Goal: Transaction & Acquisition: Purchase product/service

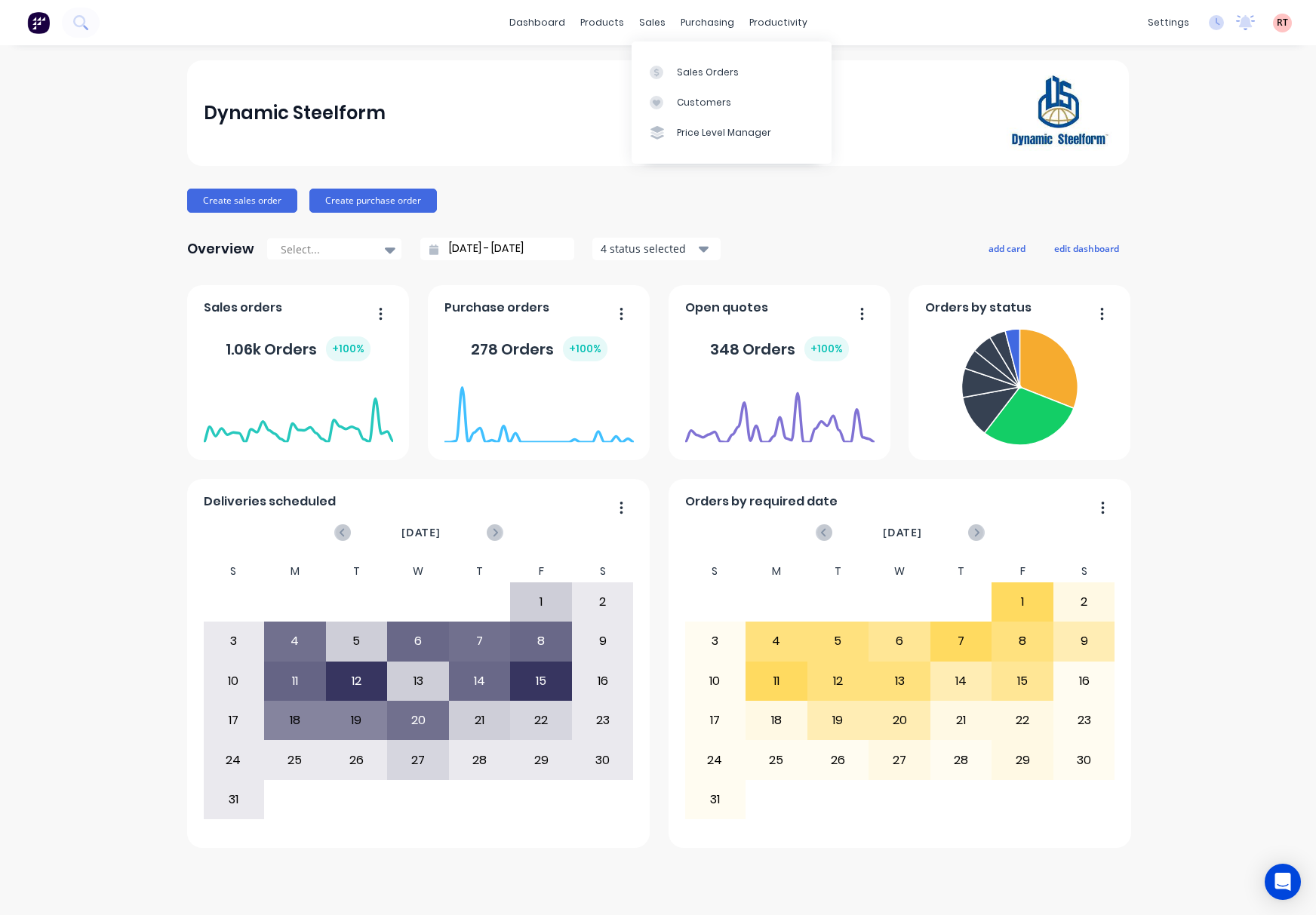
click at [647, 21] on div "sales" at bounding box center [652, 22] width 41 height 23
click at [701, 58] on link "Sales Orders" at bounding box center [732, 71] width 200 height 30
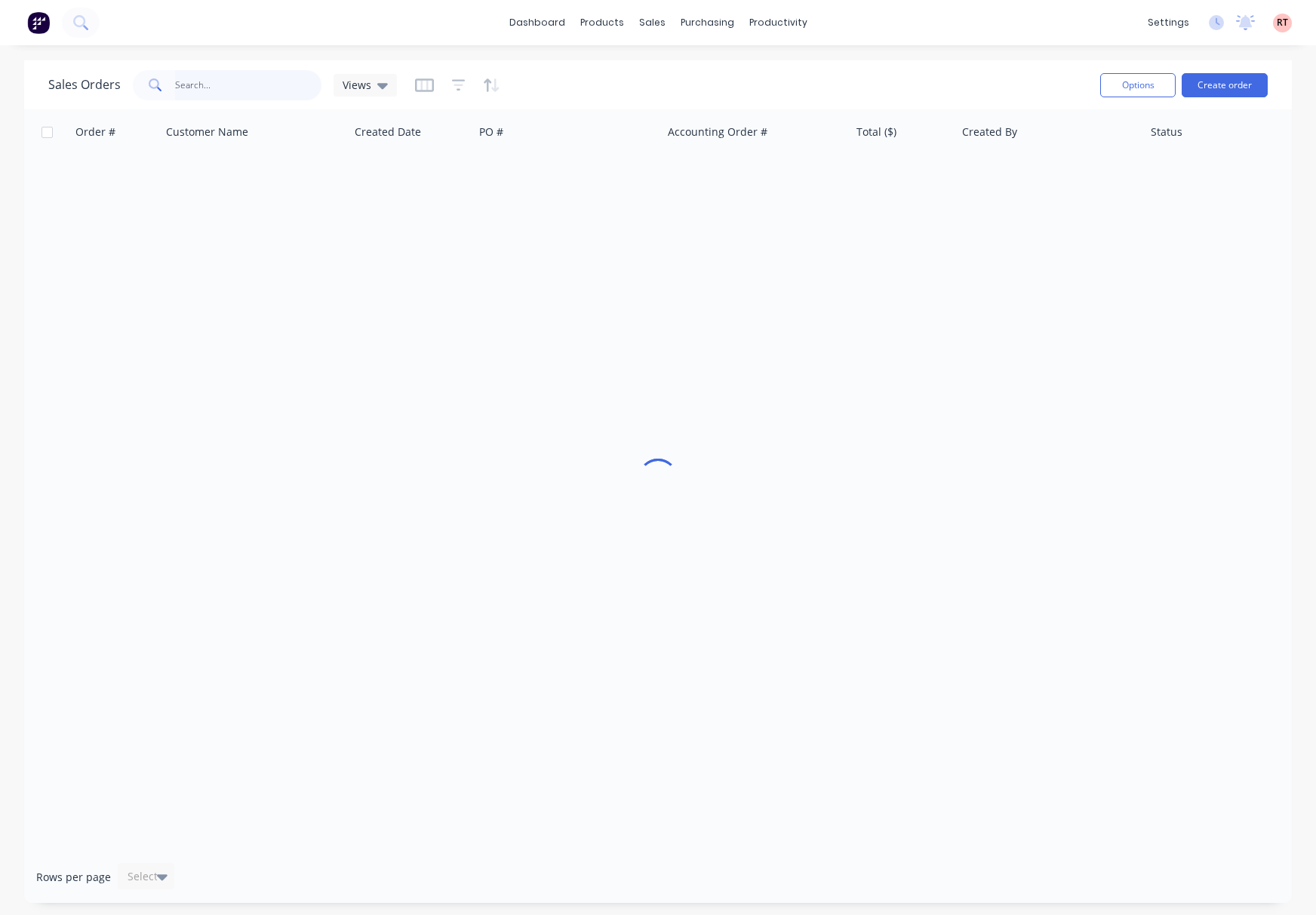
click at [248, 88] on input "text" at bounding box center [248, 85] width 147 height 30
type input "47890"
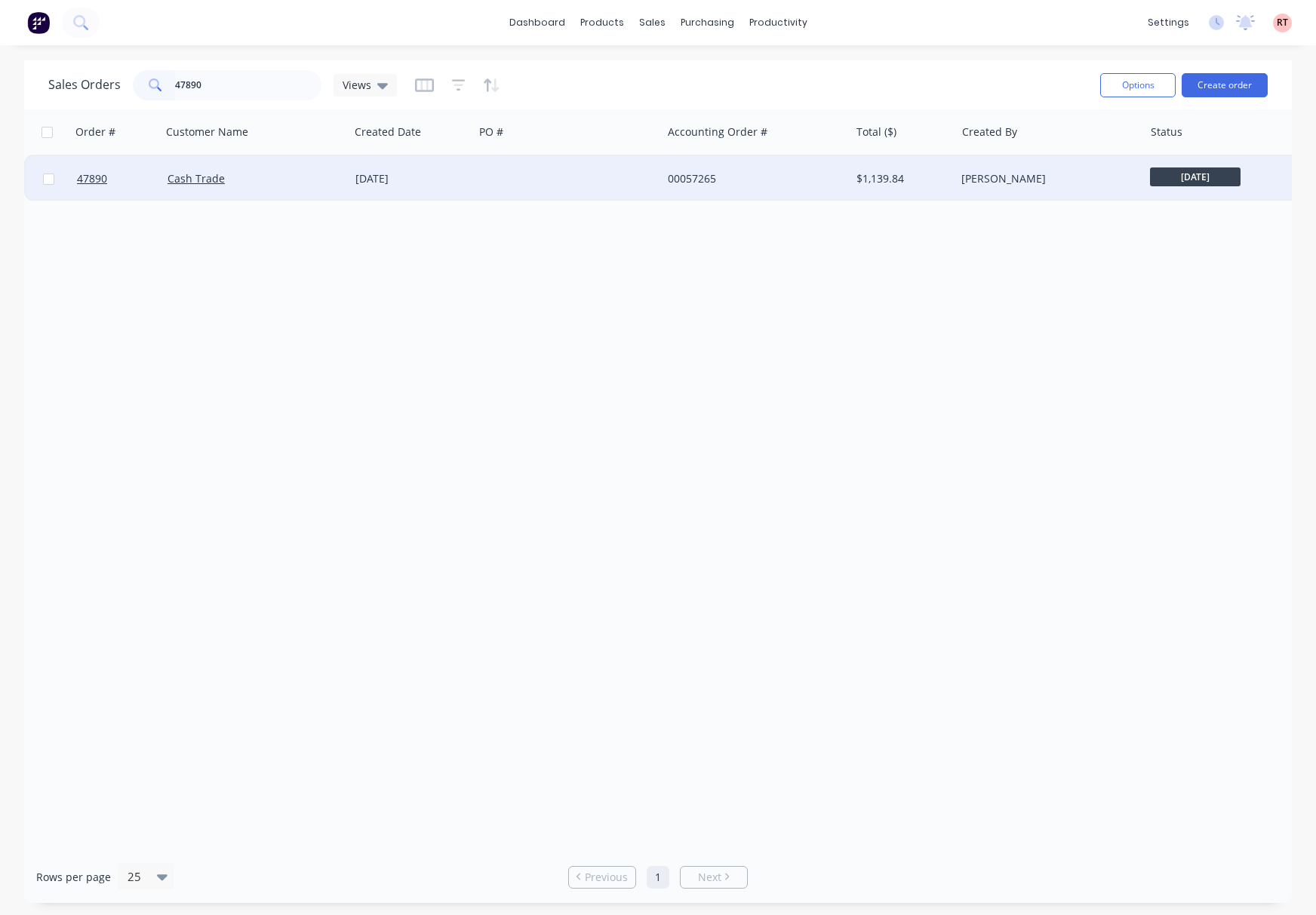
click at [813, 171] on div "00057265" at bounding box center [751, 178] width 168 height 15
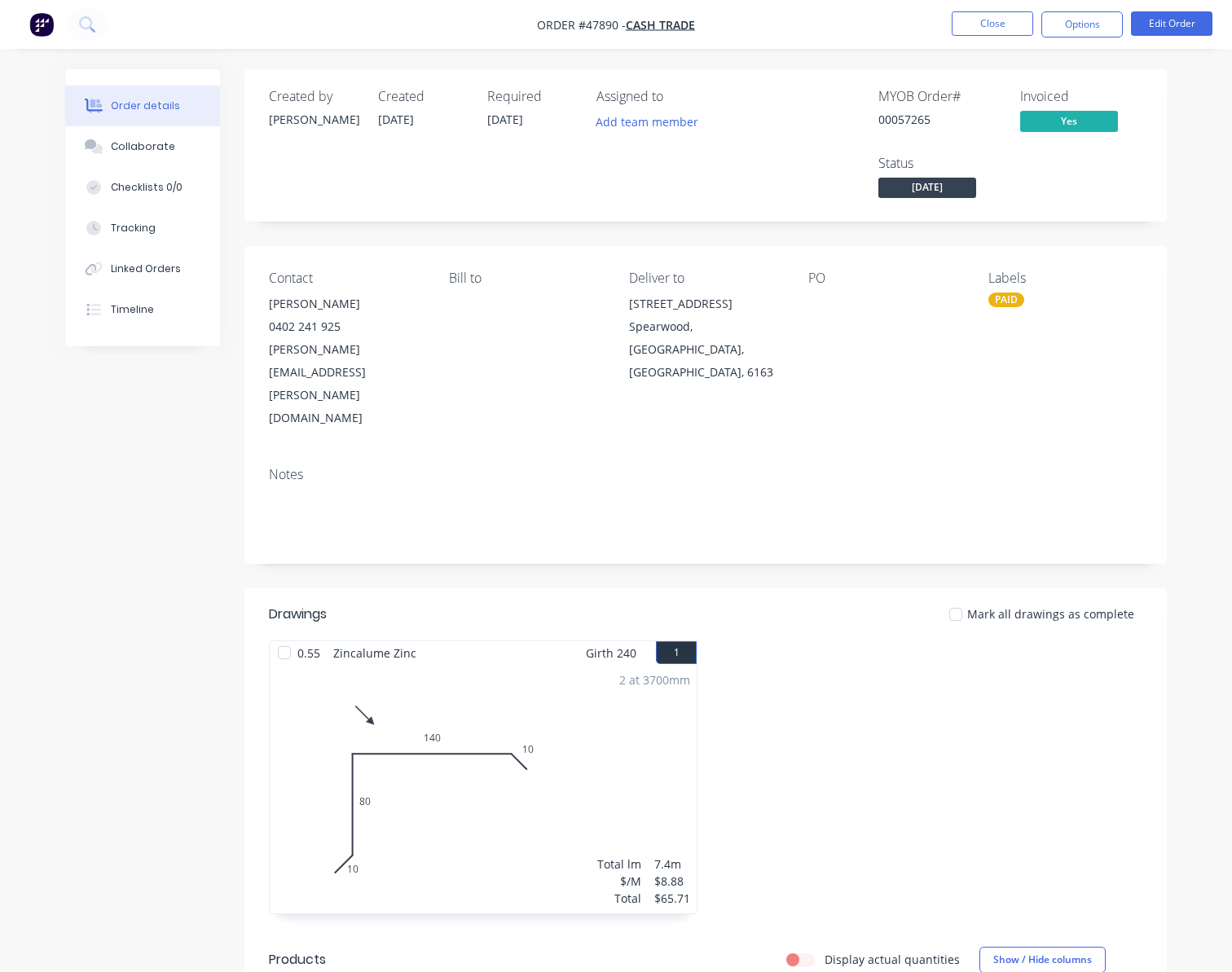
drag, startPoint x: 157, startPoint y: 533, endPoint x: 187, endPoint y: 531, distance: 30.1
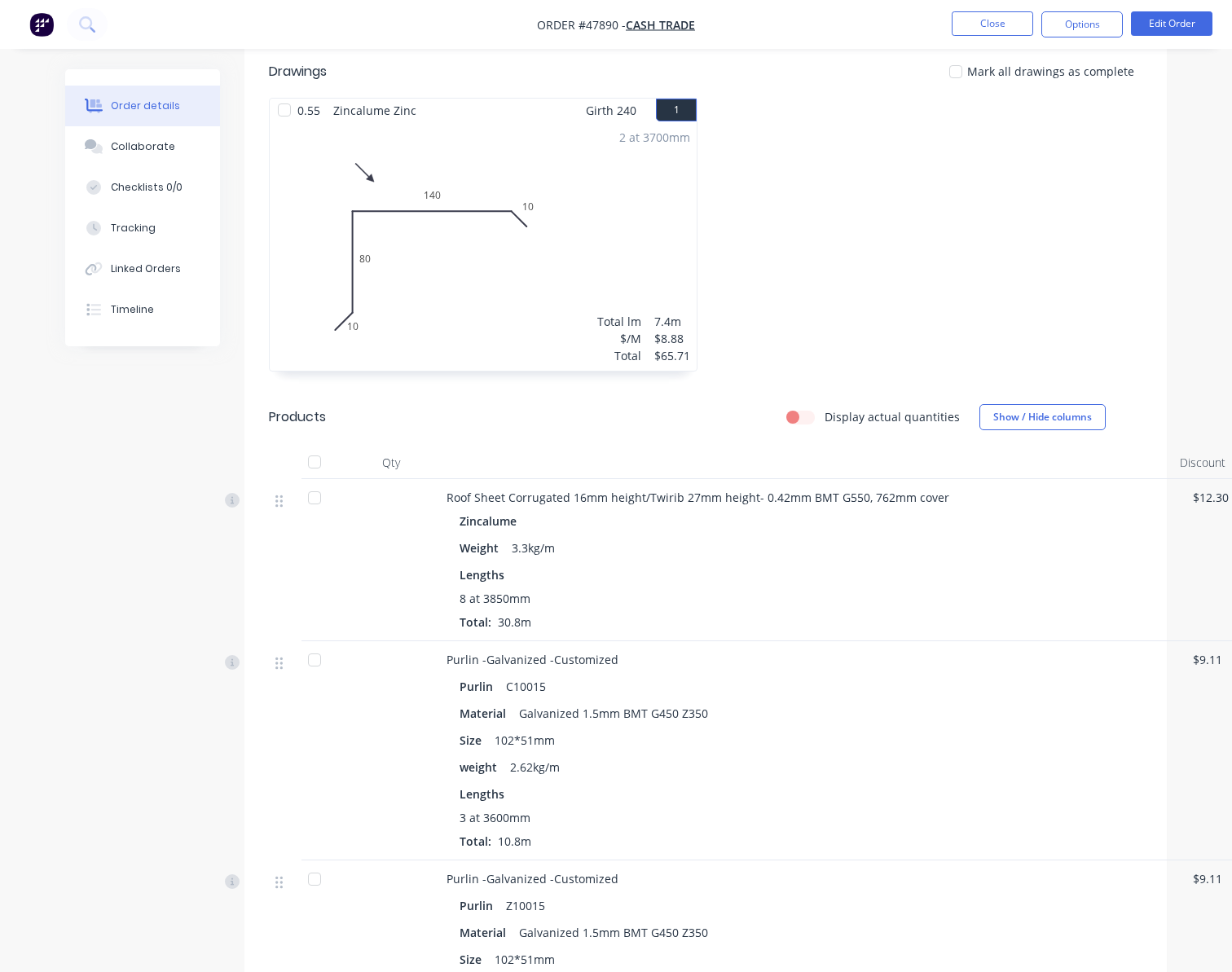
scroll to position [760, 0]
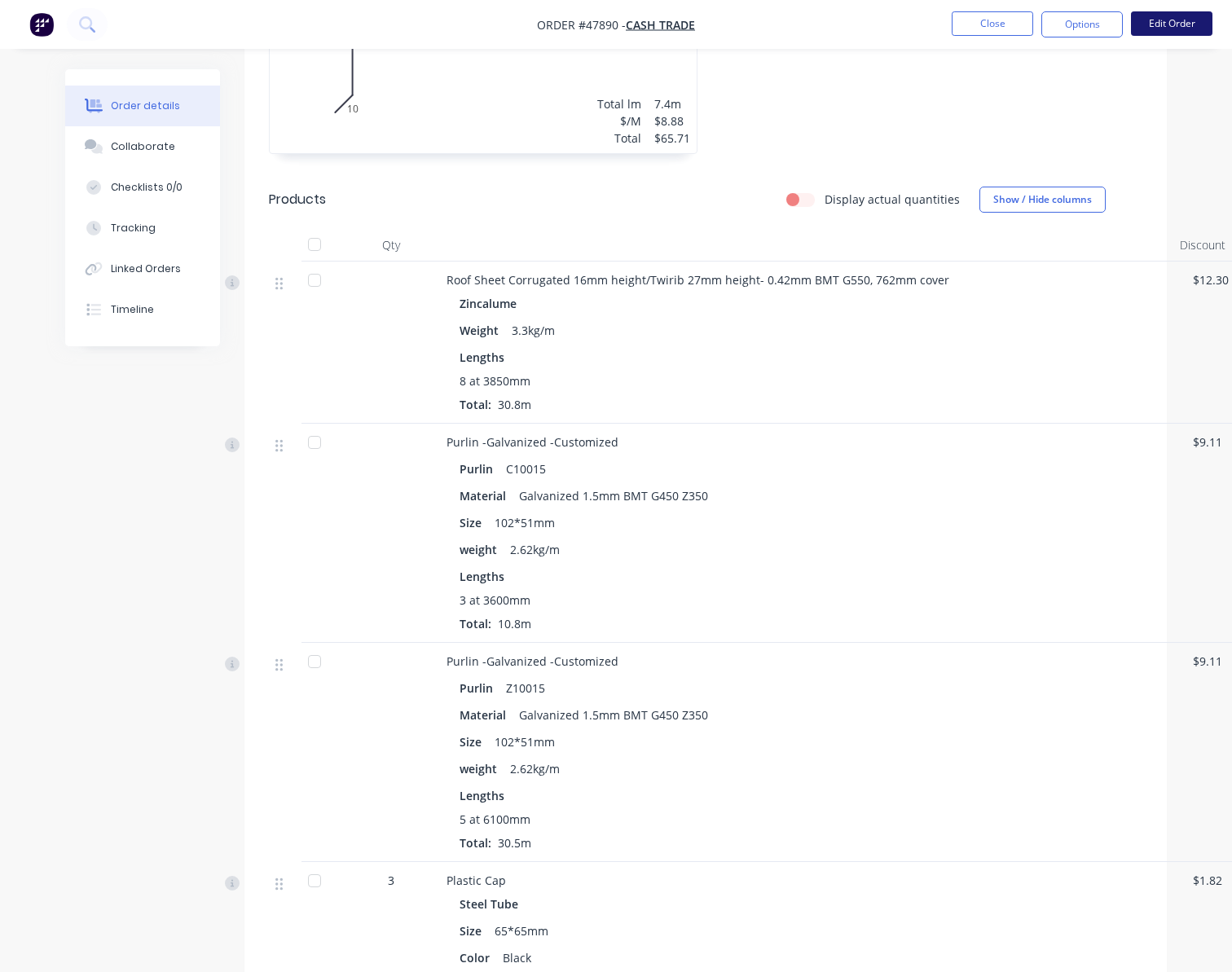
click at [1151, 18] on button "Edit Order" at bounding box center [1171, 24] width 82 height 24
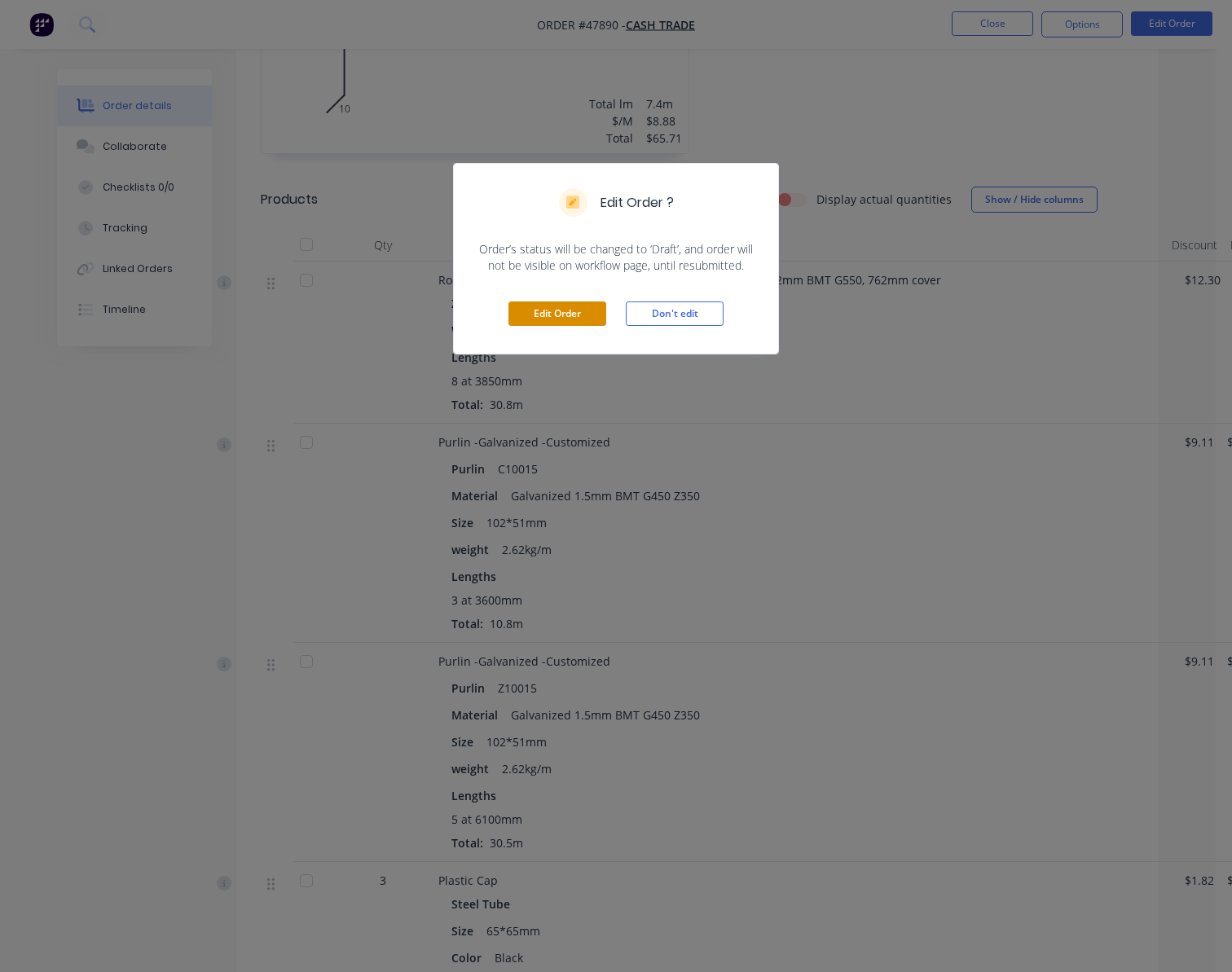
click at [580, 313] on button "Edit Order" at bounding box center [557, 314] width 98 height 24
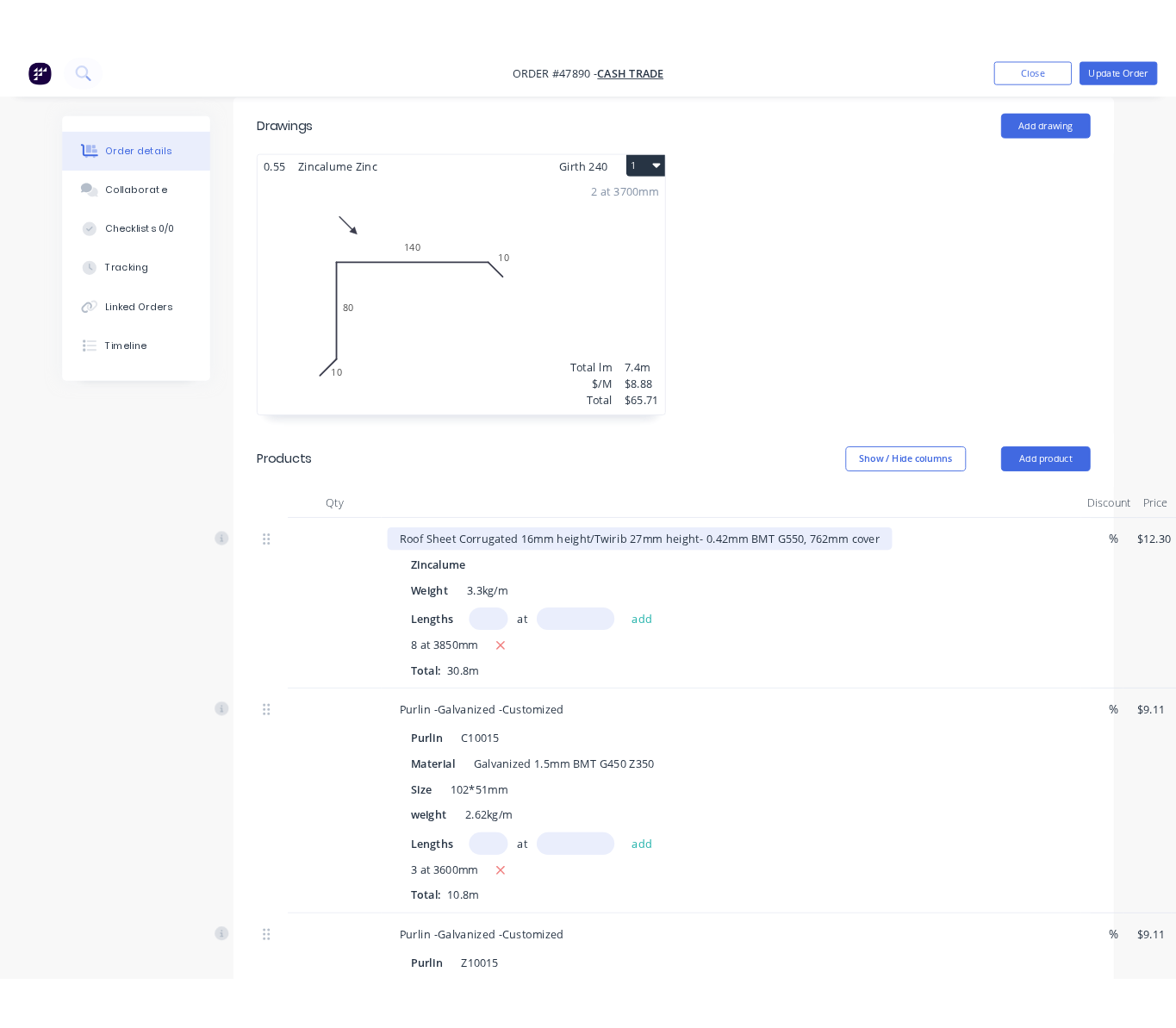
scroll to position [574, 0]
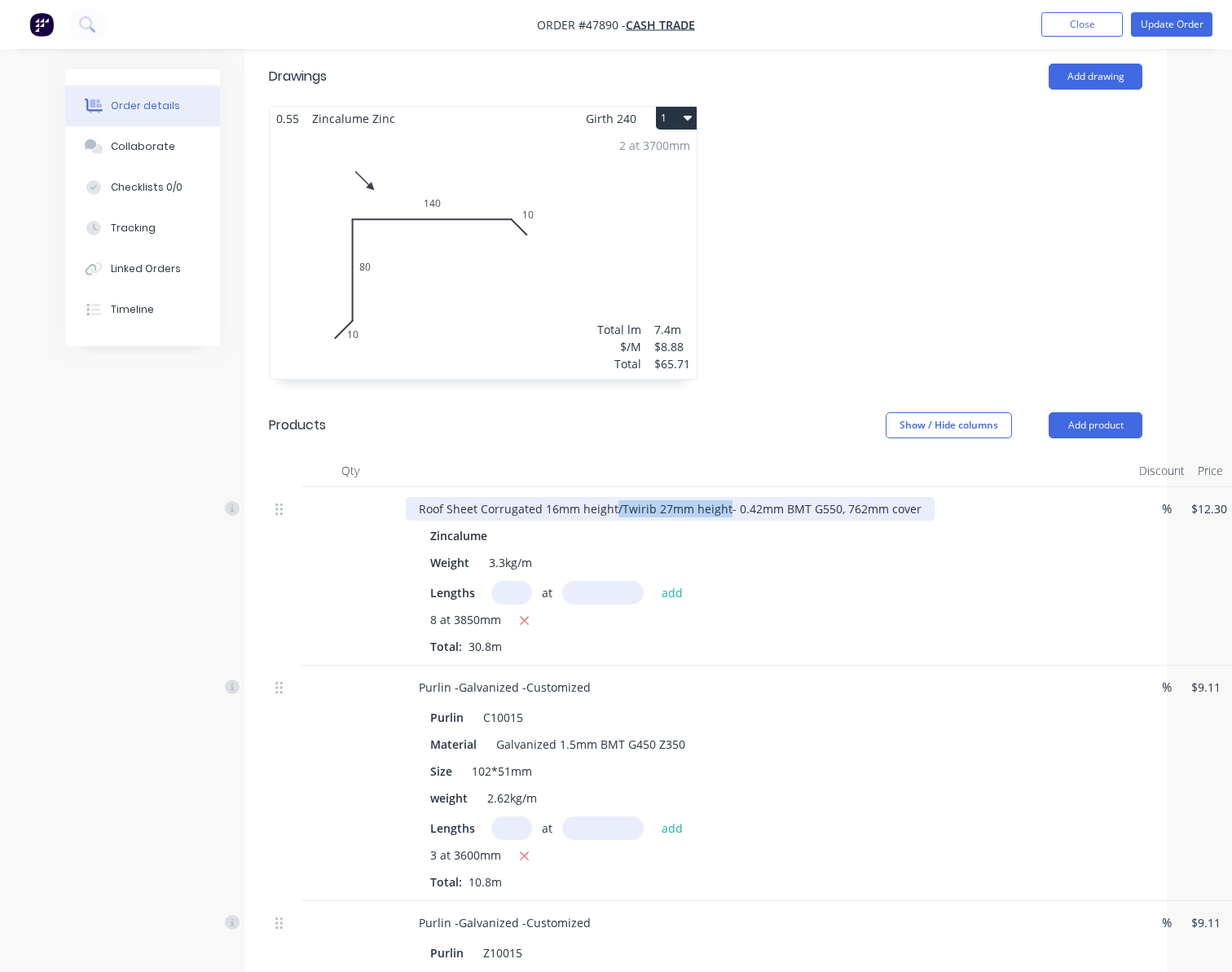
drag, startPoint x: 613, startPoint y: 444, endPoint x: 724, endPoint y: 444, distance: 111.0
click at [724, 497] on div "Roof Sheet Corrugated 16mm height/Twirib 27mm height- 0.42mm BMT G550, 762mm co…" at bounding box center [670, 508] width 529 height 24
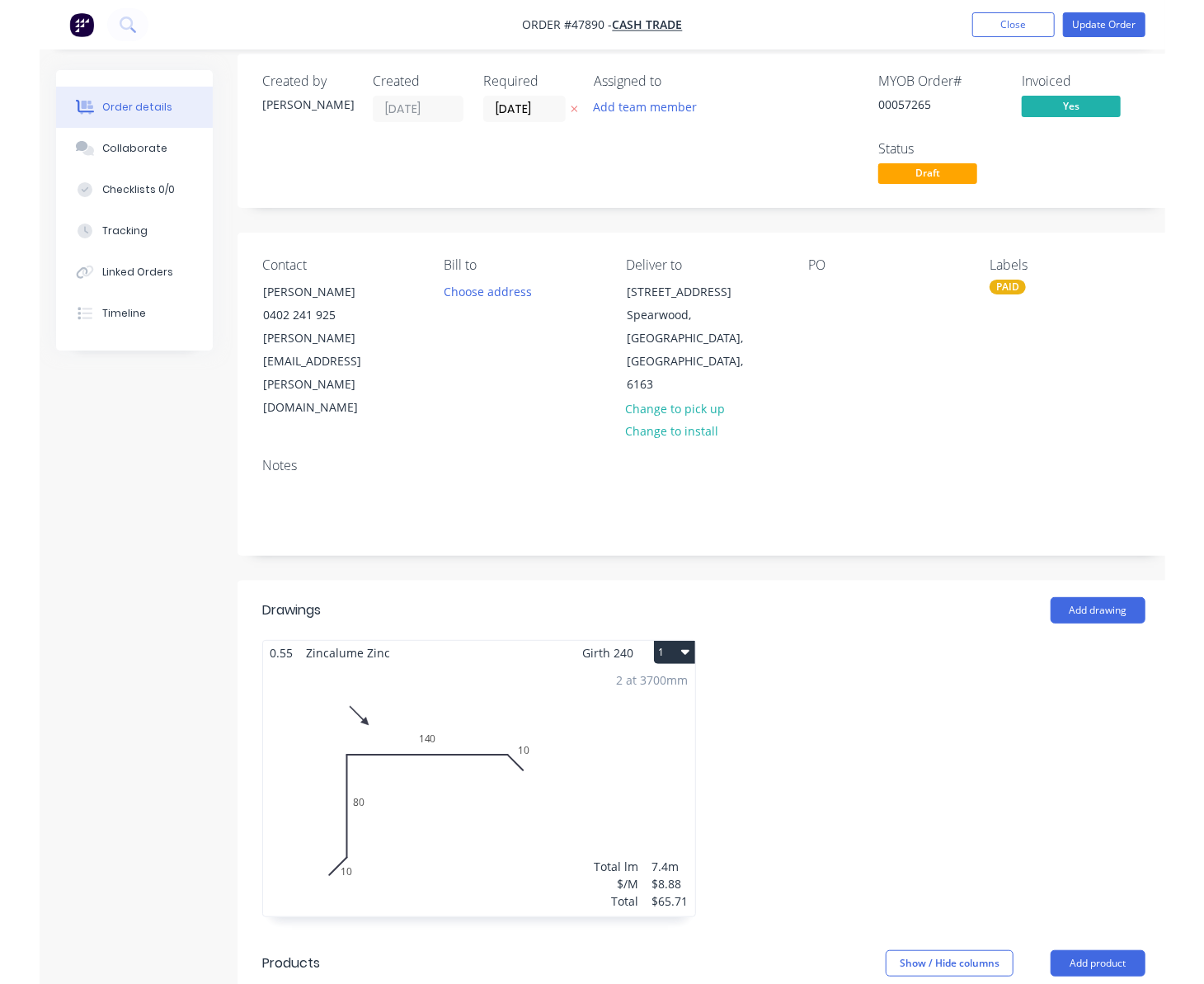
scroll to position [0, 0]
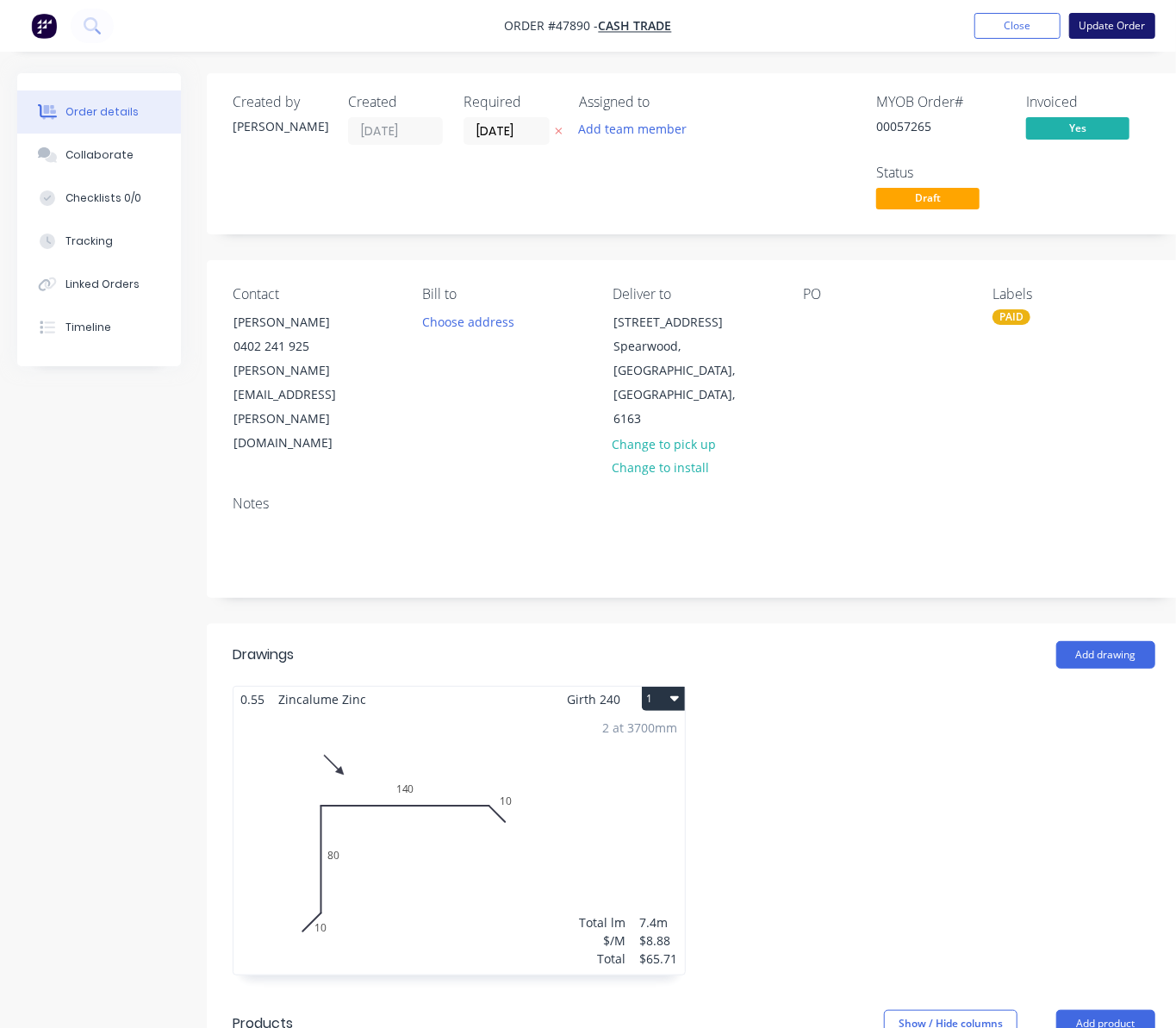
click at [1127, 24] on button "Update Order" at bounding box center [1112, 25] width 86 height 26
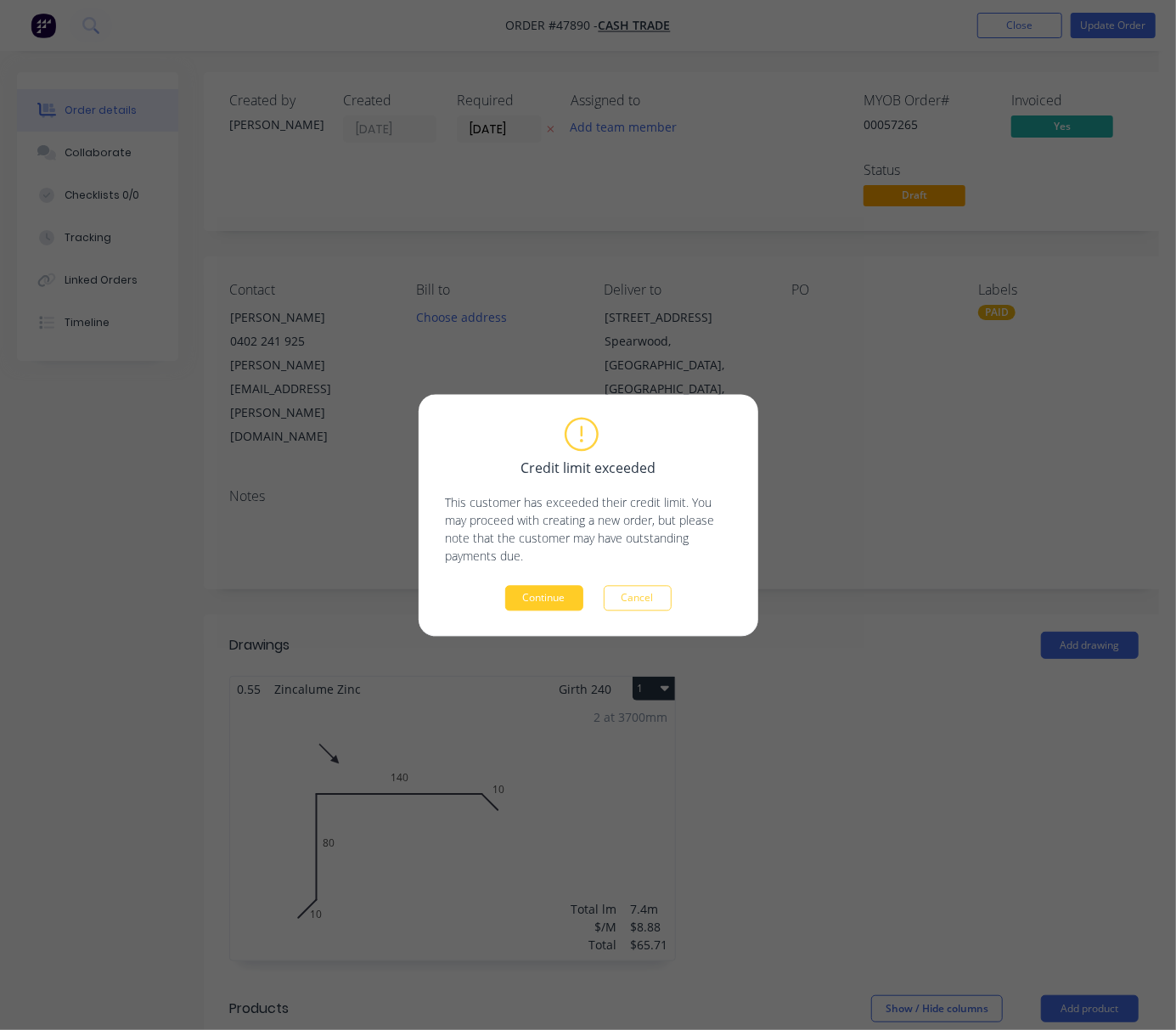
click at [564, 592] on button "Continue" at bounding box center [544, 598] width 78 height 25
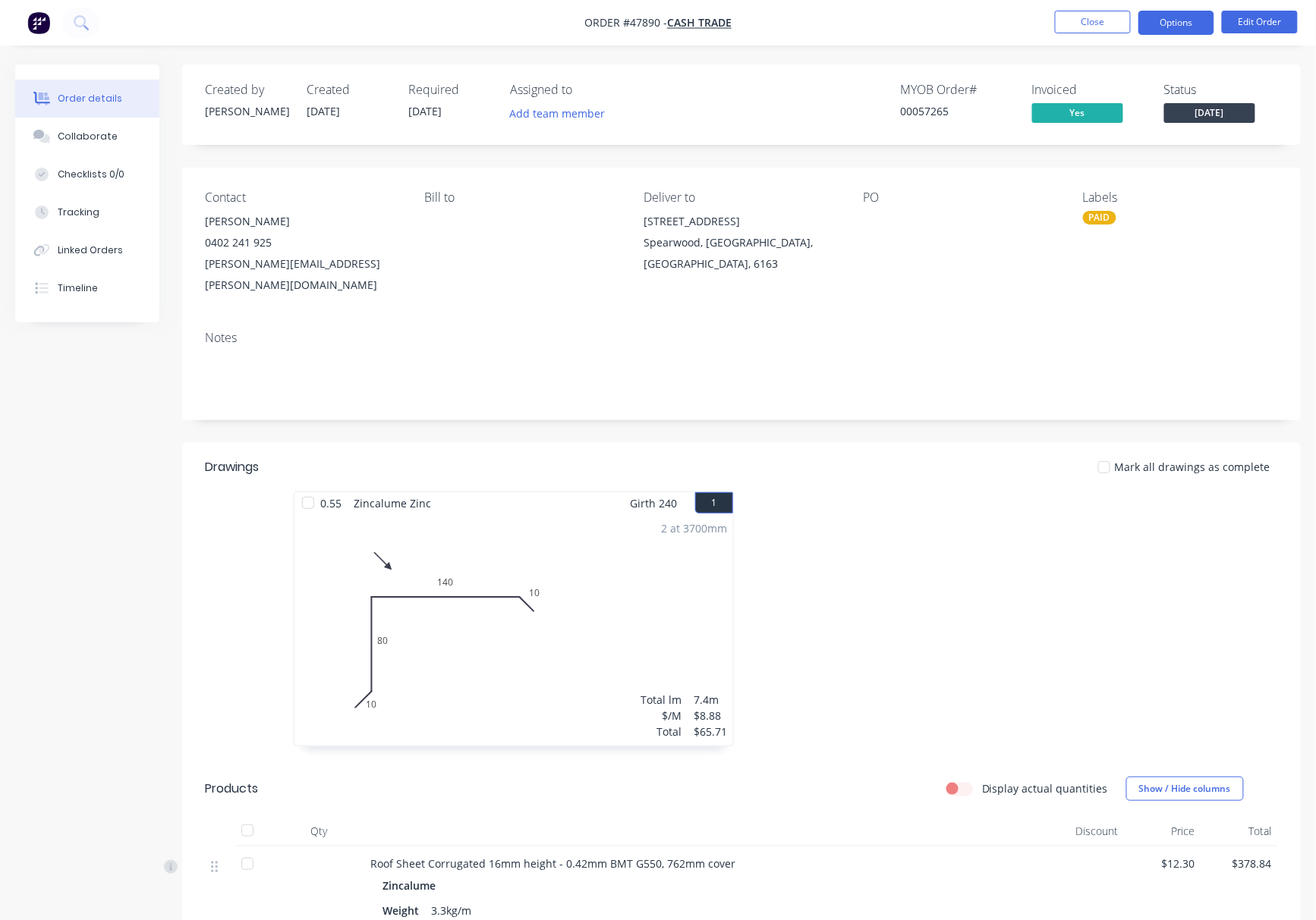
click at [1169, 18] on button "Options" at bounding box center [1175, 23] width 76 height 24
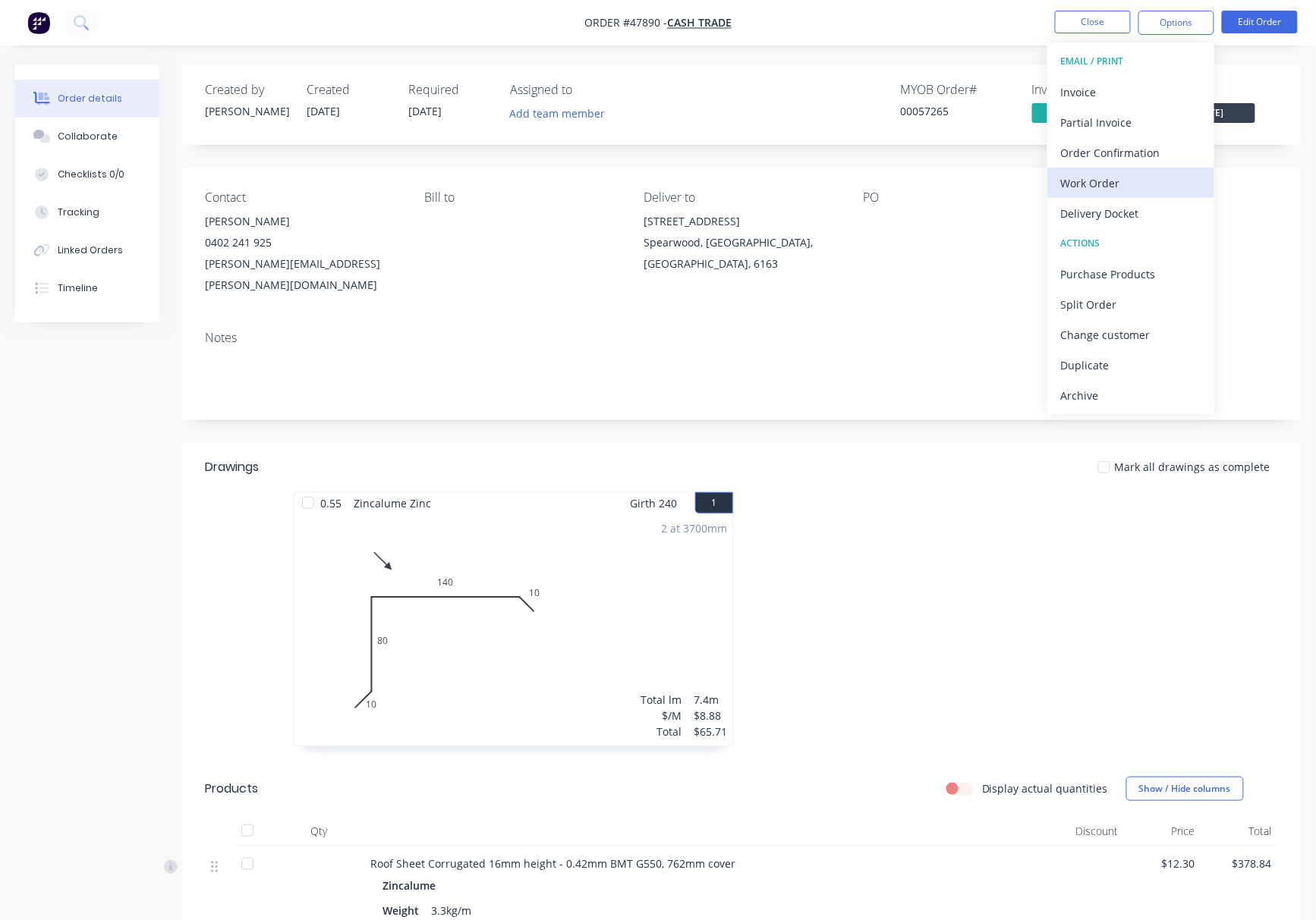
click at [1149, 188] on div "Work Order" at bounding box center [1131, 183] width 140 height 22
click at [1149, 186] on div "Custom" at bounding box center [1131, 183] width 140 height 22
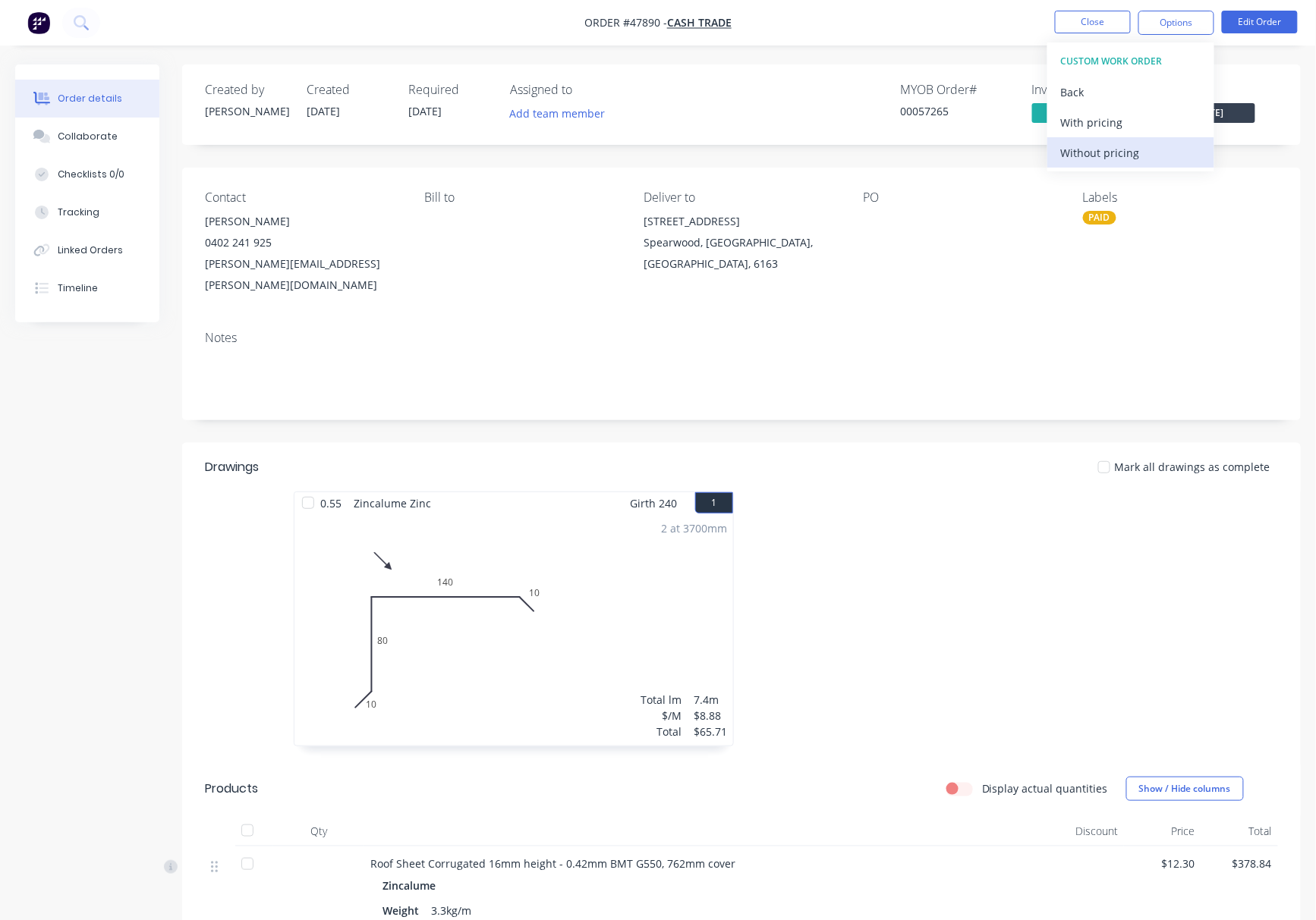
click at [1146, 152] on div "Without pricing" at bounding box center [1131, 153] width 140 height 22
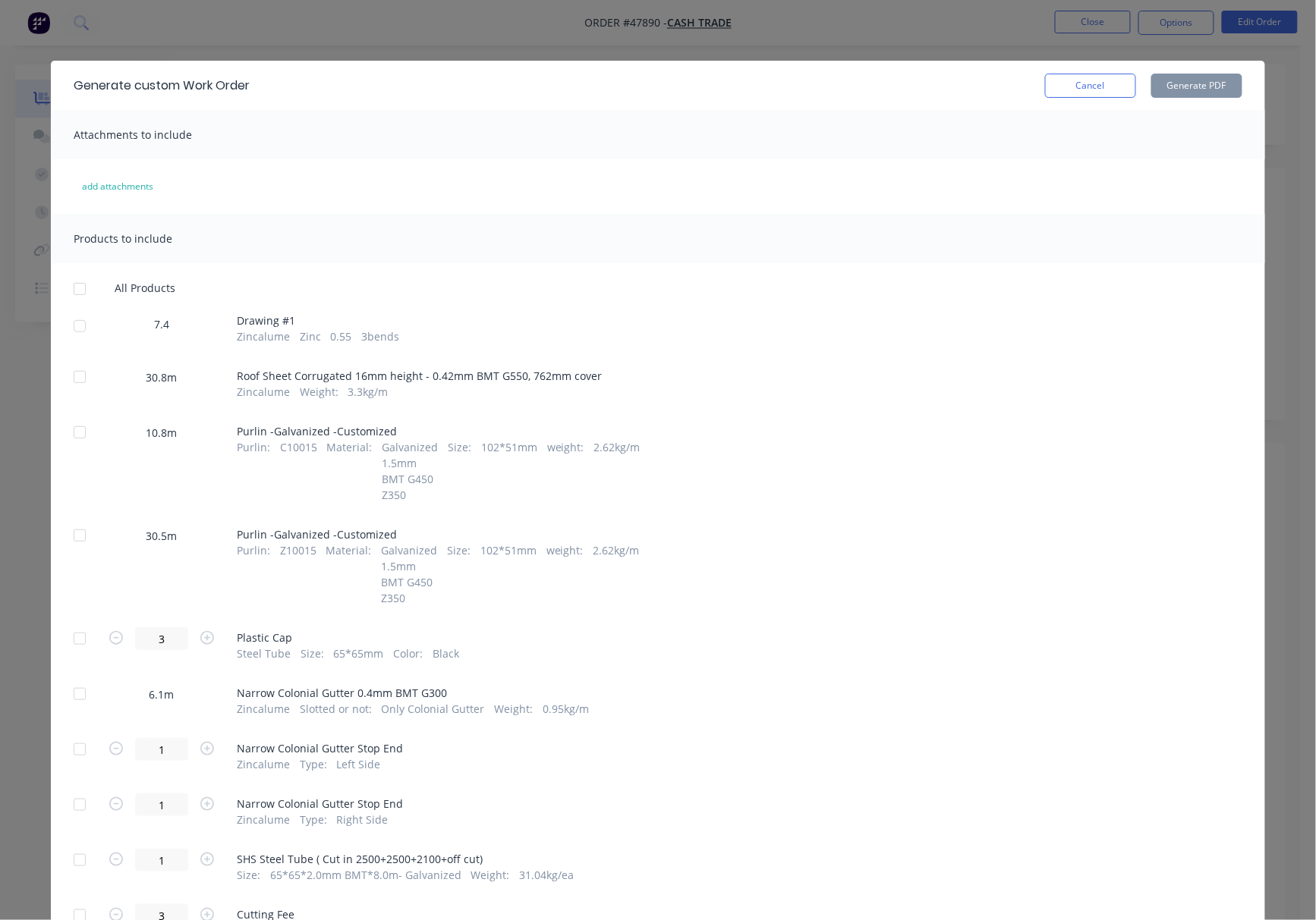
click at [71, 380] on div at bounding box center [79, 377] width 31 height 31
click at [1162, 92] on button "Generate PDF" at bounding box center [1197, 86] width 91 height 24
click at [506, 35] on div "Generate custom Work Order Cancel Generate PDF Attachments to include add attac…" at bounding box center [658, 460] width 1316 height 920
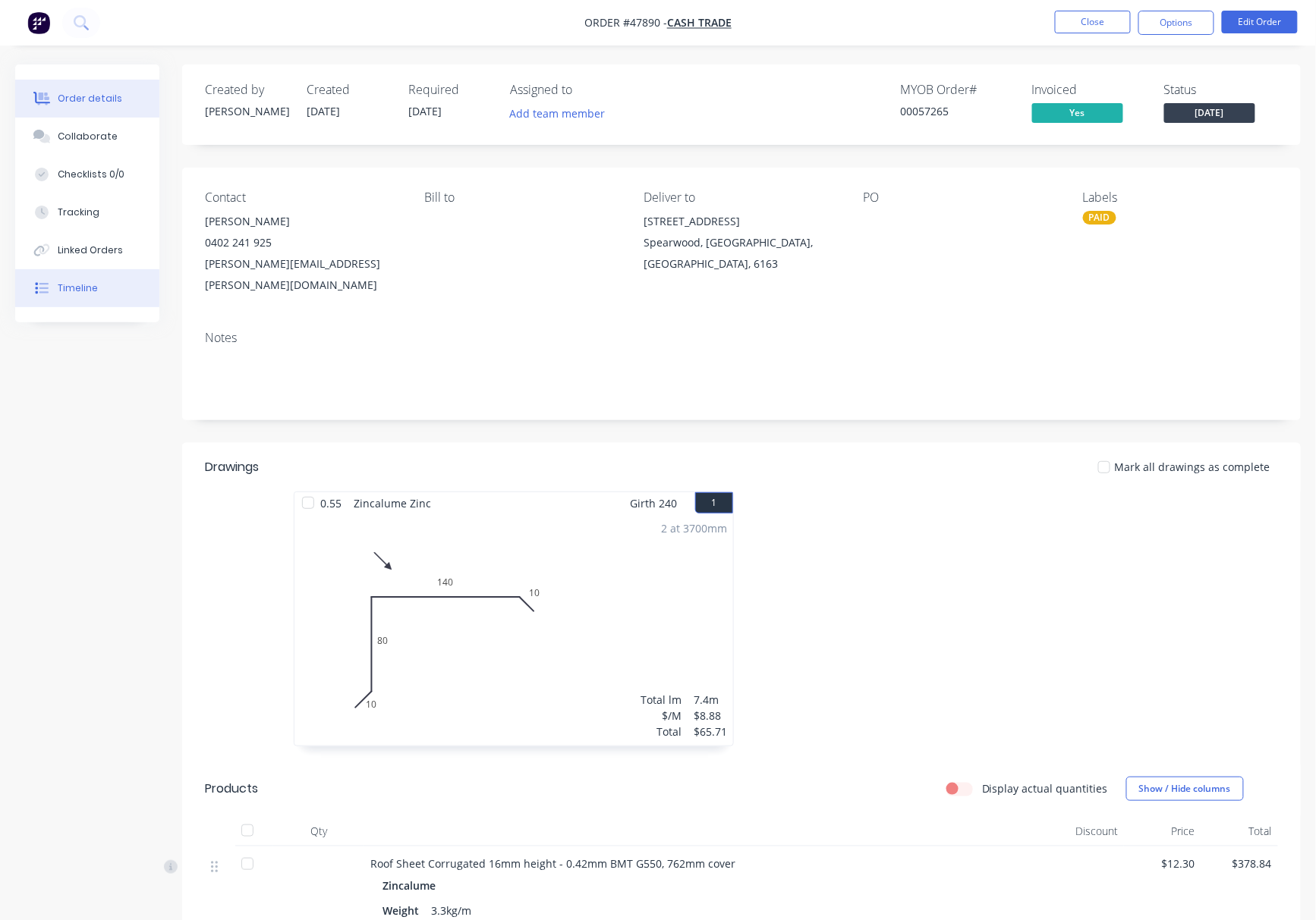
click at [86, 293] on div "Timeline" at bounding box center [77, 287] width 40 height 13
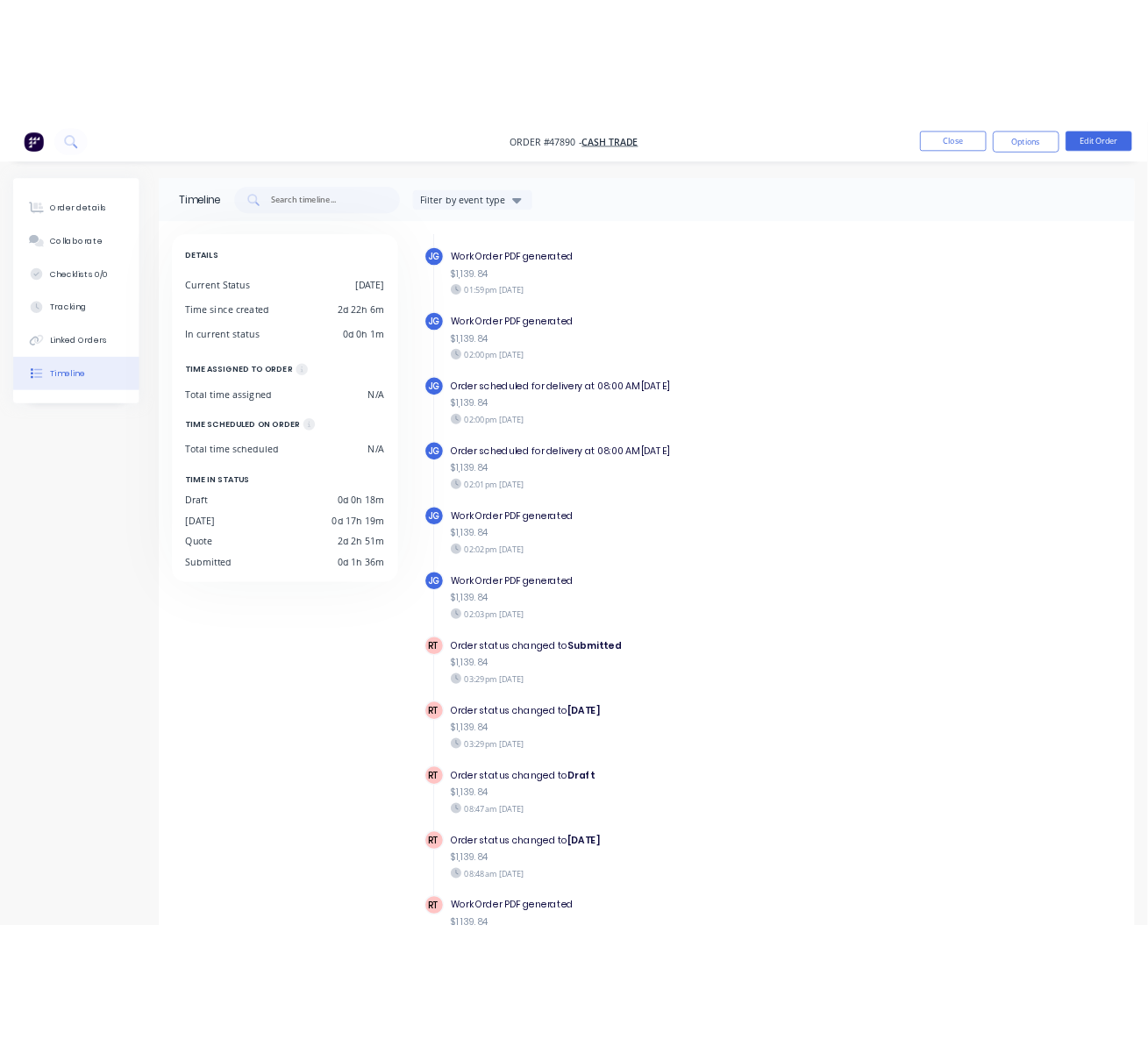
scroll to position [122, 0]
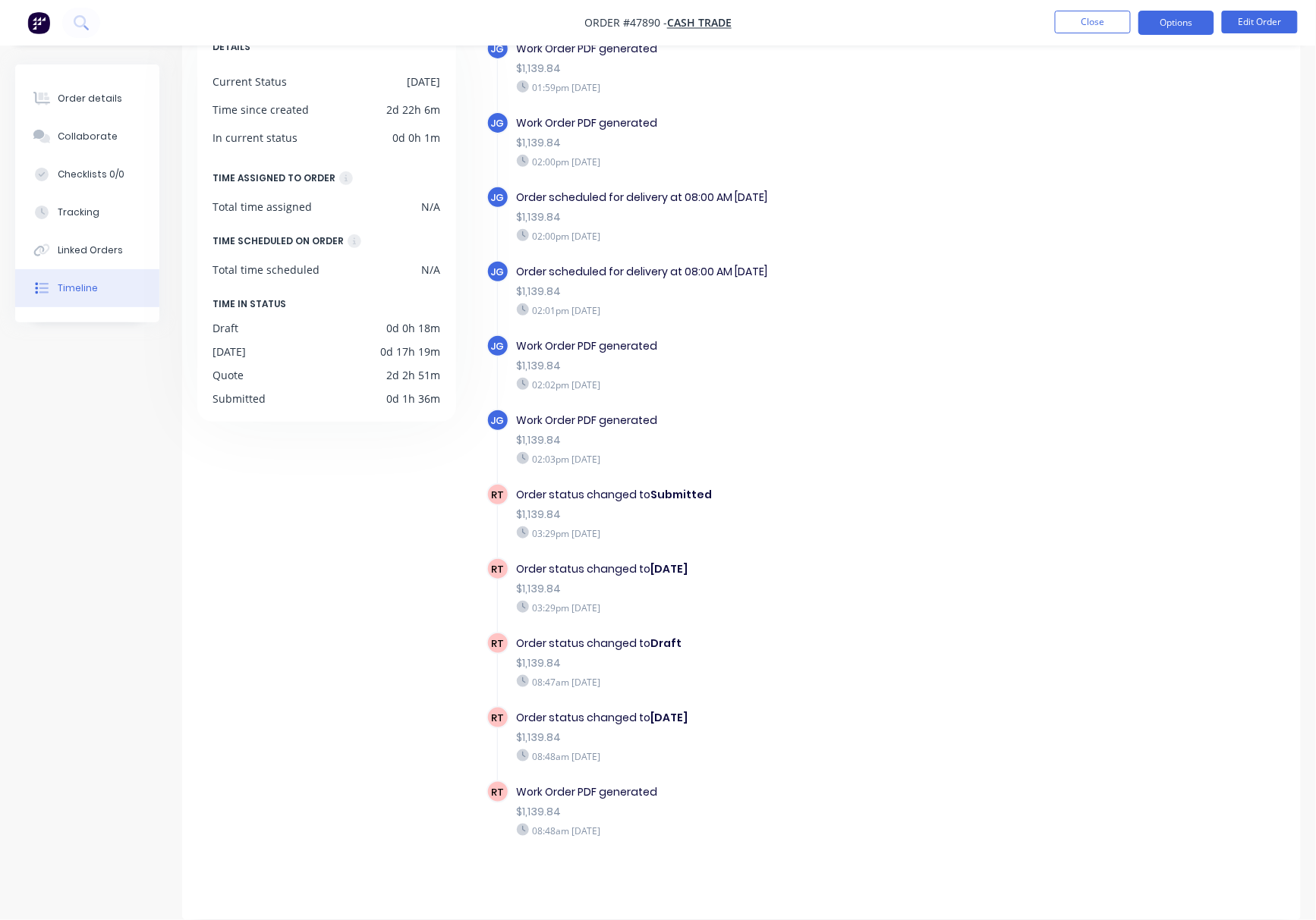
click at [1196, 21] on button "Options" at bounding box center [1175, 23] width 76 height 24
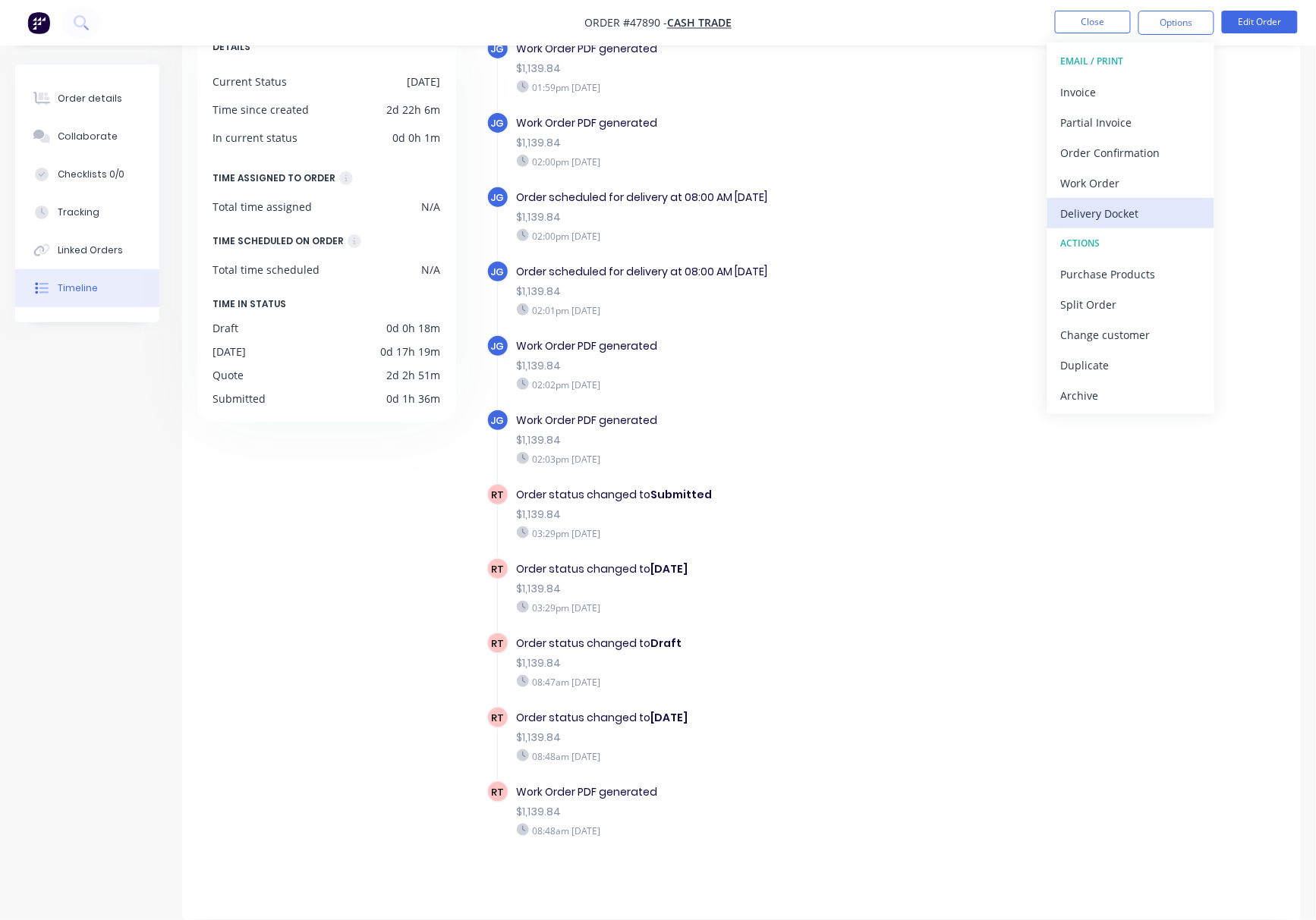
click at [1147, 206] on div "Delivery Docket" at bounding box center [1131, 214] width 140 height 22
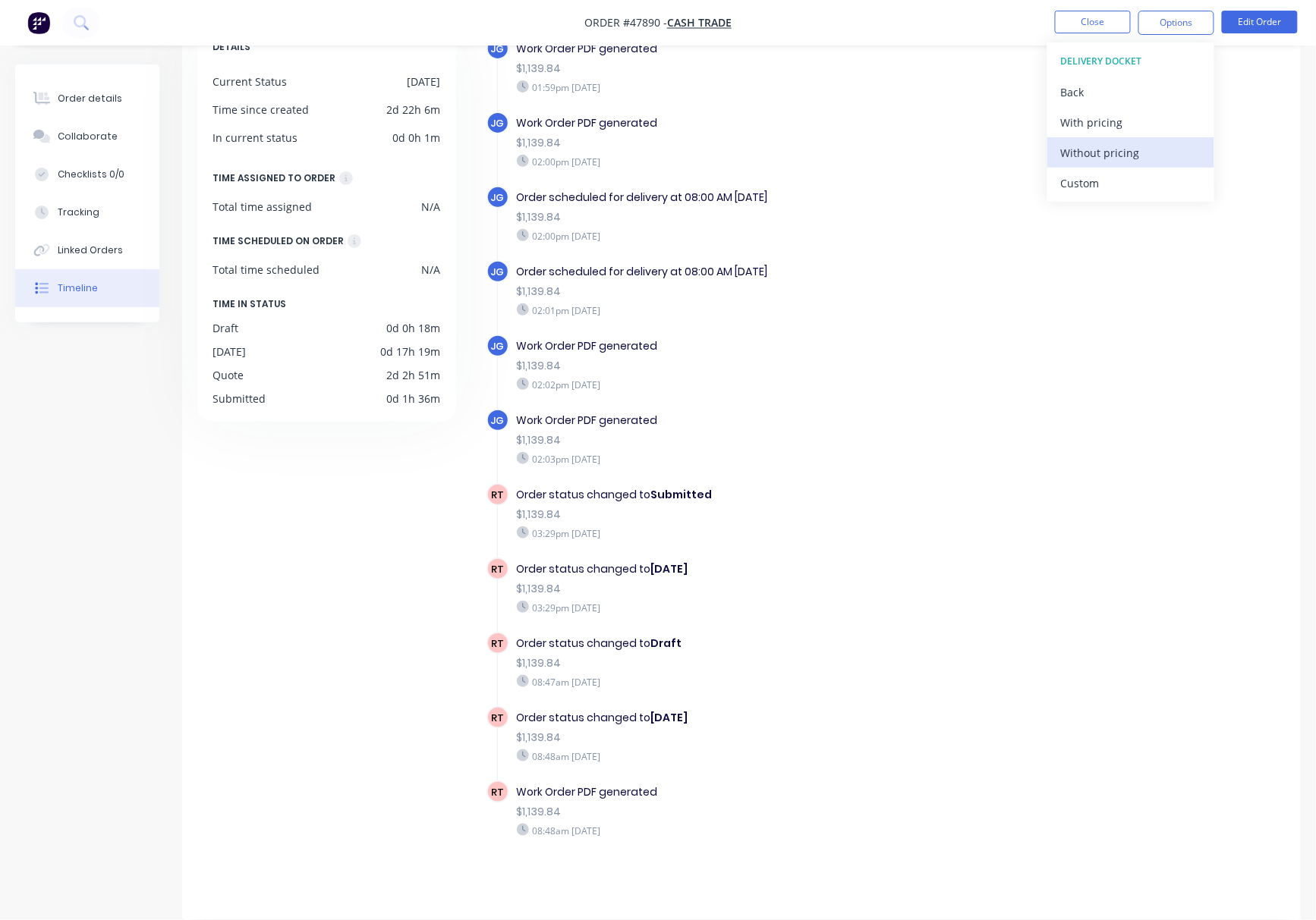
click at [1163, 146] on div "Without pricing" at bounding box center [1131, 153] width 140 height 22
click at [1113, 143] on div "Without pricing" at bounding box center [1131, 153] width 140 height 22
click at [104, 100] on div "Order details" at bounding box center [90, 98] width 64 height 13
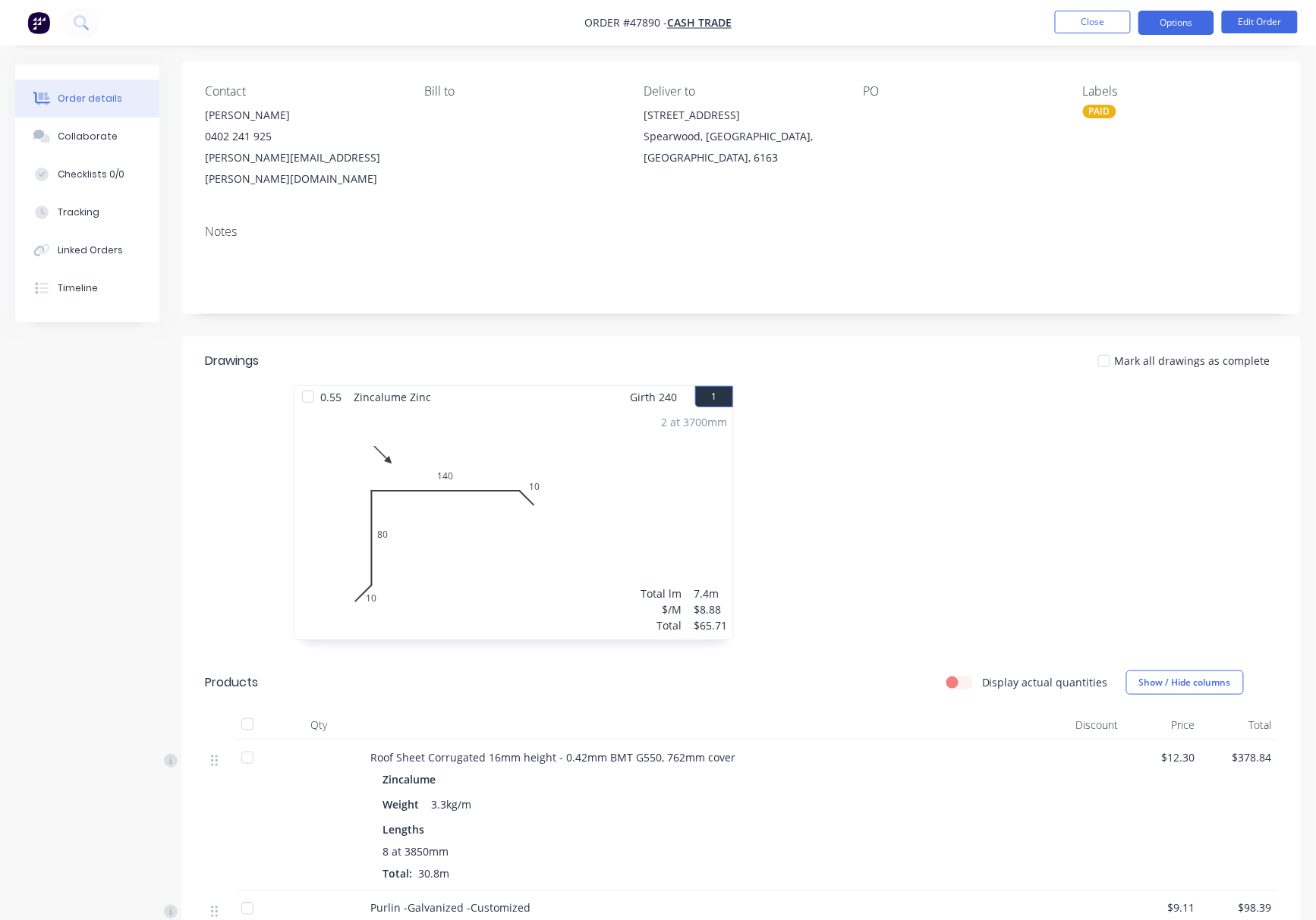
click at [1182, 18] on button "Options" at bounding box center [1175, 23] width 76 height 24
click at [1147, 150] on div "Without pricing" at bounding box center [1131, 153] width 140 height 22
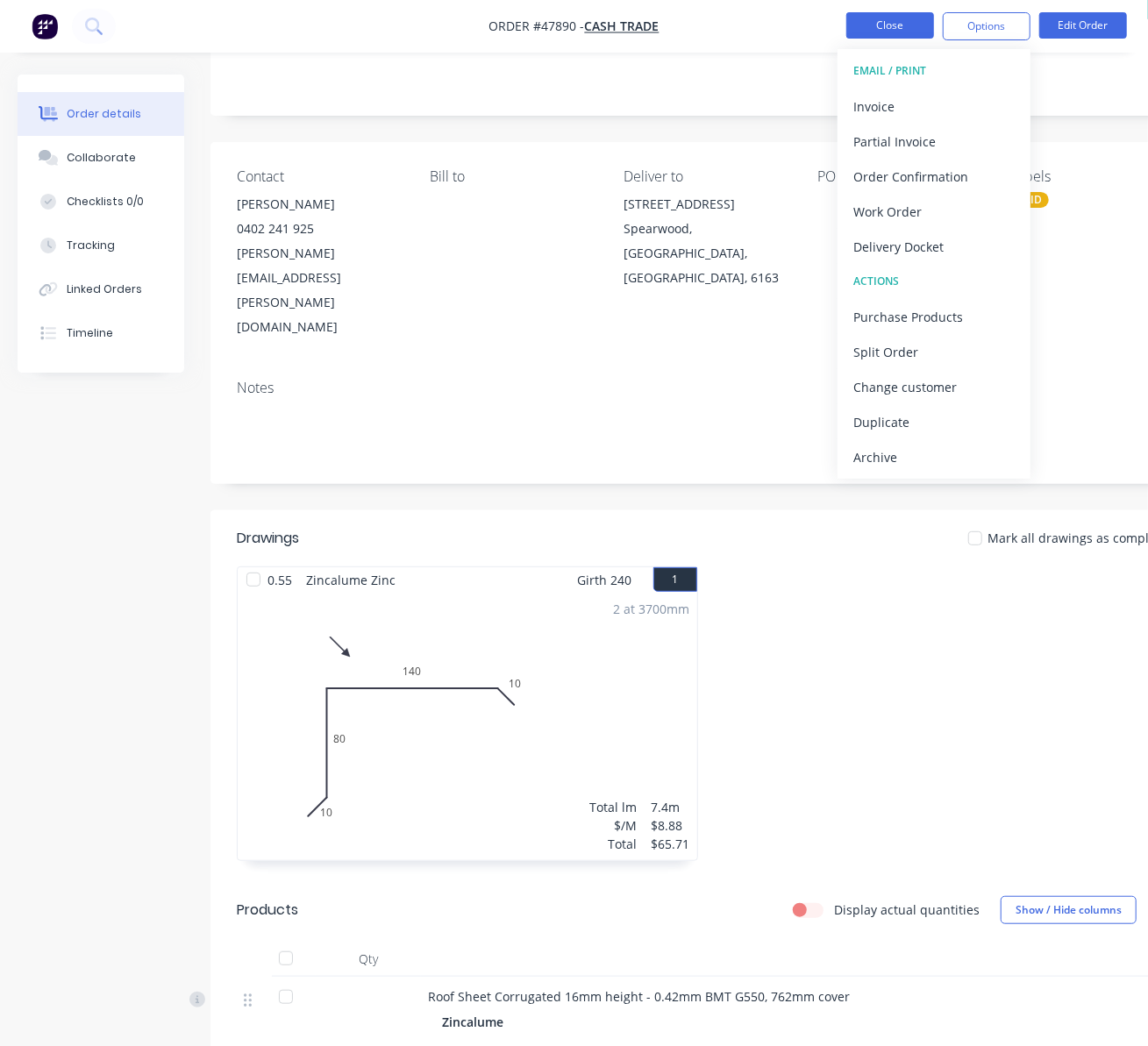
click at [898, 23] on button "Close" at bounding box center [889, 25] width 88 height 26
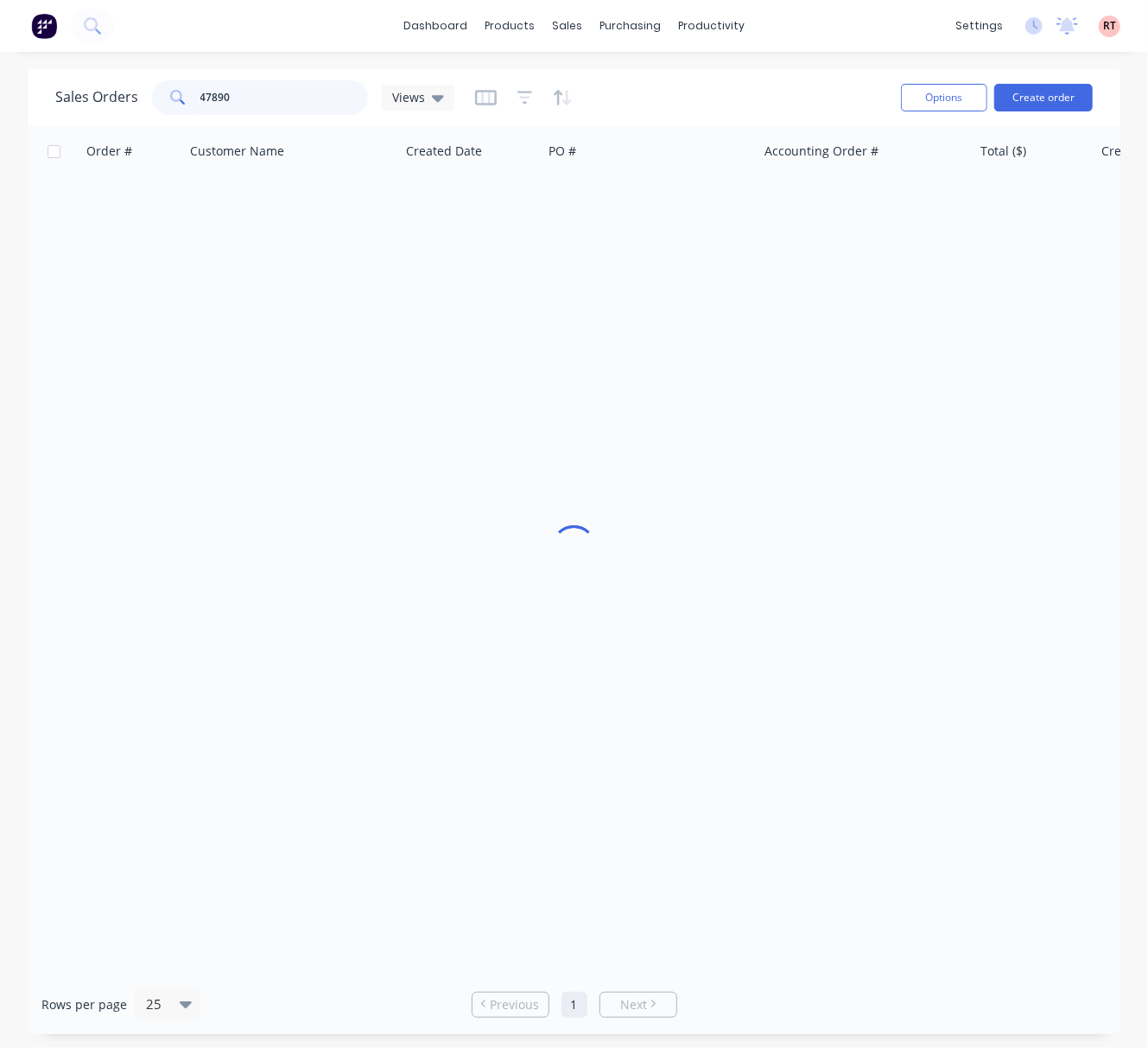
drag, startPoint x: 161, startPoint y: 112, endPoint x: -54, endPoint y: 133, distance: 216.0
click at [0, 133] on html "dashboard products sales purchasing productivity dashboard products Product Cat…" at bounding box center [574, 524] width 1148 height 1048
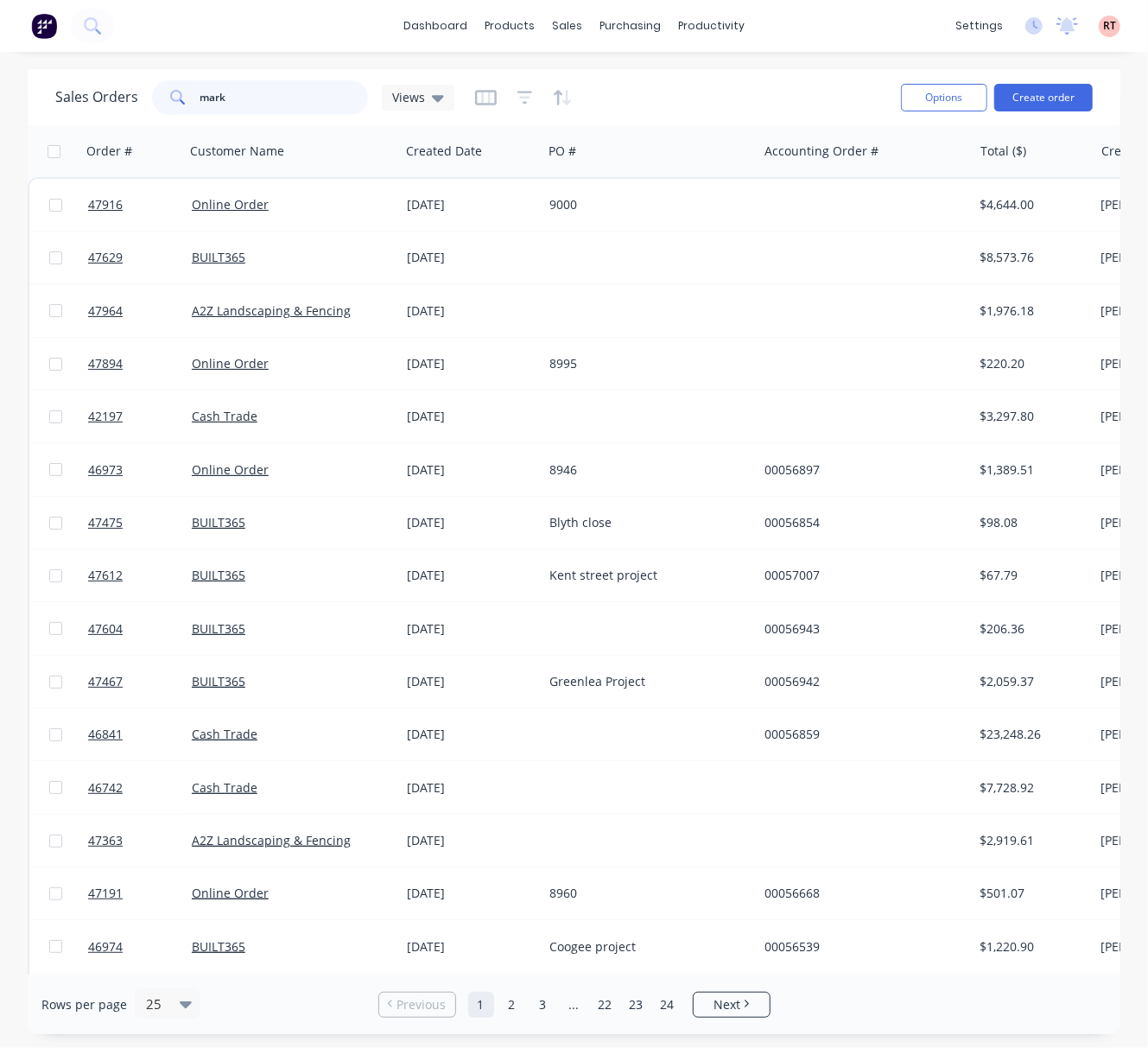
drag, startPoint x: 278, startPoint y: 89, endPoint x: 41, endPoint y: 101, distance: 237.3
click at [56, 97] on div "Sales Orders mark Views" at bounding box center [255, 97] width 399 height 35
type input "0416330577"
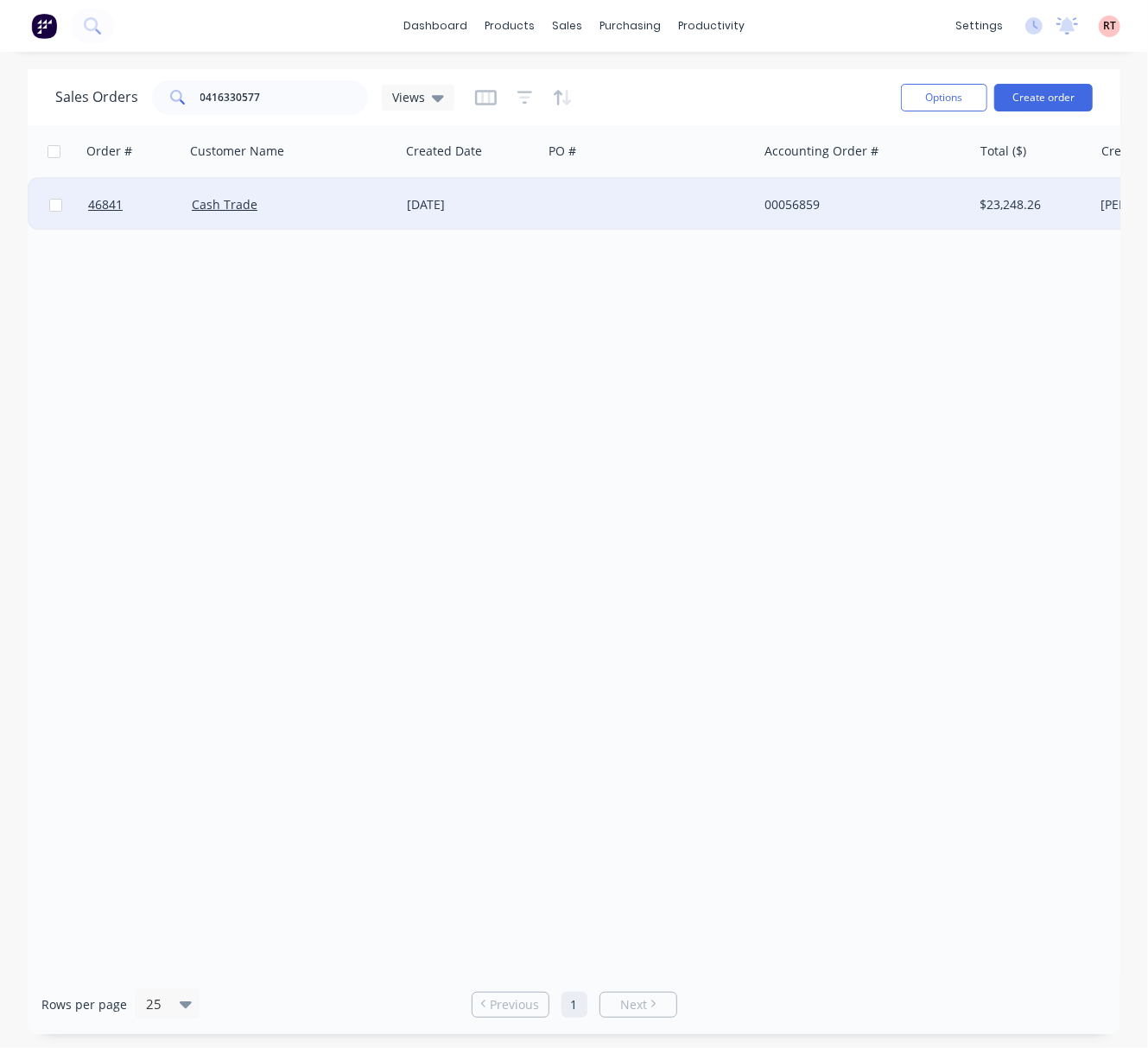
click at [560, 209] on div at bounding box center [650, 205] width 215 height 52
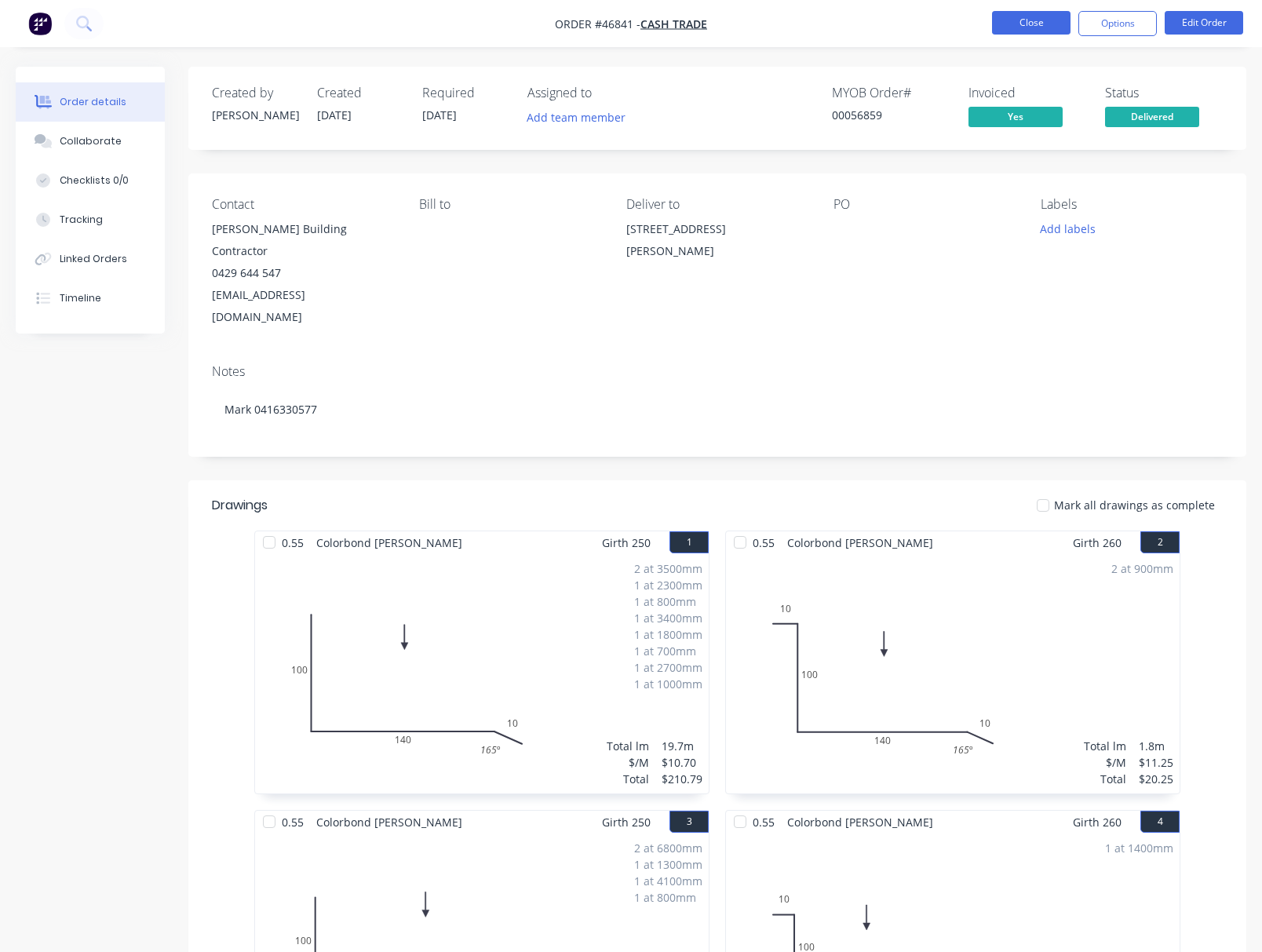
click at [1003, 19] on button "Close" at bounding box center [1031, 23] width 79 height 24
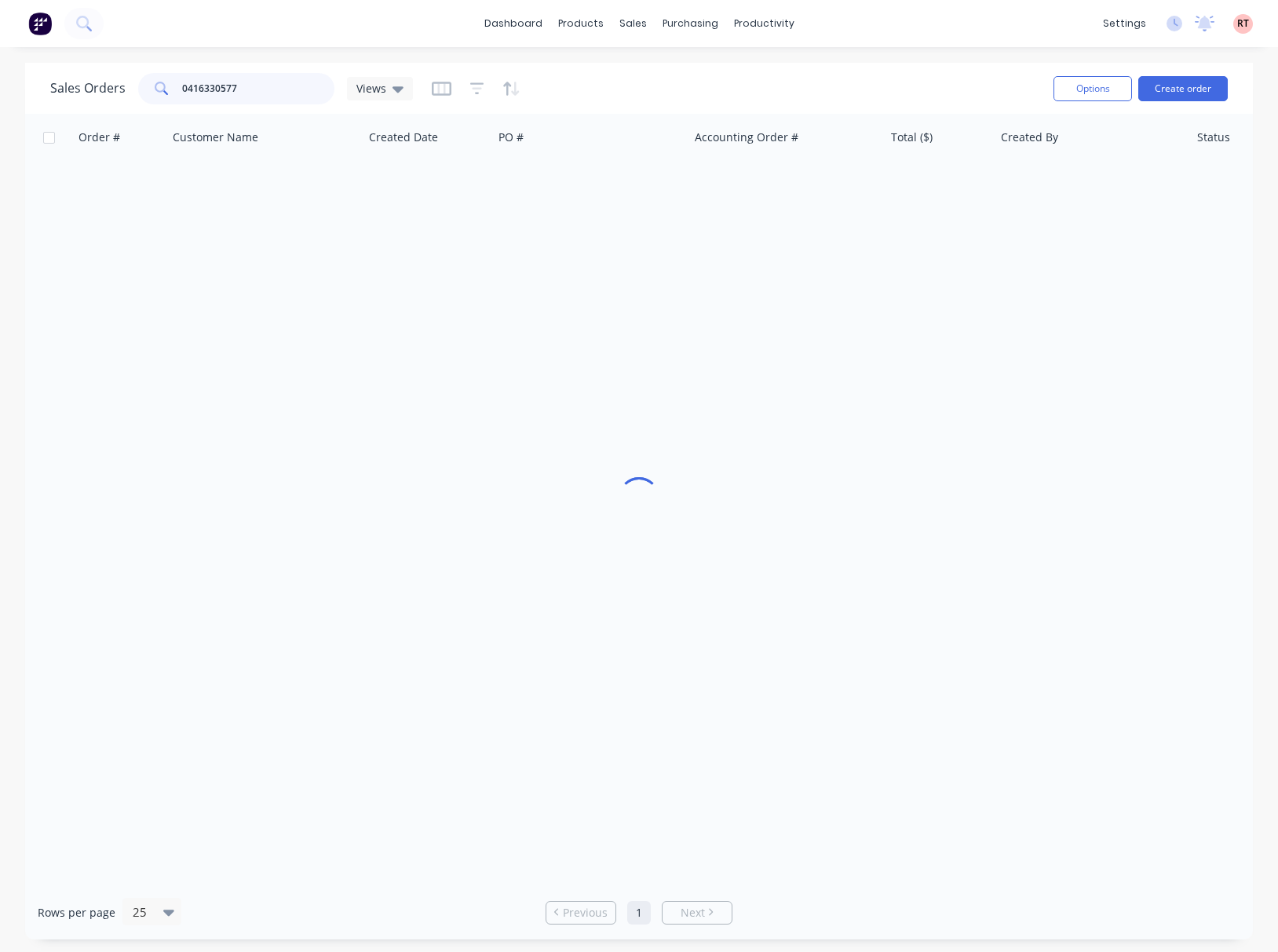
click at [184, 80] on input "0416330577" at bounding box center [258, 89] width 153 height 32
type input "416330577"
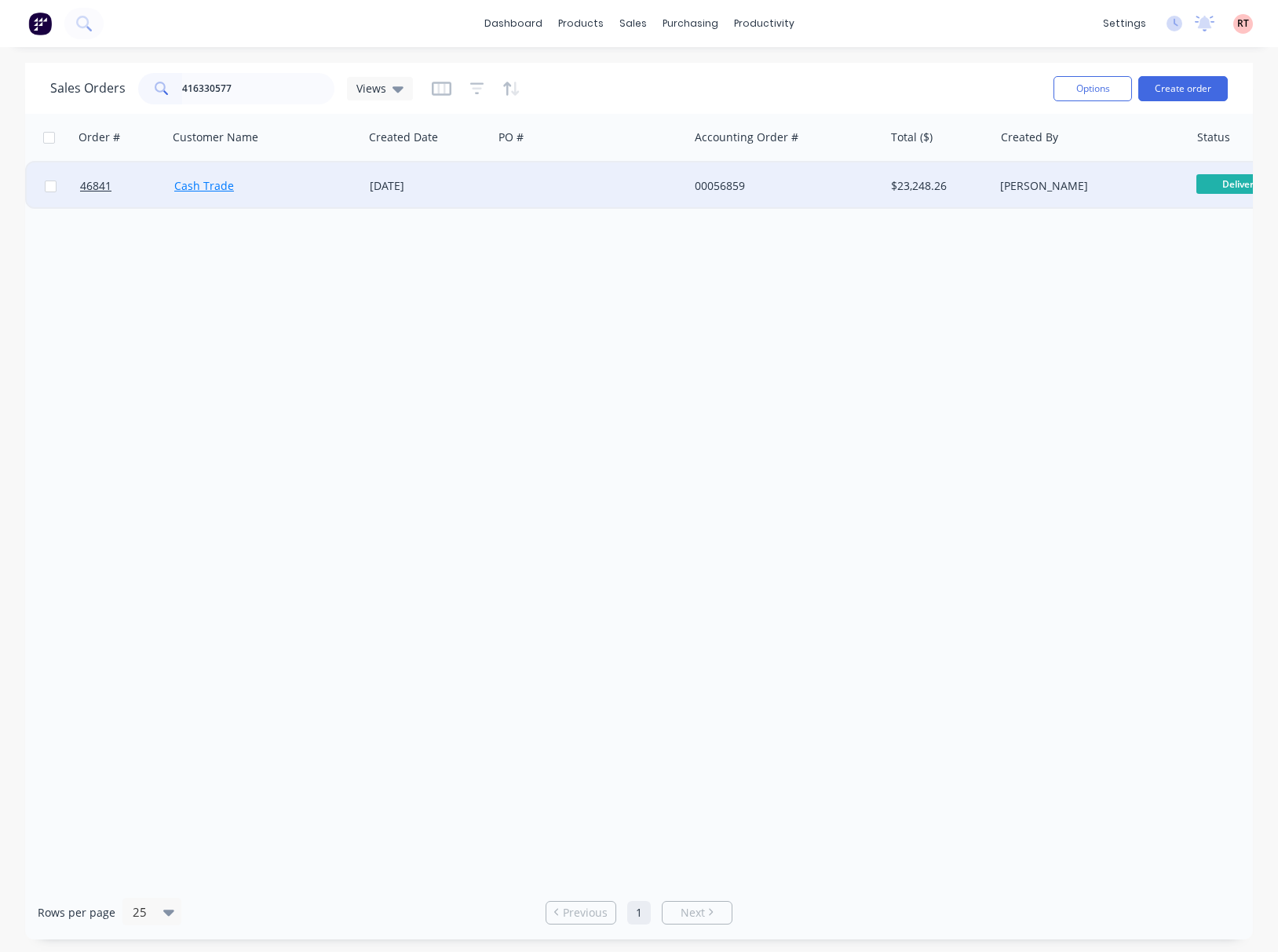
click at [193, 180] on link "Cash Trade" at bounding box center [204, 185] width 59 height 15
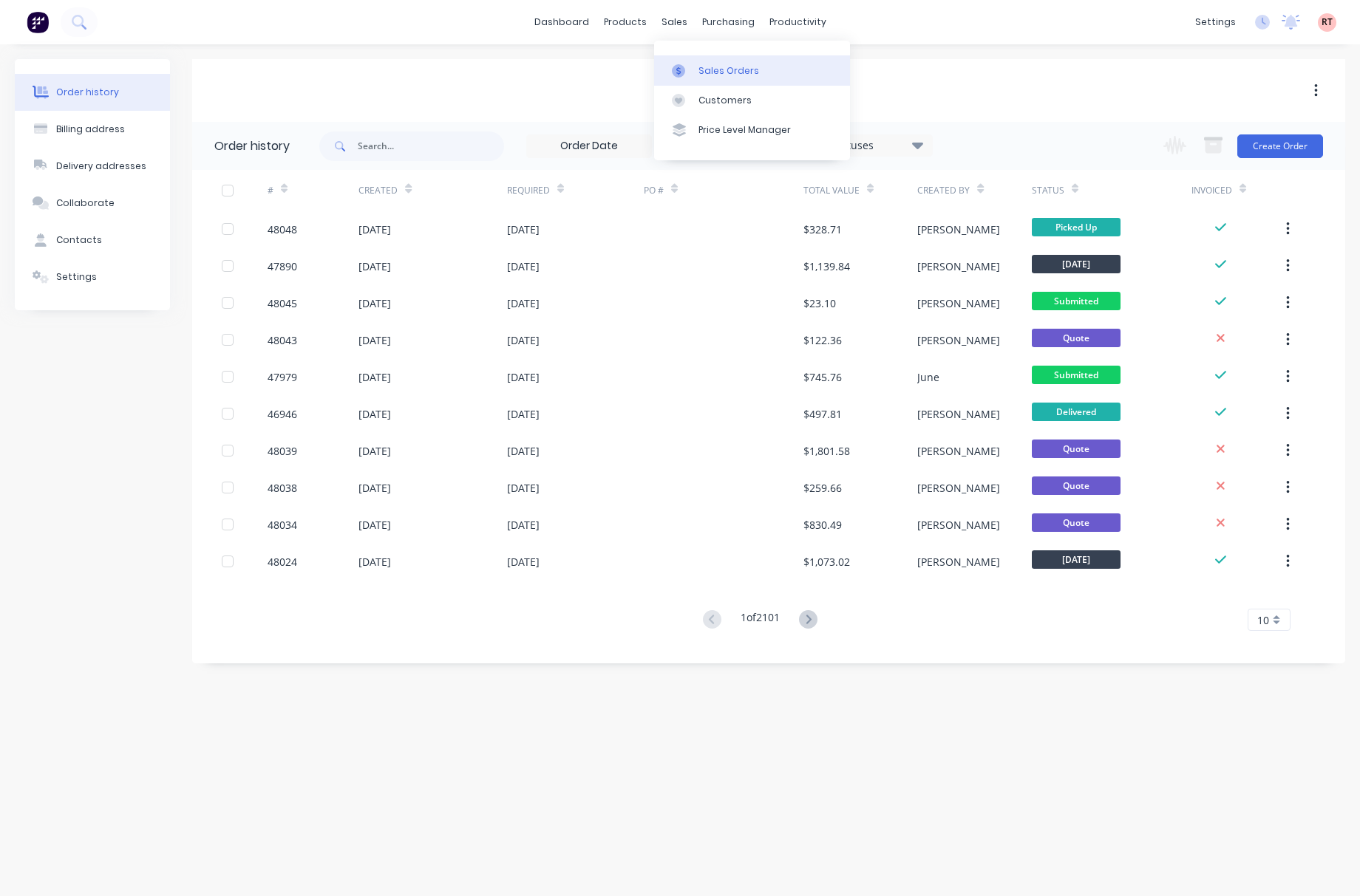
click at [710, 67] on div "Sales Orders" at bounding box center [728, 70] width 60 height 13
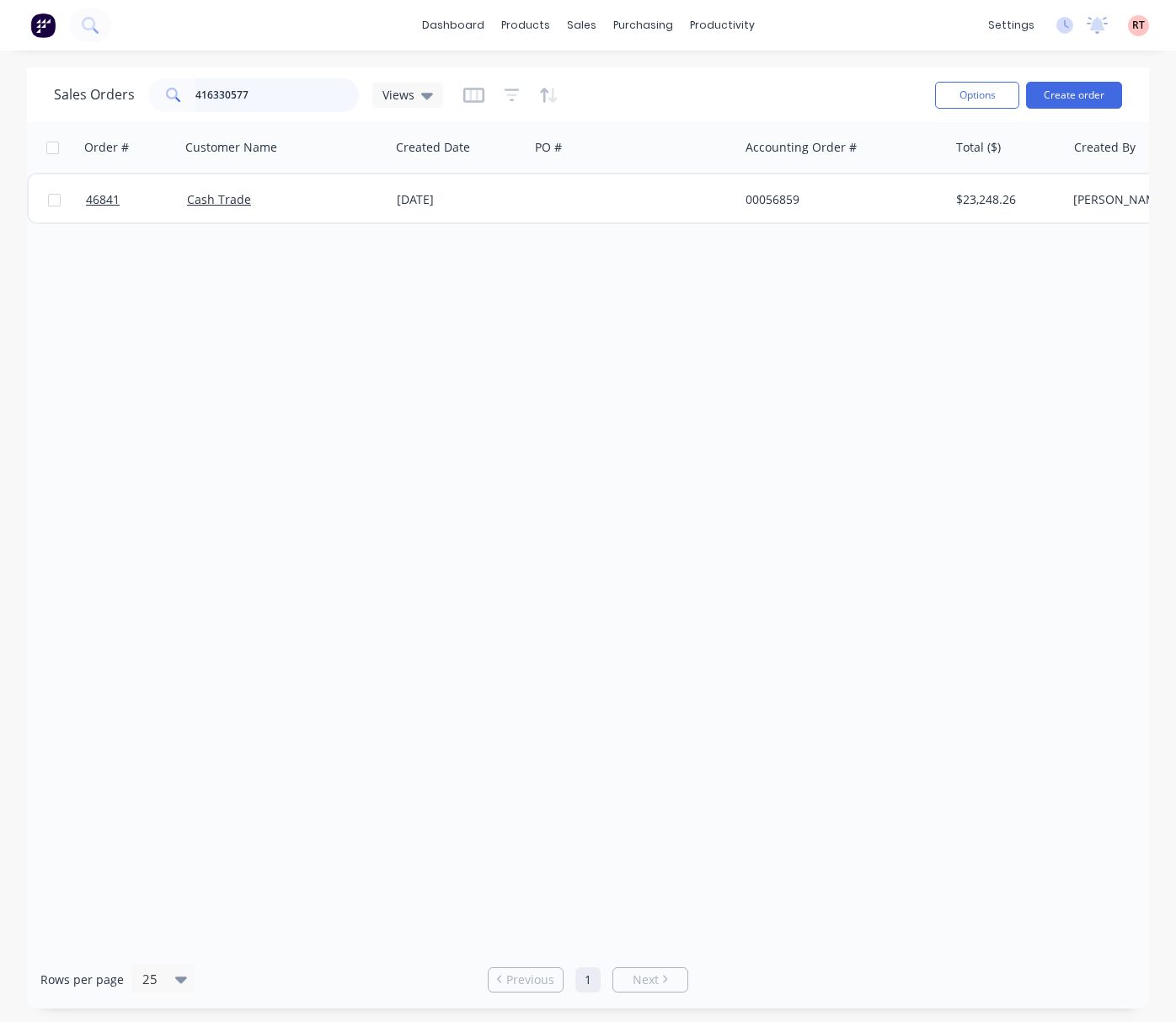
click at [294, 92] on input "416330577" at bounding box center [277, 95] width 164 height 34
click at [637, 76] on div "Sales Orders" at bounding box center [643, 80] width 69 height 15
drag, startPoint x: 160, startPoint y: 108, endPoint x: 123, endPoint y: 106, distance: 37.1
click at [139, 108] on div "Sales Orders 416330577 Views" at bounding box center [248, 95] width 389 height 34
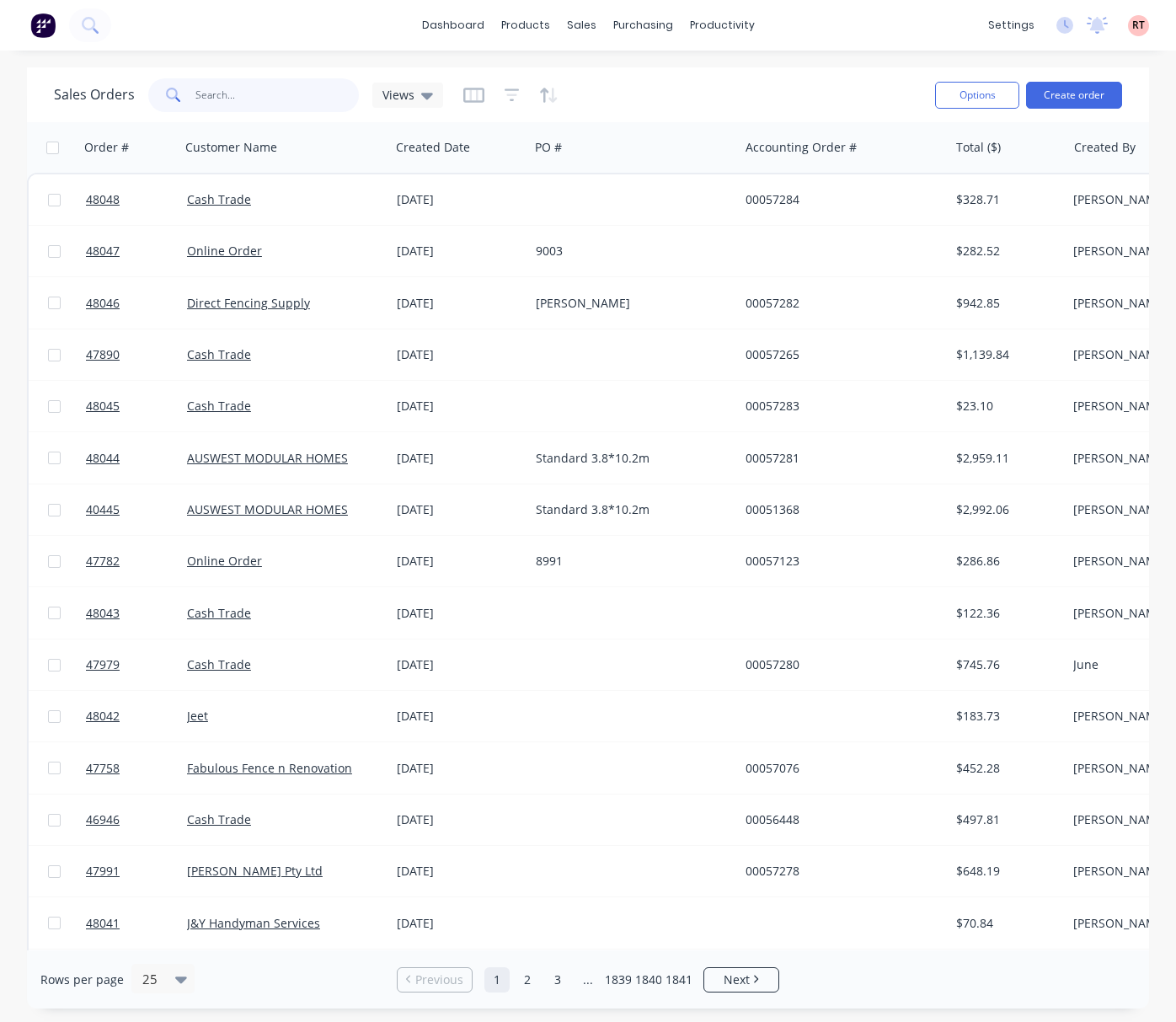
click at [213, 85] on input "text" at bounding box center [277, 95] width 164 height 34
type input "47547"
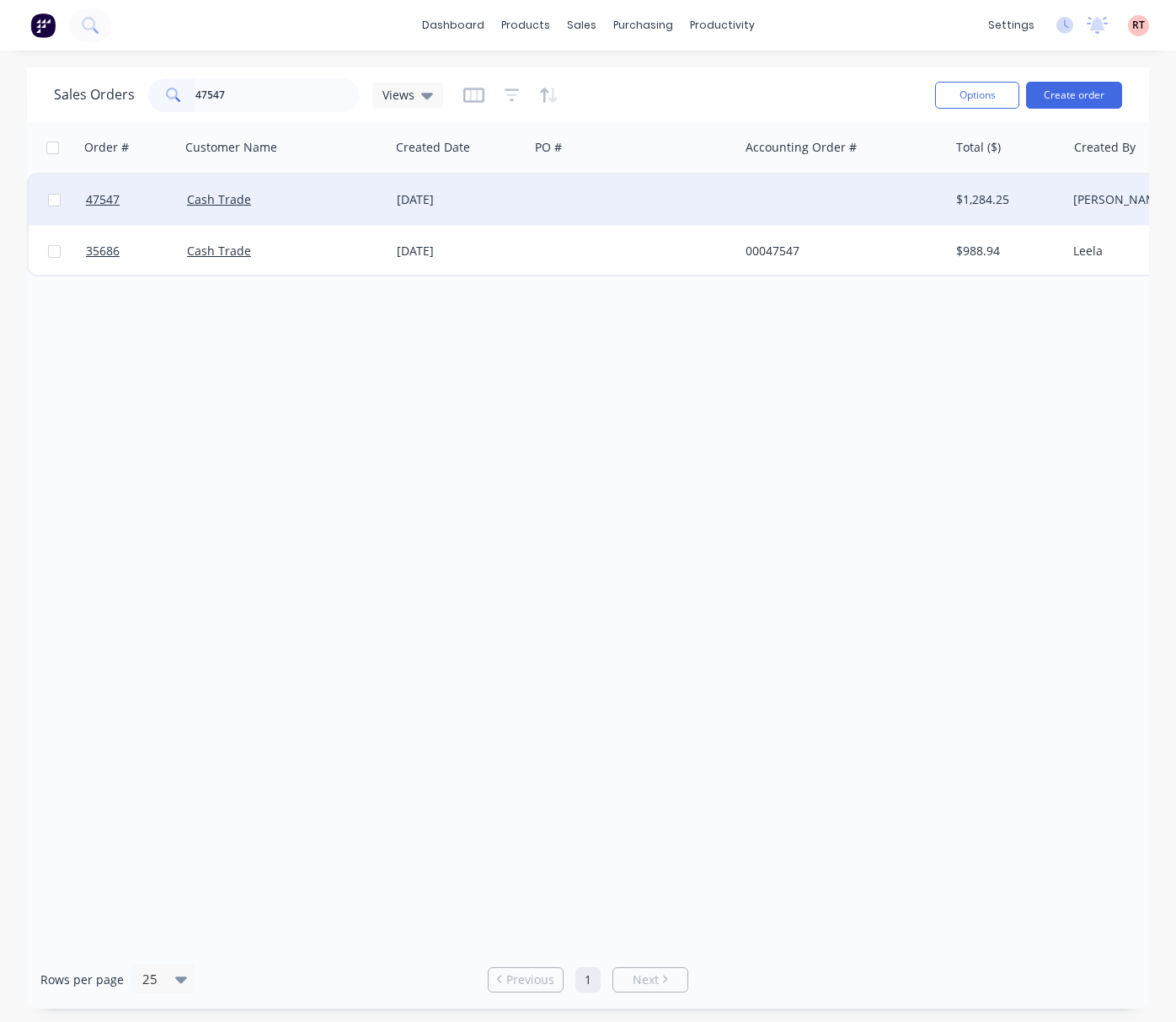
click at [560, 204] on div at bounding box center [634, 200] width 210 height 51
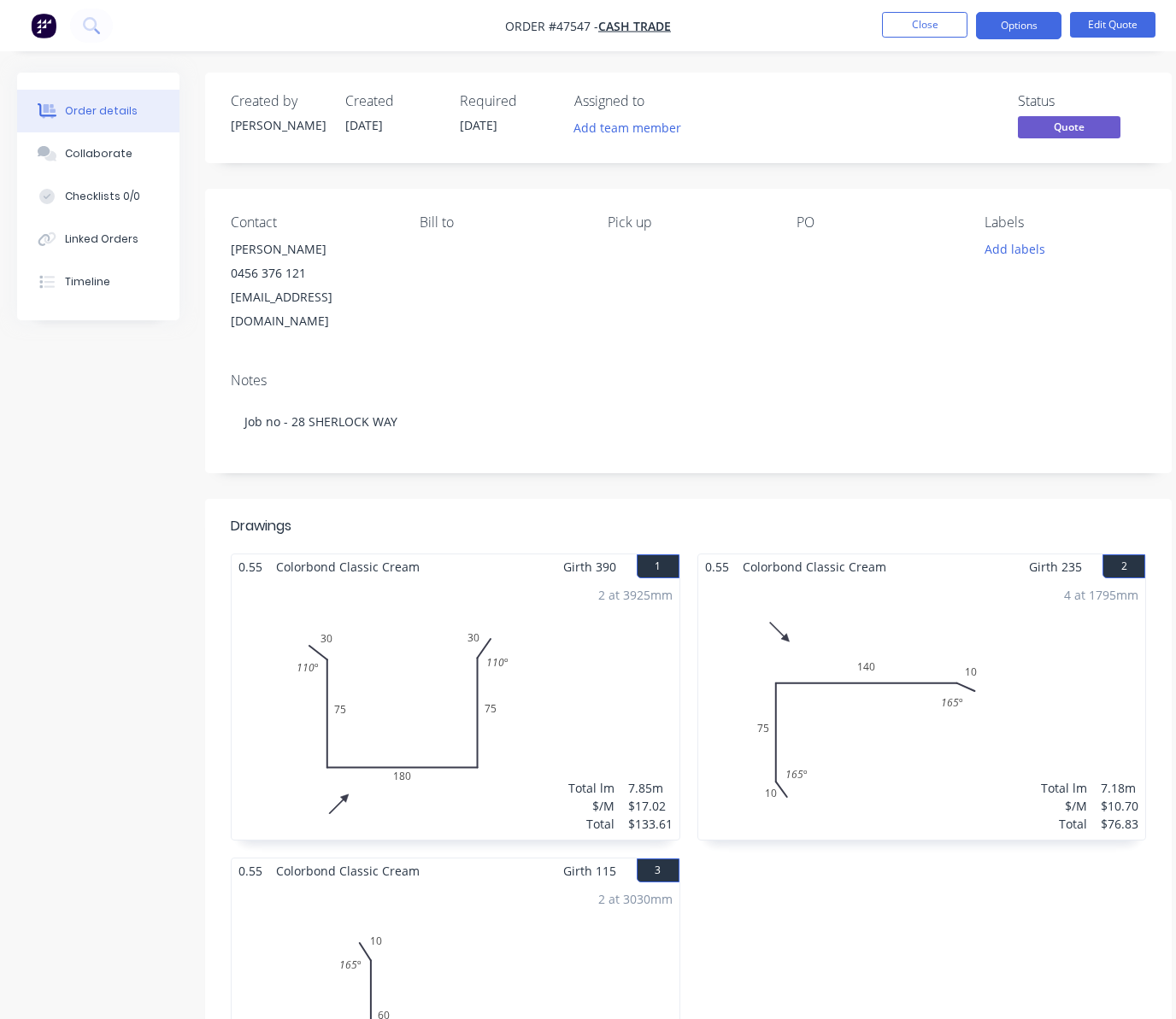
drag, startPoint x: 1, startPoint y: 372, endPoint x: -44, endPoint y: 380, distance: 45.7
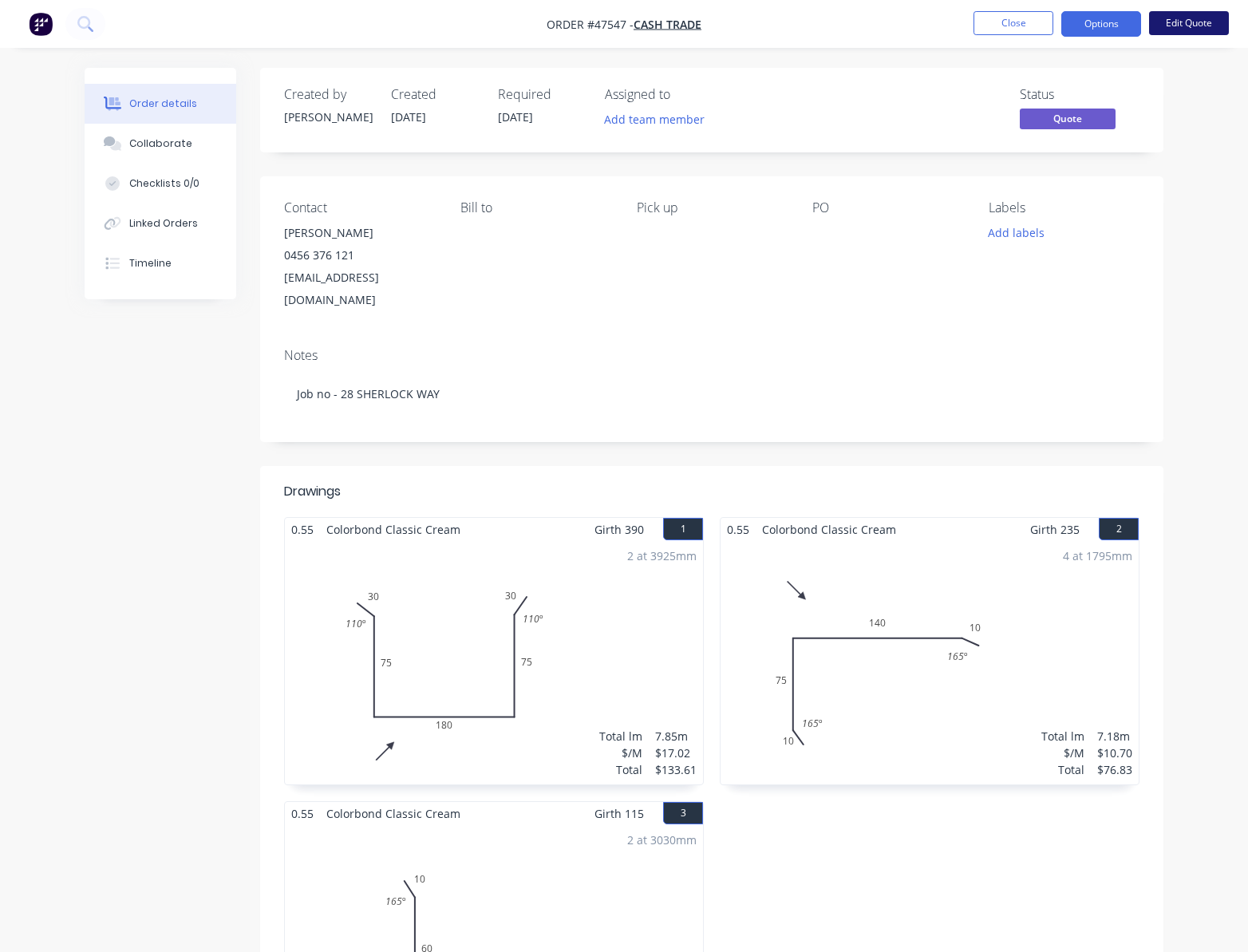
click at [1182, 21] on button "Edit Quote" at bounding box center [1189, 23] width 80 height 24
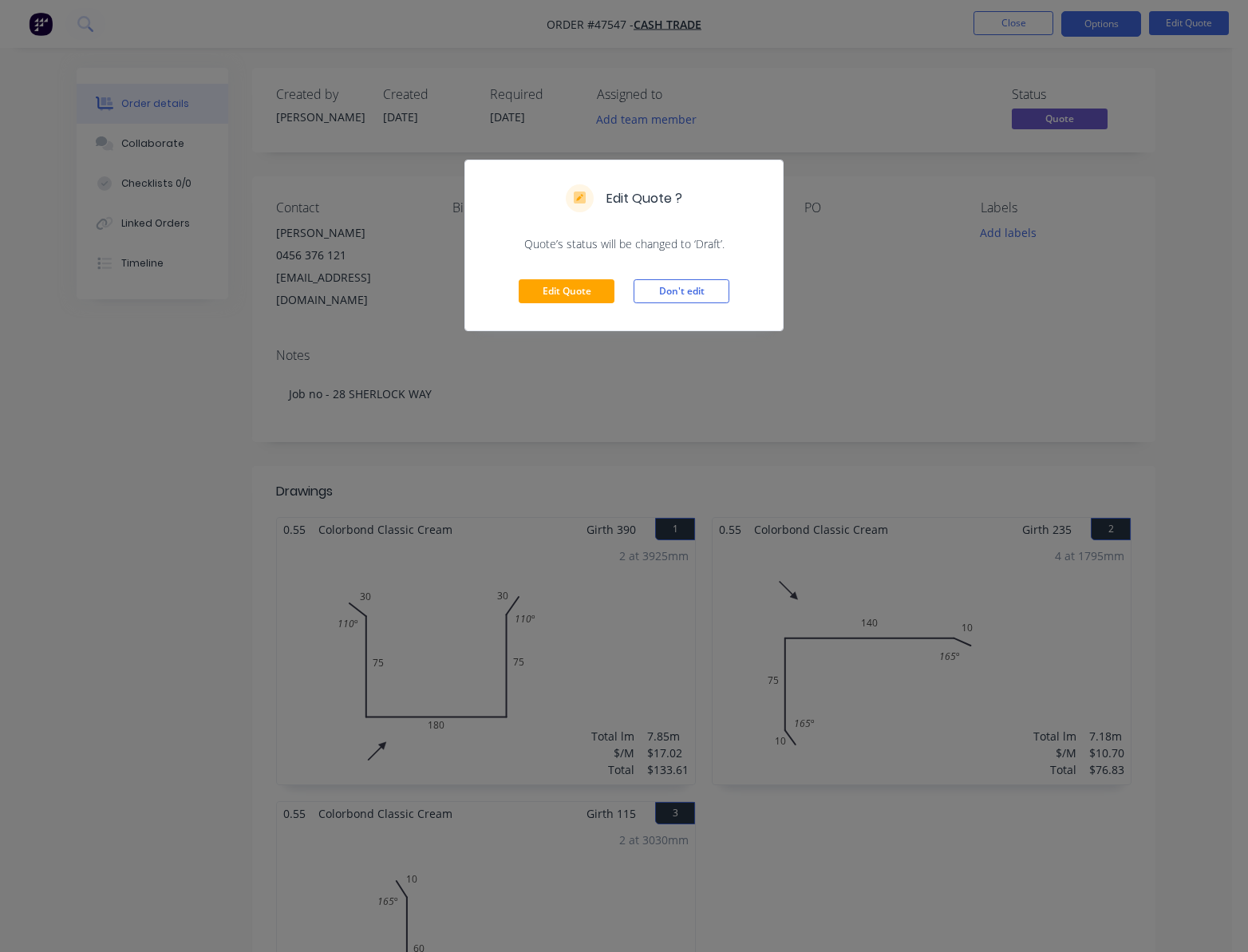
click at [985, 344] on div "Edit Quote ? Quote’s status will be changed to ‘Draft’. Edit Quote Don't edit" at bounding box center [624, 476] width 1248 height 952
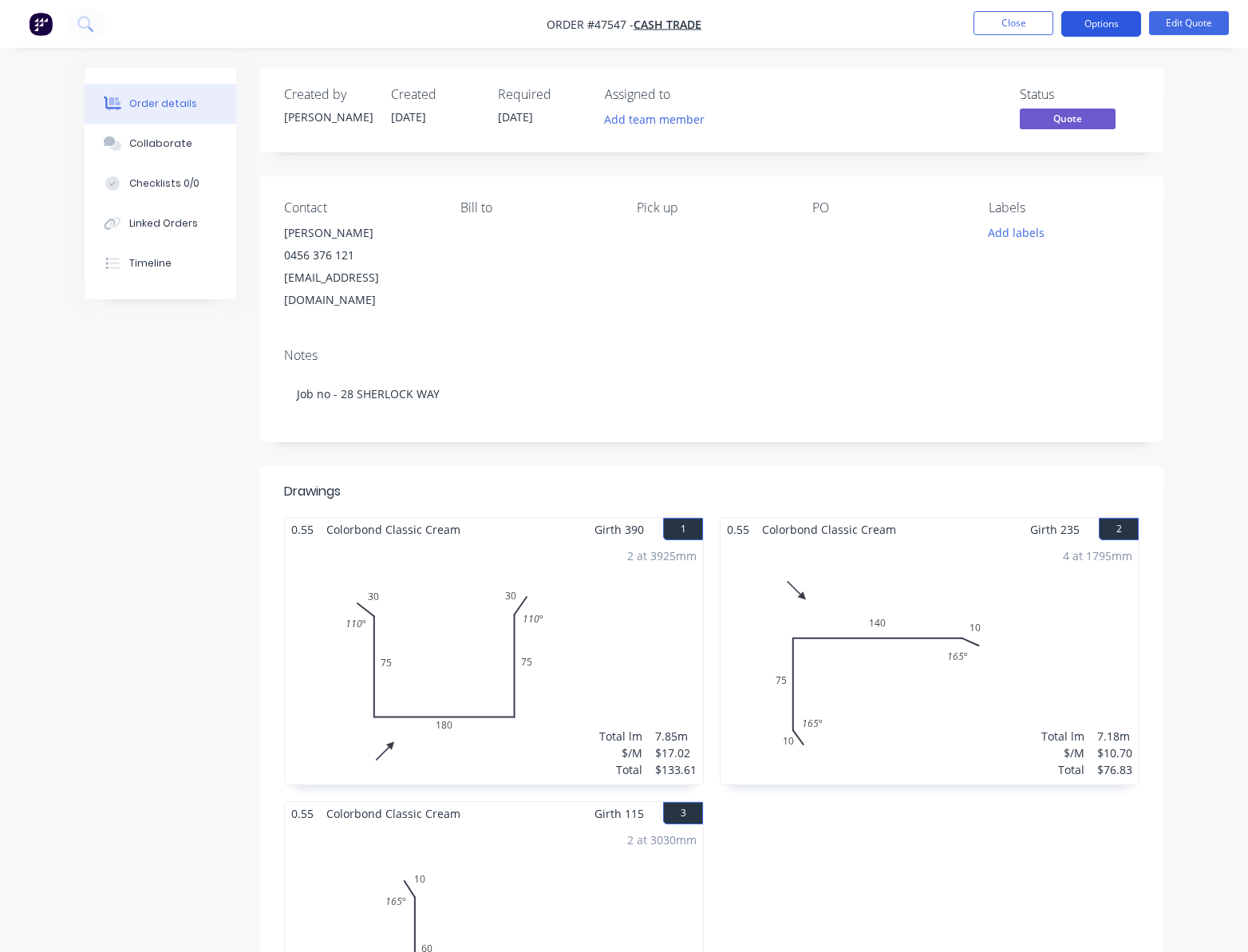
click at [1103, 16] on button "Options" at bounding box center [1101, 24] width 80 height 26
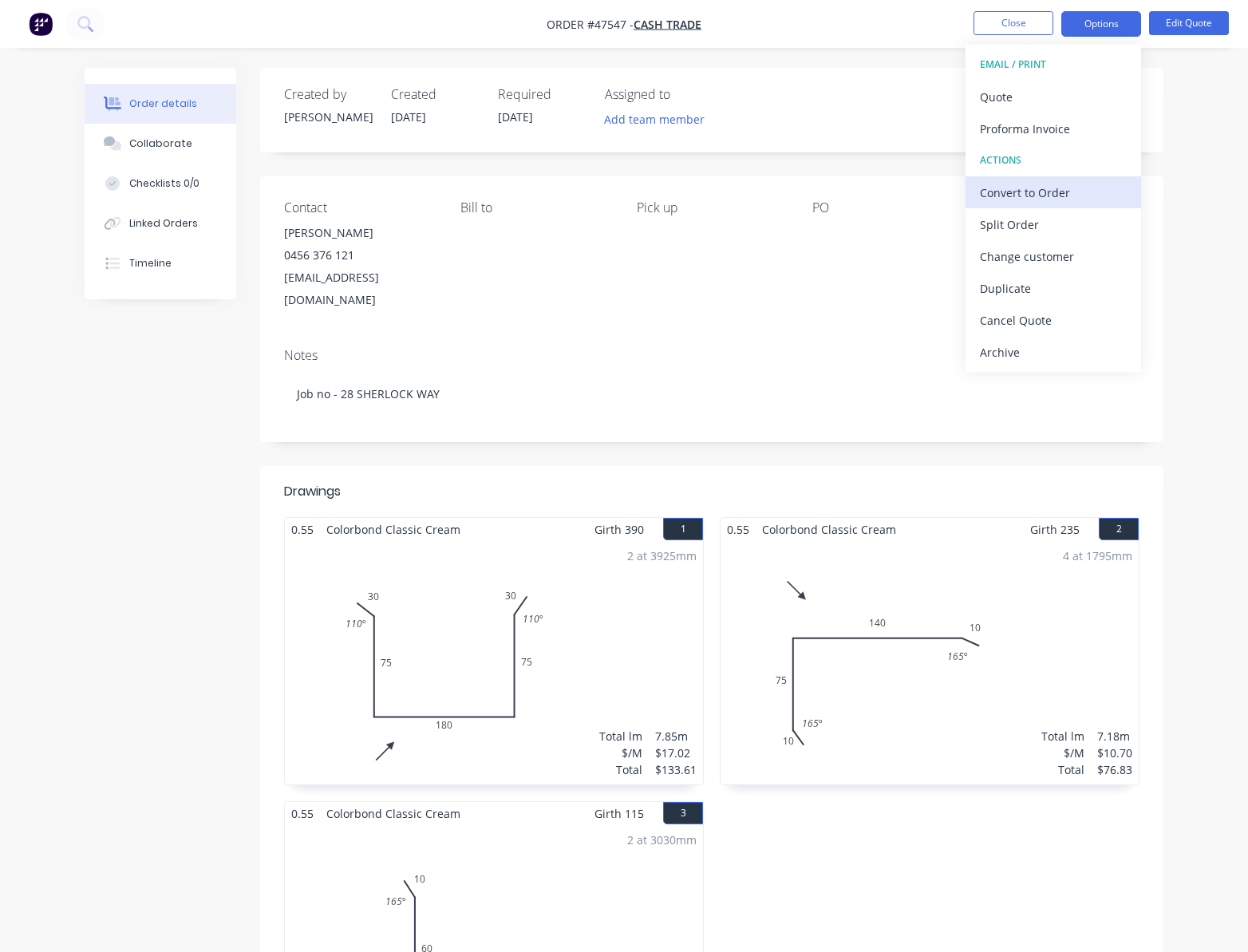
click at [1116, 185] on div "Convert to Order" at bounding box center [1054, 192] width 147 height 23
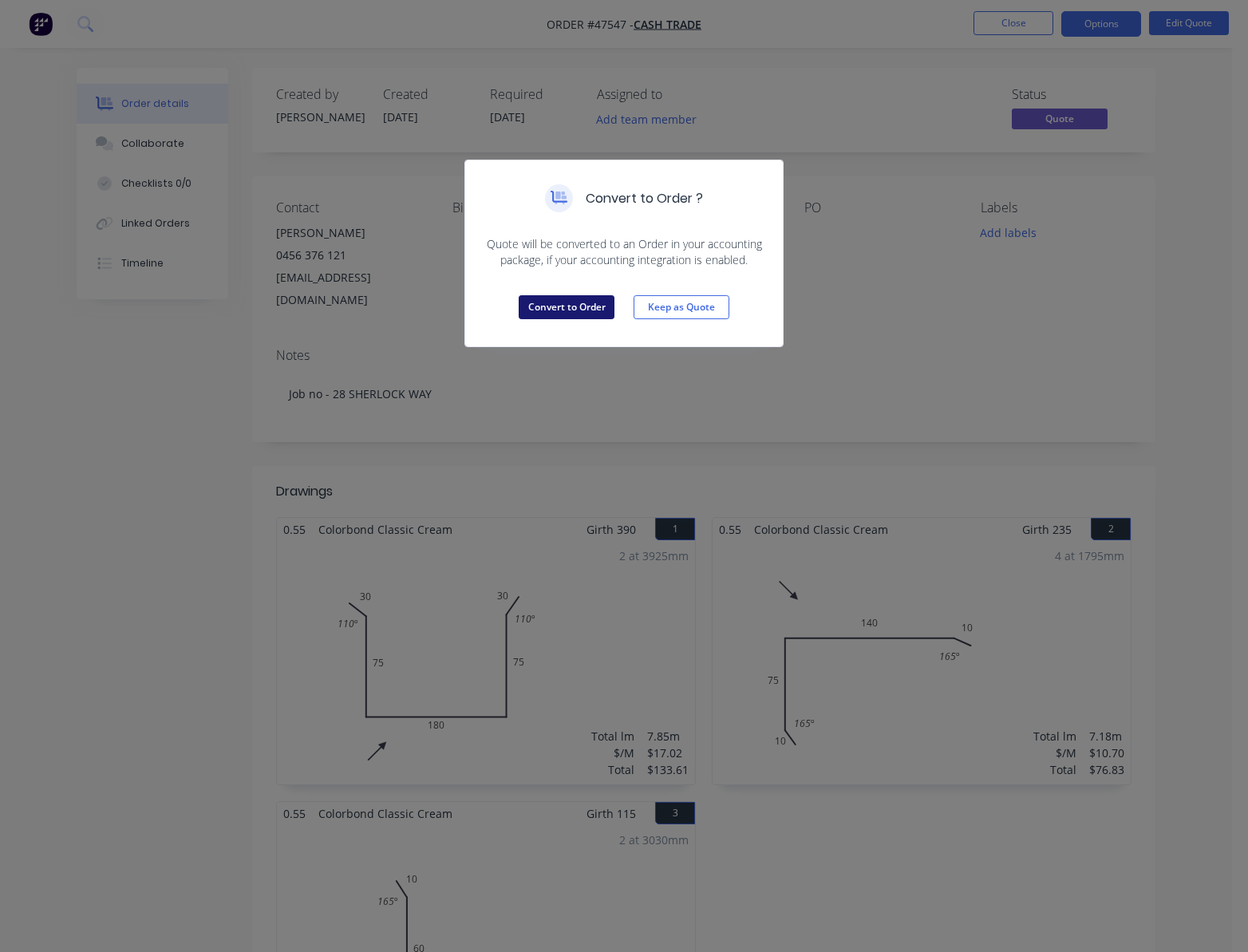
click at [579, 301] on button "Convert to Order" at bounding box center [567, 307] width 96 height 24
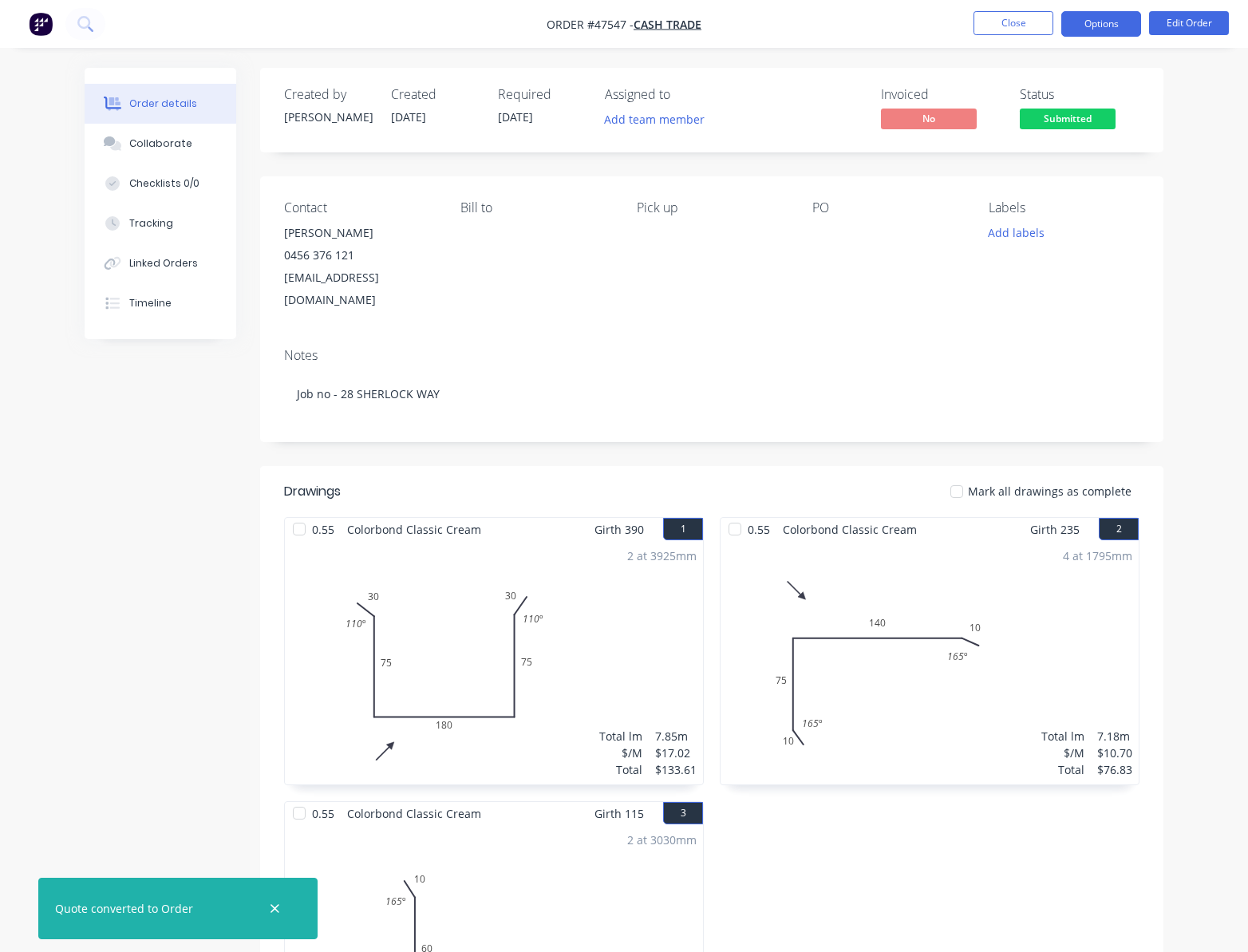
click at [1094, 21] on button "Options" at bounding box center [1101, 24] width 80 height 26
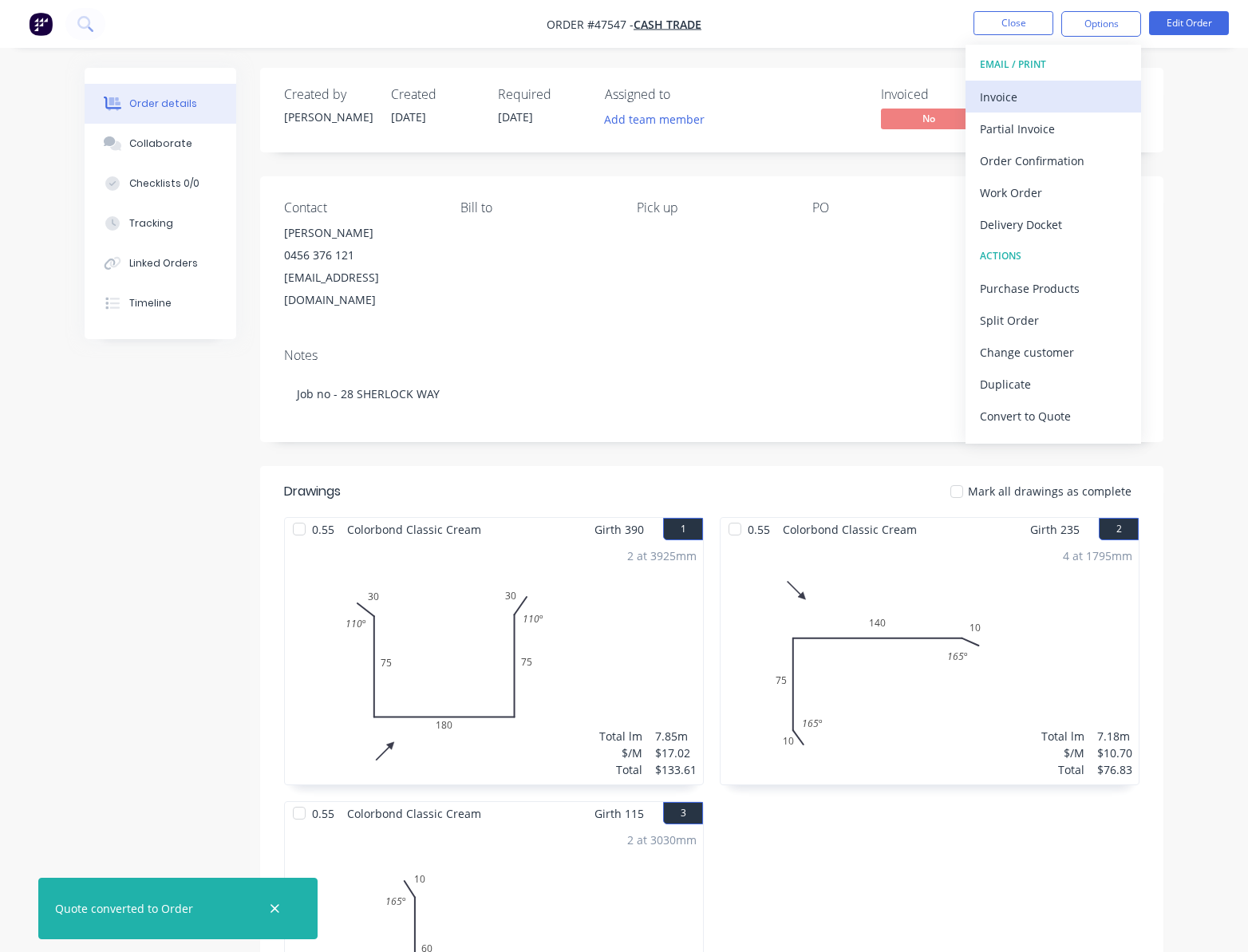
click at [1051, 97] on div "Invoice" at bounding box center [1054, 97] width 147 height 23
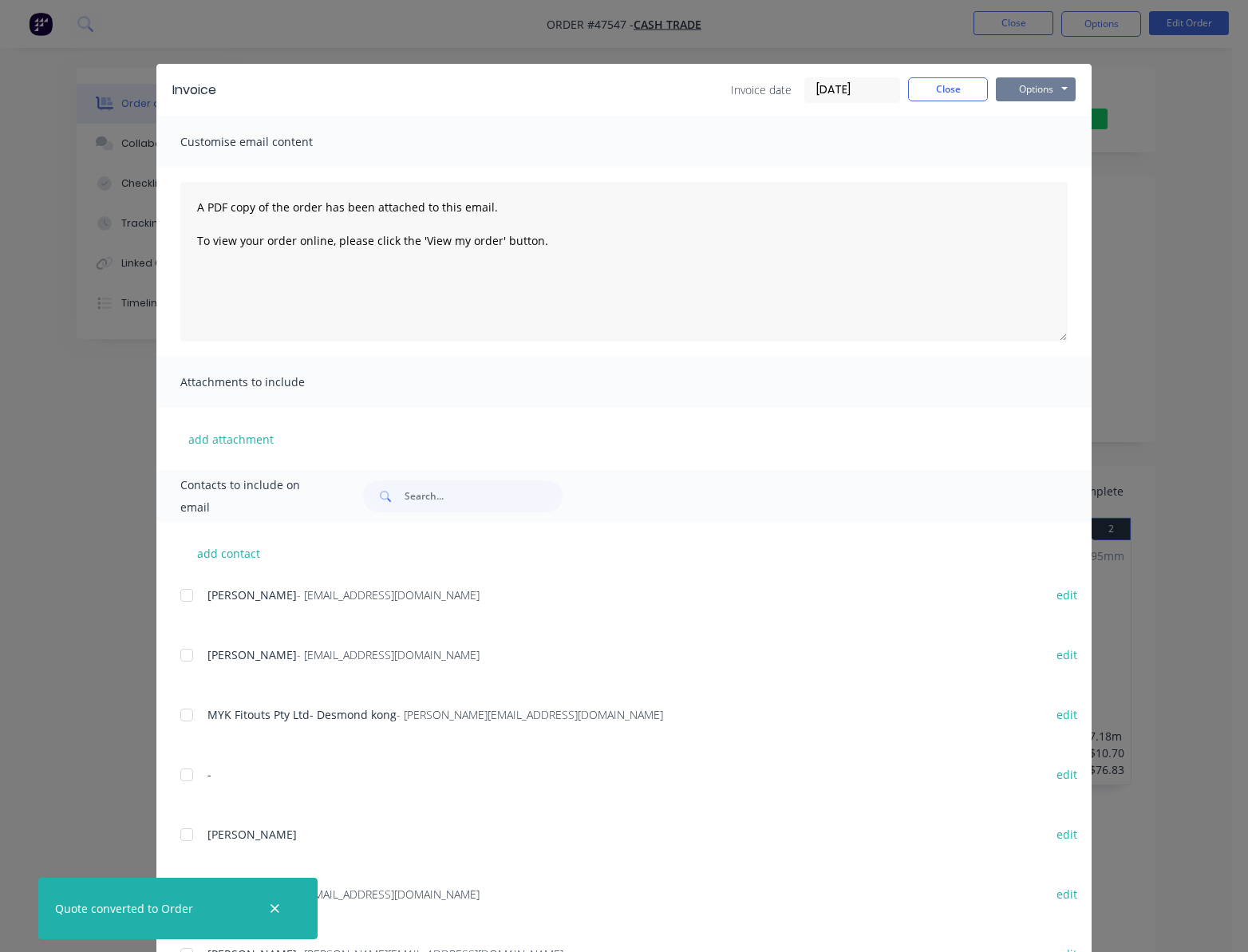
click at [1063, 84] on button "Options" at bounding box center [1036, 89] width 80 height 24
click at [1045, 132] on button "Print" at bounding box center [1047, 144] width 102 height 26
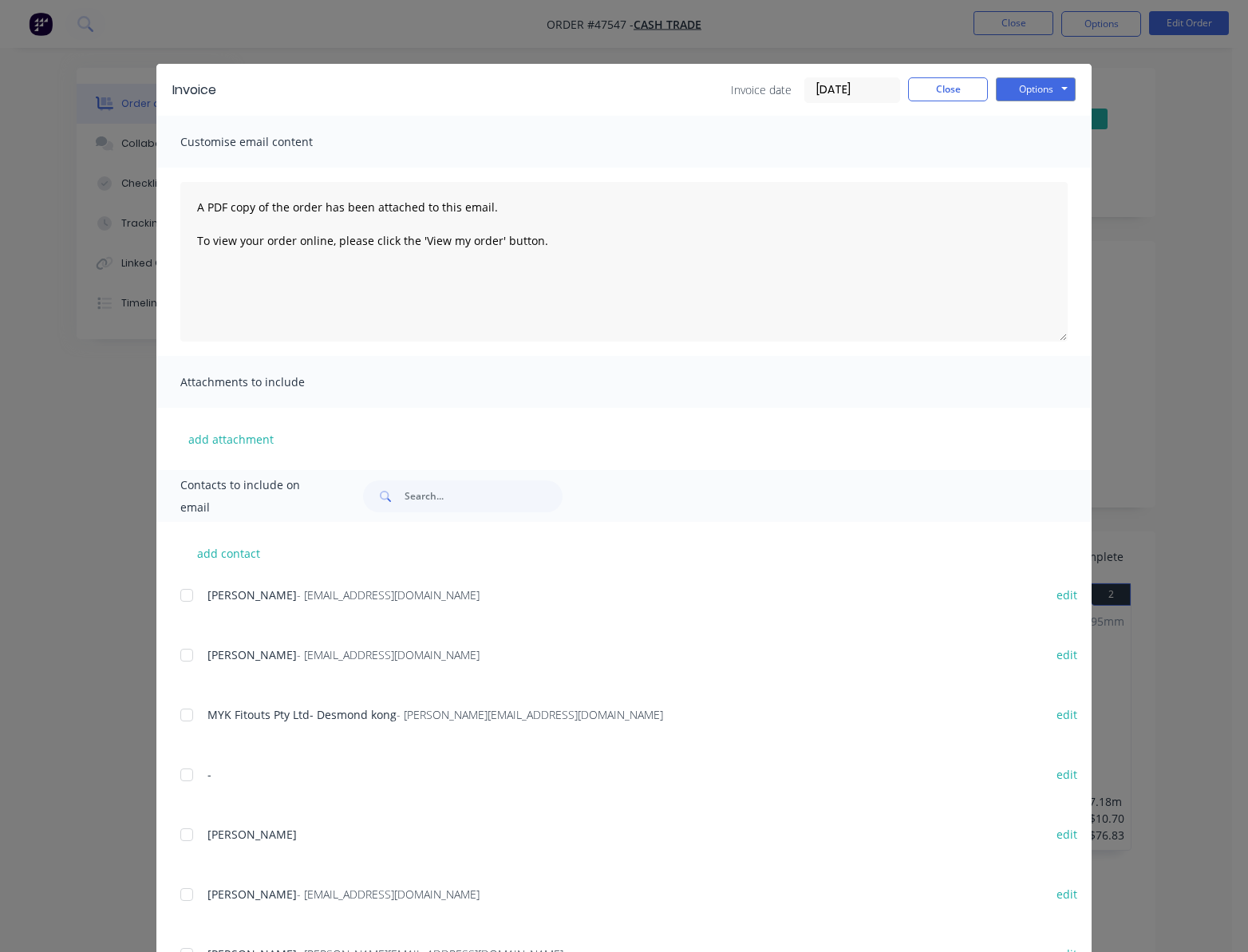
click at [506, 33] on div "Invoice Invoice date [DATE] Close Options Preview Print Email Customise email c…" at bounding box center [624, 476] width 1248 height 952
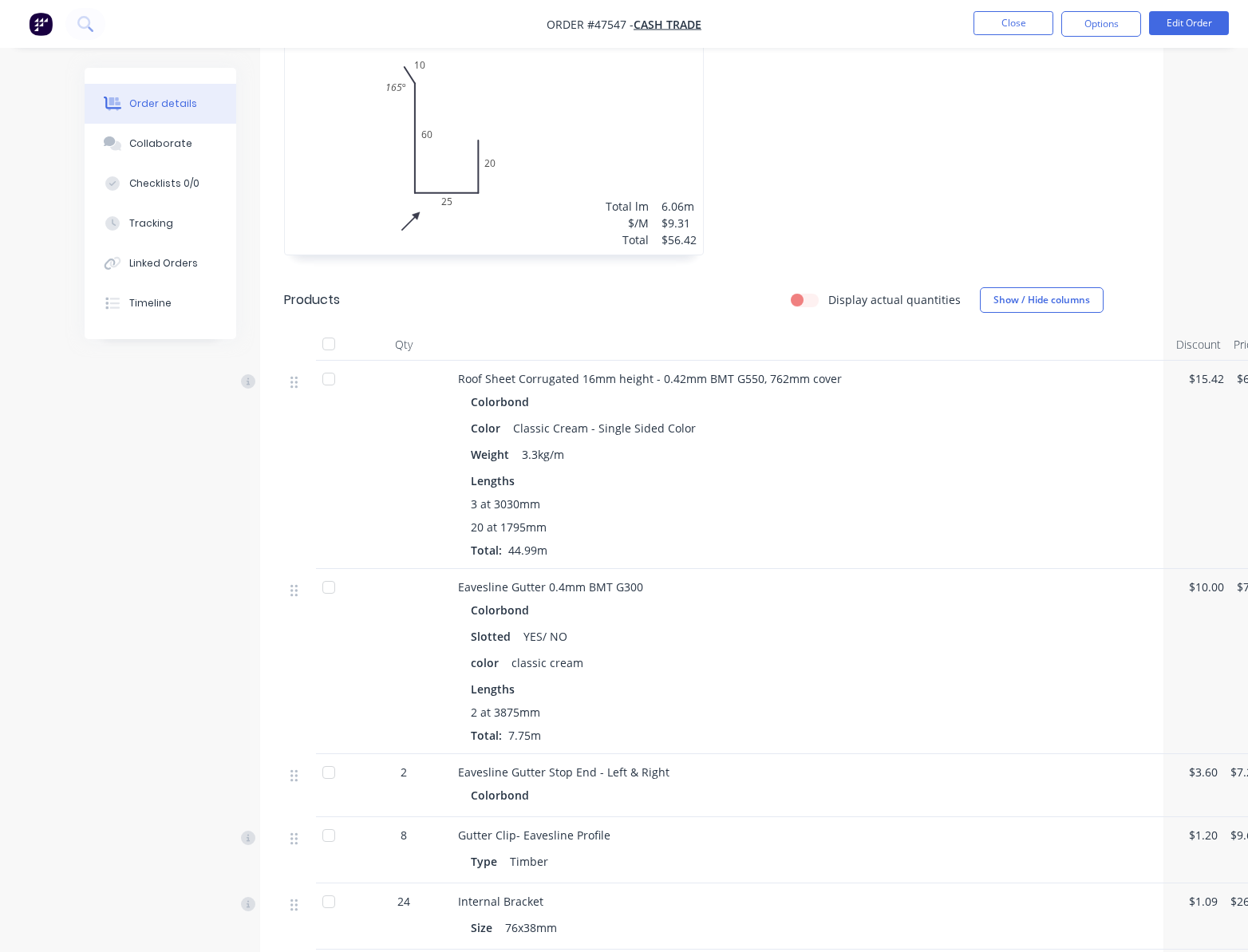
scroll to position [425, 0]
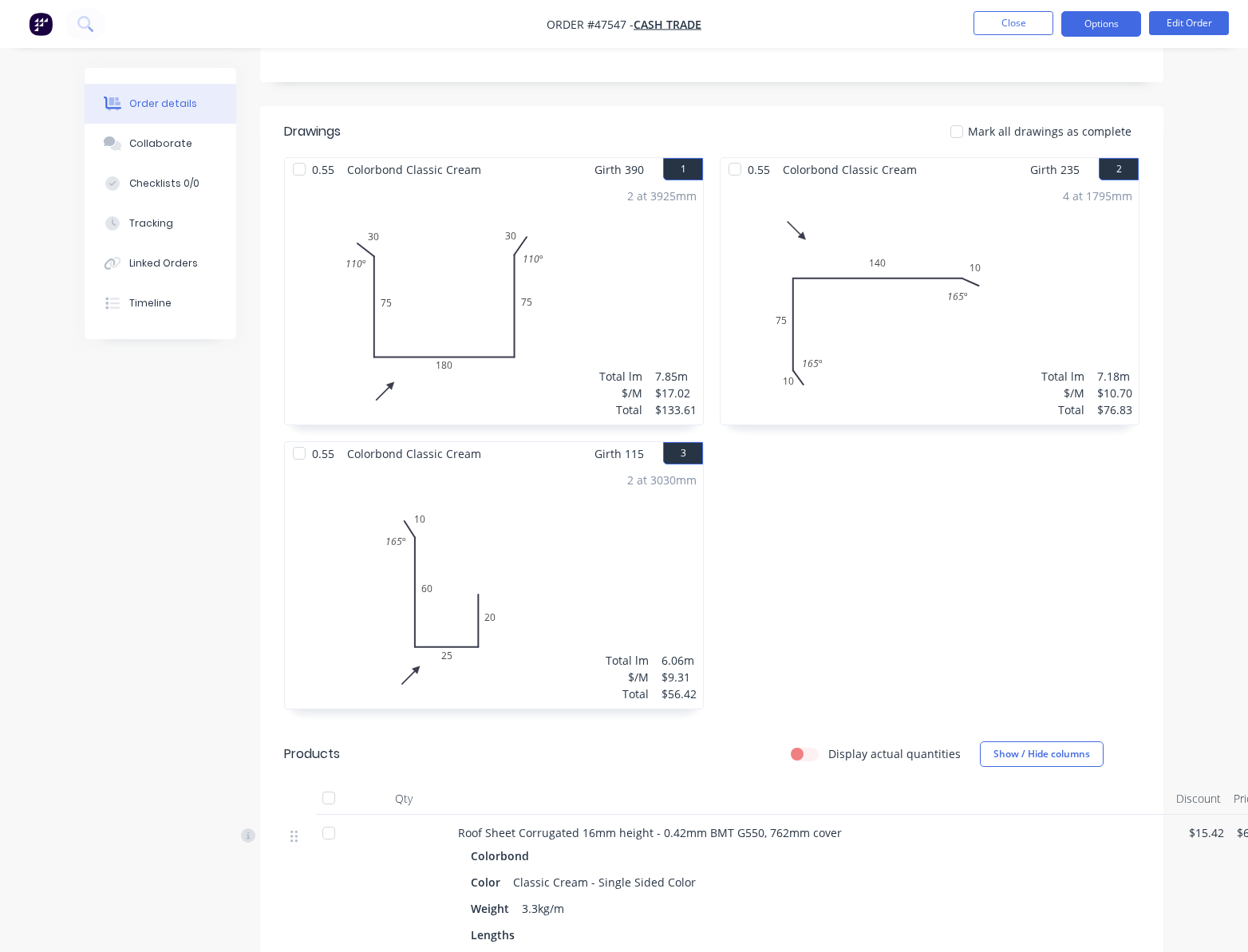
click at [1090, 22] on button "Options" at bounding box center [1101, 24] width 80 height 26
click at [1240, 178] on div "Order details Collaborate Checklists 0/0 Tracking Linked Orders Timeline Order …" at bounding box center [624, 706] width 1248 height 2262
click at [1181, 23] on button "Edit Order" at bounding box center [1189, 23] width 80 height 24
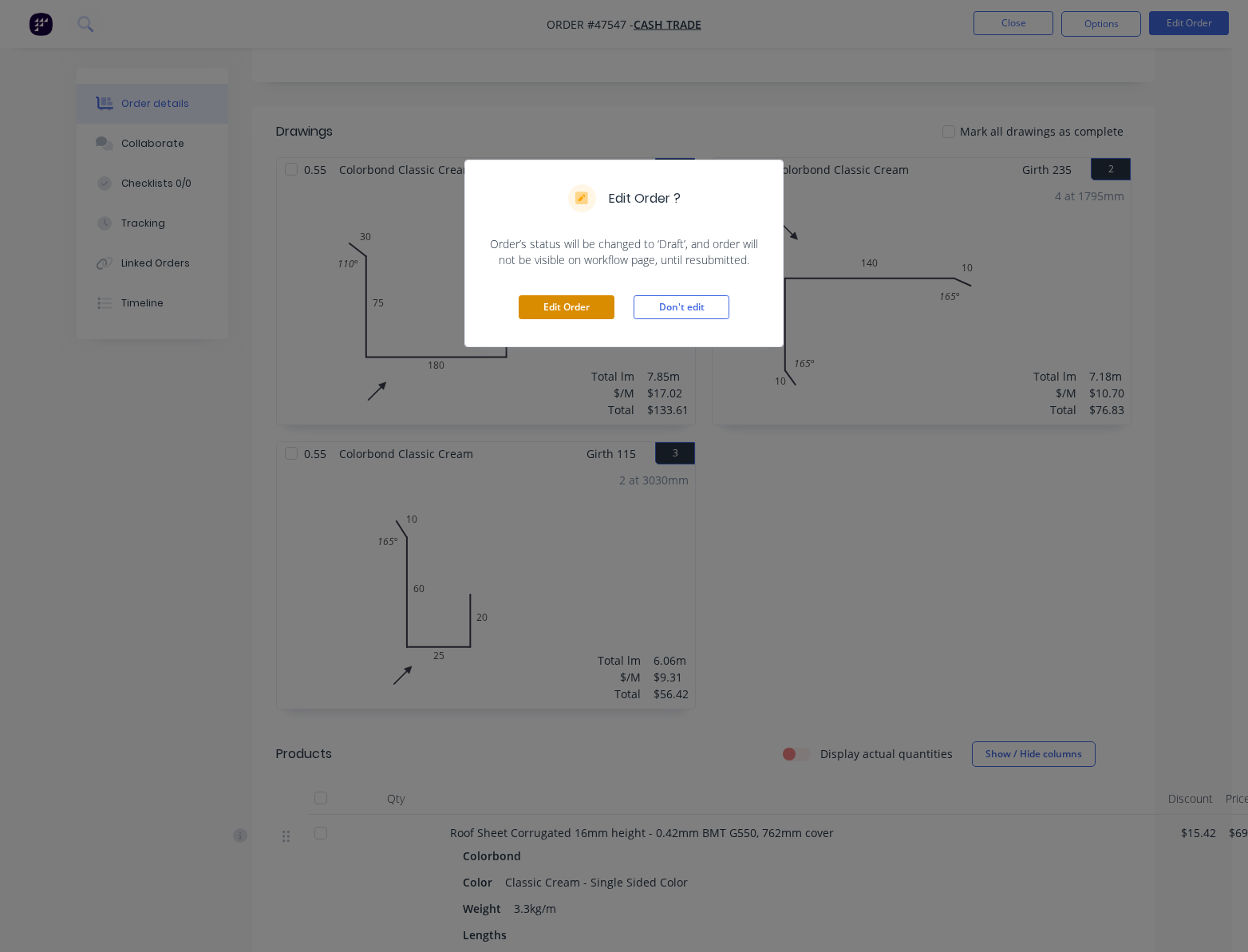
click at [553, 316] on button "Edit Order" at bounding box center [567, 307] width 96 height 24
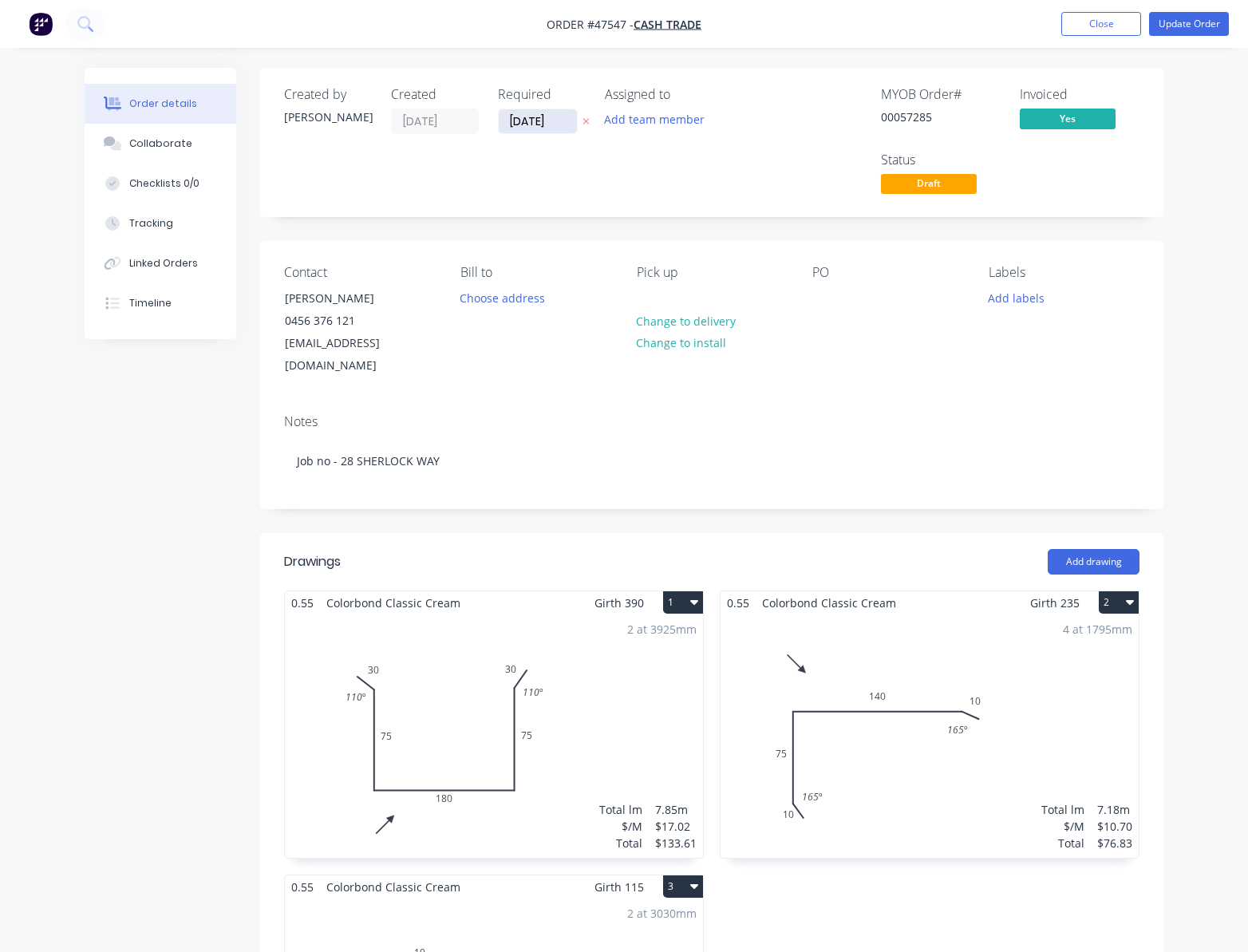
click at [538, 122] on input "01/08/25" at bounding box center [538, 121] width 78 height 24
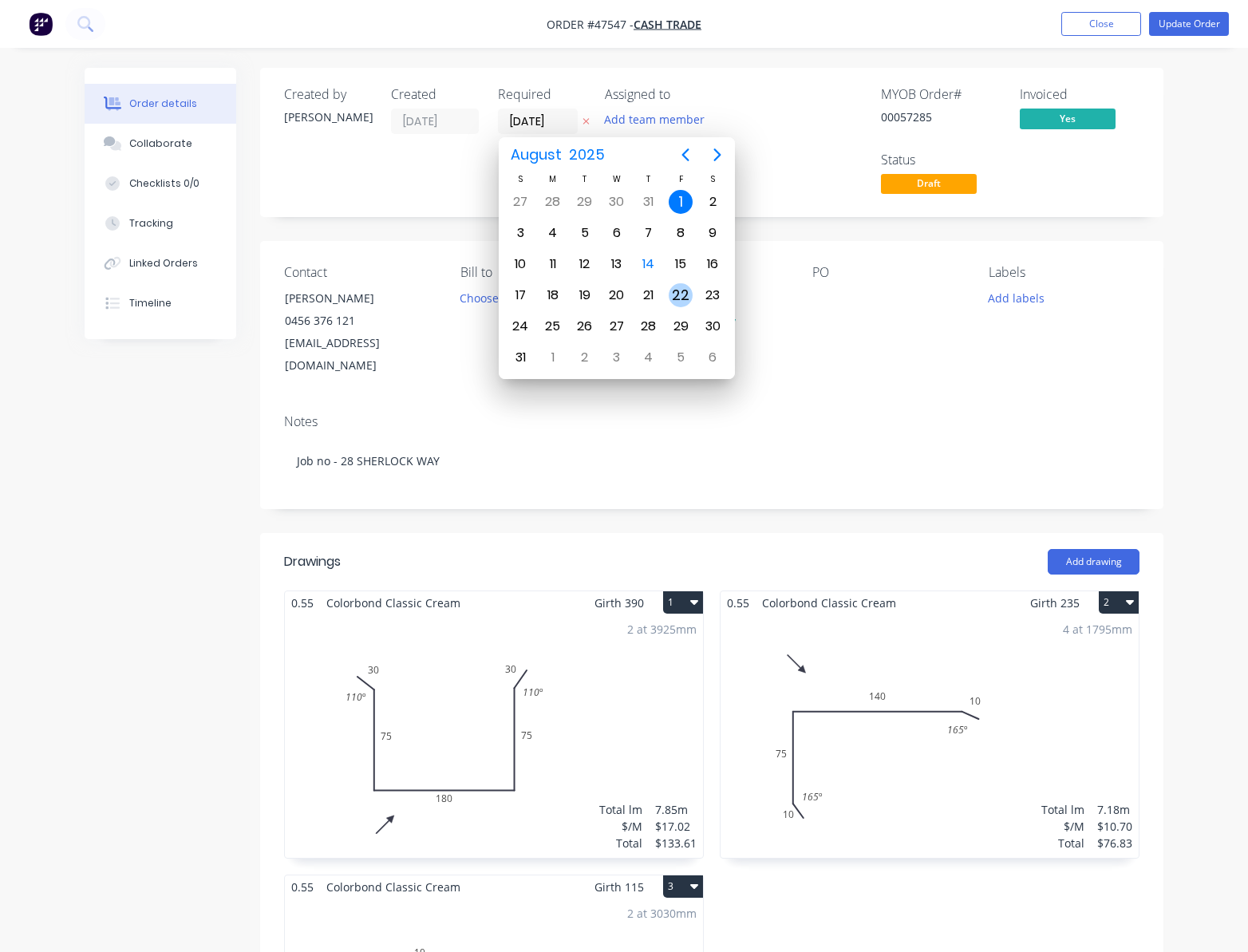
click at [678, 291] on div "22" at bounding box center [681, 295] width 24 height 24
type input "22/08/25"
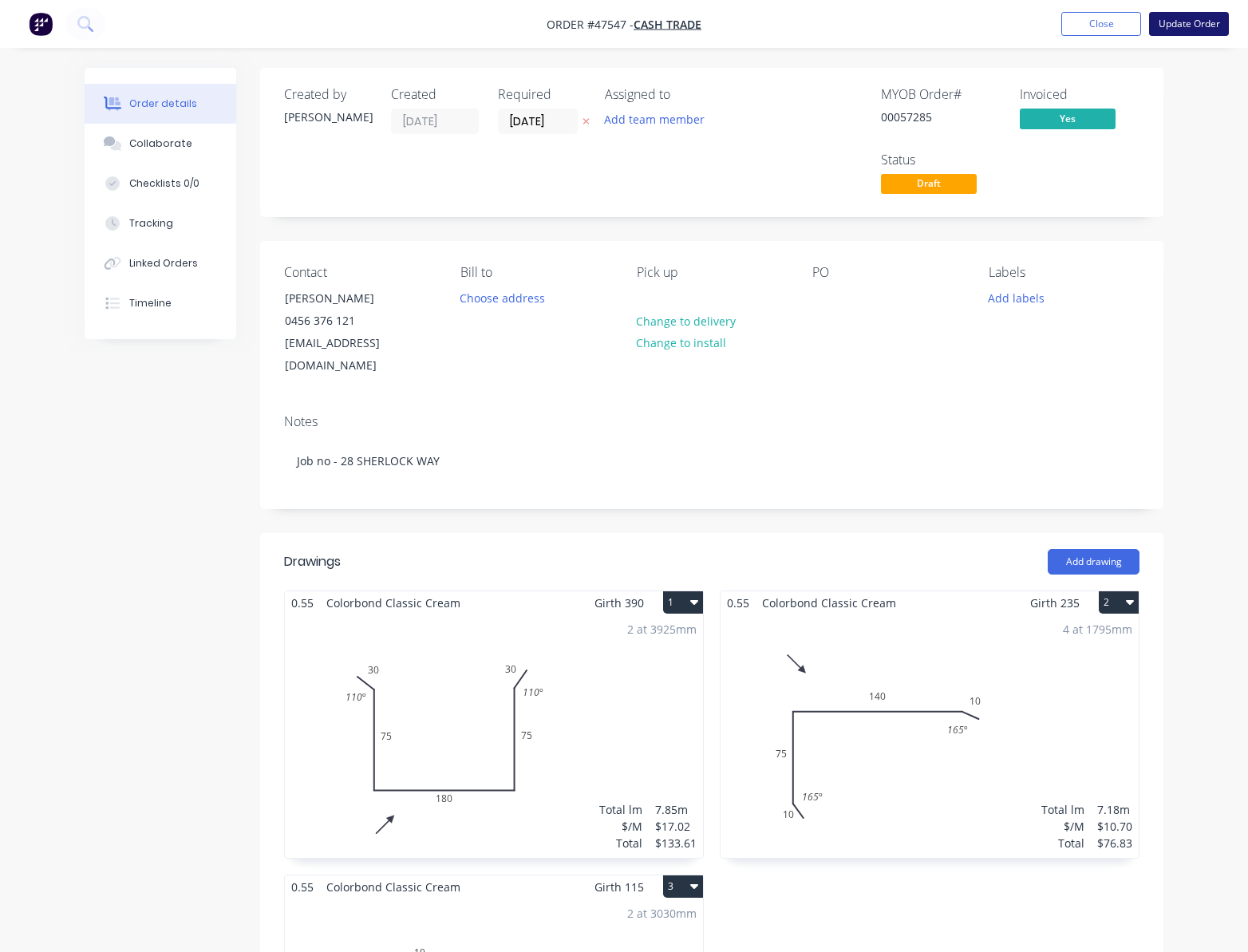
click at [1208, 21] on button "Update Order" at bounding box center [1189, 23] width 80 height 24
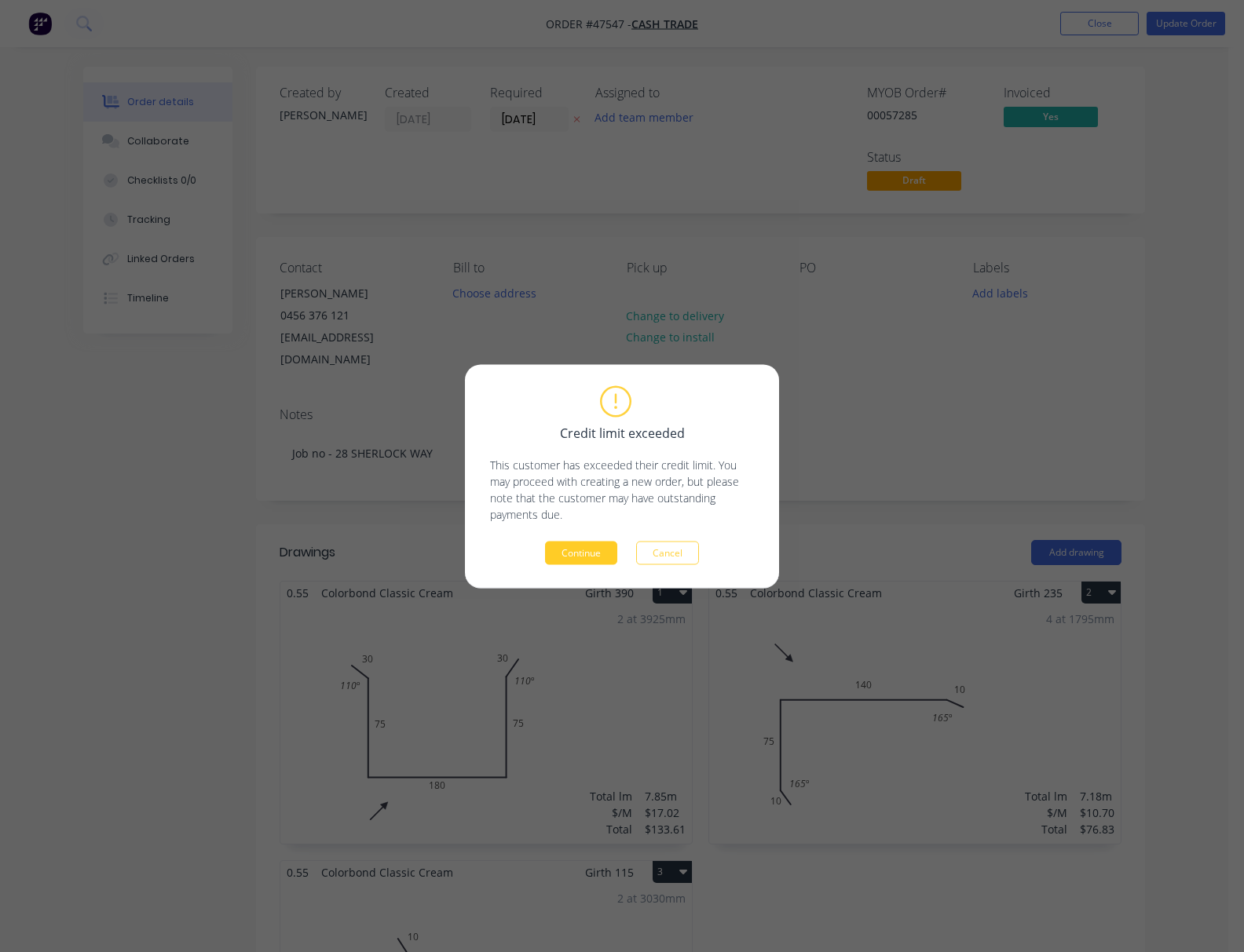
click at [579, 549] on button "Continue" at bounding box center [581, 552] width 72 height 24
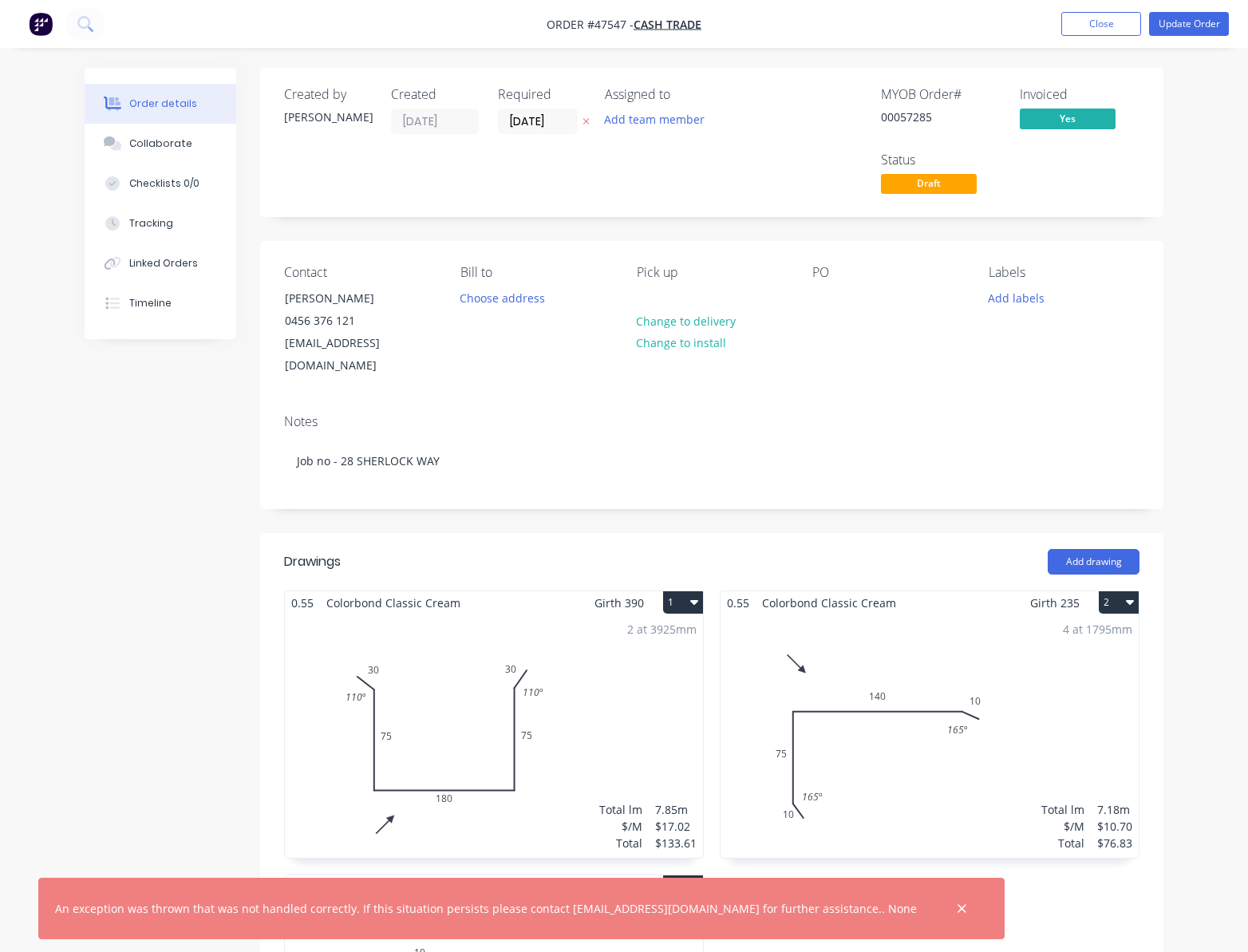
drag, startPoint x: 1217, startPoint y: 236, endPoint x: 1201, endPoint y: 197, distance: 42.2
click at [1193, 24] on button "Update Order" at bounding box center [1189, 23] width 80 height 24
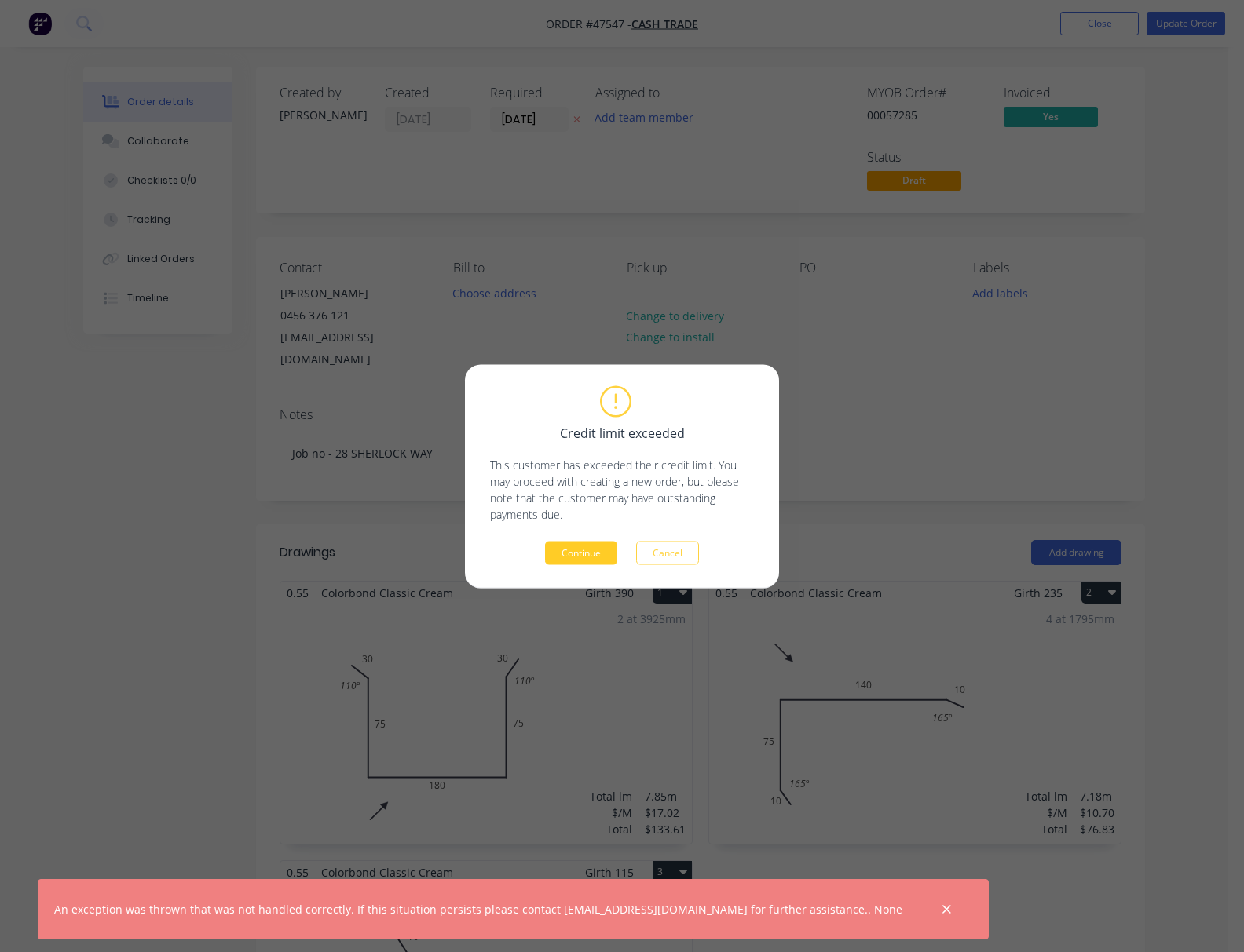
click at [588, 554] on button "Continue" at bounding box center [581, 552] width 72 height 24
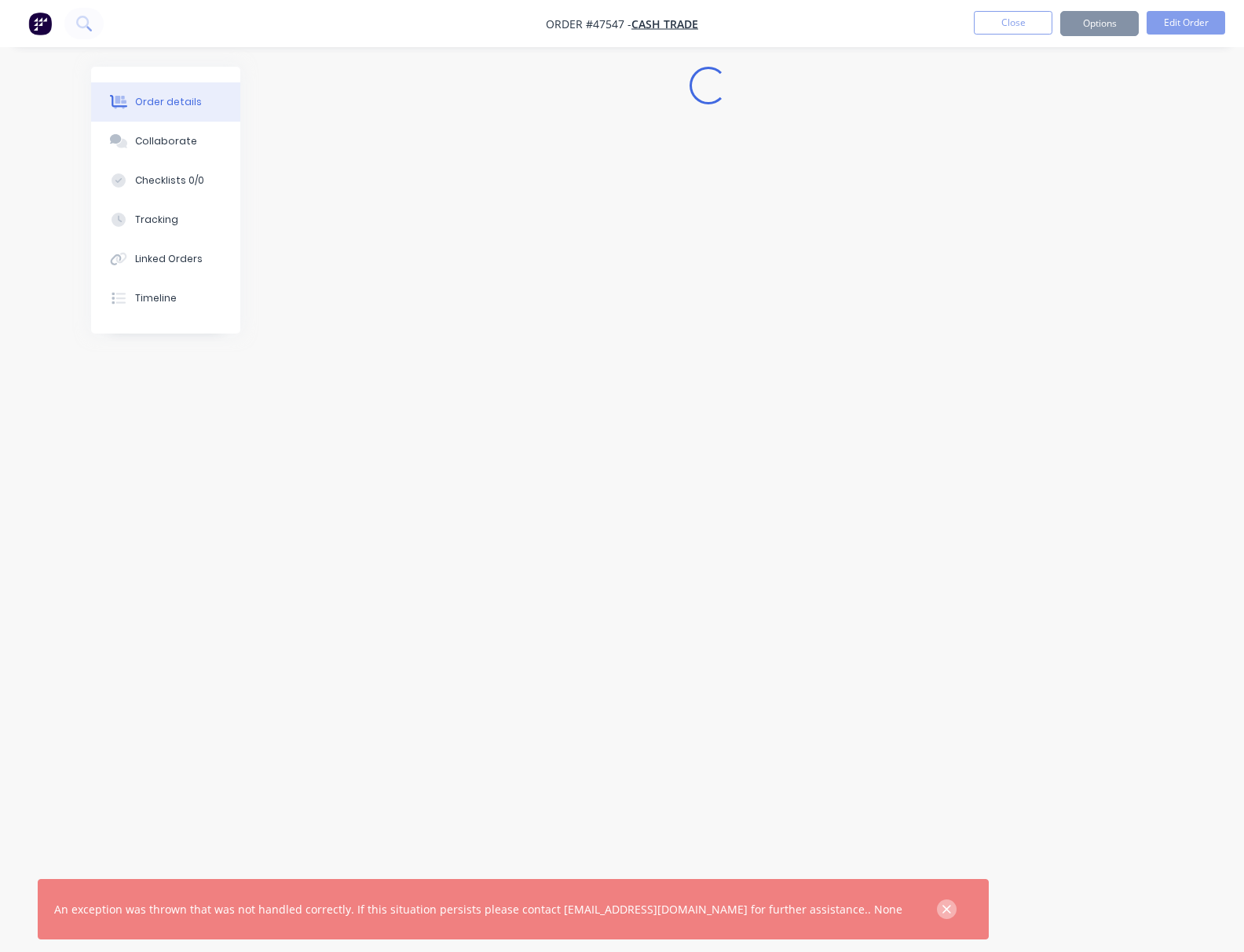
click at [937, 899] on button "button" at bounding box center [947, 909] width 20 height 19
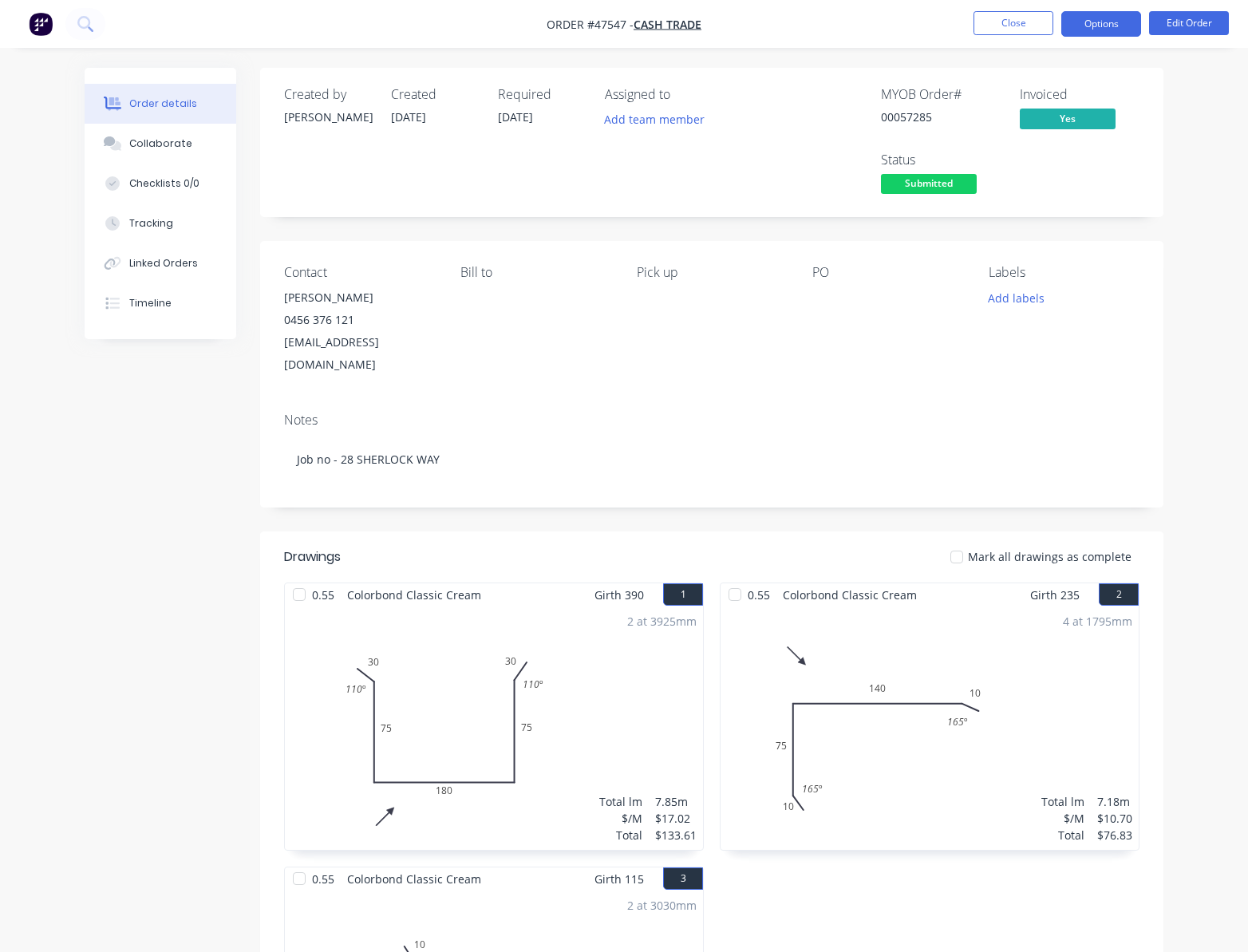
click at [1097, 22] on button "Options" at bounding box center [1101, 24] width 80 height 26
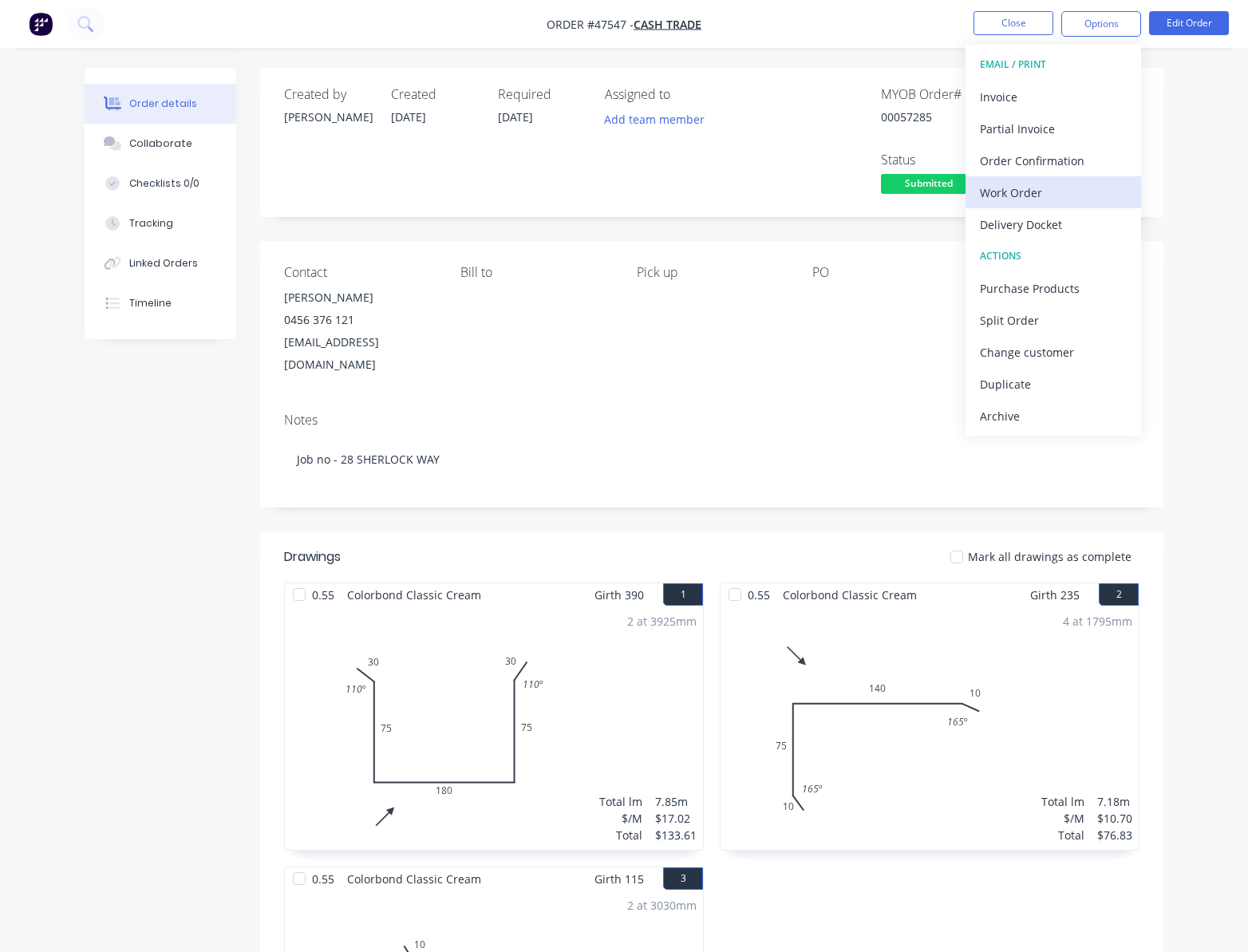
click at [1044, 182] on div "Work Order" at bounding box center [1054, 192] width 147 height 23
click at [1084, 188] on div "Custom" at bounding box center [1054, 192] width 147 height 23
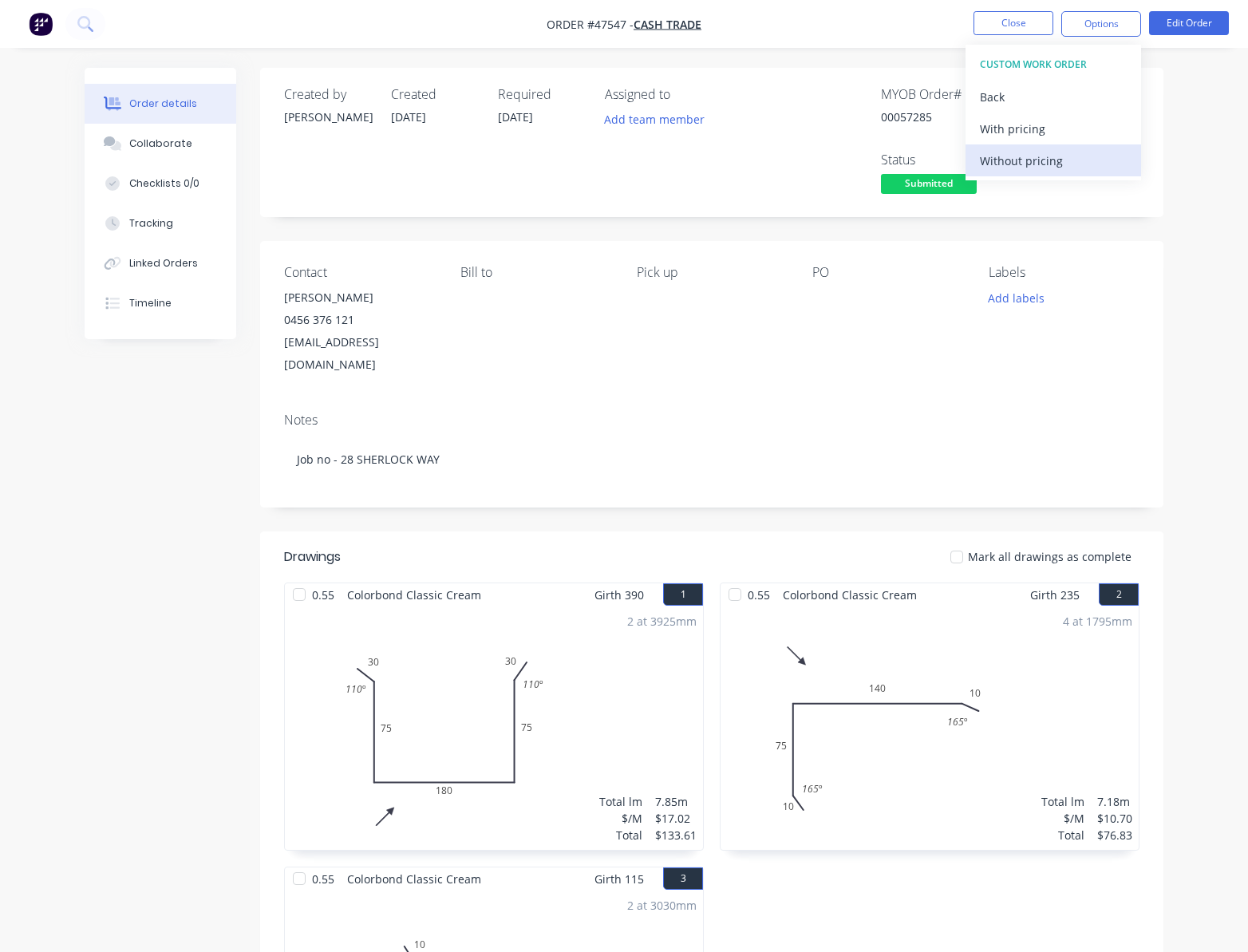
click at [1057, 166] on div "Without pricing" at bounding box center [1054, 161] width 147 height 23
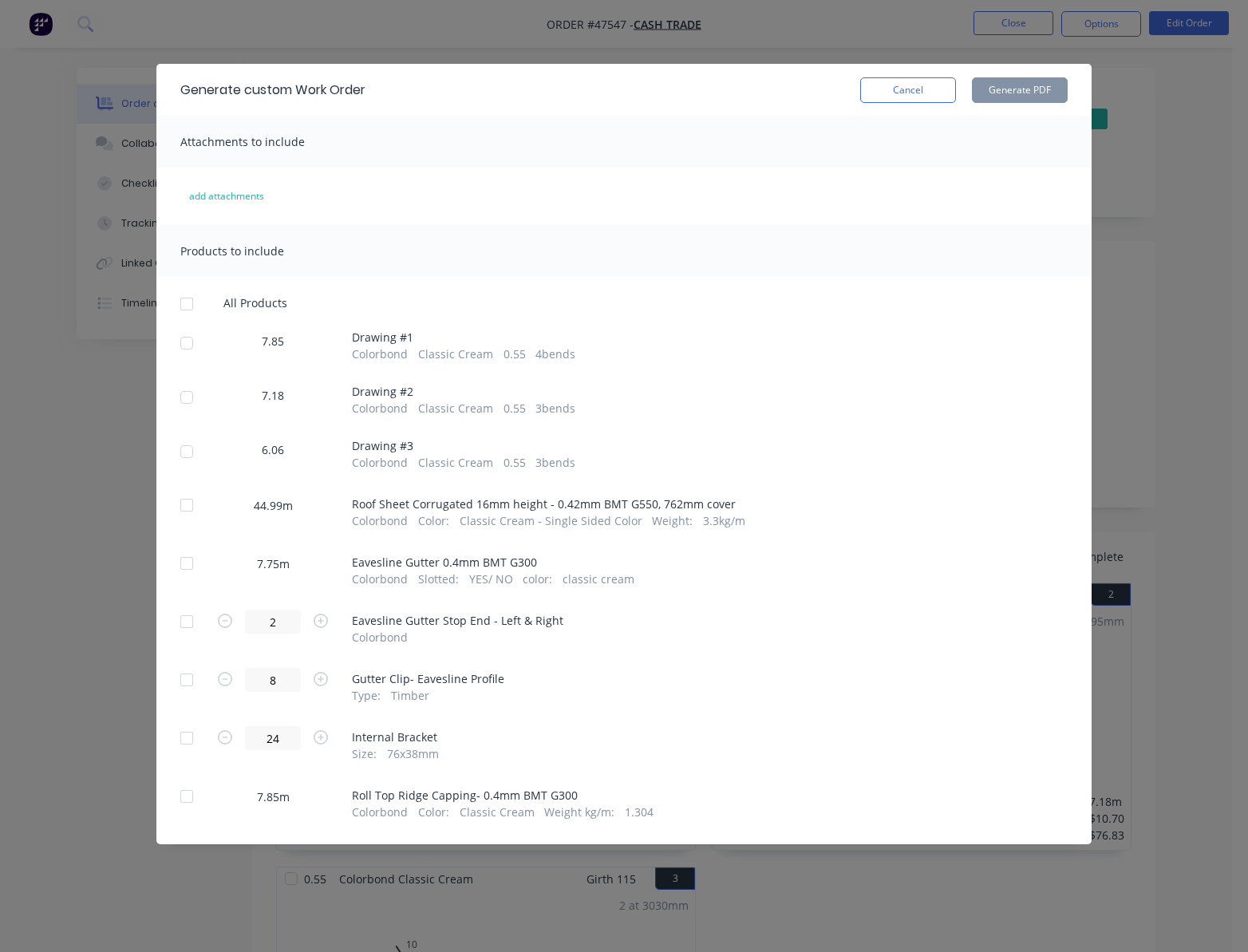
click at [186, 342] on div at bounding box center [187, 343] width 32 height 32
click at [188, 393] on div at bounding box center [187, 397] width 32 height 32
click at [183, 451] on div at bounding box center [187, 452] width 32 height 32
click at [192, 799] on div at bounding box center [187, 796] width 32 height 32
click at [1037, 88] on button "Generate PDF" at bounding box center [1020, 90] width 96 height 26
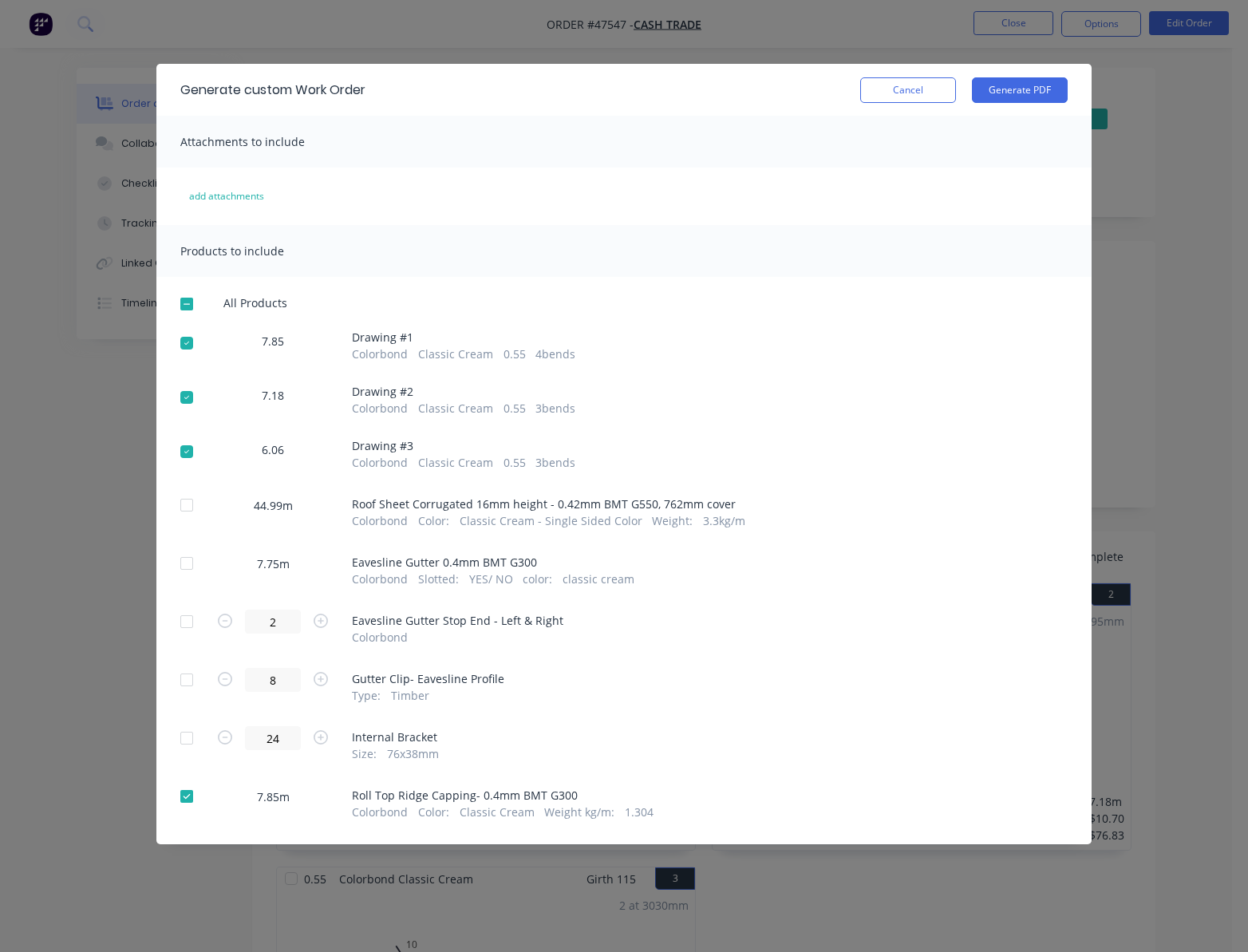
click at [628, 46] on div "Generate custom Work Order Cancel Generate PDF Attachments to include add attac…" at bounding box center [624, 476] width 1248 height 952
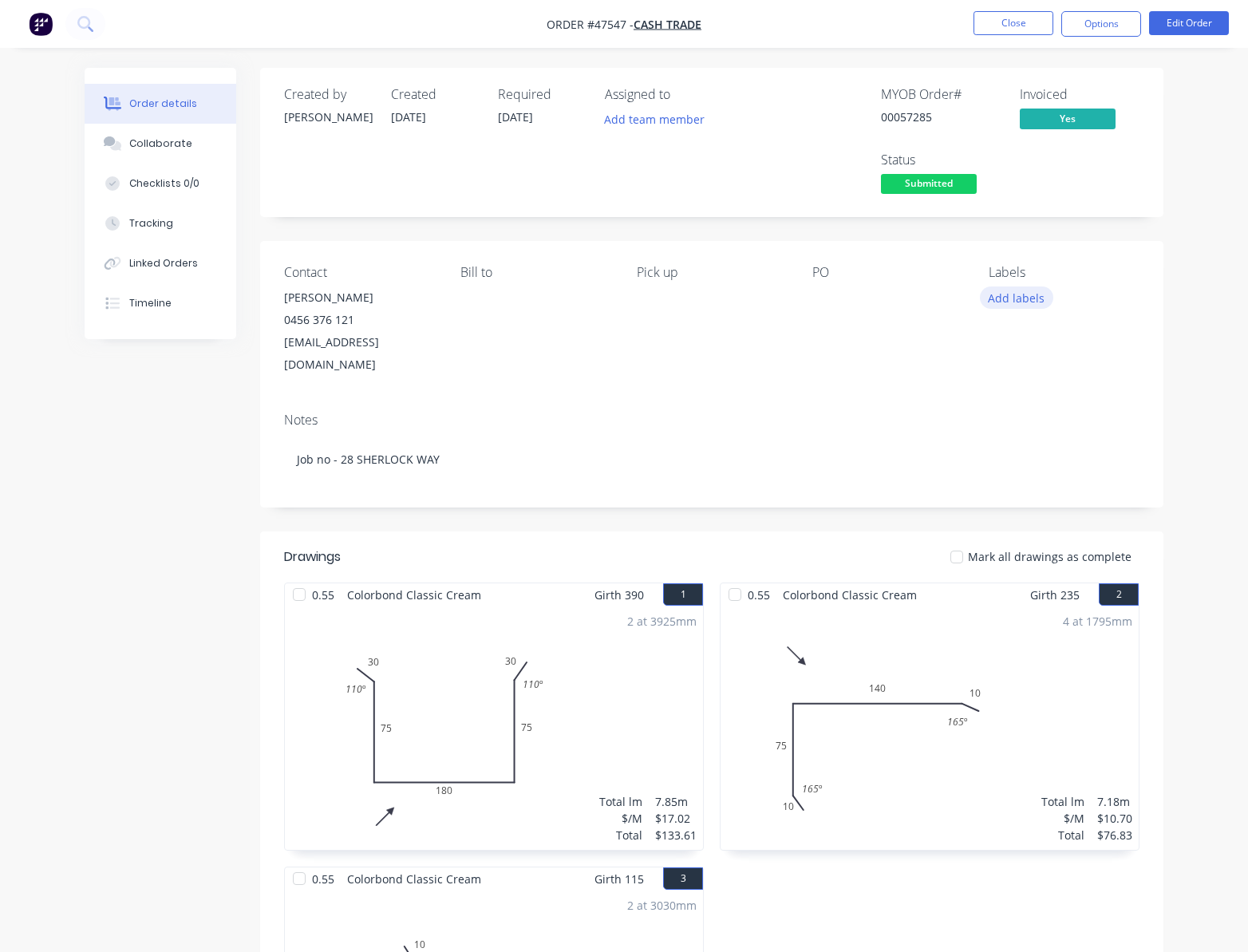
click at [1029, 296] on button "Add labels" at bounding box center [1017, 297] width 74 height 21
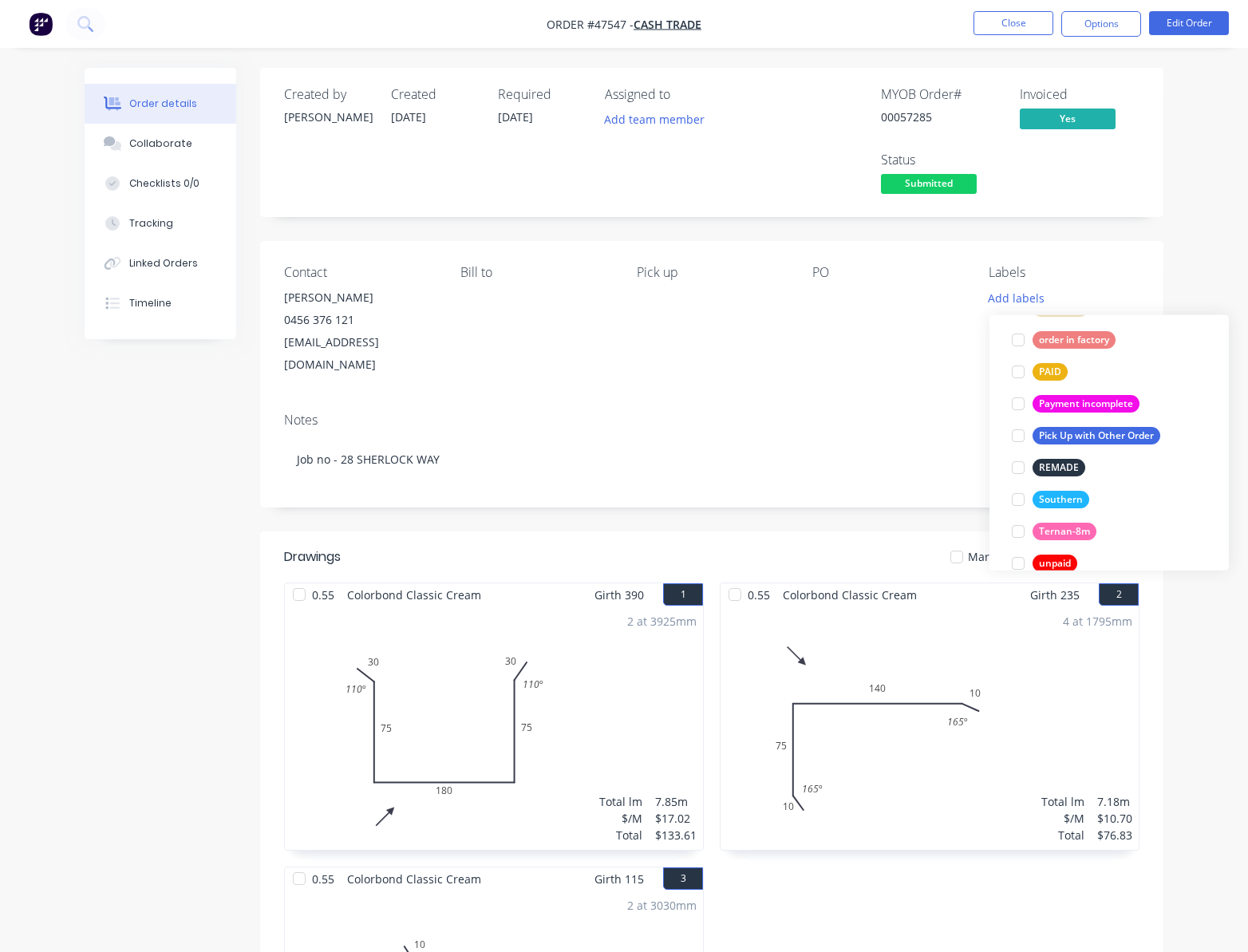
scroll to position [425, 0]
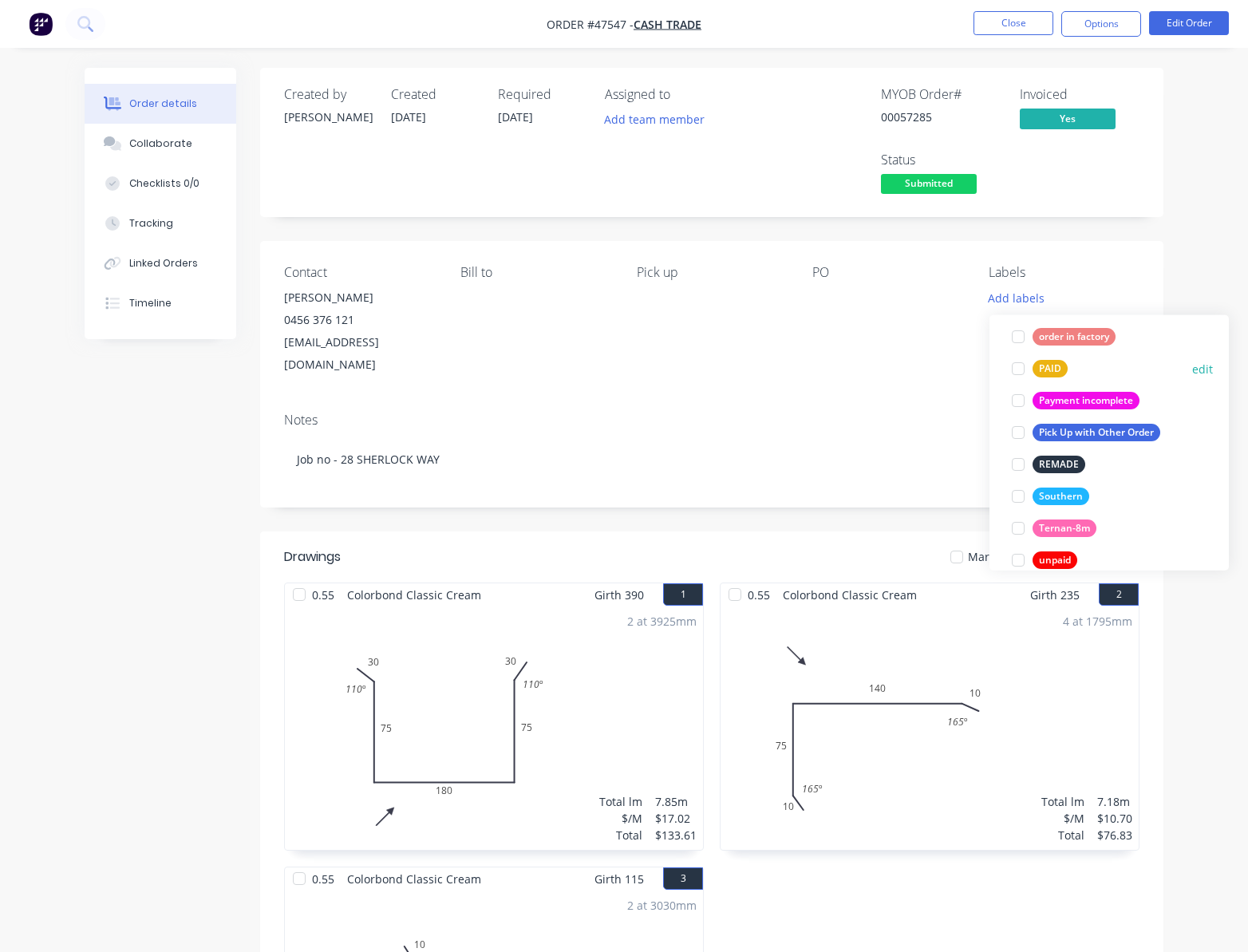
click at [1022, 368] on div at bounding box center [1018, 368] width 32 height 32
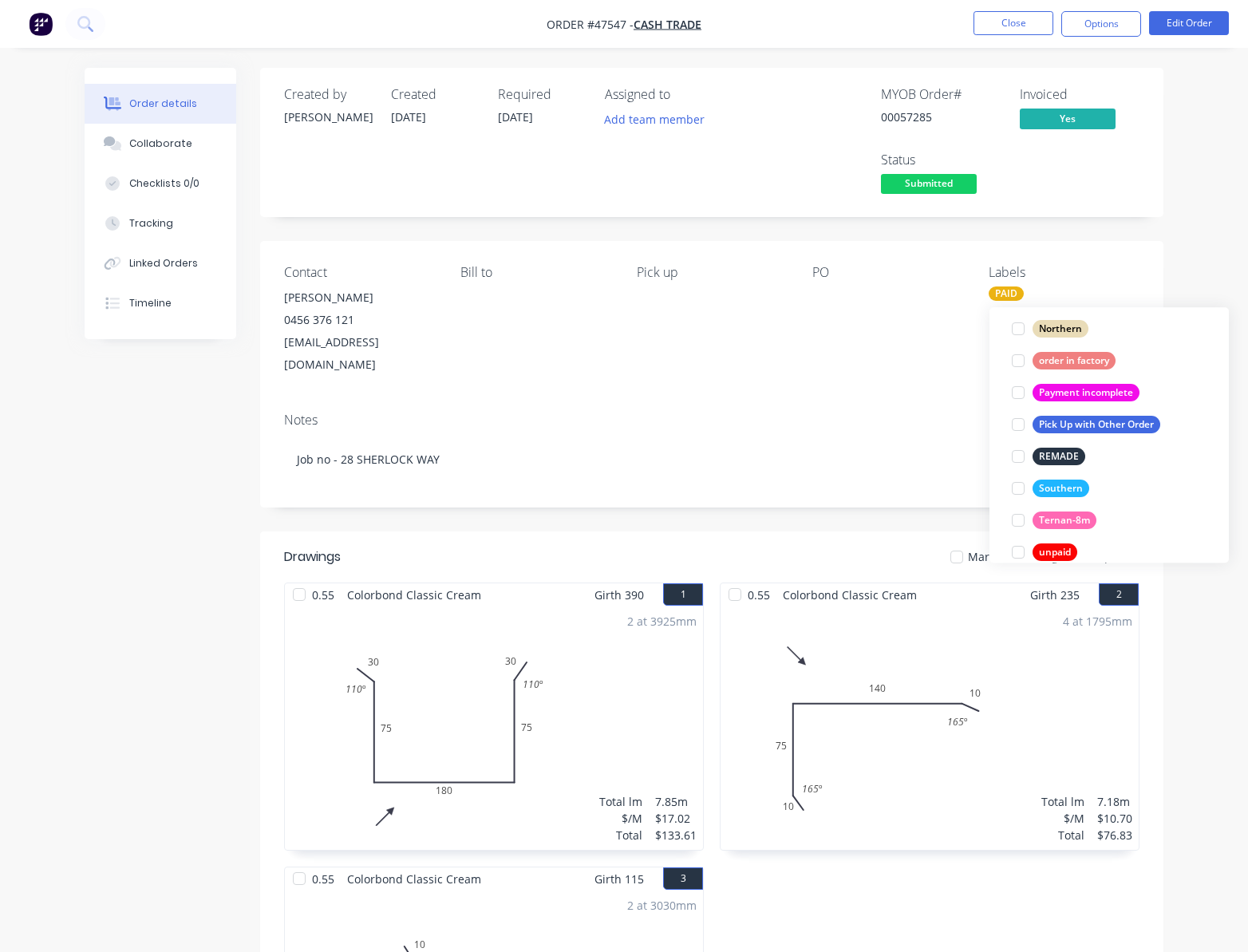
scroll to position [74, 0]
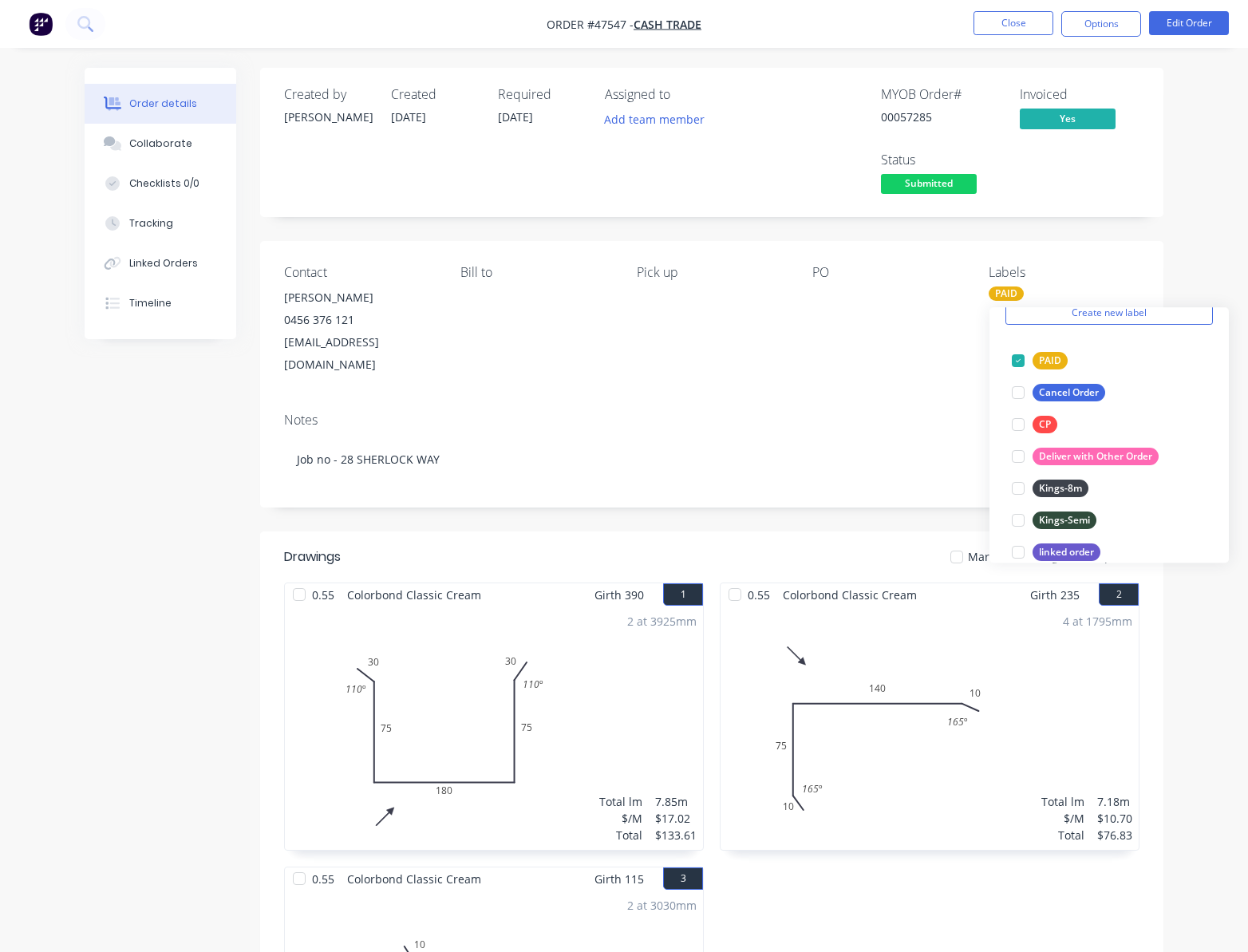
click at [932, 400] on div "Notes Job no - 28 SHERLOCK WAY" at bounding box center [712, 452] width 904 height 107
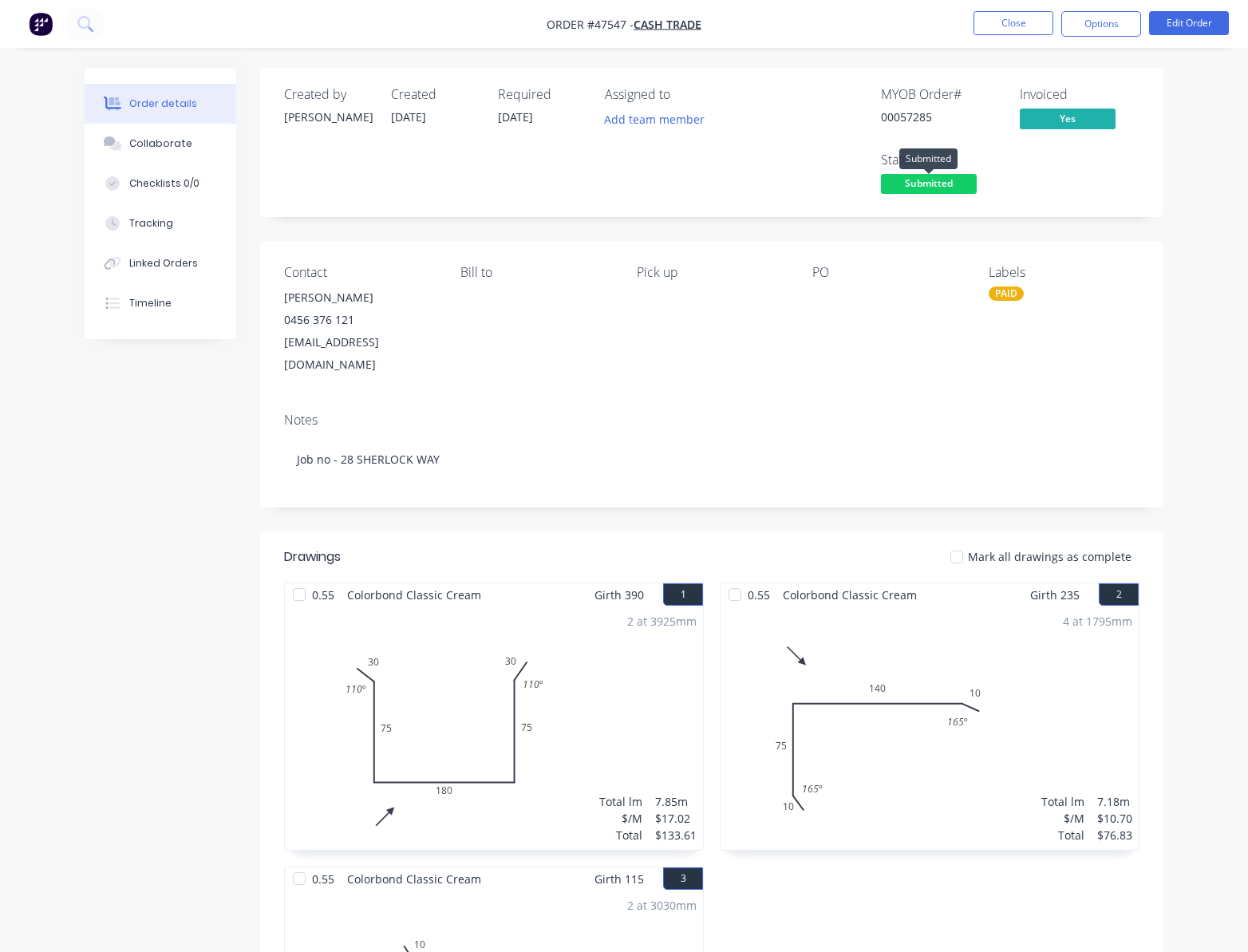
click at [936, 182] on span "Submitted" at bounding box center [929, 184] width 96 height 20
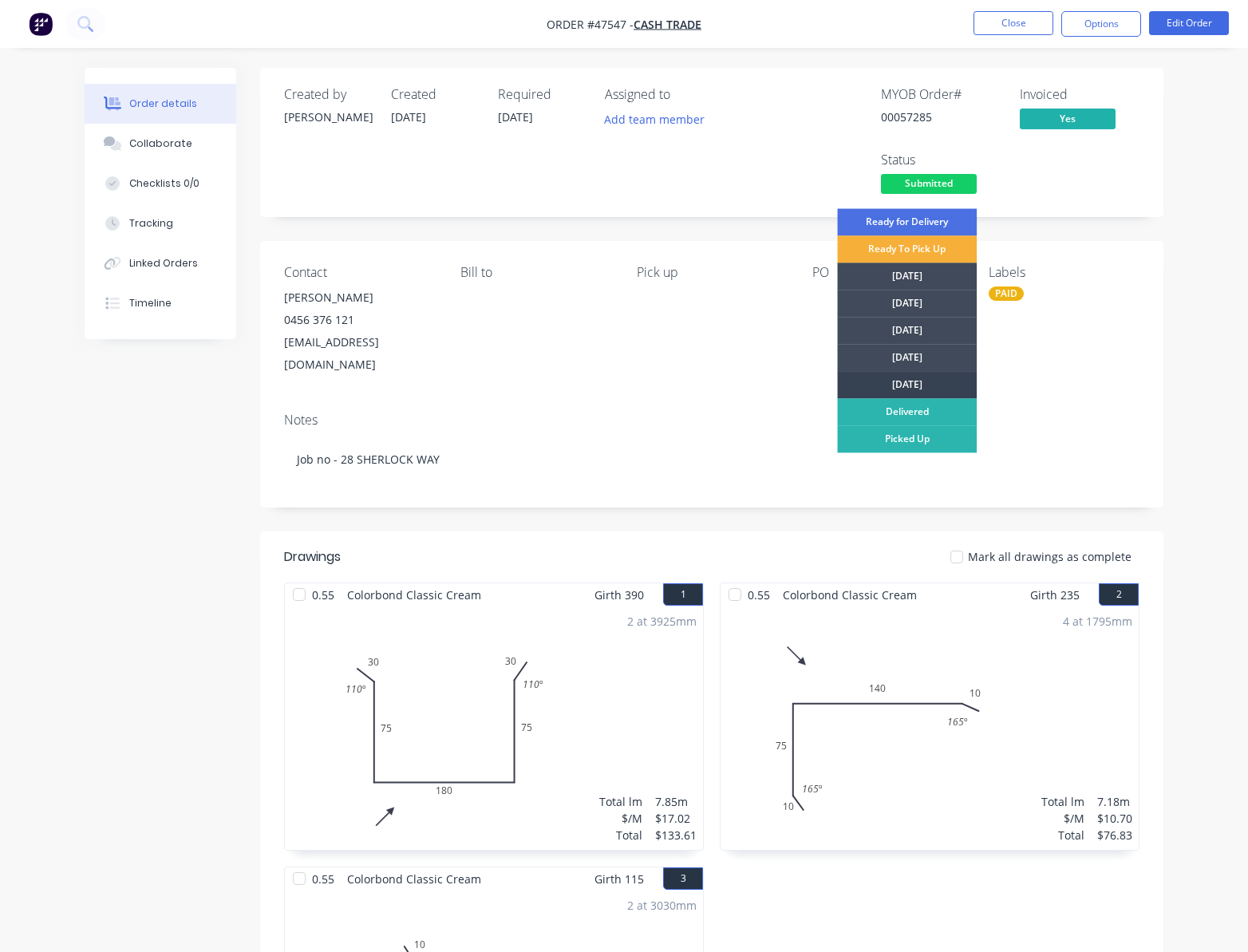
click at [962, 372] on div "[DATE]" at bounding box center [907, 384] width 140 height 27
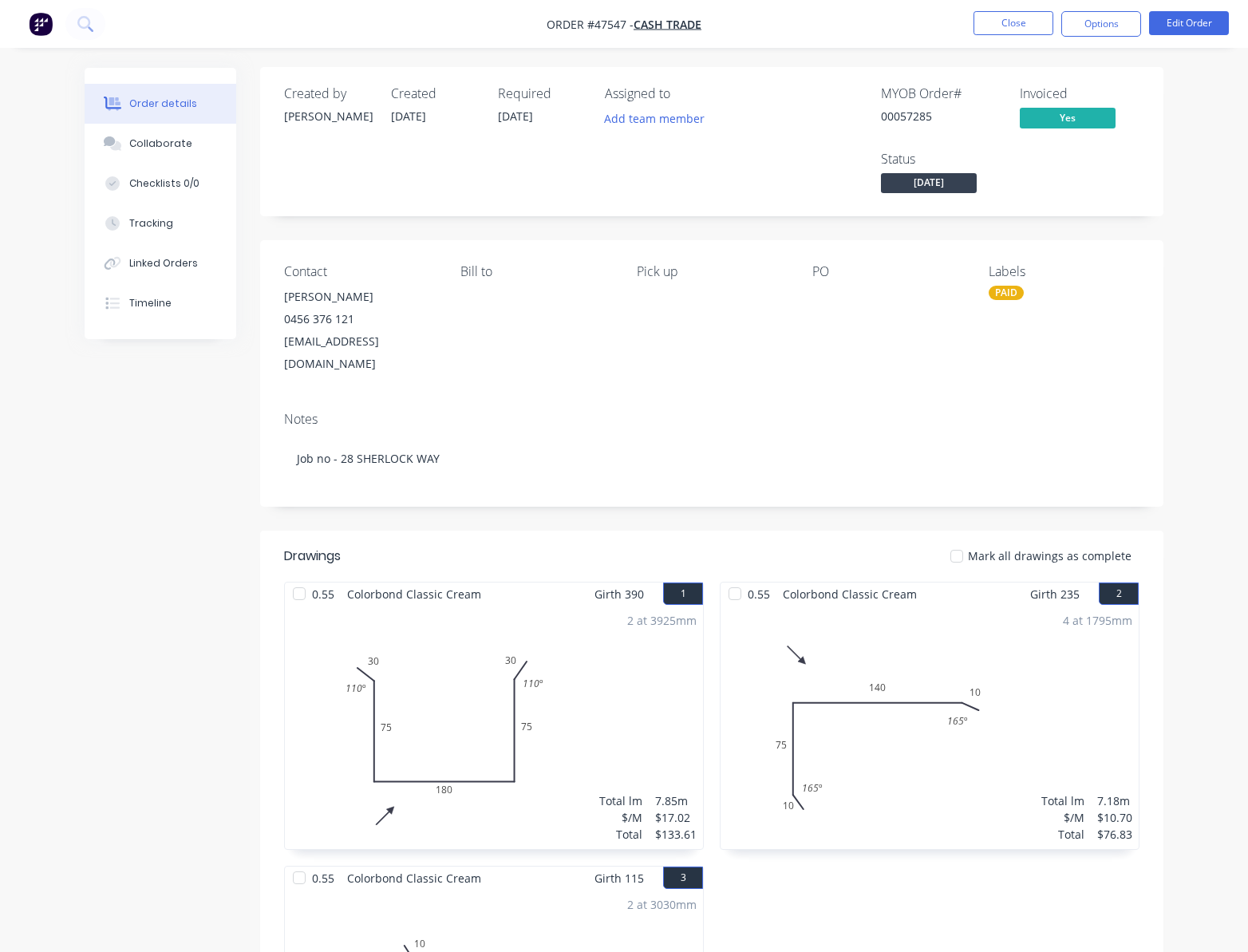
scroll to position [0, 0]
click at [1103, 26] on button "Options" at bounding box center [1101, 24] width 80 height 26
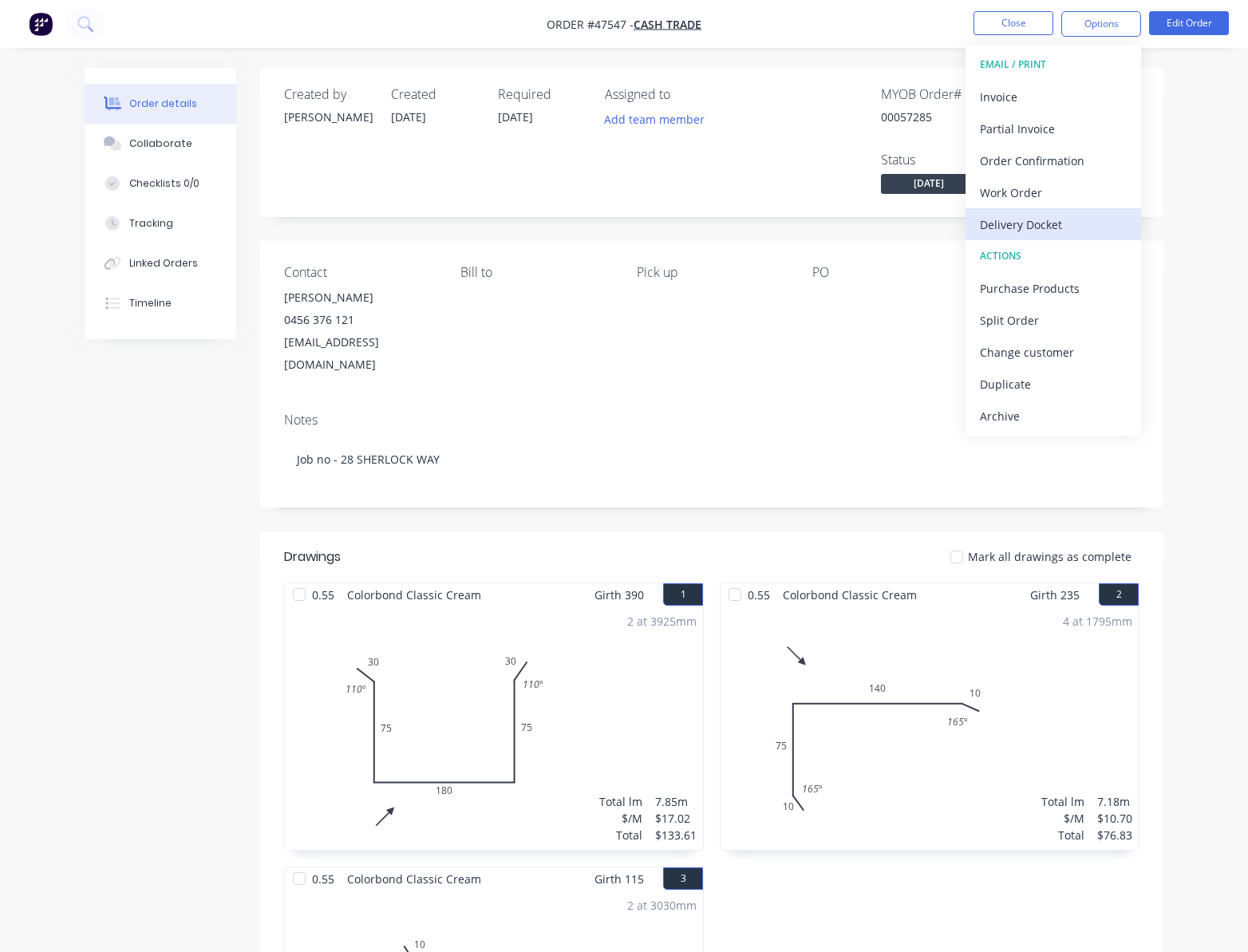
click at [1108, 226] on div "Delivery Docket" at bounding box center [1054, 225] width 147 height 23
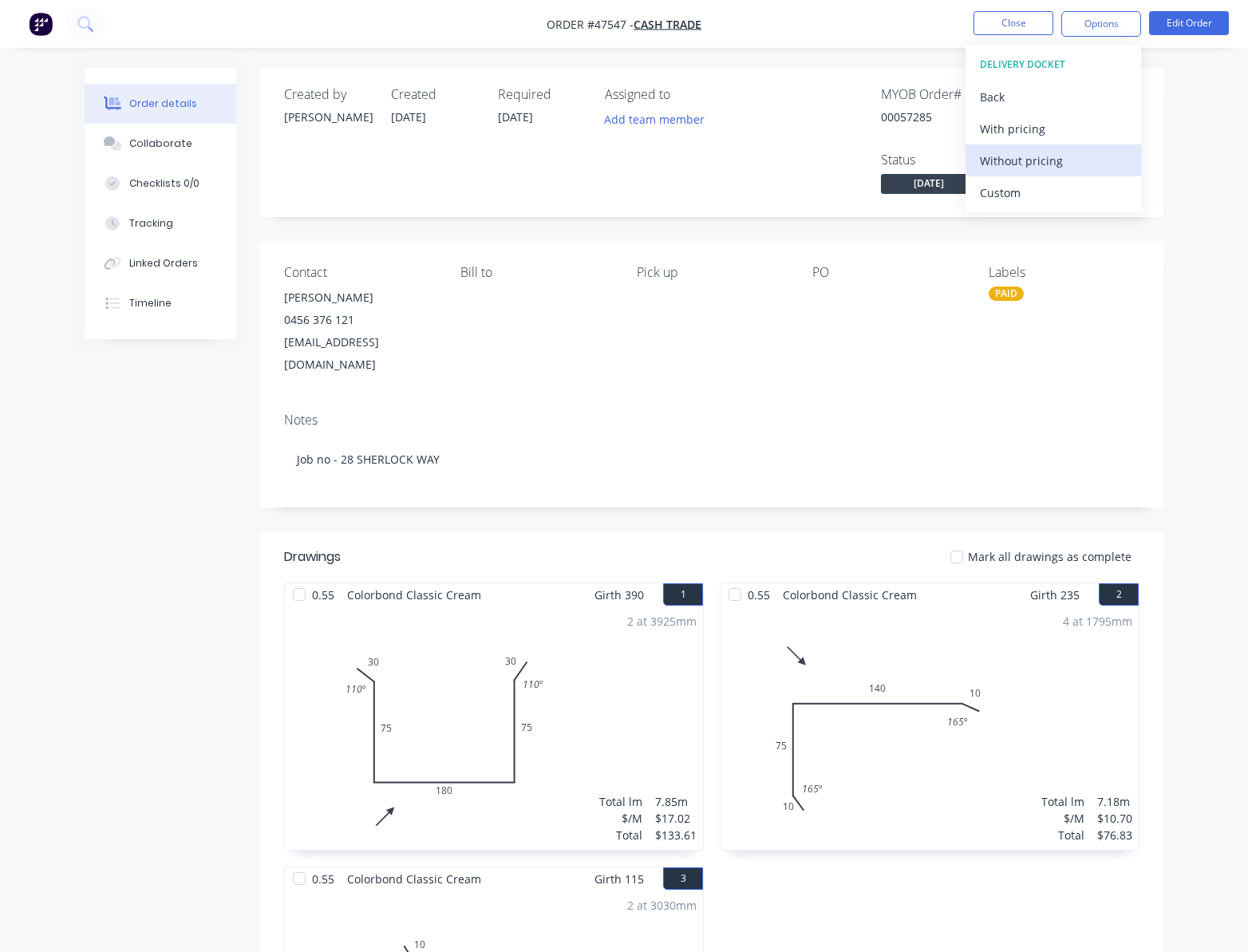
click at [1089, 163] on div "Without pricing" at bounding box center [1054, 161] width 147 height 23
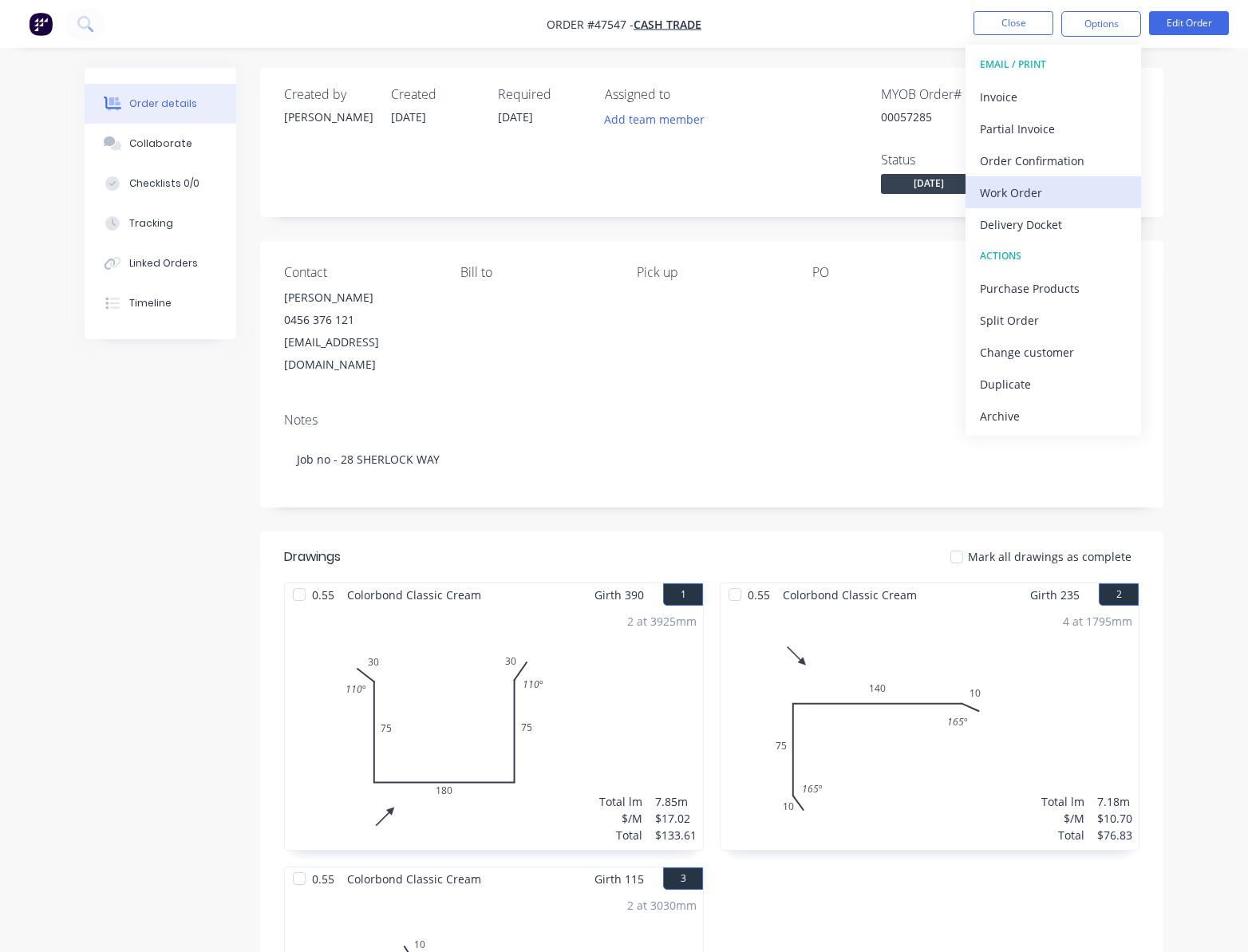
click at [1061, 190] on div "Work Order" at bounding box center [1054, 192] width 147 height 23
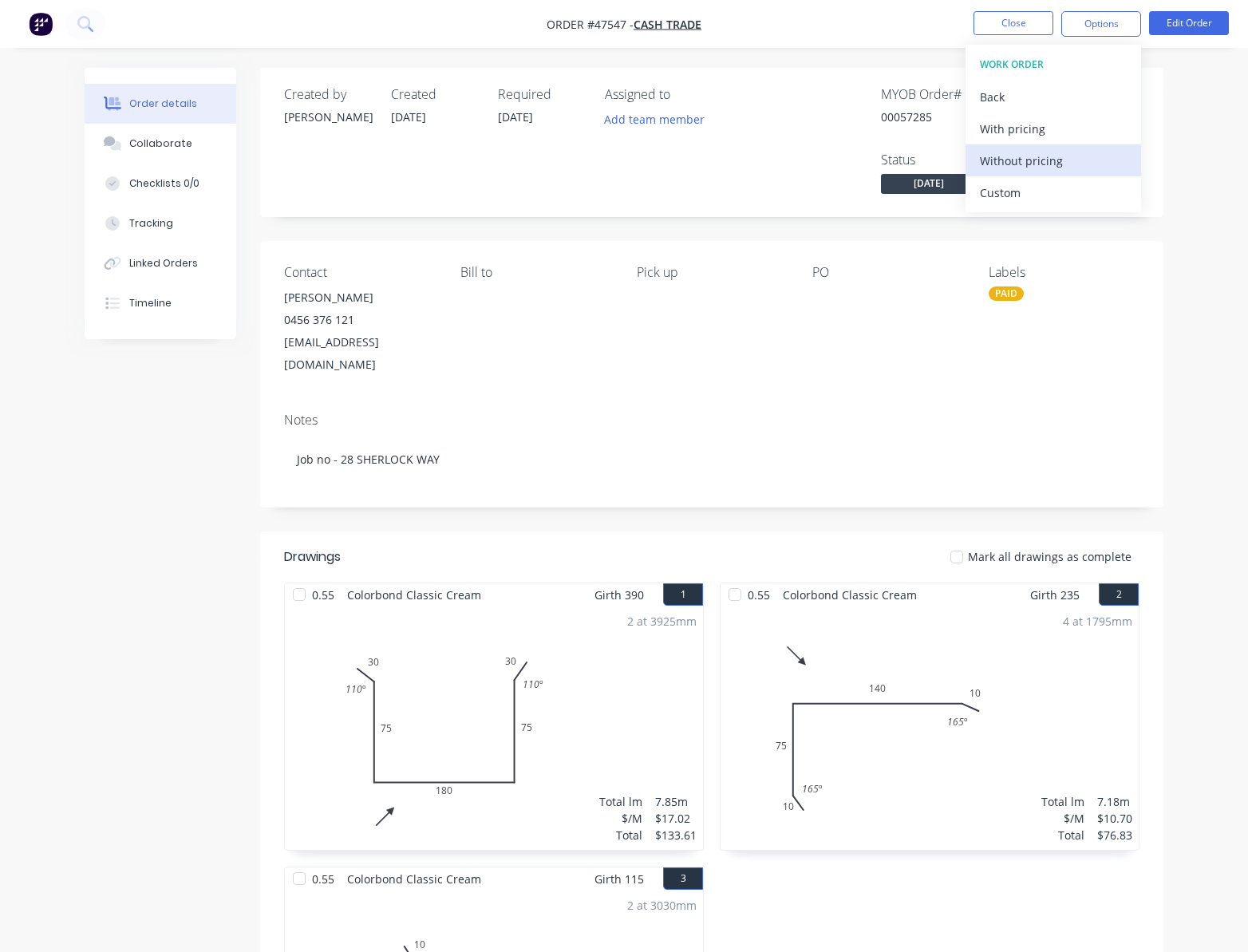
click at [1079, 161] on div "Without pricing" at bounding box center [1054, 161] width 147 height 23
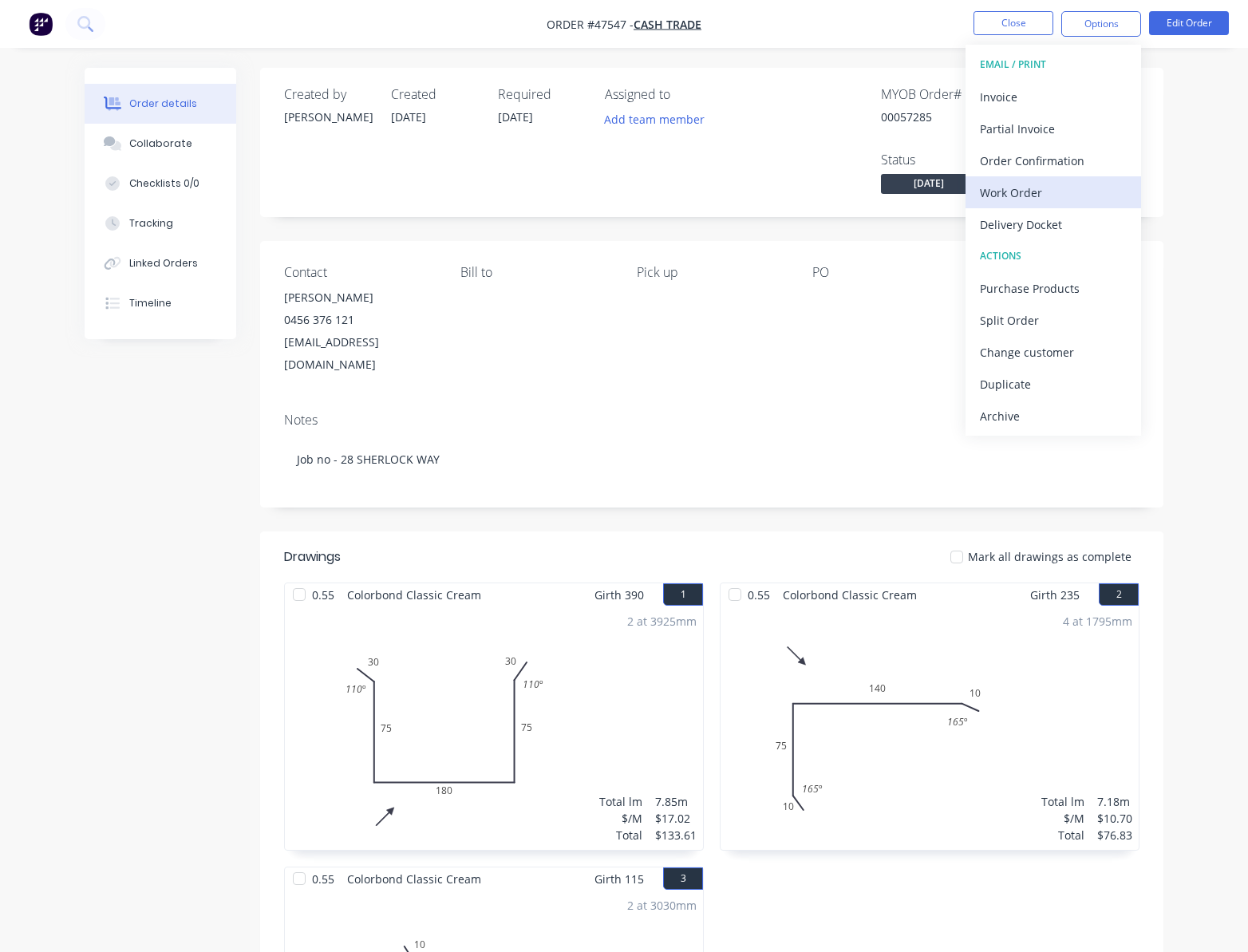
click at [1045, 182] on div "Work Order" at bounding box center [1054, 192] width 147 height 23
click at [1025, 189] on div "Custom" at bounding box center [1054, 192] width 147 height 23
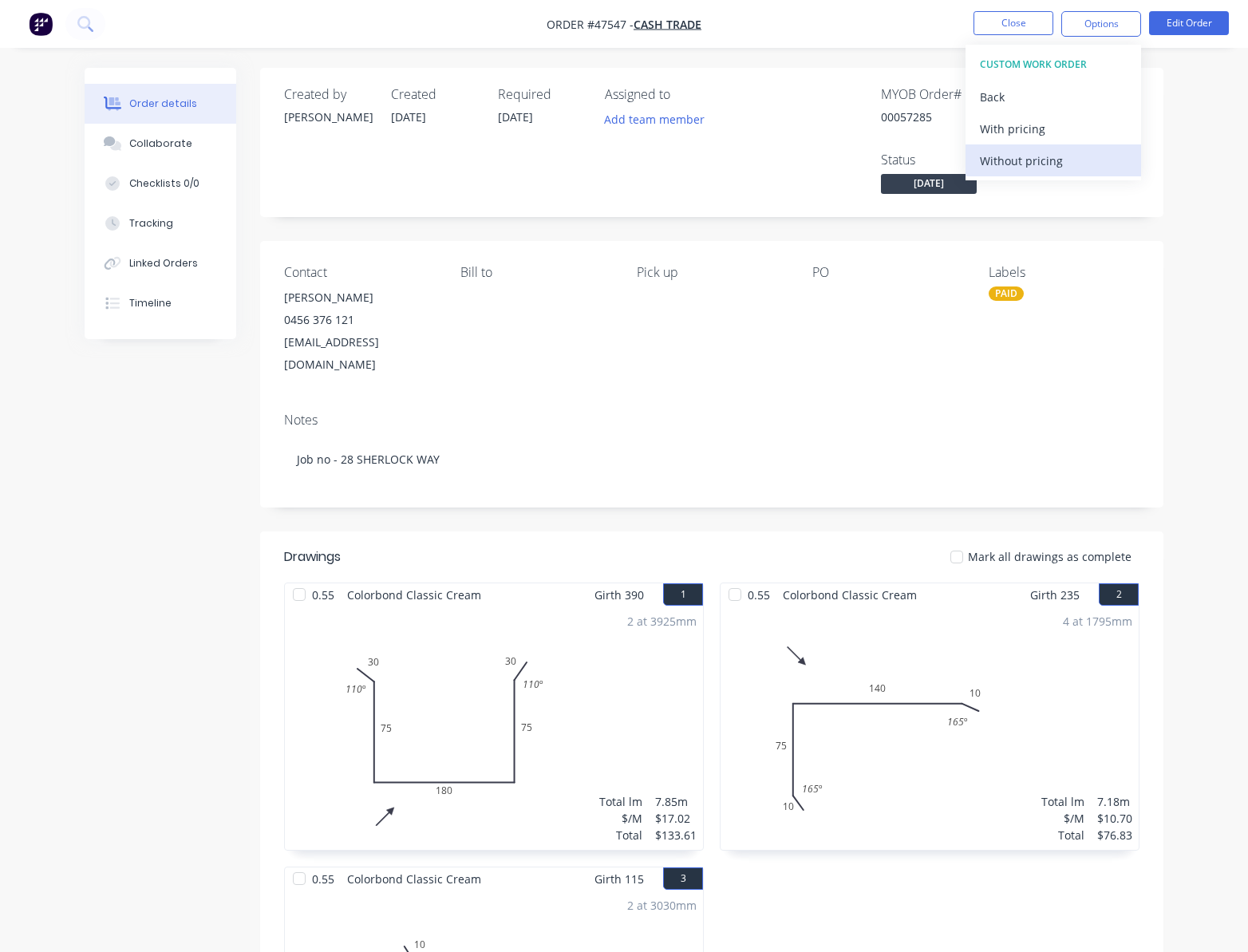
click at [1047, 148] on button "Without pricing" at bounding box center [1053, 160] width 176 height 32
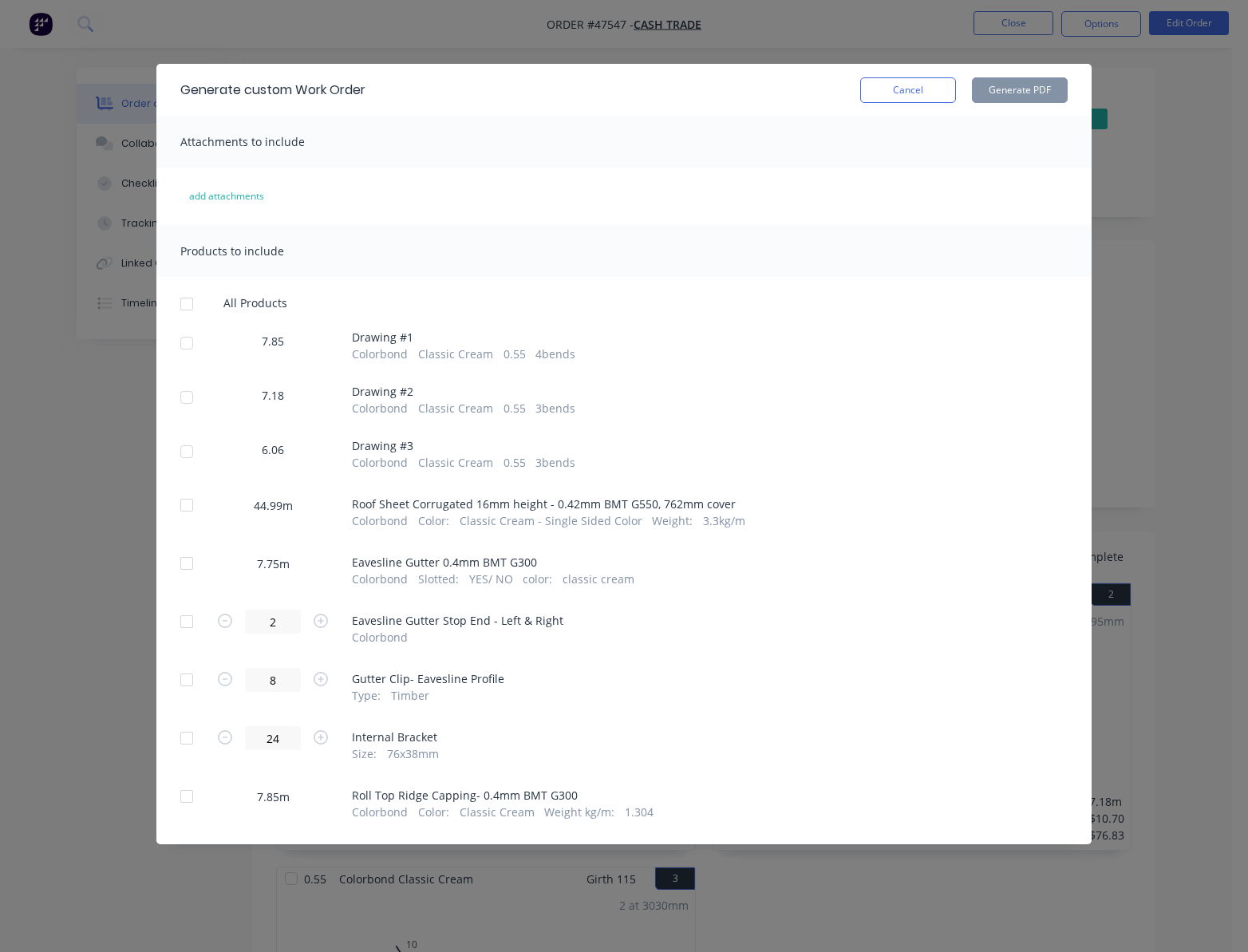
click at [189, 509] on div at bounding box center [187, 504] width 32 height 32
click at [1029, 87] on button "Generate PDF" at bounding box center [1020, 90] width 96 height 26
click at [773, 27] on div "Generate custom Work Order Cancel Generate PDF Attachments to include add attac…" at bounding box center [624, 476] width 1248 height 952
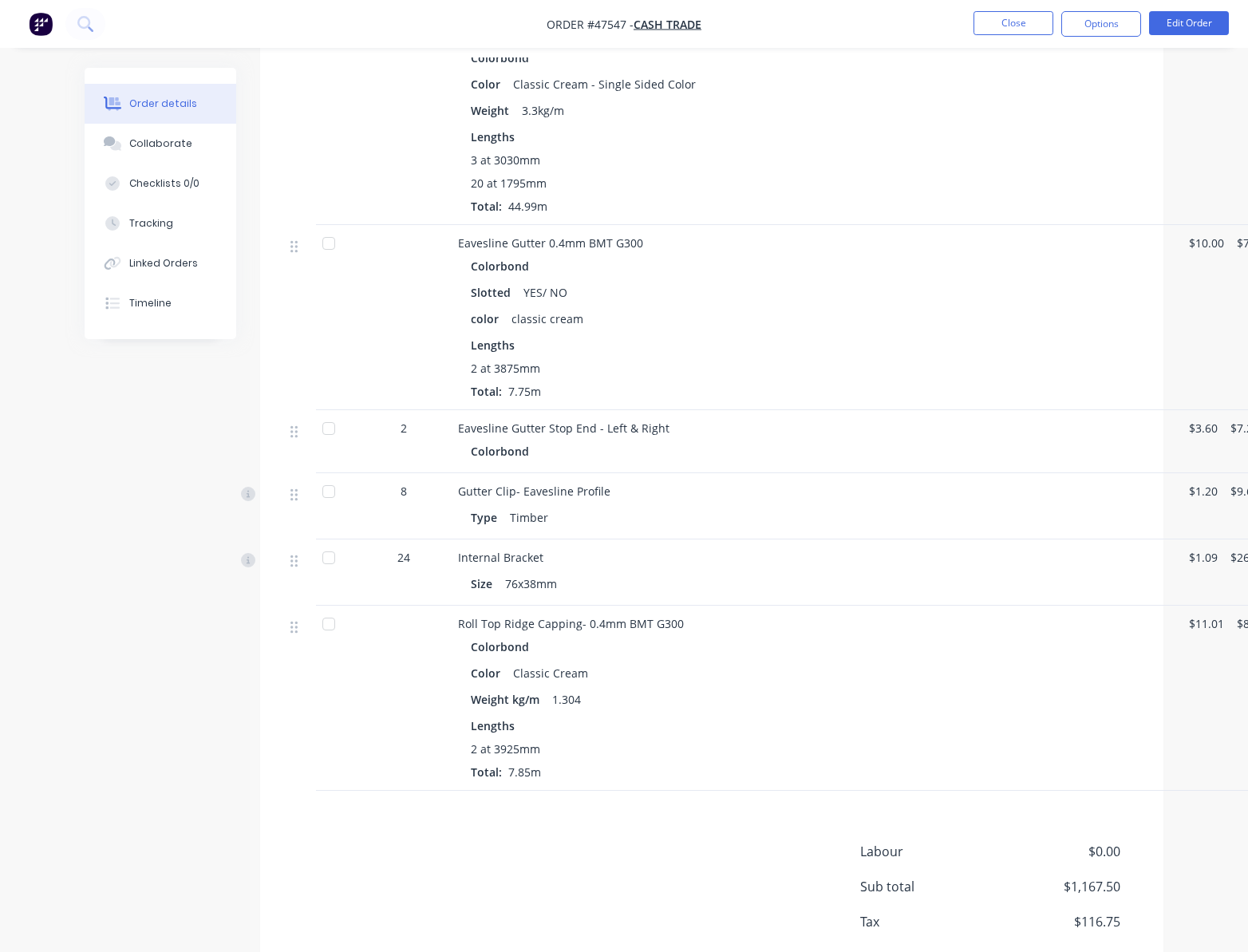
scroll to position [1186, 0]
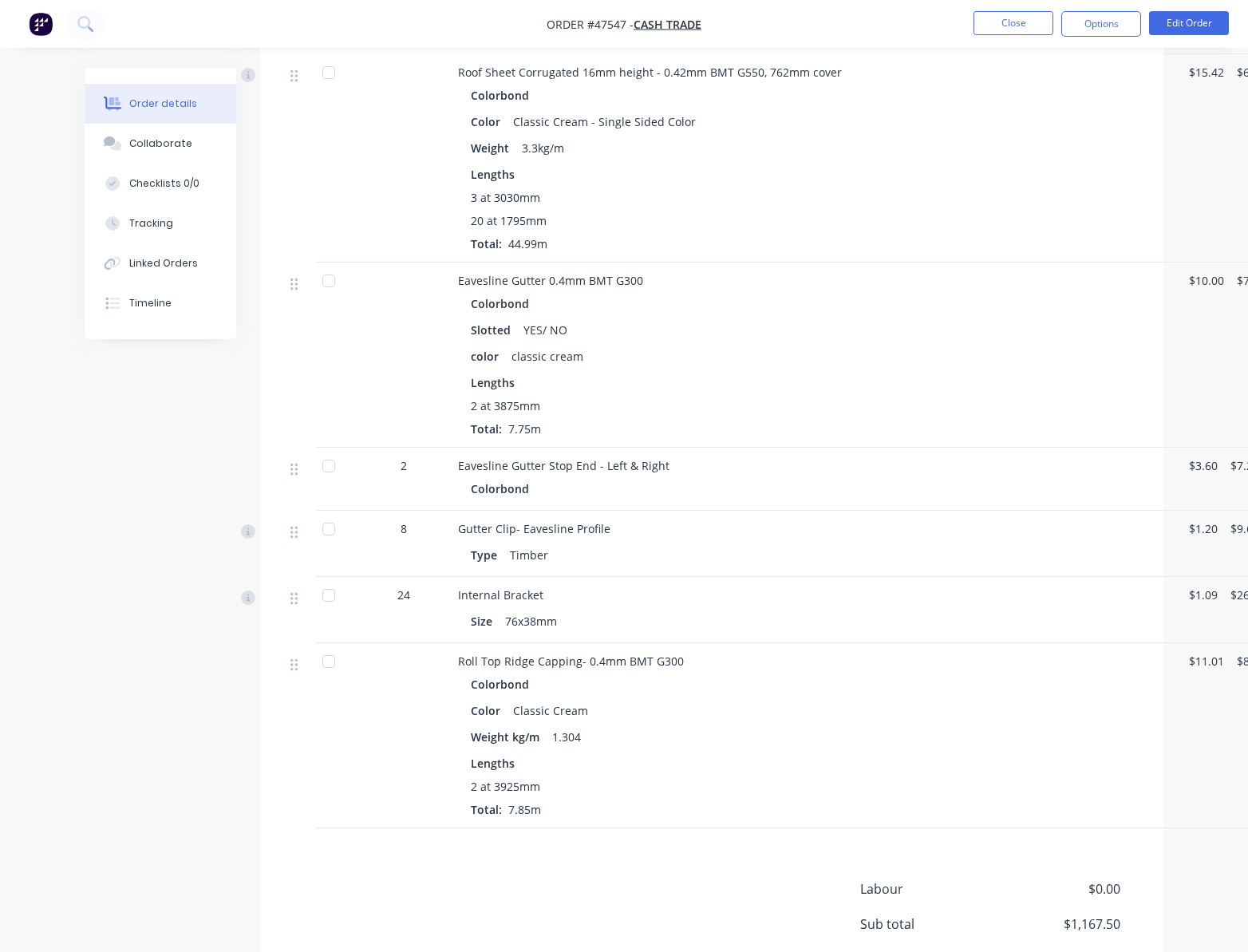
click at [579, 477] on div "Colorbond" at bounding box center [810, 489] width 680 height 23
click at [499, 477] on div "Colorbond" at bounding box center [503, 489] width 64 height 23
click at [1198, 26] on button "Edit Order" at bounding box center [1189, 23] width 80 height 24
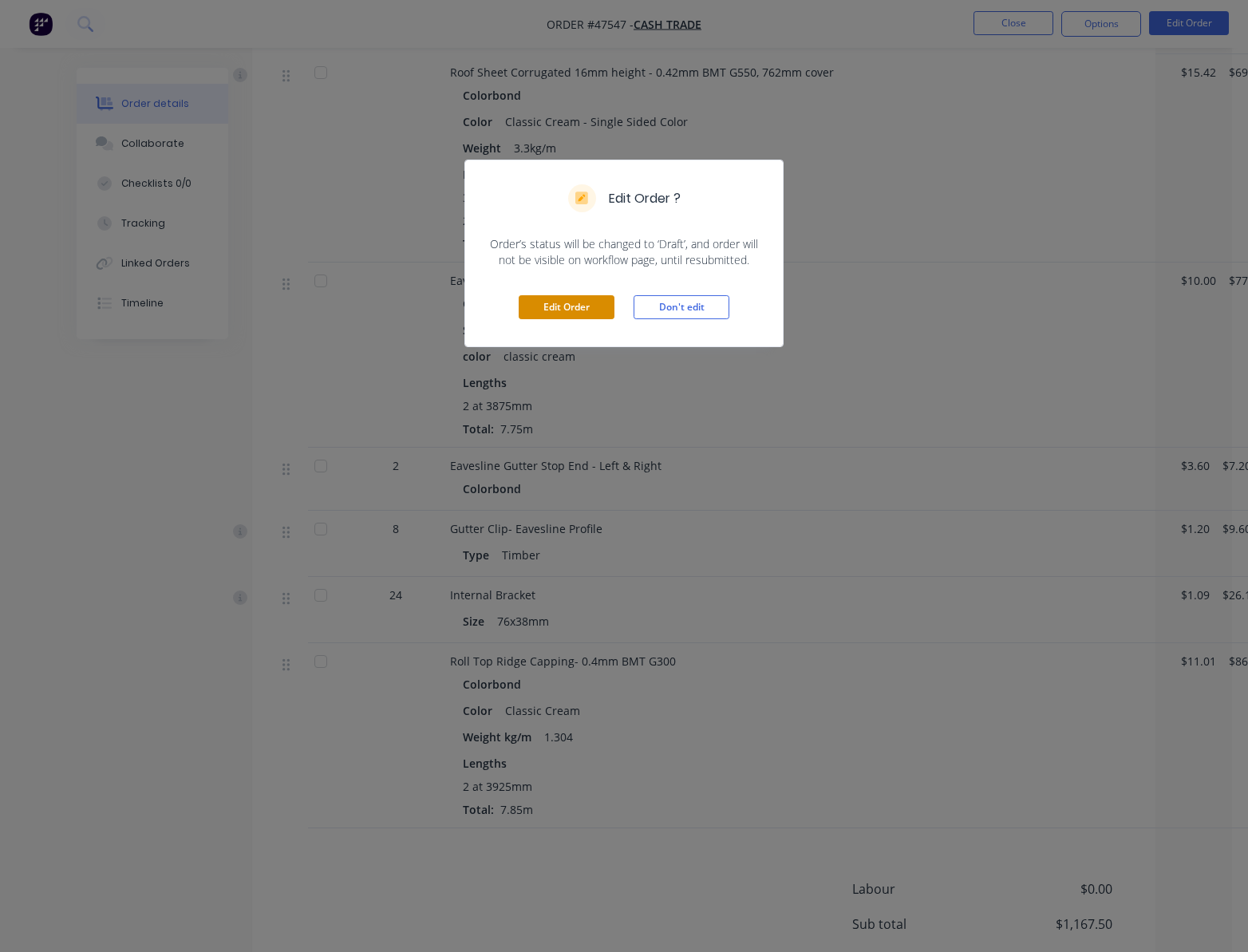
click at [572, 304] on button "Edit Order" at bounding box center [567, 307] width 96 height 24
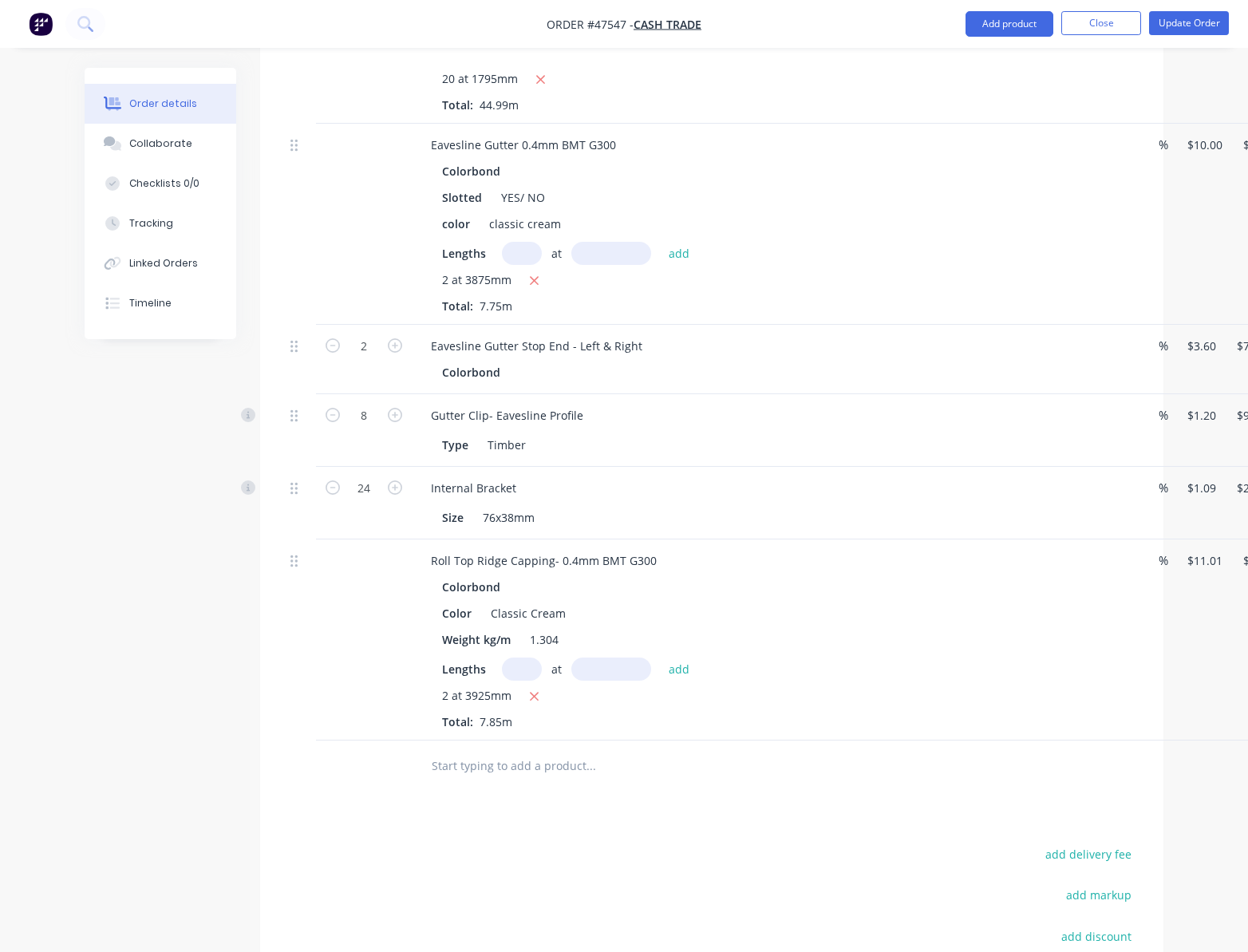
scroll to position [1383, 0]
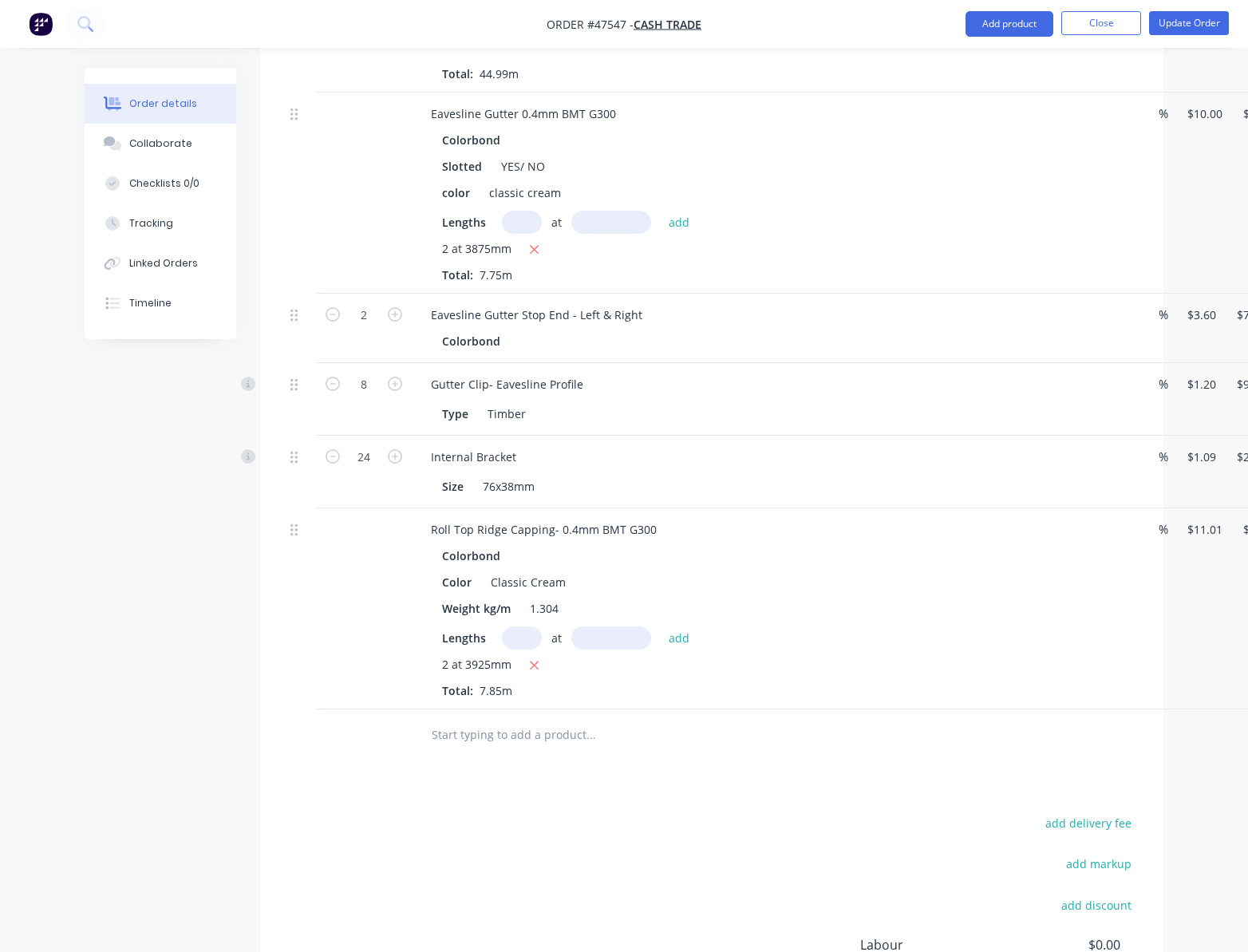
click at [517, 329] on div "Colorbond" at bounding box center [771, 341] width 657 height 23
click at [486, 329] on div "Colorbond" at bounding box center [474, 341] width 64 height 23
click at [431, 329] on div "Colorbond" at bounding box center [771, 341] width 705 height 23
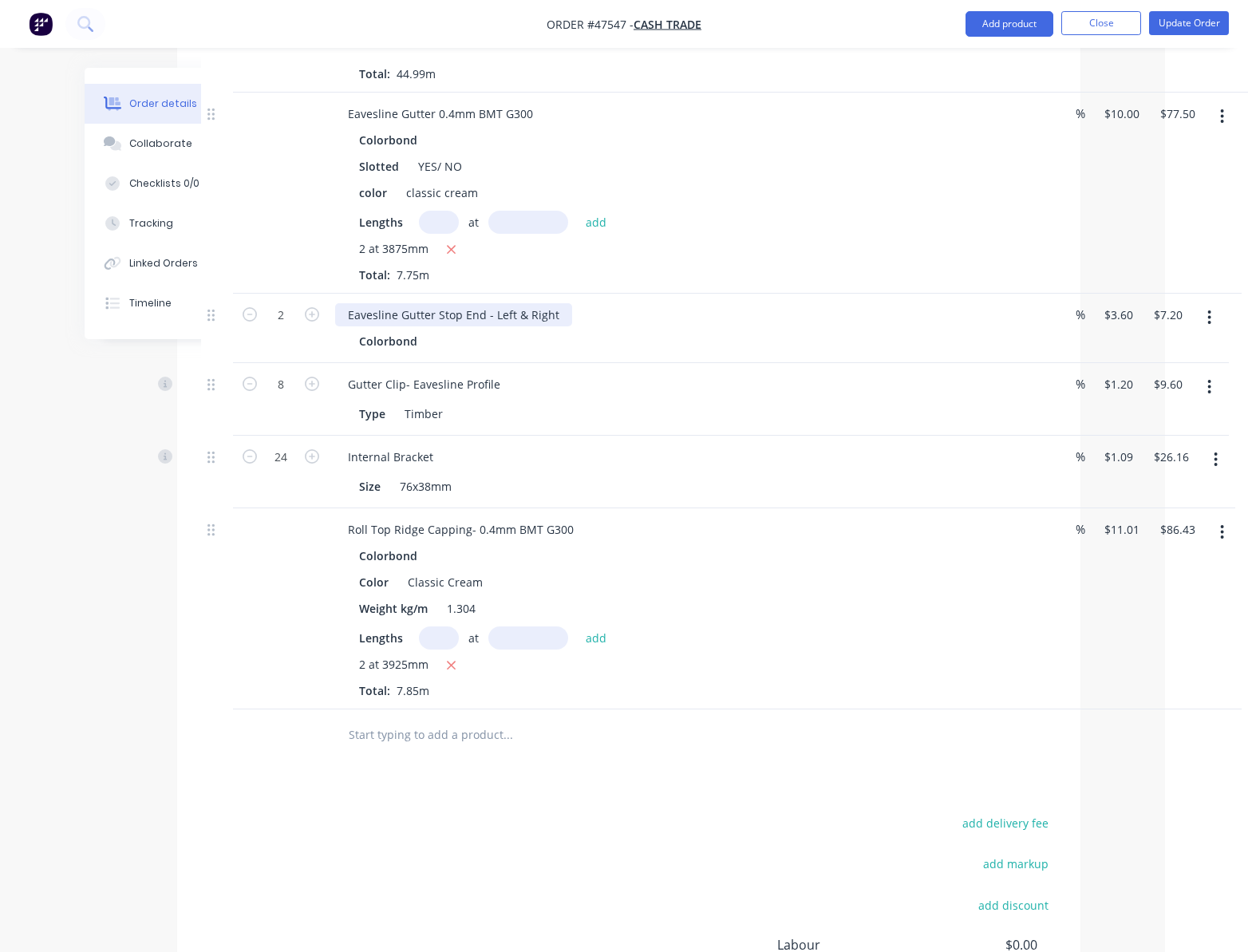
click at [503, 303] on div "Eavesline Gutter Stop End - Left & Right" at bounding box center [453, 315] width 237 height 23
click at [385, 329] on div "Colorbond" at bounding box center [391, 341] width 64 height 23
click at [432, 329] on div "Colorbond" at bounding box center [688, 341] width 657 height 23
click at [1211, 309] on icon "button" at bounding box center [1209, 317] width 4 height 17
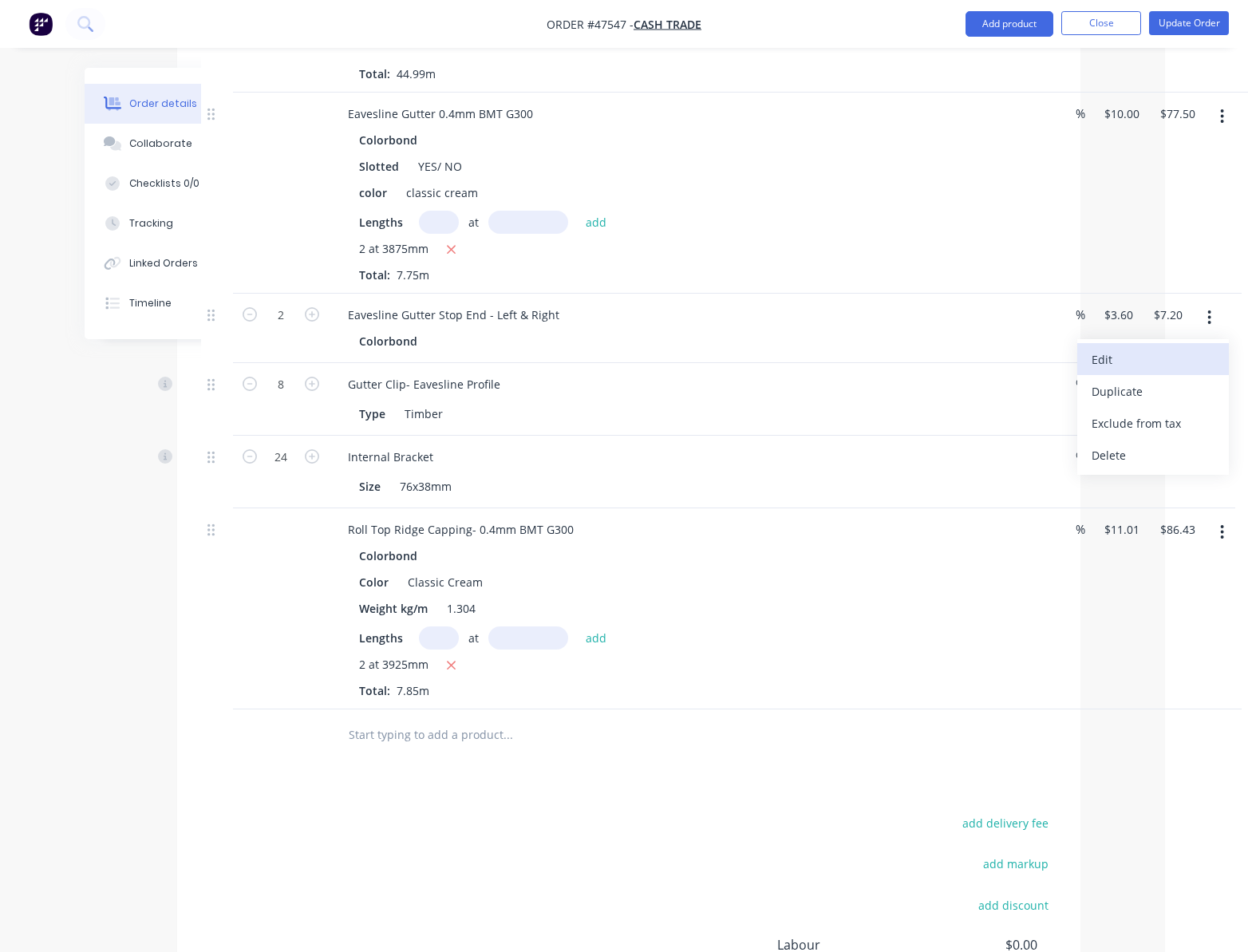
click at [1191, 348] on div "Edit" at bounding box center [1153, 359] width 123 height 23
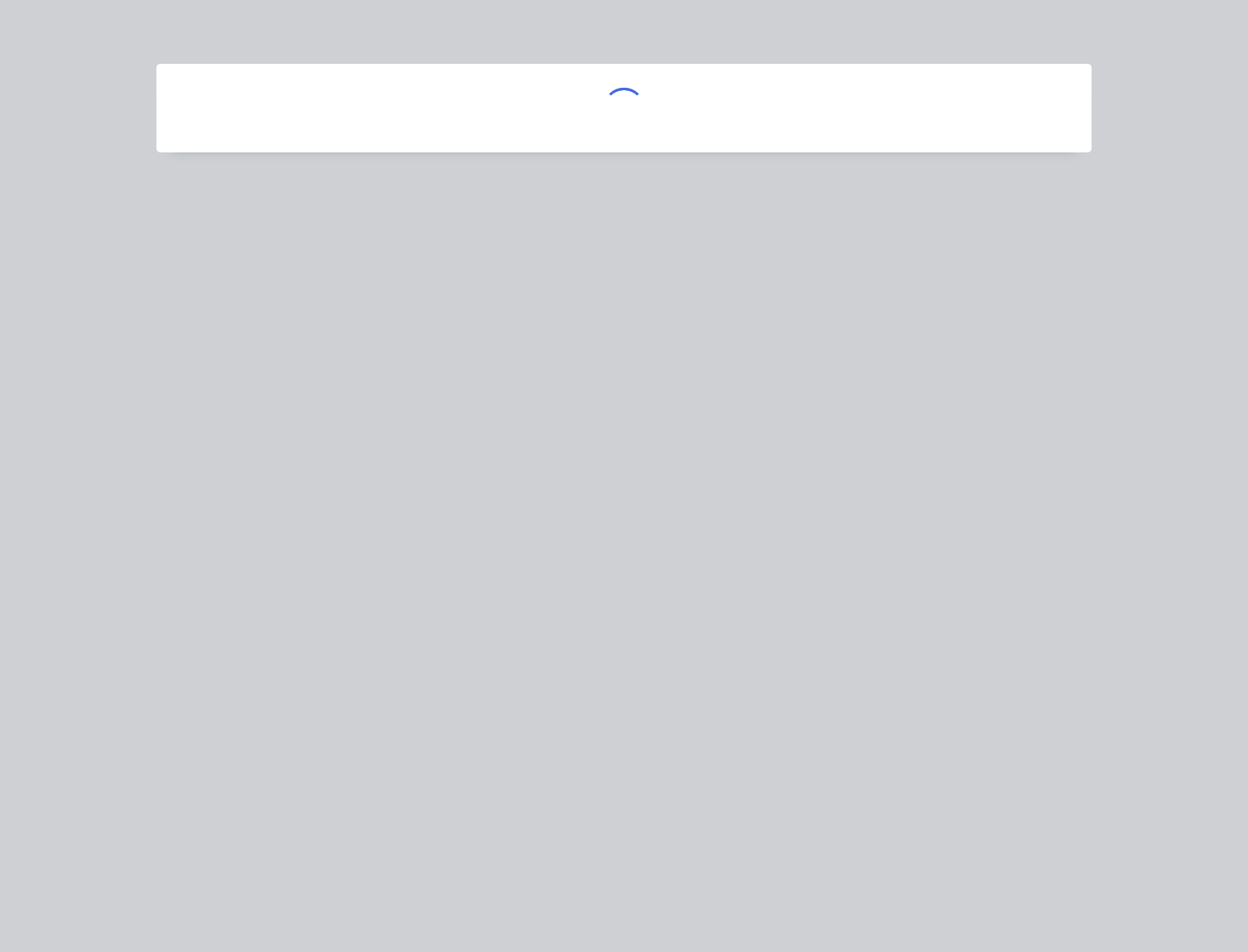
scroll to position [1383, 74]
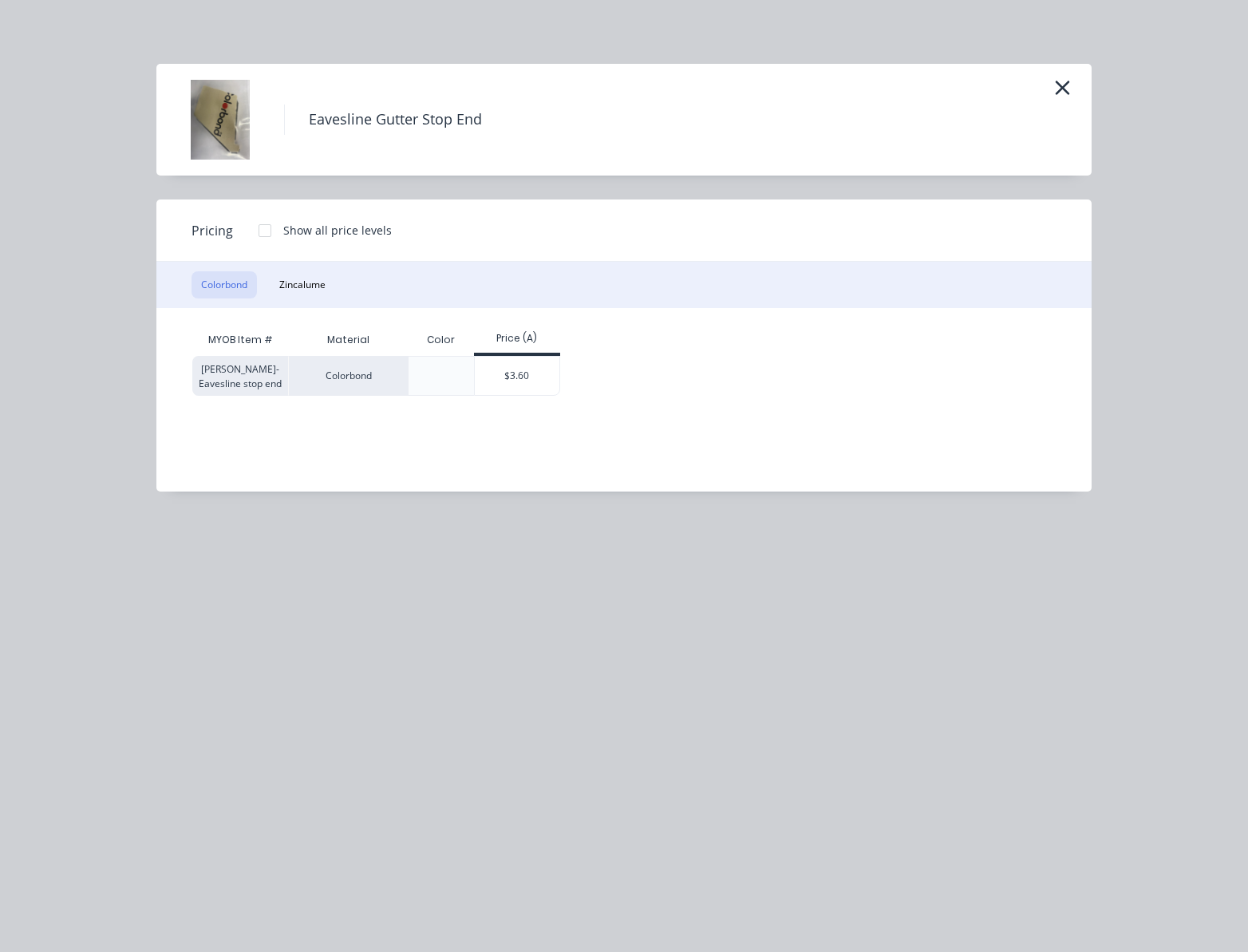
click at [344, 368] on div "Colorbond" at bounding box center [348, 376] width 120 height 40
click at [325, 289] on button "Zincalume" at bounding box center [302, 285] width 65 height 27
click at [226, 274] on button "Colorbond" at bounding box center [224, 285] width 65 height 27
click at [397, 599] on div "Eavesline Gutter Stop End Pricing Show all price levels Colorbond Zincalume MYO…" at bounding box center [624, 476] width 1248 height 952
click at [1057, 83] on icon "button" at bounding box center [1062, 88] width 14 height 14
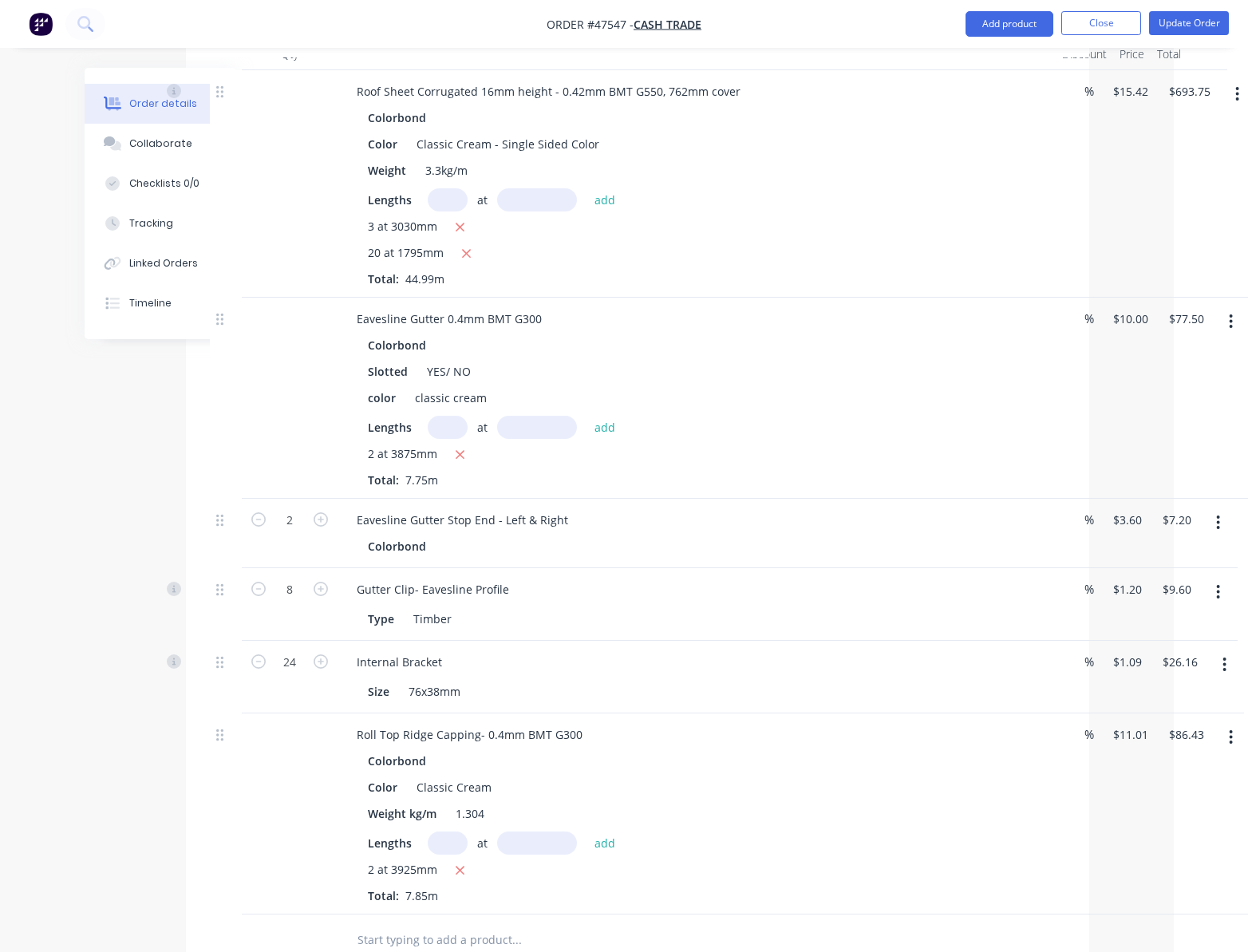
scroll to position [1170, 74]
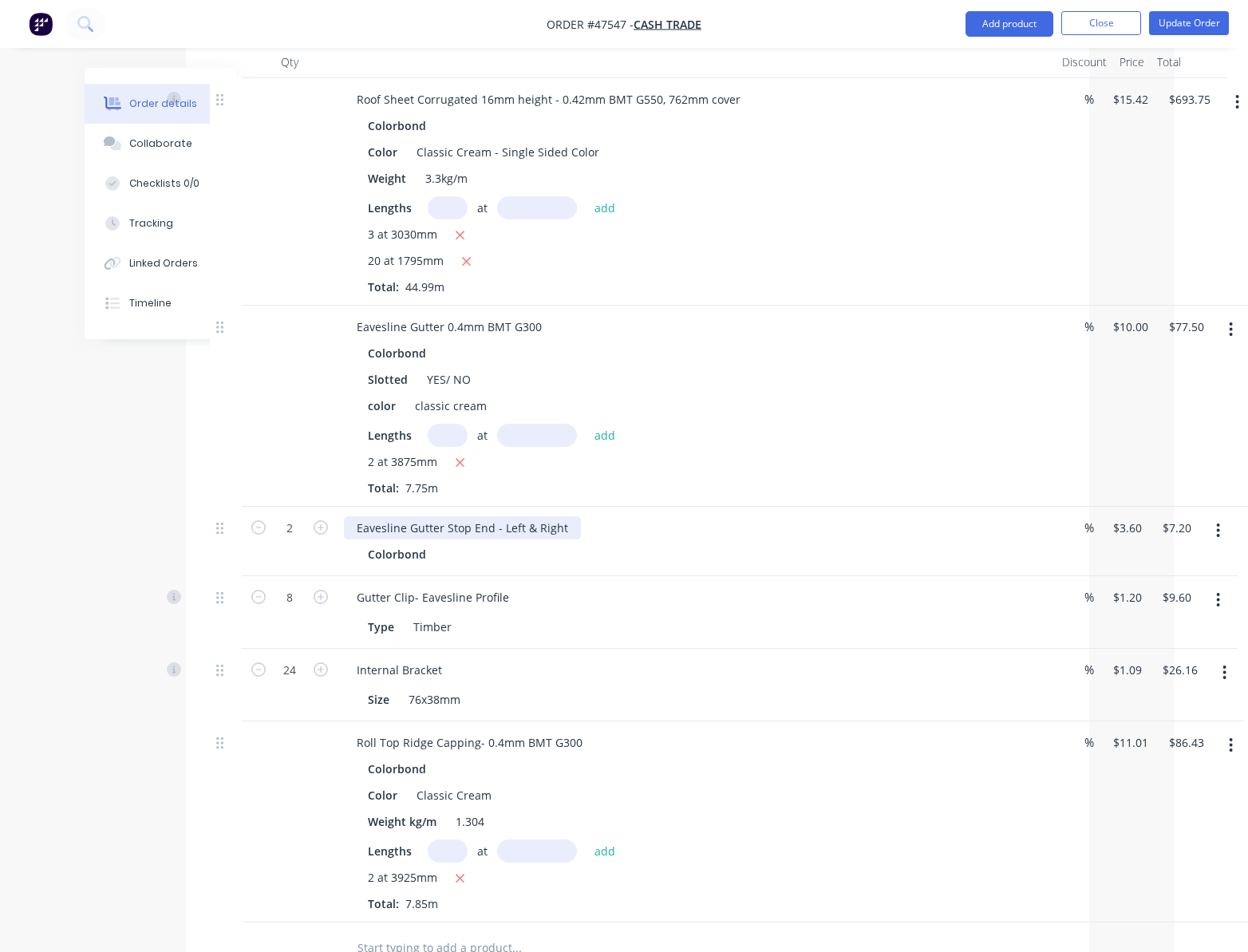
click at [565, 516] on div "Eavesline Gutter Stop End - Left & Right" at bounding box center [462, 528] width 237 height 23
click at [403, 542] on div "Colorbond" at bounding box center [400, 554] width 64 height 23
click at [397, 542] on div "Colorbond" at bounding box center [400, 554] width 64 height 23
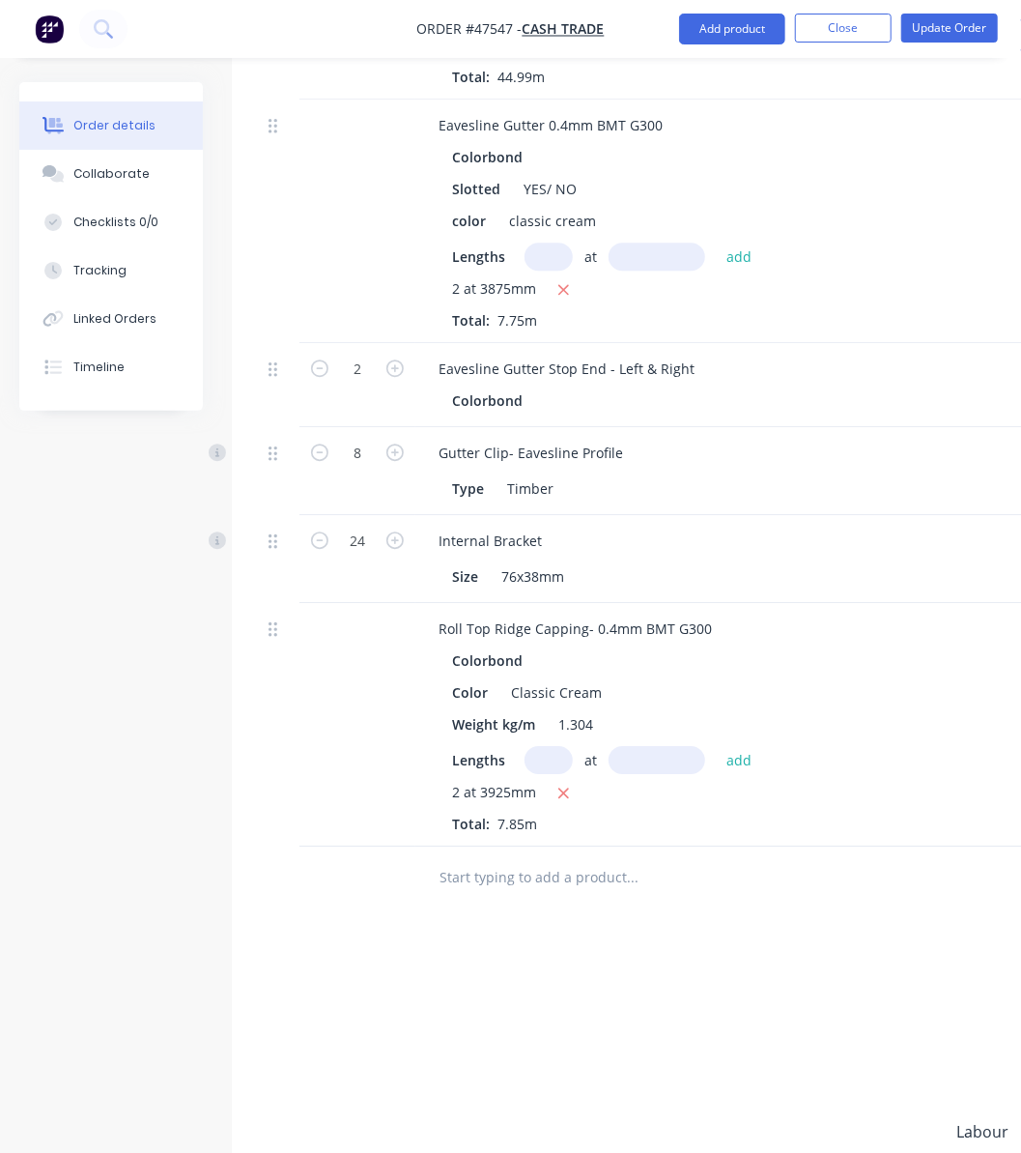
scroll to position [2033, 0]
drag, startPoint x: 848, startPoint y: 23, endPoint x: 831, endPoint y: 35, distance: 20.9
click at [848, 23] on button "Close" at bounding box center [843, 28] width 97 height 29
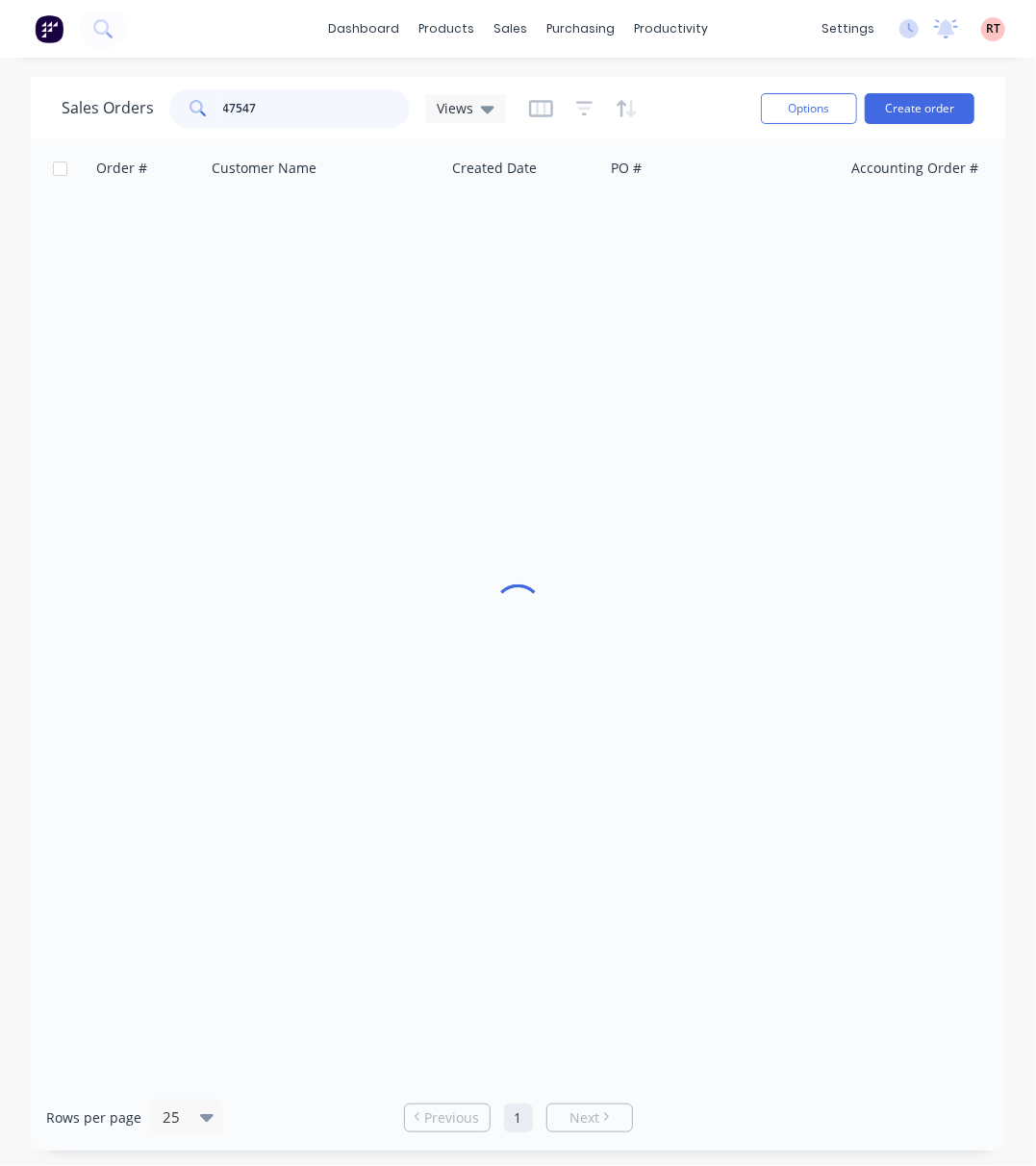
drag, startPoint x: 313, startPoint y: 97, endPoint x: 128, endPoint y: 125, distance: 187.1
click at [128, 125] on div "Sales Orders 47547 Views" at bounding box center [284, 108] width 444 height 39
type input "9000"
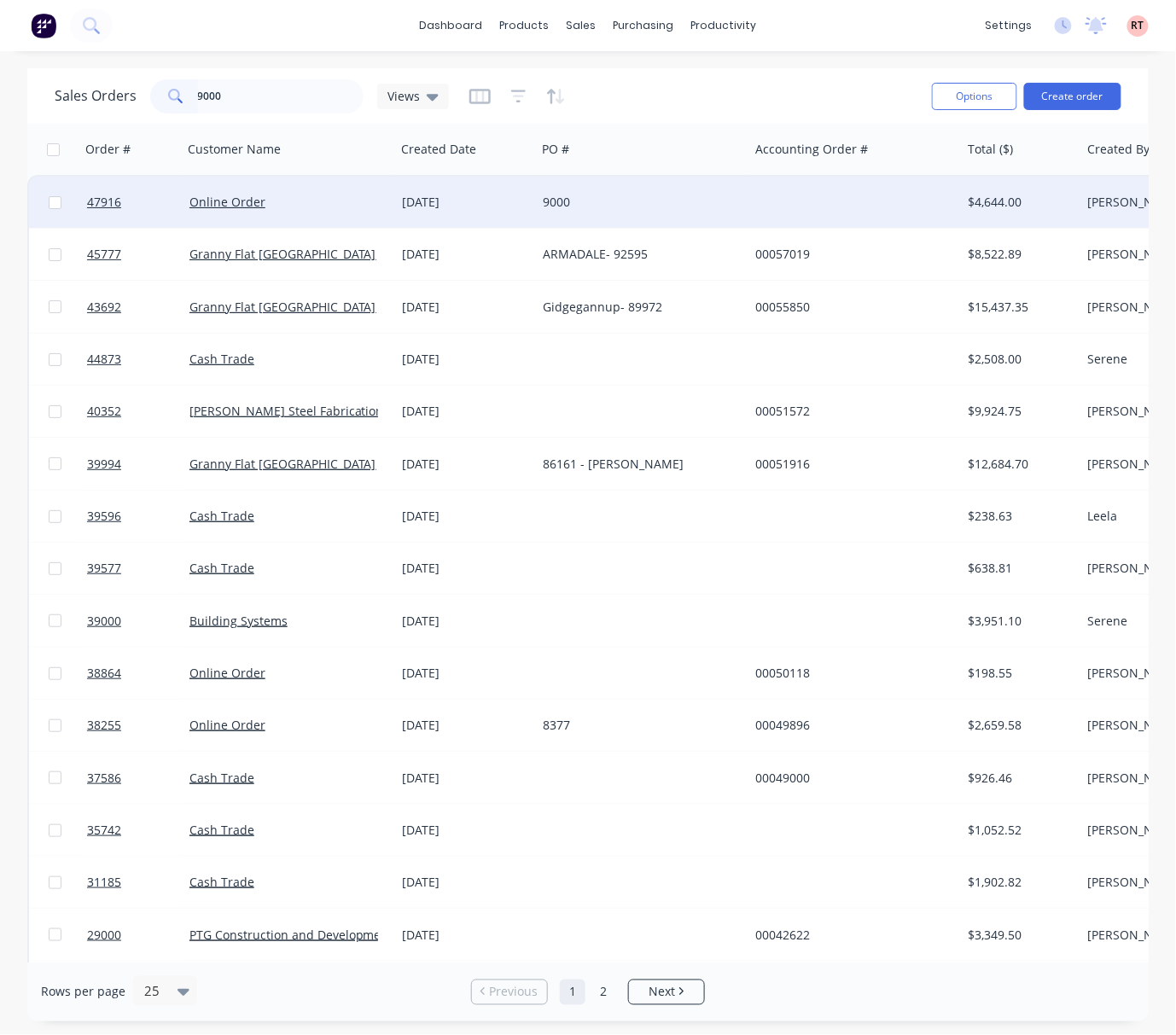
click at [344, 203] on div "Online Order" at bounding box center [284, 201] width 190 height 17
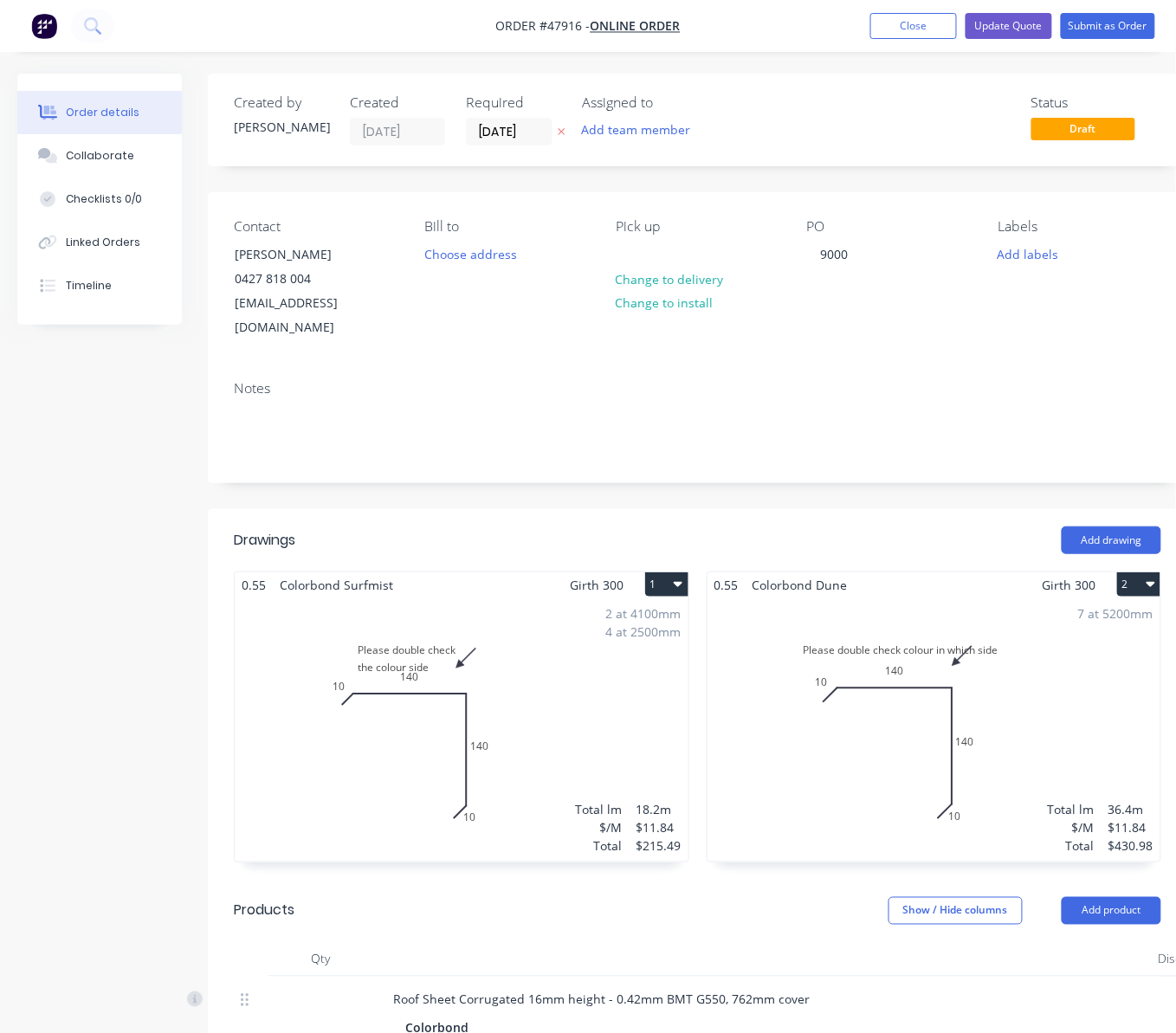
click at [499, 680] on div "2 at 4100mm 4 at 2500mm Total lm $/M Total 18.2m $11.84 $215.49" at bounding box center [462, 729] width 454 height 264
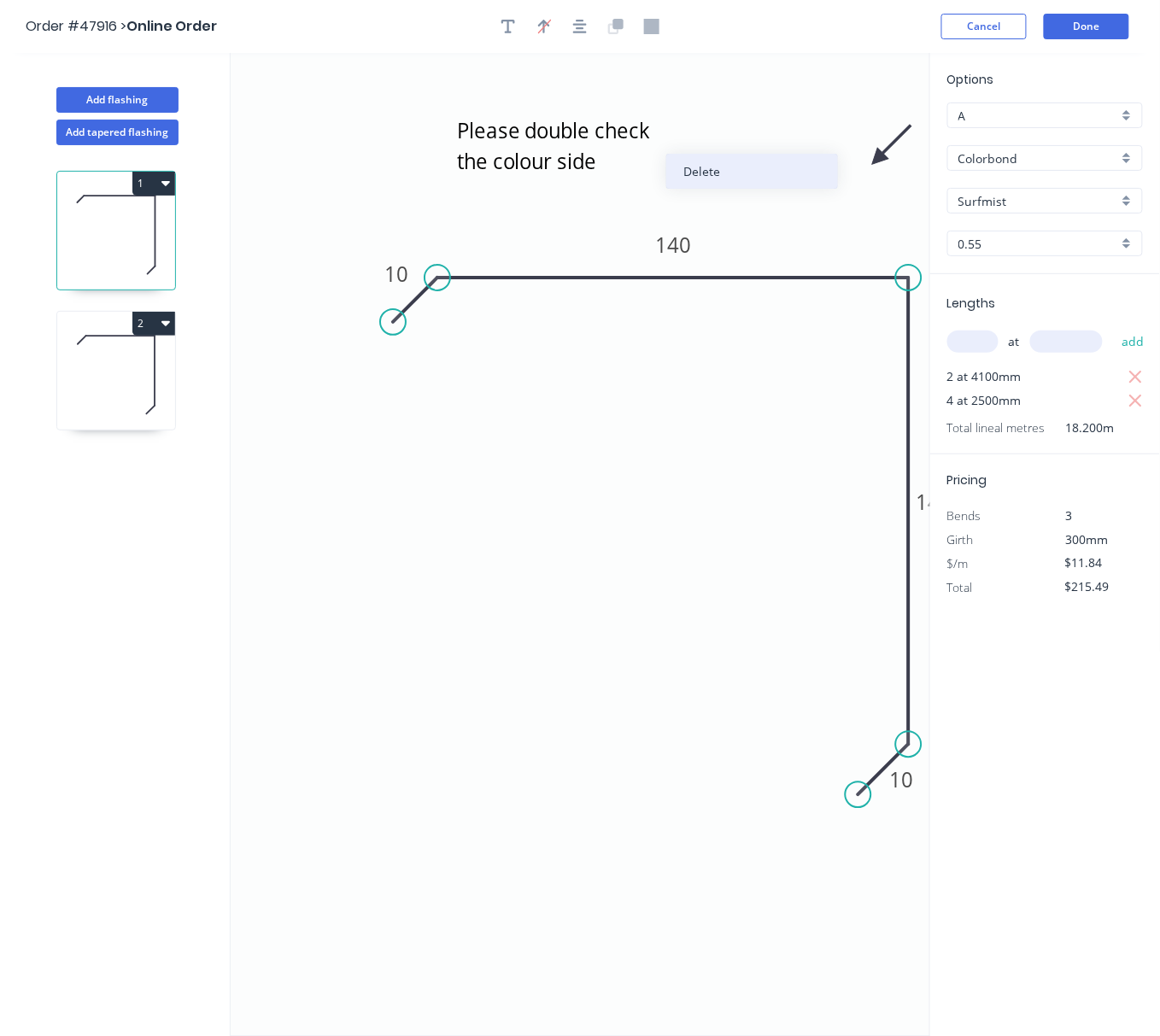
click at [700, 171] on div "Delete" at bounding box center [752, 171] width 172 height 35
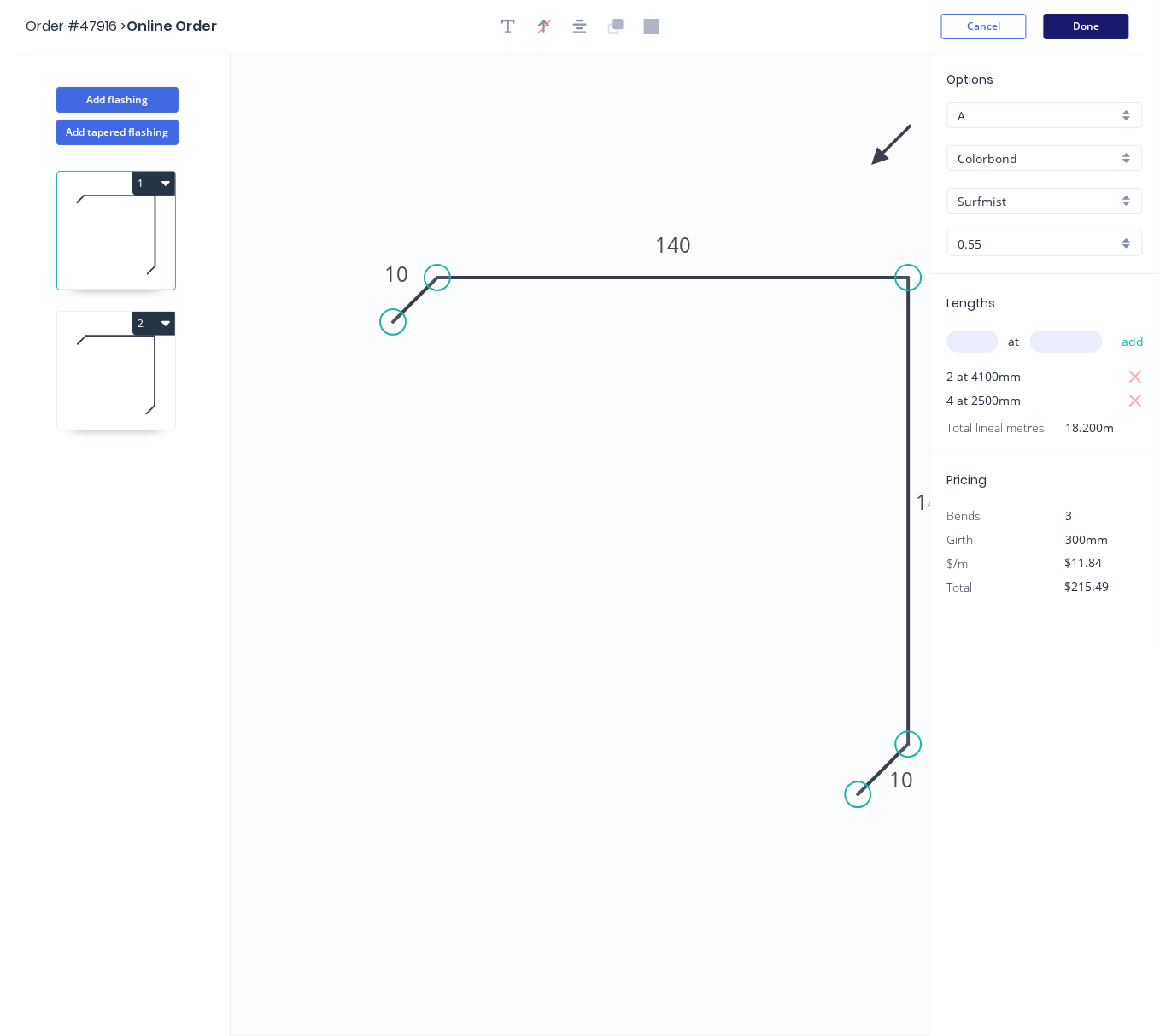
click at [1087, 22] on button "Done" at bounding box center [1087, 26] width 86 height 26
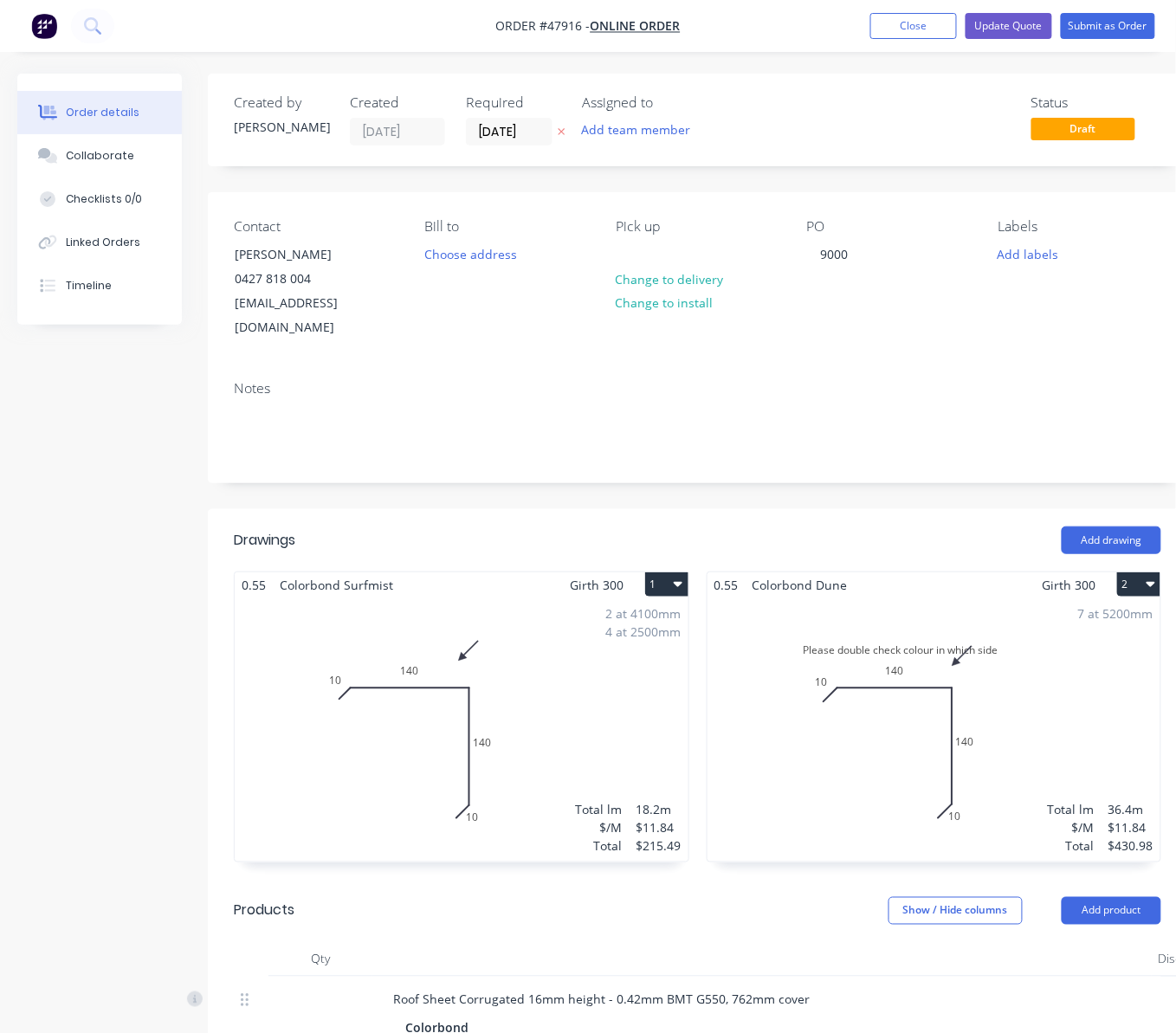
click at [996, 641] on div "7 at 5200mm Total lm $/M Total 36.4m $11.84 $430.98" at bounding box center [934, 729] width 454 height 264
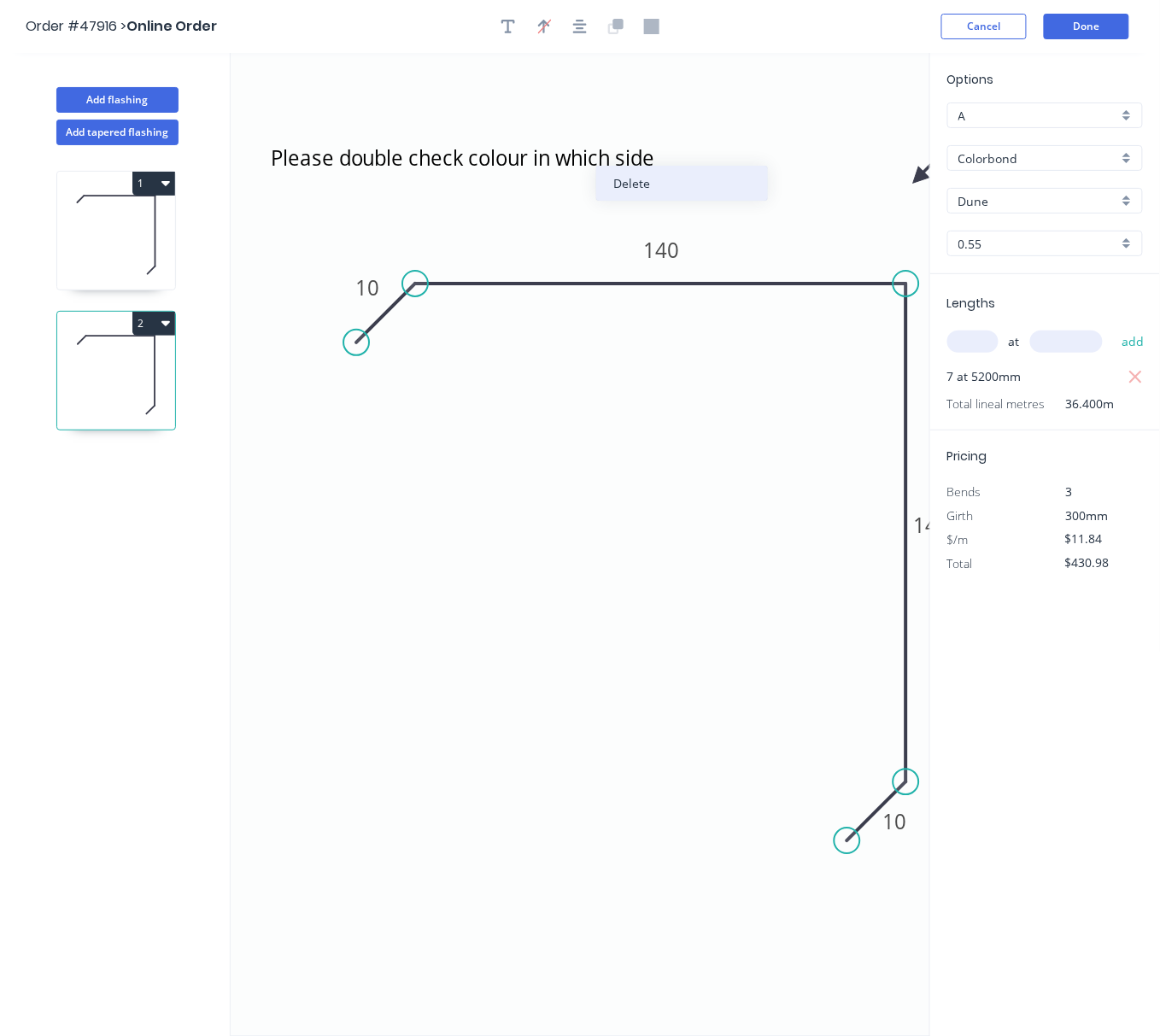
click at [684, 178] on div "Delete" at bounding box center [682, 183] width 172 height 35
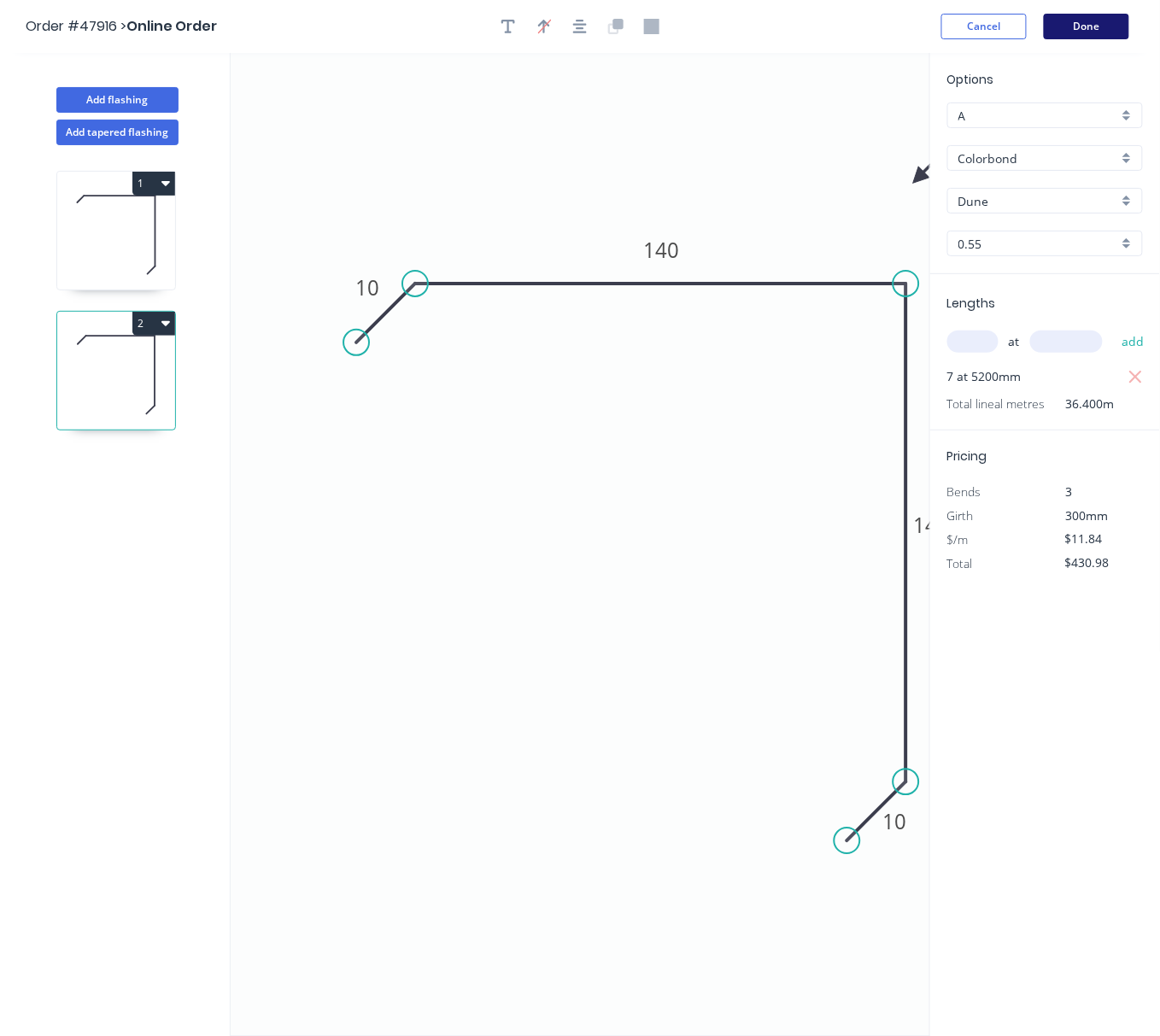
click at [1088, 27] on button "Done" at bounding box center [1087, 26] width 86 height 26
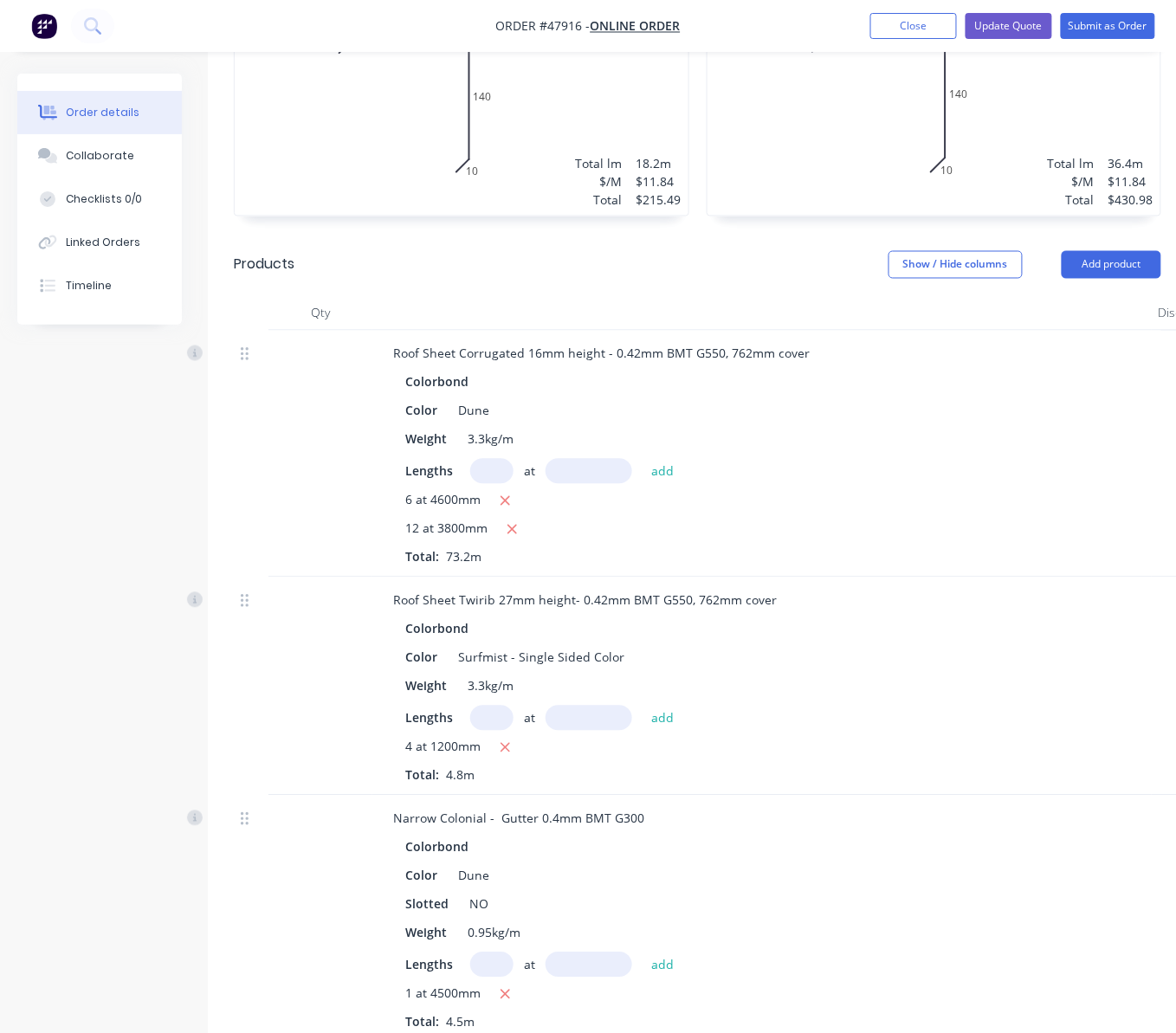
scroll to position [577, 0]
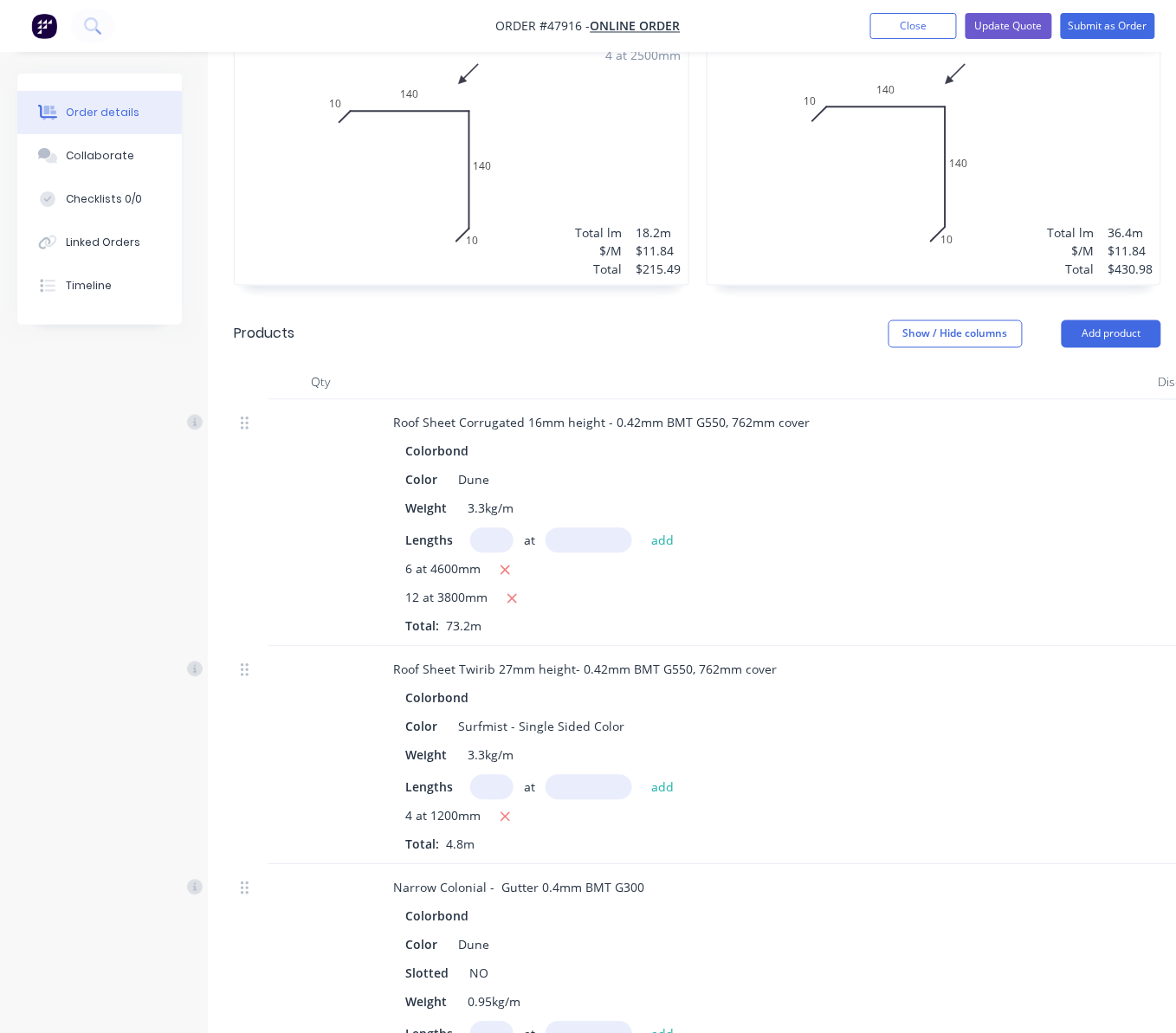
click at [480, 528] on input "text" at bounding box center [492, 540] width 43 height 25
type input "26"
click at [611, 528] on input "text" at bounding box center [589, 540] width 87 height 25
type input "5500"
click at [643, 528] on button "add" at bounding box center [662, 539] width 40 height 23
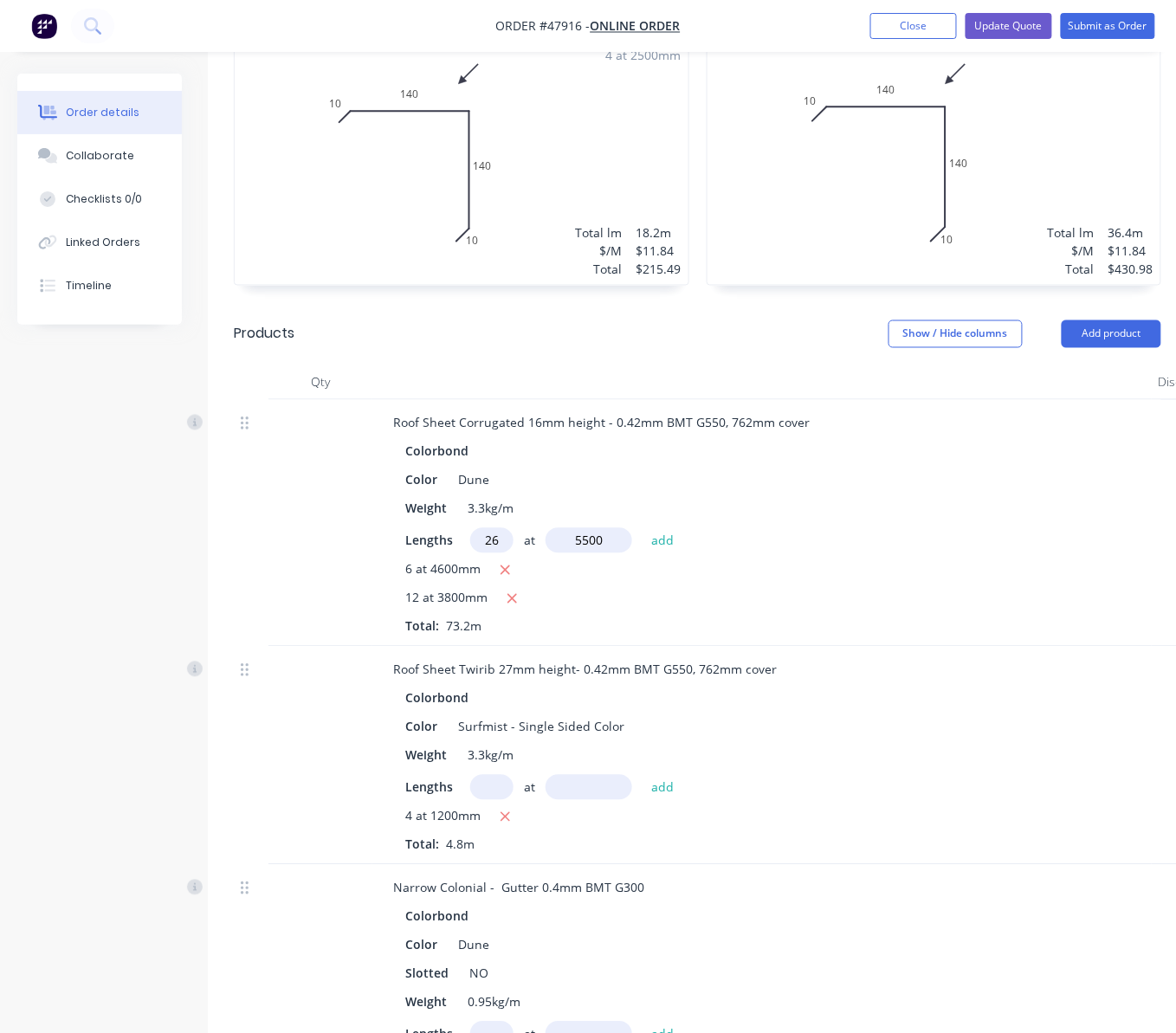
type input "$3,333.80"
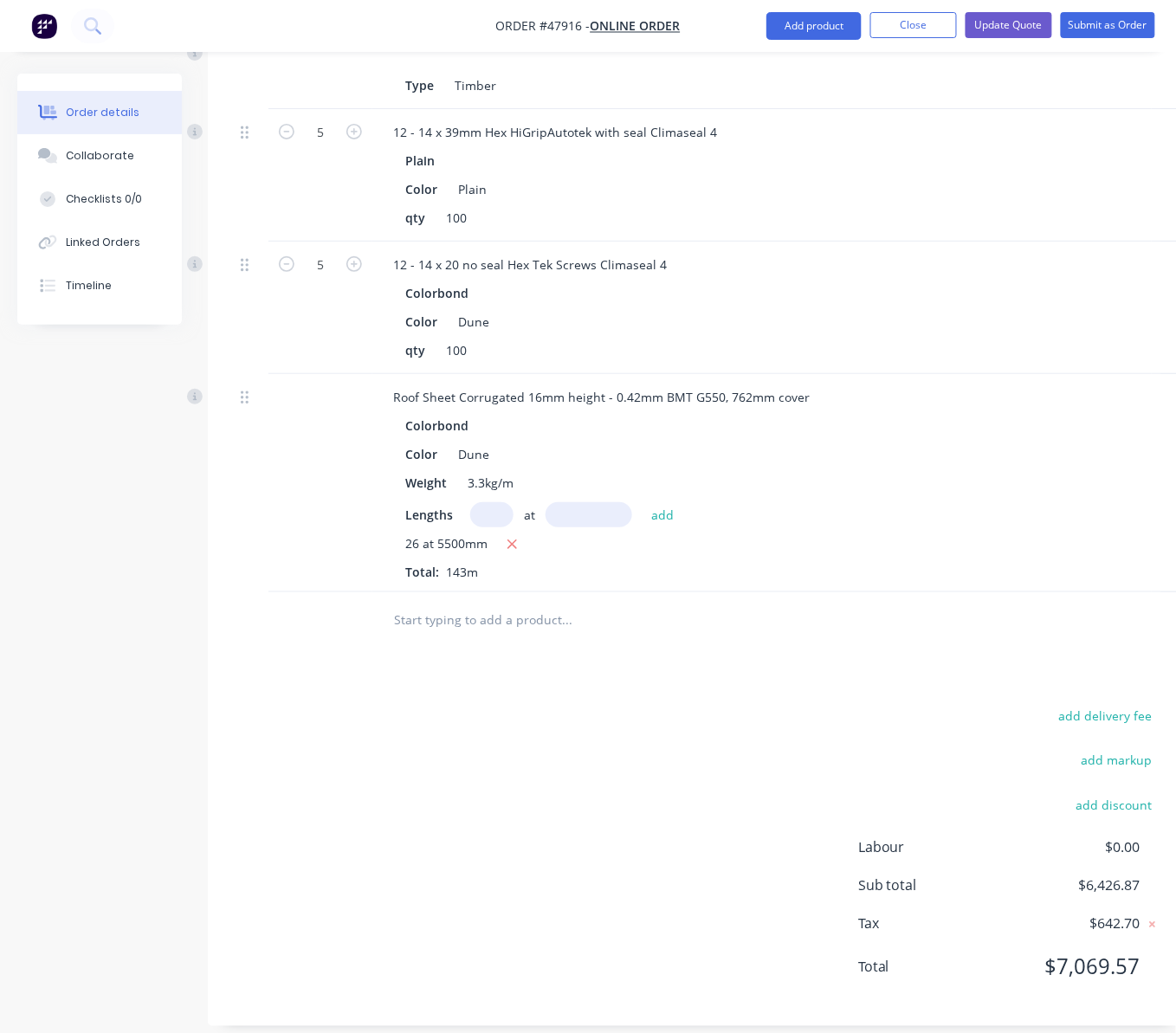
scroll to position [1819, 203]
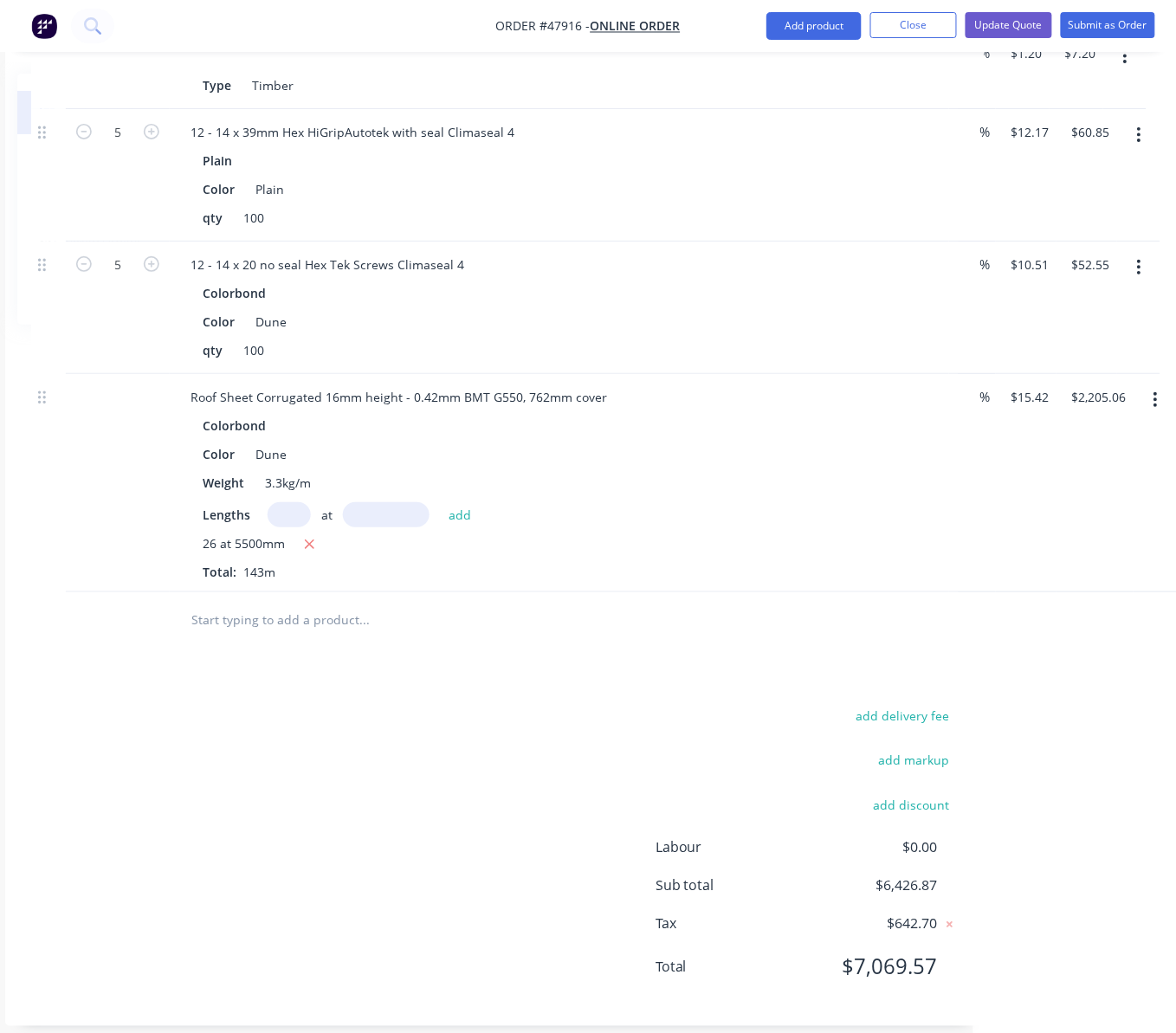
click at [1155, 392] on icon "button" at bounding box center [1156, 400] width 4 height 15
click at [1092, 537] on div "Delete" at bounding box center [1094, 549] width 134 height 25
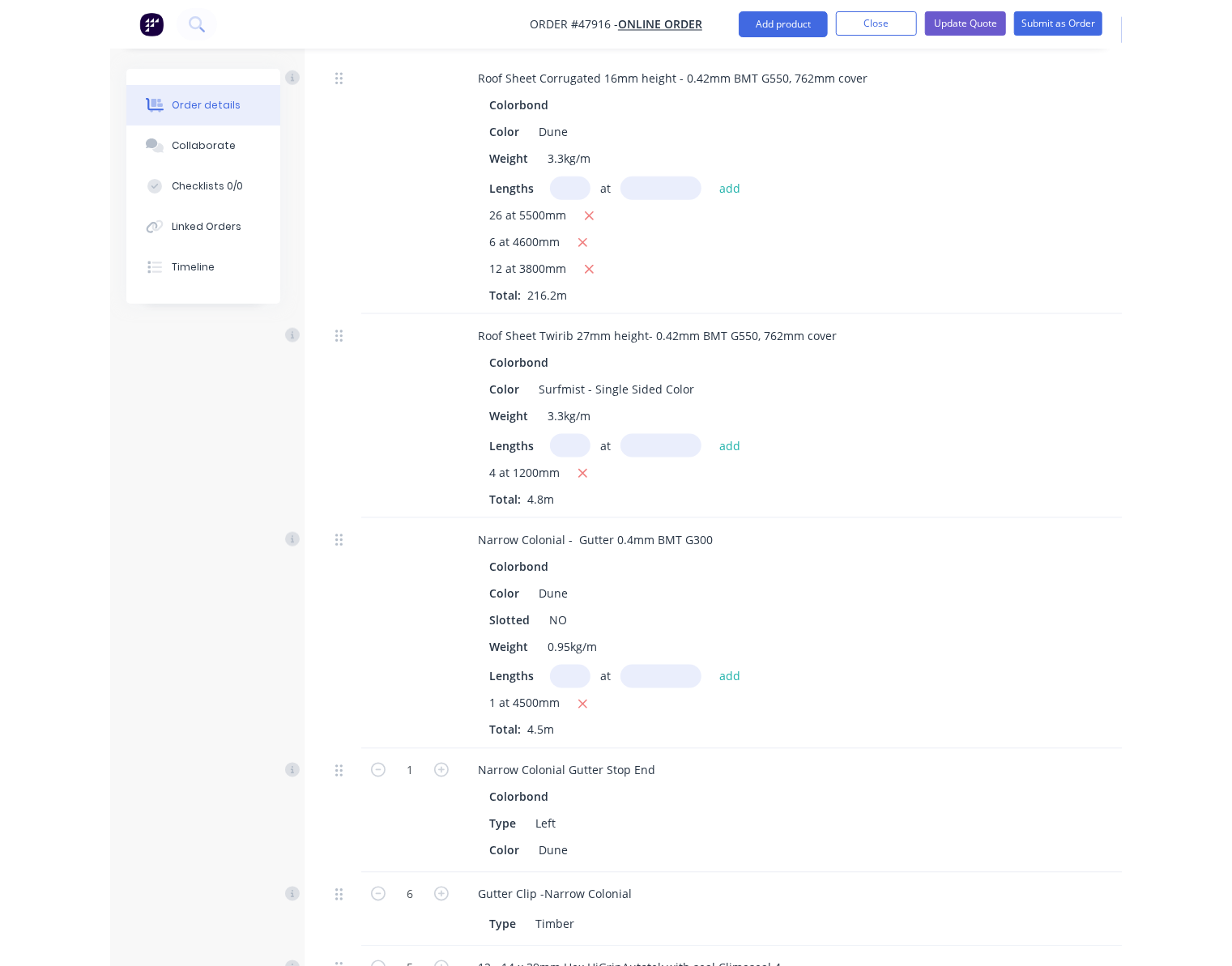
scroll to position [0, 0]
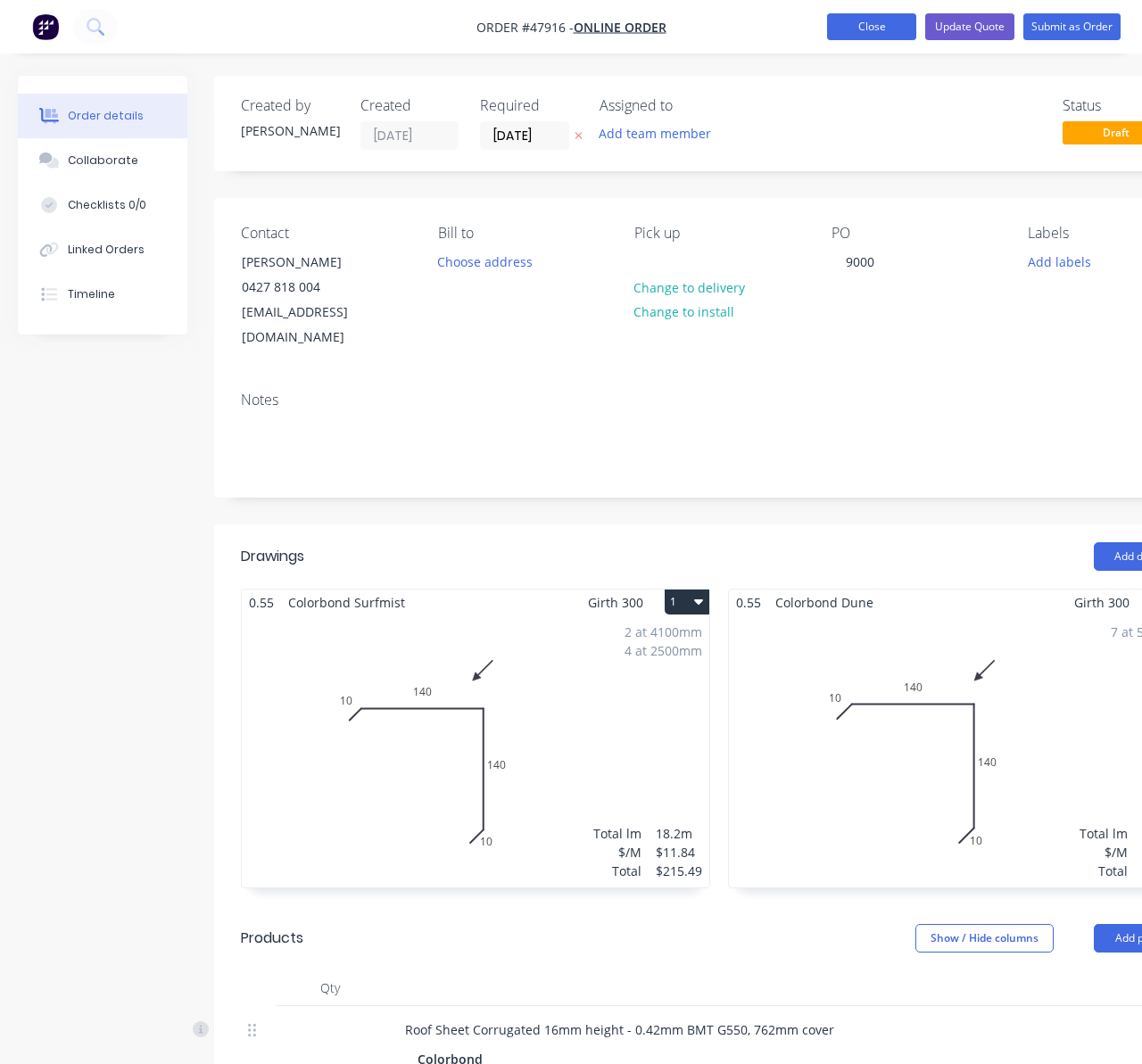
click at [853, 21] on button "Close" at bounding box center [872, 26] width 90 height 27
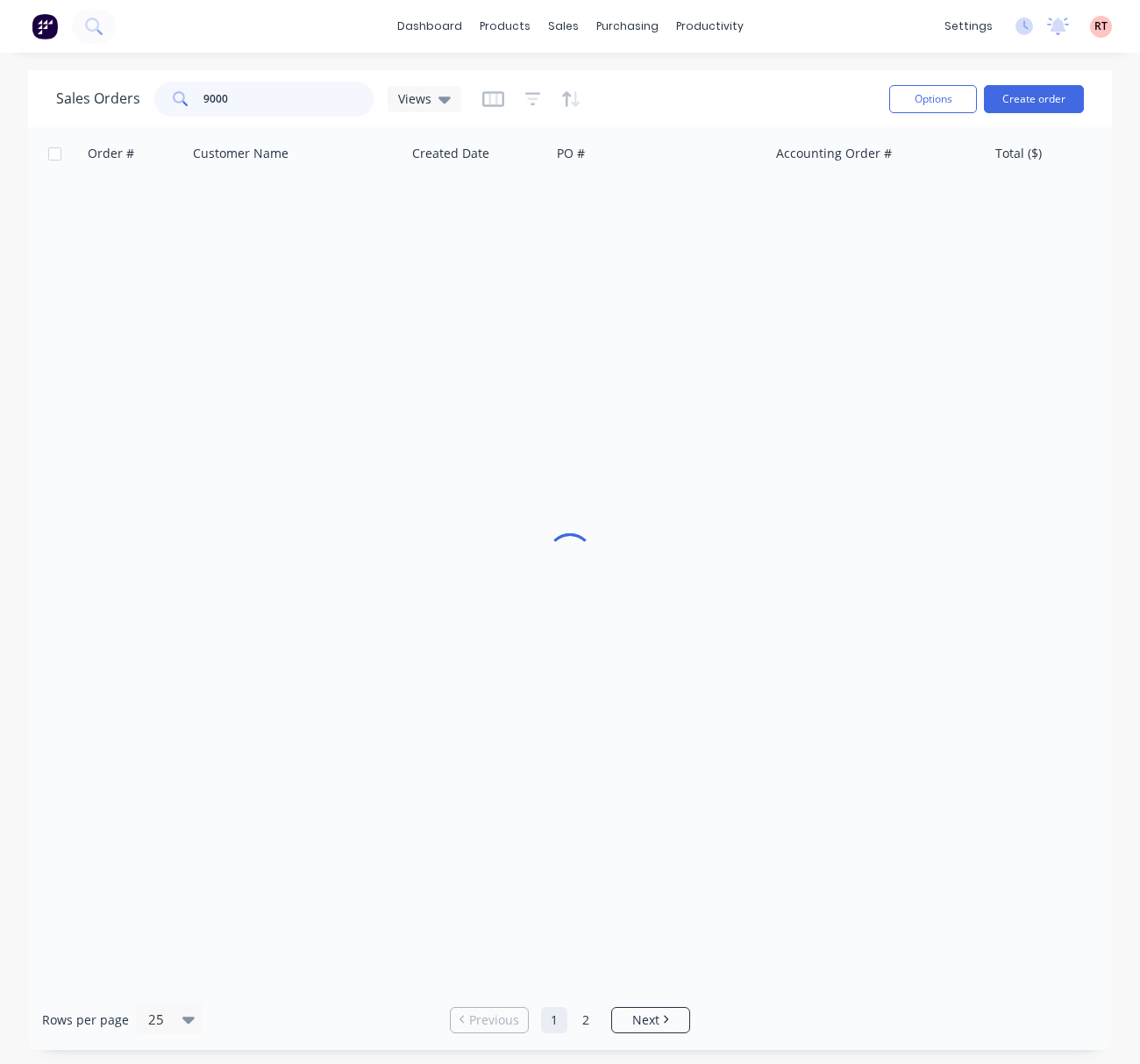
drag, startPoint x: 278, startPoint y: 102, endPoint x: 103, endPoint y: 113, distance: 175.3
click at [103, 113] on div "Sales Orders 9000 Views" at bounding box center [259, 99] width 405 height 35
type input "47547"
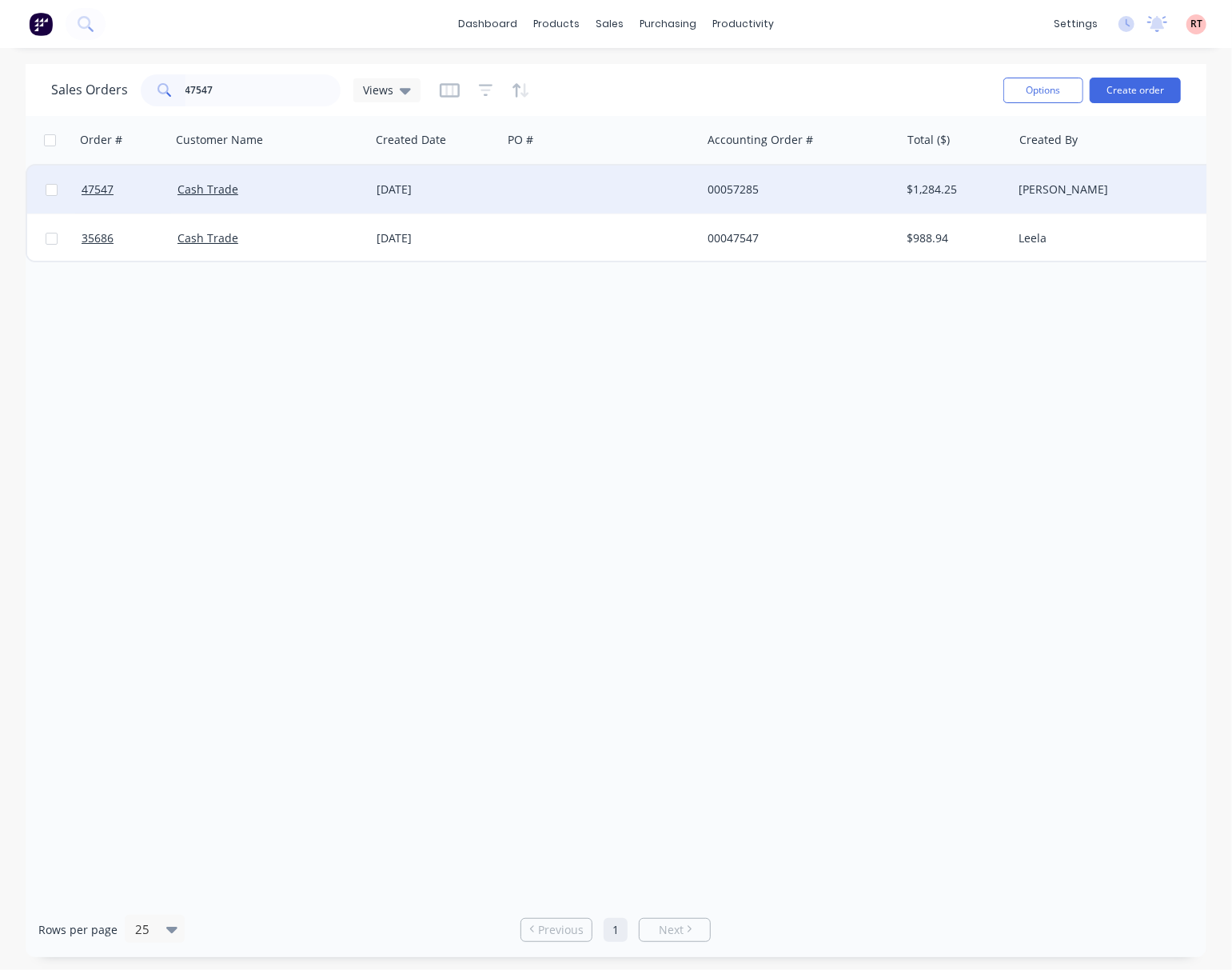
click at [651, 186] on div at bounding box center [602, 190] width 199 height 48
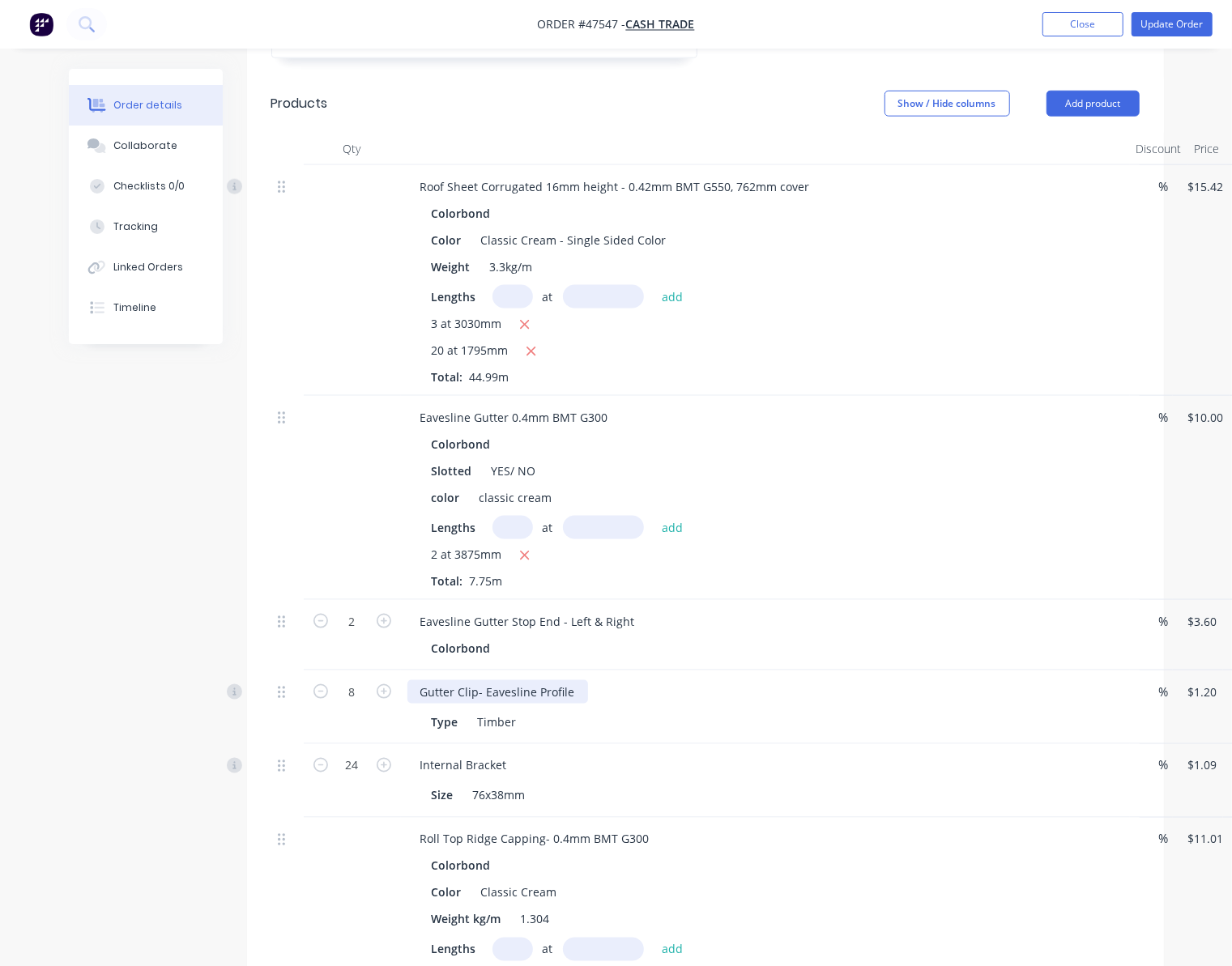
scroll to position [1139, 0]
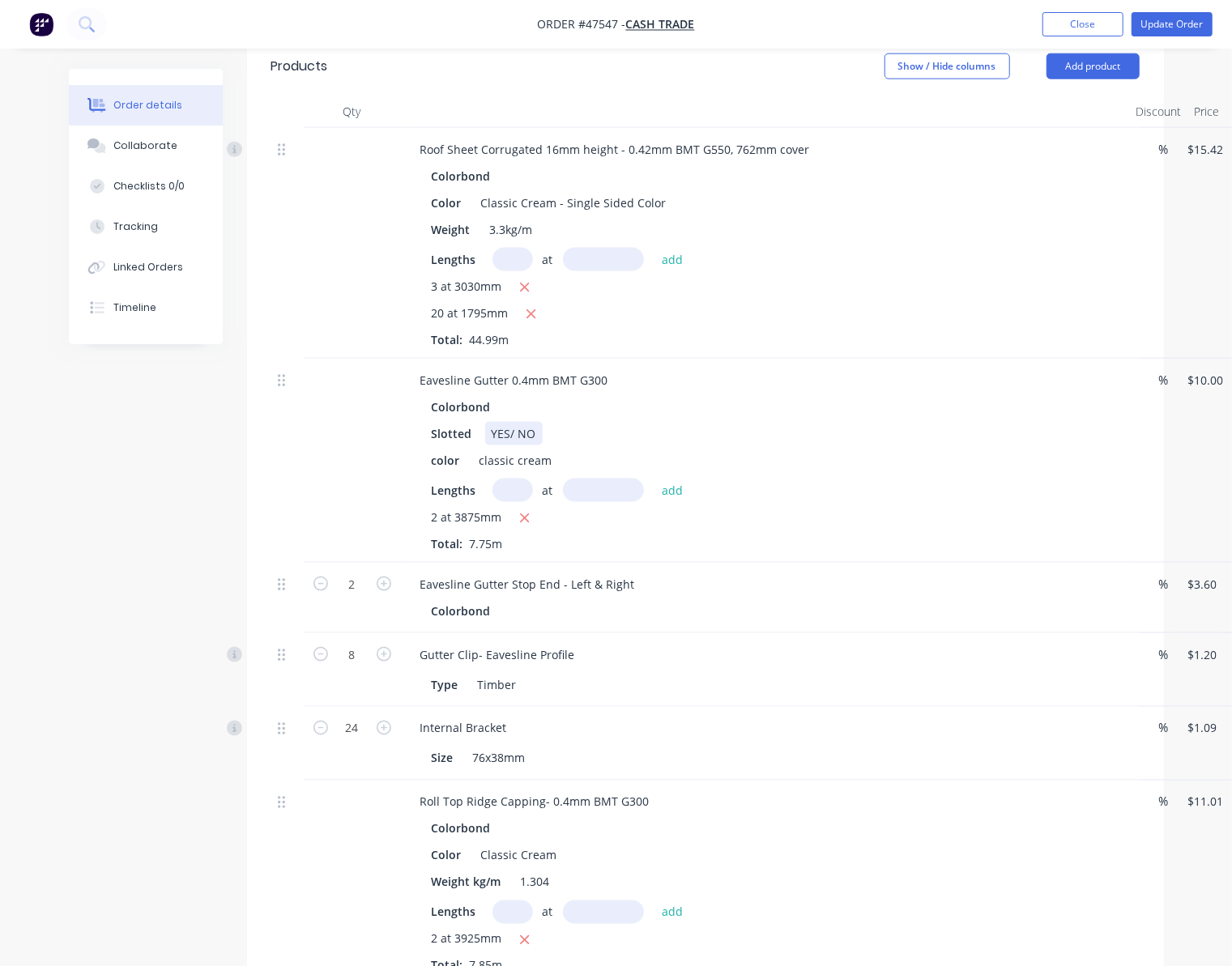
click at [518, 421] on div "YES/ NO" at bounding box center [514, 433] width 58 height 23
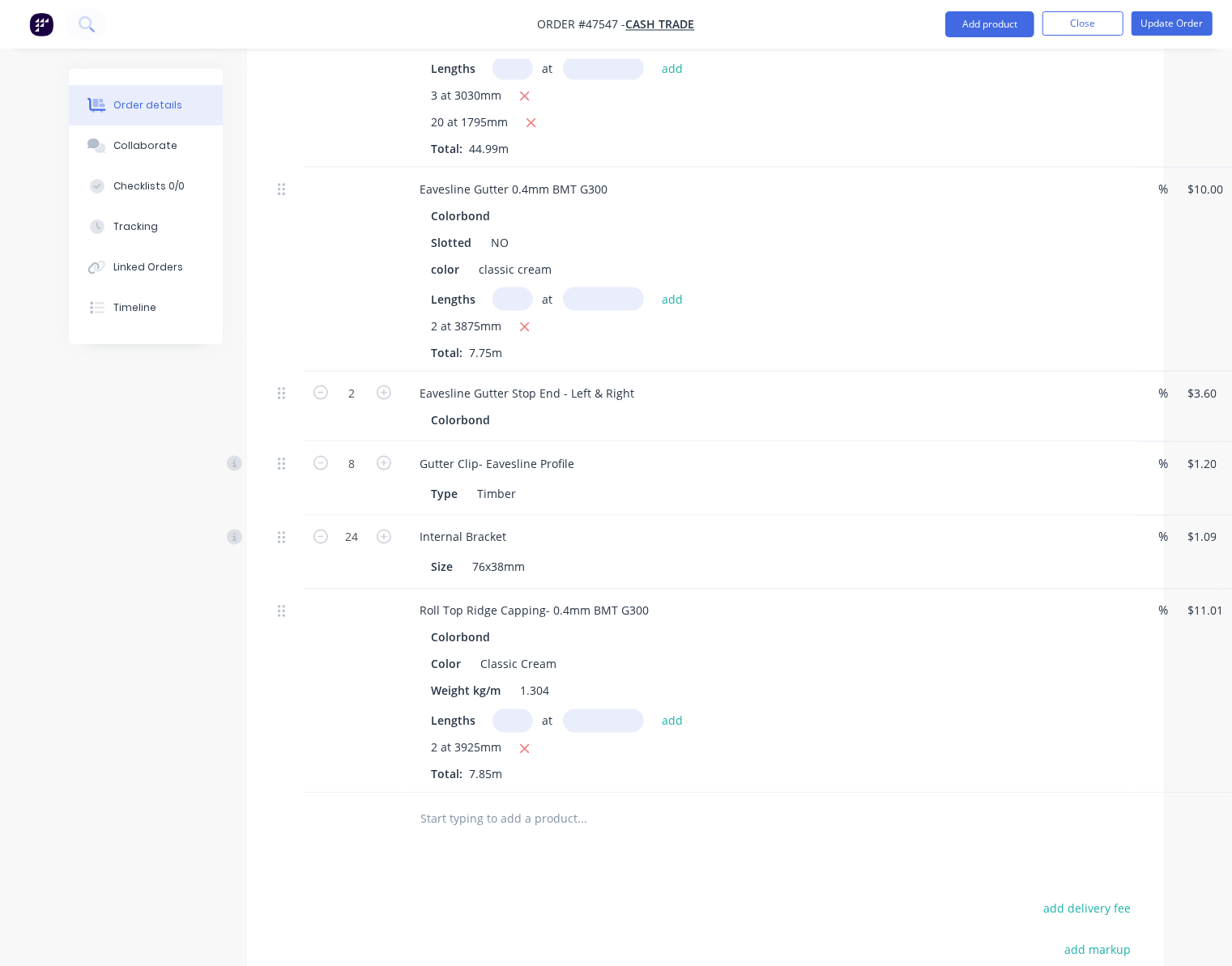
scroll to position [1355, 0]
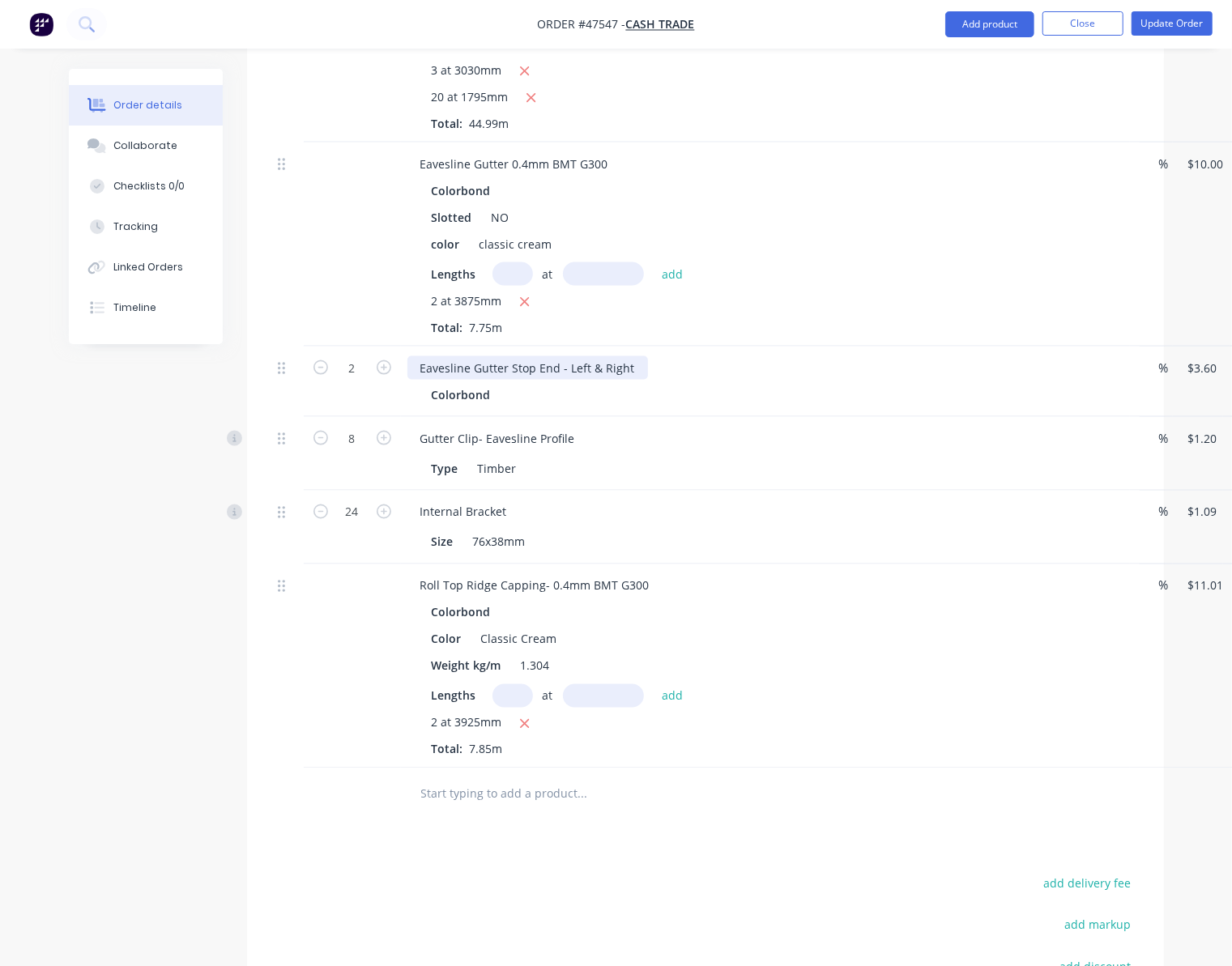
click at [632, 356] on div "Eavesline Gutter Stop End - Left & Right" at bounding box center [527, 368] width 241 height 23
click at [806, 359] on div "Eavesline Gutter Stop End - Left & Right (Classic cream)" at bounding box center [765, 368] width 716 height 23
click at [476, 383] on div "Colorbond" at bounding box center [464, 395] width 65 height 23
click at [477, 383] on div "Colorbond" at bounding box center [464, 395] width 65 height 23
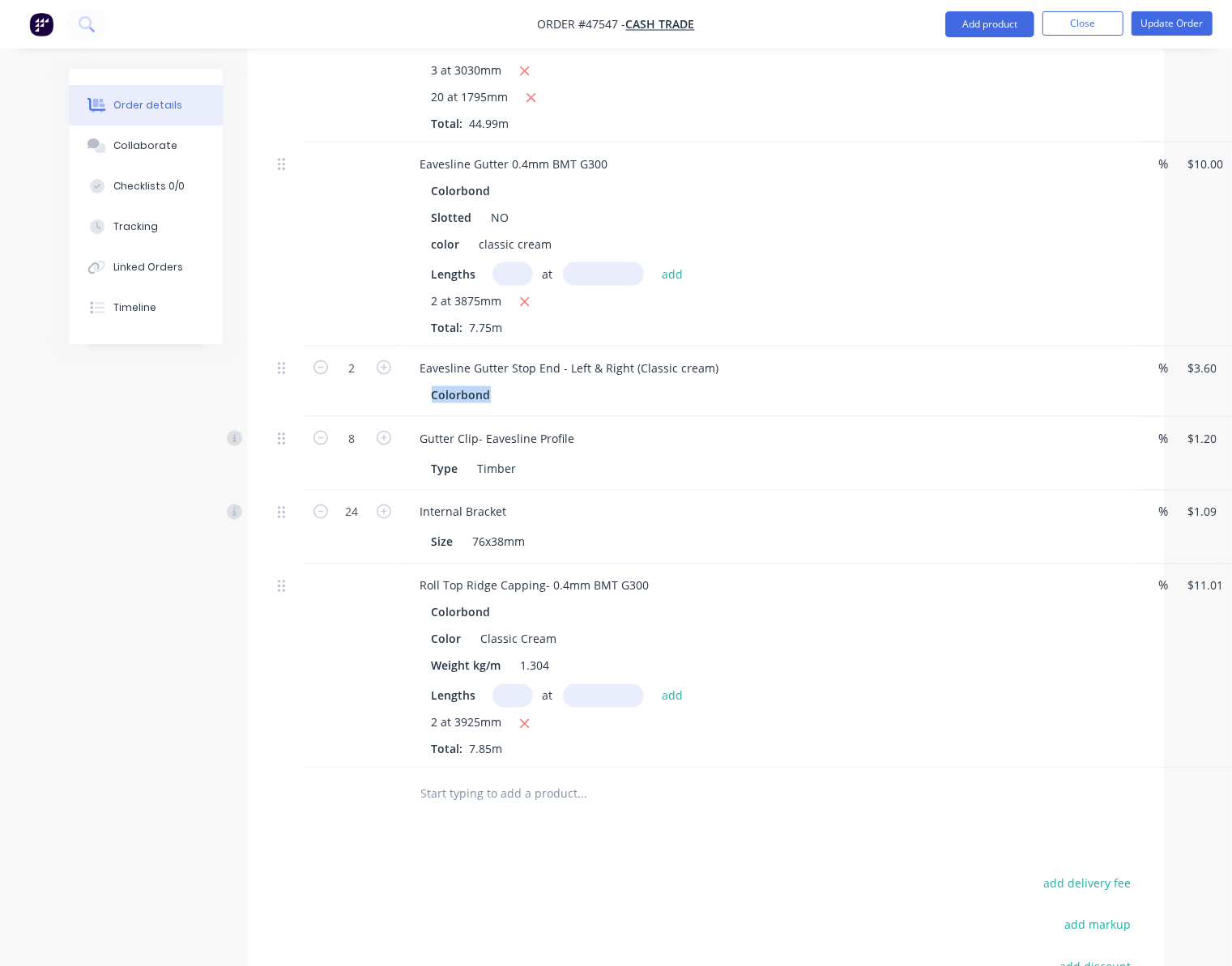
click at [477, 383] on div "Colorbond" at bounding box center [464, 395] width 65 height 23
click at [478, 383] on div "Colorbond" at bounding box center [464, 395] width 65 height 23
click at [558, 383] on div "Colorbond" at bounding box center [765, 395] width 667 height 23
click at [544, 383] on div "Colorbond" at bounding box center [765, 395] width 667 height 23
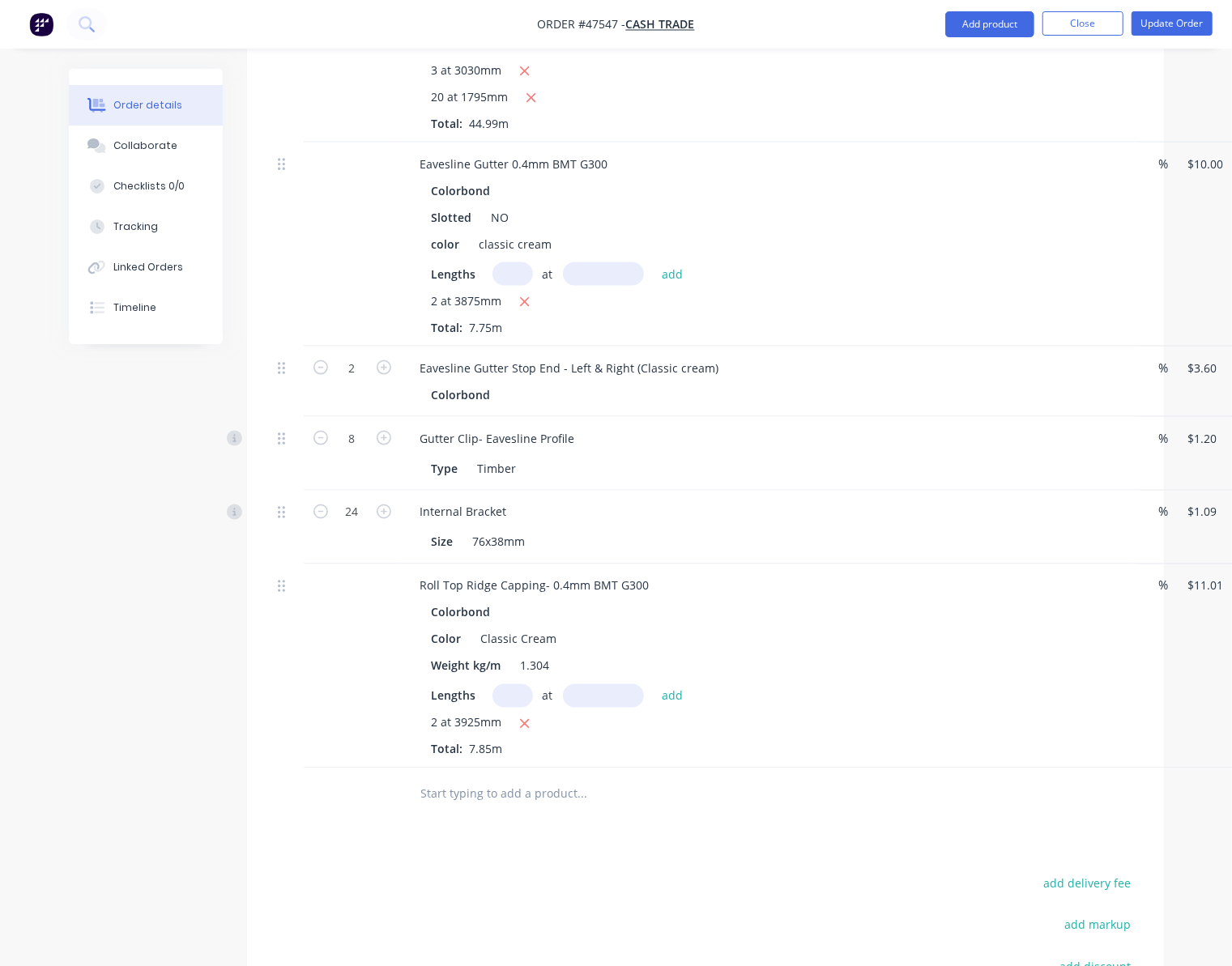
click at [551, 383] on div "Colorbond" at bounding box center [765, 395] width 667 height 23
click at [804, 236] on div "color classic cream" at bounding box center [762, 244] width 674 height 23
click at [483, 232] on div "classic cream" at bounding box center [515, 244] width 85 height 23
click at [898, 221] on div "Colorbond Slotted NO color Classic cream Lengths at add 2 at 3875mm Total: 7.75m" at bounding box center [765, 257] width 716 height 157
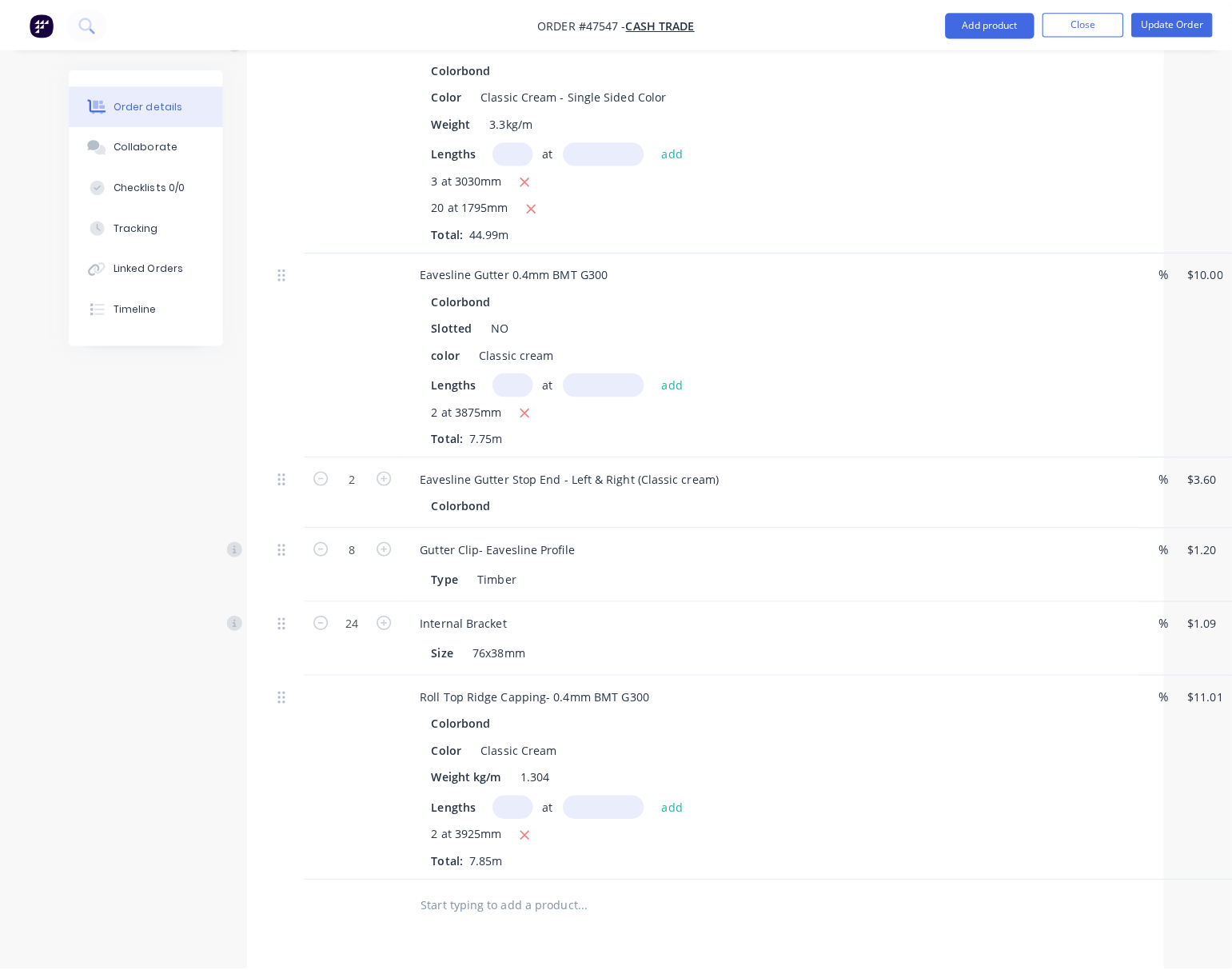
scroll to position [1232, 0]
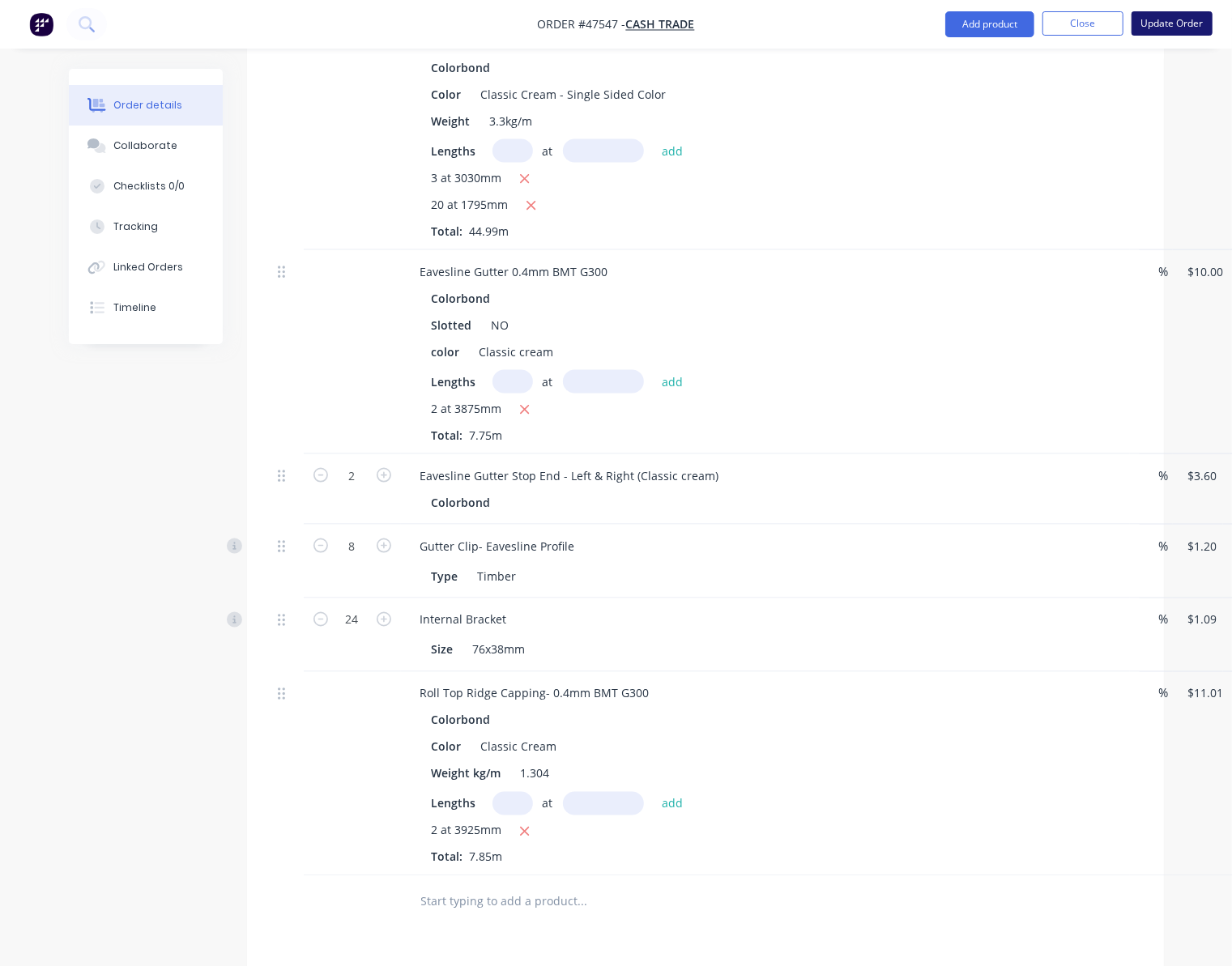
click at [1183, 19] on button "Update Order" at bounding box center [1172, 23] width 81 height 24
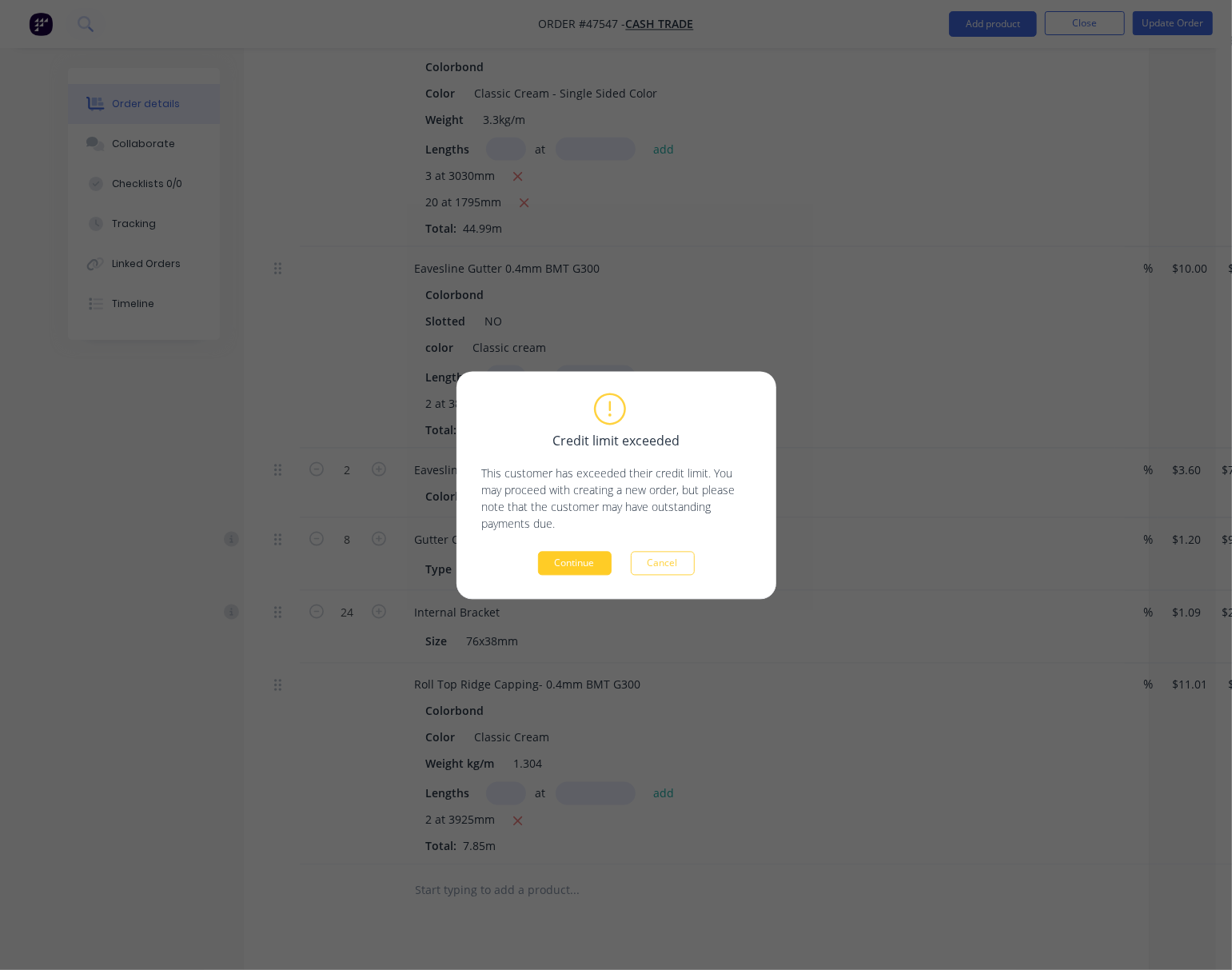
click at [576, 568] on button "Continue" at bounding box center [574, 563] width 74 height 24
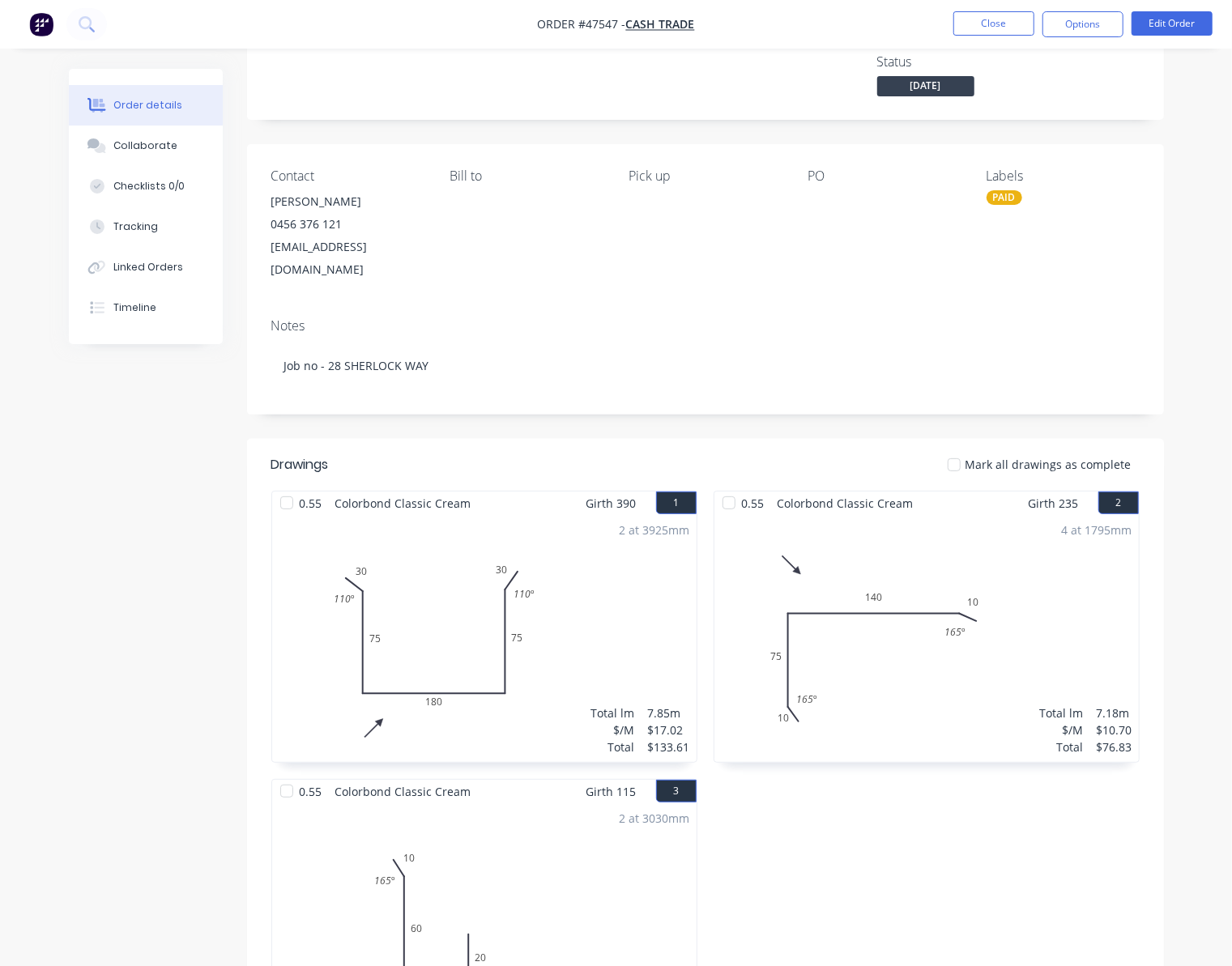
scroll to position [0, 0]
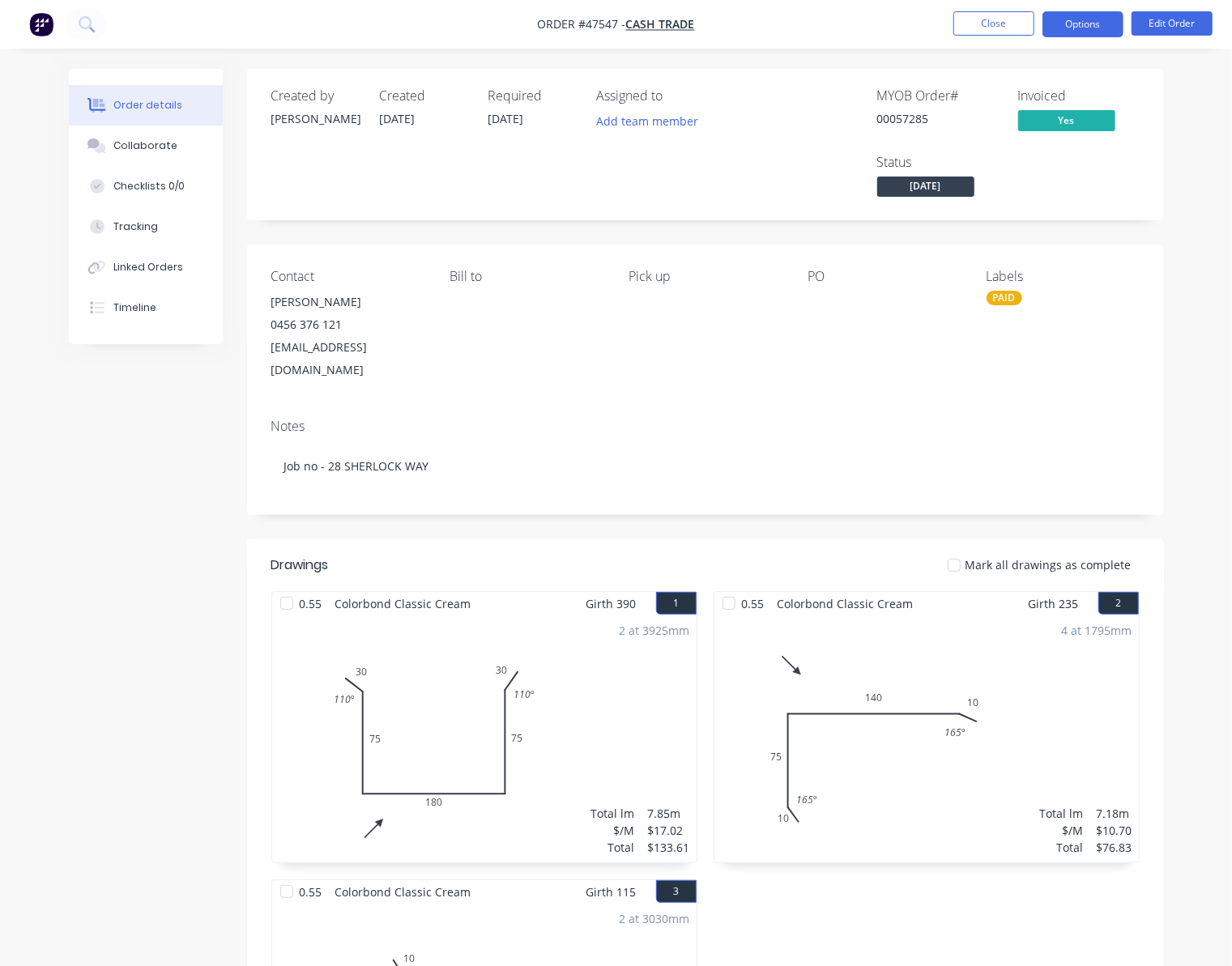
click at [1093, 36] on button "Options" at bounding box center [1083, 24] width 81 height 26
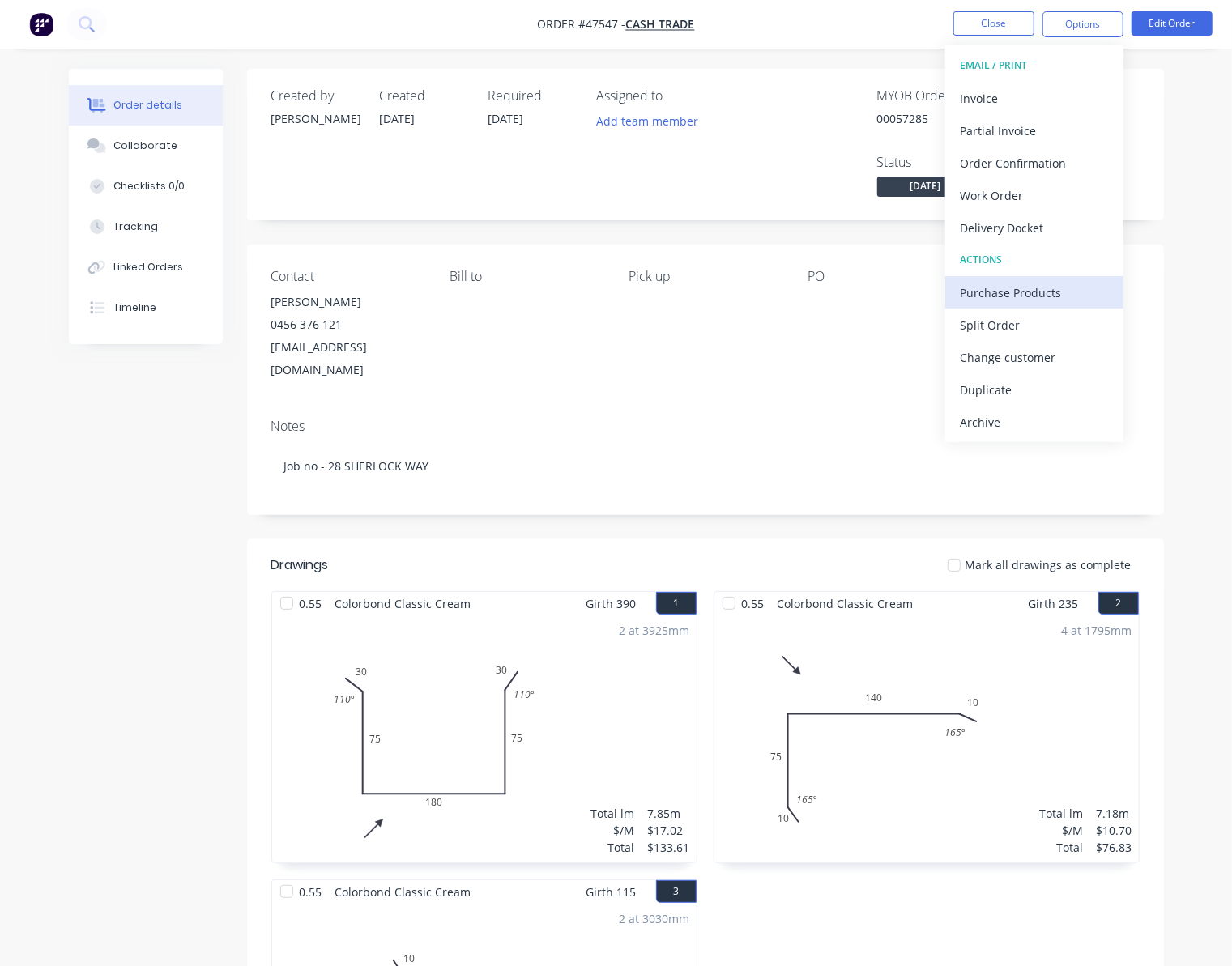
drag, startPoint x: 1064, startPoint y: 273, endPoint x: 1066, endPoint y: 286, distance: 13.2
click at [1064, 287] on div "EMAIL / PRINT Invoice Partial Invoice Order Confirmation Work Order Delivery Do…" at bounding box center [1034, 243] width 179 height 396
click at [1067, 286] on div "Purchase Products" at bounding box center [1034, 292] width 149 height 23
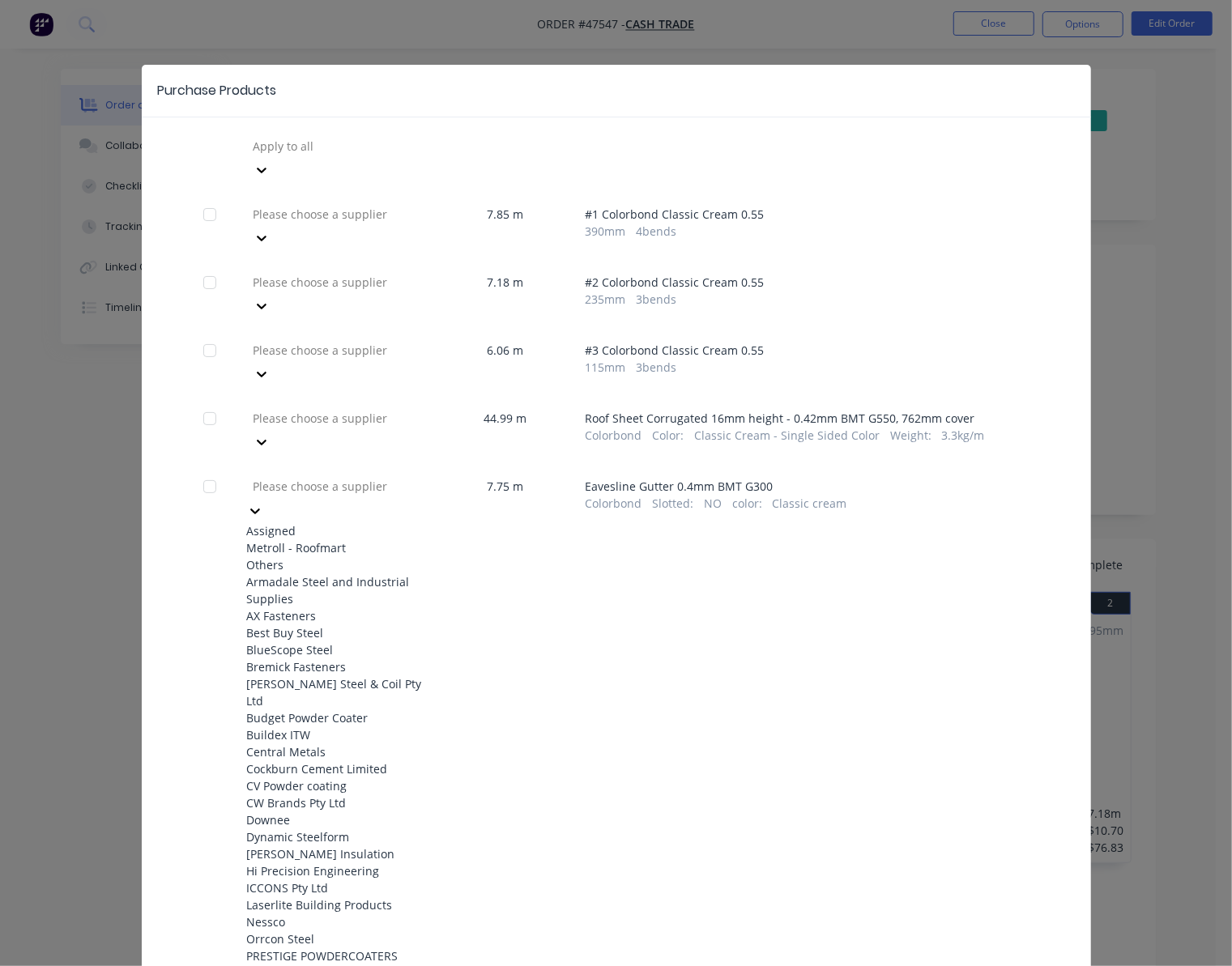
click at [263, 503] on icon at bounding box center [255, 510] width 16 height 16
click at [368, 540] on div "Metroll - Roofmart" at bounding box center [336, 548] width 179 height 17
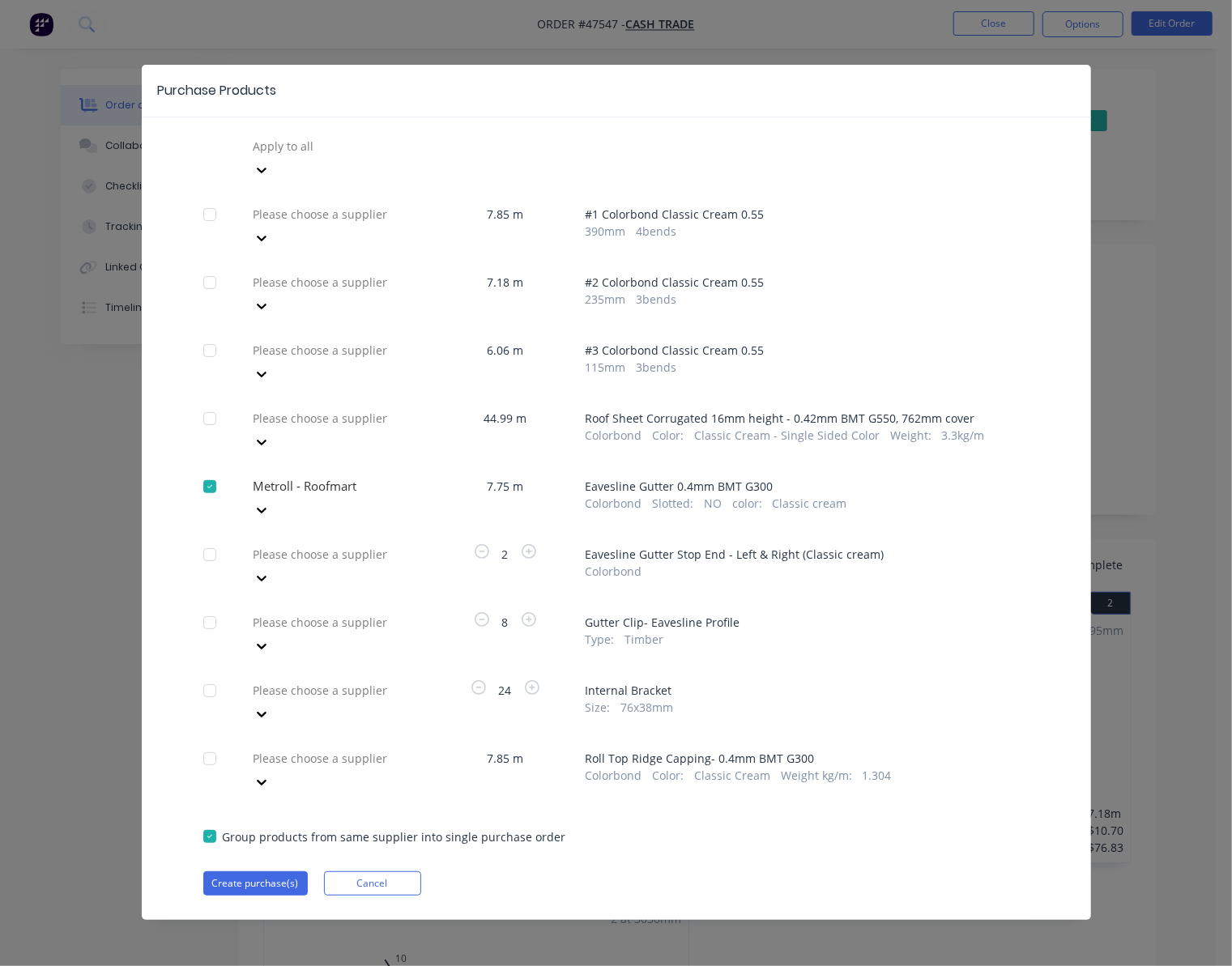
click at [277, 183] on div at bounding box center [261, 169] width 29 height 26
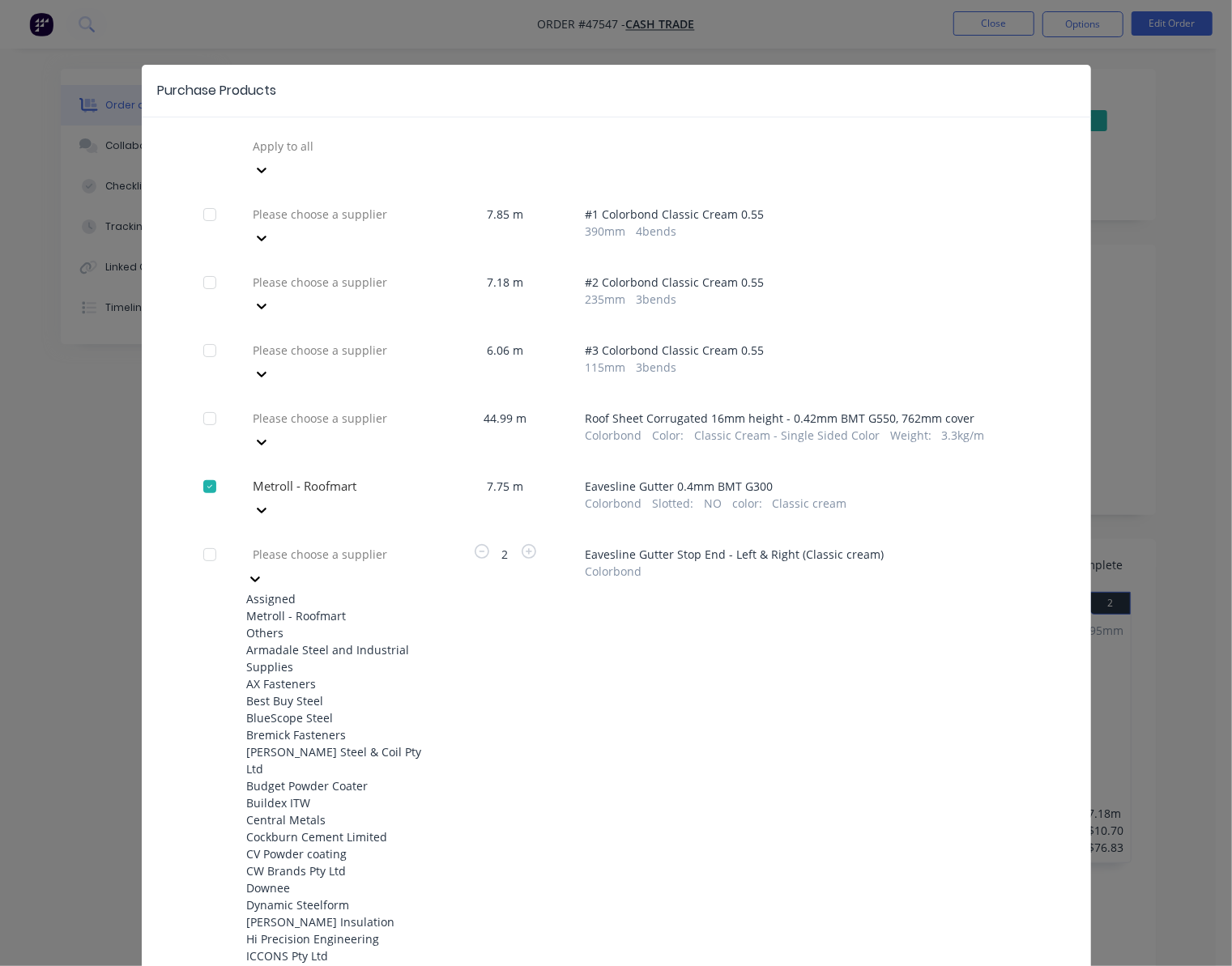
click at [405, 607] on div "Metroll - Roofmart" at bounding box center [336, 616] width 179 height 17
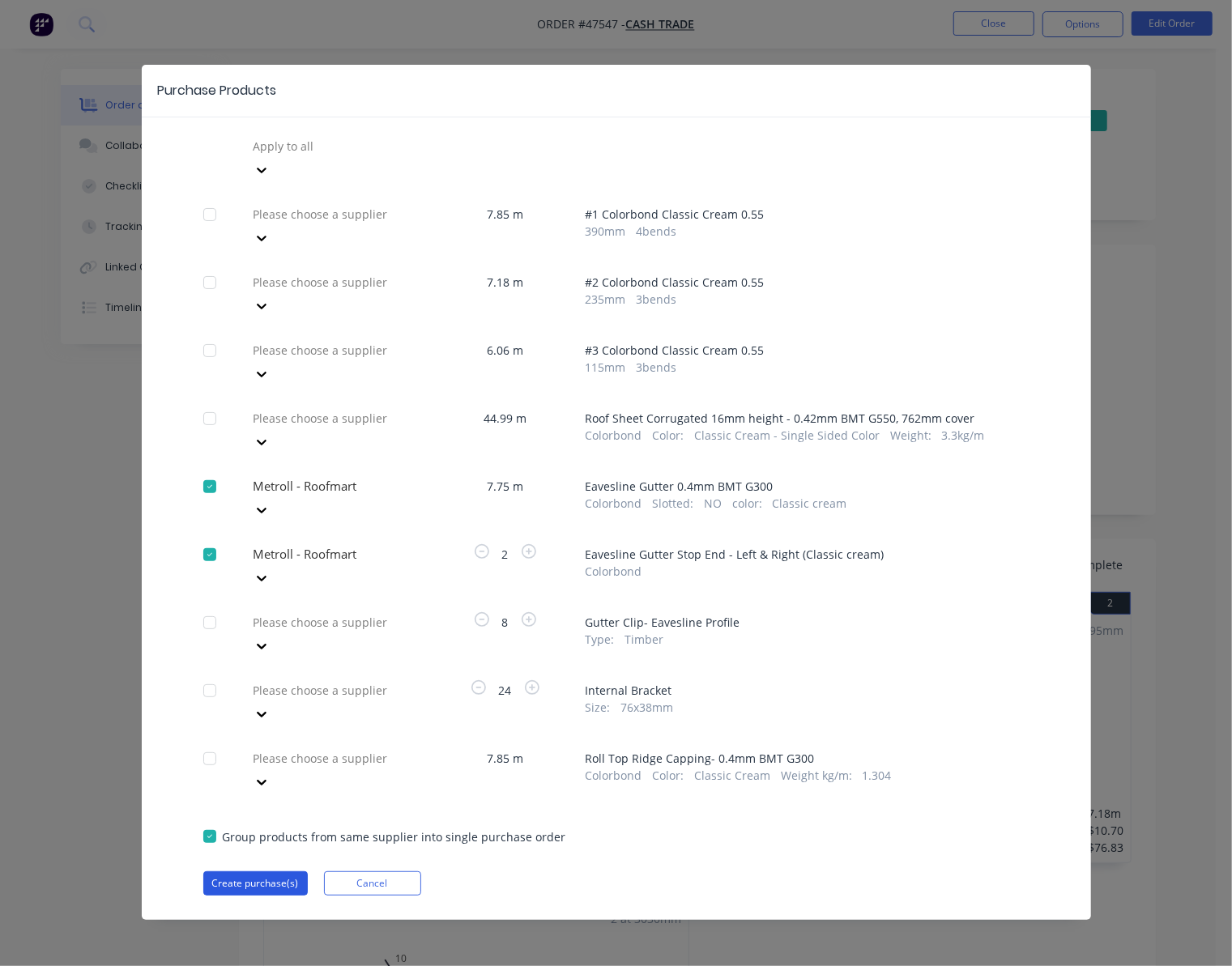
click at [256, 871] on button "Create purchase(s)" at bounding box center [256, 883] width 105 height 24
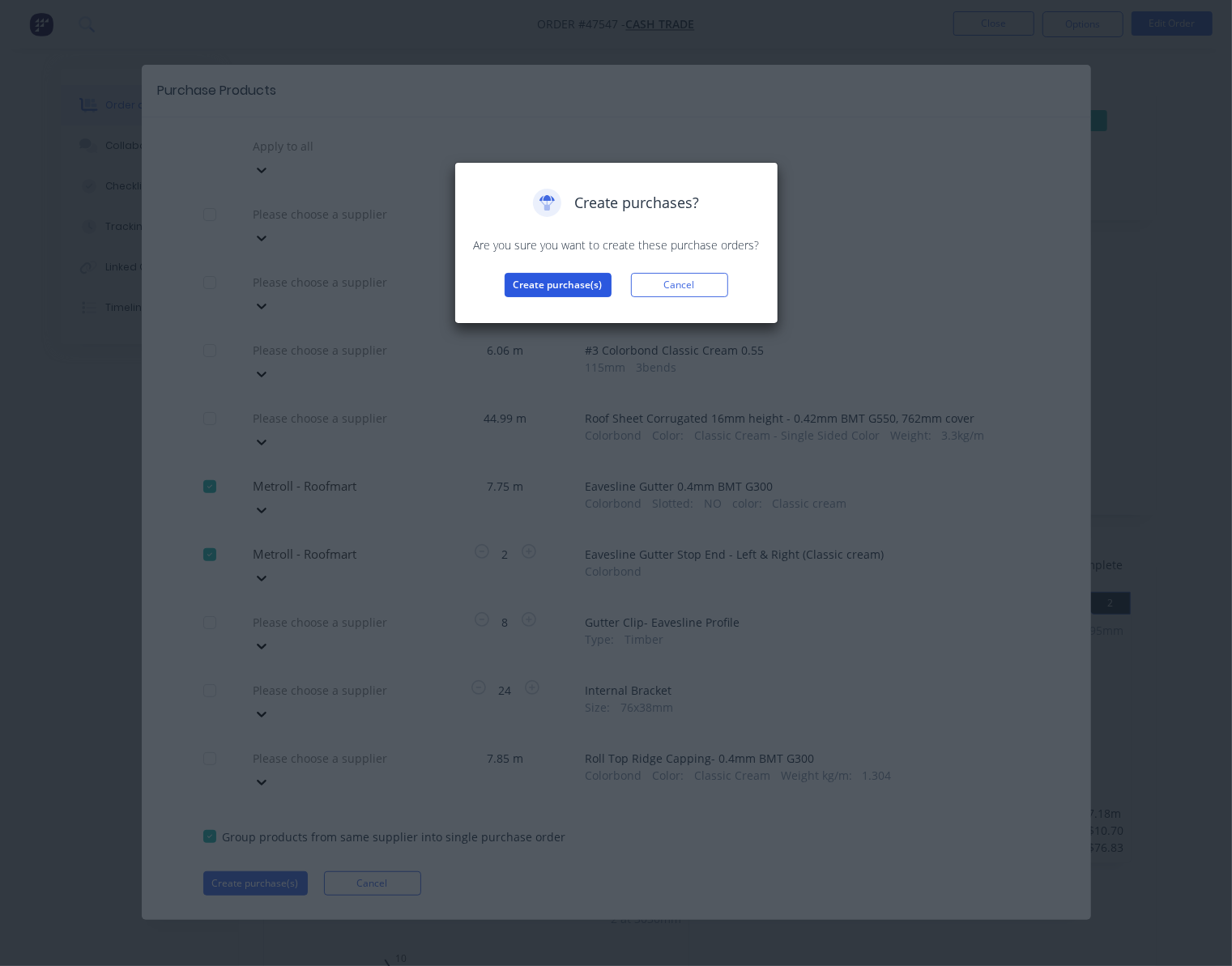
click at [541, 287] on button "Create purchase(s)" at bounding box center [558, 285] width 107 height 24
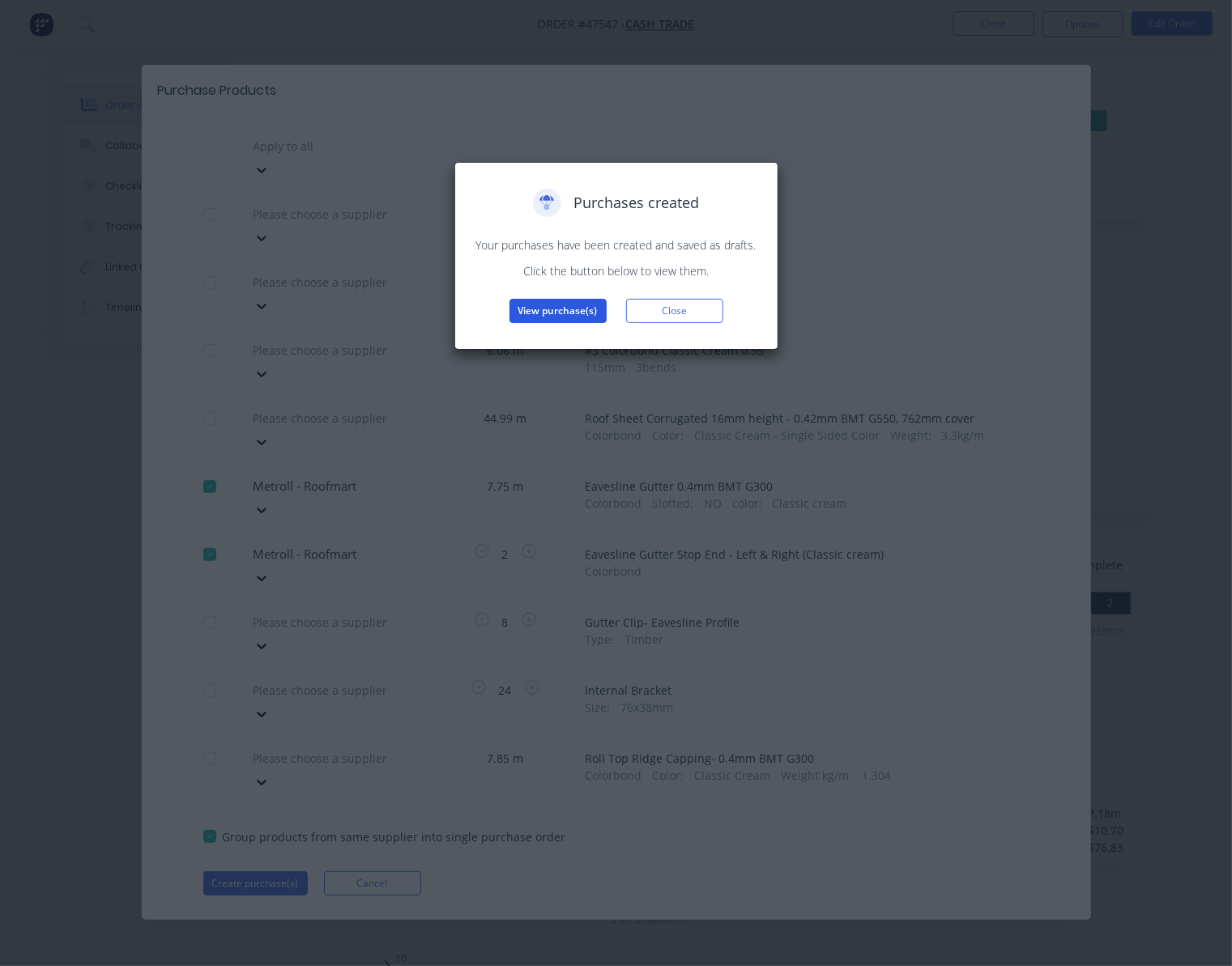
click at [552, 302] on button "View purchase(s)" at bounding box center [558, 311] width 97 height 24
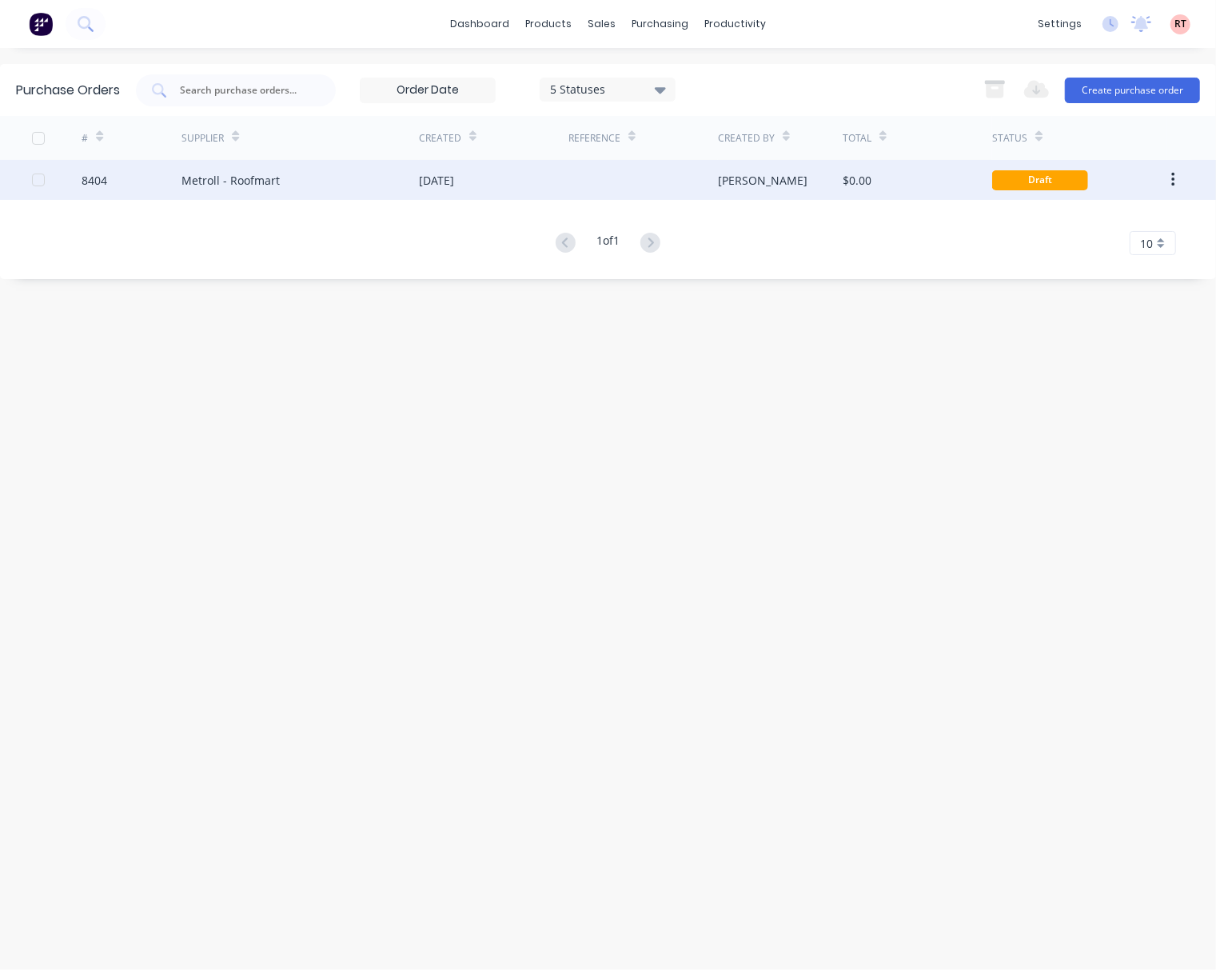
click at [902, 180] on div "$0.00" at bounding box center [917, 180] width 150 height 40
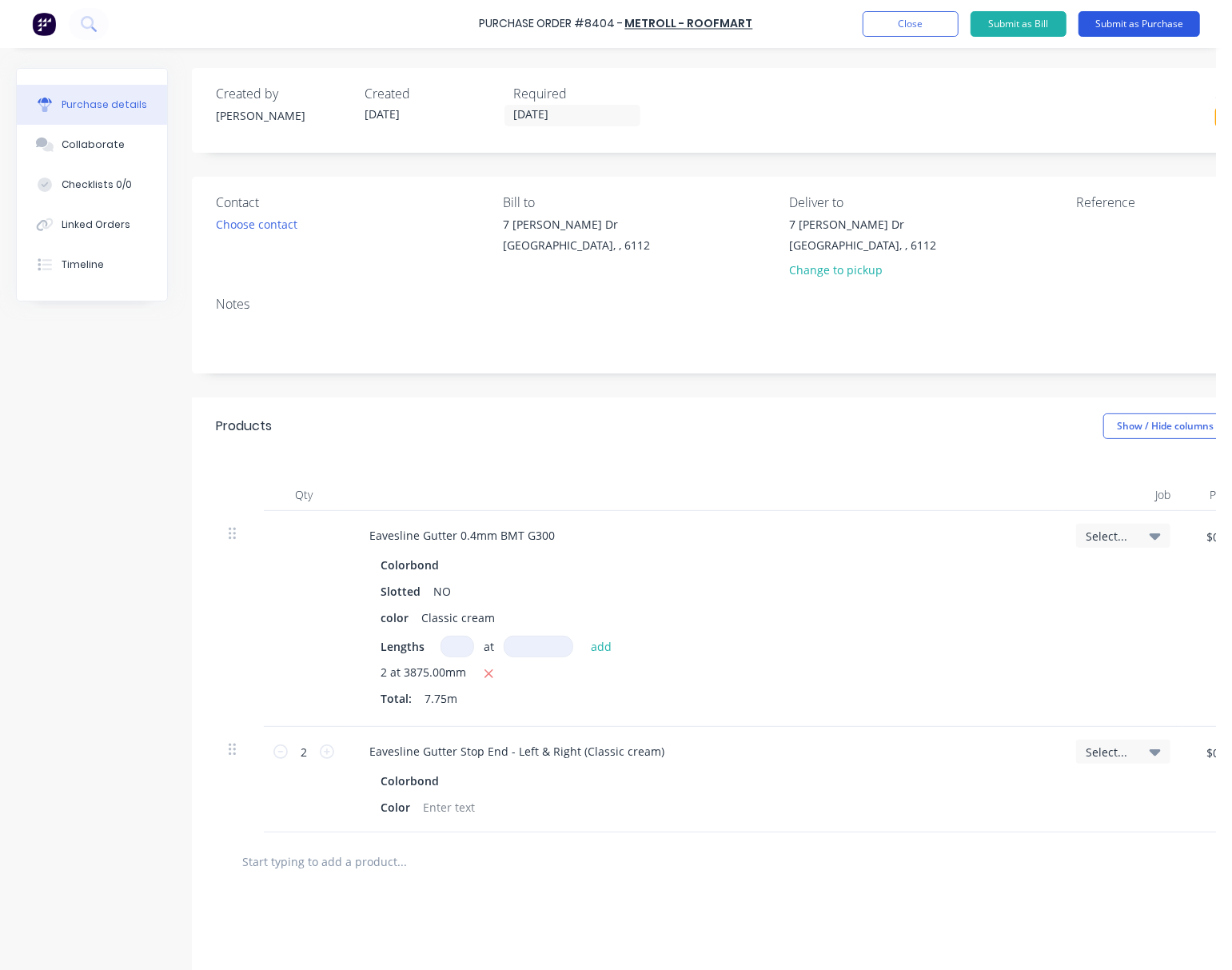
click at [1129, 23] on button "Submit as Purchase" at bounding box center [1139, 24] width 122 height 26
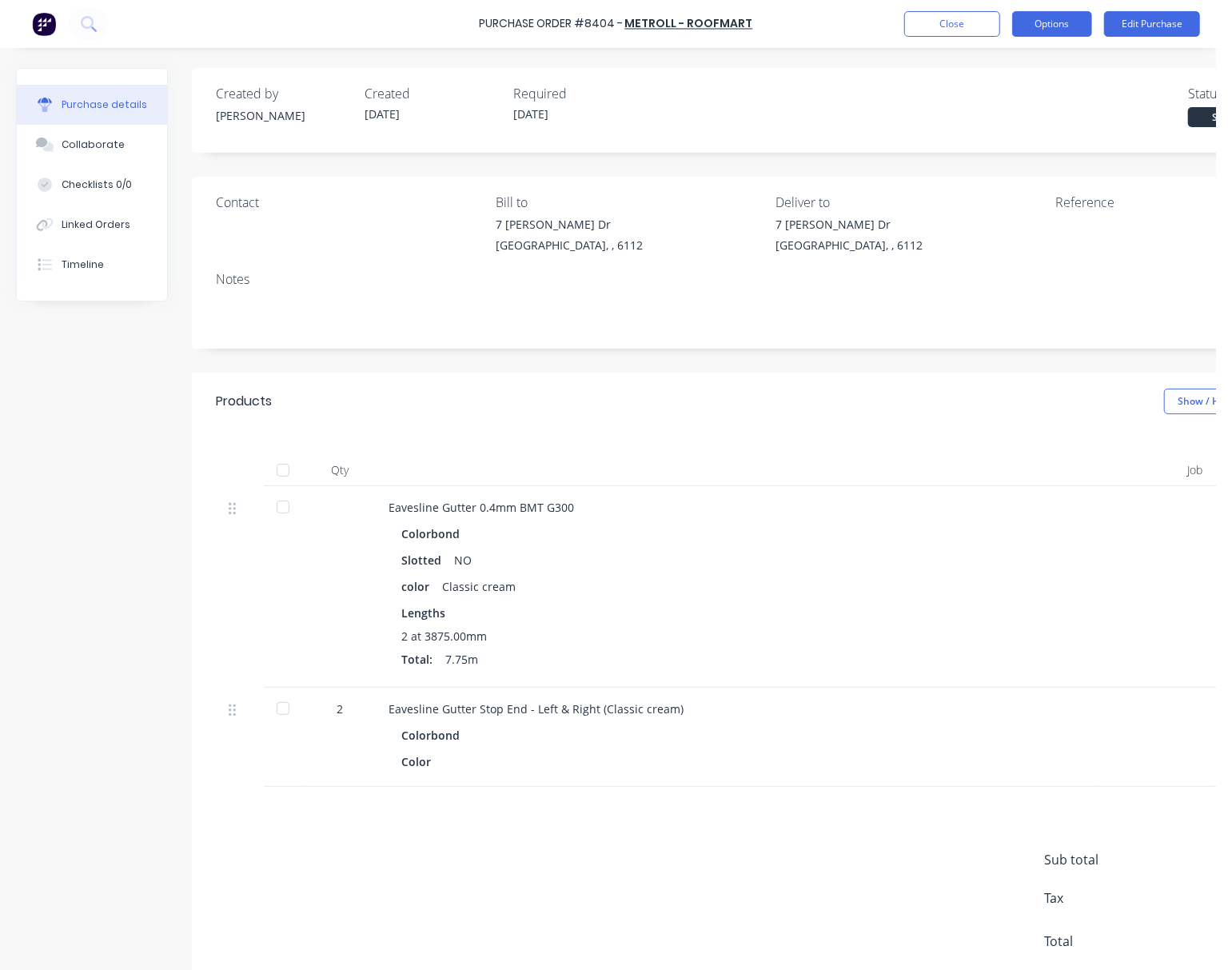
click at [1043, 26] on button "Options" at bounding box center [1052, 24] width 80 height 26
click at [1038, 65] on div "Print / Email" at bounding box center [1016, 65] width 123 height 23
click at [1032, 123] on div "Without pricing" at bounding box center [1016, 129] width 123 height 23
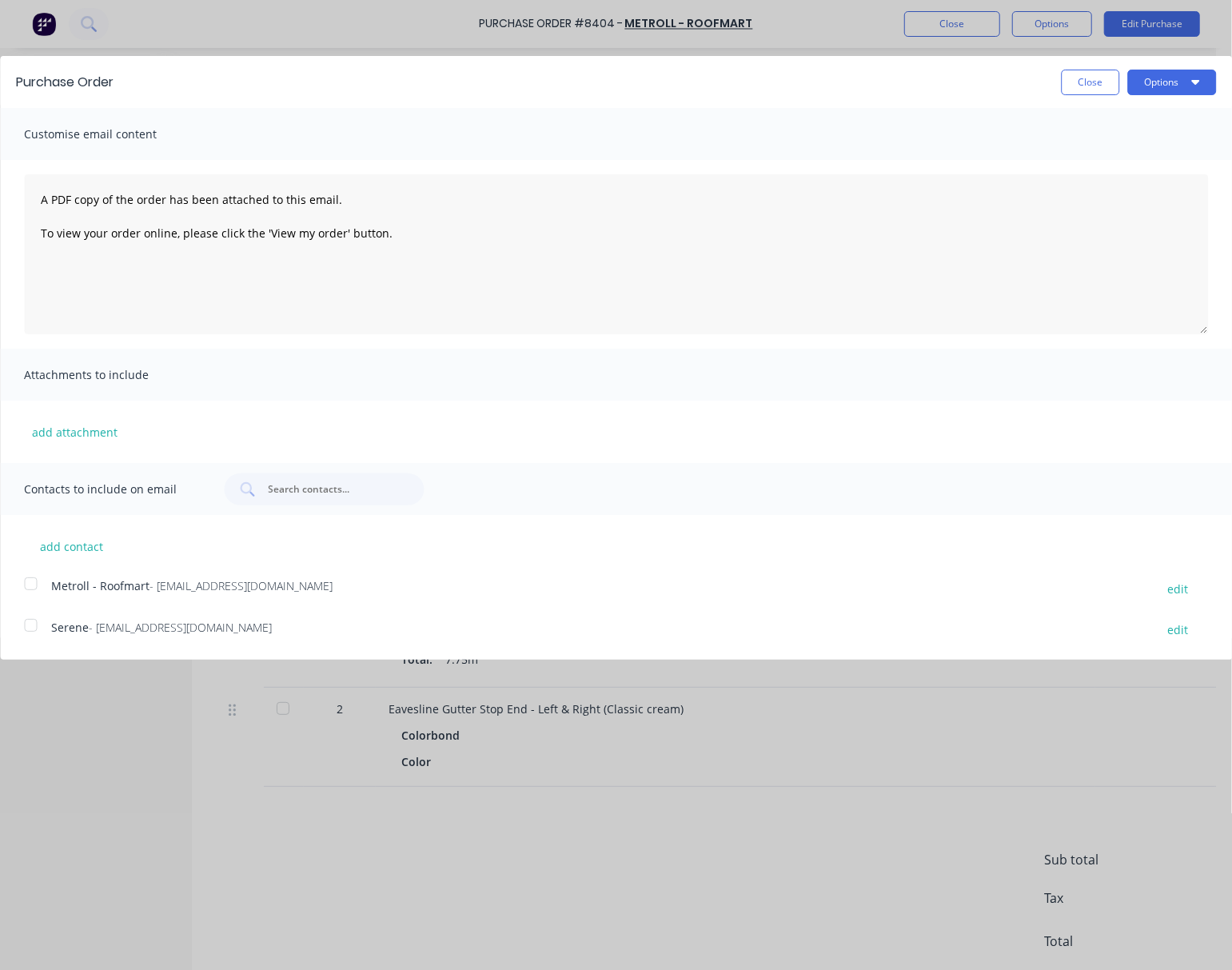
click at [32, 587] on div at bounding box center [30, 583] width 32 height 32
click at [1183, 77] on button "Options" at bounding box center [1171, 82] width 89 height 26
click at [1182, 155] on div "Email" at bounding box center [1140, 155] width 123 height 23
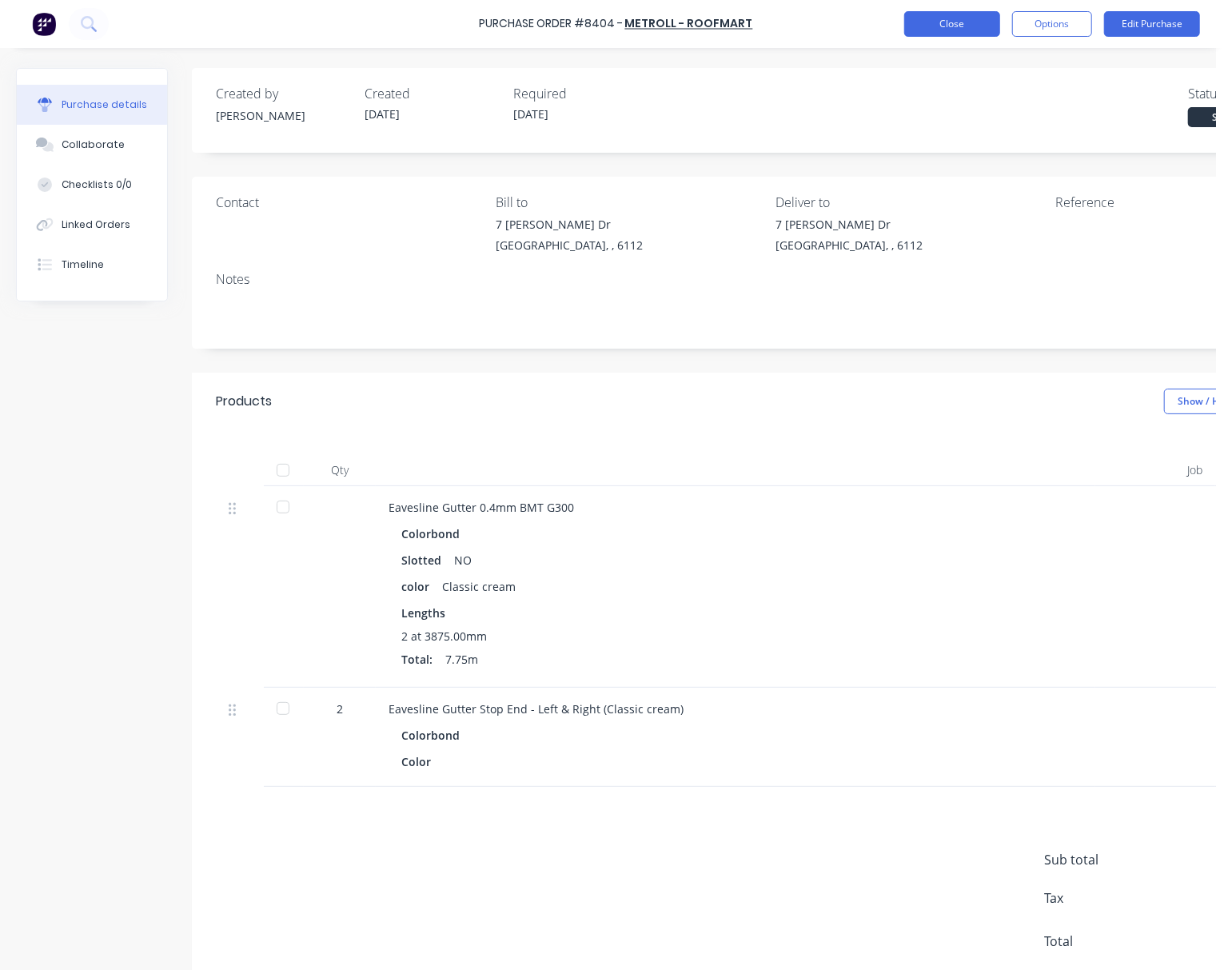
click at [969, 30] on button "Close" at bounding box center [952, 24] width 96 height 26
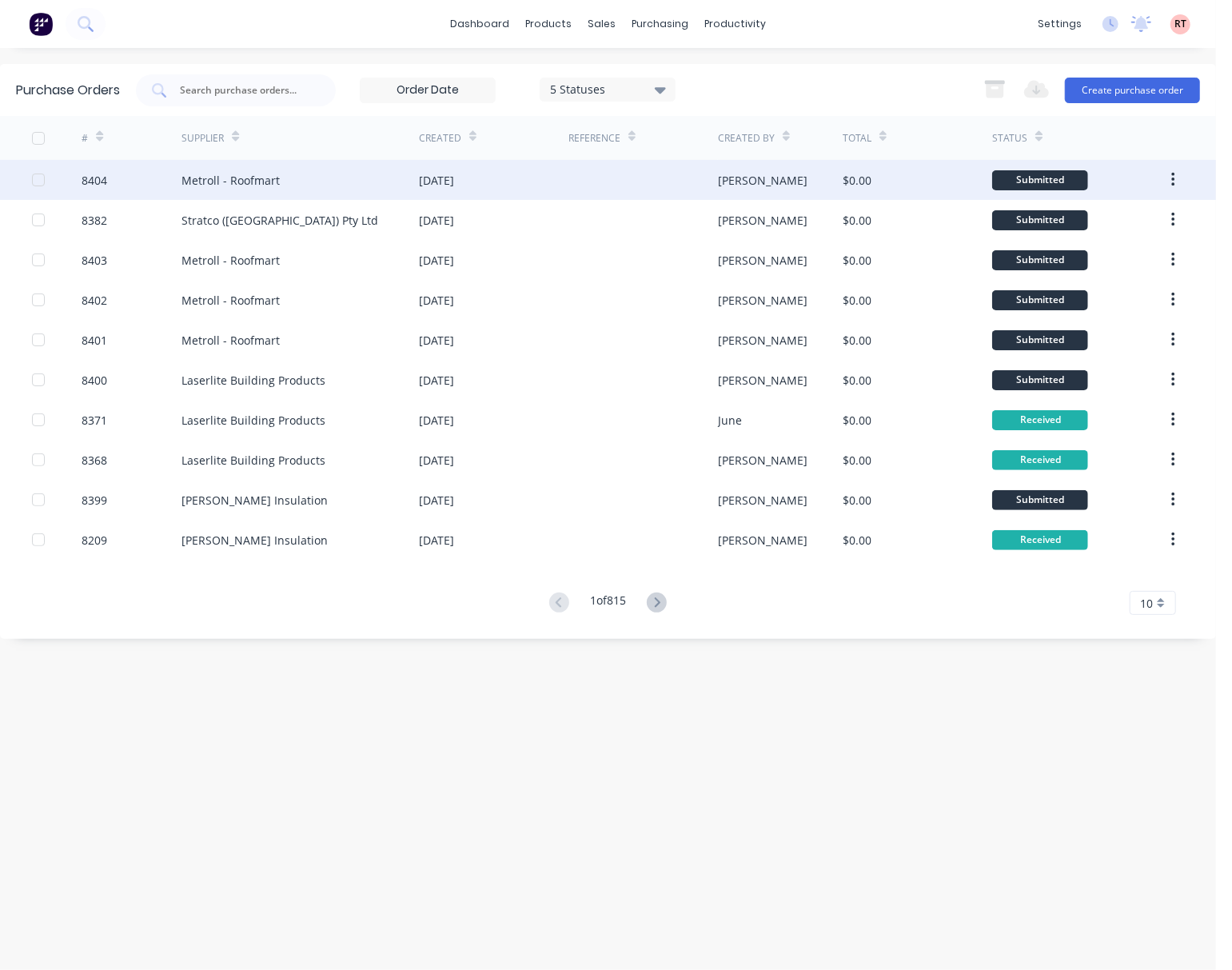
click at [578, 185] on div at bounding box center [643, 180] width 150 height 40
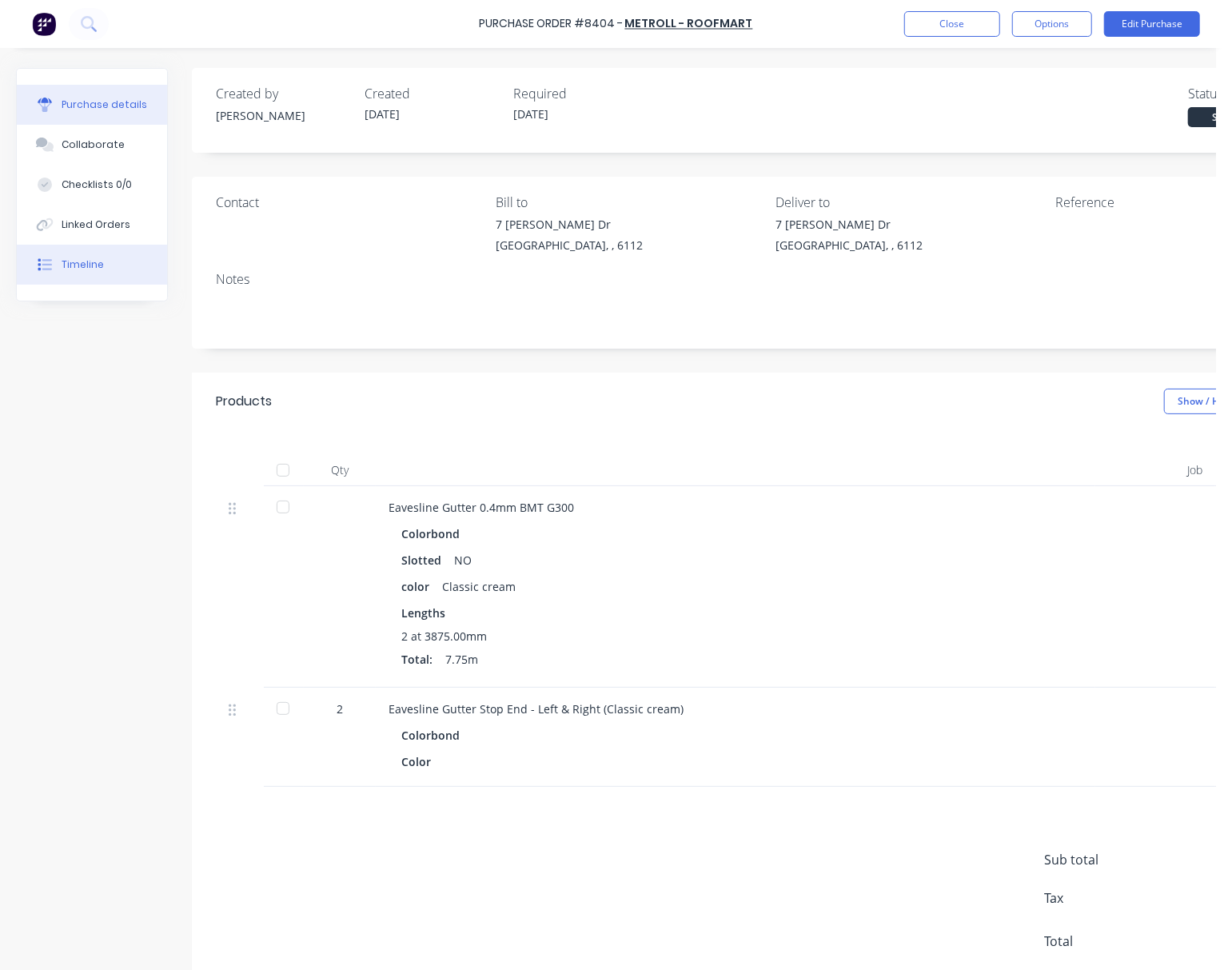
click at [90, 262] on div "Timeline" at bounding box center [82, 264] width 42 height 14
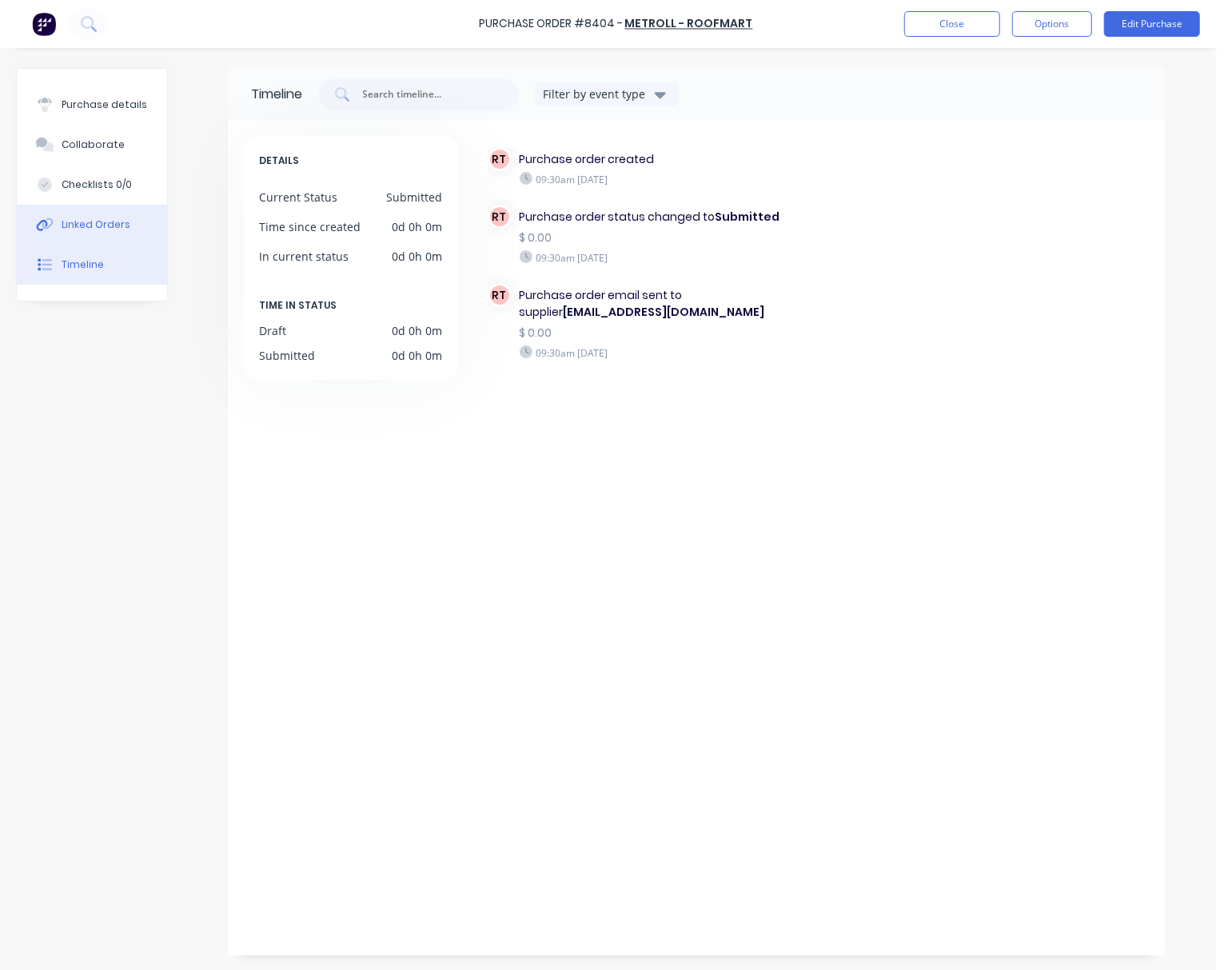
click at [77, 218] on div "Linked Orders" at bounding box center [95, 224] width 69 height 14
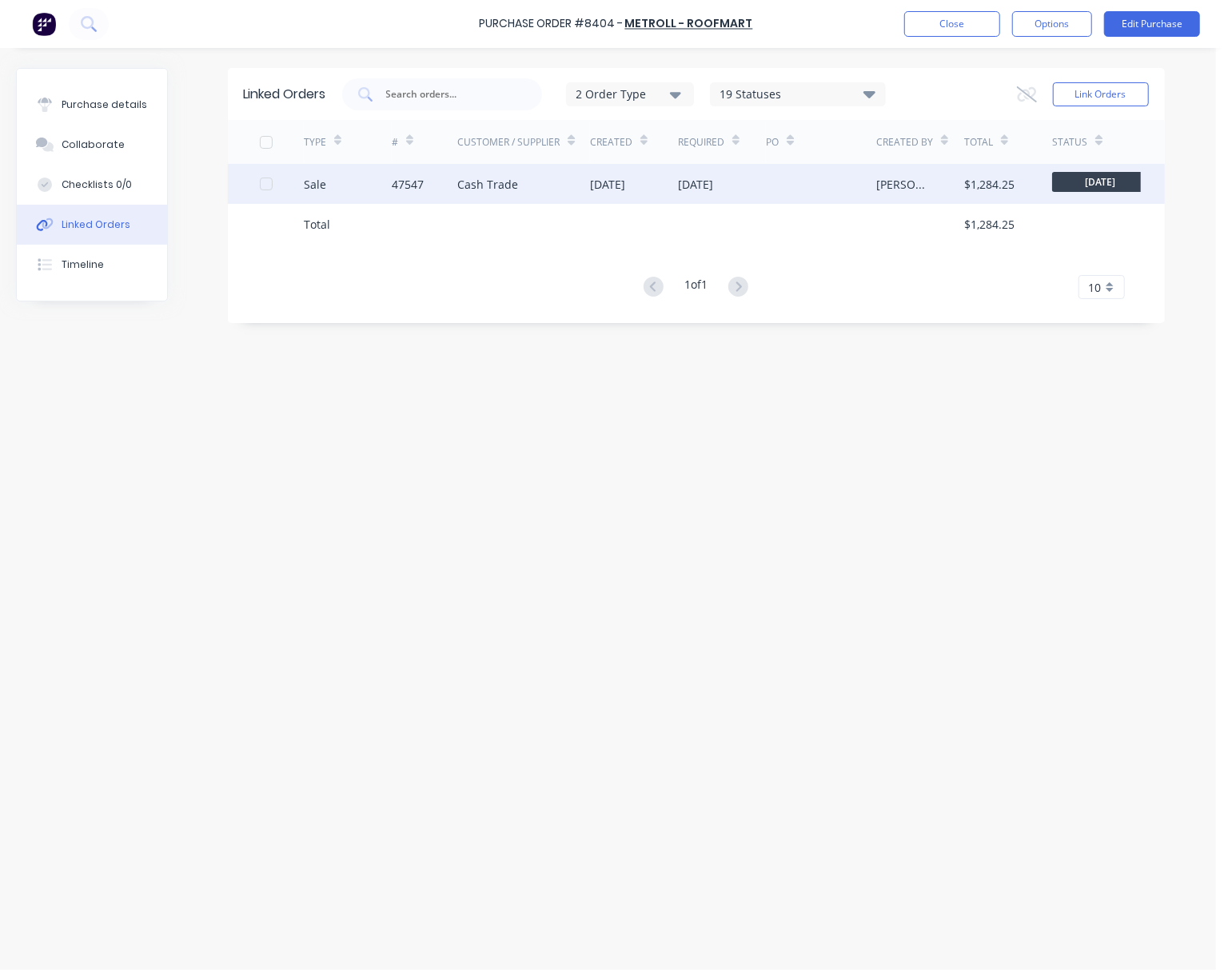
click at [626, 180] on div "[DATE]" at bounding box center [607, 185] width 36 height 17
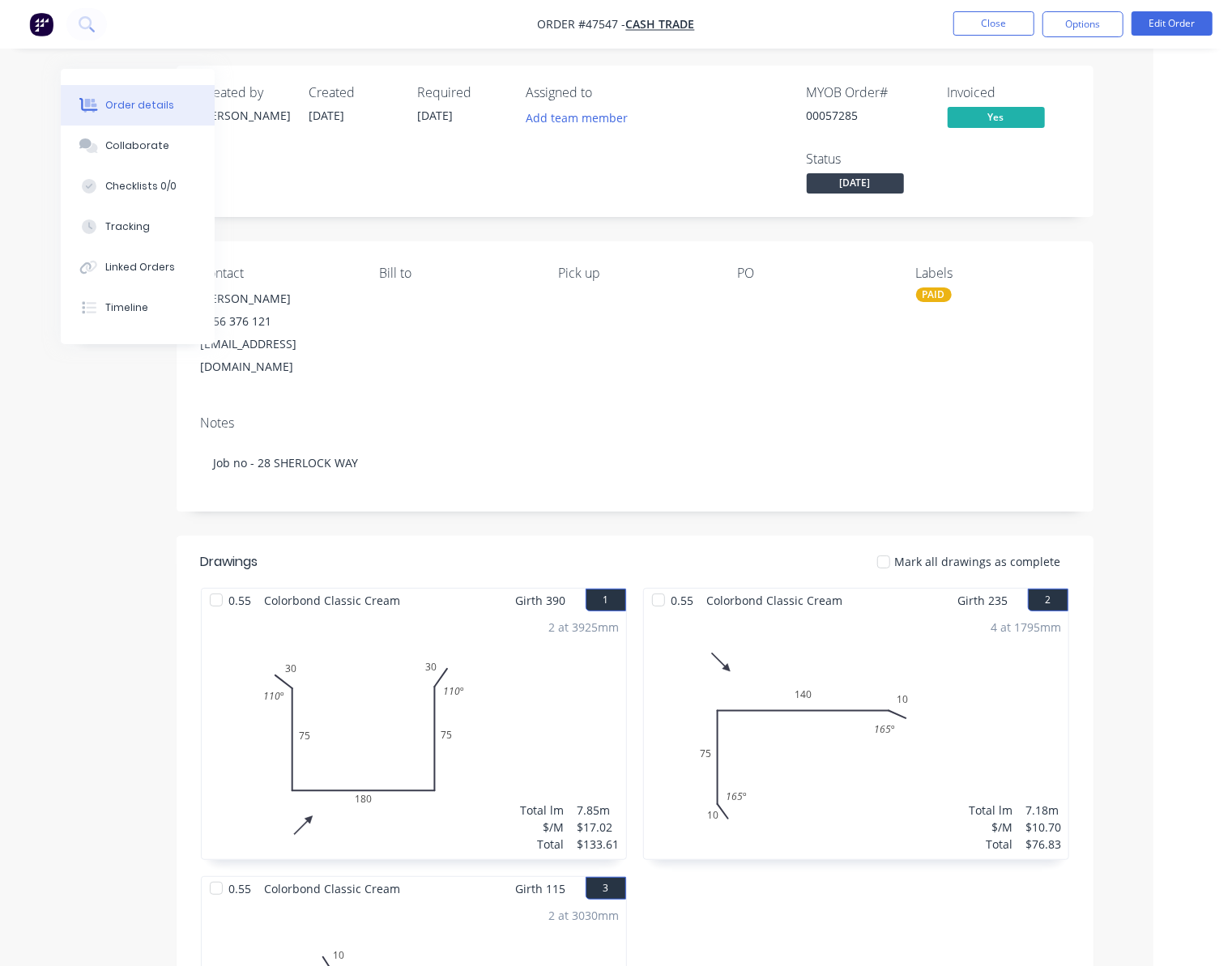
scroll to position [0, 62]
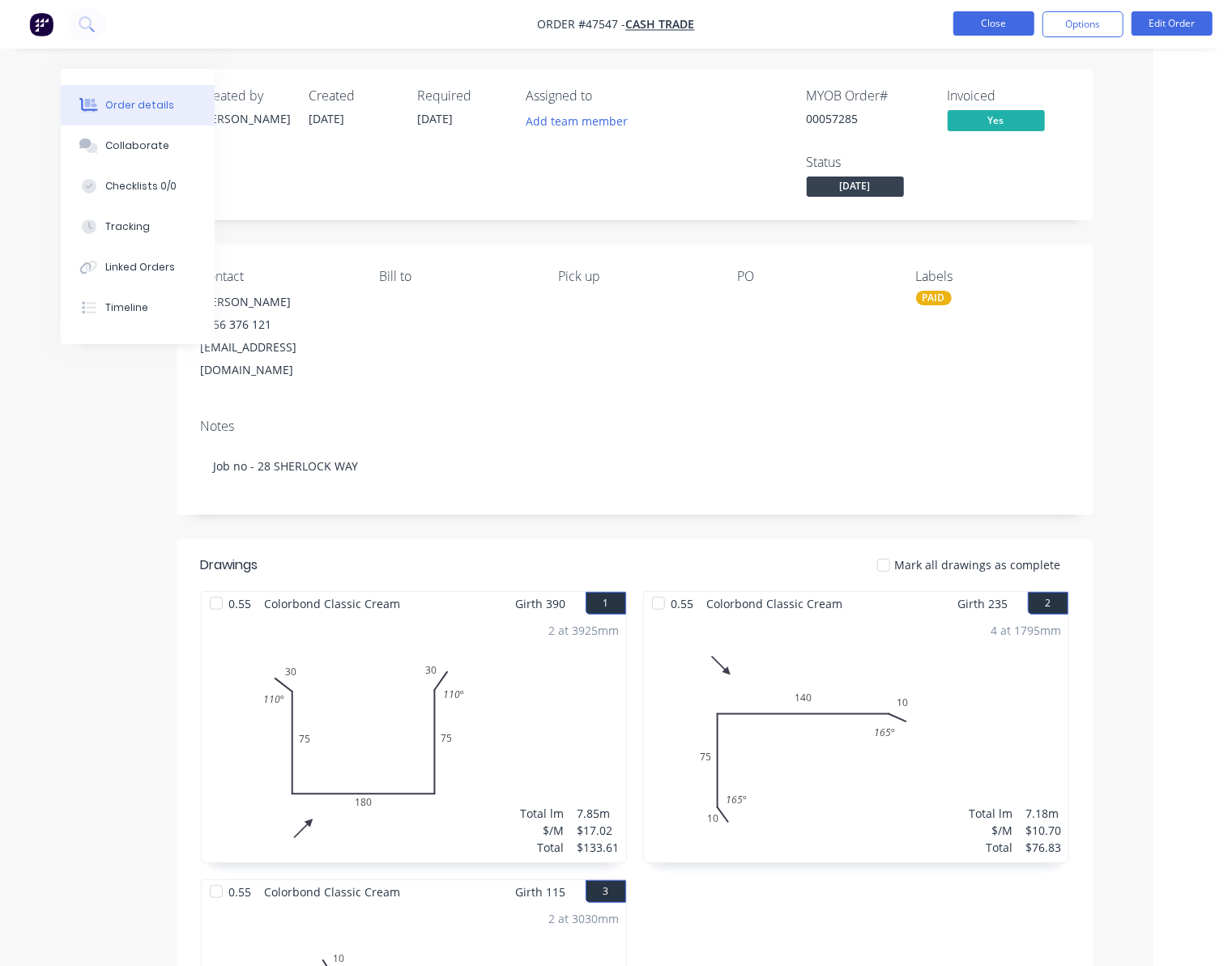
click at [995, 16] on button "Close" at bounding box center [993, 23] width 81 height 24
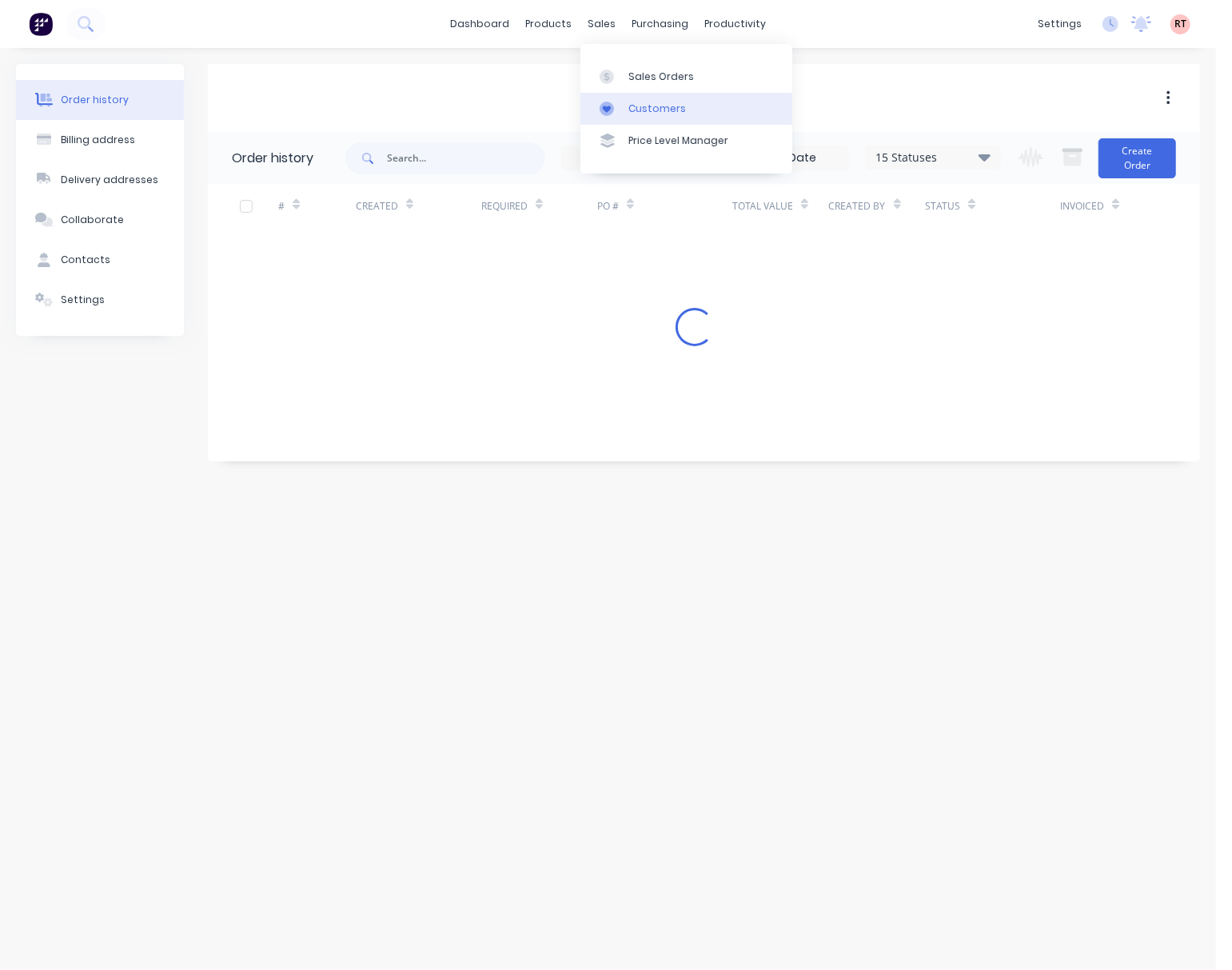
click at [652, 102] on div "Customers" at bounding box center [658, 108] width 58 height 14
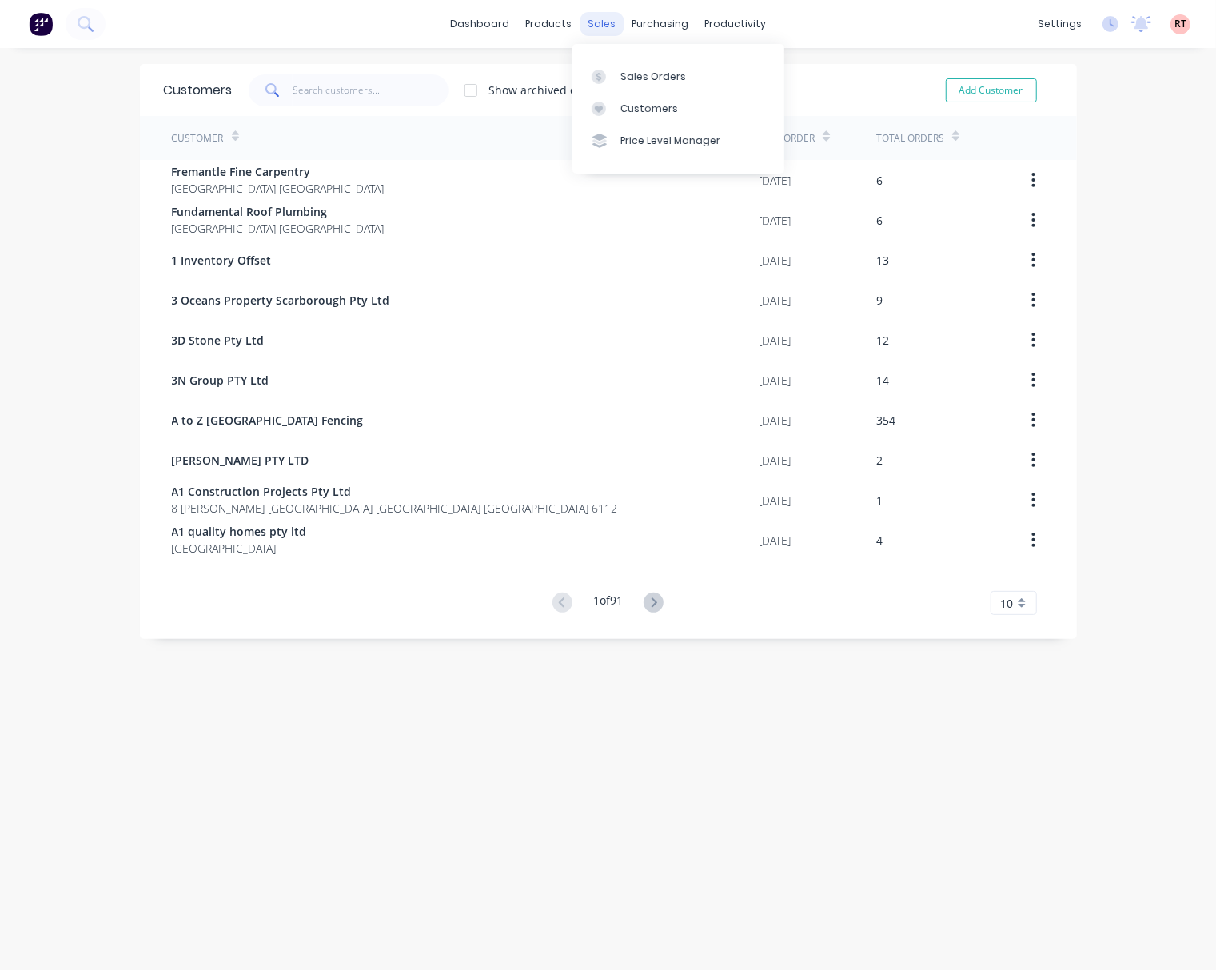
click at [595, 21] on div "sales" at bounding box center [602, 23] width 44 height 24
click at [609, 72] on div at bounding box center [603, 76] width 24 height 14
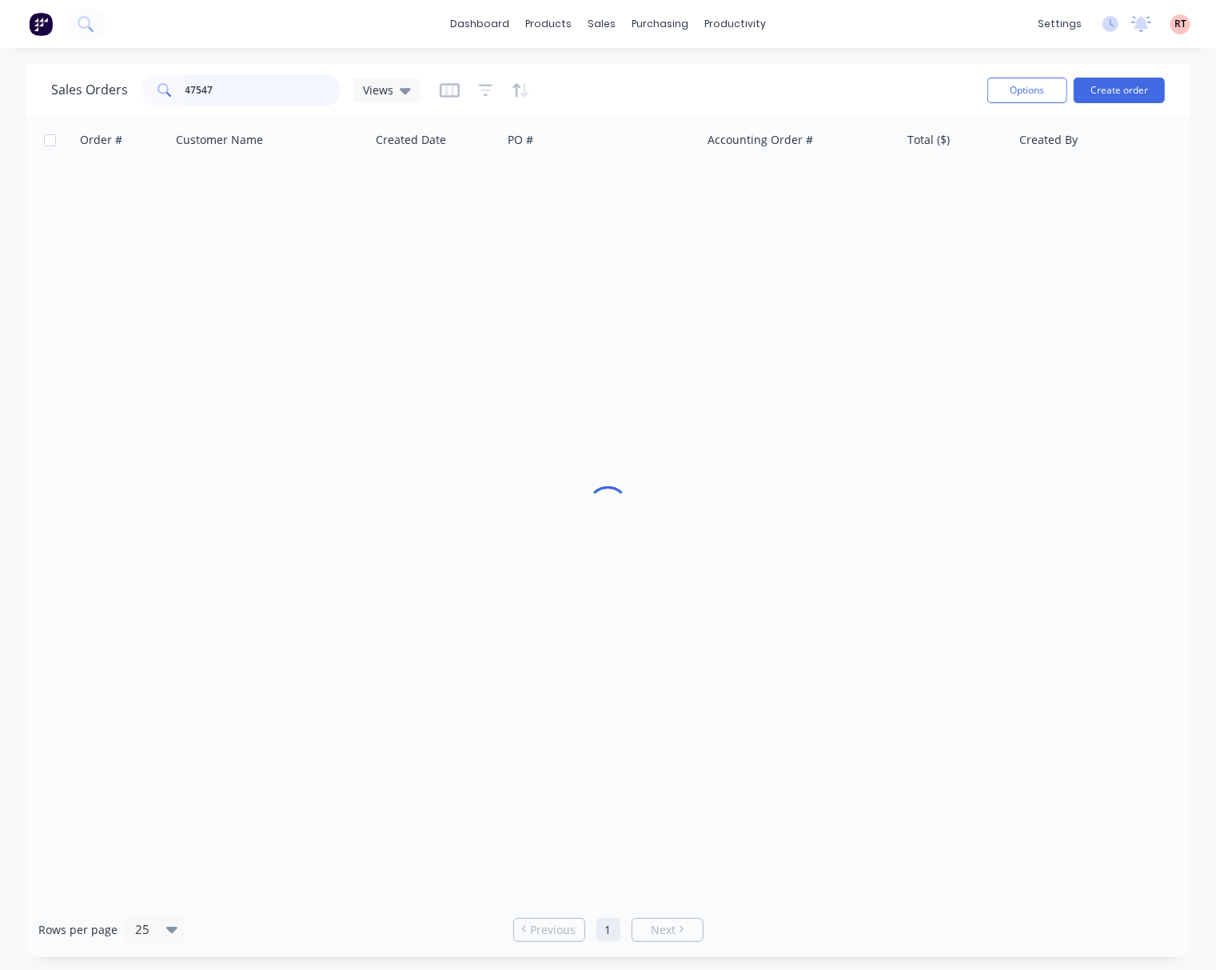
click at [285, 91] on input "47547" at bounding box center [263, 90] width 156 height 32
type input "47627"
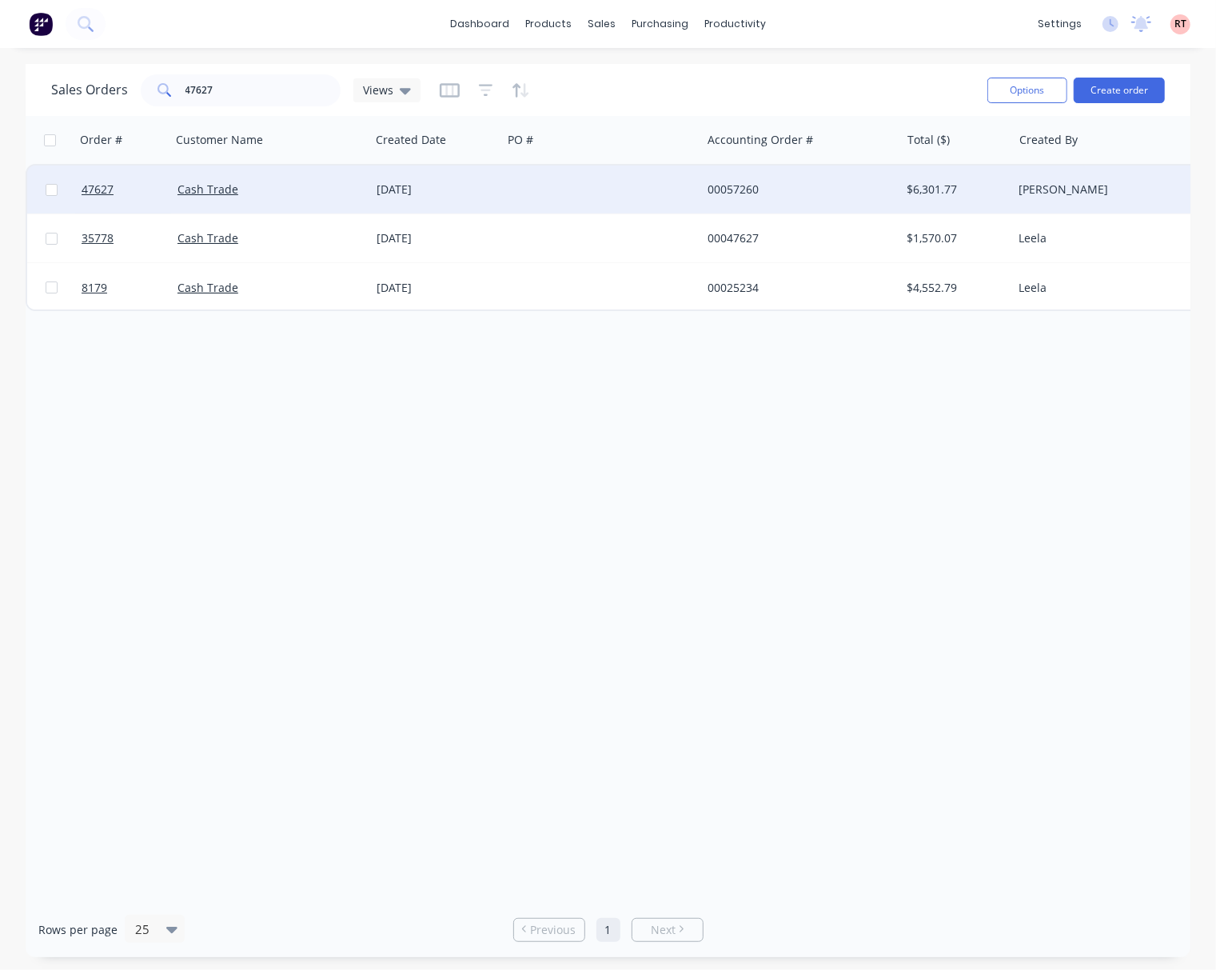
click at [622, 192] on div at bounding box center [602, 190] width 199 height 48
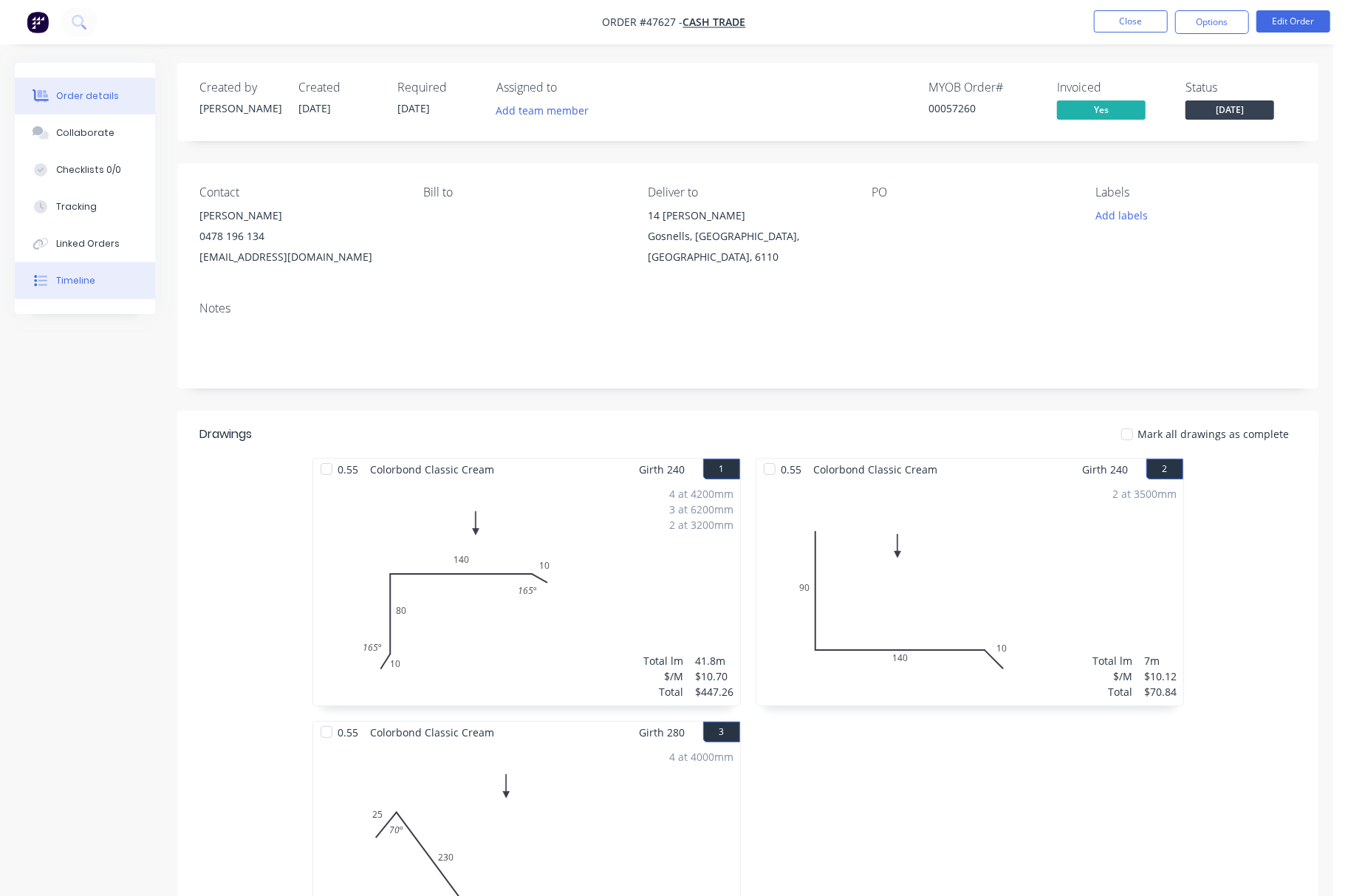
click at [106, 273] on button "Timeline" at bounding box center [85, 281] width 141 height 37
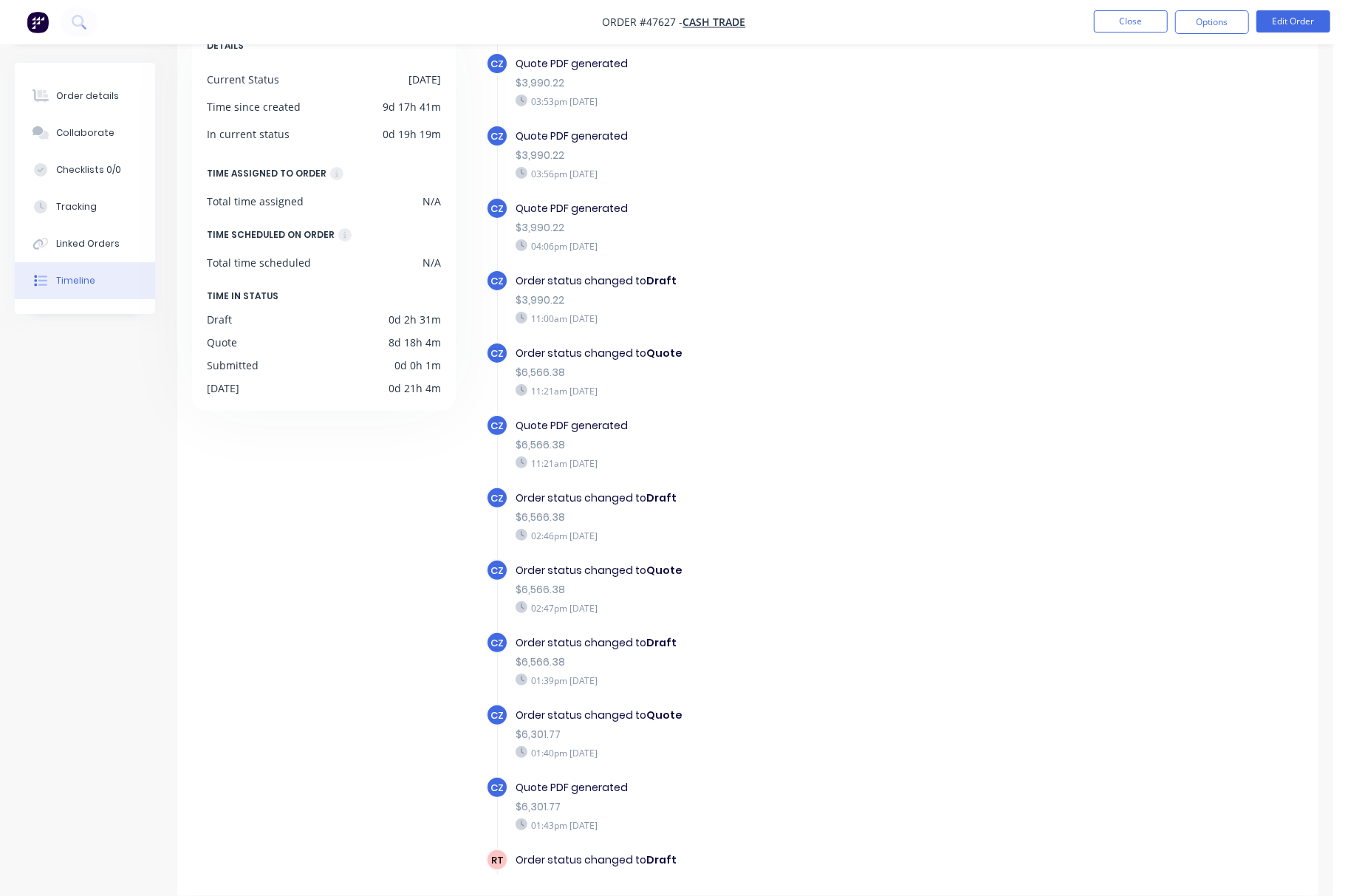
scroll to position [105, 0]
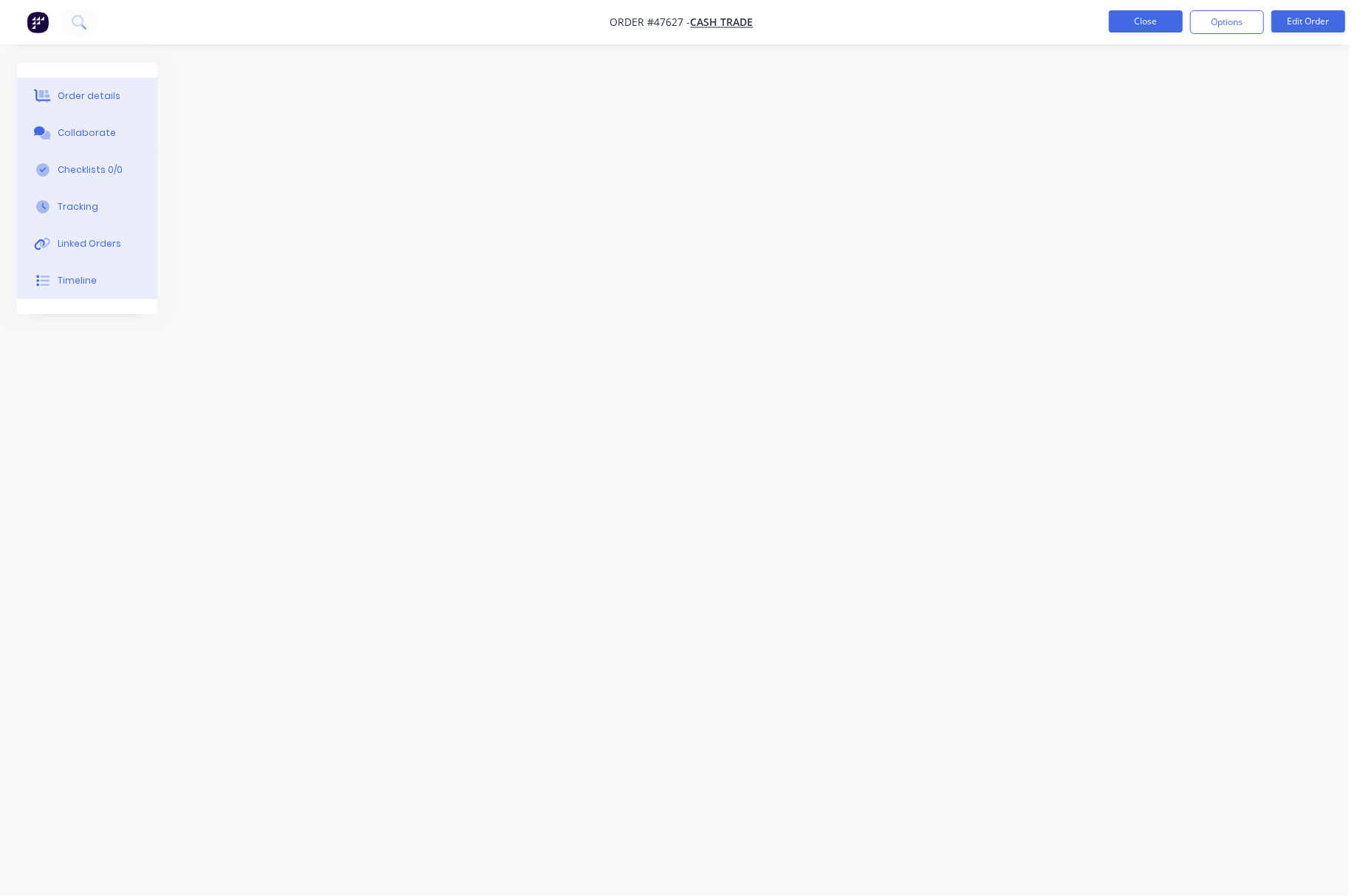
click at [1150, 28] on button "Close" at bounding box center [1145, 21] width 74 height 22
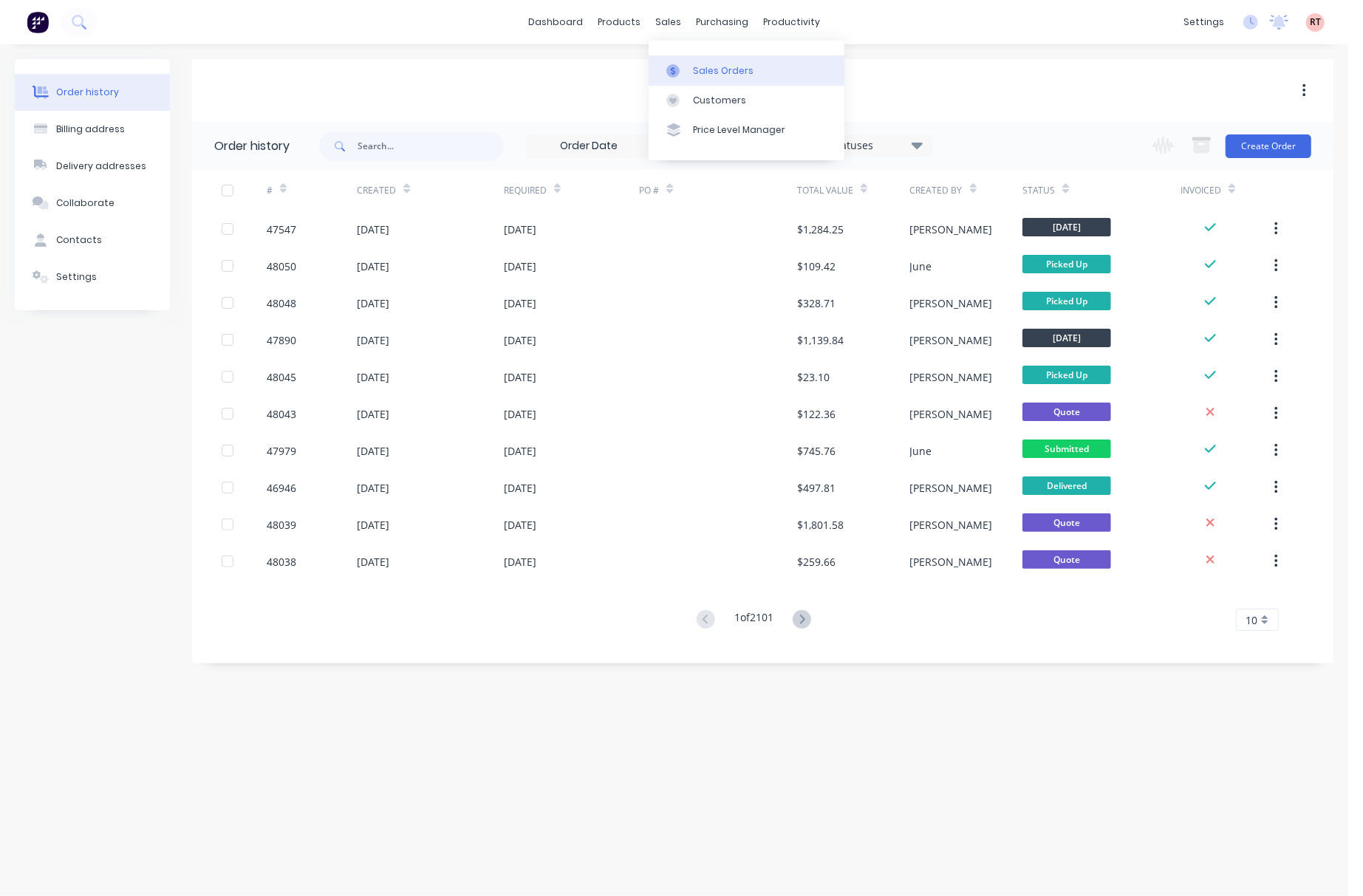
click at [693, 65] on div "Sales Orders" at bounding box center [722, 70] width 60 height 13
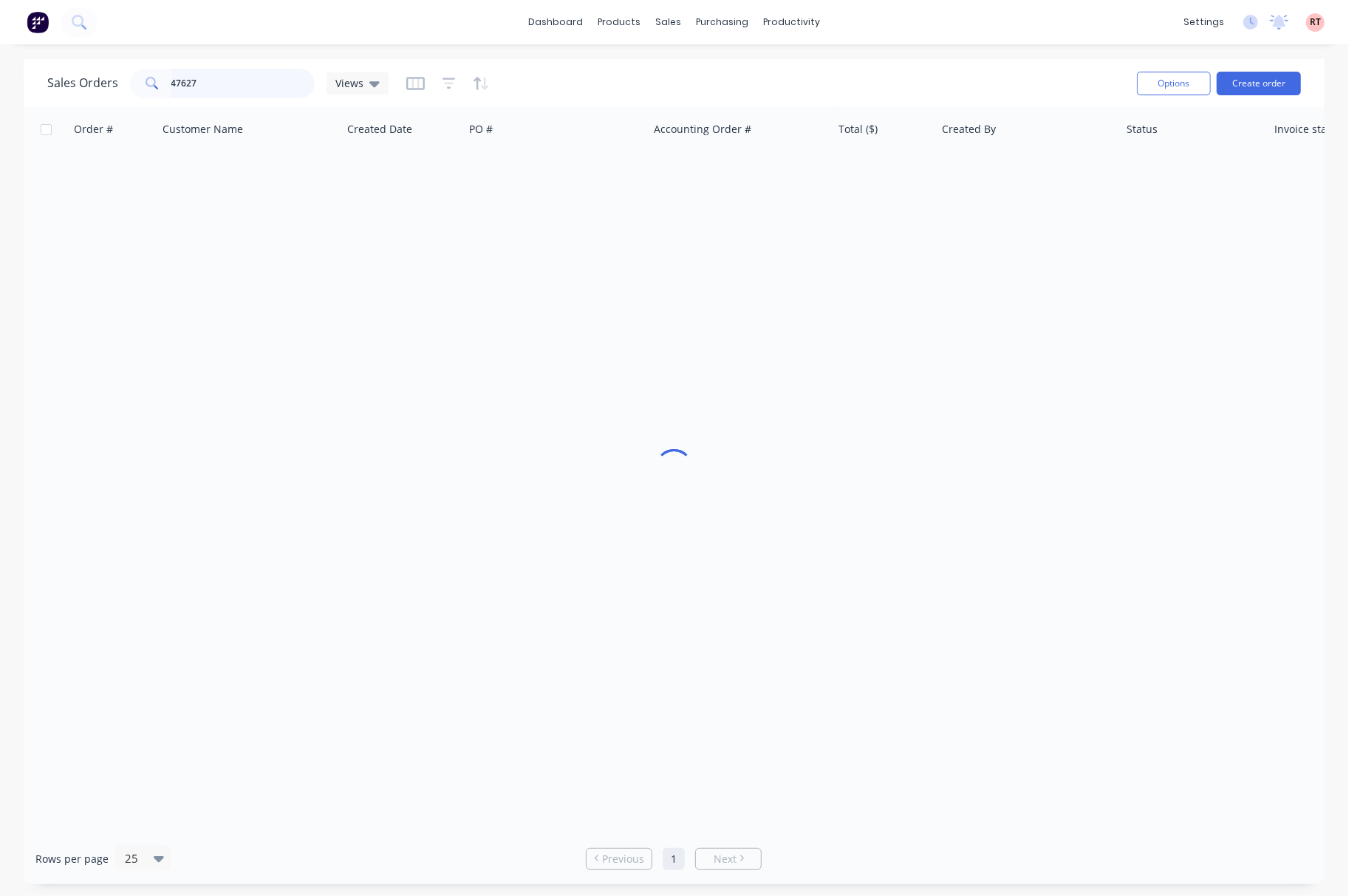
drag, startPoint x: 235, startPoint y: 87, endPoint x: 99, endPoint y: 92, distance: 136.1
click at [106, 93] on div "Sales Orders 47627 Views" at bounding box center [218, 83] width 341 height 30
type input "47945"
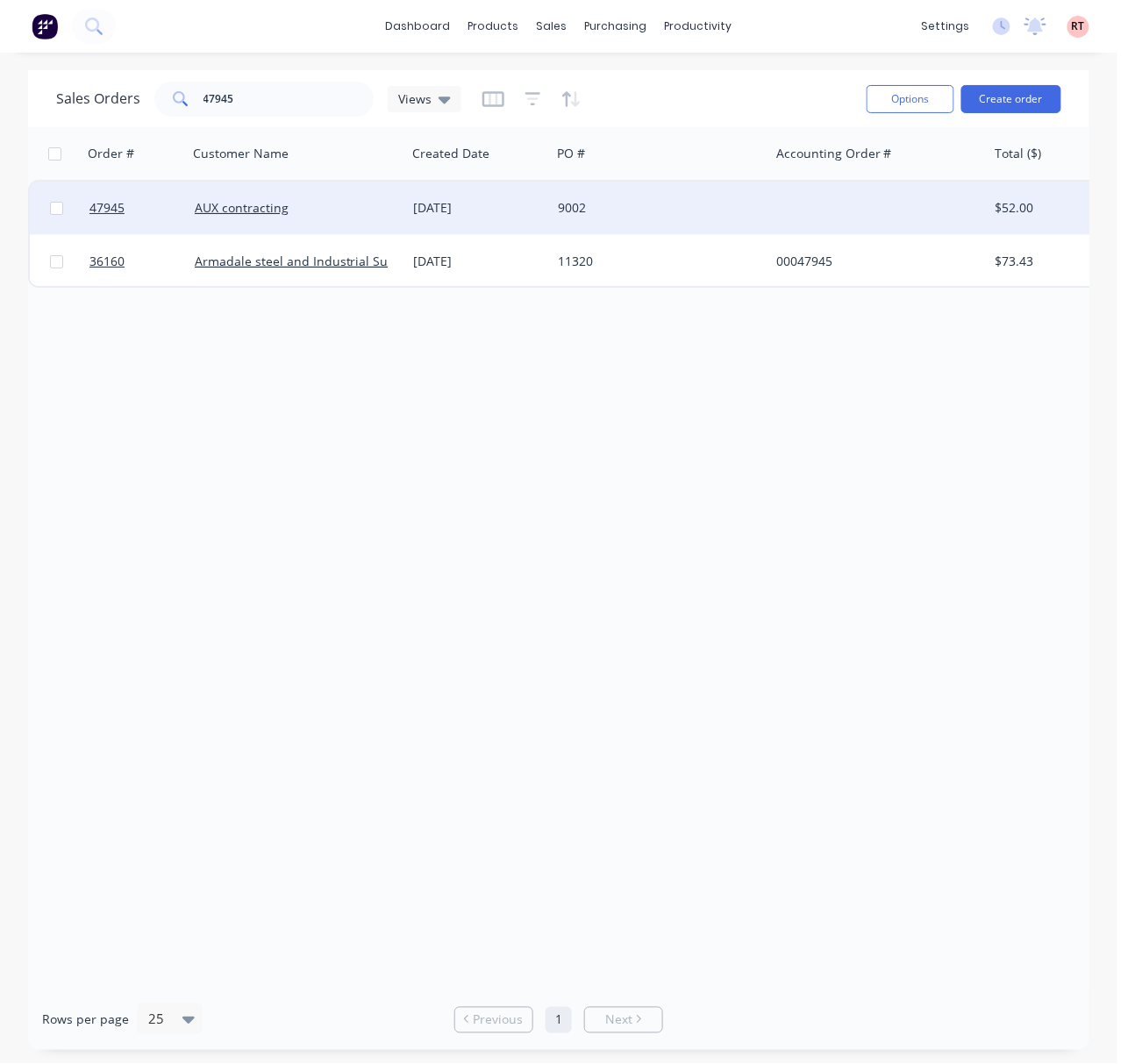
click at [643, 203] on div "9002" at bounding box center [656, 207] width 195 height 17
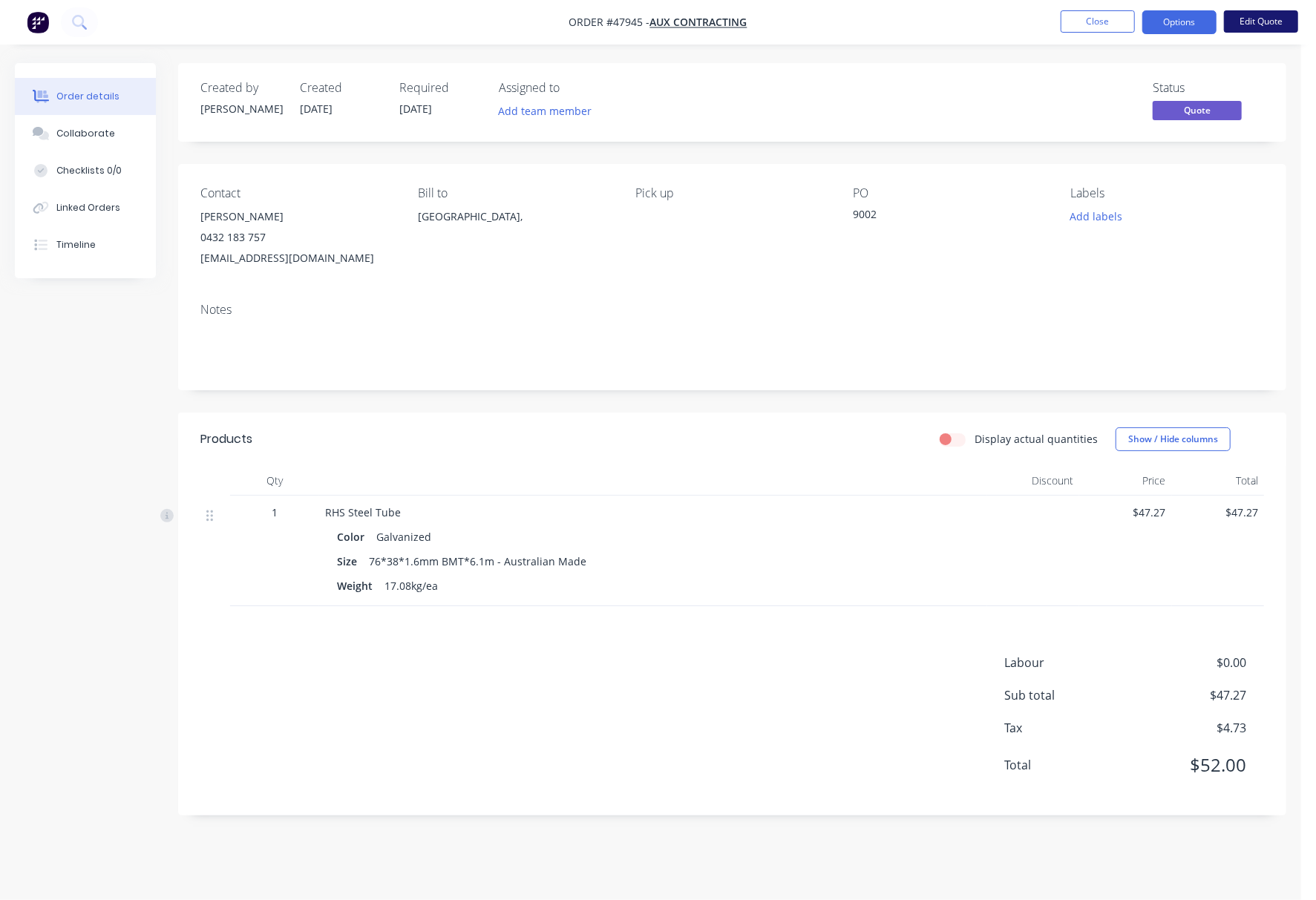
click at [1260, 21] on button "Edit Quote" at bounding box center [1261, 22] width 75 height 22
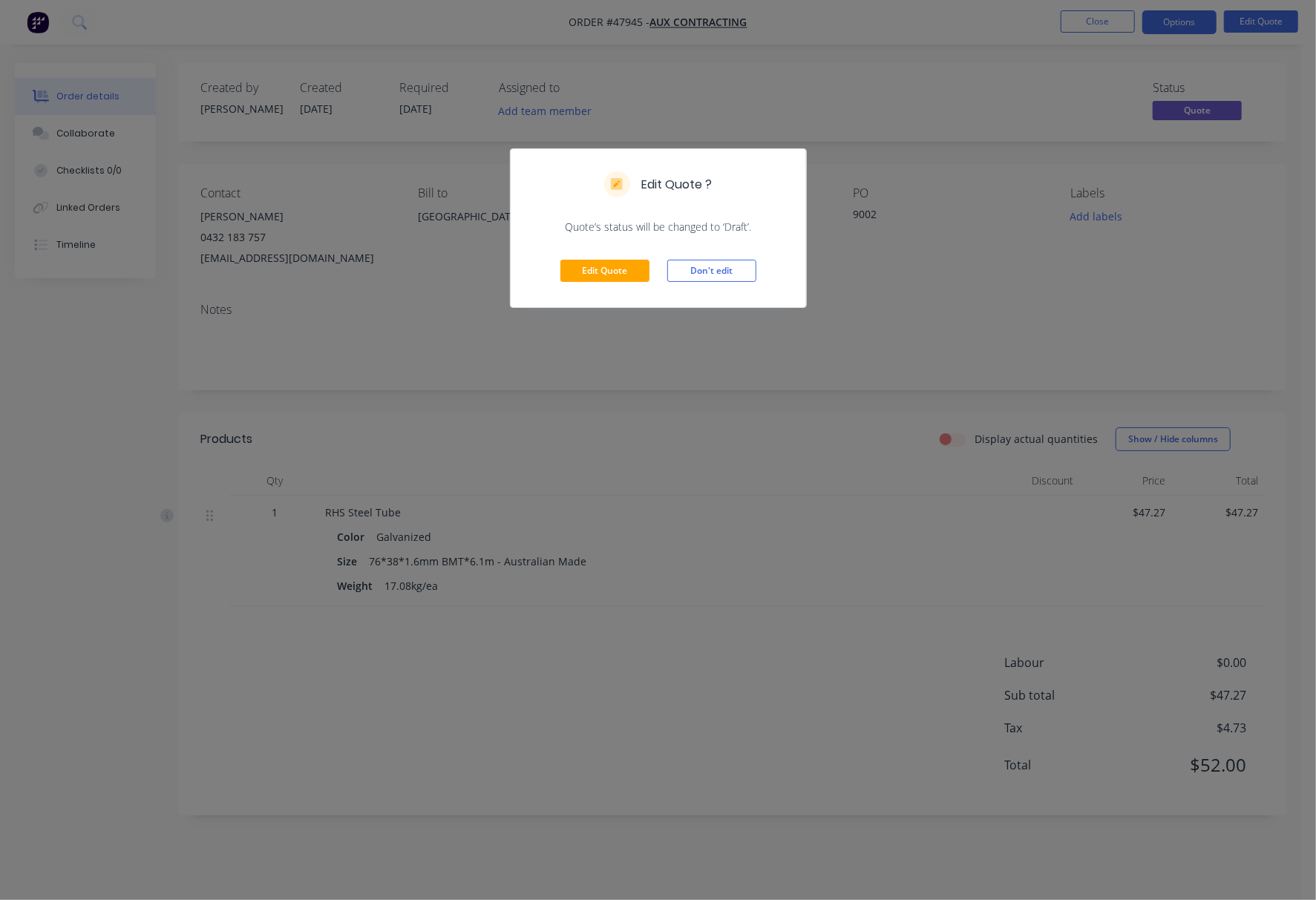
click at [1147, 288] on div "Edit Quote ? Quote’s status will be changed to ‘Draft’. Edit Quote Don't edit" at bounding box center [658, 450] width 1316 height 900
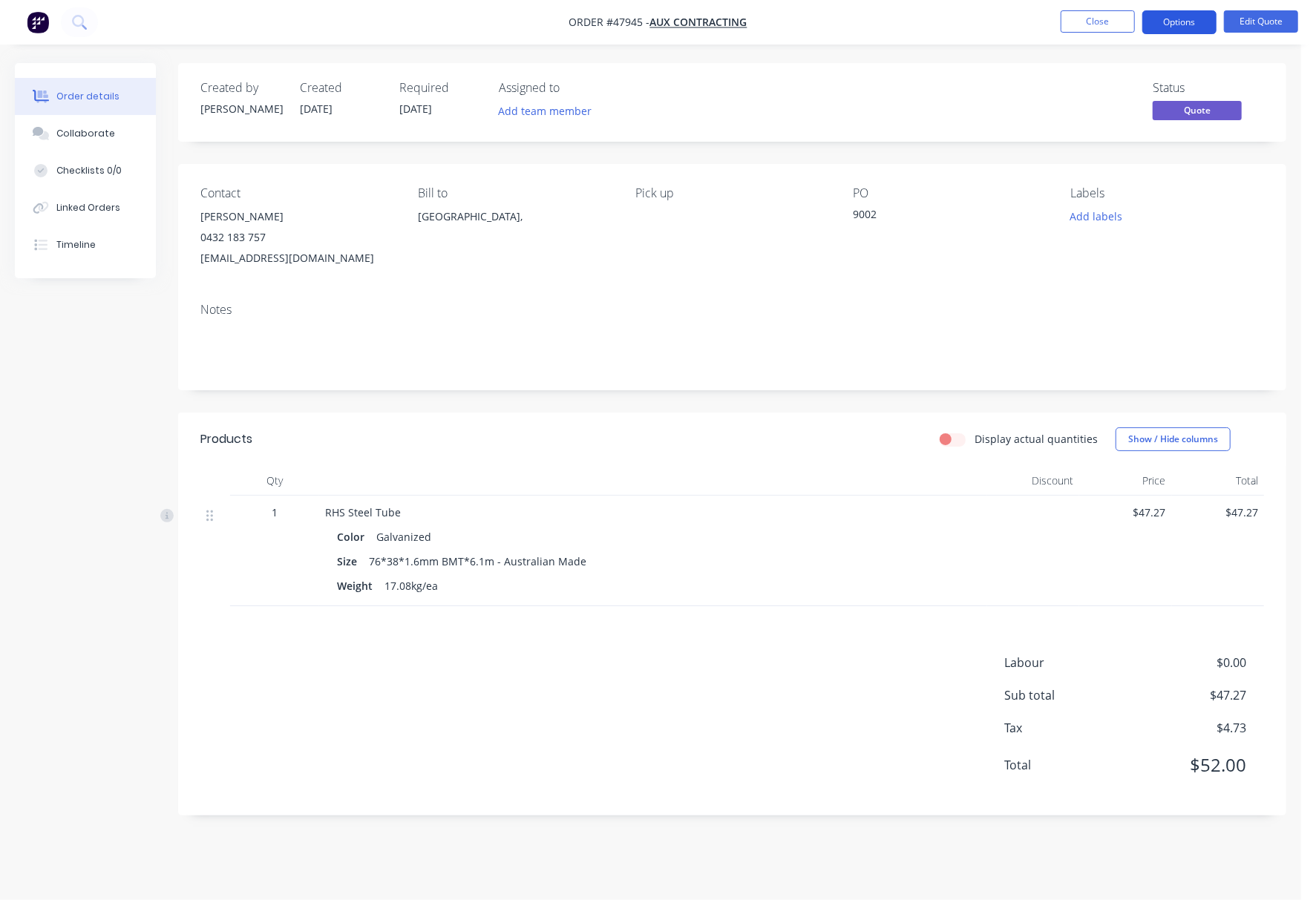
click at [1189, 11] on button "Options" at bounding box center [1179, 22] width 75 height 24
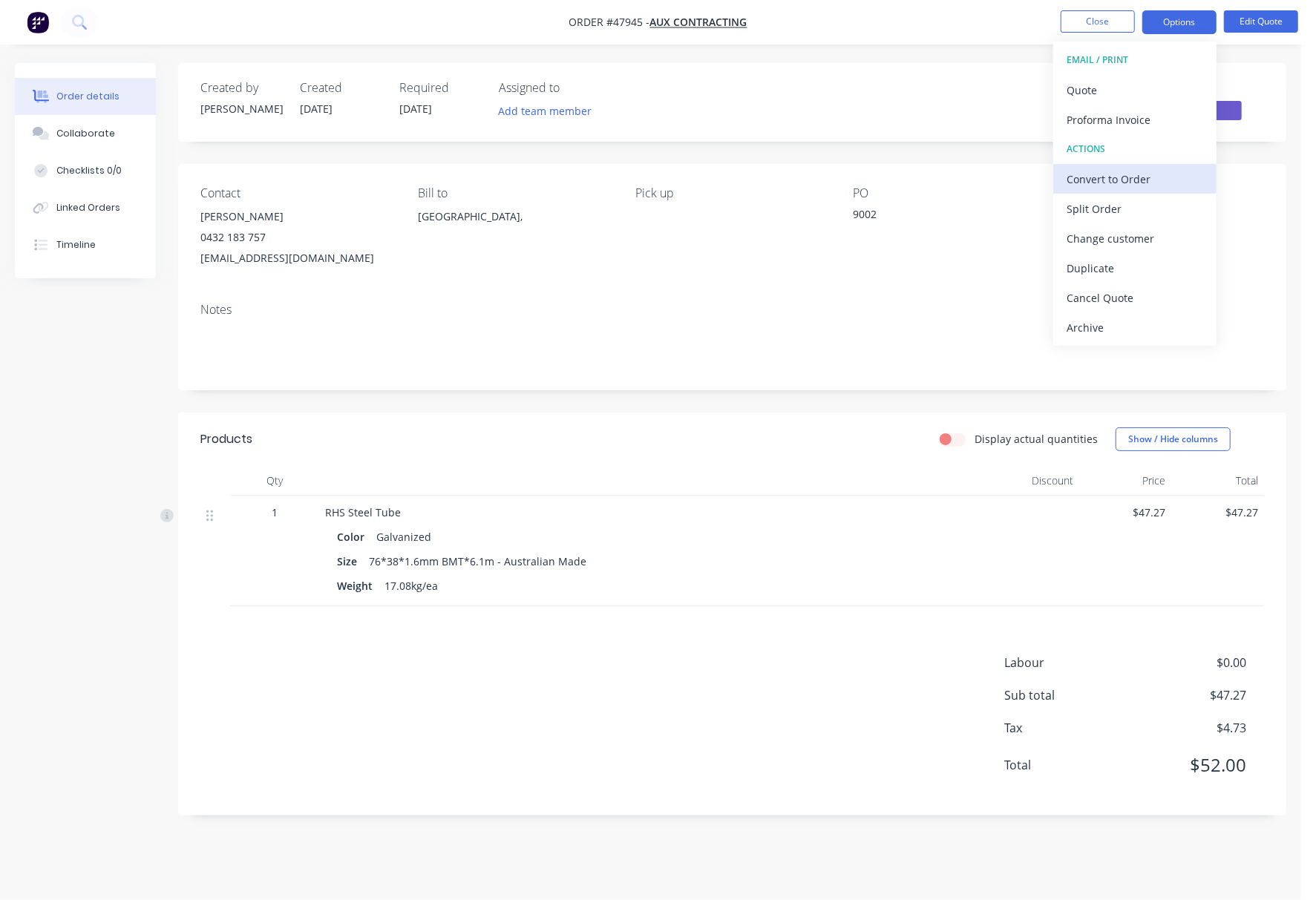
click at [1144, 187] on div "Convert to Order" at bounding box center [1135, 179] width 137 height 22
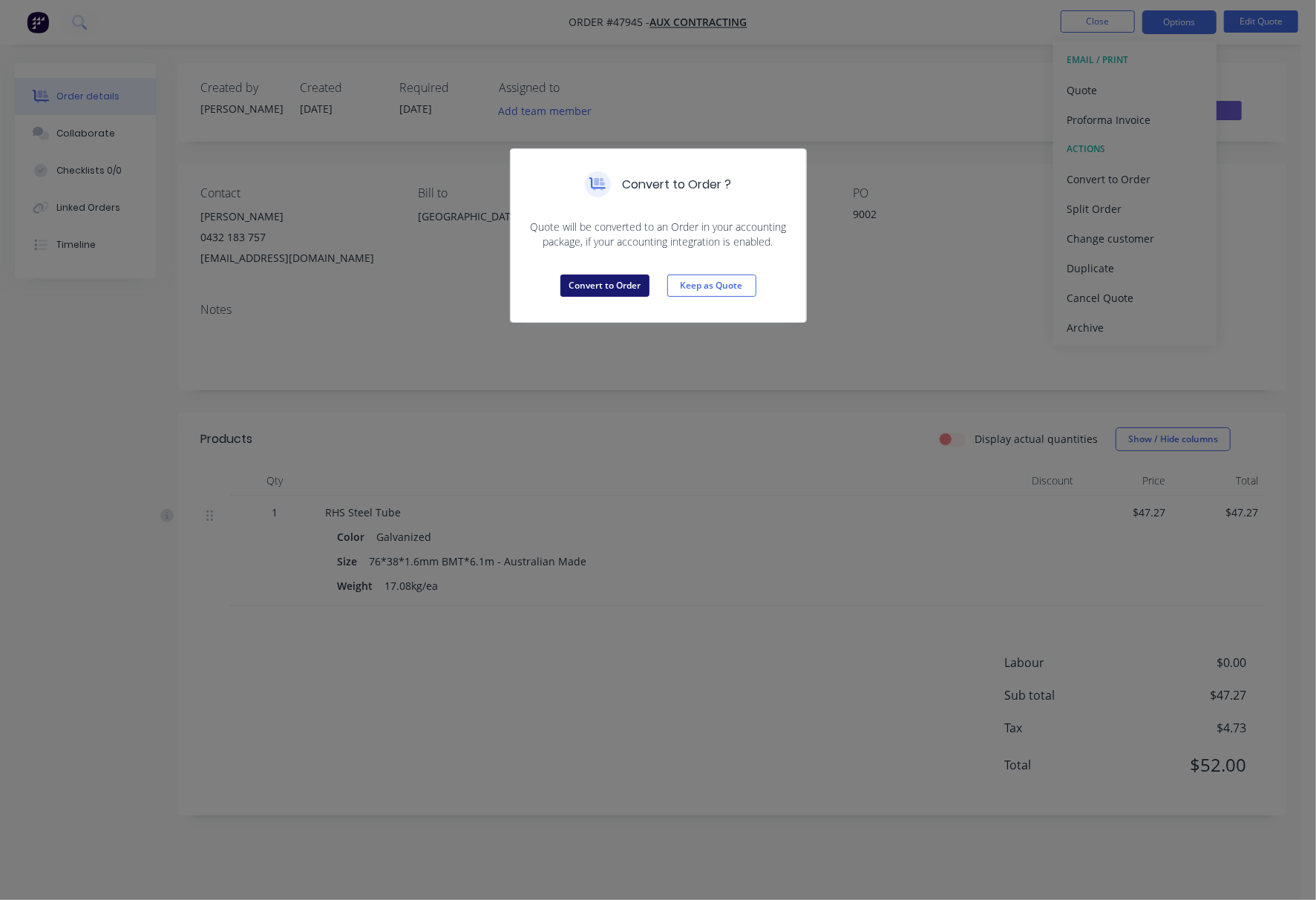
click at [618, 286] on button "Convert to Order" at bounding box center [605, 286] width 89 height 22
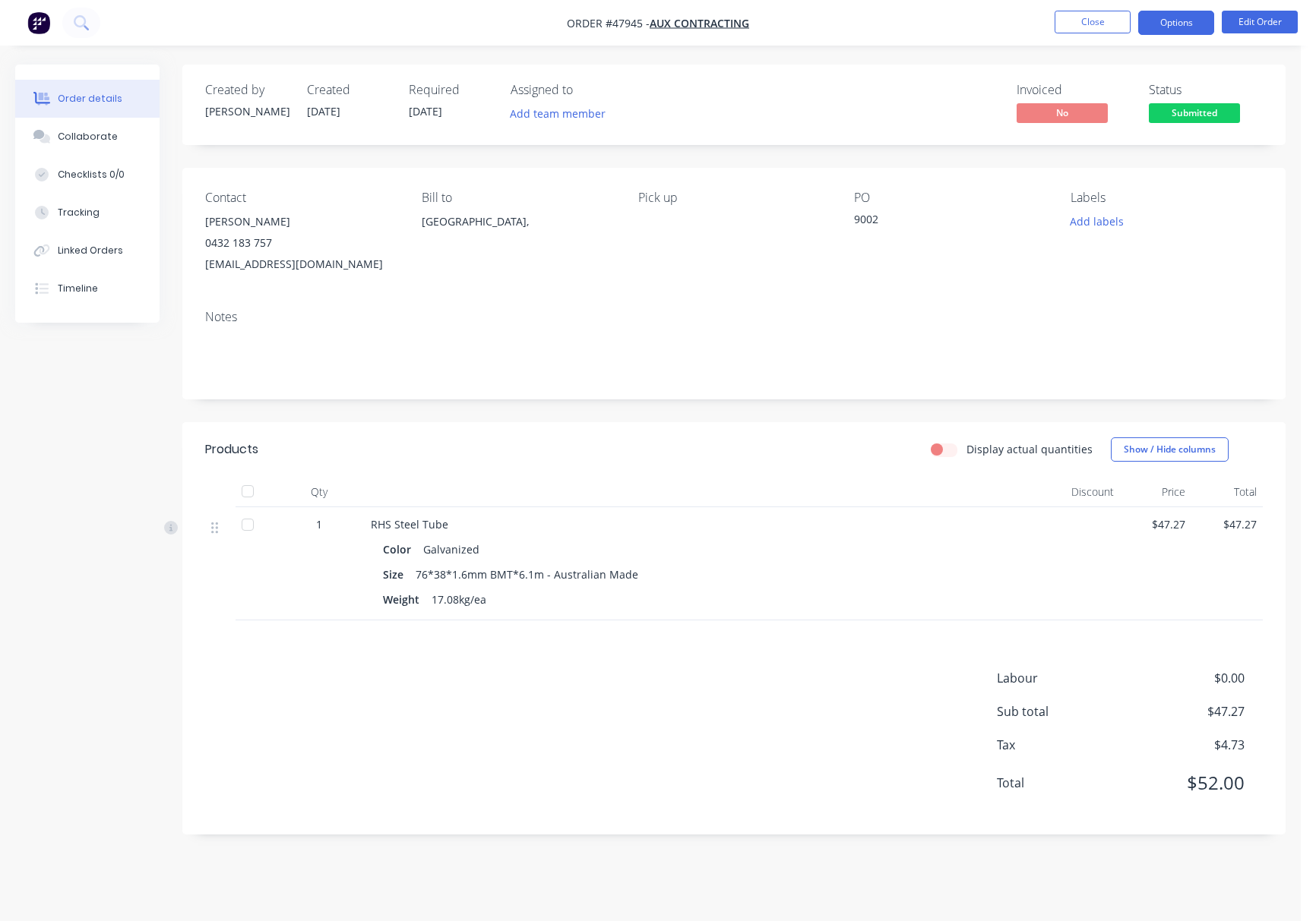
click at [1180, 21] on button "Options" at bounding box center [1176, 23] width 76 height 24
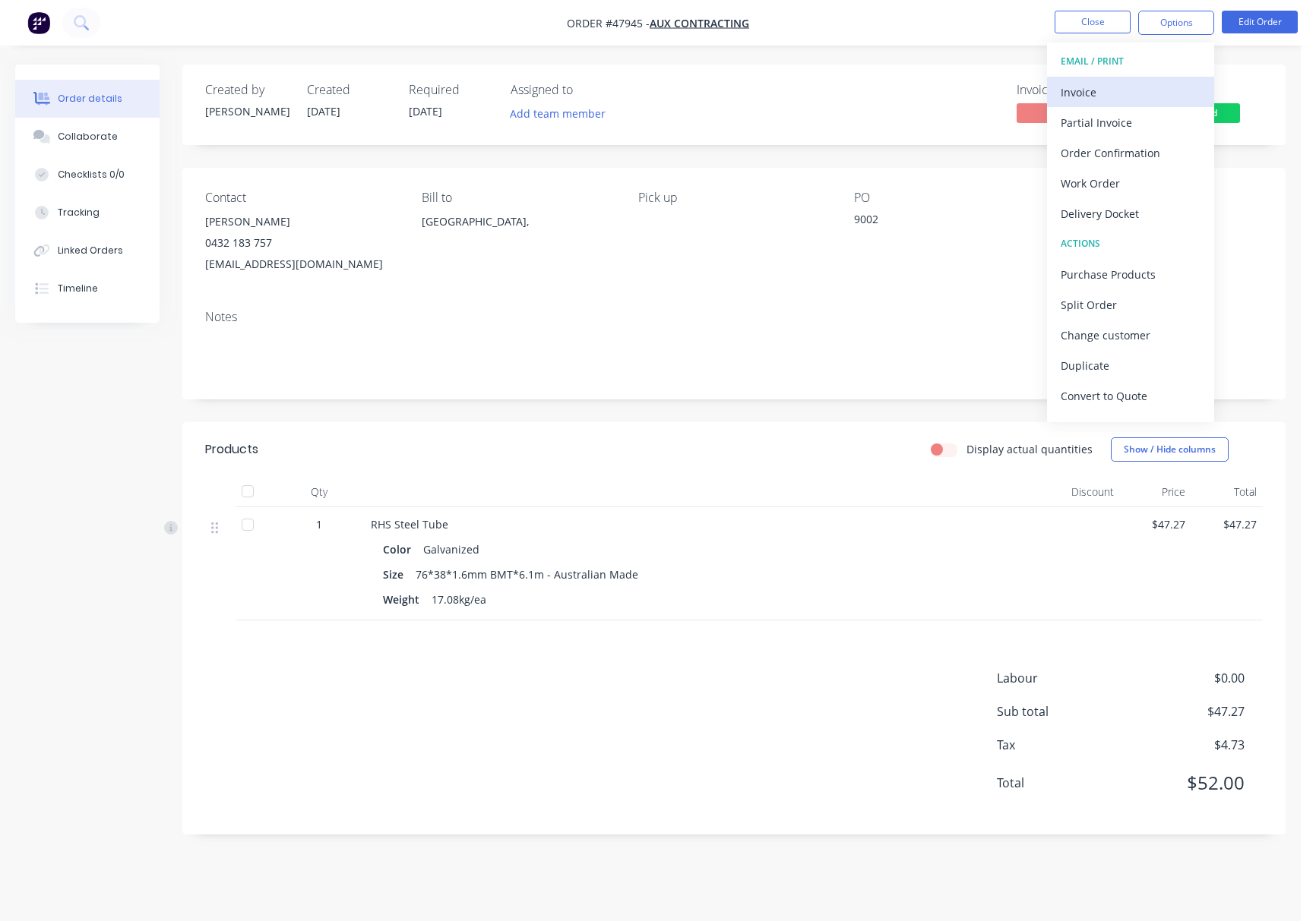
click at [1137, 86] on div "Invoice" at bounding box center [1130, 92] width 140 height 22
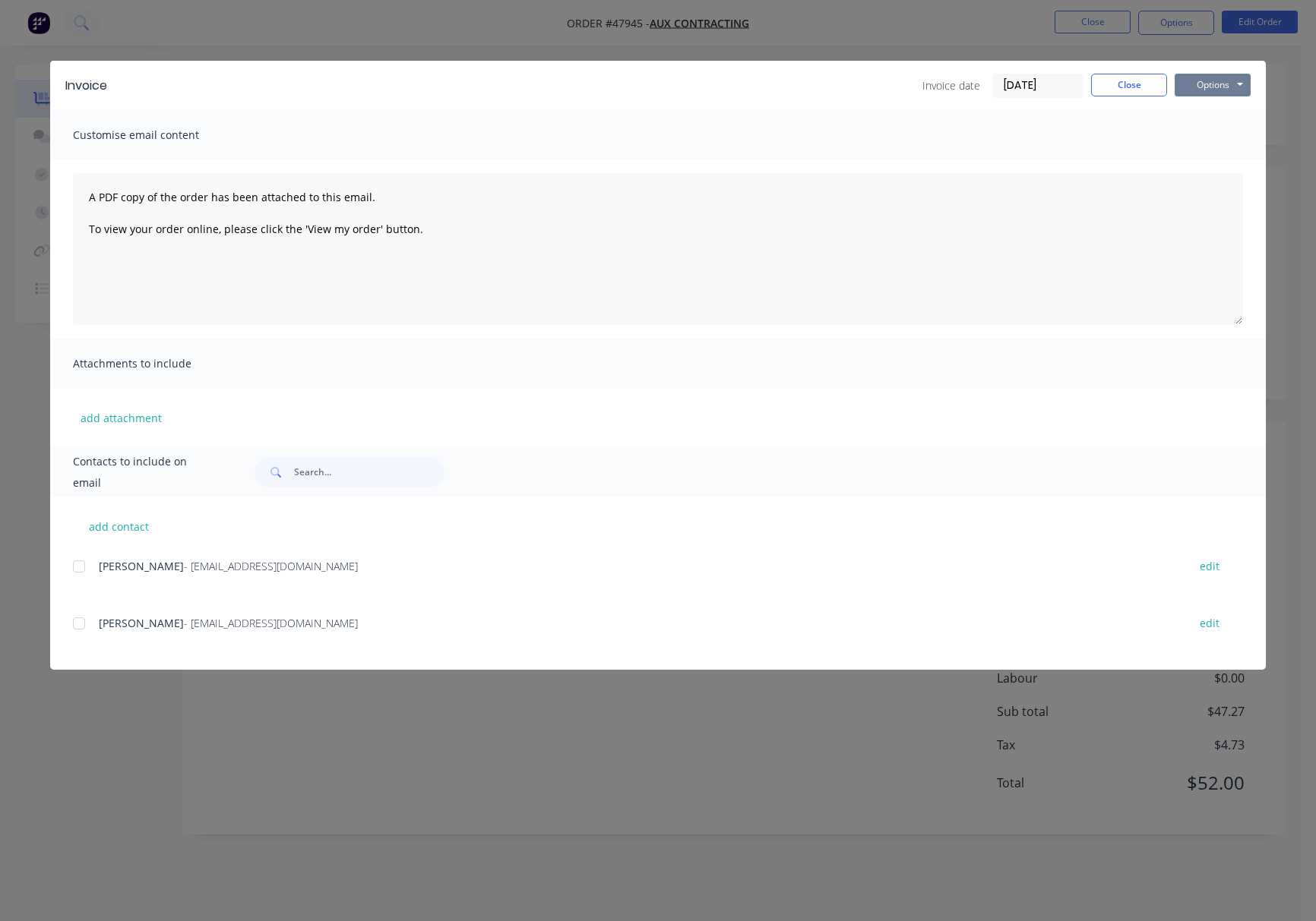
click at [1212, 79] on button "Options" at bounding box center [1212, 85] width 76 height 23
click at [1228, 129] on button "Print" at bounding box center [1223, 137] width 97 height 25
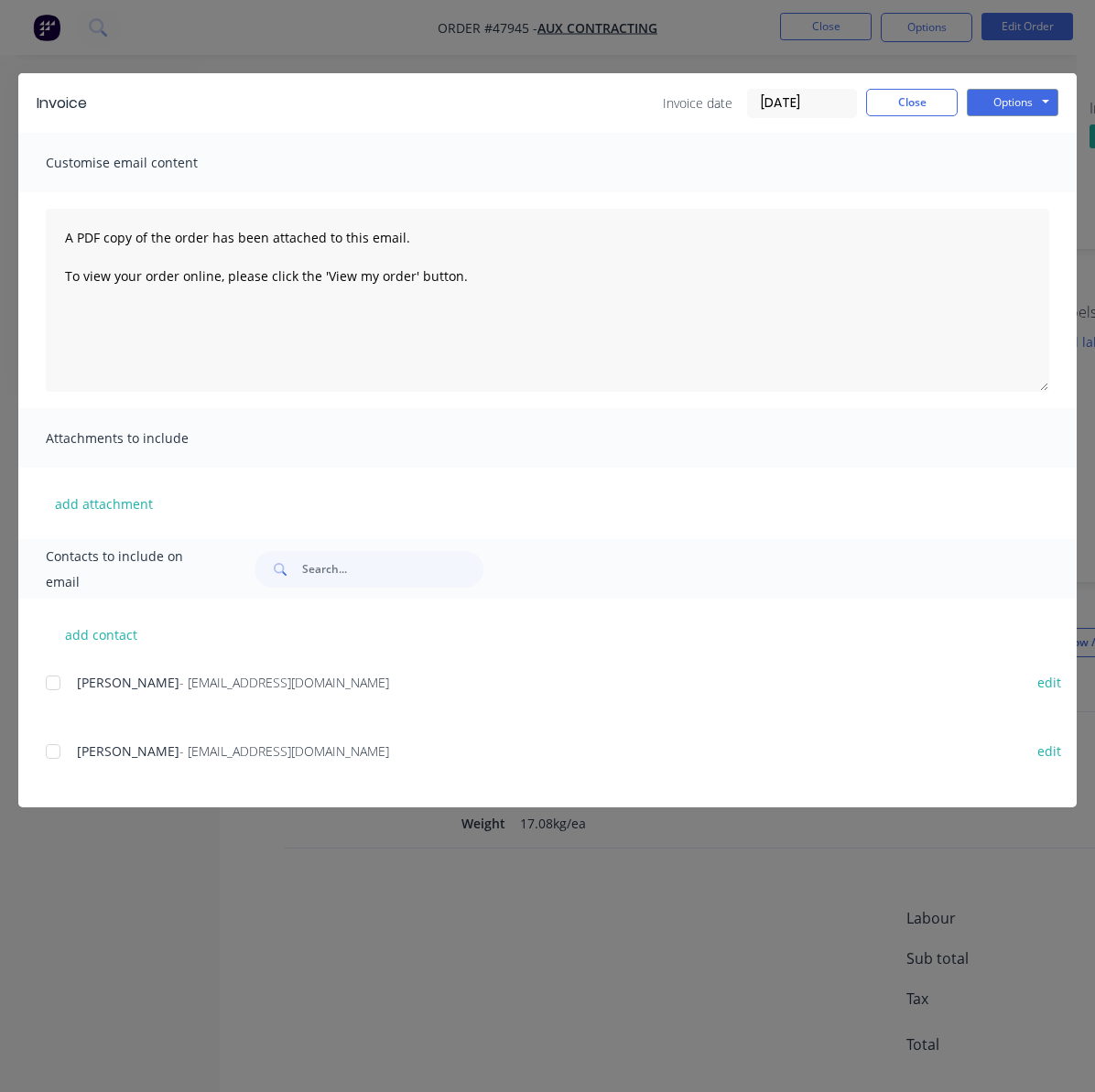
click at [404, 33] on div "Invoice Invoice date 14/08/25 Close Options Preview Print Email Customise email…" at bounding box center [548, 546] width 1095 height 1092
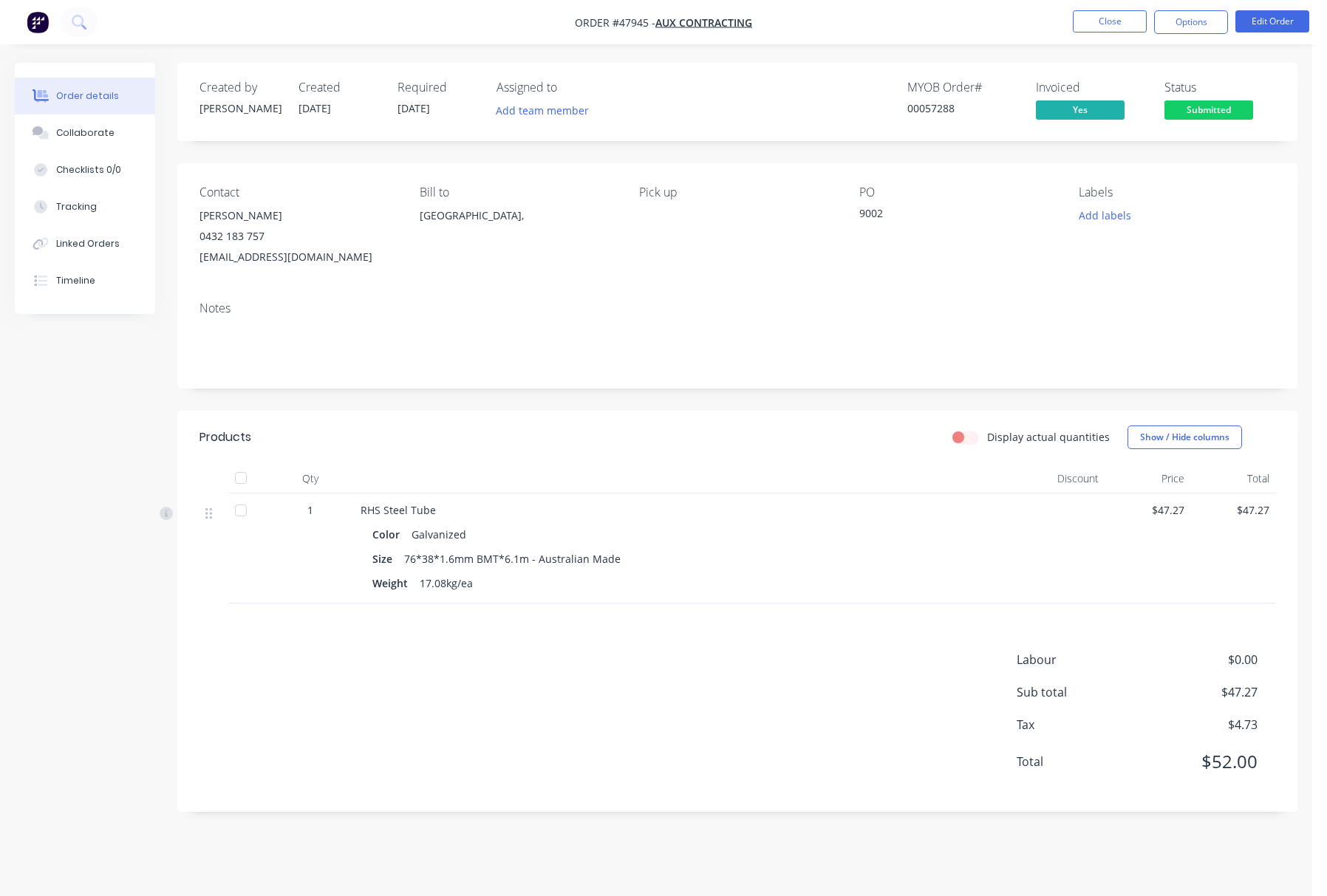
click at [1224, 103] on span "Submitted" at bounding box center [1209, 109] width 89 height 18
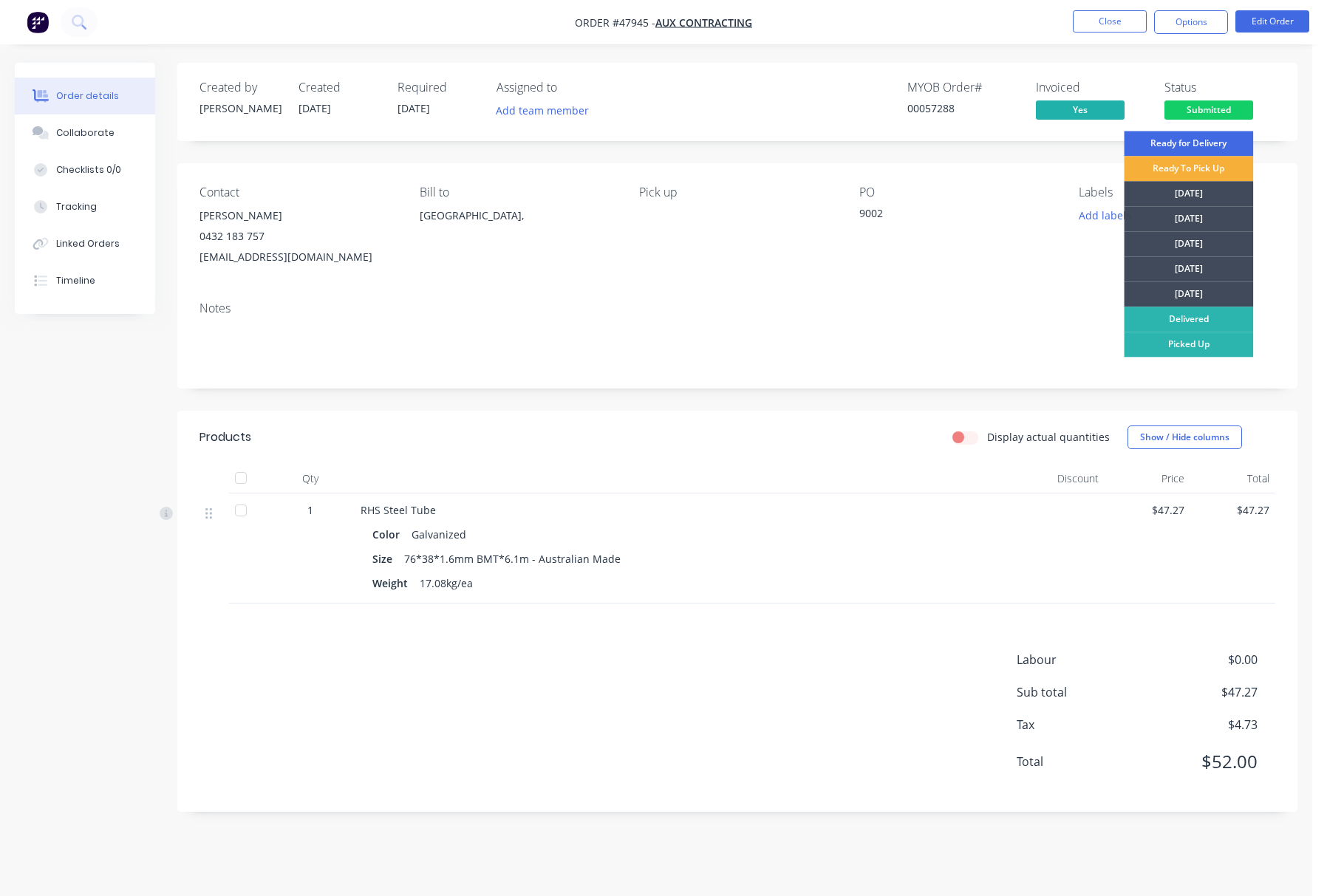
click at [1216, 152] on div "Ready for Delivery" at bounding box center [1189, 143] width 129 height 25
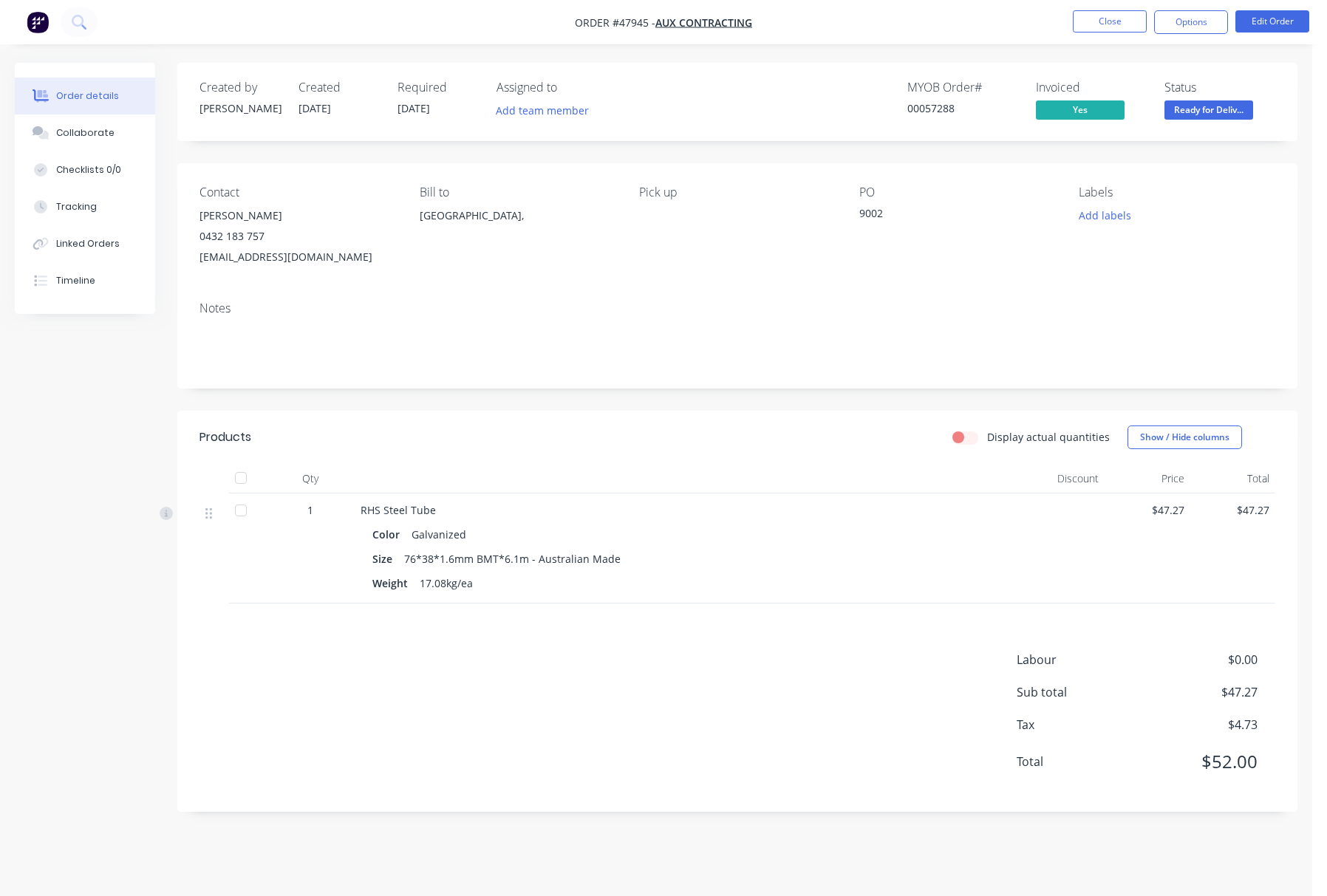
click at [1211, 119] on span "Ready for Deliv..." at bounding box center [1209, 109] width 89 height 18
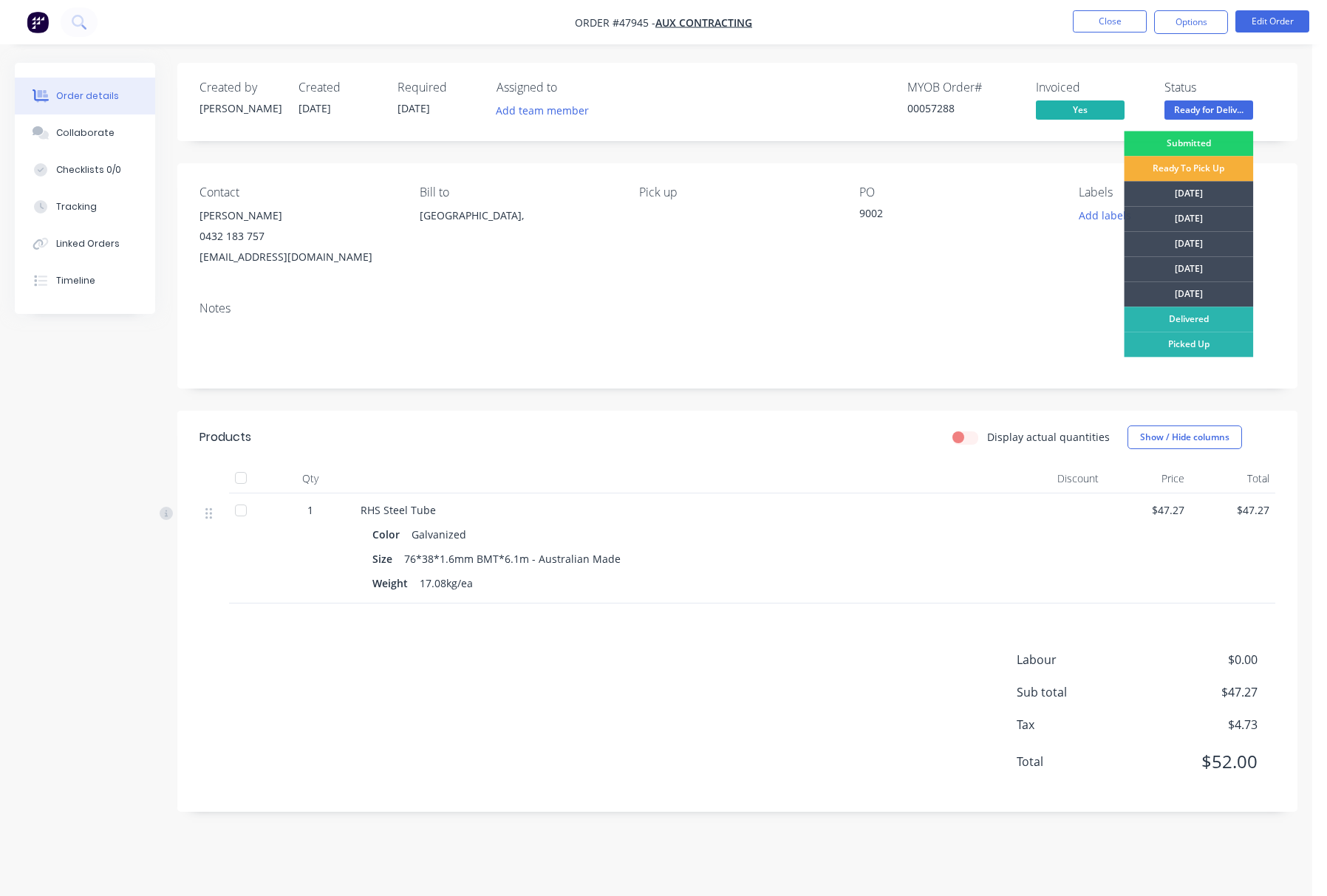
click at [1207, 166] on div "Ready To Pick Up" at bounding box center [1189, 168] width 129 height 25
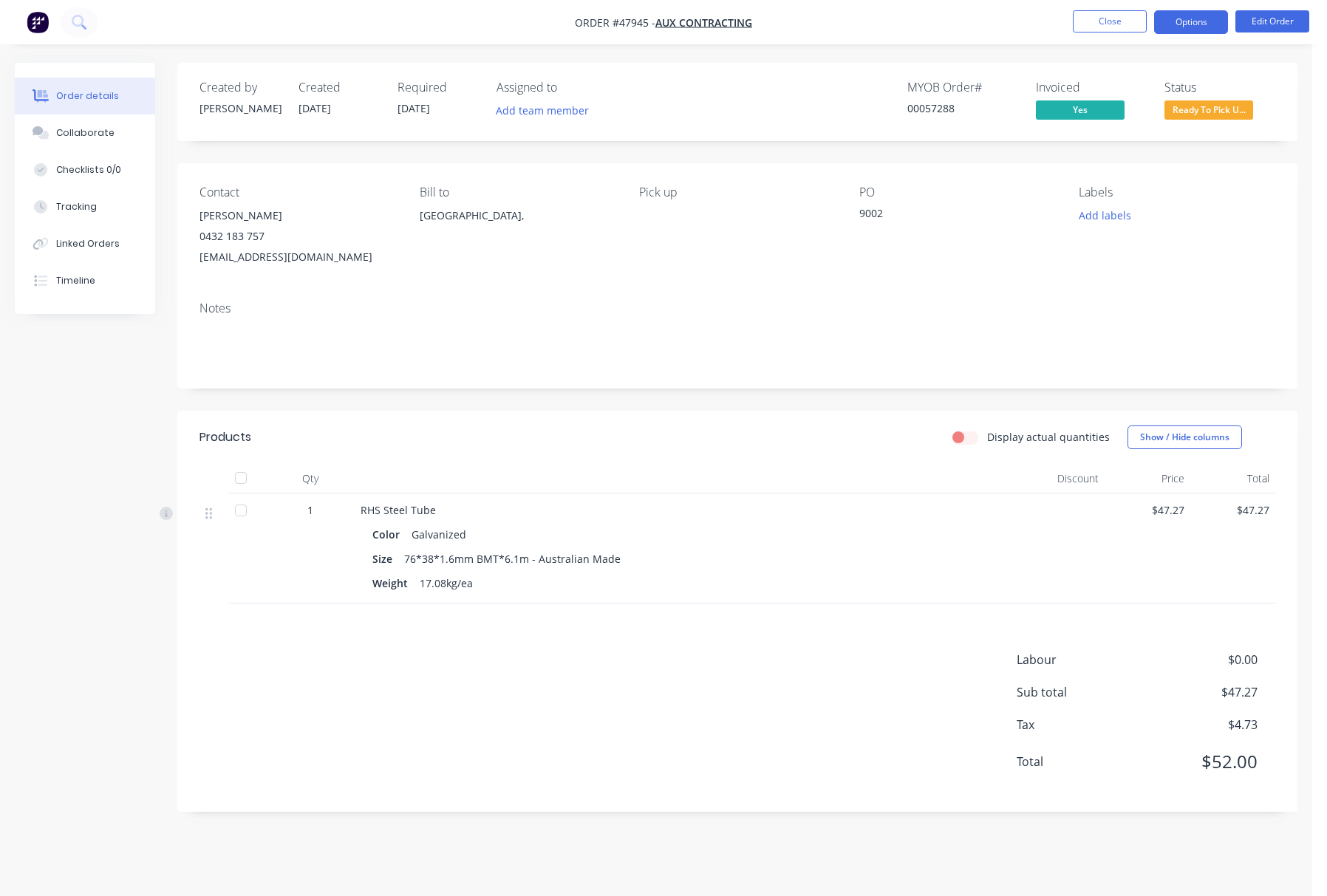
click at [1184, 24] on button "Options" at bounding box center [1191, 22] width 74 height 24
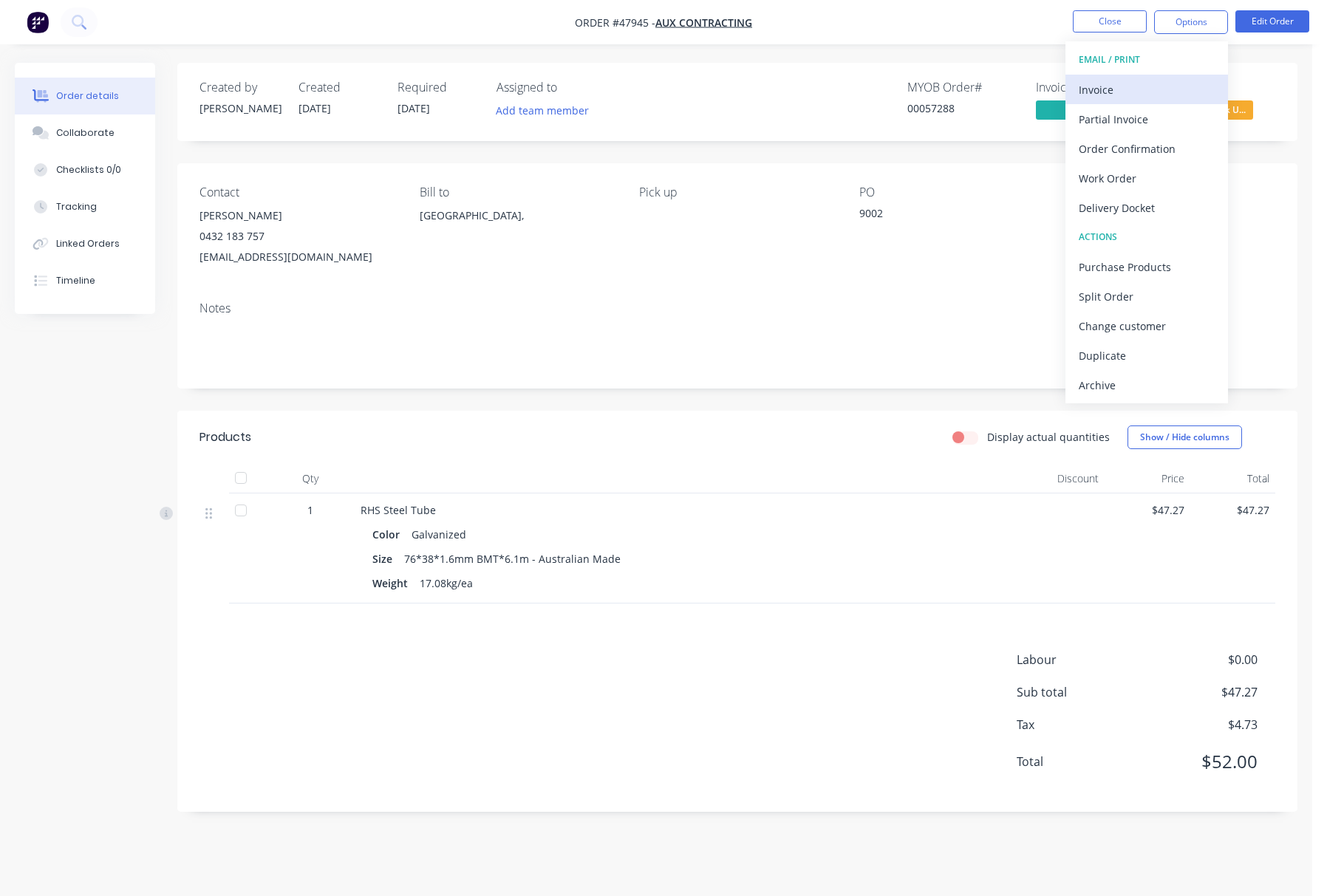
click at [1145, 86] on div "Invoice" at bounding box center [1147, 89] width 136 height 21
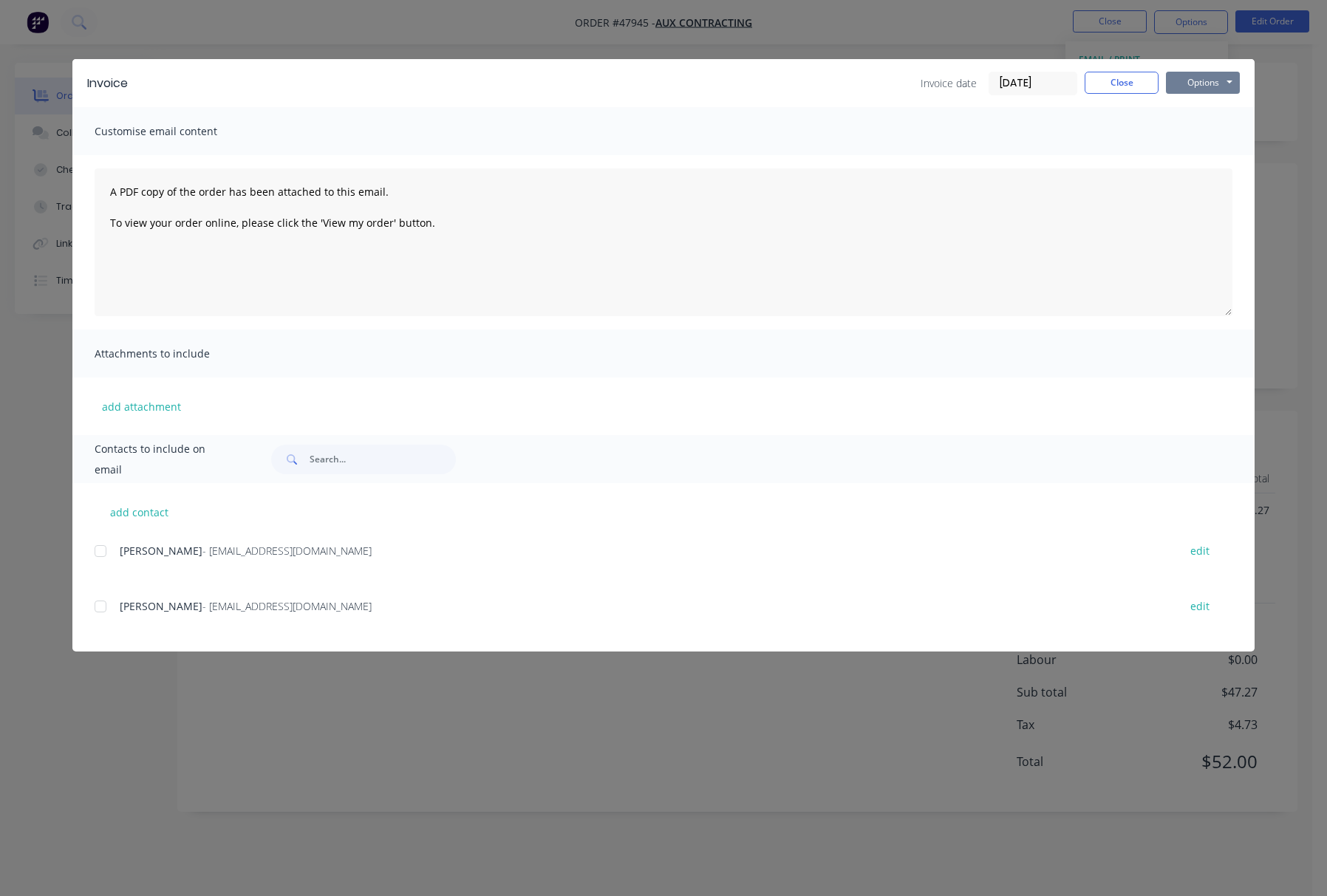
click at [1204, 87] on button "Options" at bounding box center [1203, 83] width 74 height 22
click at [1202, 135] on button "Print" at bounding box center [1214, 133] width 95 height 24
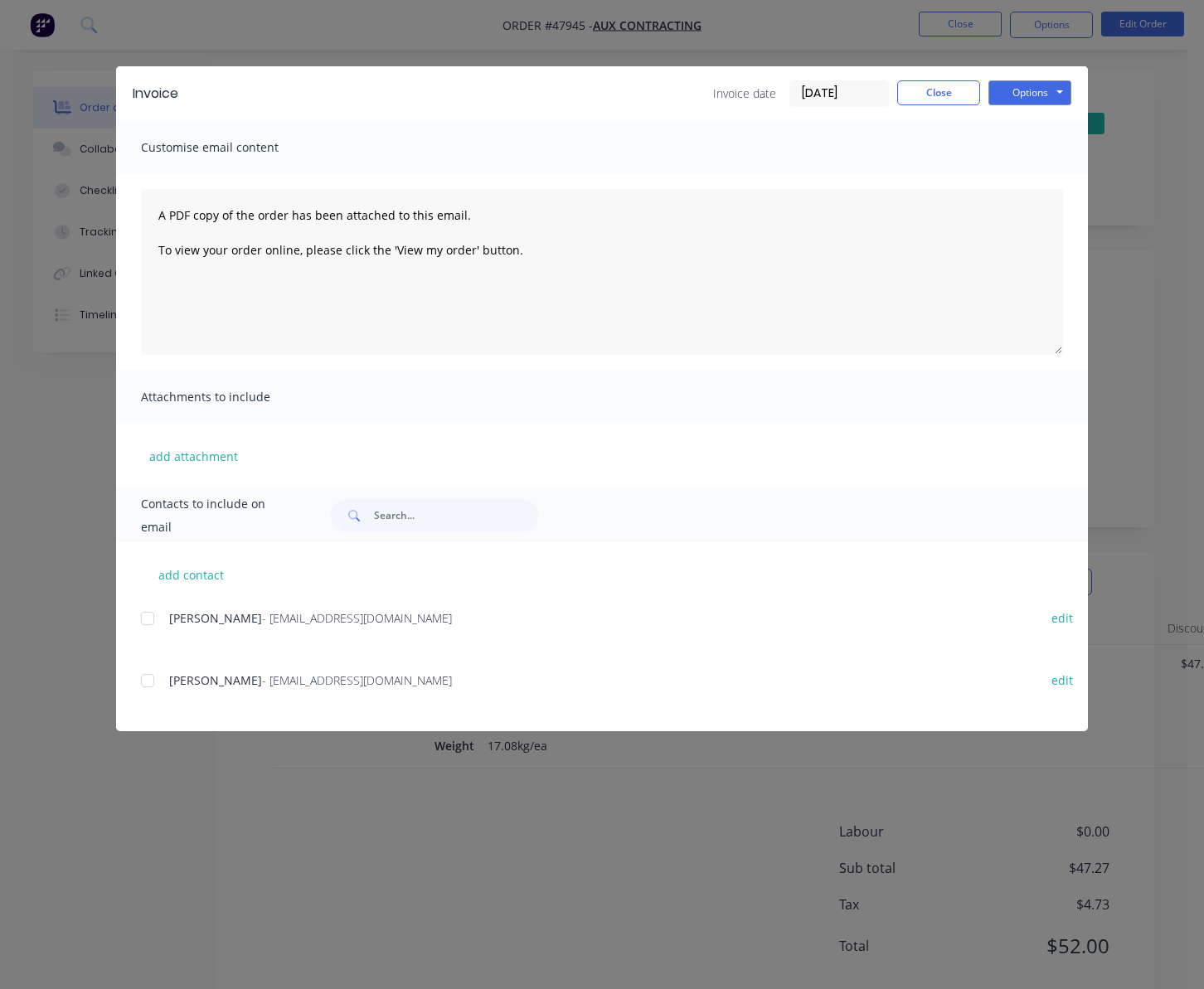
click at [412, 37] on div "Invoice Invoice date 14/08/25 Close Options Preview Print Email Customise email…" at bounding box center [602, 494] width 1204 height 989
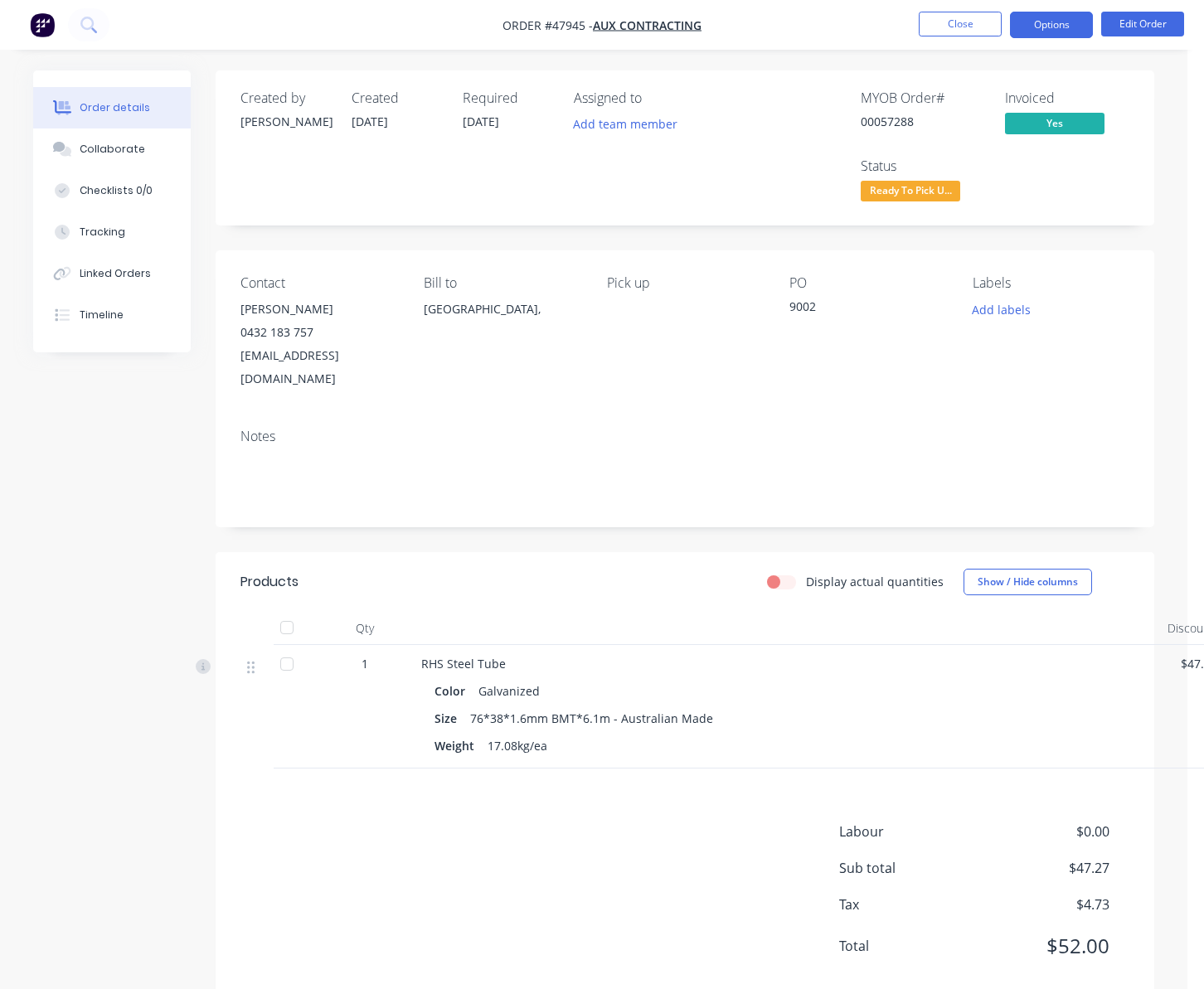
click at [1033, 16] on button "Options" at bounding box center [1051, 25] width 83 height 27
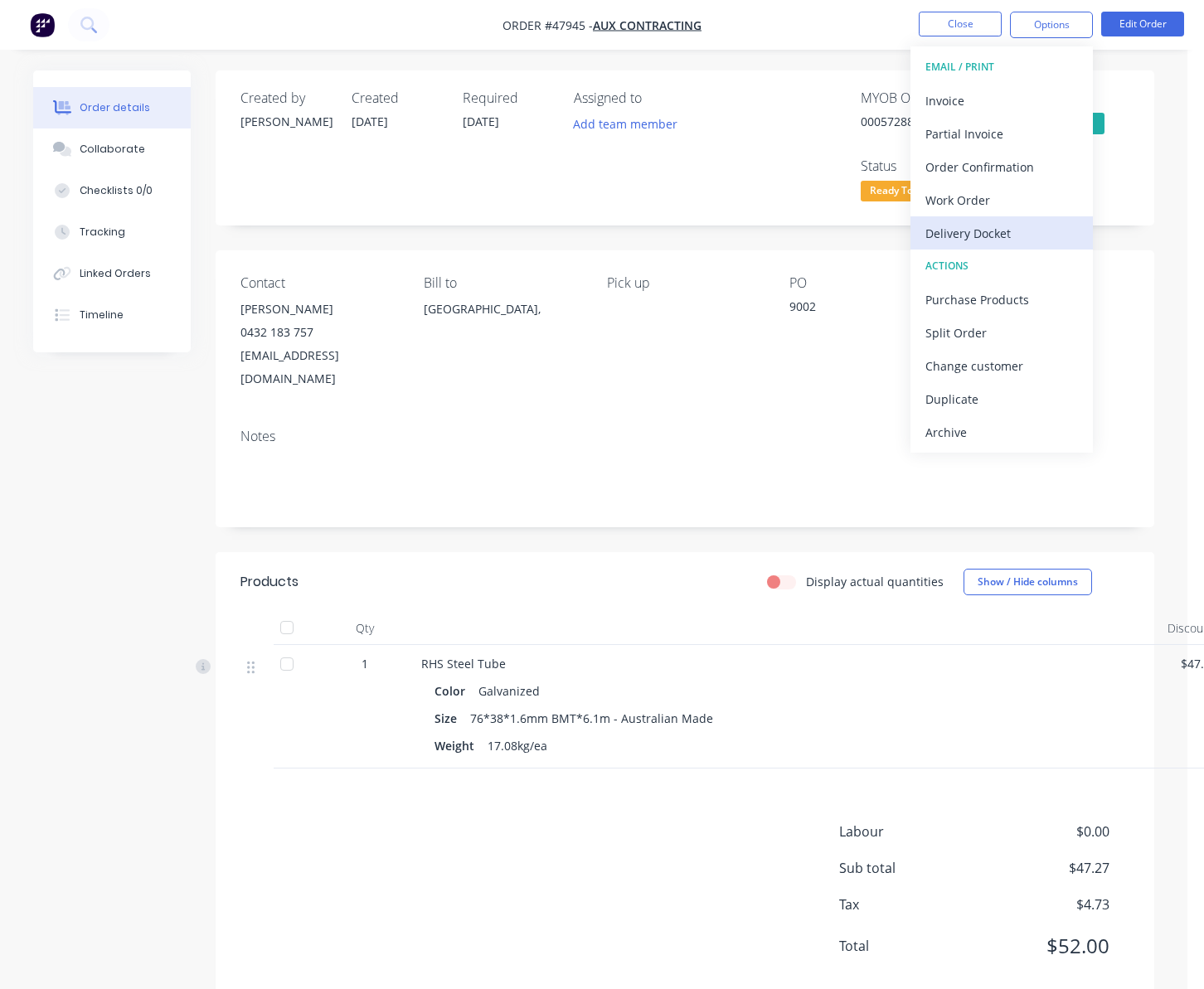
click at [1032, 232] on div "Delivery Docket" at bounding box center [1001, 233] width 153 height 24
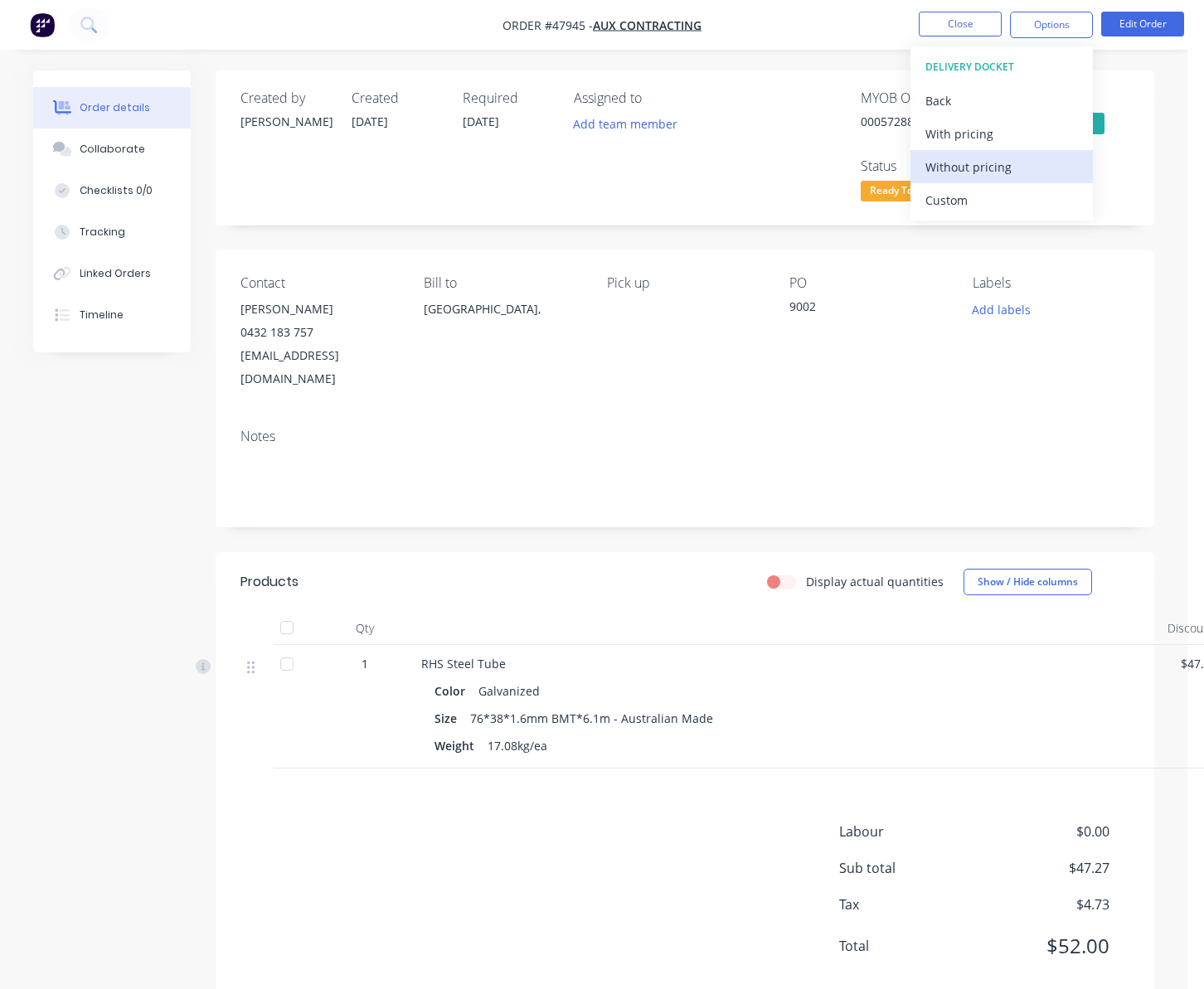
click at [1026, 160] on div "Without pricing" at bounding box center [1001, 167] width 153 height 24
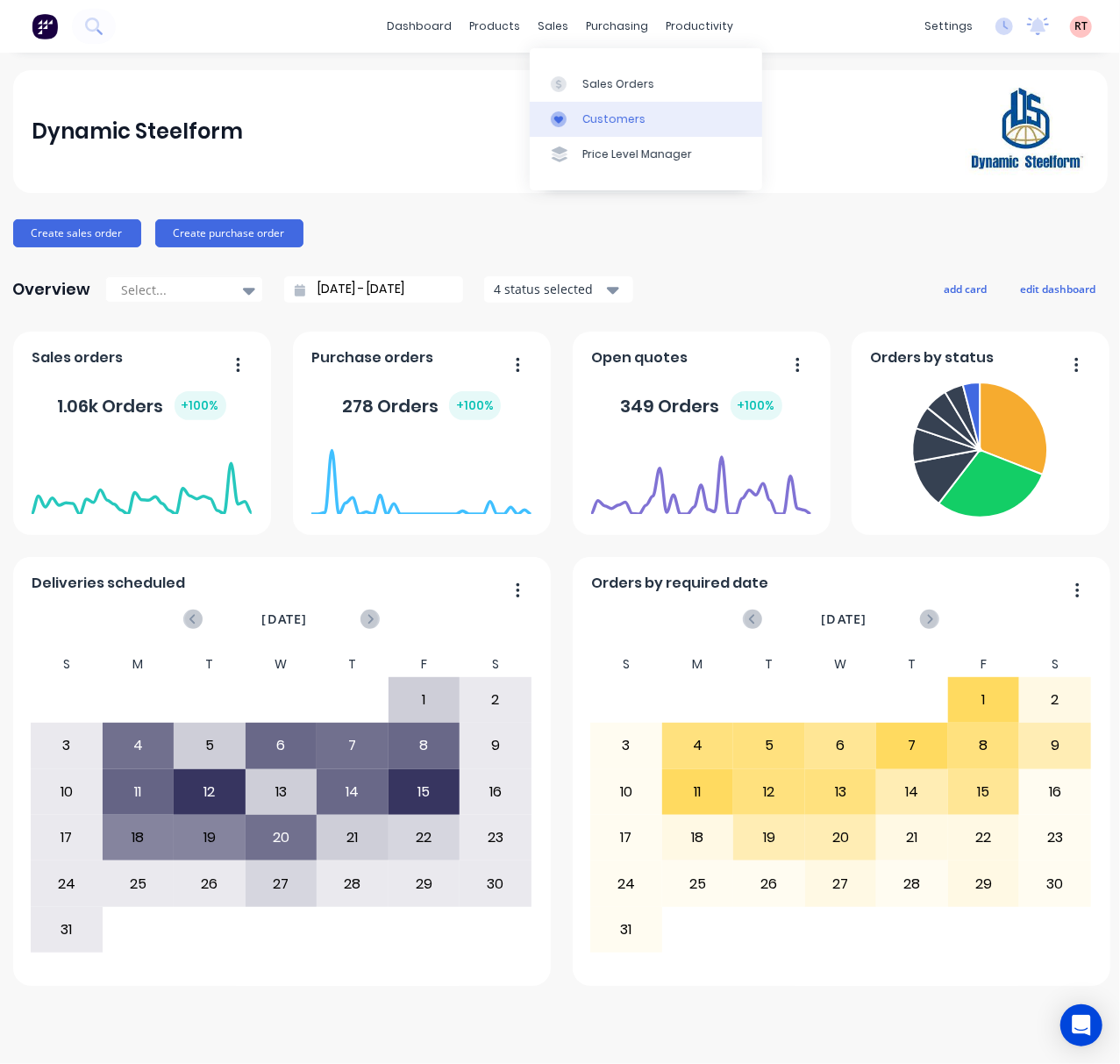
click at [585, 121] on div "Customers" at bounding box center [614, 119] width 64 height 15
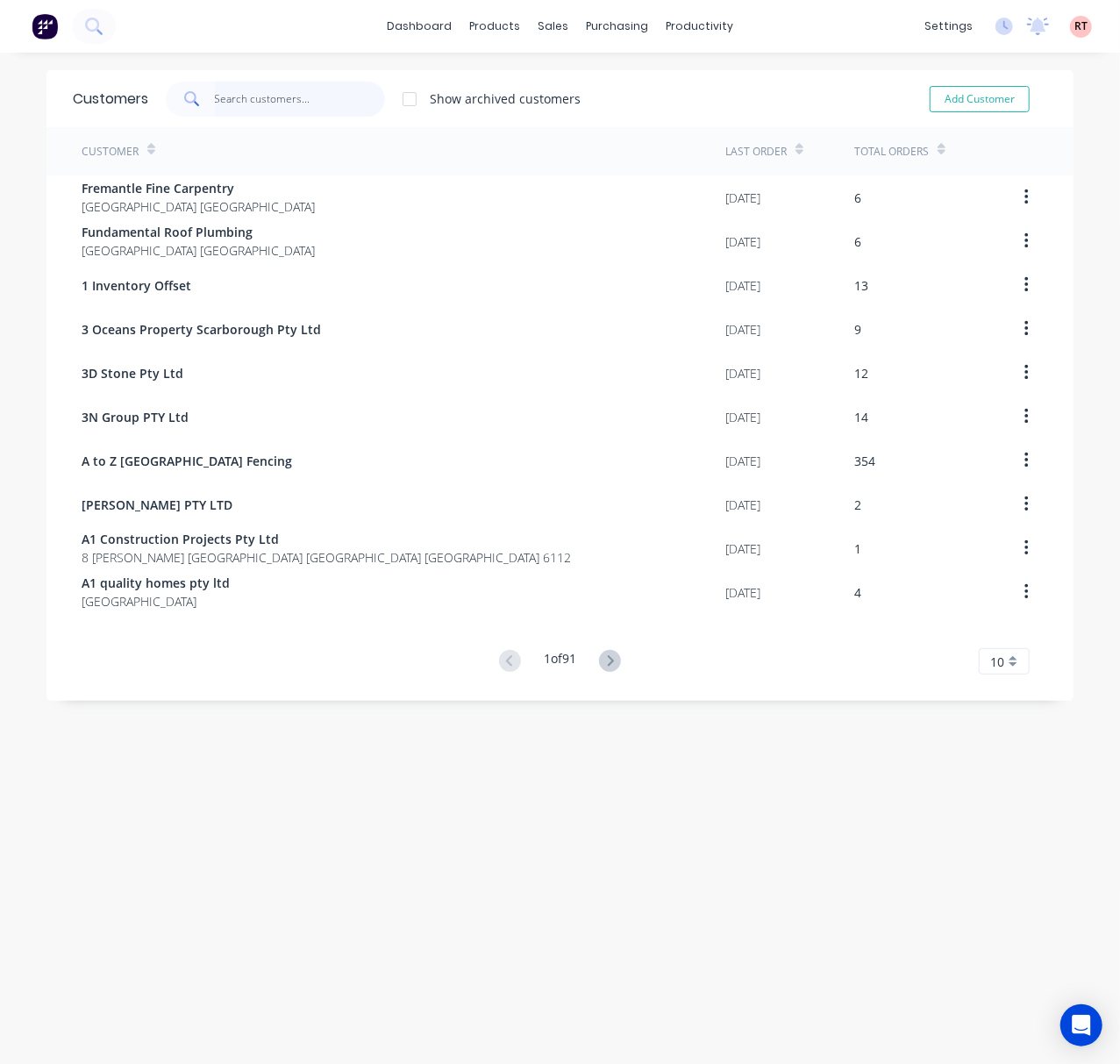
click at [237, 94] on input "text" at bounding box center [300, 99] width 171 height 35
click at [572, 77] on link "Sales Orders" at bounding box center [637, 83] width 232 height 35
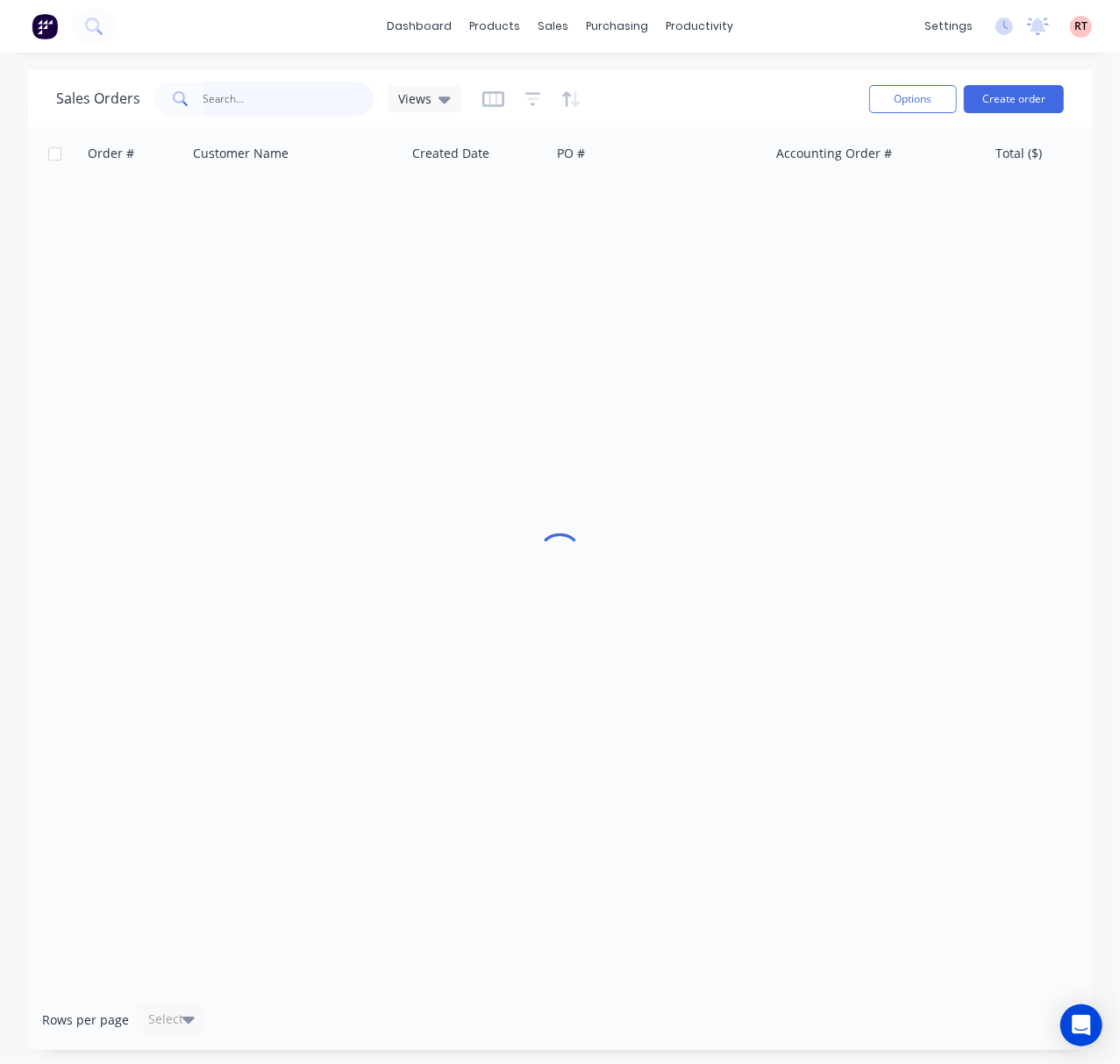
click at [328, 89] on input "text" at bounding box center [289, 99] width 171 height 35
type input "47890"
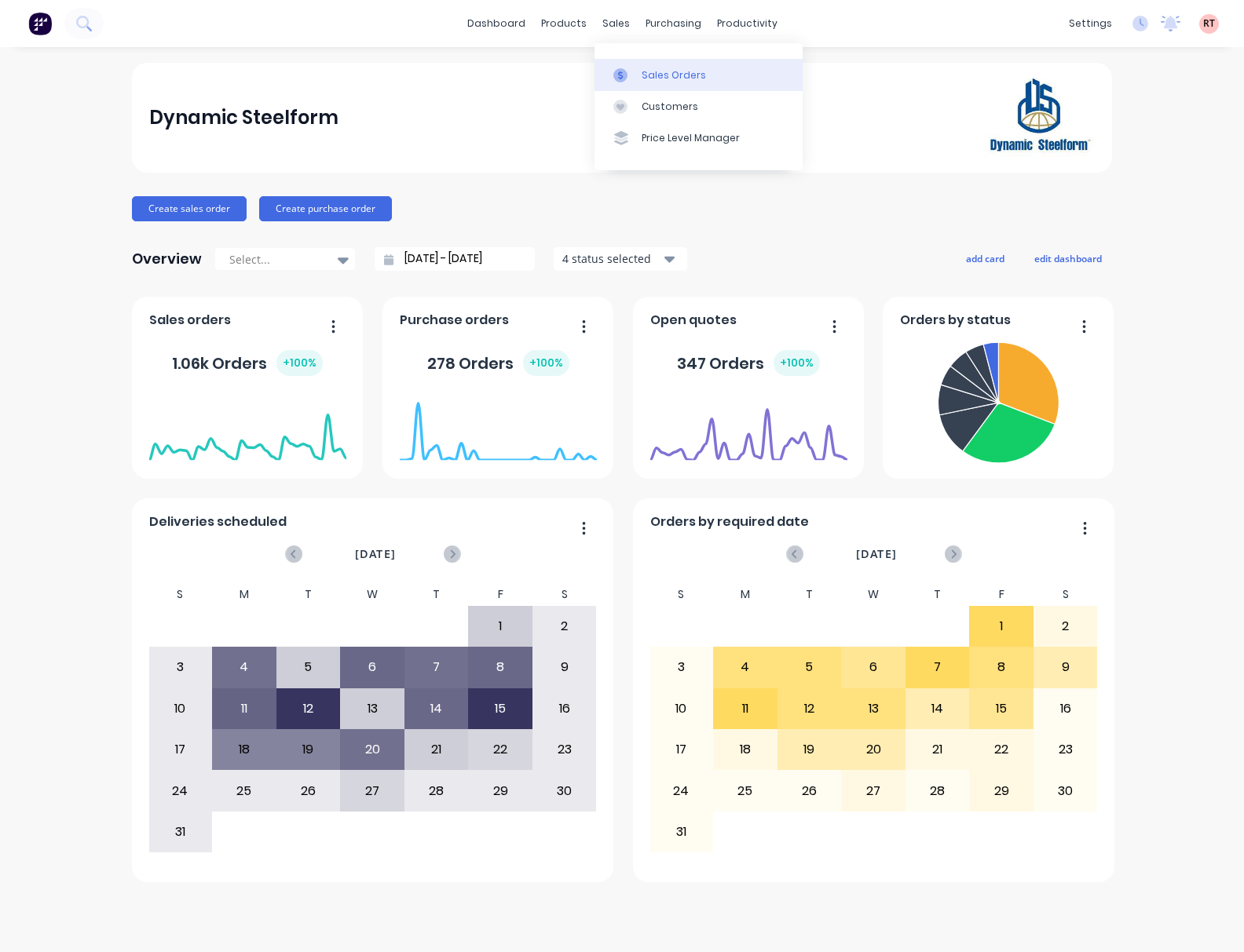
click at [638, 71] on link "Sales Orders" at bounding box center [698, 74] width 208 height 32
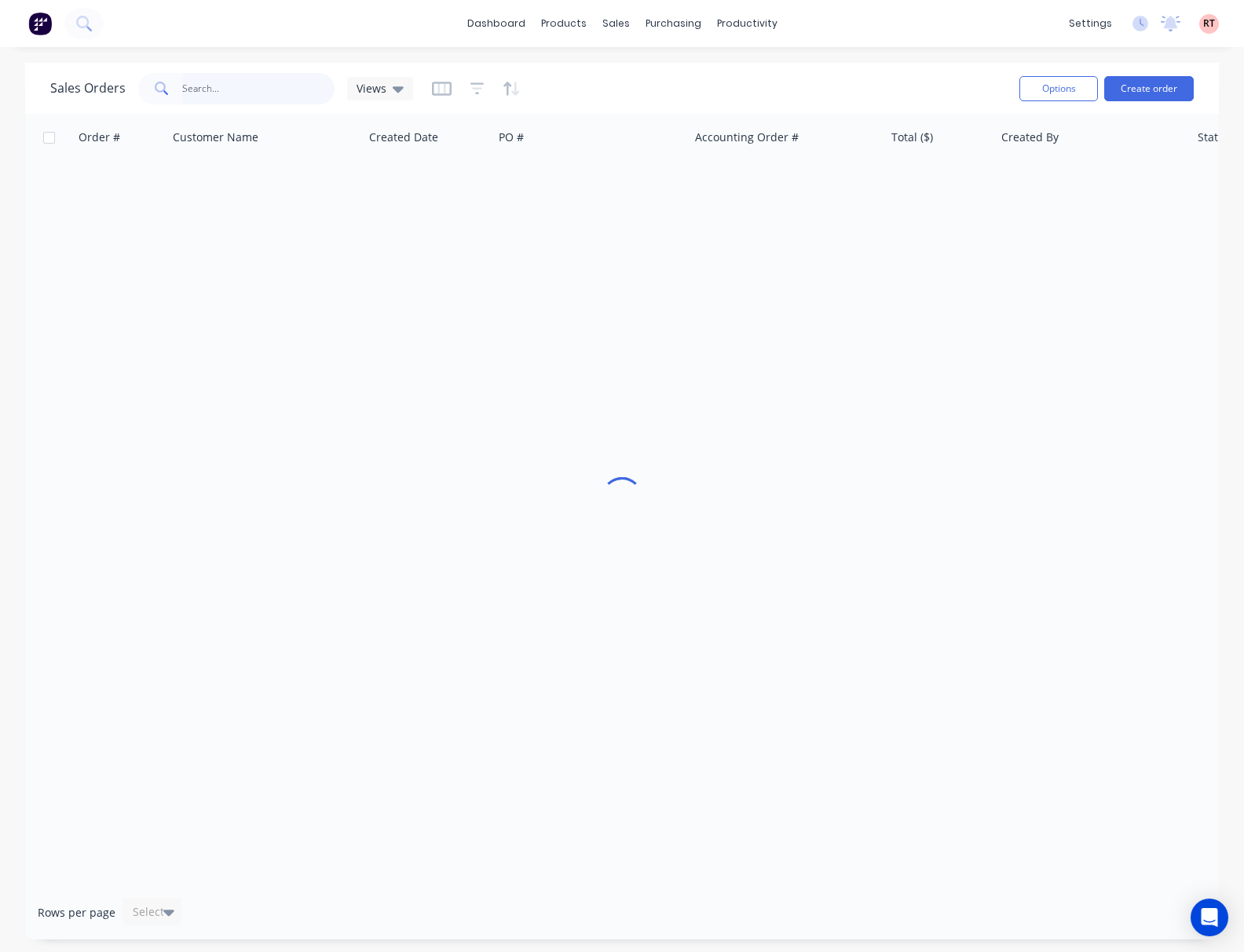
click at [287, 89] on input "text" at bounding box center [258, 89] width 153 height 32
type input "57116"
drag, startPoint x: 896, startPoint y: 874, endPoint x: 1038, endPoint y: 872, distance: 142.0
click at [1059, 871] on div at bounding box center [622, 500] width 1194 height 772
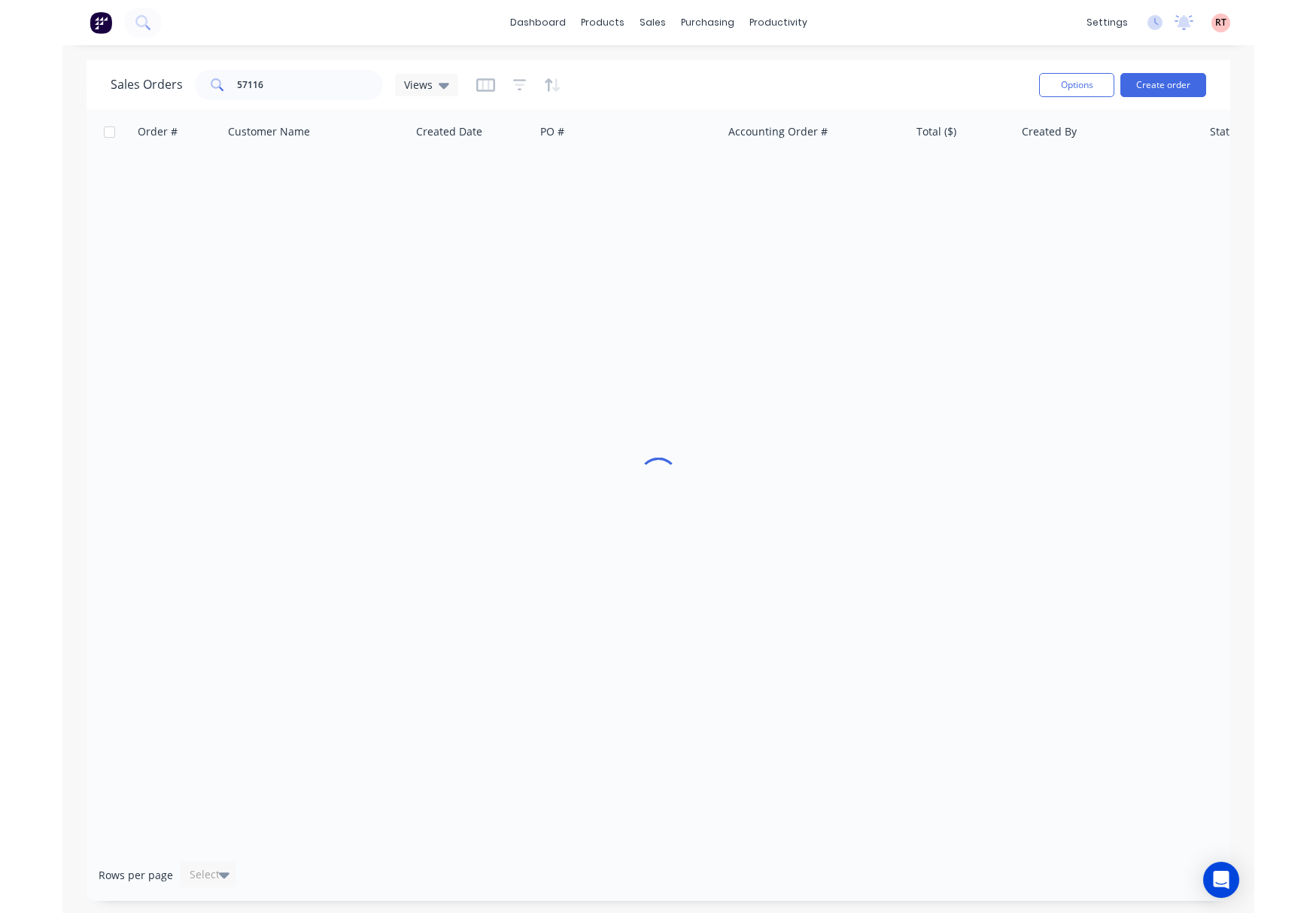
scroll to position [0, 0]
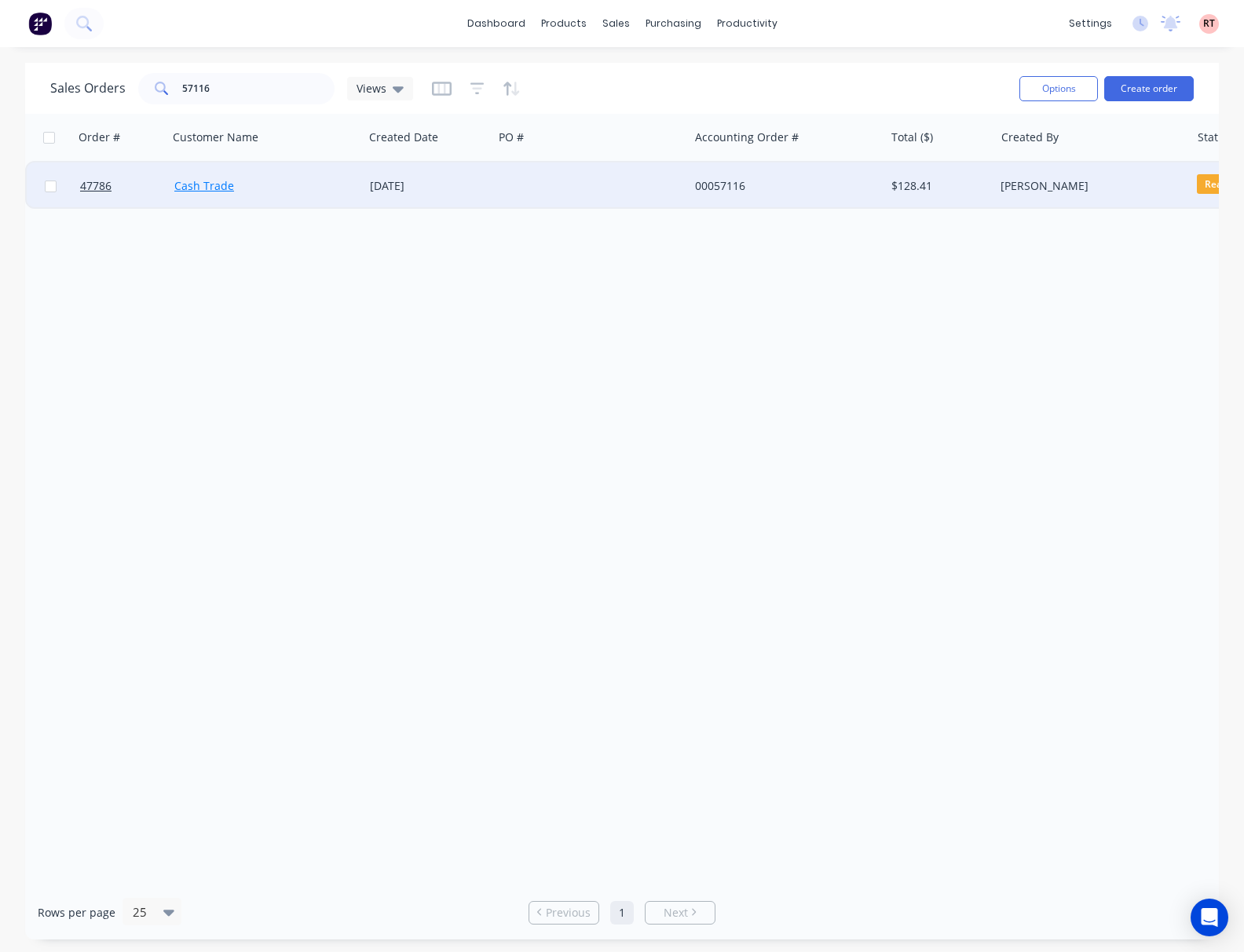
click at [219, 188] on link "Cash Trade" at bounding box center [204, 185] width 59 height 15
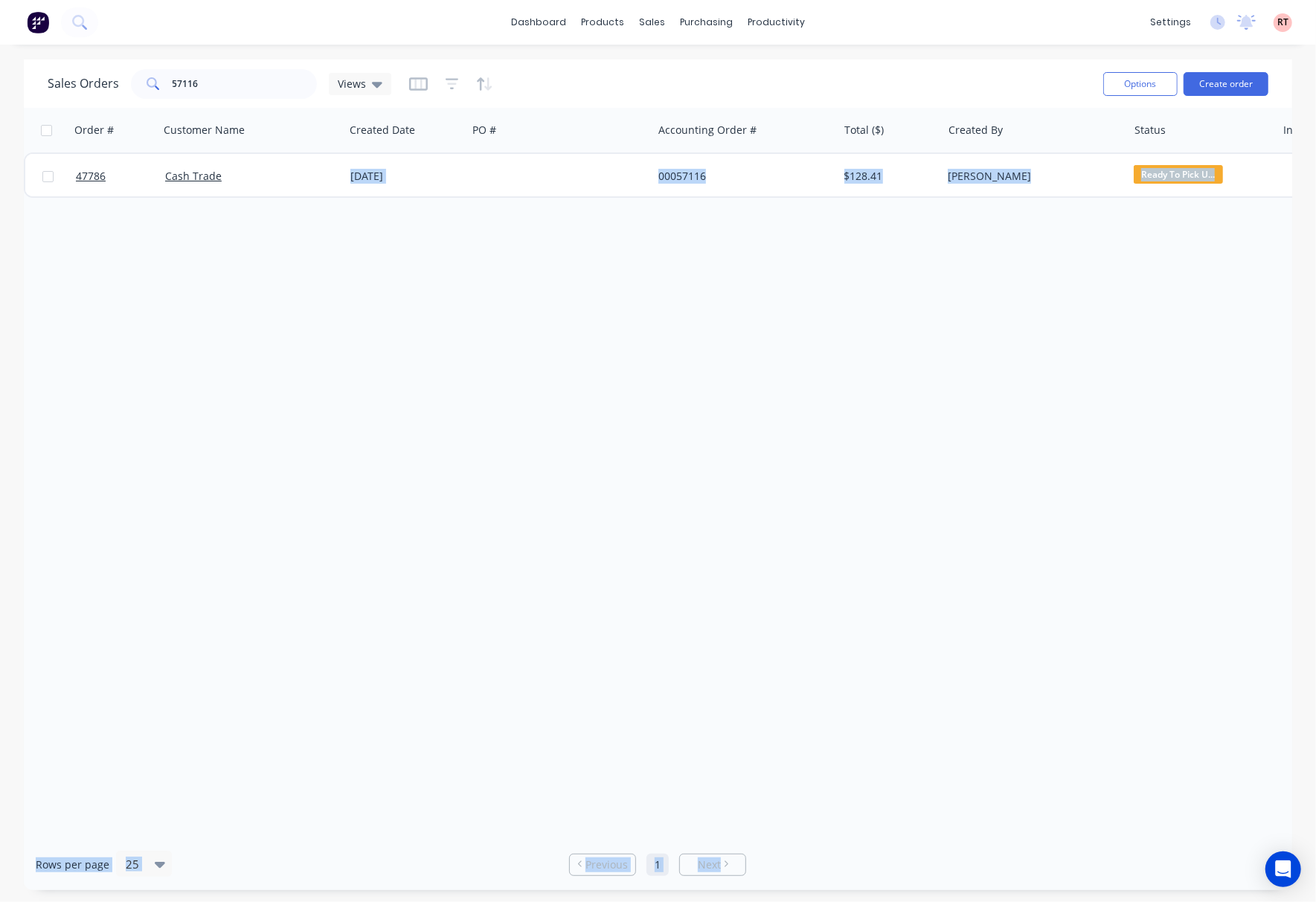
drag, startPoint x: 1101, startPoint y: 830, endPoint x: 1212, endPoint y: 840, distance: 111.4
click at [1178, 840] on div "Sales Orders 57116 Views Options Create order Order # Customer Name Created Dat…" at bounding box center [658, 474] width 1269 height 830
click at [1130, 530] on div "Order # Customer Name Created Date PO # Accounting Order # Total ($) Created By…" at bounding box center [658, 473] width 1269 height 731
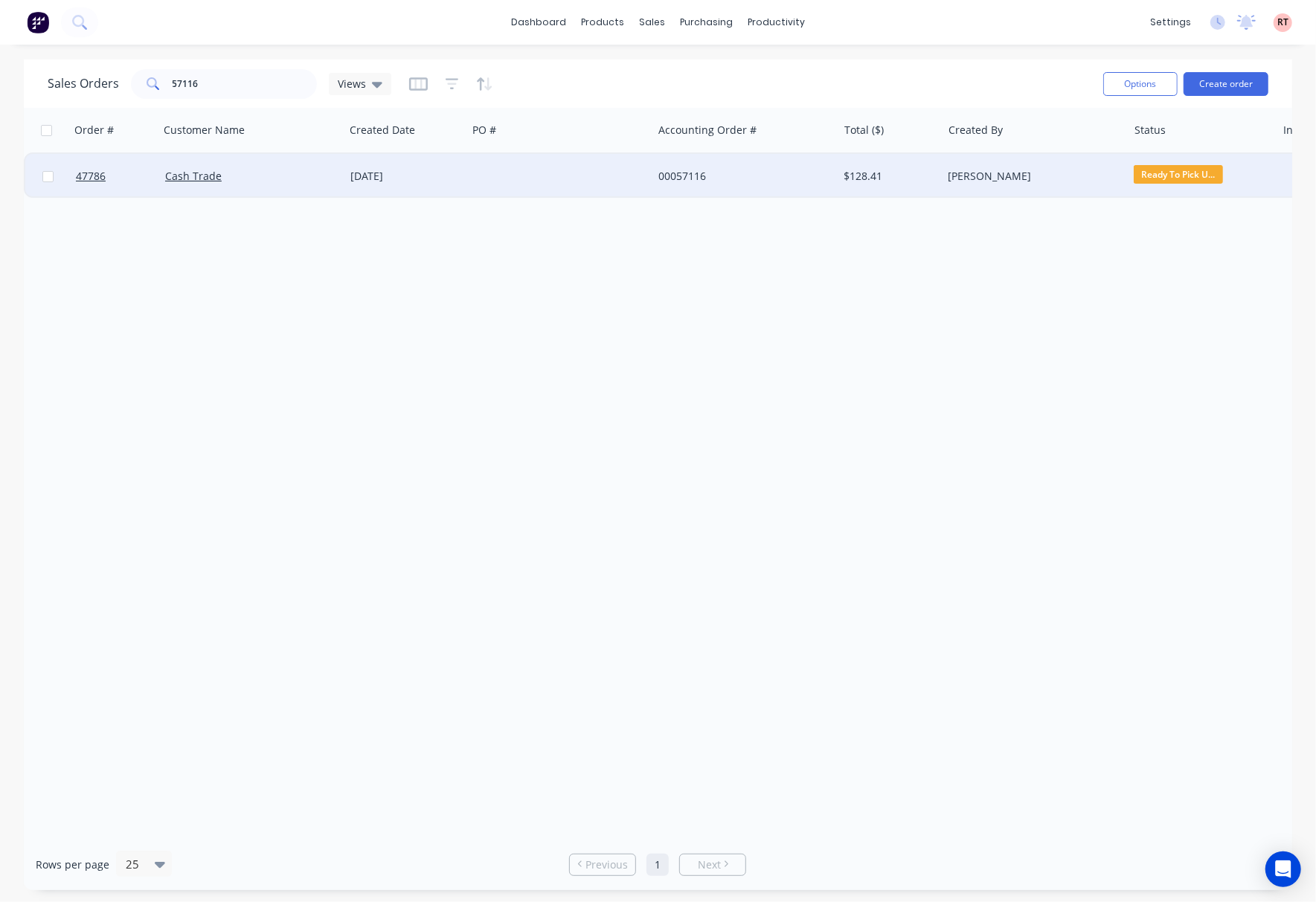
click at [1070, 180] on div "[PERSON_NAME]" at bounding box center [1030, 175] width 166 height 15
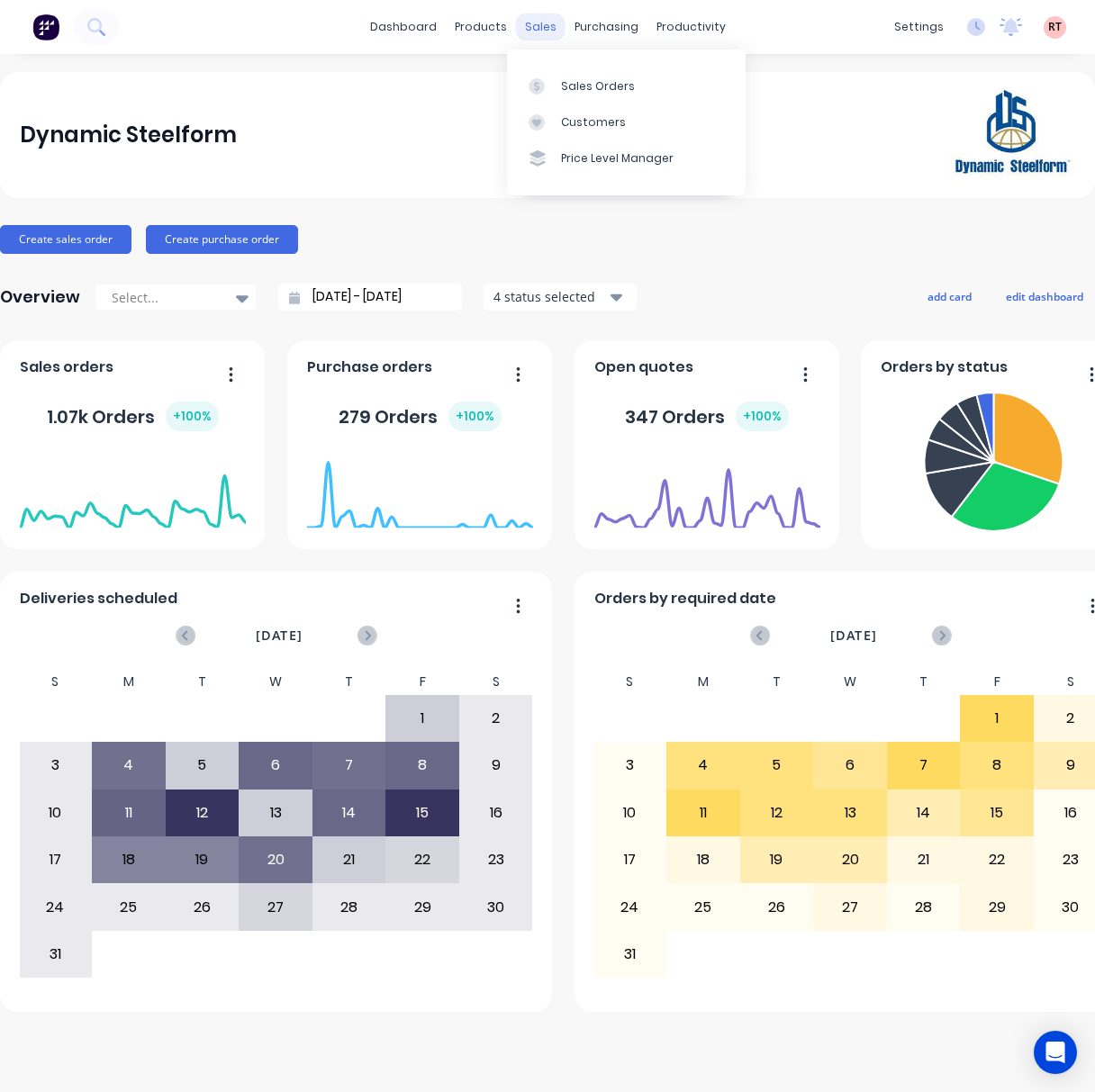
click at [527, 22] on div "sales" at bounding box center [541, 26] width 49 height 27
click at [609, 117] on div "Customers" at bounding box center [594, 122] width 65 height 16
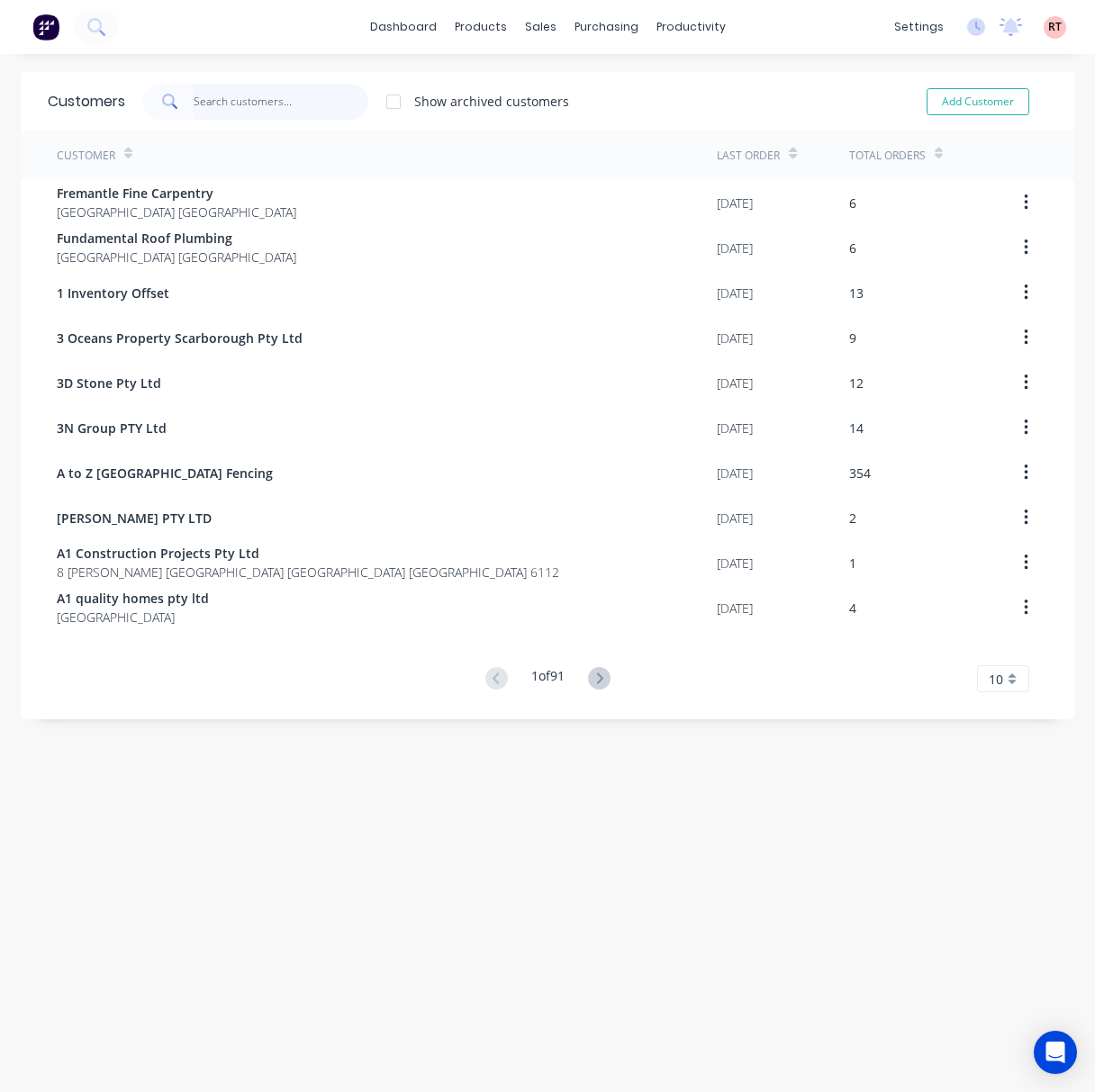
click at [261, 101] on input "text" at bounding box center [281, 102] width 175 height 36
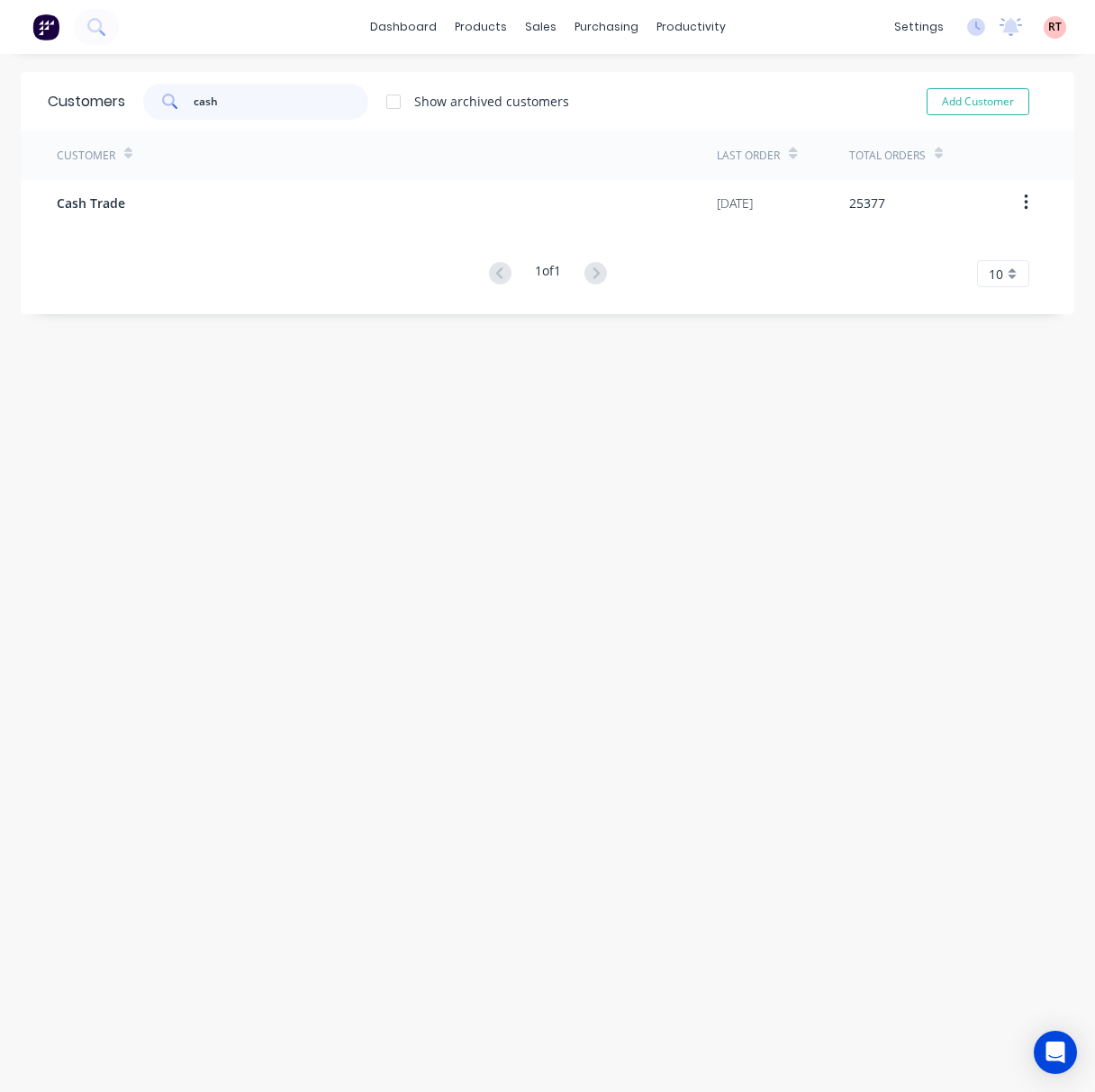
type input "cash"
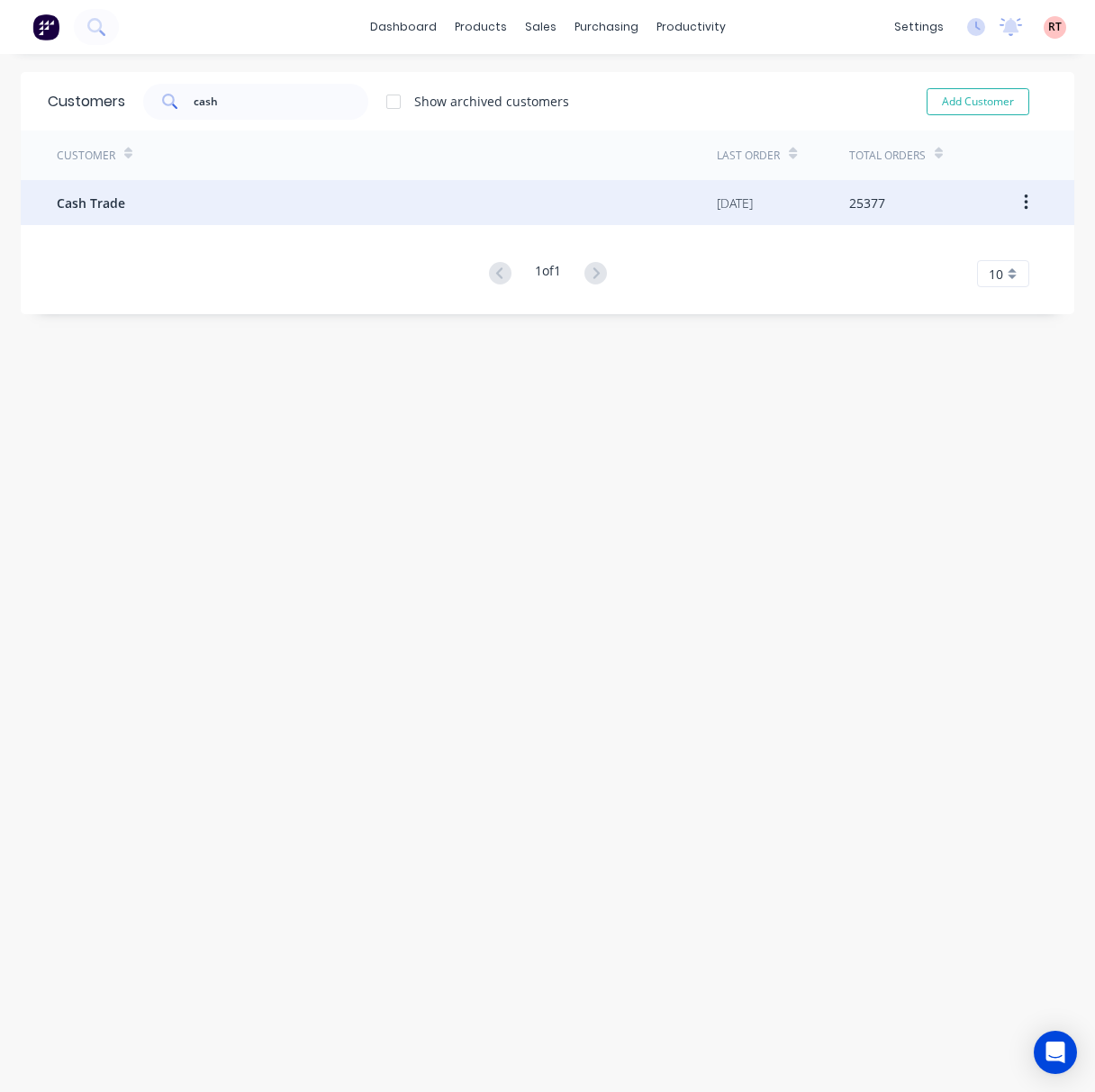
click at [299, 193] on div "Cash Trade" at bounding box center [387, 202] width 660 height 45
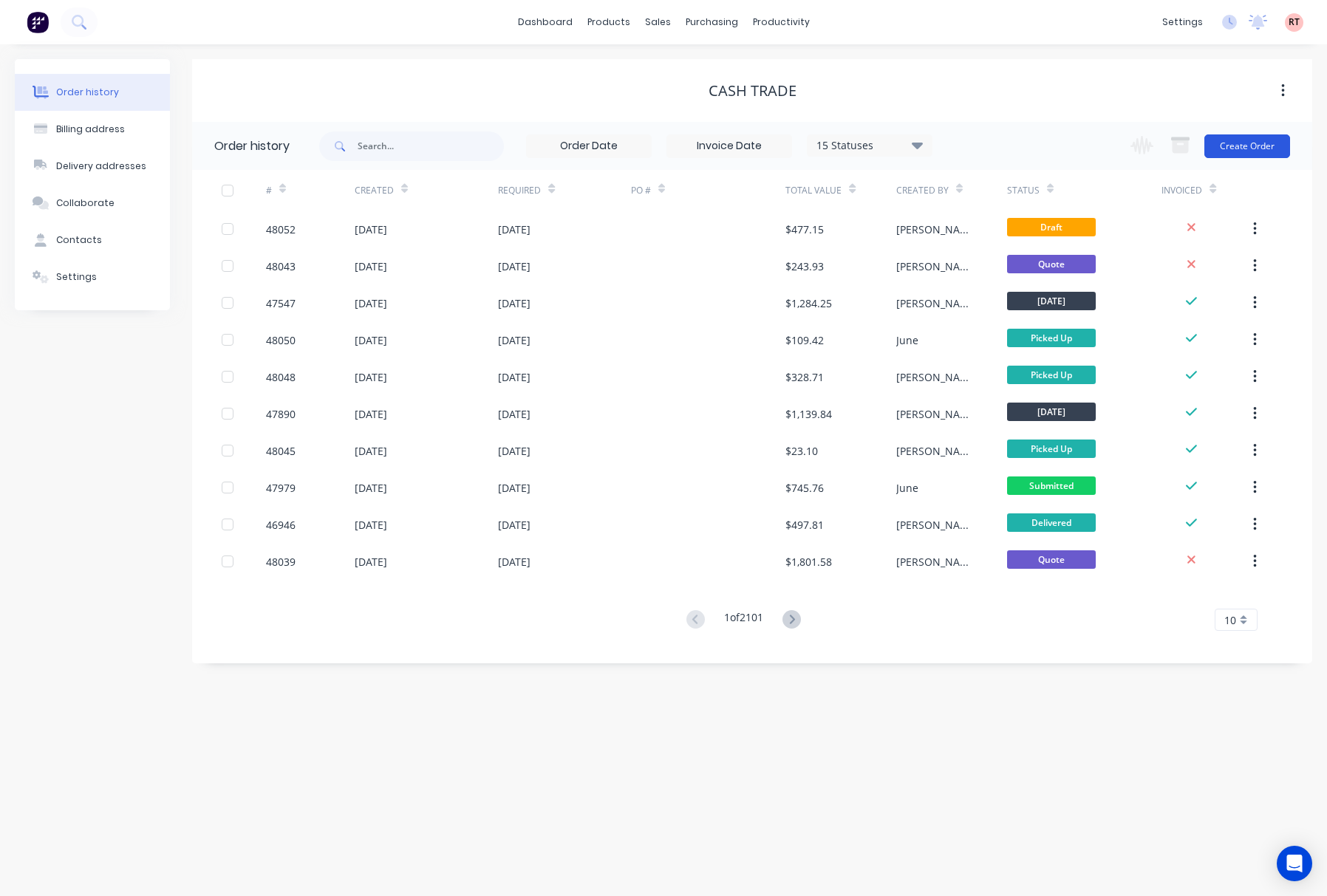
click at [898, 148] on button "Create Order" at bounding box center [1247, 146] width 86 height 24
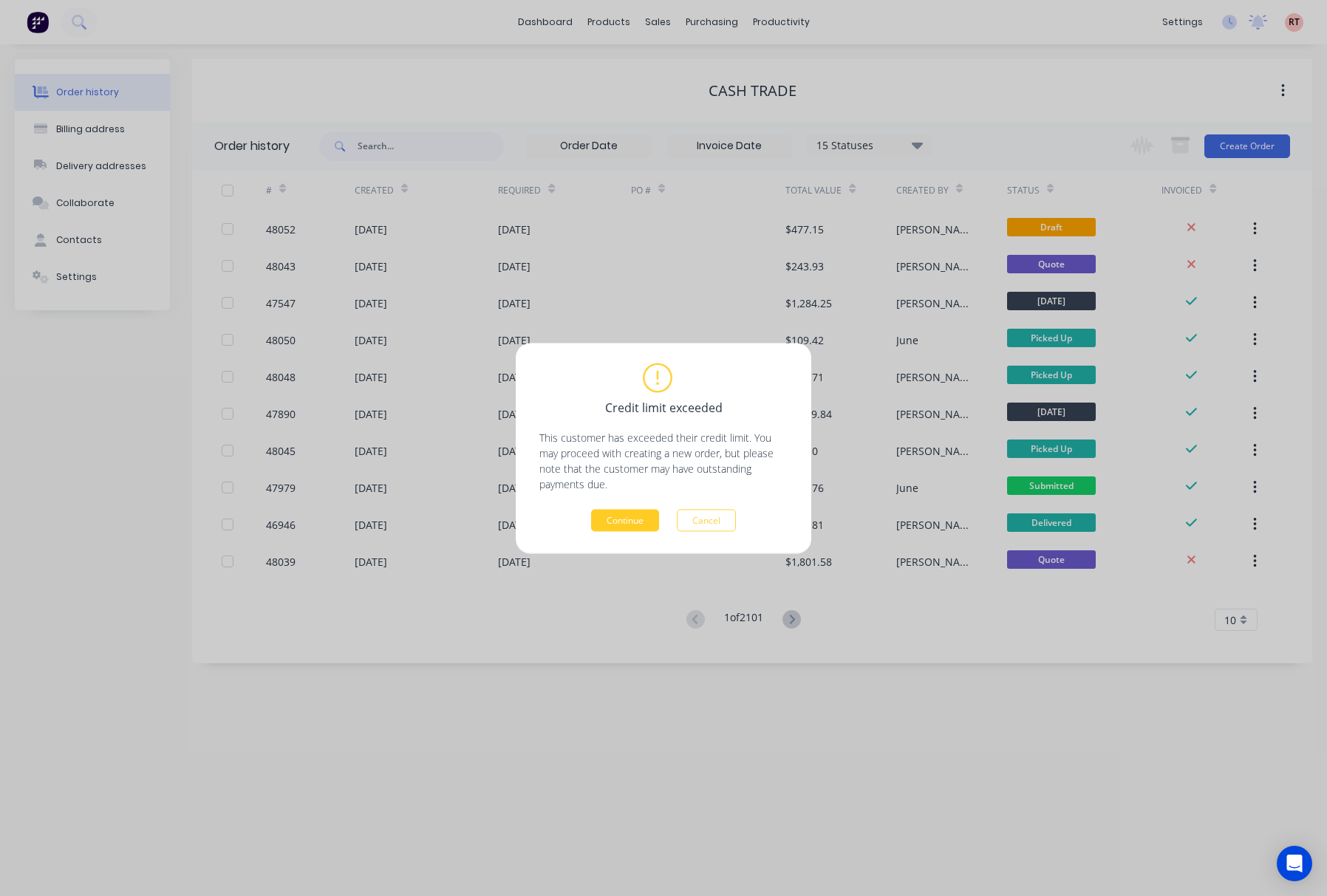
click at [625, 531] on button "Continue" at bounding box center [625, 520] width 68 height 22
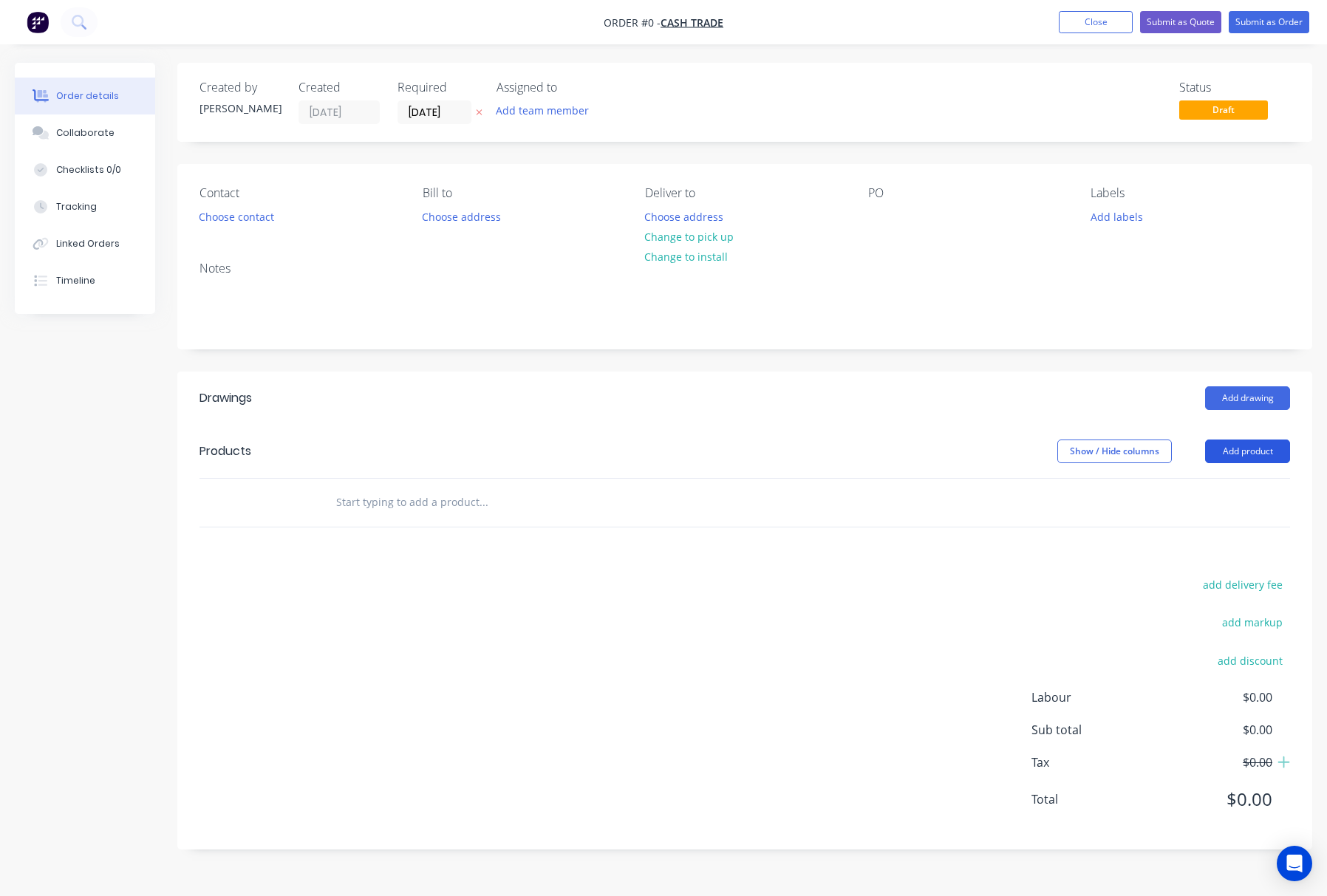
click at [898, 450] on button "Add product" at bounding box center [1247, 451] width 85 height 24
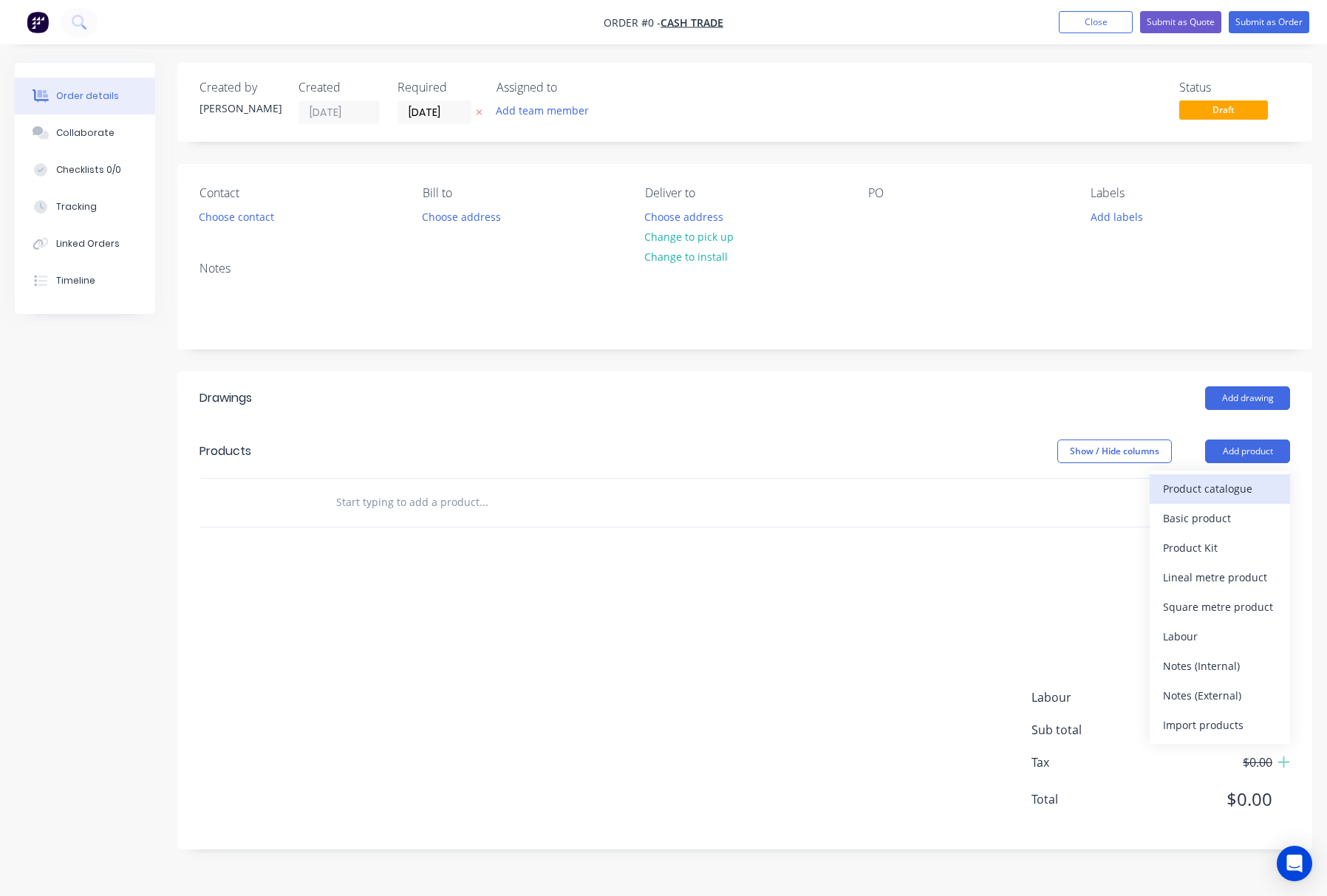
click at [898, 483] on div "Product catalogue" at bounding box center [1220, 489] width 114 height 21
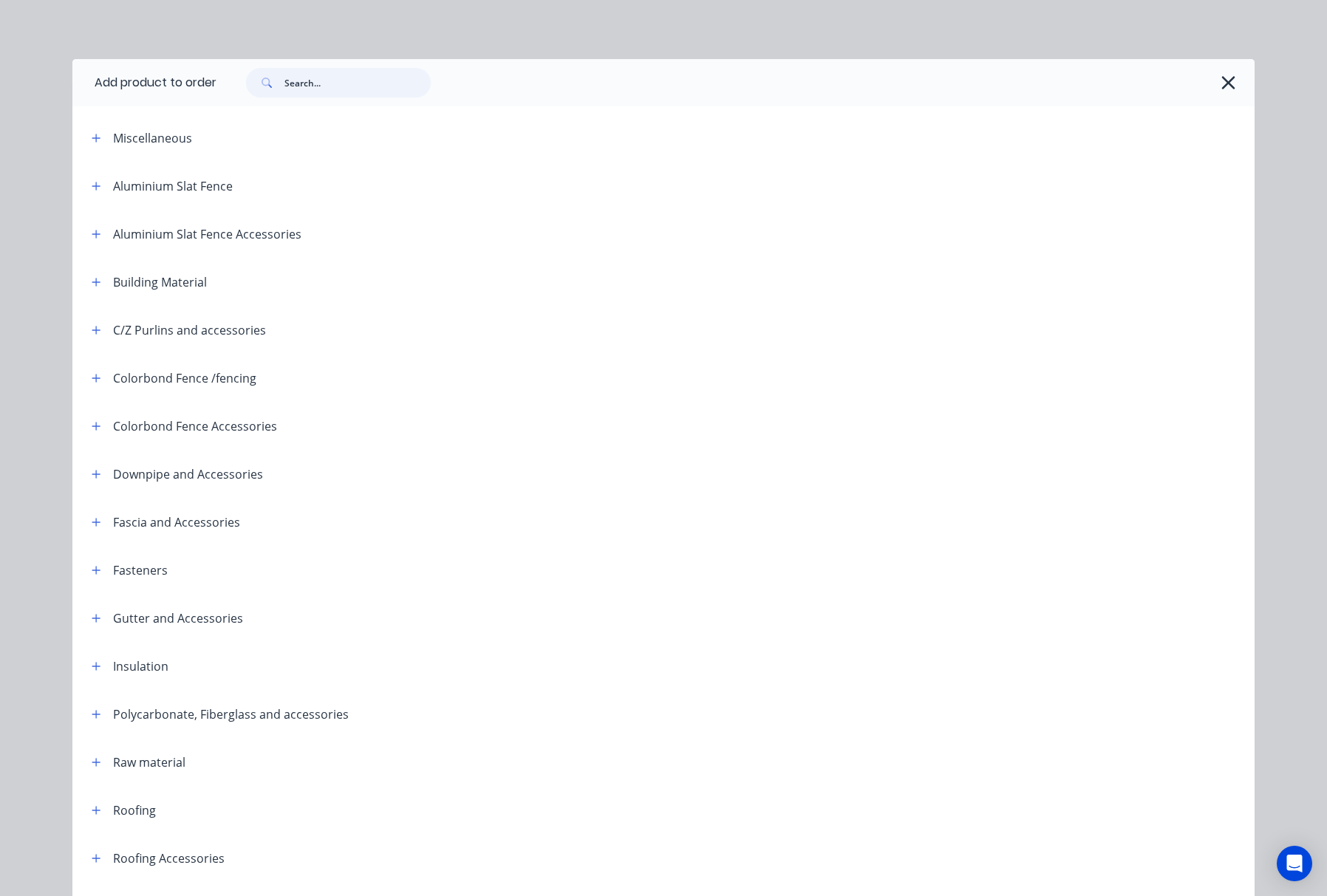
click at [402, 89] on input "text" at bounding box center [357, 83] width 146 height 30
type input "batten"
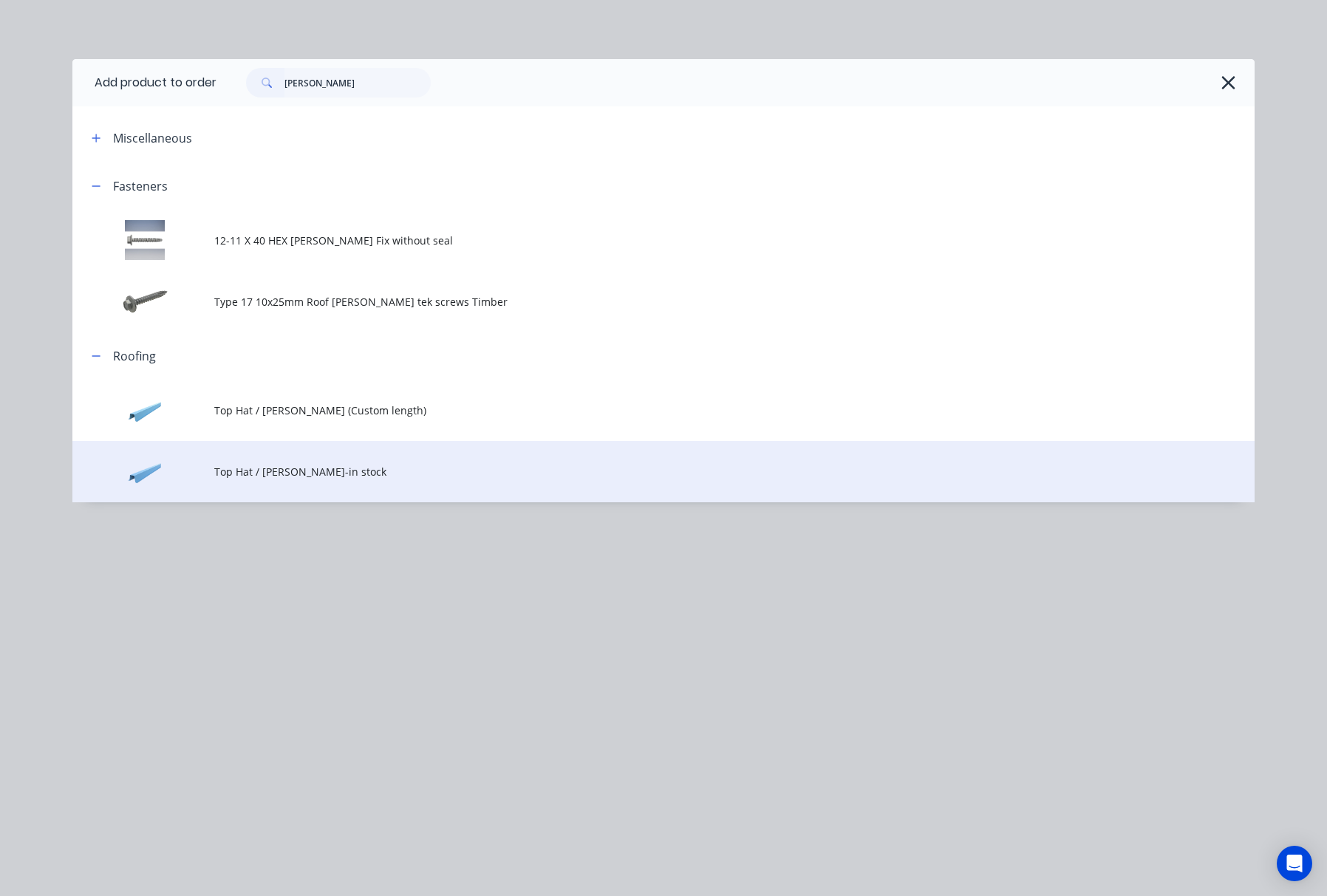
click at [486, 473] on span "Top Hat / Batten-in stock" at bounding box center [630, 472] width 832 height 15
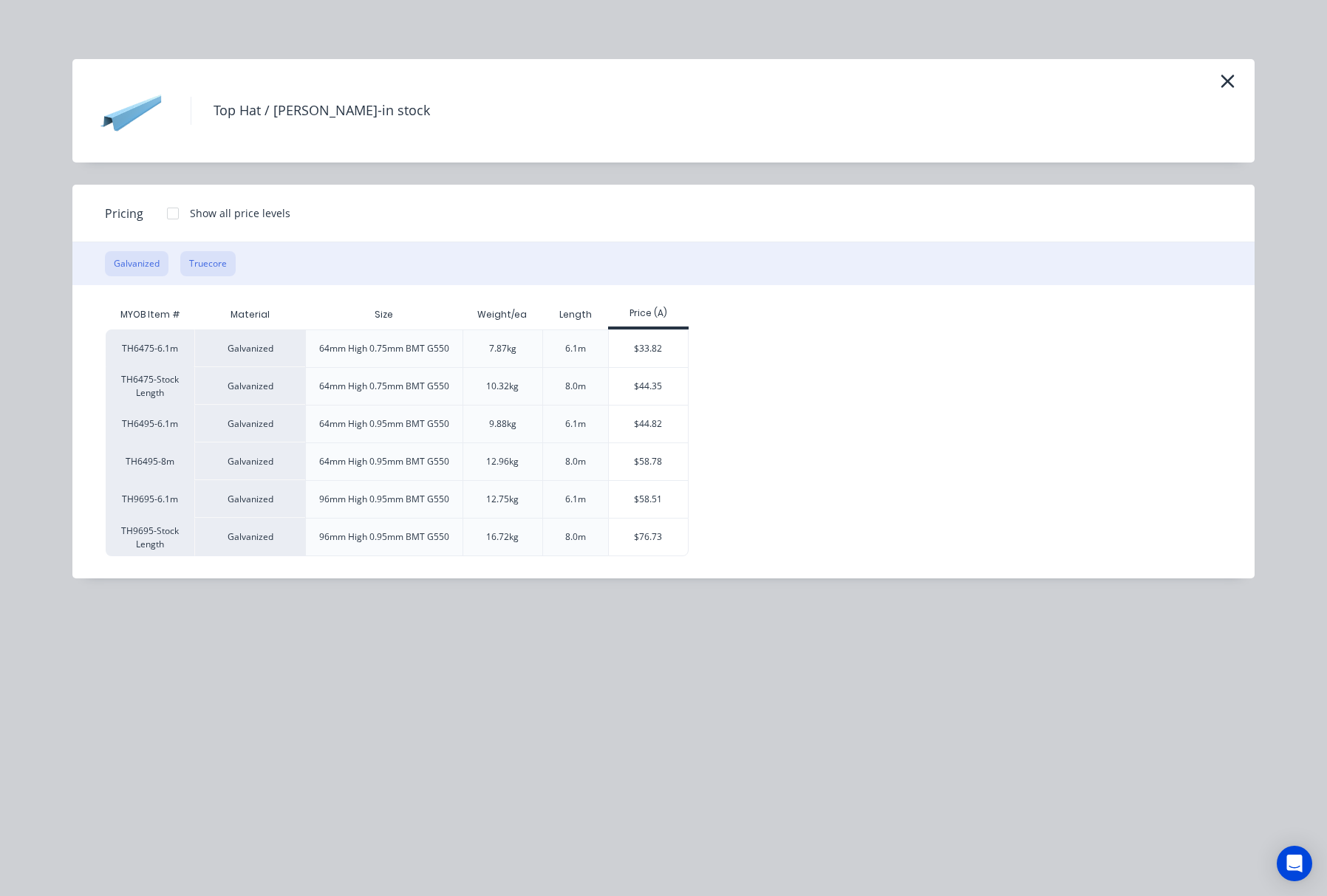
drag, startPoint x: 216, startPoint y: 255, endPoint x: 229, endPoint y: 260, distance: 13.9
click at [216, 255] on button "Truecore" at bounding box center [208, 264] width 55 height 25
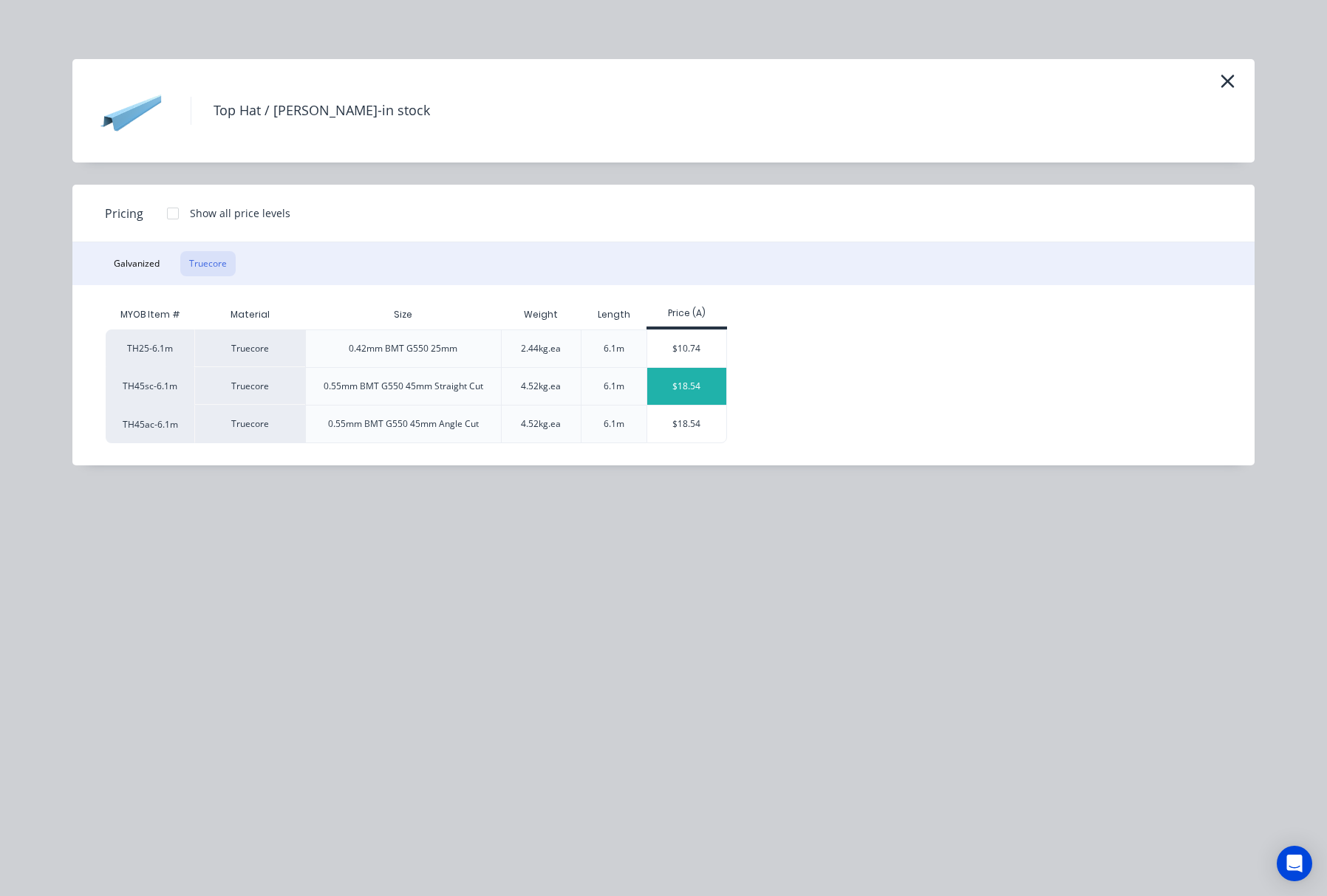
click at [668, 387] on div "$18.54" at bounding box center [686, 386] width 79 height 37
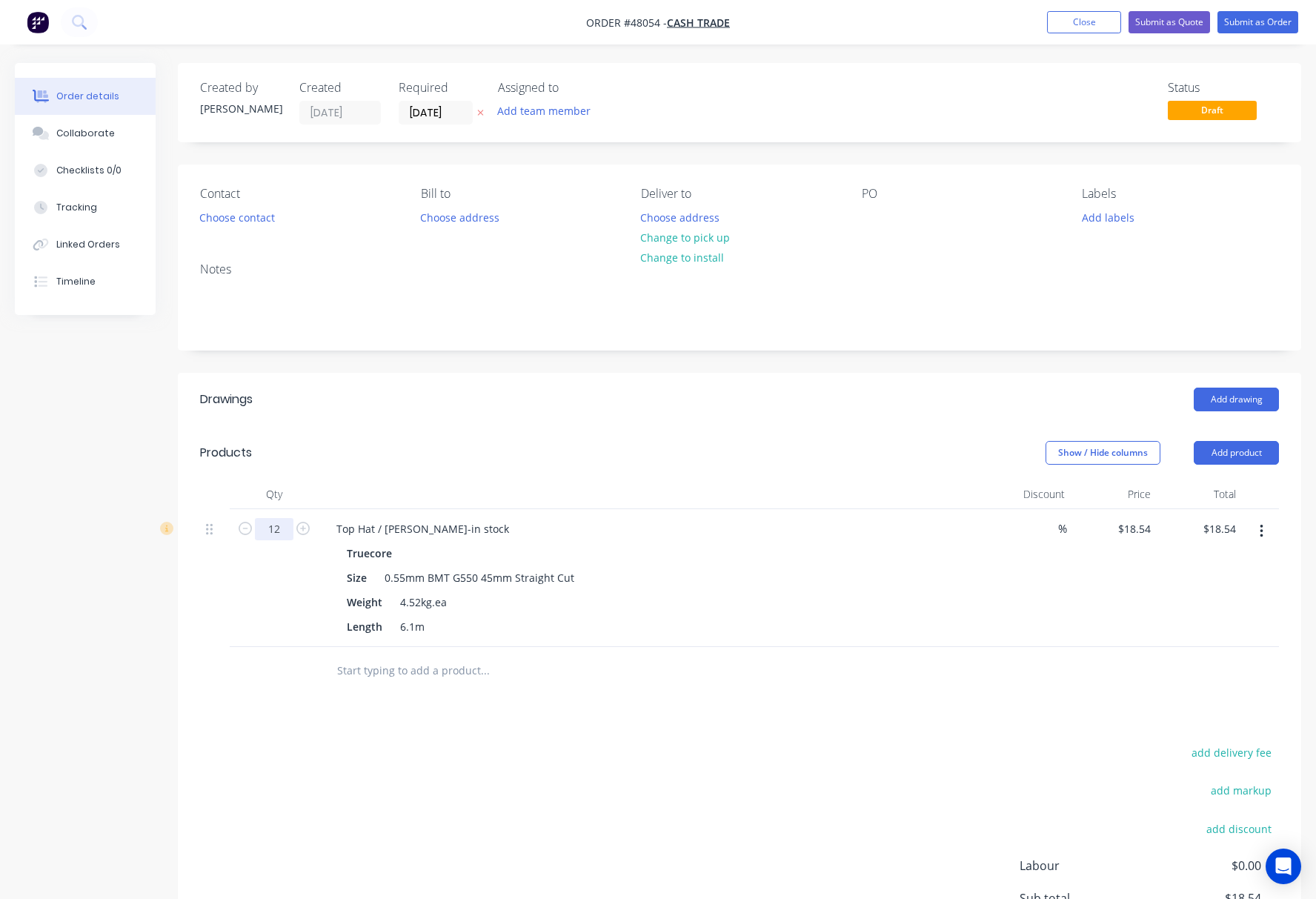
type input "12"
type input "$222.48"
click at [430, 416] on header "Drawings Add drawing" at bounding box center [739, 400] width 1124 height 54
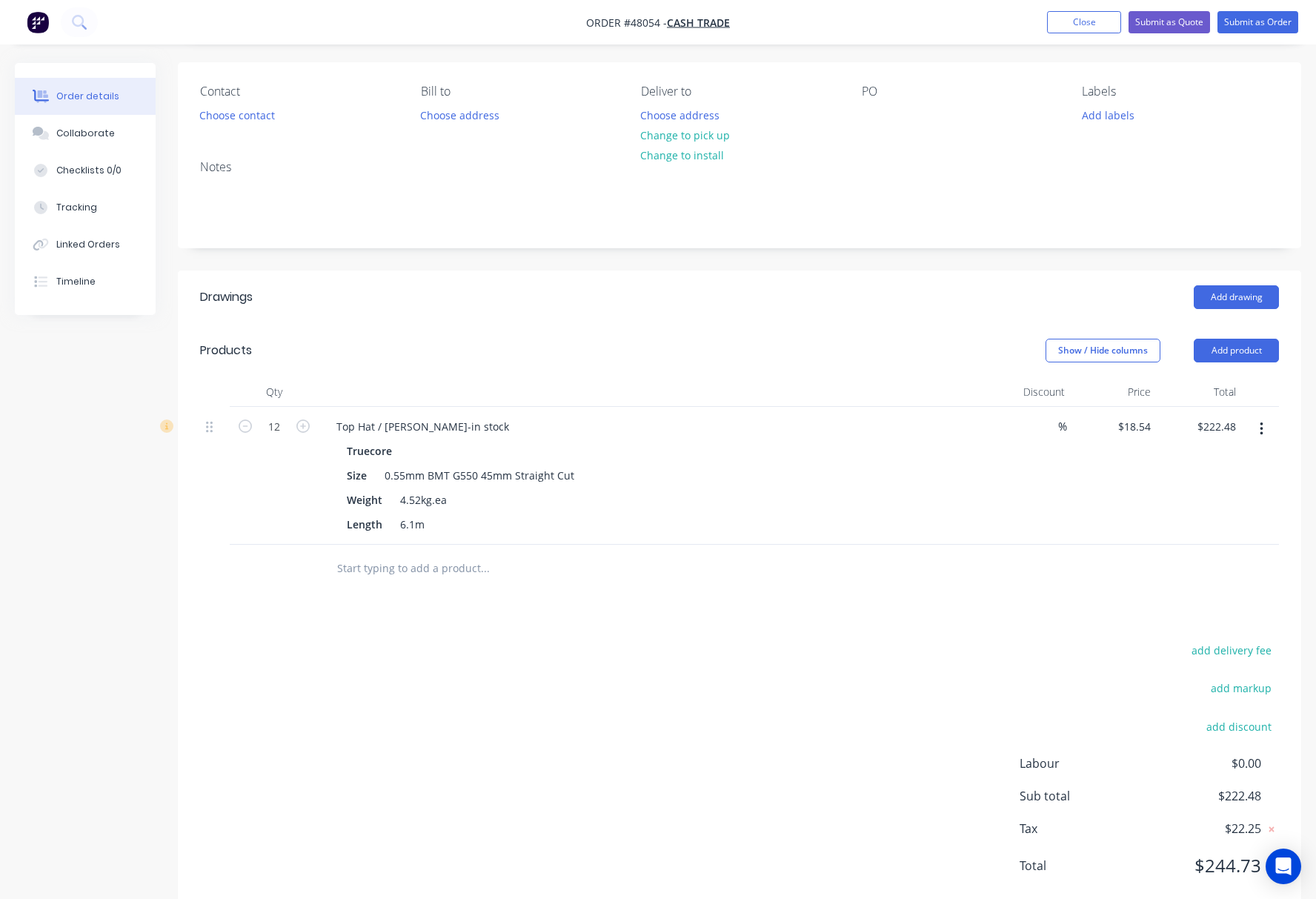
scroll to position [143, 0]
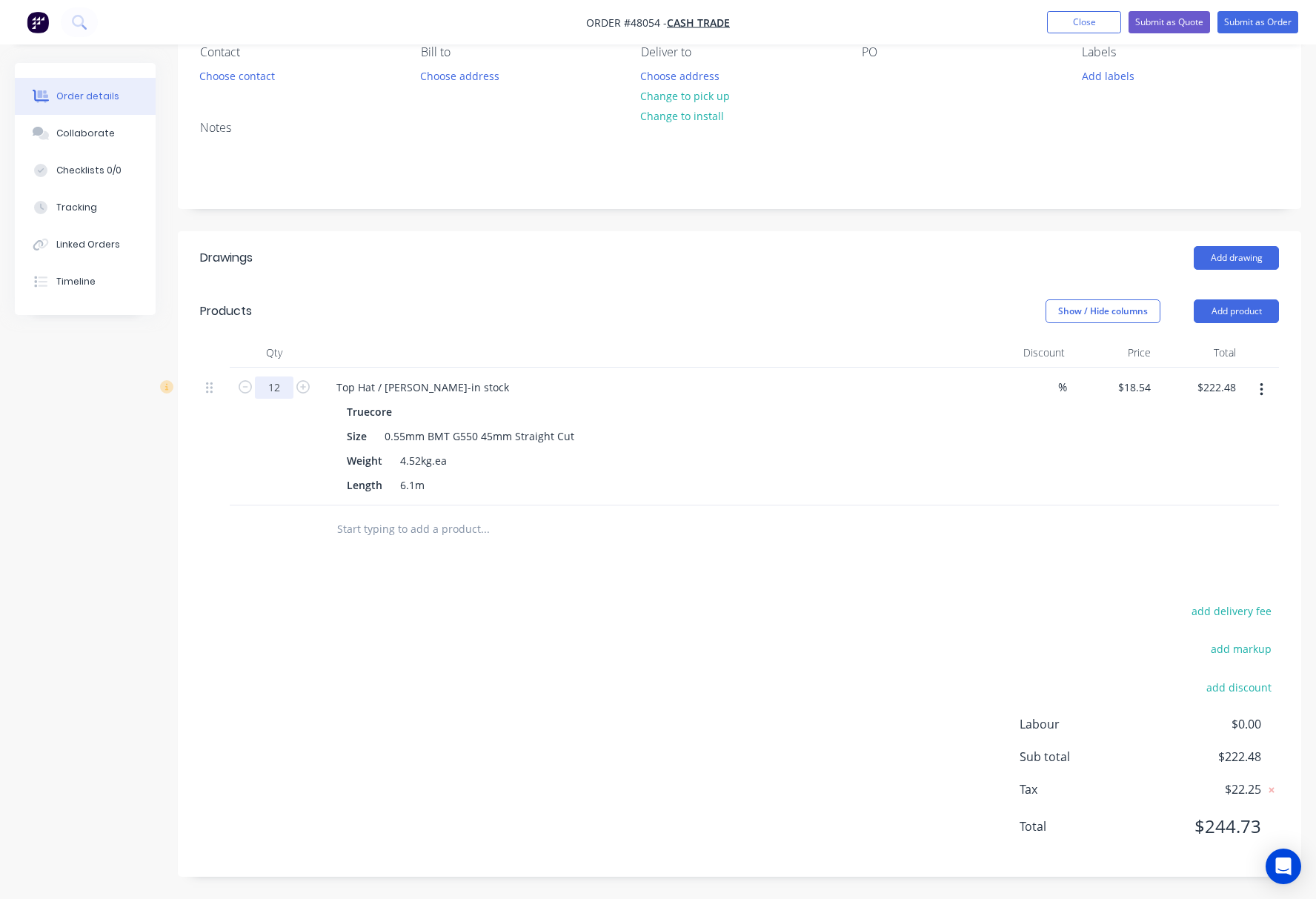
click at [285, 388] on input "12" at bounding box center [274, 387] width 38 height 22
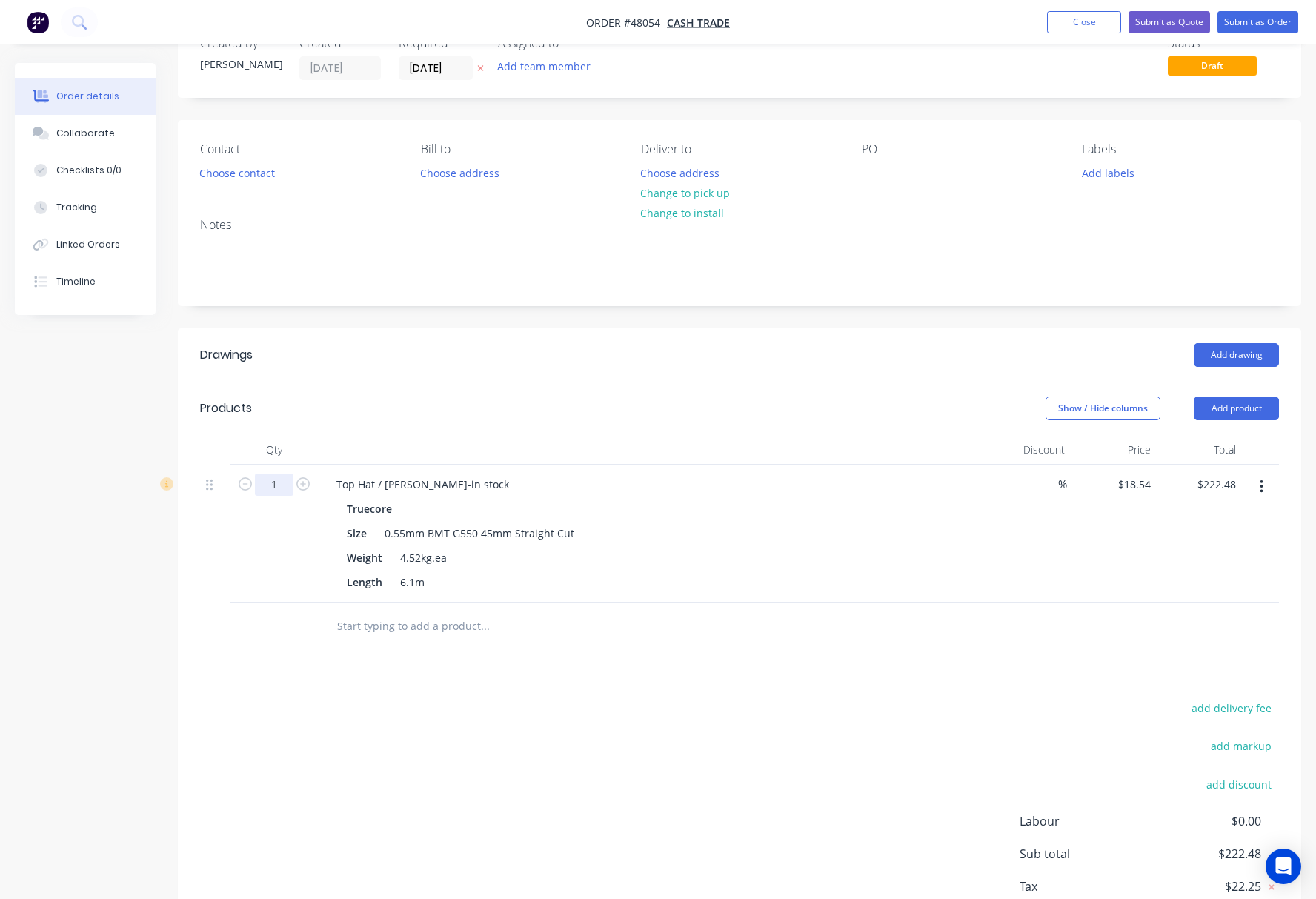
type input "1"
type input "$18.54"
click at [704, 720] on div "add delivery fee add markup add discount Labour $0.00 Sub total $222.48 Tax $22…" at bounding box center [739, 825] width 1079 height 253
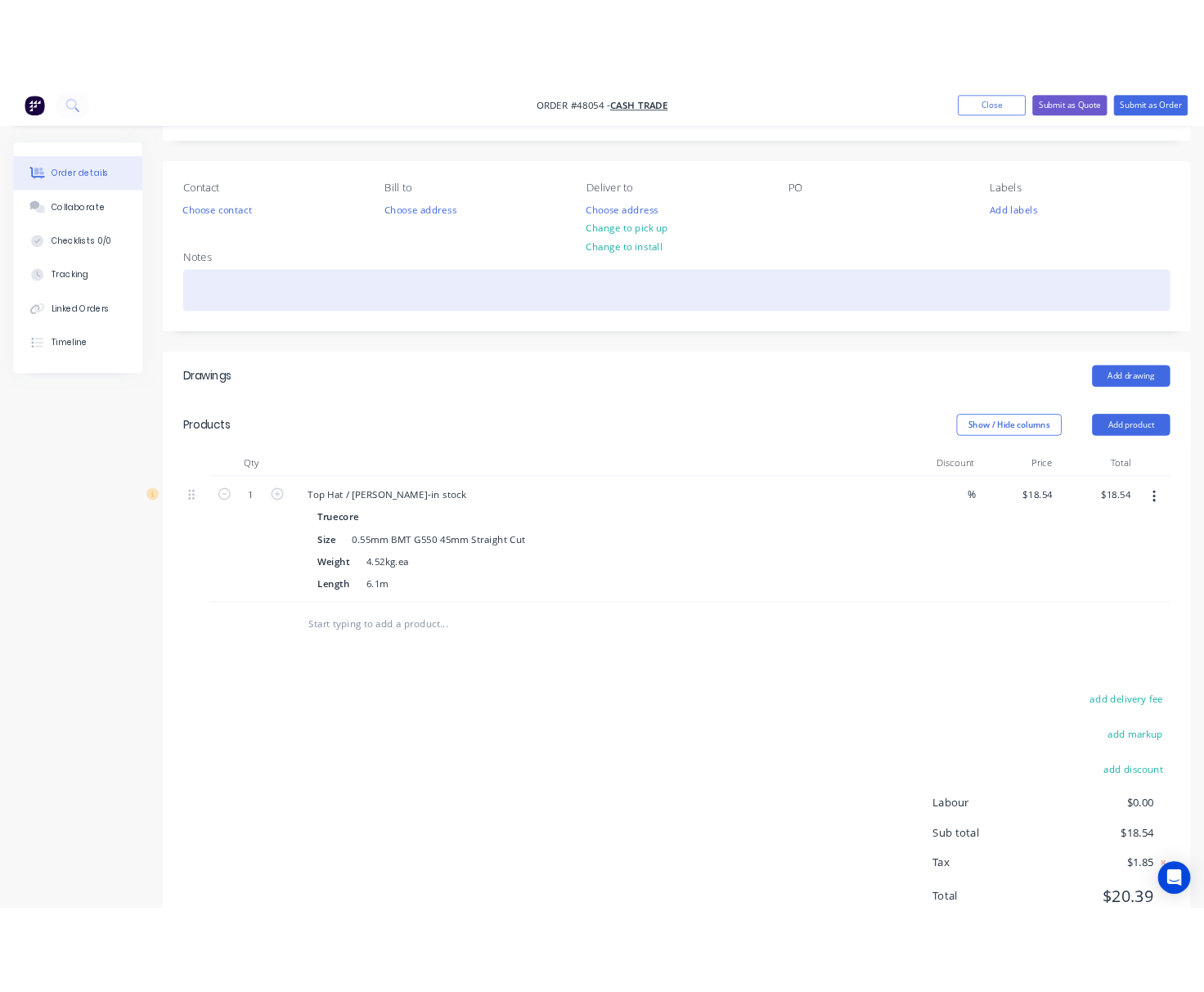
scroll to position [0, 0]
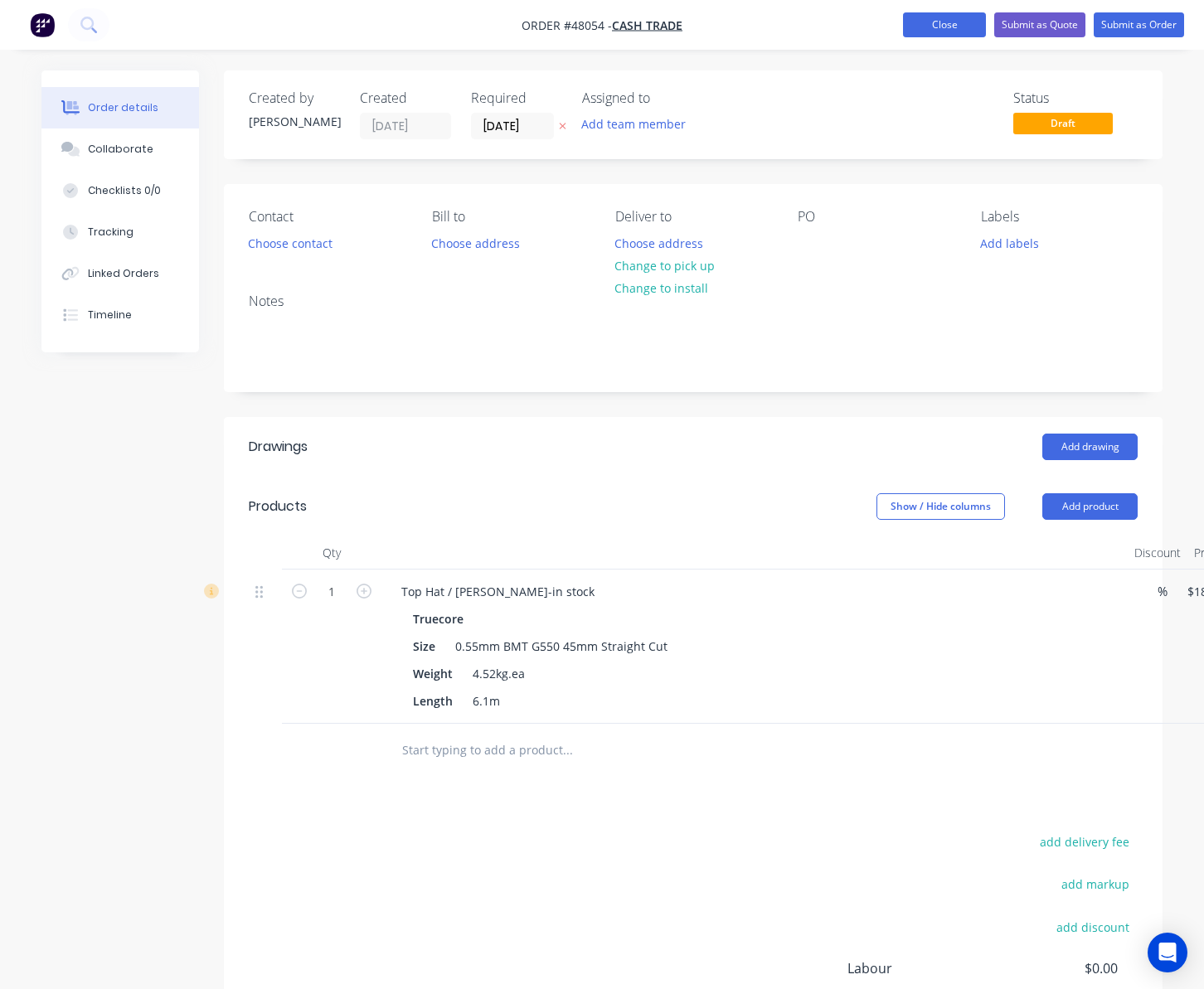
click at [947, 21] on button "Close" at bounding box center [944, 24] width 83 height 25
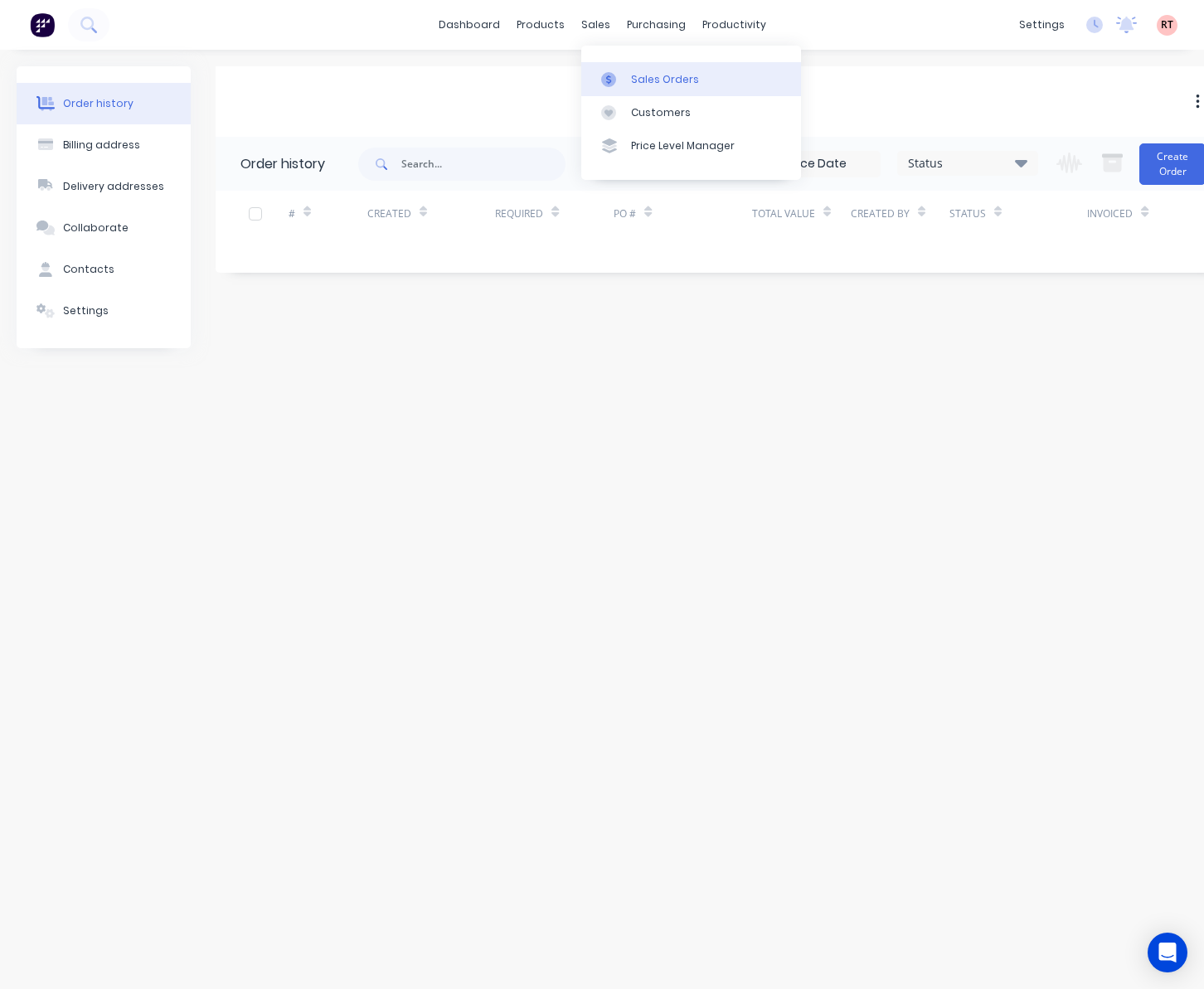
click at [638, 83] on div "Sales Orders" at bounding box center [664, 79] width 68 height 15
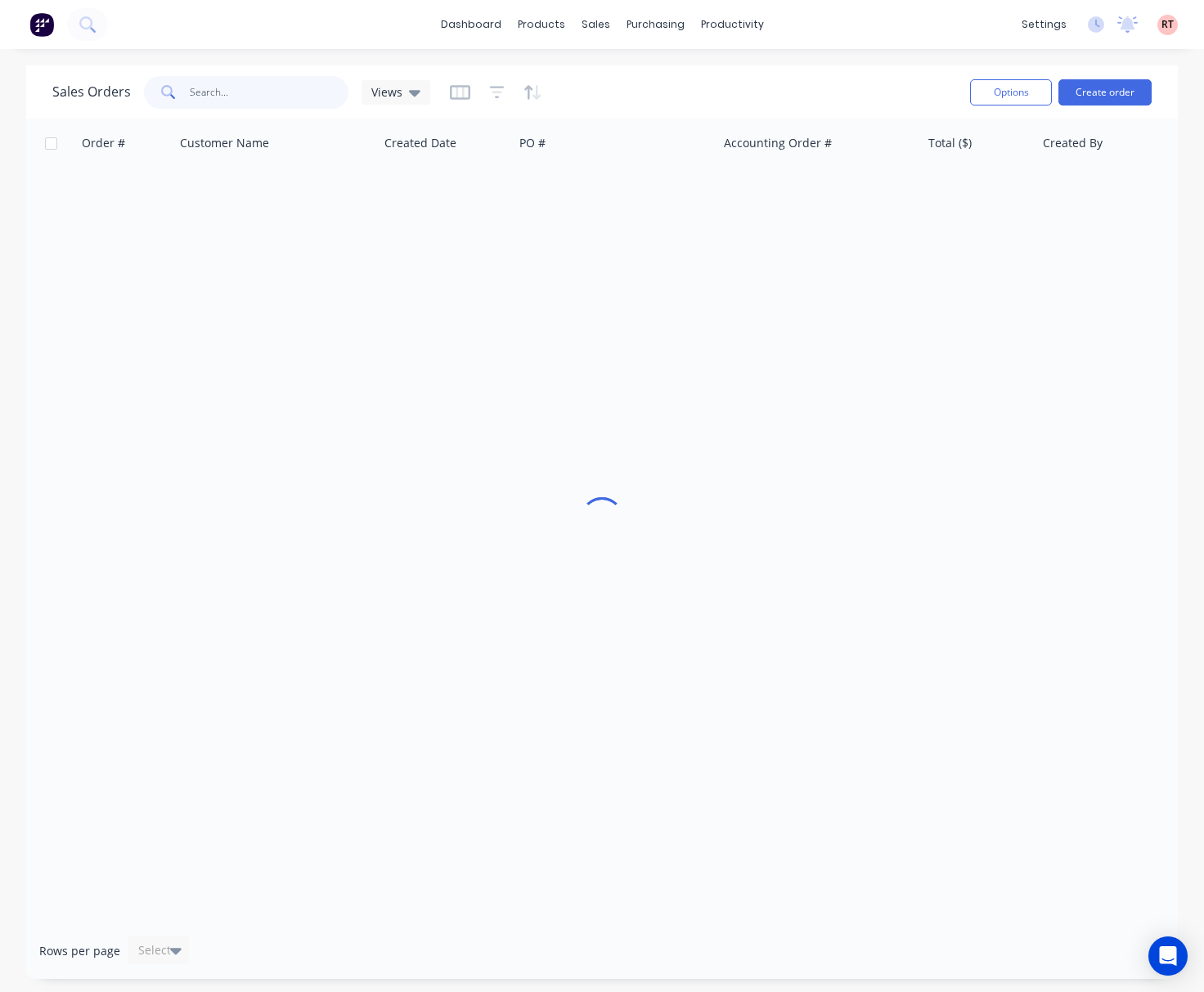
click at [262, 80] on input "text" at bounding box center [269, 92] width 159 height 33
click at [191, 96] on input "0430511979" at bounding box center [269, 92] width 159 height 33
type input "430511979"
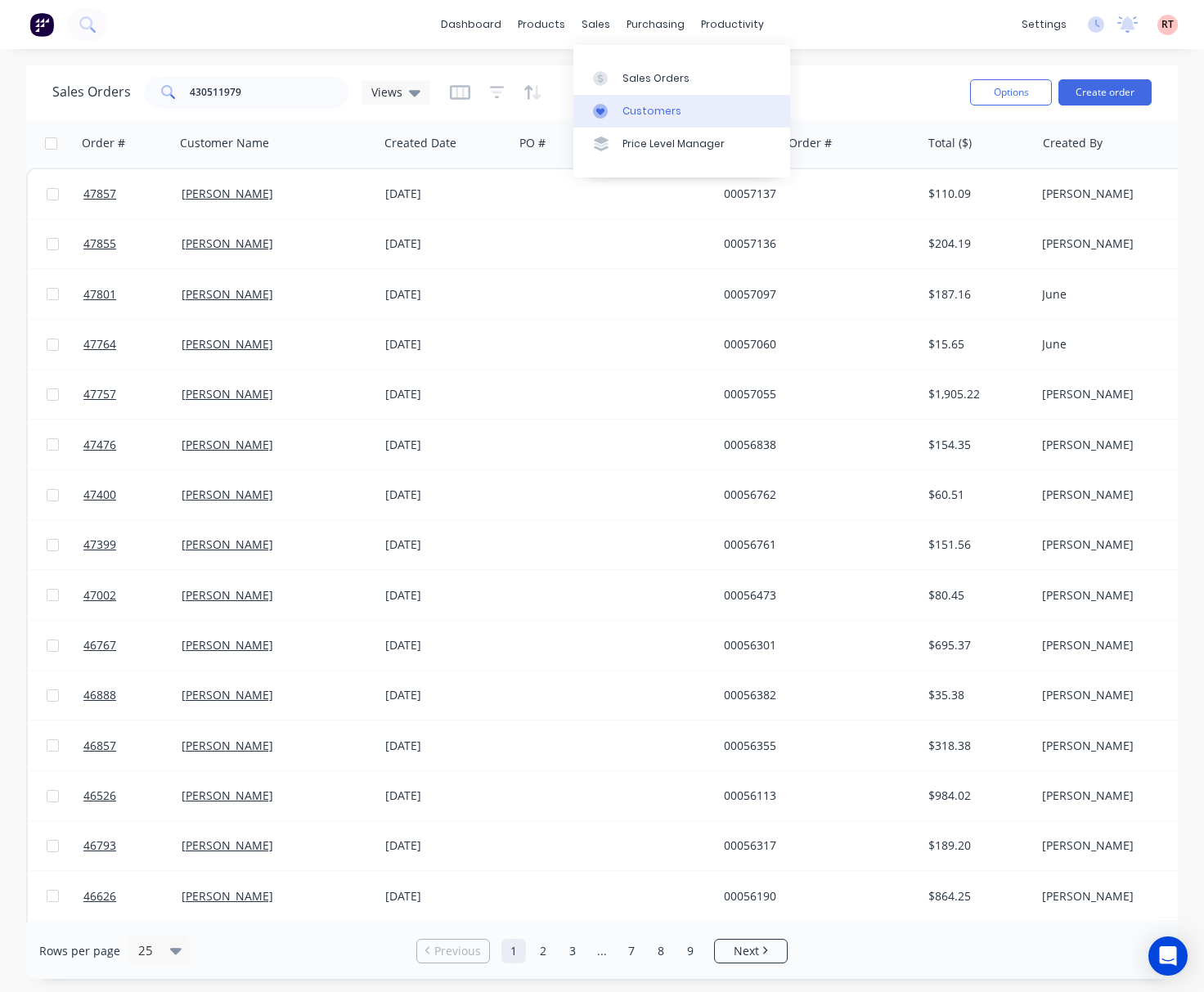
click at [649, 113] on div "Customers" at bounding box center [652, 111] width 59 height 14
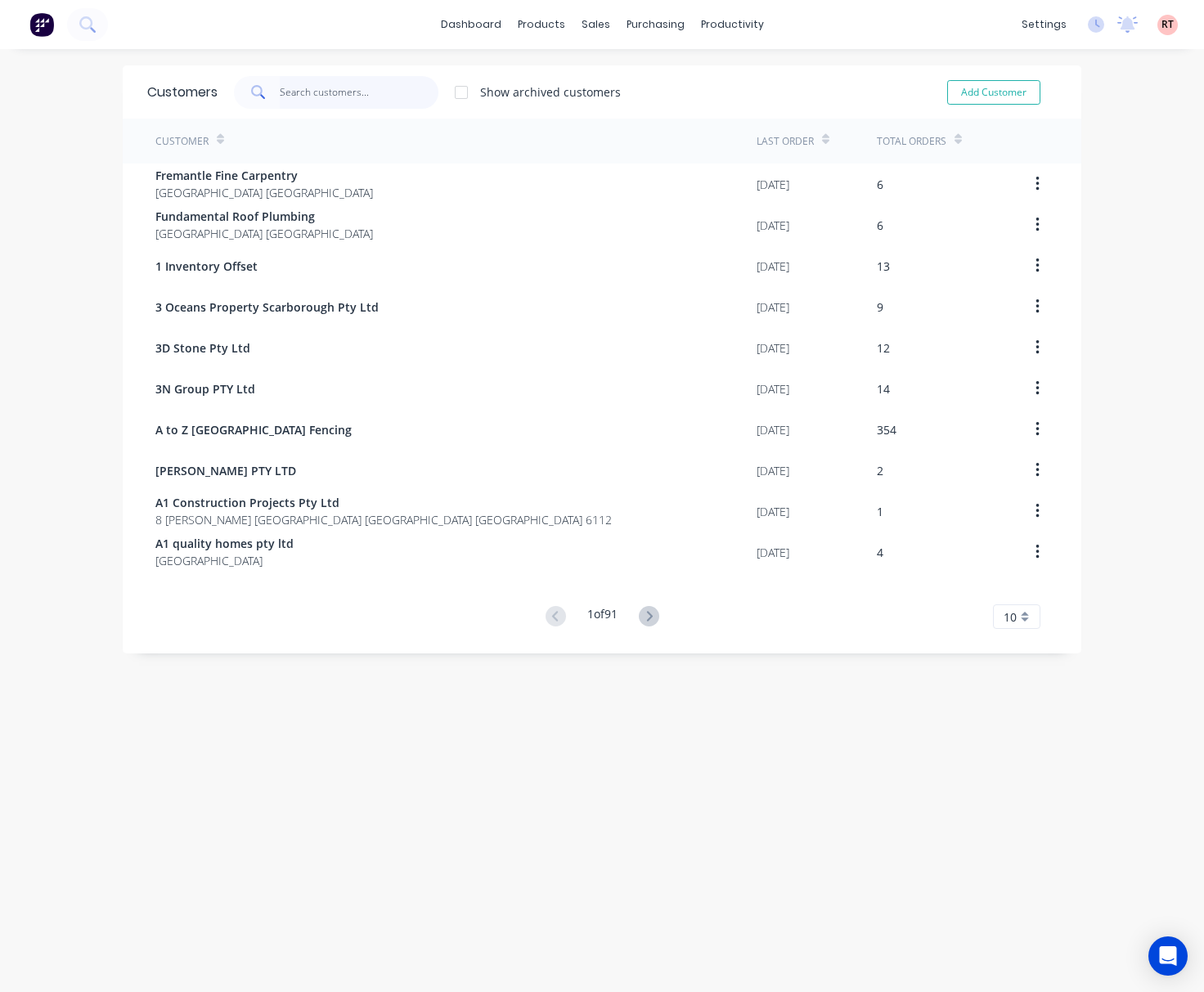
click at [353, 93] on input "text" at bounding box center [359, 92] width 159 height 33
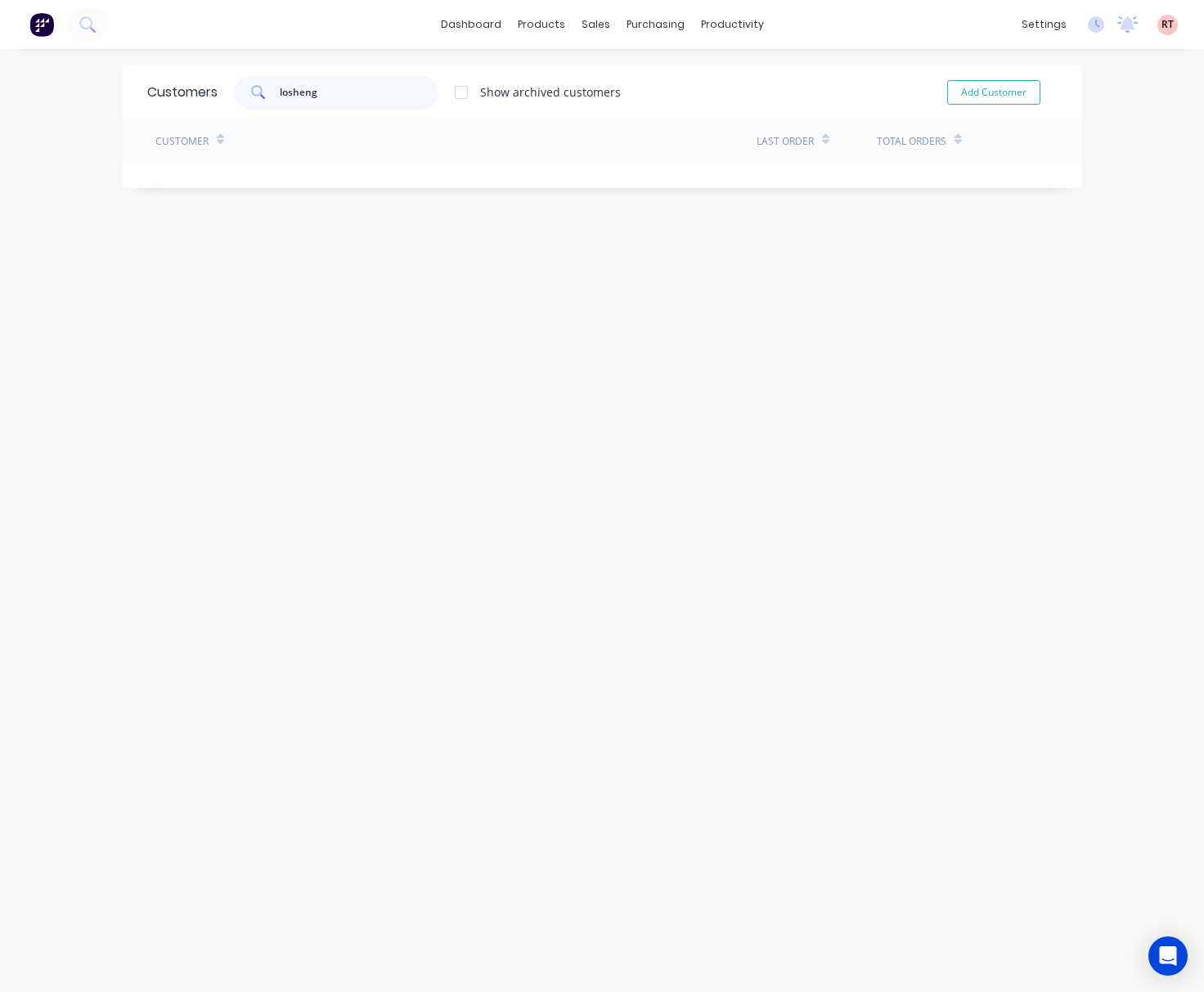
drag, startPoint x: 338, startPoint y: 98, endPoint x: 279, endPoint y: 89, distance: 59.7
click at [279, 89] on input "losheng" at bounding box center [359, 92] width 159 height 33
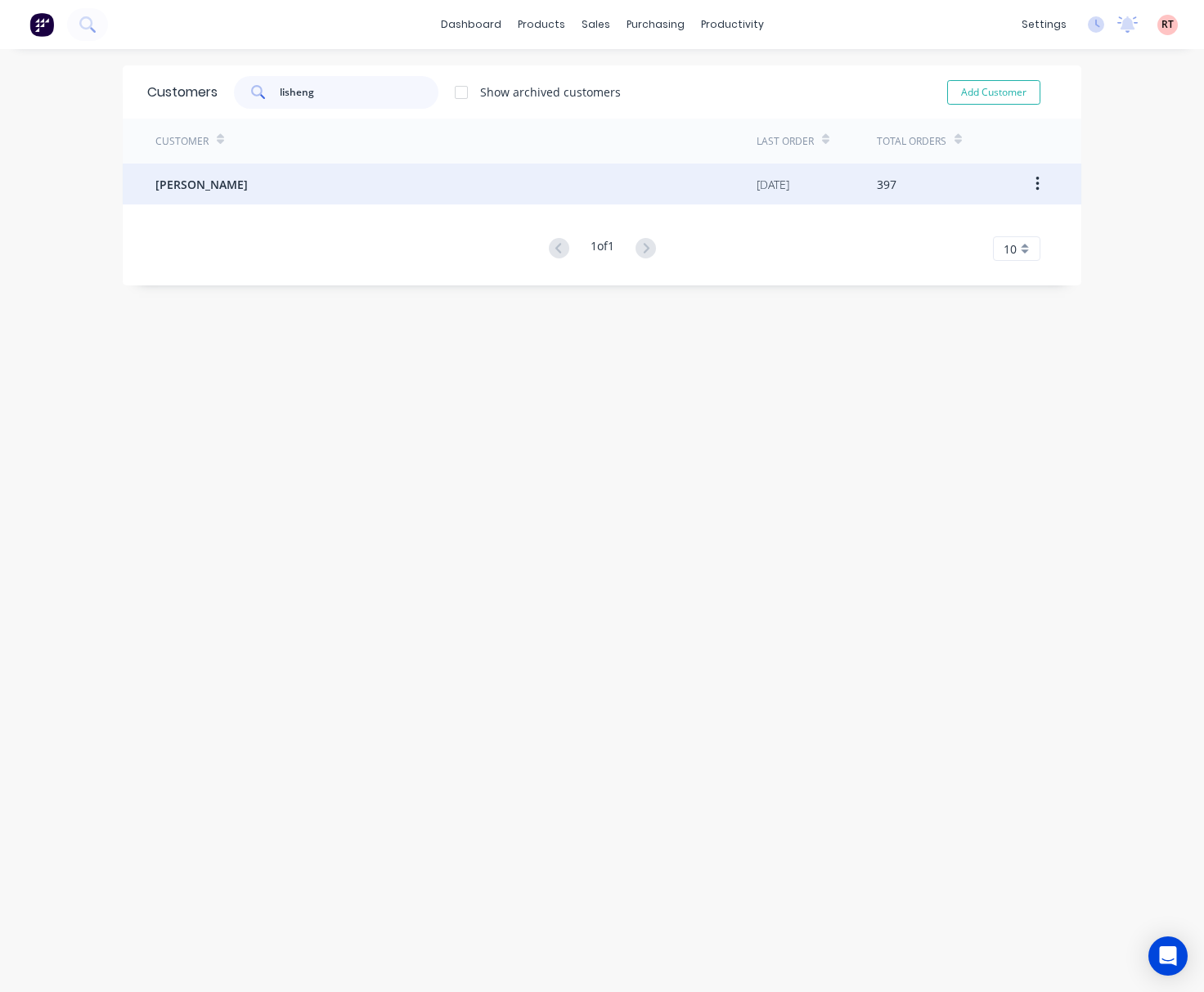
type input "lisheng"
click at [348, 190] on div "[PERSON_NAME]" at bounding box center [456, 184] width 601 height 41
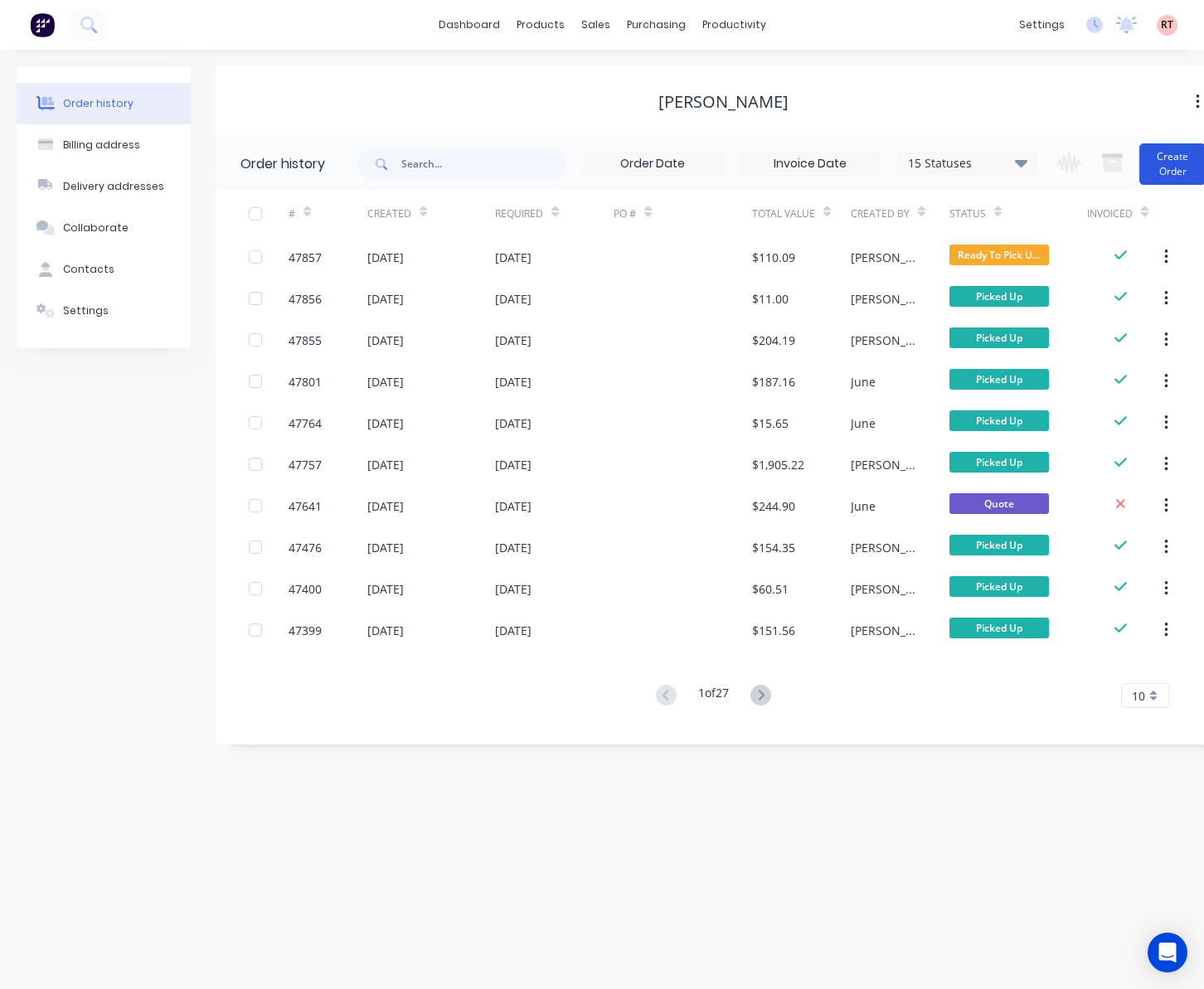
click at [1007, 154] on button "Create Order" at bounding box center [1172, 164] width 66 height 41
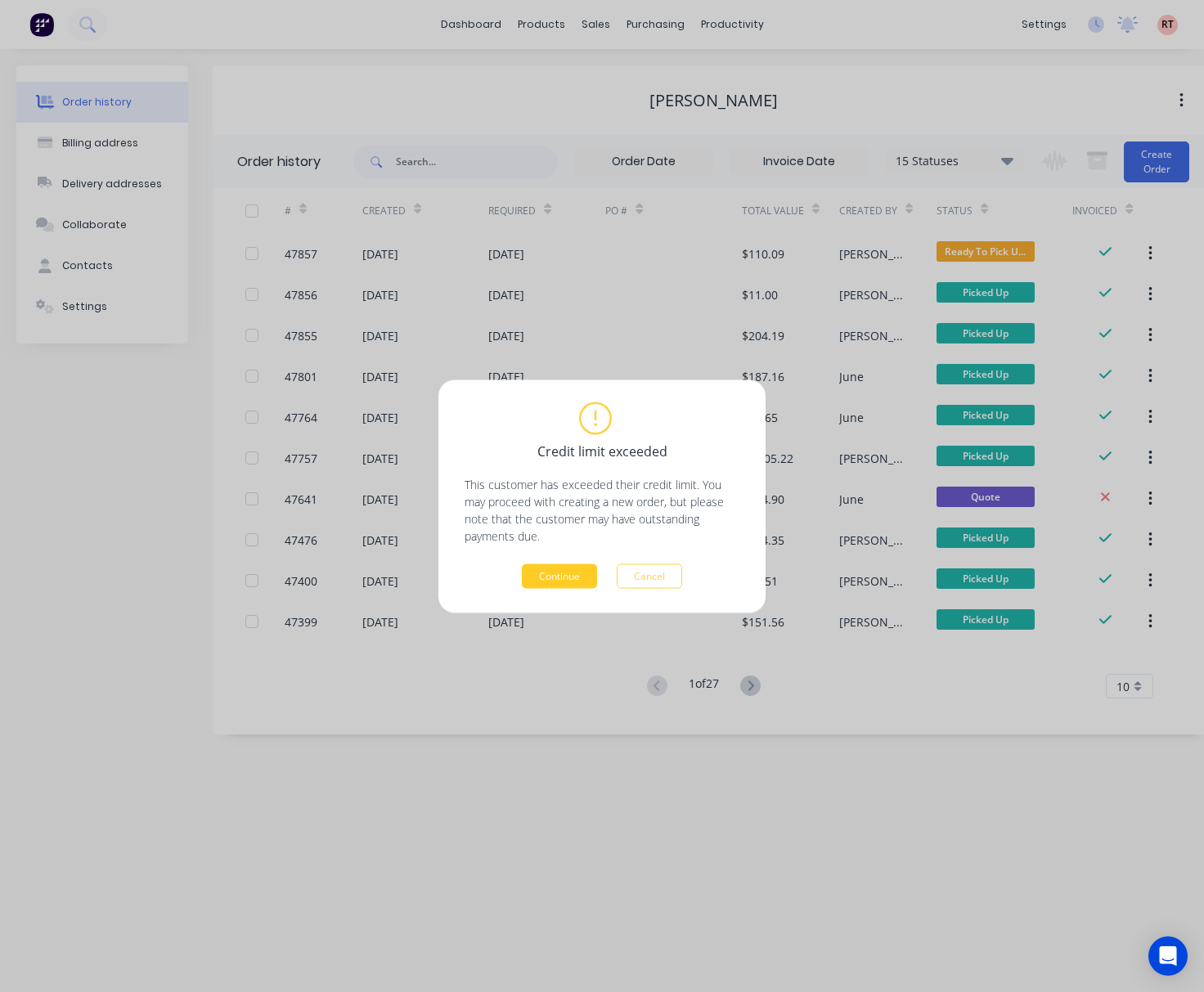
click at [561, 570] on button "Continue" at bounding box center [559, 576] width 75 height 25
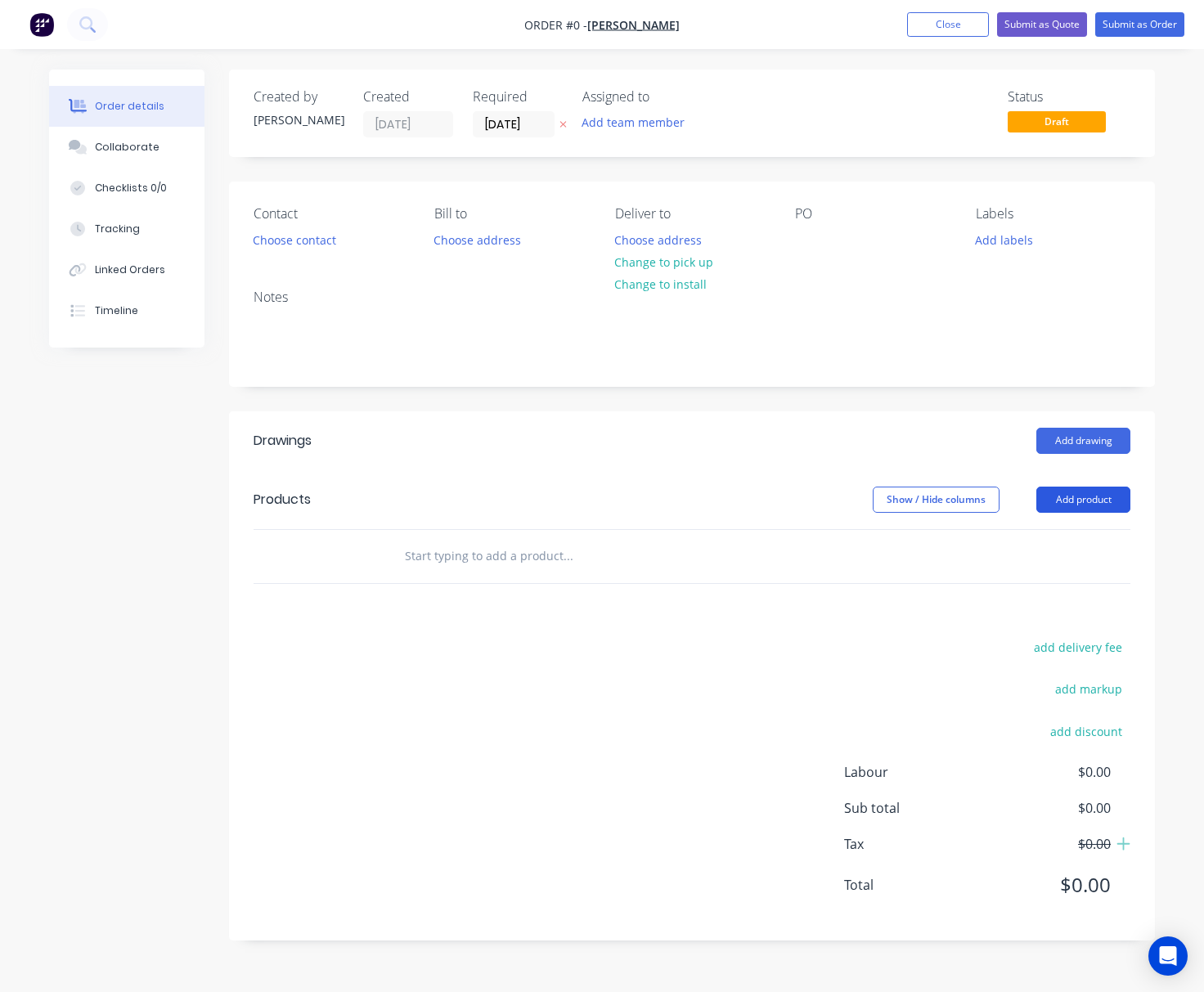
click at [994, 493] on button "Add product" at bounding box center [1083, 499] width 94 height 26
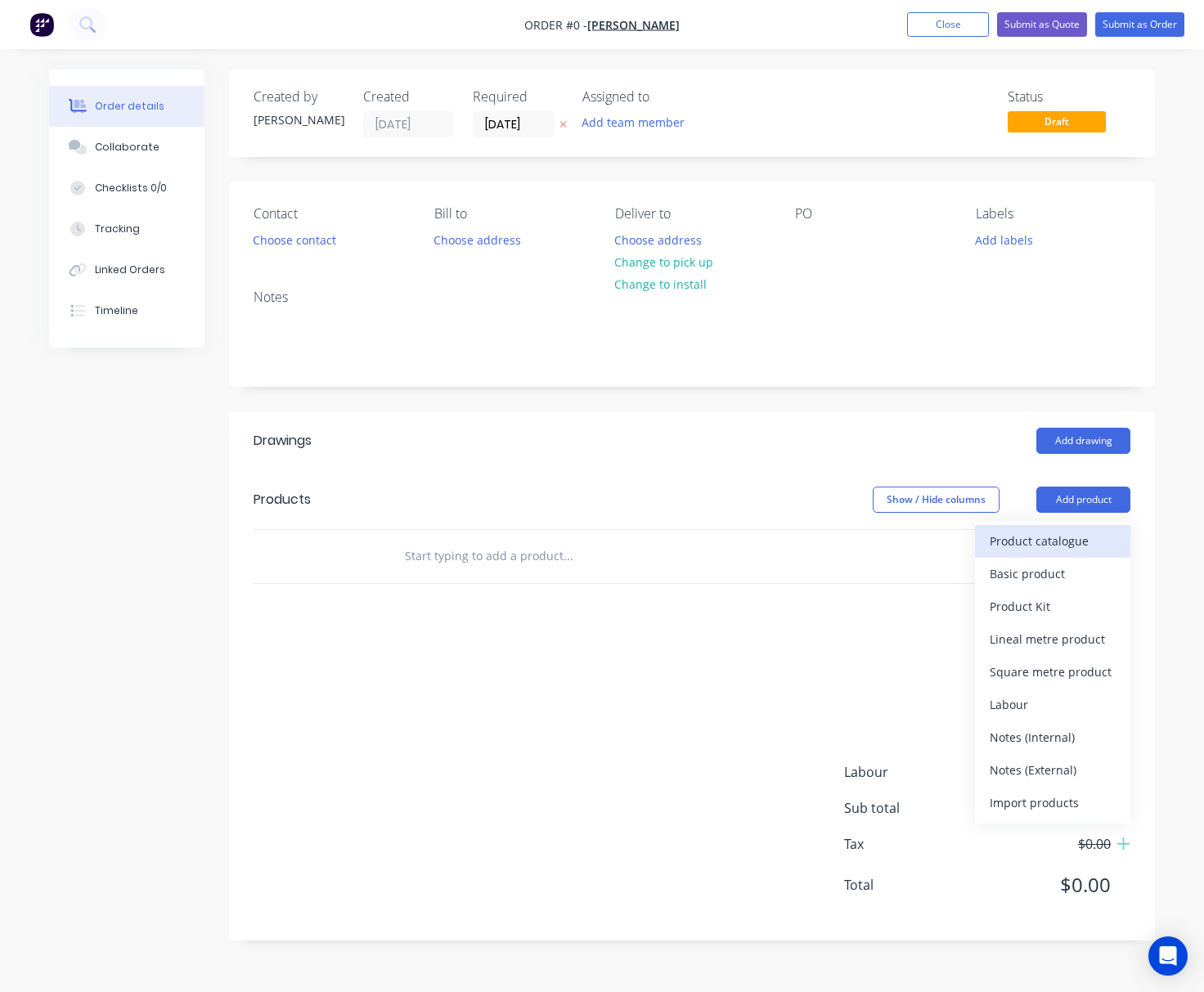
click at [994, 547] on div "Product catalogue" at bounding box center [1052, 541] width 126 height 24
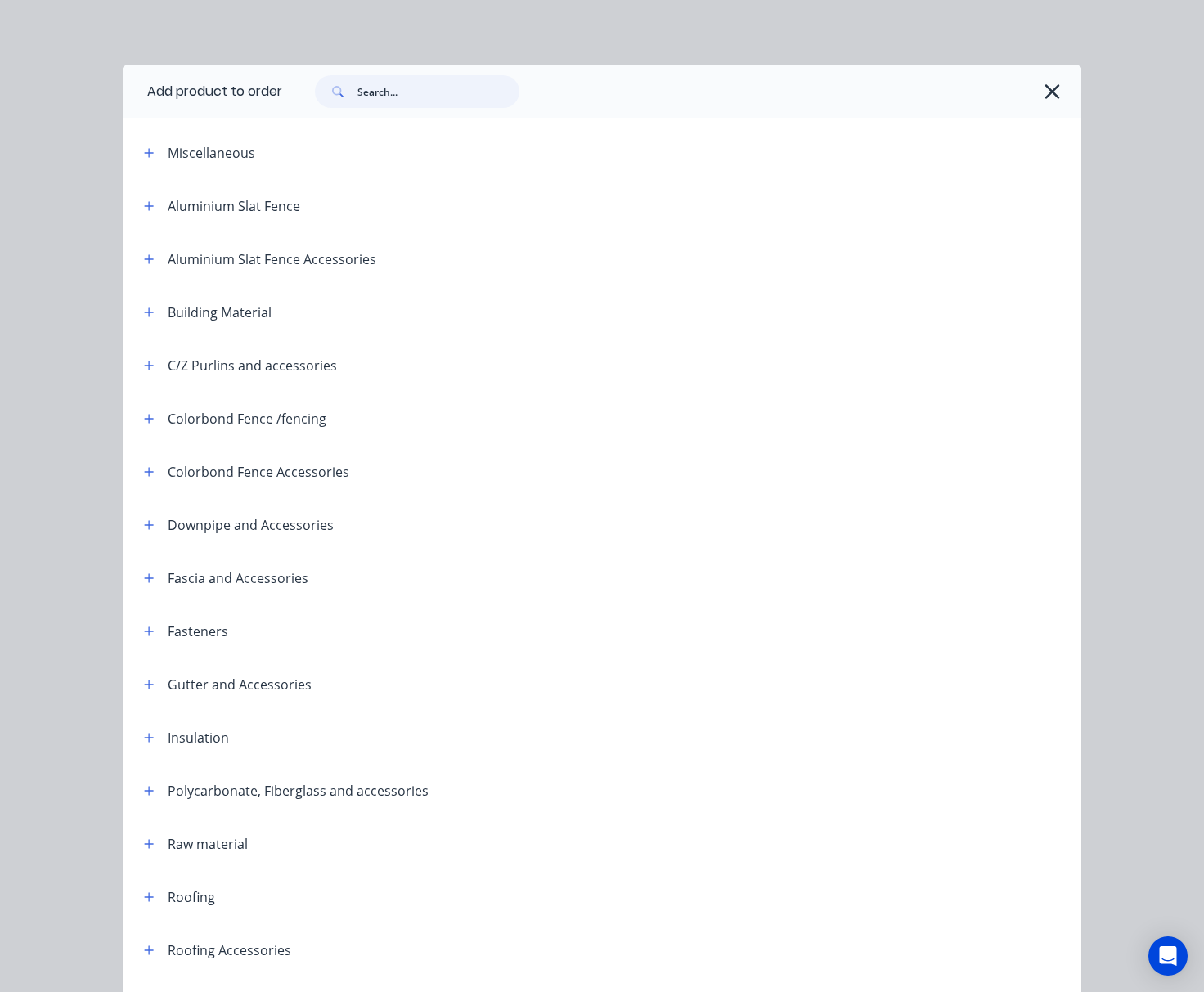
drag, startPoint x: 393, startPoint y: 83, endPoint x: 391, endPoint y: 98, distance: 15.1
click at [391, 98] on input "text" at bounding box center [438, 91] width 162 height 33
type input "slat"
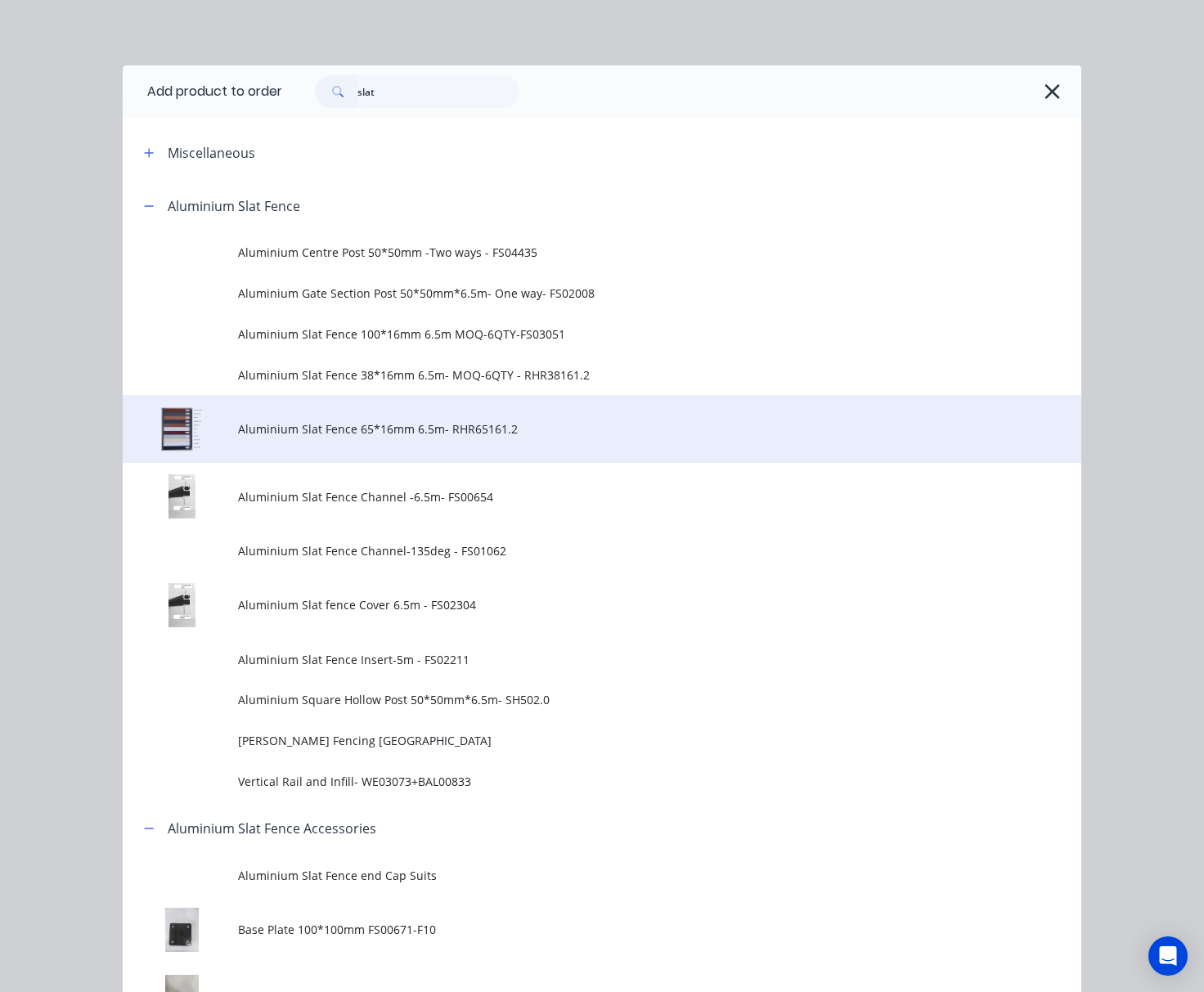
click at [609, 432] on span "Aluminium Slat Fence 65*16mm 6.5m- RHR65161.2" at bounding box center [575, 429] width 675 height 17
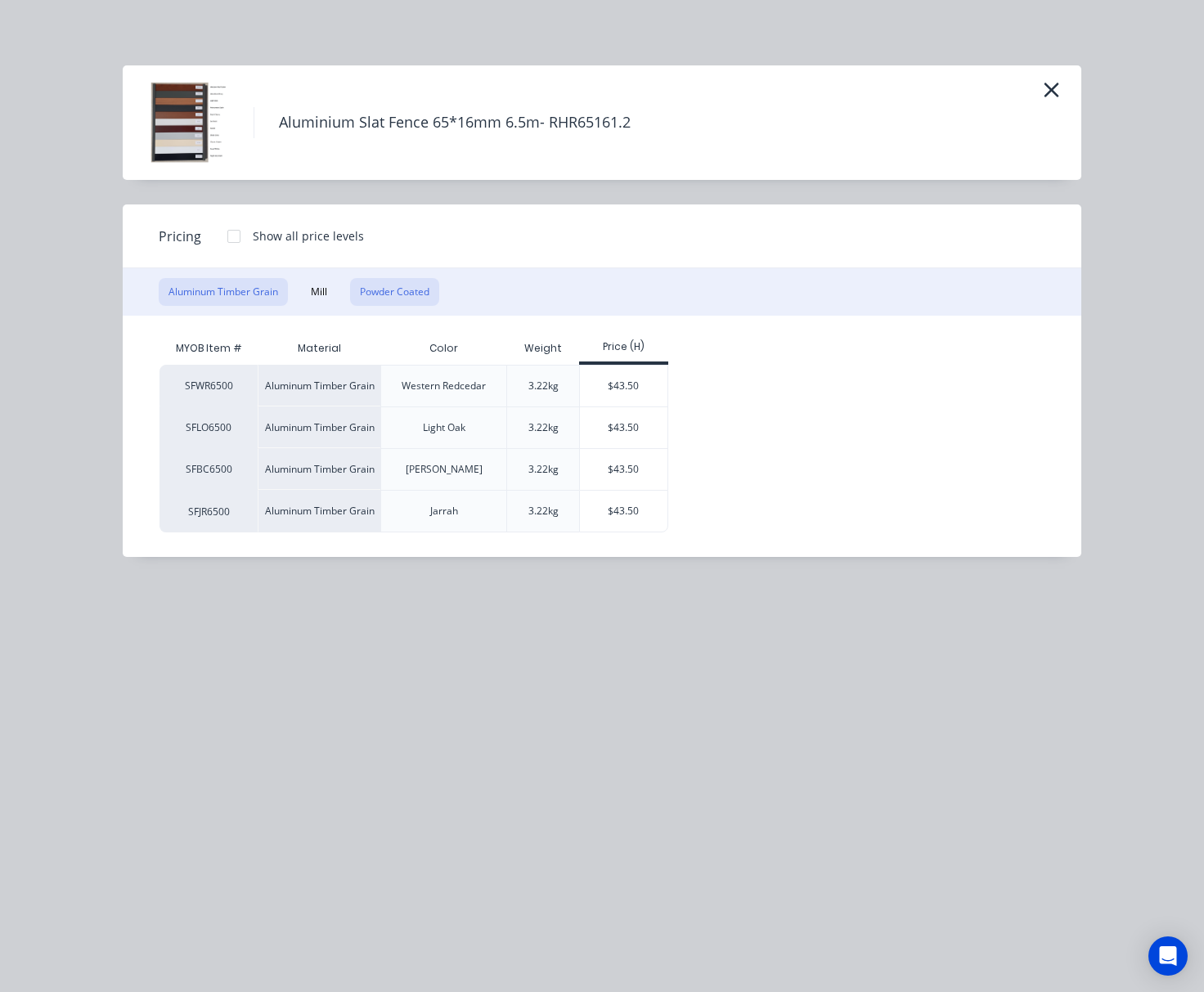
click at [397, 281] on button "Powder Coated" at bounding box center [395, 292] width 89 height 28
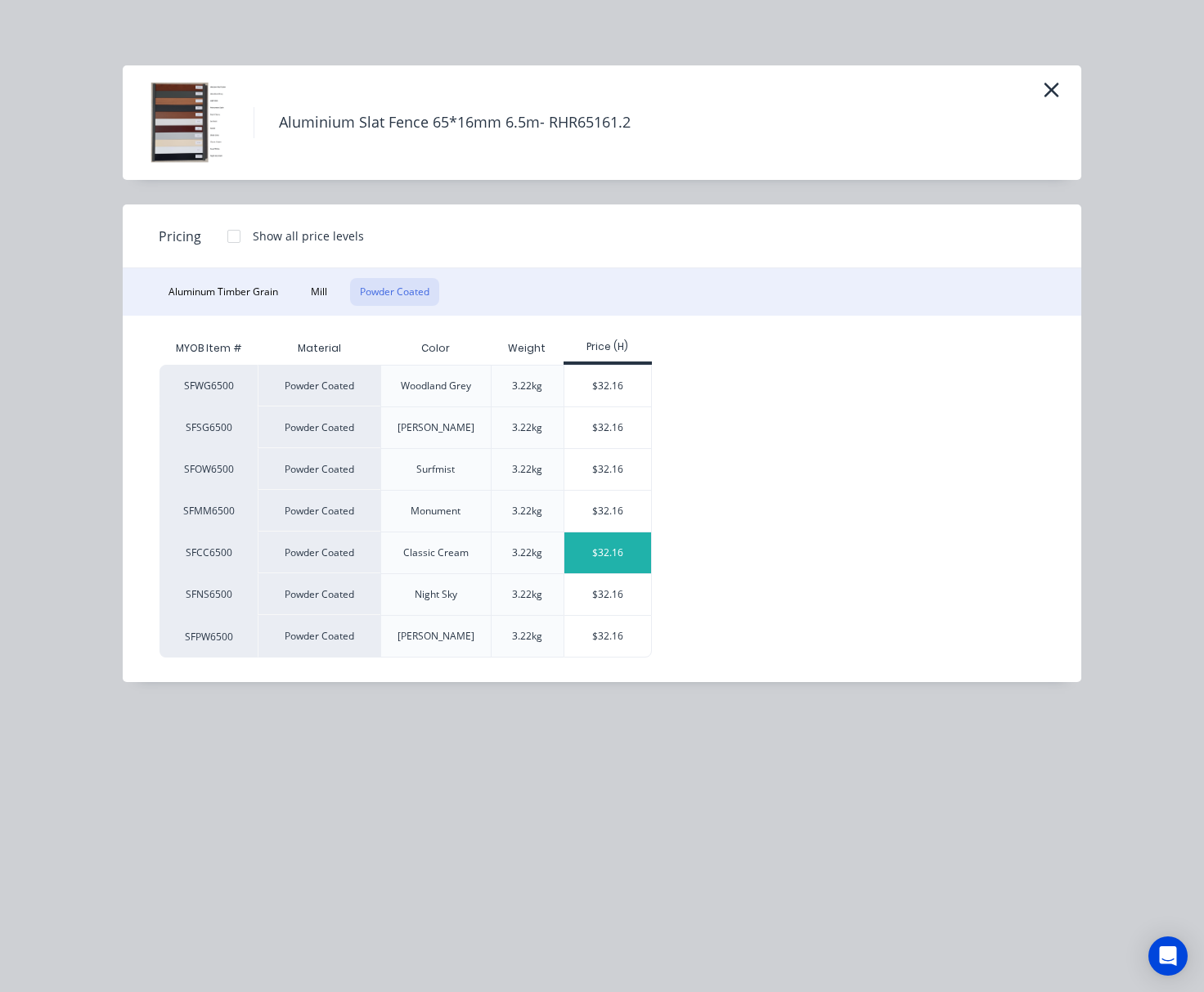
click at [594, 553] on div "$32.16" at bounding box center [608, 553] width 87 height 41
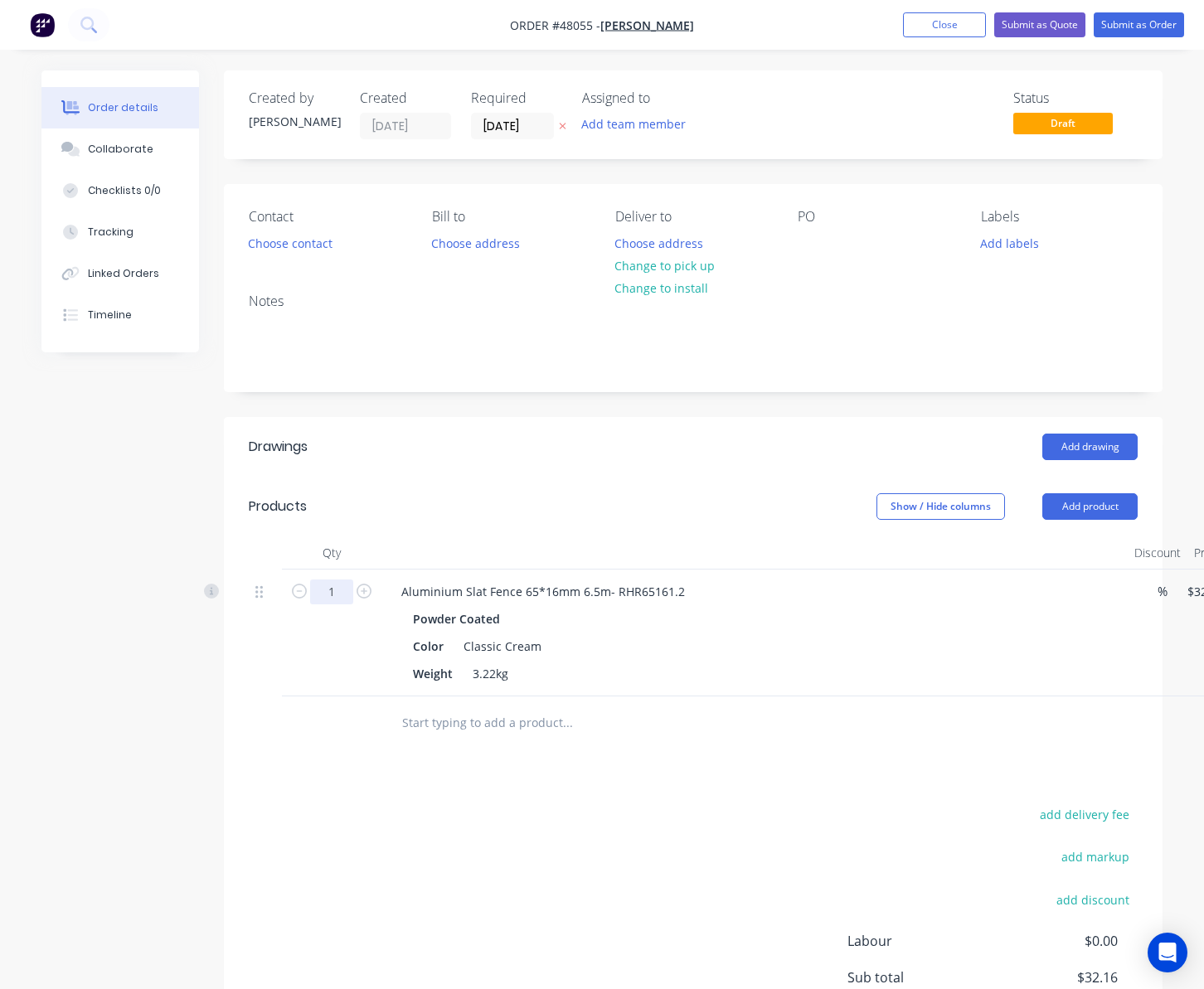
click at [324, 580] on input "1" at bounding box center [331, 591] width 43 height 25
type input "12"
type input "$385.92"
click at [530, 775] on div "Drawings Add drawing Products Show / Hide columns Add product Qty Discount Pric…" at bounding box center [693, 764] width 939 height 695
click at [695, 262] on button "Change to pick up" at bounding box center [663, 266] width 118 height 22
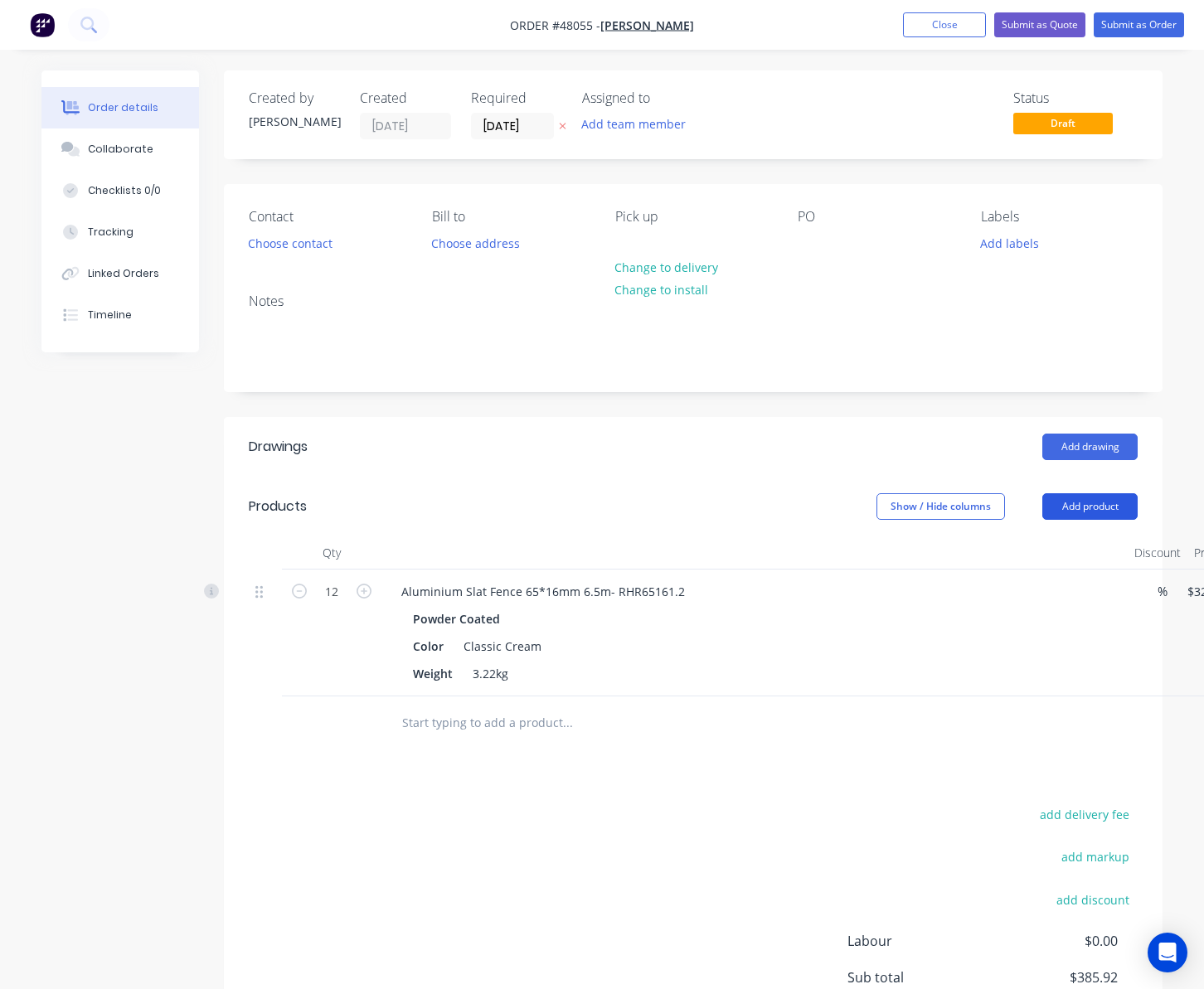
click at [1007, 509] on button "Add product" at bounding box center [1090, 506] width 95 height 27
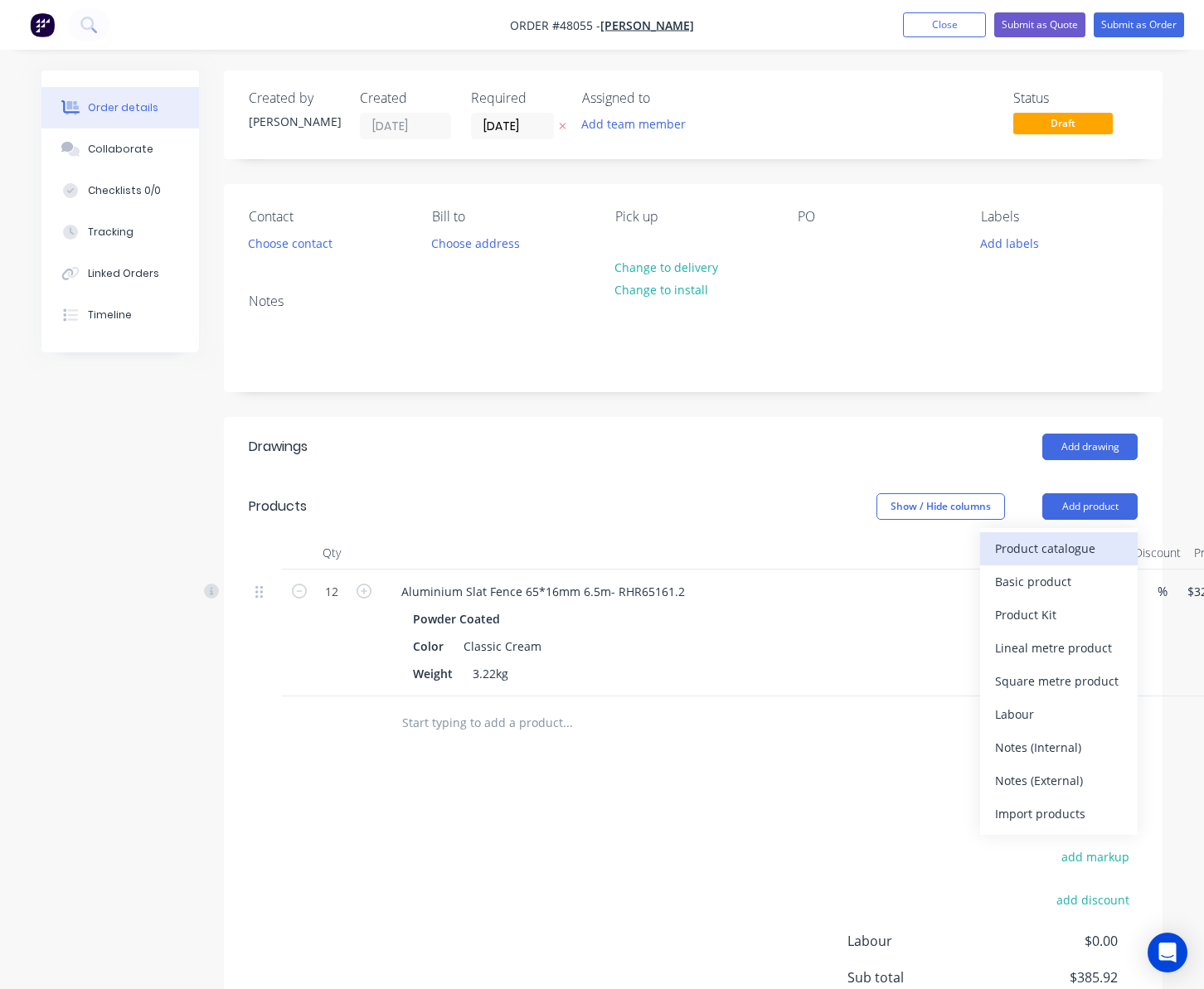
click at [1007, 546] on div "Product catalogue" at bounding box center [1059, 548] width 128 height 24
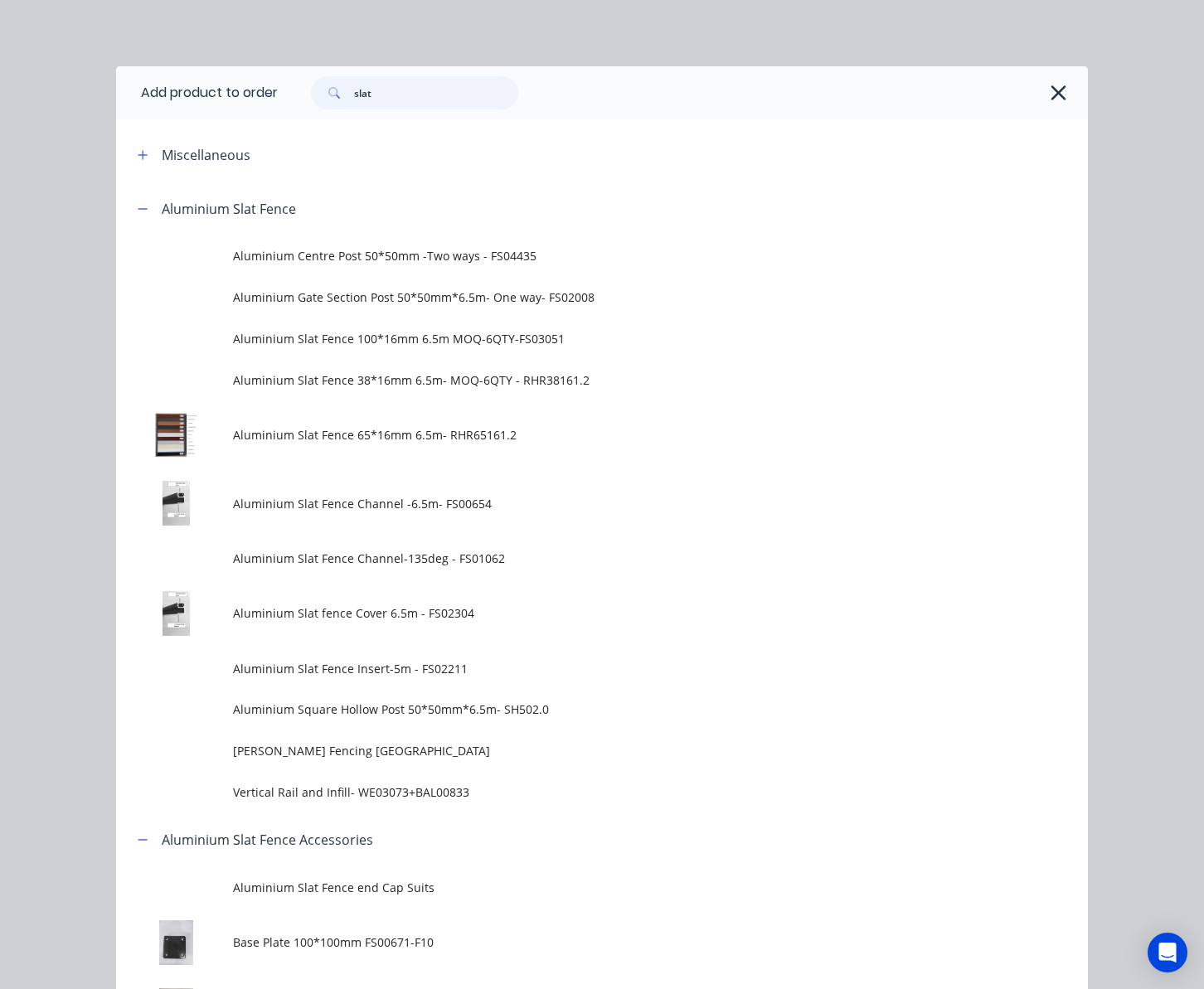
drag, startPoint x: 406, startPoint y: 100, endPoint x: 259, endPoint y: 128, distance: 149.6
click at [260, 128] on div "Add product to order slat Miscellaneous Aluminium Slat Fence Aluminium Centre P…" at bounding box center [602, 713] width 971 height 1294
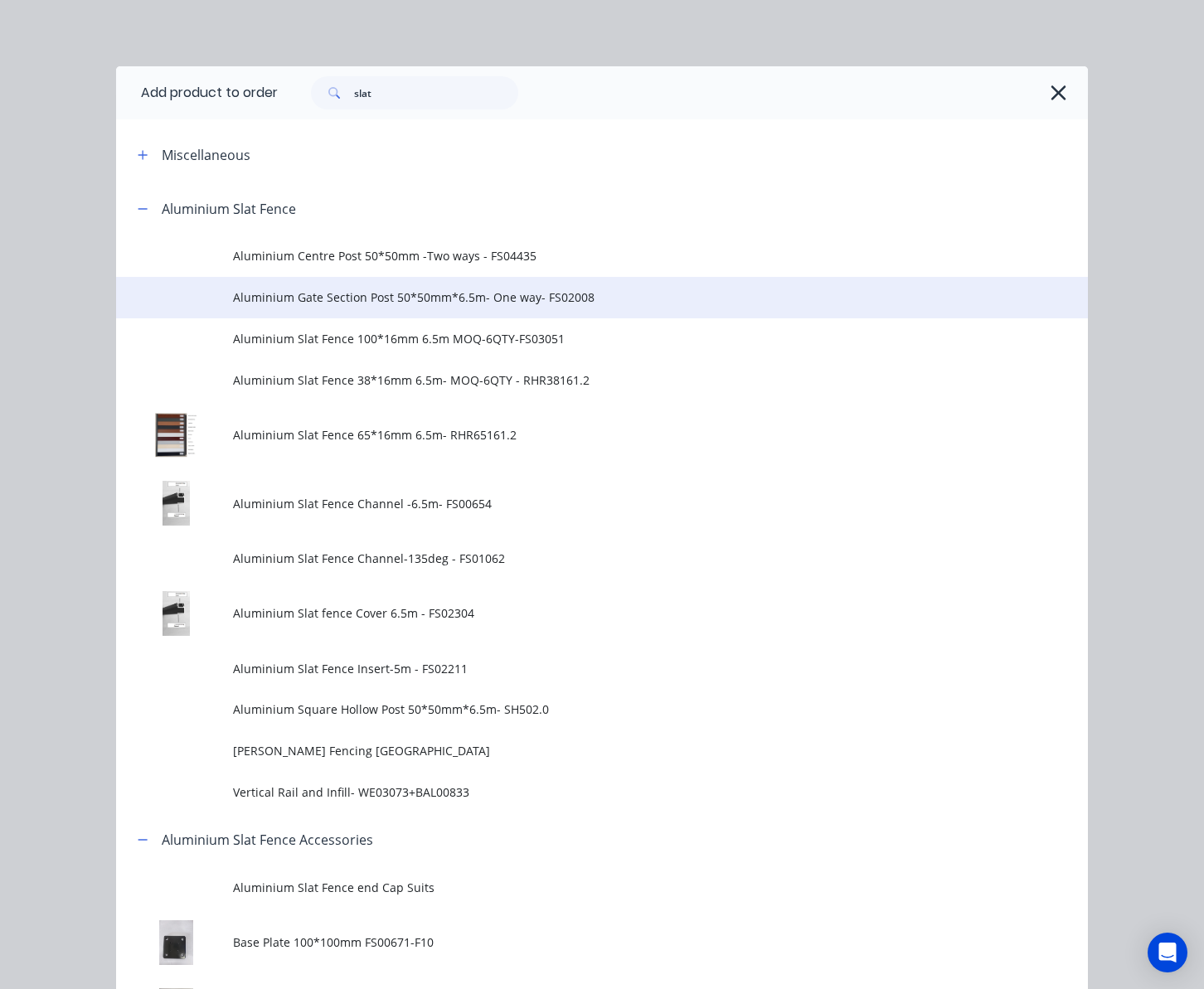
click at [667, 299] on span "Aluminium Gate Section Post 50*50mm*6.5m- One way- FS02008" at bounding box center [575, 297] width 684 height 17
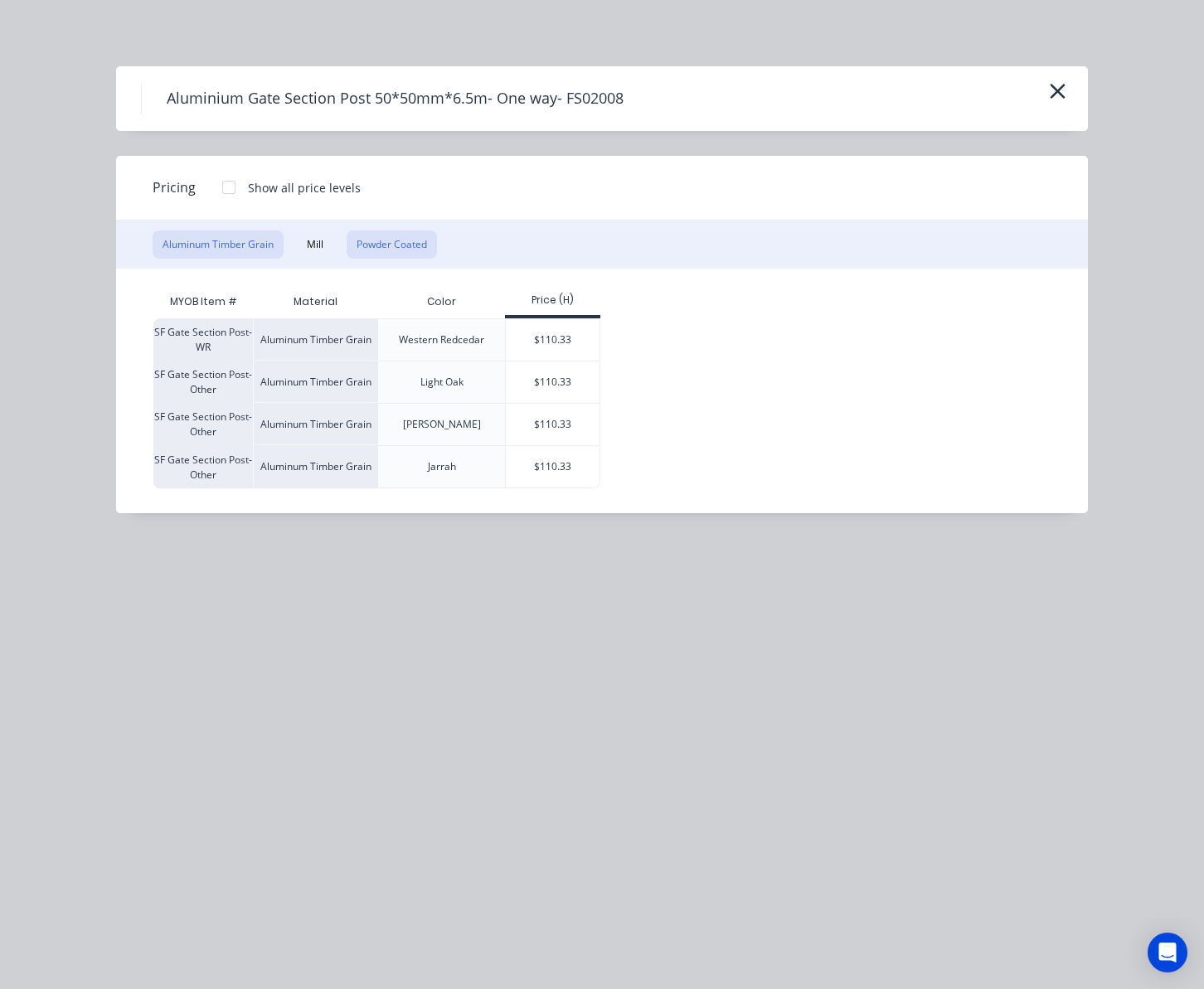
drag, startPoint x: 390, startPoint y: 226, endPoint x: 406, endPoint y: 242, distance: 22.6
click at [391, 230] on div "Aluminum Timber Grain Mill Powder Coated" at bounding box center [602, 244] width 971 height 48
click at [406, 240] on button "Powder Coated" at bounding box center [391, 244] width 90 height 28
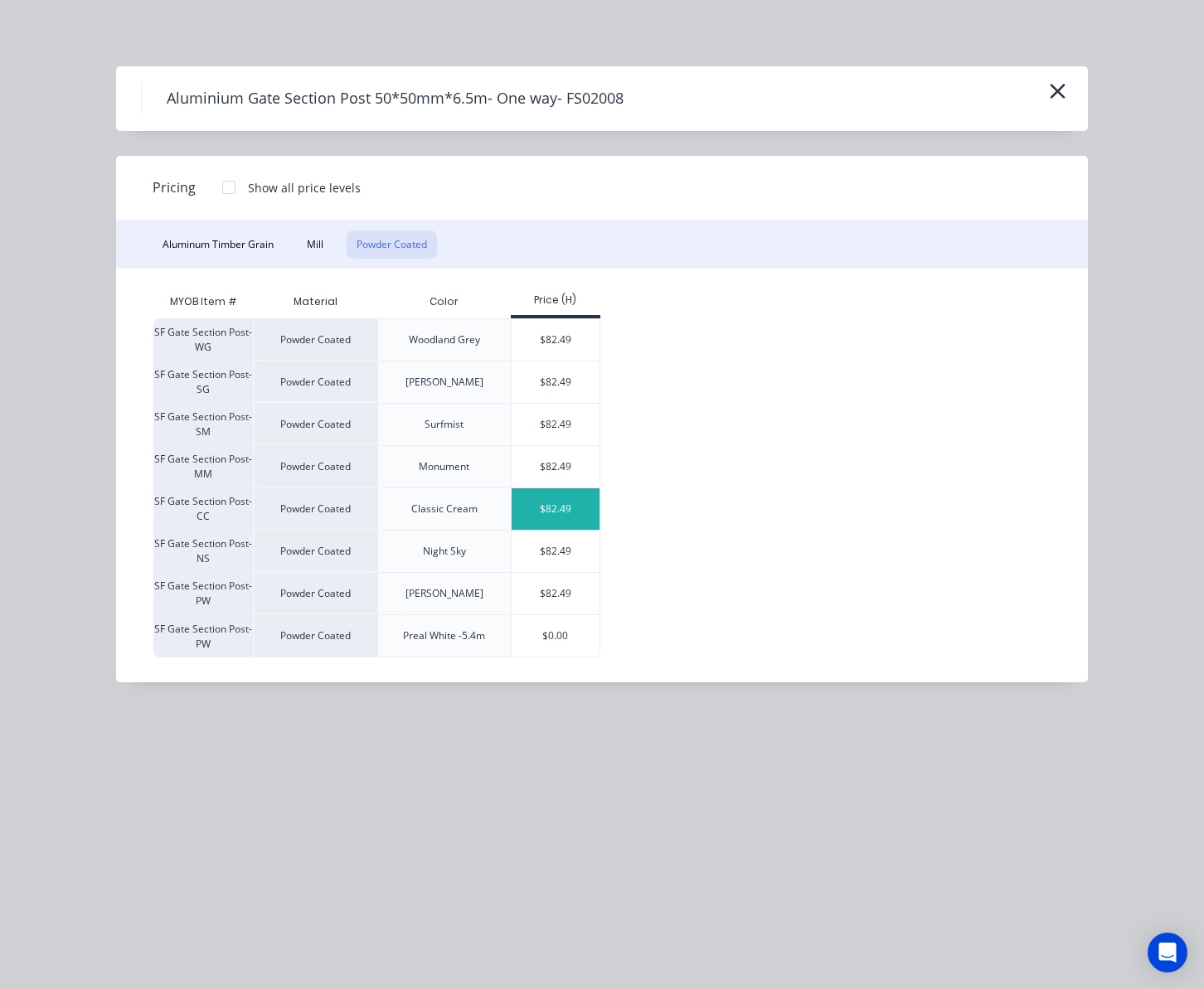
click at [572, 514] on div "$82.49" at bounding box center [555, 509] width 88 height 41
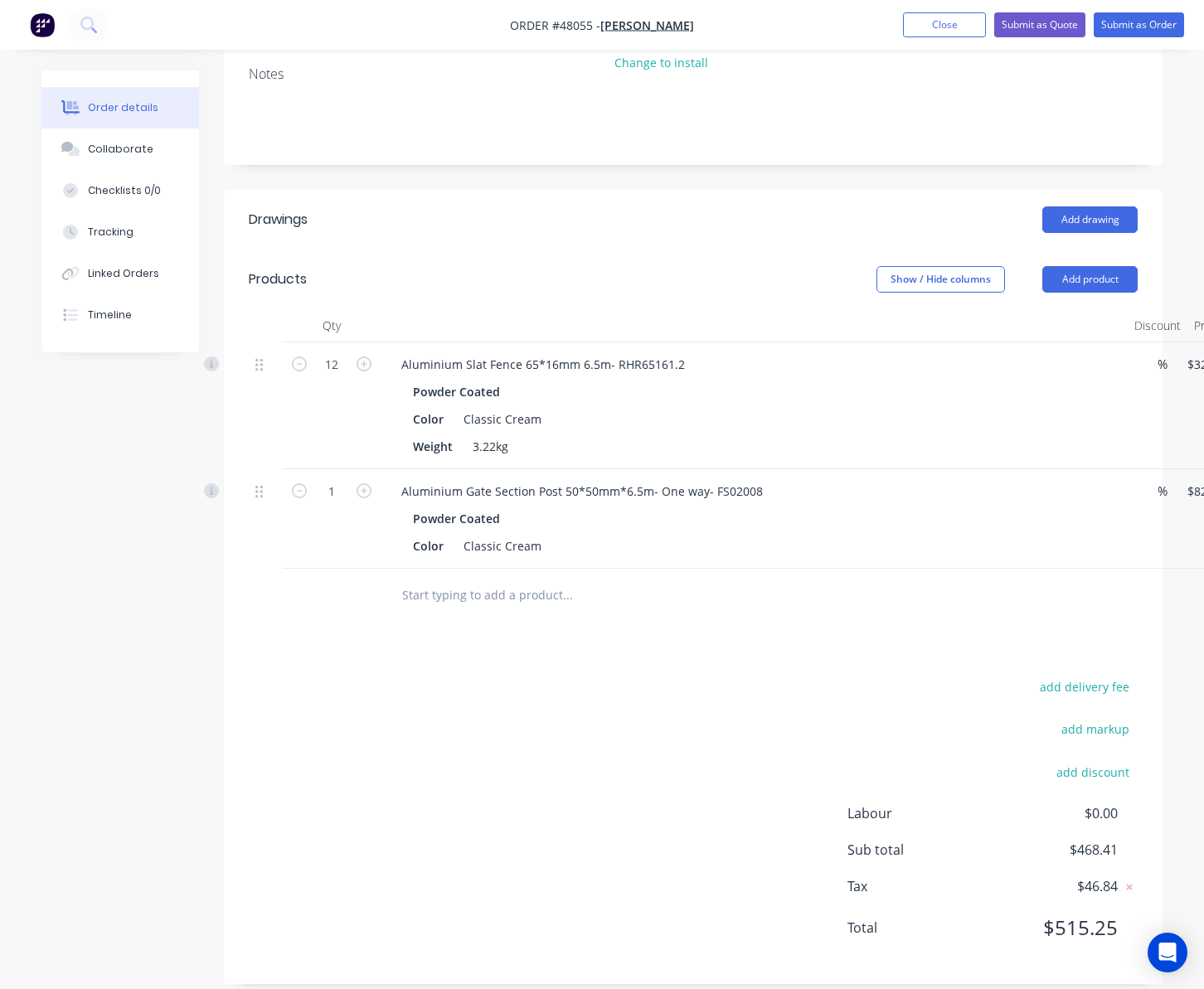
scroll to position [249, 0]
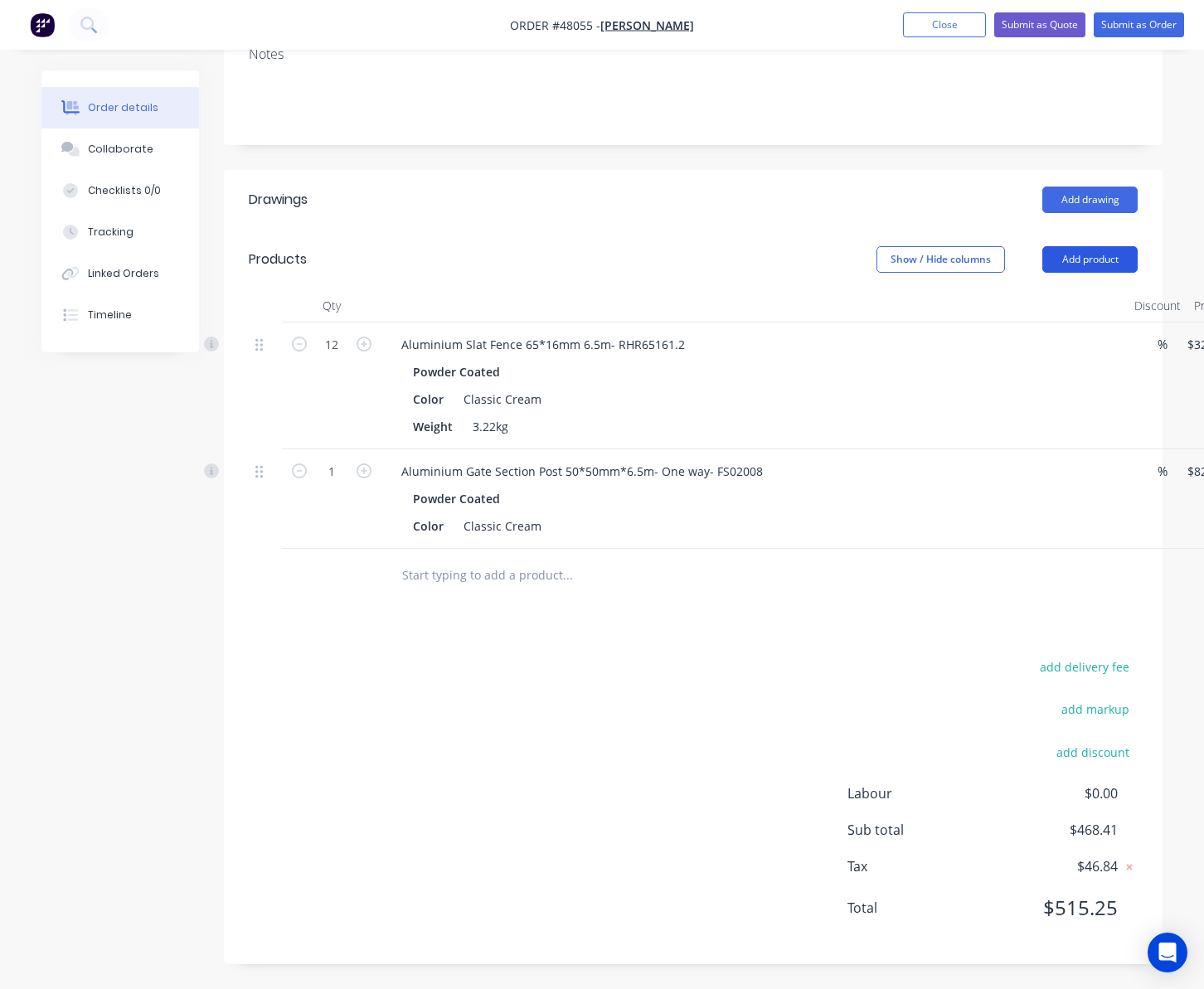
click at [1007, 253] on button "Add product" at bounding box center [1090, 259] width 95 height 27
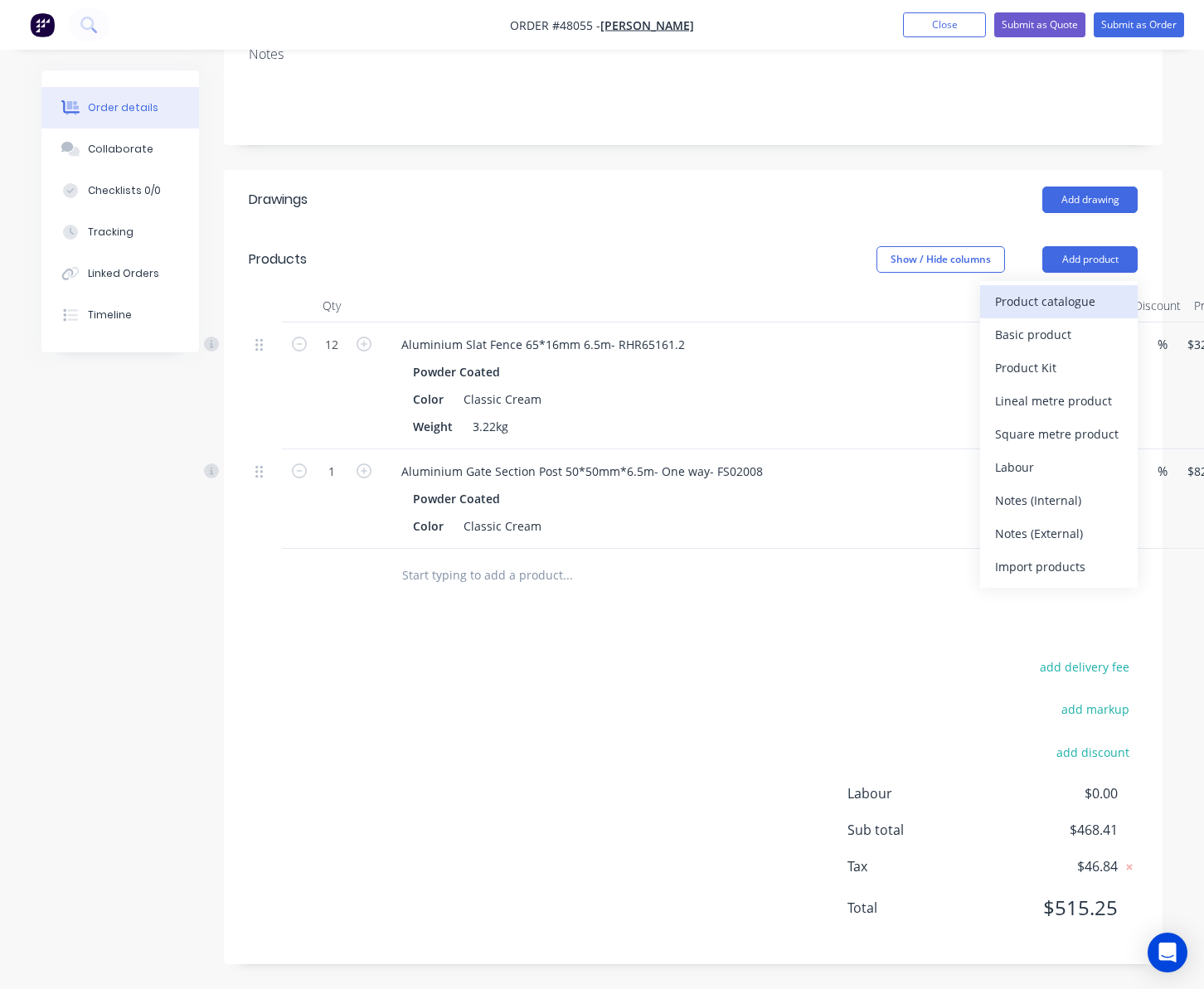
click at [1007, 304] on div "Product catalogue" at bounding box center [1059, 301] width 128 height 24
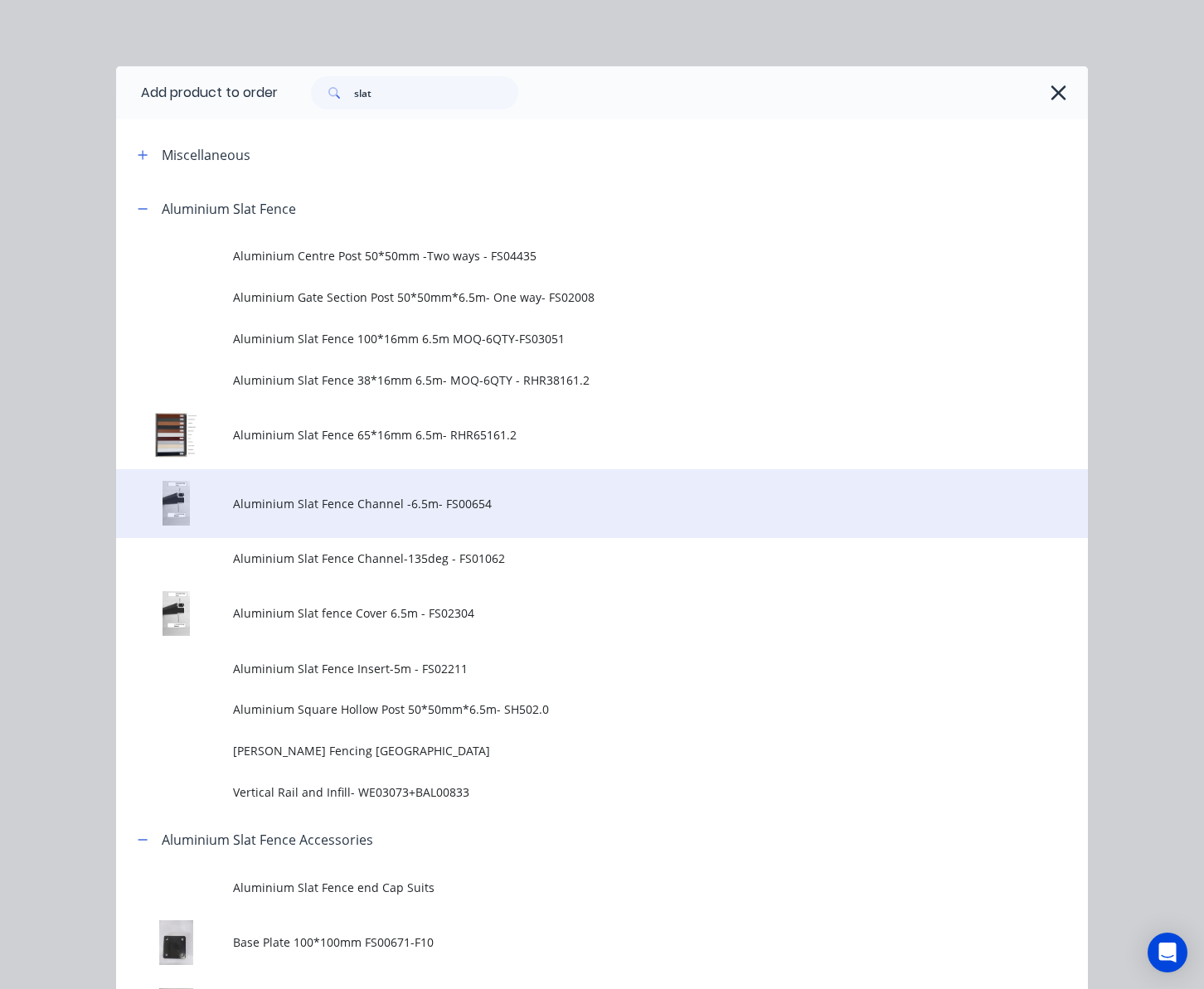
click at [542, 498] on span "Aluminium Slat Fence Channel -6.5m- FS00654" at bounding box center [575, 504] width 684 height 17
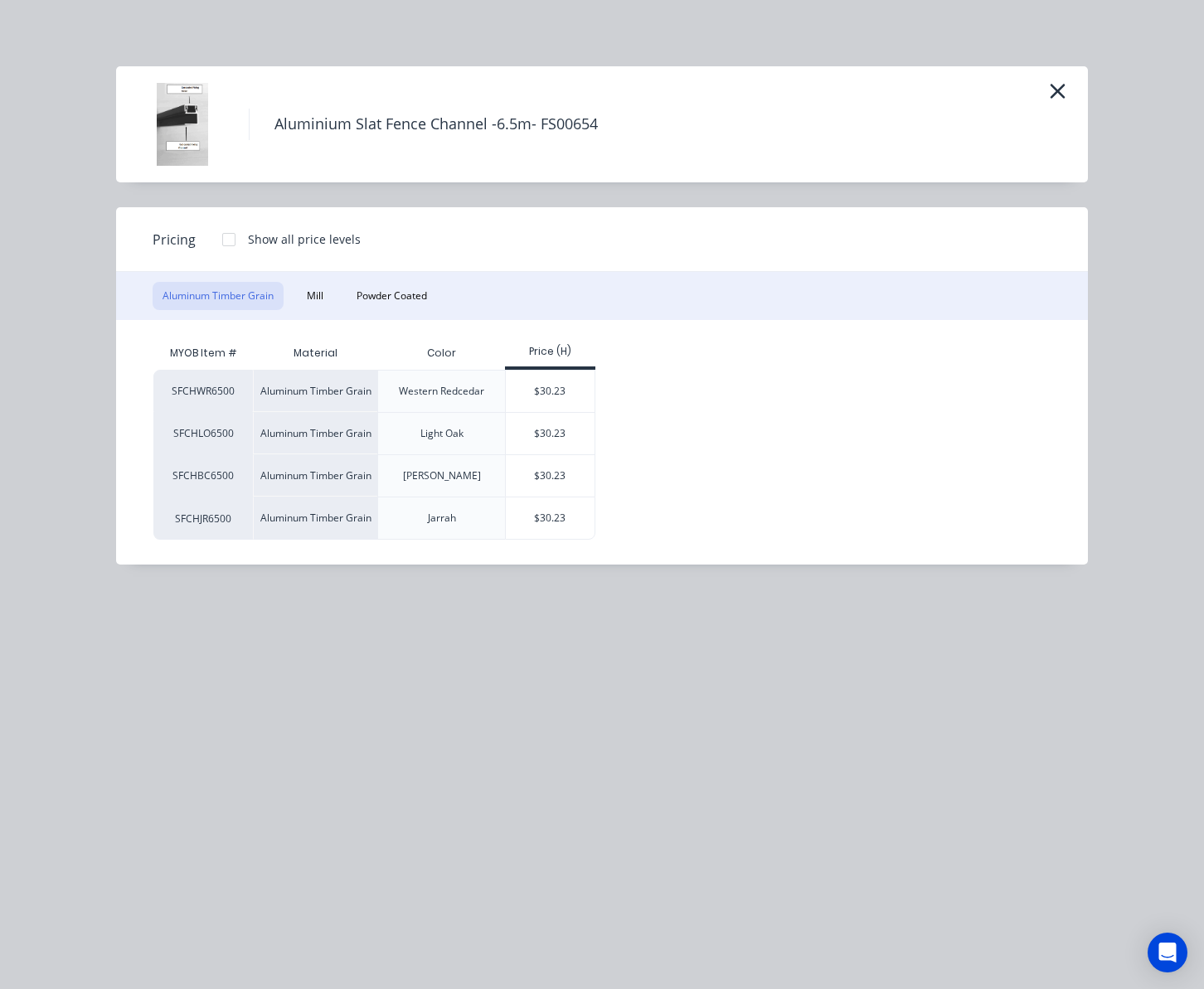
click at [375, 280] on div "Aluminum Timber Grain Mill Powder Coated" at bounding box center [602, 296] width 971 height 48
click at [382, 296] on button "Powder Coated" at bounding box center [391, 296] width 90 height 28
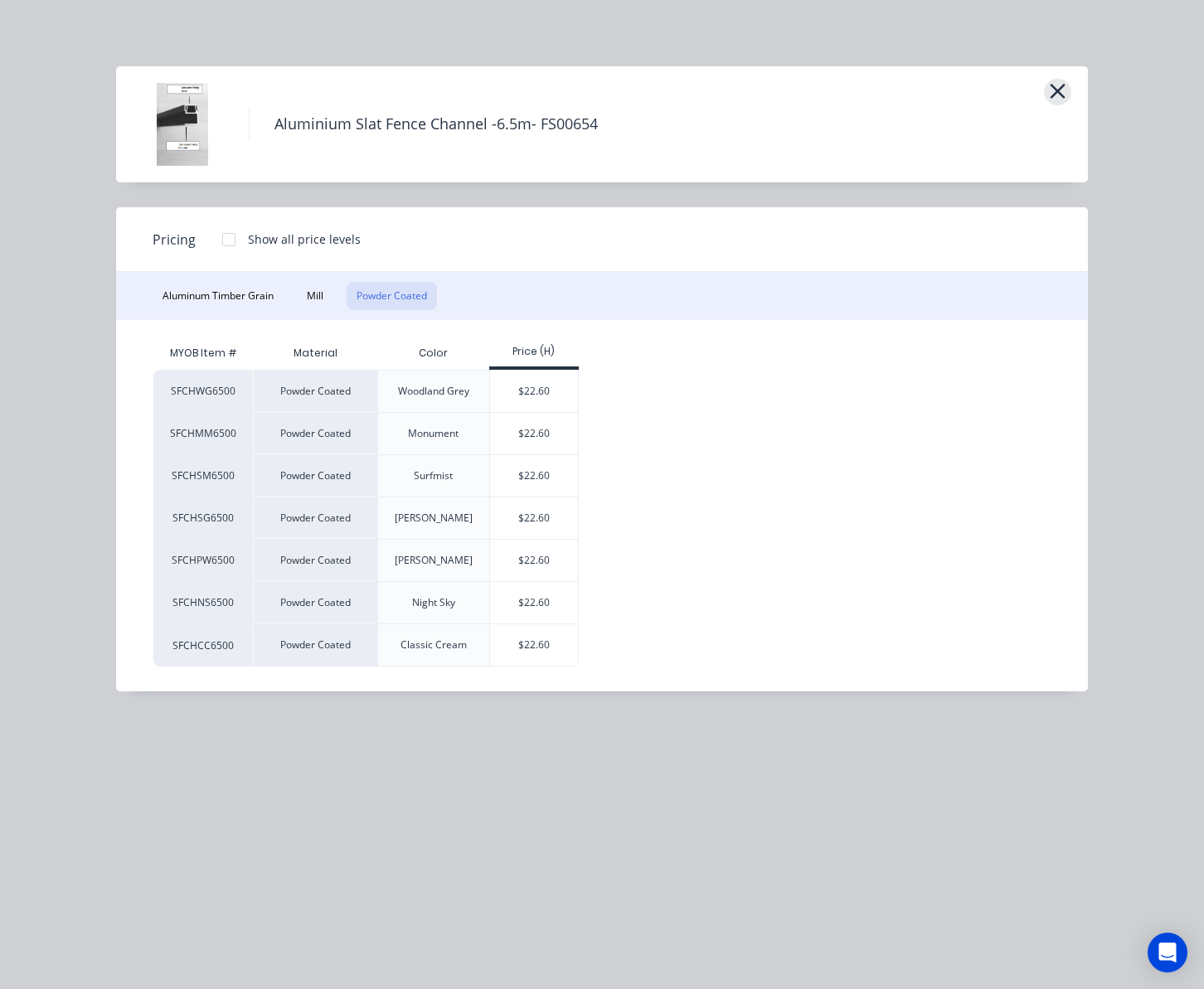
click at [1007, 87] on icon "button" at bounding box center [1057, 91] width 17 height 23
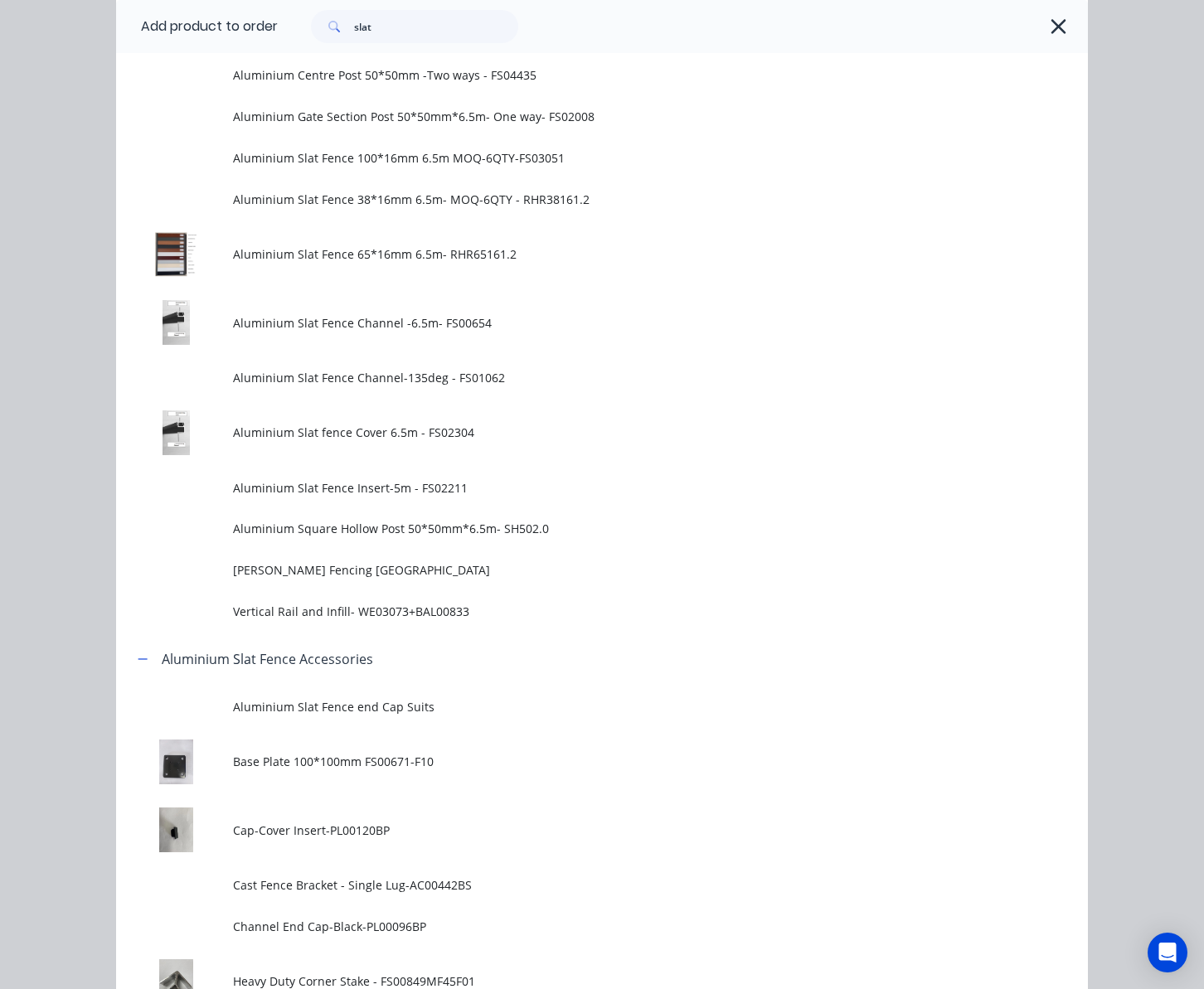
drag, startPoint x: 1053, startPoint y: 30, endPoint x: 1053, endPoint y: 40, distance: 10.0
click at [1007, 30] on icon "button" at bounding box center [1058, 26] width 17 height 23
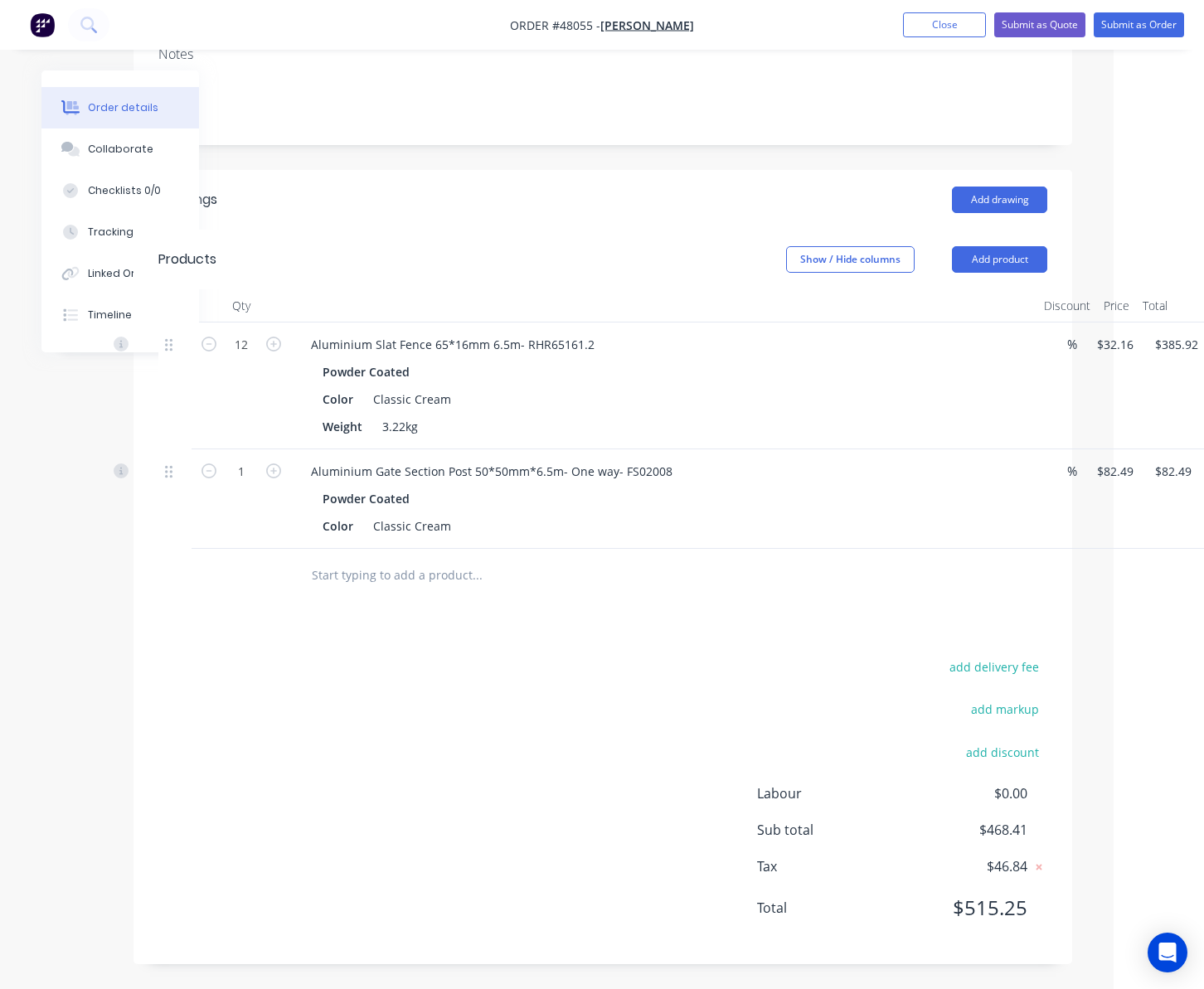
scroll to position [249, 133]
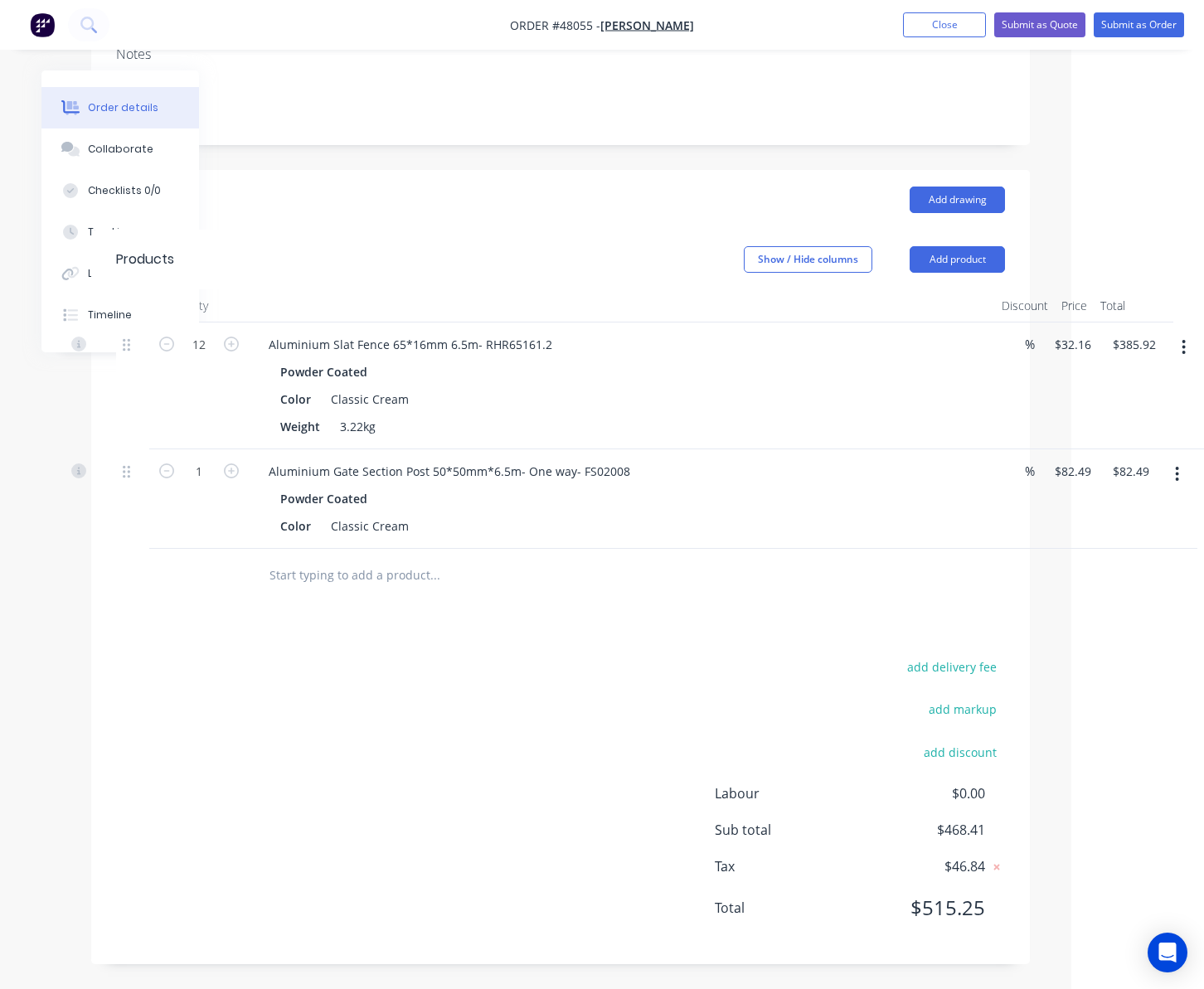
click at [1007, 473] on button "button" at bounding box center [1177, 473] width 39 height 30
click at [1007, 511] on div "Edit" at bounding box center [1118, 517] width 128 height 24
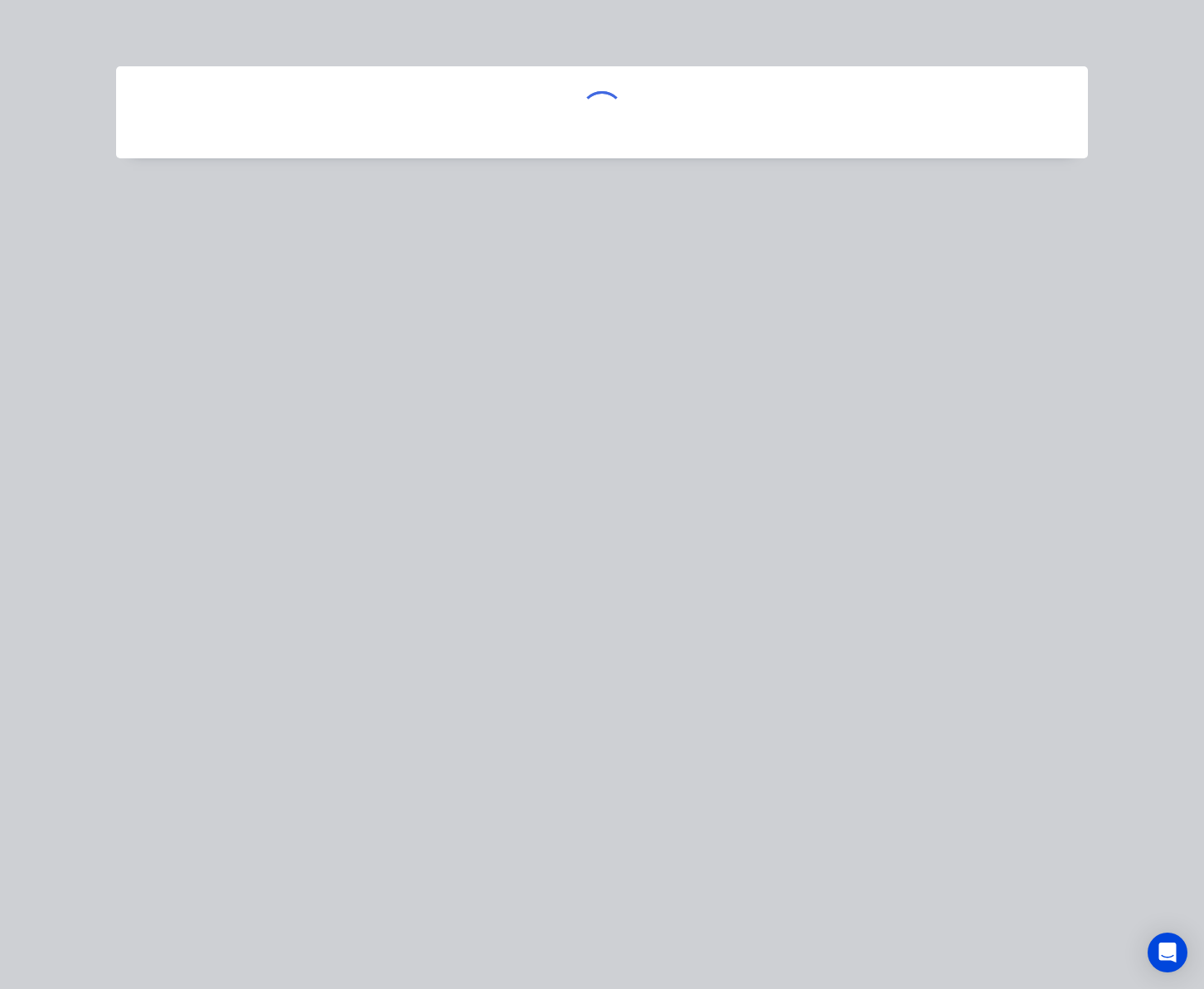
scroll to position [249, 124]
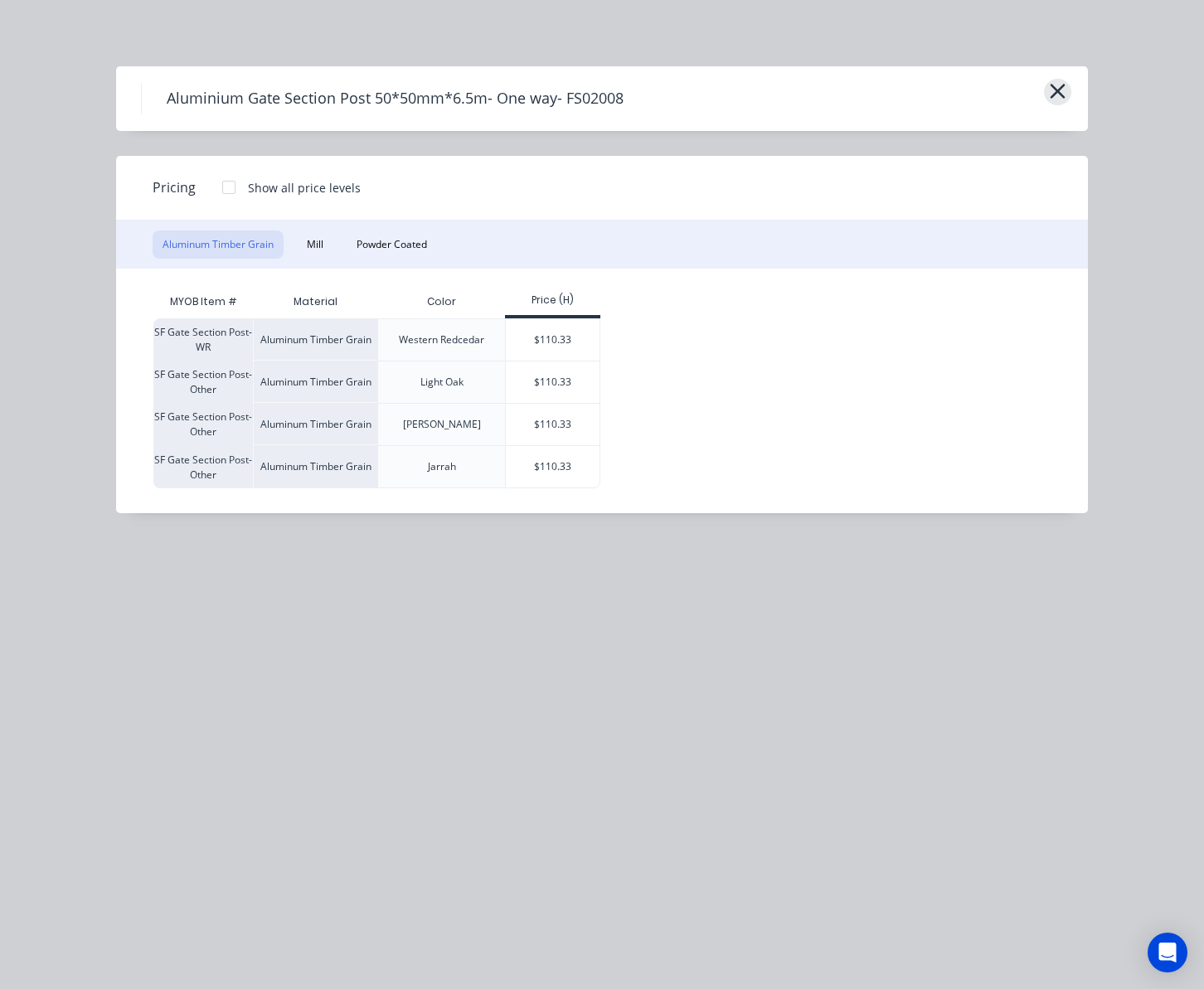
click at [1007, 84] on icon "button" at bounding box center [1057, 91] width 15 height 15
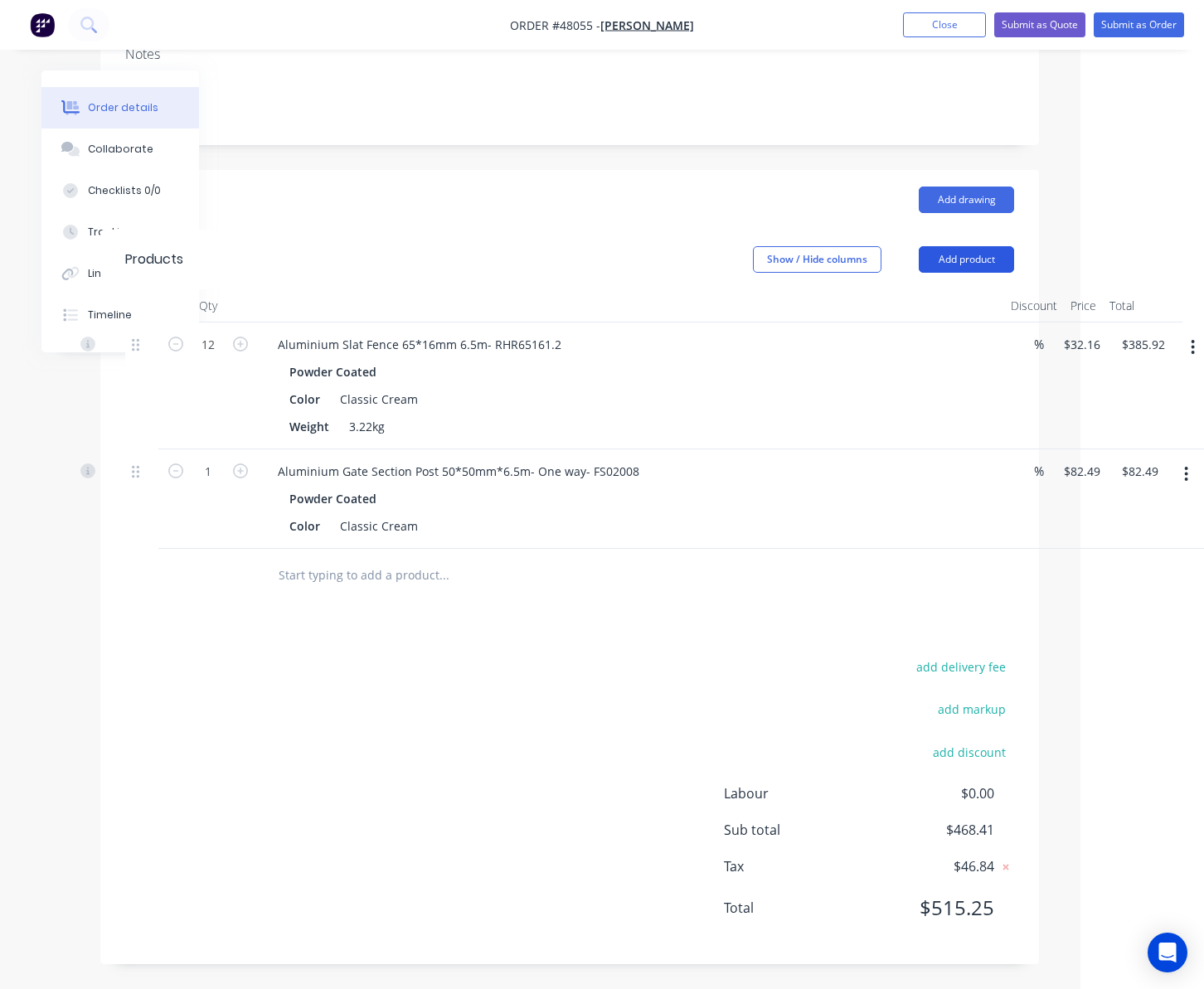
click at [973, 254] on button "Add product" at bounding box center [966, 259] width 95 height 27
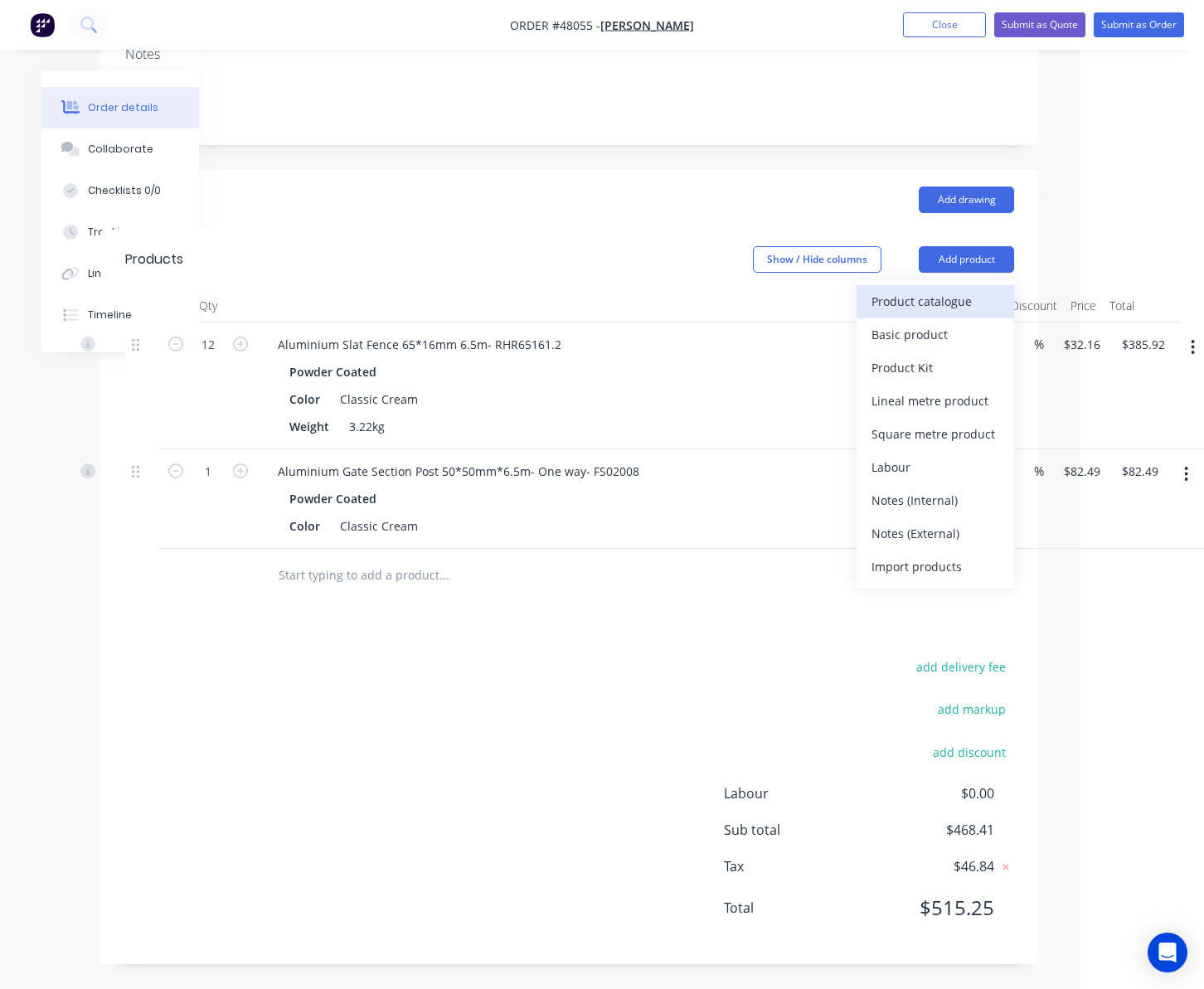
click at [911, 299] on div "Product catalogue" at bounding box center [935, 301] width 128 height 24
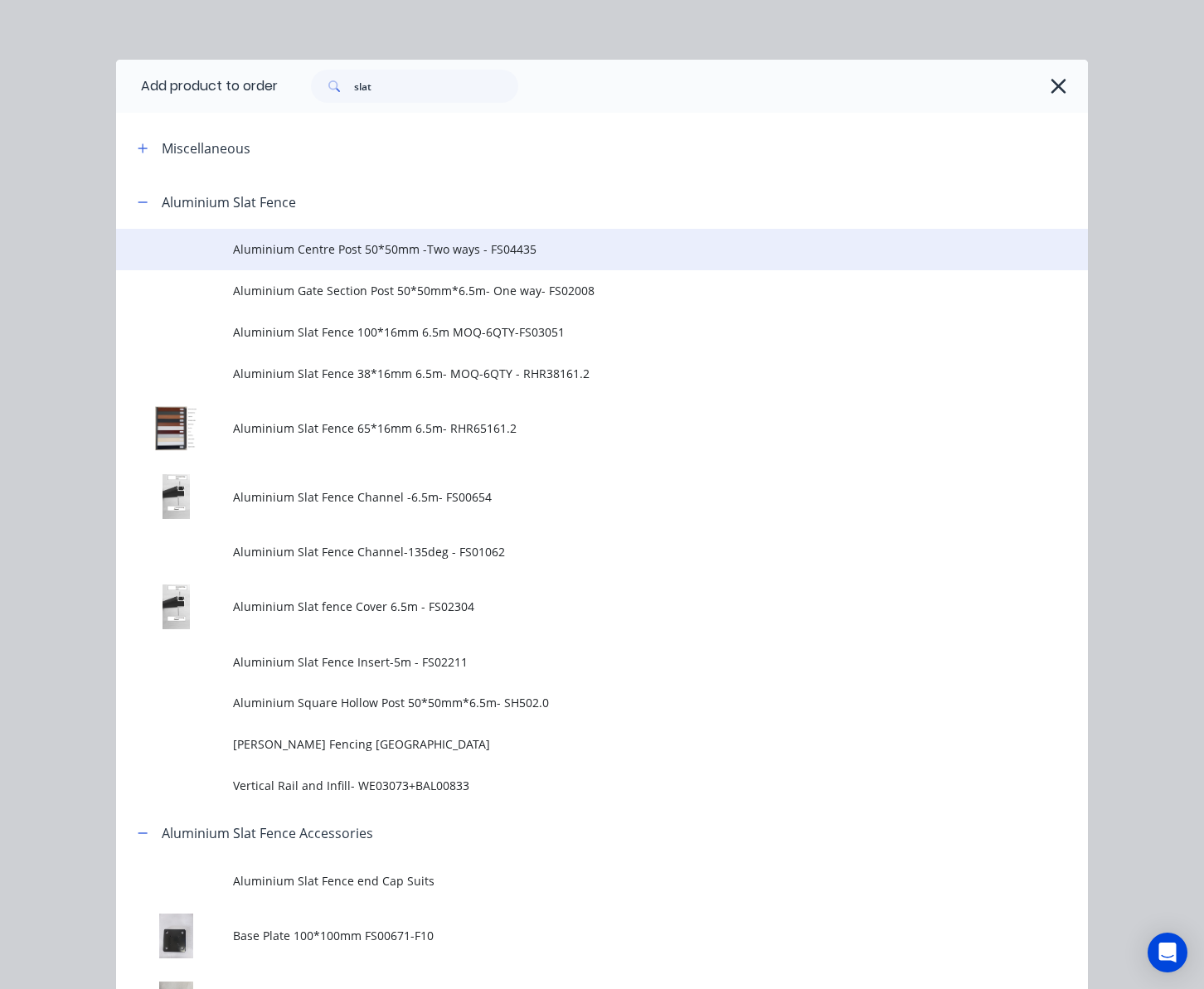
scroll to position [0, 0]
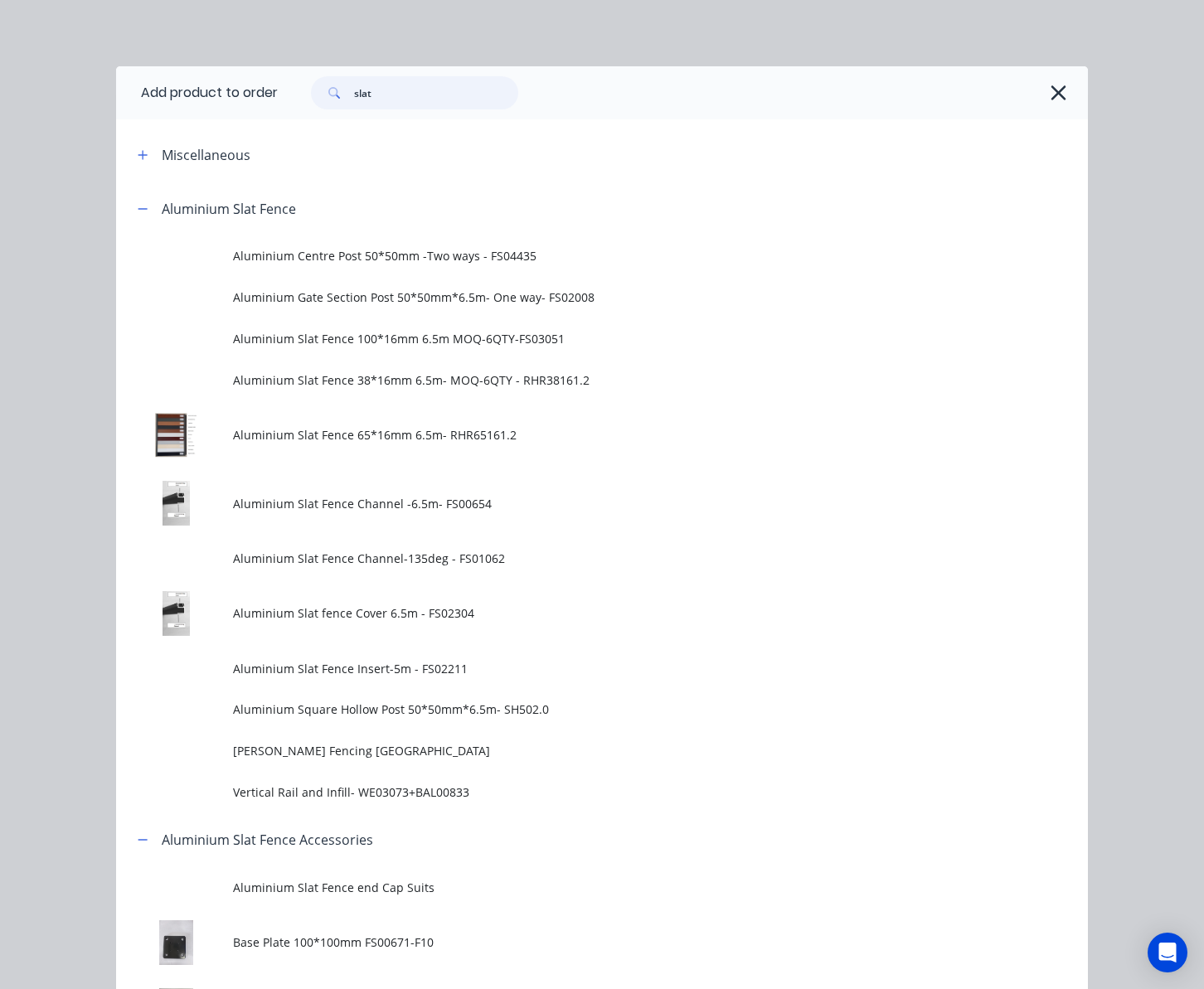
drag, startPoint x: 382, startPoint y: 91, endPoint x: 263, endPoint y: 85, distance: 119.2
click at [263, 85] on header "Add product to order slat" at bounding box center [602, 93] width 971 height 53
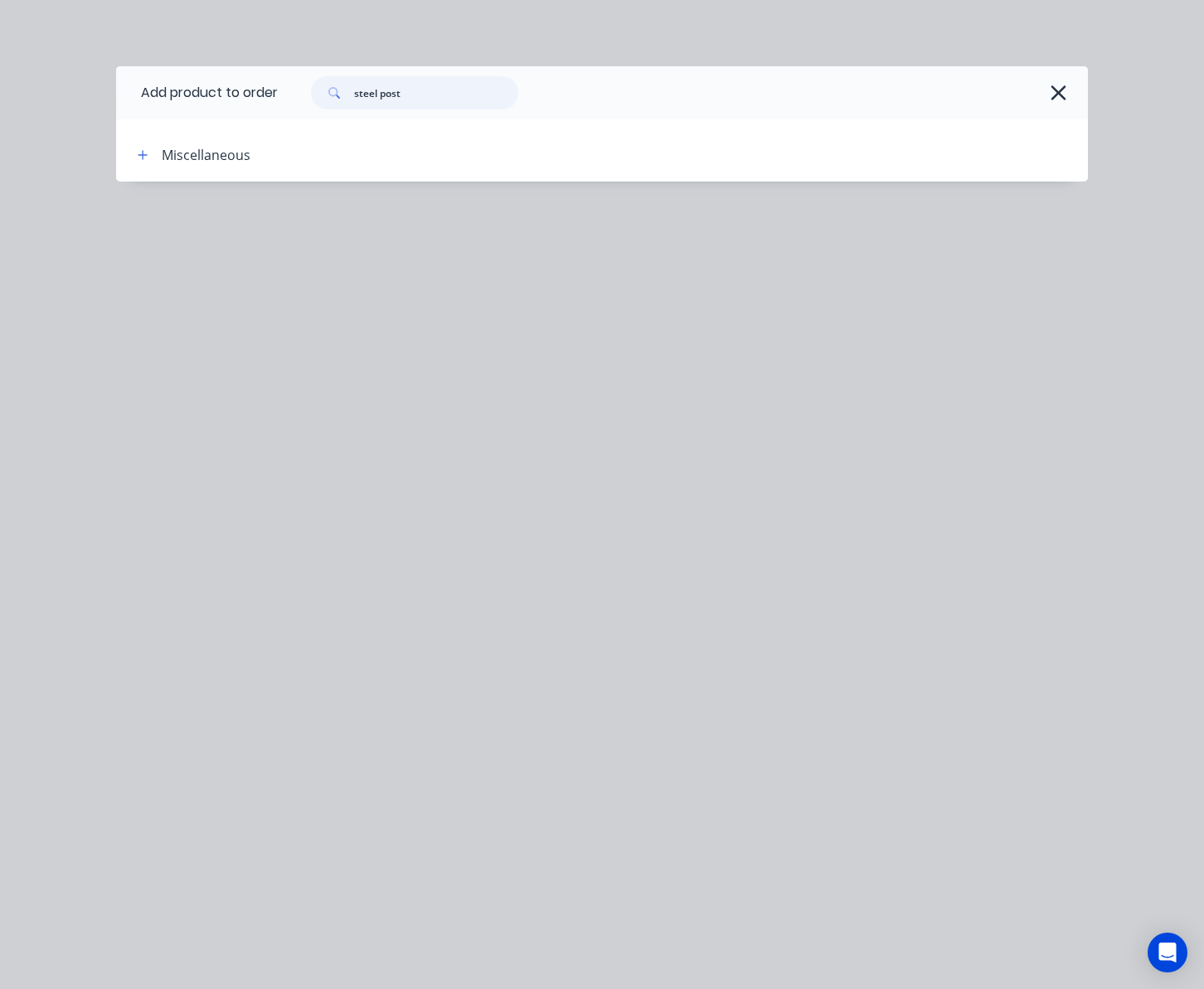
drag, startPoint x: 382, startPoint y: 96, endPoint x: 349, endPoint y: 98, distance: 33.1
click at [361, 97] on input "steel post" at bounding box center [436, 93] width 164 height 33
type input "post"
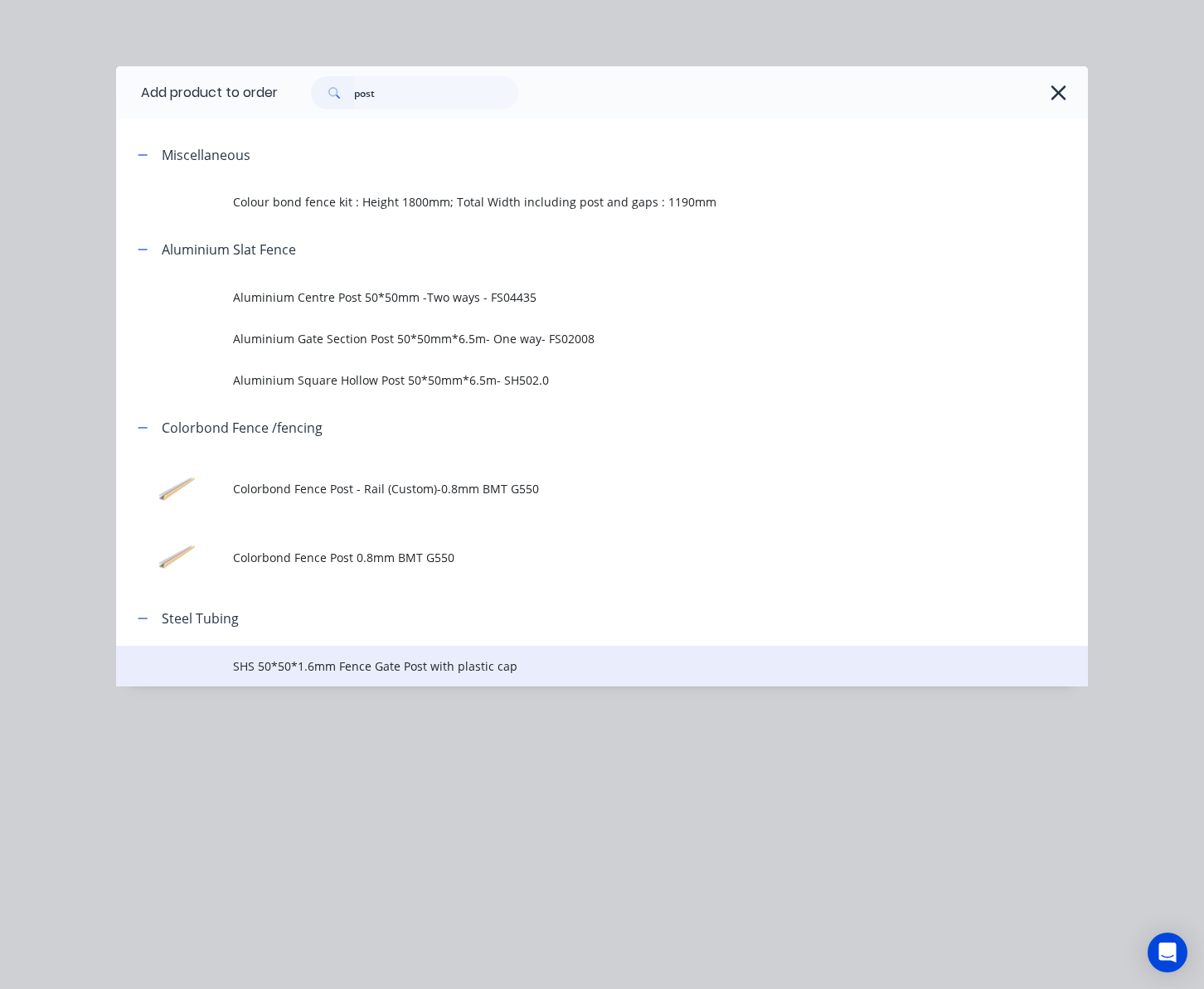
click at [592, 665] on span "SHS 50*50*1.6mm Fence Gate Post with plastic cap" at bounding box center [575, 666] width 684 height 17
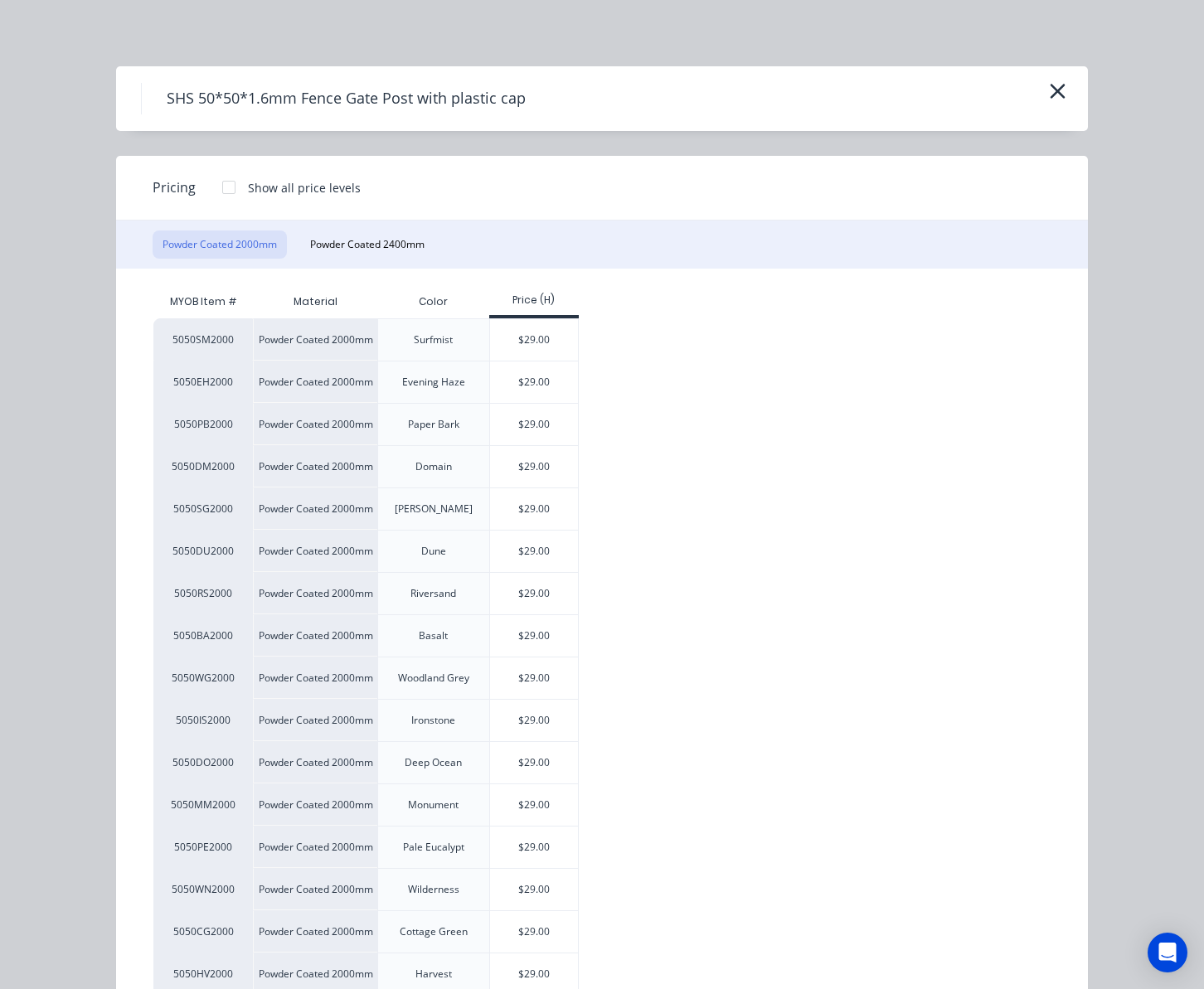
scroll to position [273, 124]
click at [383, 245] on button "Powder Coated 2400mm" at bounding box center [367, 244] width 135 height 28
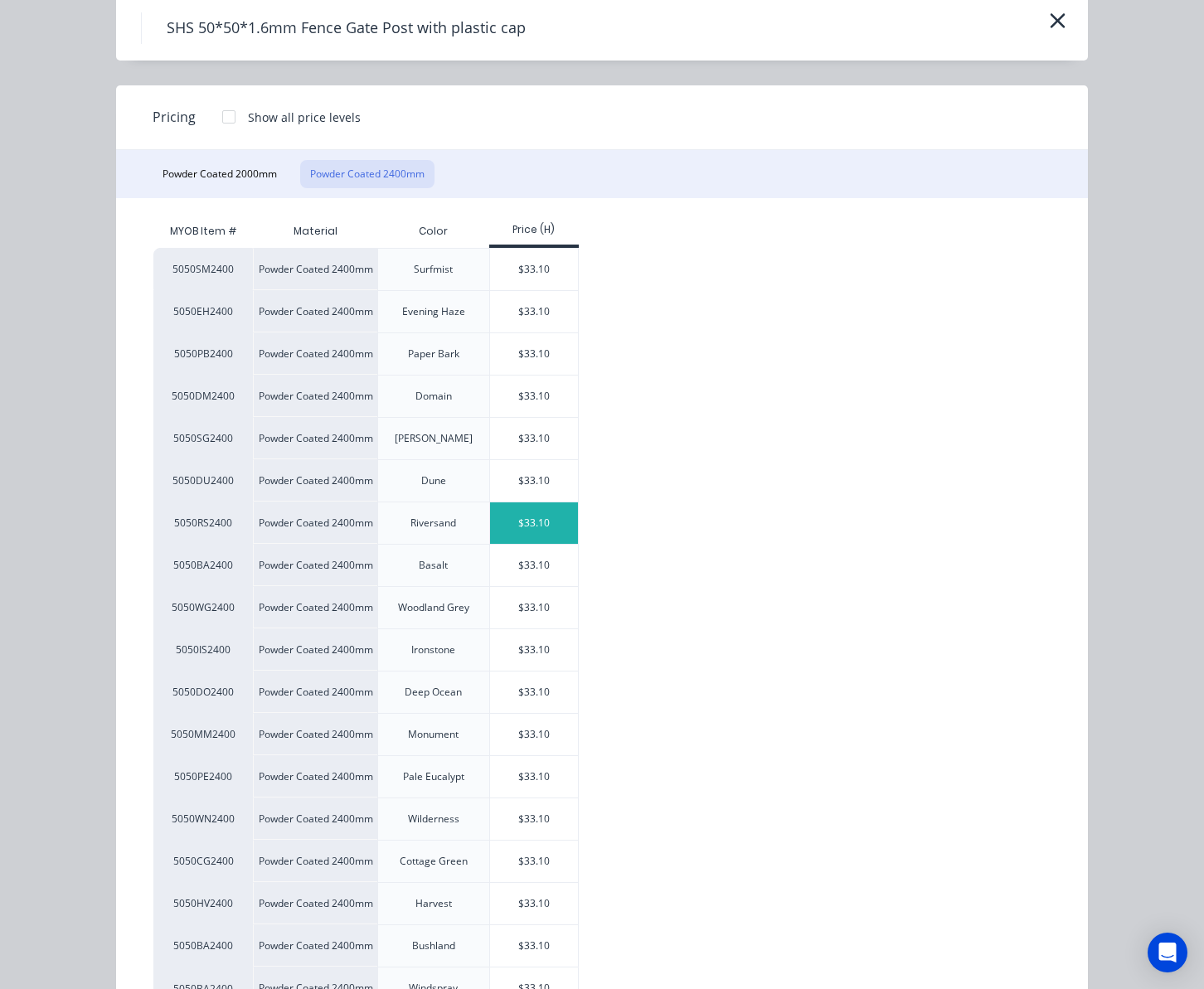
scroll to position [143, 0]
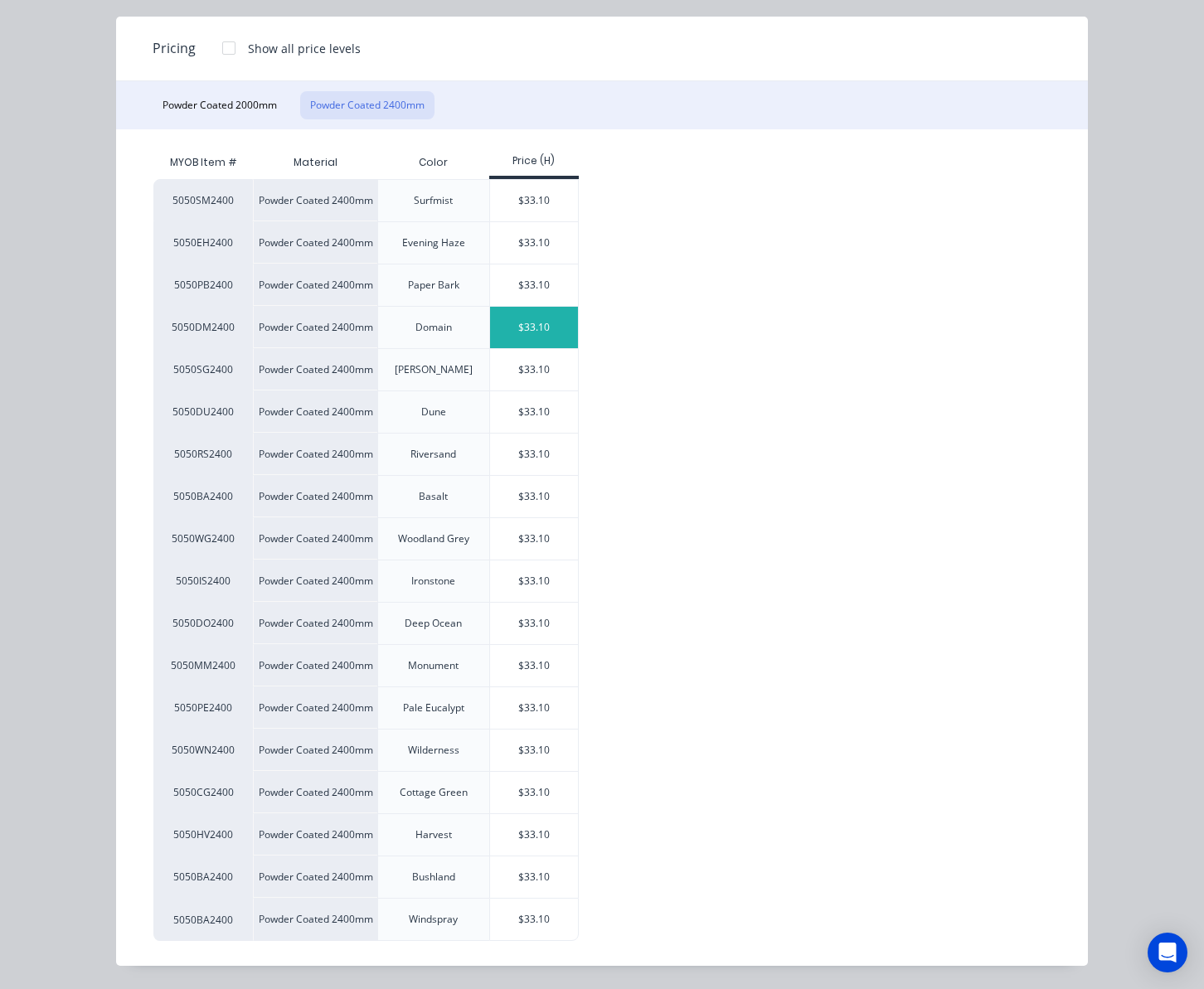
click at [529, 332] on div "$33.10" at bounding box center [534, 328] width 88 height 41
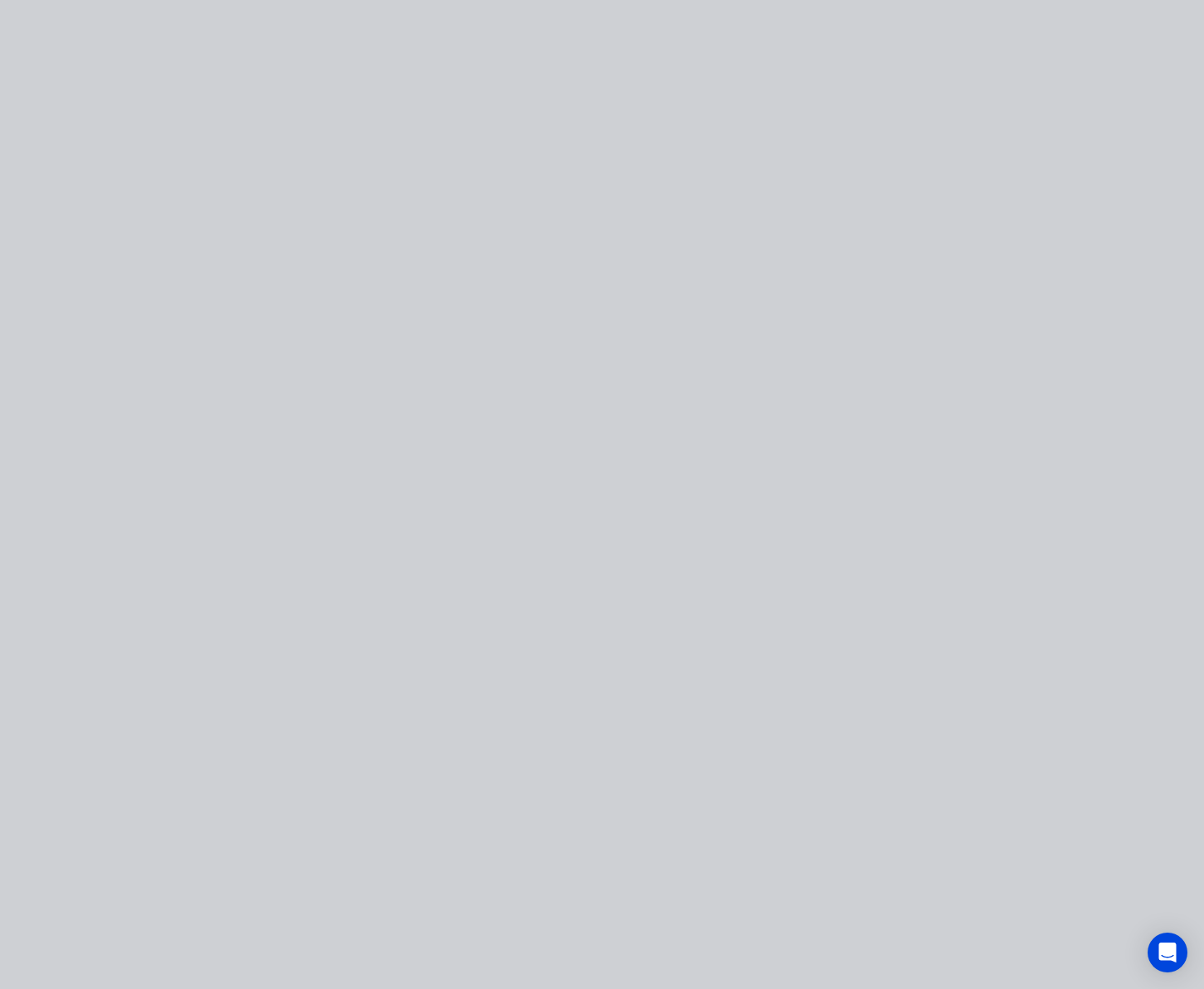
scroll to position [0, 0]
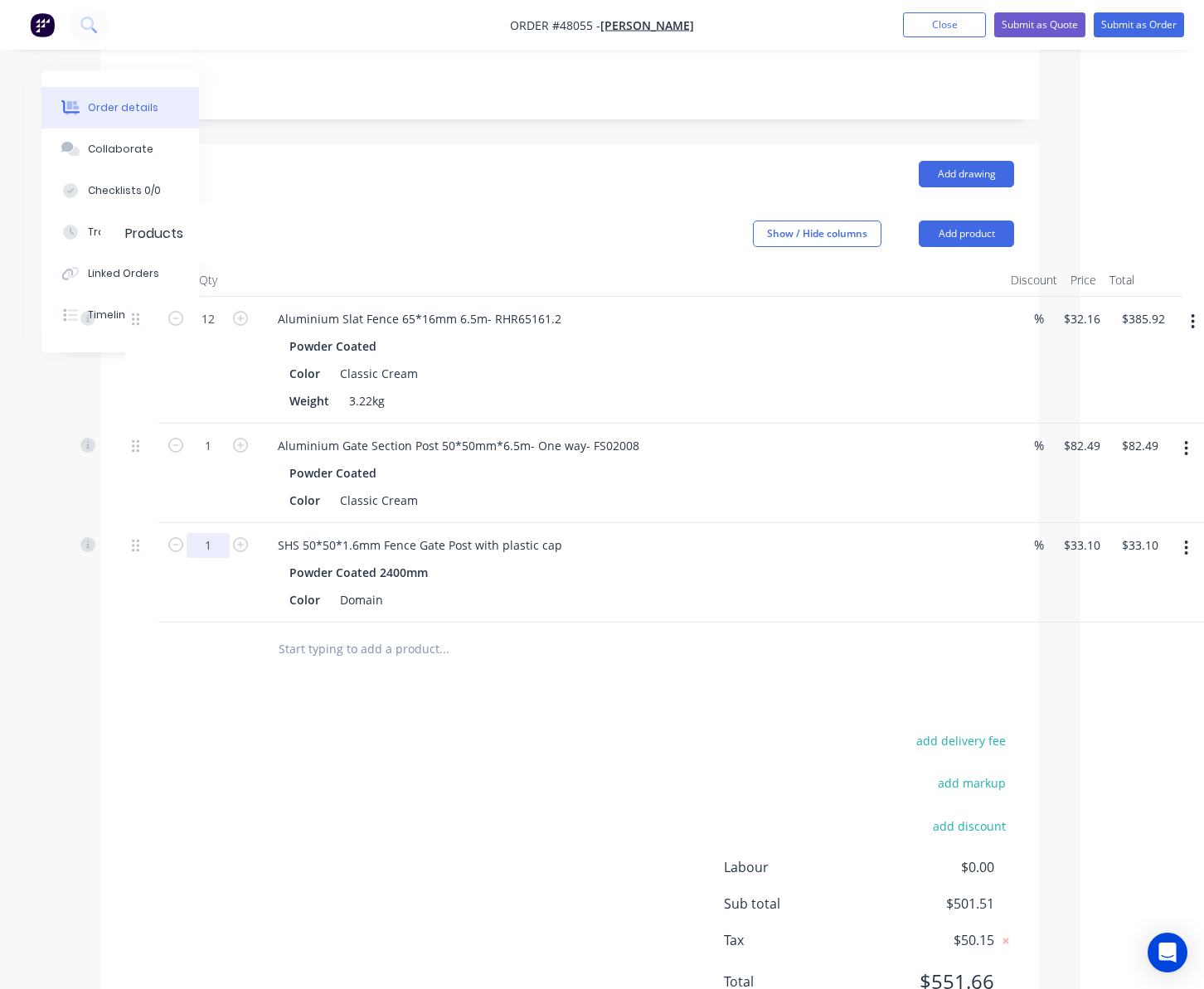
click at [200, 332] on input "1" at bounding box center [208, 319] width 43 height 25
type input "2"
type input "$66.20"
click at [740, 761] on div "add delivery fee add markup add discount Labour $0.00 Sub total $534.61 Tax $53…" at bounding box center [570, 871] width 889 height 283
click at [1007, 448] on button "button" at bounding box center [1186, 448] width 39 height 30
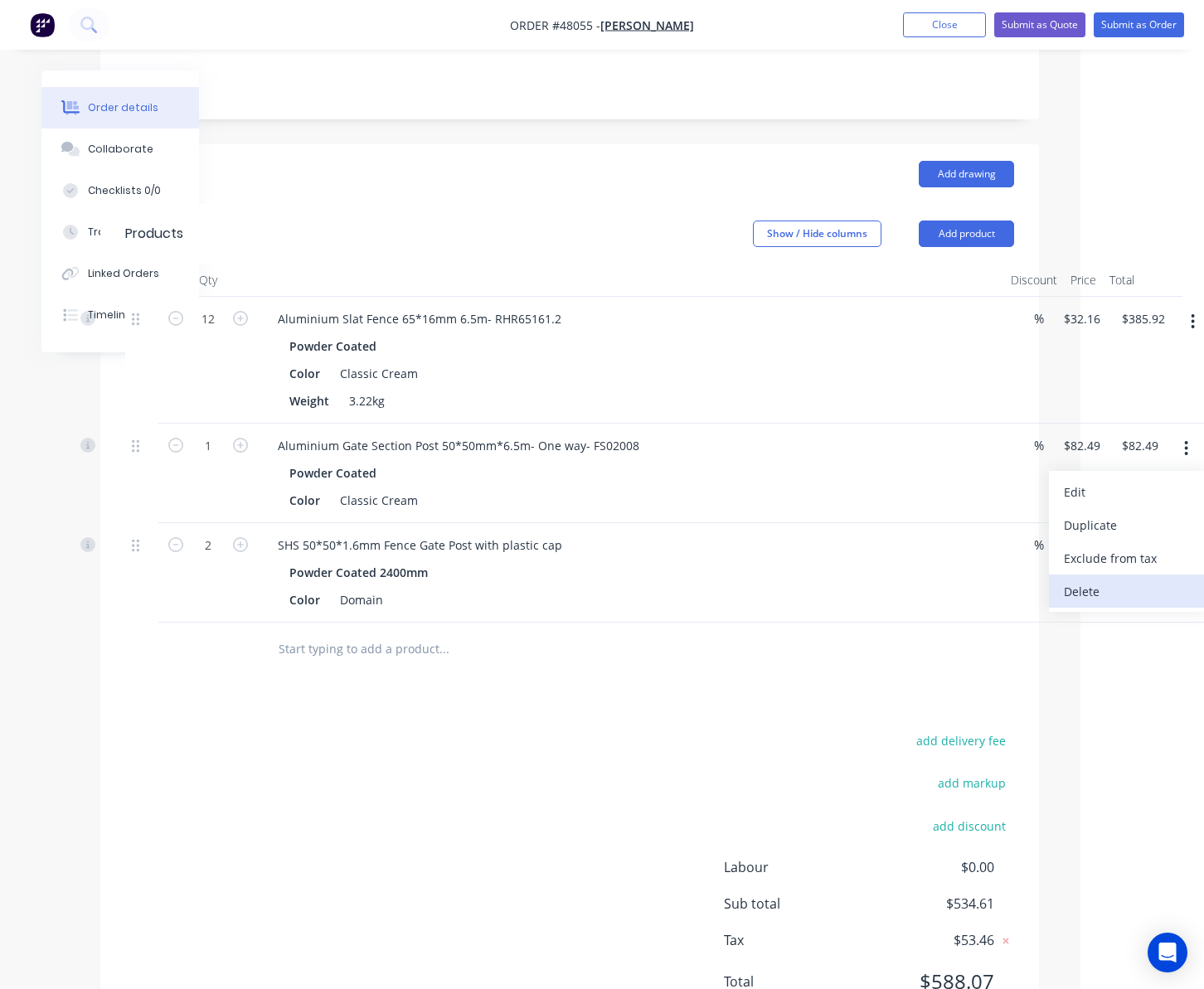
click at [1007, 594] on div "Delete" at bounding box center [1128, 591] width 128 height 24
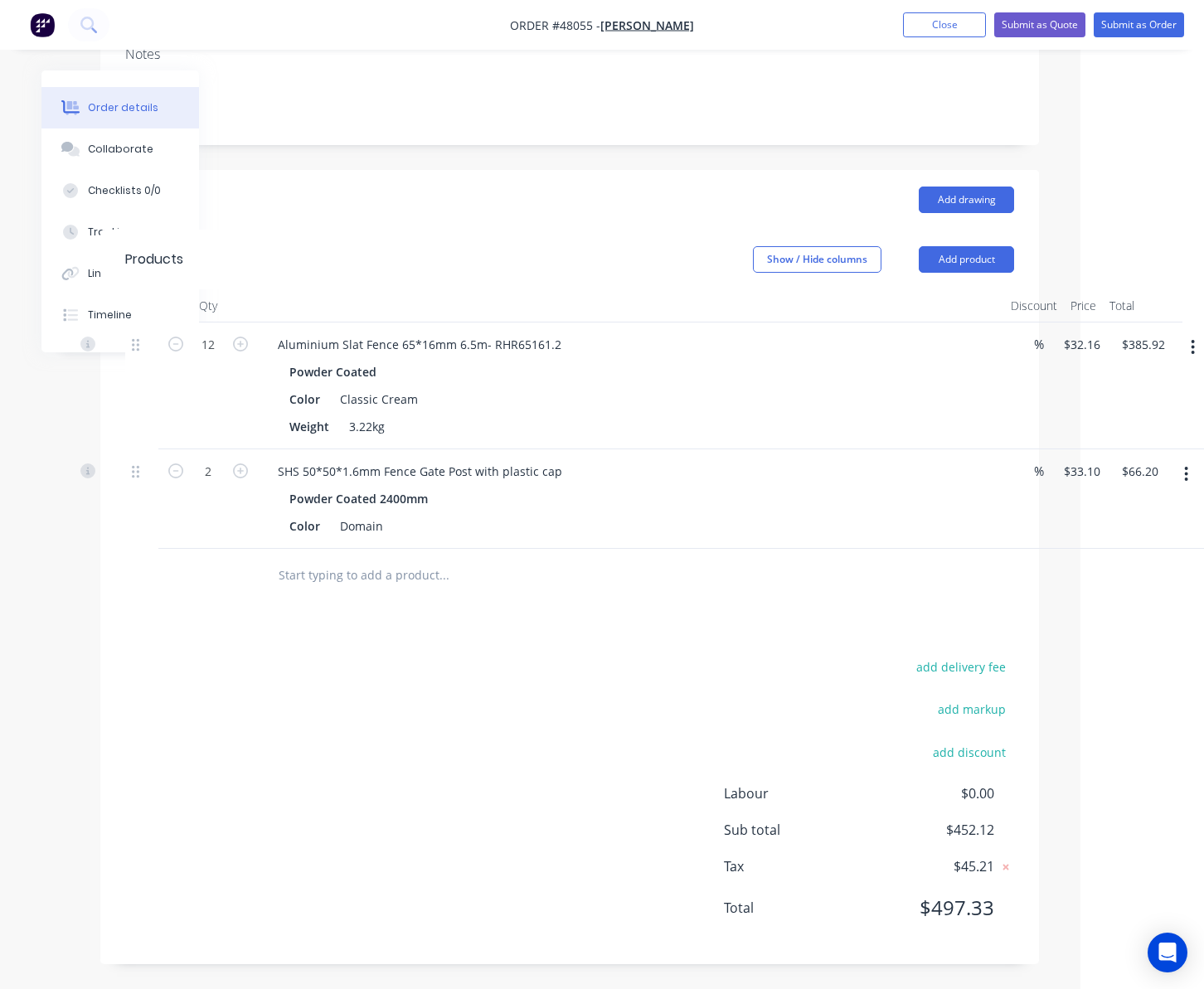
click at [635, 604] on div "Drawings Add drawing Products Show / Hide columns Add product Qty Discount Pric…" at bounding box center [570, 567] width 939 height 794
click at [953, 262] on button "Add product" at bounding box center [966, 259] width 95 height 27
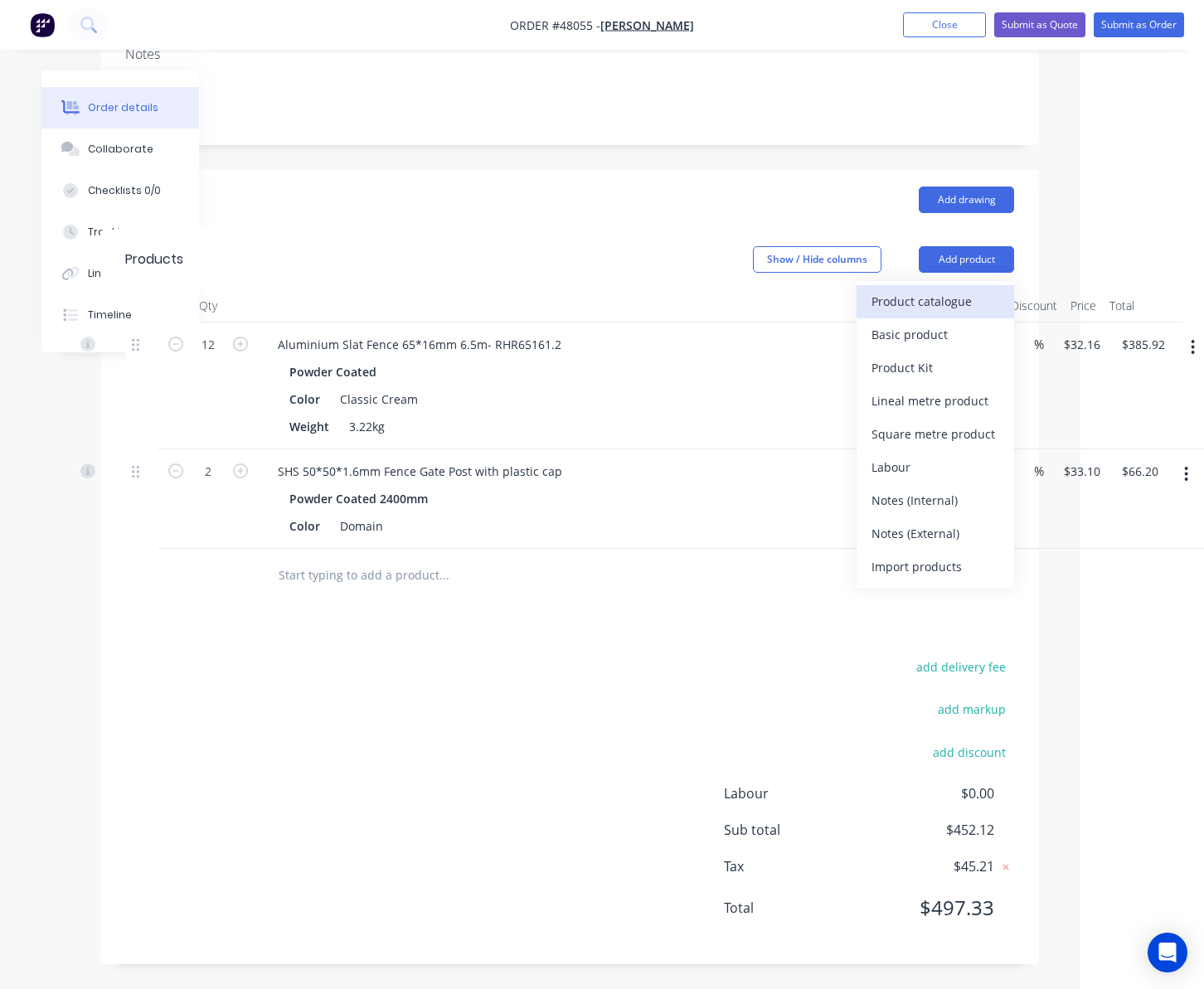
click at [960, 292] on div "Product catalogue" at bounding box center [935, 301] width 128 height 24
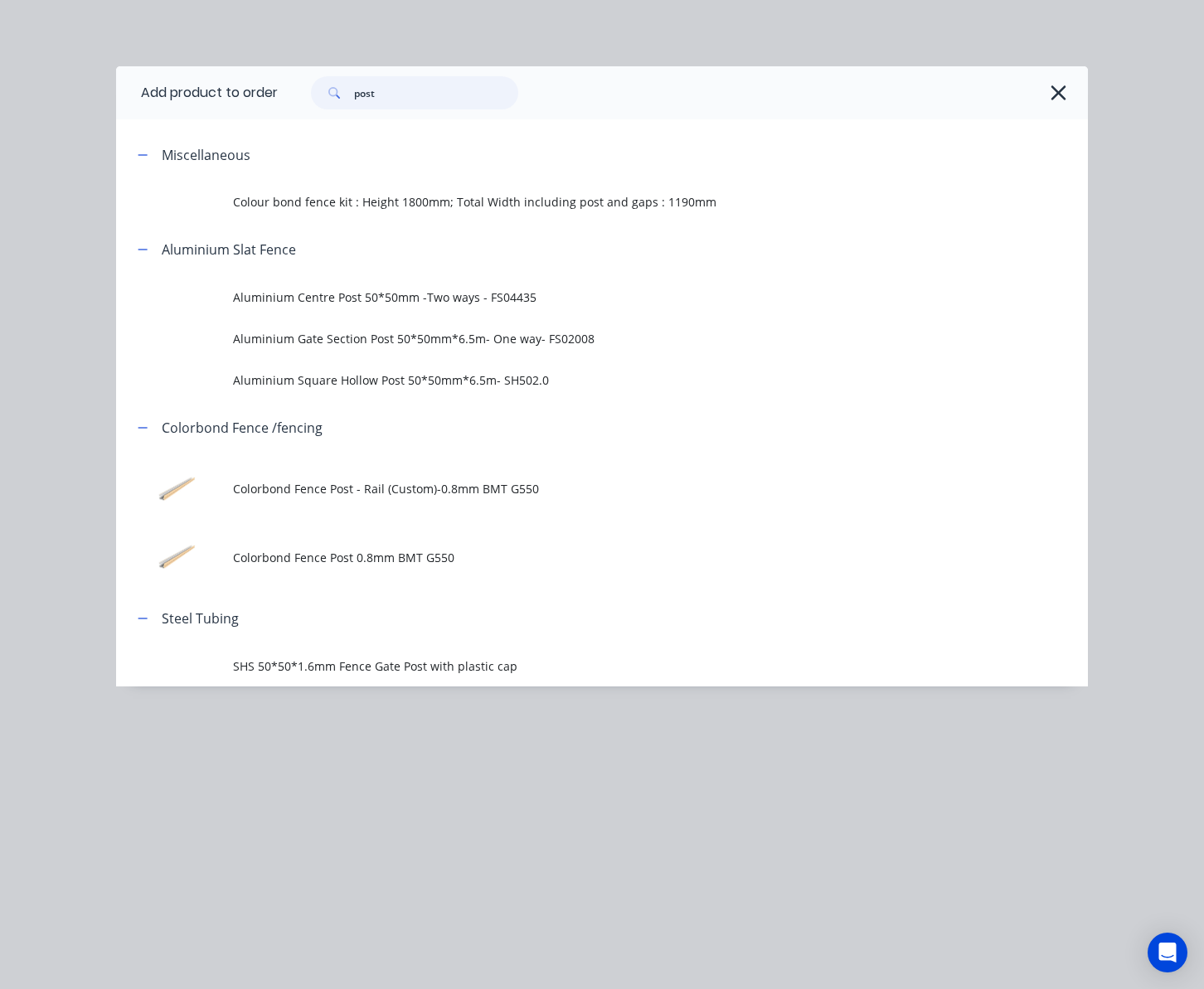
drag, startPoint x: 385, startPoint y: 97, endPoint x: 243, endPoint y: 106, distance: 142.3
click at [243, 106] on header "Add product to order post" at bounding box center [602, 93] width 971 height 53
type input "slat"
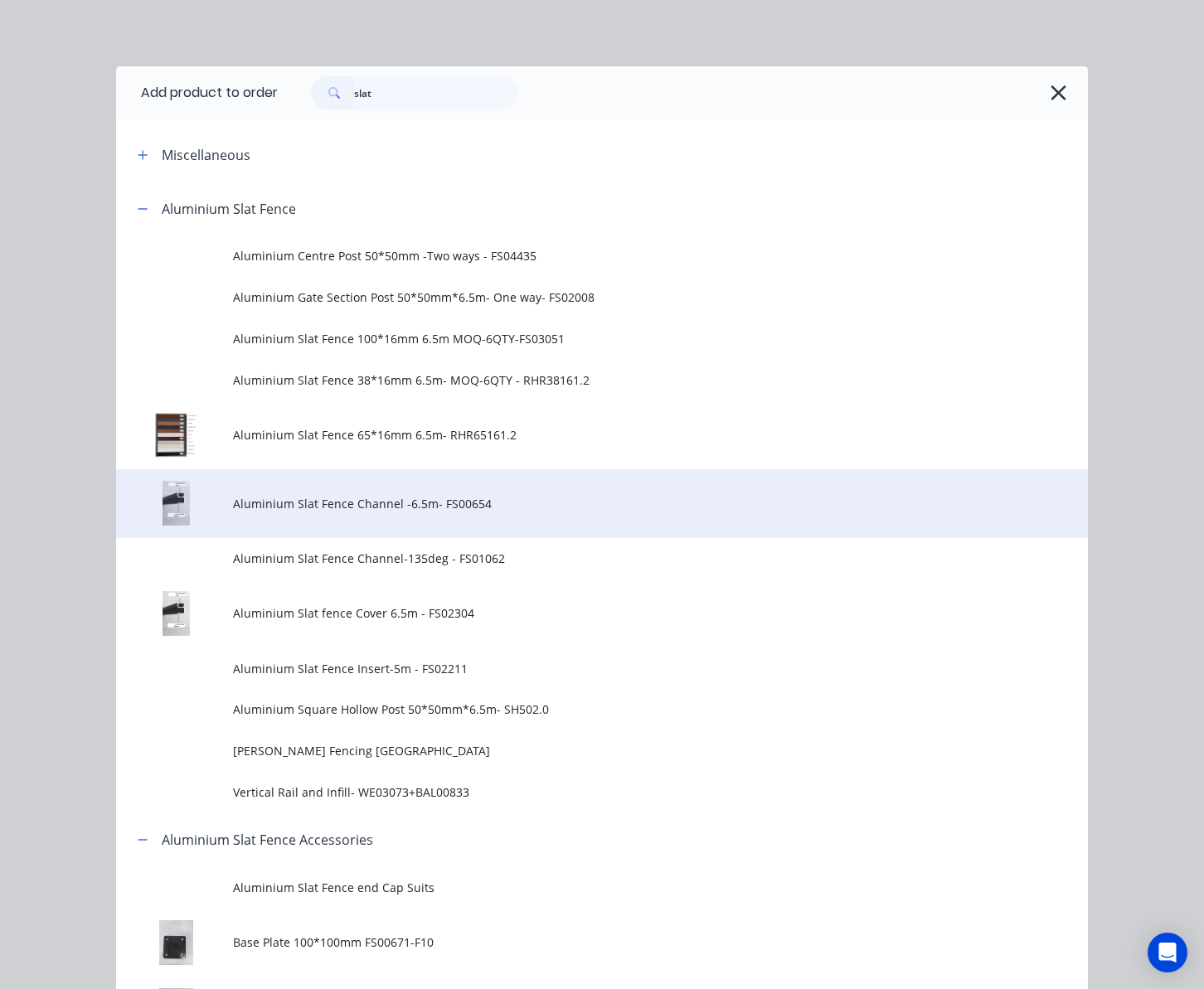
click at [542, 495] on span "Aluminium Slat Fence Channel -6.5m- FS00654" at bounding box center [575, 504] width 684 height 17
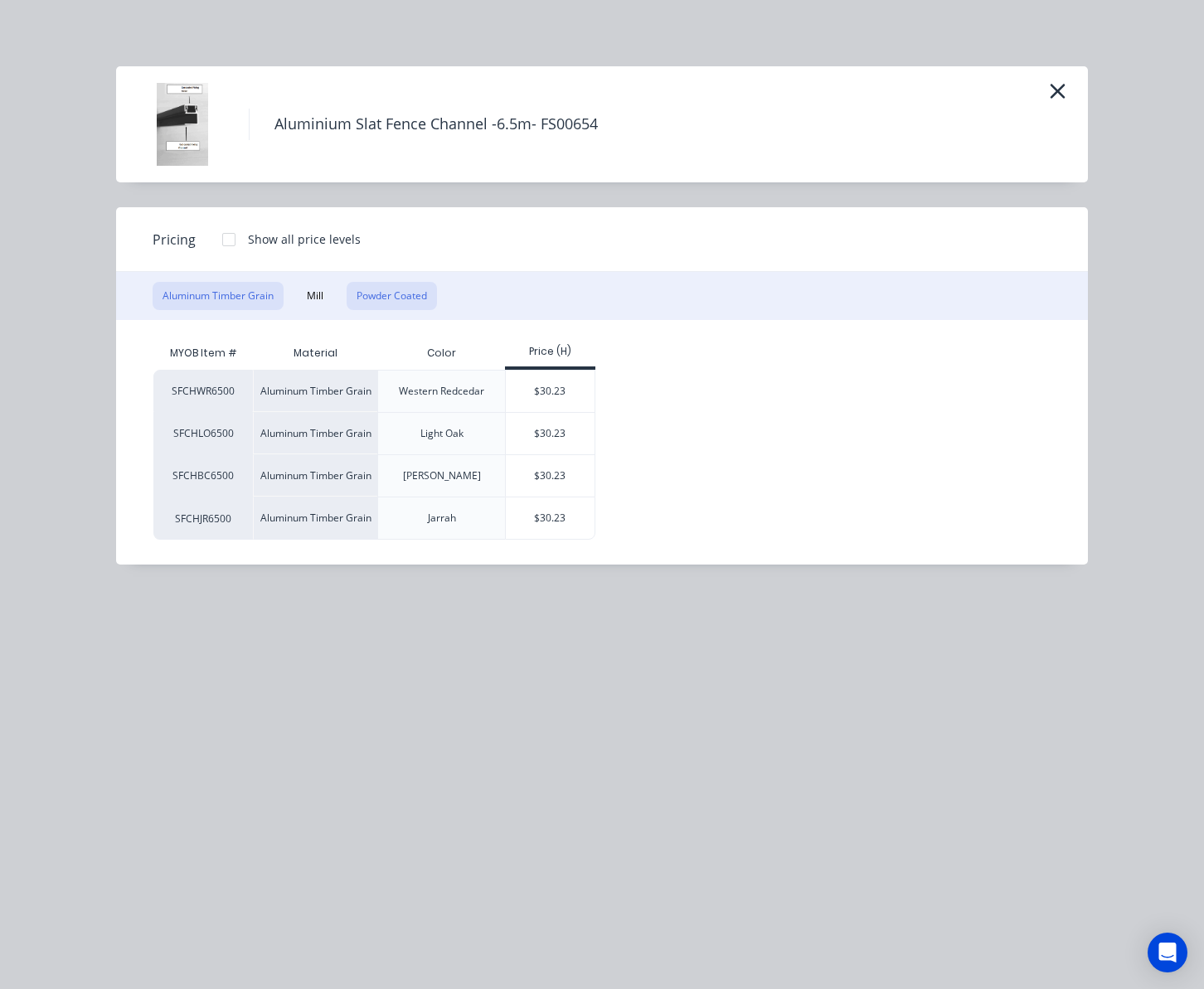
click at [389, 290] on button "Powder Coated" at bounding box center [391, 296] width 90 height 28
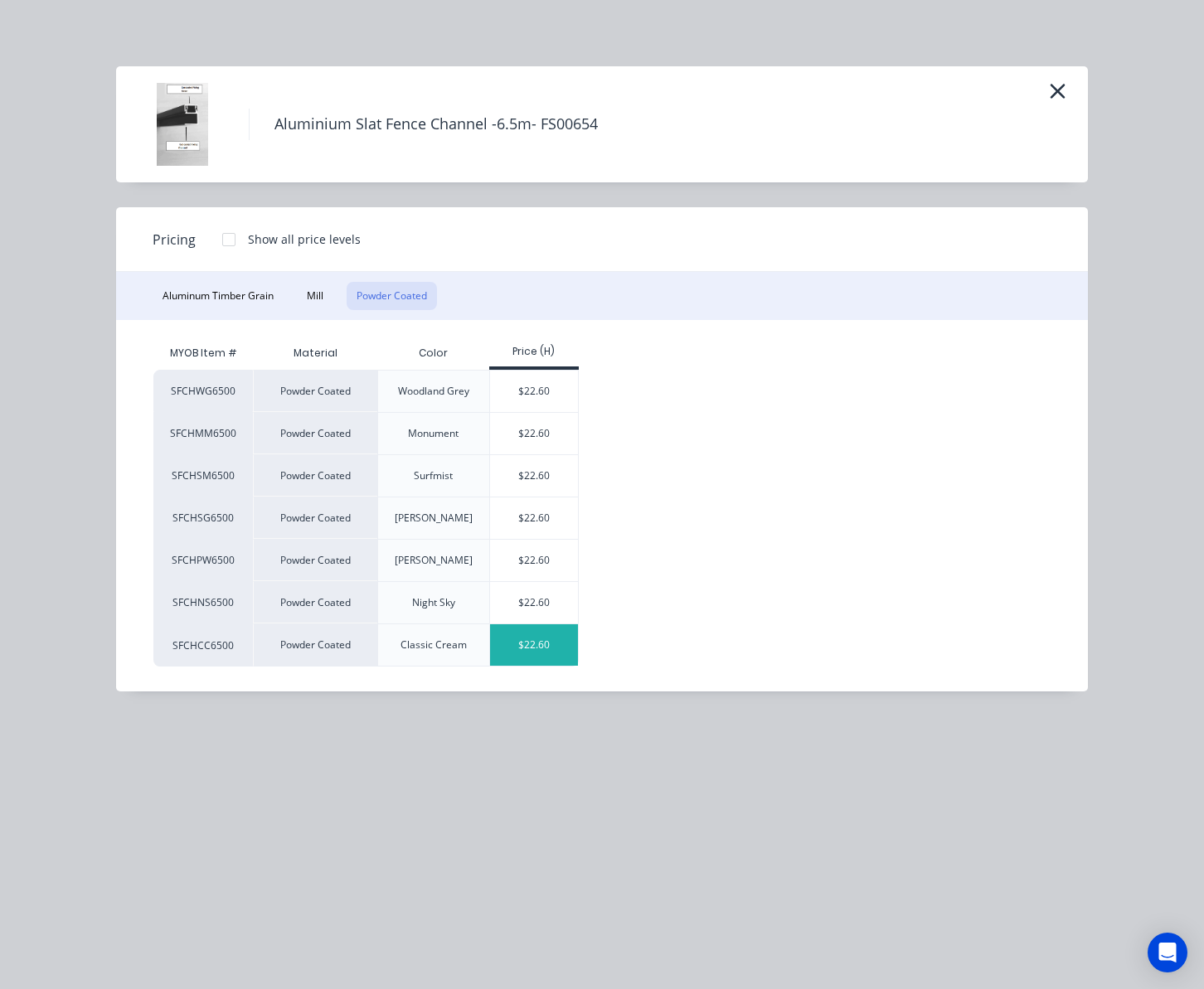
click at [530, 647] on div "$22.60" at bounding box center [534, 645] width 88 height 41
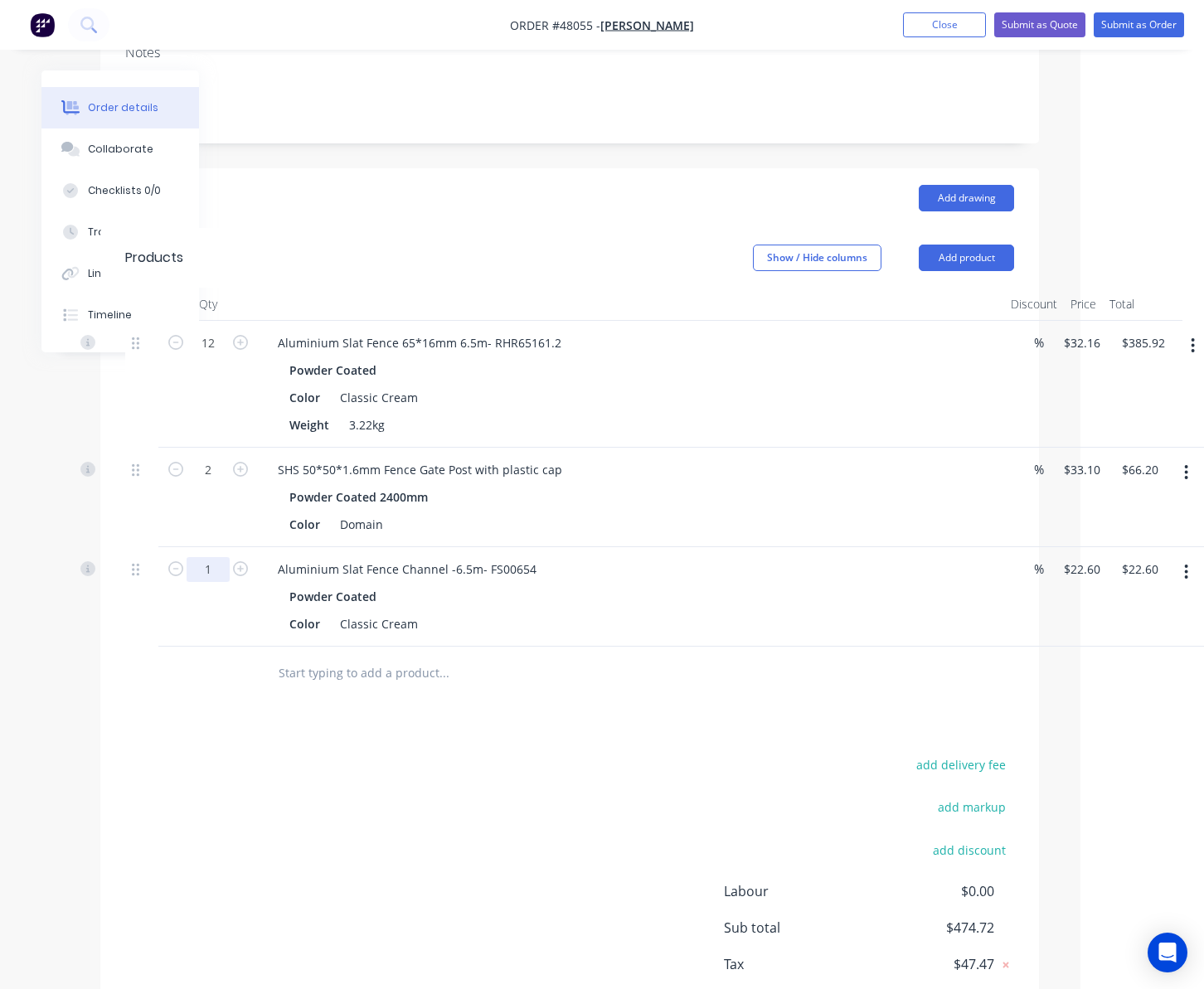
click at [190, 356] on input "1" at bounding box center [208, 343] width 43 height 25
type input "2"
type input "$45.20"
click at [713, 721] on div "Drawings Add drawing Products Show / Hide columns Add product Qty Discount Pric…" at bounding box center [570, 615] width 939 height 894
click at [976, 250] on button "Add product" at bounding box center [966, 257] width 95 height 27
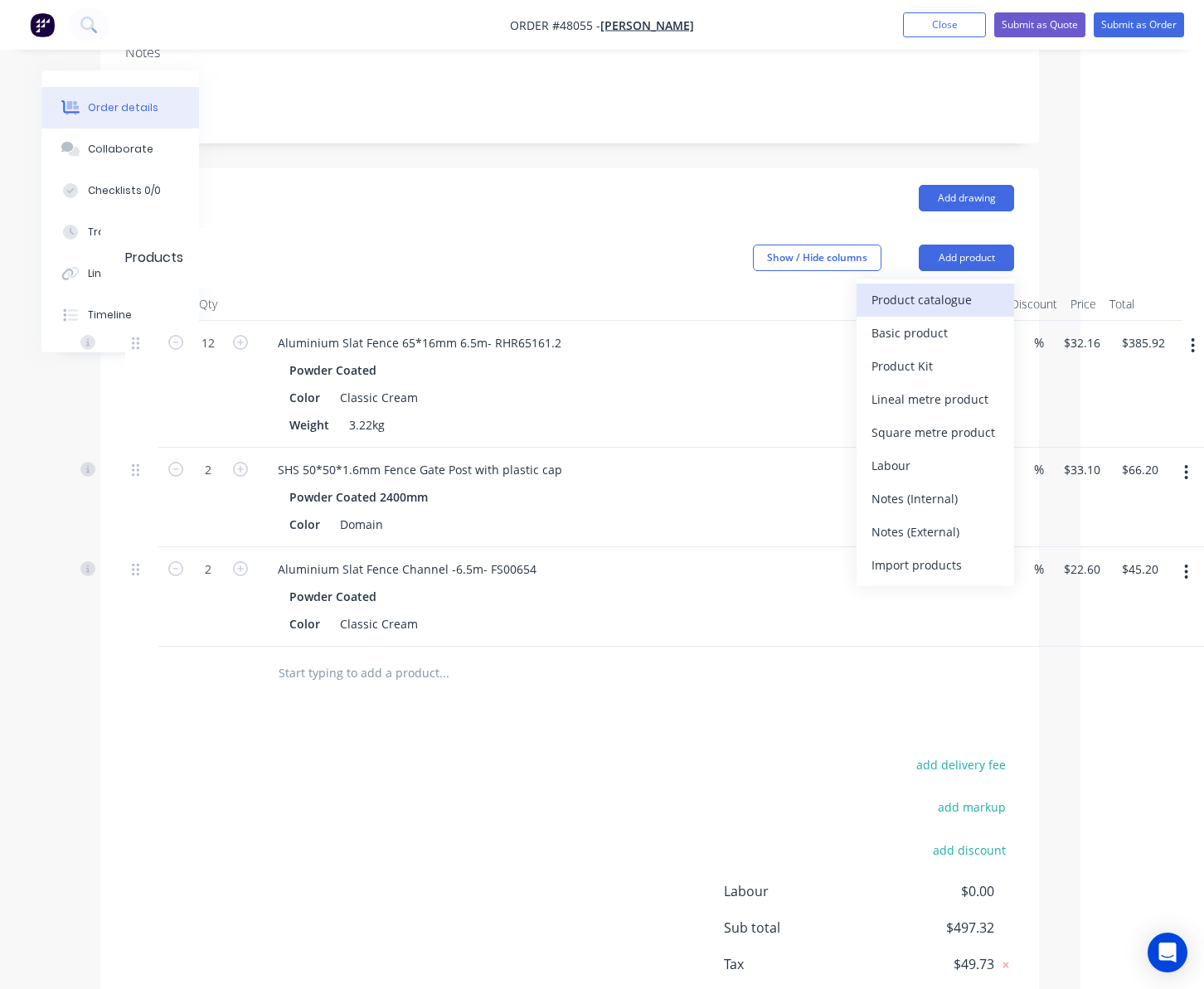
click at [966, 293] on div "Product catalogue" at bounding box center [935, 299] width 128 height 24
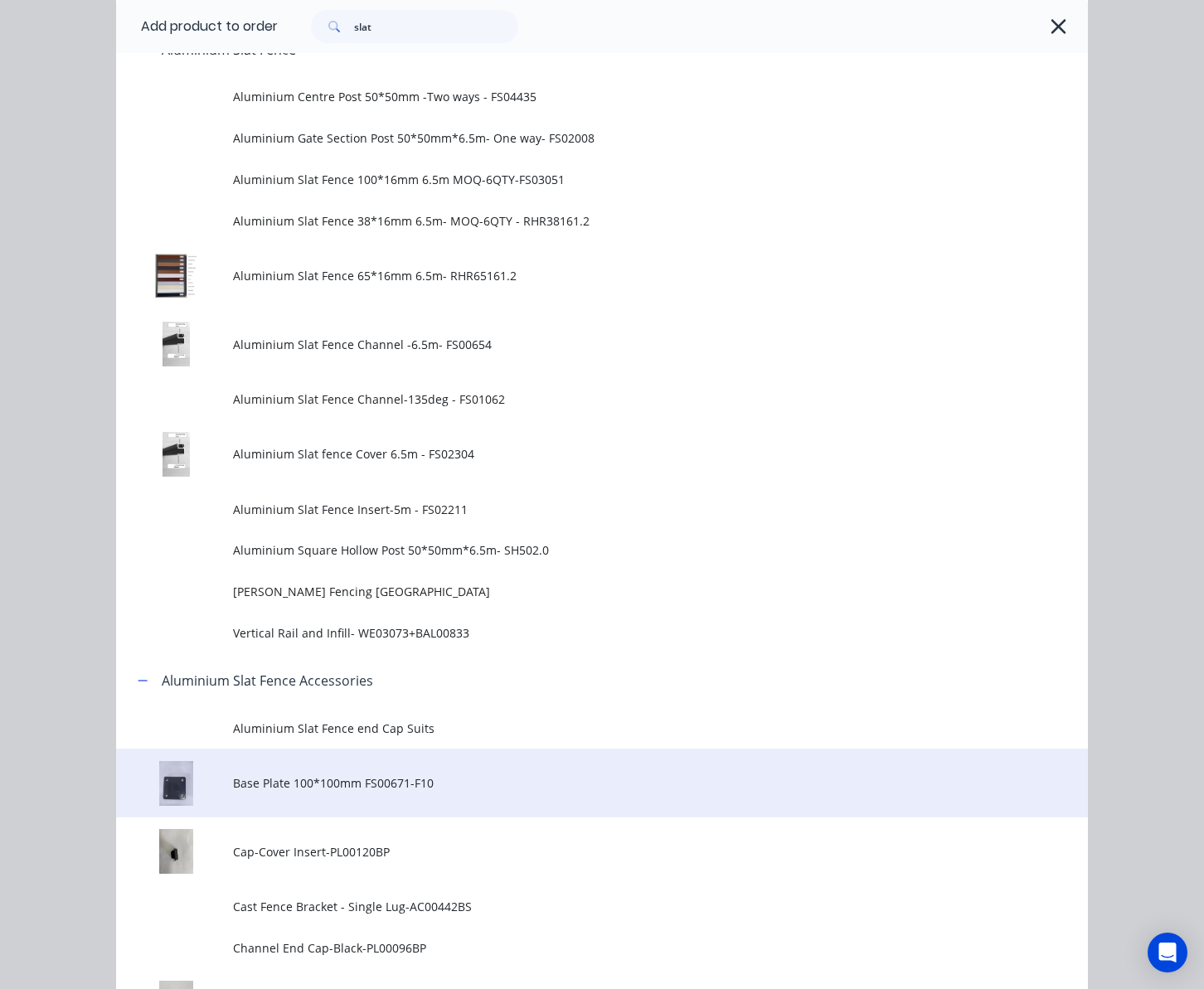
scroll to position [332, 0]
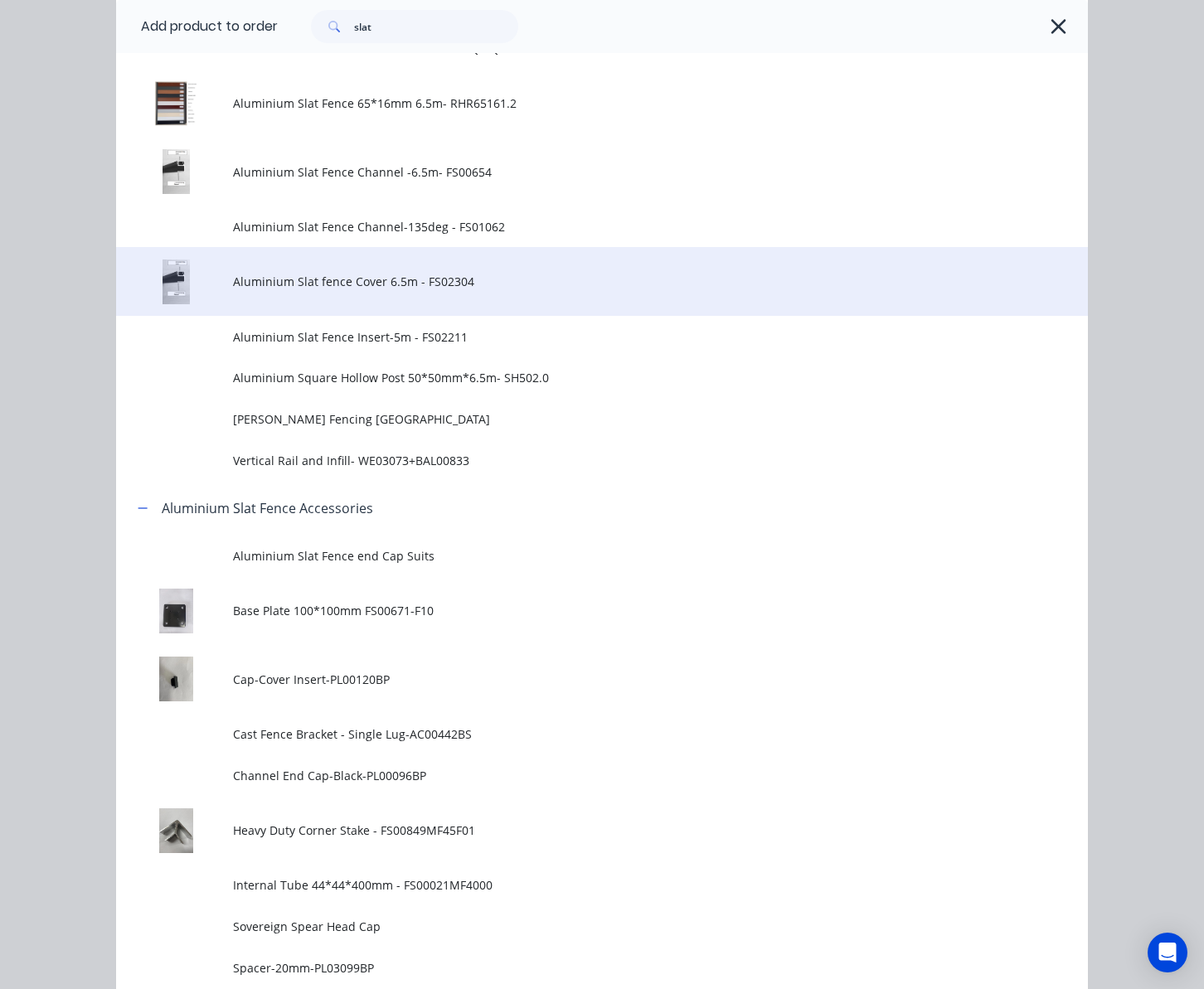
click at [409, 296] on td "Aluminium Slat fence Cover 6.5m - FS02304" at bounding box center [661, 281] width 855 height 69
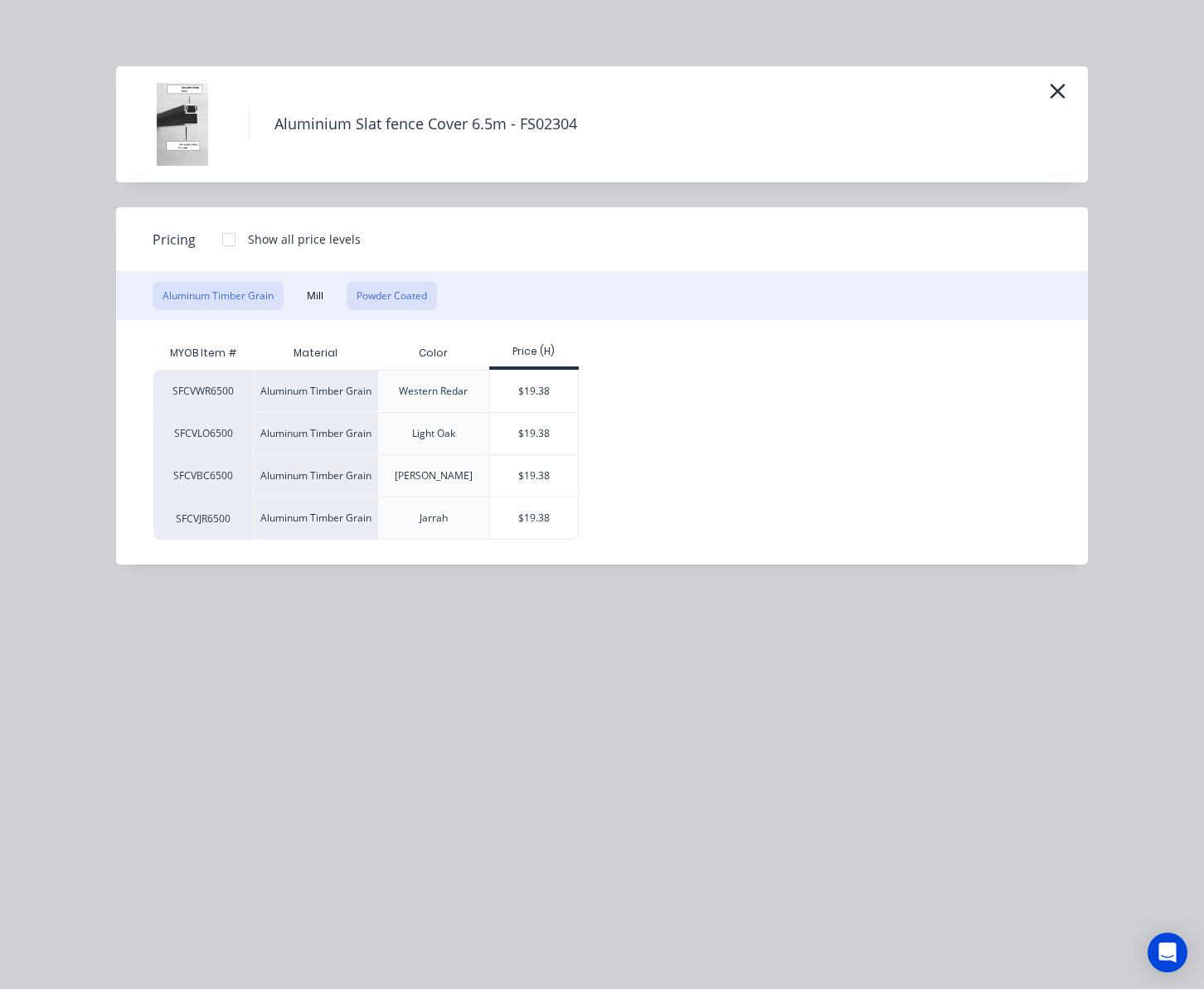
click at [403, 307] on button "Powder Coated" at bounding box center [391, 296] width 90 height 28
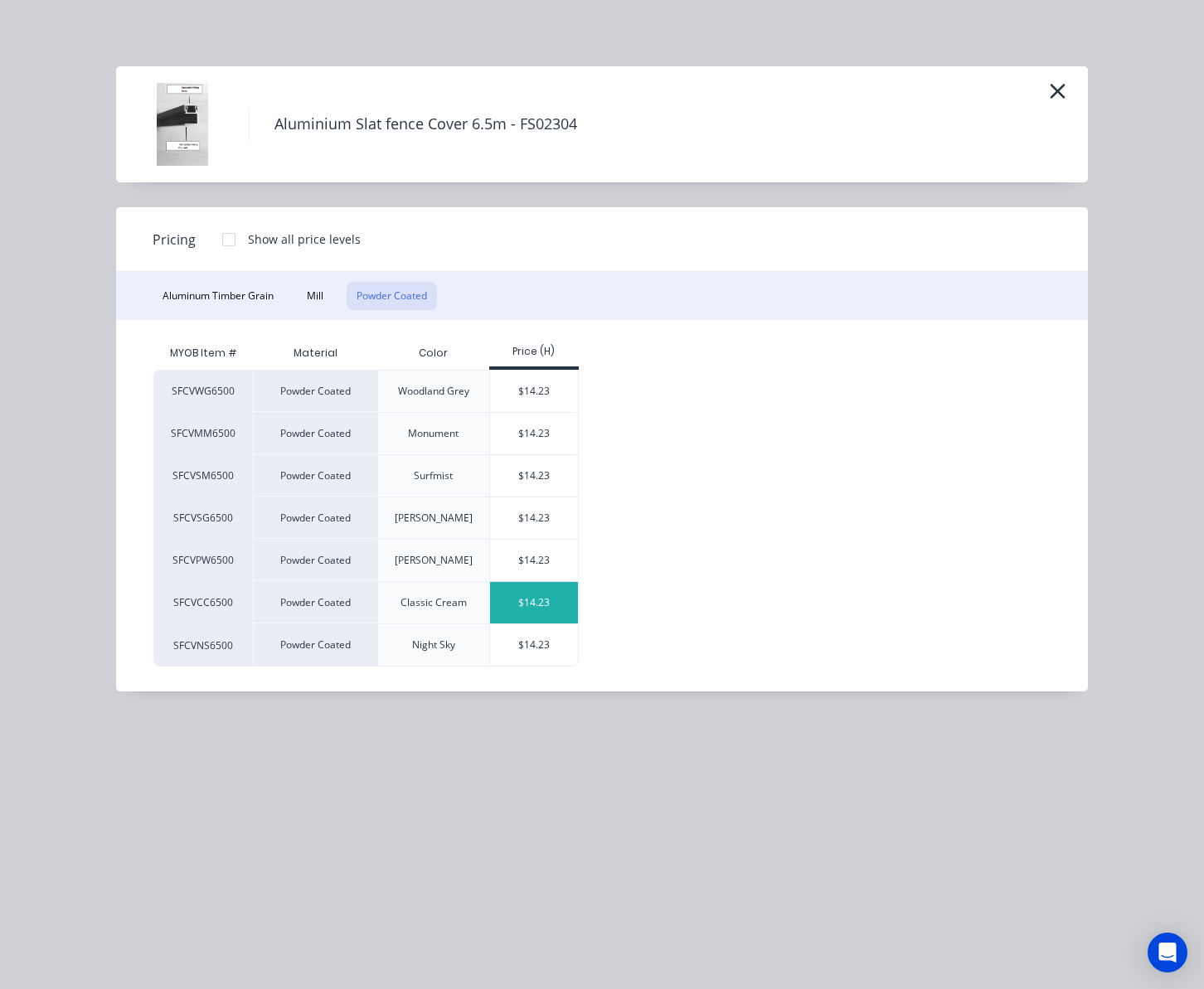
click at [554, 602] on div "$14.23" at bounding box center [534, 602] width 88 height 41
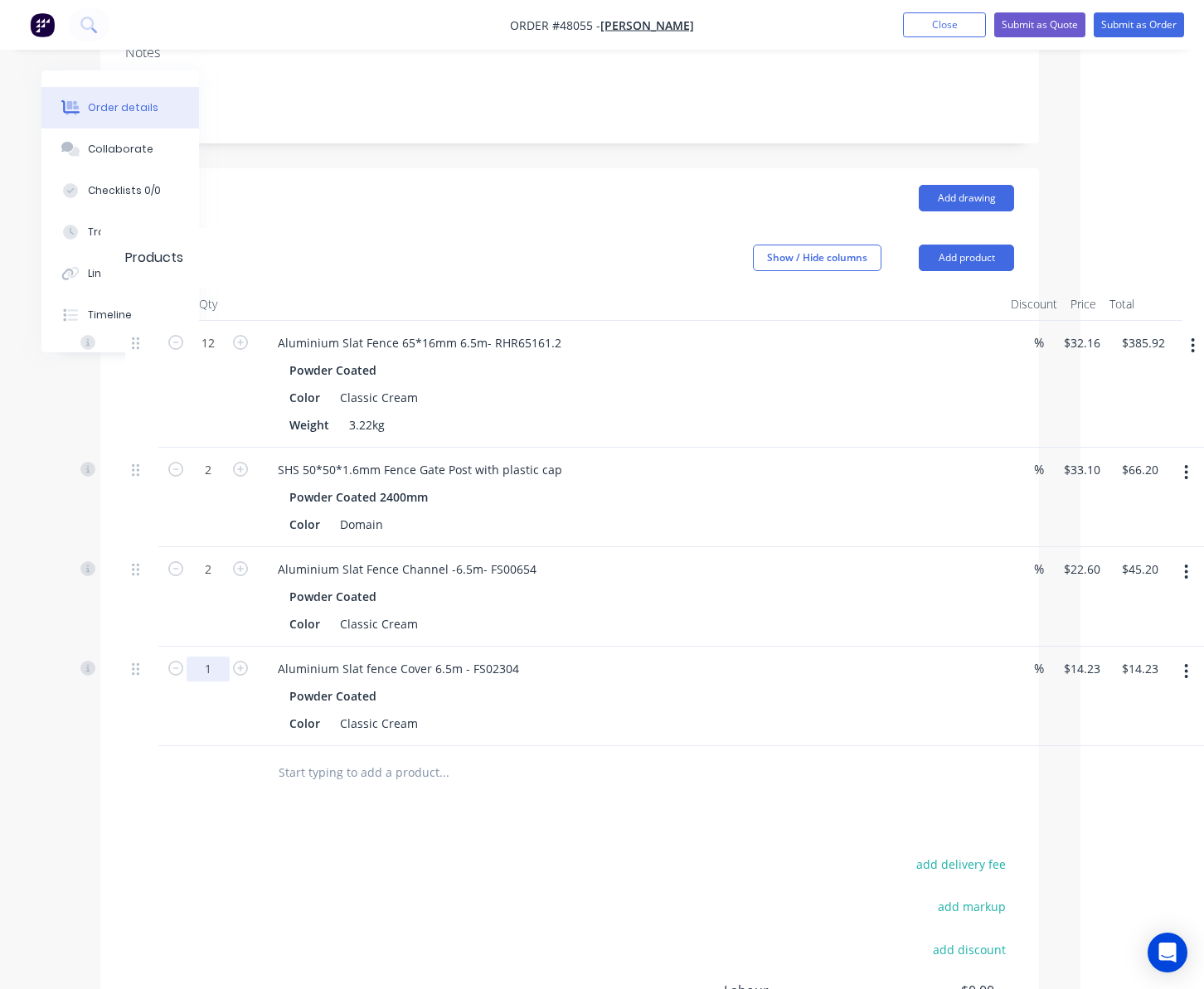
click at [213, 356] on input "1" at bounding box center [208, 343] width 43 height 25
type input "2"
type input "$28.46"
click at [581, 863] on div "add delivery fee add markup add discount Labour $0.00 Sub total $511.55 Tax $51…" at bounding box center [570, 994] width 889 height 283
click at [972, 239] on header "Products Show / Hide columns Add product" at bounding box center [570, 258] width 939 height 60
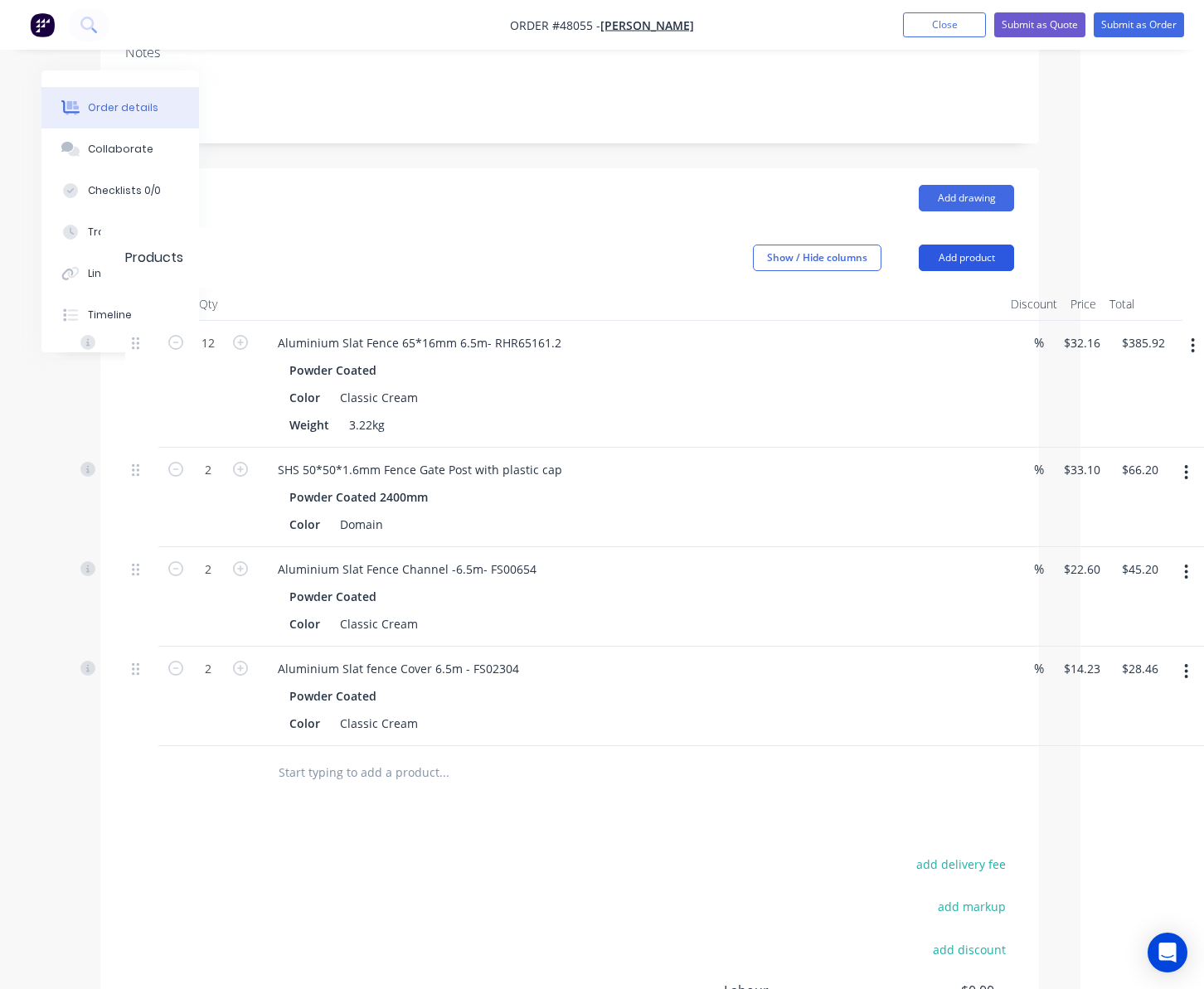
click at [972, 262] on button "Add product" at bounding box center [966, 257] width 95 height 27
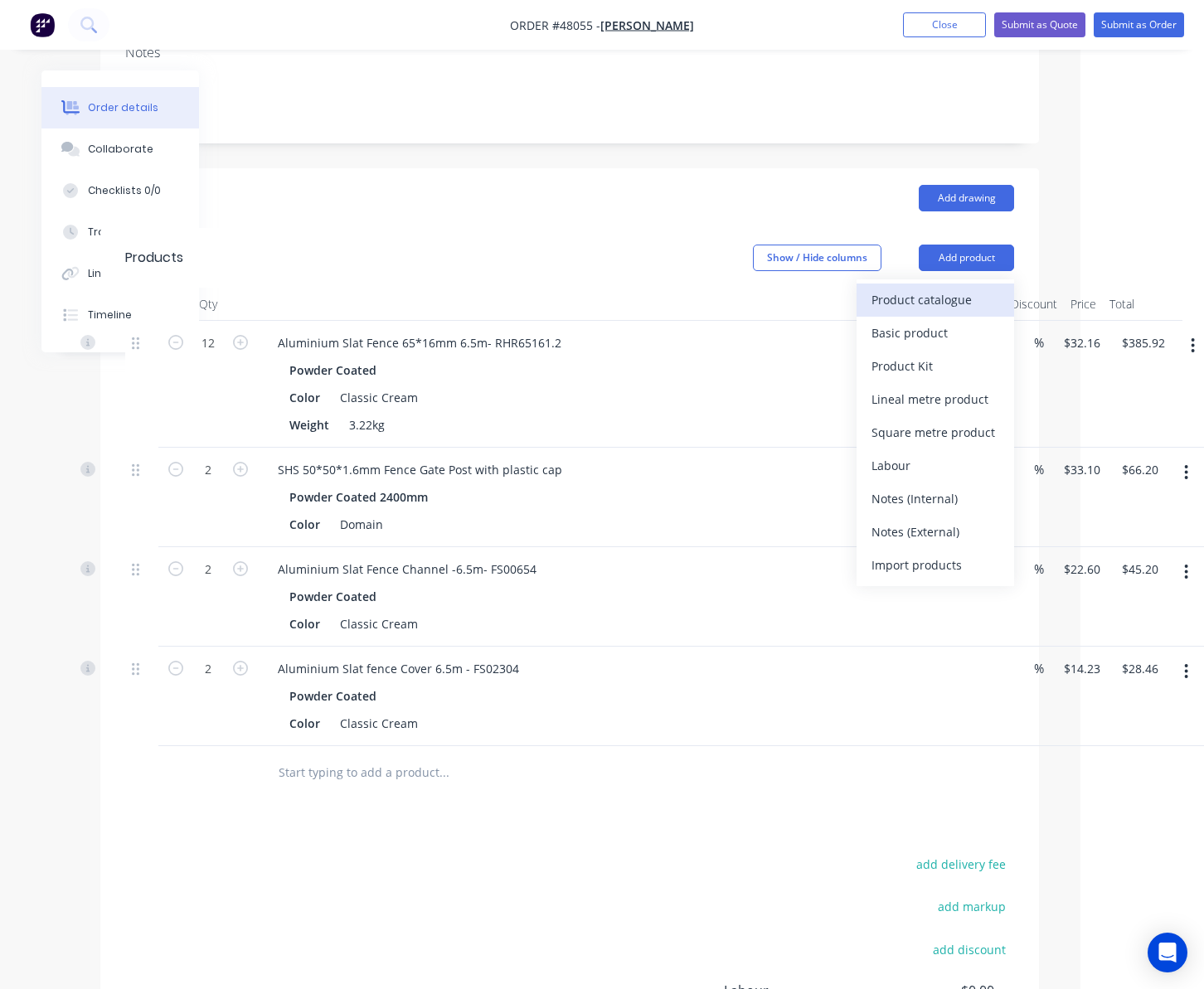
click at [930, 286] on button "Product catalogue" at bounding box center [935, 299] width 158 height 33
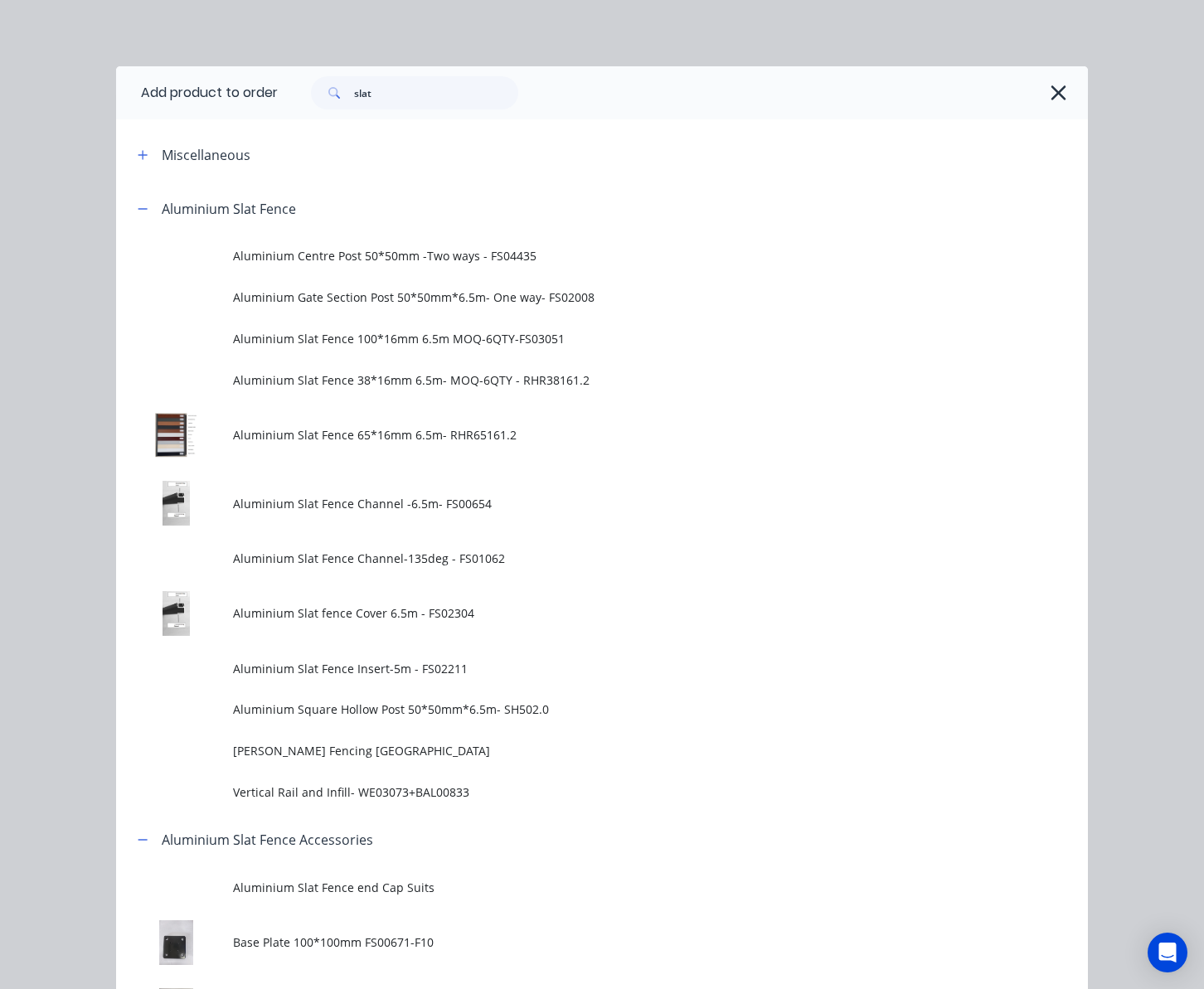
drag, startPoint x: 375, startPoint y: 73, endPoint x: 339, endPoint y: 90, distance: 39.8
click at [339, 90] on div "slat" at bounding box center [683, 93] width 810 height 53
drag, startPoint x: 385, startPoint y: 93, endPoint x: 280, endPoint y: 96, distance: 105.0
click at [346, 93] on div "slat" at bounding box center [414, 93] width 208 height 33
type input "fence"
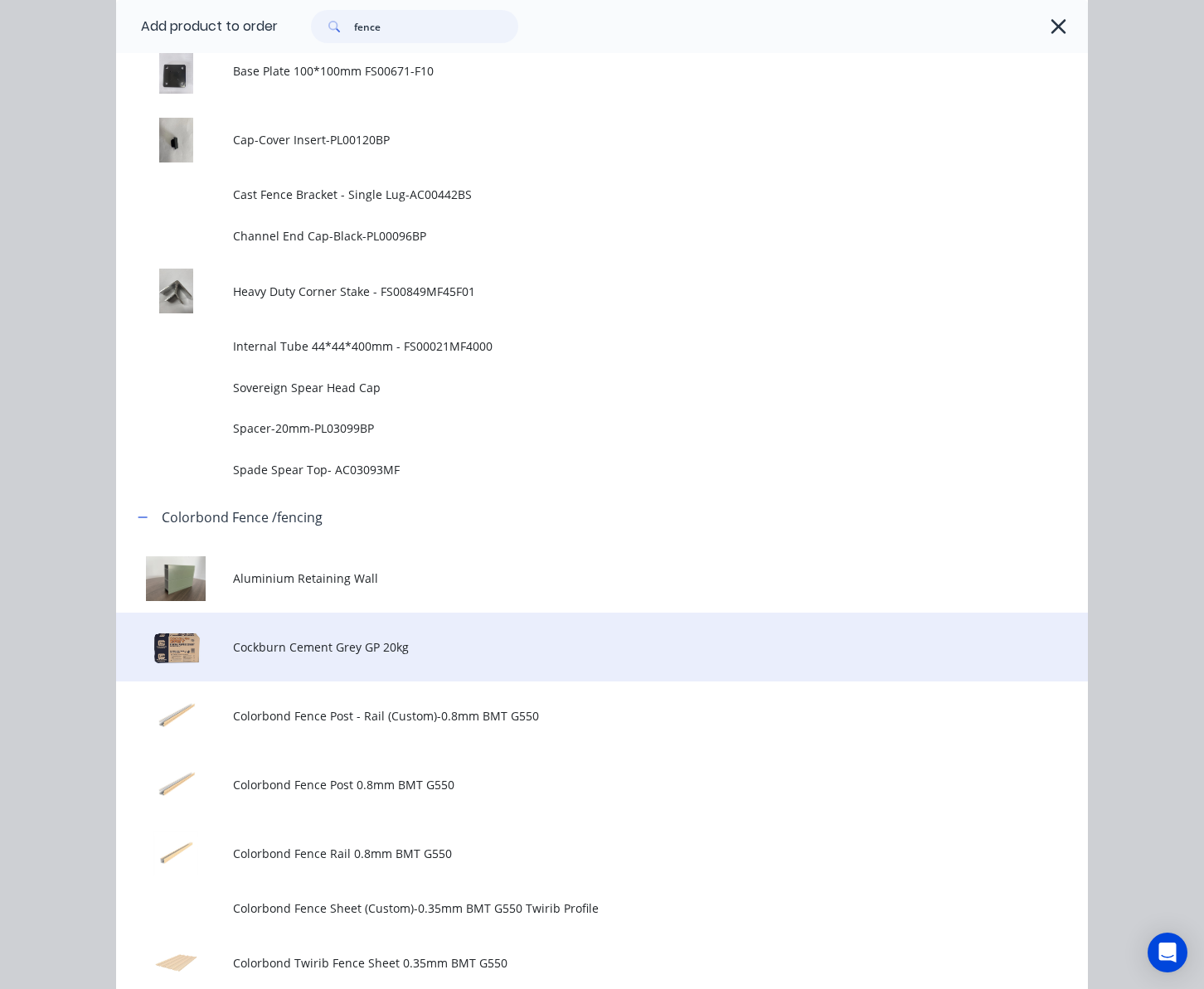
scroll to position [1547, 0]
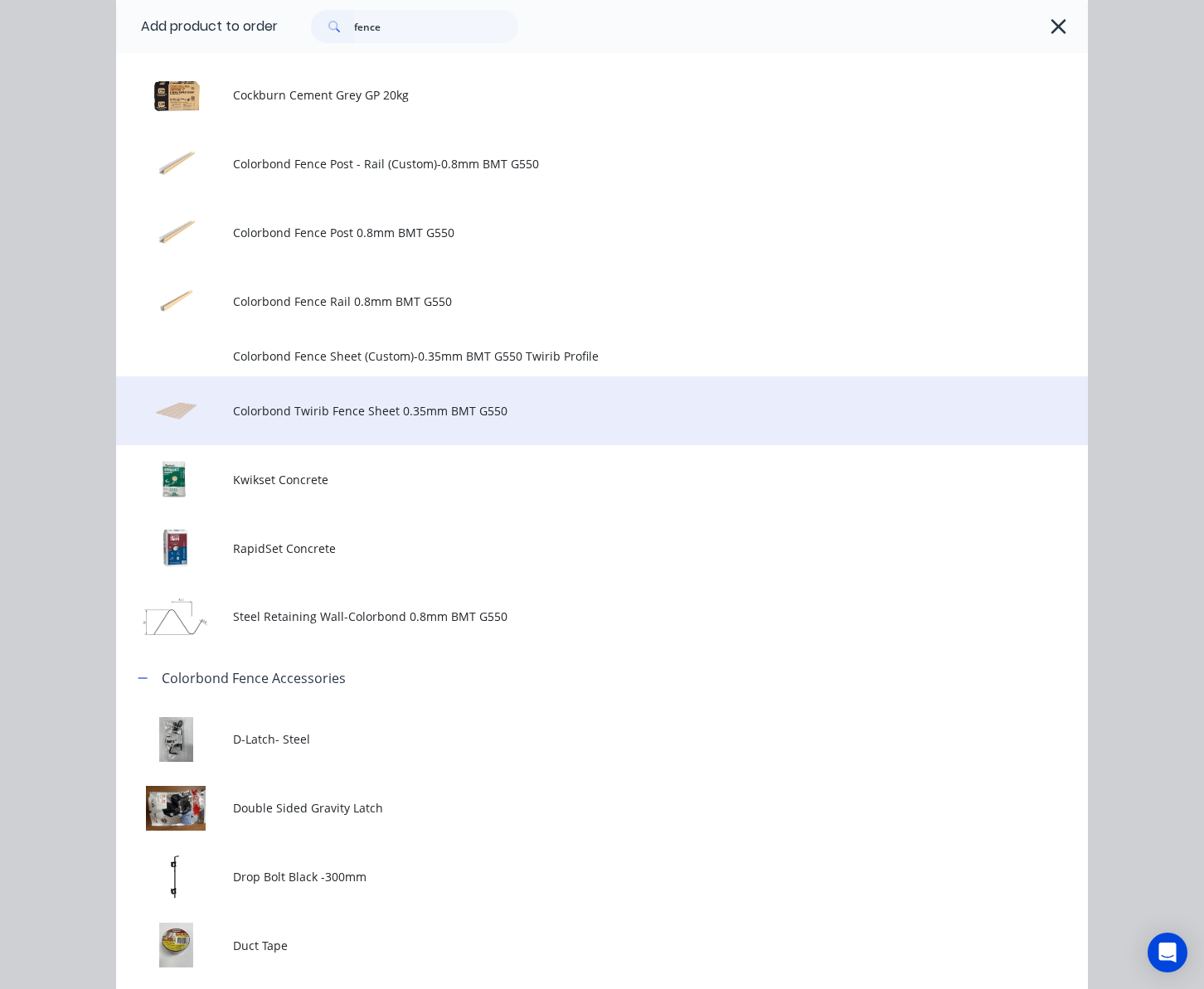
click at [434, 425] on td "Colorbond Twirib Fence Sheet 0.35mm BMT G550" at bounding box center [661, 411] width 855 height 69
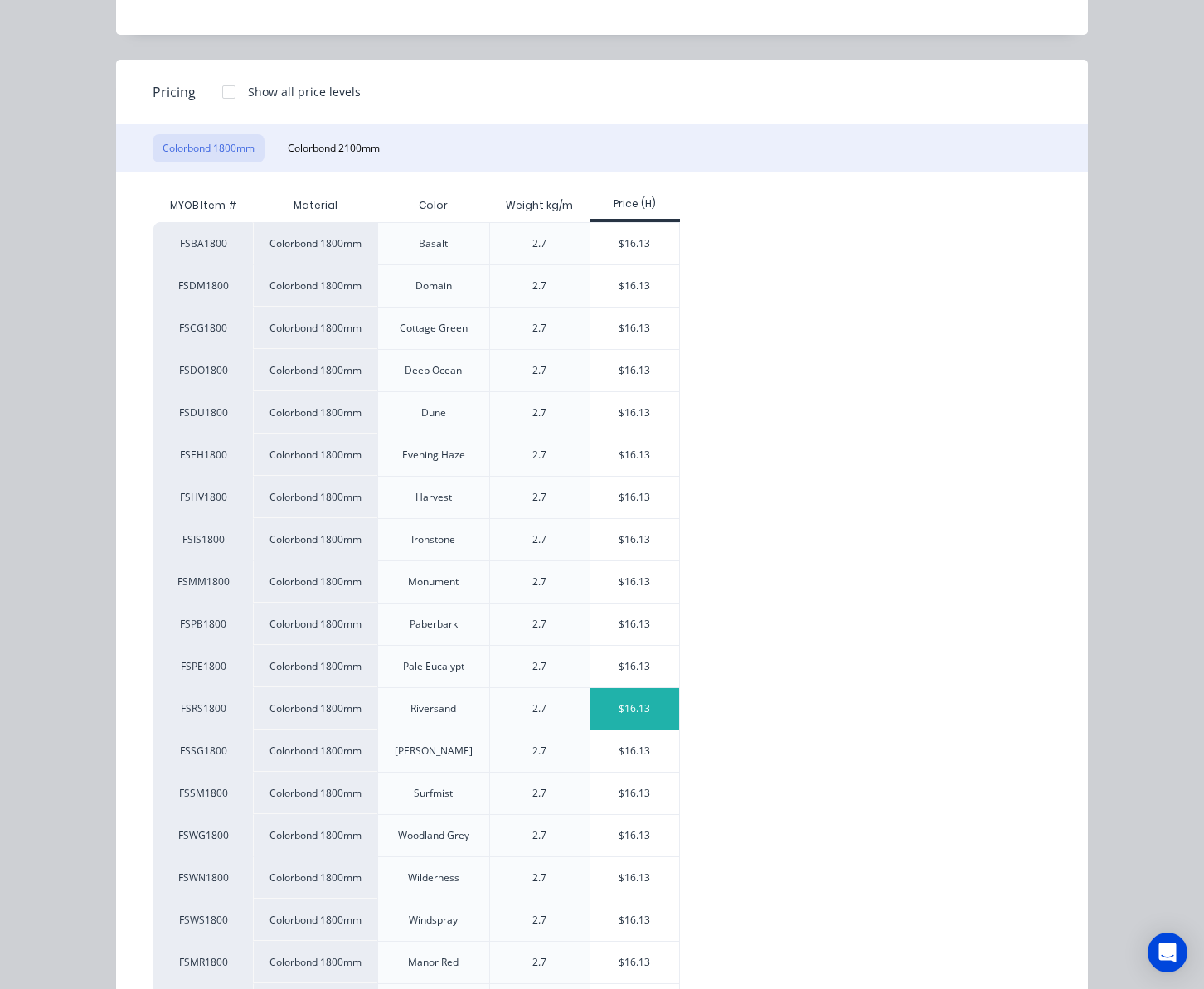
scroll to position [280, 0]
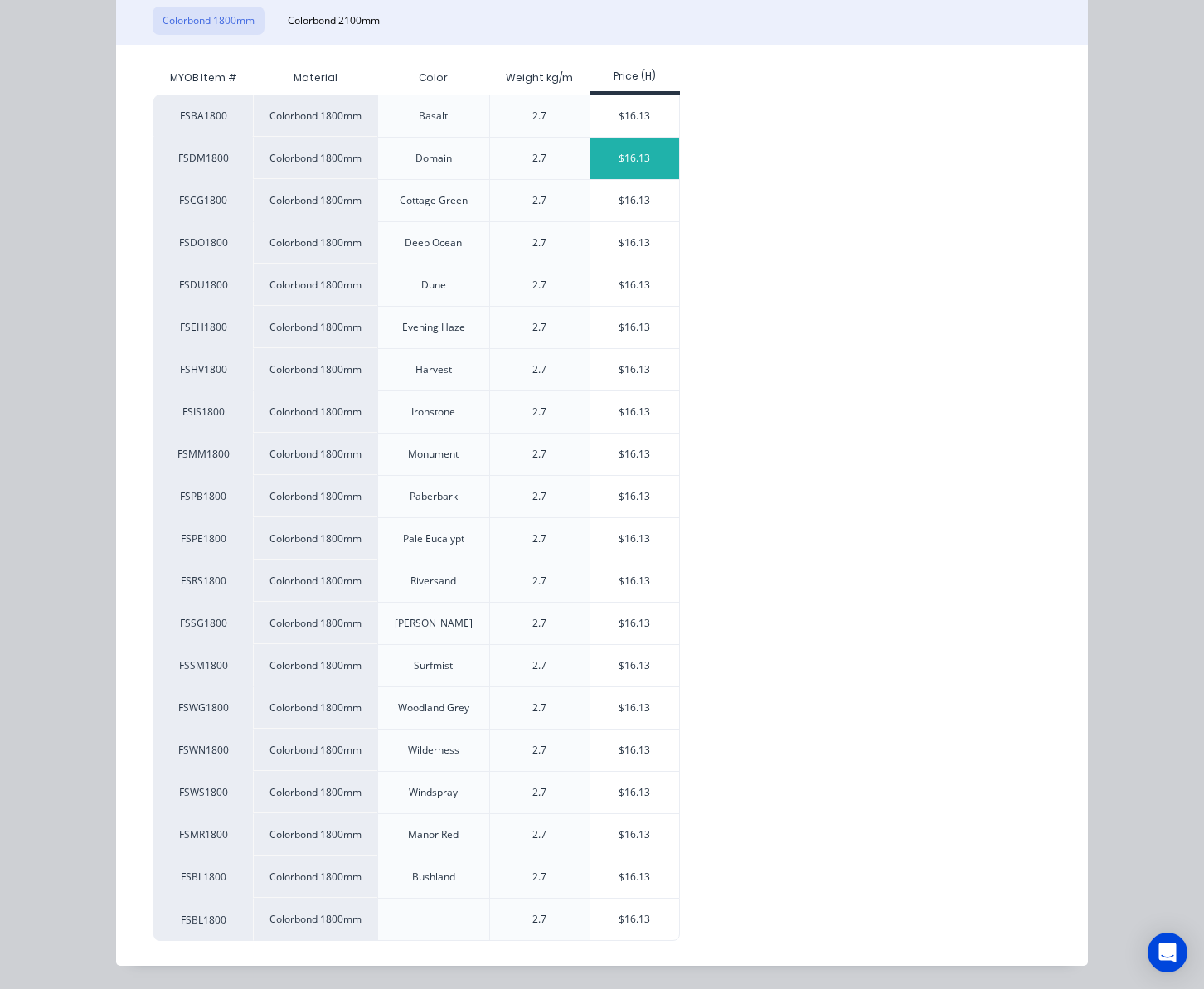
click at [627, 154] on div "$16.13" at bounding box center [634, 158] width 88 height 41
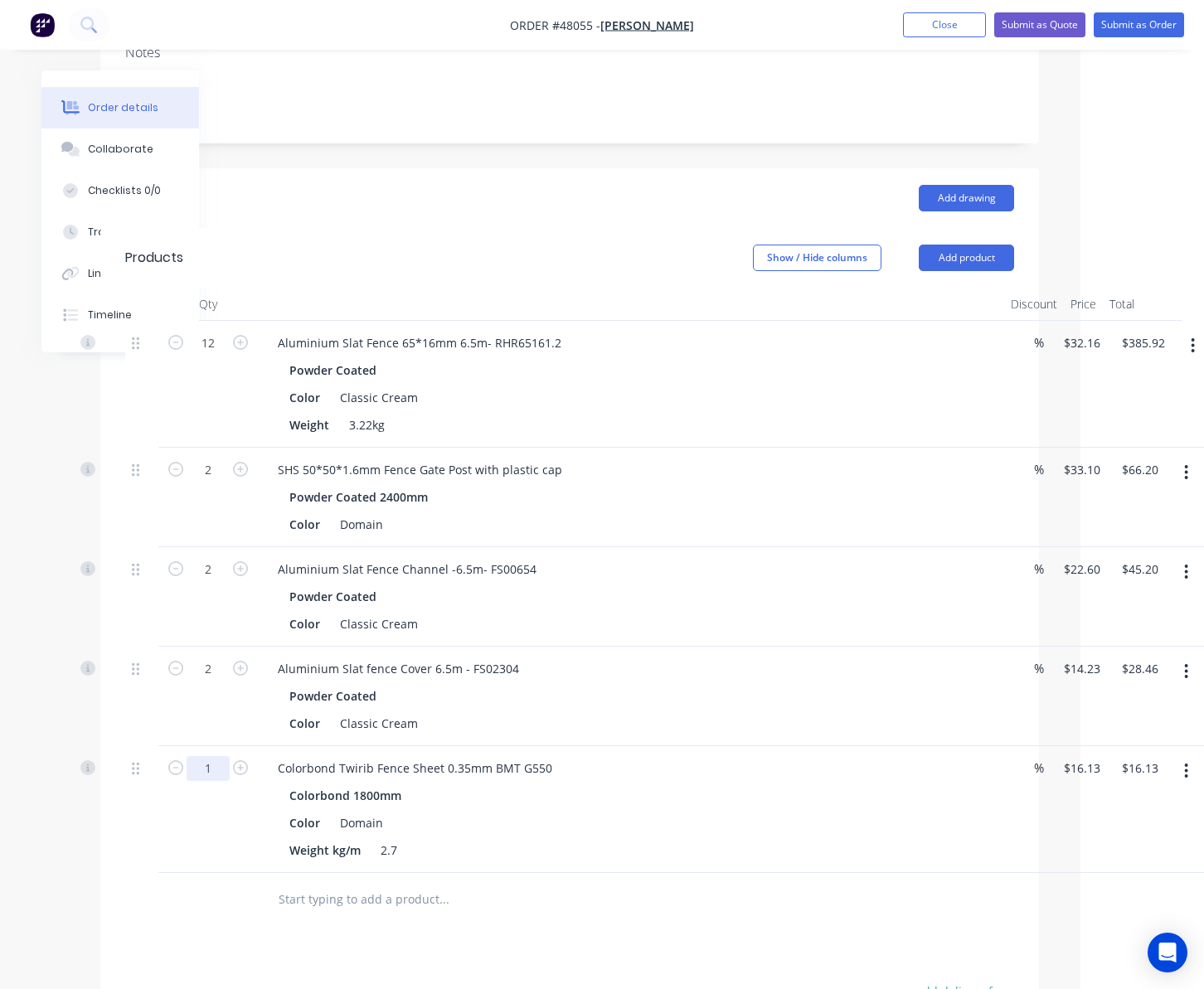
click at [217, 356] on input "1" at bounding box center [208, 343] width 43 height 25
type input "6"
type input "$96.78"
click at [628, 872] on div "Colorbond Twirib Fence Sheet 0.35mm BMT G550 Colorbond 1800mm Color Domain Weig…" at bounding box center [632, 810] width 747 height 127
click at [649, 945] on div "Drawings Add drawing Products Show / Hide columns Add product Qty Discount Pric…" at bounding box center [570, 727] width 939 height 1119
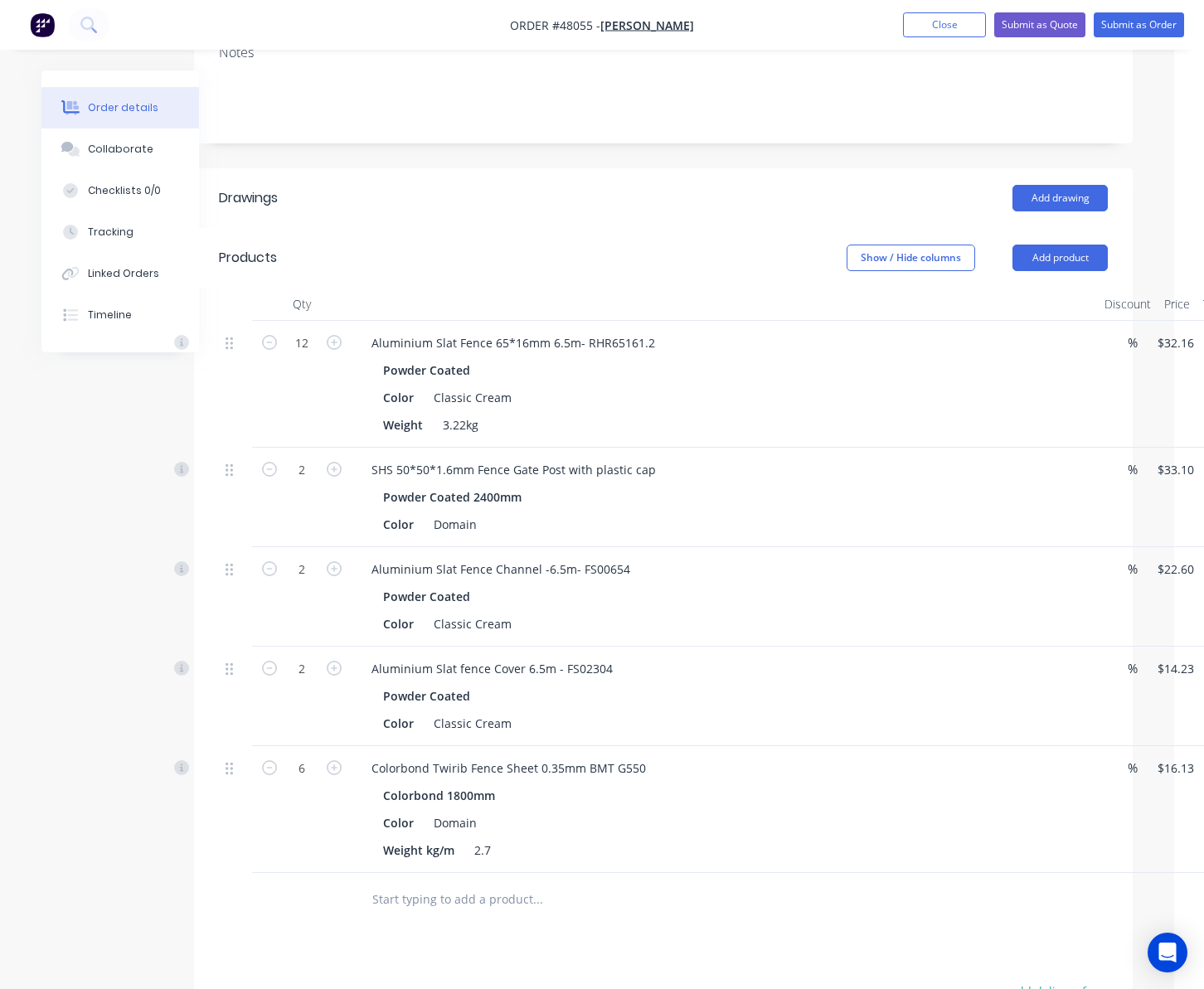
scroll to position [249, 0]
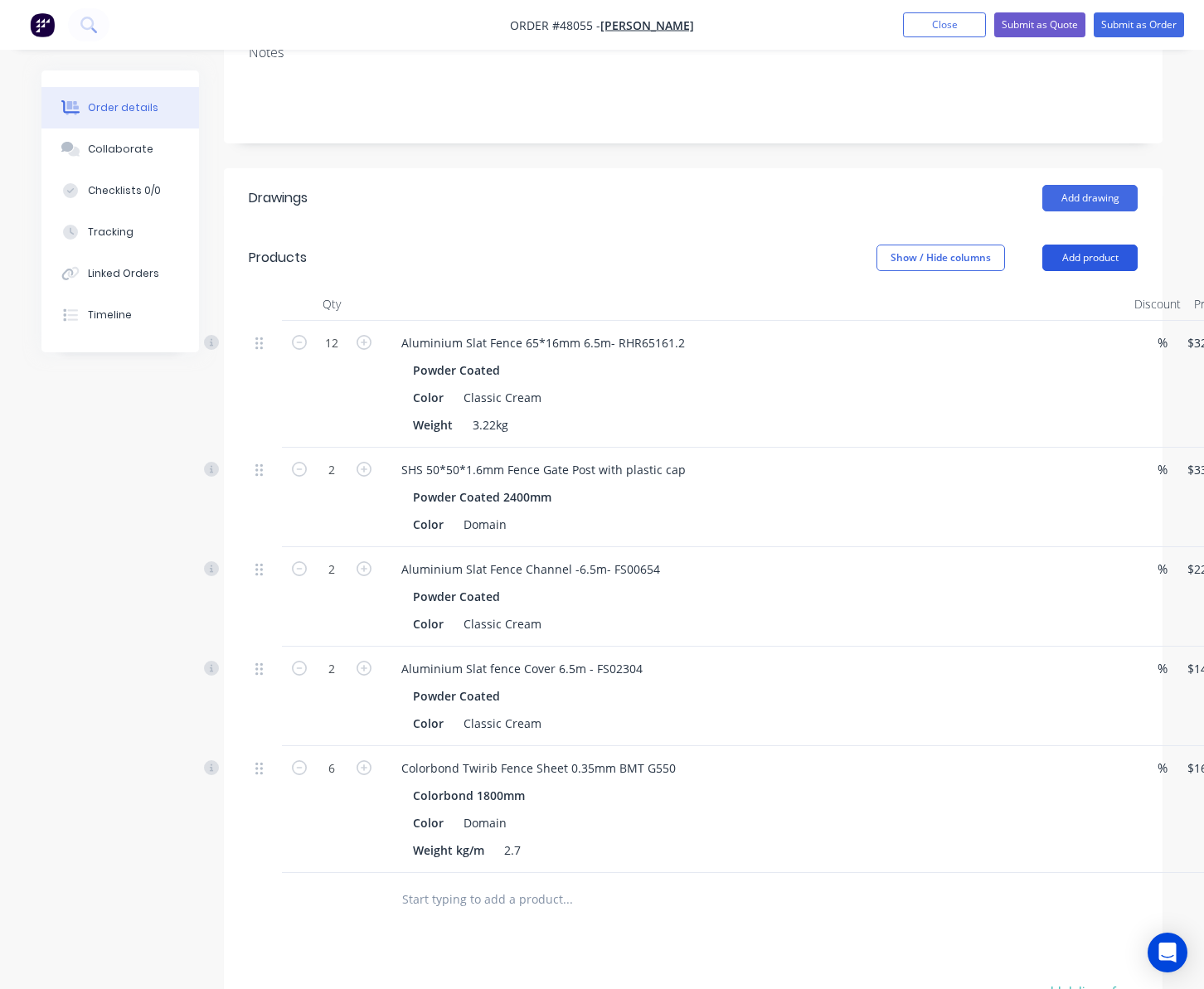
click at [1007, 252] on button "Add product" at bounding box center [1090, 257] width 95 height 27
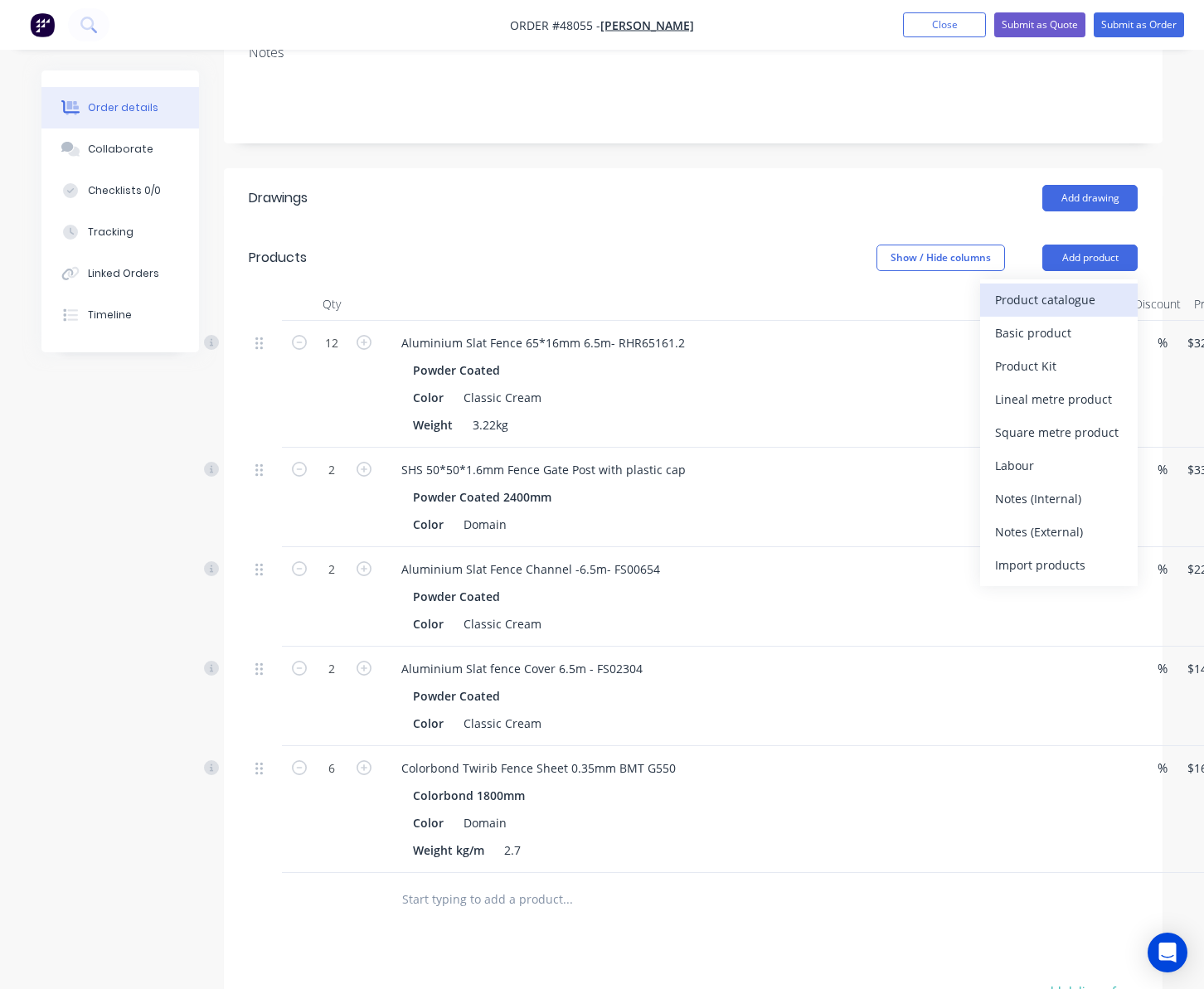
click at [1007, 300] on div "Product catalogue" at bounding box center [1059, 299] width 128 height 24
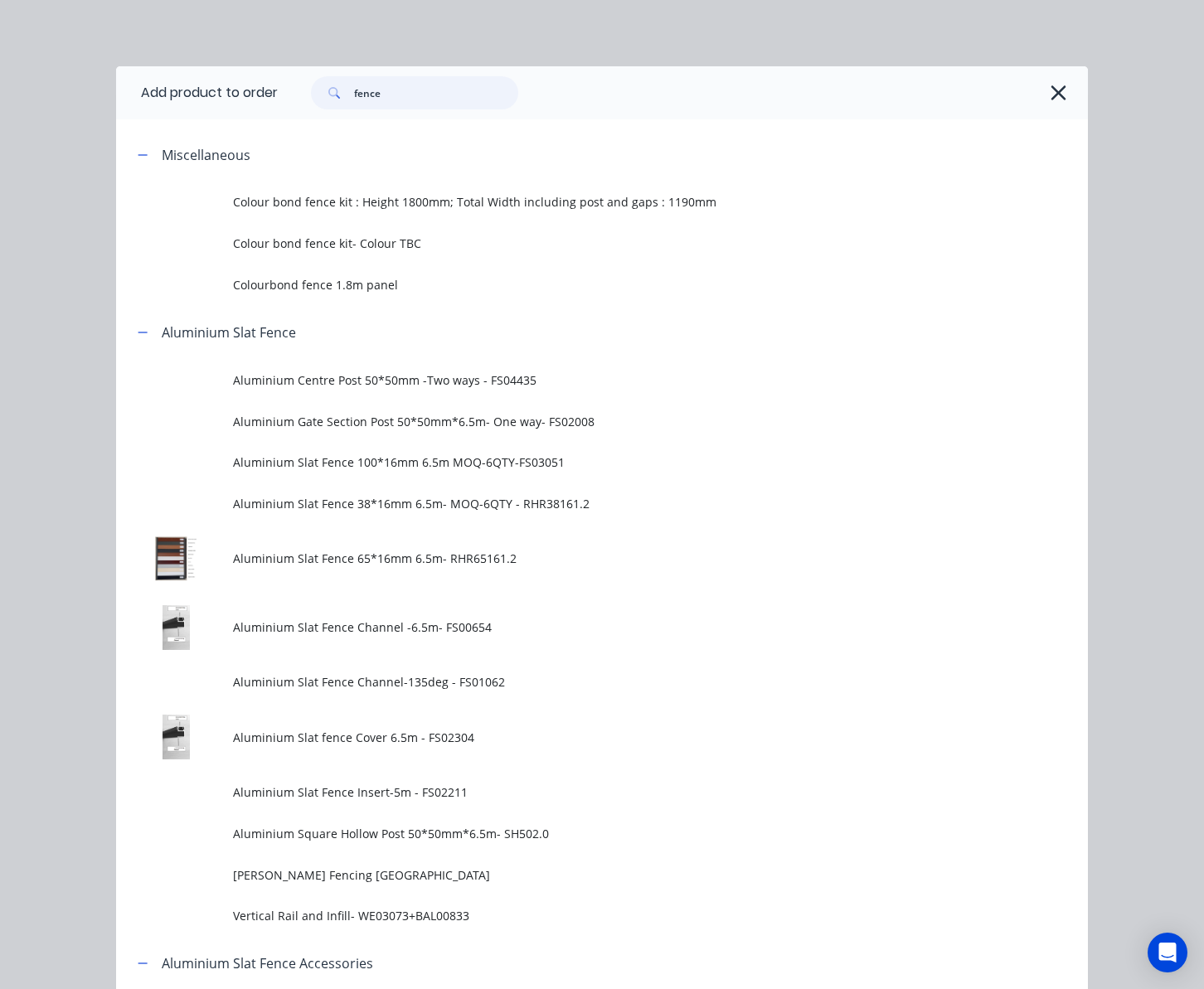
drag, startPoint x: 411, startPoint y: 85, endPoint x: 96, endPoint y: 108, distance: 315.8
click at [166, 107] on header "Add product to order fence" at bounding box center [602, 93] width 971 height 53
type input "kwi"
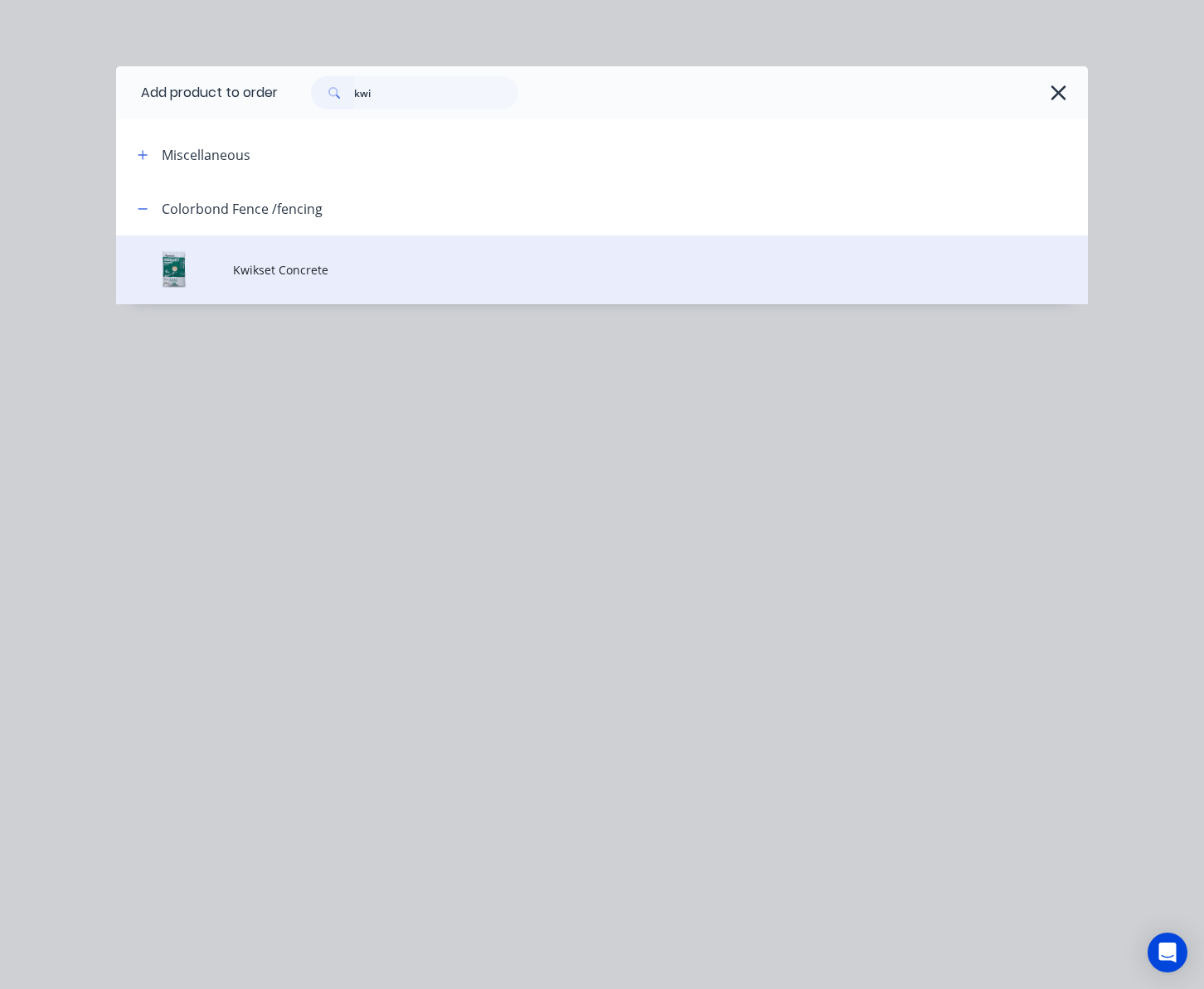
click at [442, 273] on span "Kwikset Concrete" at bounding box center [575, 269] width 684 height 17
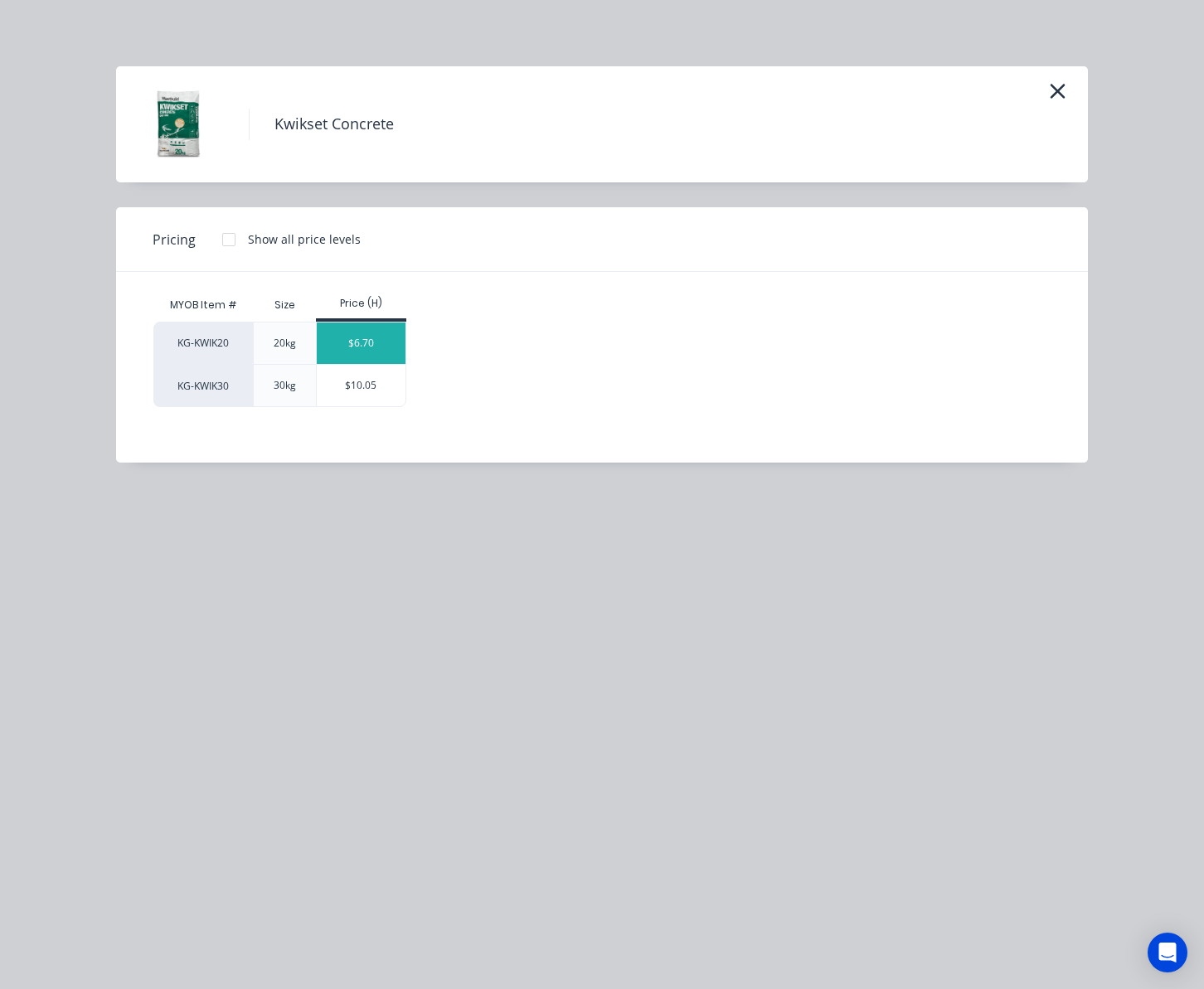
click at [373, 342] on div "$6.70" at bounding box center [360, 343] width 88 height 41
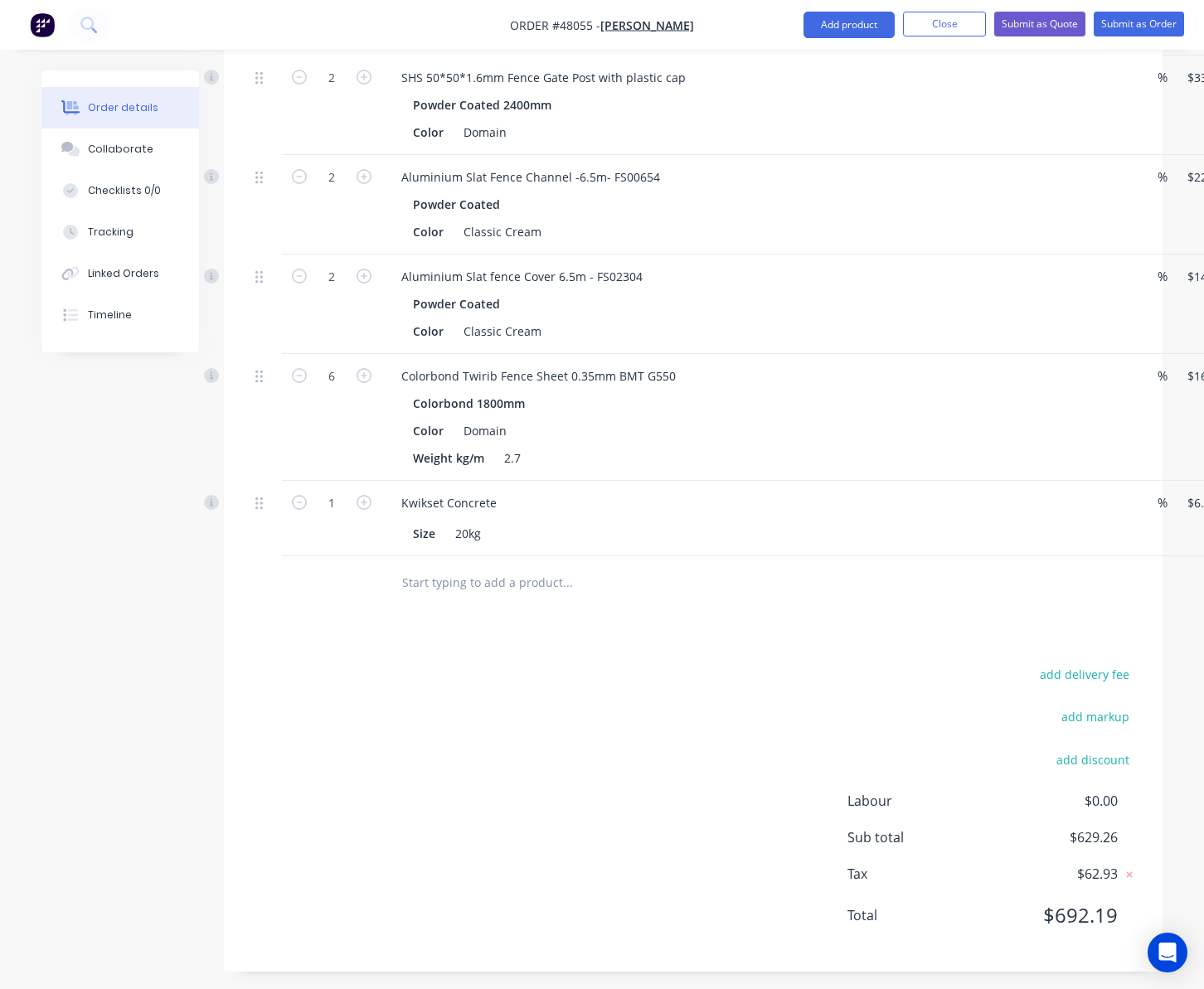
scroll to position [651, 0]
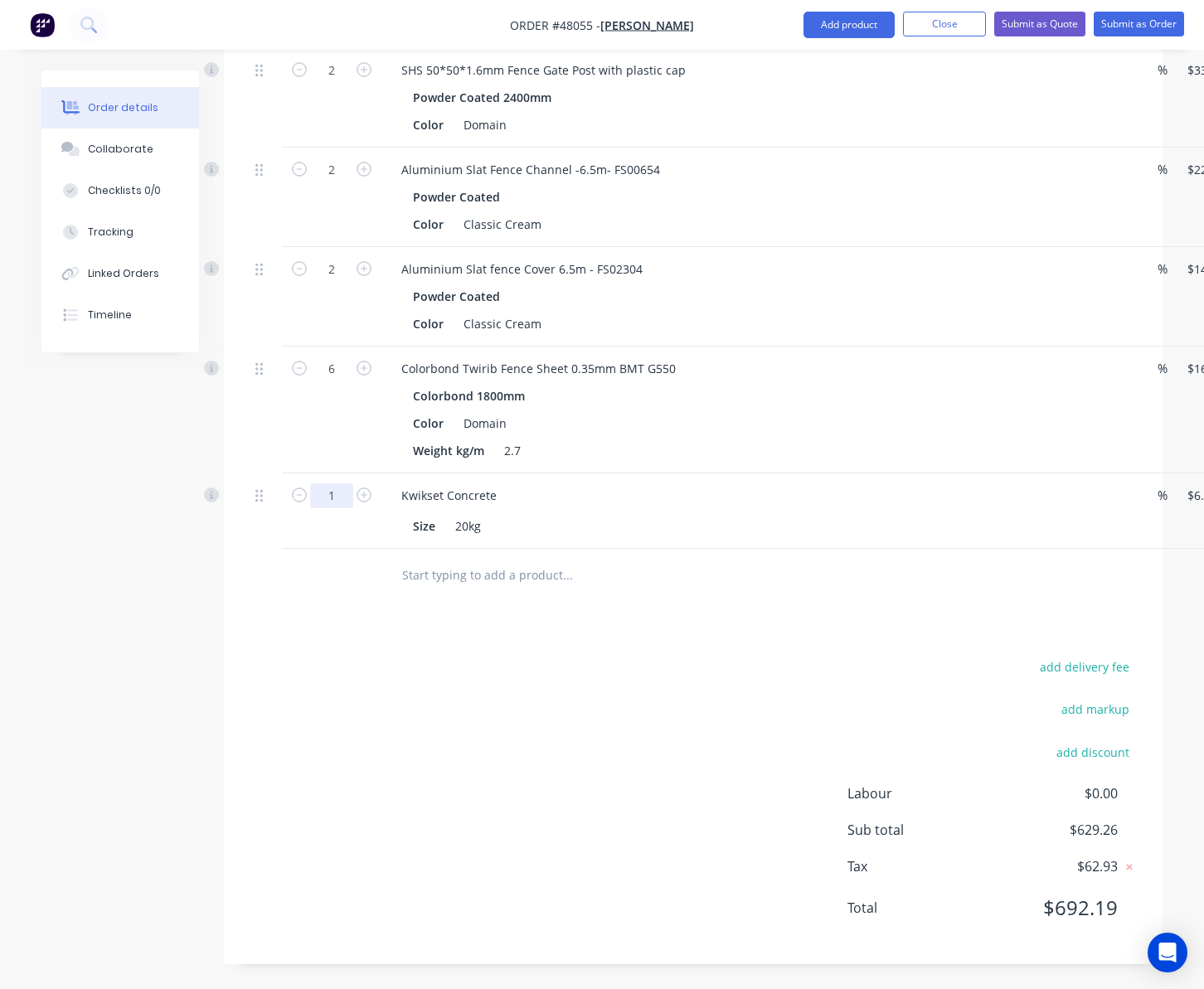
type input "2"
type input "$13.40"
click at [734, 715] on div "add delivery fee add markup add discount Labour $0.00 Sub total $629.26 Tax $62…" at bounding box center [693, 797] width 889 height 283
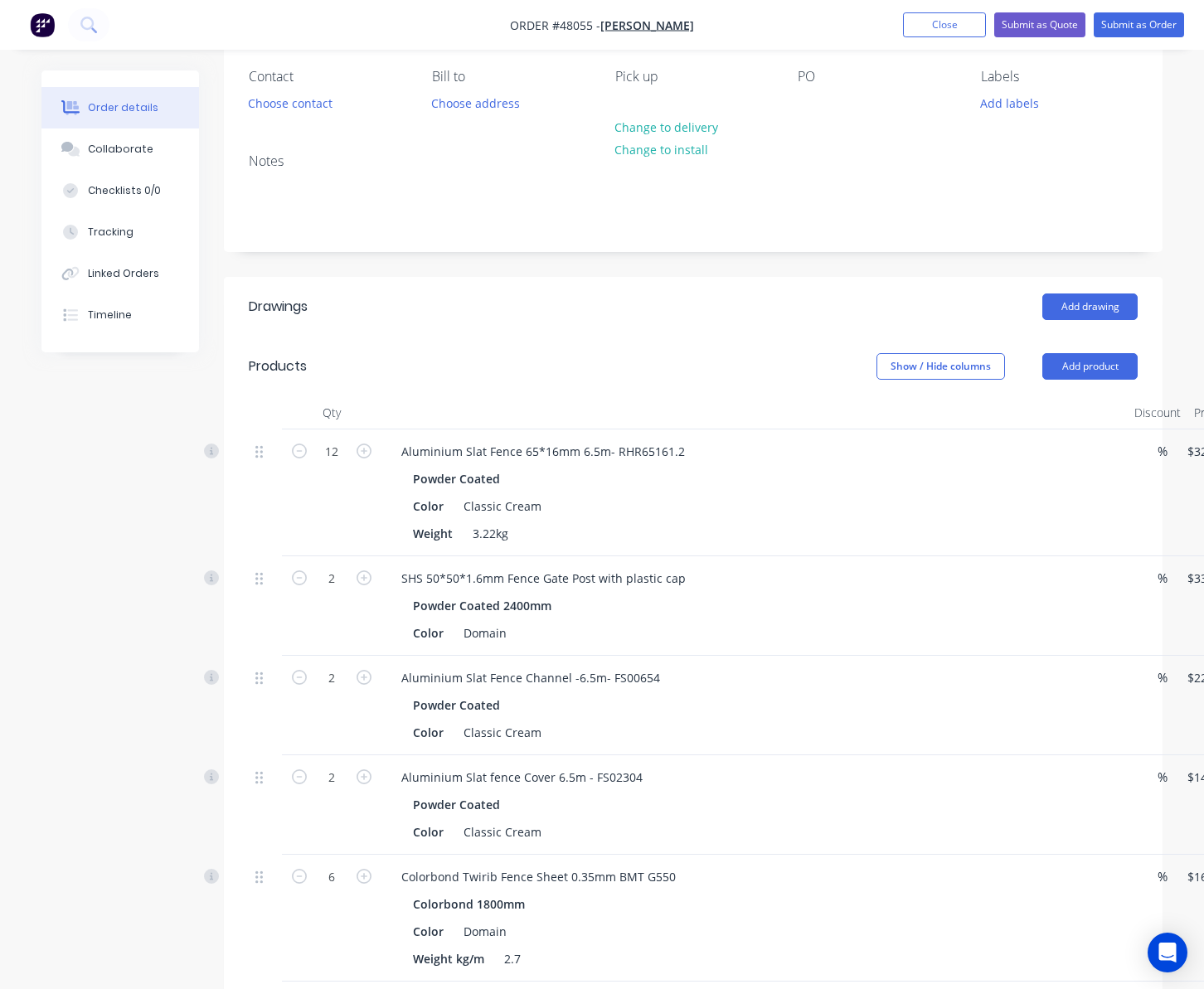
scroll to position [0, 0]
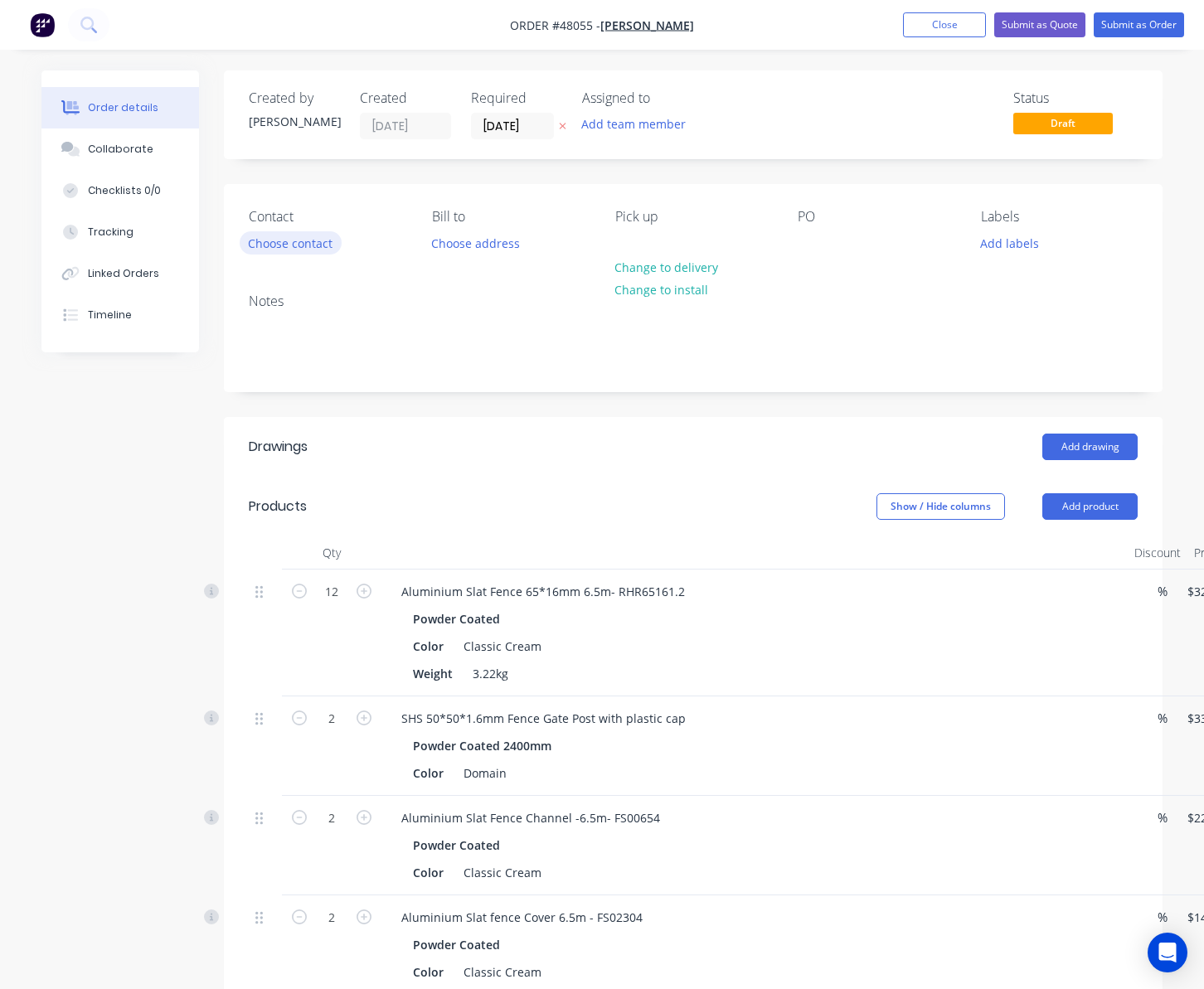
click at [308, 249] on button "Choose contact" at bounding box center [290, 243] width 102 height 22
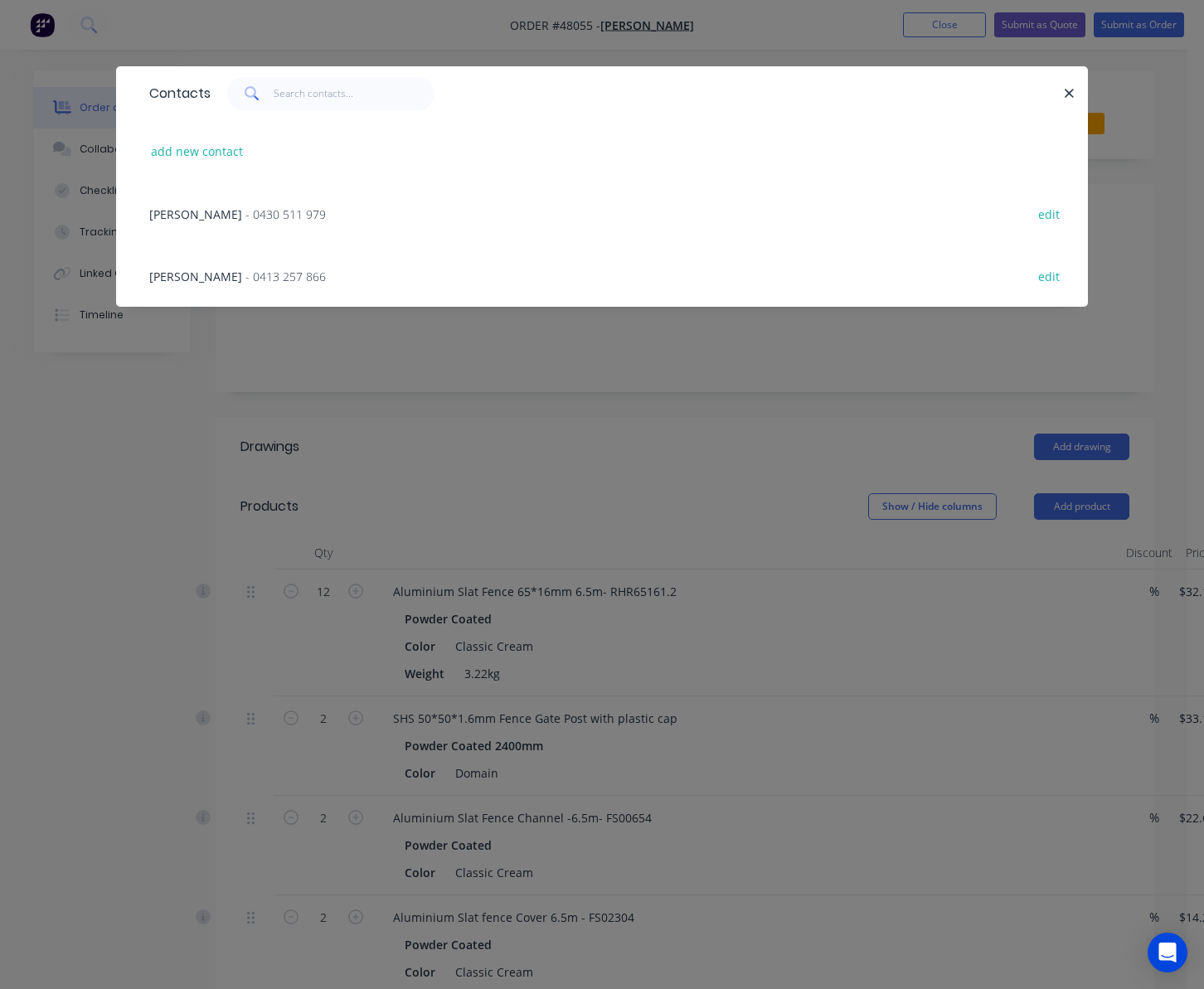
click at [430, 214] on div "Lisheng Zhang - 0430 511 979 edit" at bounding box center [602, 214] width 923 height 62
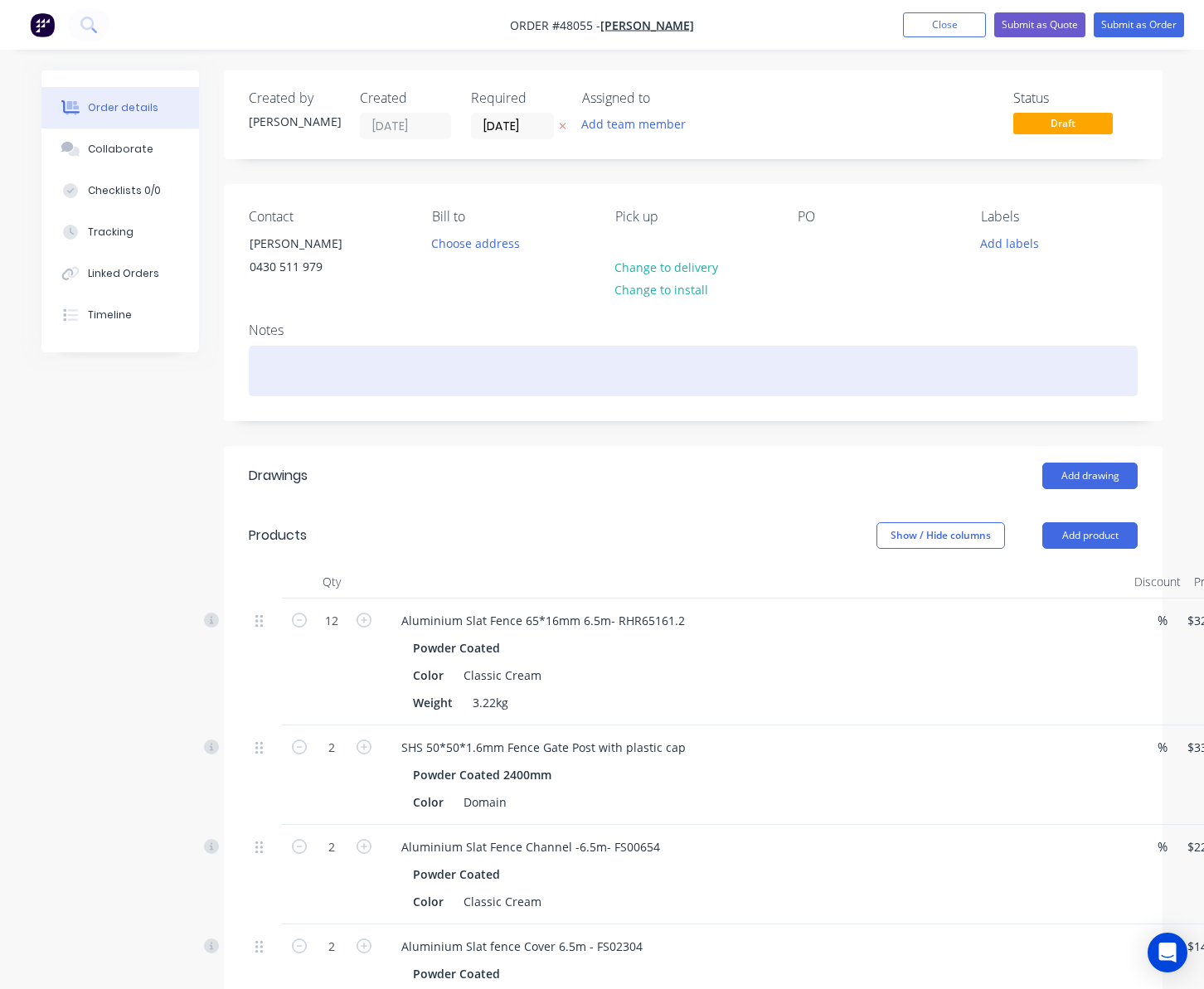
drag, startPoint x: 1086, startPoint y: 350, endPoint x: 1086, endPoint y: 335, distance: 15.0
click at [1007, 350] on div at bounding box center [693, 371] width 889 height 51
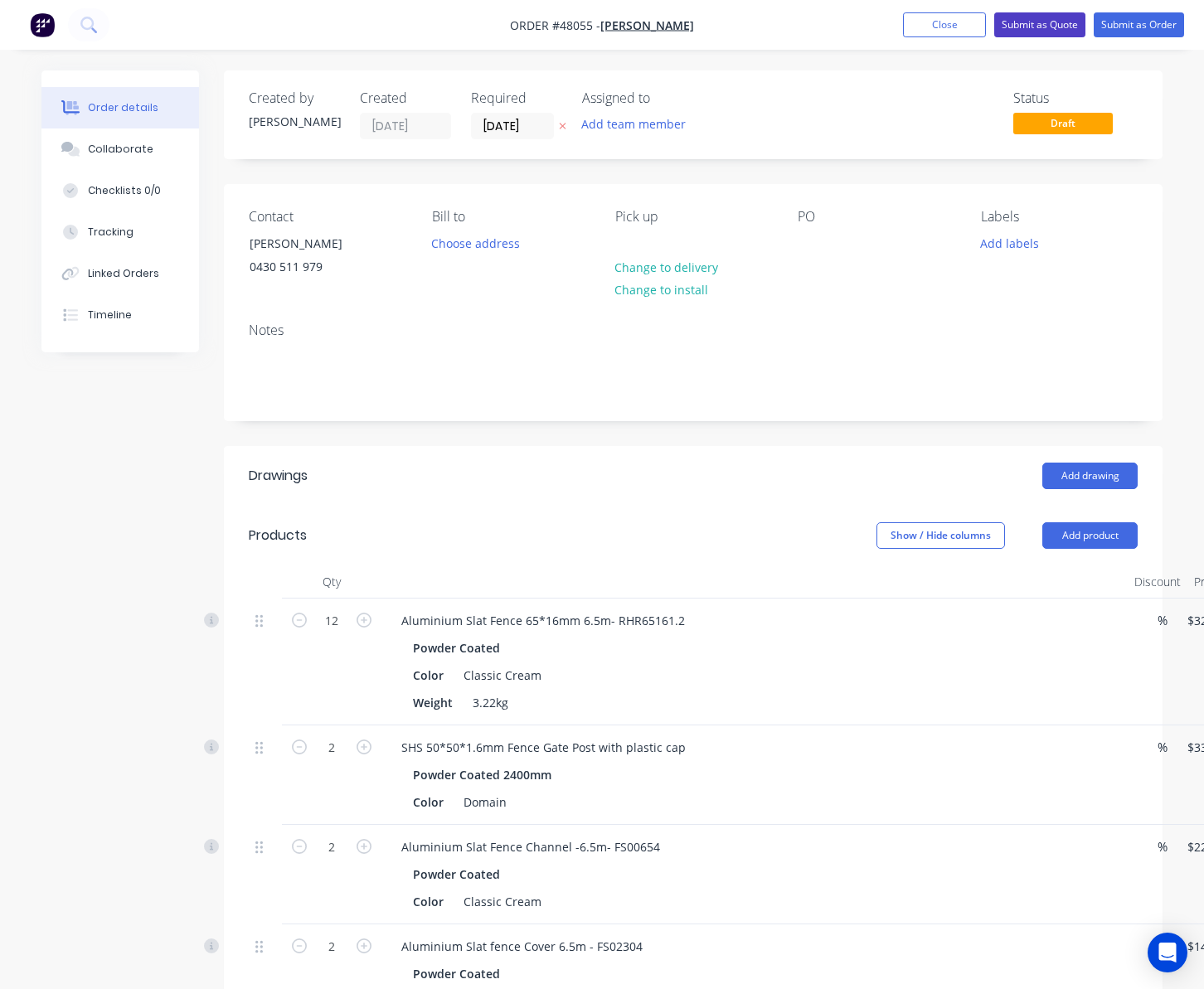
click at [1007, 25] on button "Submit as Quote" at bounding box center [1040, 24] width 91 height 25
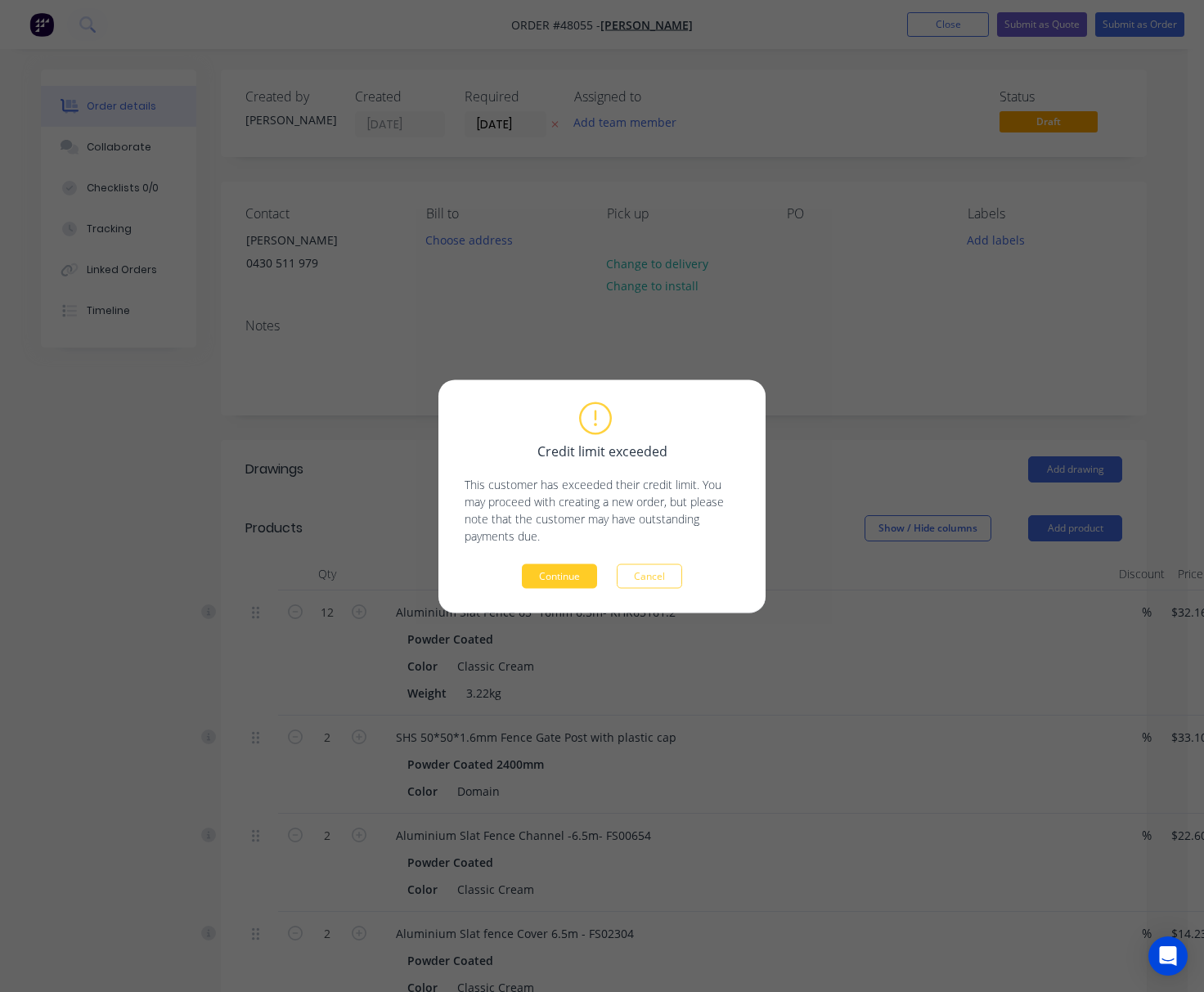
click at [561, 574] on button "Continue" at bounding box center [559, 576] width 75 height 25
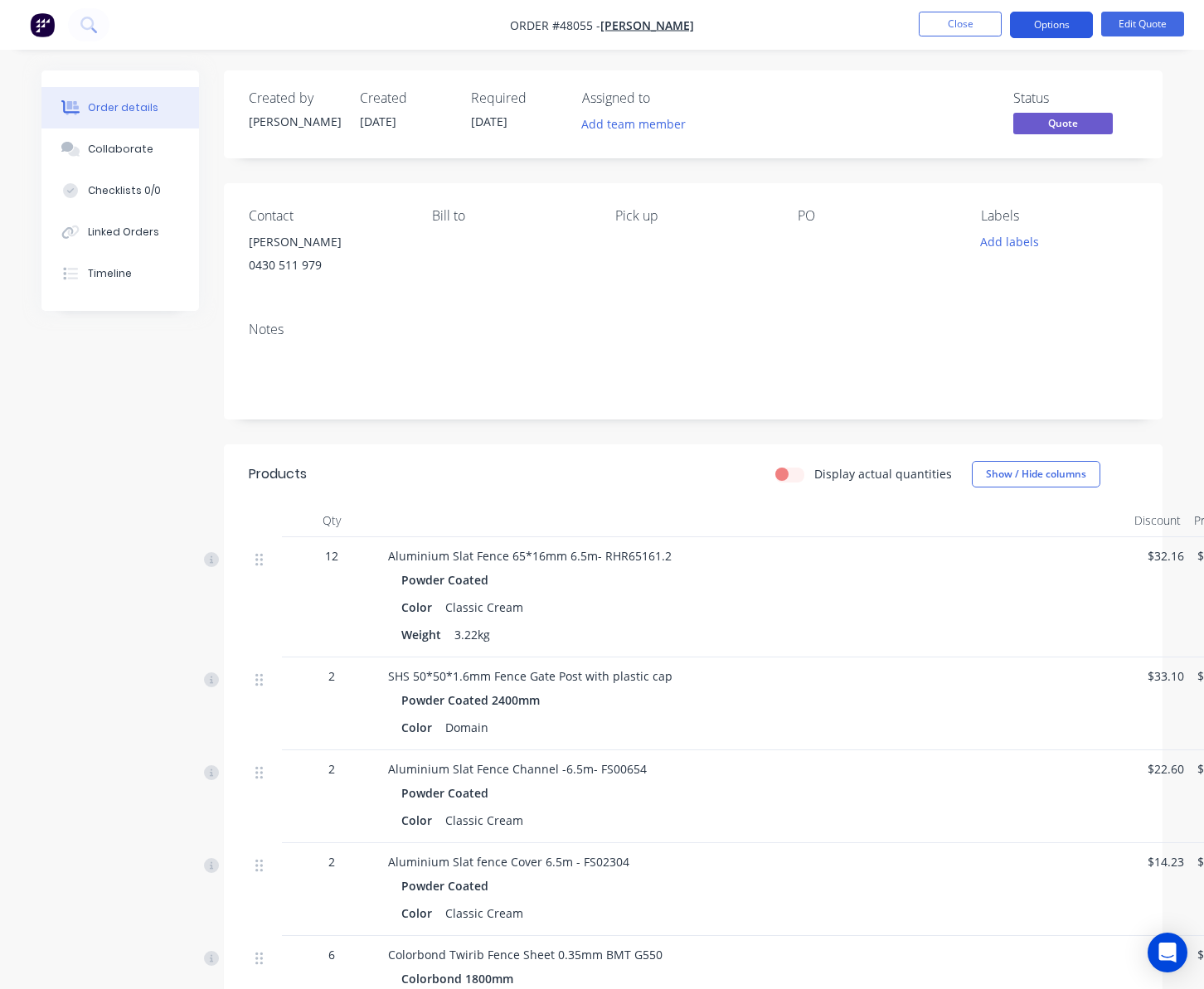
click at [1007, 23] on button "Options" at bounding box center [1051, 25] width 83 height 27
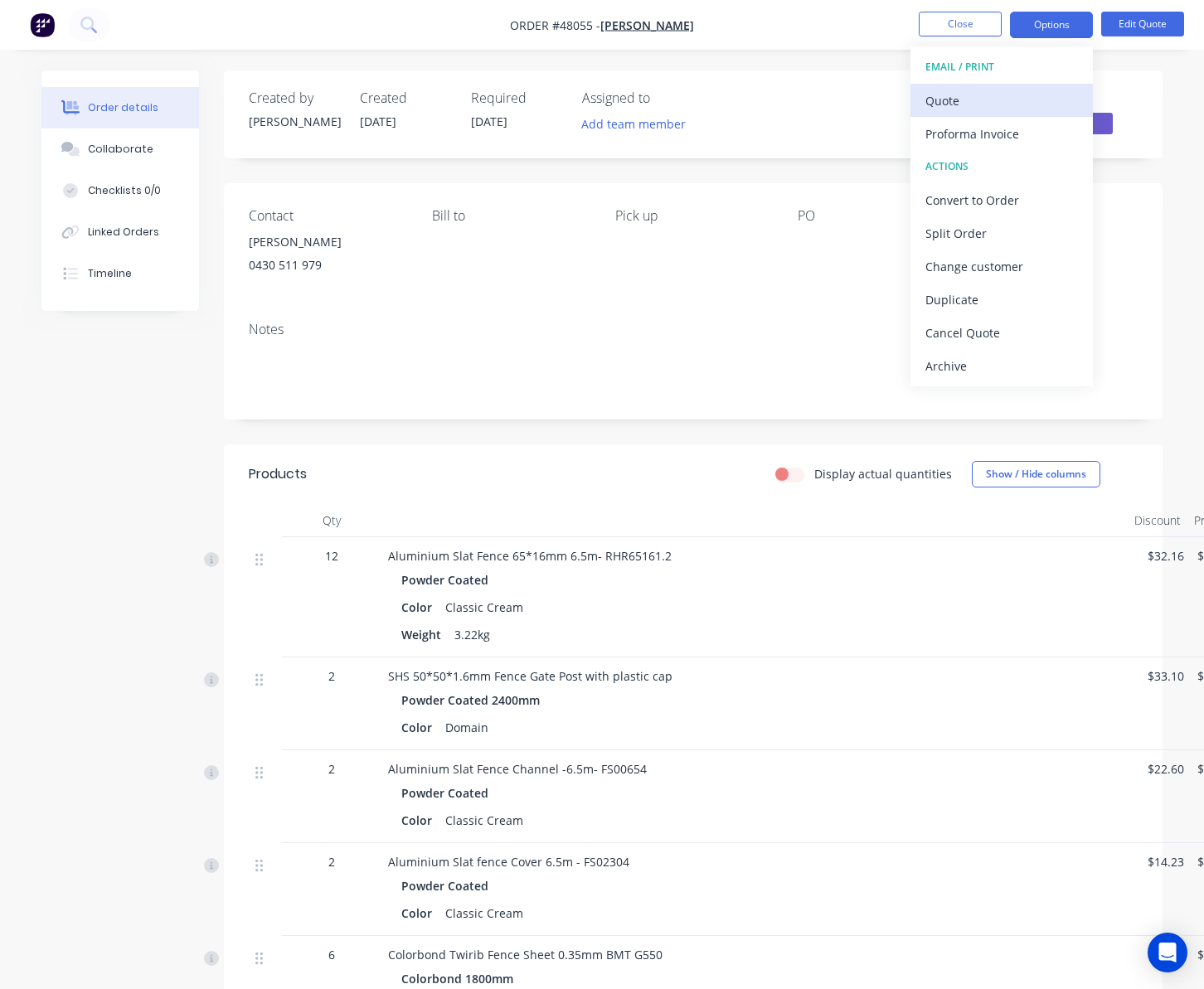
click at [1007, 108] on div "Quote" at bounding box center [1001, 100] width 153 height 24
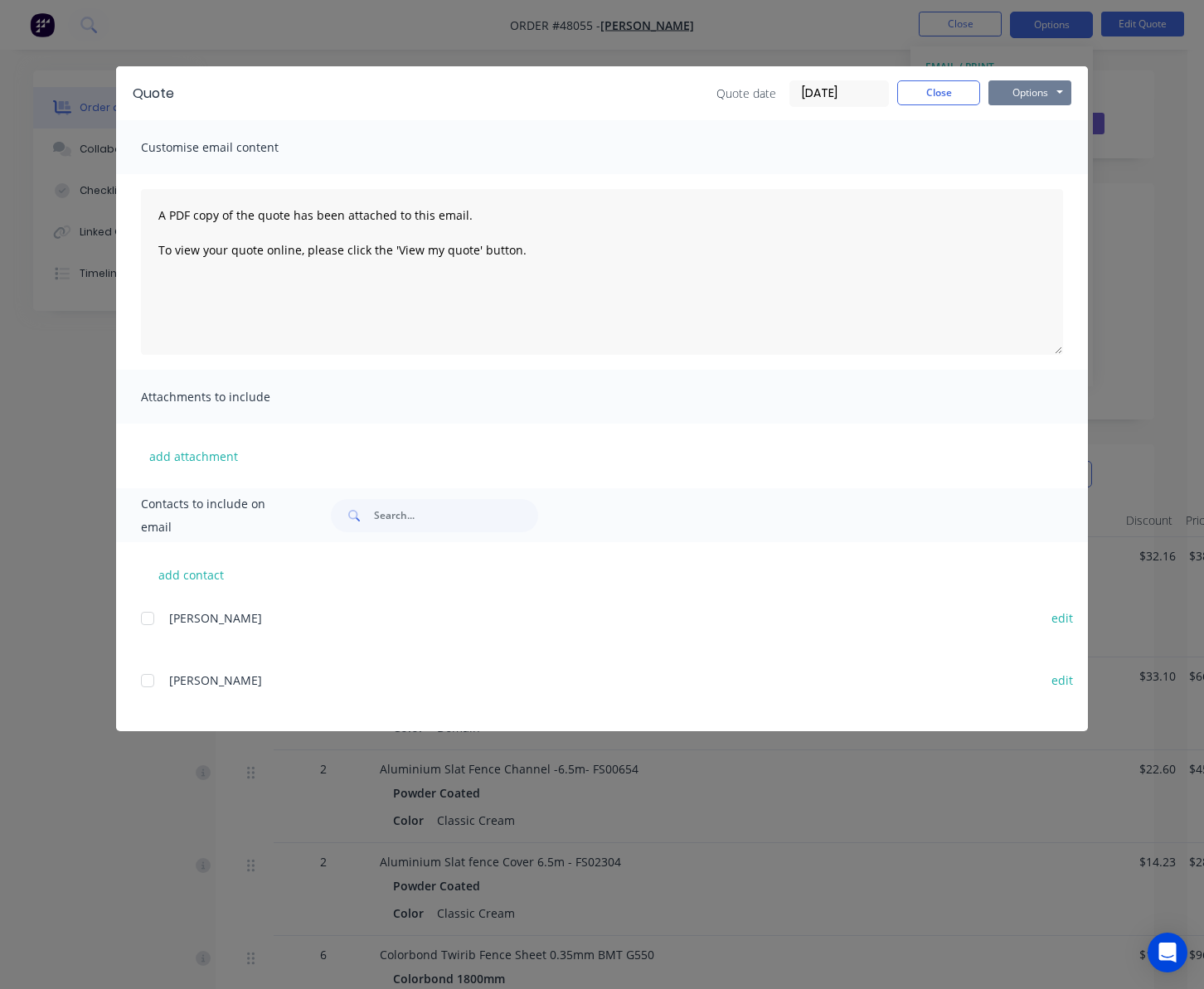
click at [1007, 87] on button "Options" at bounding box center [1030, 93] width 83 height 25
click at [1007, 143] on button "Print" at bounding box center [1042, 149] width 106 height 27
click at [663, 829] on div "Quote Quote date 14/08/25 Close Options Preview Print Email Customise email con…" at bounding box center [602, 494] width 1204 height 989
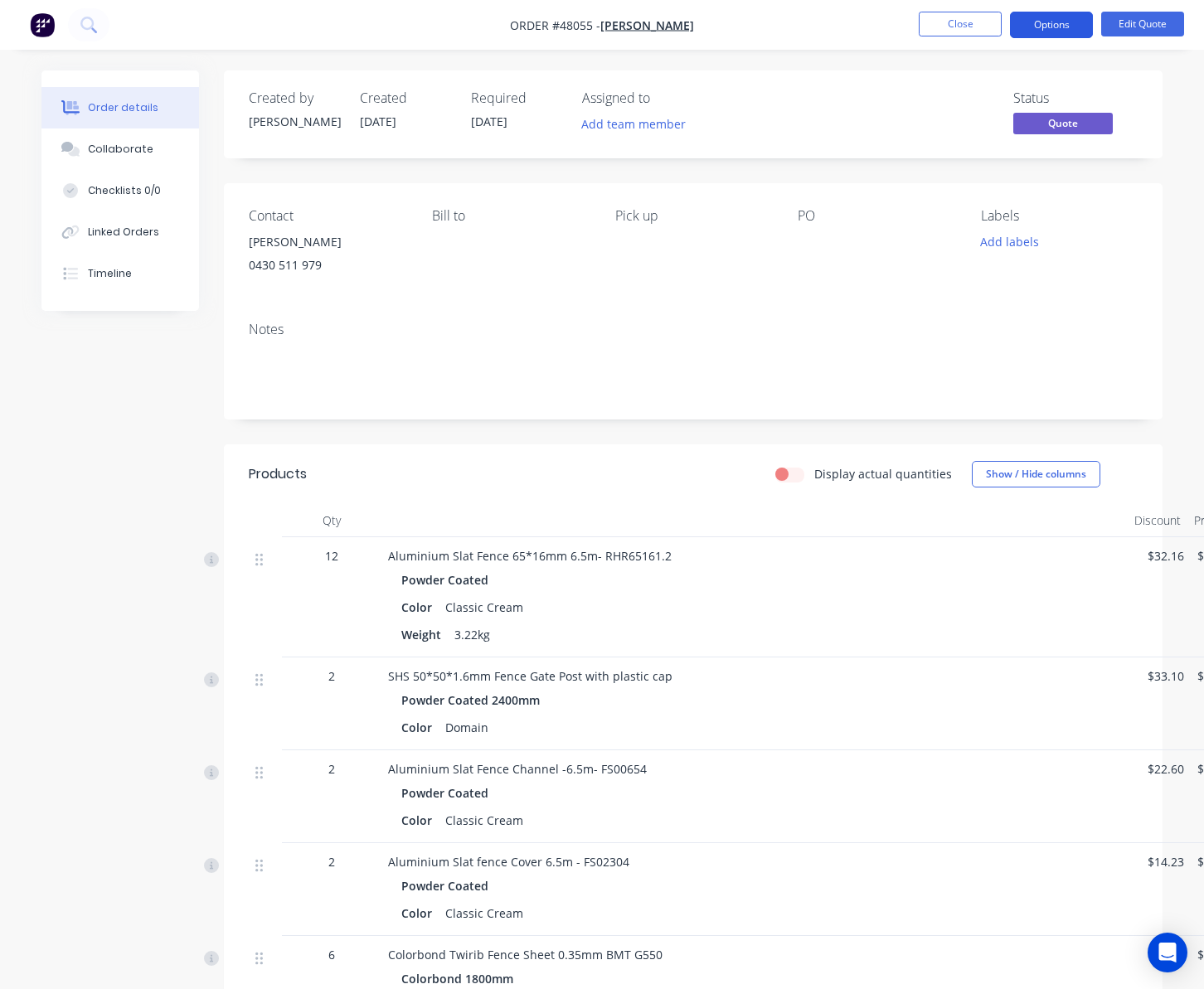
click at [1007, 14] on button "Options" at bounding box center [1051, 25] width 83 height 27
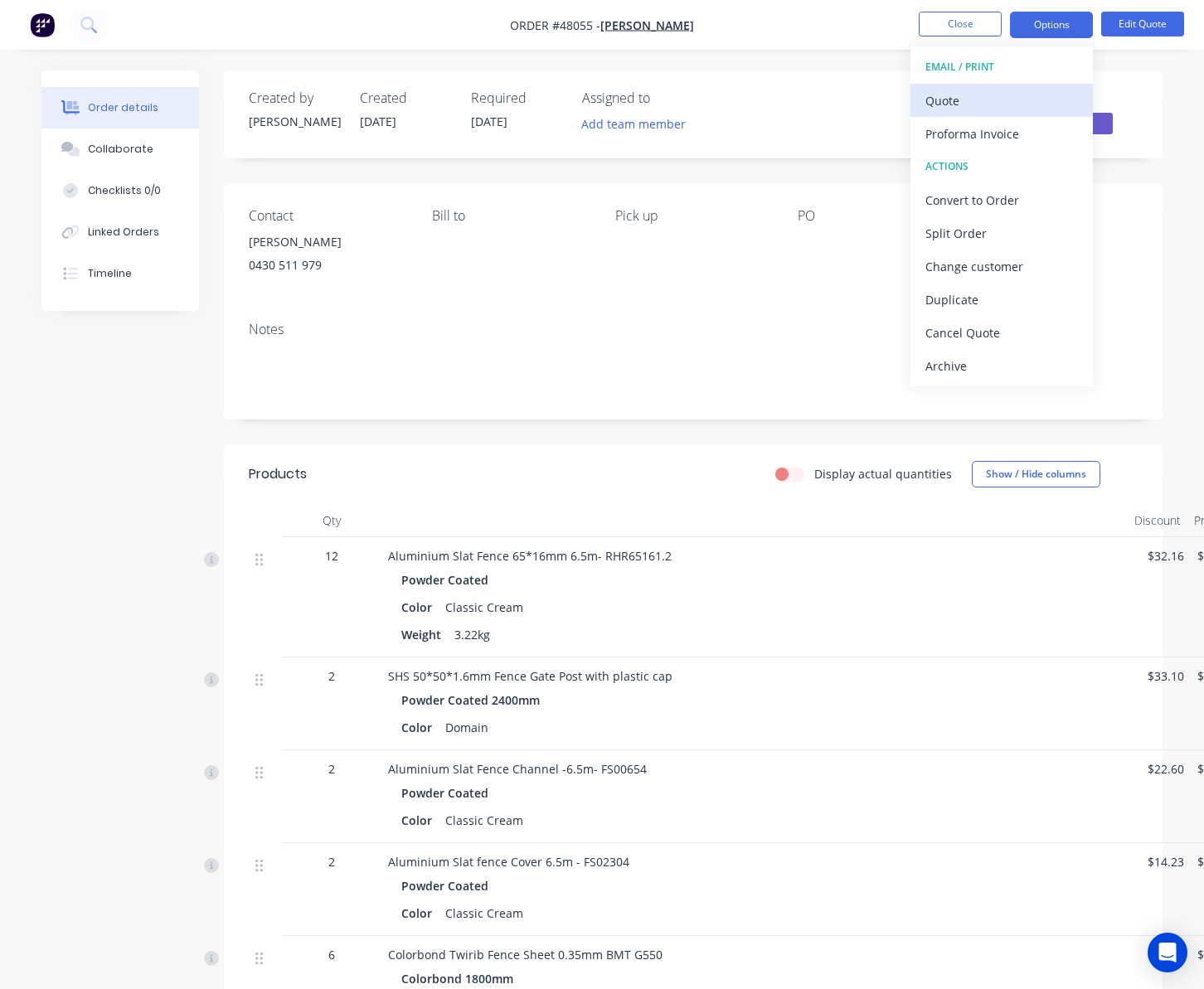
click at [1007, 90] on div "Quote" at bounding box center [1001, 100] width 153 height 24
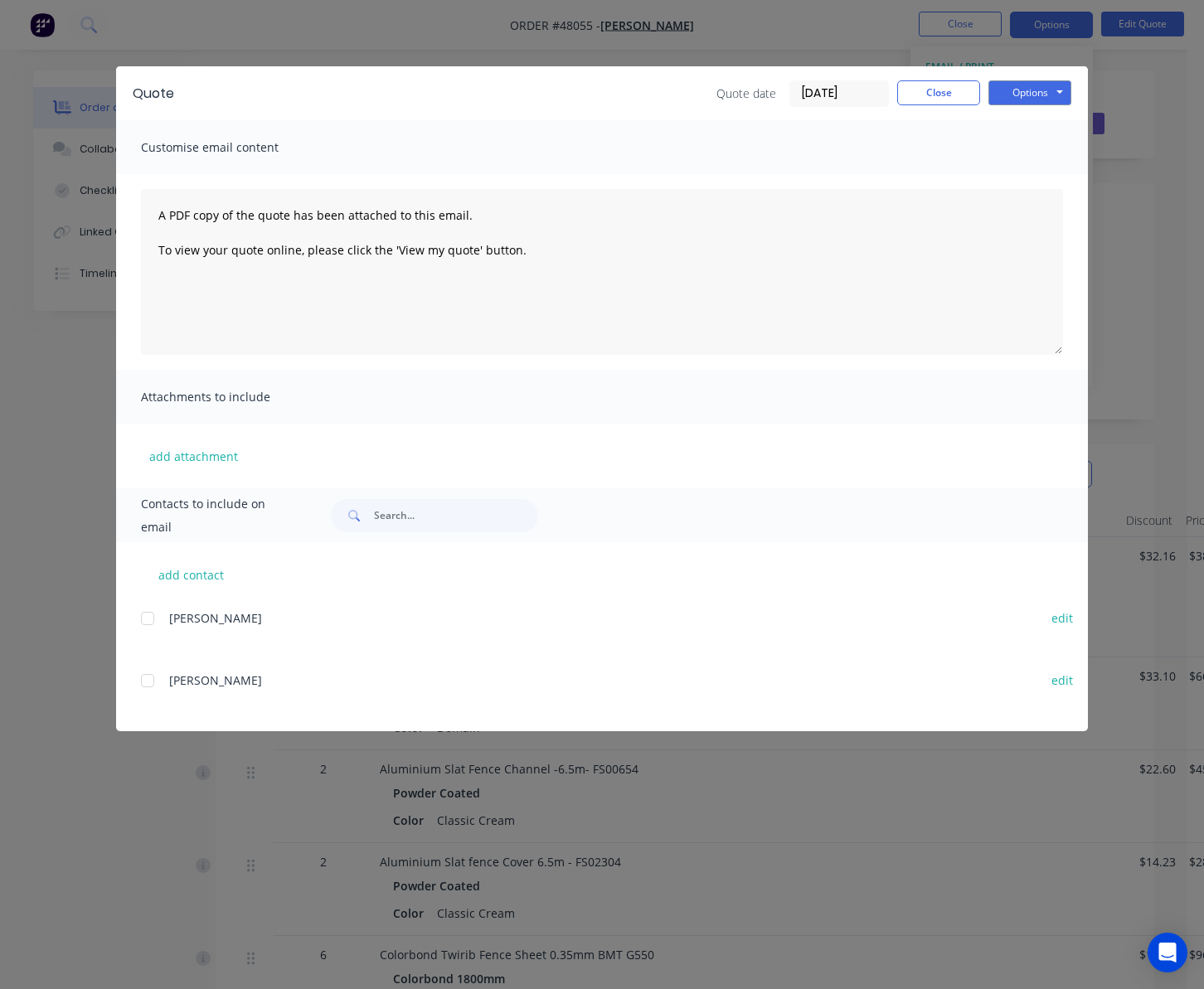
click at [1007, 83] on div "Quote Quote date 14/08/25 Close Options Preview Print Email Customise email con…" at bounding box center [602, 494] width 1204 height 989
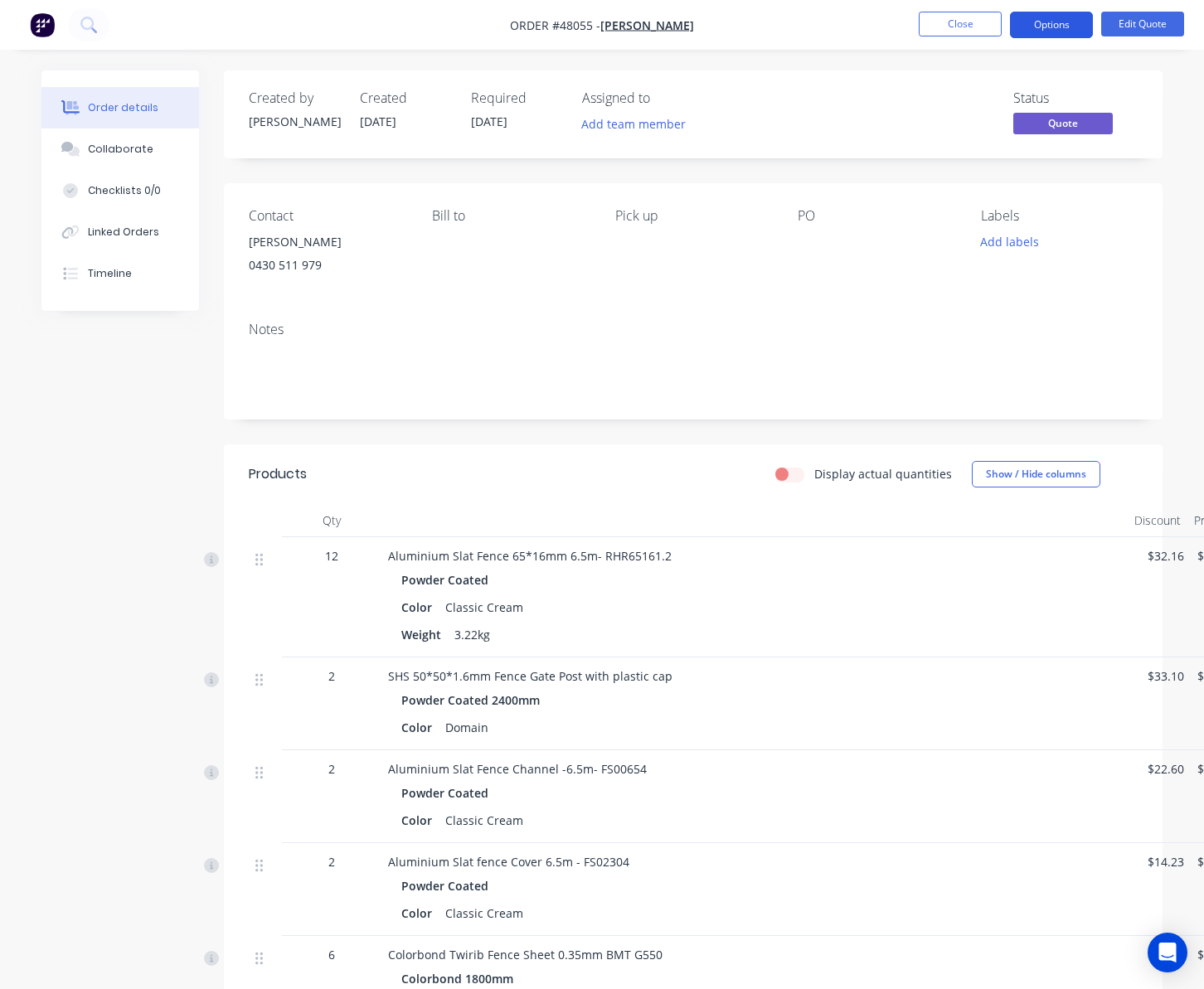
click at [1007, 24] on button "Options" at bounding box center [1051, 25] width 83 height 27
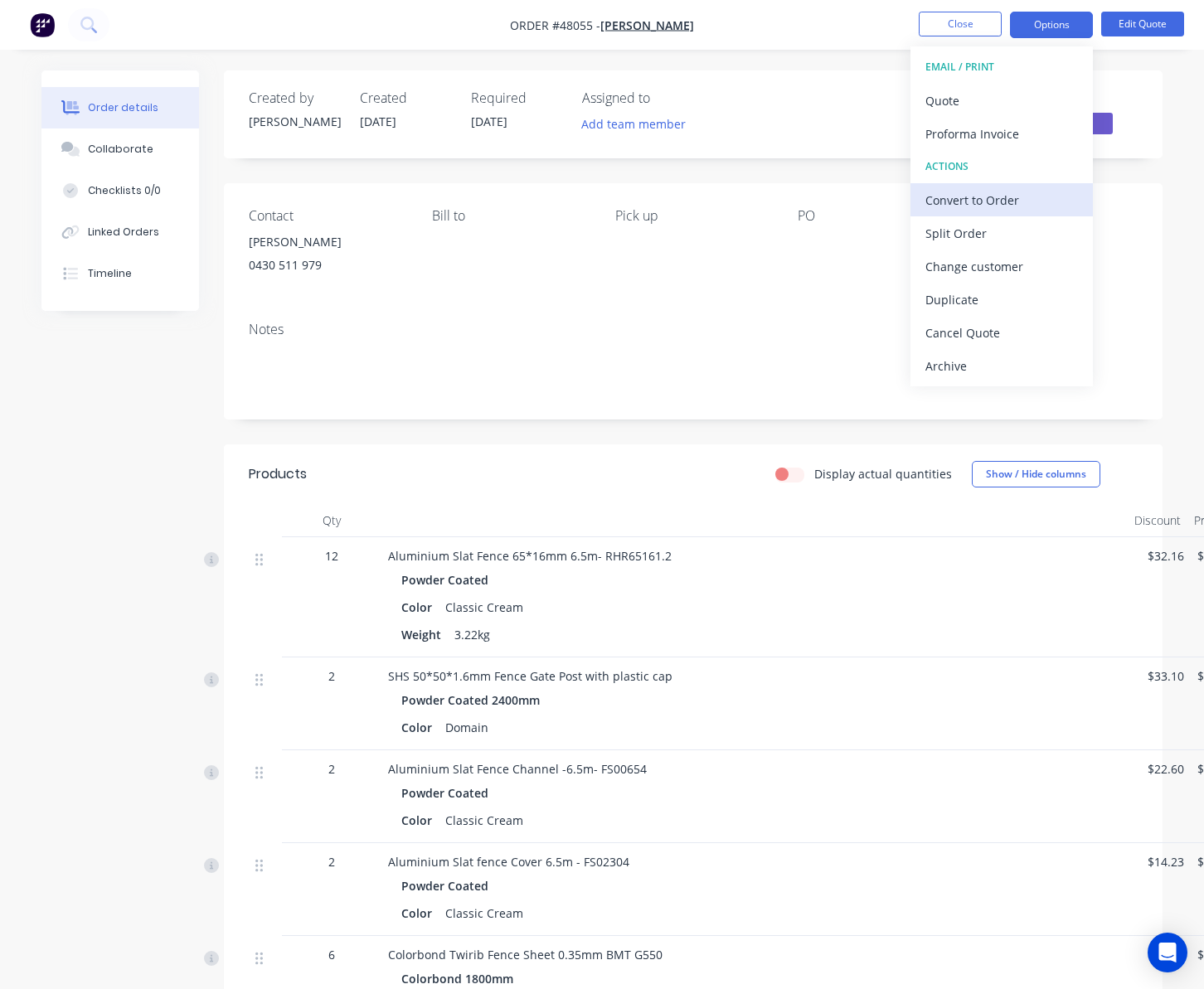
click at [1007, 189] on div "Convert to Order" at bounding box center [1001, 200] width 153 height 24
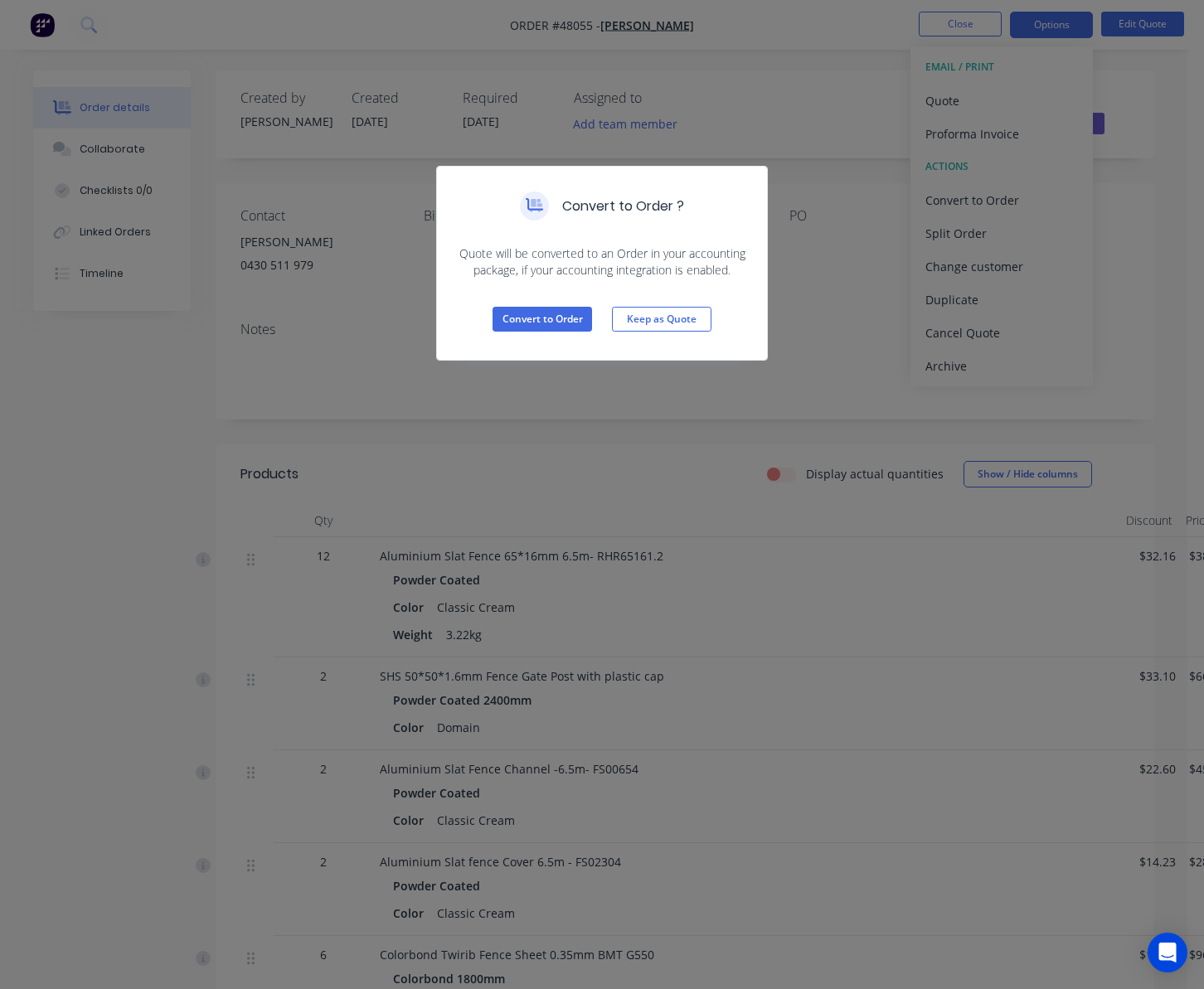
click at [834, 386] on div "Convert to Order ? Quote will be converted to an Order in your accounting packa…" at bounding box center [602, 494] width 1204 height 989
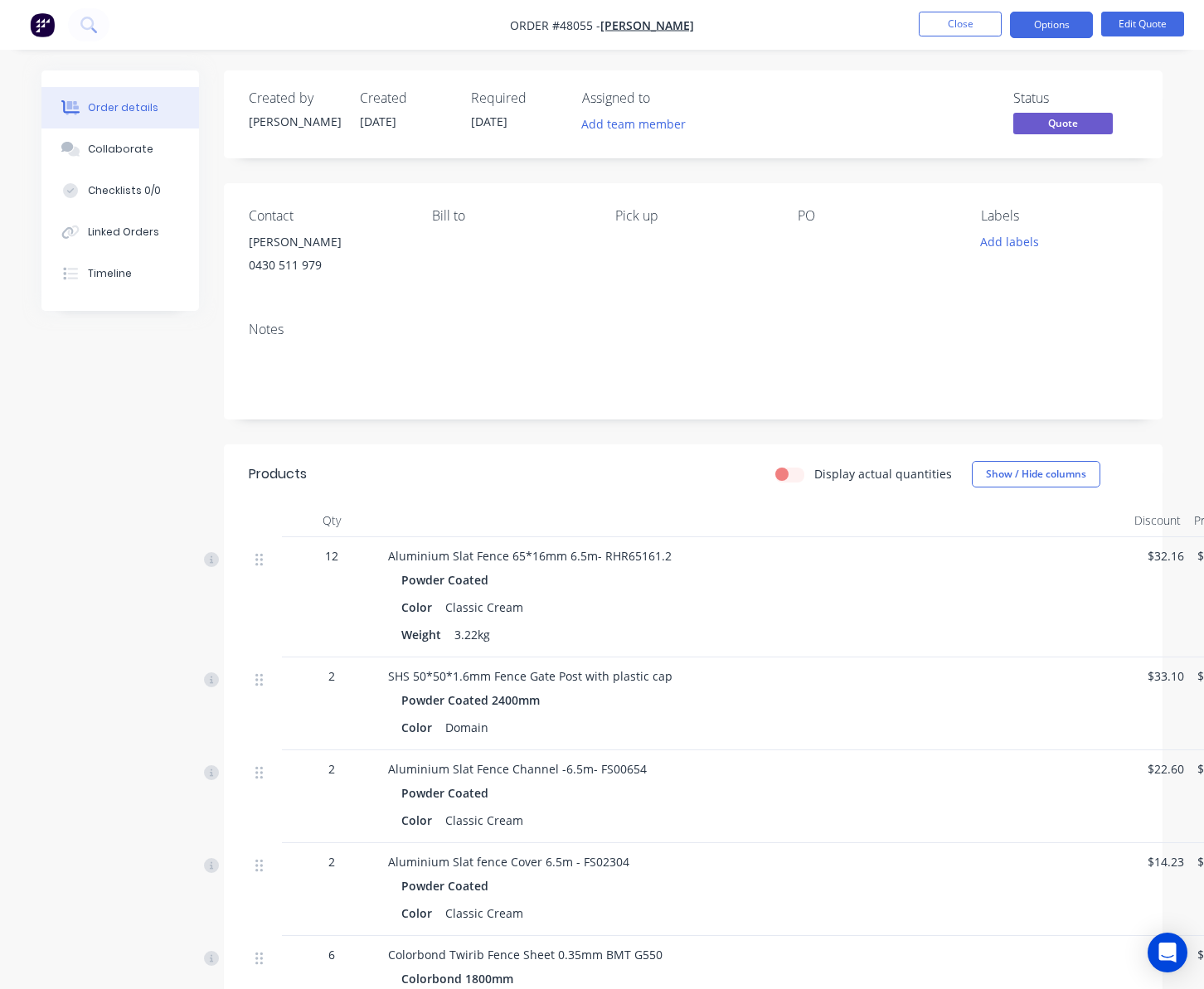
click at [1007, 9] on nav "Order #48055 - Lisheng Zhang Close Options Edit Quote" at bounding box center [602, 25] width 1204 height 50
click at [1007, 35] on button "Options" at bounding box center [1051, 25] width 83 height 27
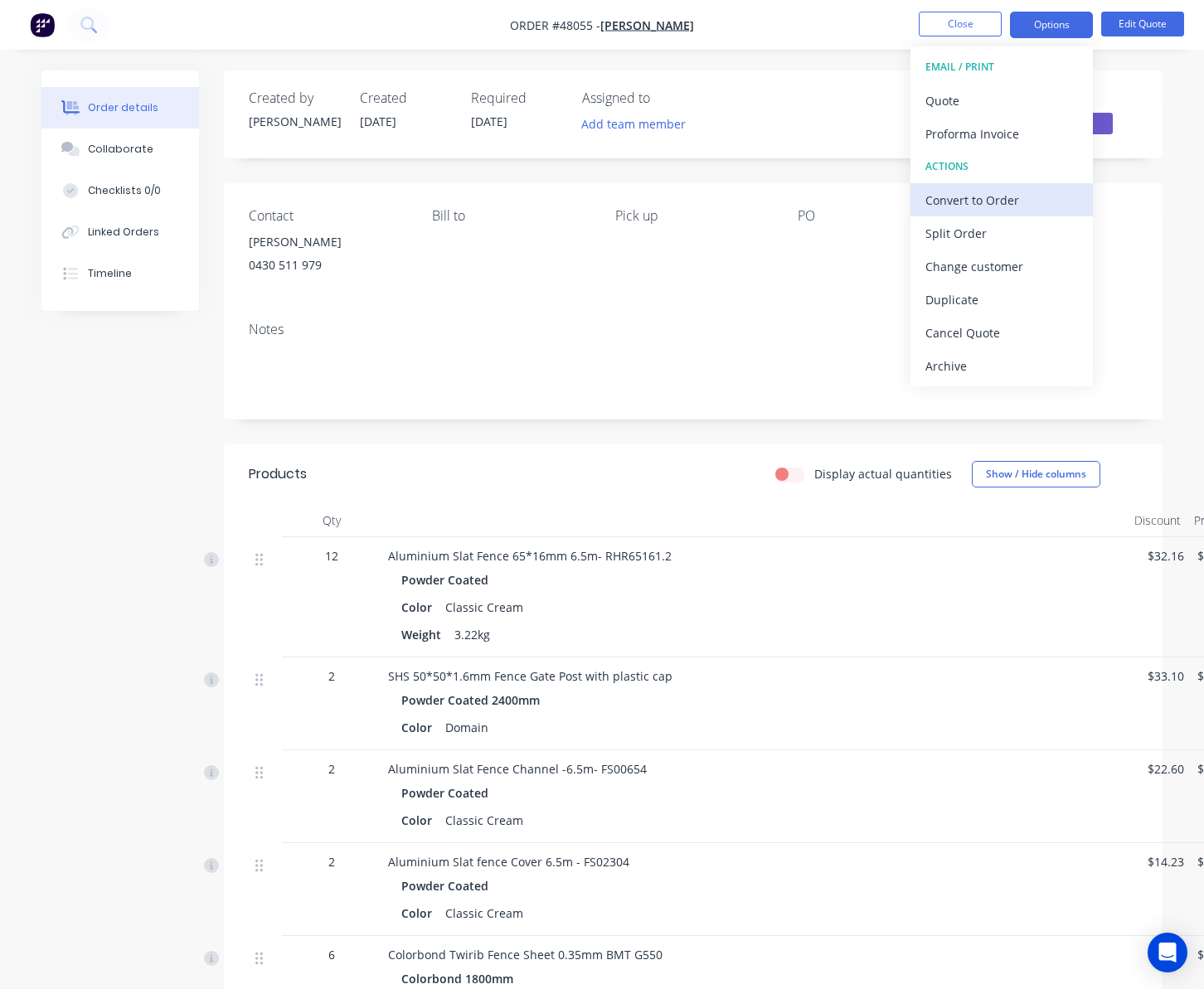
click at [1007, 209] on div "Convert to Order" at bounding box center [1001, 200] width 153 height 24
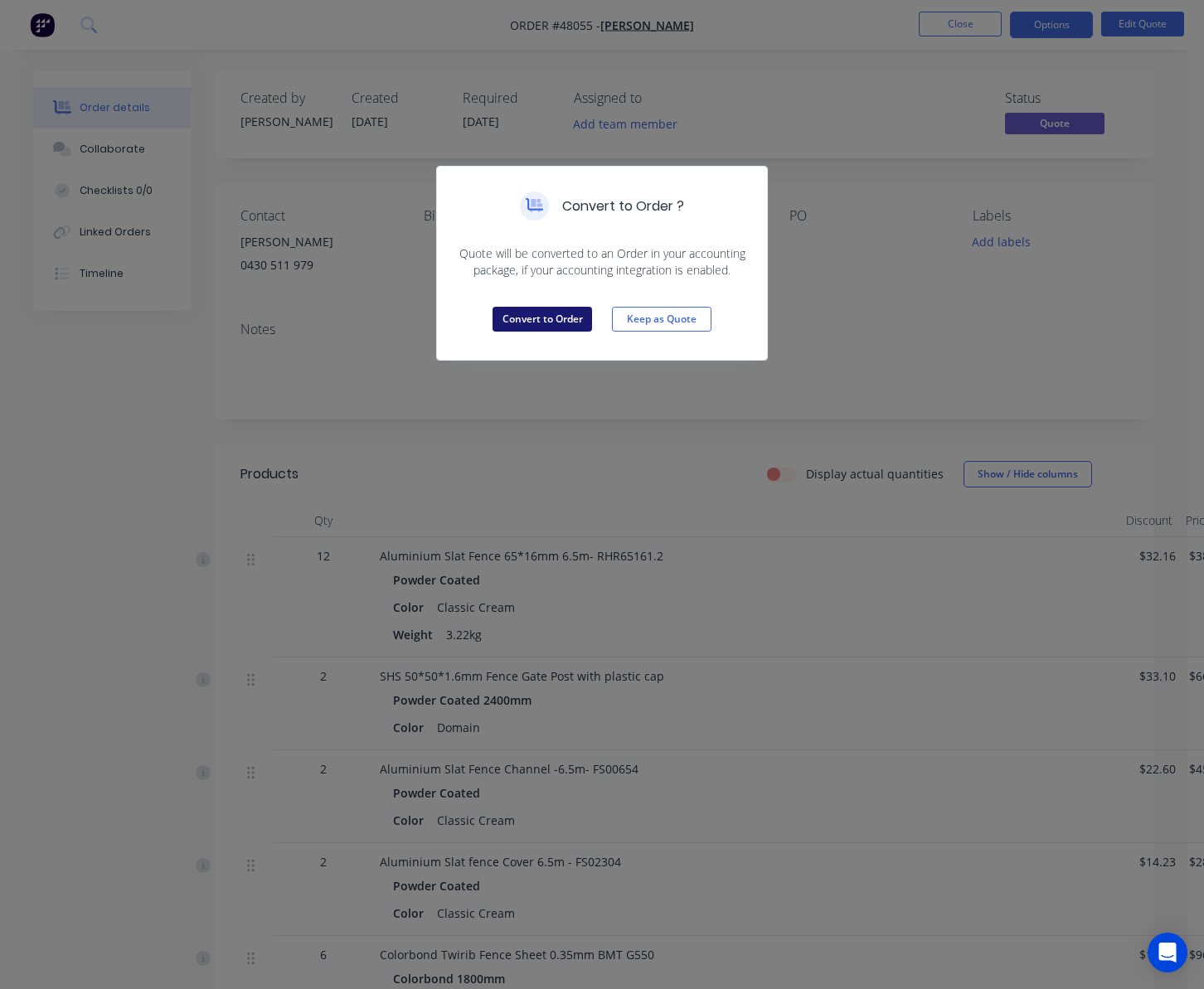
click at [537, 323] on button "Convert to Order" at bounding box center [542, 319] width 100 height 25
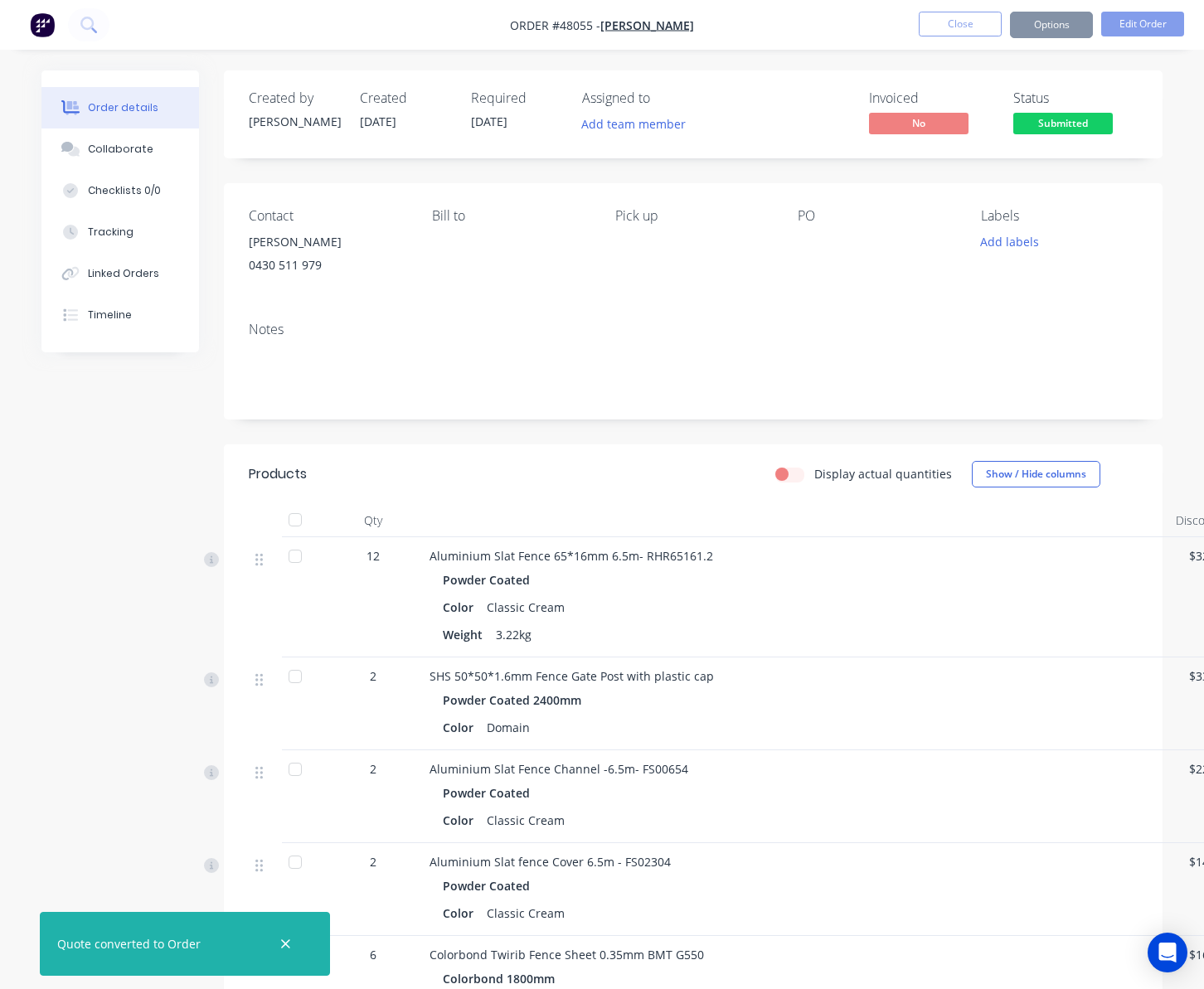
click at [1007, 37] on button "Options" at bounding box center [1051, 25] width 83 height 27
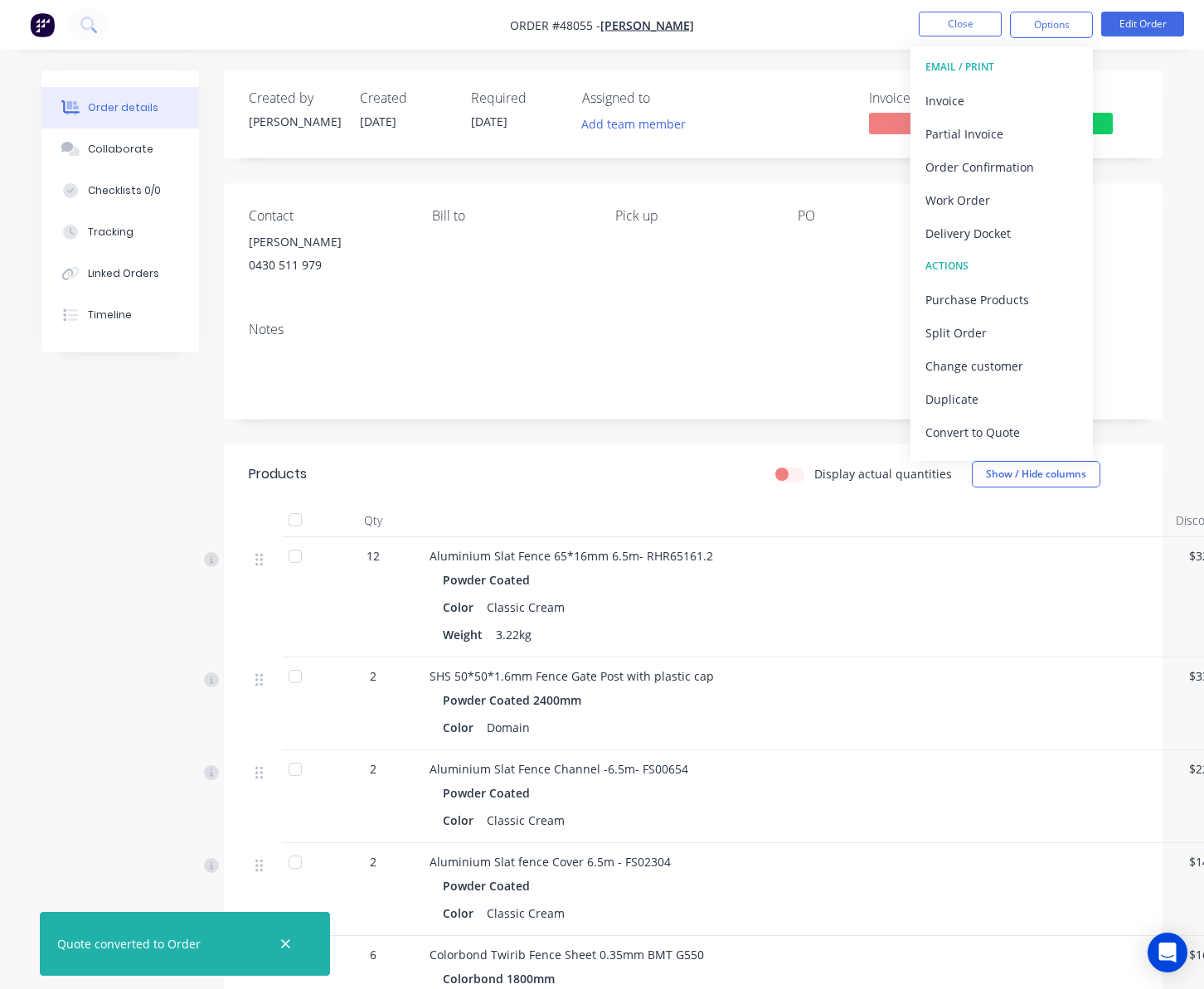
click at [1007, 108] on div "Created by Rachel Created 14/08/25 Required 14/08/25 Assigned to Add team membe…" at bounding box center [693, 114] width 939 height 87
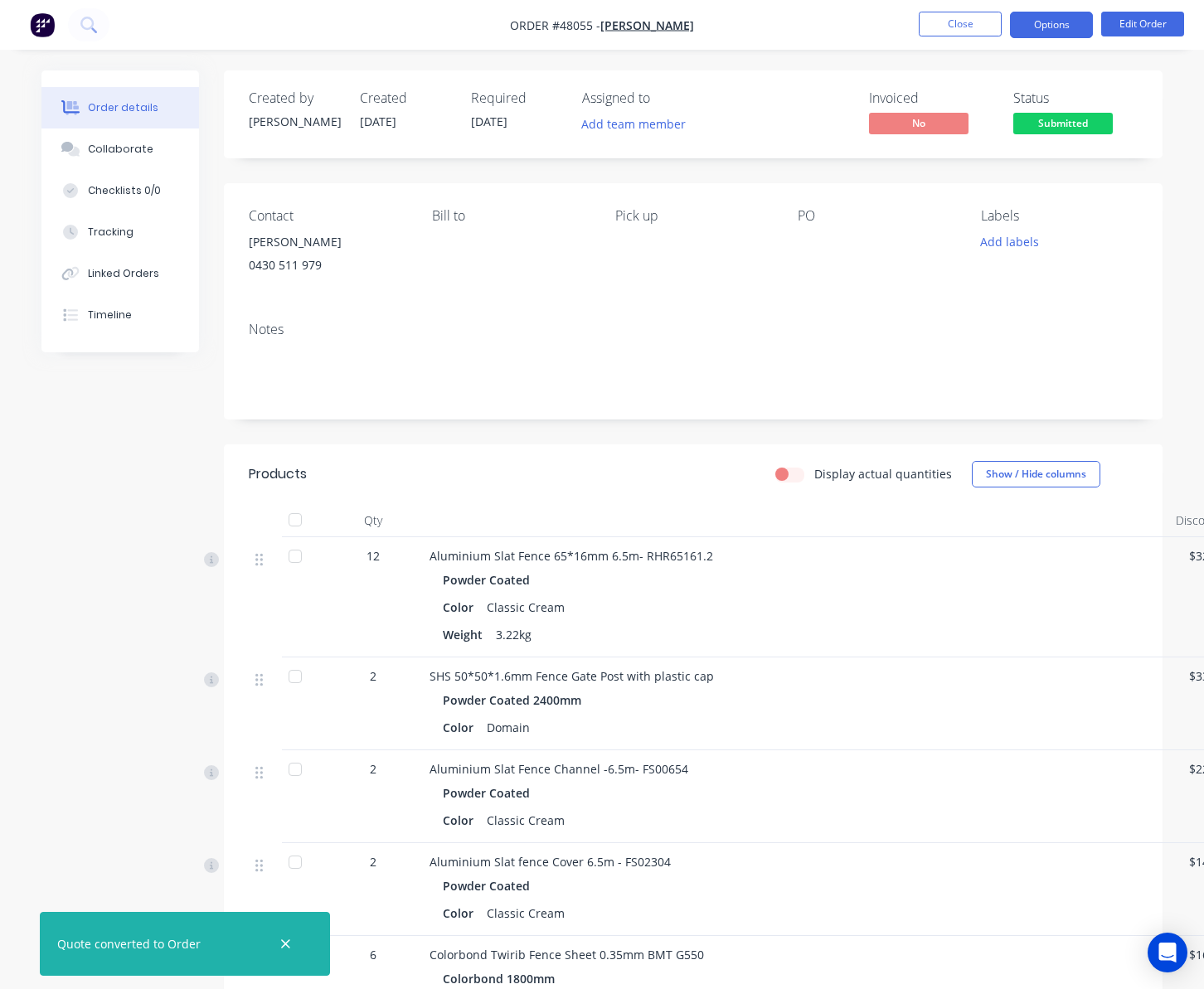
click at [1007, 20] on button "Options" at bounding box center [1051, 25] width 83 height 27
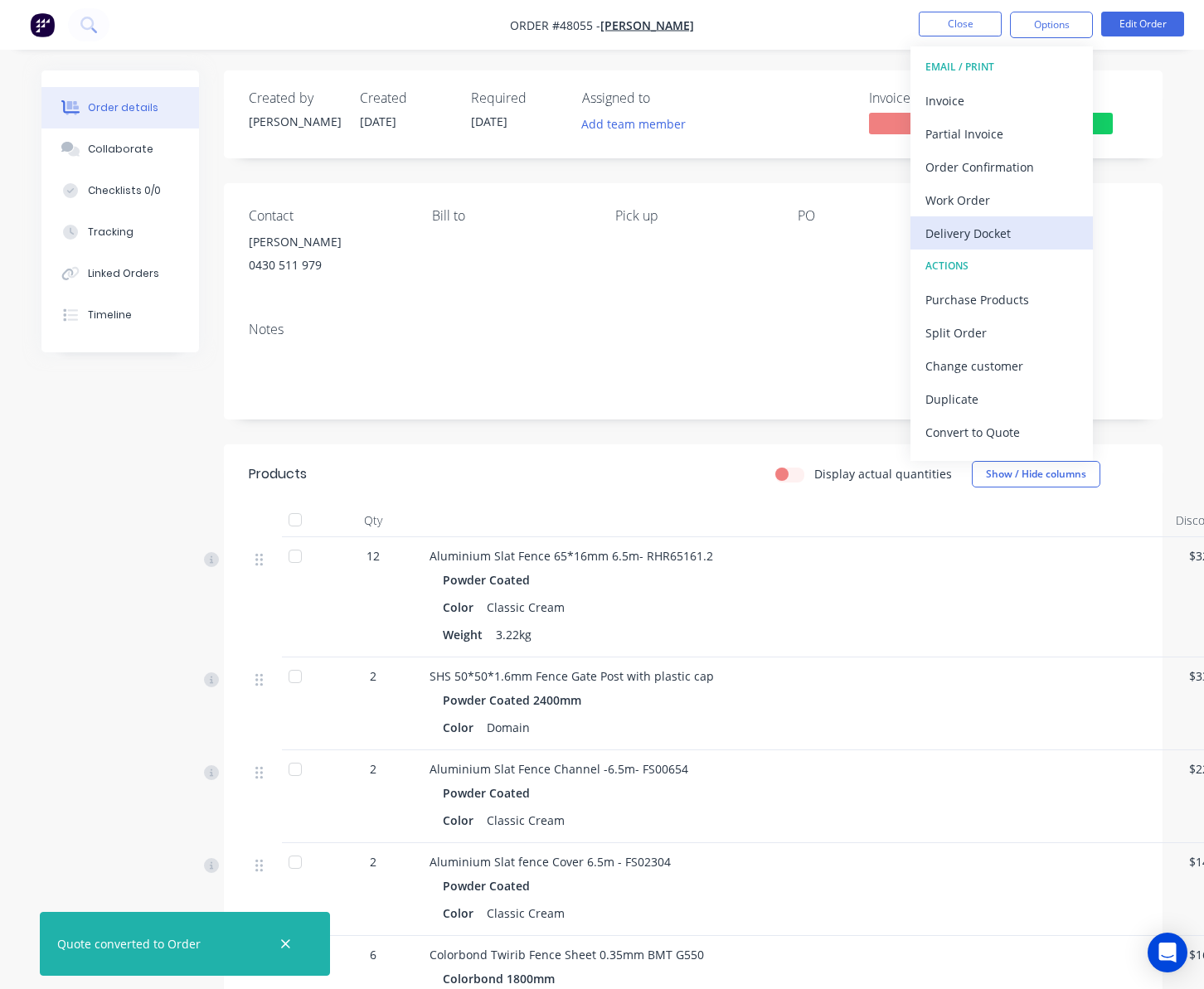
click at [1007, 229] on div "Delivery Docket" at bounding box center [1001, 233] width 153 height 24
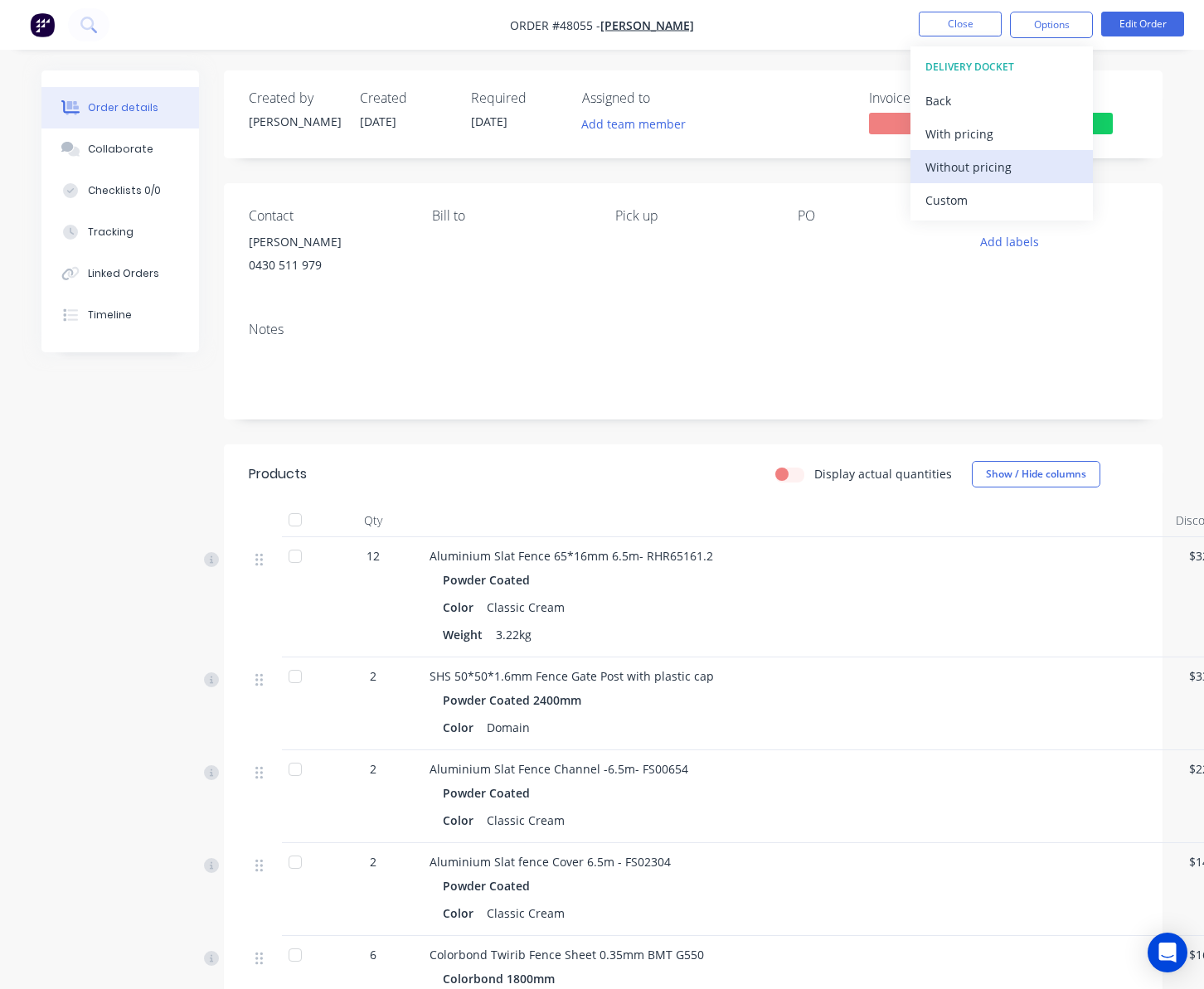
click at [1007, 163] on div "Without pricing" at bounding box center [1001, 167] width 153 height 24
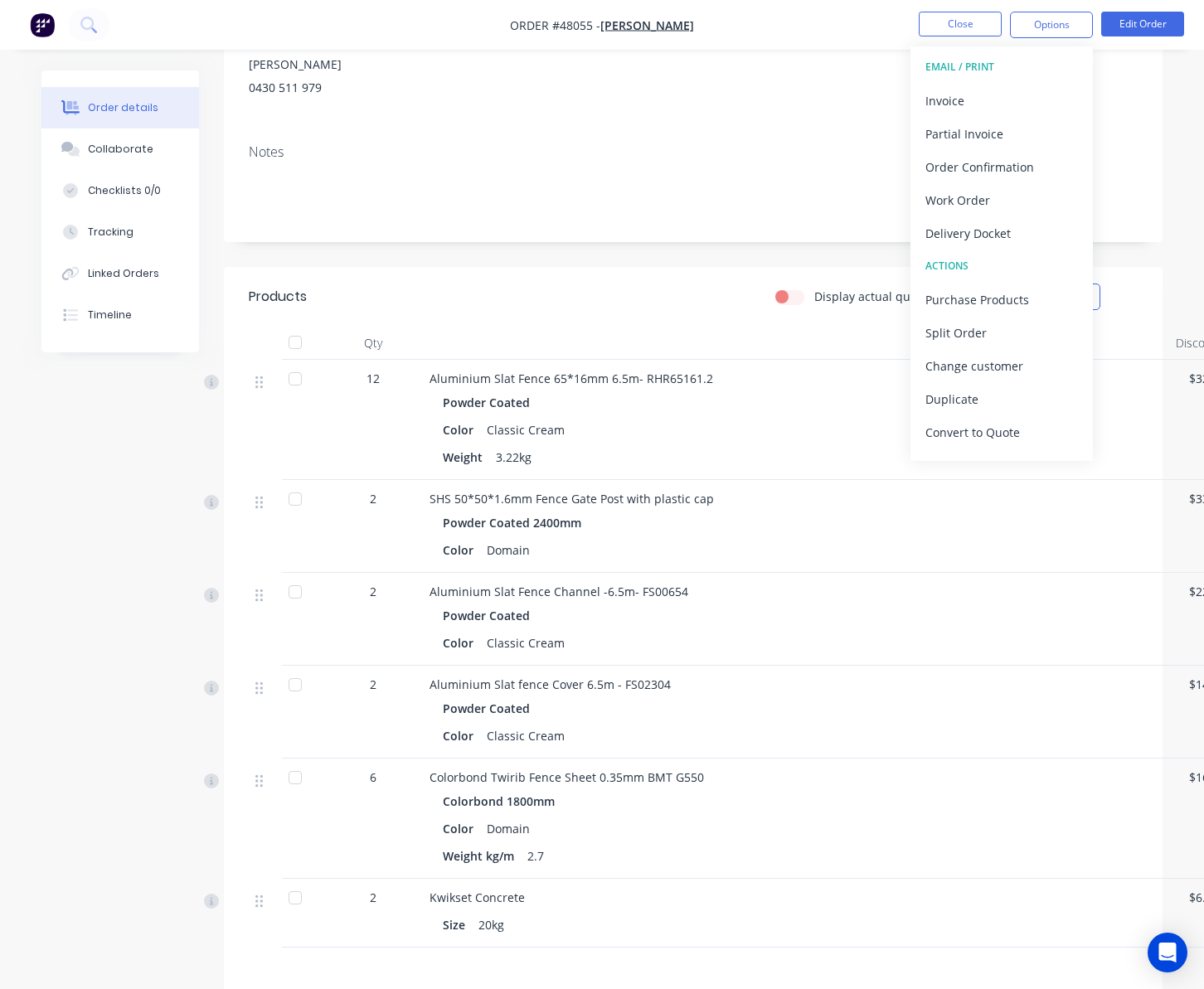
scroll to position [176, 0]
click at [1007, 105] on div "Invoice" at bounding box center [1001, 100] width 153 height 24
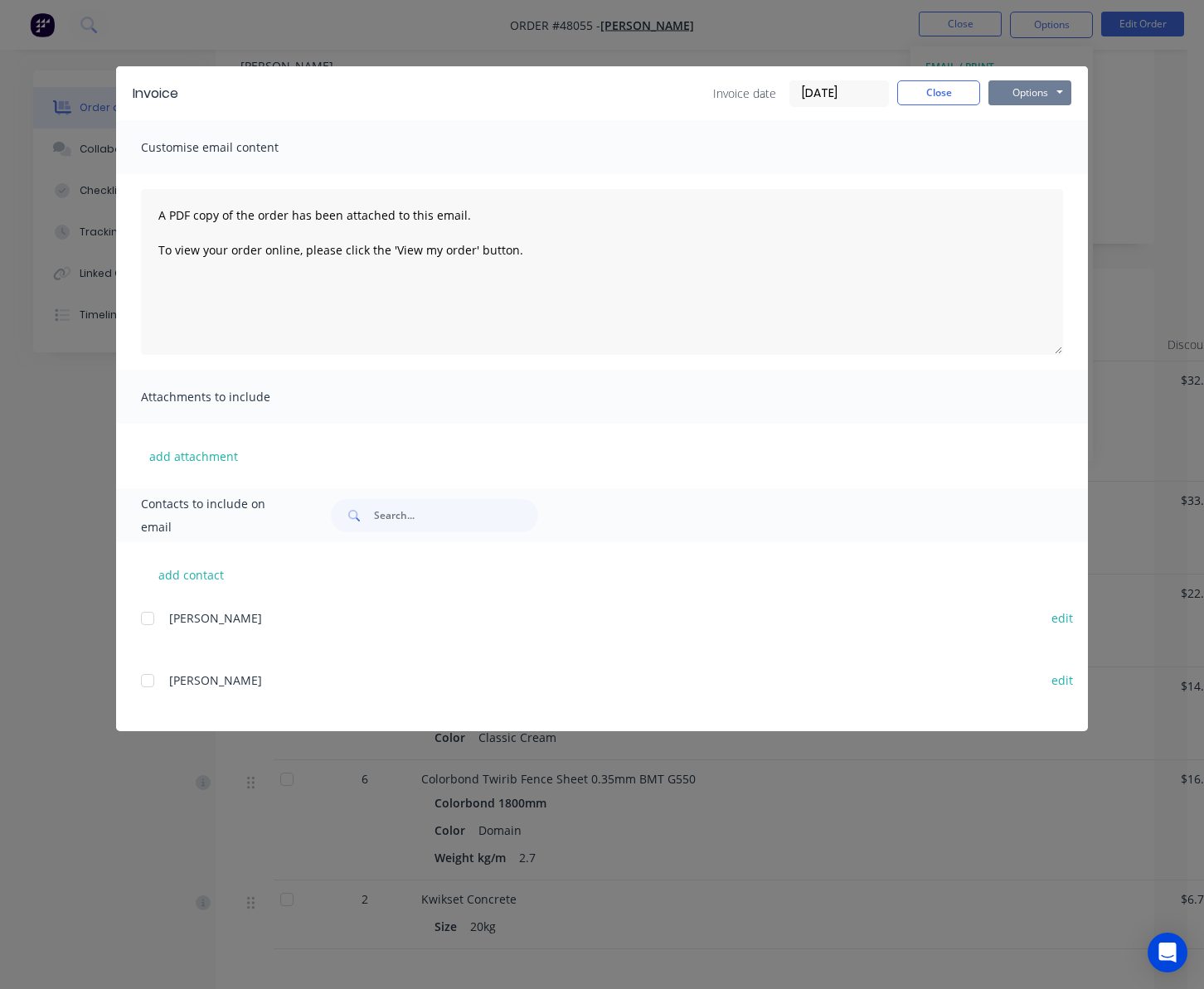
click at [1007, 94] on button "Options" at bounding box center [1030, 93] width 83 height 25
click at [1007, 143] on button "Print" at bounding box center [1042, 149] width 106 height 27
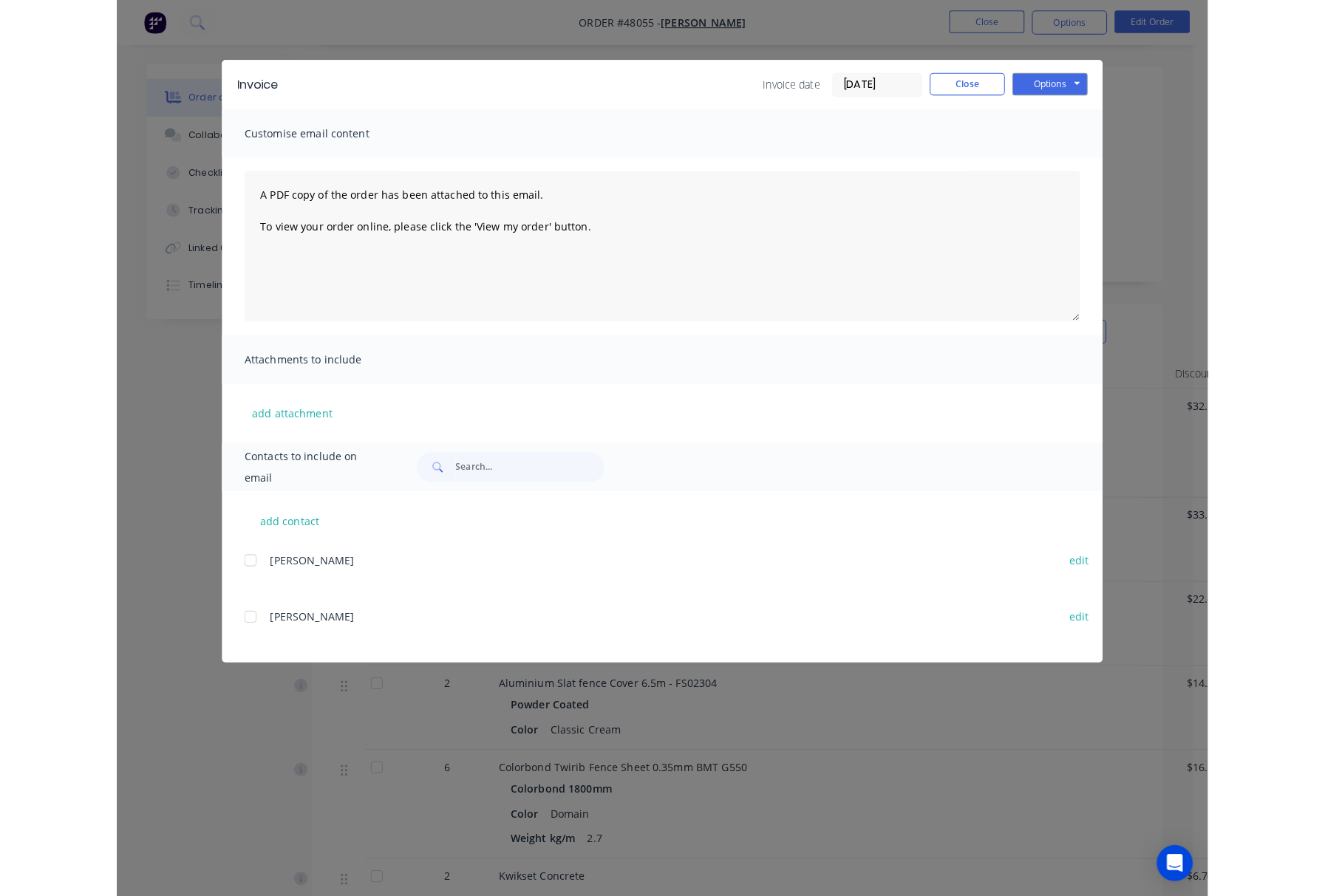
scroll to position [219, 0]
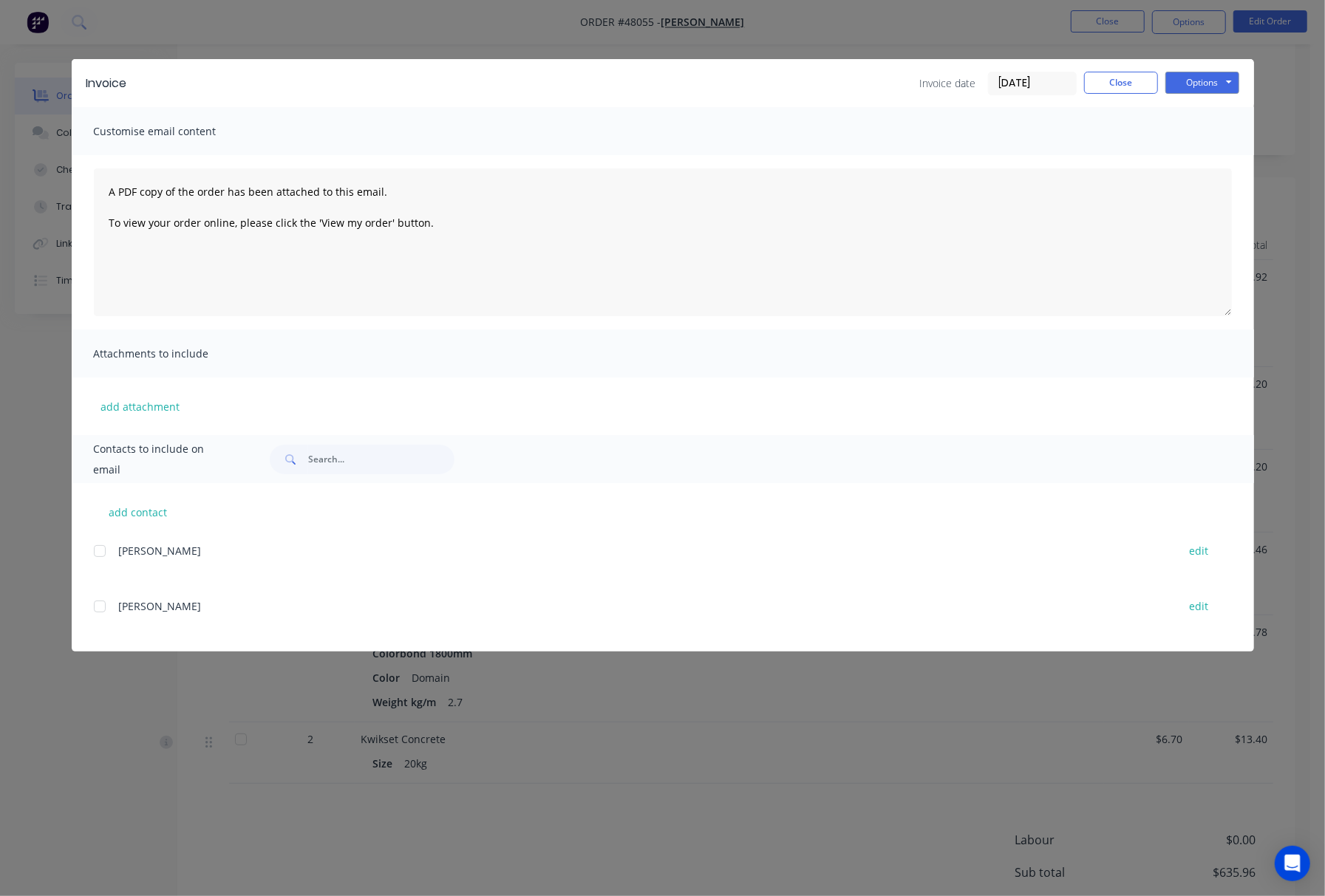
click at [831, 21] on div "Invoice Invoice date 14/08/25 Close Options Preview Print Email Customise email…" at bounding box center [662, 448] width 1325 height 896
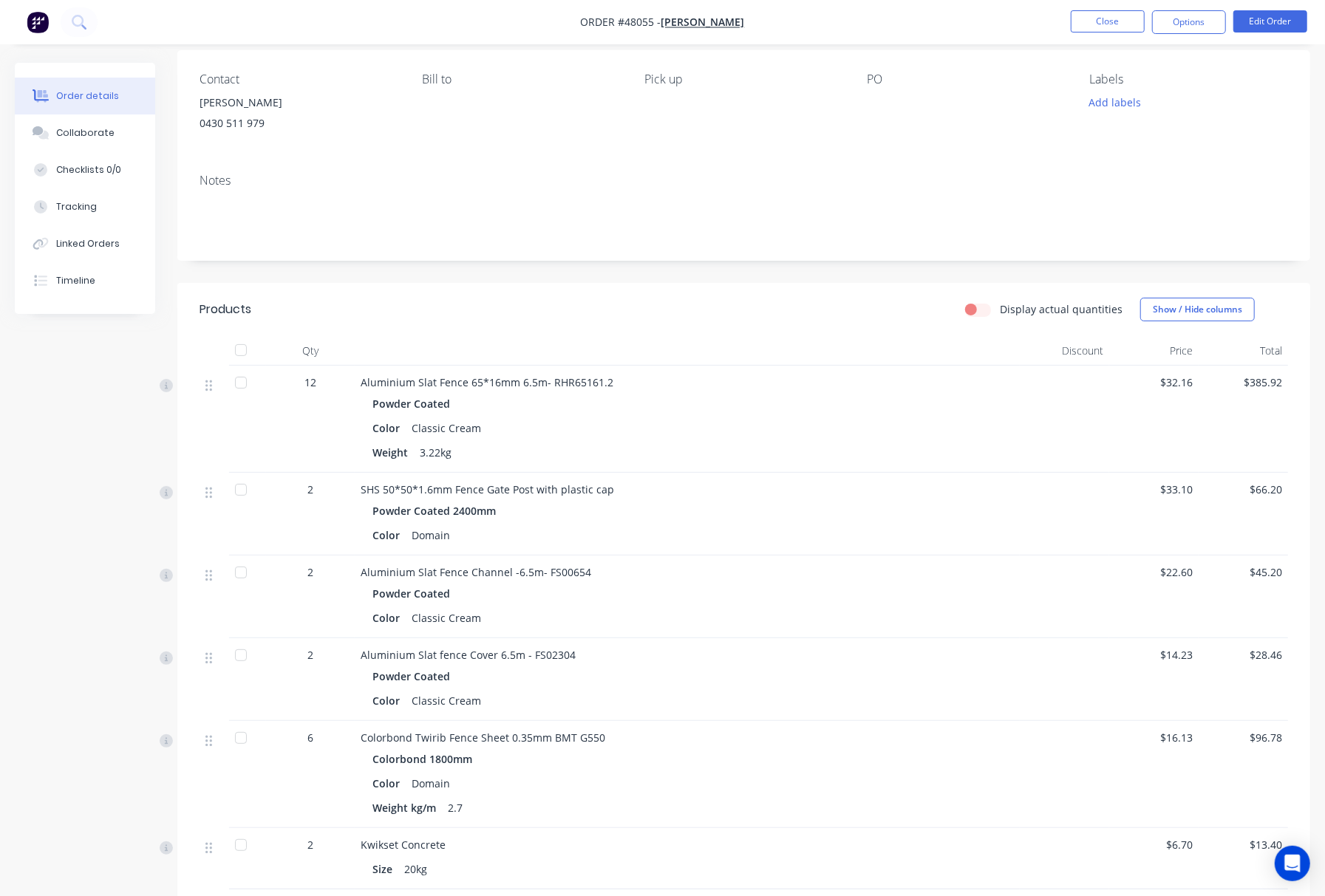
scroll to position [0, 0]
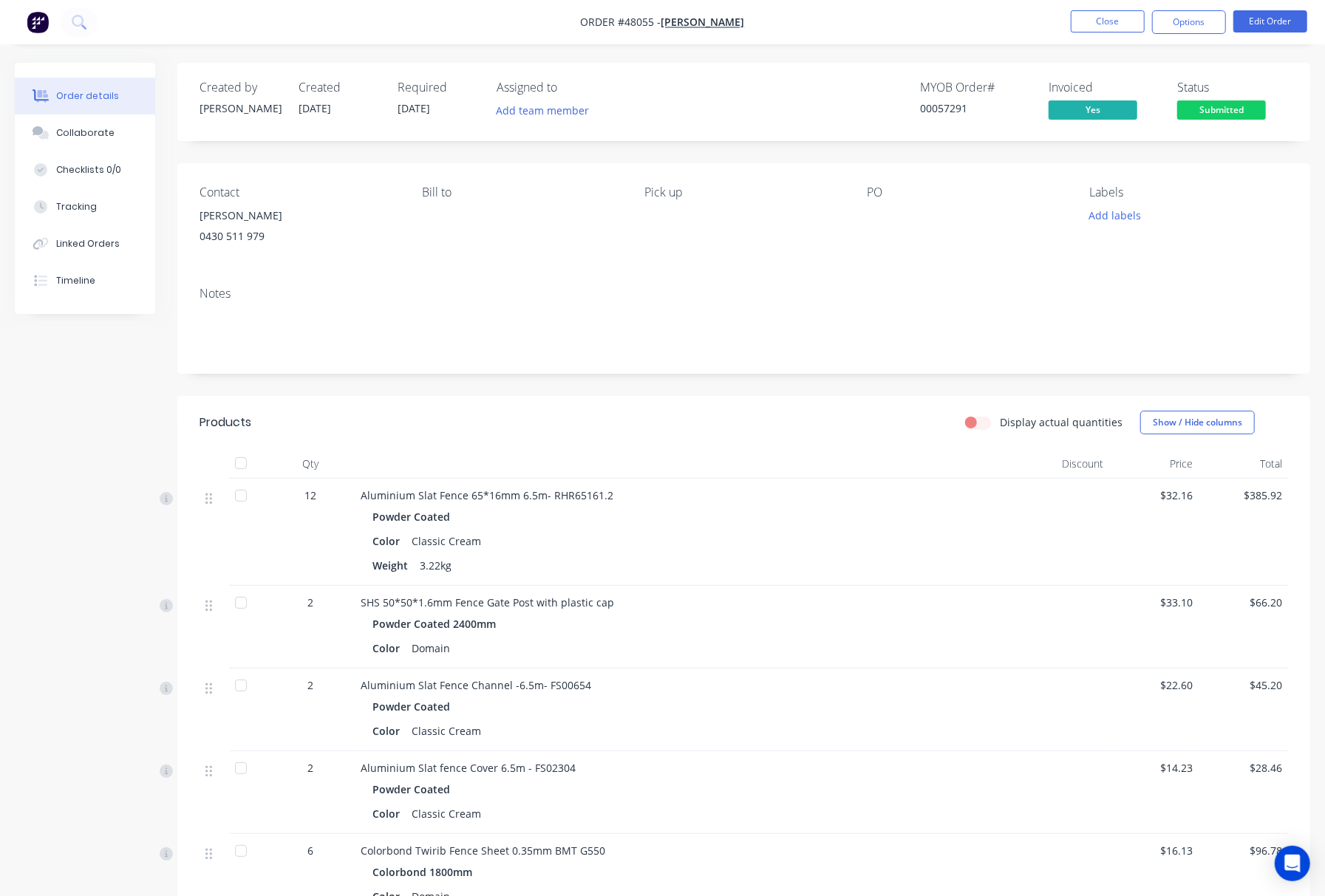
click at [898, 106] on span "Submitted" at bounding box center [1221, 109] width 89 height 18
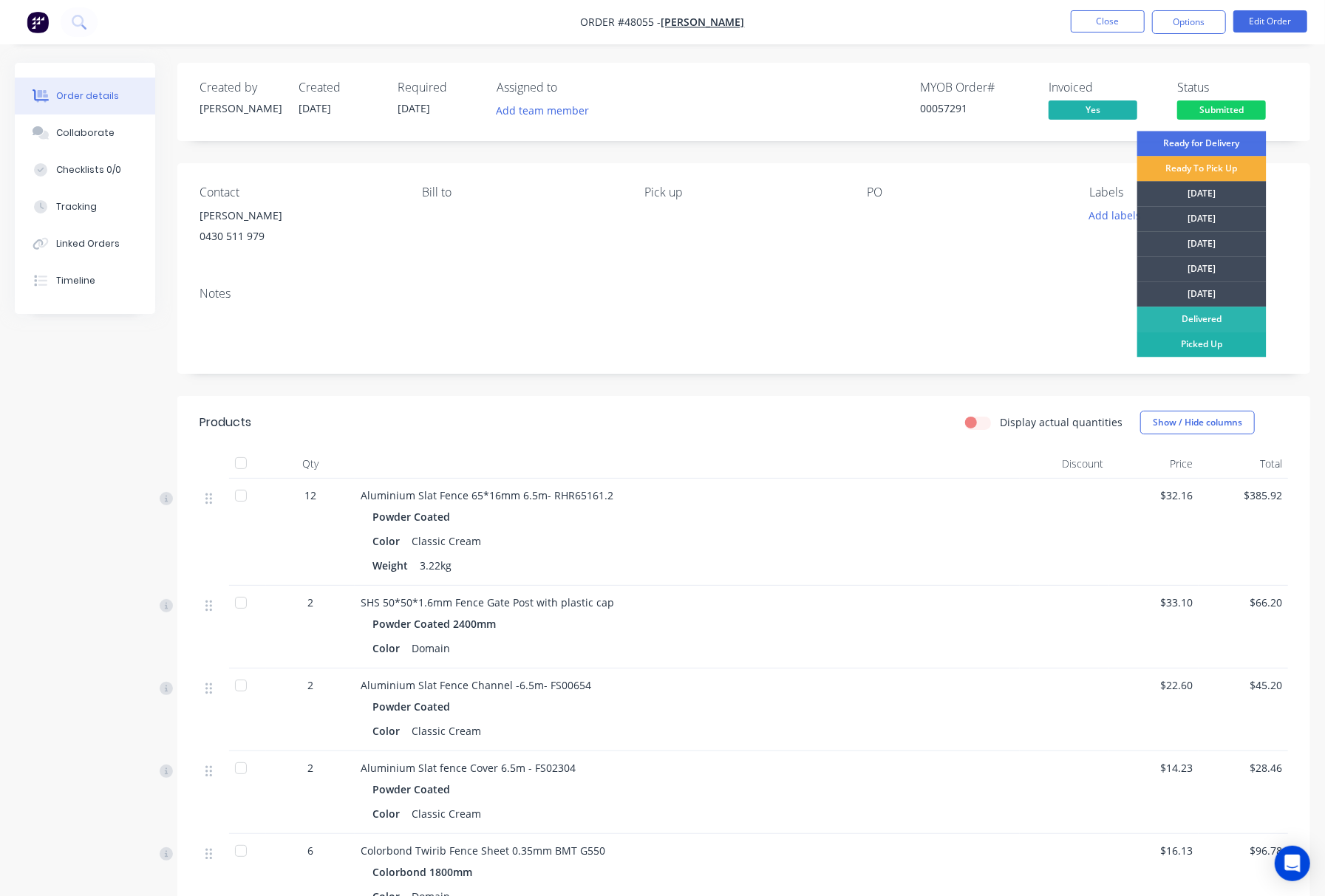
click at [898, 338] on div "Picked Up" at bounding box center [1201, 344] width 129 height 25
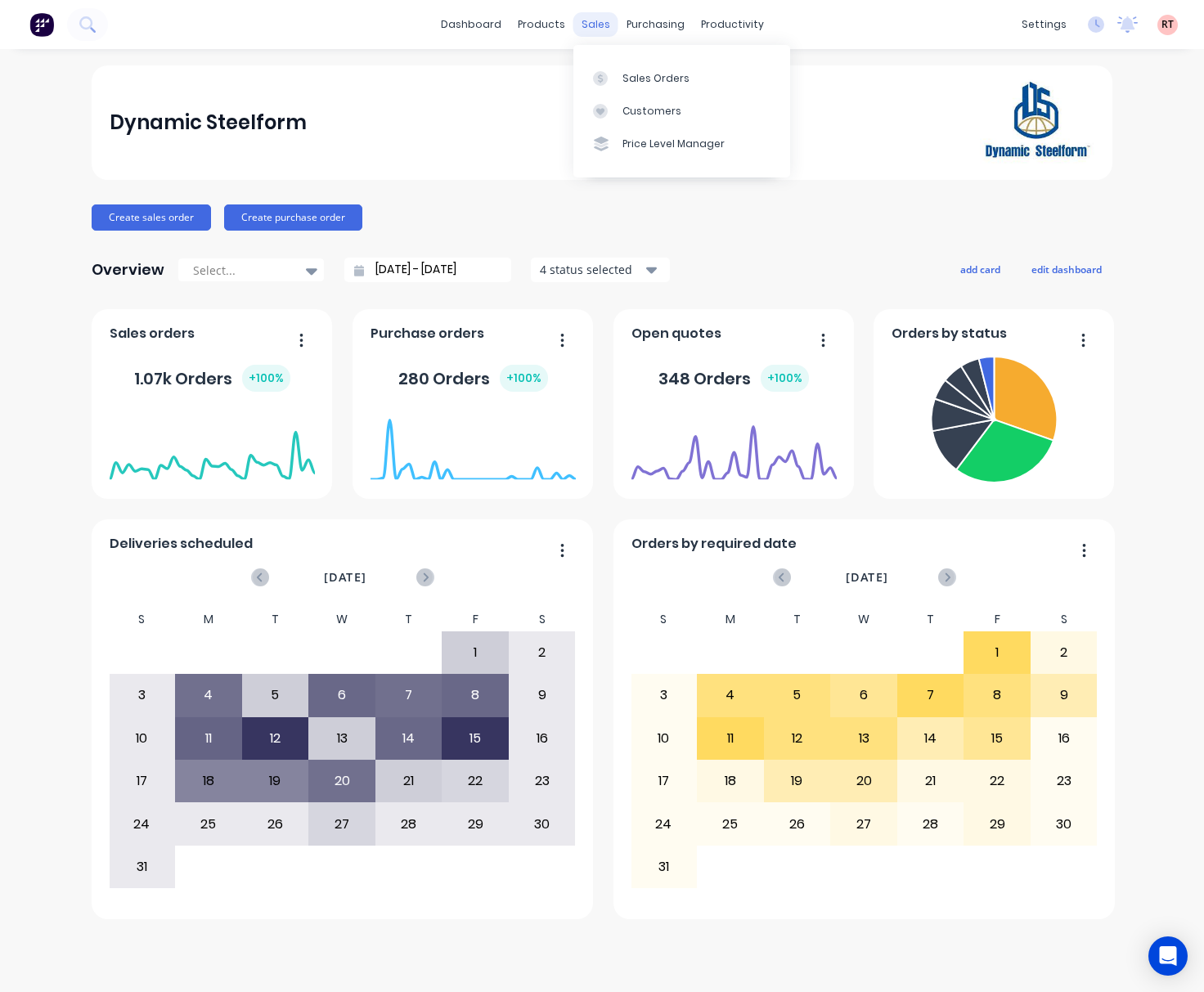
click at [594, 26] on div "sales" at bounding box center [595, 24] width 45 height 25
click at [651, 74] on div "Sales Orders" at bounding box center [655, 78] width 67 height 14
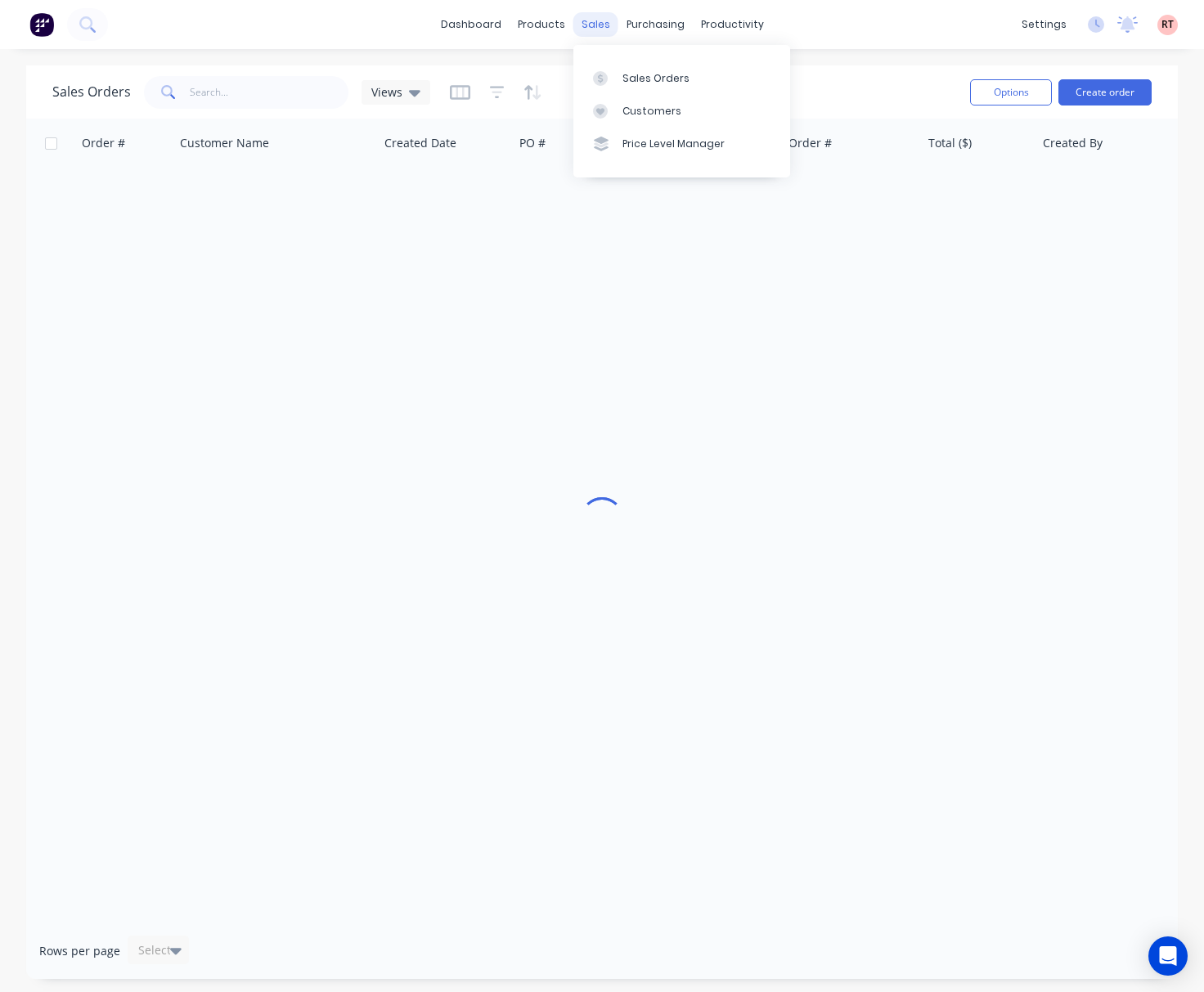
click at [604, 24] on div "sales" at bounding box center [595, 24] width 45 height 25
click at [668, 106] on div "Customers" at bounding box center [652, 111] width 59 height 14
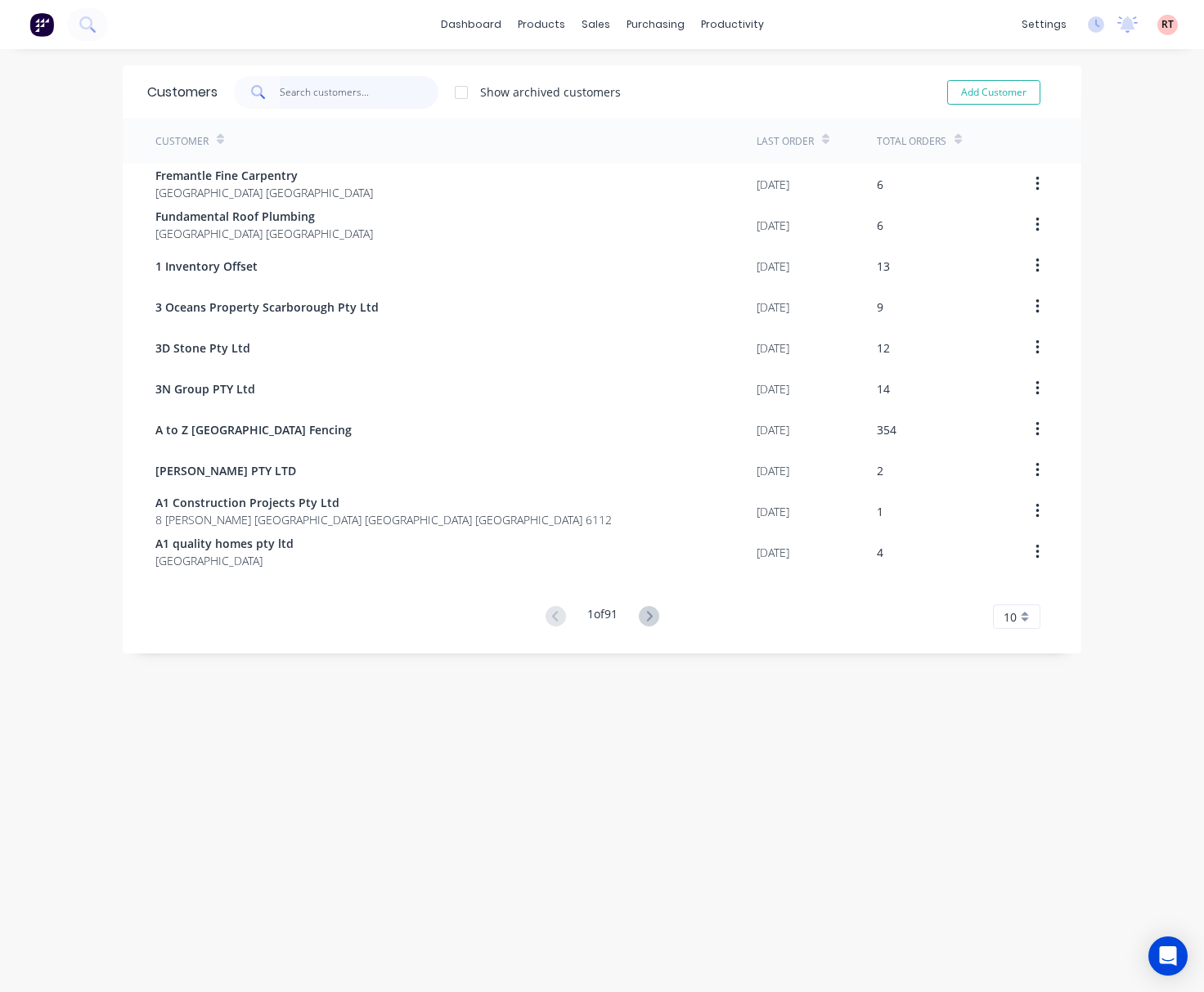
click at [305, 90] on input "text" at bounding box center [359, 92] width 159 height 33
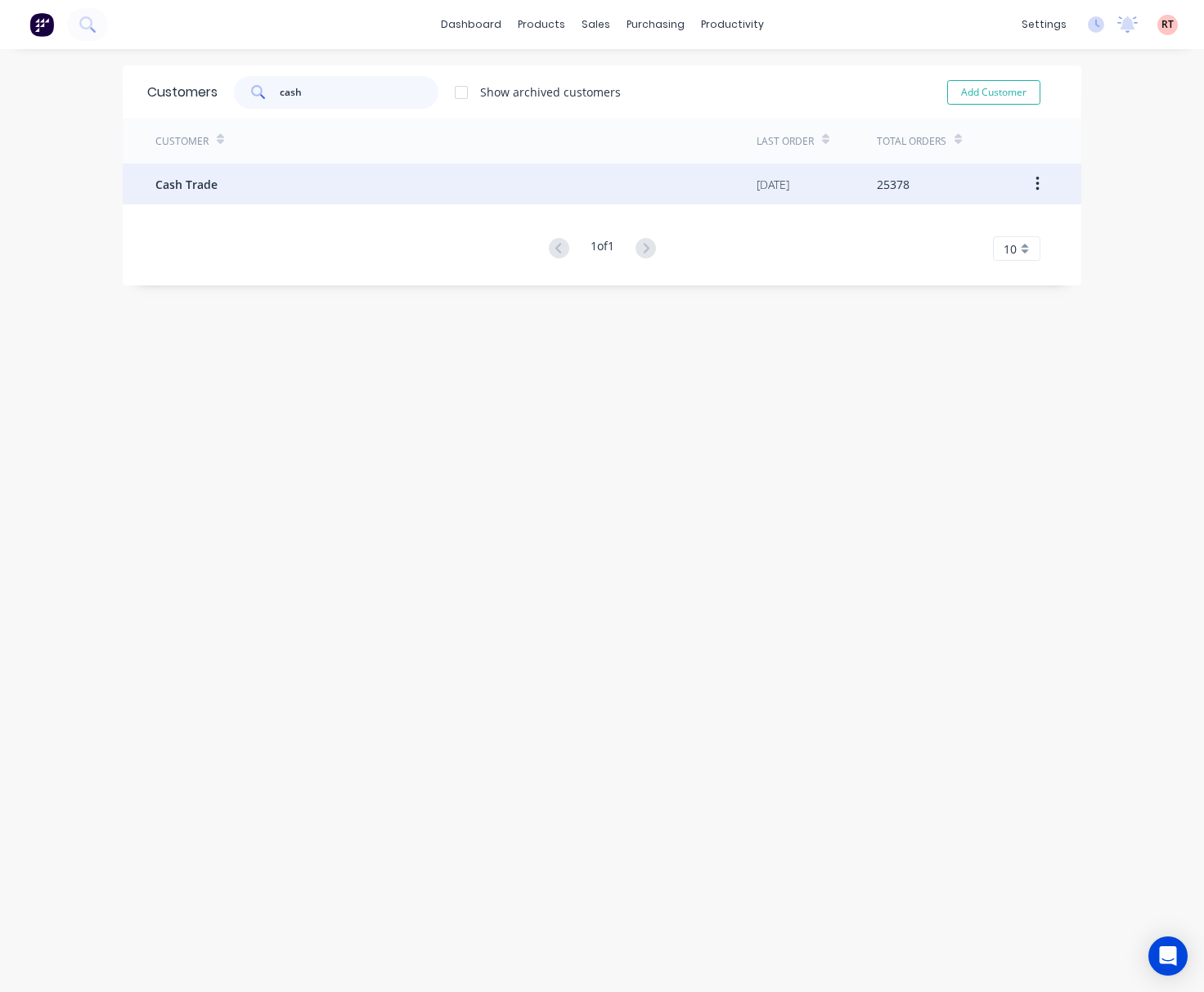
type input "cash"
click at [342, 174] on div "Cash Trade" at bounding box center [456, 184] width 601 height 41
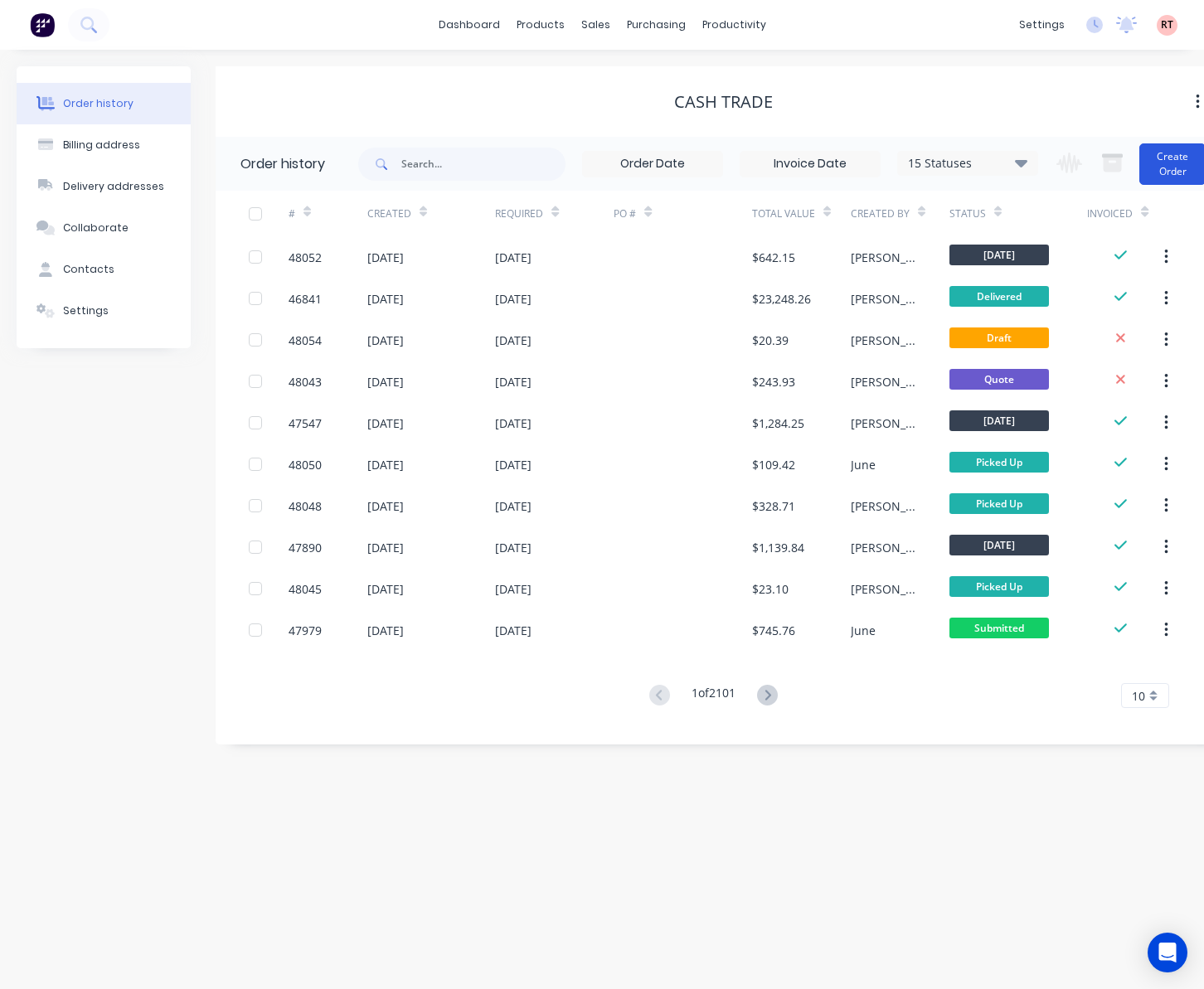
click at [1154, 173] on button "Create Order" at bounding box center [1172, 164] width 66 height 41
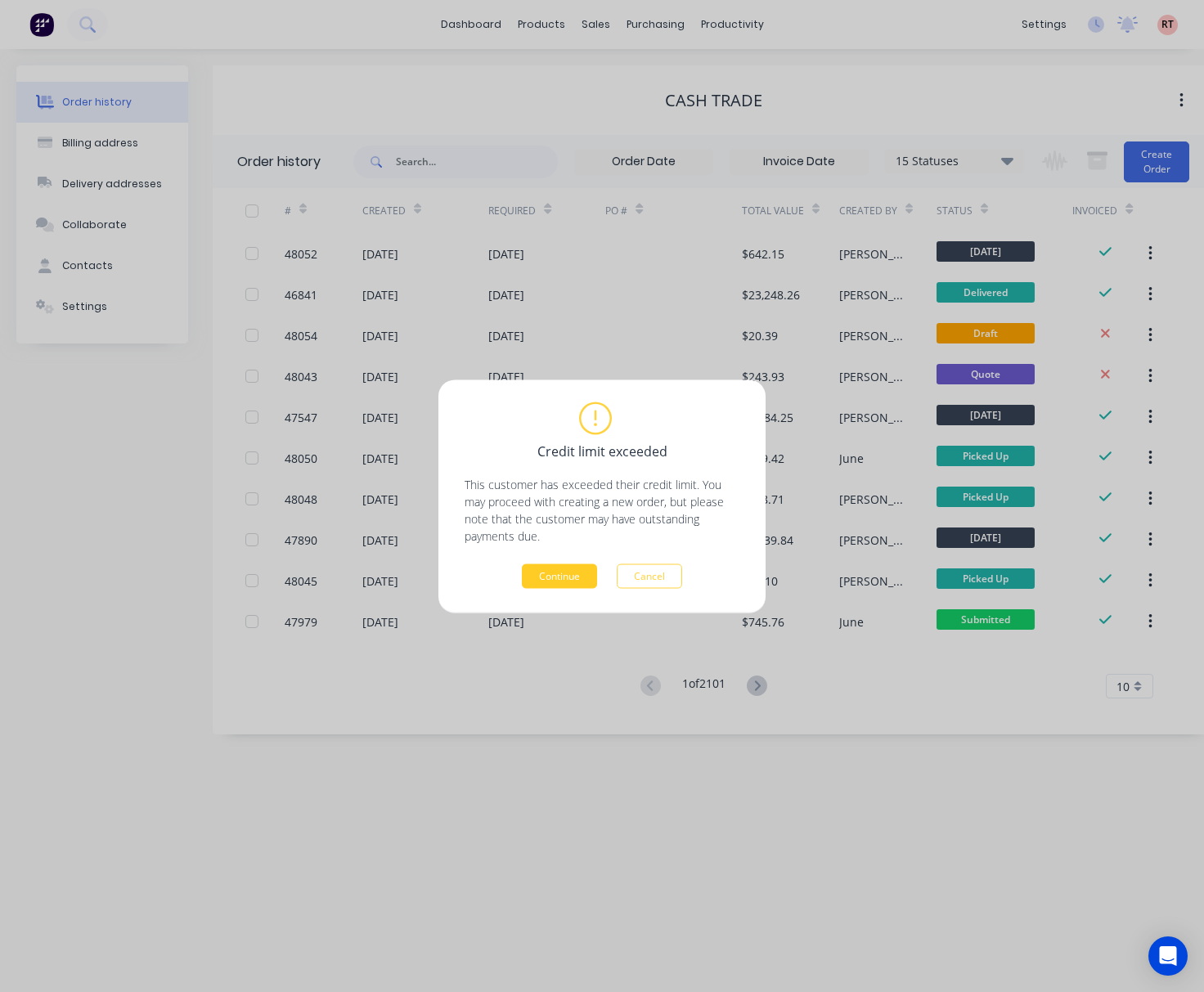
click at [555, 573] on button "Continue" at bounding box center [559, 576] width 75 height 25
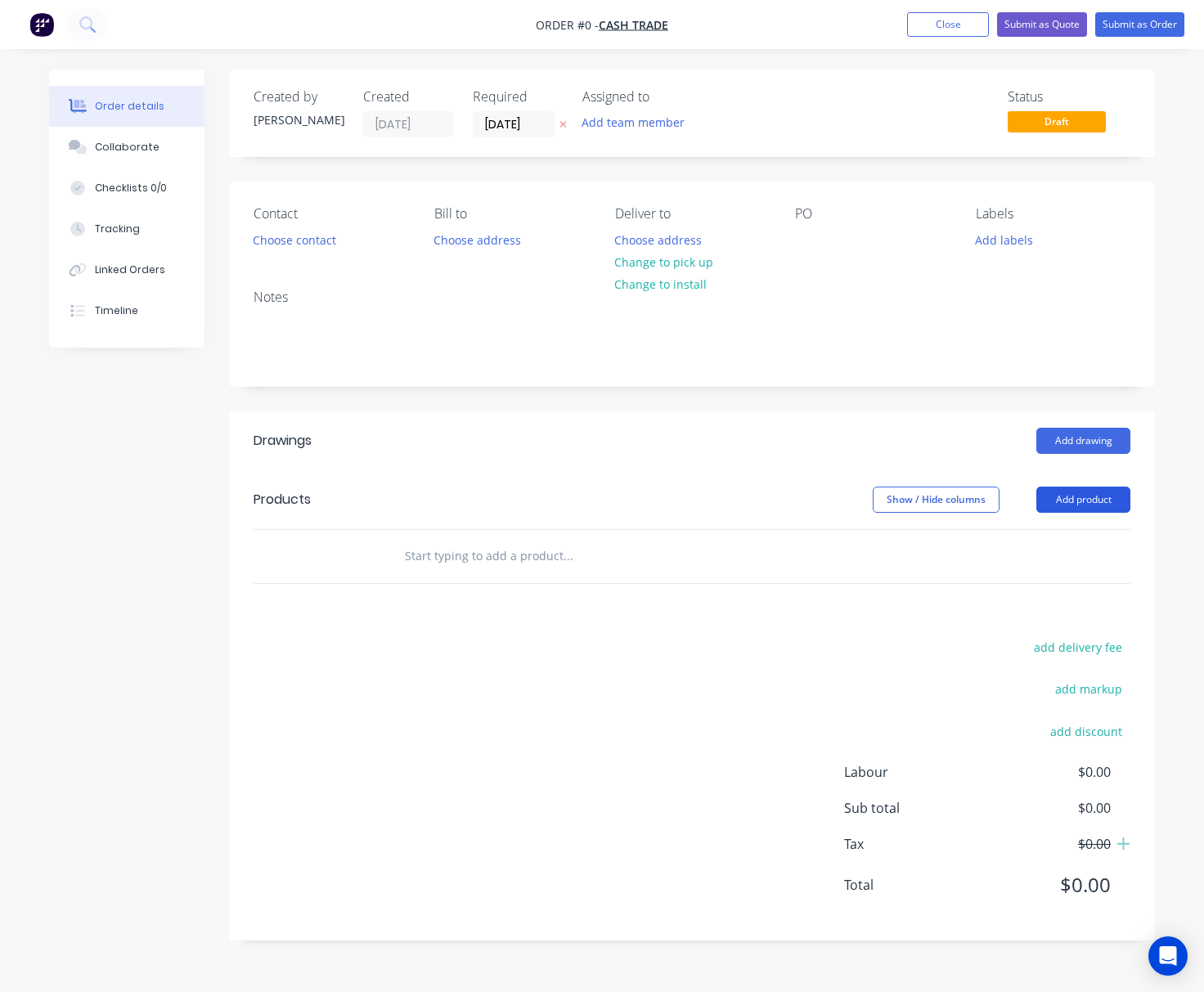
click at [1091, 501] on button "Add product" at bounding box center [1083, 499] width 94 height 26
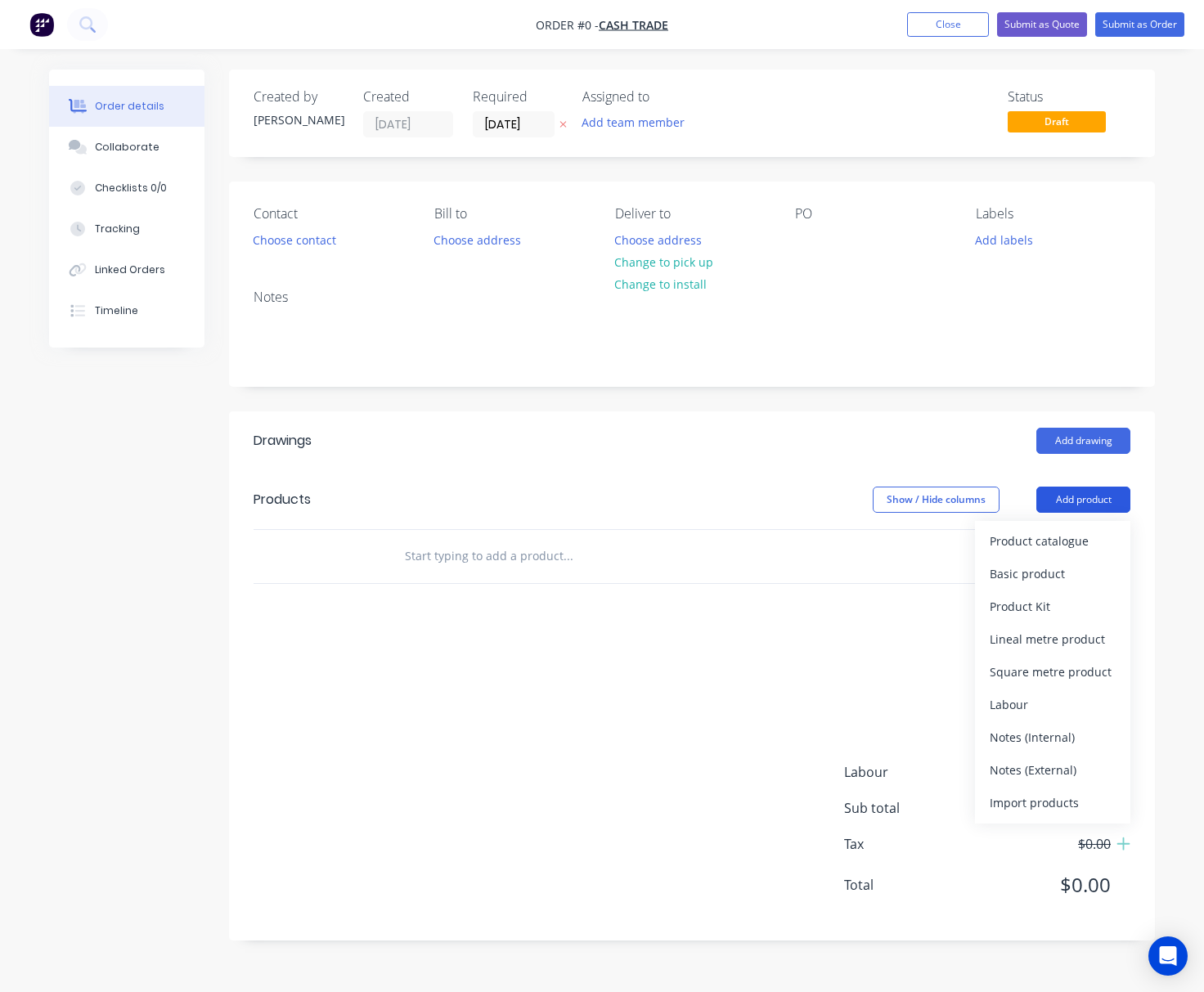
click at [1087, 504] on button "Add product" at bounding box center [1083, 499] width 94 height 26
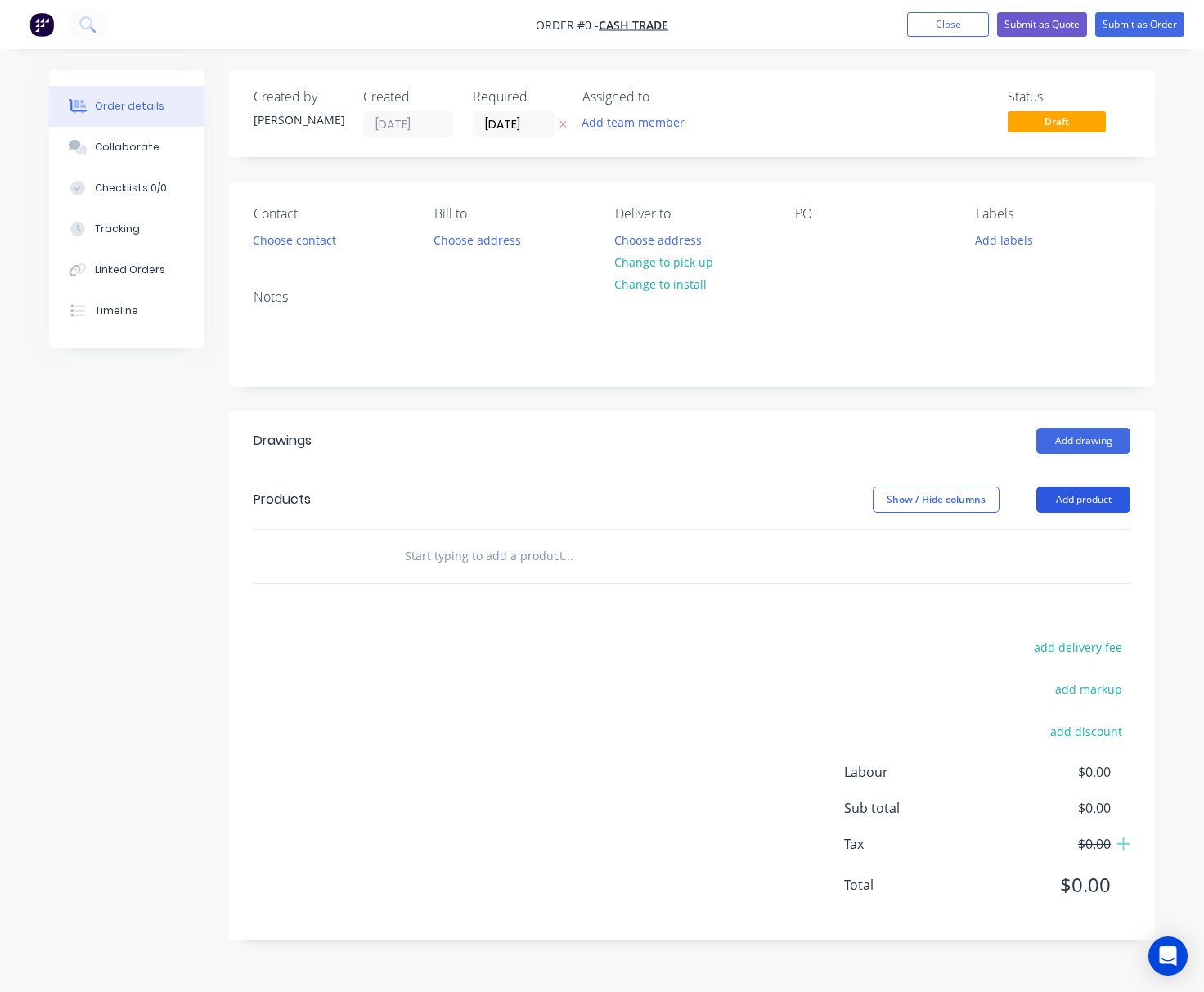
click at [1067, 496] on button "Add product" at bounding box center [1083, 499] width 94 height 26
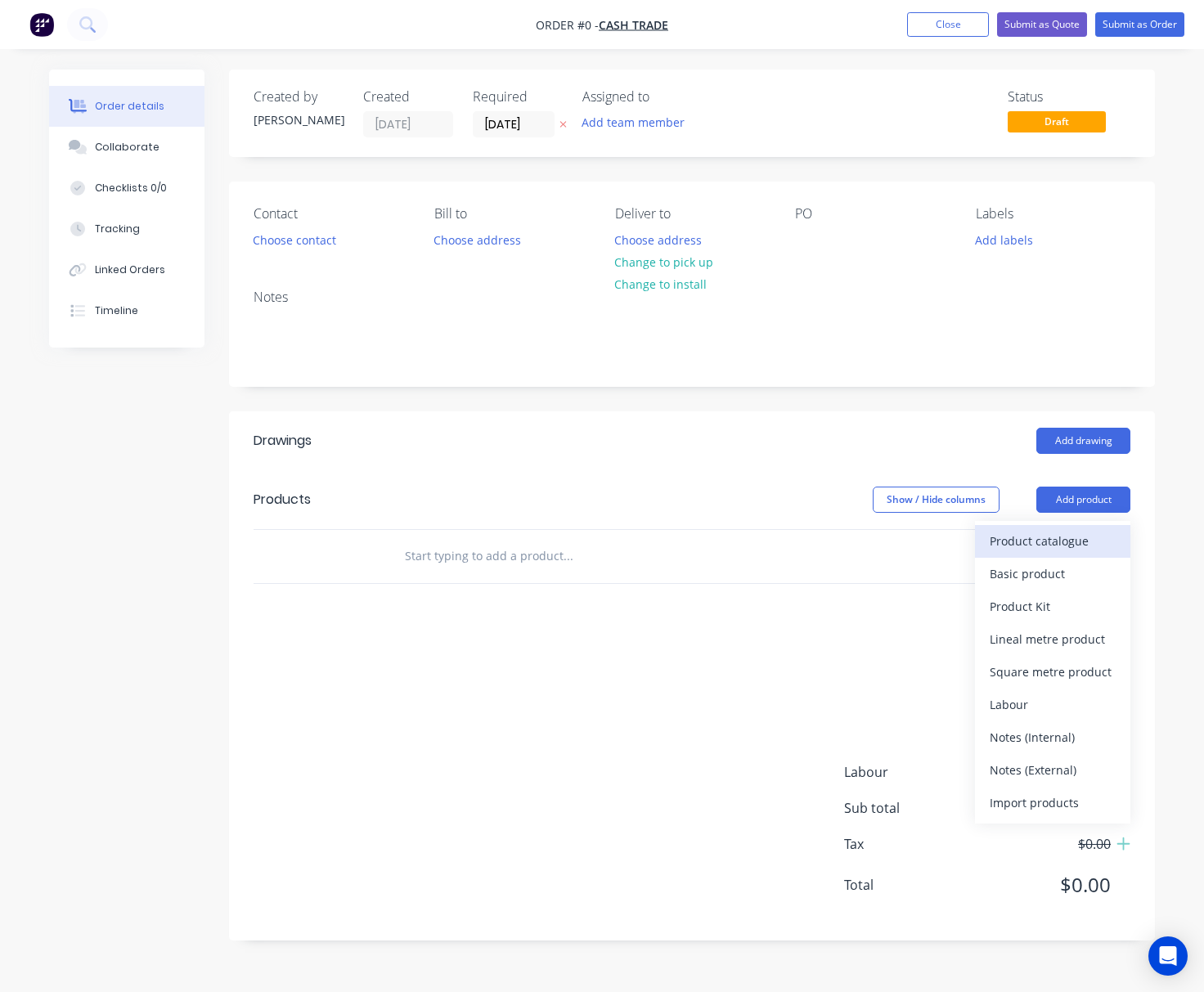
click at [1074, 556] on button "Product catalogue" at bounding box center [1053, 541] width 156 height 33
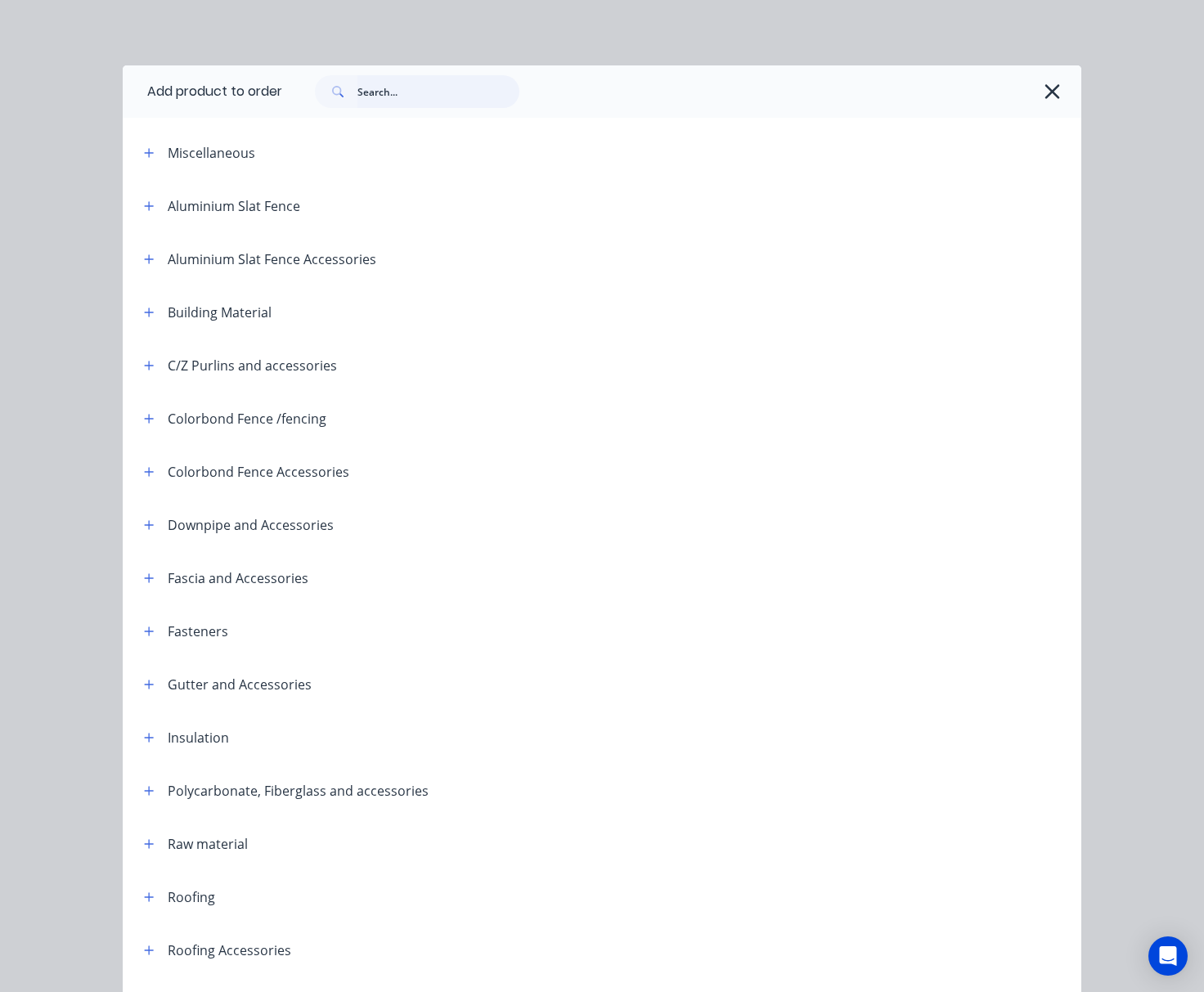
drag, startPoint x: 373, startPoint y: 80, endPoint x: 386, endPoint y: 93, distance: 18.4
click at [374, 80] on input "text" at bounding box center [438, 91] width 162 height 33
type input "shs"
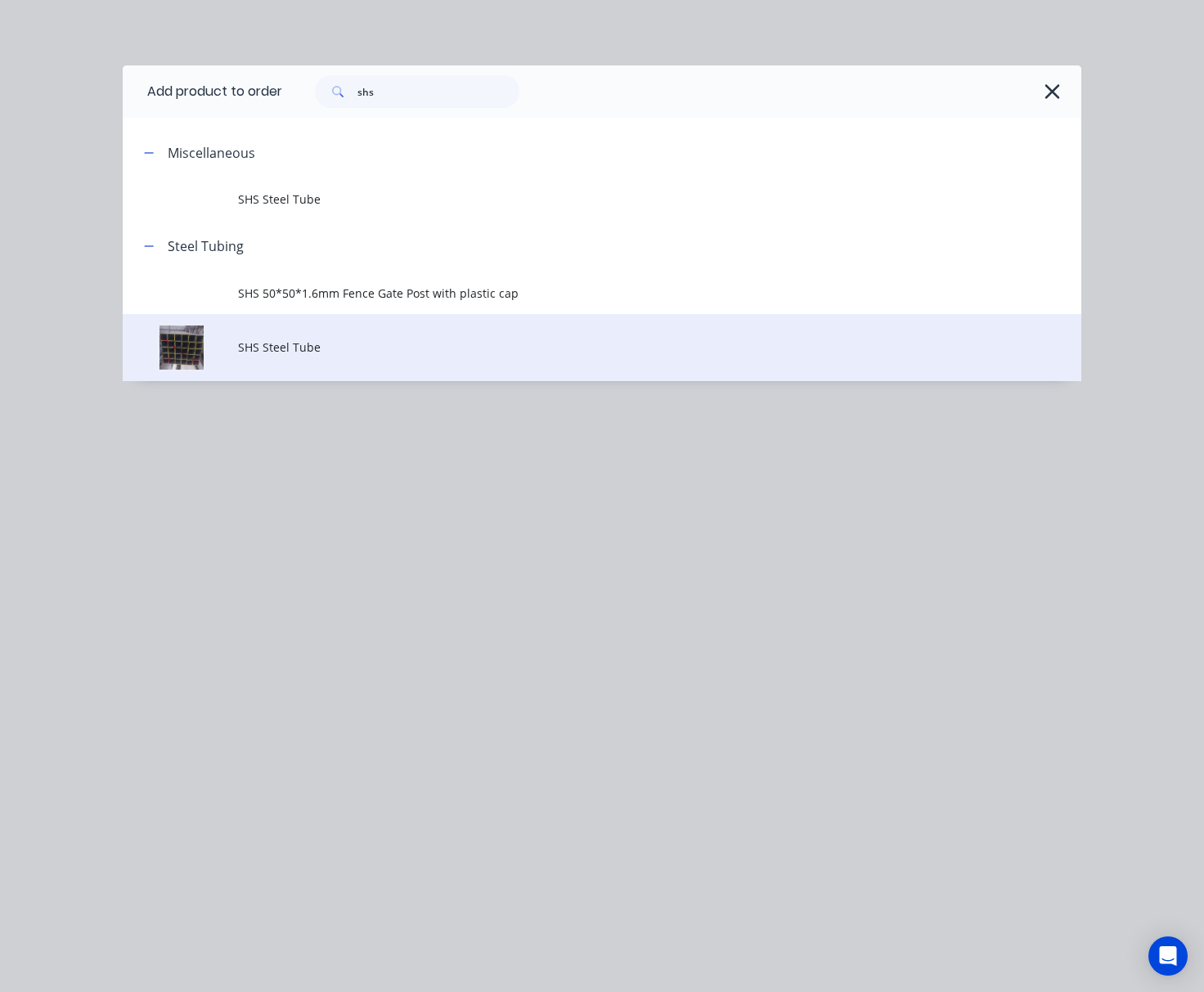
click at [311, 348] on span "SHS Steel Tube" at bounding box center [575, 347] width 675 height 17
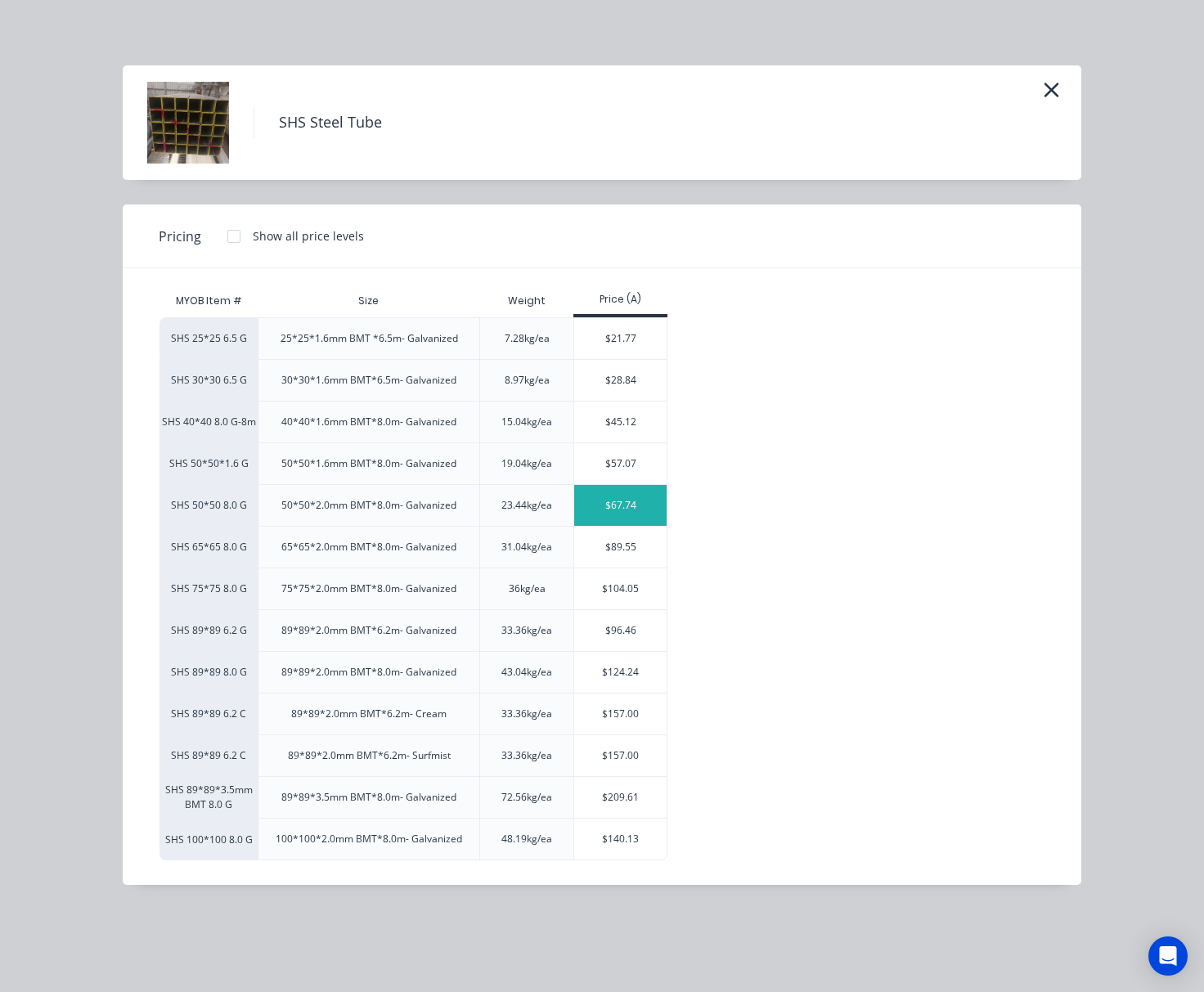
click at [606, 510] on div "$67.74" at bounding box center [620, 505] width 92 height 41
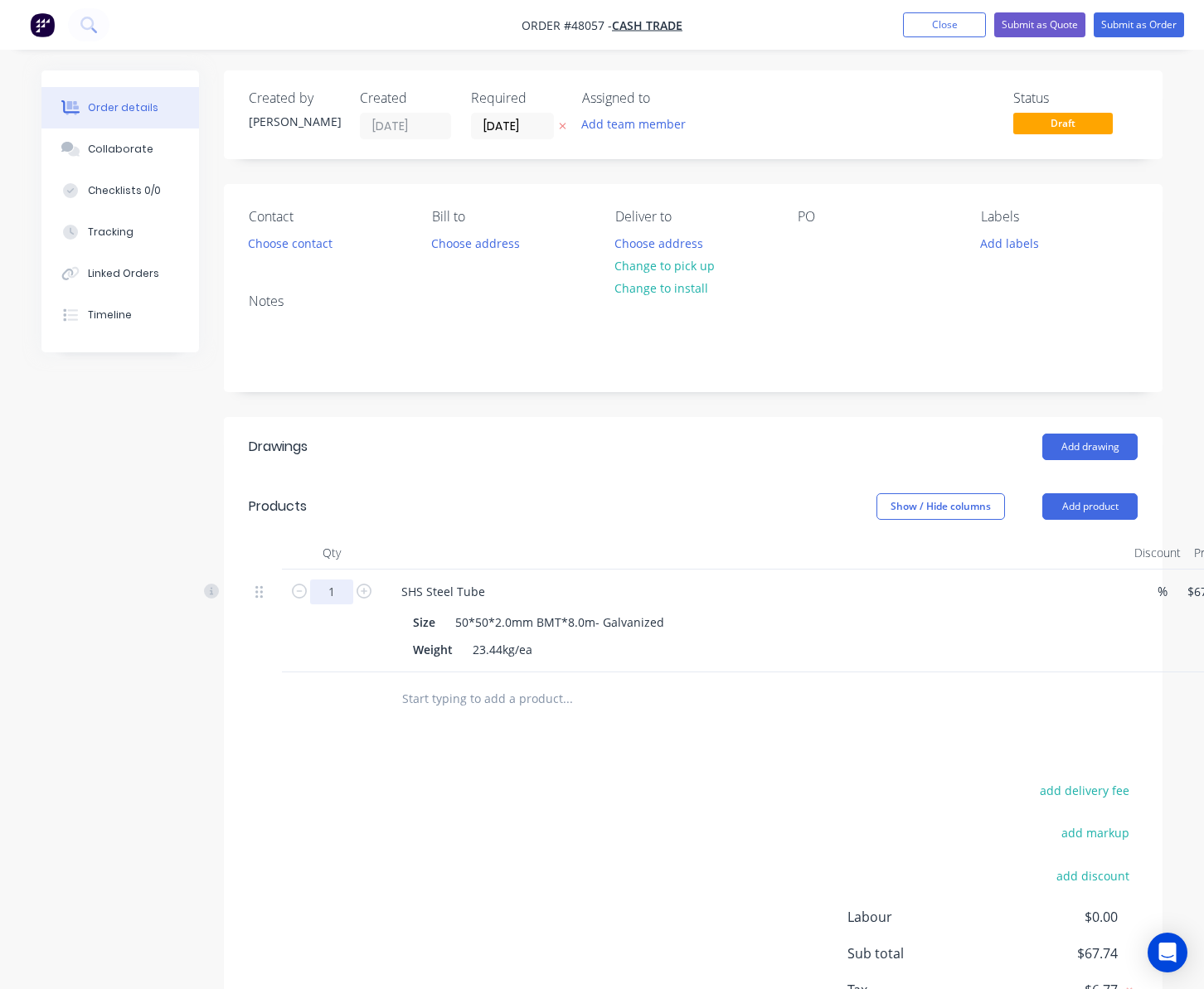
click at [342, 595] on input "1" at bounding box center [331, 591] width 43 height 25
type input "3"
type input "$203.22"
click at [644, 697] on input "text" at bounding box center [567, 698] width 332 height 33
click at [502, 588] on div "SHS Steel Tube" at bounding box center [754, 591] width 733 height 24
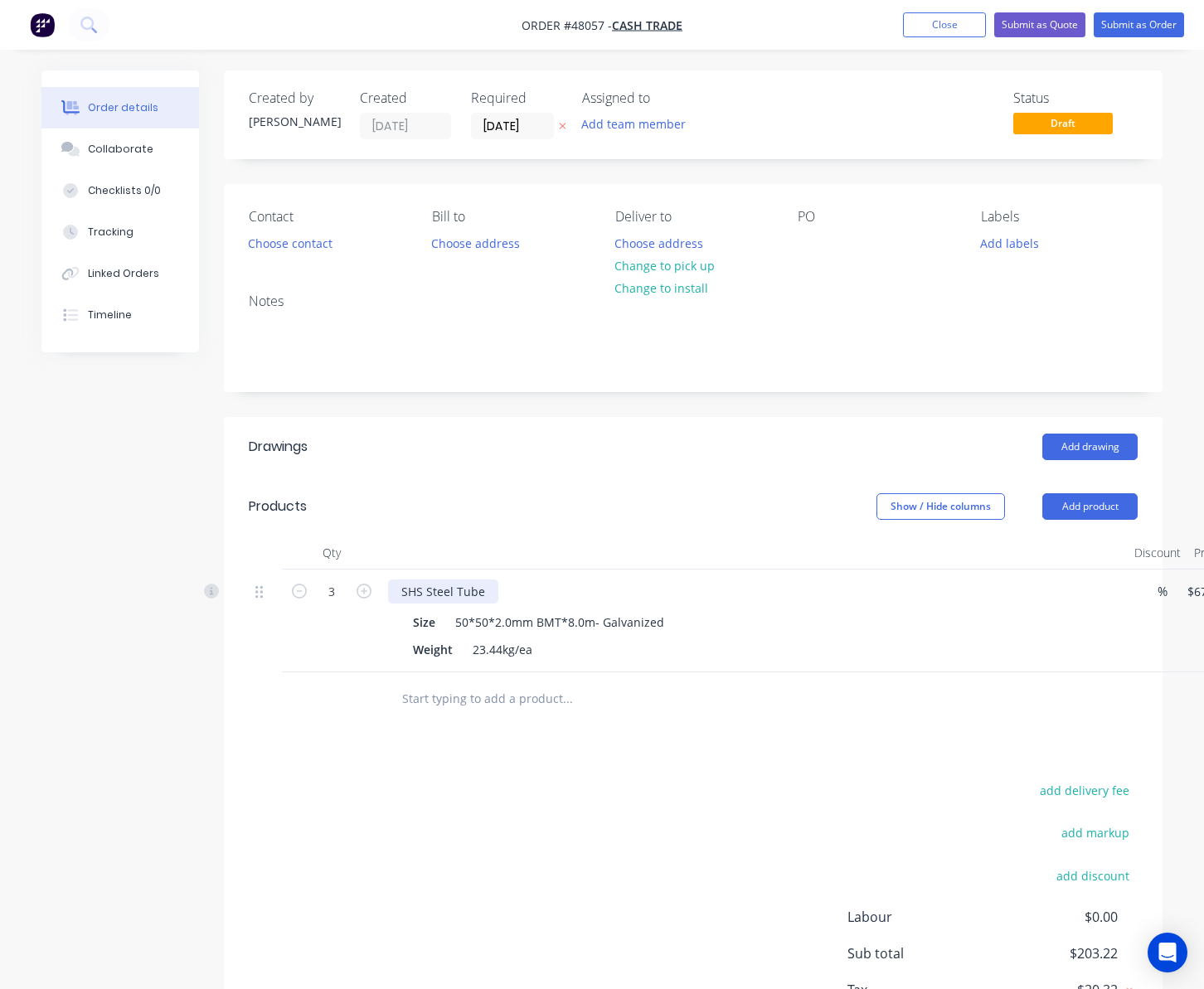
click at [488, 590] on div "SHS Steel Tube" at bounding box center [443, 591] width 111 height 24
click at [1081, 508] on button "Add product" at bounding box center [1090, 506] width 95 height 27
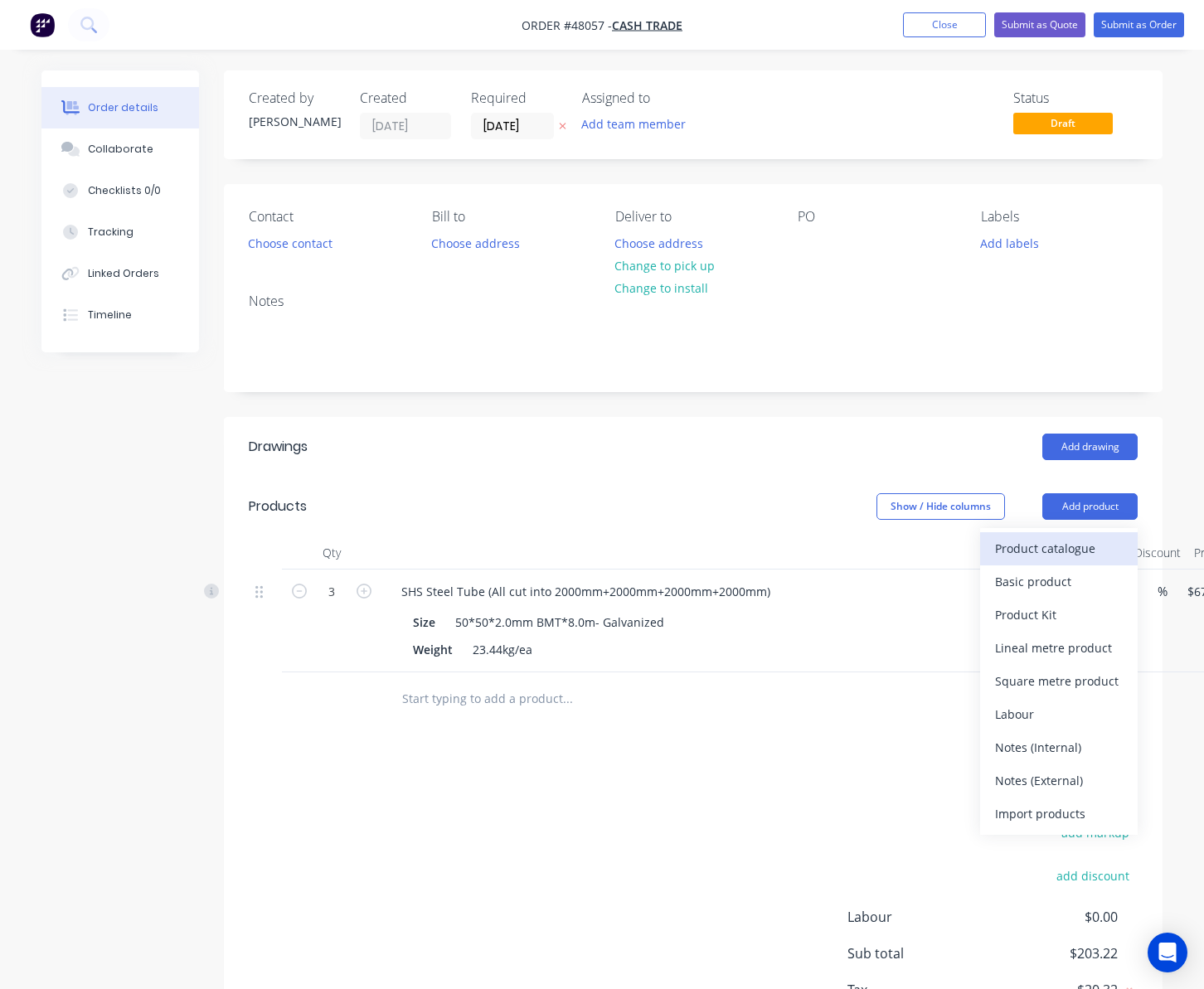
click at [1029, 554] on div "Product catalogue" at bounding box center [1059, 548] width 128 height 24
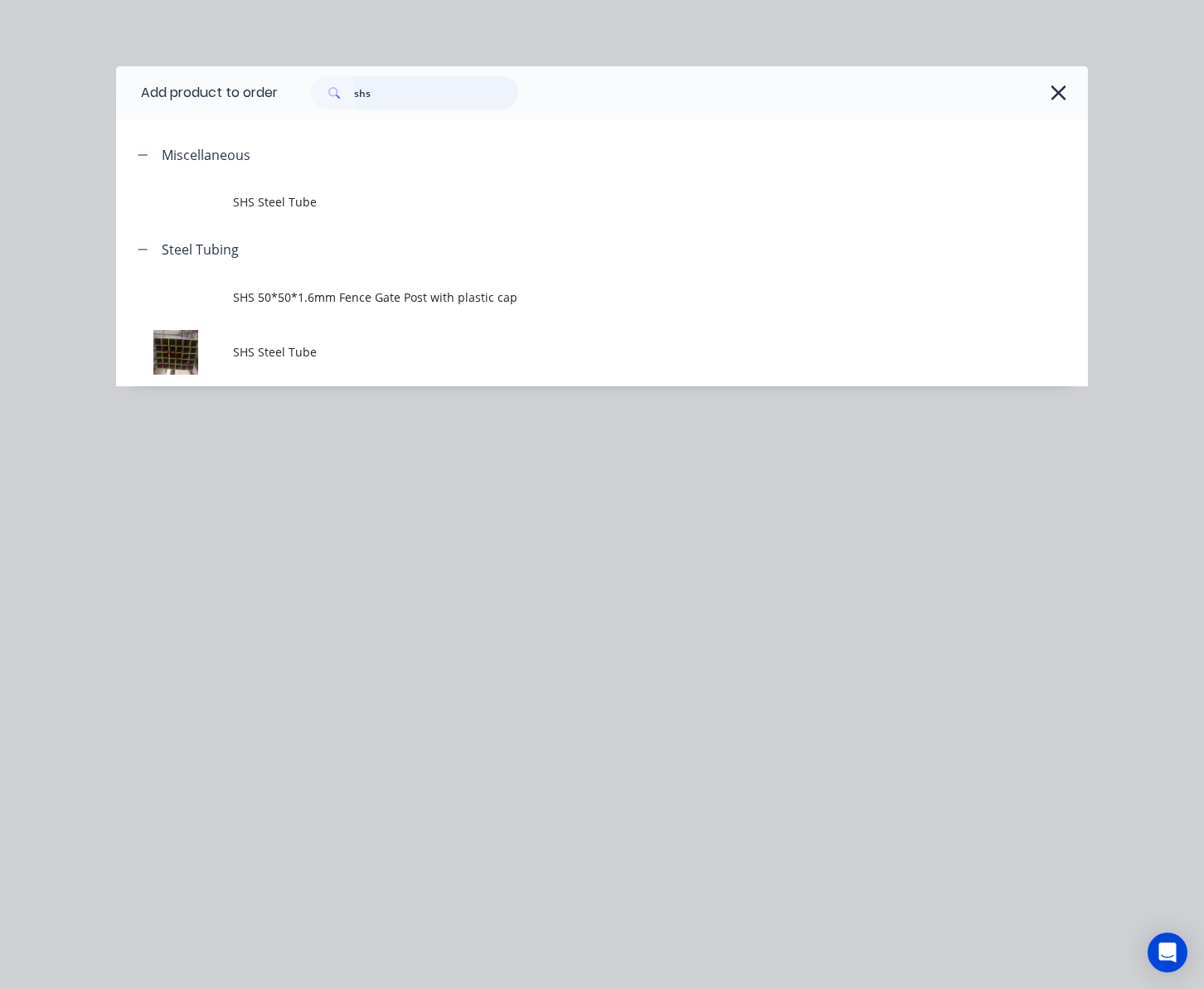
drag, startPoint x: 425, startPoint y: 98, endPoint x: 146, endPoint y: 100, distance: 279.0
click at [251, 110] on header "Add product to order shs" at bounding box center [602, 93] width 971 height 53
type input "cutting"
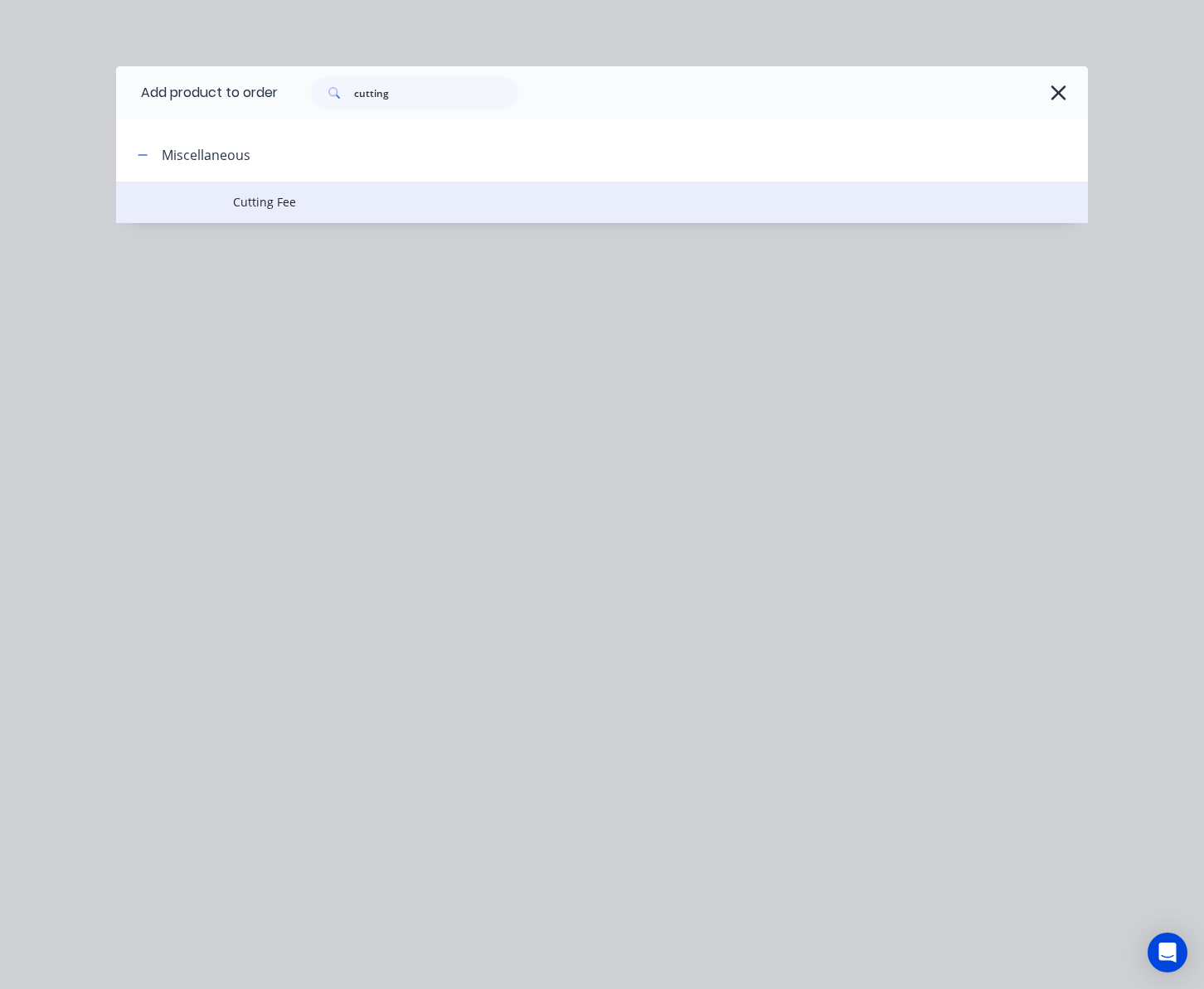
click at [451, 204] on span "Cutting Fee" at bounding box center [575, 202] width 684 height 17
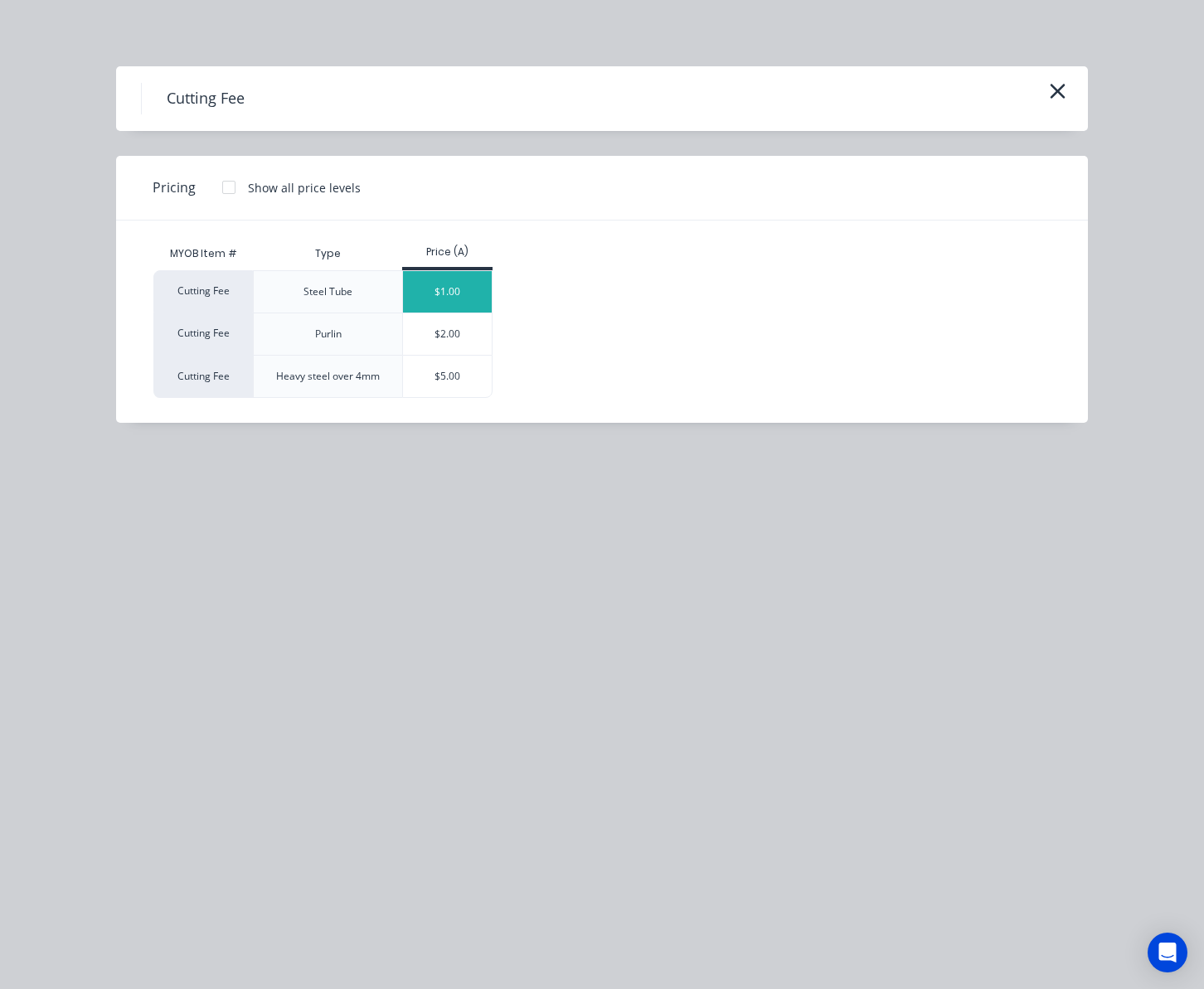
click at [457, 288] on div "$1.00" at bounding box center [447, 292] width 88 height 41
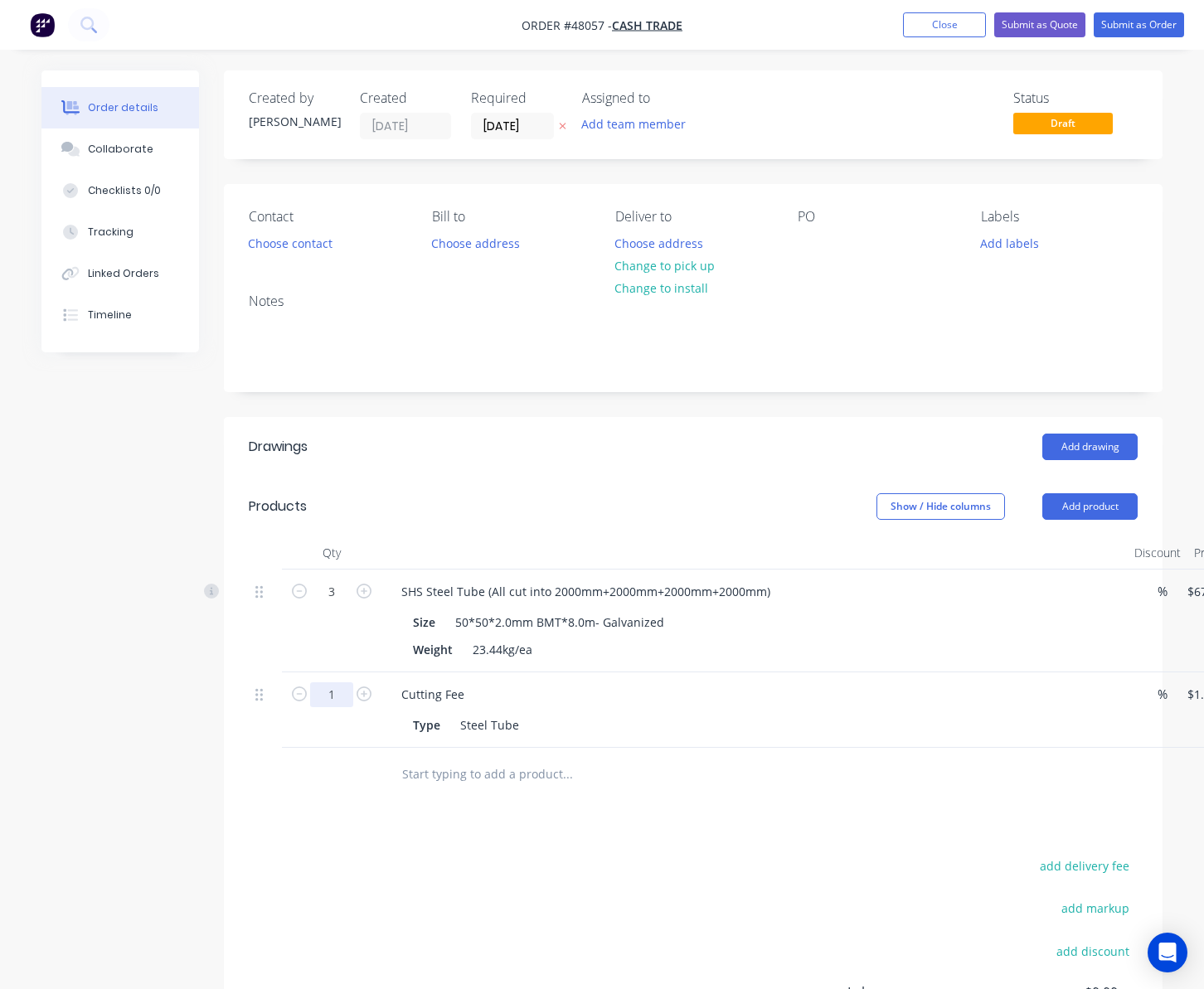
click at [342, 604] on input "1" at bounding box center [331, 591] width 43 height 25
type input "9"
type input "$9.00"
click at [684, 830] on div "Drawings Add drawing Products Show / Hide columns Add product Qty Discount Pric…" at bounding box center [693, 790] width 939 height 746
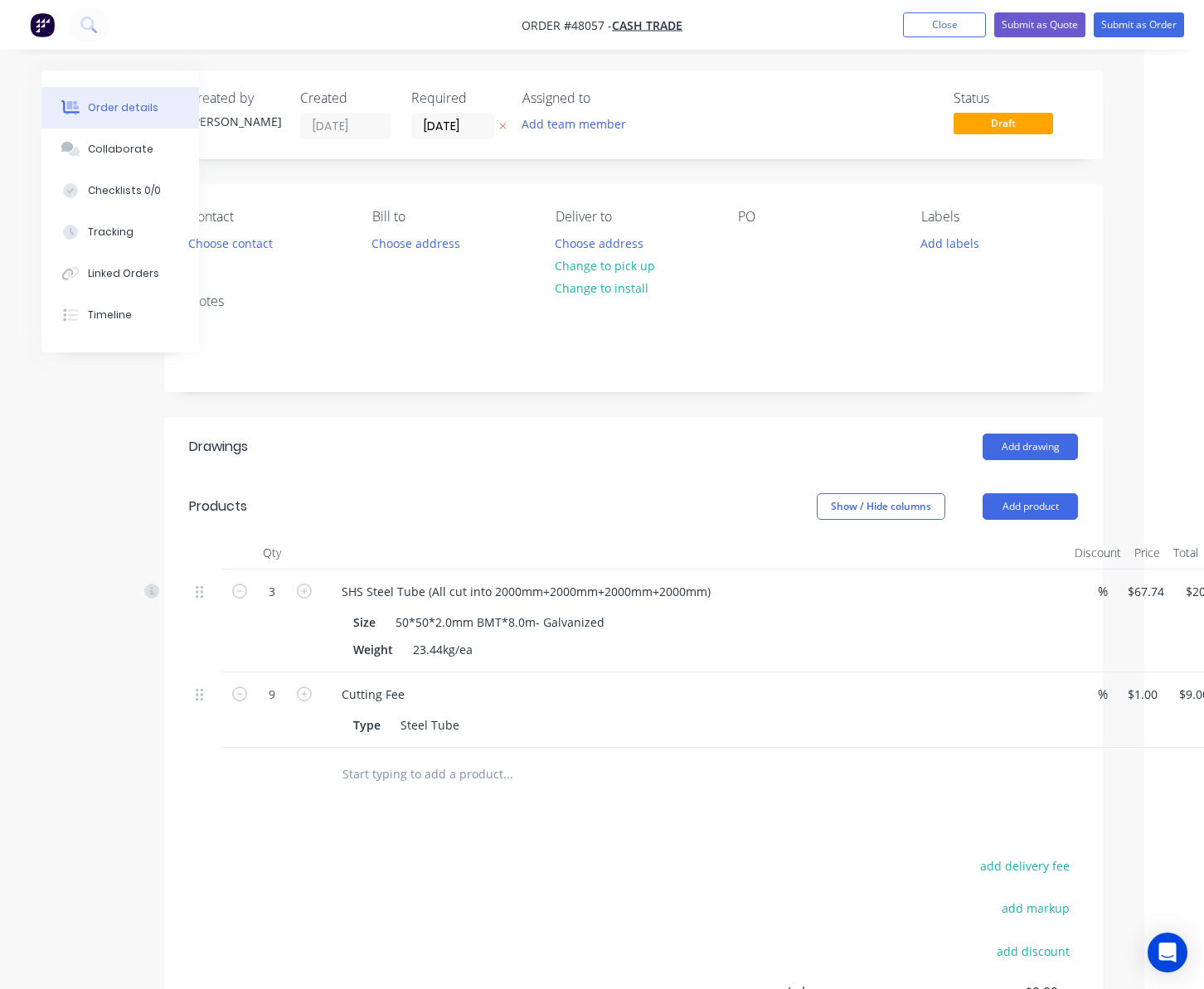
scroll to position [0, 133]
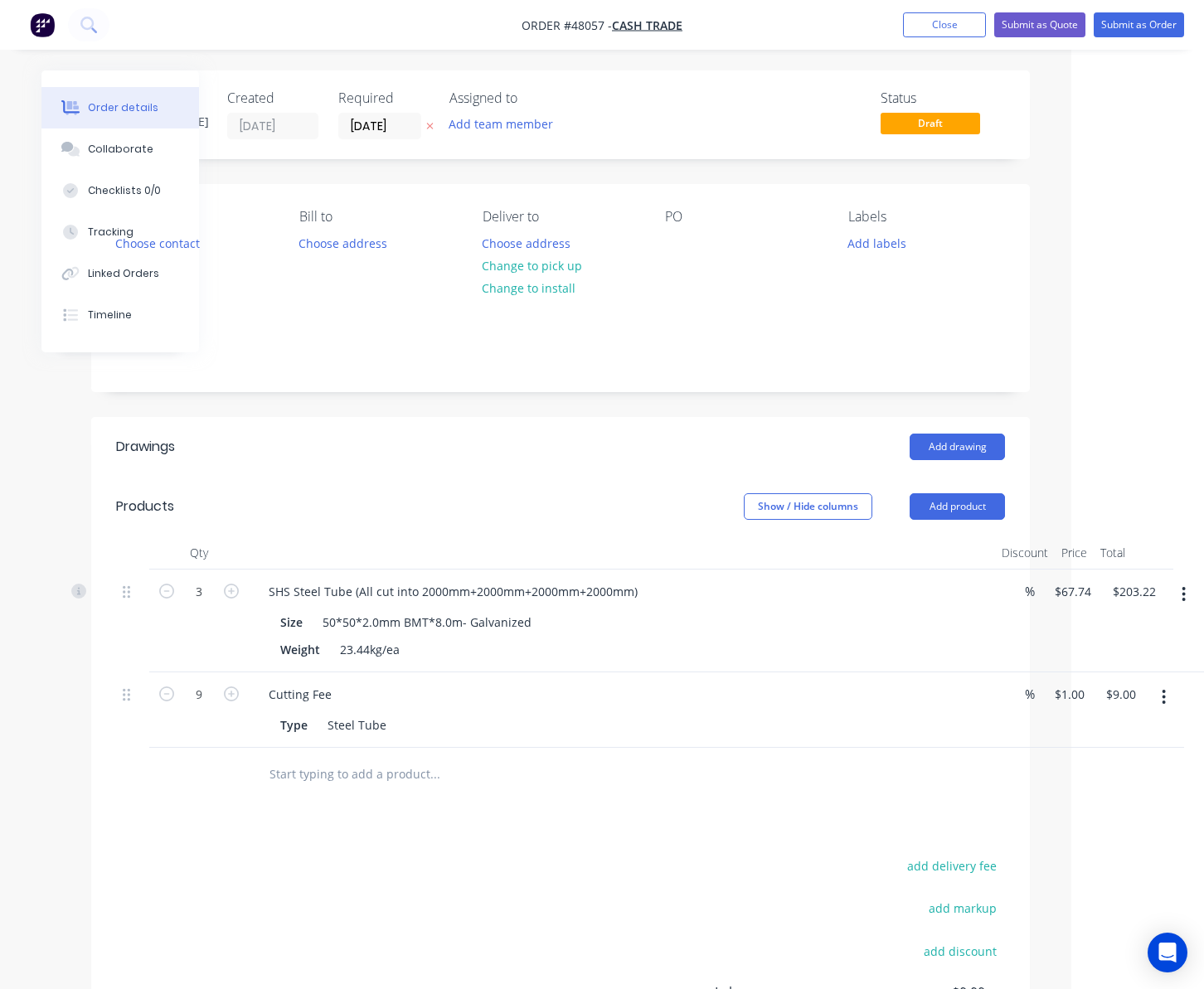
click at [674, 817] on div "Drawings Add drawing Products Show / Hide columns Add product Qty Discount Pric…" at bounding box center [560, 790] width 939 height 746
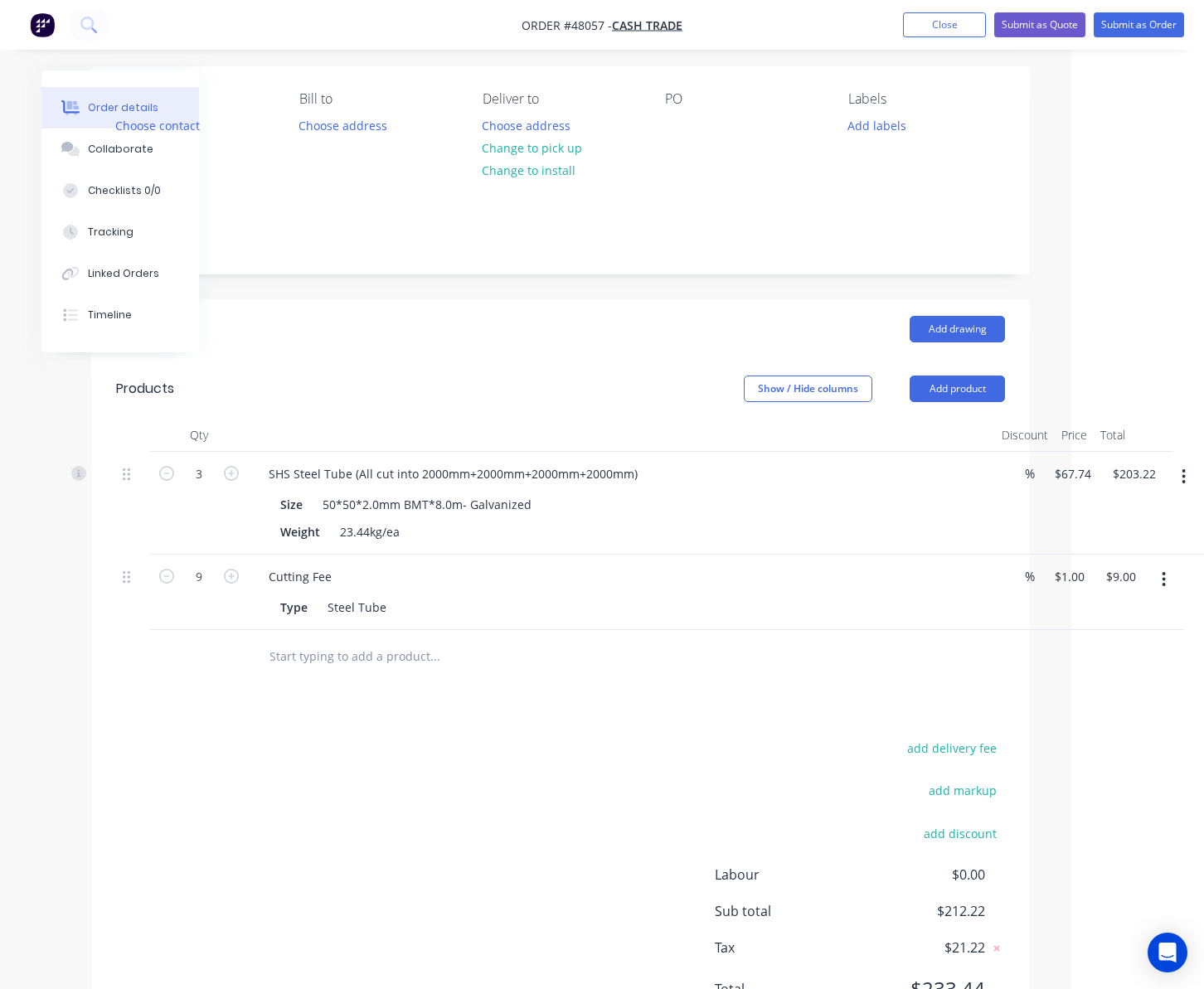
scroll to position [201, 133]
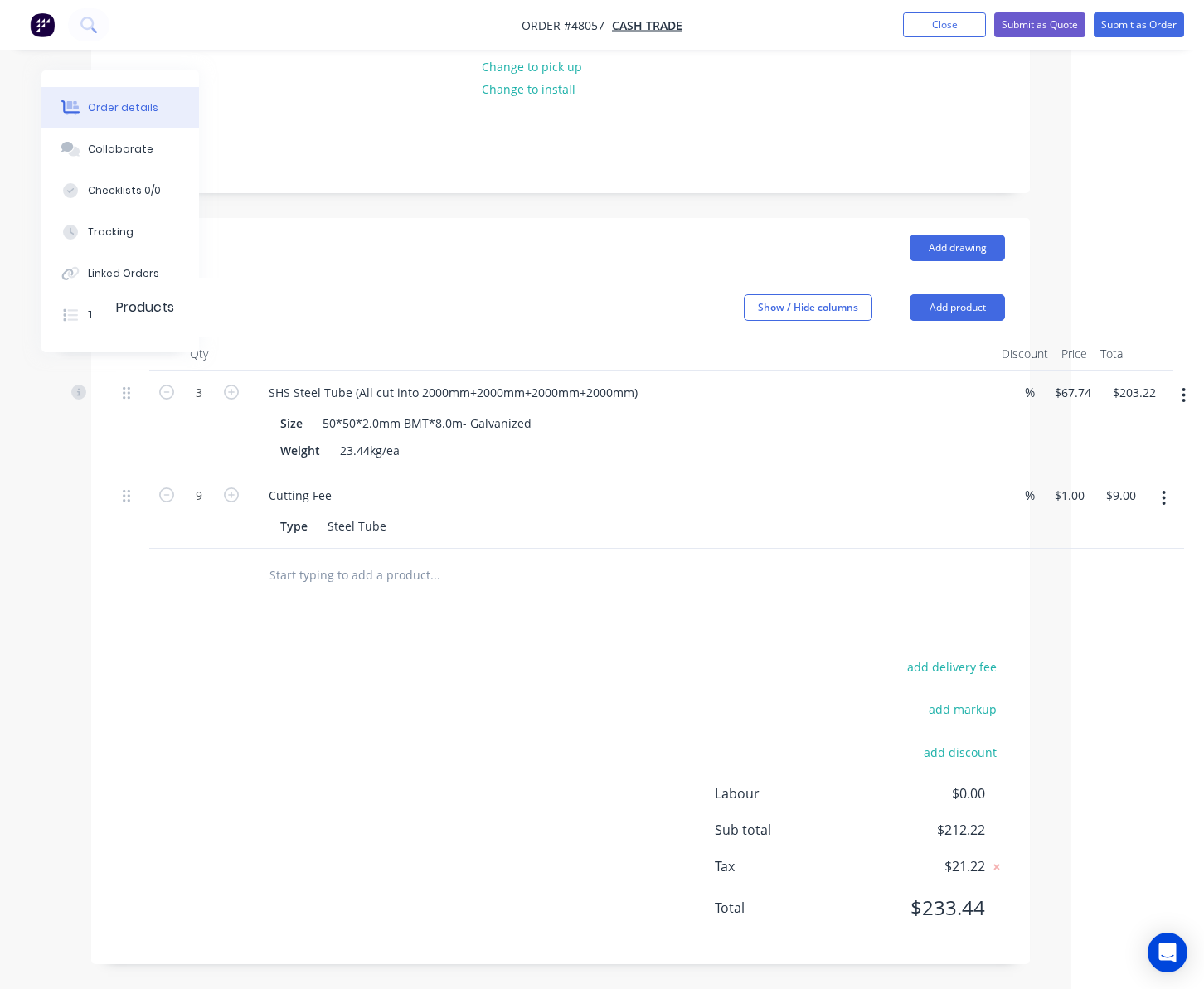
click at [1188, 399] on button "button" at bounding box center [1183, 395] width 39 height 30
click at [1133, 530] on div "Delete" at bounding box center [1125, 539] width 128 height 24
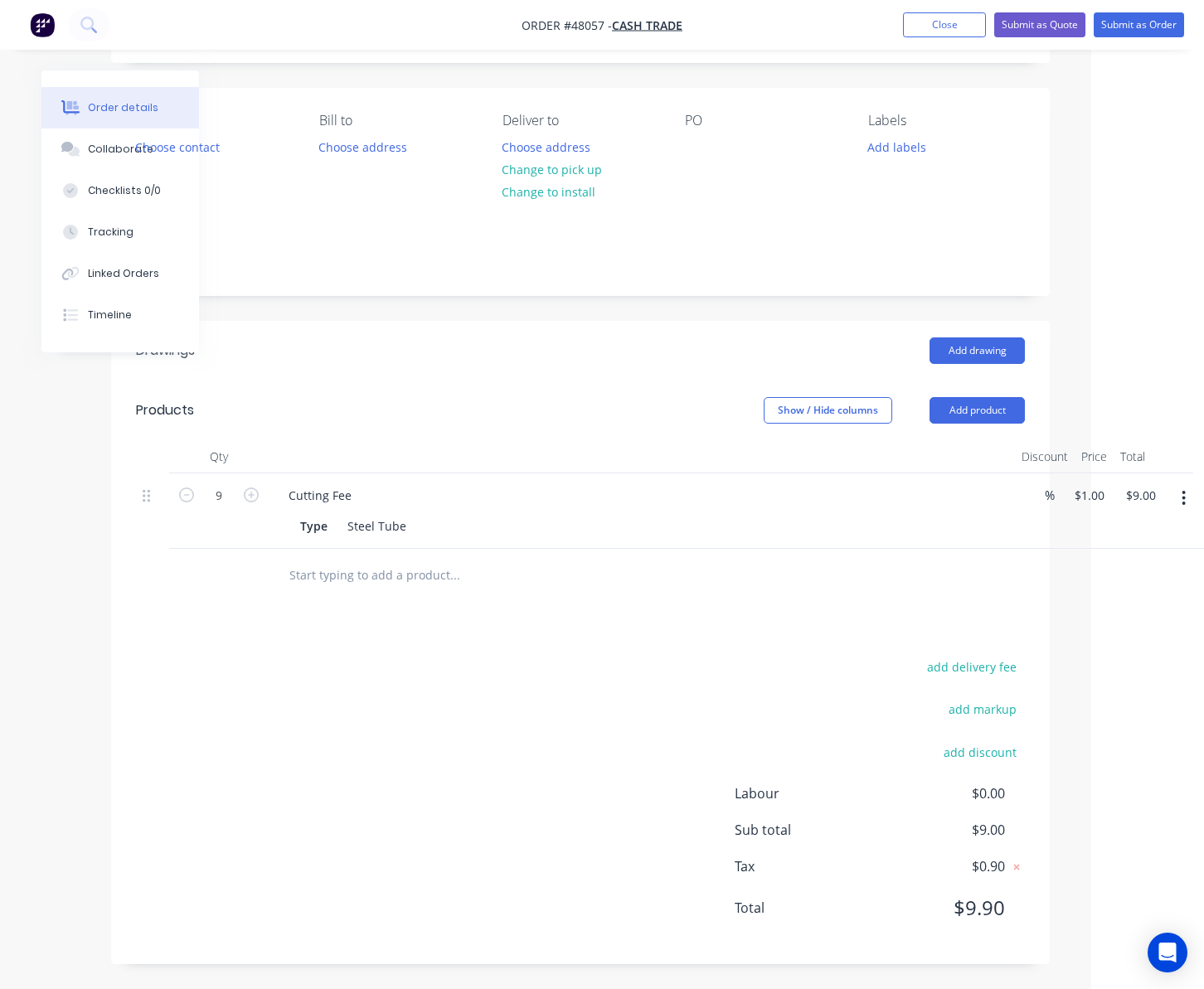
scroll to position [98, 112]
click at [923, 419] on div "Show / Hide columns" at bounding box center [846, 410] width 166 height 27
click at [971, 408] on button "Add product" at bounding box center [977, 410] width 95 height 27
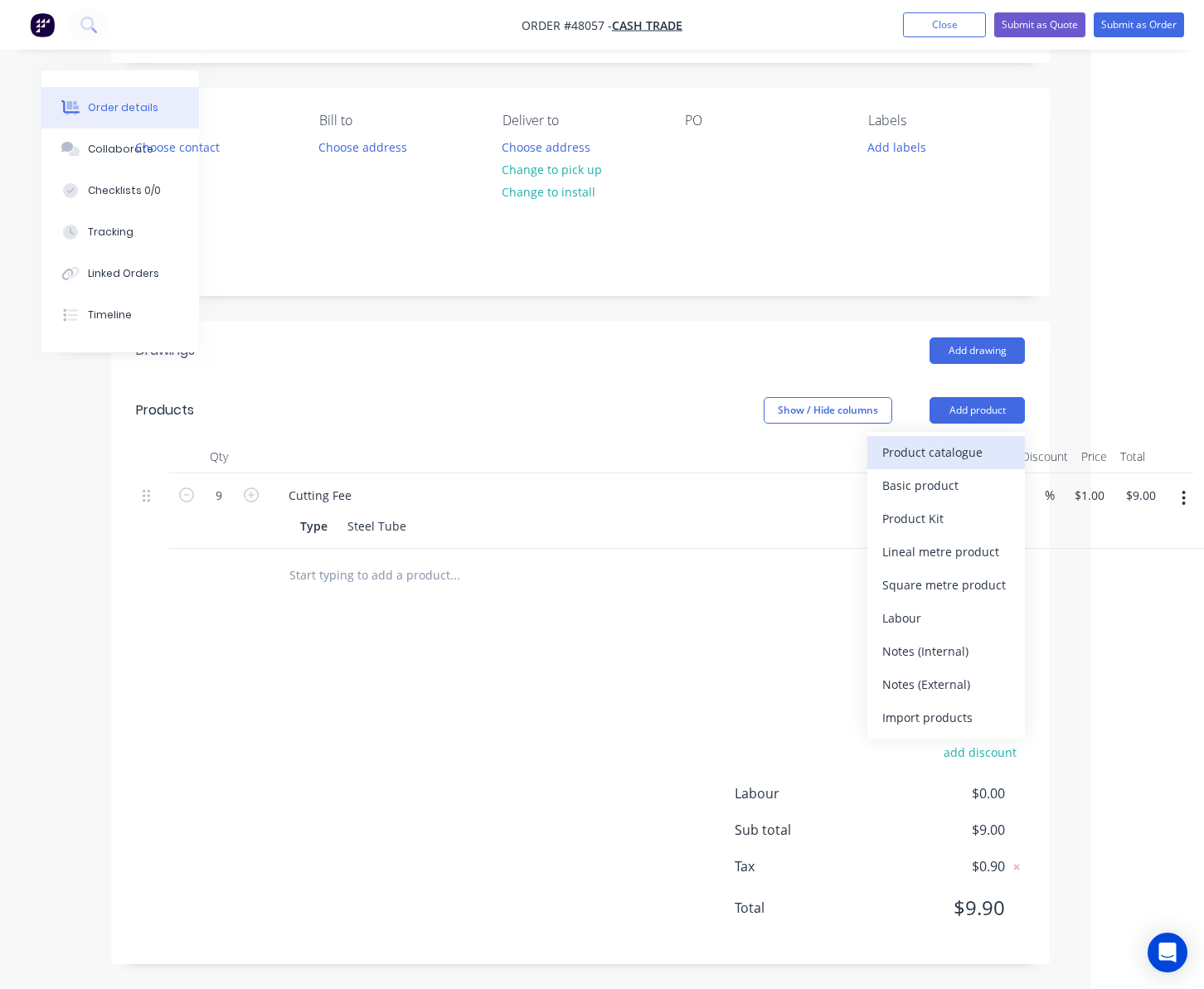
click at [983, 449] on div "Product catalogue" at bounding box center [946, 452] width 128 height 24
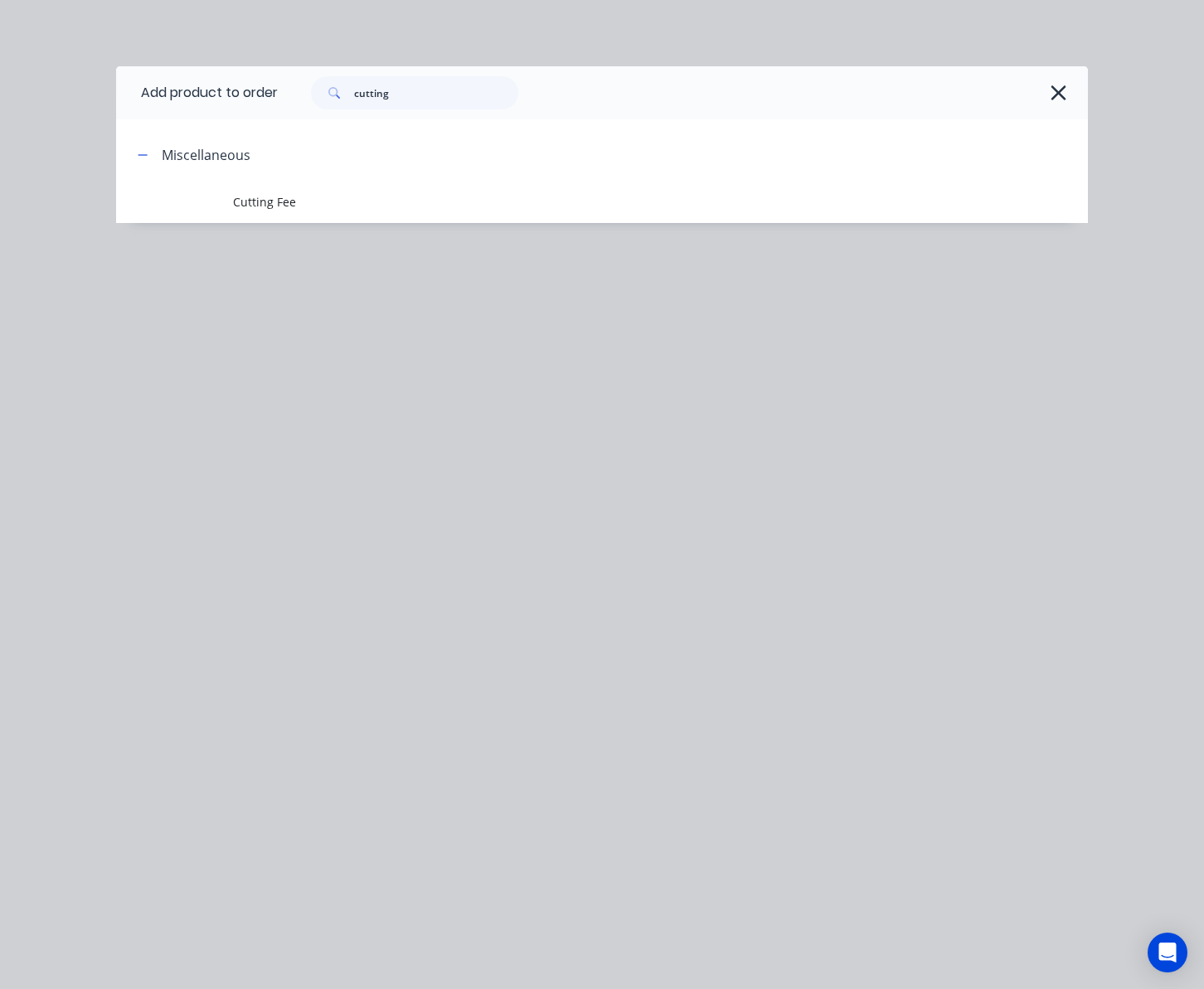
drag, startPoint x: 995, startPoint y: 457, endPoint x: 626, endPoint y: 120, distance: 499.7
click at [992, 443] on div "Add product to order cutting Miscellaneous Cutting Fee" at bounding box center [602, 494] width 1204 height 989
drag, startPoint x: 260, startPoint y: 108, endPoint x: 197, endPoint y: 111, distance: 63.1
click at [209, 112] on header "Add product to order cutting" at bounding box center [602, 93] width 971 height 53
type input "shs"
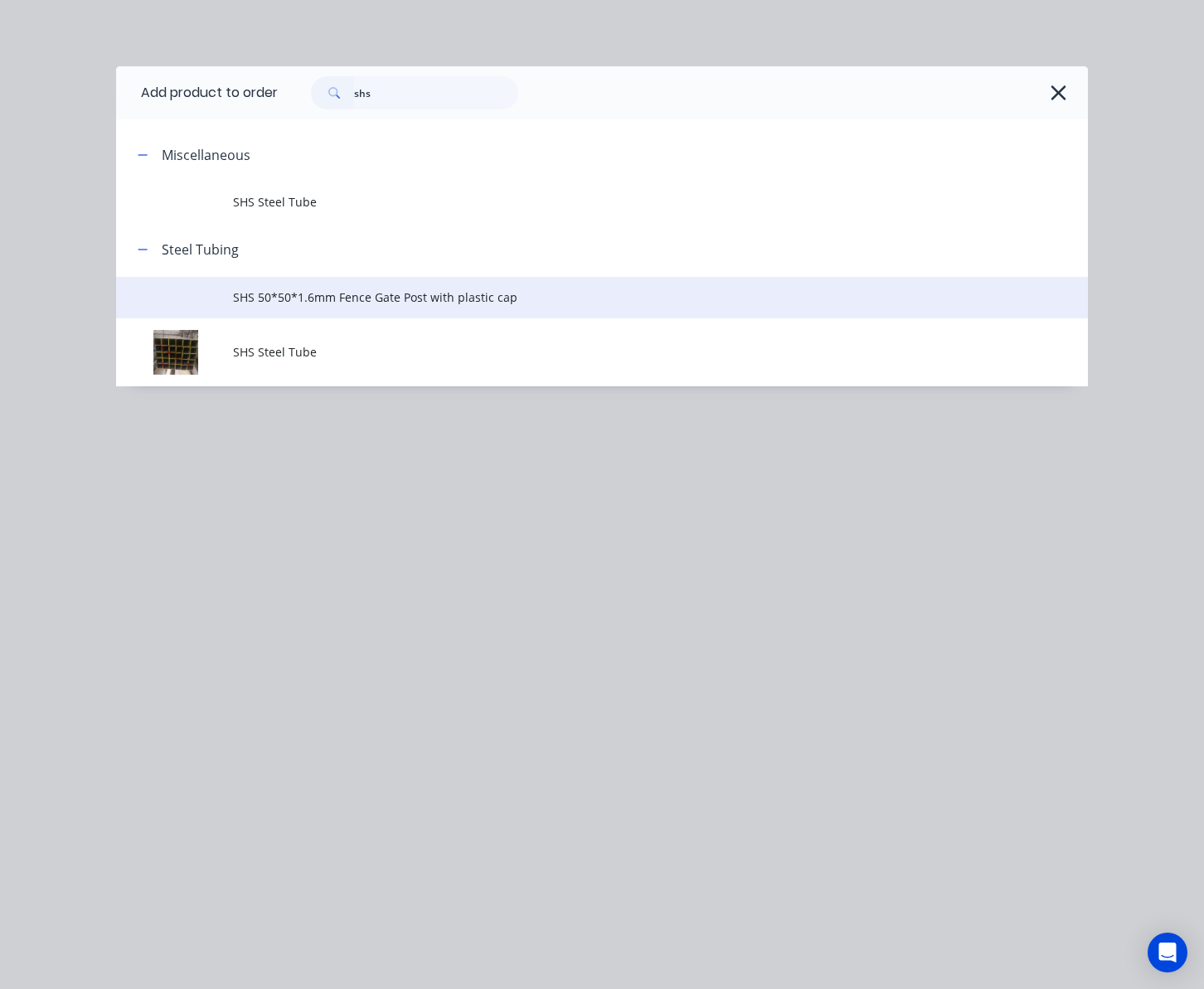
click at [462, 292] on span "SHS 50*50*1.6mm Fence Gate Post with plastic cap" at bounding box center [575, 297] width 684 height 17
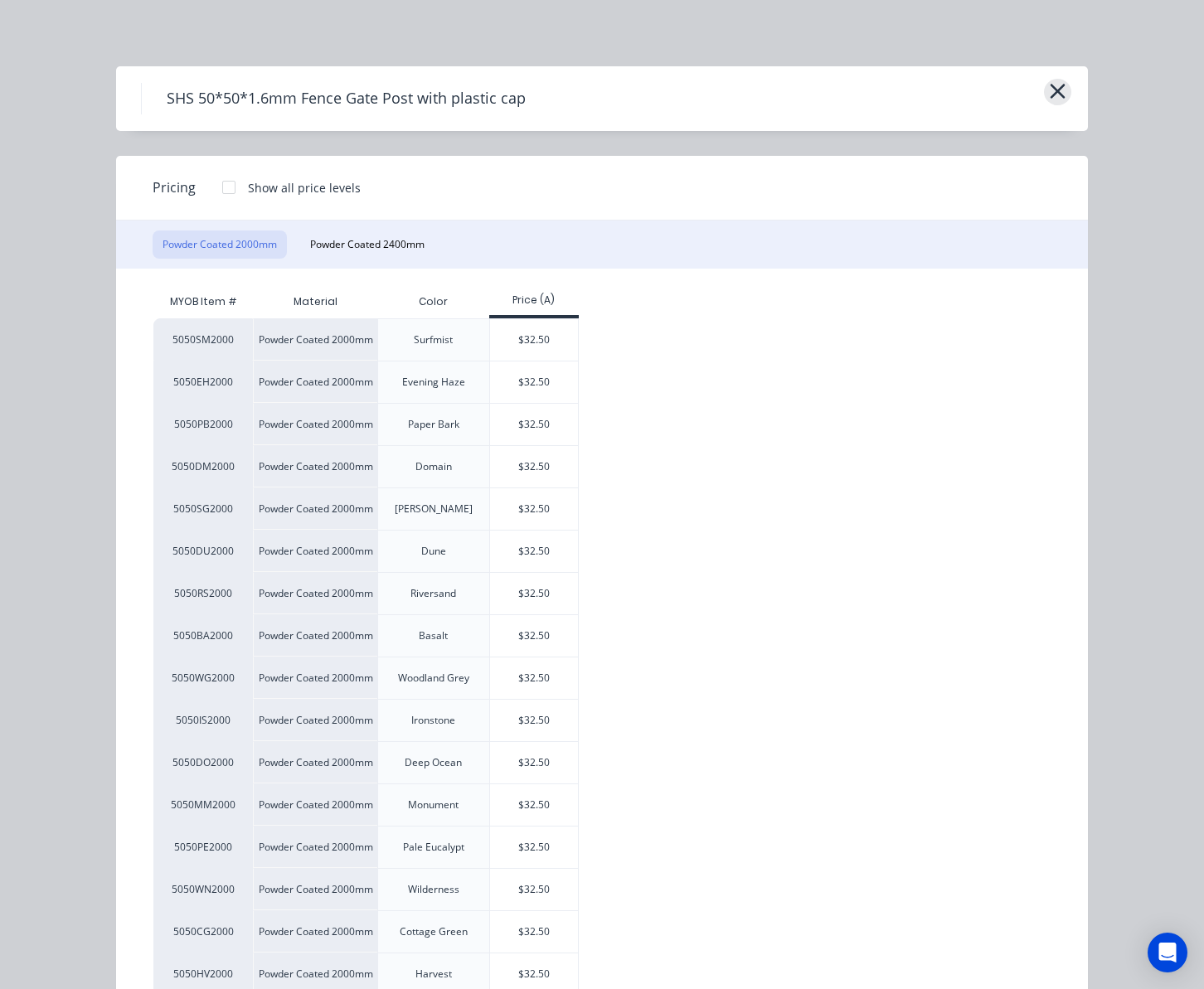
click at [1062, 94] on button "button" at bounding box center [1058, 92] width 27 height 27
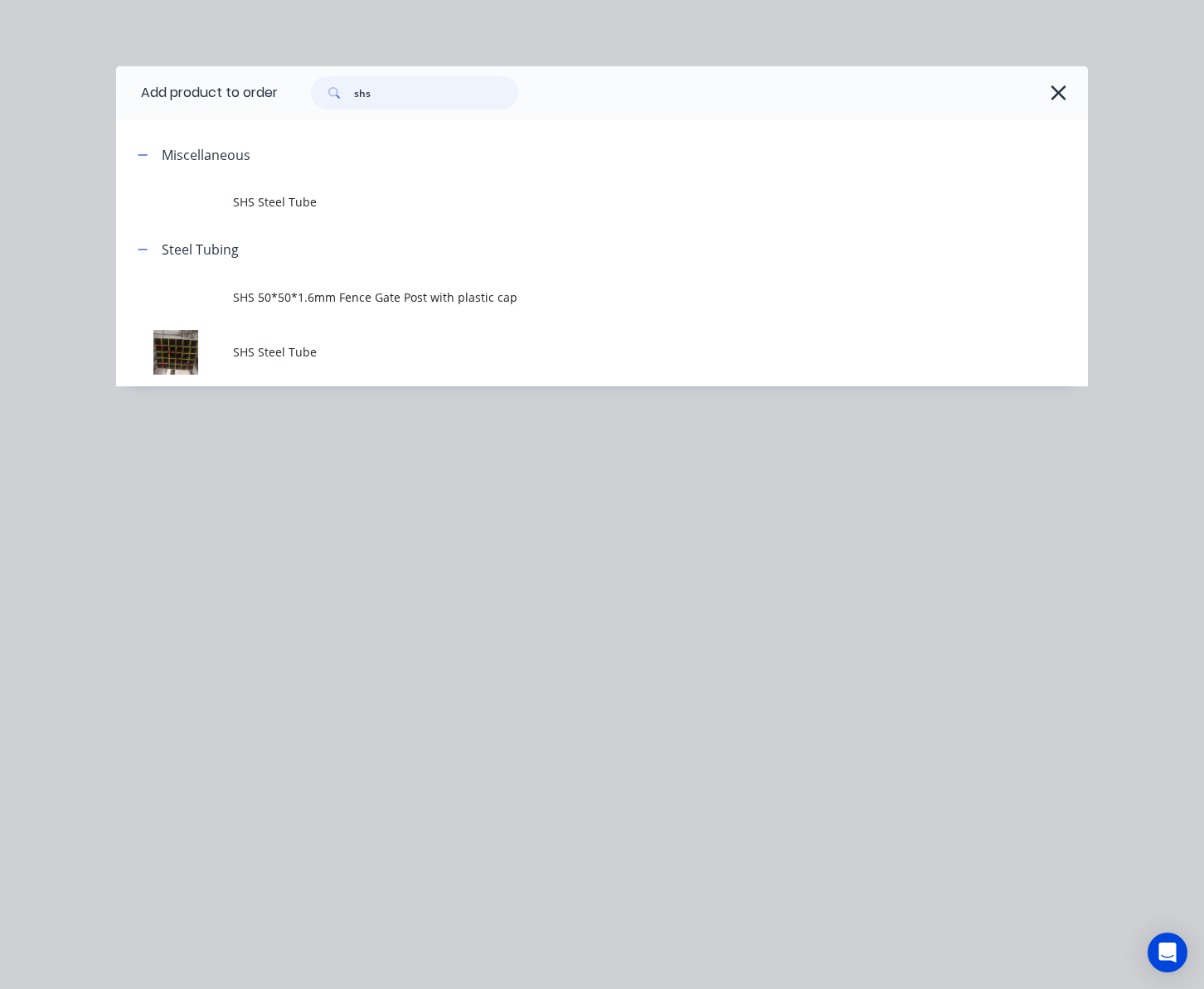
drag, startPoint x: 408, startPoint y: 100, endPoint x: 274, endPoint y: 108, distance: 134.2
click at [281, 106] on div "shs" at bounding box center [675, 93] width 794 height 33
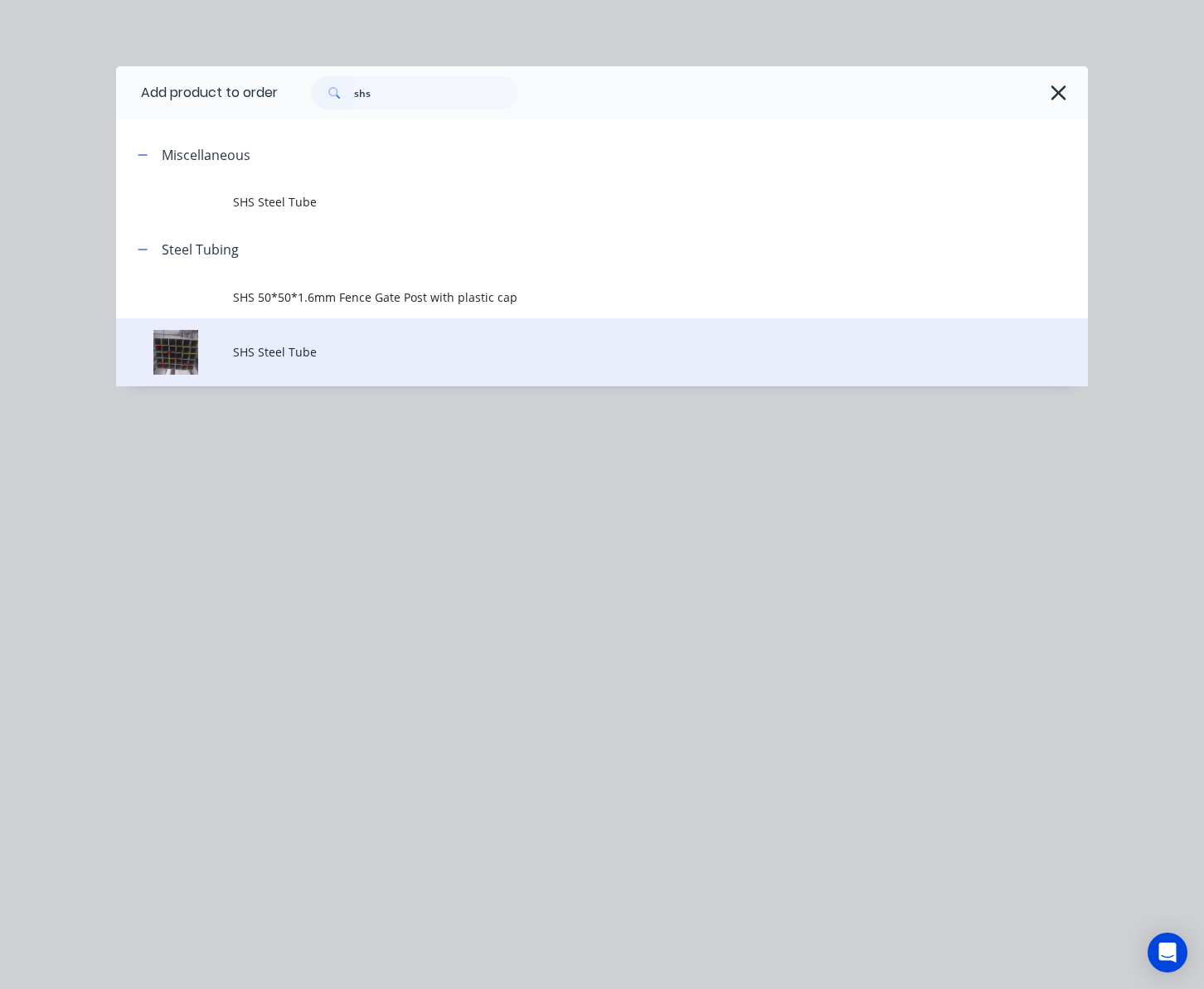
click at [342, 346] on span "SHS Steel Tube" at bounding box center [575, 352] width 684 height 17
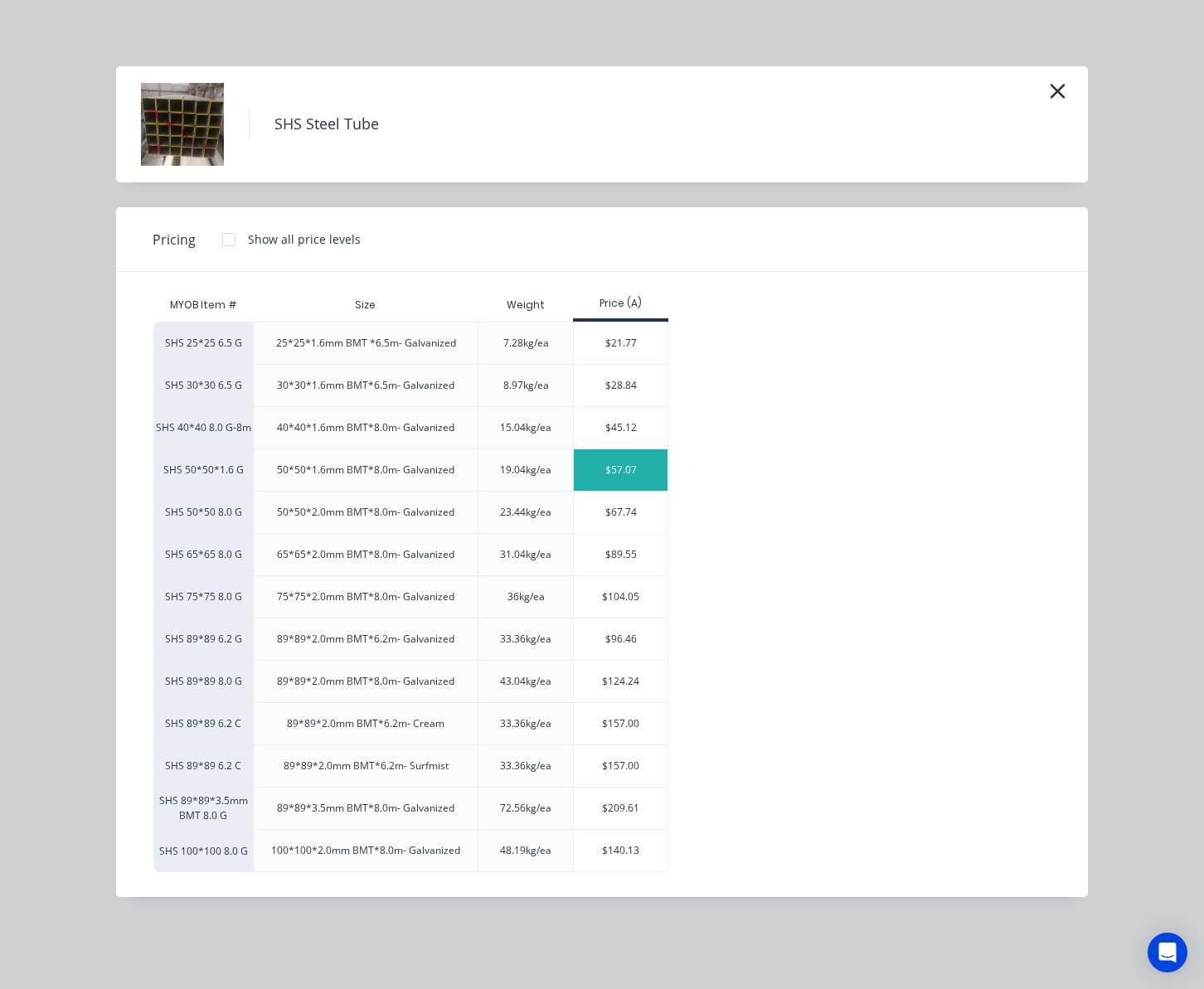
click at [621, 464] on div "$57.07" at bounding box center [620, 470] width 94 height 41
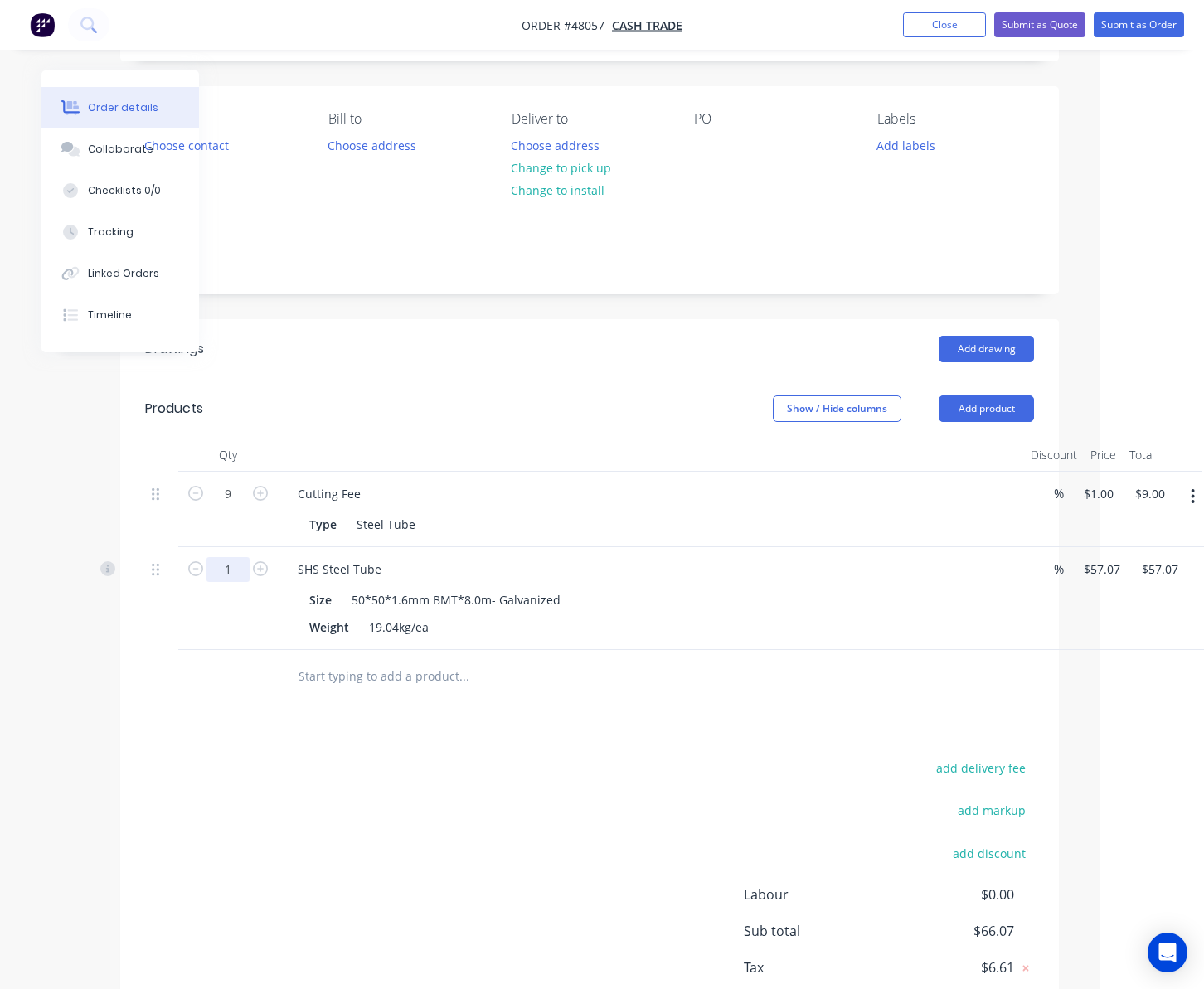
click at [223, 506] on input "1" at bounding box center [228, 493] width 43 height 25
type input "3"
type input "$171.21"
click at [386, 562] on div "SHS Steel Tube" at bounding box center [339, 569] width 111 height 24
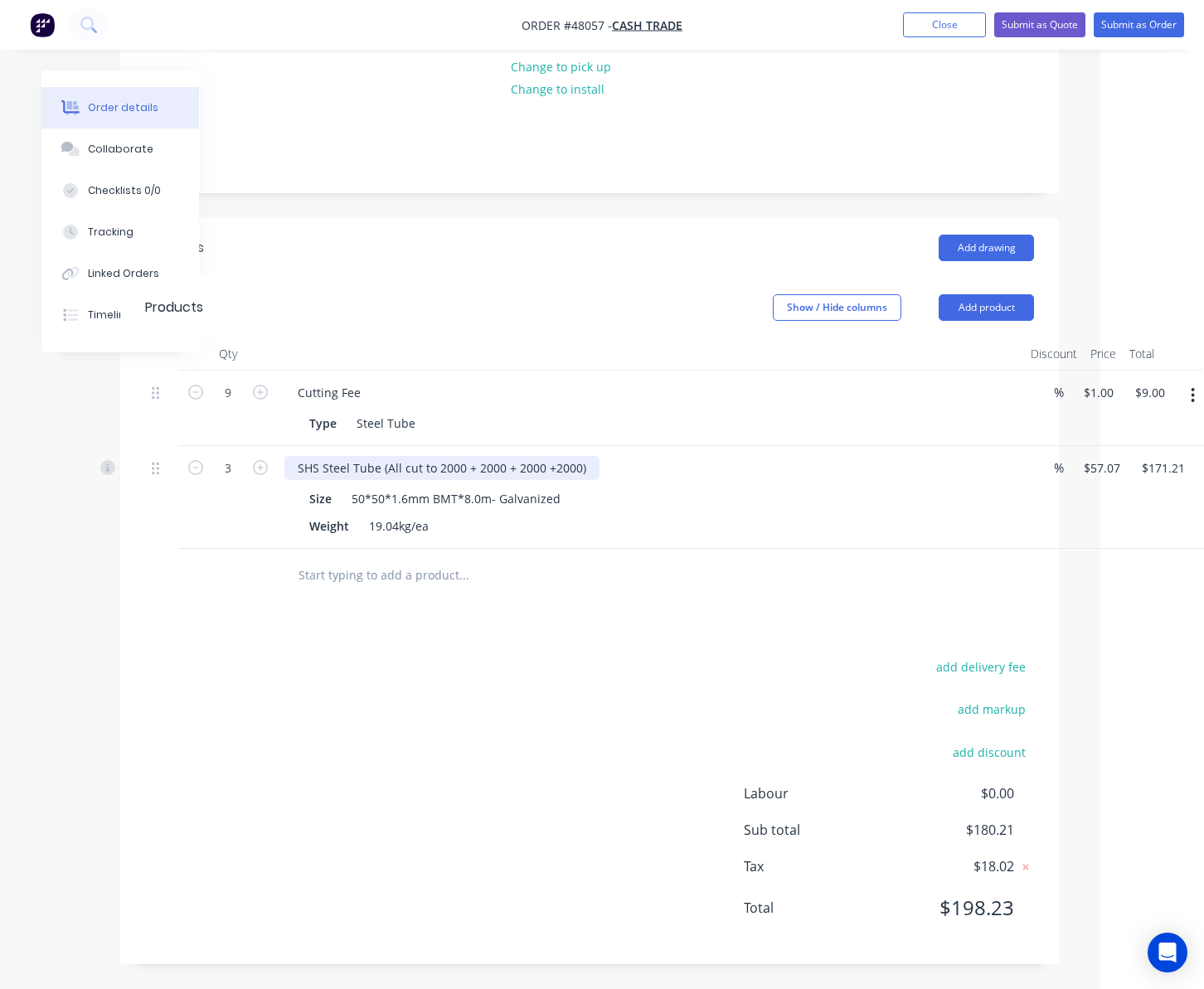
scroll to position [201, 133]
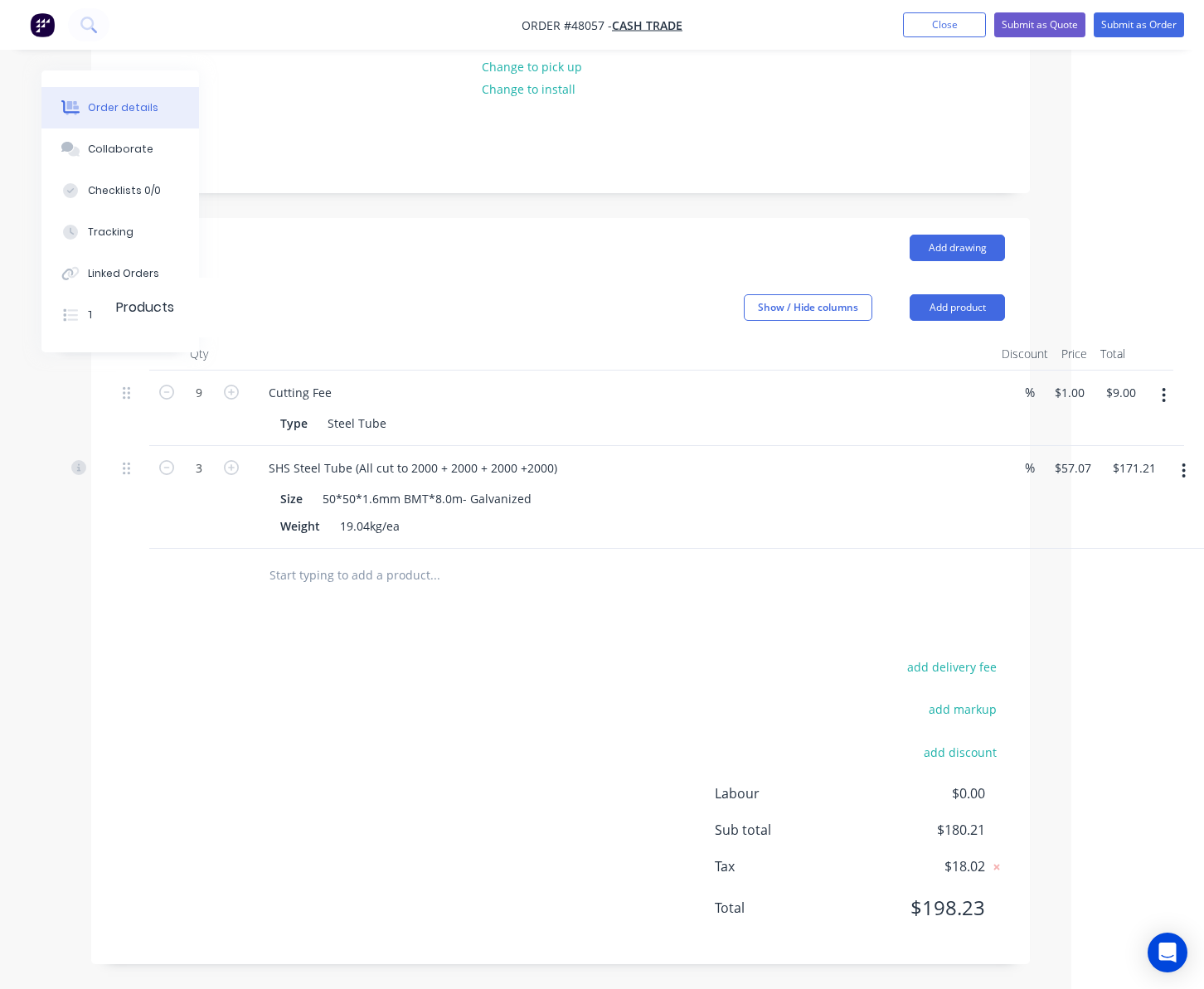
click at [539, 660] on div "add delivery fee add markup add discount Labour $0.00 Sub total $180.21 Tax $18…" at bounding box center [560, 797] width 889 height 283
click at [1129, 27] on button "Submit as Order" at bounding box center [1139, 24] width 90 height 25
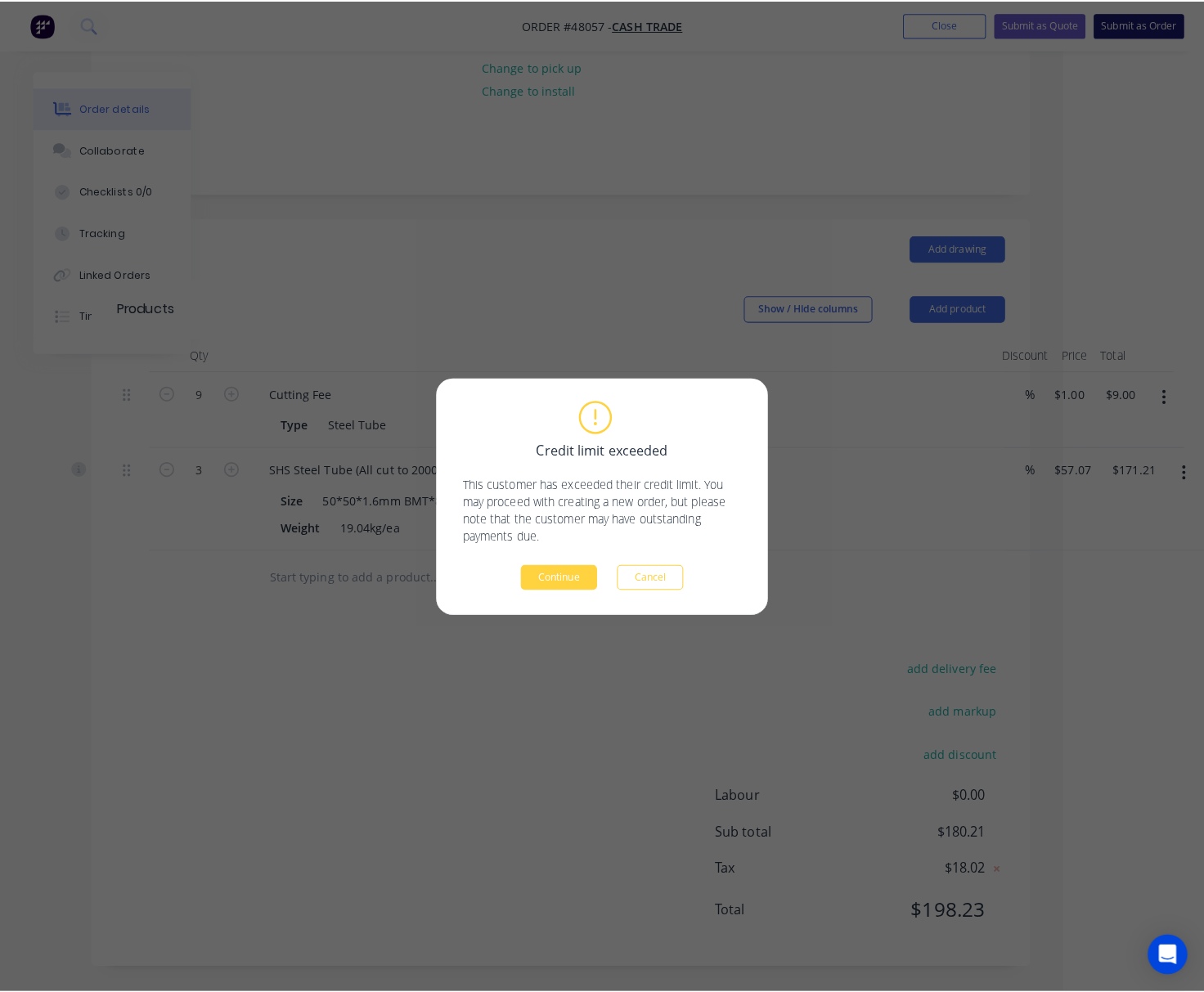
scroll to position [182, 114]
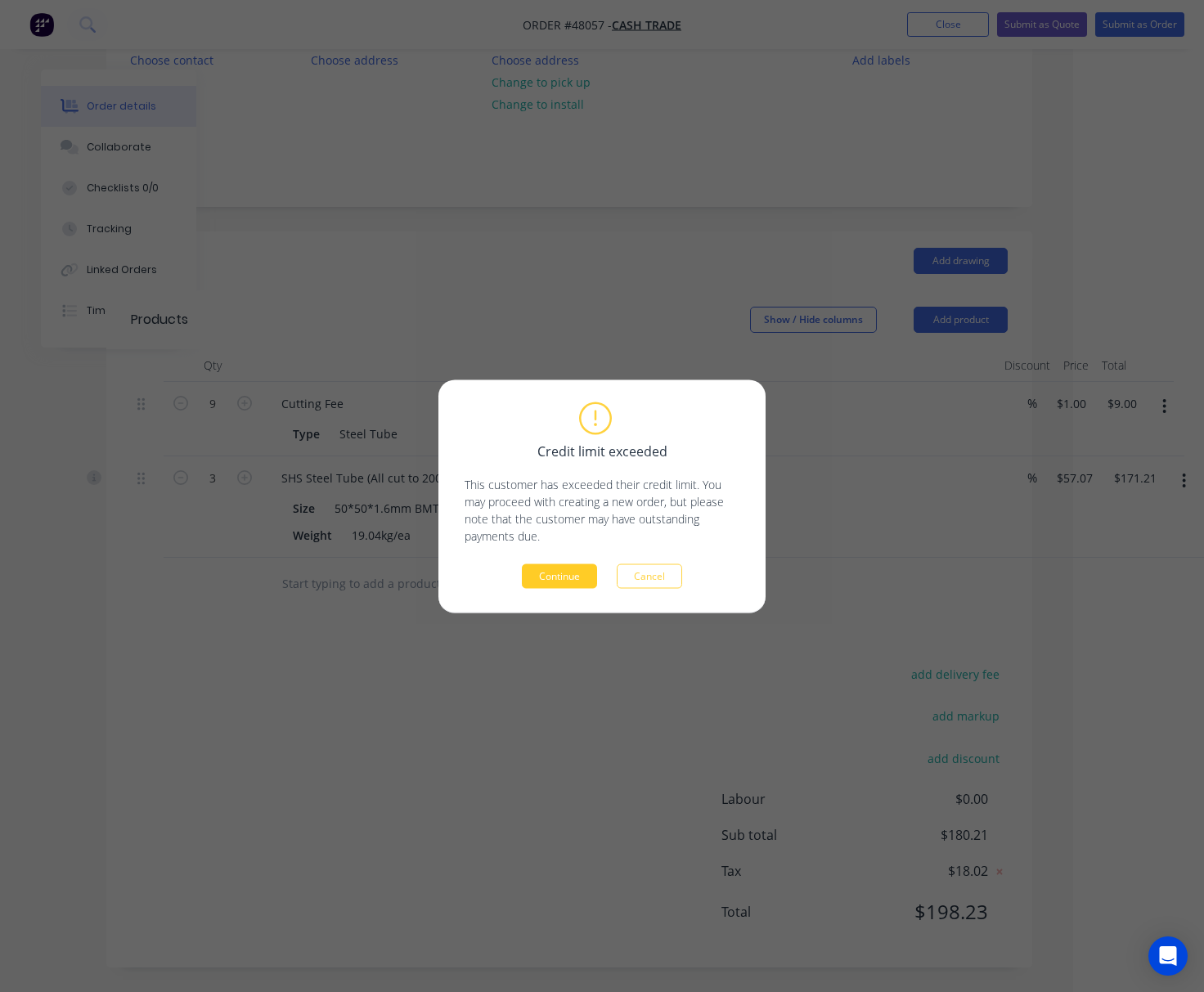
click at [546, 583] on button "Continue" at bounding box center [559, 576] width 75 height 25
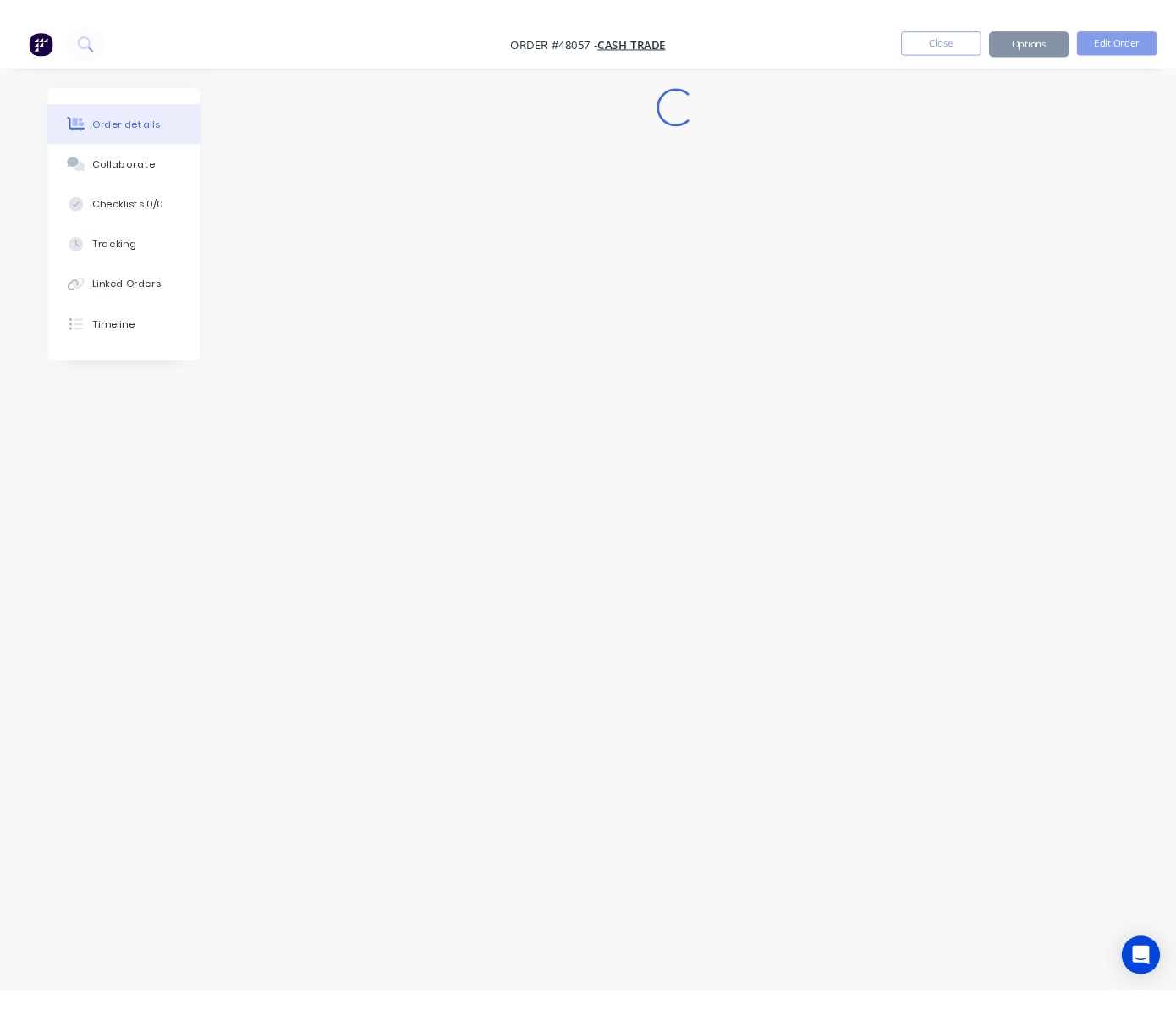
scroll to position [0, 0]
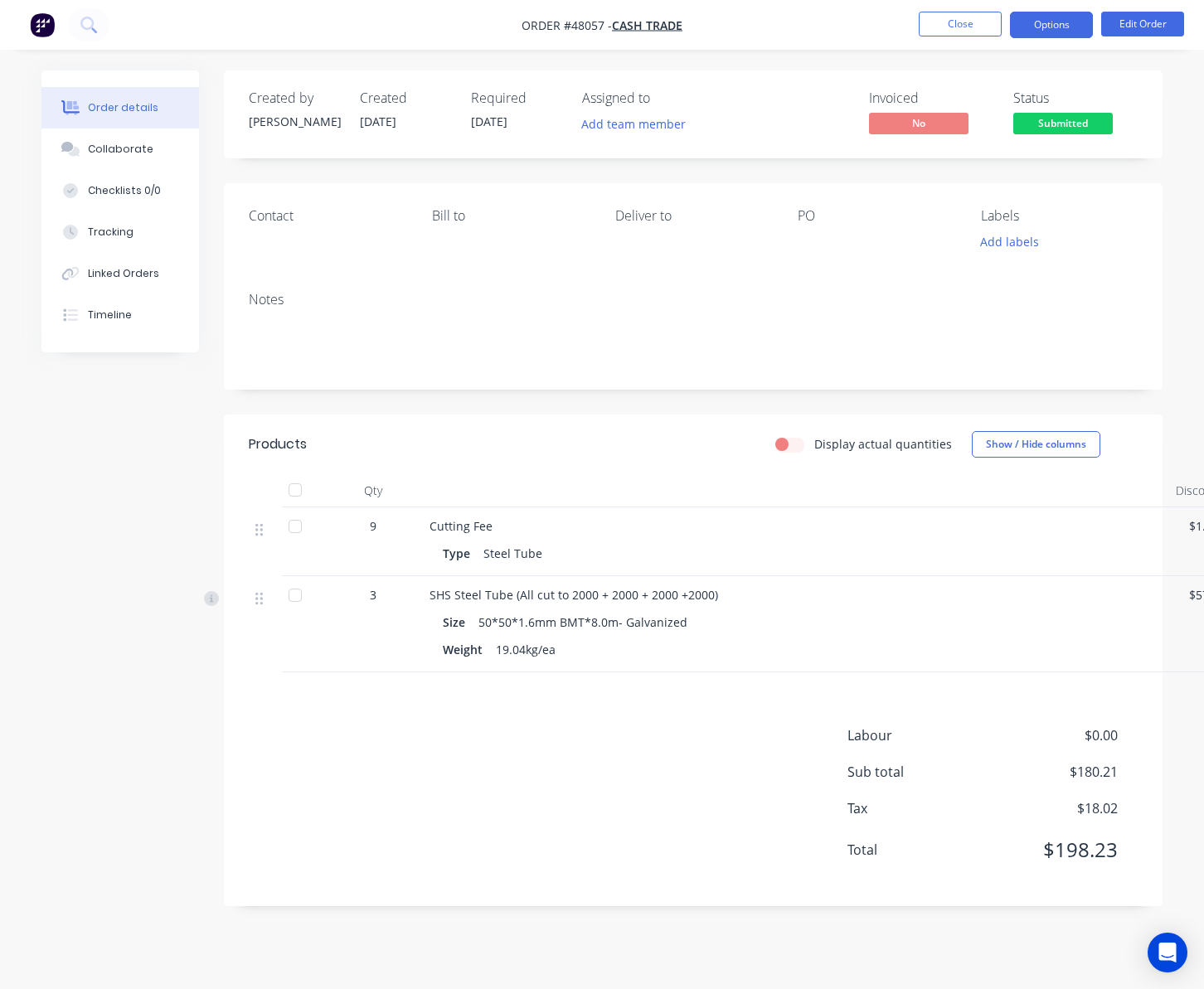
click at [1046, 30] on button "Options" at bounding box center [1051, 25] width 83 height 27
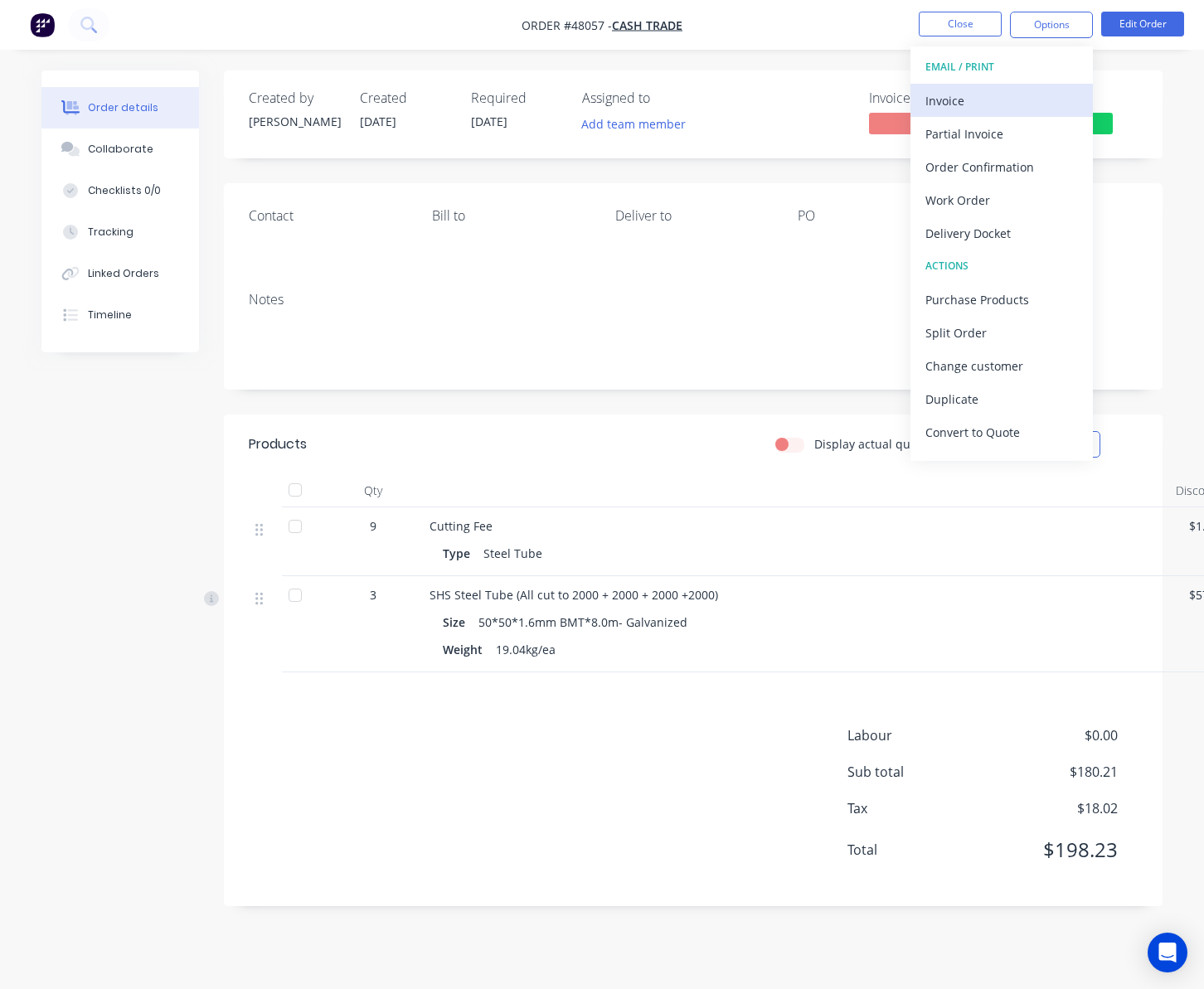
click at [1002, 98] on div "Invoice" at bounding box center [1001, 100] width 153 height 24
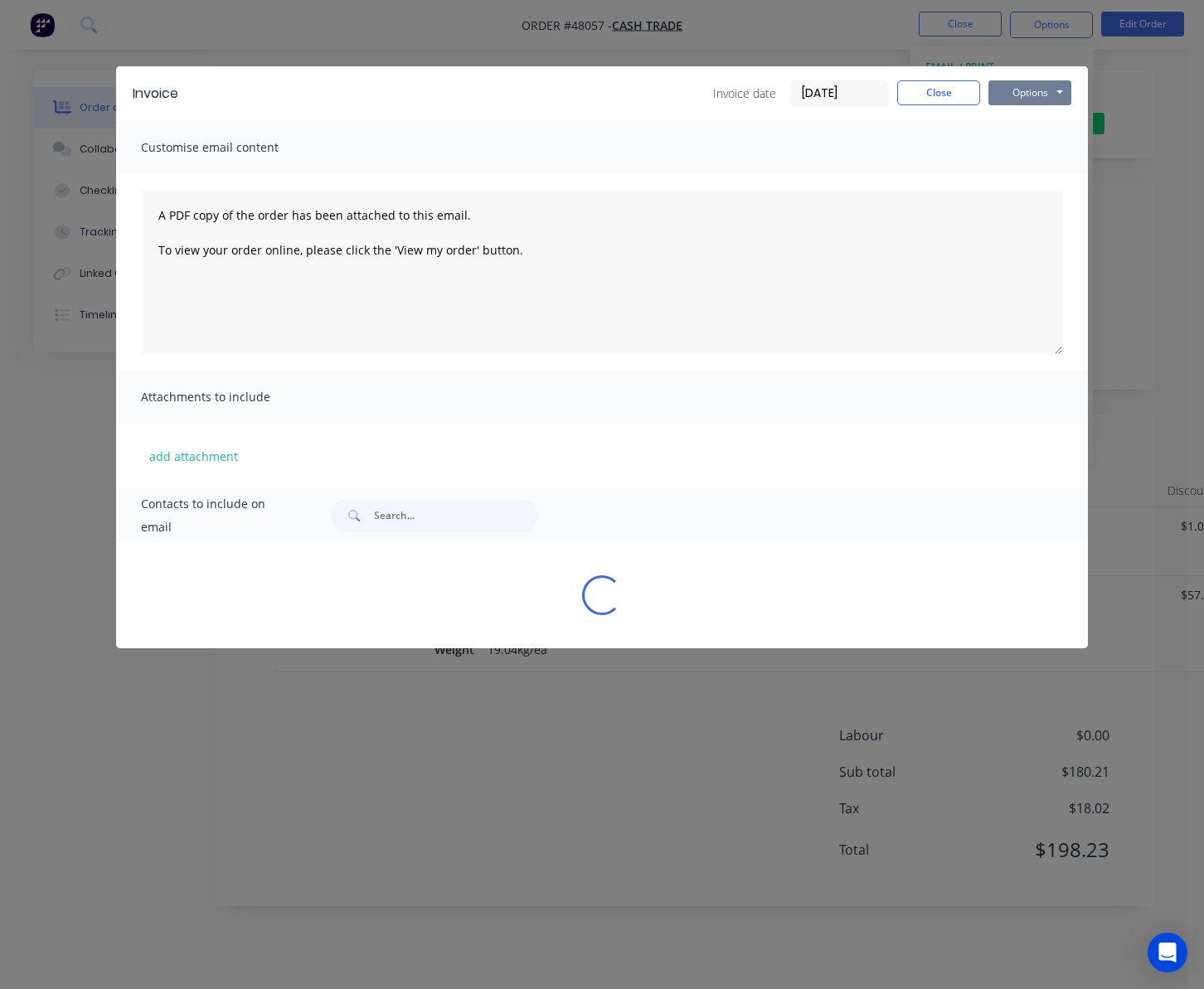
click at [1045, 89] on button "Options" at bounding box center [1030, 93] width 83 height 25
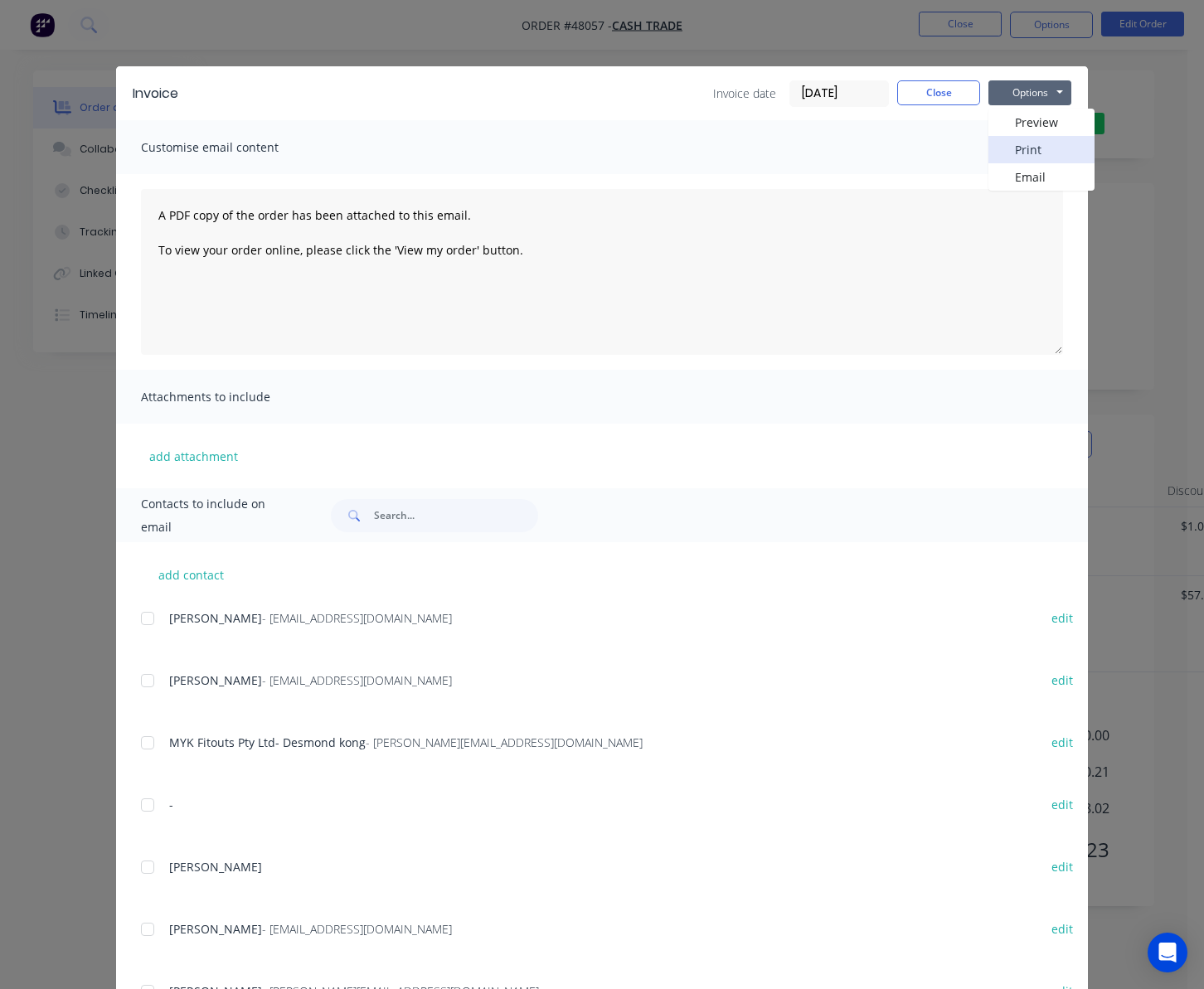
click at [1038, 143] on button "Print" at bounding box center [1042, 149] width 106 height 27
click at [1144, 123] on div "Invoice Invoice date 14/08/25 Close Options Preview Print Email Customise email…" at bounding box center [602, 494] width 1204 height 989
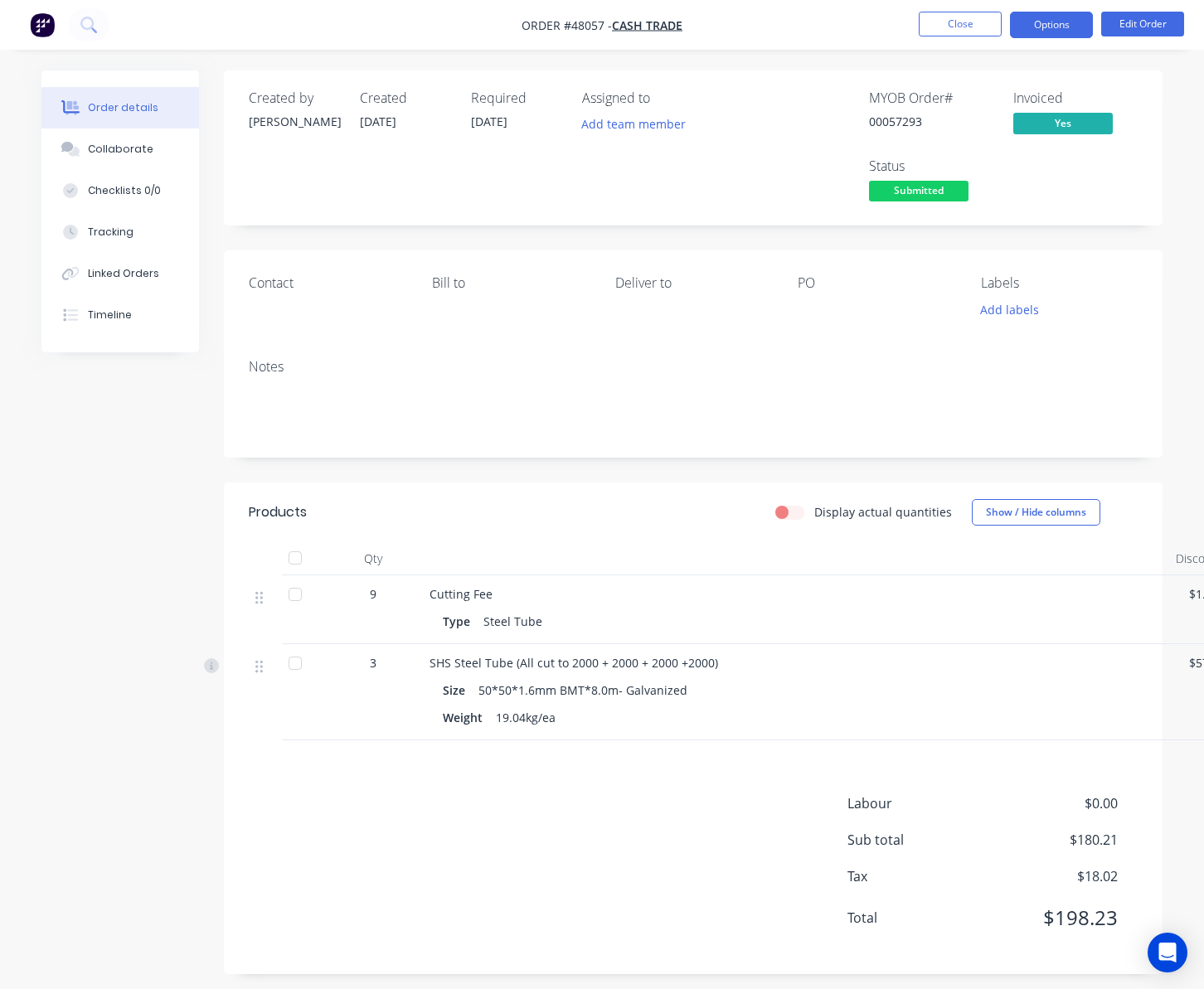
click at [1042, 28] on button "Options" at bounding box center [1051, 25] width 83 height 27
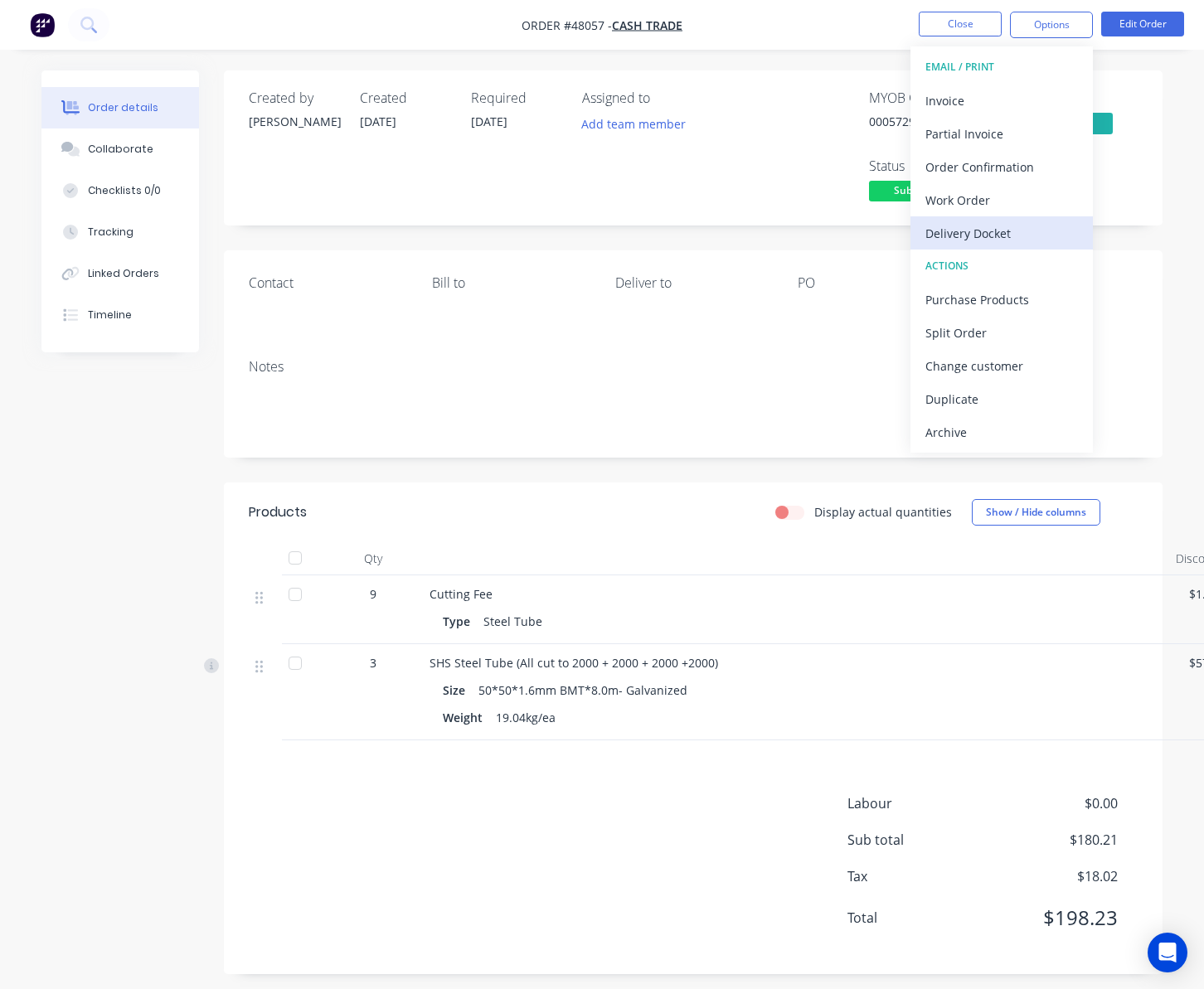
click at [1042, 230] on div "Delivery Docket" at bounding box center [1001, 233] width 153 height 24
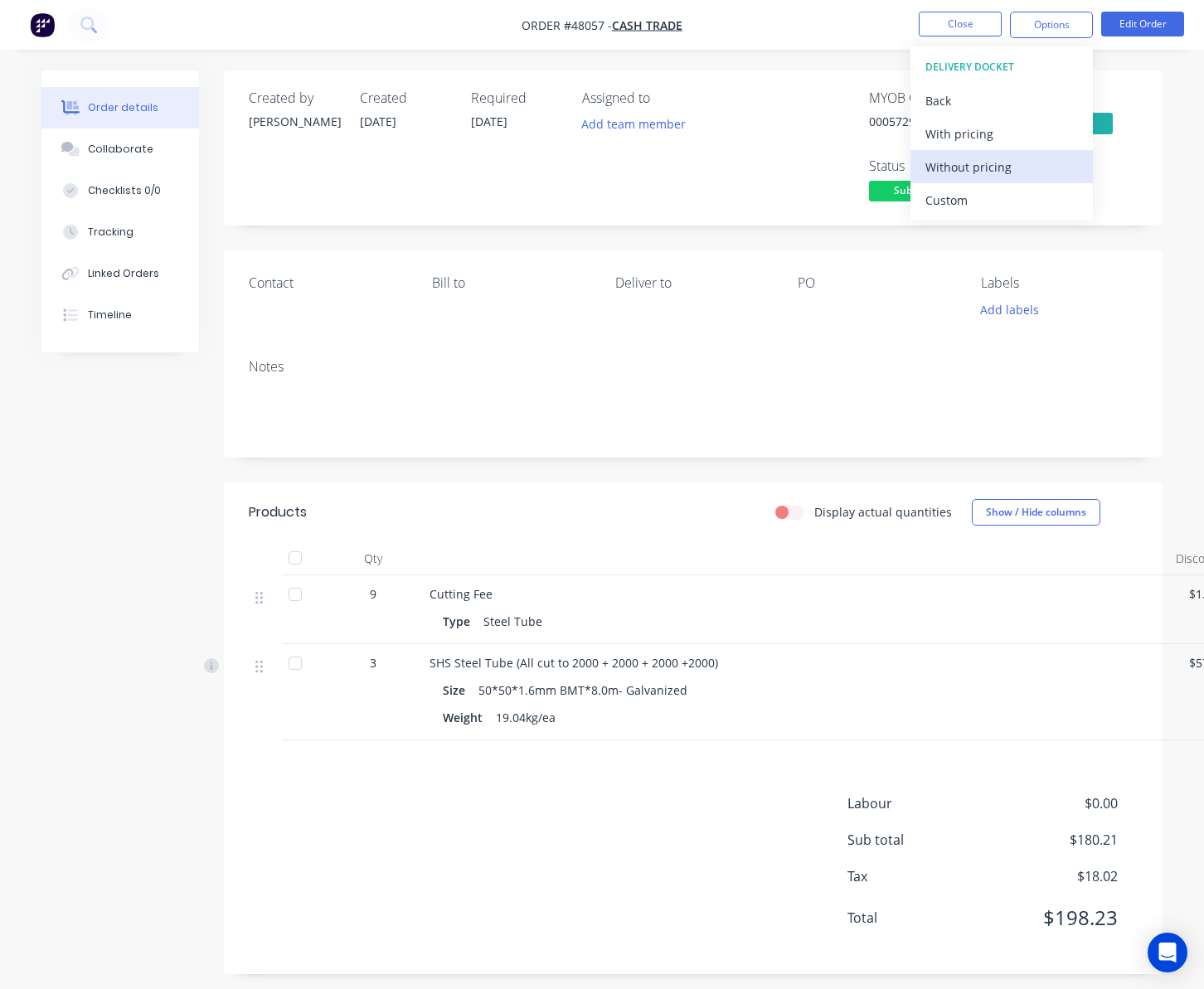
click at [1042, 174] on div "Without pricing" at bounding box center [1001, 167] width 153 height 24
click at [744, 169] on div "Assigned to Add team member" at bounding box center [664, 148] width 166 height 115
click at [907, 202] on span "Submitted" at bounding box center [919, 191] width 100 height 21
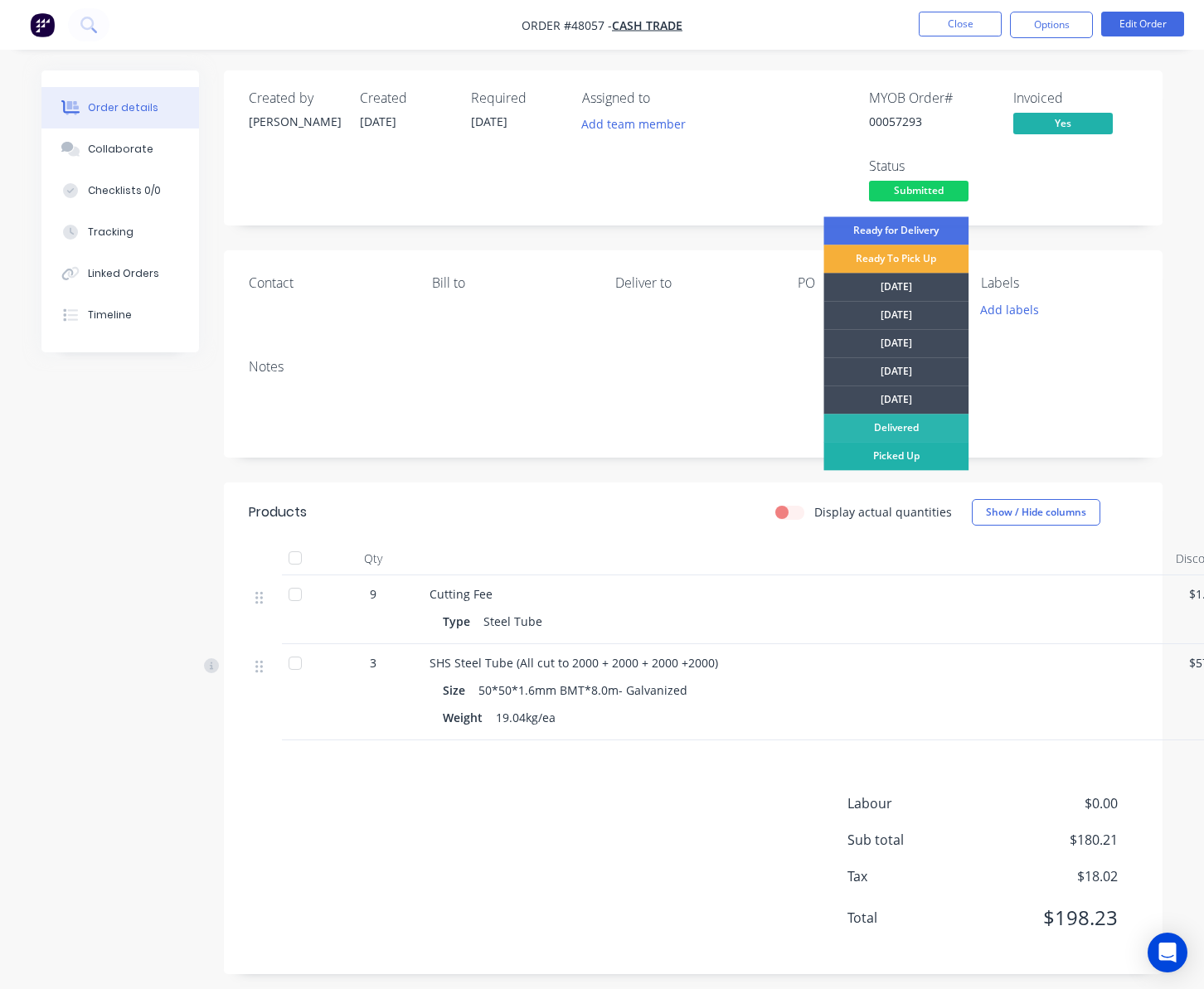
click at [917, 458] on div "Picked Up" at bounding box center [896, 455] width 145 height 28
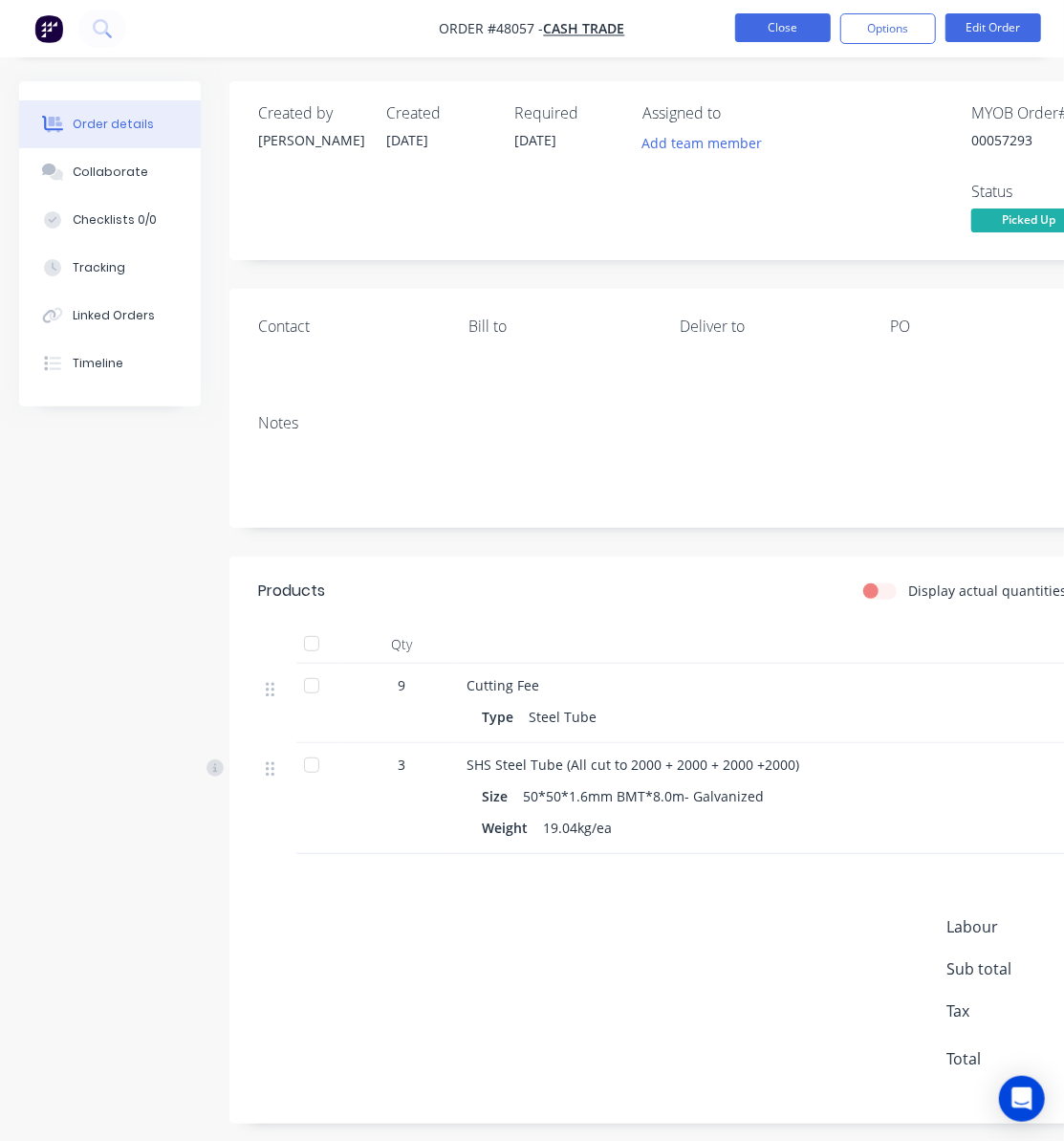
click at [789, 24] on button "Close" at bounding box center [783, 28] width 96 height 29
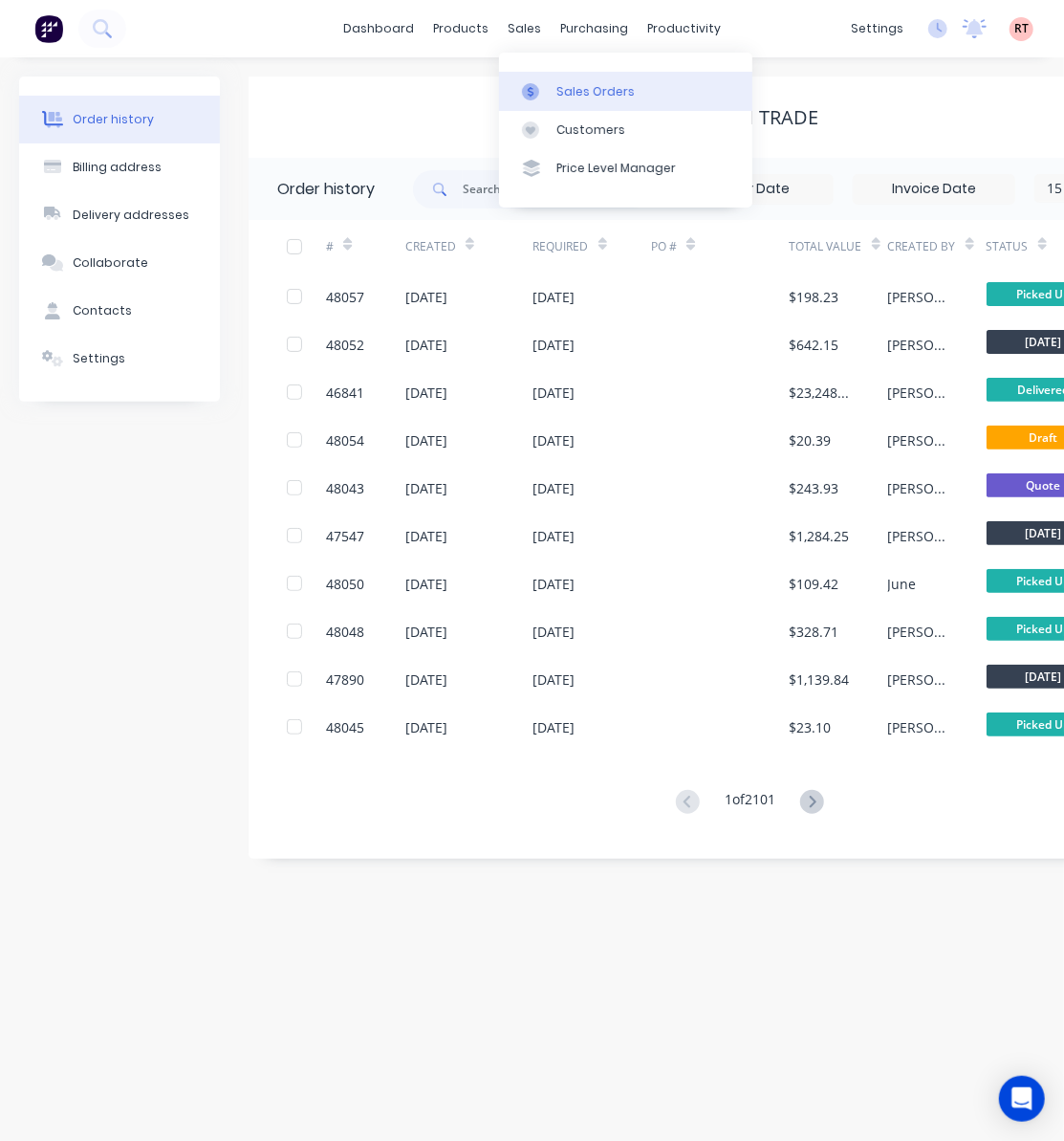
click at [585, 94] on div "Sales Orders" at bounding box center [595, 91] width 78 height 17
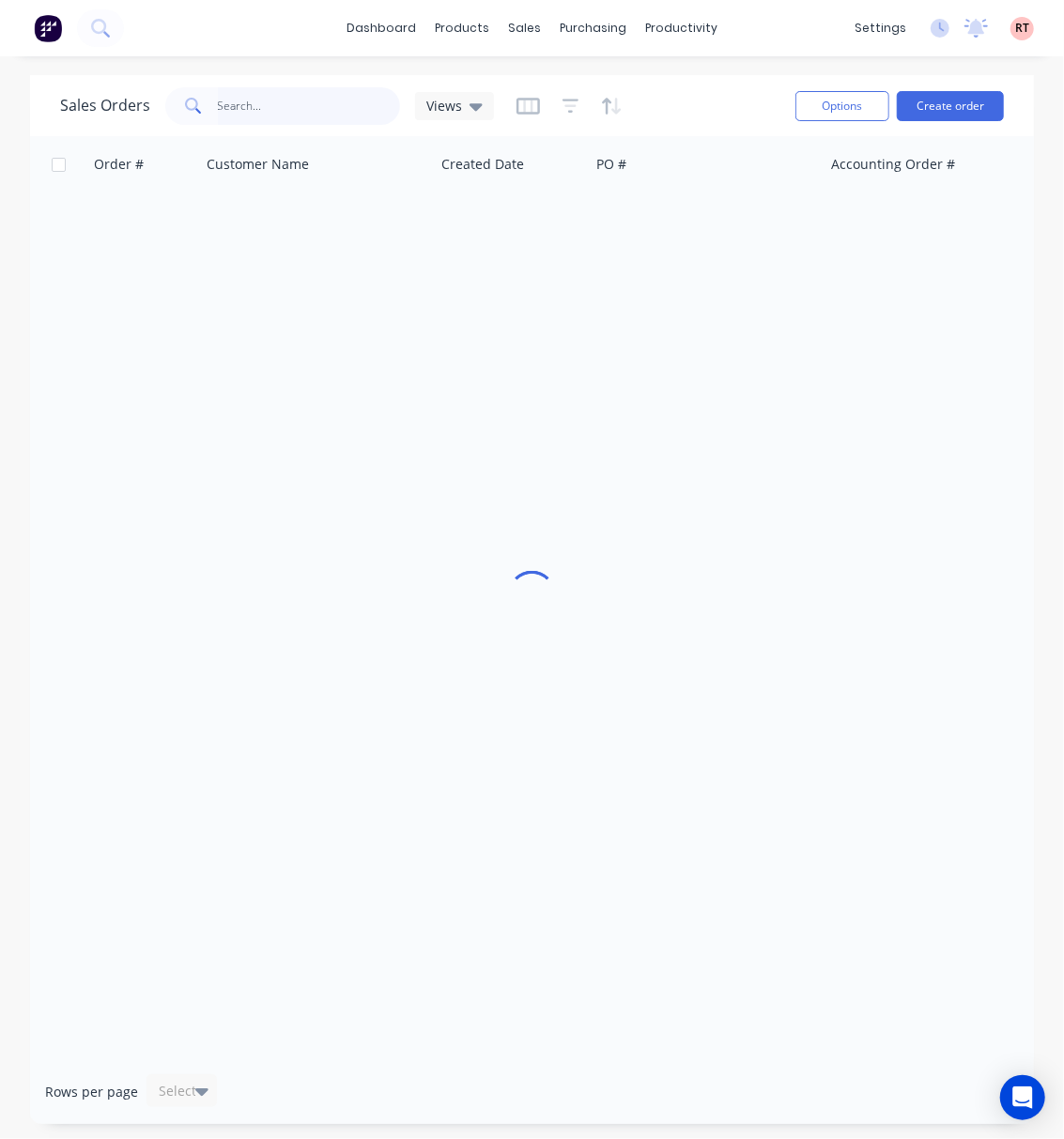
click at [257, 118] on input "text" at bounding box center [309, 106] width 183 height 38
type input "47916"
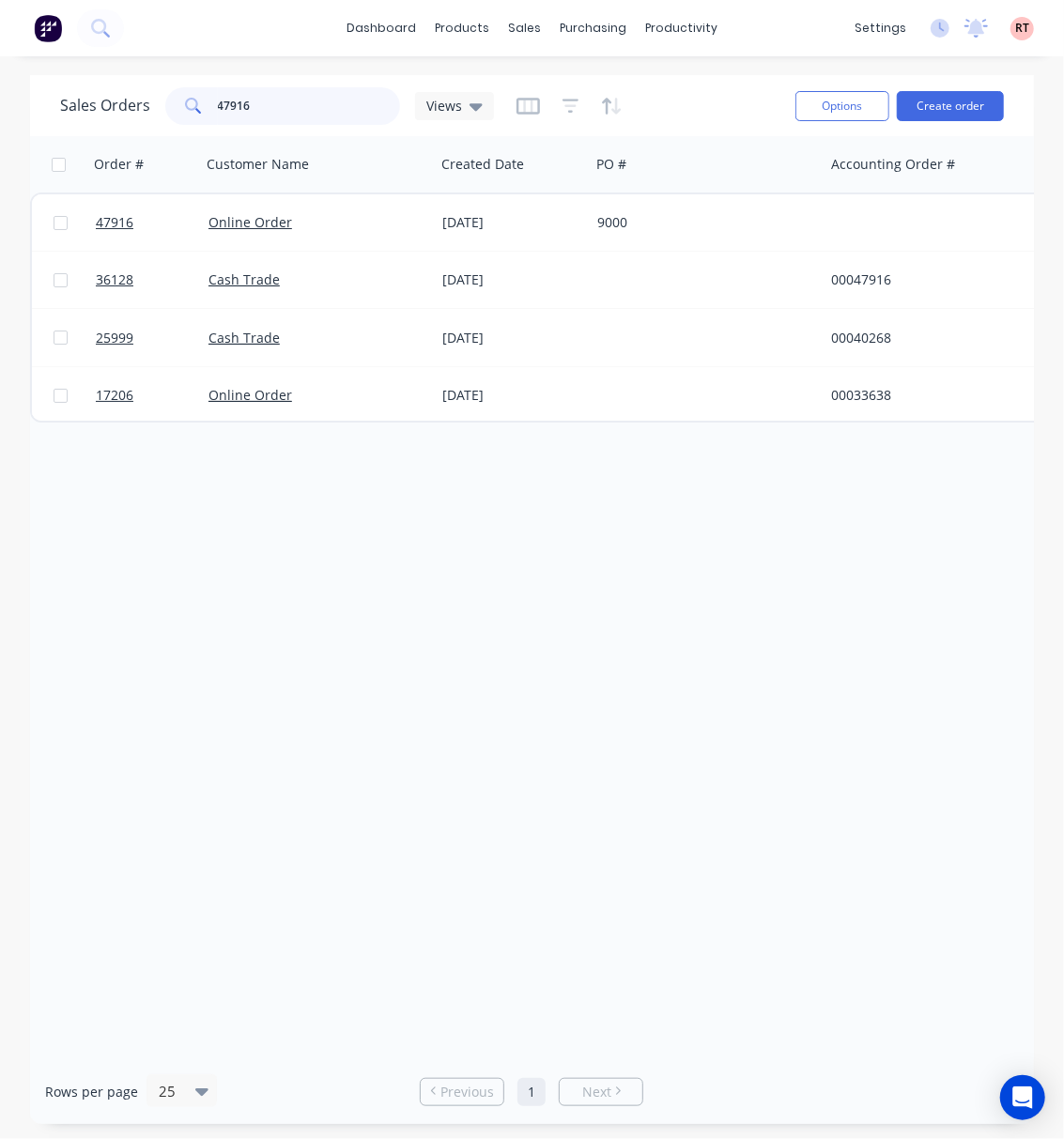
click at [257, 118] on input "47916" at bounding box center [309, 106] width 183 height 38
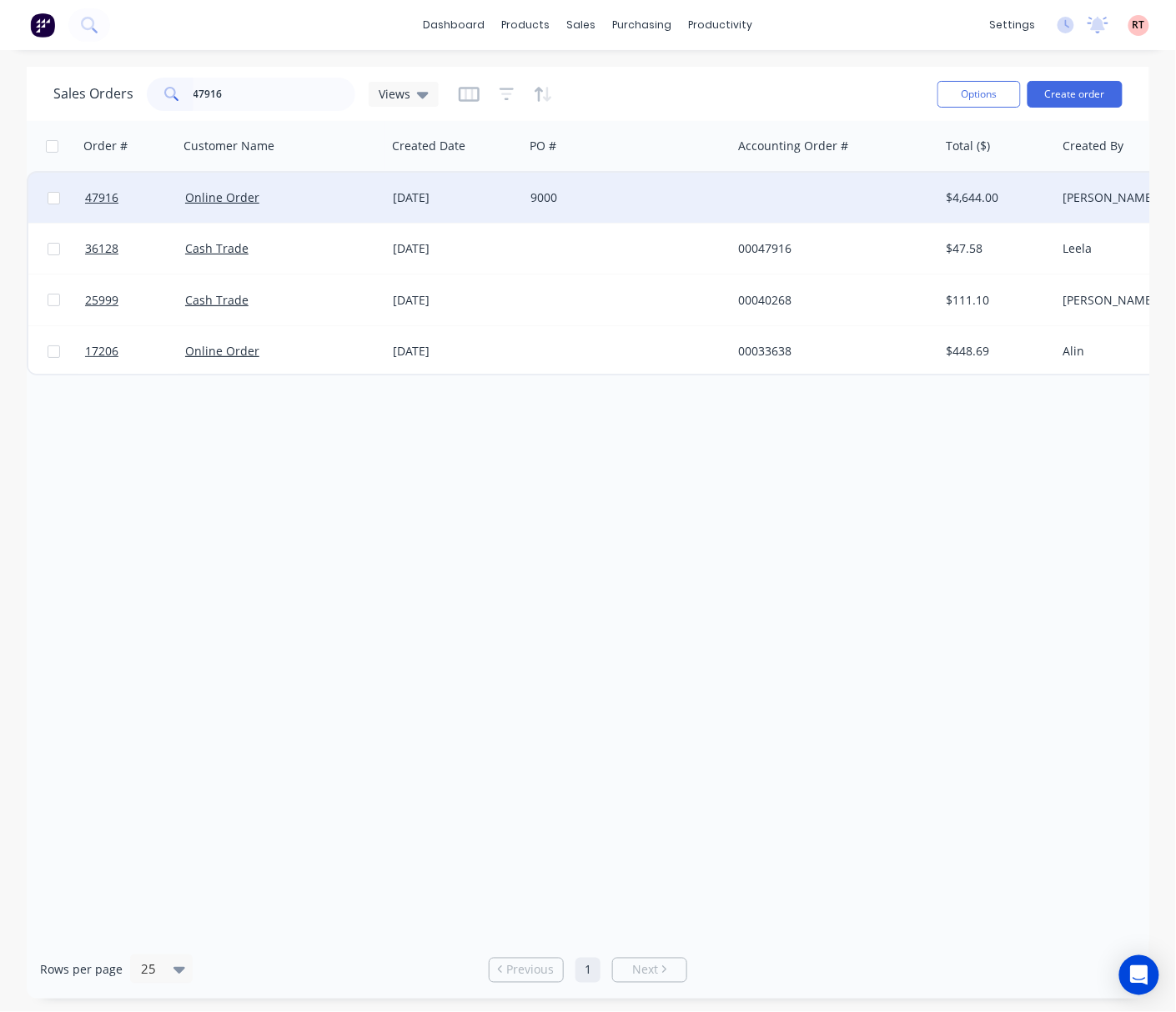
click at [728, 186] on div "9000" at bounding box center [628, 198] width 208 height 50
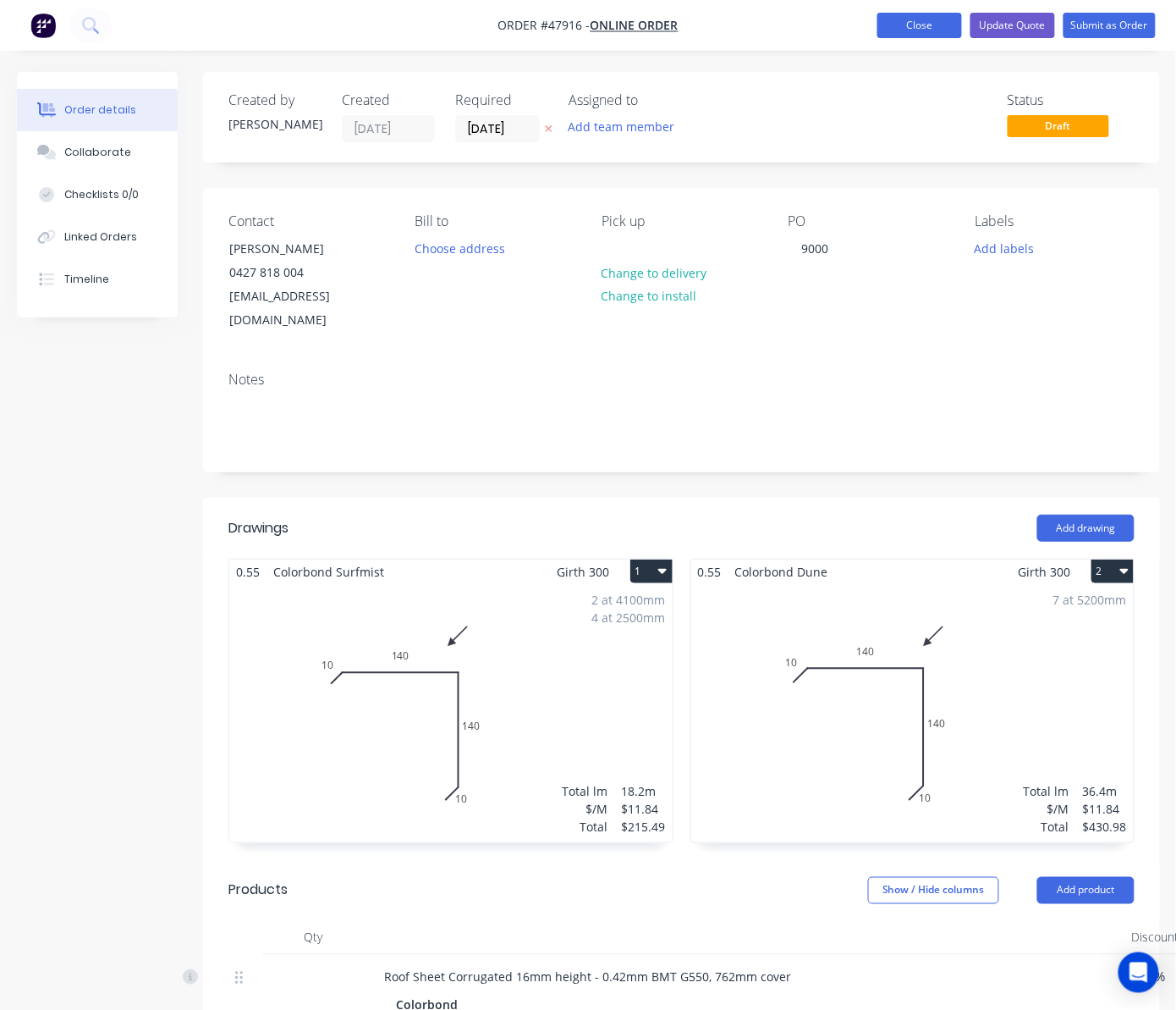
click at [922, 27] on button "Close" at bounding box center [919, 25] width 85 height 25
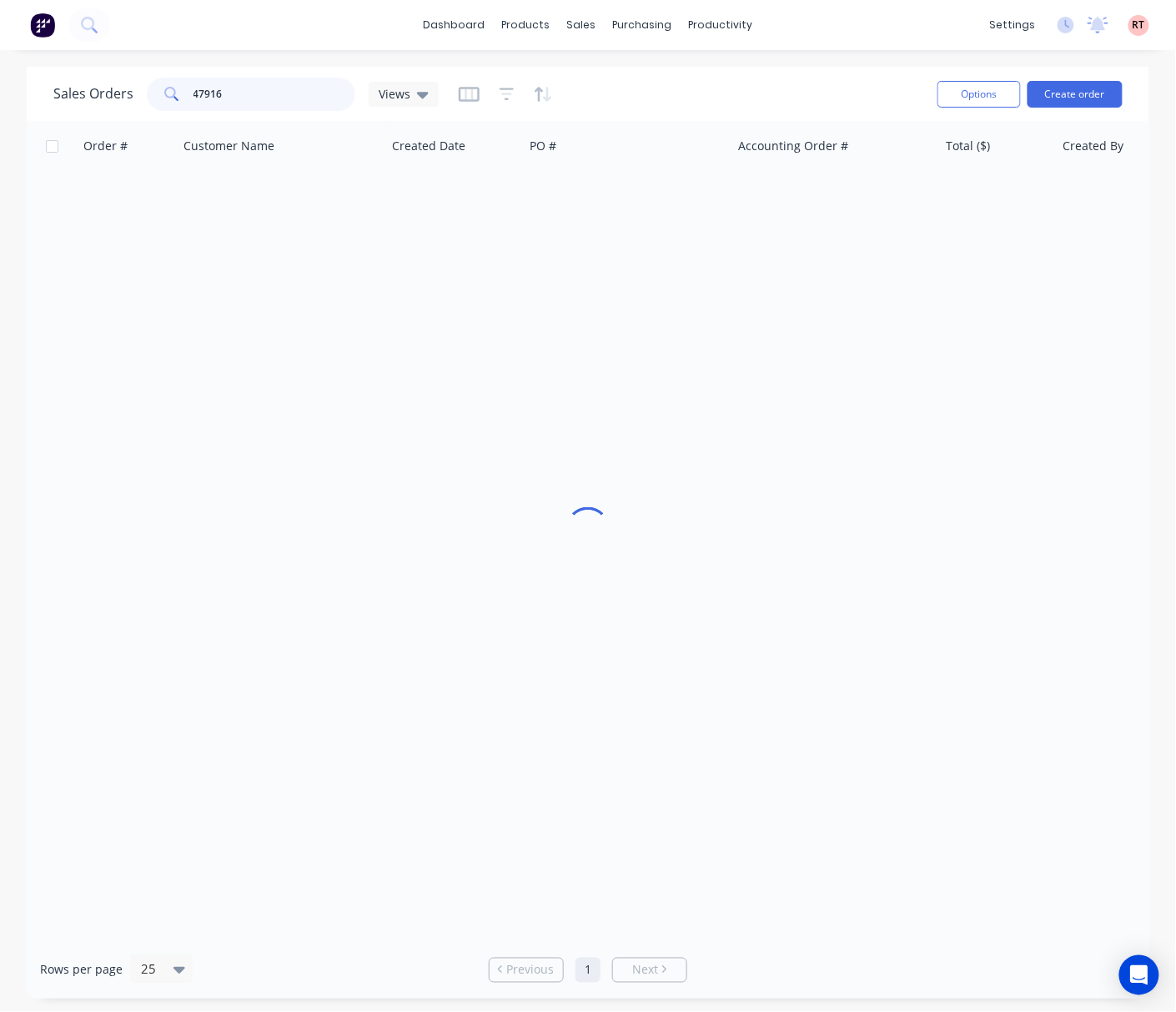
drag, startPoint x: 232, startPoint y: 104, endPoint x: 123, endPoint y: 117, distance: 109.8
click at [148, 115] on div "Sales Orders 47916 Views Options Create order" at bounding box center [588, 93] width 1123 height 54
type input "0413977321"
drag, startPoint x: 558, startPoint y: 665, endPoint x: 478, endPoint y: 440, distance: 238.8
click at [561, 645] on div at bounding box center [588, 531] width 1123 height 820
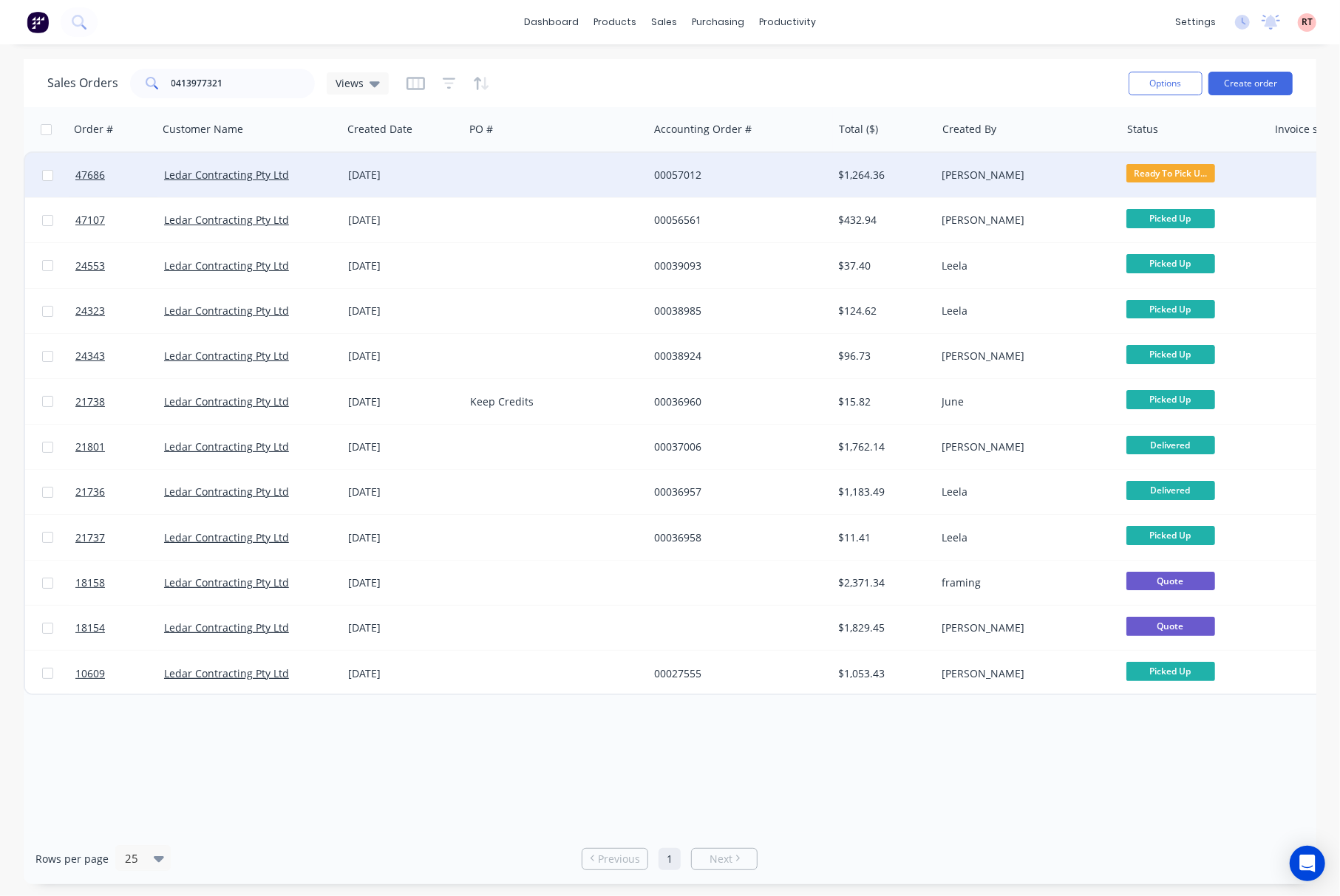
click at [551, 182] on div at bounding box center [556, 175] width 184 height 44
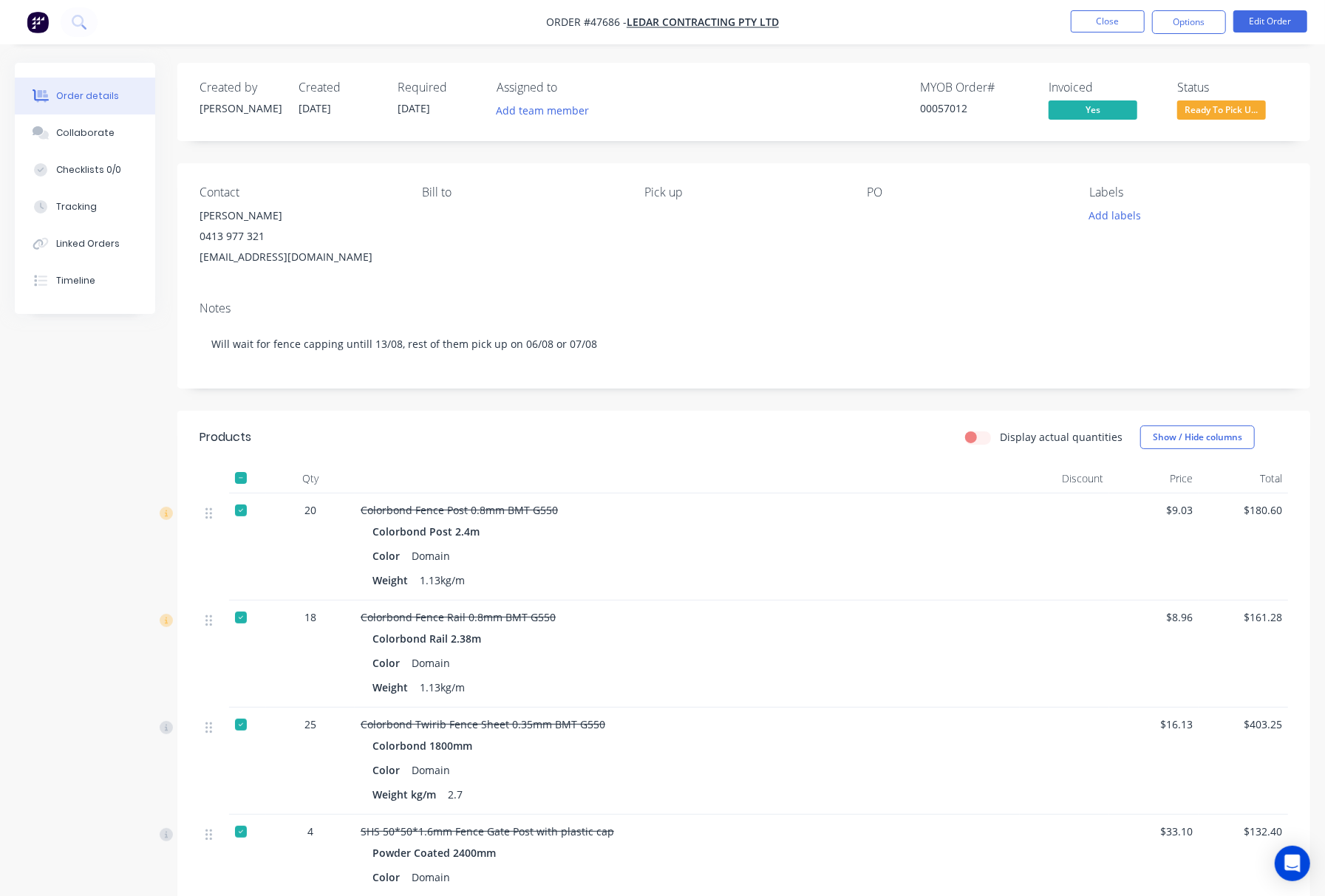
click at [1086, 104] on span "Ready To Pick U..." at bounding box center [1221, 109] width 89 height 18
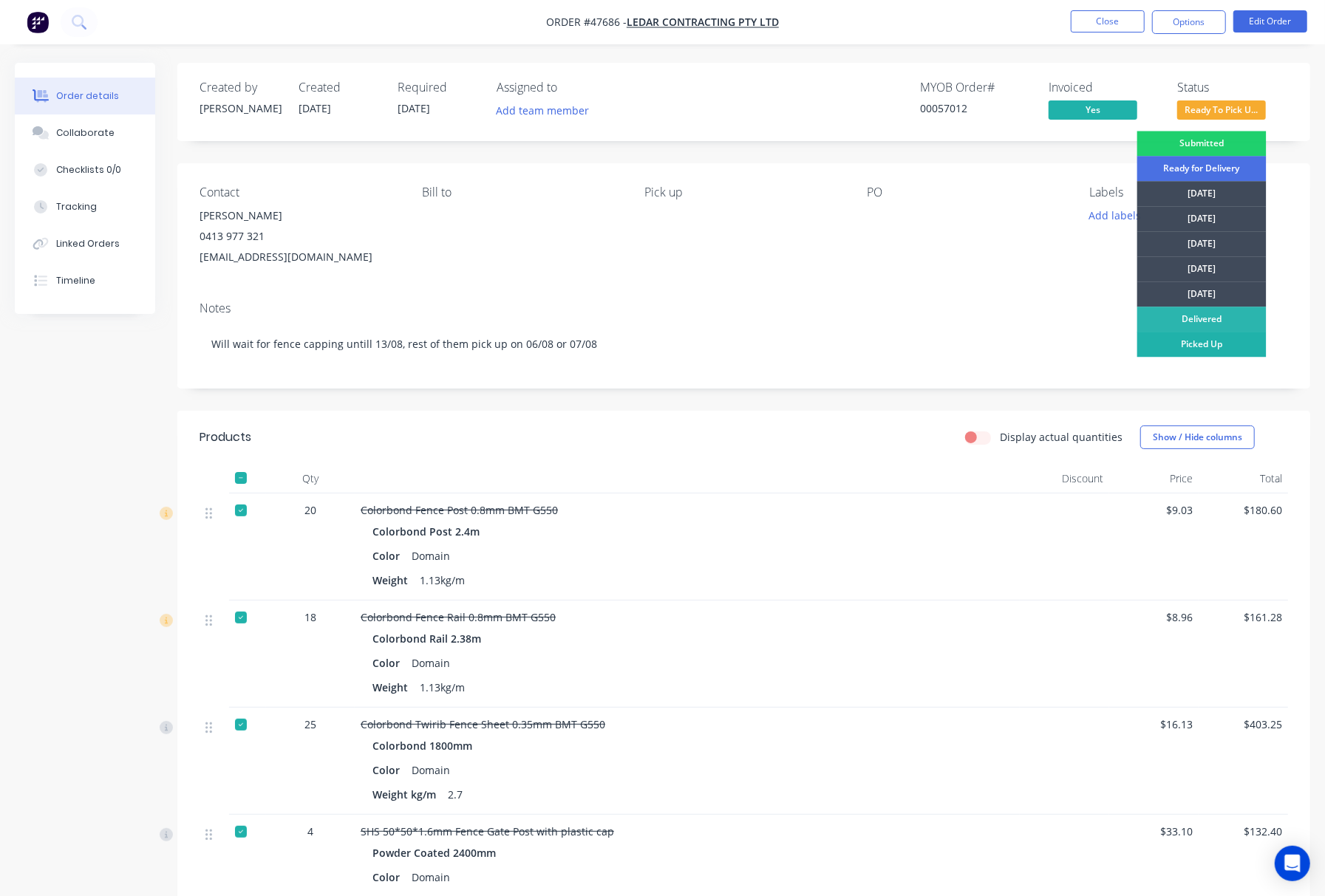
click at [1086, 344] on div "Picked Up" at bounding box center [1201, 344] width 129 height 25
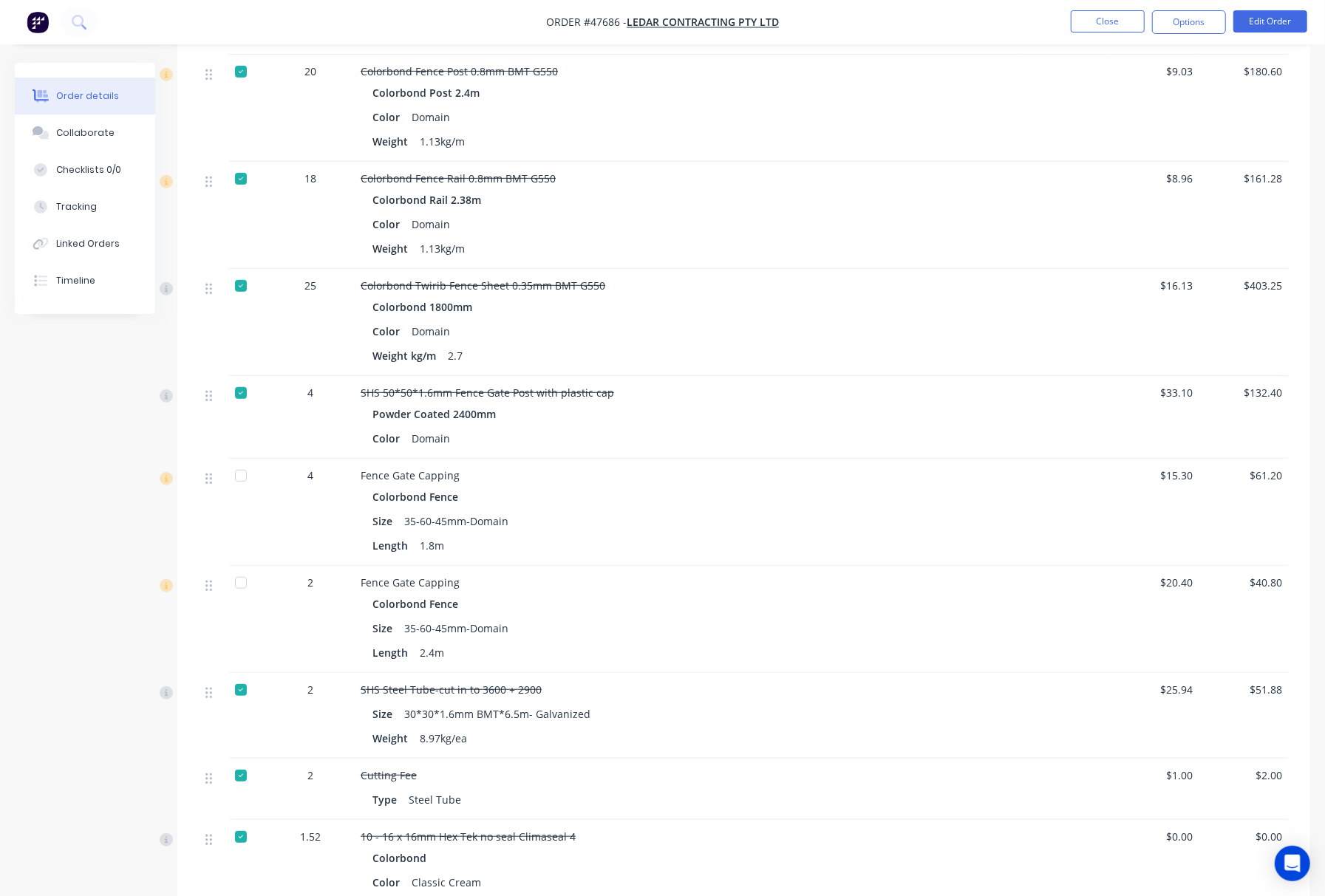
scroll to position [591, 0]
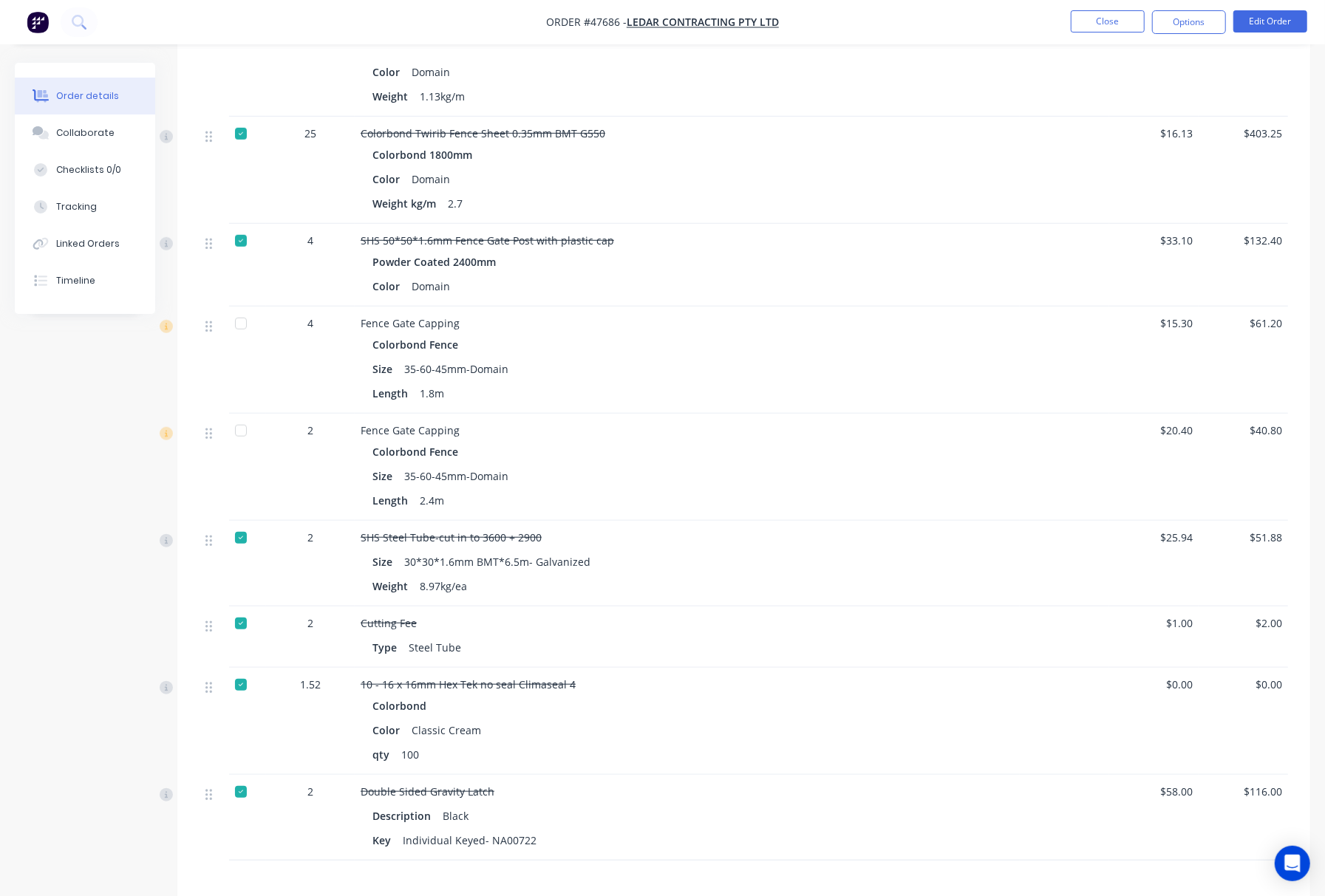
click at [236, 323] on div at bounding box center [241, 323] width 30 height 30
click at [230, 430] on div at bounding box center [241, 430] width 30 height 30
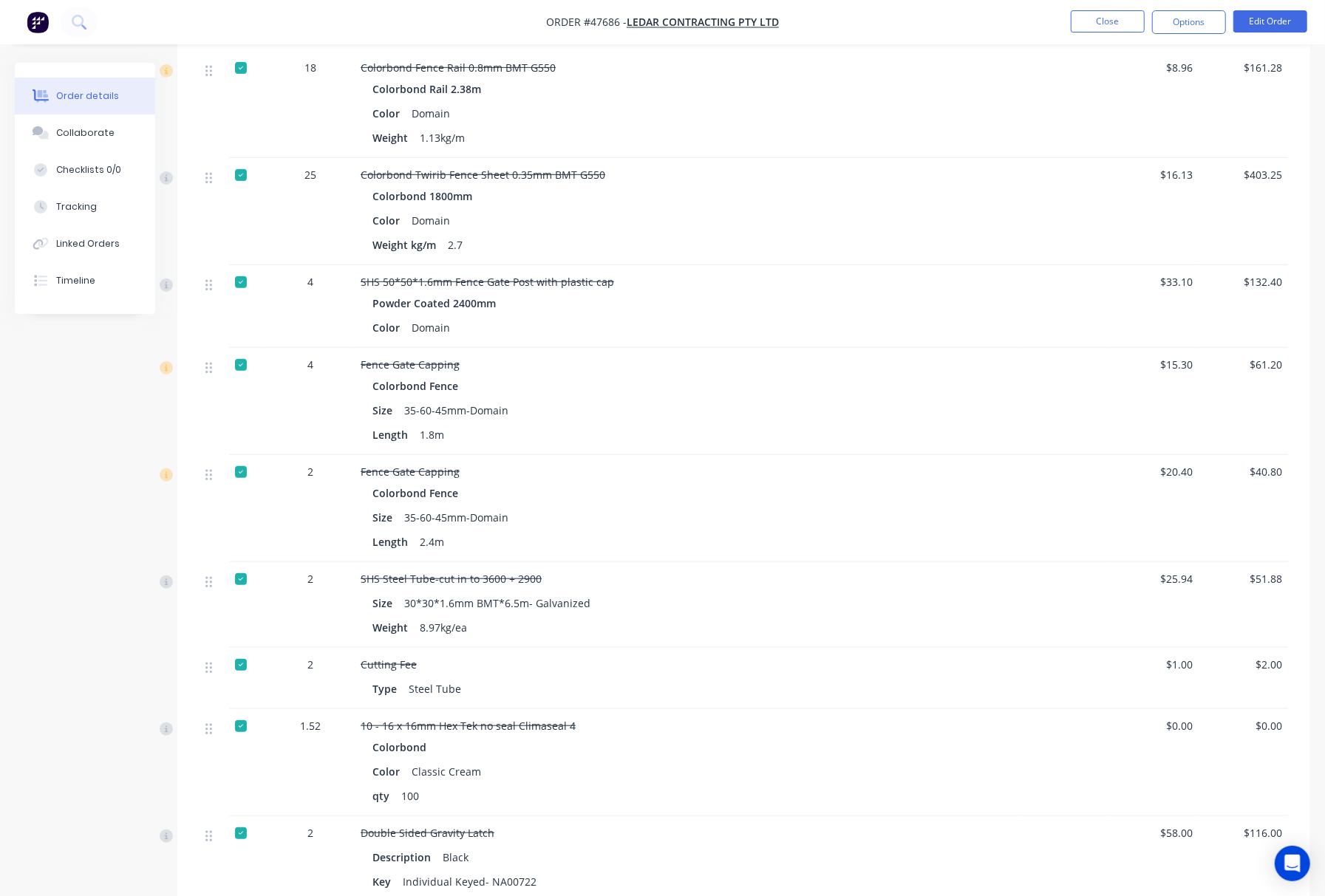
scroll to position [0, 0]
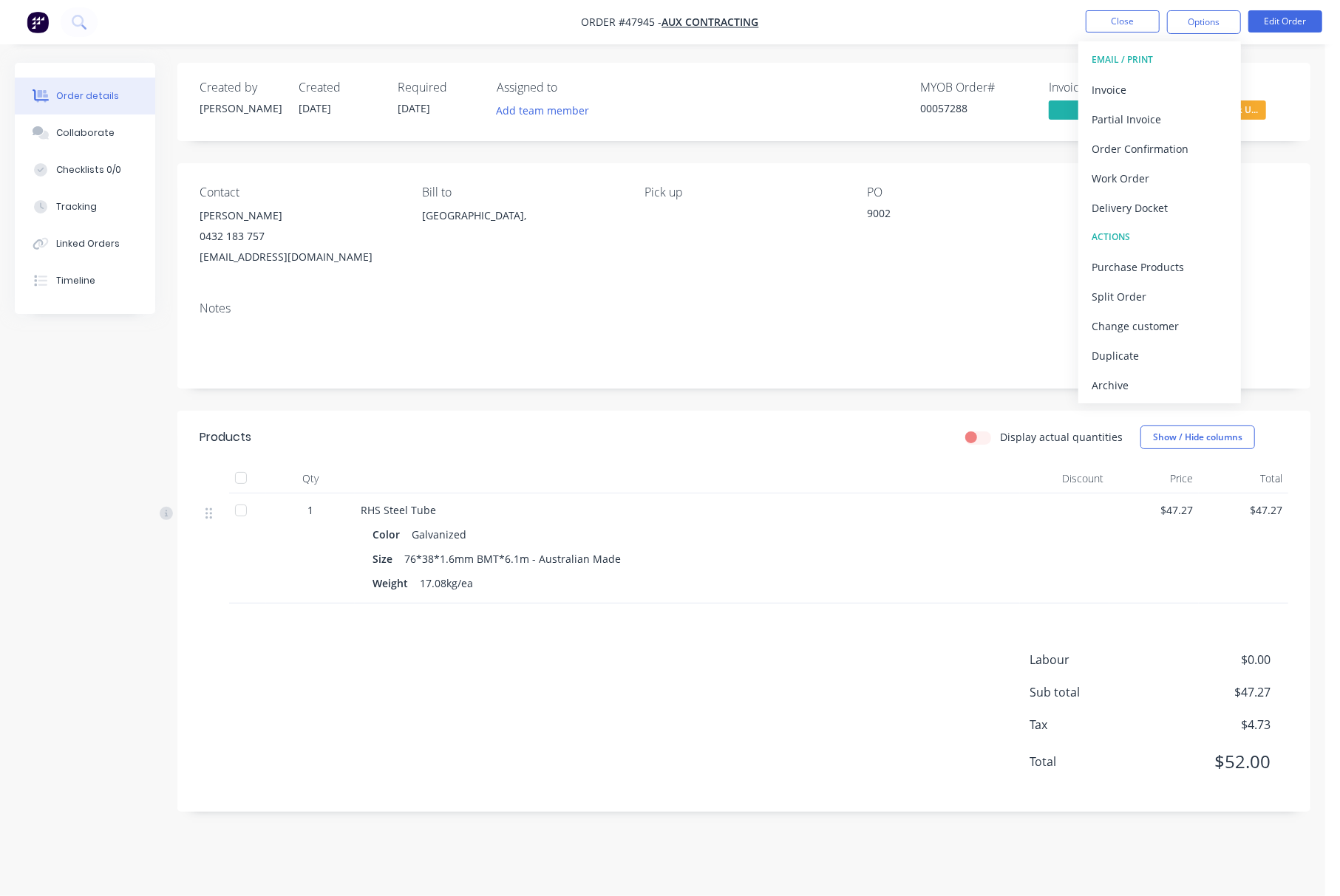
click at [811, 310] on div "Notes" at bounding box center [743, 308] width 1088 height 14
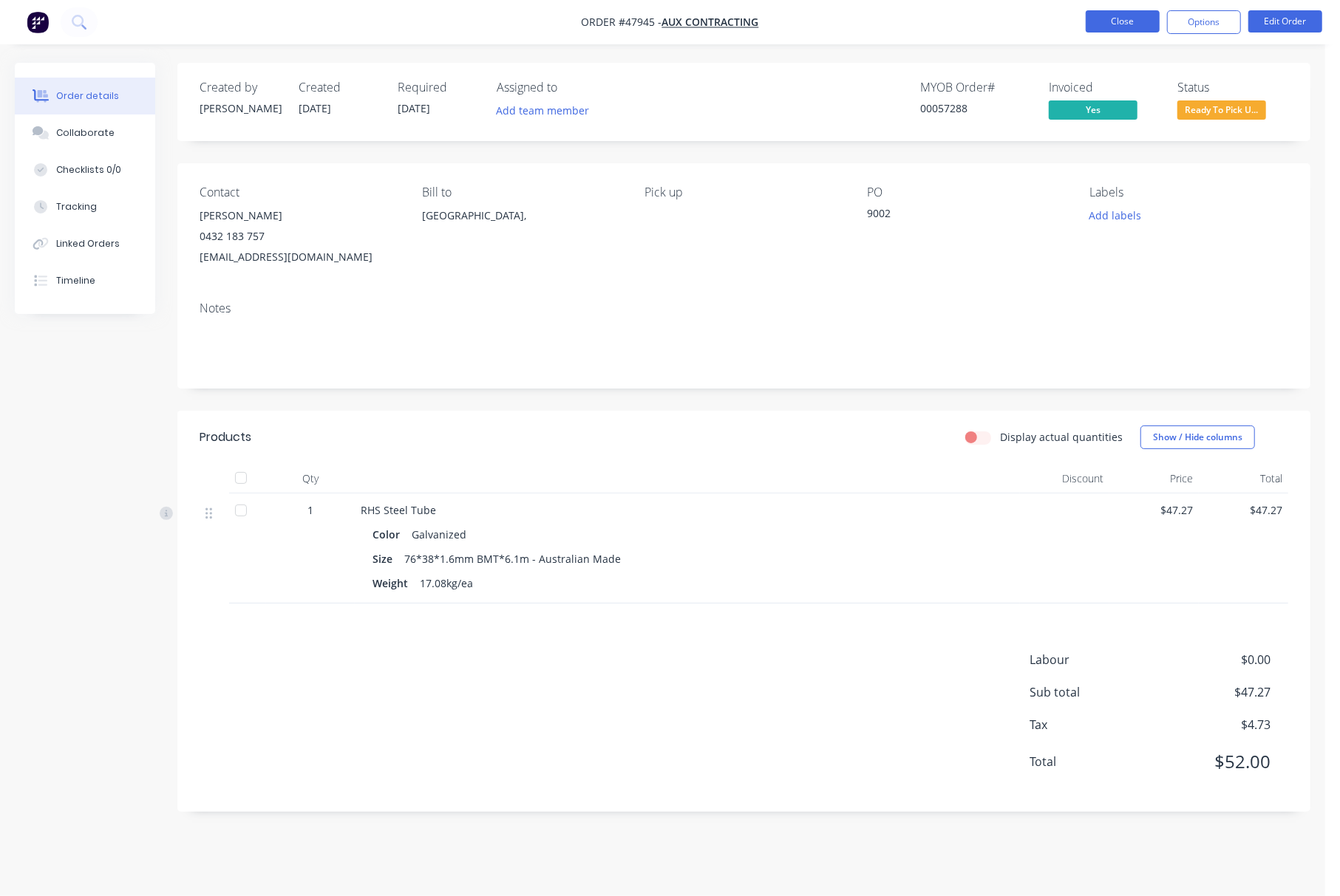
click at [1115, 15] on button "Close" at bounding box center [1122, 21] width 74 height 22
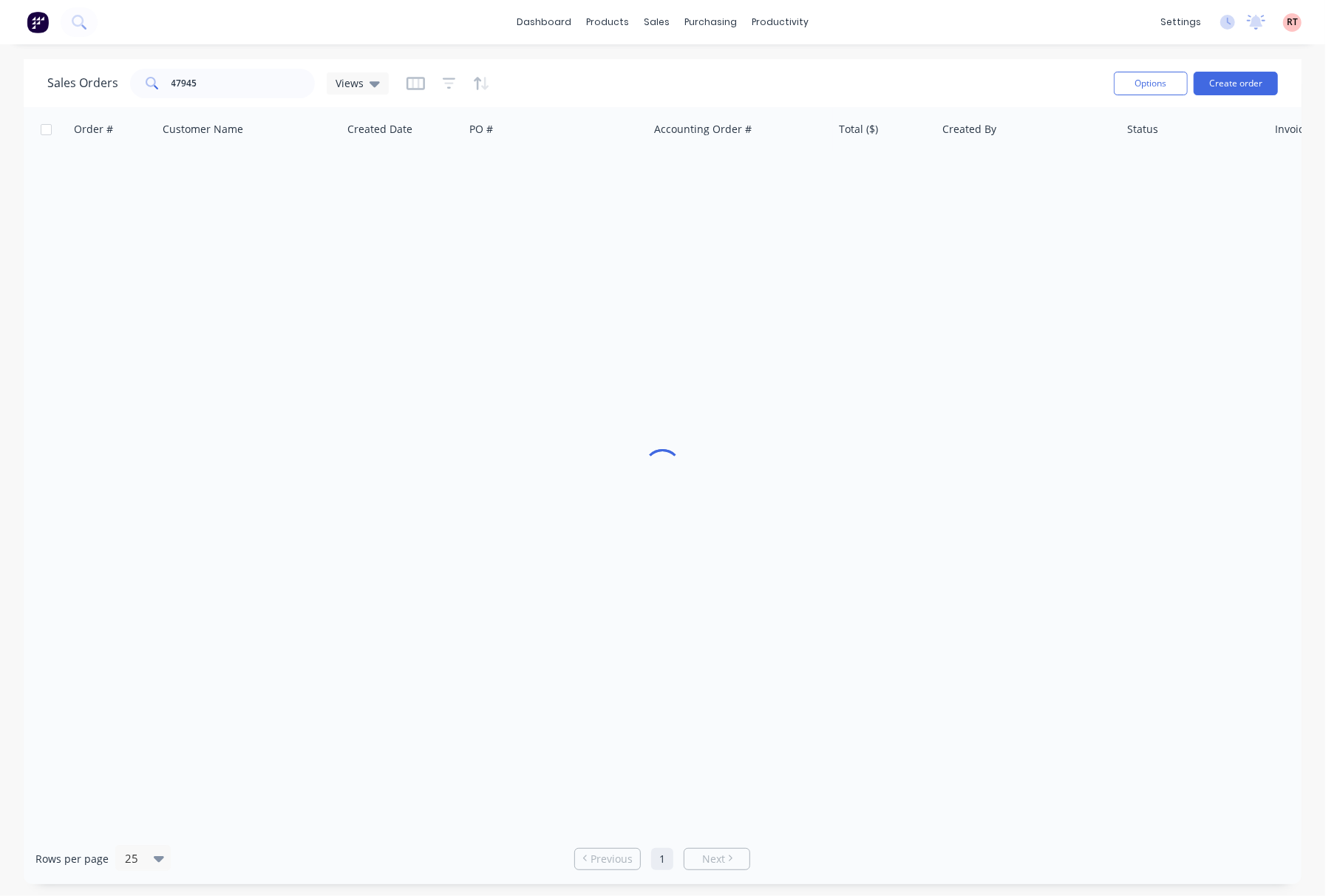
drag, startPoint x: 2, startPoint y: 223, endPoint x: 56, endPoint y: 217, distance: 54.3
click at [65, 225] on div "Sales Orders 47945 Views Options Create order Order # Customer Name Created Dat…" at bounding box center [662, 471] width 1325 height 825
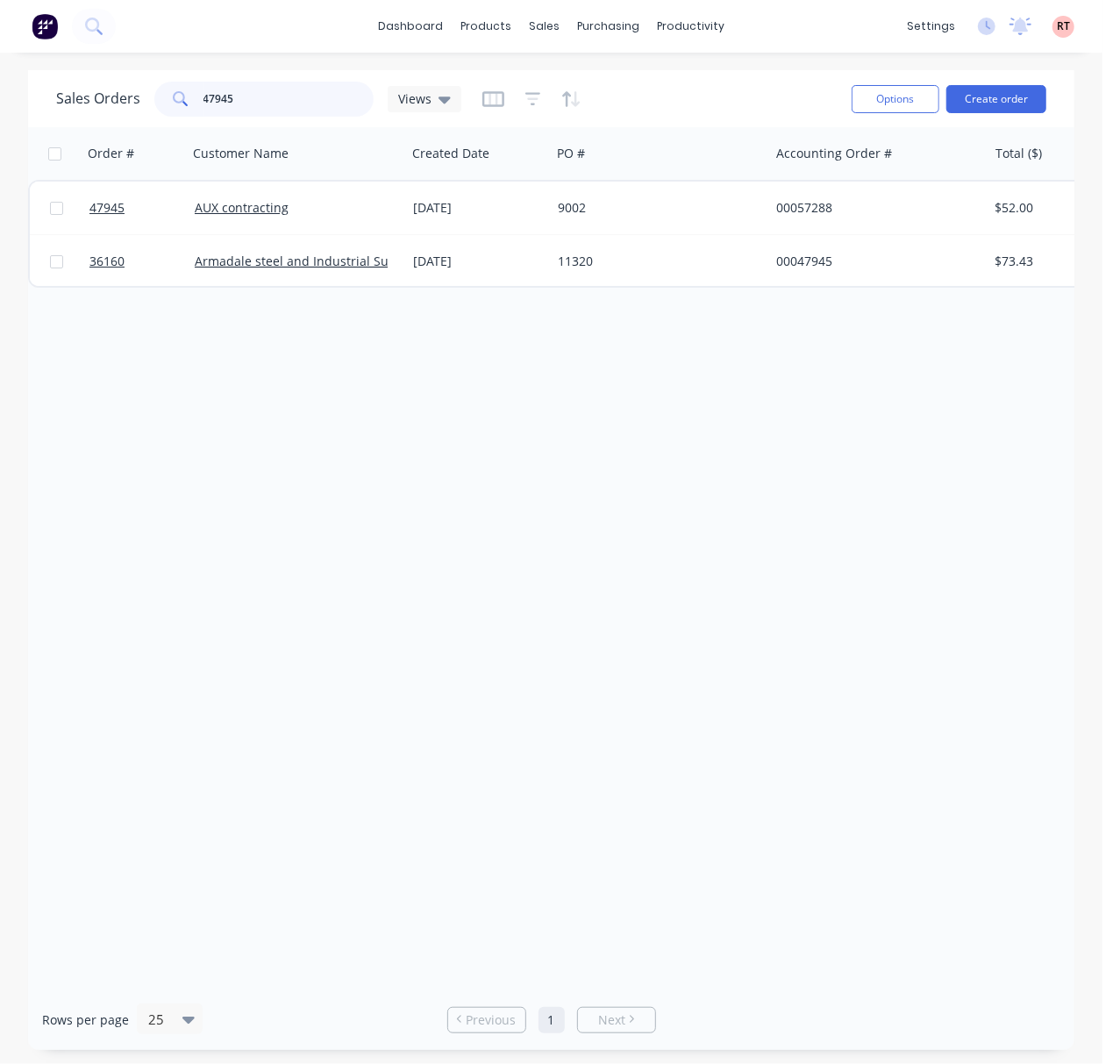
click at [288, 103] on input "47945" at bounding box center [289, 99] width 171 height 35
drag, startPoint x: 288, startPoint y: 103, endPoint x: 117, endPoint y: 106, distance: 171.0
click at [120, 106] on div "Sales Orders 47945 Views" at bounding box center [259, 99] width 405 height 35
type input "9000"
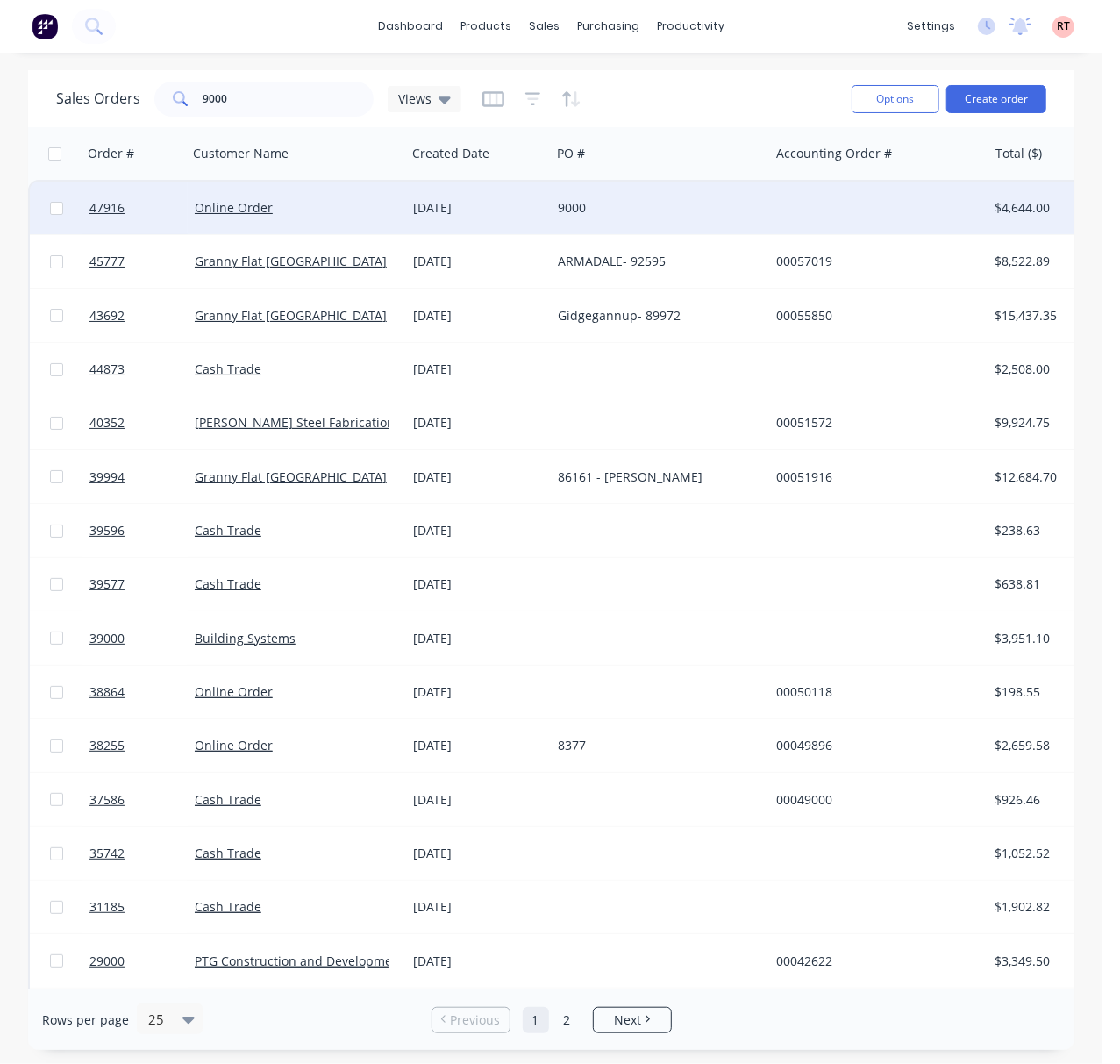
click at [712, 212] on div "9000" at bounding box center [655, 207] width 195 height 17
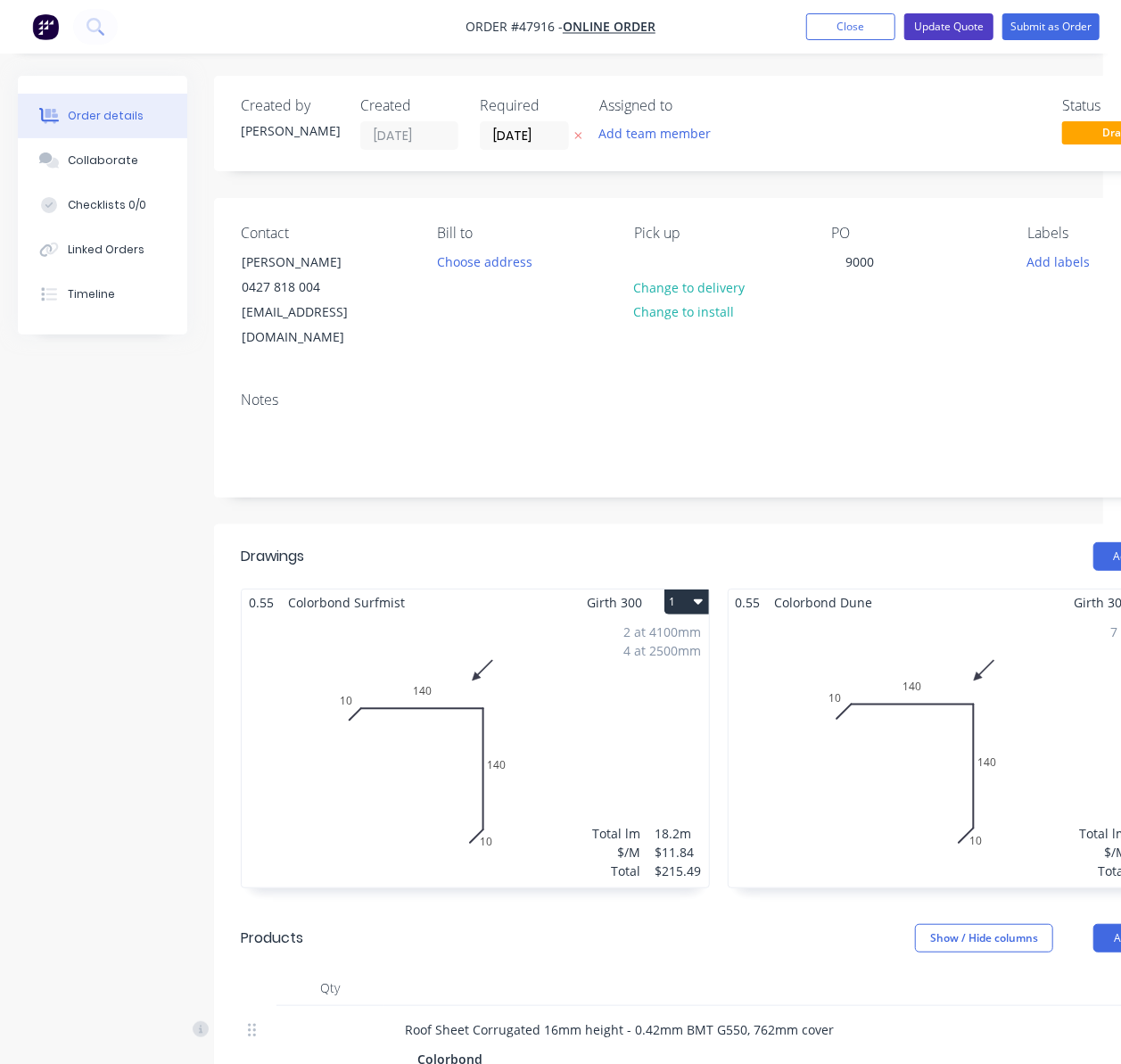
click at [964, 18] on button "Update Quote" at bounding box center [948, 26] width 89 height 27
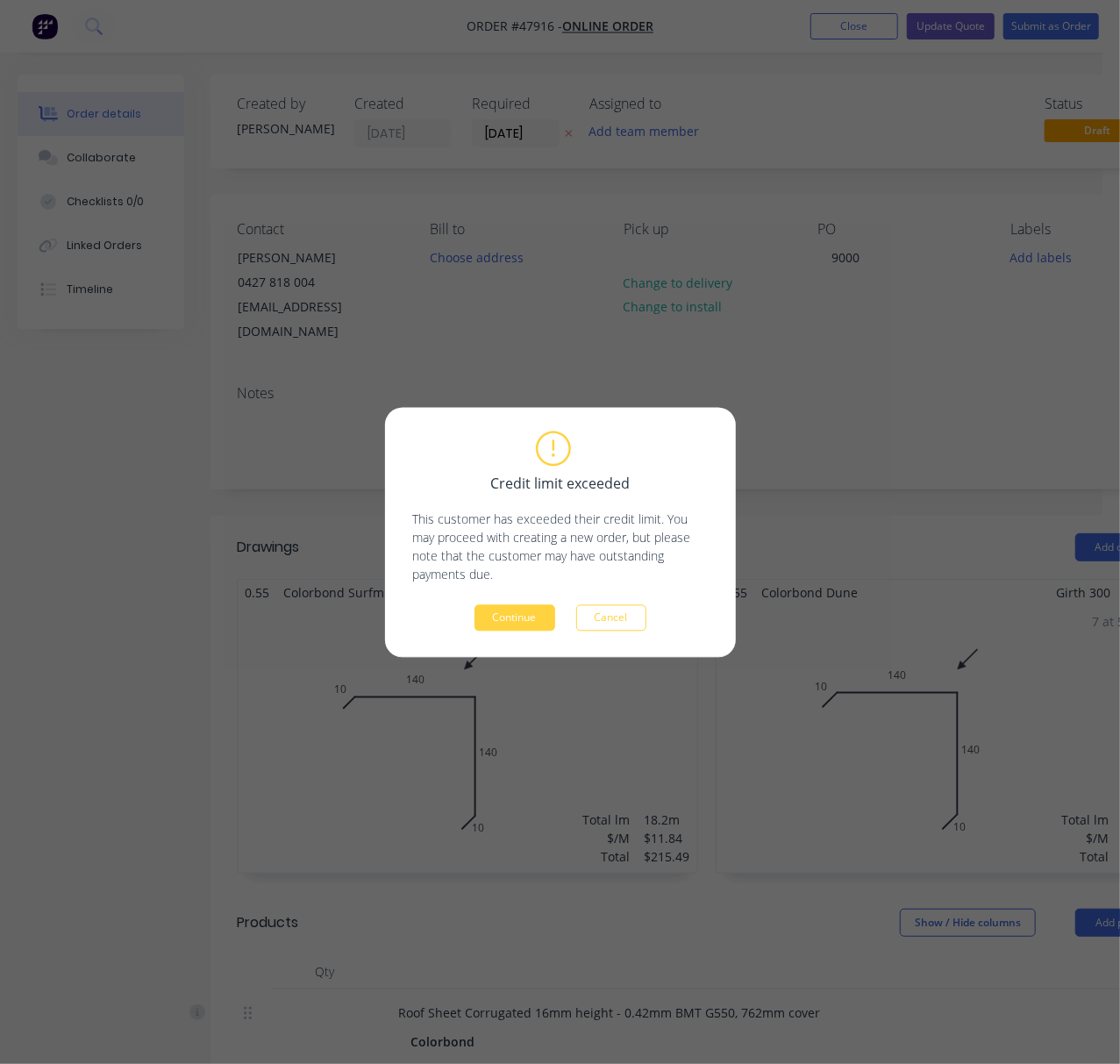
click at [993, 286] on div "Credit limit exceeded This customer has exceeded their credit limit. You may pr…" at bounding box center [560, 532] width 1120 height 1064
click at [1018, 222] on div "Credit limit exceeded This customer has exceeded their credit limit. You may pr…" at bounding box center [560, 532] width 1120 height 1064
click at [635, 607] on button "Cancel" at bounding box center [611, 617] width 70 height 26
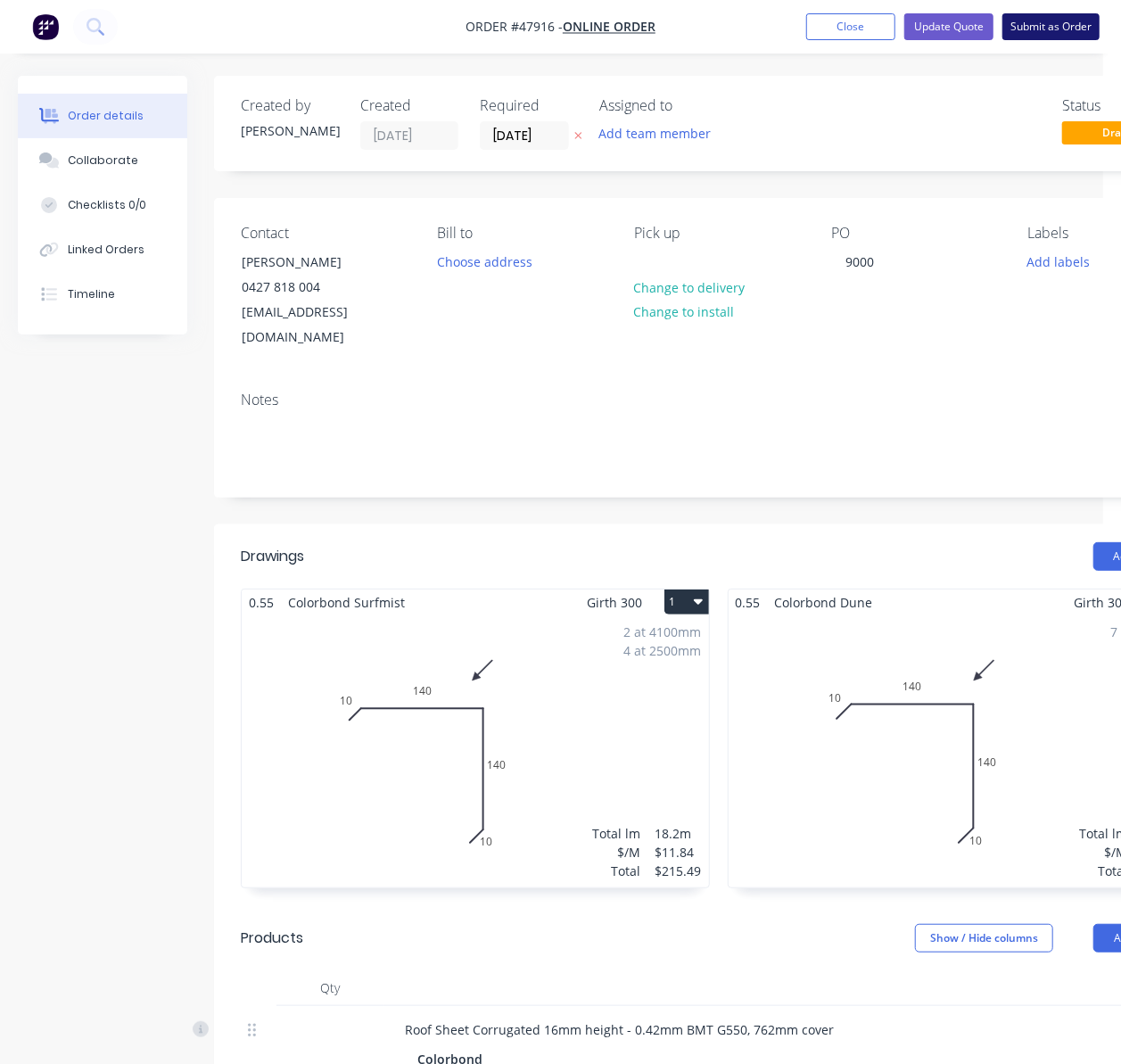
click at [1056, 37] on button "Submit as Order" at bounding box center [1050, 26] width 97 height 27
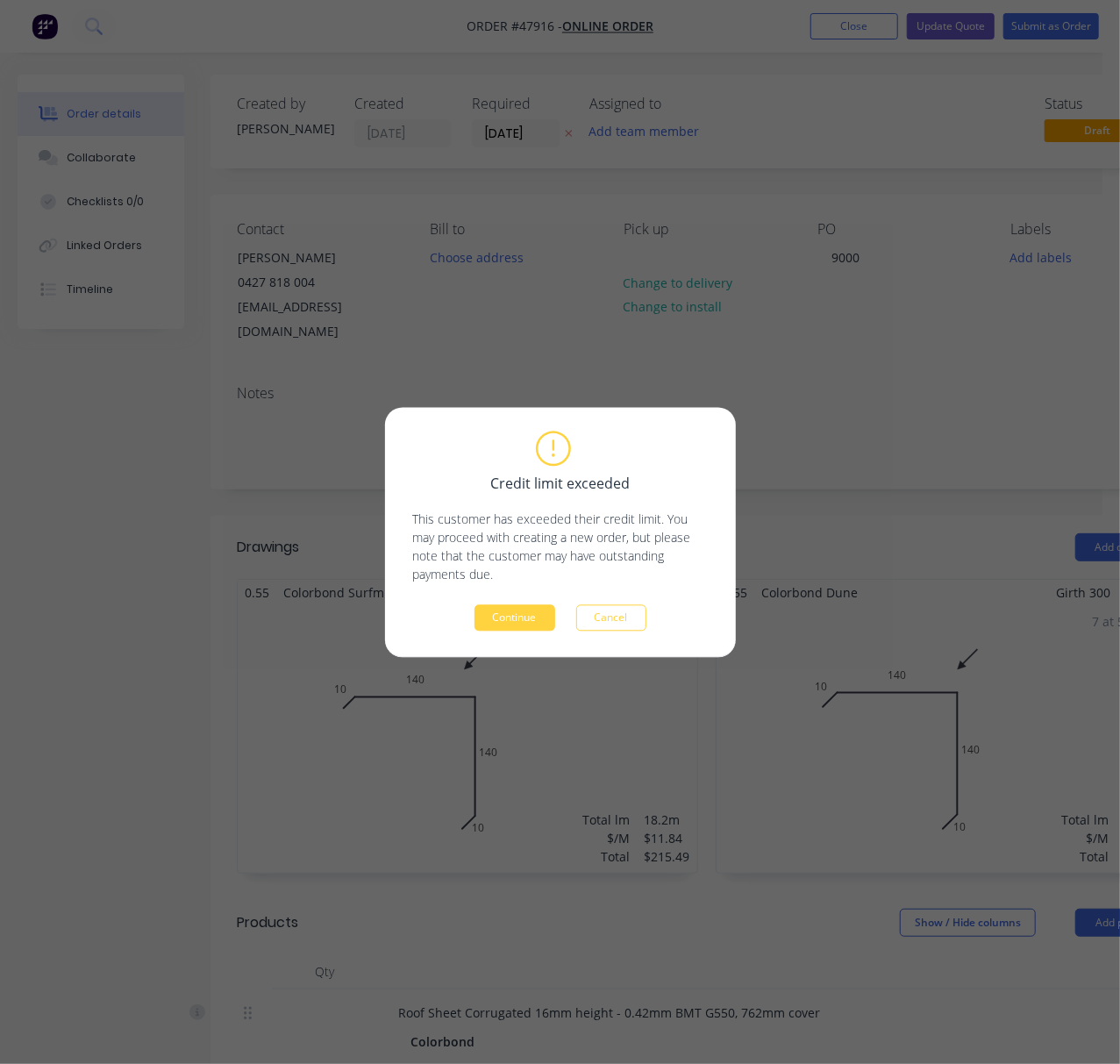
click at [503, 633] on div "Credit limit exceeded This customer has exceeded their credit limit. You may pr…" at bounding box center [560, 531] width 351 height 250
click at [520, 615] on button "Continue" at bounding box center [515, 617] width 81 height 26
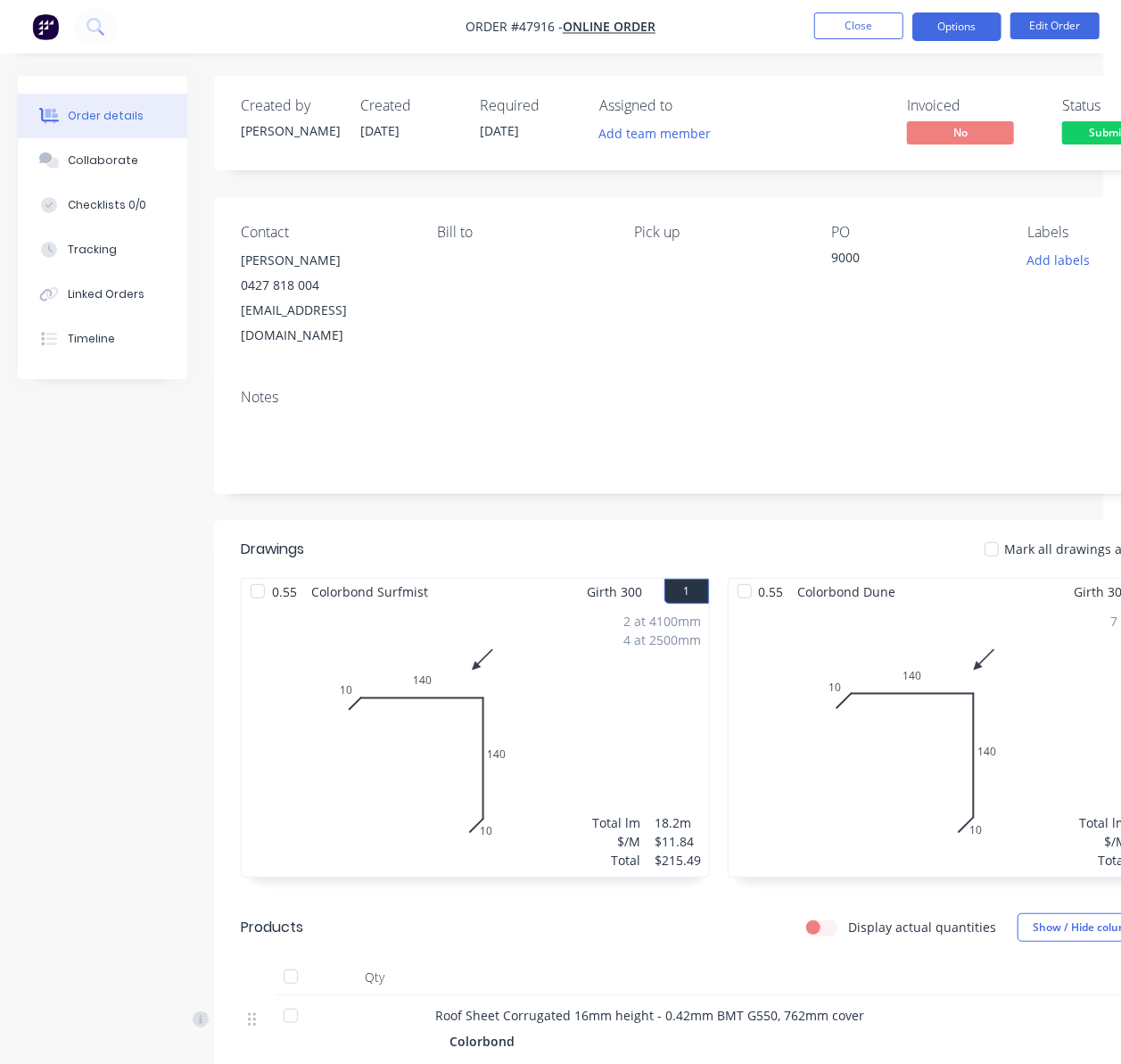
click at [989, 15] on button "Options" at bounding box center [957, 27] width 89 height 29
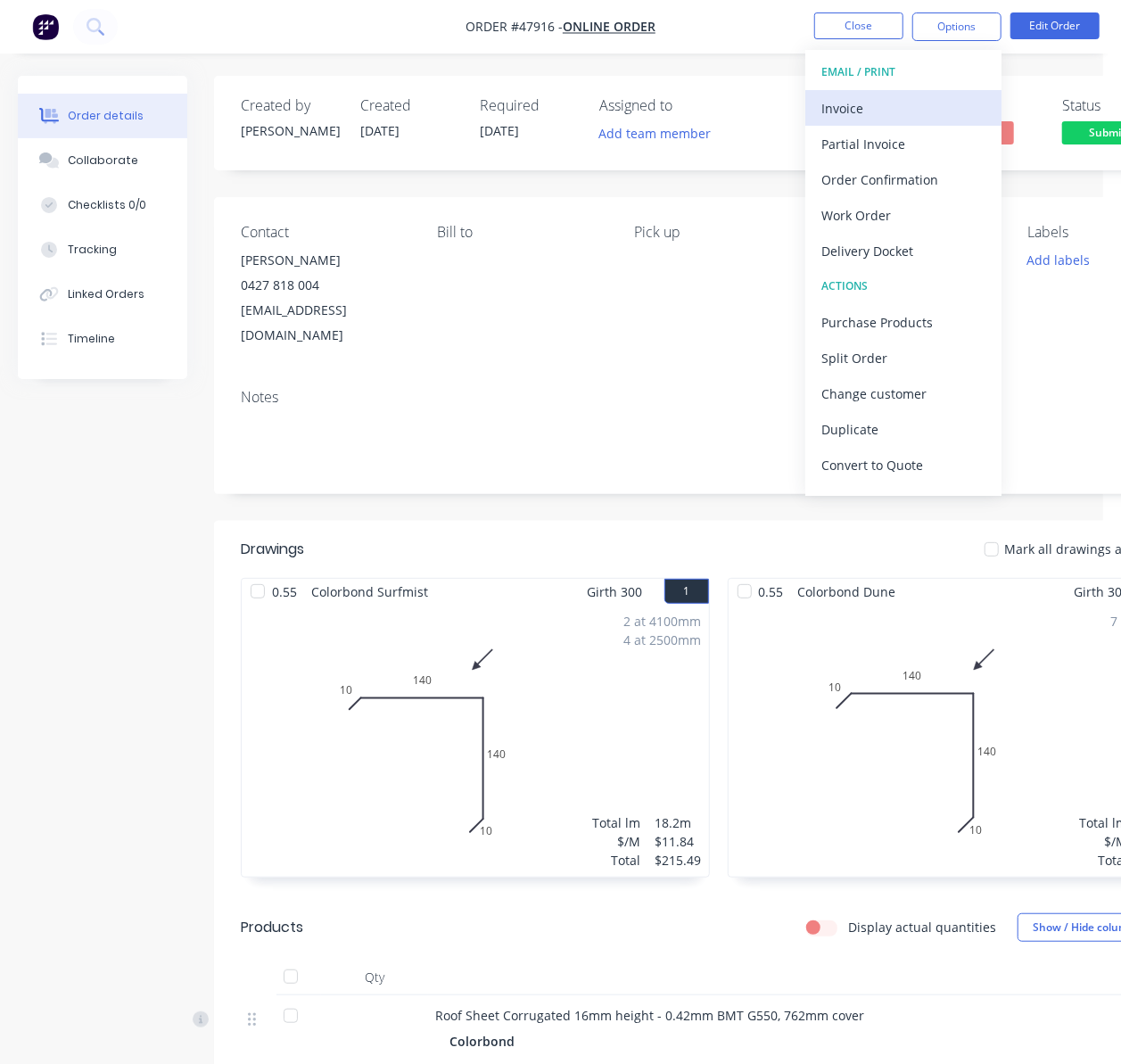
click at [960, 91] on button "Invoice" at bounding box center [903, 108] width 197 height 36
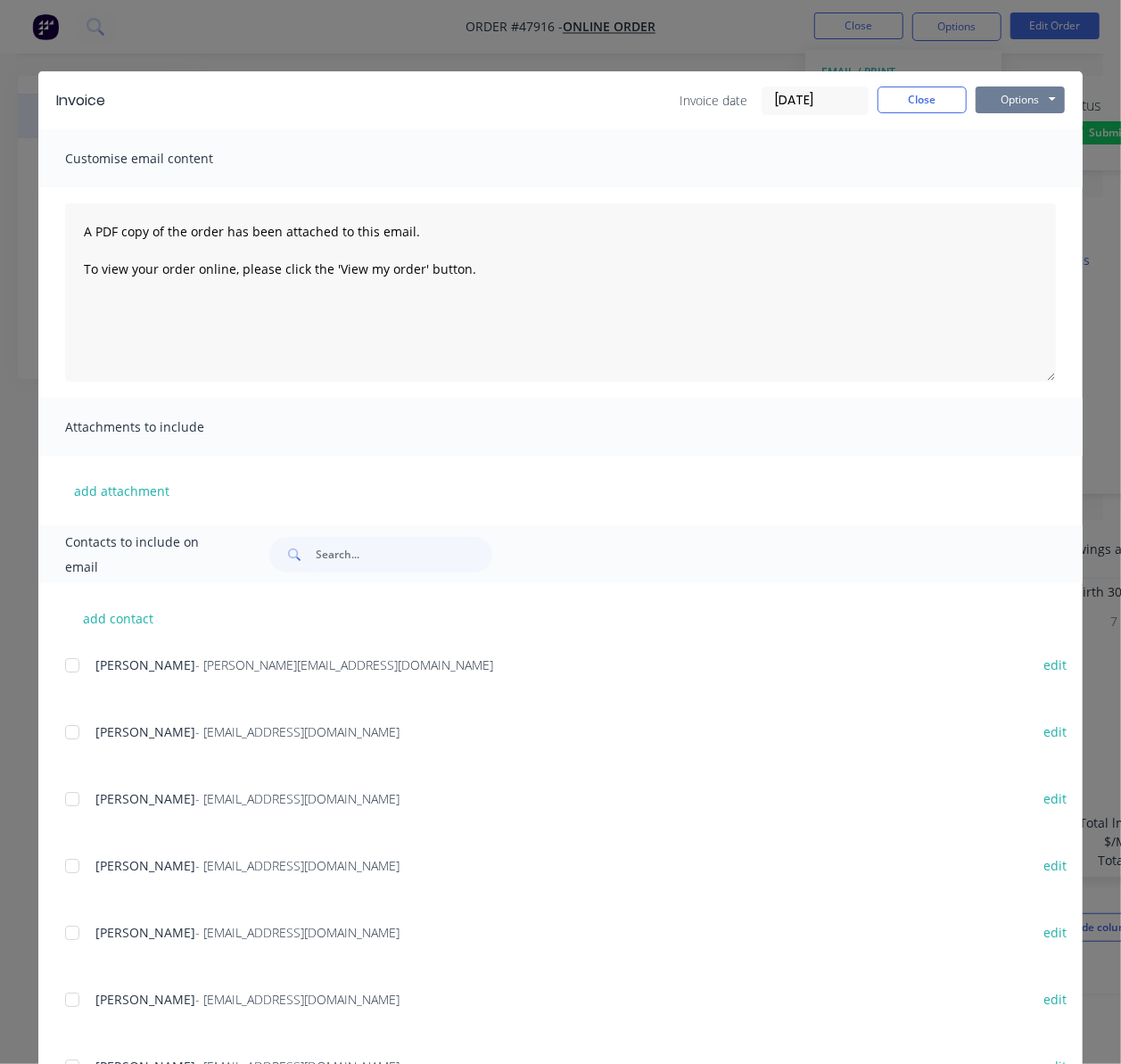
click at [1019, 87] on button "Options" at bounding box center [1020, 100] width 89 height 27
click at [1039, 151] on button "Print" at bounding box center [1032, 161] width 114 height 30
click at [615, 44] on div "Invoice Invoice date [DATE] Close Options Preview Print Email Customise email c…" at bounding box center [560, 532] width 1121 height 1064
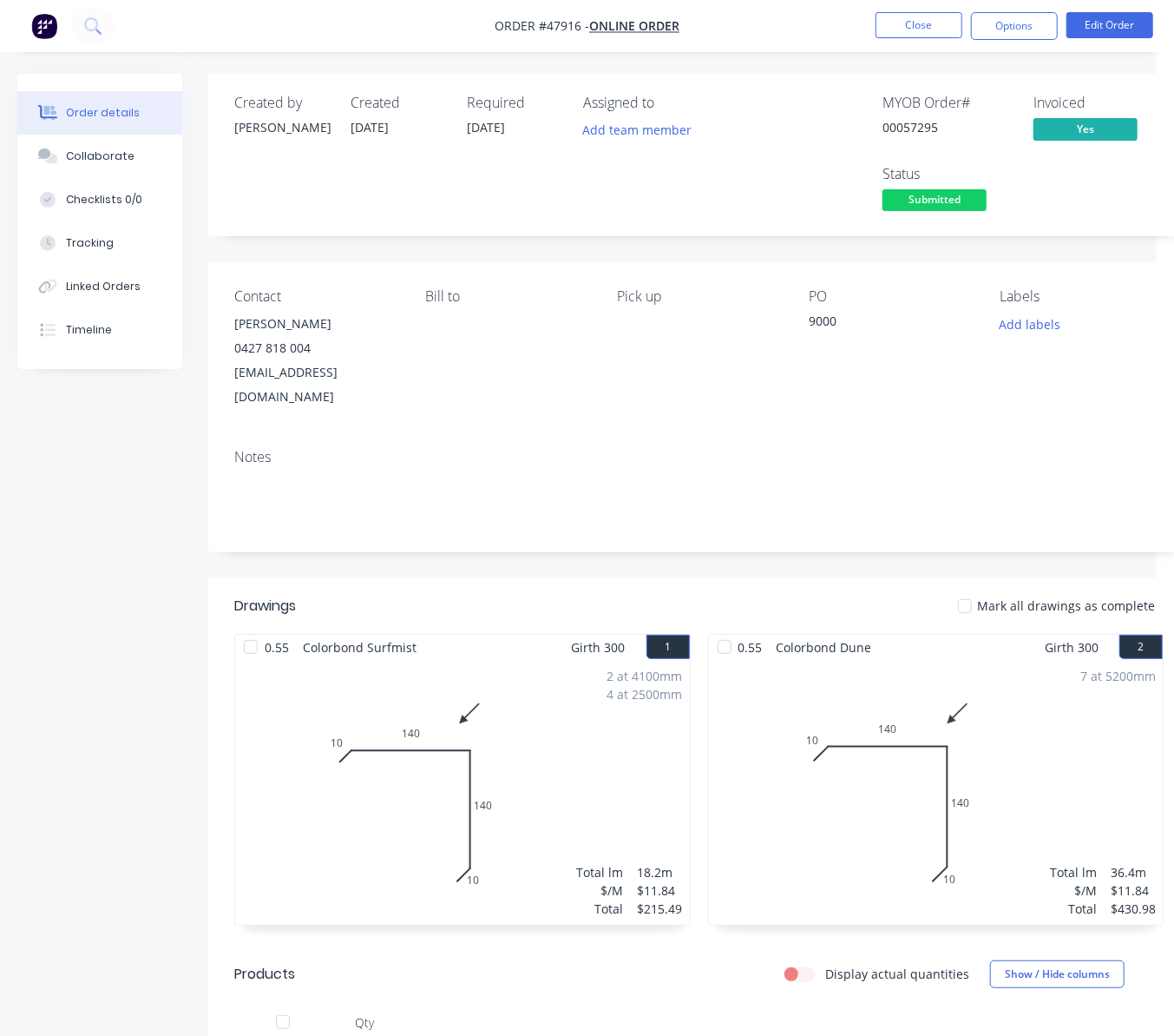
click at [632, 198] on div "Assigned to Add team member" at bounding box center [669, 155] width 173 height 120
drag, startPoint x: 539, startPoint y: 173, endPoint x: 551, endPoint y: 171, distance: 12.2
click at [539, 172] on div "Required [DATE]" at bounding box center [515, 155] width 95 height 120
click at [966, 201] on span "Submitted" at bounding box center [935, 200] width 104 height 22
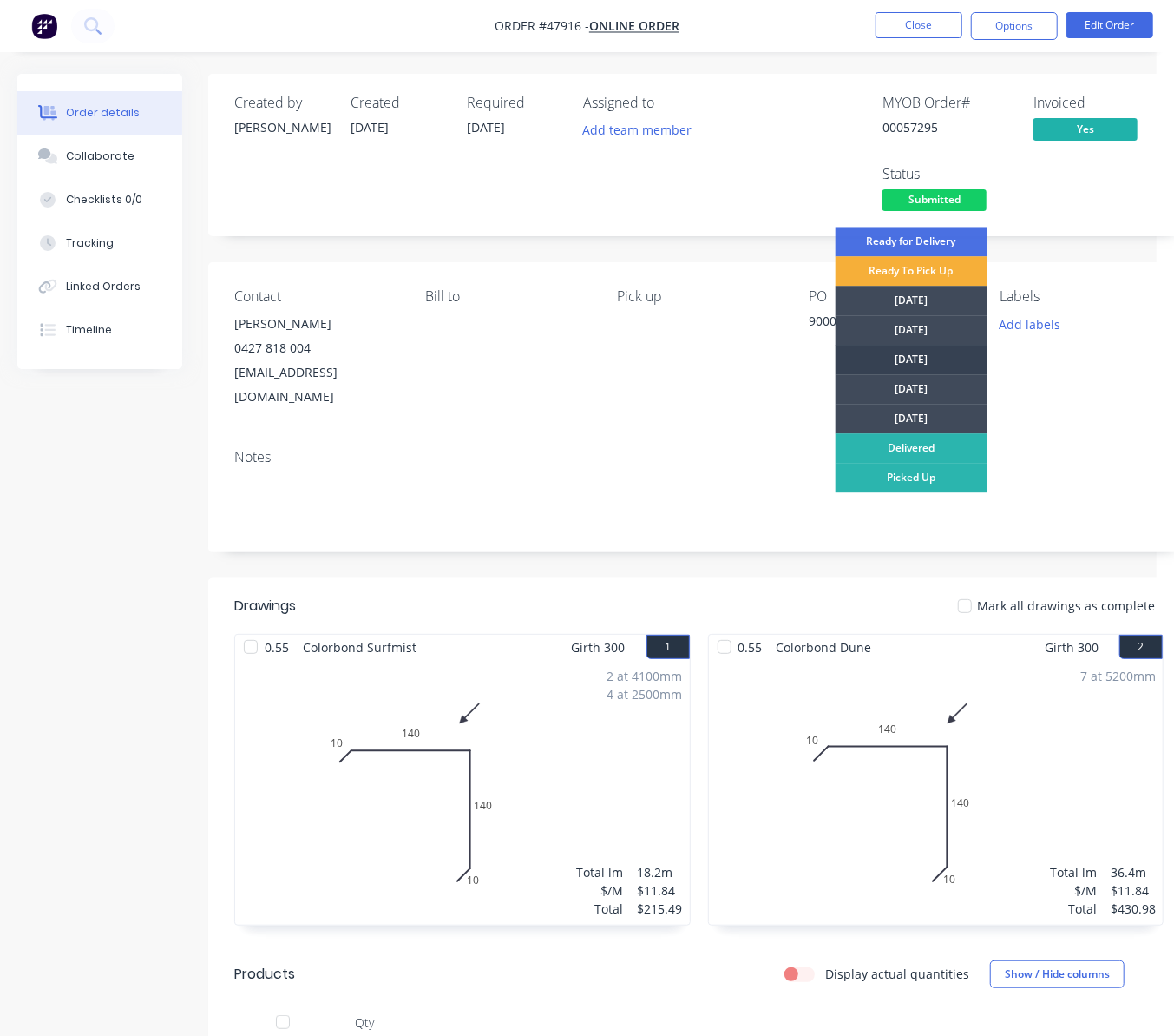
click at [931, 354] on div "[DATE]" at bounding box center [912, 359] width 152 height 30
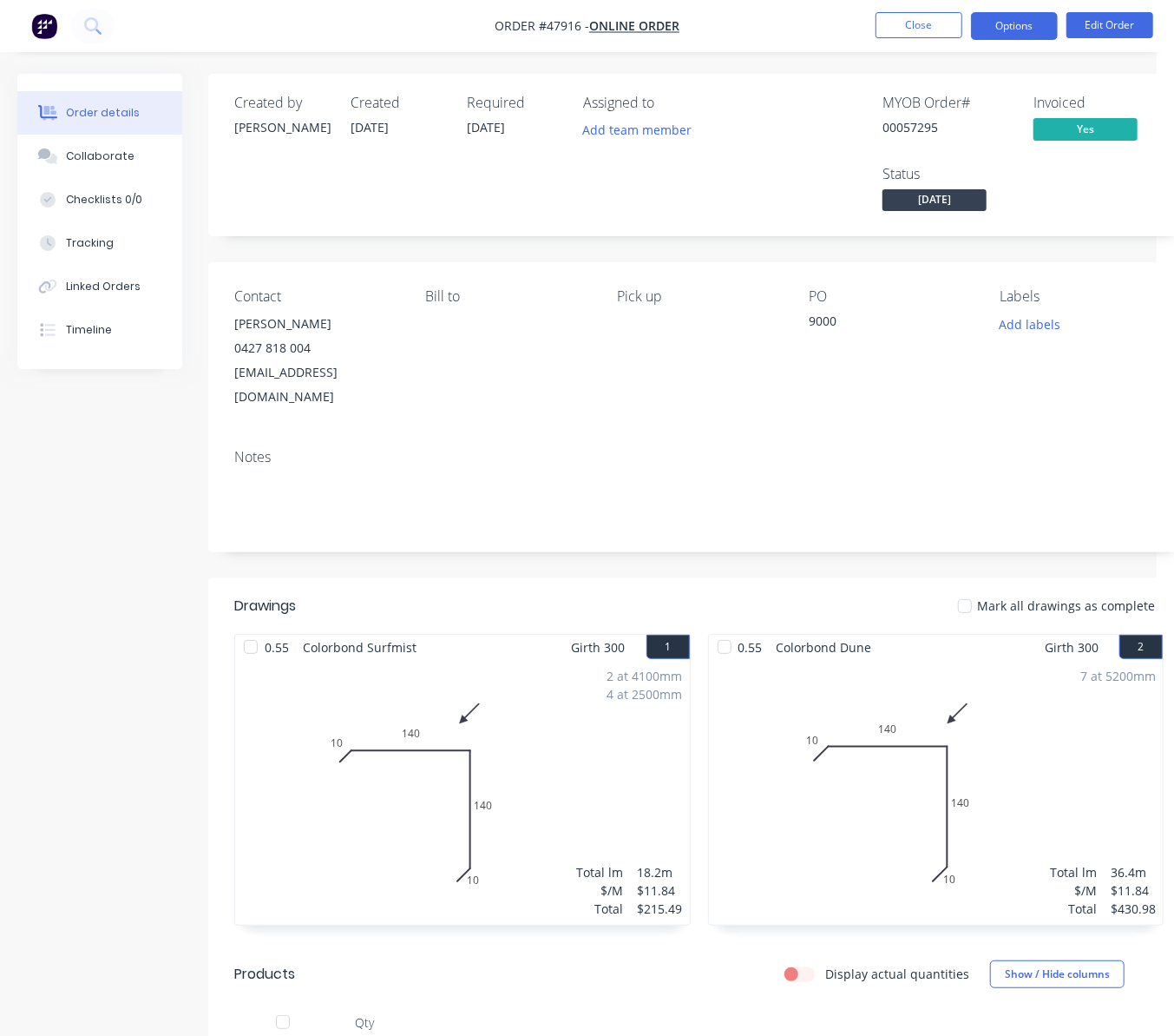
click at [1019, 24] on button "Options" at bounding box center [1014, 26] width 87 height 28
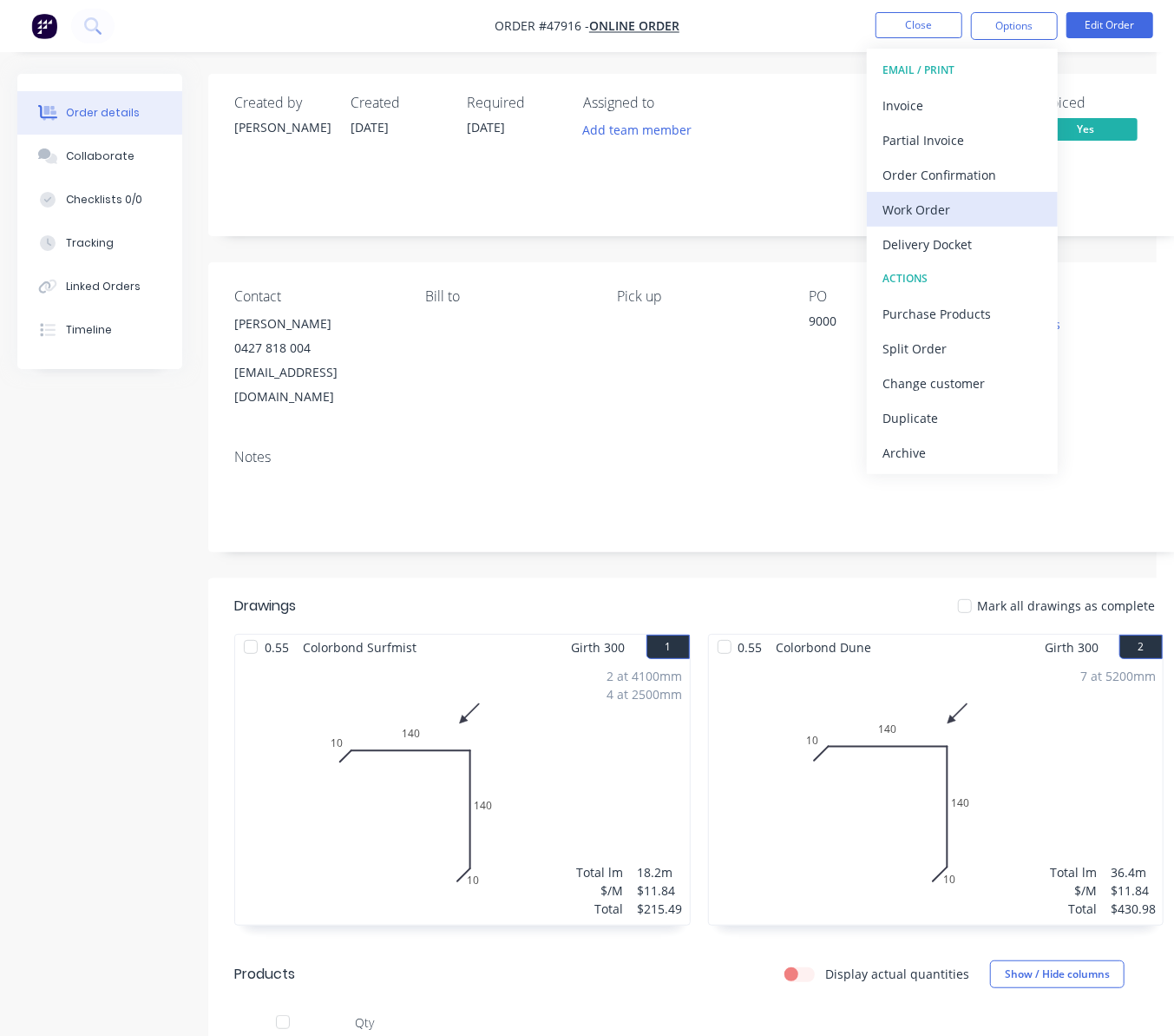
click at [972, 217] on div "Work Order" at bounding box center [963, 209] width 160 height 25
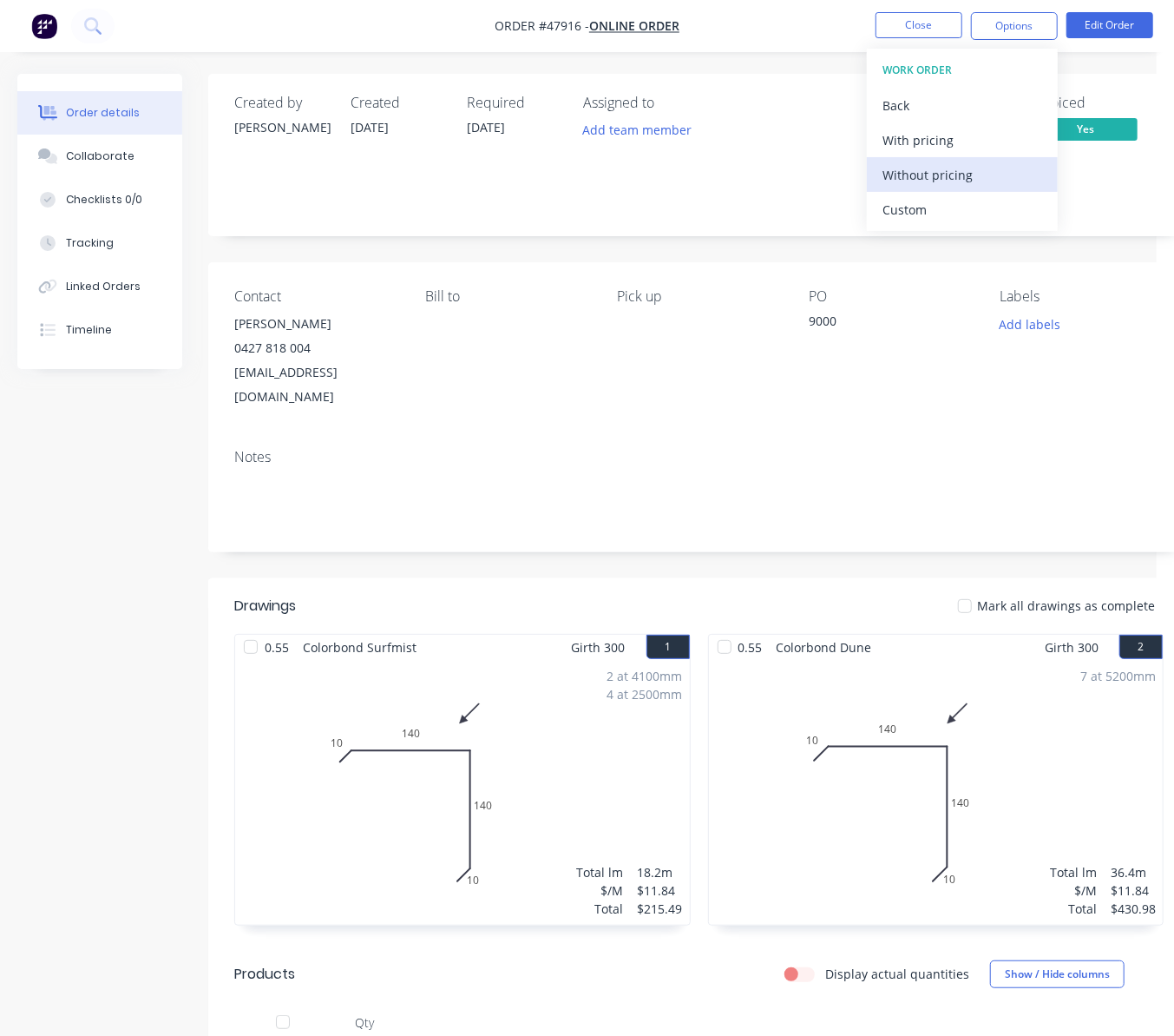
click at [973, 167] on div "Without pricing" at bounding box center [963, 175] width 160 height 25
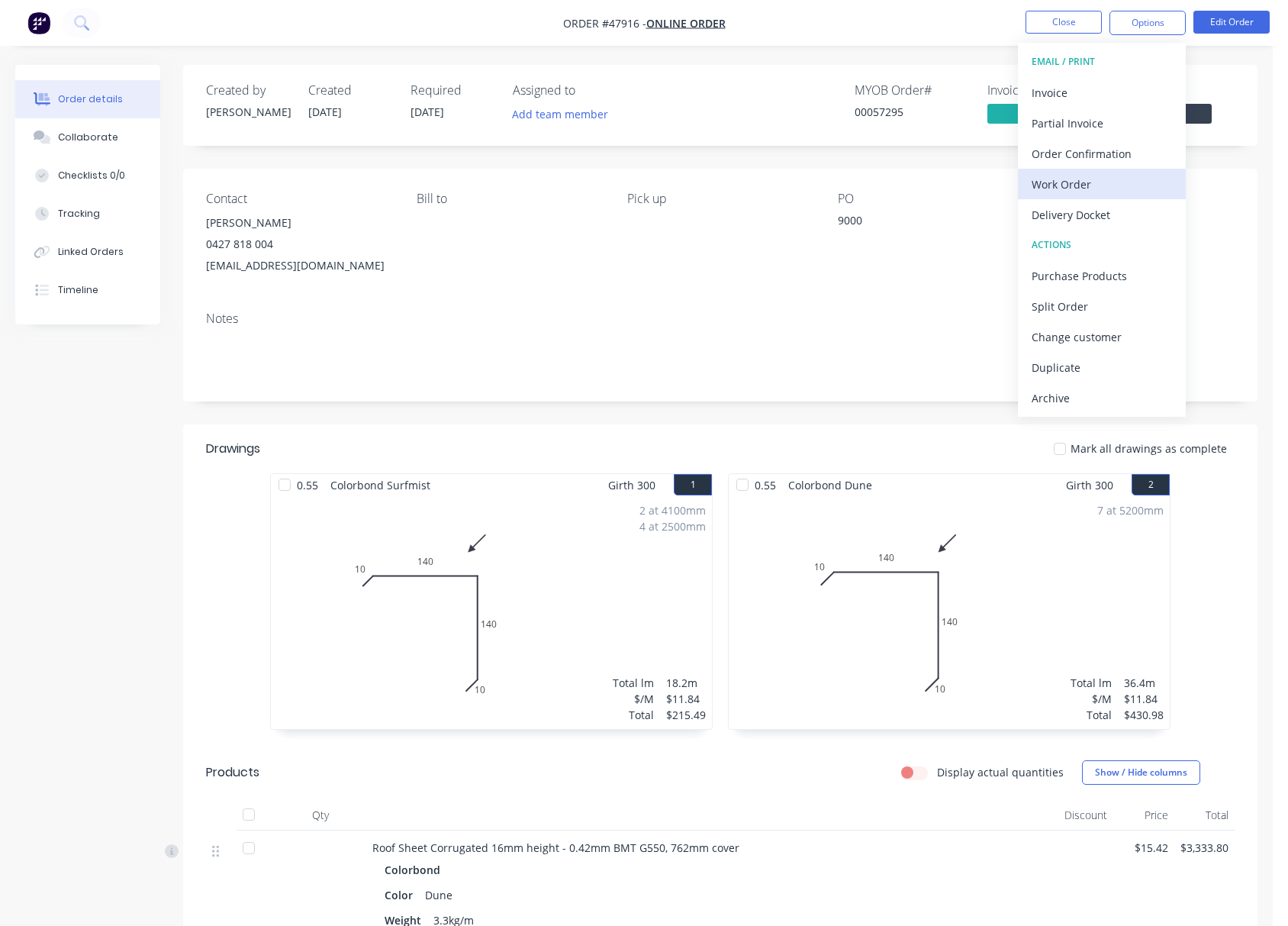
click at [1109, 180] on div "Work Order" at bounding box center [1102, 184] width 141 height 22
click at [1094, 193] on div "Custom" at bounding box center [1102, 184] width 141 height 22
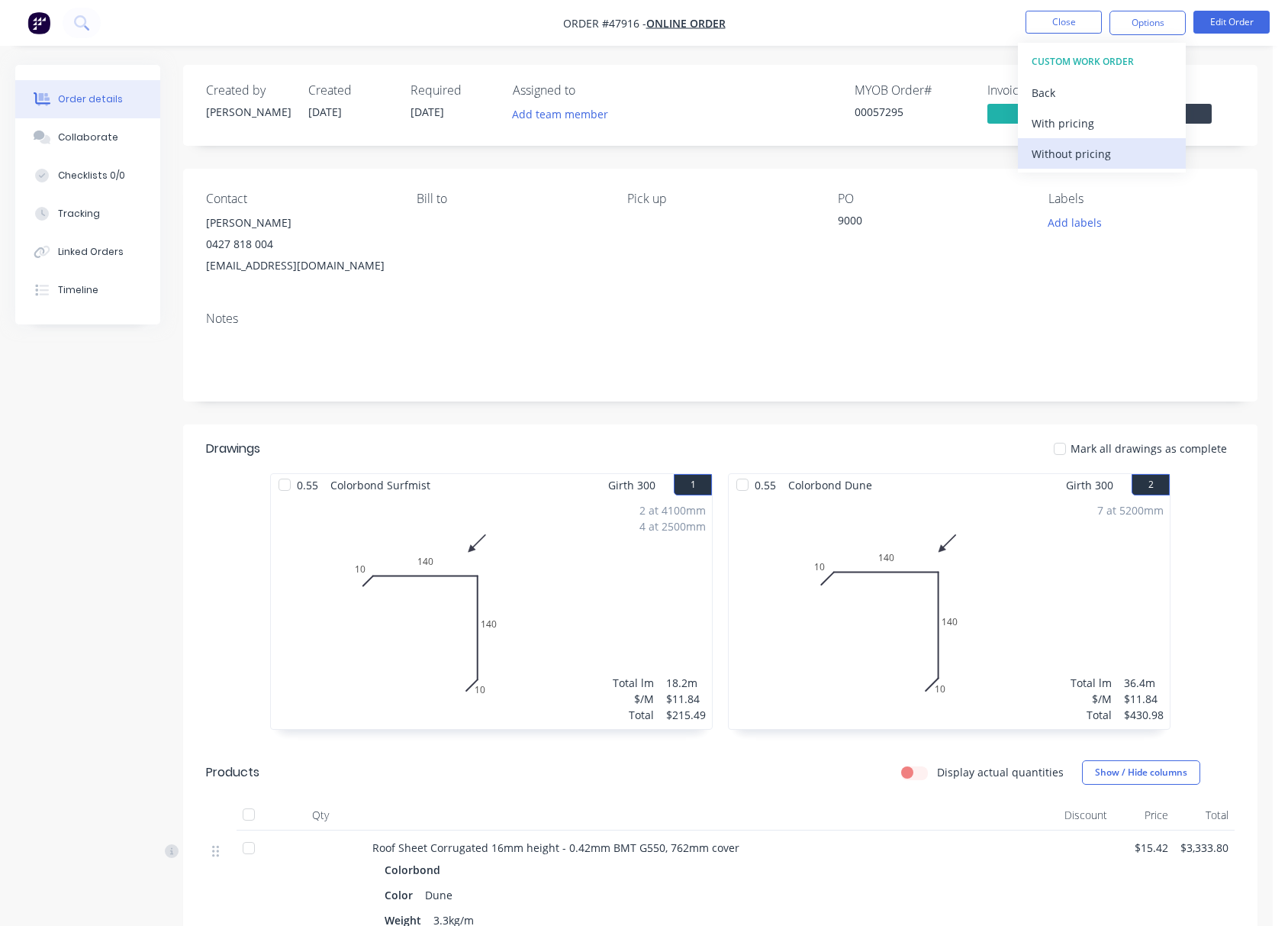
click at [1123, 151] on div "Without pricing" at bounding box center [1102, 154] width 141 height 22
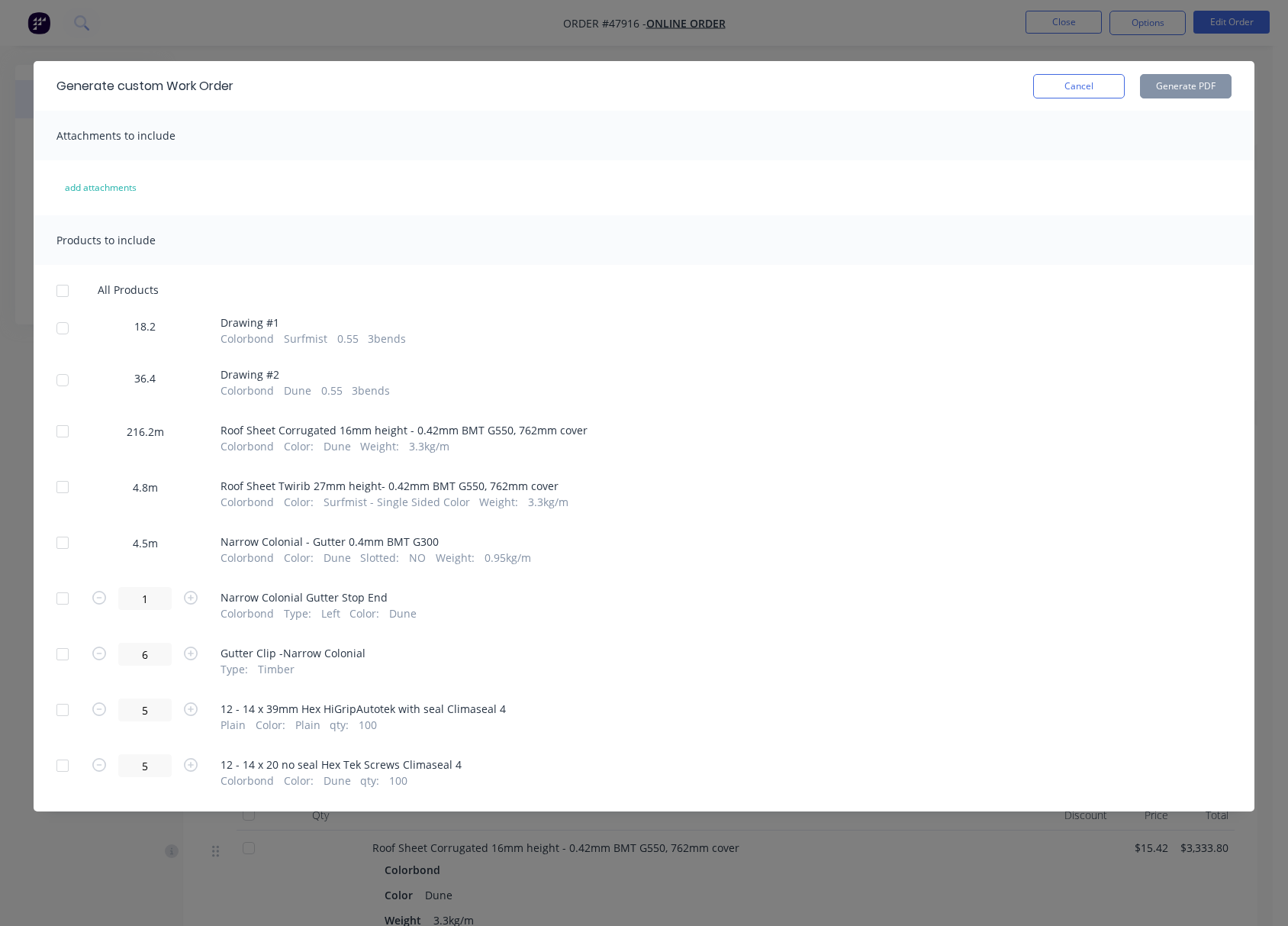
click at [65, 326] on div at bounding box center [62, 328] width 31 height 31
click at [67, 378] on div at bounding box center [62, 380] width 31 height 31
click at [64, 551] on div at bounding box center [62, 543] width 31 height 31
click at [66, 540] on div at bounding box center [62, 543] width 31 height 31
click at [1188, 90] on button "Generate PDF" at bounding box center [1186, 86] width 92 height 24
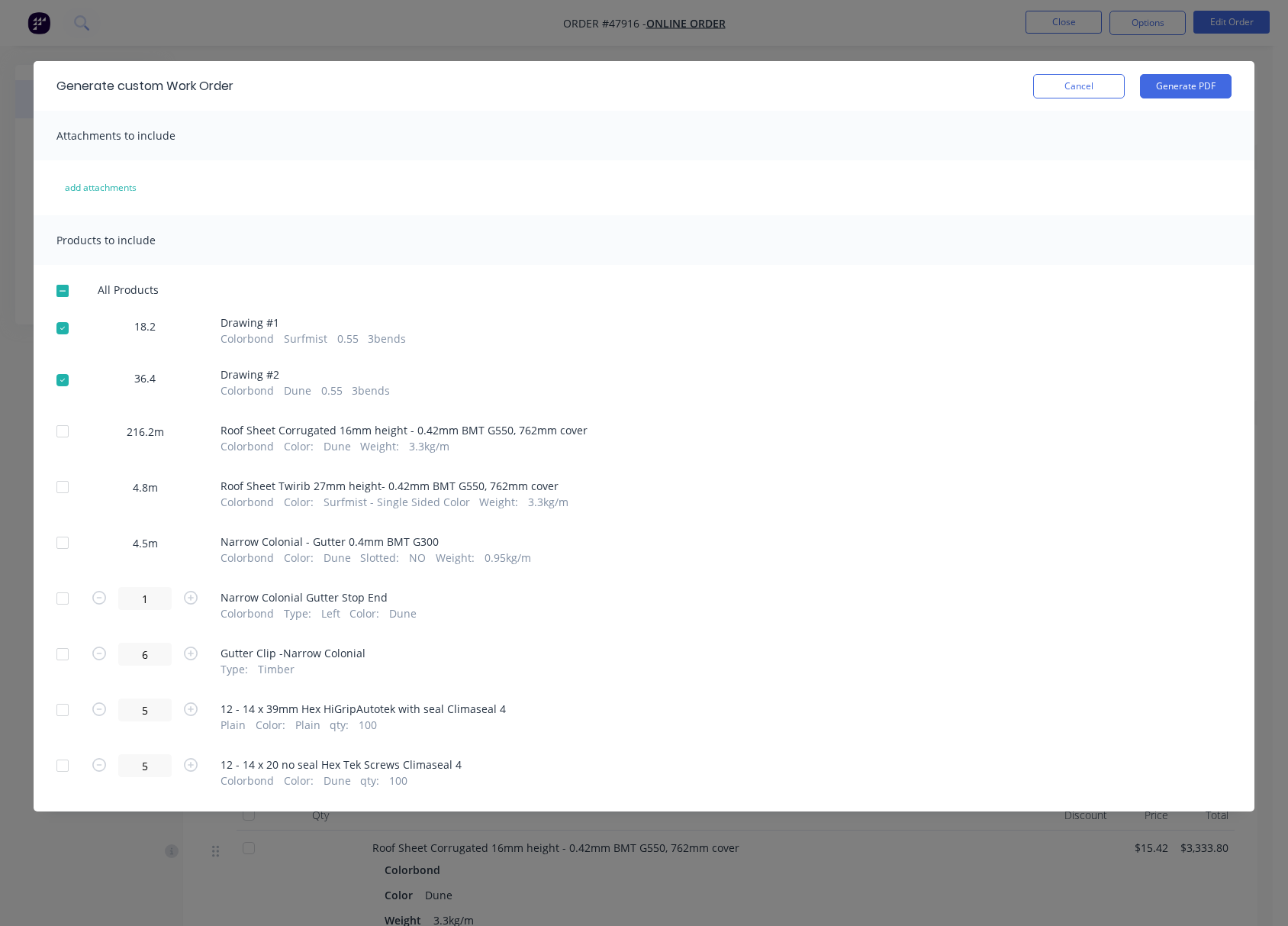
click at [62, 331] on div at bounding box center [62, 328] width 31 height 31
click at [68, 376] on div at bounding box center [62, 380] width 31 height 31
click at [66, 434] on div at bounding box center [62, 431] width 31 height 31
click at [64, 484] on div at bounding box center [62, 487] width 31 height 31
click at [1162, 82] on button "Generate PDF" at bounding box center [1186, 86] width 92 height 24
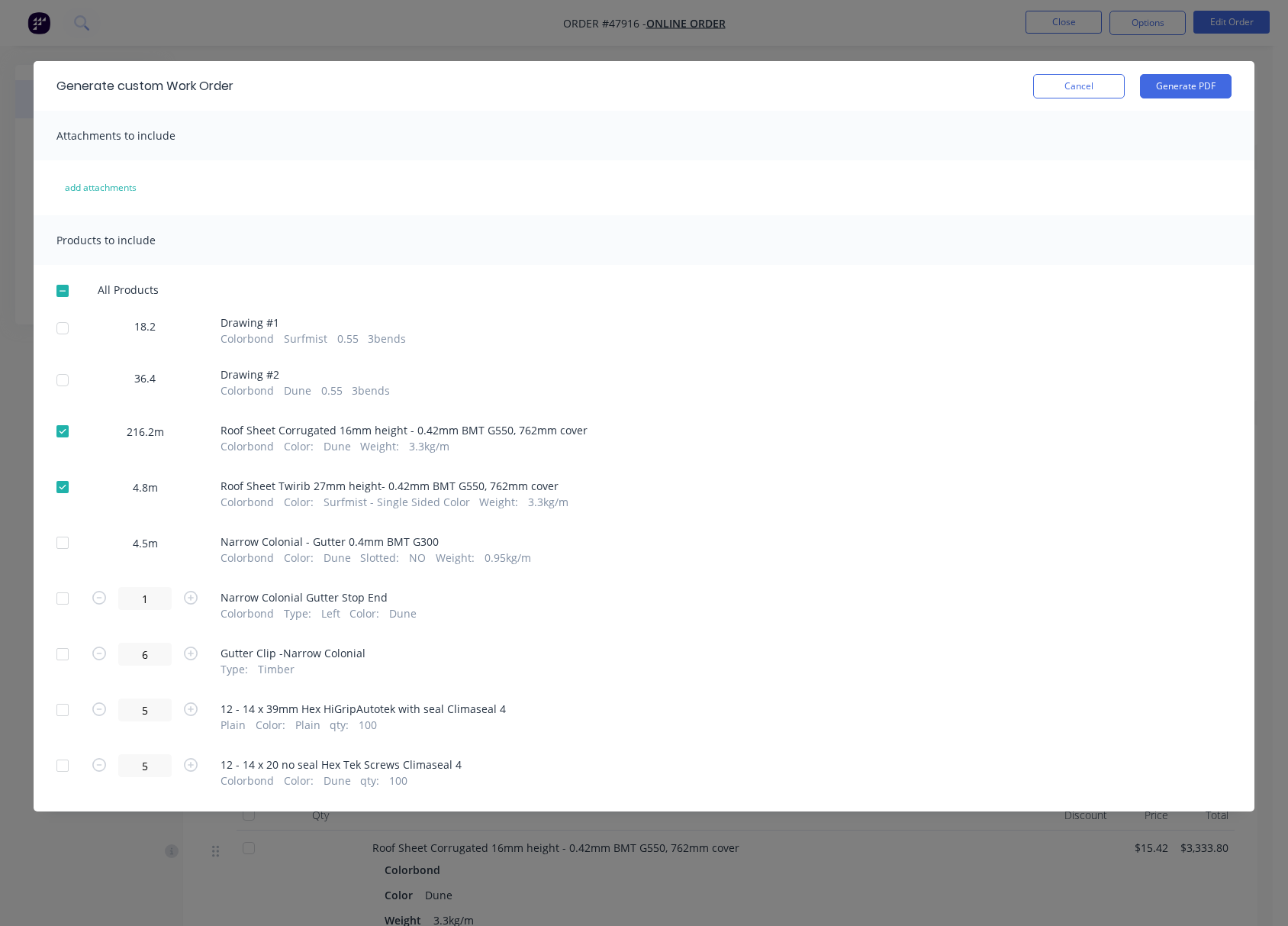
click at [70, 487] on div at bounding box center [62, 487] width 31 height 31
click at [62, 427] on div at bounding box center [62, 431] width 31 height 31
click at [62, 547] on div at bounding box center [62, 543] width 31 height 31
click at [1163, 90] on button "Generate PDF" at bounding box center [1186, 86] width 92 height 24
click at [904, 34] on div "Generate custom Work Order Cancel Generate PDF Attachments to include add attac…" at bounding box center [644, 463] width 1288 height 926
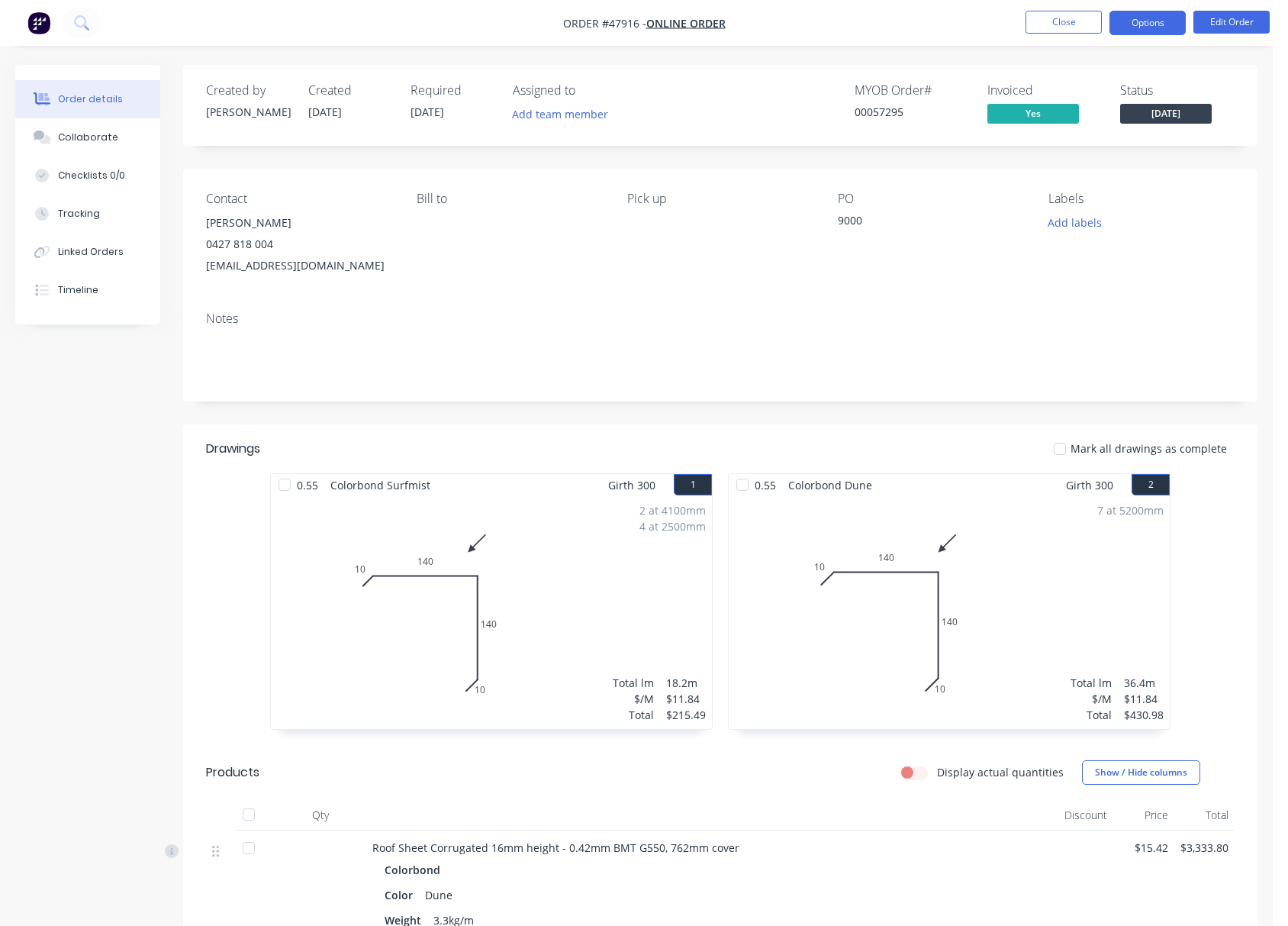
click at [1142, 15] on button "Options" at bounding box center [1147, 23] width 77 height 24
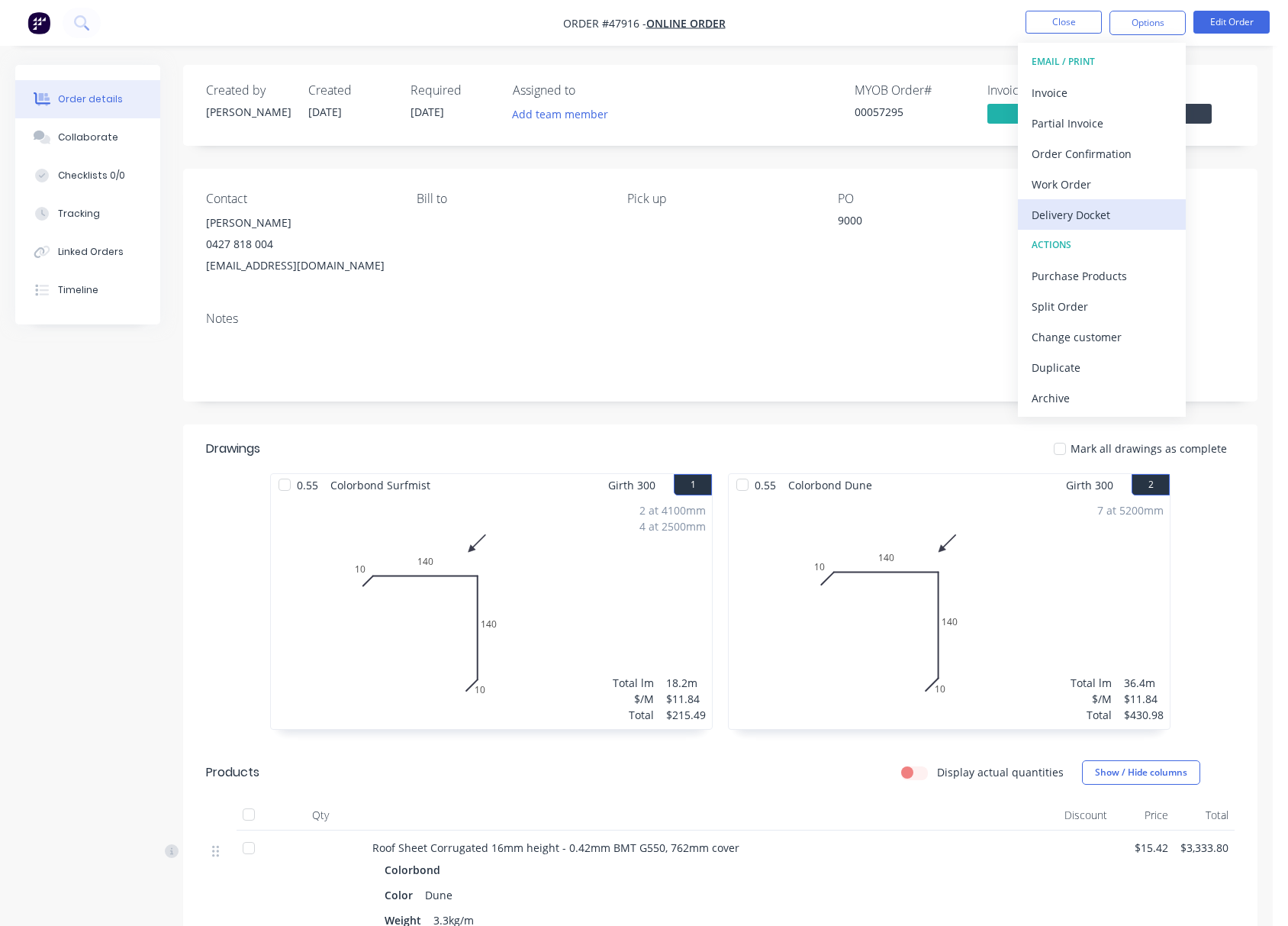
click at [1121, 208] on div "Delivery Docket" at bounding box center [1102, 215] width 141 height 22
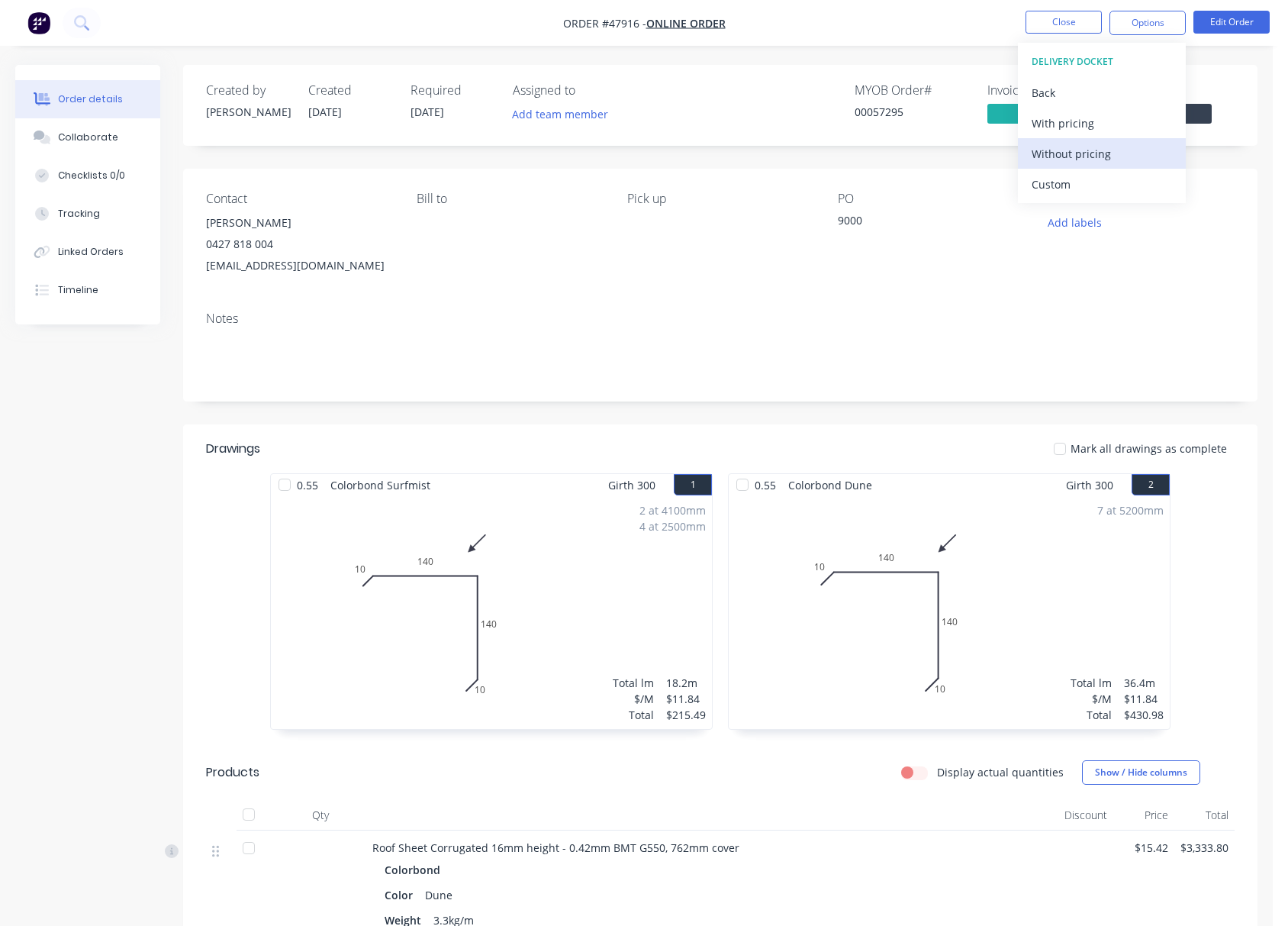
click at [1108, 149] on div "Without pricing" at bounding box center [1102, 154] width 141 height 22
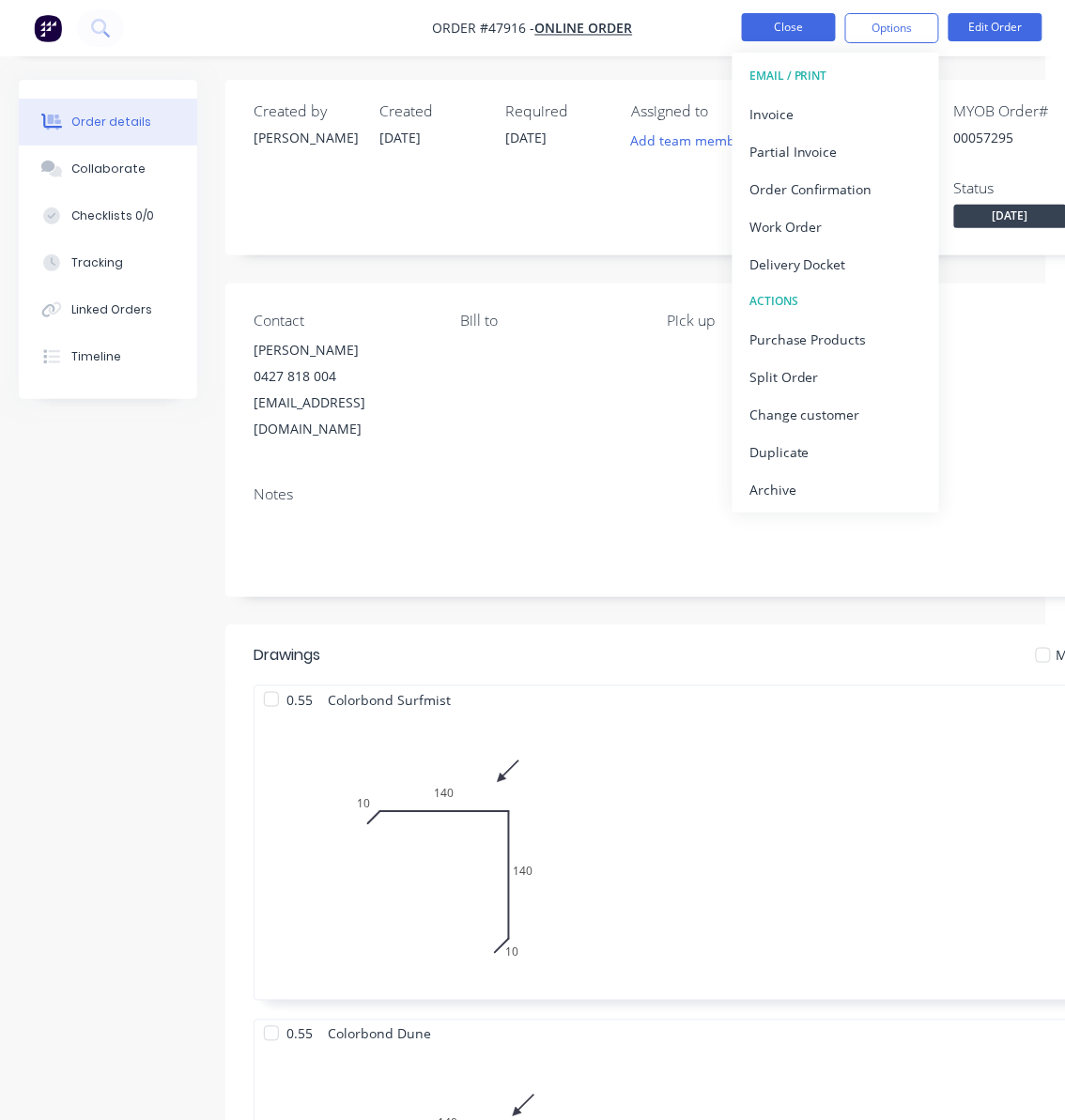
click at [790, 18] on button "Close" at bounding box center [788, 27] width 94 height 28
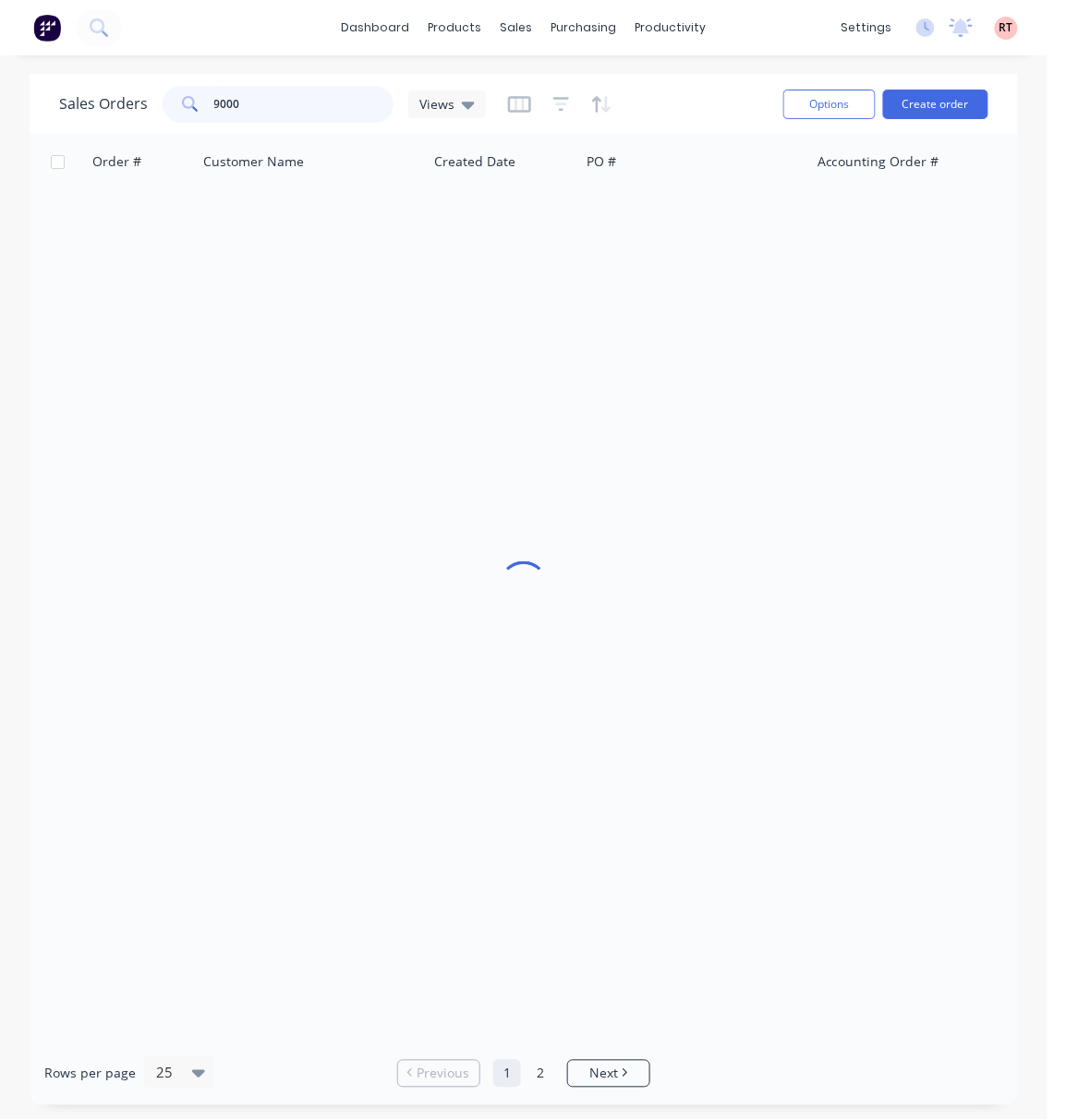
drag, startPoint x: 283, startPoint y: 101, endPoint x: -32, endPoint y: 108, distance: 315.1
click at [0, 108] on html "dashboard products sales purchasing productivity dashboard products Product Cat…" at bounding box center [533, 560] width 1066 height 1120
type input "47912"
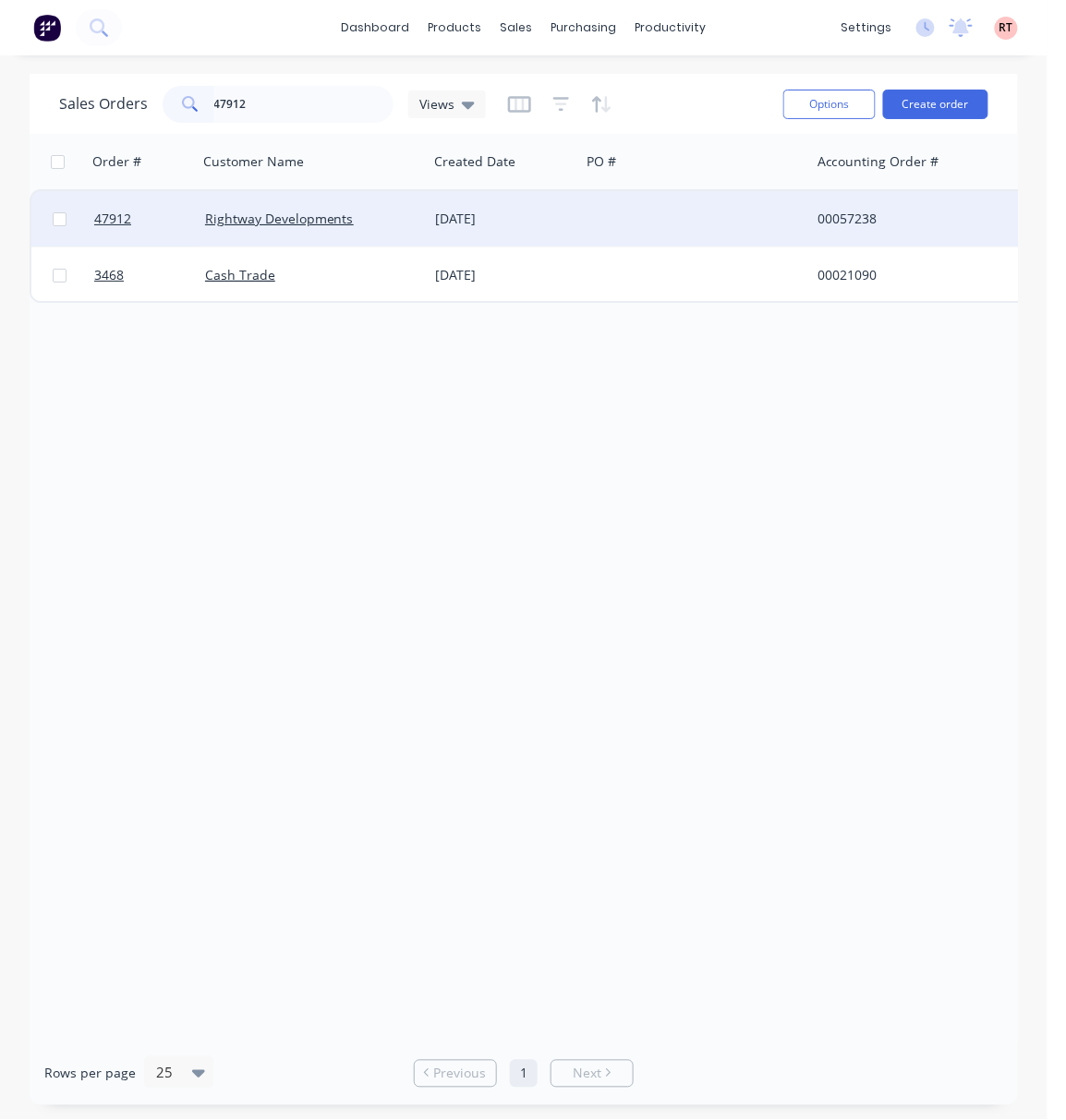
click at [640, 226] on div at bounding box center [695, 219] width 230 height 55
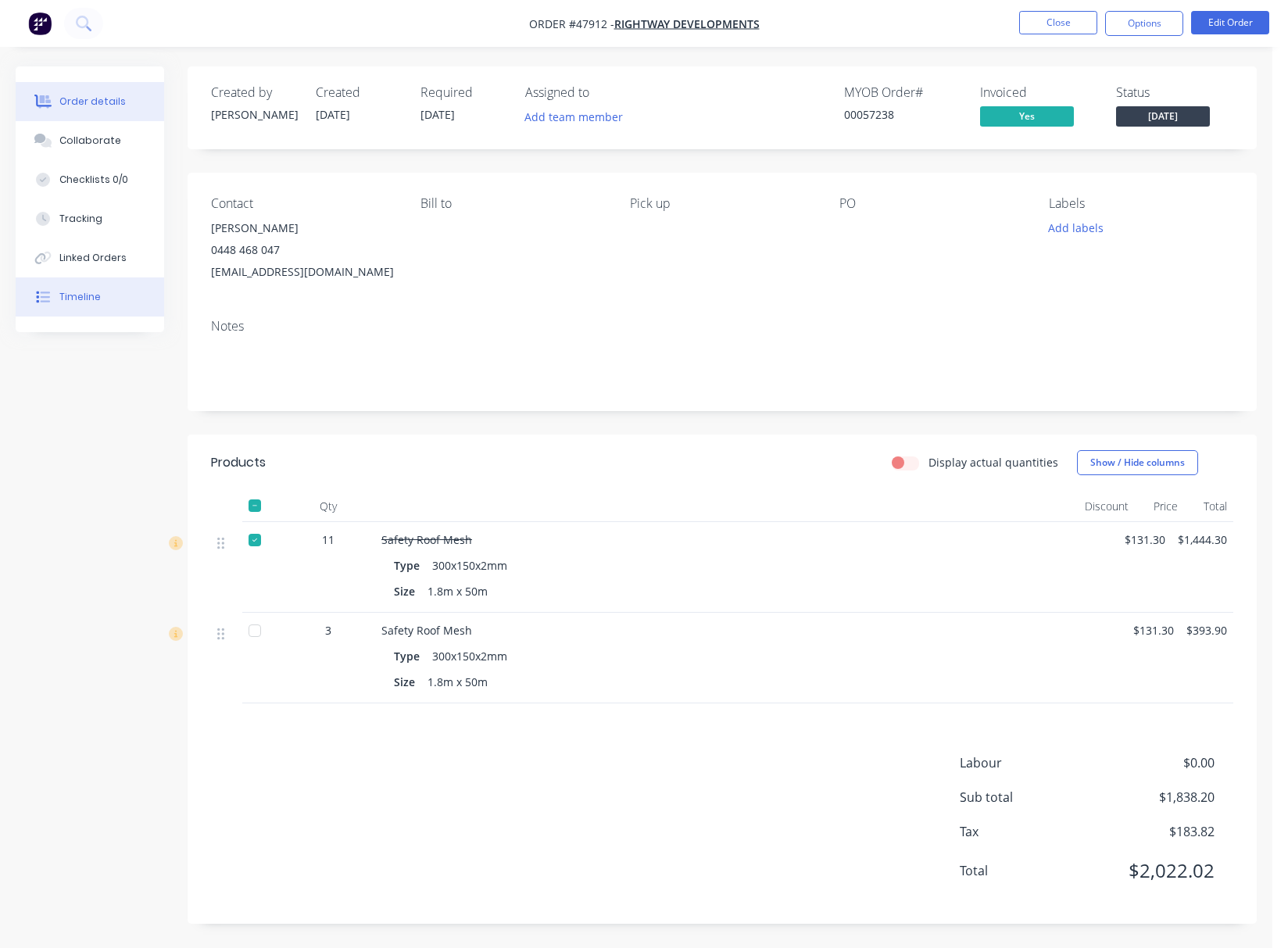
click at [151, 297] on button "Timeline" at bounding box center [90, 297] width 149 height 39
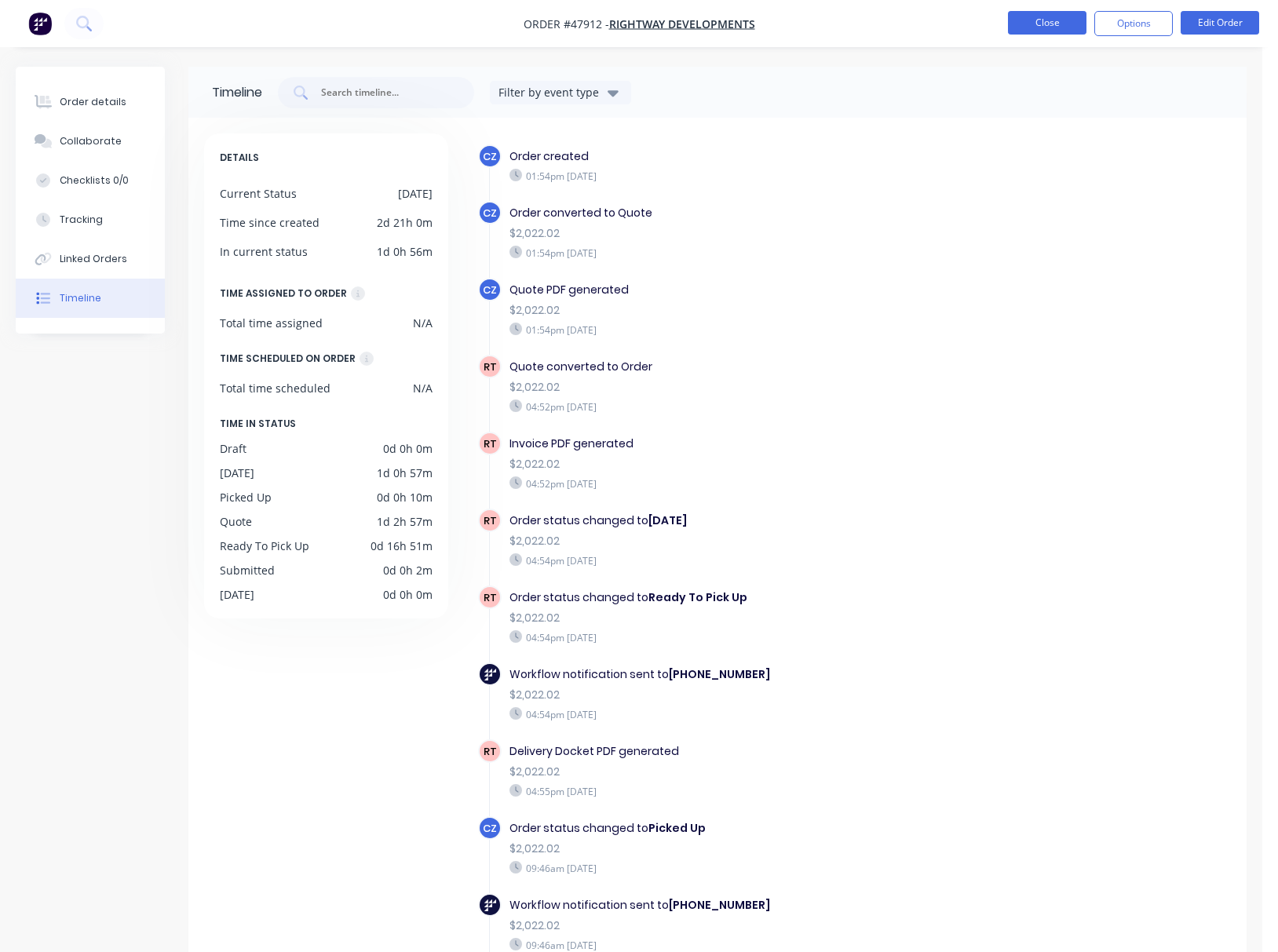
click at [1037, 19] on button "Close" at bounding box center [1047, 23] width 79 height 24
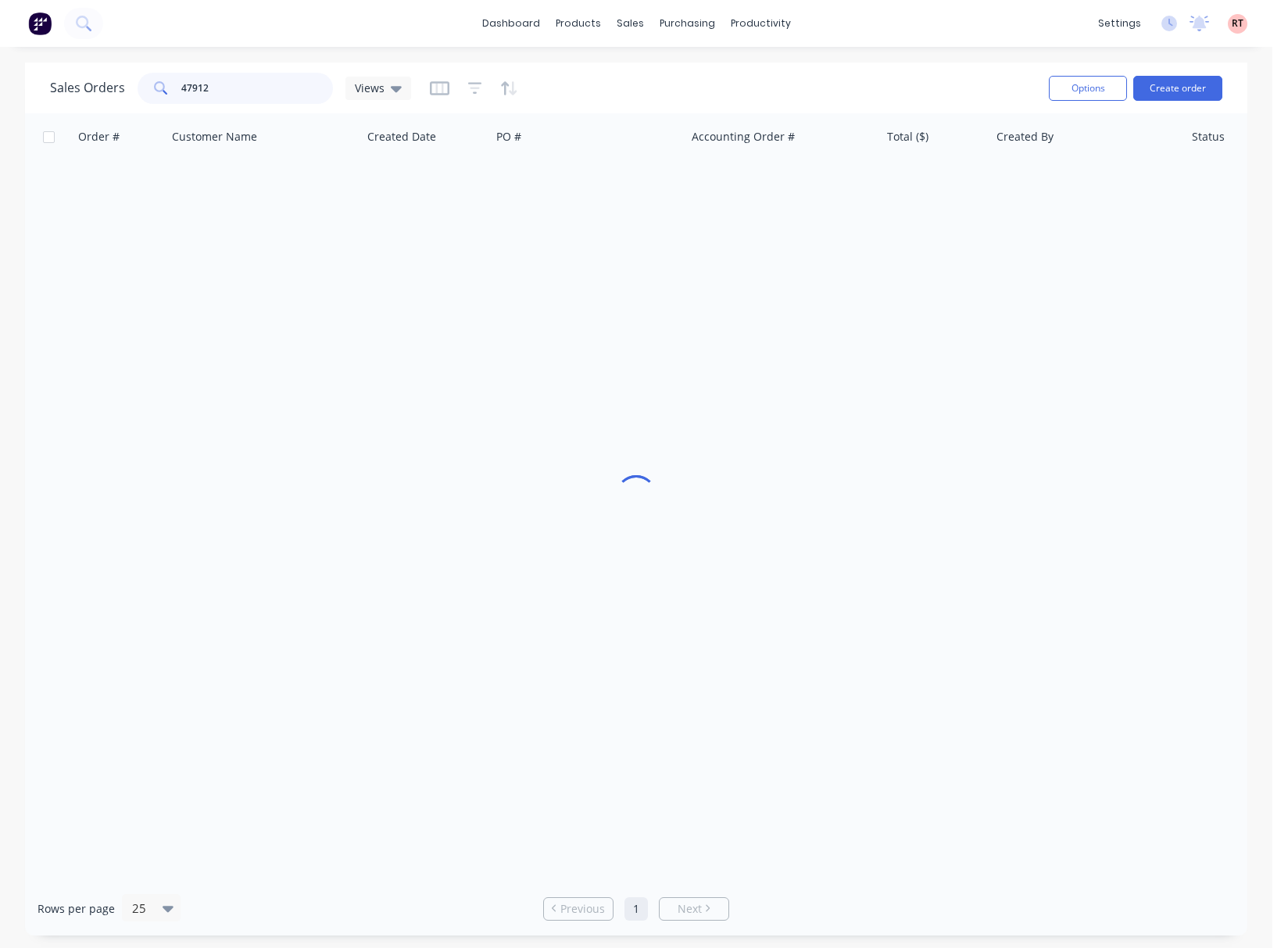
drag, startPoint x: 257, startPoint y: 86, endPoint x: 48, endPoint y: 92, distance: 209.1
click at [91, 91] on div "Sales Orders 47912 Views" at bounding box center [231, 88] width 361 height 32
type input "47784"
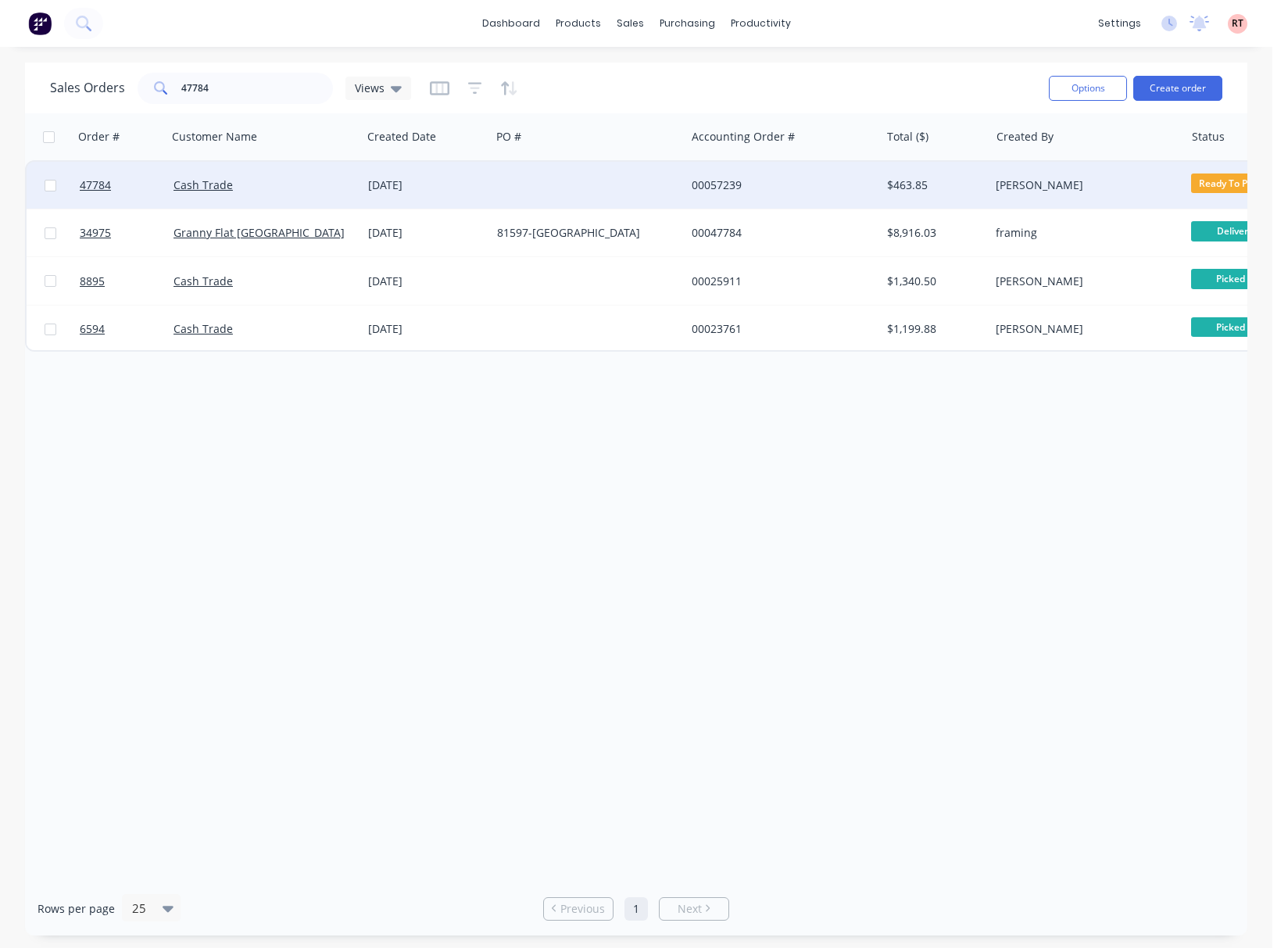
click at [557, 188] on div at bounding box center [588, 185] width 195 height 47
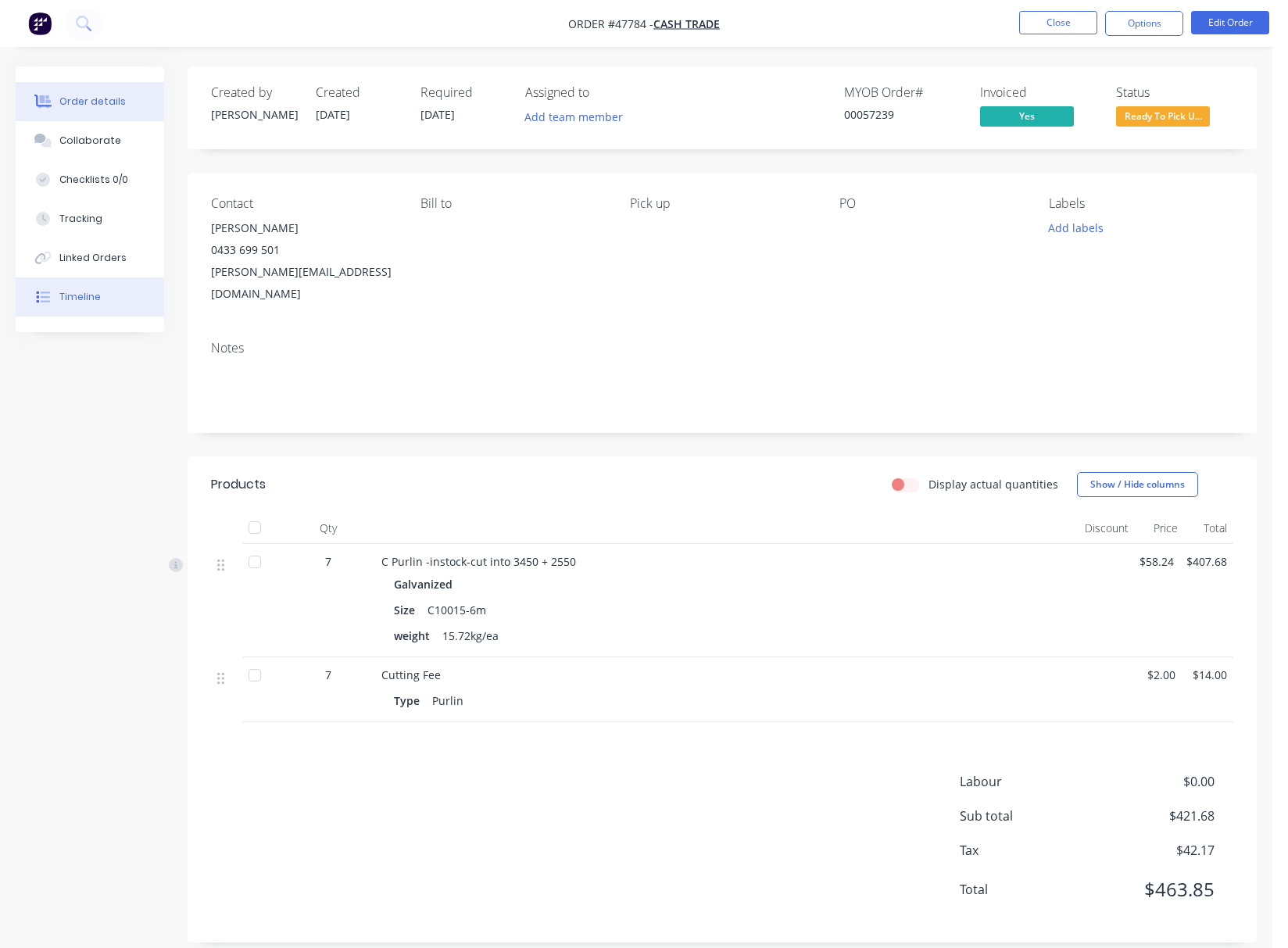
drag, startPoint x: 98, startPoint y: 273, endPoint x: 104, endPoint y: 283, distance: 11.7
click at [97, 279] on div "Order details Collaborate Checklists 0/0 Tracking Linked Orders Timeline" at bounding box center [90, 199] width 149 height 266
click at [106, 289] on button "Timeline" at bounding box center [90, 297] width 149 height 39
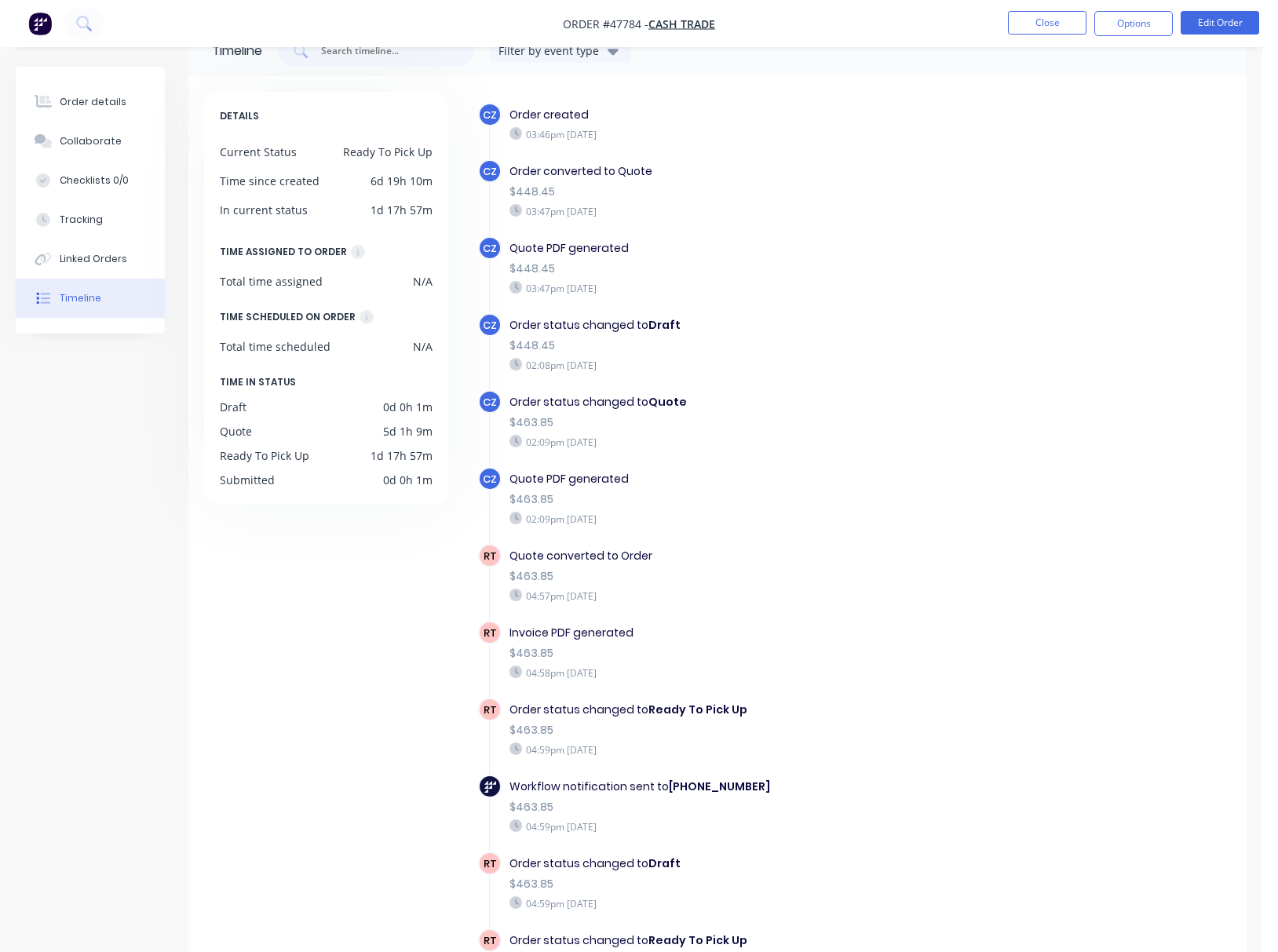
scroll to position [5, 0]
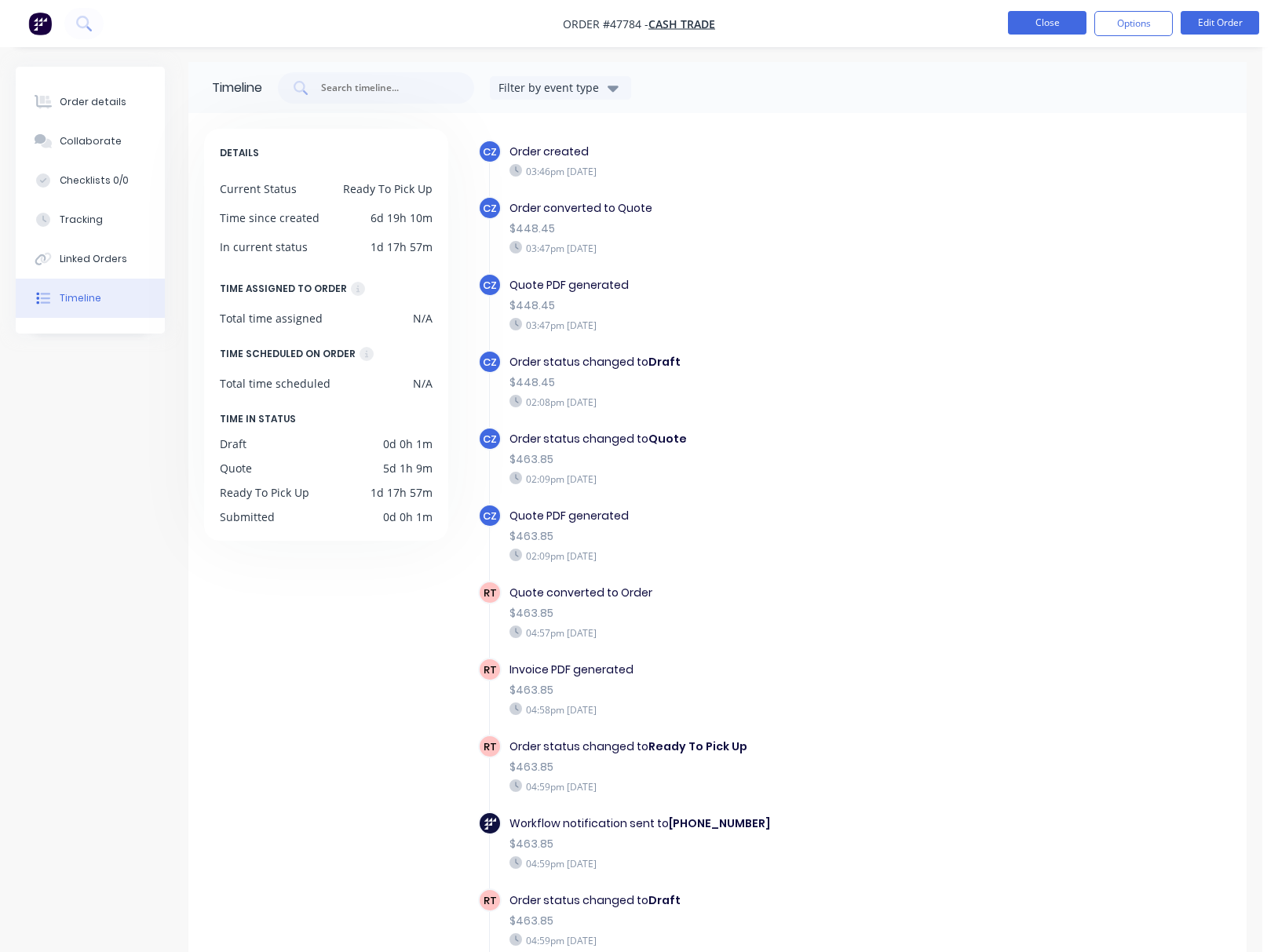
click at [1072, 19] on button "Close" at bounding box center [1047, 23] width 79 height 24
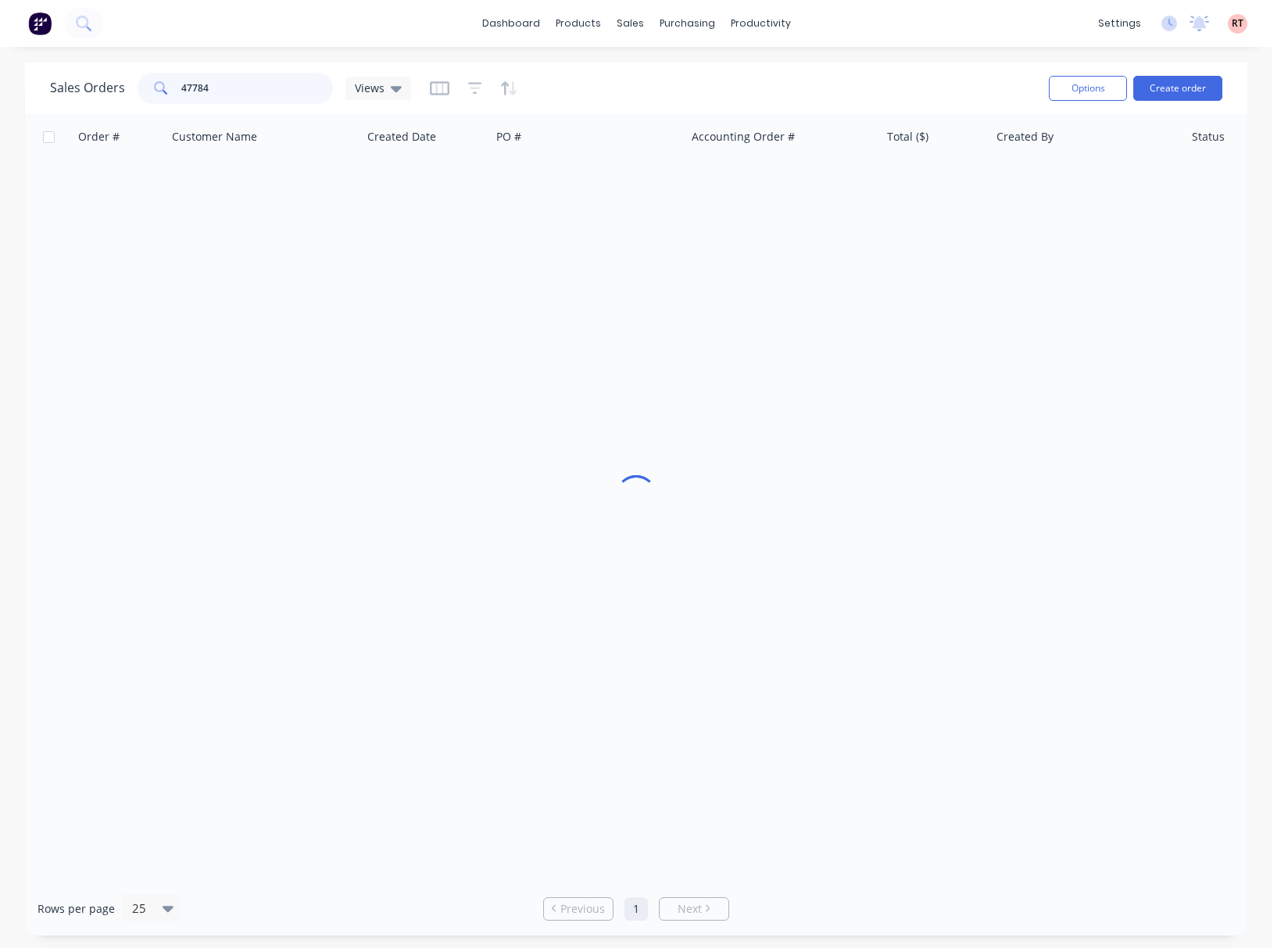
drag, startPoint x: 252, startPoint y: 87, endPoint x: 15, endPoint y: 95, distance: 237.1
click at [19, 95] on div "Sales Orders 47784 Views Options Create order Order # Customer Name Created Dat…" at bounding box center [636, 498] width 1273 height 873
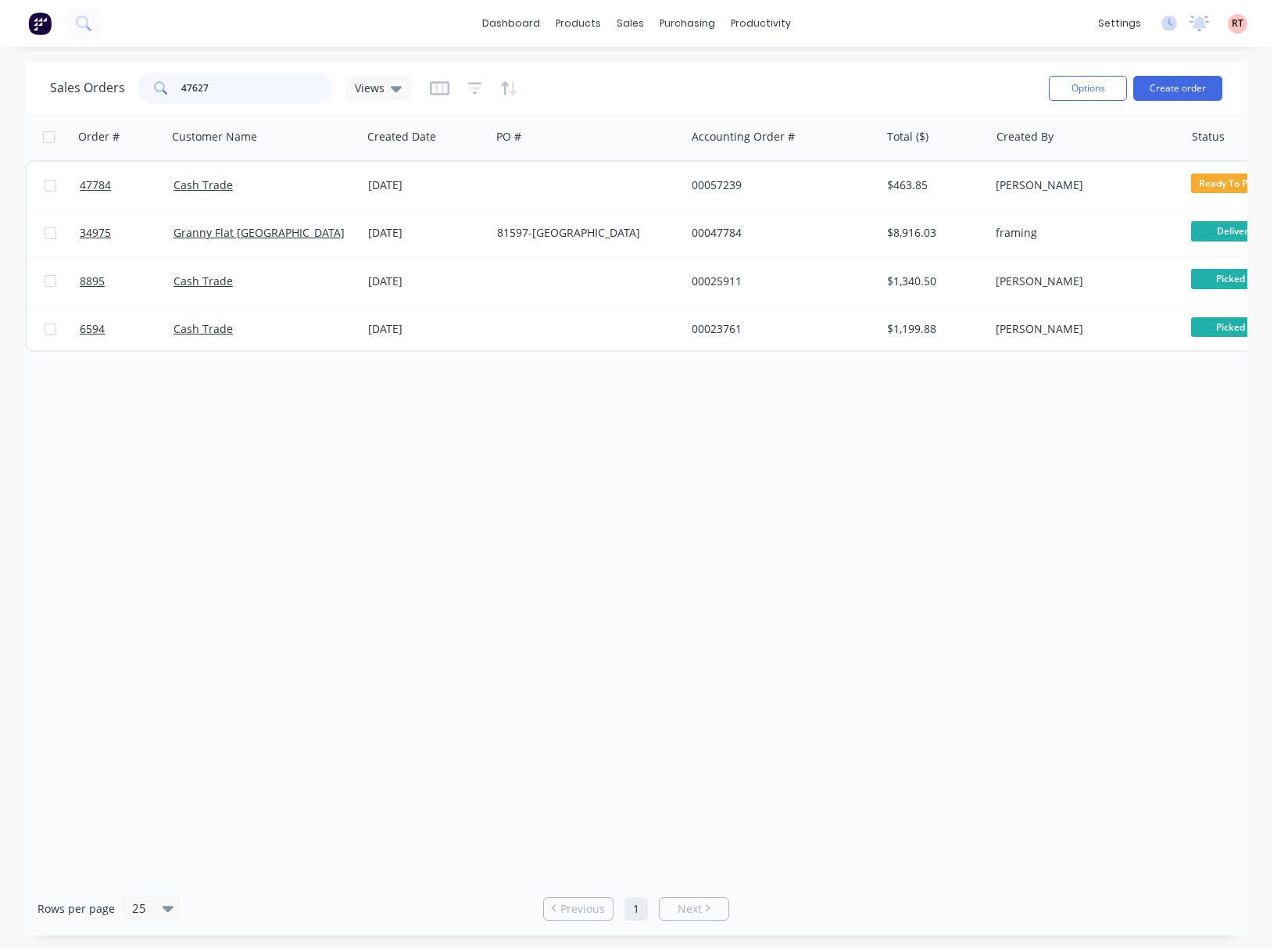
type input "47627"
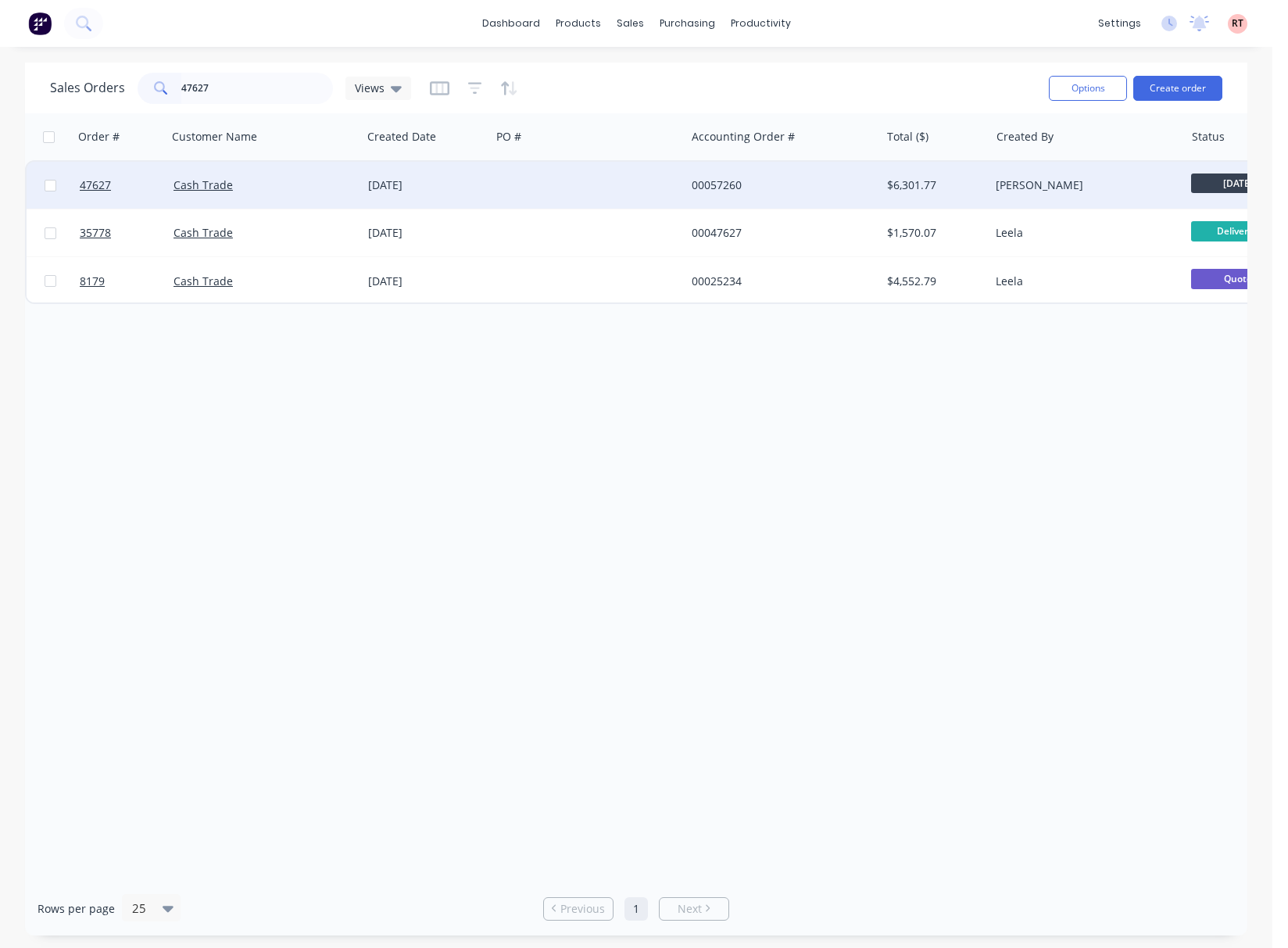
click at [597, 186] on div at bounding box center [588, 185] width 195 height 47
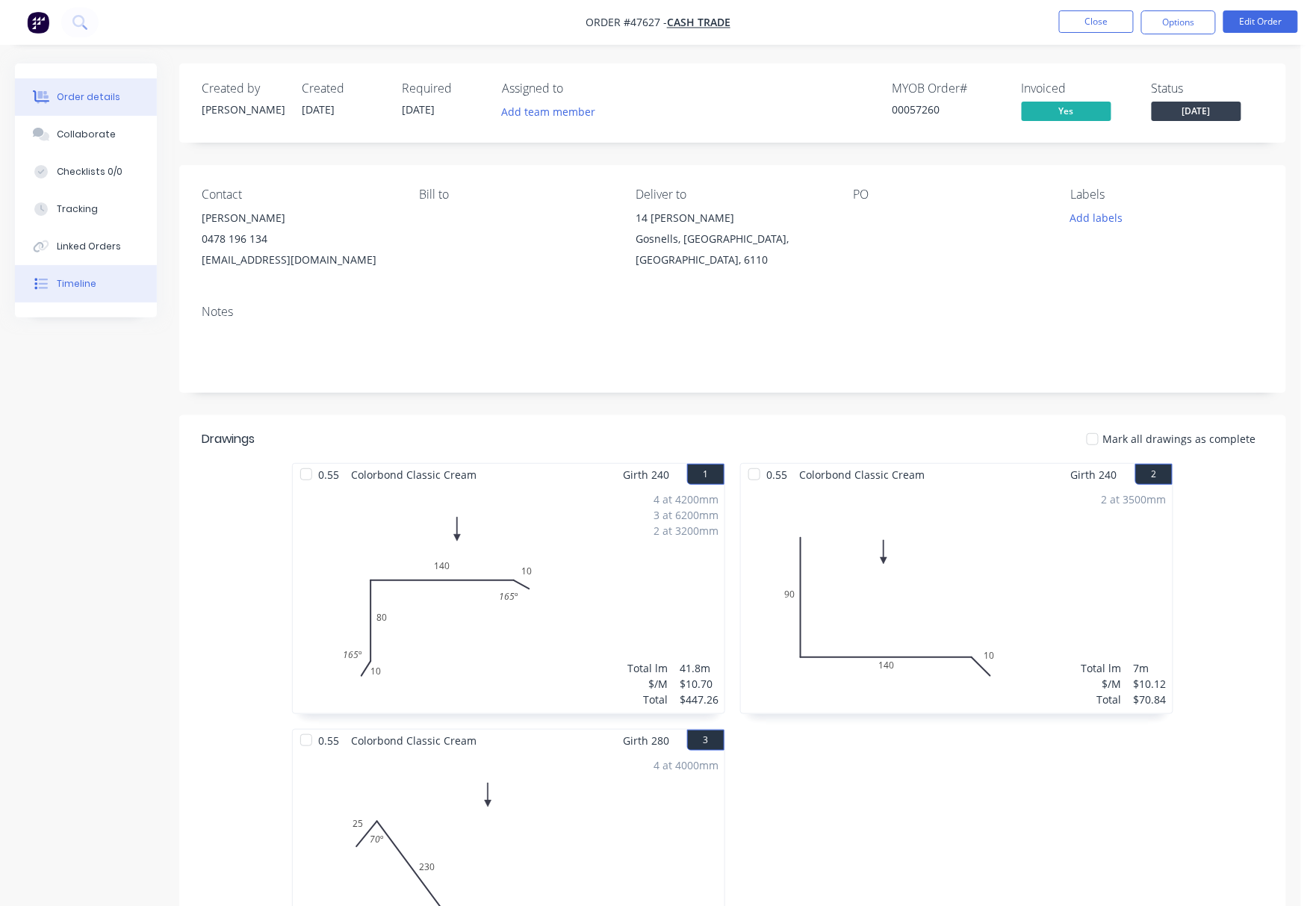
drag, startPoint x: 72, startPoint y: 282, endPoint x: 146, endPoint y: 296, distance: 75.3
click at [72, 284] on div "Timeline" at bounding box center [76, 283] width 39 height 13
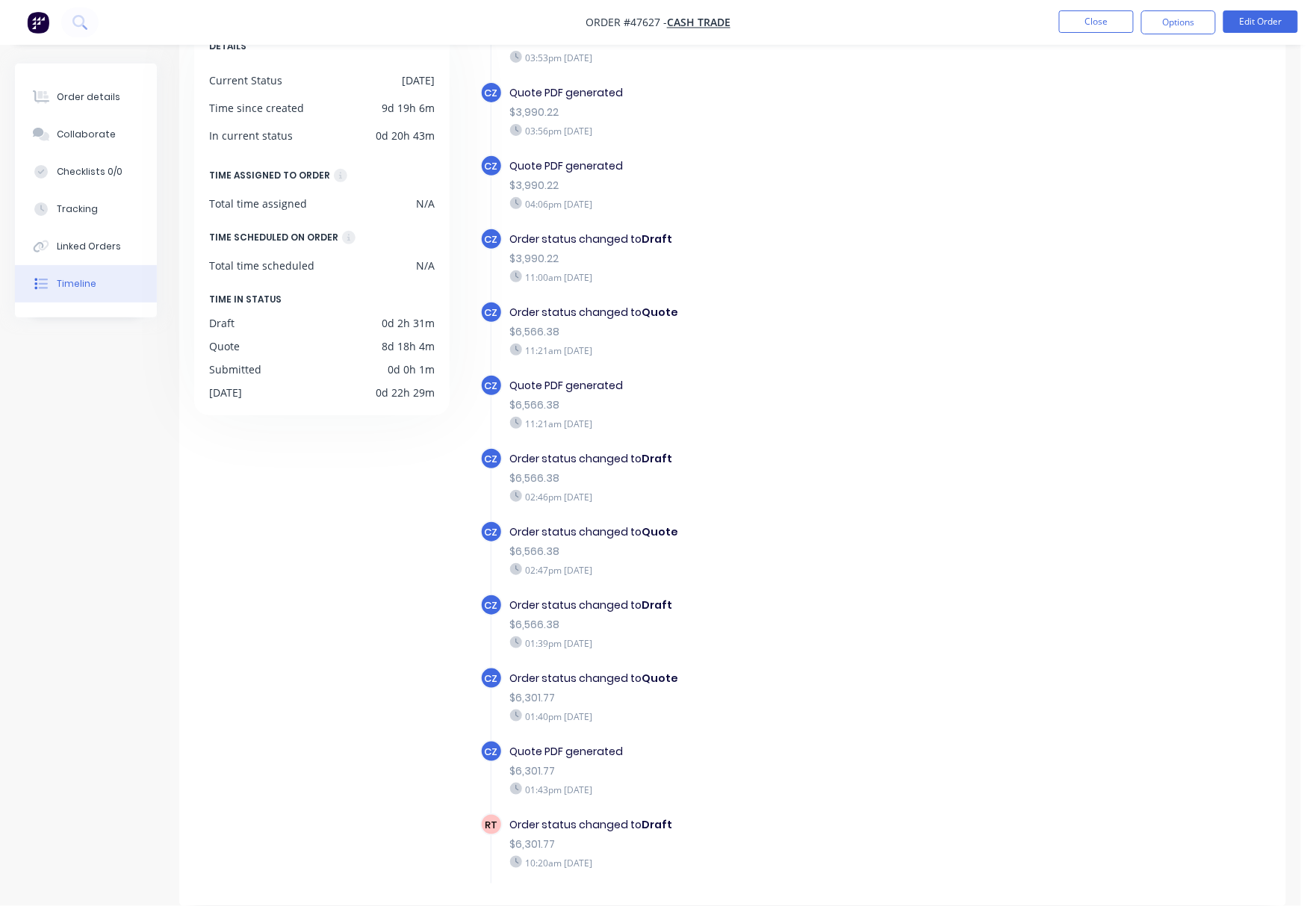
scroll to position [7, 0]
click at [104, 219] on button "Tracking" at bounding box center [86, 209] width 142 height 37
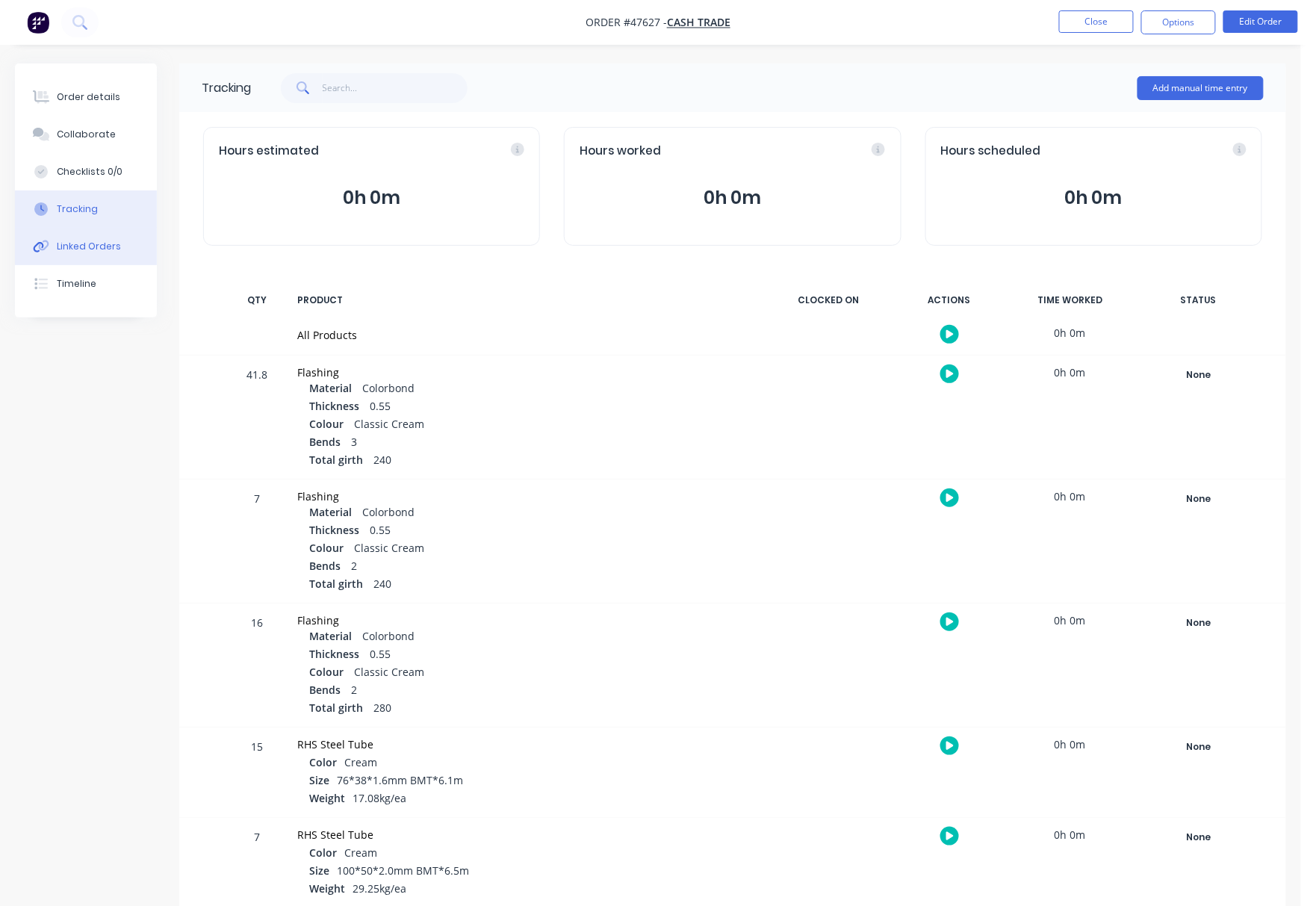
click at [111, 249] on div "Linked Orders" at bounding box center [88, 246] width 64 height 13
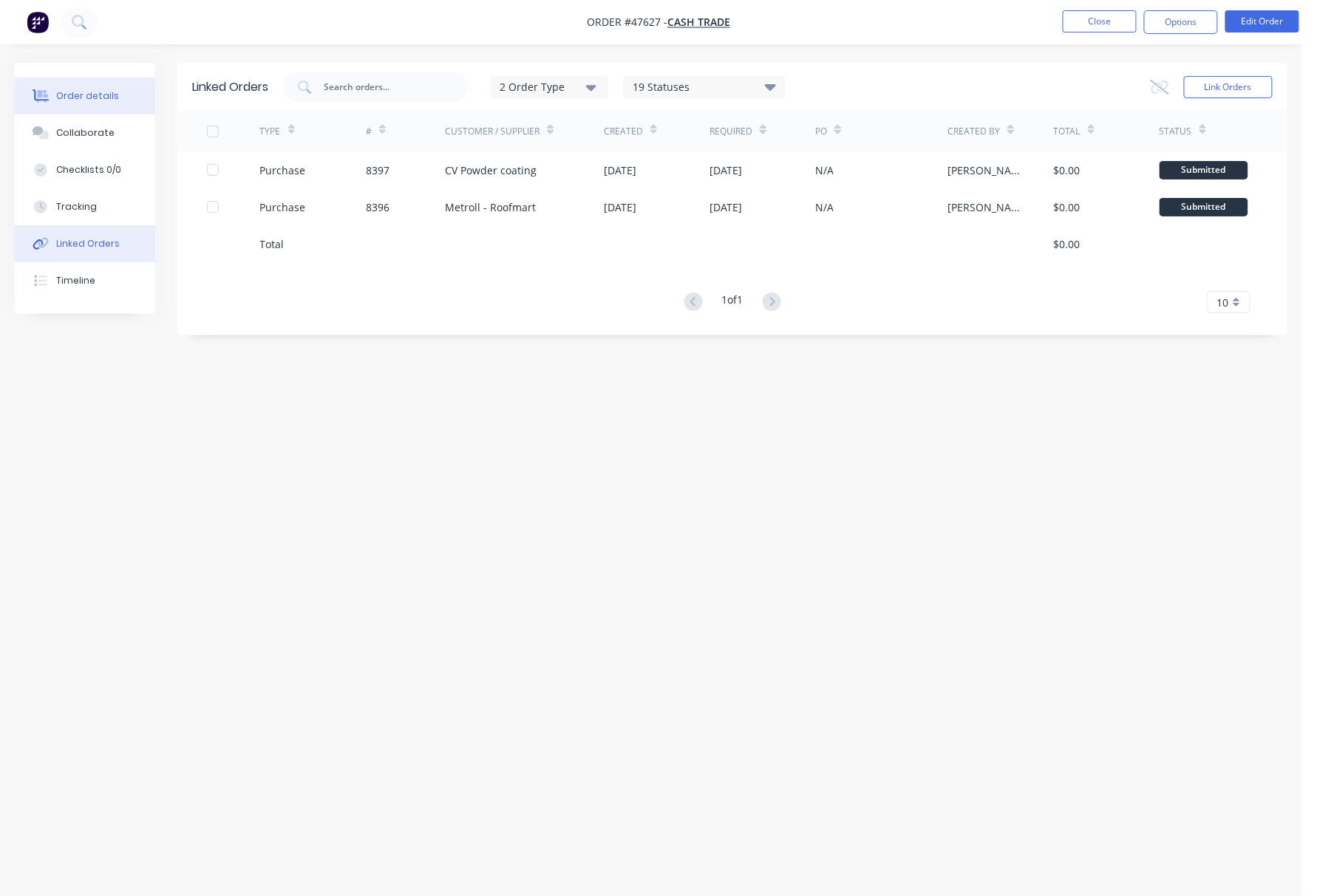
click at [101, 93] on div "Order details" at bounding box center [87, 96] width 63 height 13
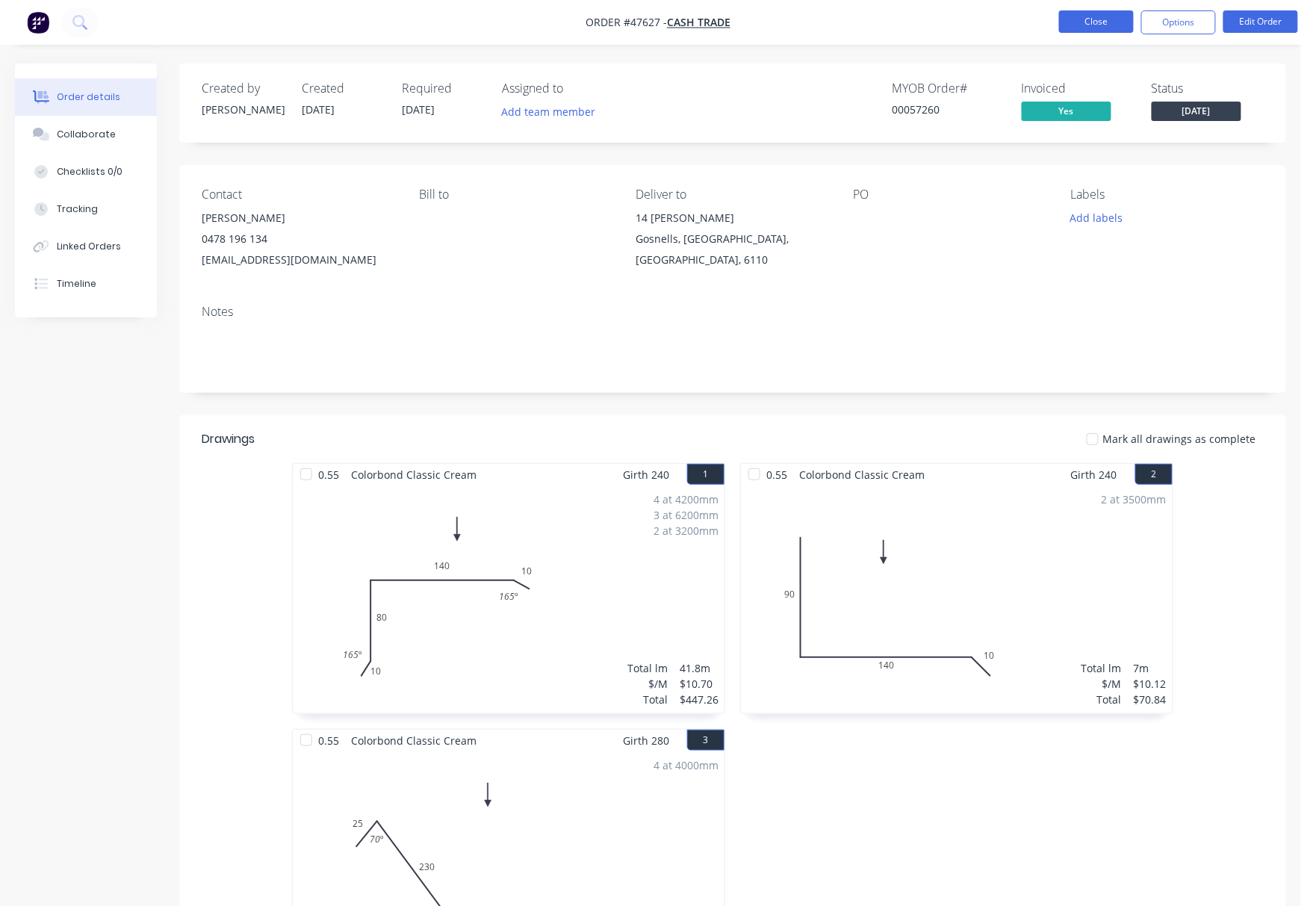
click at [1108, 24] on button "Close" at bounding box center [1096, 22] width 75 height 22
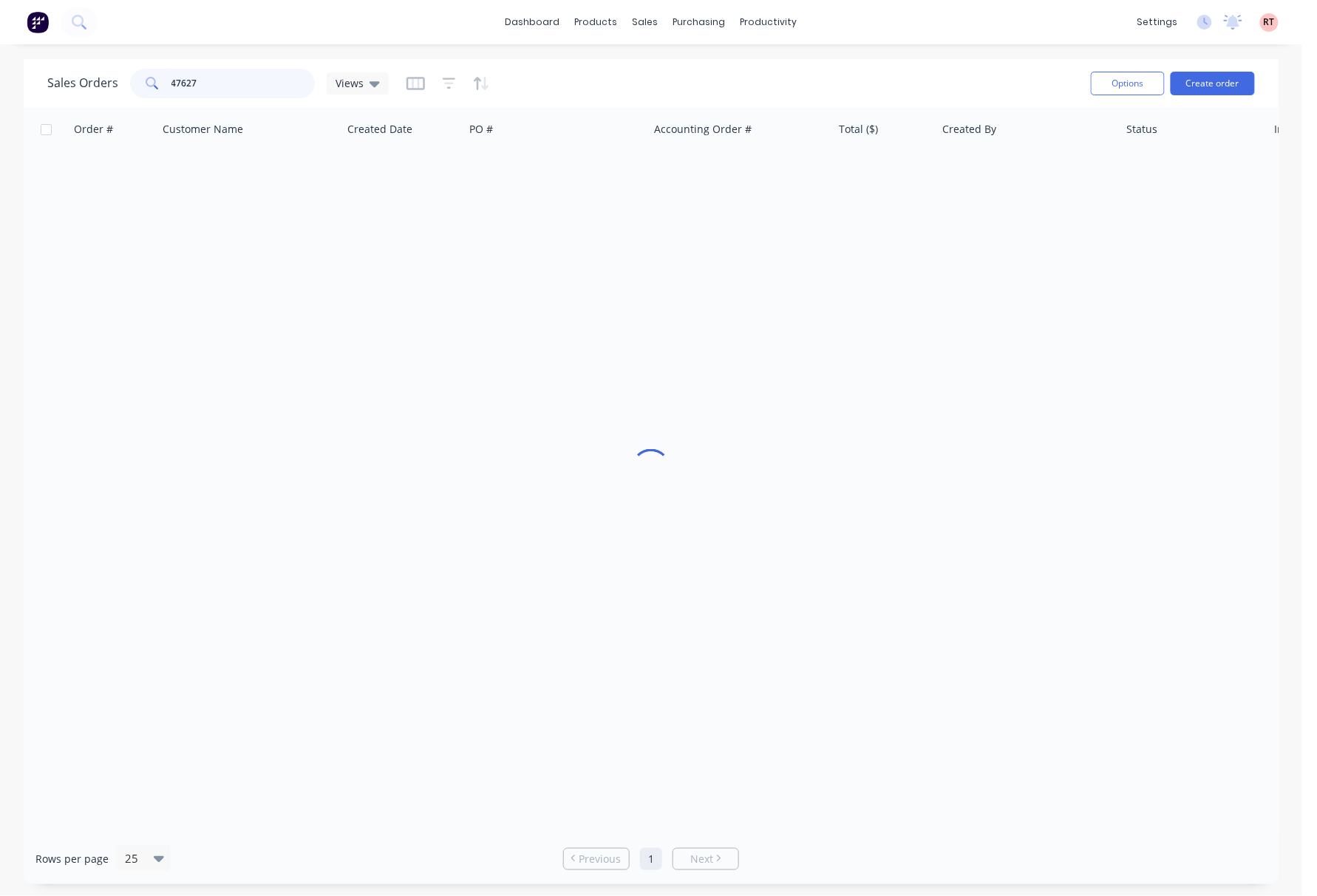
drag, startPoint x: 203, startPoint y: 76, endPoint x: 100, endPoint y: 83, distance: 103.2
click at [111, 83] on div "Sales Orders 47627 Views" at bounding box center [218, 83] width 341 height 30
type input "47583"
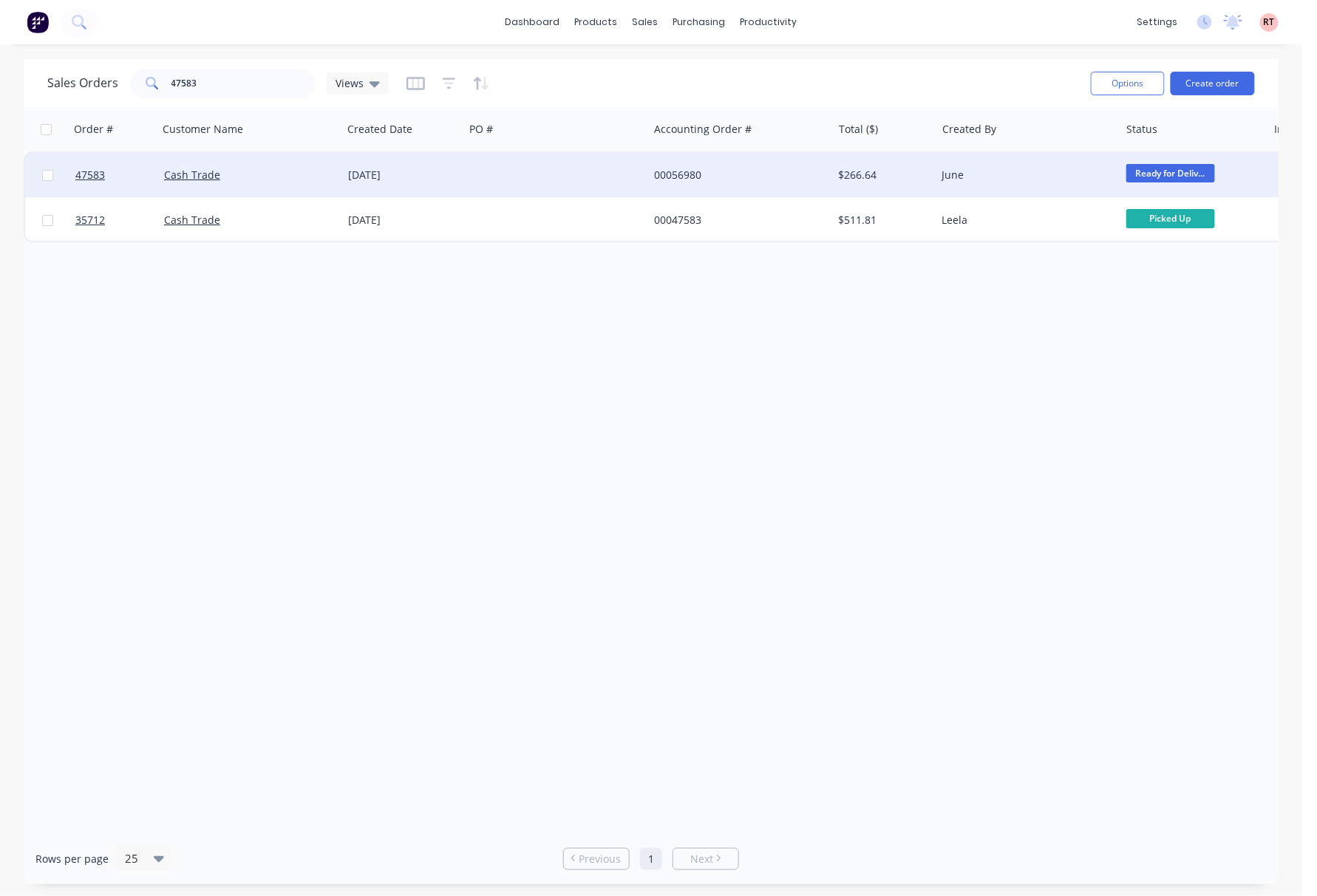
click at [590, 190] on div at bounding box center [556, 175] width 184 height 44
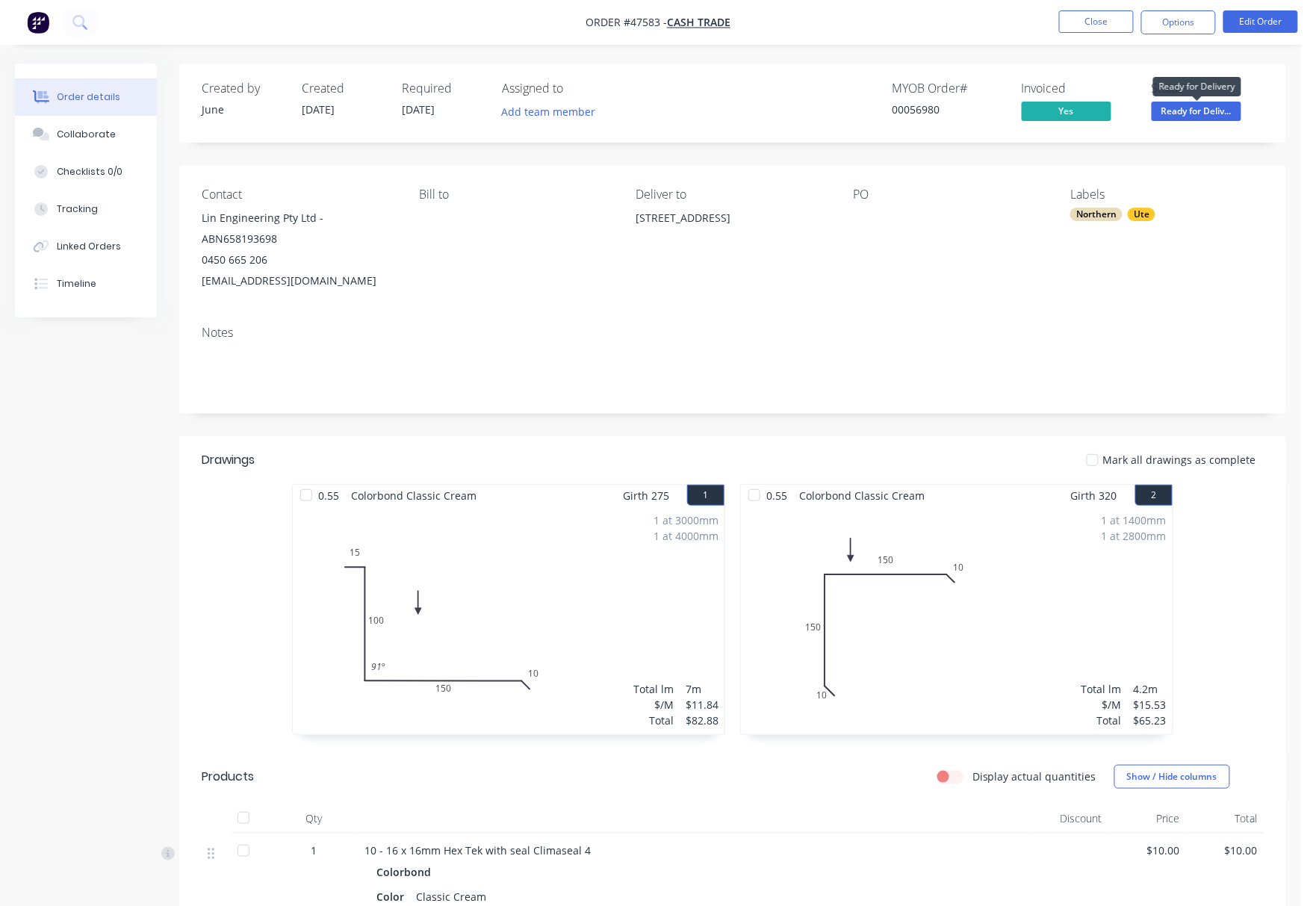
click at [1202, 106] on span "Ready for Deliv..." at bounding box center [1196, 111] width 90 height 19
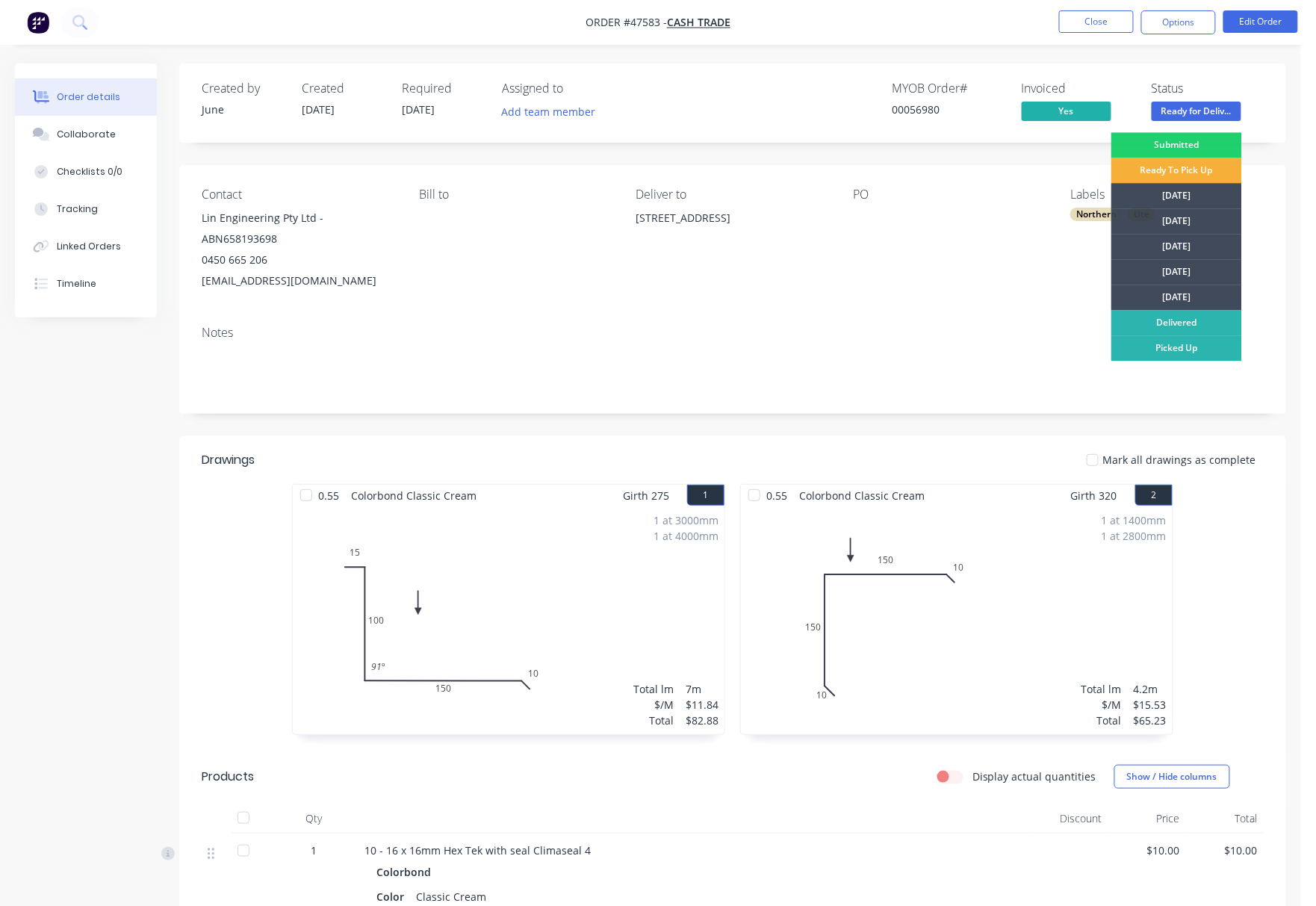
click at [1264, 69] on div "Created by June Created 05/08/25 Required 11/08/25 Assigned to Add team member …" at bounding box center [733, 103] width 1107 height 79
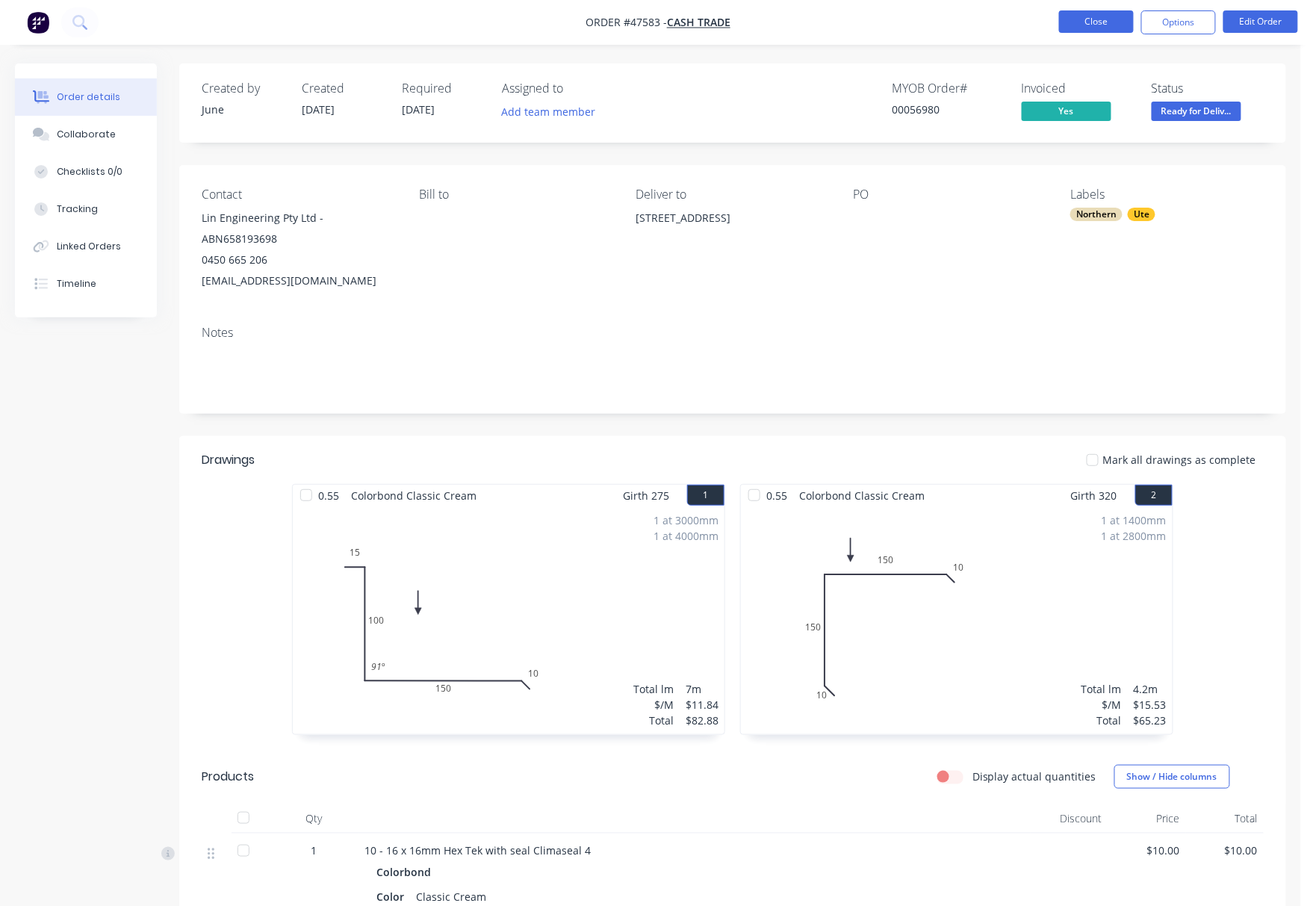
click at [1079, 15] on button "Close" at bounding box center [1096, 22] width 75 height 22
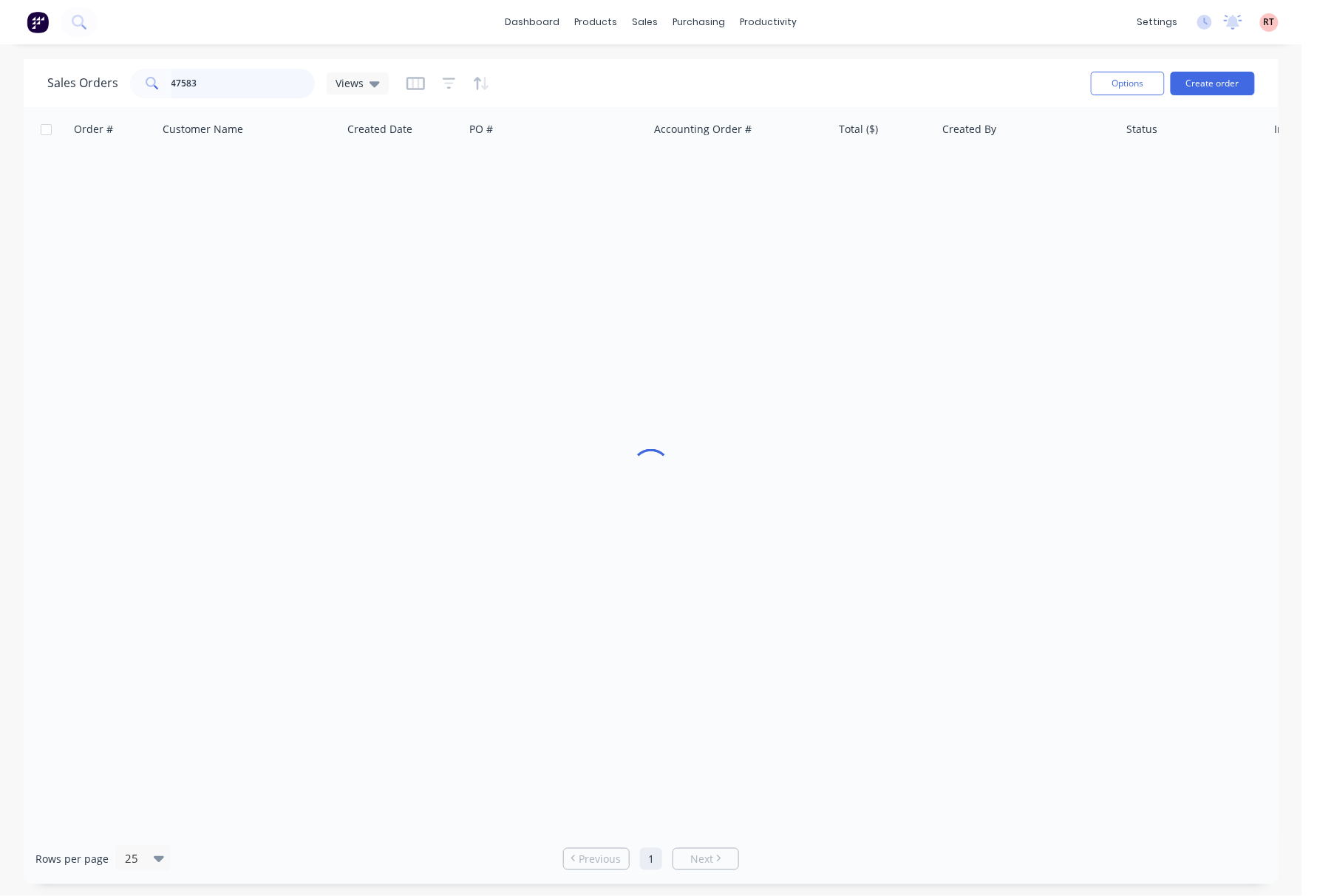
drag, startPoint x: 242, startPoint y: 78, endPoint x: -25, endPoint y: 78, distance: 267.0
click at [0, 78] on html "dashboard products sales purchasing productivity dashboard products Product Cat…" at bounding box center [658, 448] width 1317 height 896
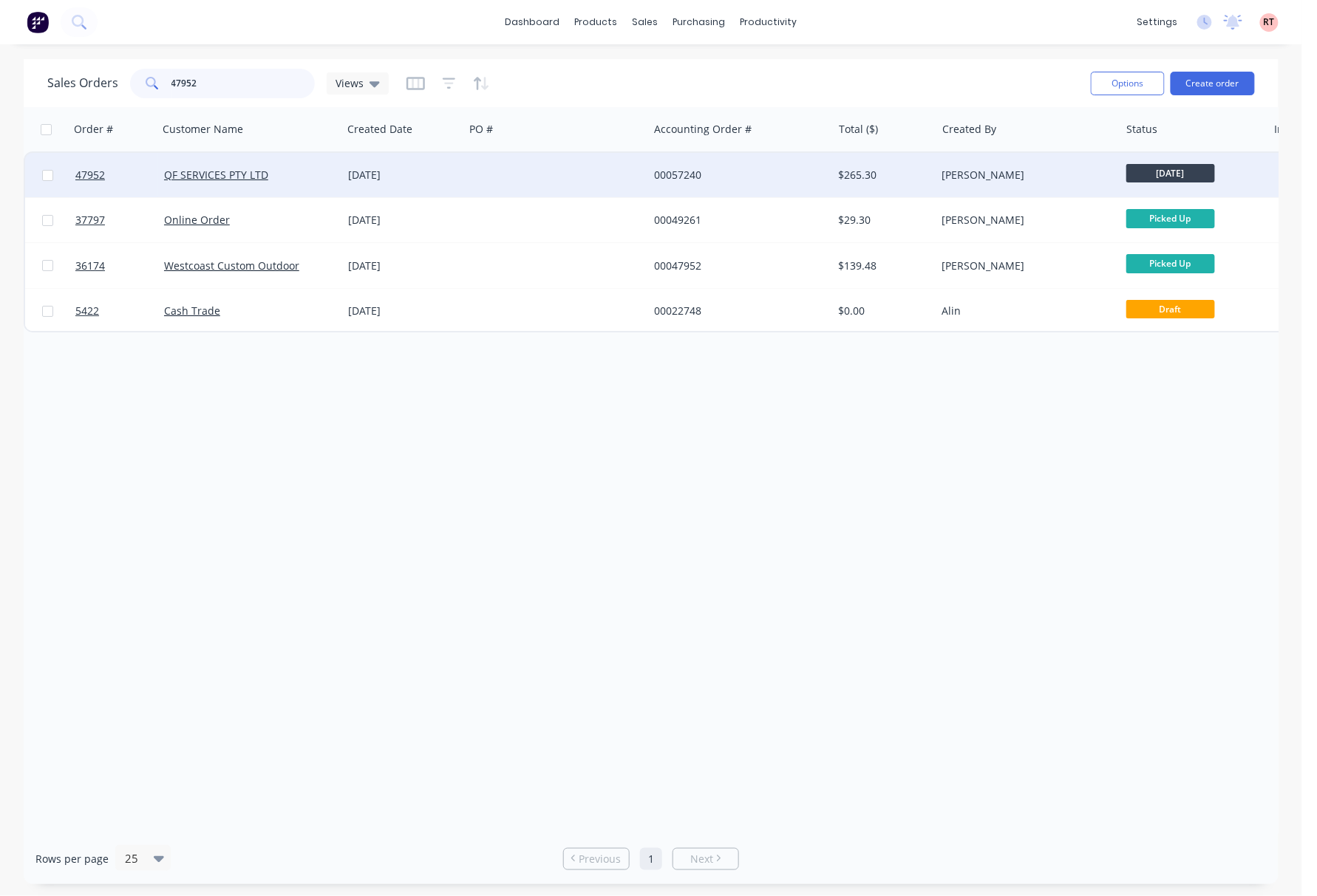
type input "47952"
click at [615, 176] on div at bounding box center [556, 175] width 184 height 44
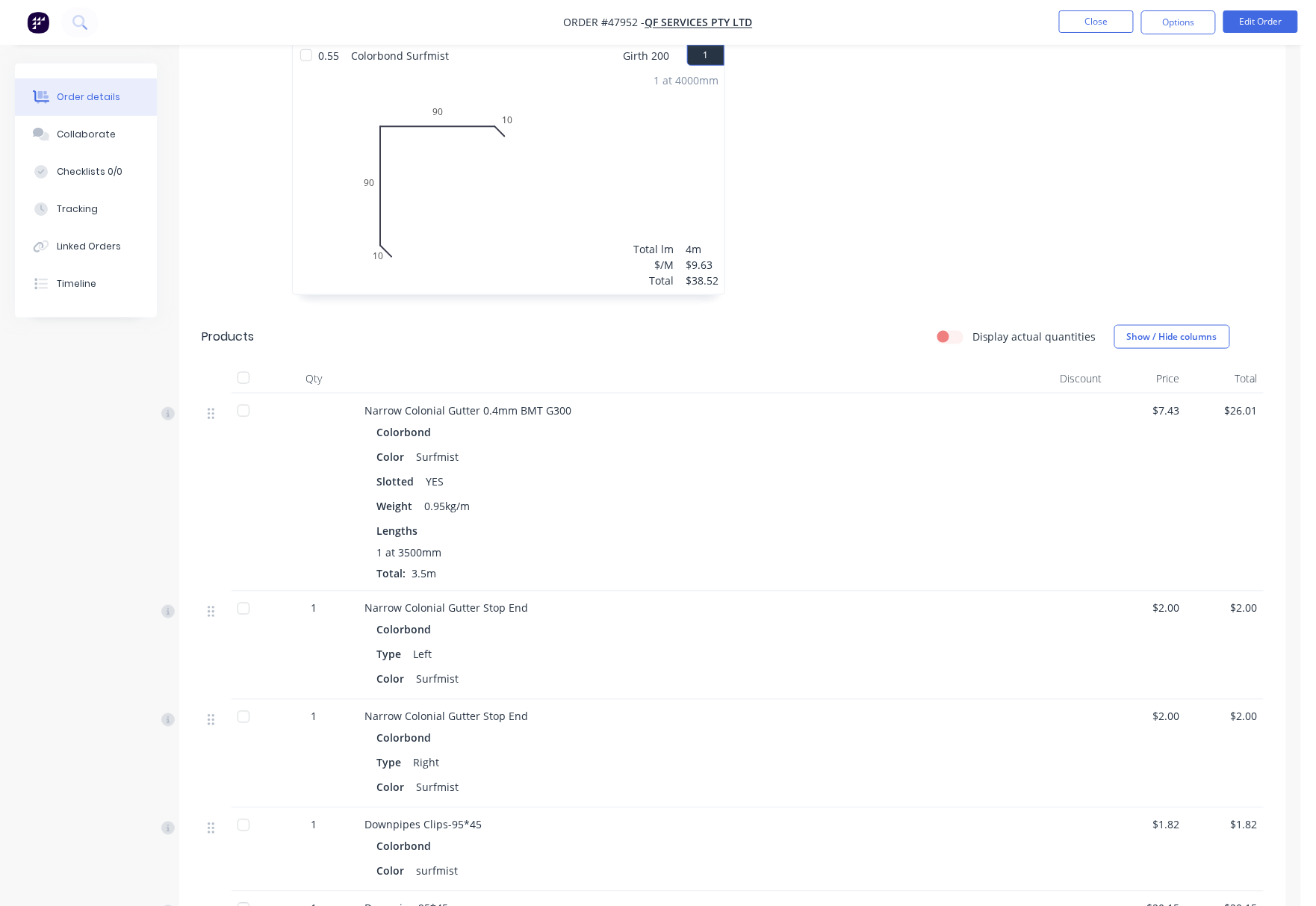
scroll to position [10, 0]
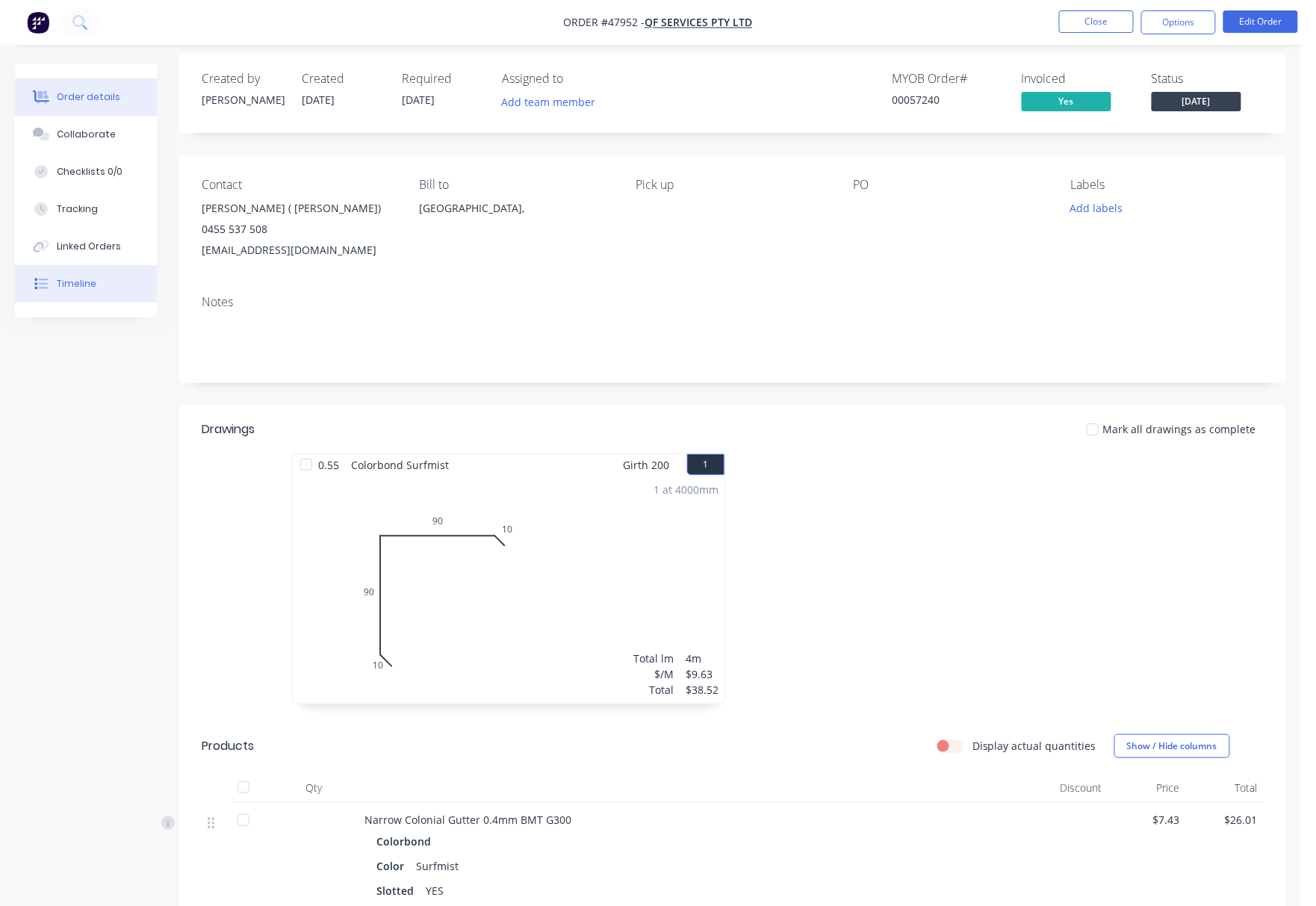
click at [84, 297] on button "Timeline" at bounding box center [86, 284] width 142 height 37
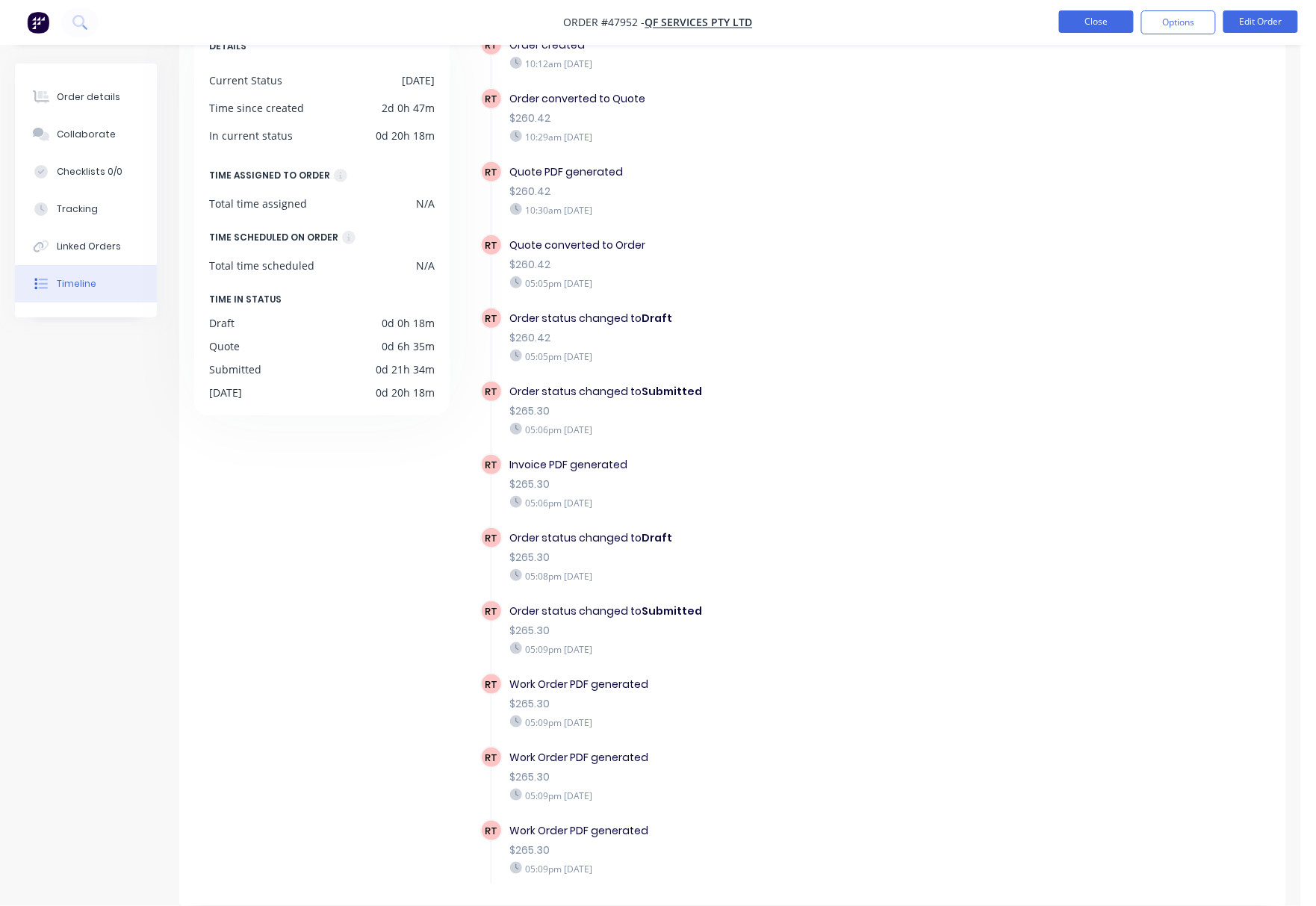
click at [1085, 22] on button "Close" at bounding box center [1096, 22] width 75 height 22
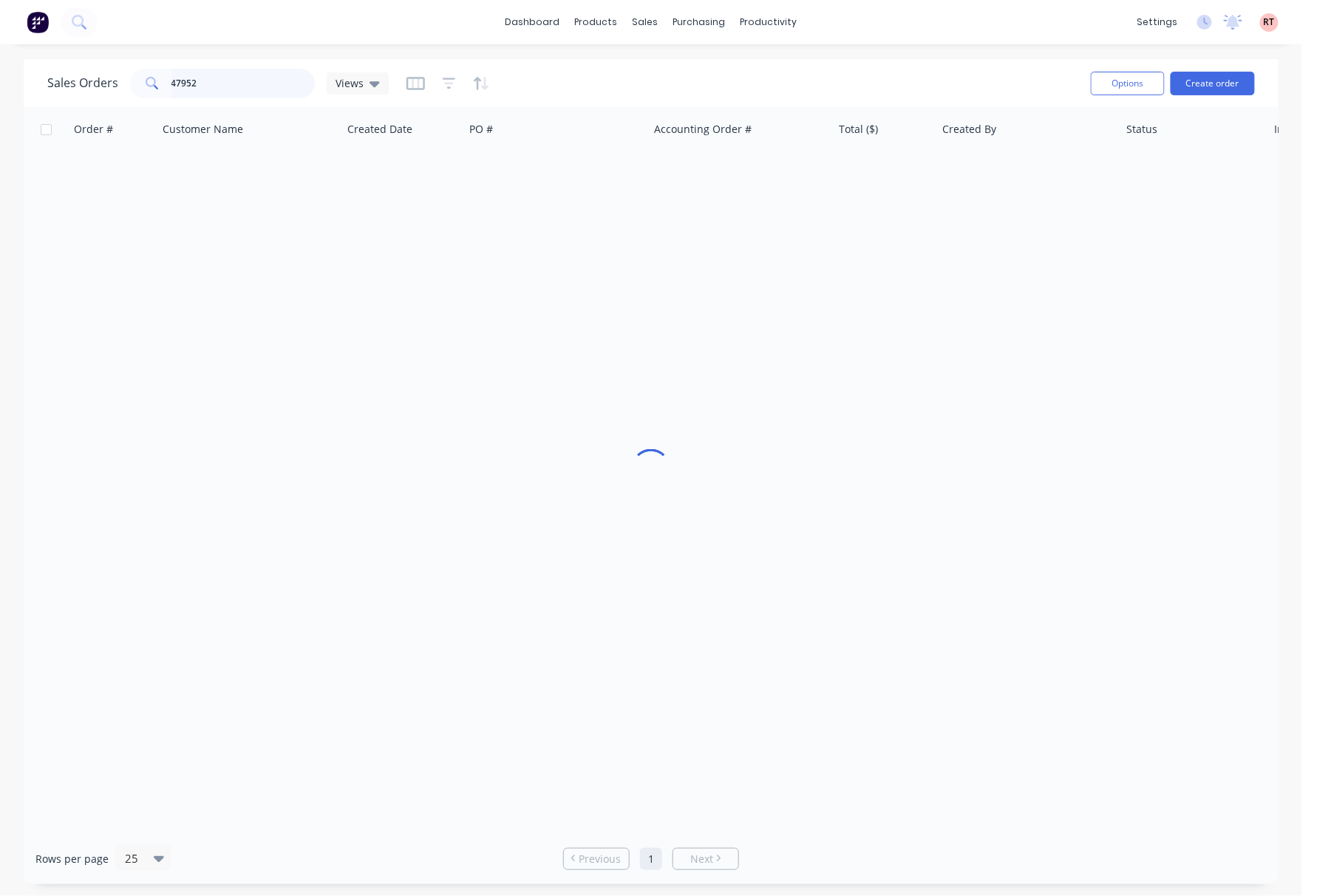
drag, startPoint x: 228, startPoint y: 87, endPoint x: 133, endPoint y: 86, distance: 95.0
click at [133, 86] on div "47952" at bounding box center [223, 83] width 185 height 30
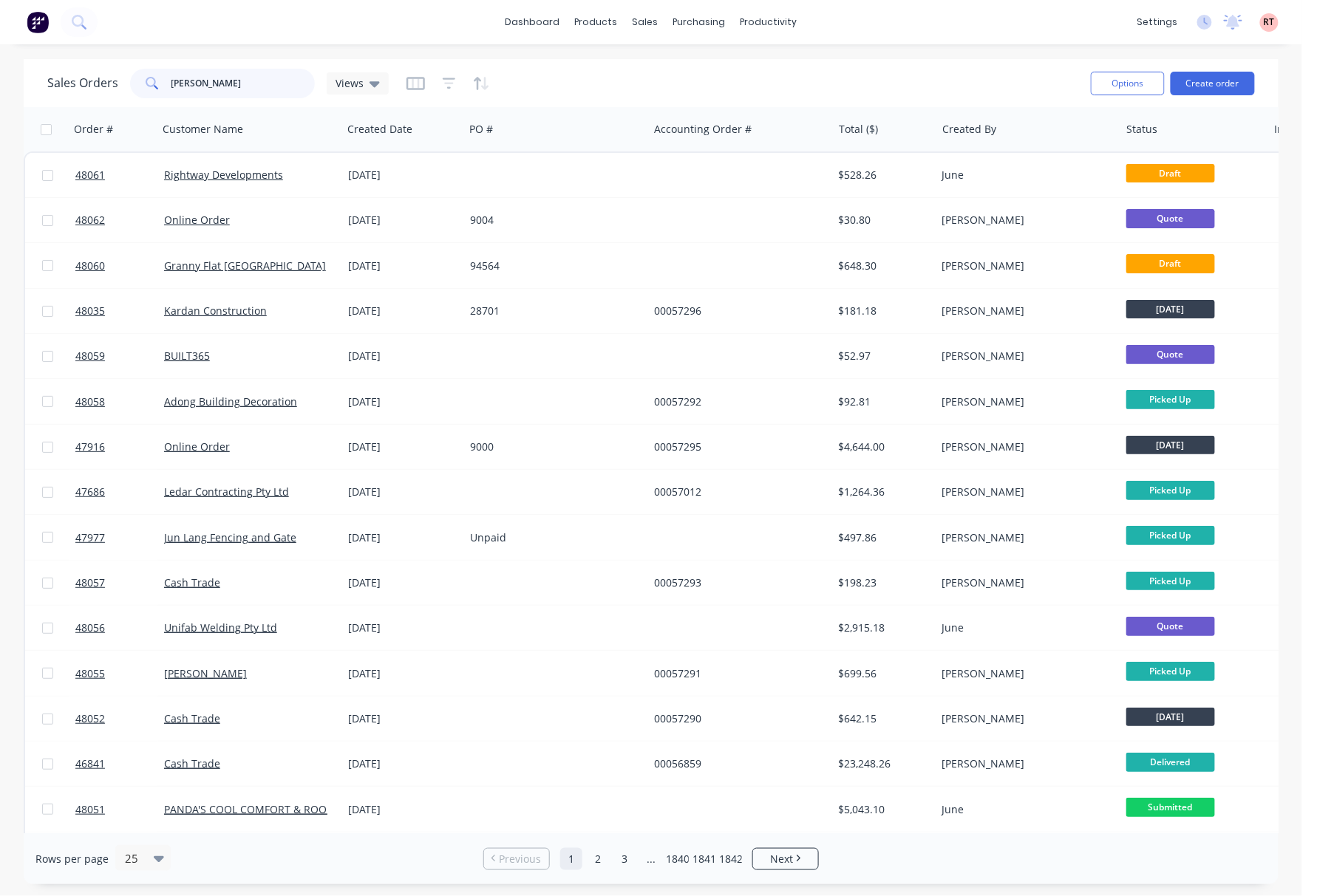
type input "chang liu"
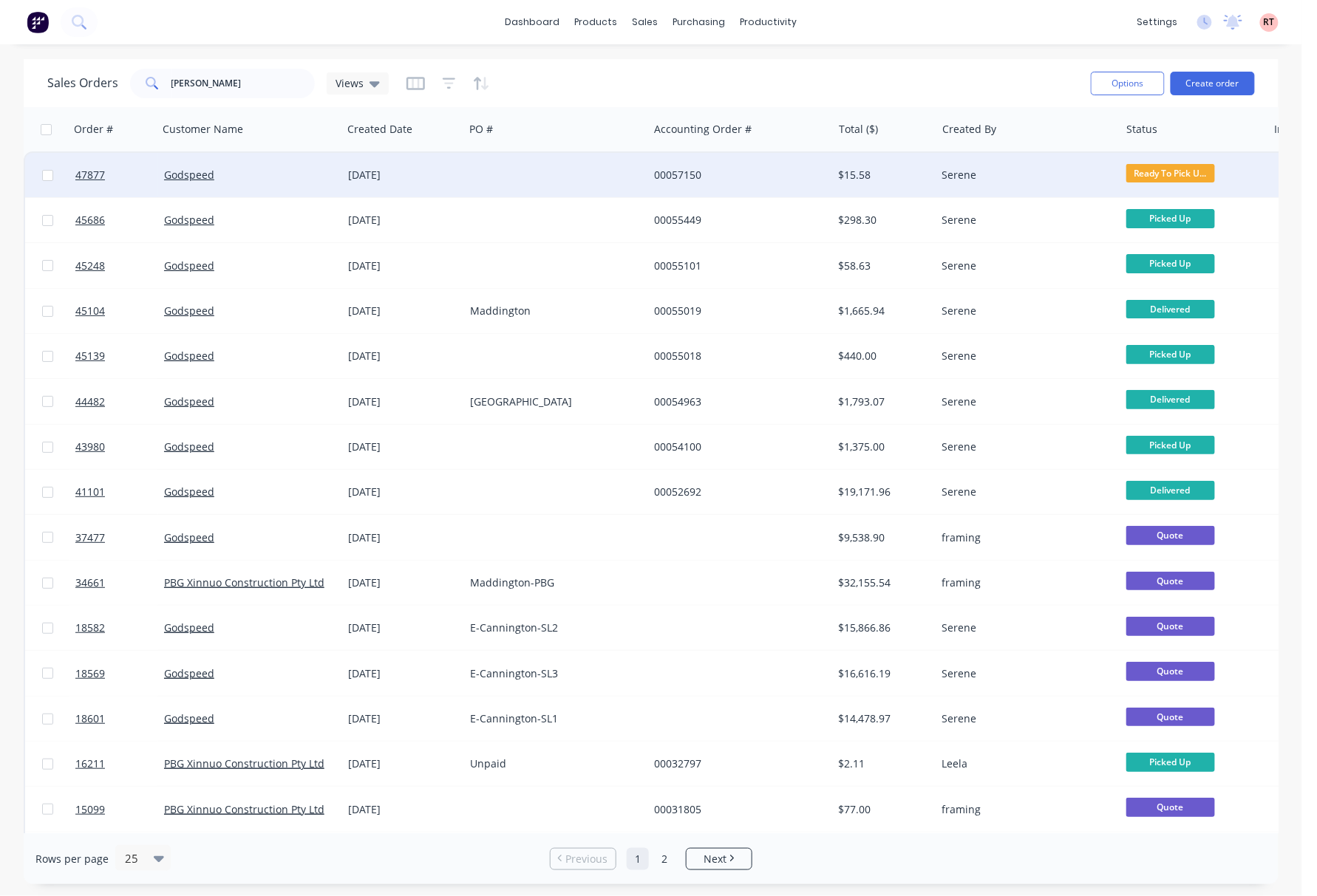
click at [763, 174] on div "00057150" at bounding box center [736, 174] width 164 height 15
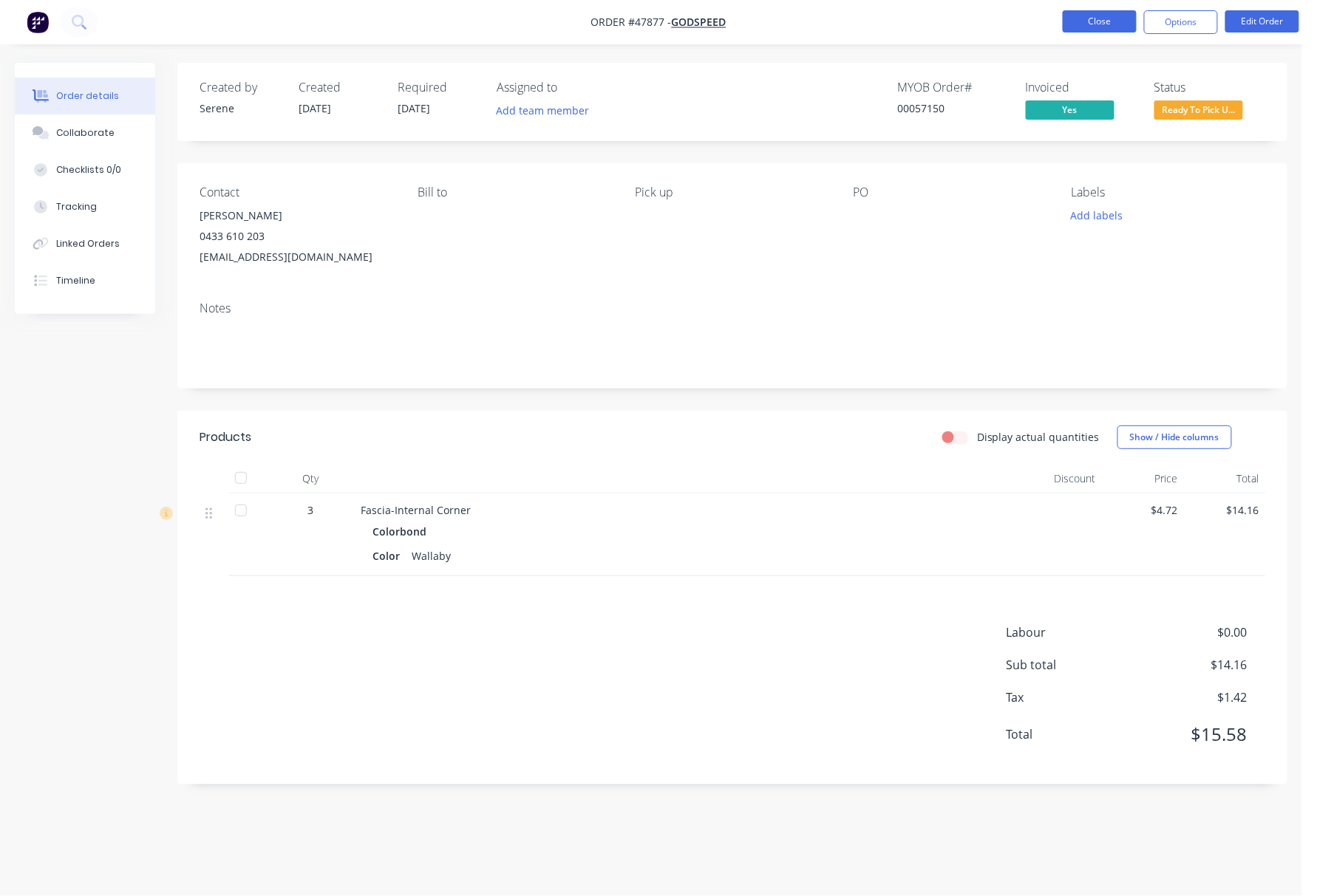
click at [1106, 18] on button "Close" at bounding box center [1100, 21] width 74 height 22
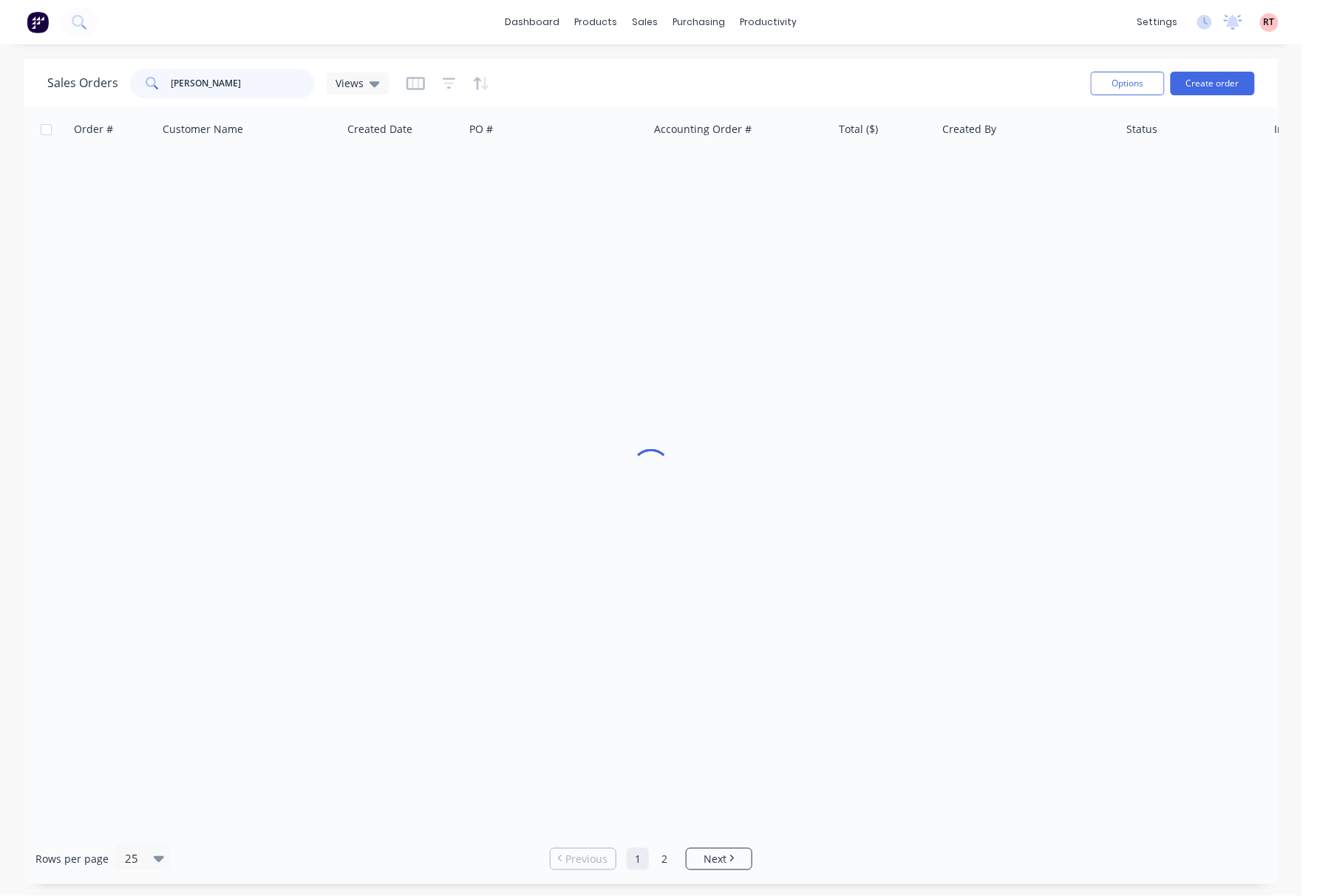
drag, startPoint x: 246, startPoint y: 76, endPoint x: 65, endPoint y: 93, distance: 181.8
click at [65, 93] on div "Sales Orders chang liu Views" at bounding box center [218, 83] width 341 height 30
drag, startPoint x: 247, startPoint y: 84, endPoint x: 73, endPoint y: 84, distance: 174.0
click at [74, 84] on div "Sales Orders 47916 Views" at bounding box center [218, 83] width 341 height 30
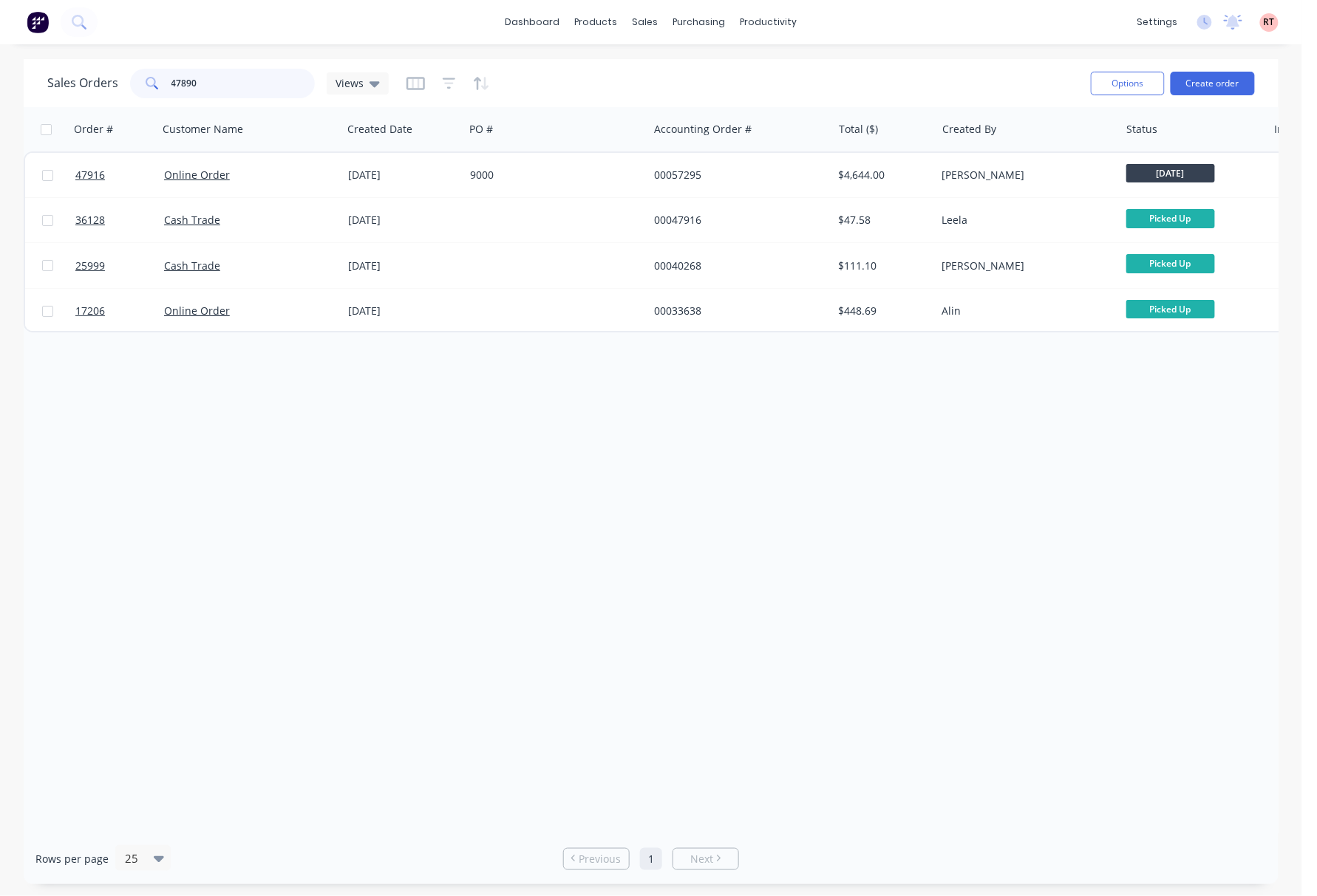
type input "47890"
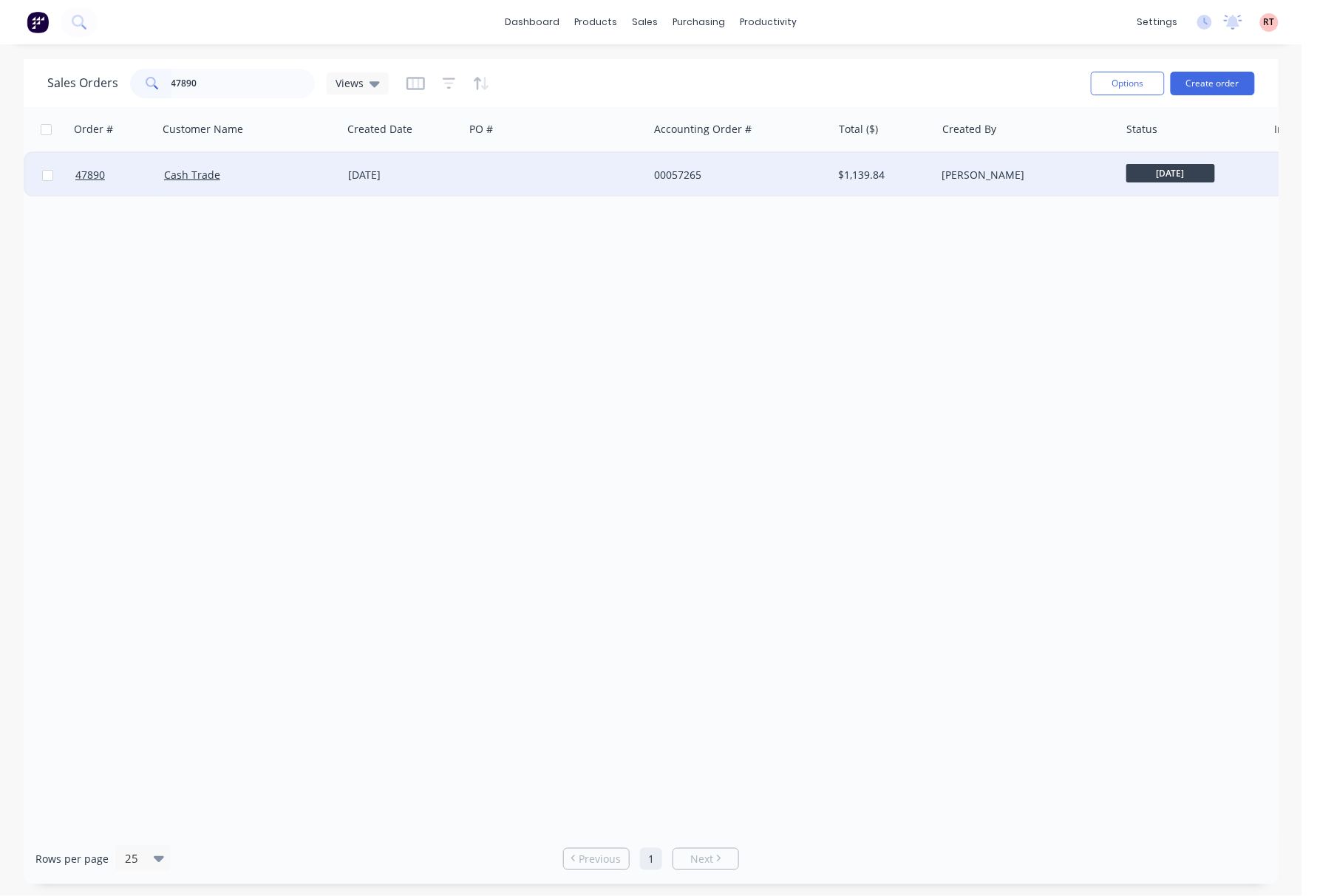
click at [558, 171] on div at bounding box center [556, 175] width 184 height 44
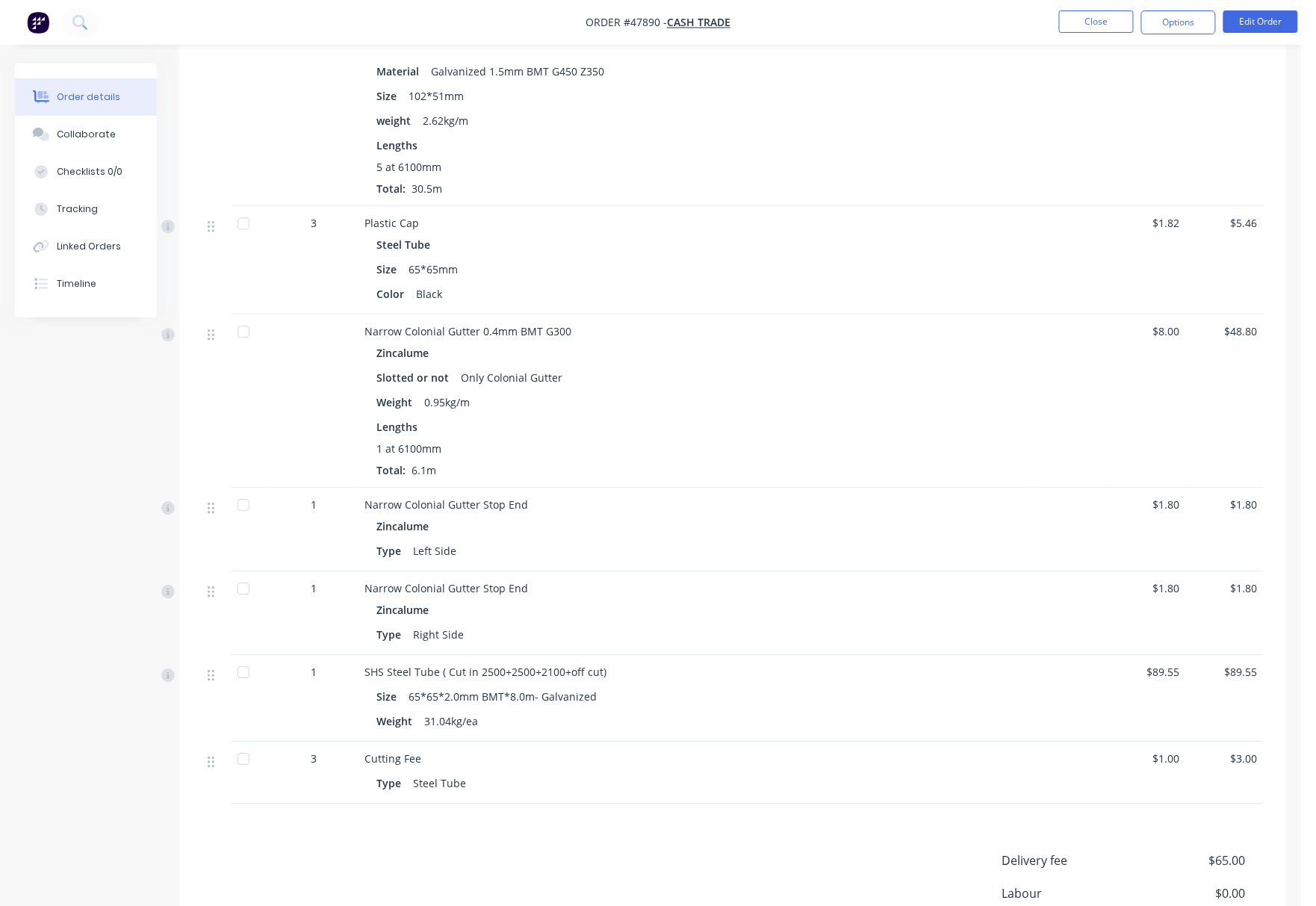
scroll to position [1323, 0]
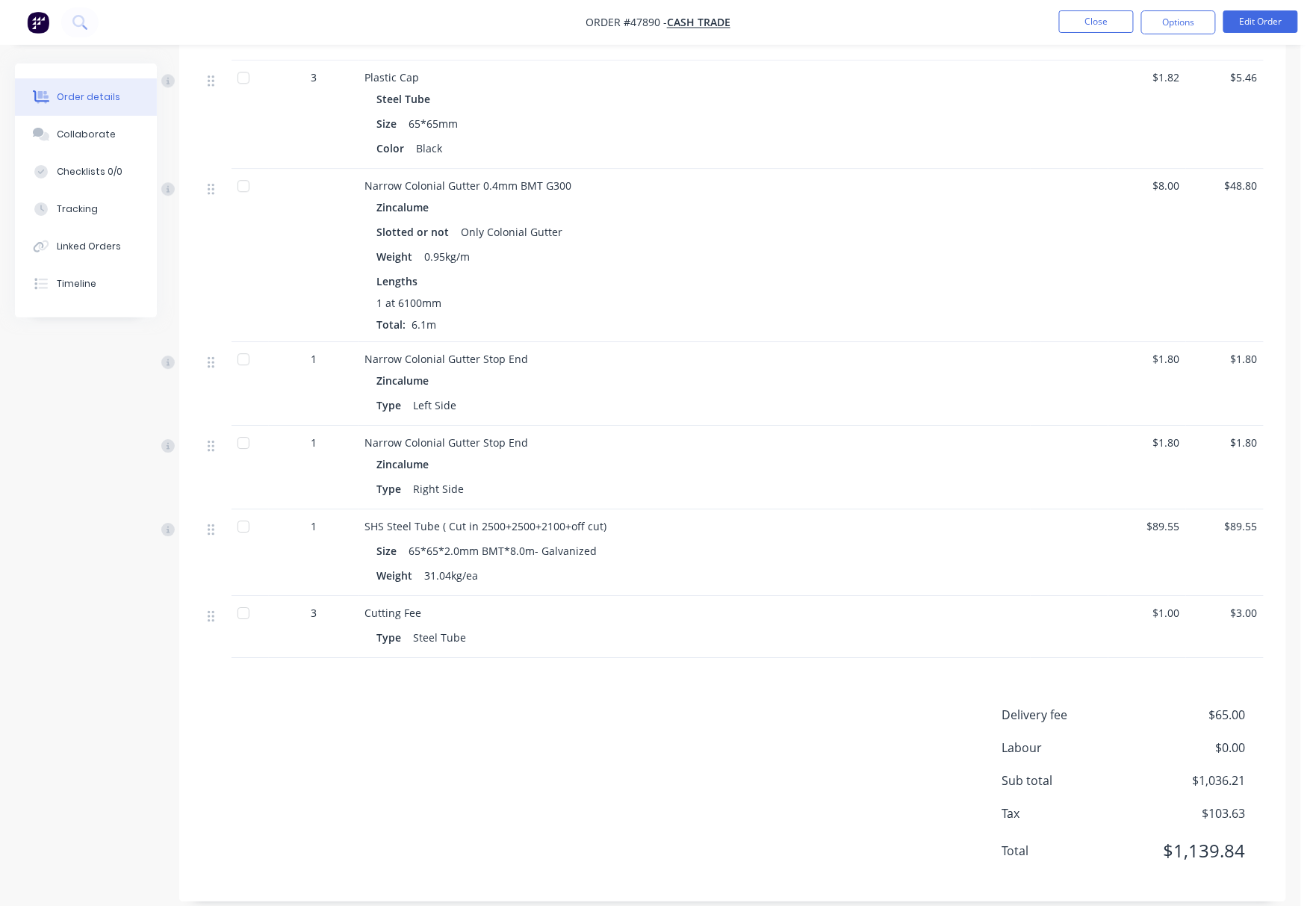
click at [509, 221] on div "Only Colonial Gutter" at bounding box center [511, 232] width 114 height 22
click at [120, 261] on button "Linked Orders" at bounding box center [86, 247] width 142 height 37
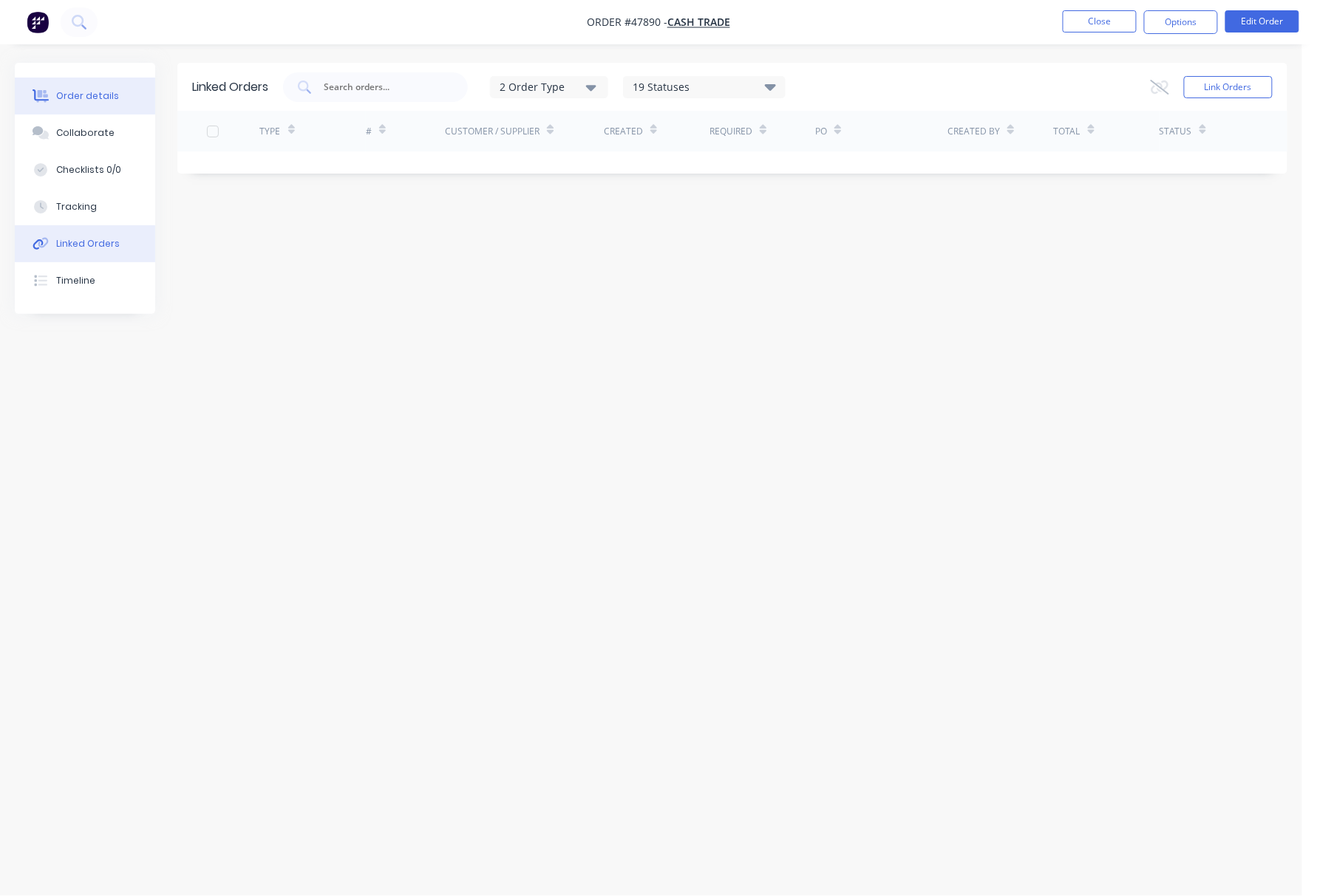
click at [102, 98] on div "Order details" at bounding box center [87, 96] width 63 height 13
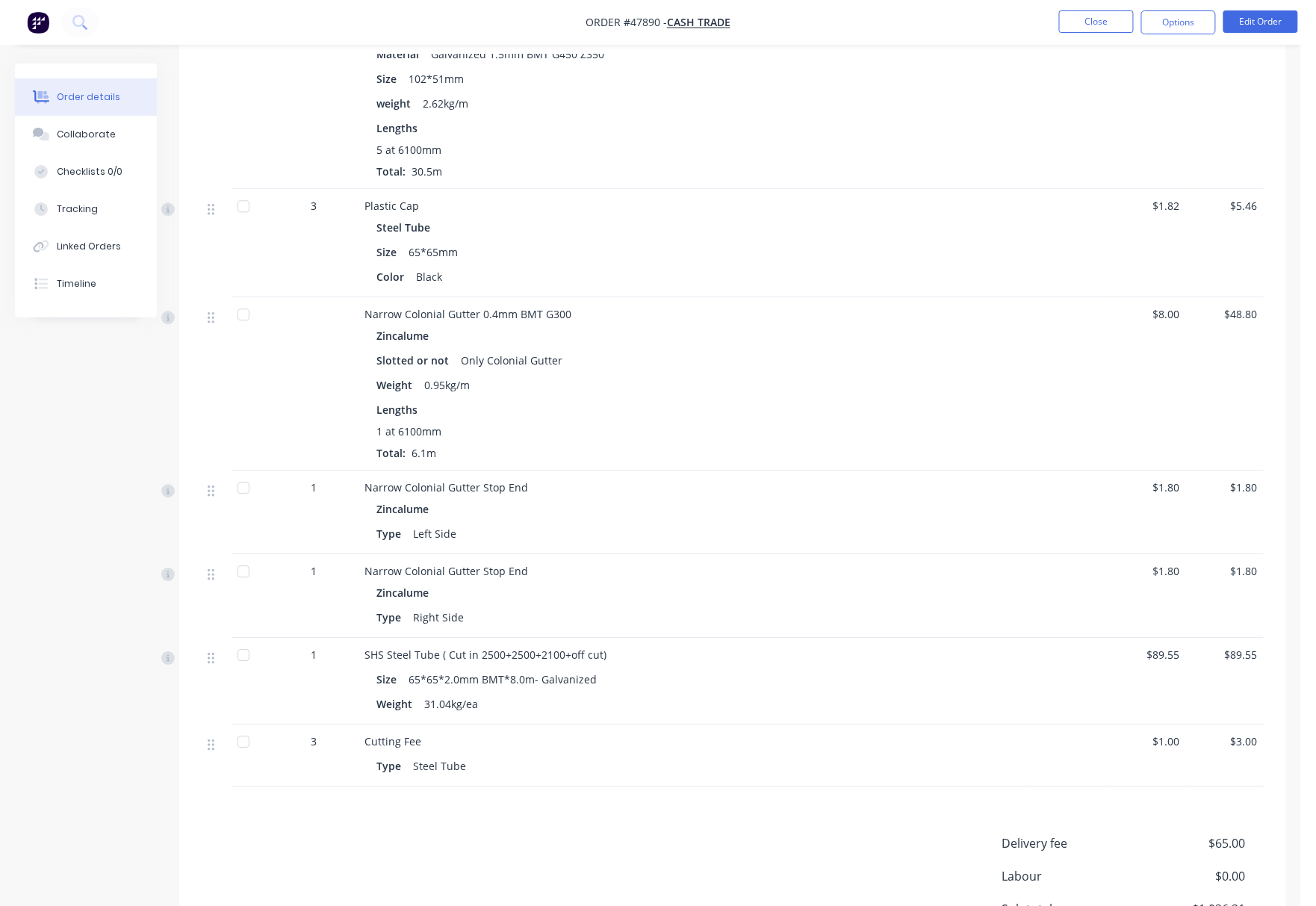
scroll to position [299, 0]
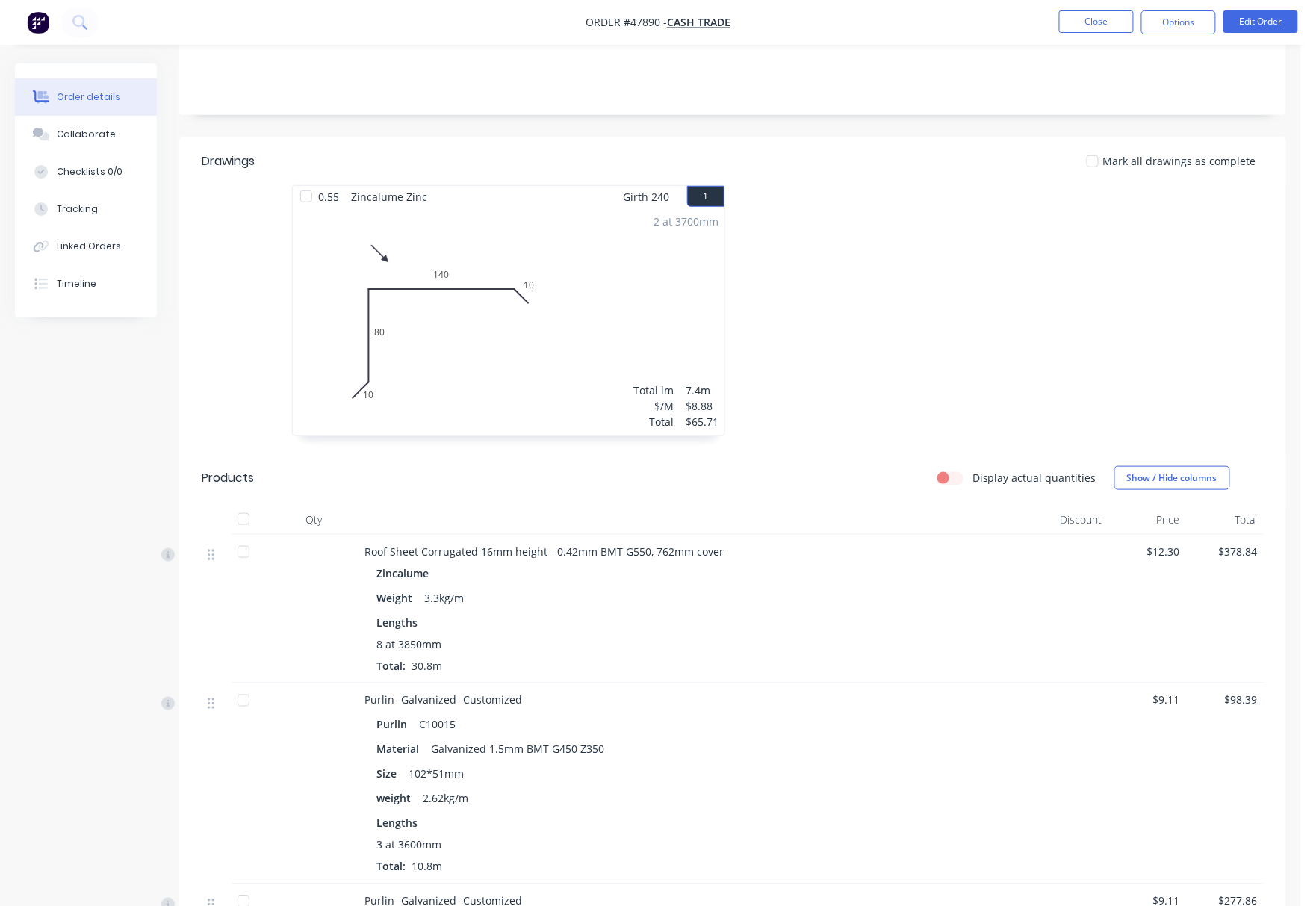
drag, startPoint x: 100, startPoint y: 291, endPoint x: 162, endPoint y: 301, distance: 62.8
click at [115, 294] on button "Timeline" at bounding box center [86, 284] width 142 height 37
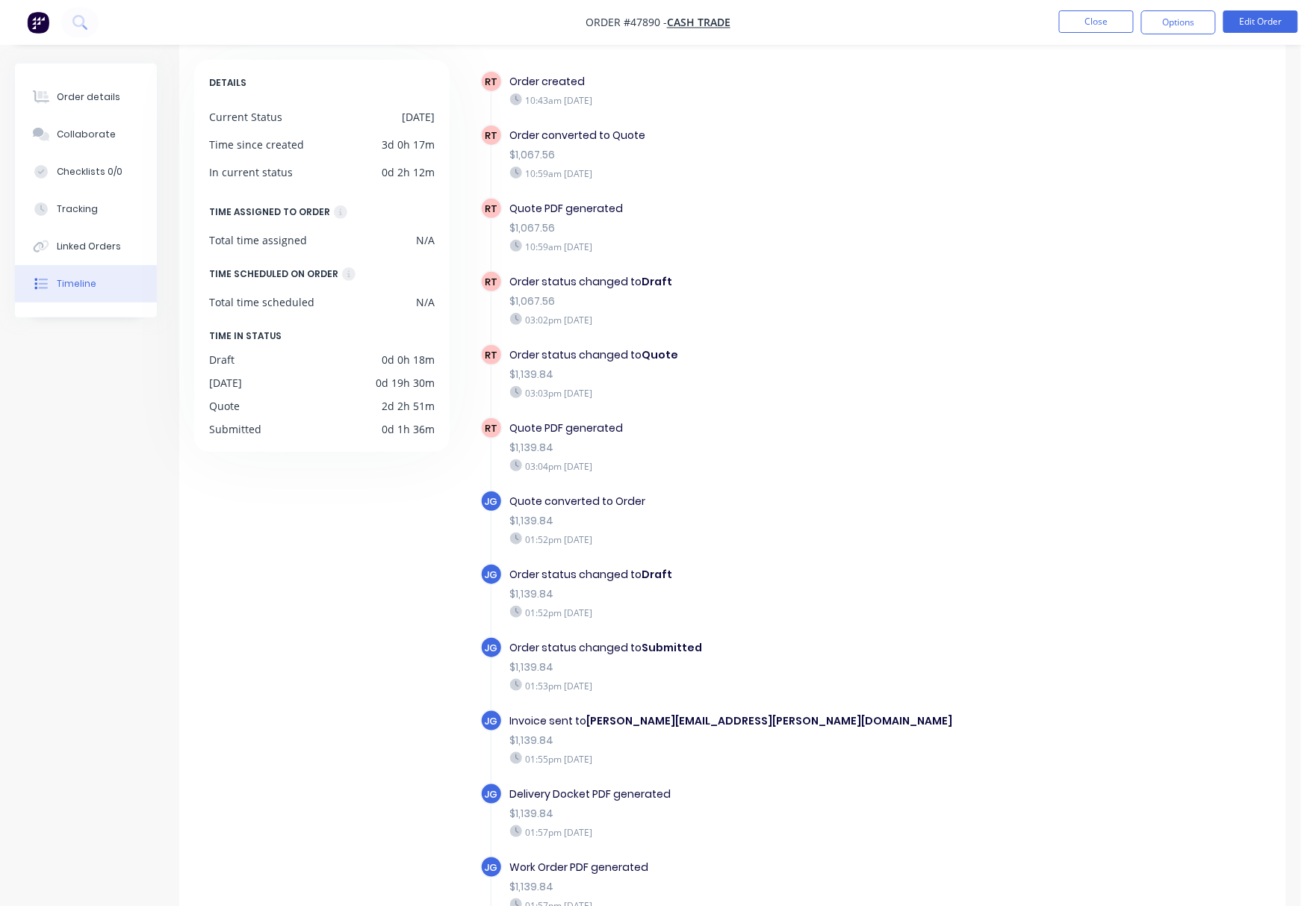
scroll to position [5, 0]
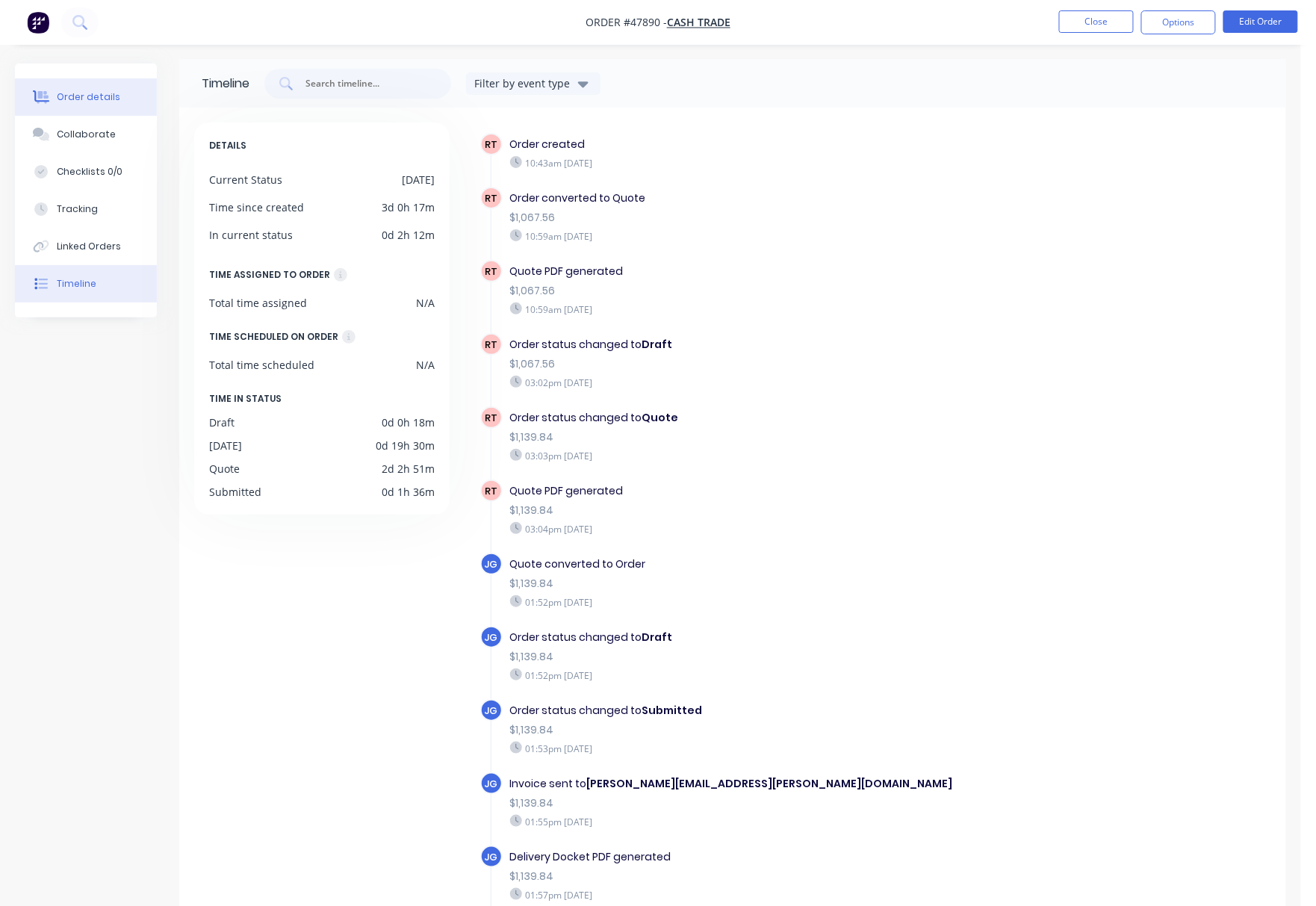
click at [56, 90] on button "Order details" at bounding box center [86, 97] width 142 height 37
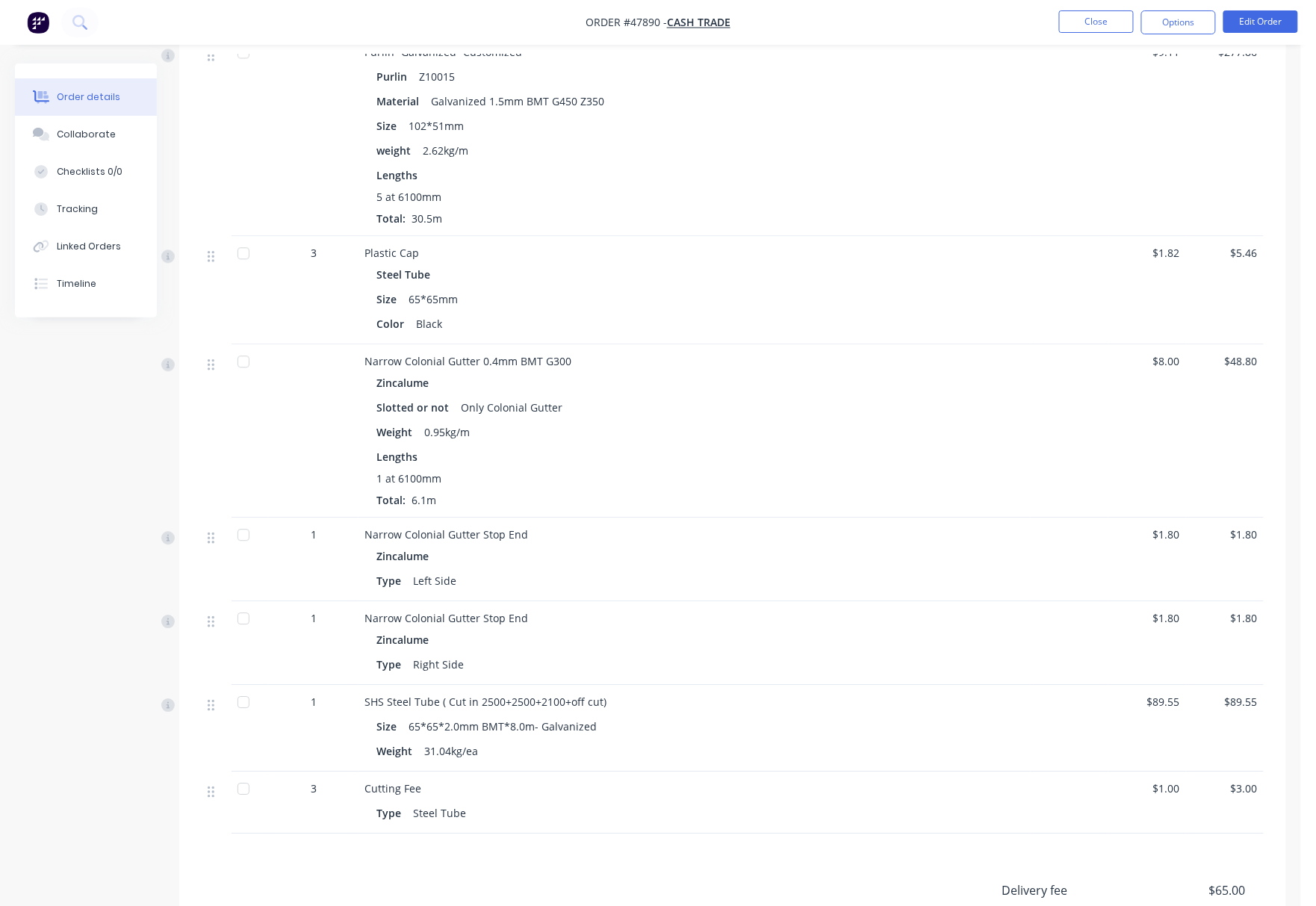
scroll to position [1195, 0]
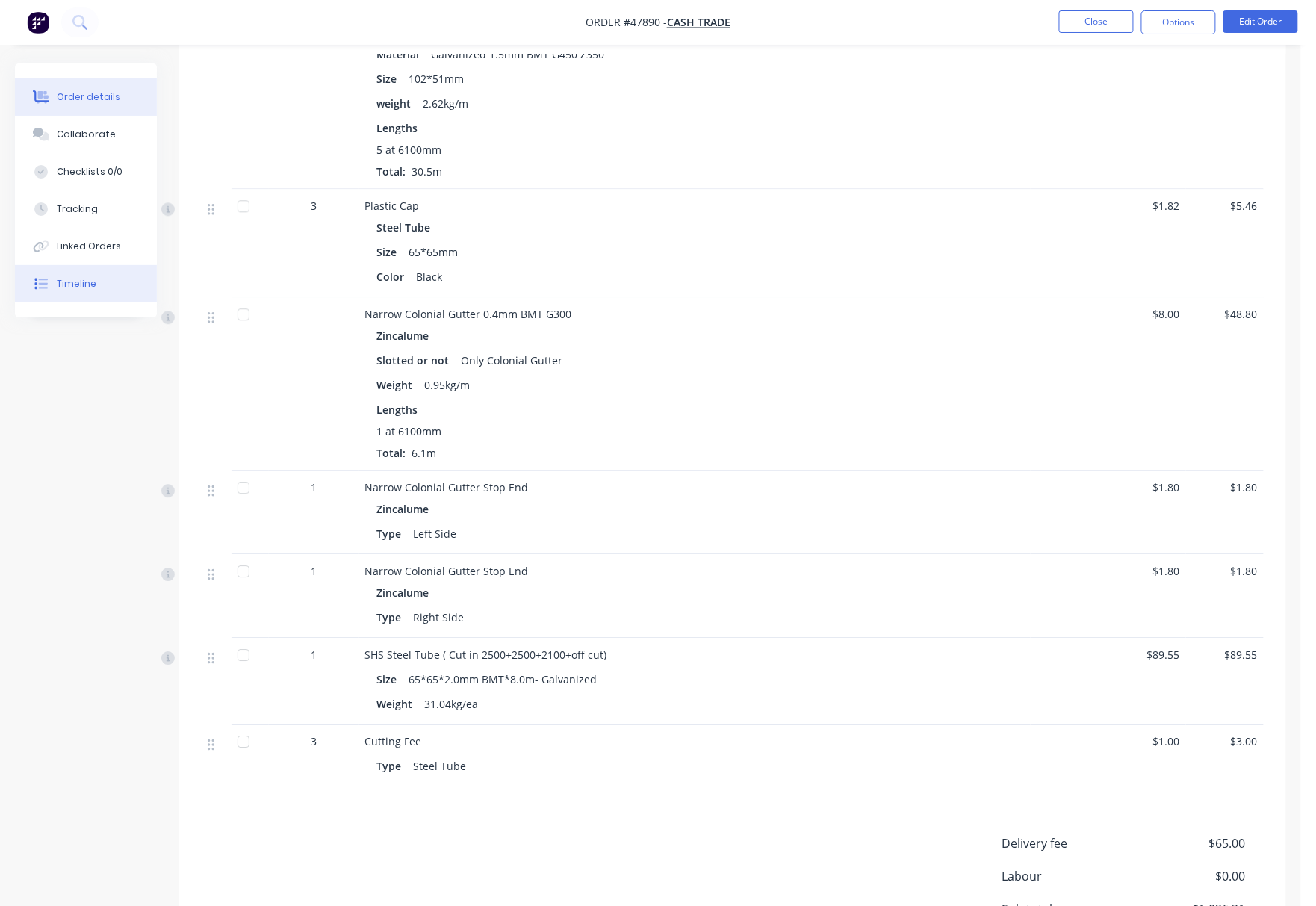
click at [87, 278] on div "Timeline" at bounding box center [76, 283] width 39 height 13
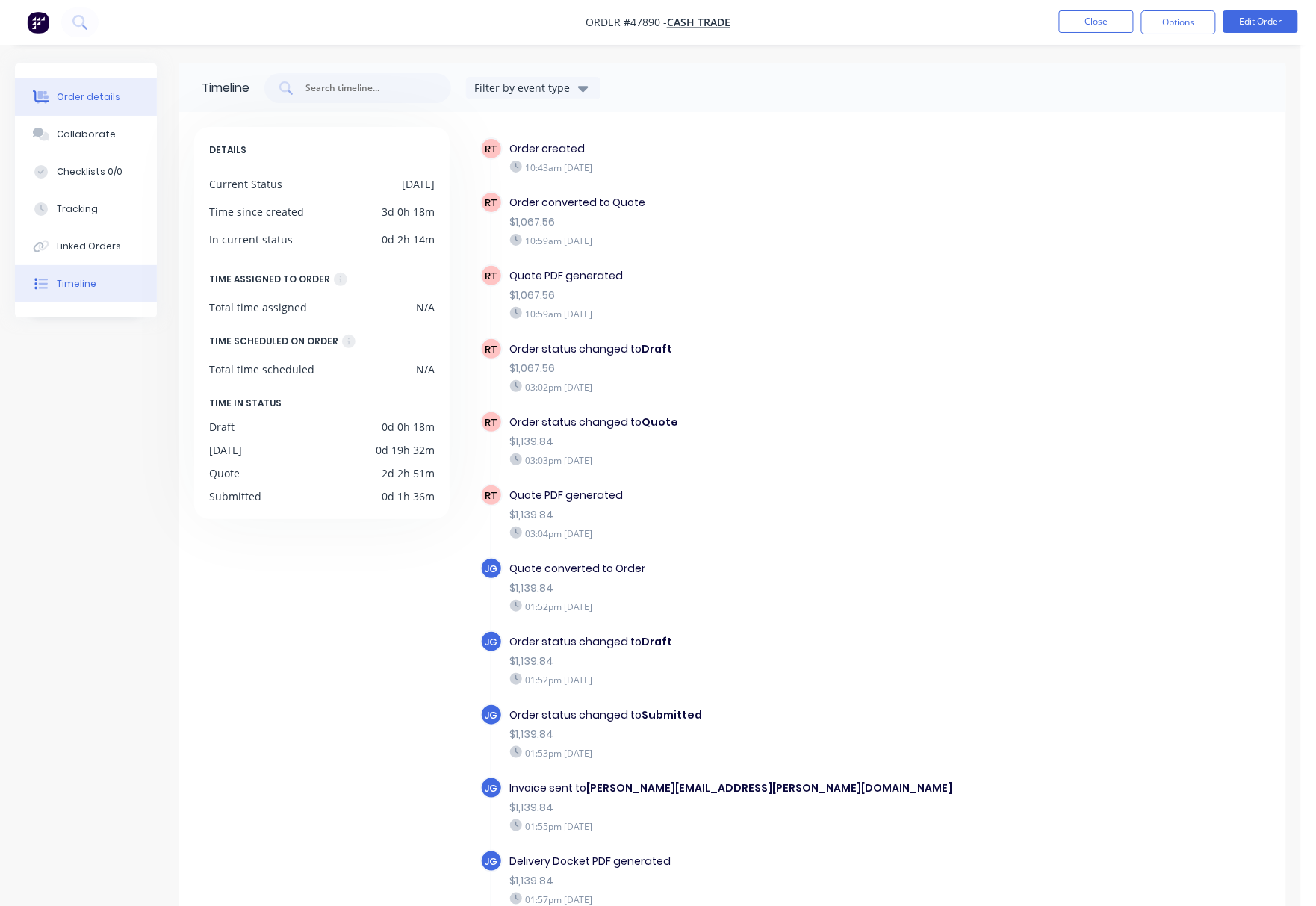
click at [93, 97] on div "Order details" at bounding box center [88, 97] width 63 height 13
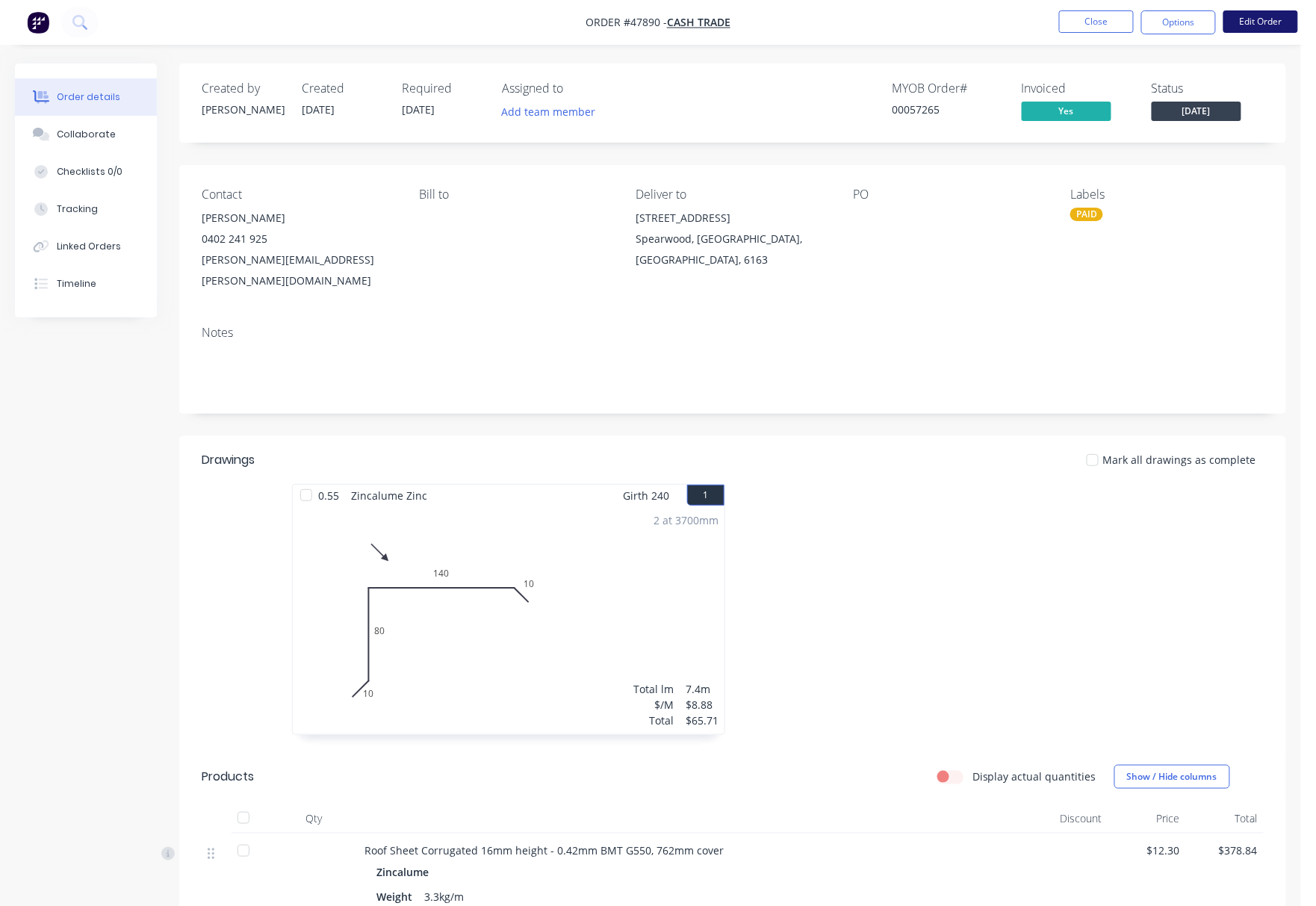
click at [1264, 18] on button "Edit Order" at bounding box center [1260, 22] width 75 height 22
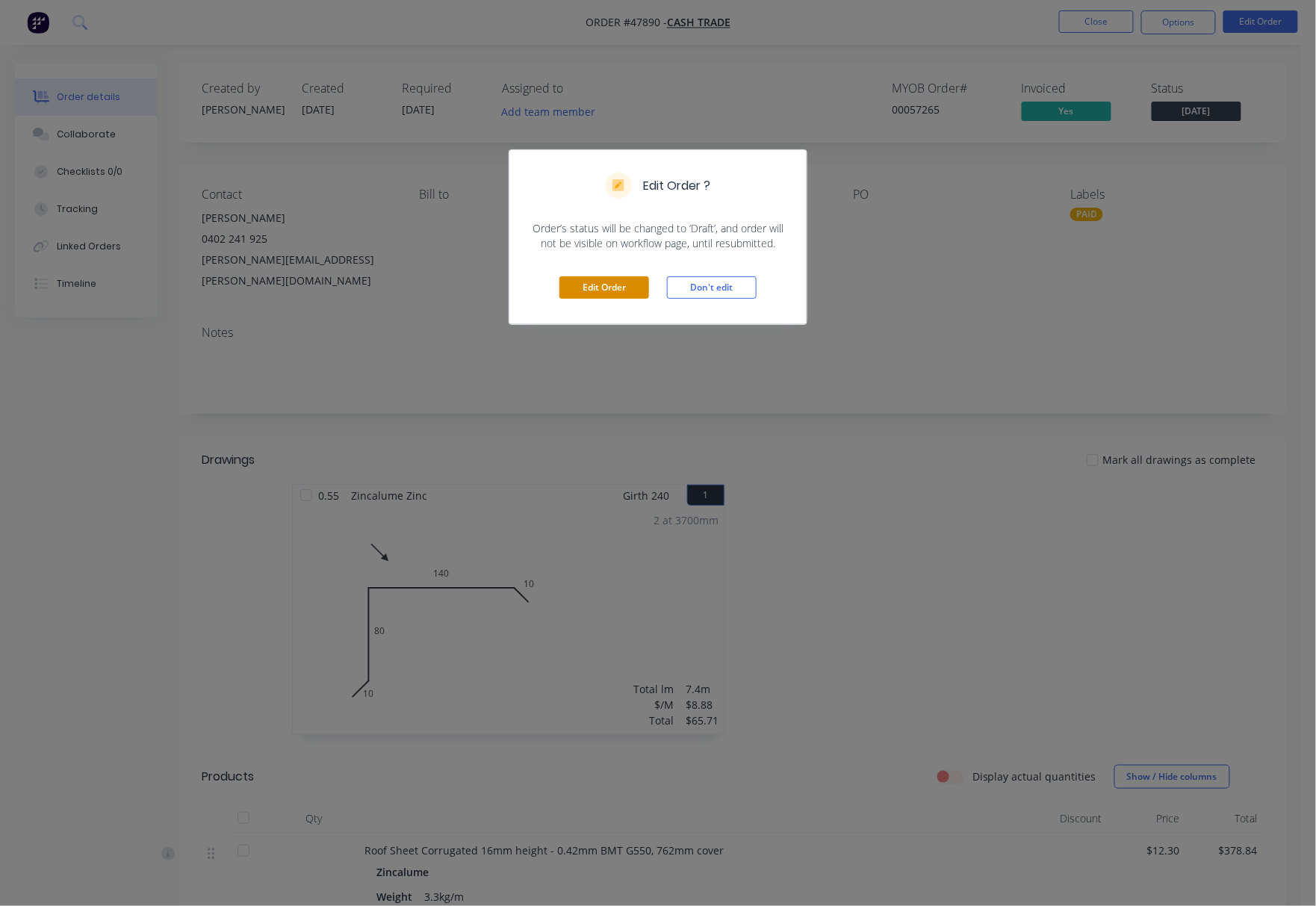
click at [602, 291] on button "Edit Order" at bounding box center [604, 288] width 90 height 22
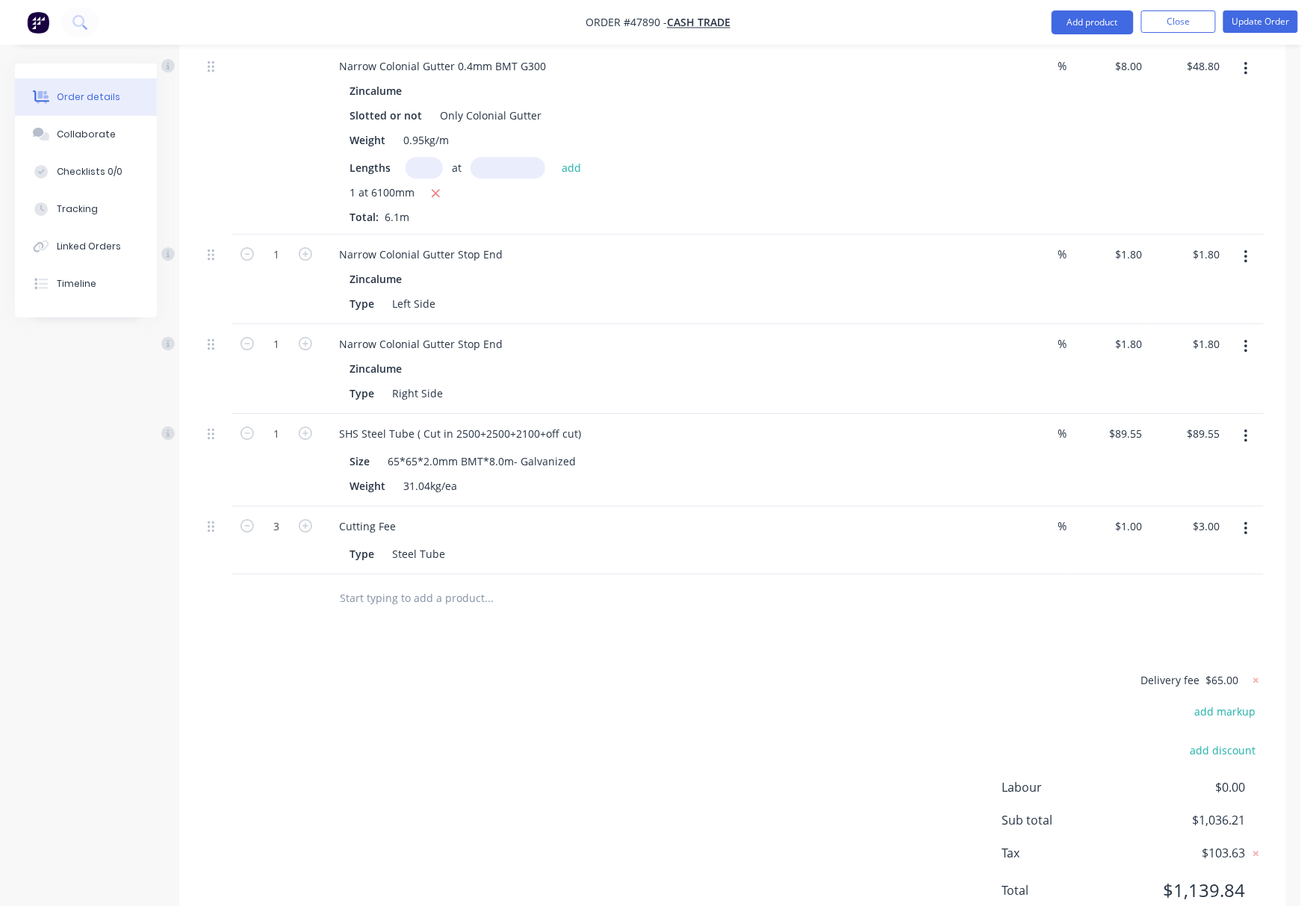
scroll to position [1249, 0]
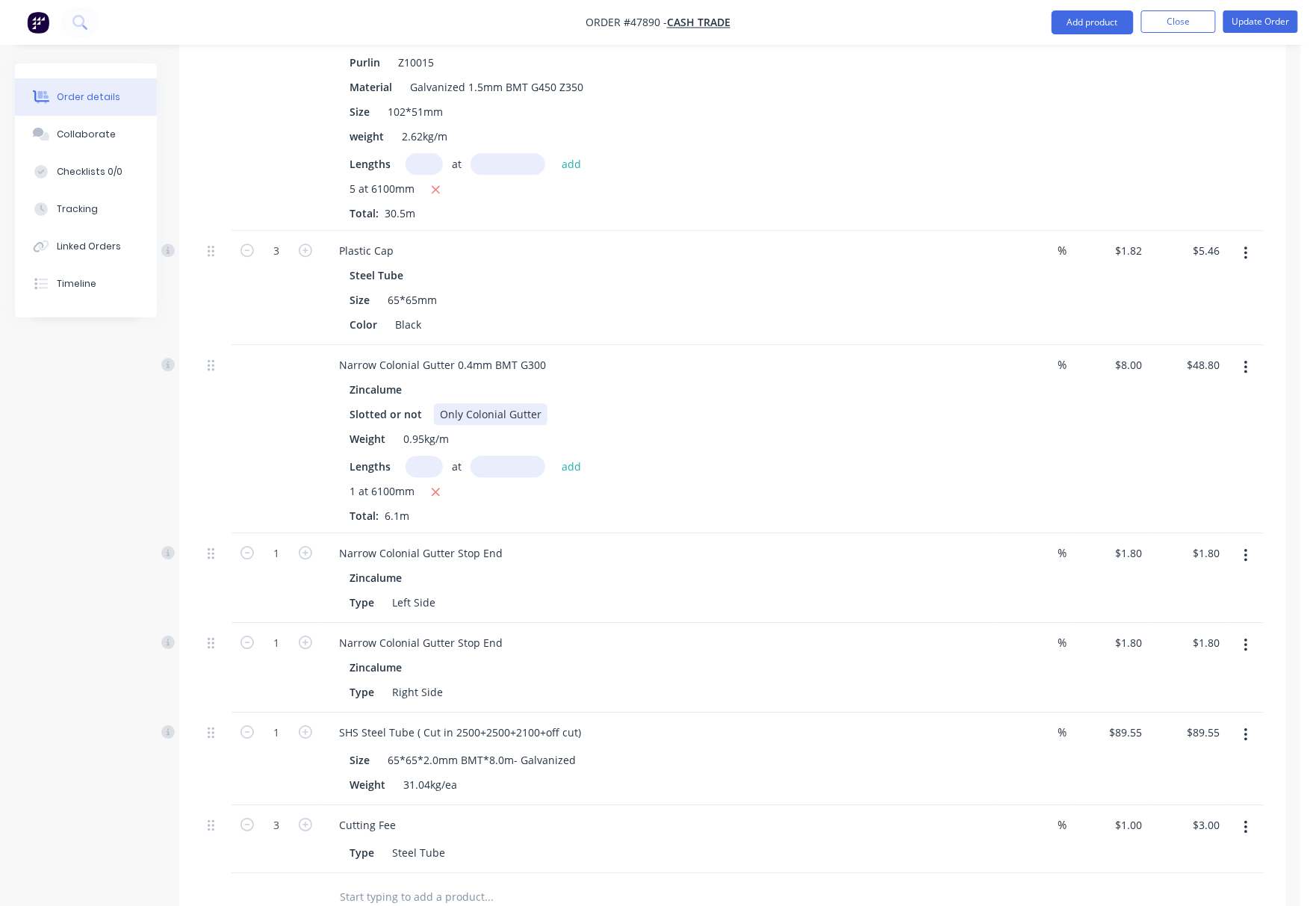
click at [485, 404] on div "Only Colonial Gutter" at bounding box center [490, 414] width 114 height 22
click at [636, 404] on div "Slotted or not Only Colonial Gutter" at bounding box center [654, 414] width 621 height 22
drag, startPoint x: 538, startPoint y: 350, endPoint x: 434, endPoint y: 359, distance: 104.4
click at [434, 404] on div "Only Colonial Gutter" at bounding box center [490, 414] width 114 height 22
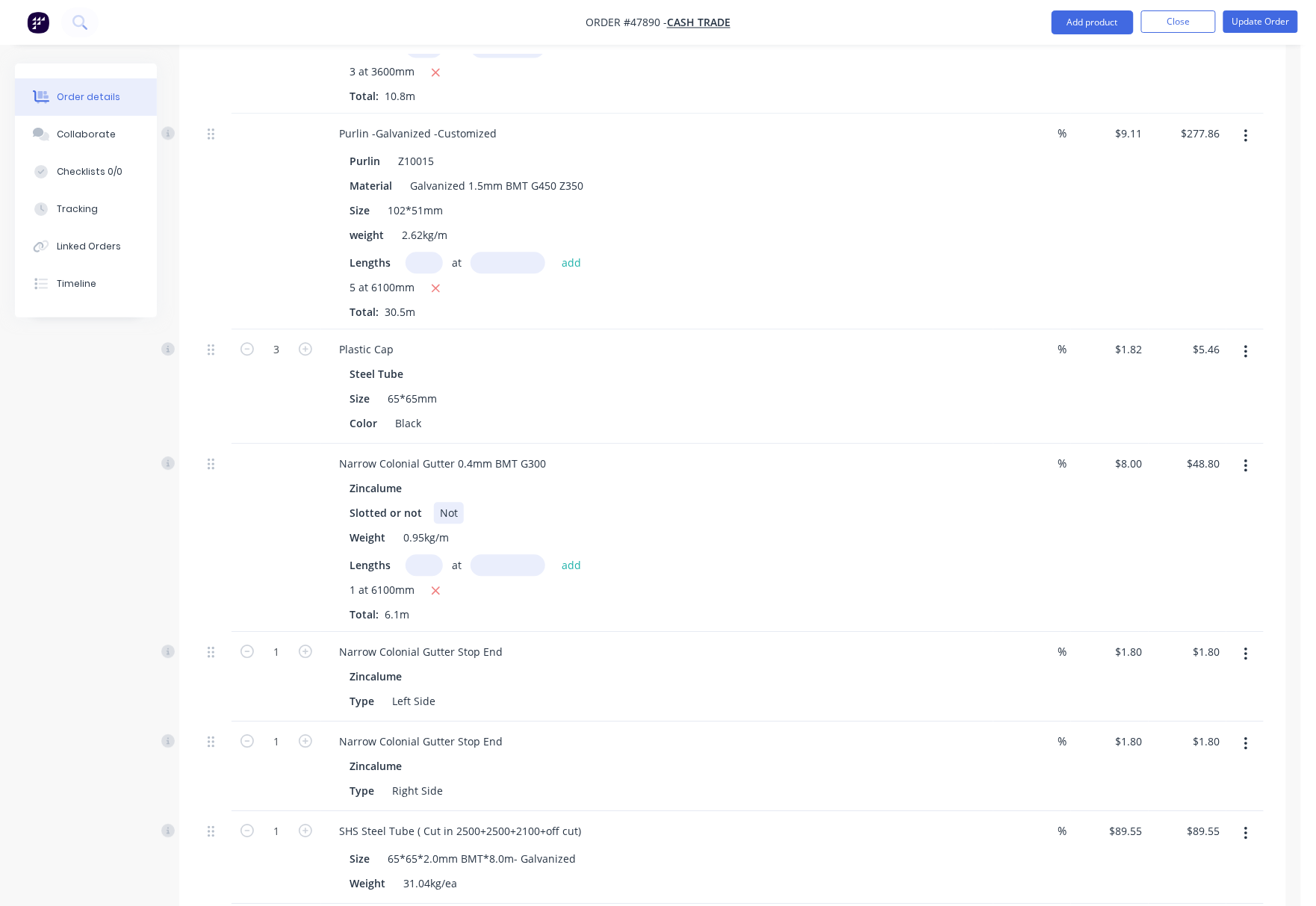
scroll to position [1149, 0]
click at [685, 414] on div "Color Black" at bounding box center [654, 424] width 621 height 22
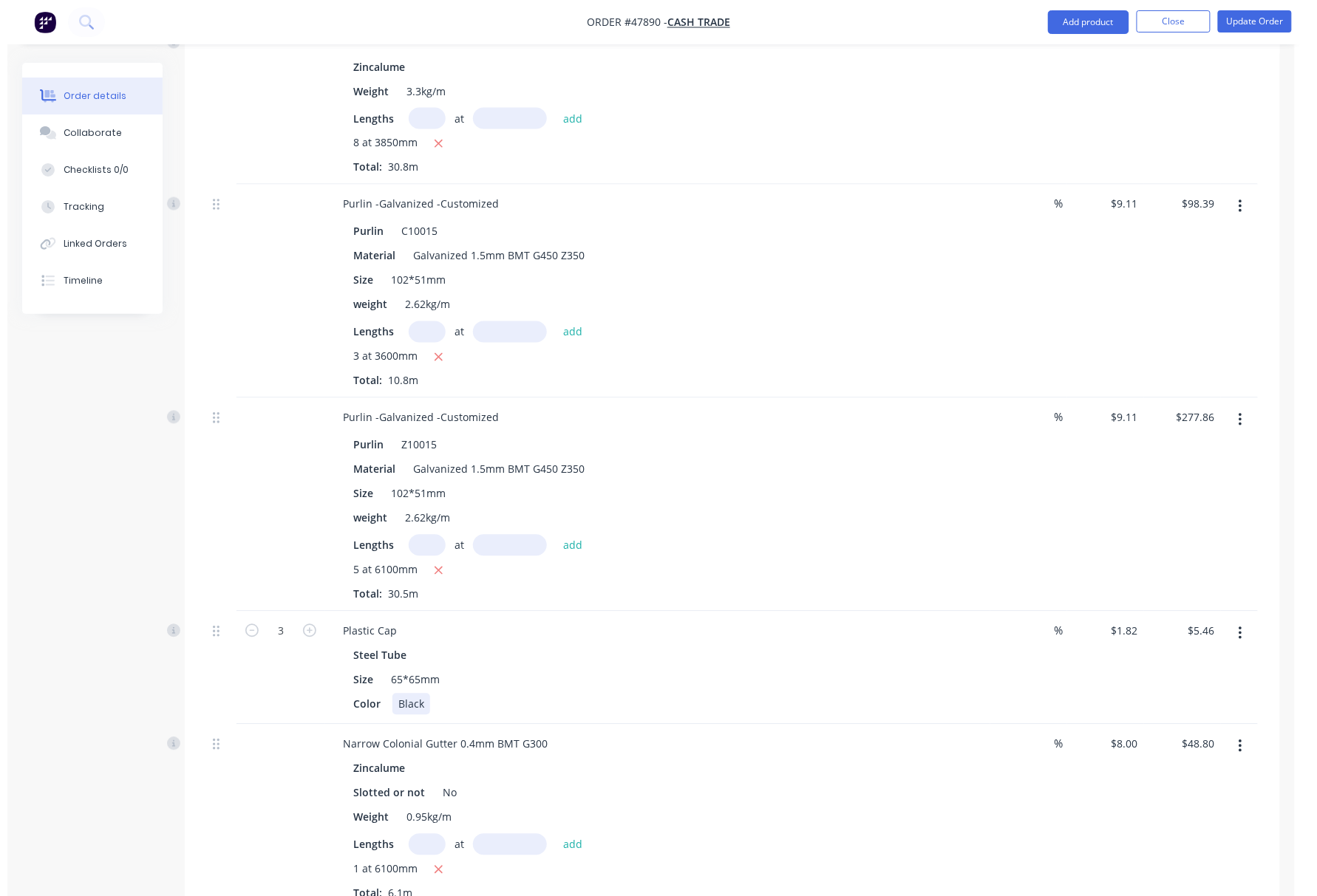
scroll to position [841, 0]
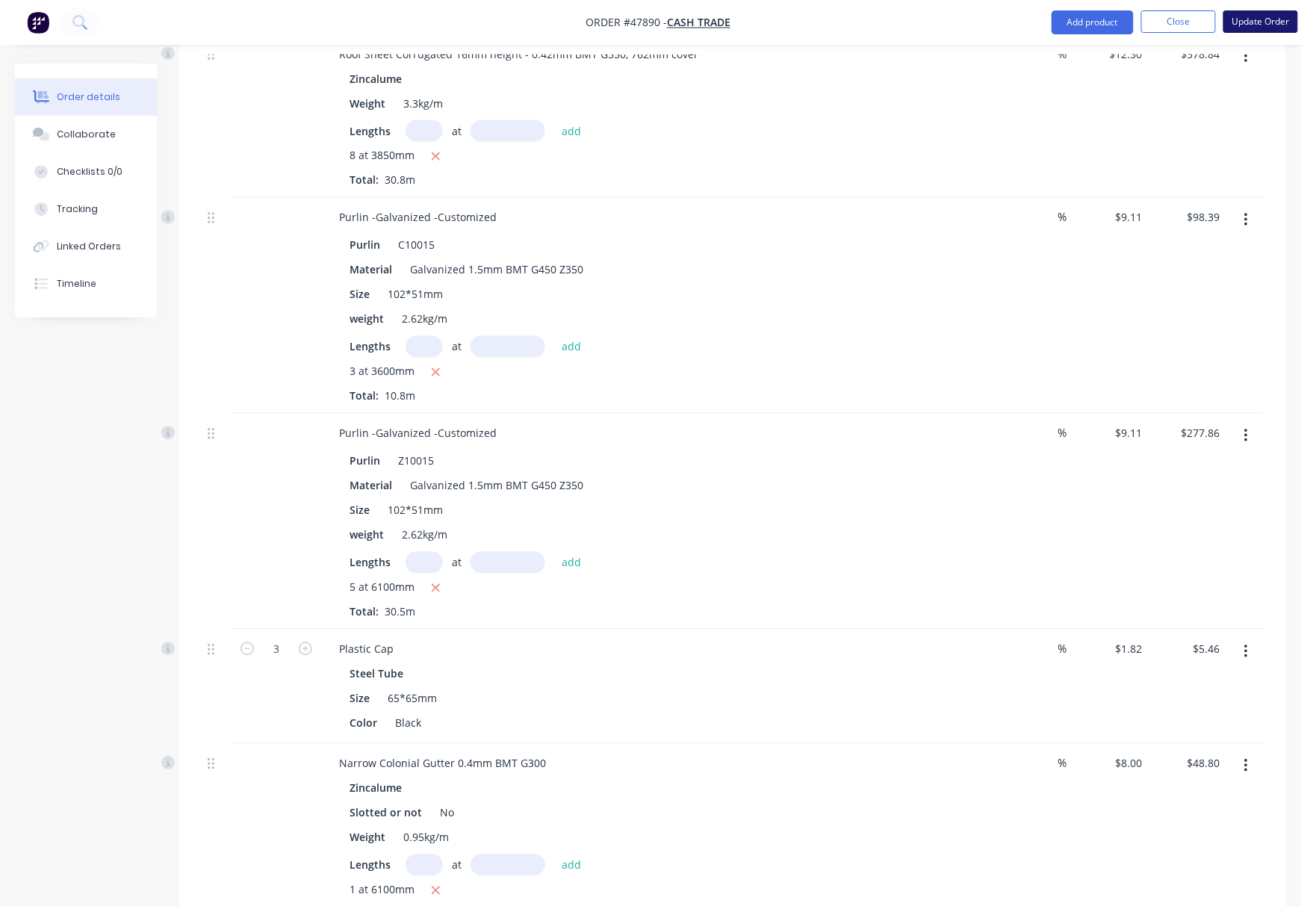
click at [1253, 19] on button "Update Order" at bounding box center [1260, 22] width 75 height 22
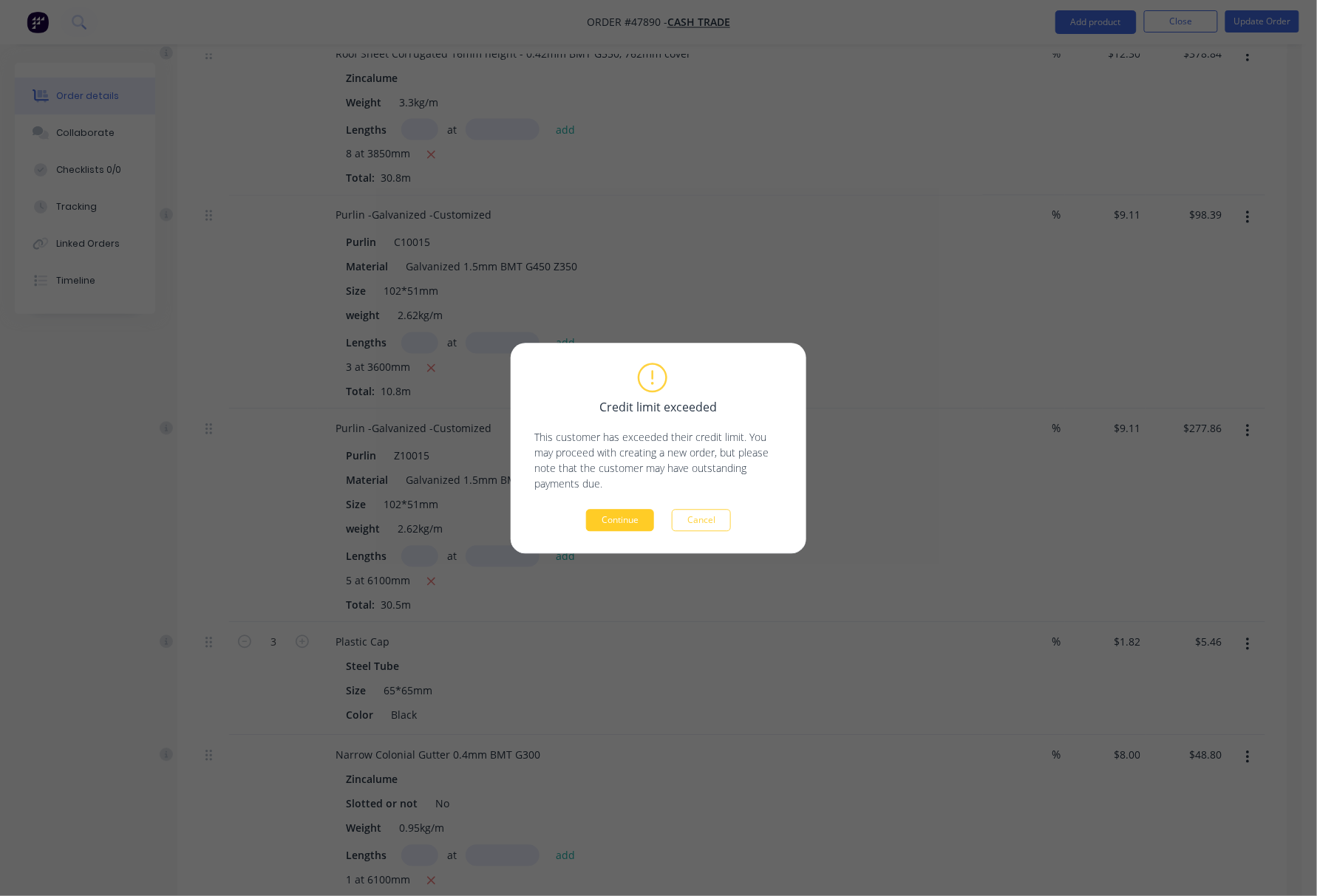
click at [618, 518] on button "Continue" at bounding box center [619, 520] width 68 height 22
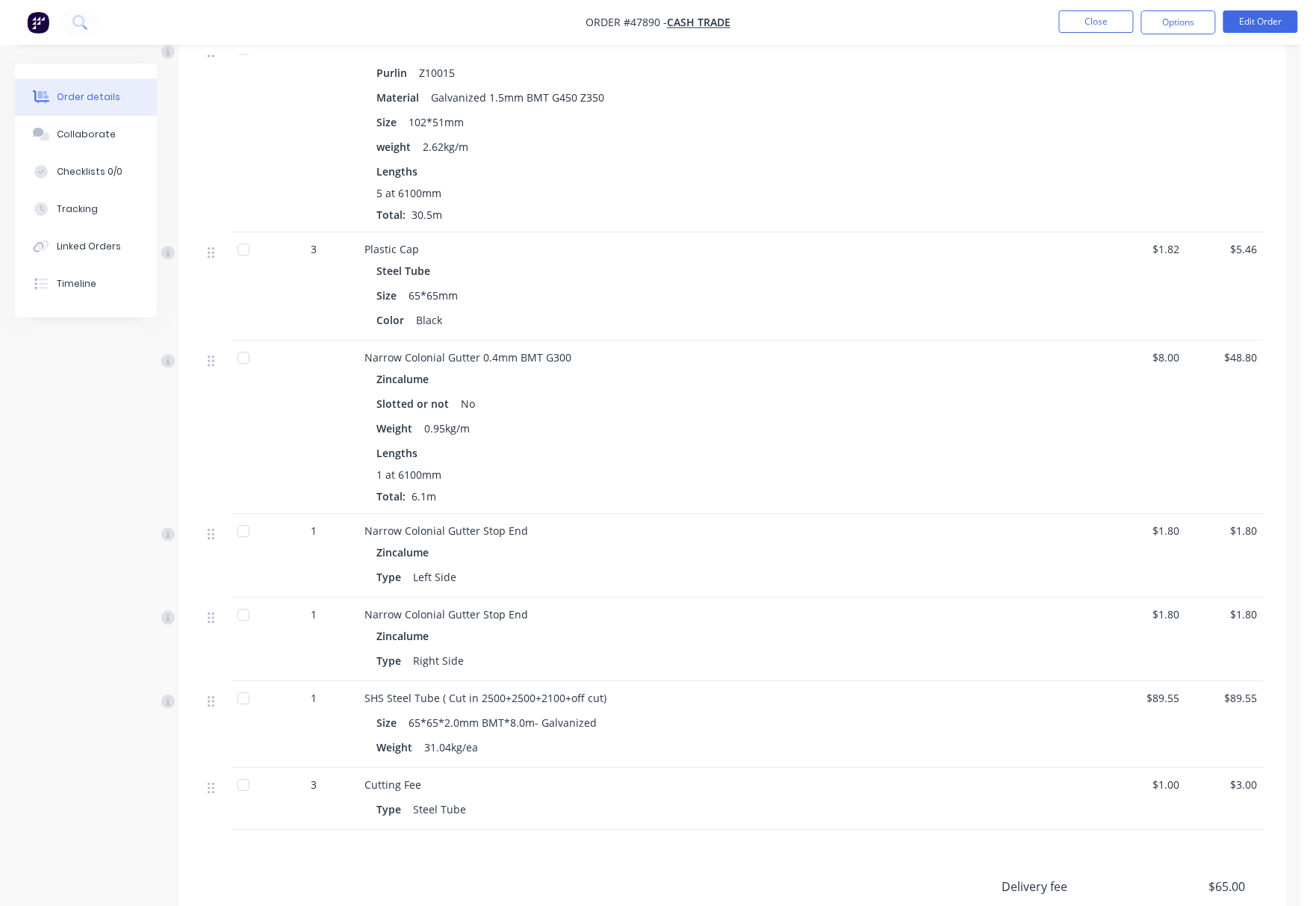
scroll to position [1323, 0]
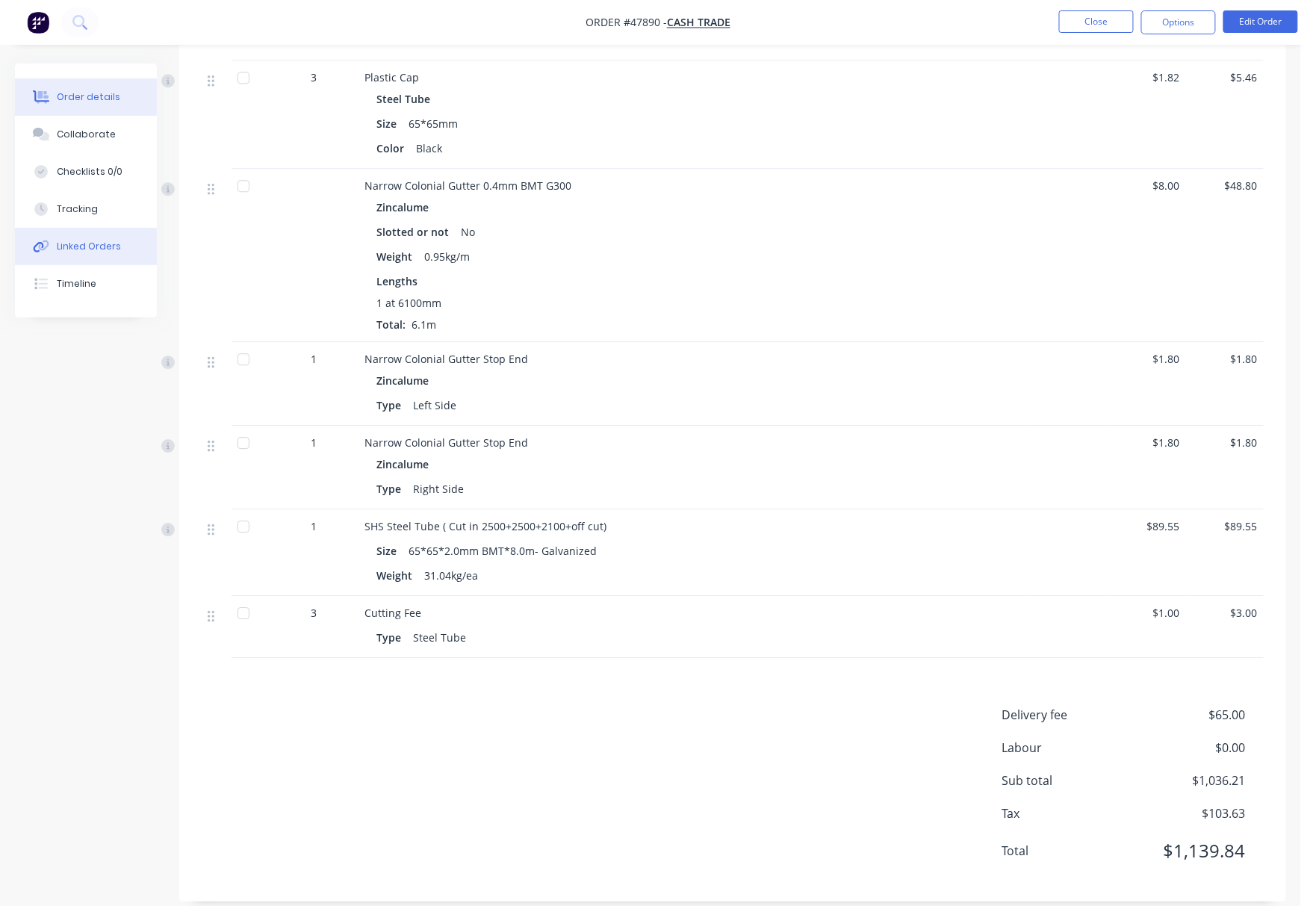
click at [112, 245] on div "Linked Orders" at bounding box center [88, 246] width 64 height 13
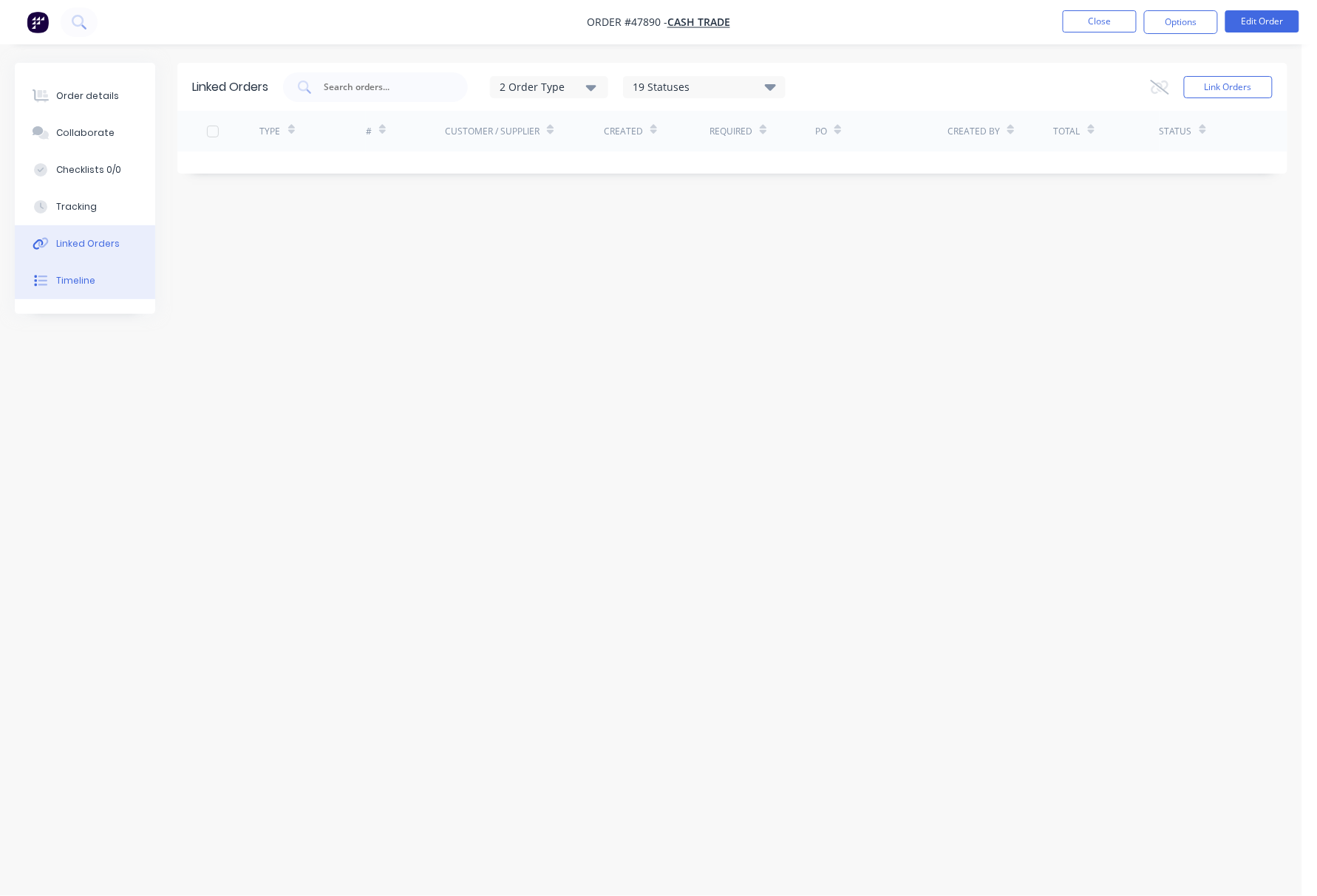
click at [105, 284] on button "Timeline" at bounding box center [85, 281] width 141 height 37
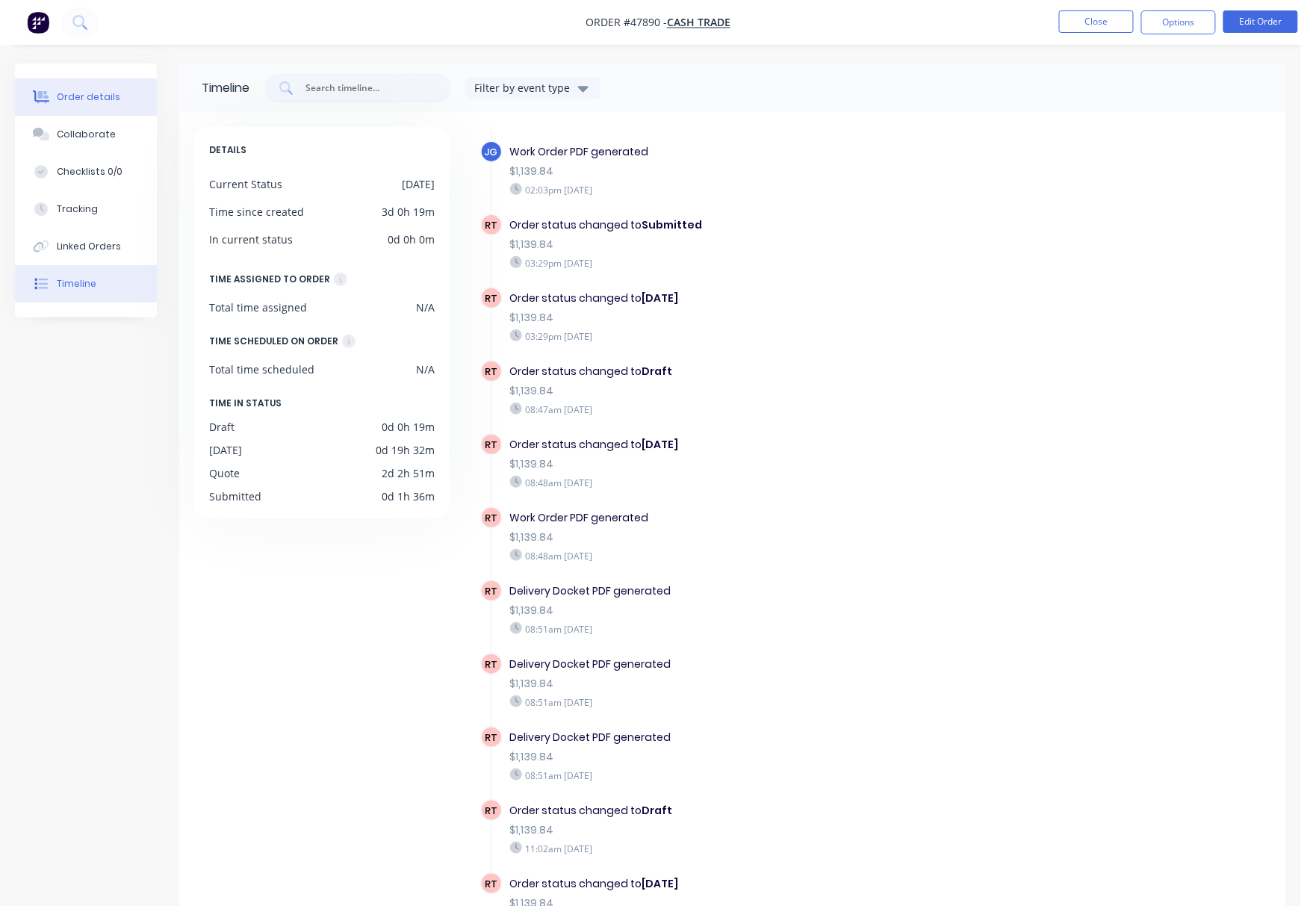
click at [106, 101] on div "Order details" at bounding box center [88, 97] width 63 height 13
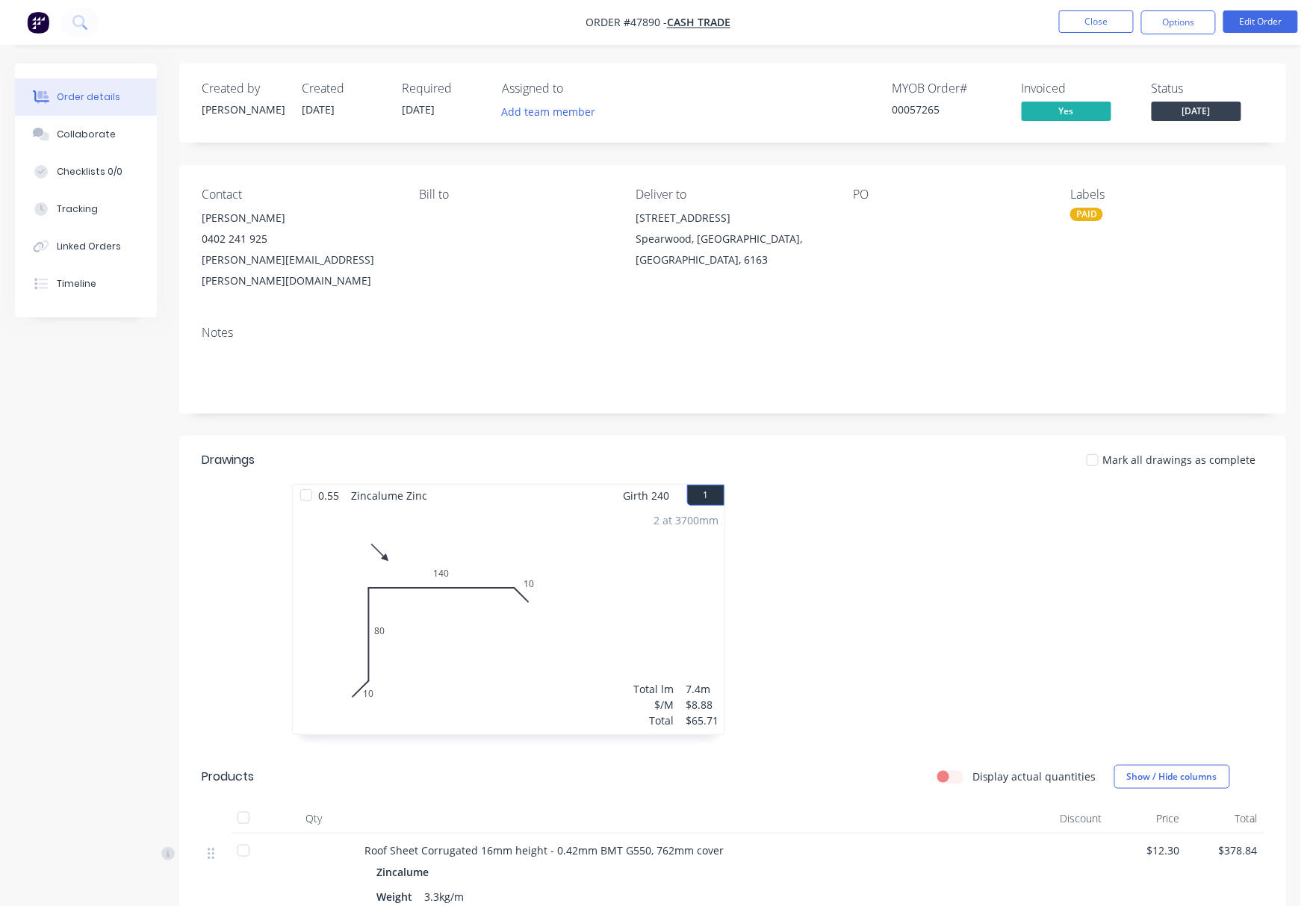
drag, startPoint x: 675, startPoint y: 498, endPoint x: 517, endPoint y: 400, distance: 185.9
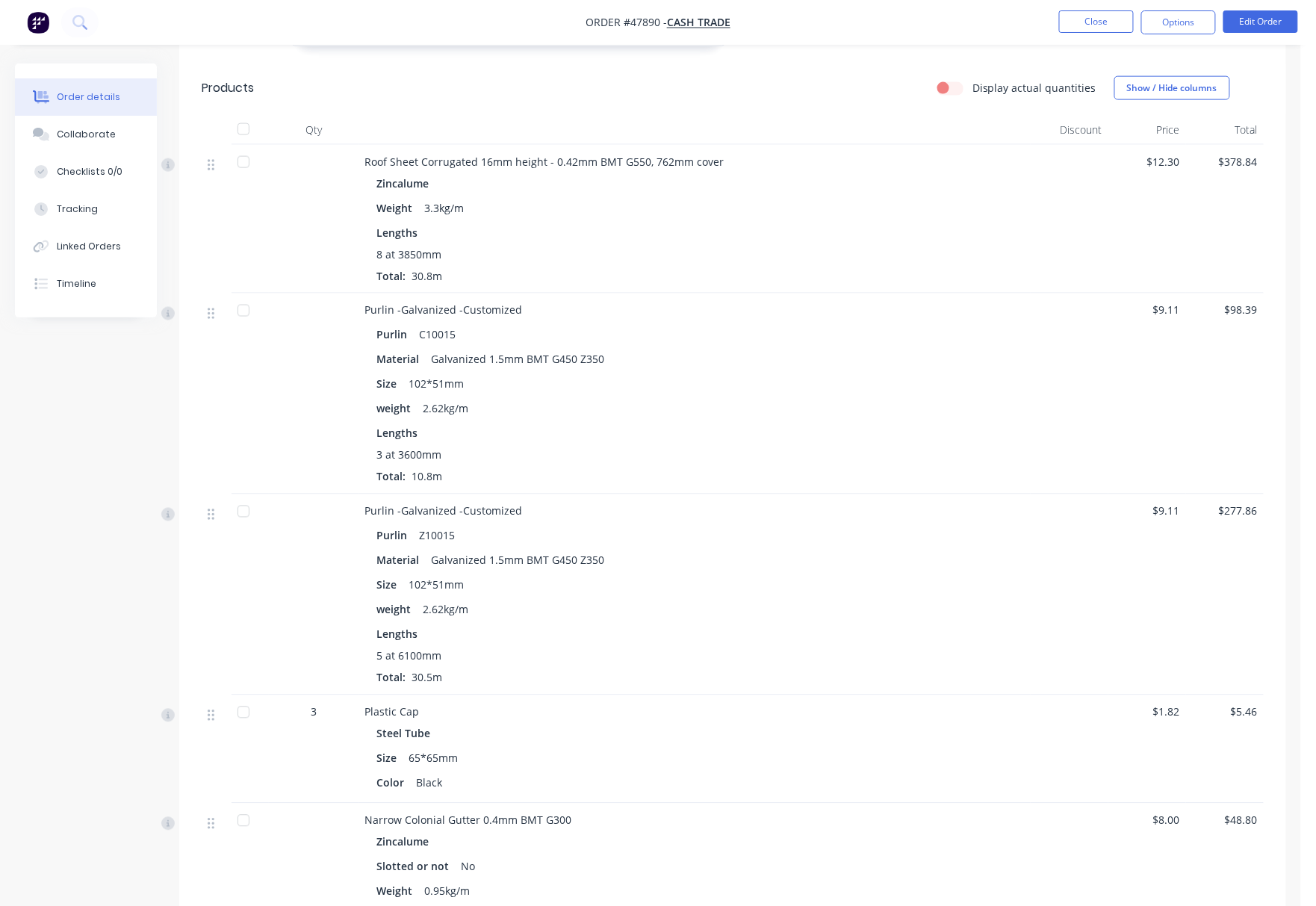
scroll to position [1323, 0]
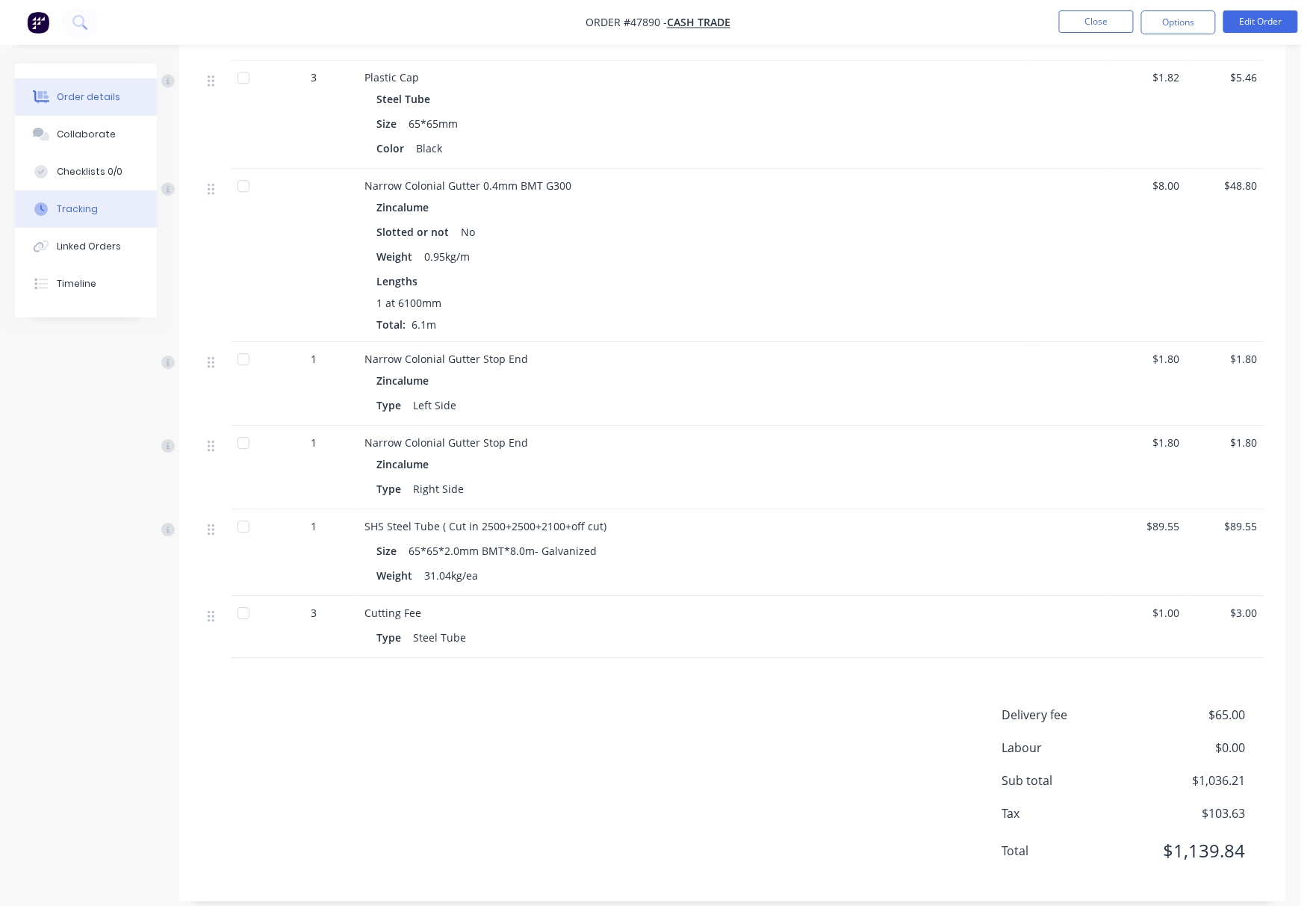
drag, startPoint x: 93, startPoint y: 219, endPoint x: 77, endPoint y: 222, distance: 16.3
click at [93, 219] on button "Tracking" at bounding box center [86, 209] width 142 height 37
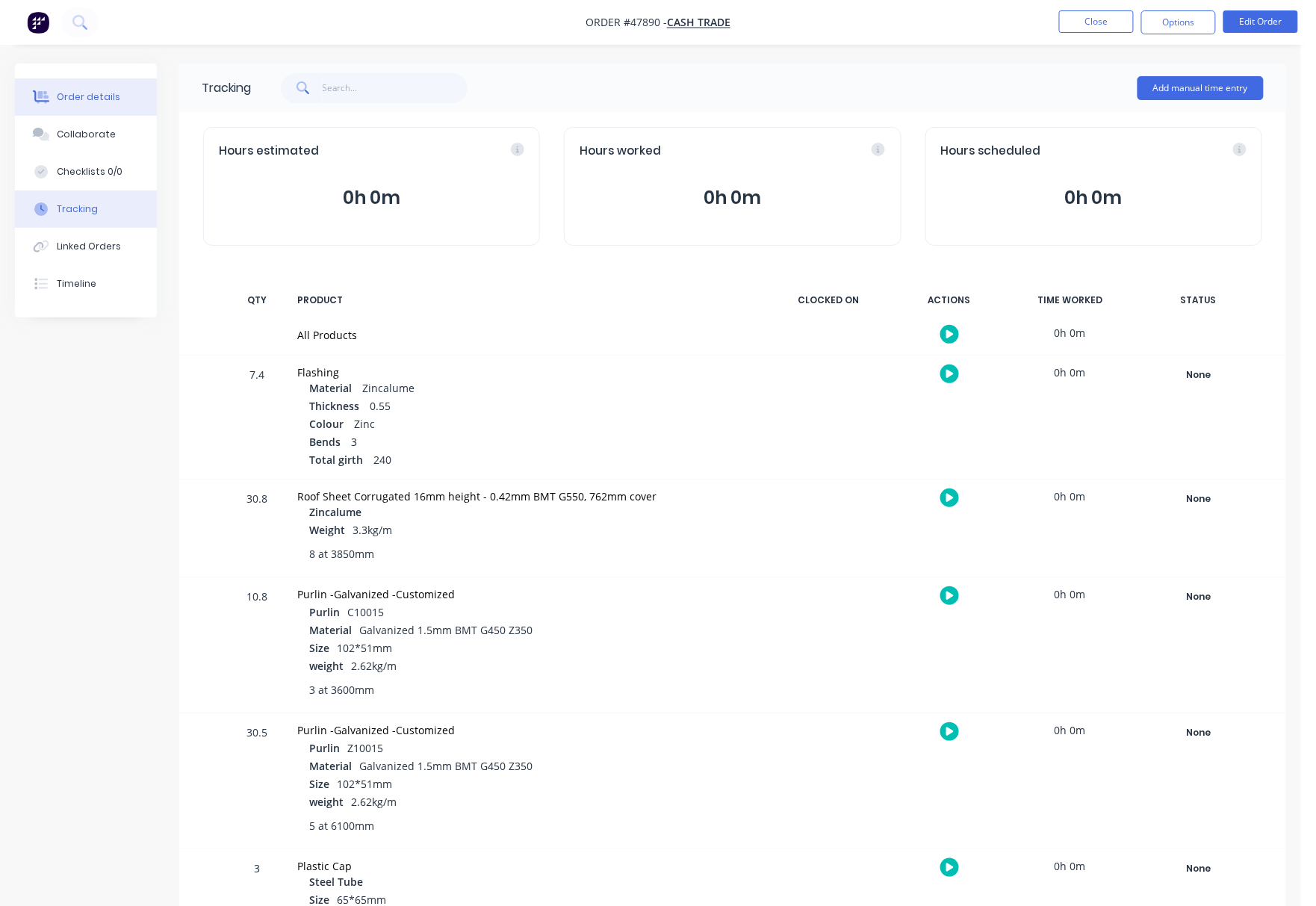
click at [93, 102] on div "Order details" at bounding box center [88, 97] width 63 height 13
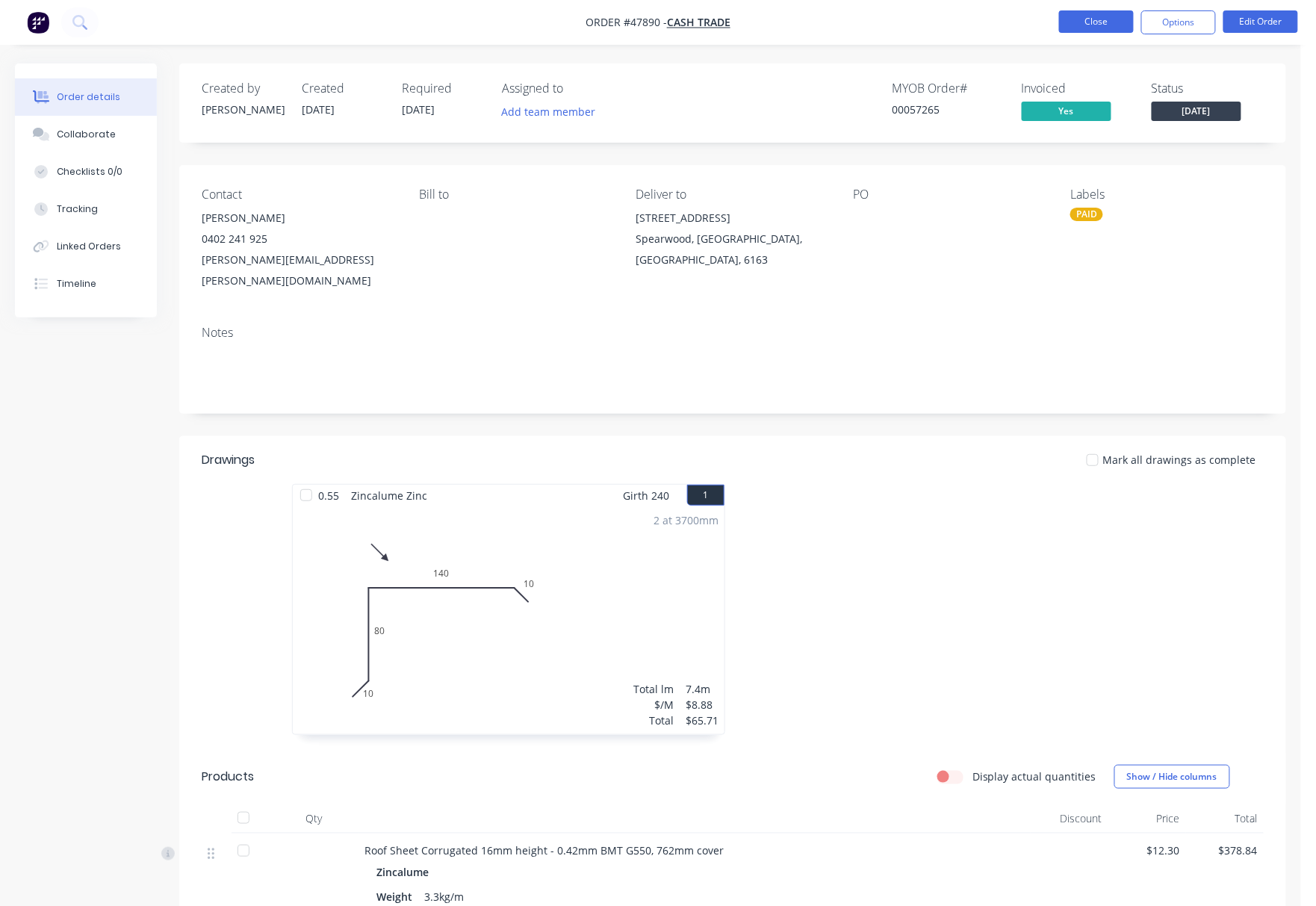
click at [1087, 19] on button "Close" at bounding box center [1096, 22] width 75 height 22
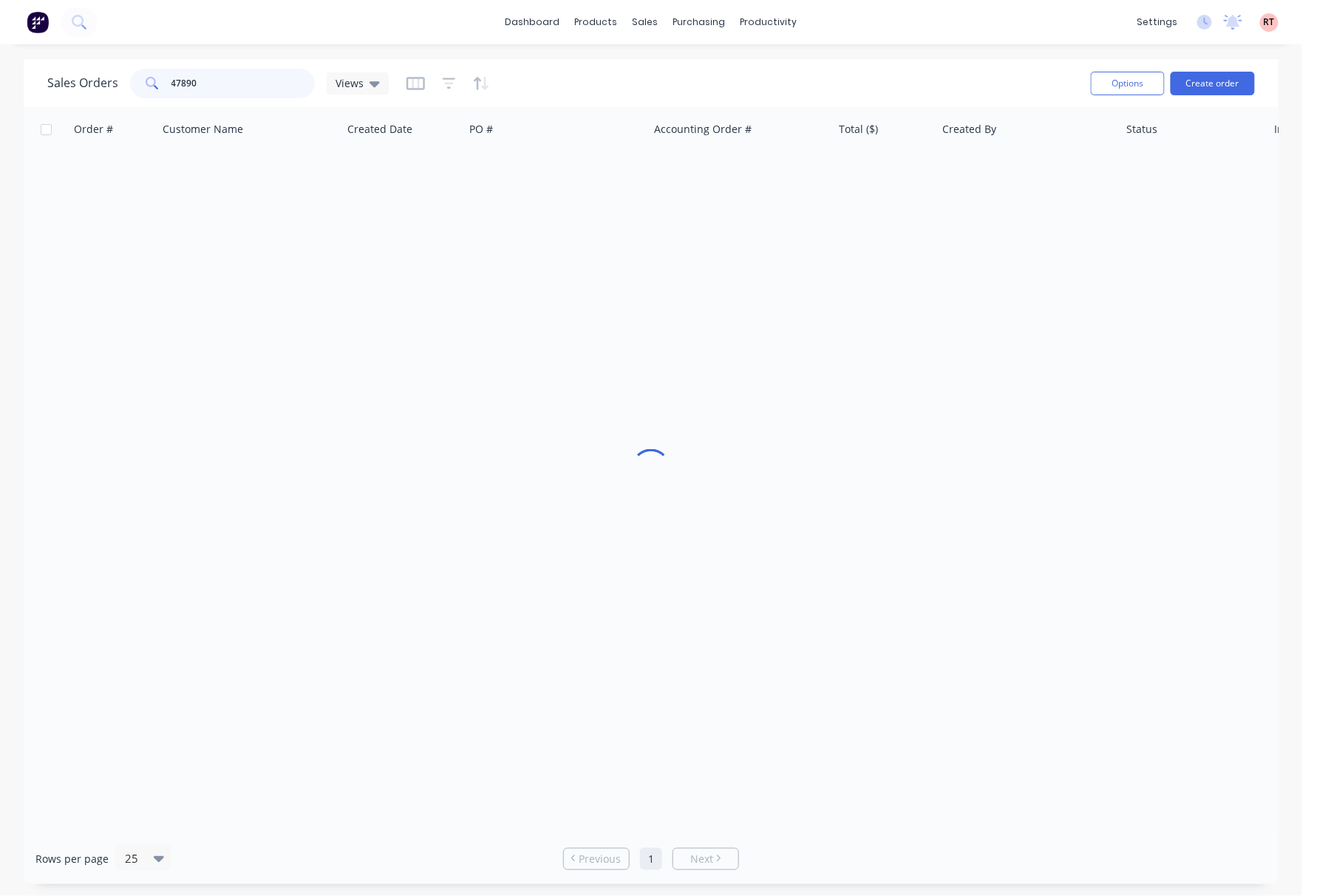
drag, startPoint x: 249, startPoint y: 93, endPoint x: 47, endPoint y: 96, distance: 202.0
click at [51, 93] on div "Sales Orders 47890 Views" at bounding box center [218, 83] width 341 height 30
type input "J"
type input "u"
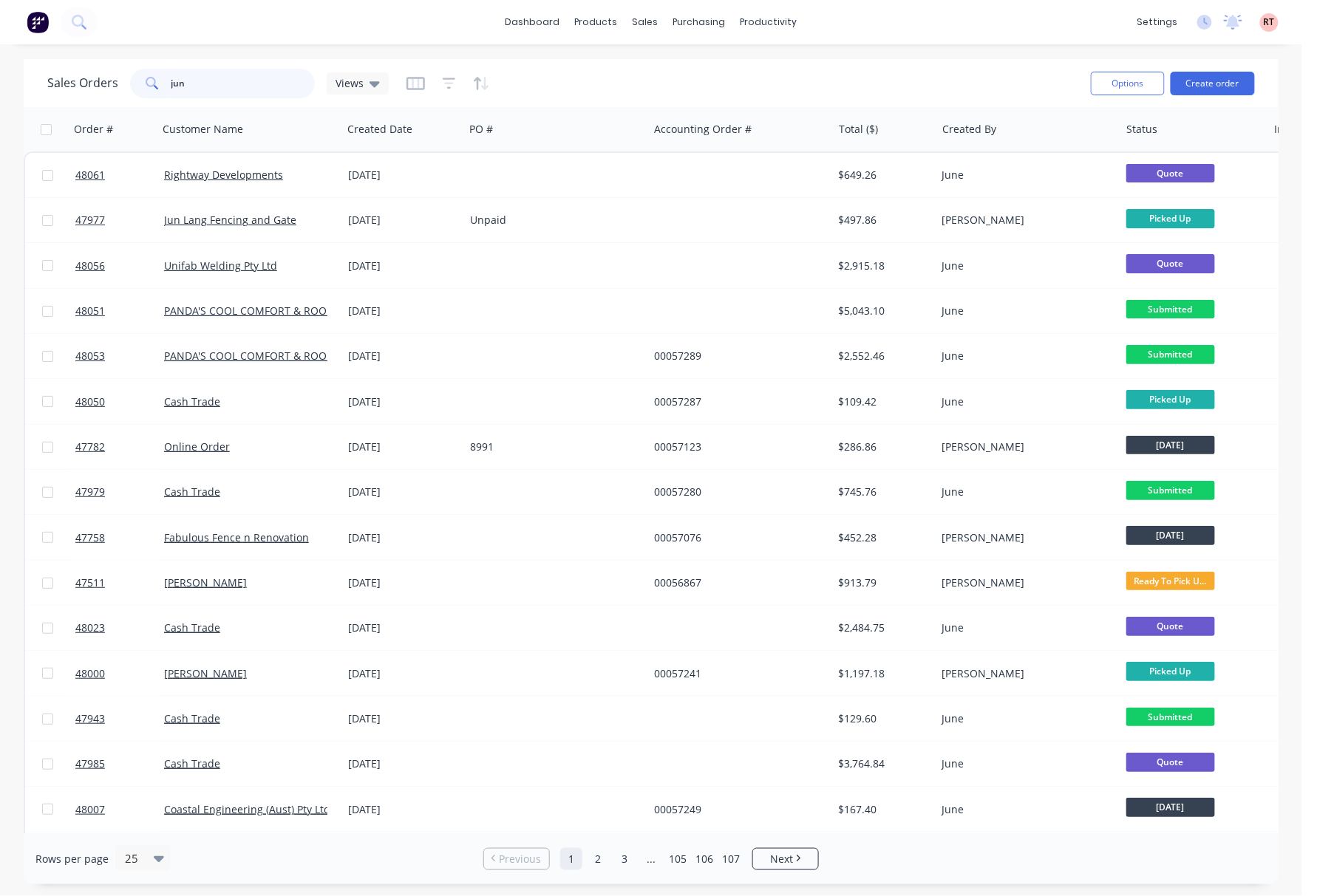
click at [240, 89] on input "jun" at bounding box center [243, 83] width 144 height 30
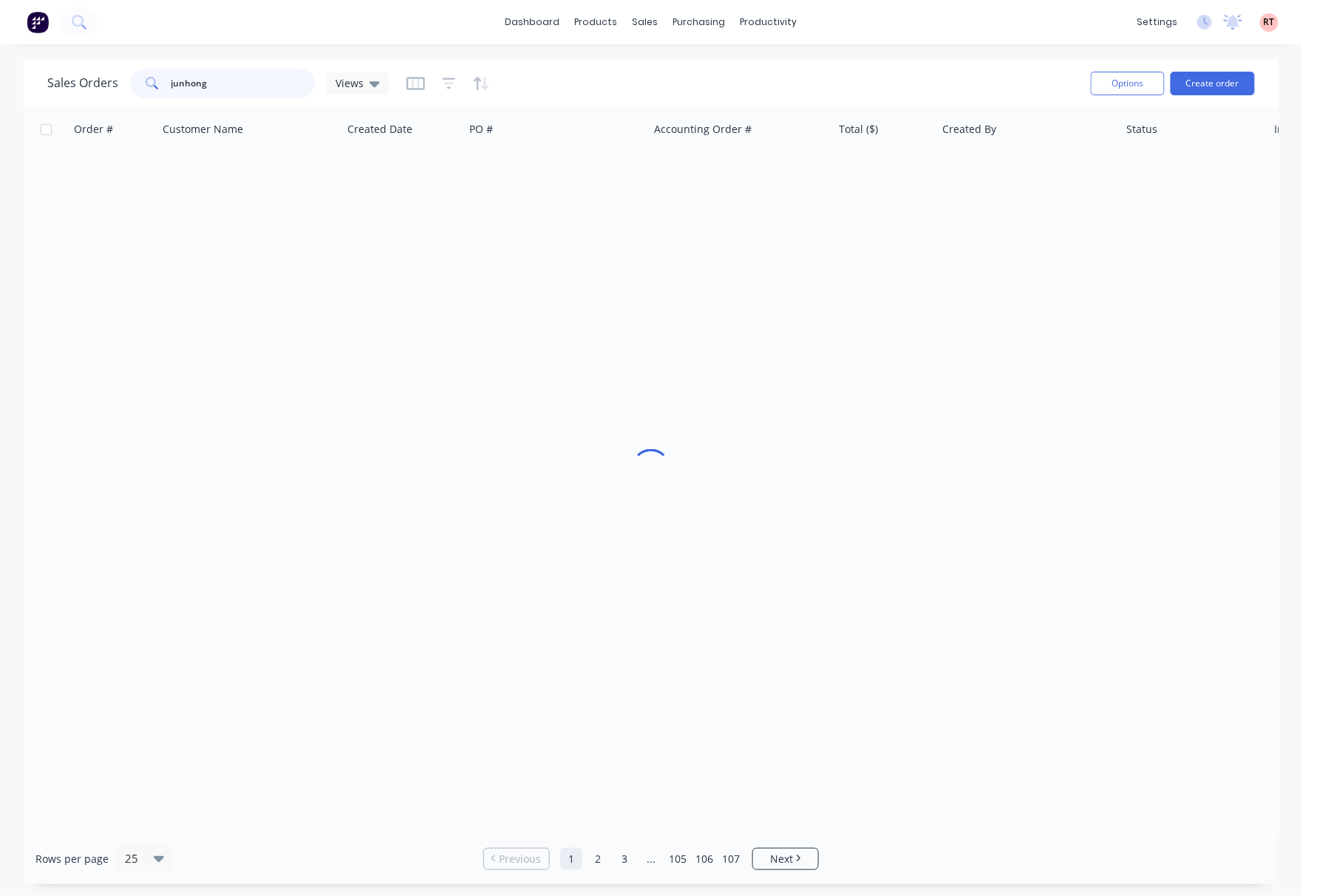
type input "junhong"
drag, startPoint x: 216, startPoint y: 83, endPoint x: 107, endPoint y: 81, distance: 109.0
click at [107, 81] on div "Sales Orders junhong Views" at bounding box center [218, 83] width 341 height 30
type input "he"
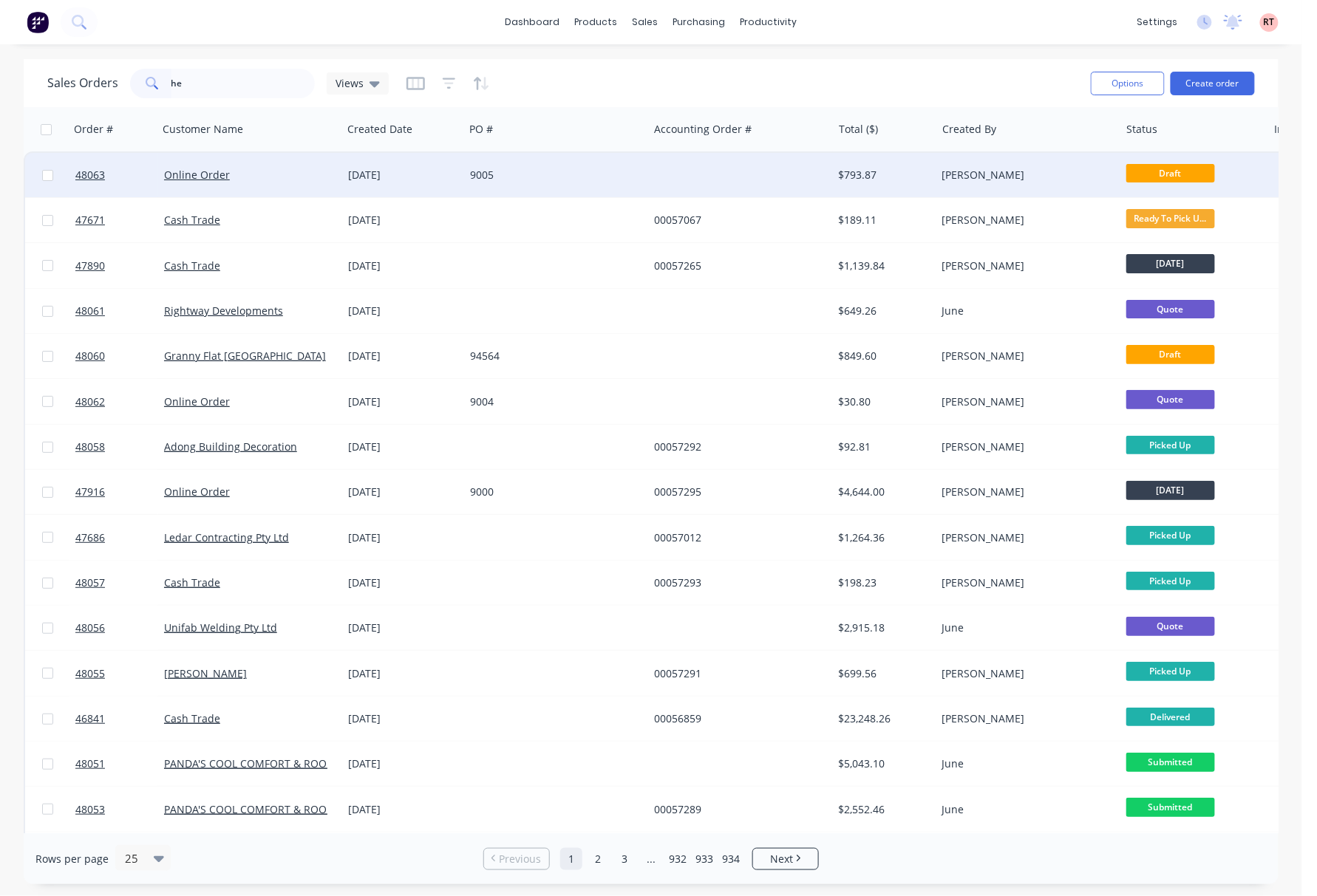
click at [563, 161] on div "9005" at bounding box center [556, 175] width 184 height 44
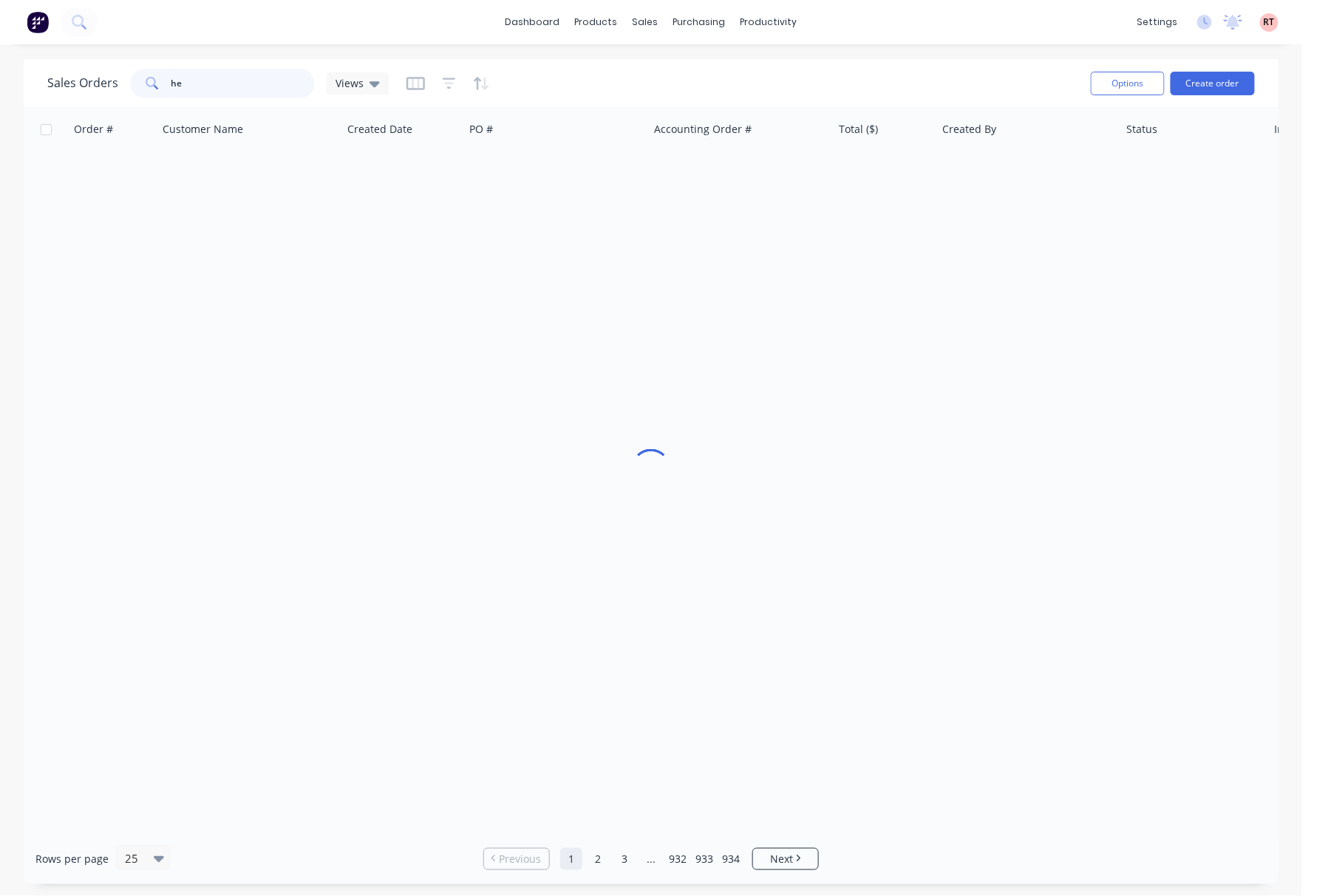
drag, startPoint x: 243, startPoint y: 76, endPoint x: 49, endPoint y: 93, distance: 194.7
click at [49, 93] on div "Sales Orders he Views" at bounding box center [218, 83] width 341 height 30
type input "47991"
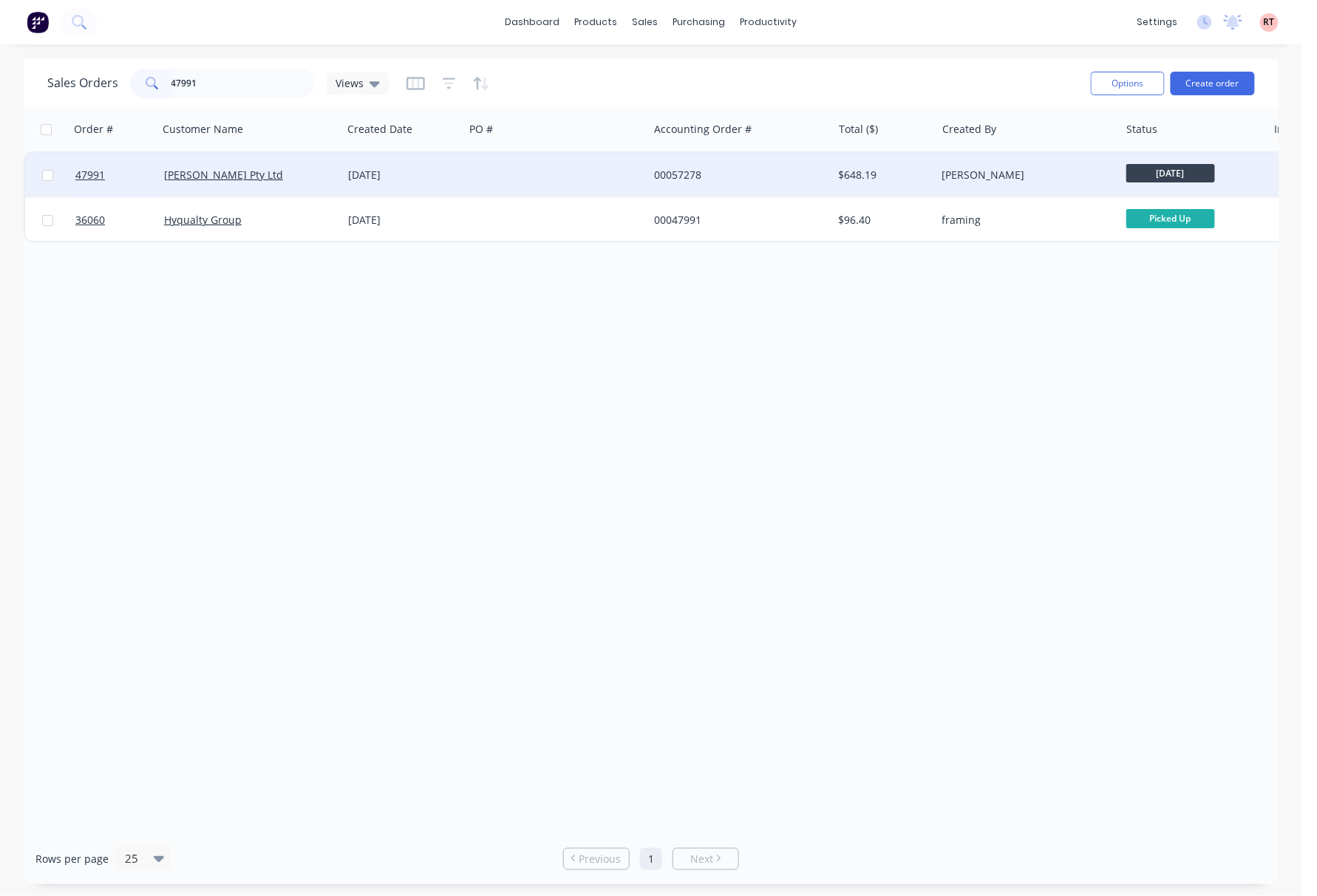
click at [518, 164] on div at bounding box center [556, 175] width 184 height 44
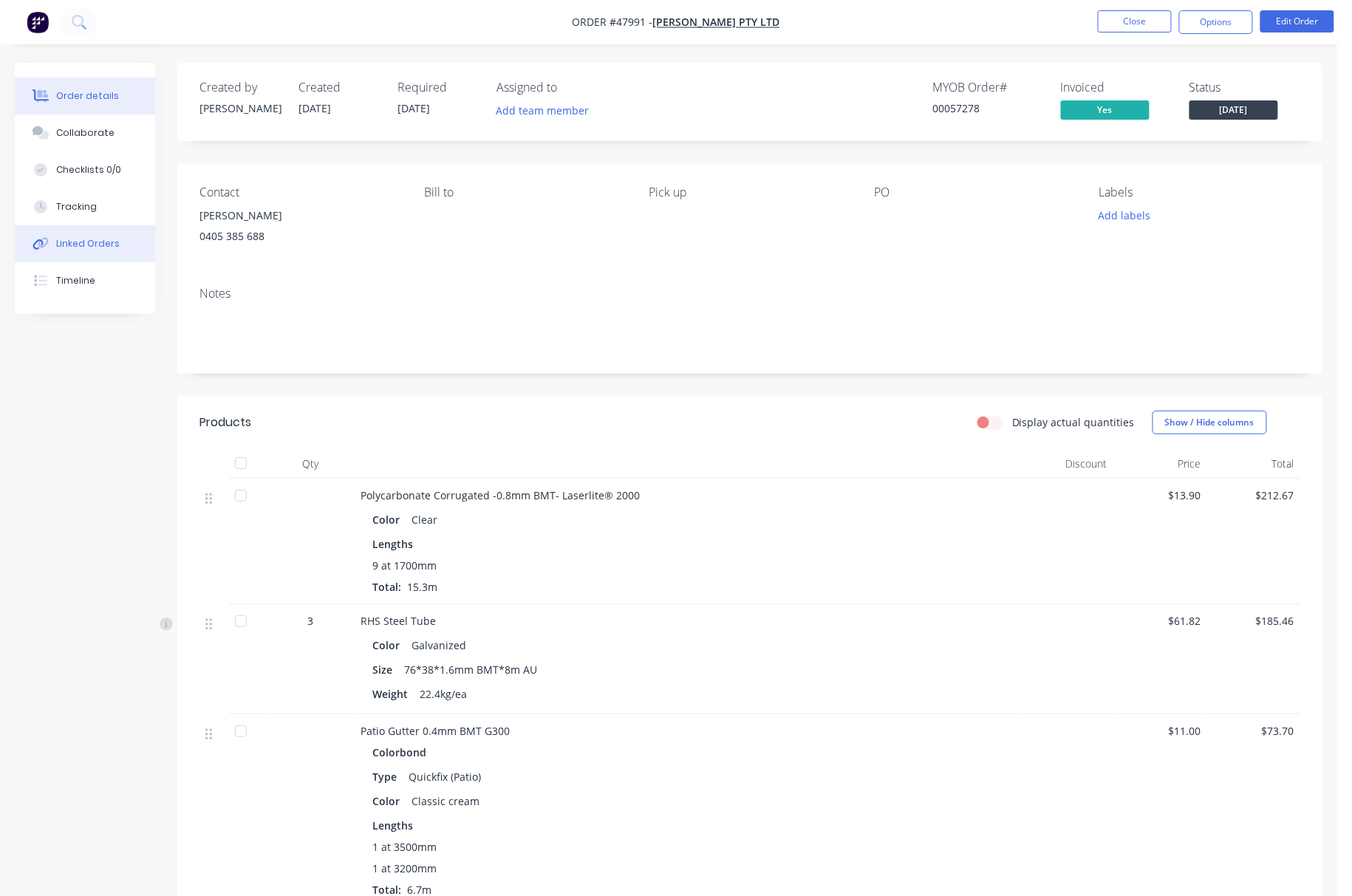
click at [124, 228] on button "Linked Orders" at bounding box center [85, 244] width 141 height 37
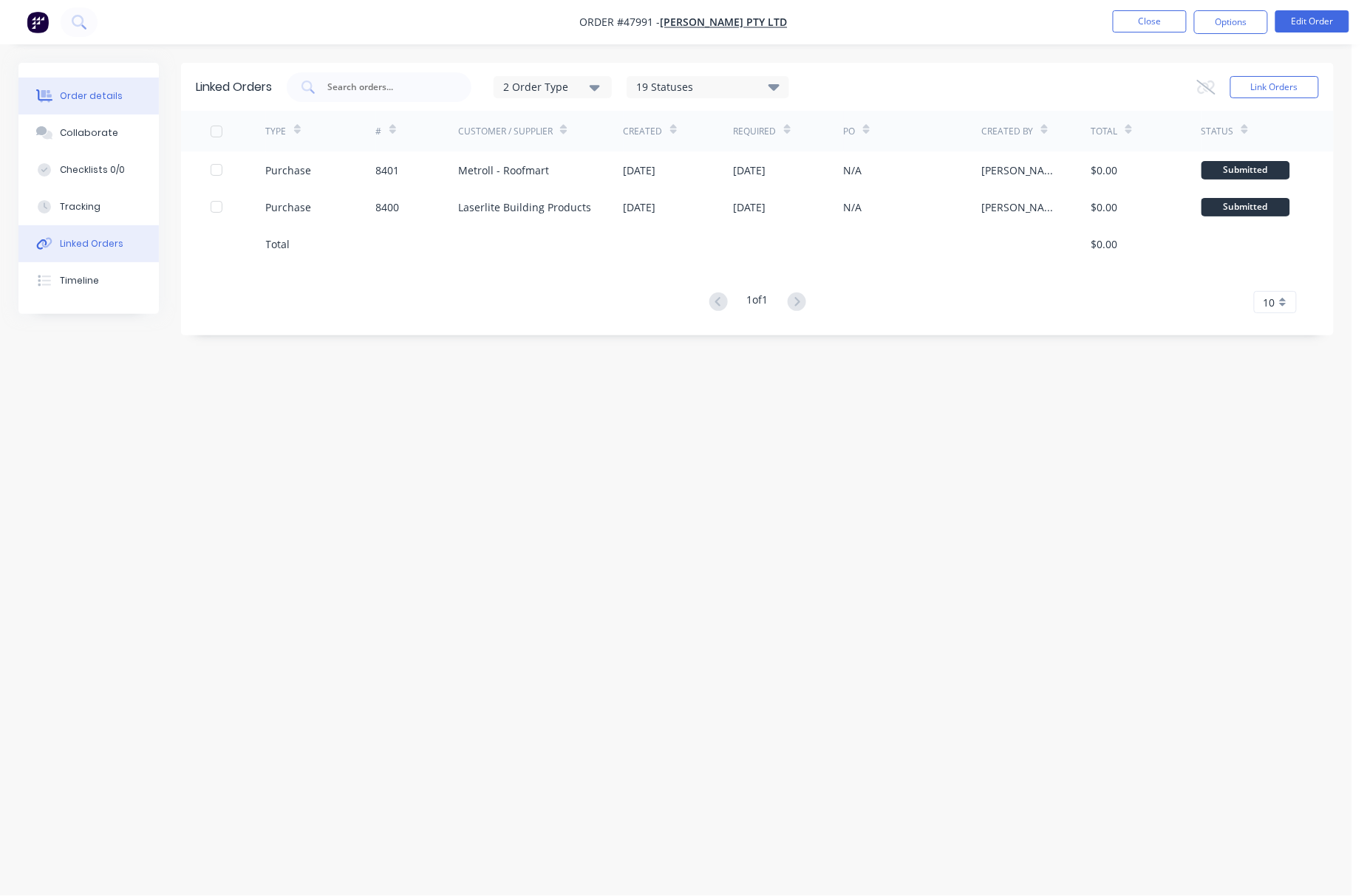
click at [106, 99] on div "Order details" at bounding box center [91, 96] width 63 height 13
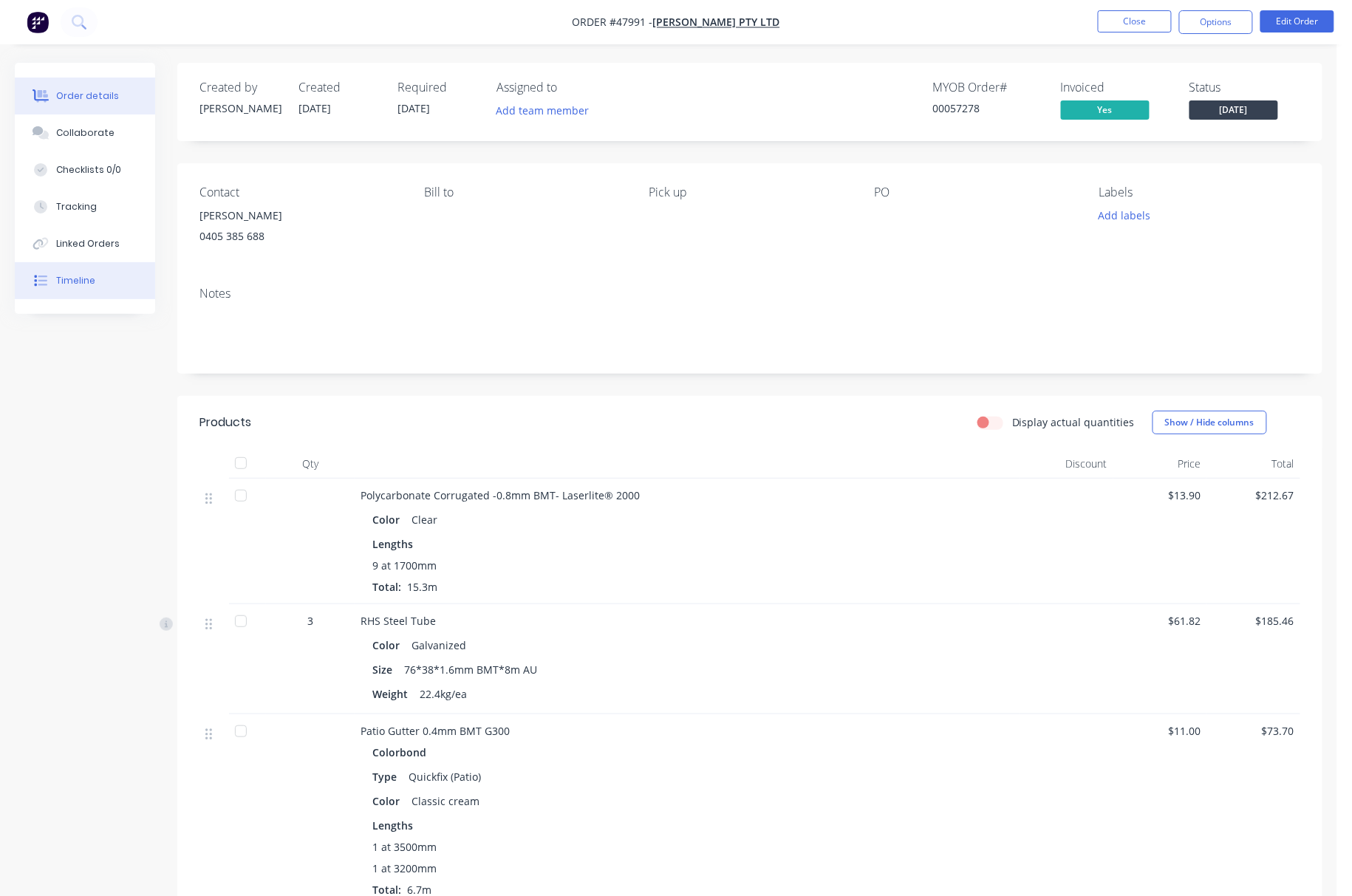
click at [93, 290] on button "Timeline" at bounding box center [85, 281] width 141 height 37
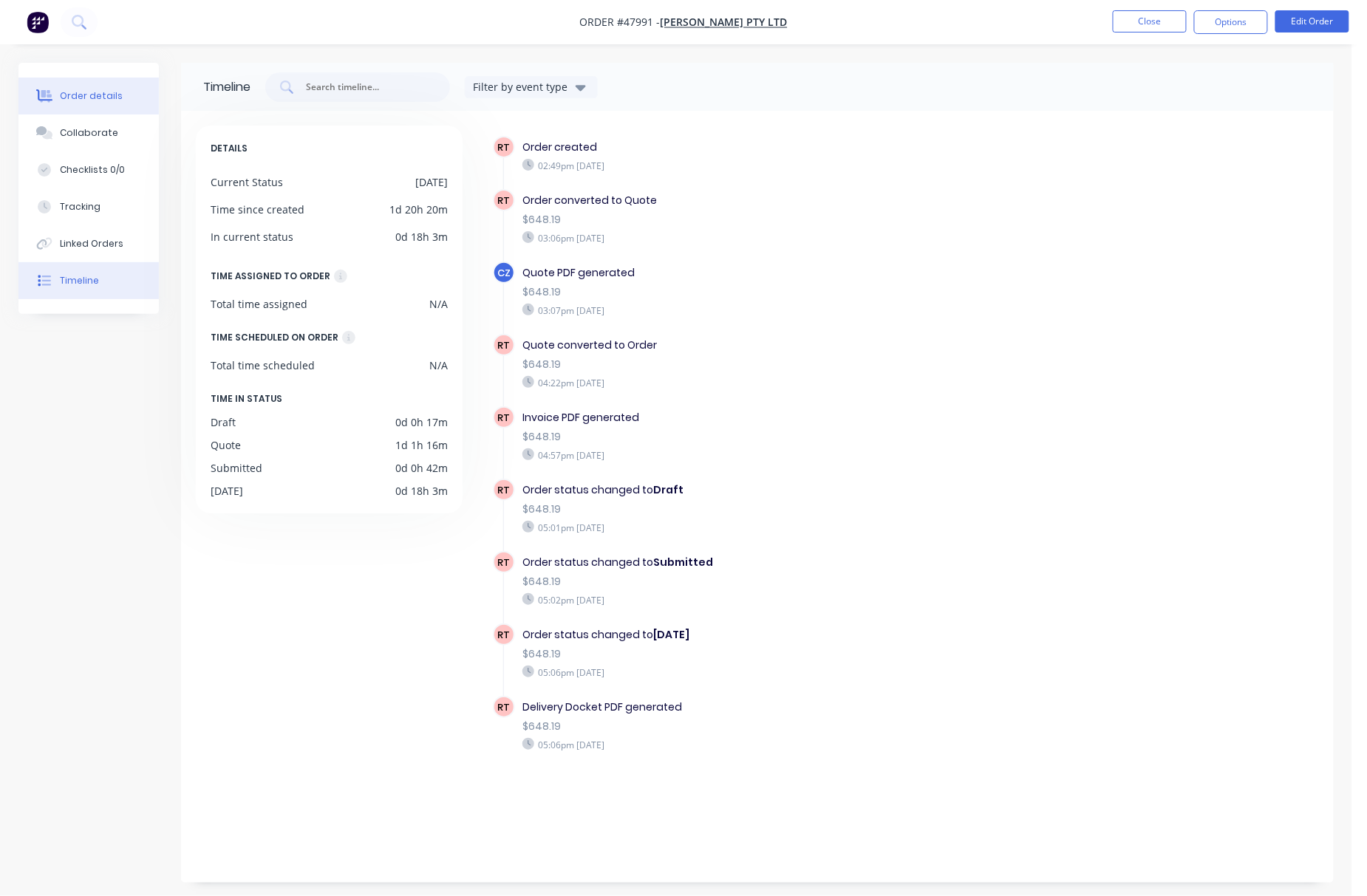
click at [105, 96] on div "Order details" at bounding box center [91, 96] width 63 height 13
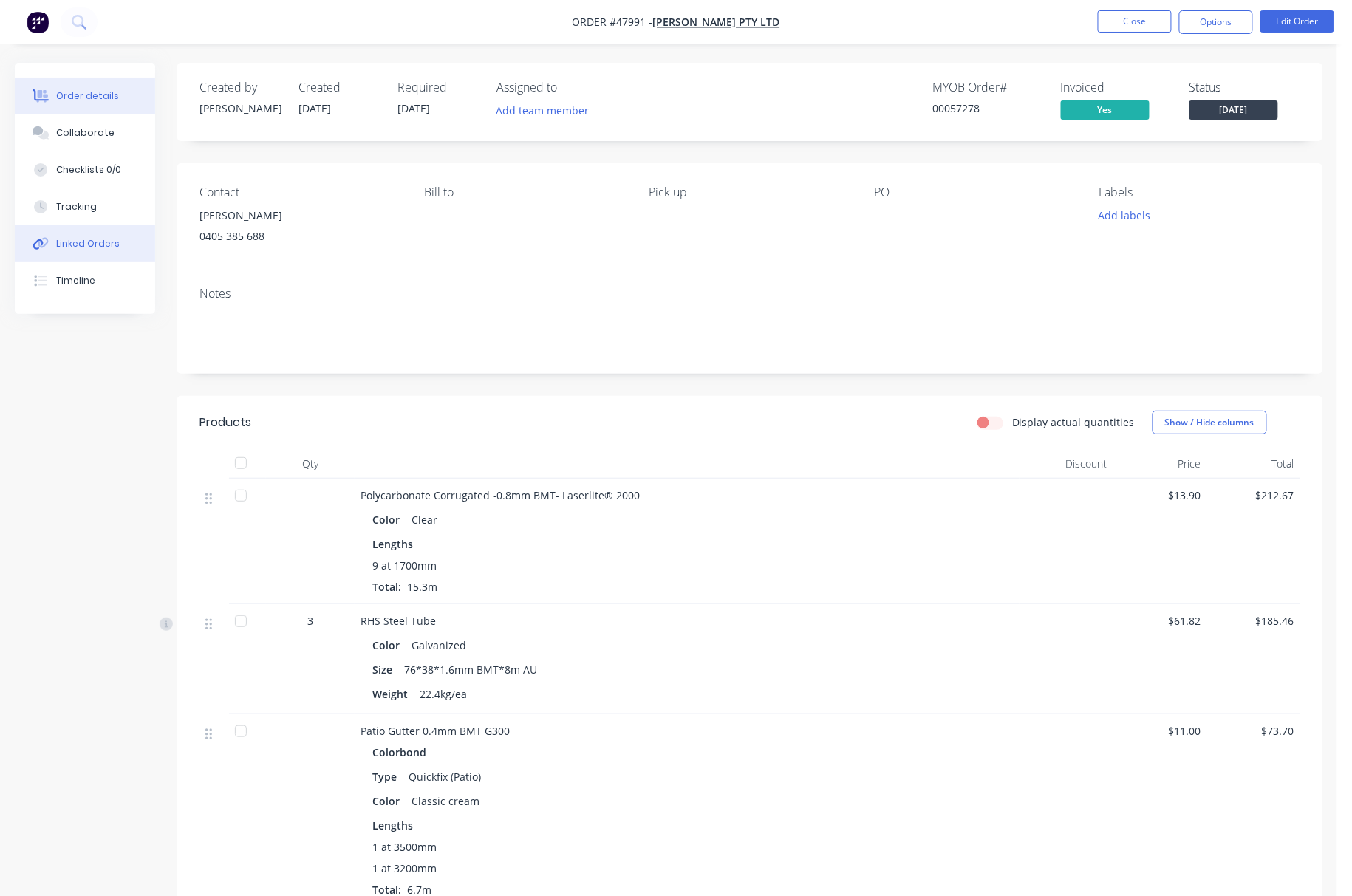
click at [119, 236] on button "Linked Orders" at bounding box center [85, 244] width 141 height 37
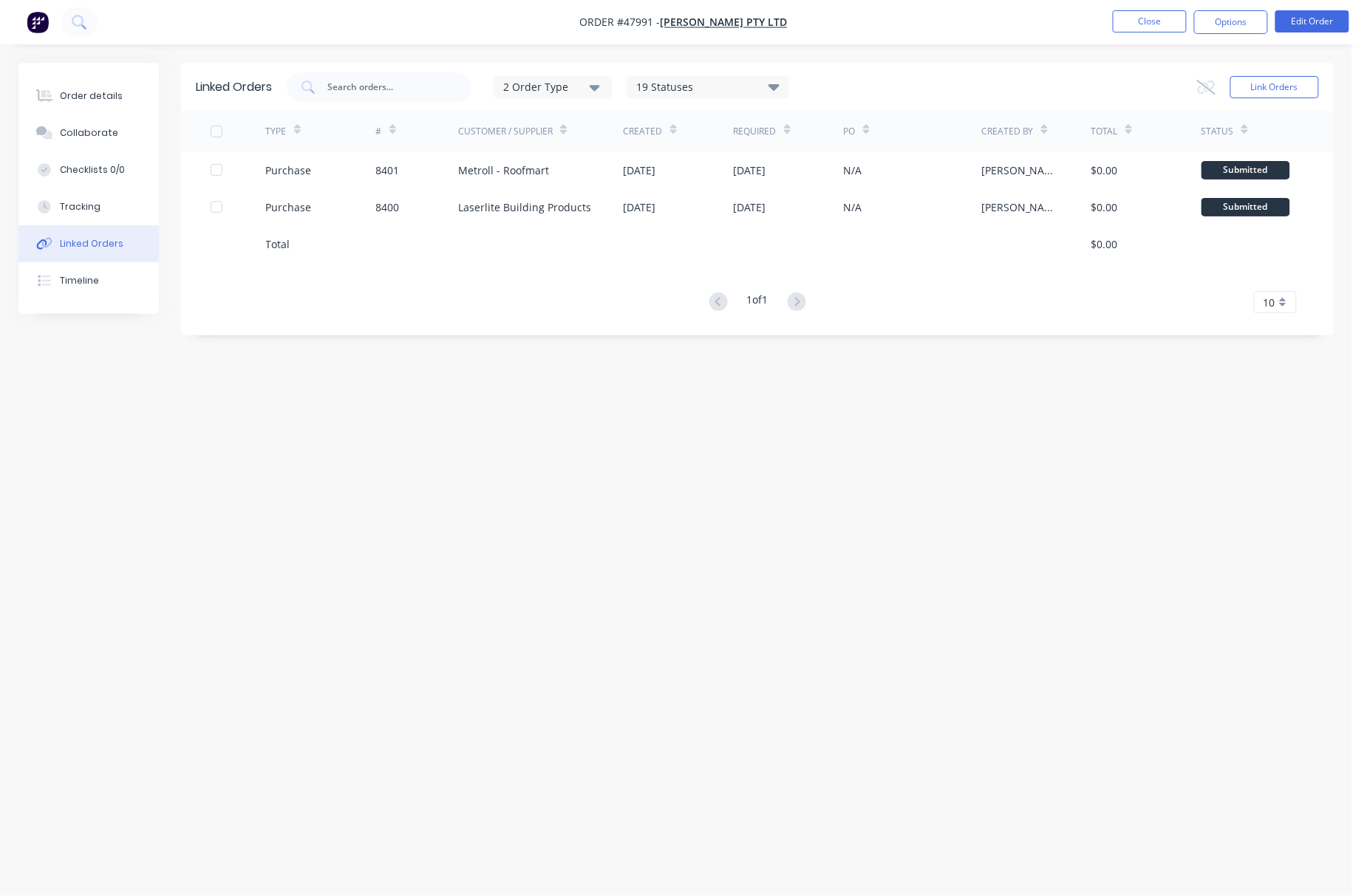
click at [96, 72] on div "Order details Collaborate Checklists 0/0 Tracking Linked Orders Timeline" at bounding box center [89, 188] width 141 height 252
click at [103, 98] on div "Order details" at bounding box center [91, 96] width 63 height 13
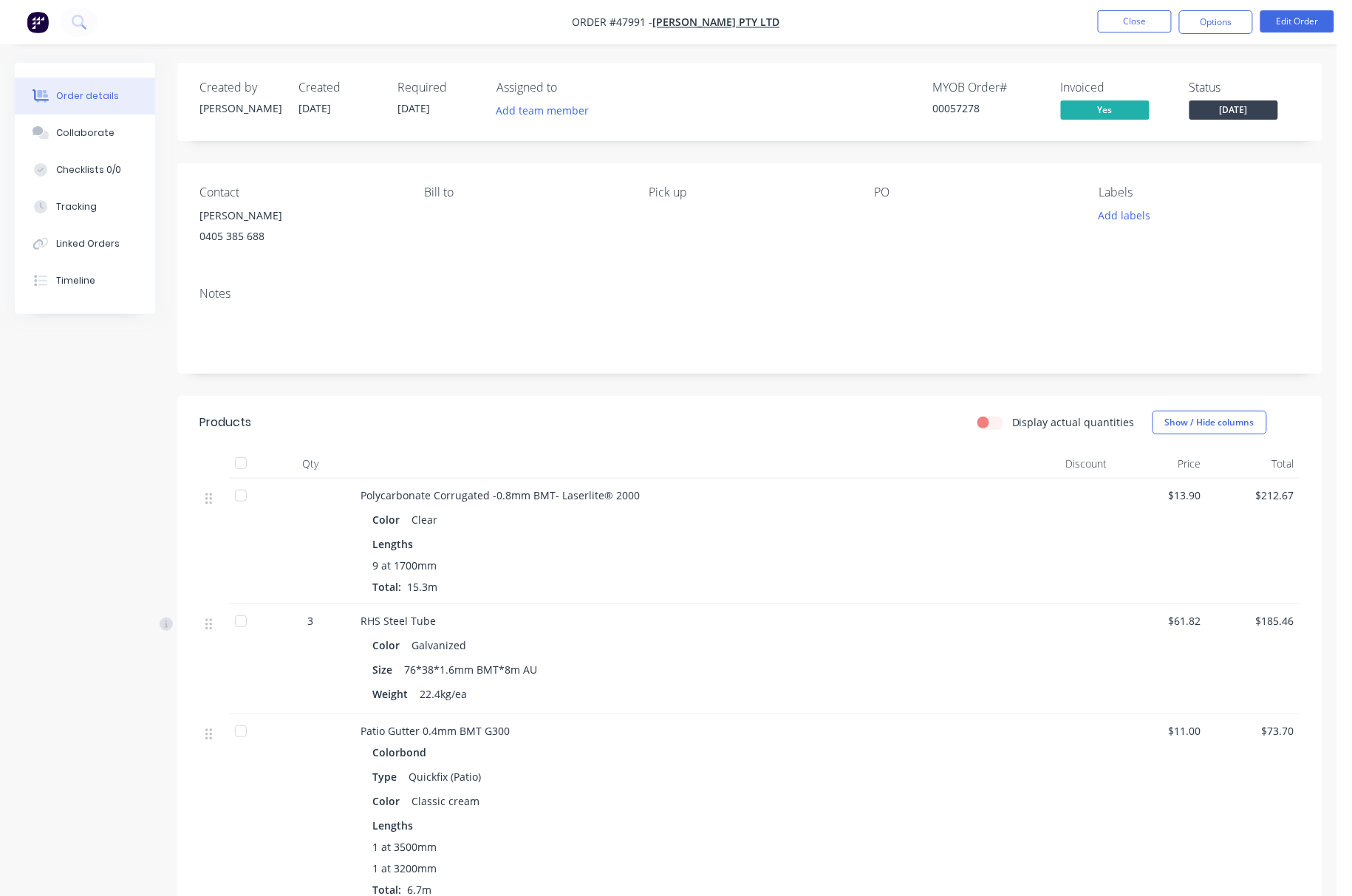
click at [606, 450] on div at bounding box center [687, 464] width 665 height 30
click at [1130, 25] on button "Close" at bounding box center [1135, 21] width 74 height 22
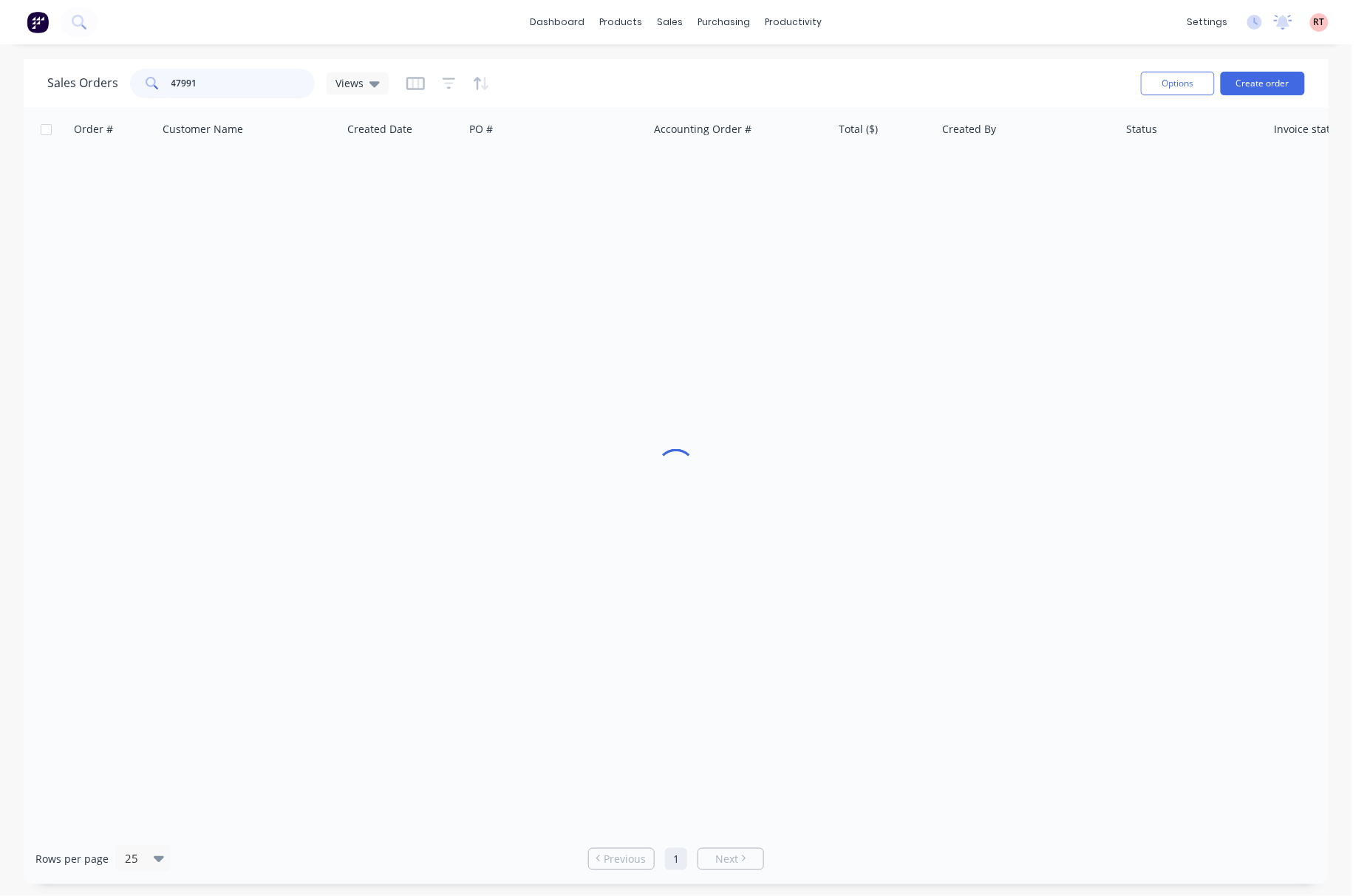
drag, startPoint x: 244, startPoint y: 78, endPoint x: 68, endPoint y: 89, distance: 176.3
click at [68, 89] on div "Sales Orders 47991 Views" at bounding box center [218, 83] width 341 height 30
click at [900, 826] on div at bounding box center [676, 470] width 1304 height 726
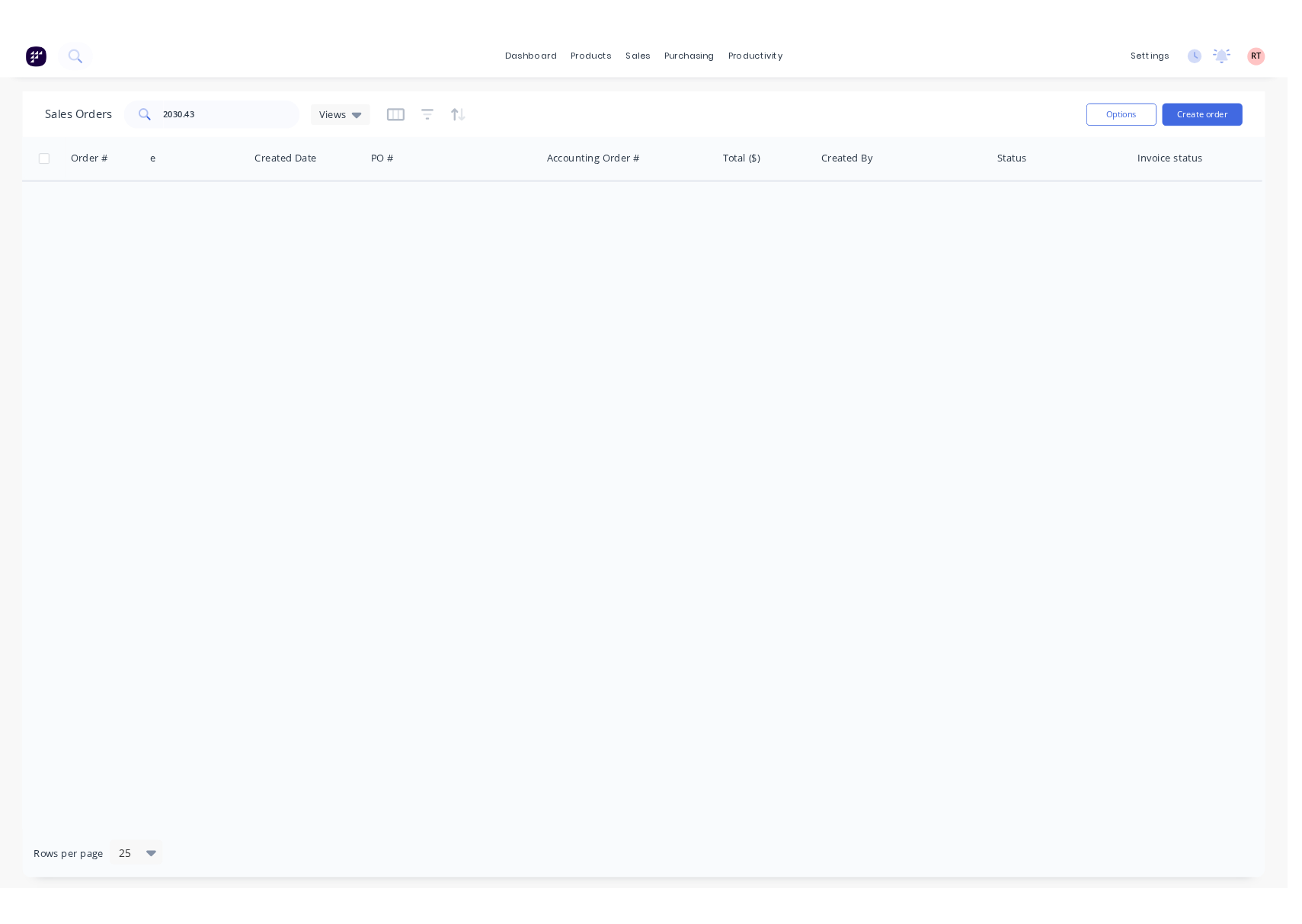
scroll to position [0, 82]
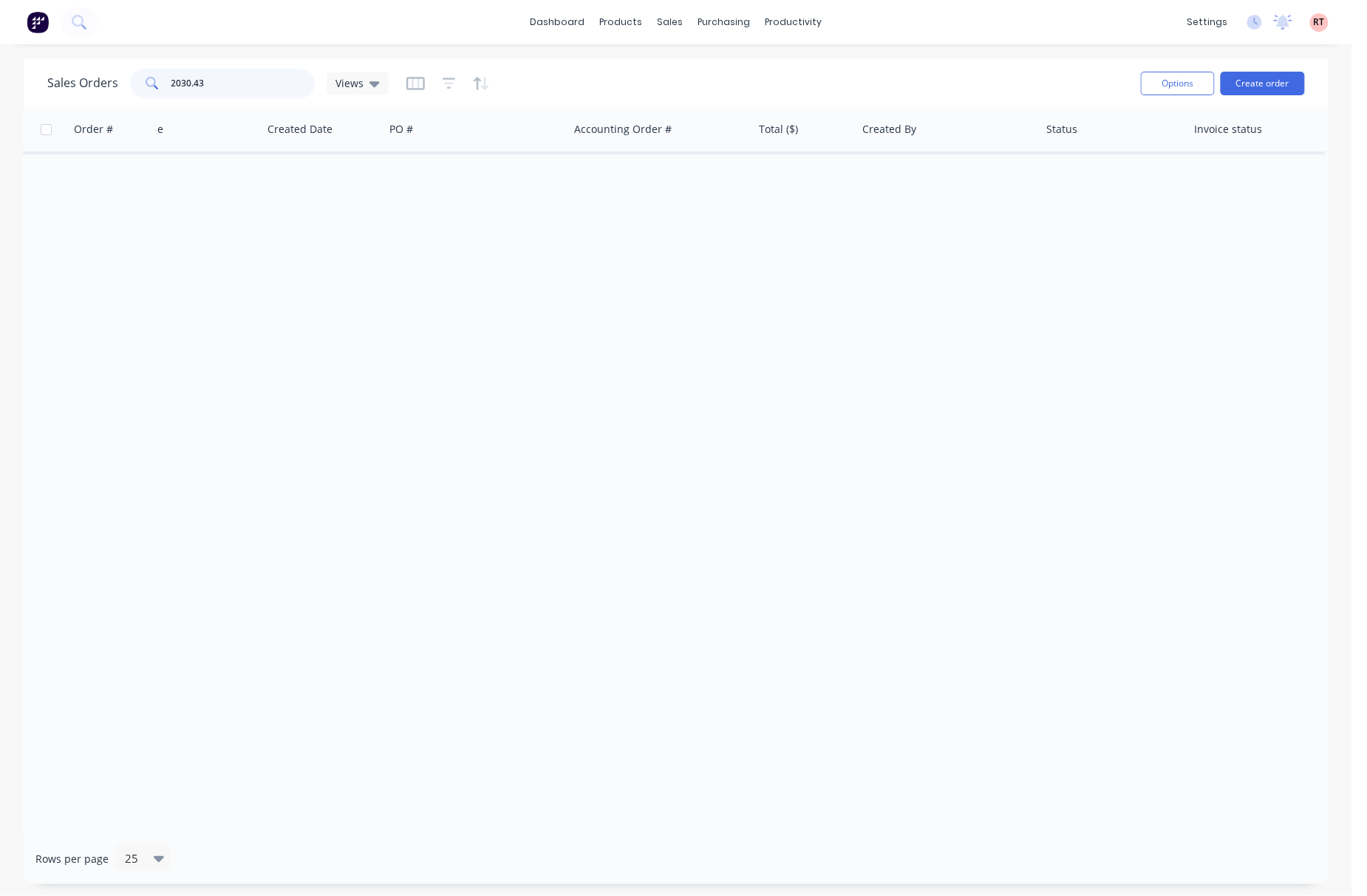
drag, startPoint x: 232, startPoint y: 78, endPoint x: 99, endPoint y: 96, distance: 134.2
click at [127, 83] on div "Sales Orders 2030.43 Views" at bounding box center [218, 83] width 341 height 30
type input "he"
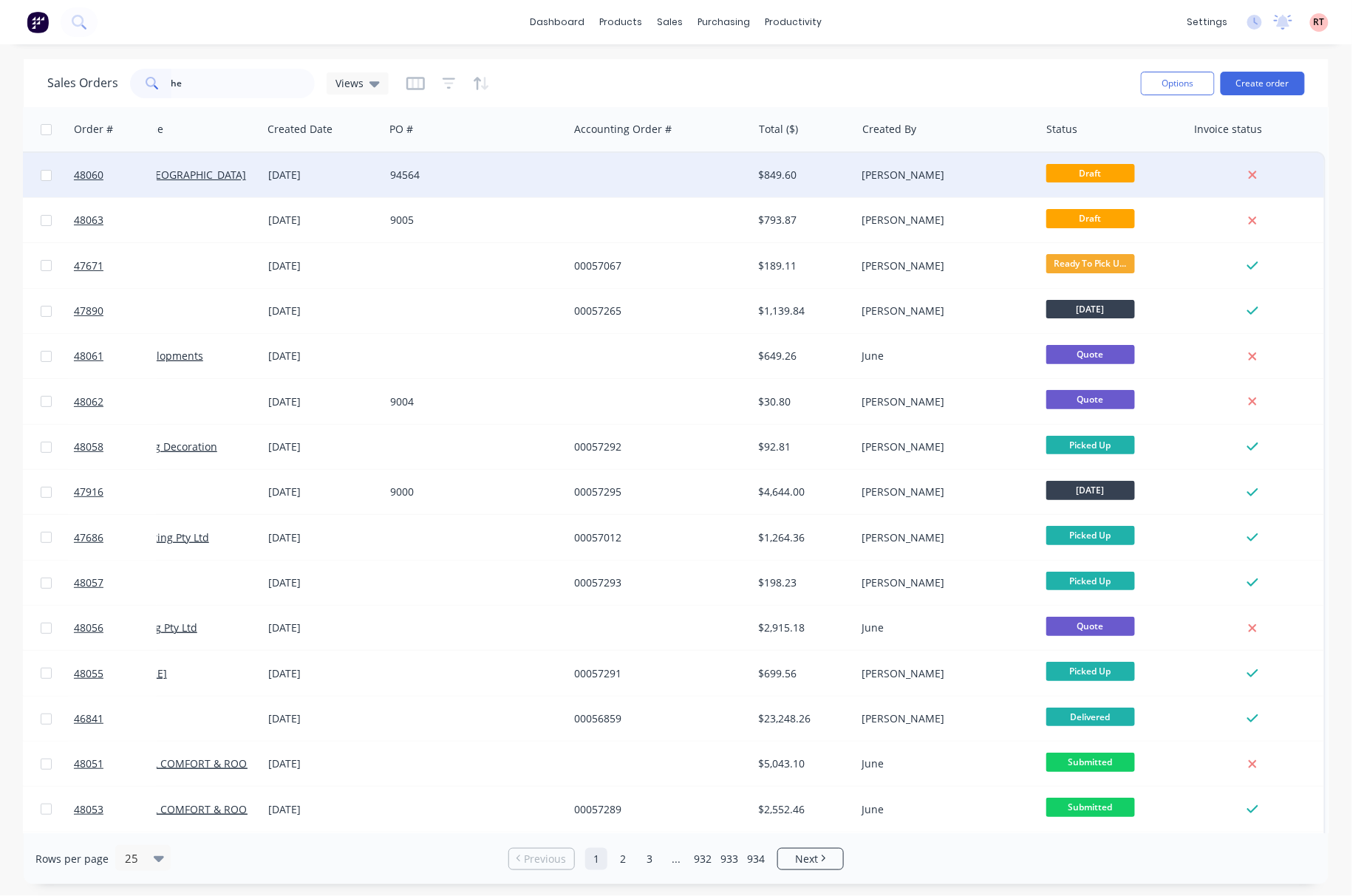
click at [547, 183] on div "94564" at bounding box center [476, 175] width 184 height 44
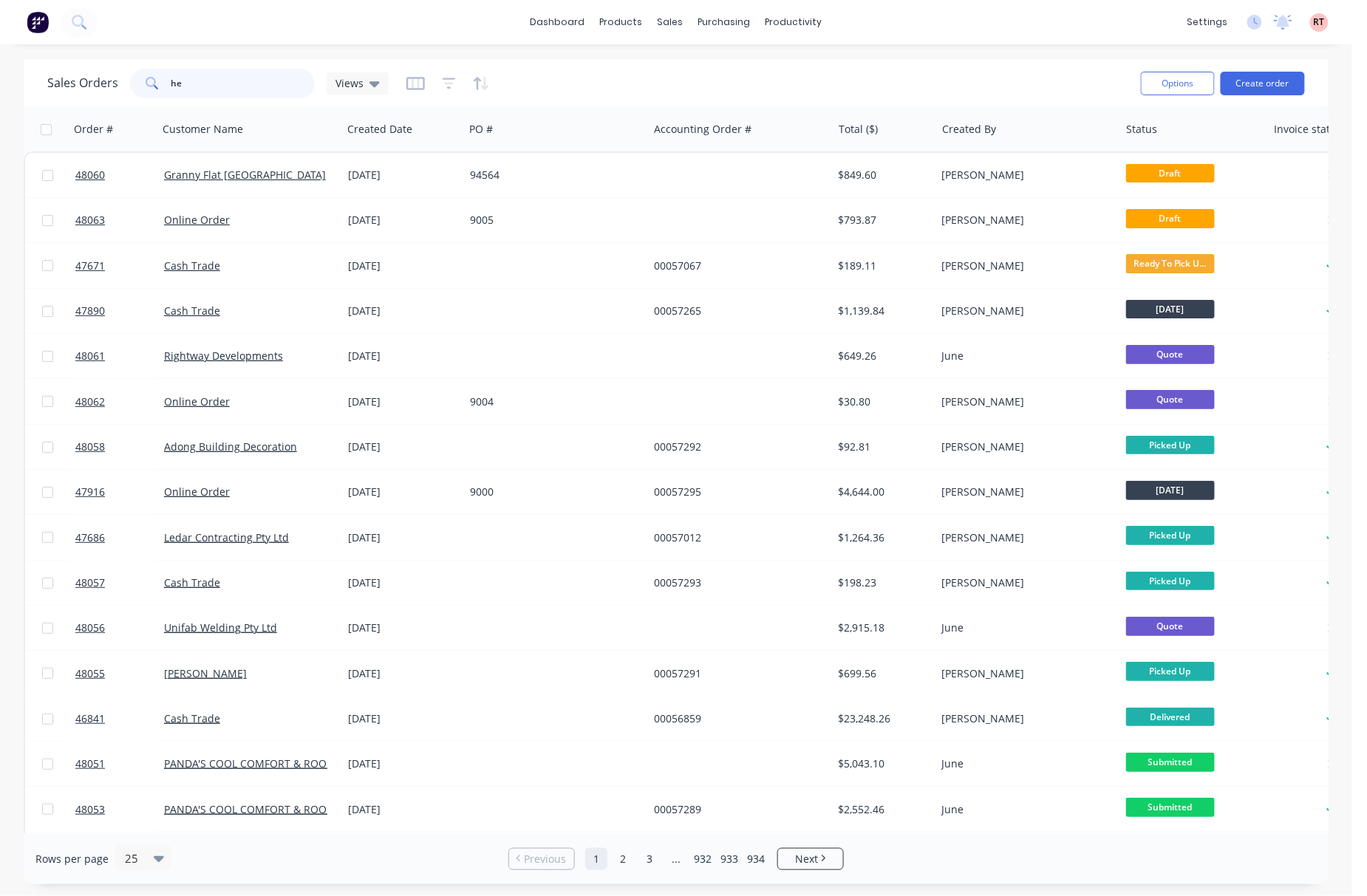
drag, startPoint x: 219, startPoint y: 90, endPoint x: 78, endPoint y: 87, distance: 141.0
click at [78, 87] on div "Sales Orders he Views" at bounding box center [218, 83] width 341 height 30
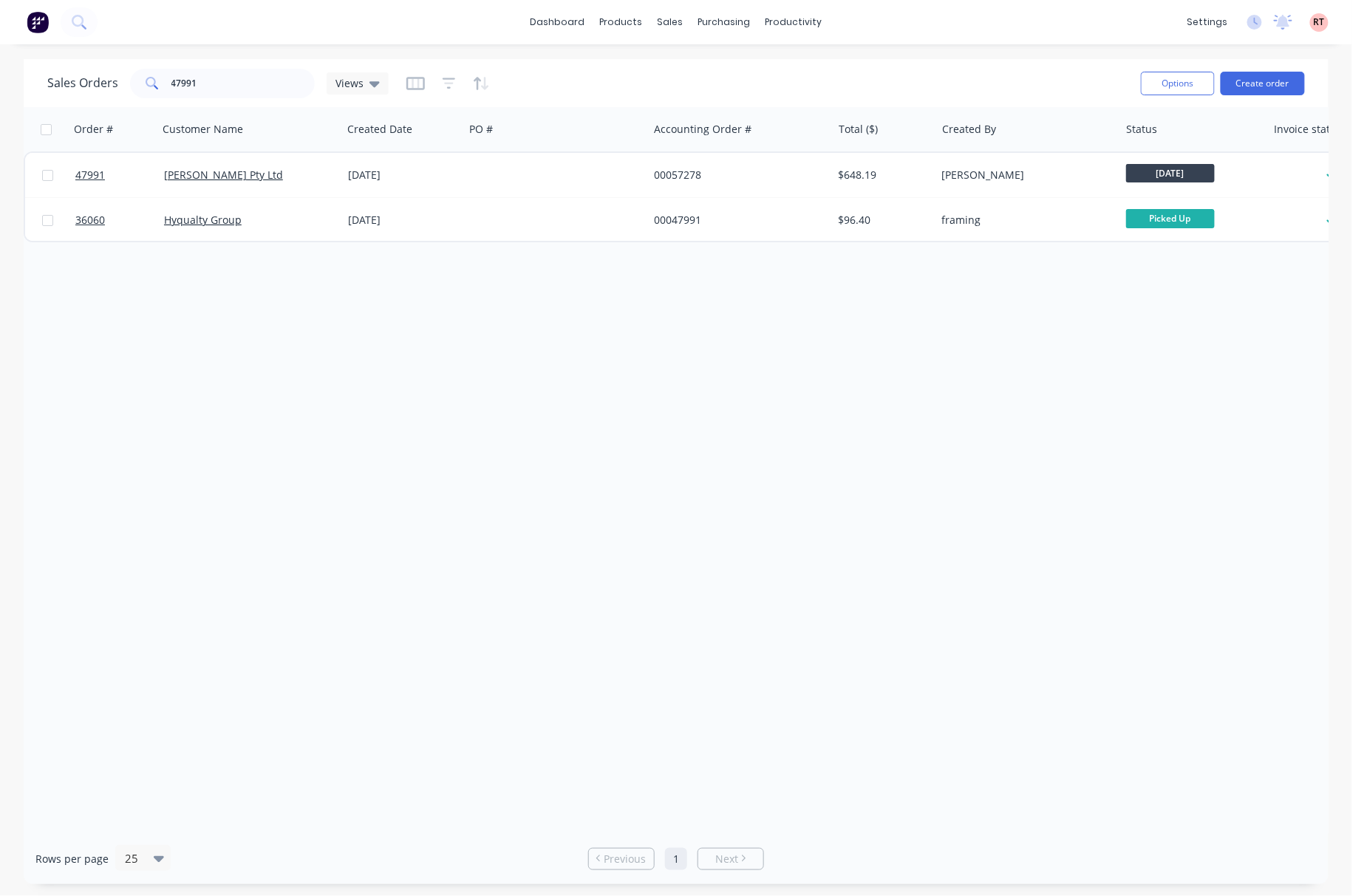
drag, startPoint x: 2, startPoint y: 161, endPoint x: 9, endPoint y: 161, distance: 7.0
click at [9, 161] on div "Sales Orders 47991 Views Options Create order Order # Customer Name Created Dat…" at bounding box center [676, 471] width 1352 height 825
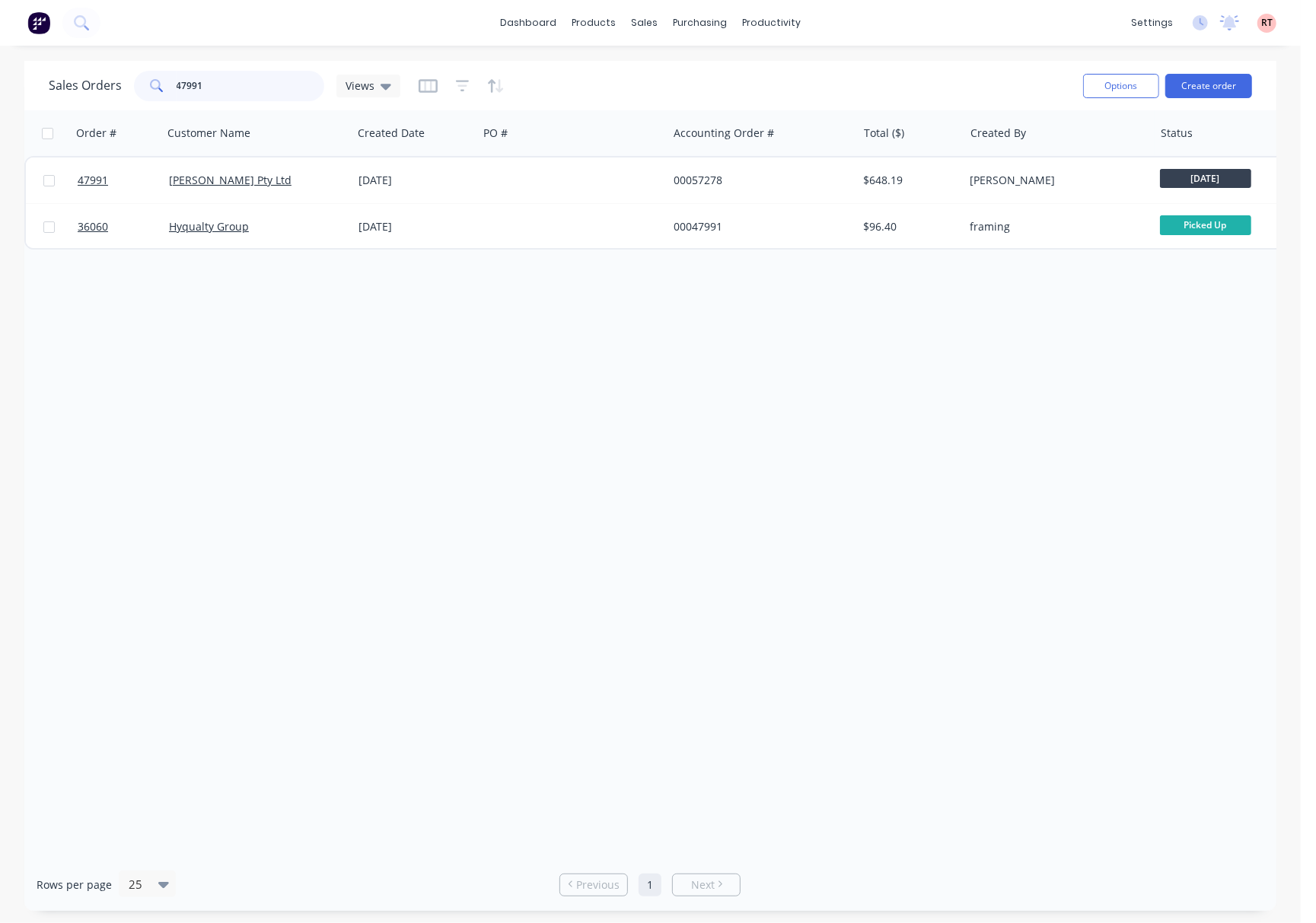
drag, startPoint x: 219, startPoint y: 85, endPoint x: 98, endPoint y: 93, distance: 121.3
click at [98, 93] on div "Sales Orders 47991 Views" at bounding box center [224, 86] width 351 height 31
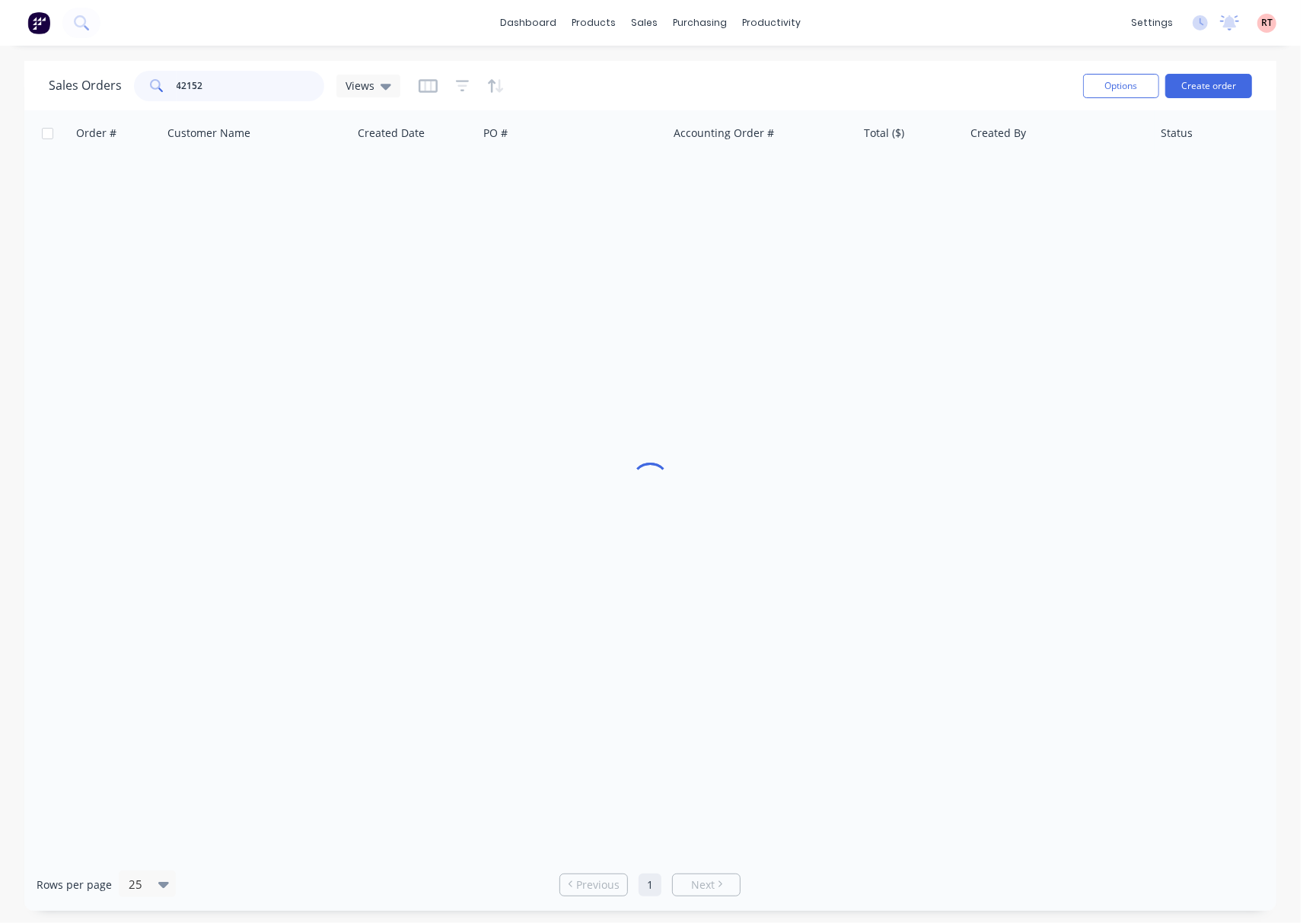
type input "42152"
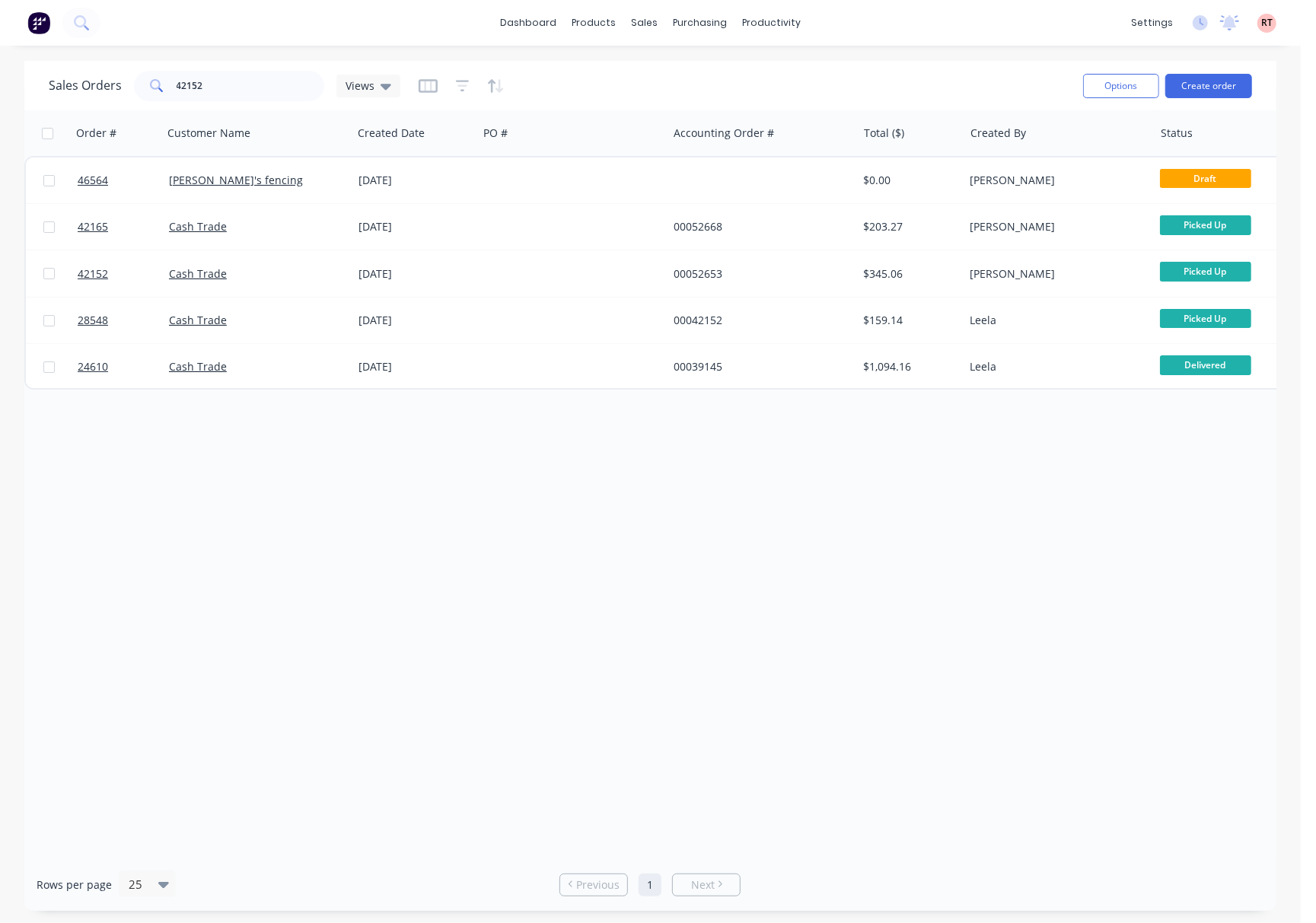
click at [728, 504] on div "Order # Customer Name Created Date PO # Accounting Order # Total ($) Created By…" at bounding box center [651, 484] width 1252 height 748
drag, startPoint x: 247, startPoint y: 83, endPoint x: 150, endPoint y: 79, distance: 97.1
click at [150, 79] on div "42152" at bounding box center [229, 86] width 191 height 31
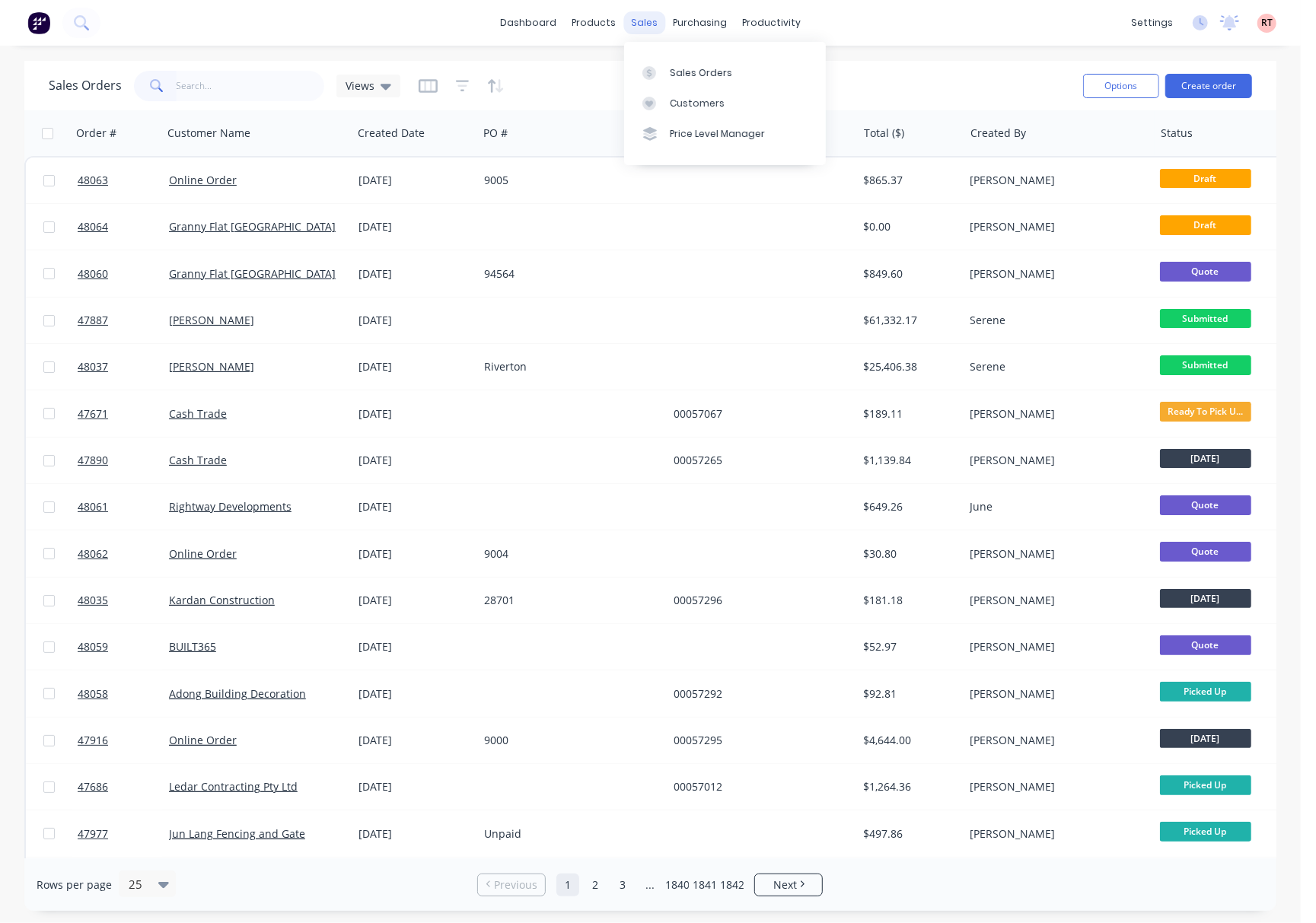
click at [625, 16] on div "sales" at bounding box center [643, 22] width 42 height 23
click at [707, 107] on div "Customers" at bounding box center [697, 103] width 55 height 13
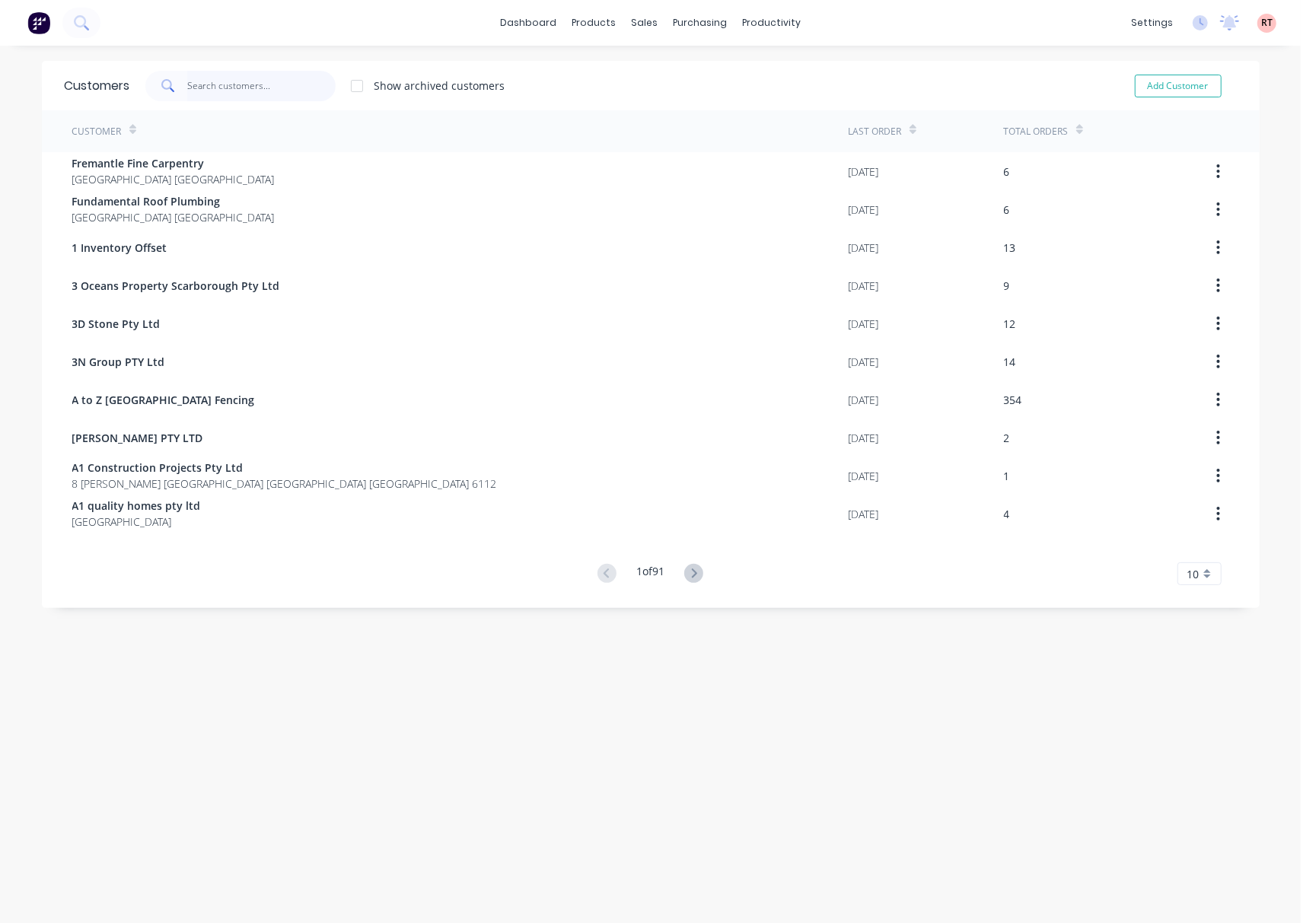
click at [257, 71] on input "text" at bounding box center [261, 86] width 148 height 31
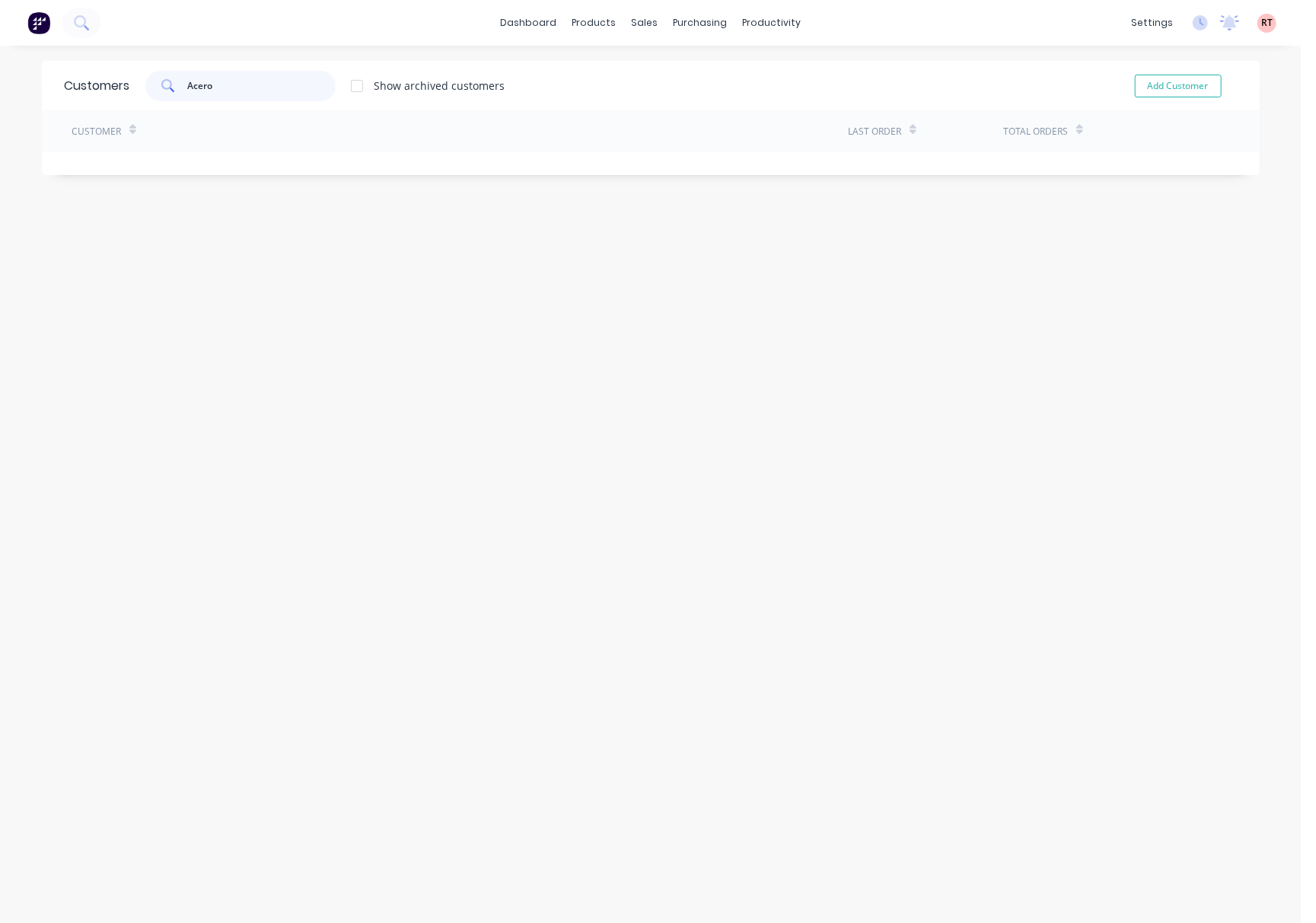
type input "Acero"
click at [673, 74] on div "Sales Orders" at bounding box center [693, 72] width 62 height 13
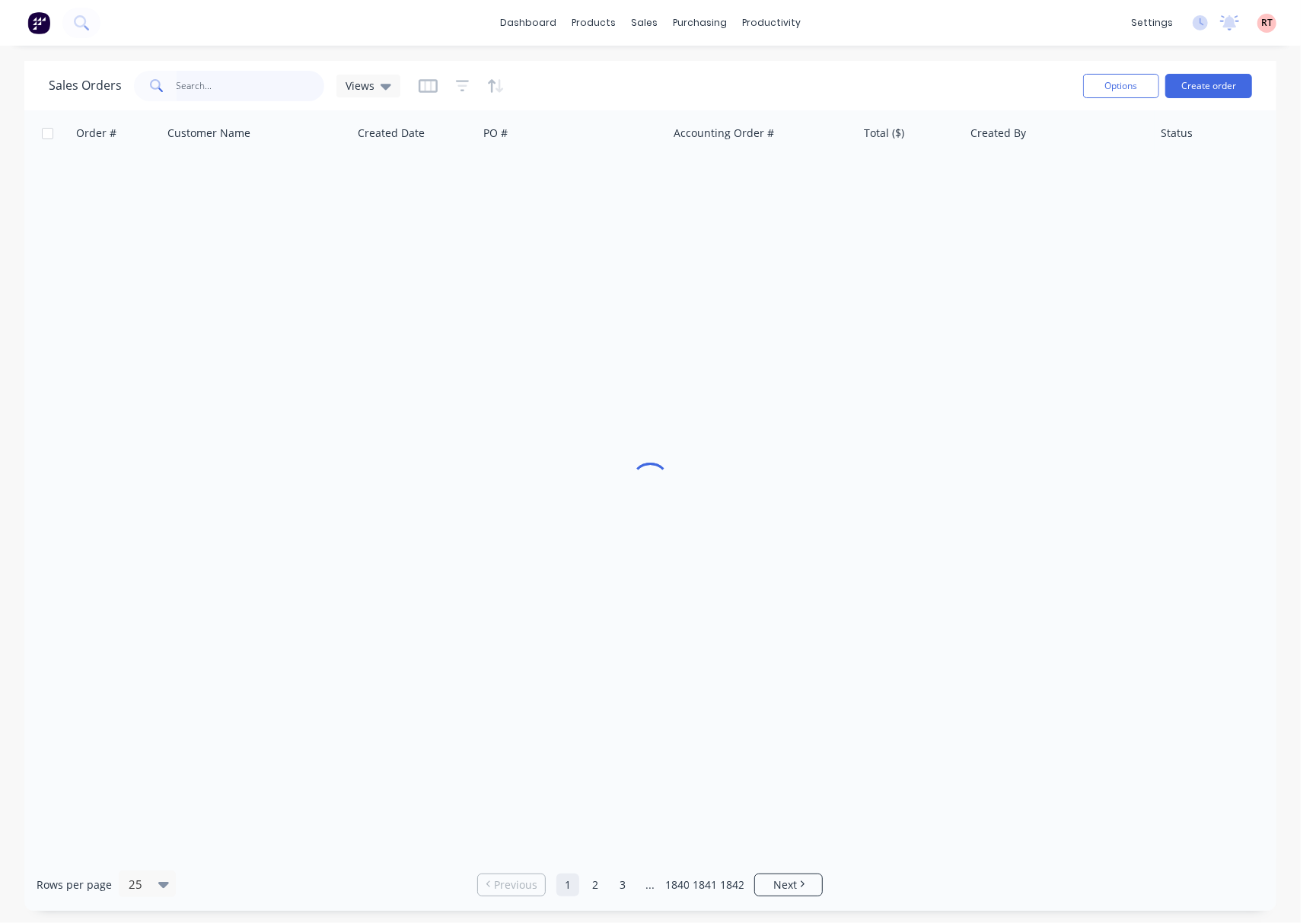
click at [251, 77] on input "text" at bounding box center [250, 86] width 148 height 31
click at [227, 69] on div "Sales Orders Acero Views" at bounding box center [560, 85] width 1022 height 37
drag, startPoint x: 232, startPoint y: 93, endPoint x: 75, endPoint y: 92, distance: 157.0
click at [78, 92] on div "Sales Orders Acero Views" at bounding box center [224, 86] width 351 height 31
type input "47341"
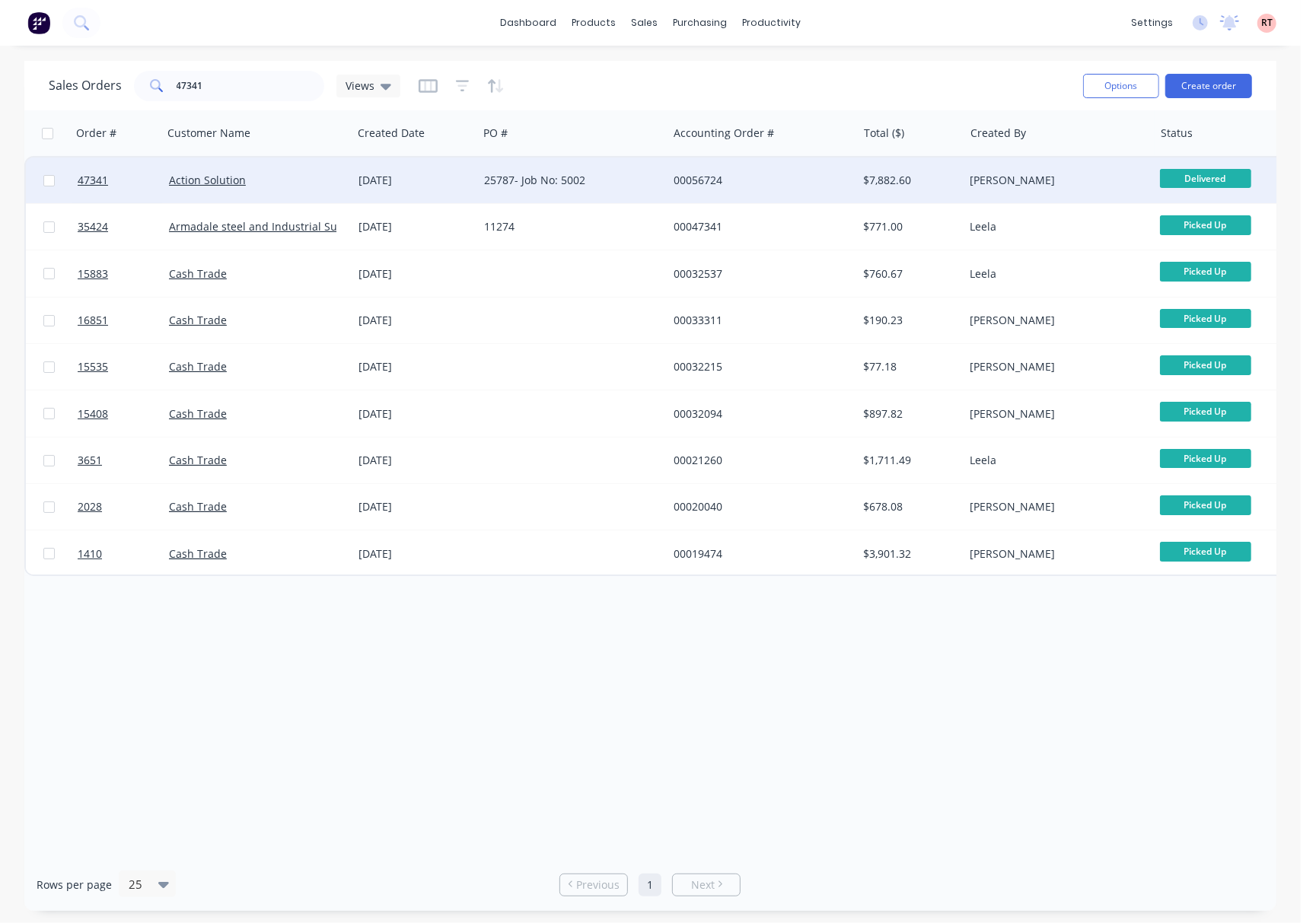
click at [835, 180] on div "00056724" at bounding box center [758, 180] width 169 height 15
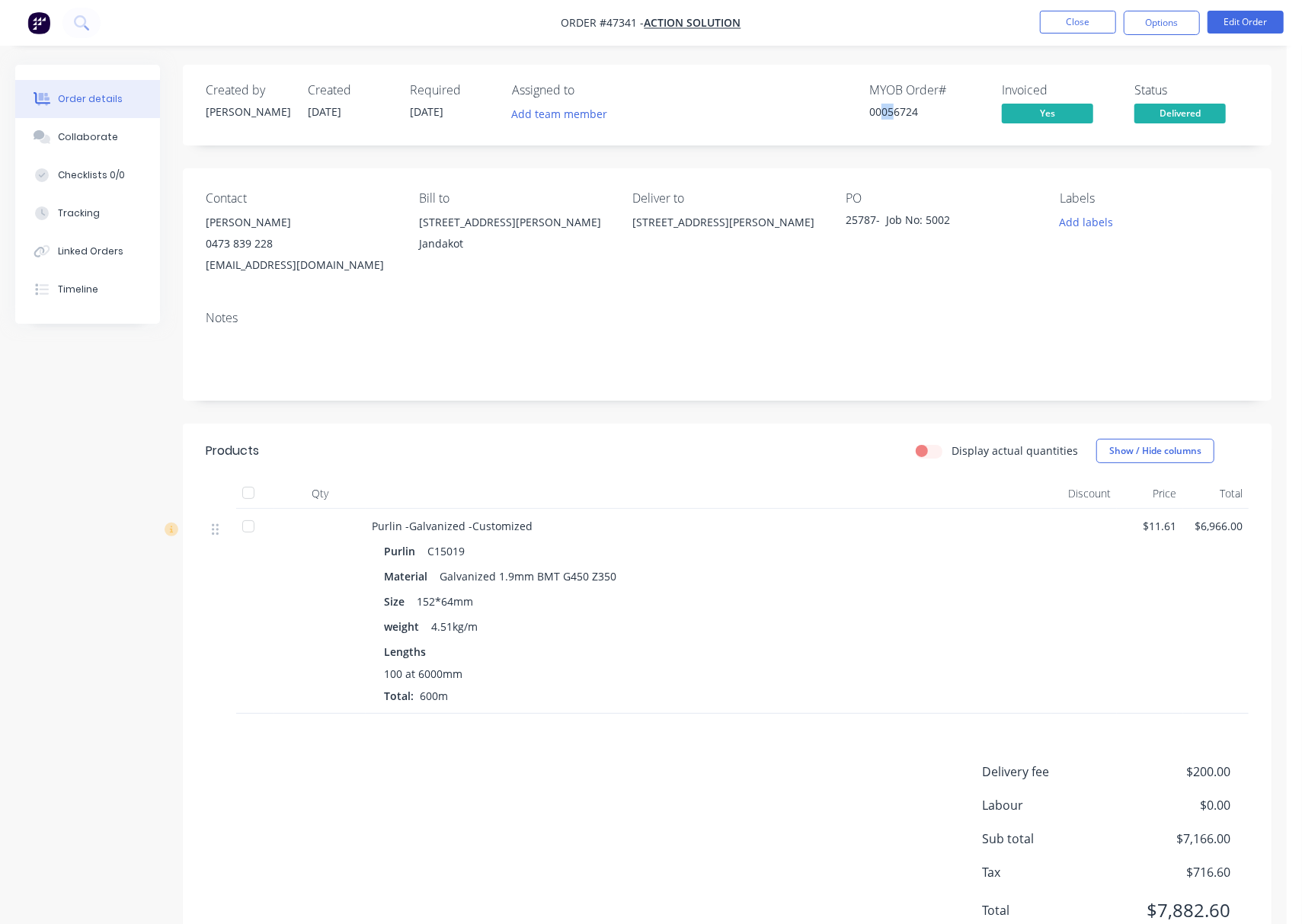
drag, startPoint x: 885, startPoint y: 110, endPoint x: 894, endPoint y: 113, distance: 9.5
click at [894, 113] on div "00056724" at bounding box center [927, 111] width 114 height 16
click at [922, 122] on div "MYOB Order # 00056724" at bounding box center [927, 105] width 114 height 44
drag, startPoint x: 918, startPoint y: 111, endPoint x: 888, endPoint y: 119, distance: 31.0
click at [888, 119] on div "00056724" at bounding box center [927, 111] width 114 height 16
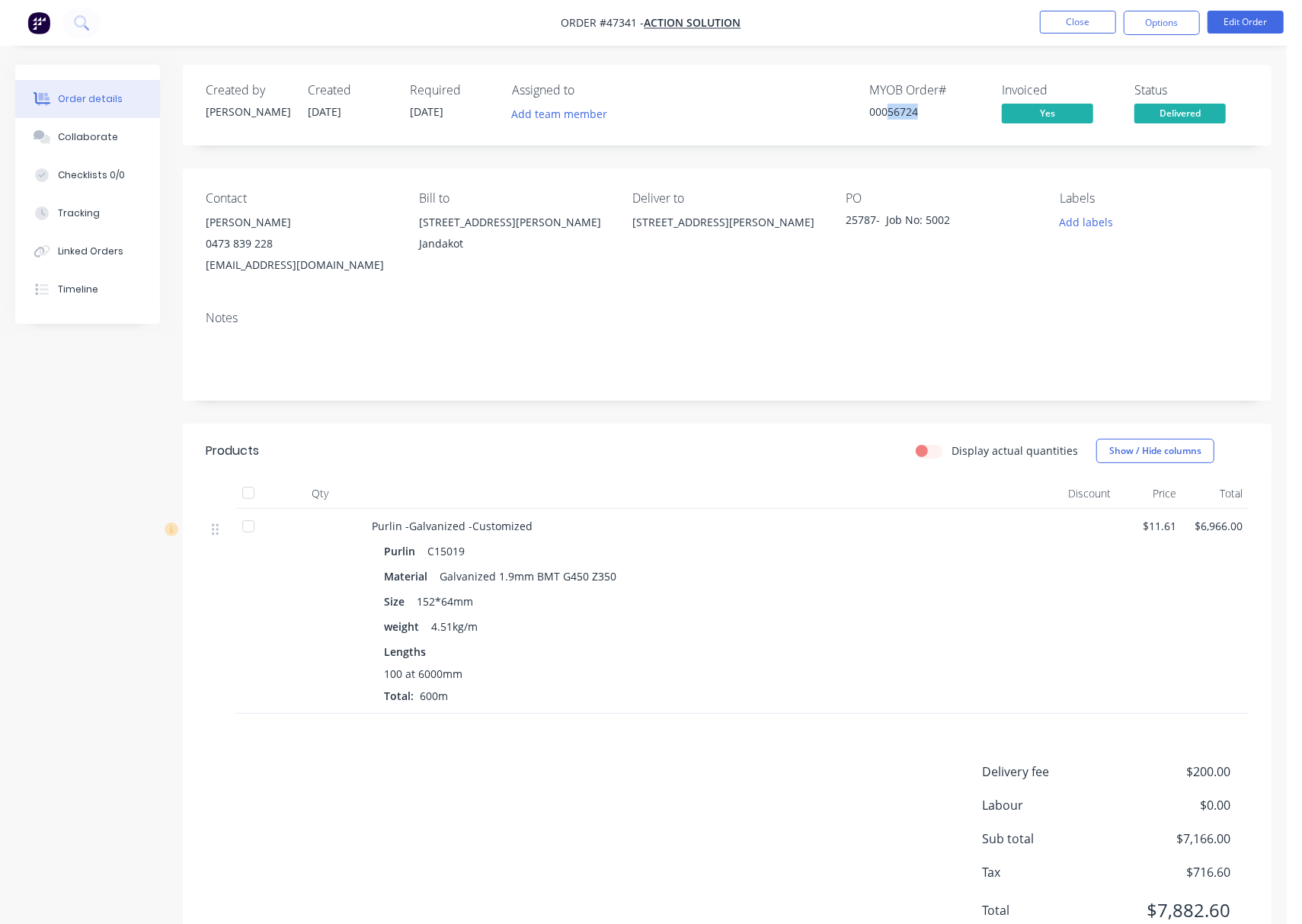
copy div "56724"
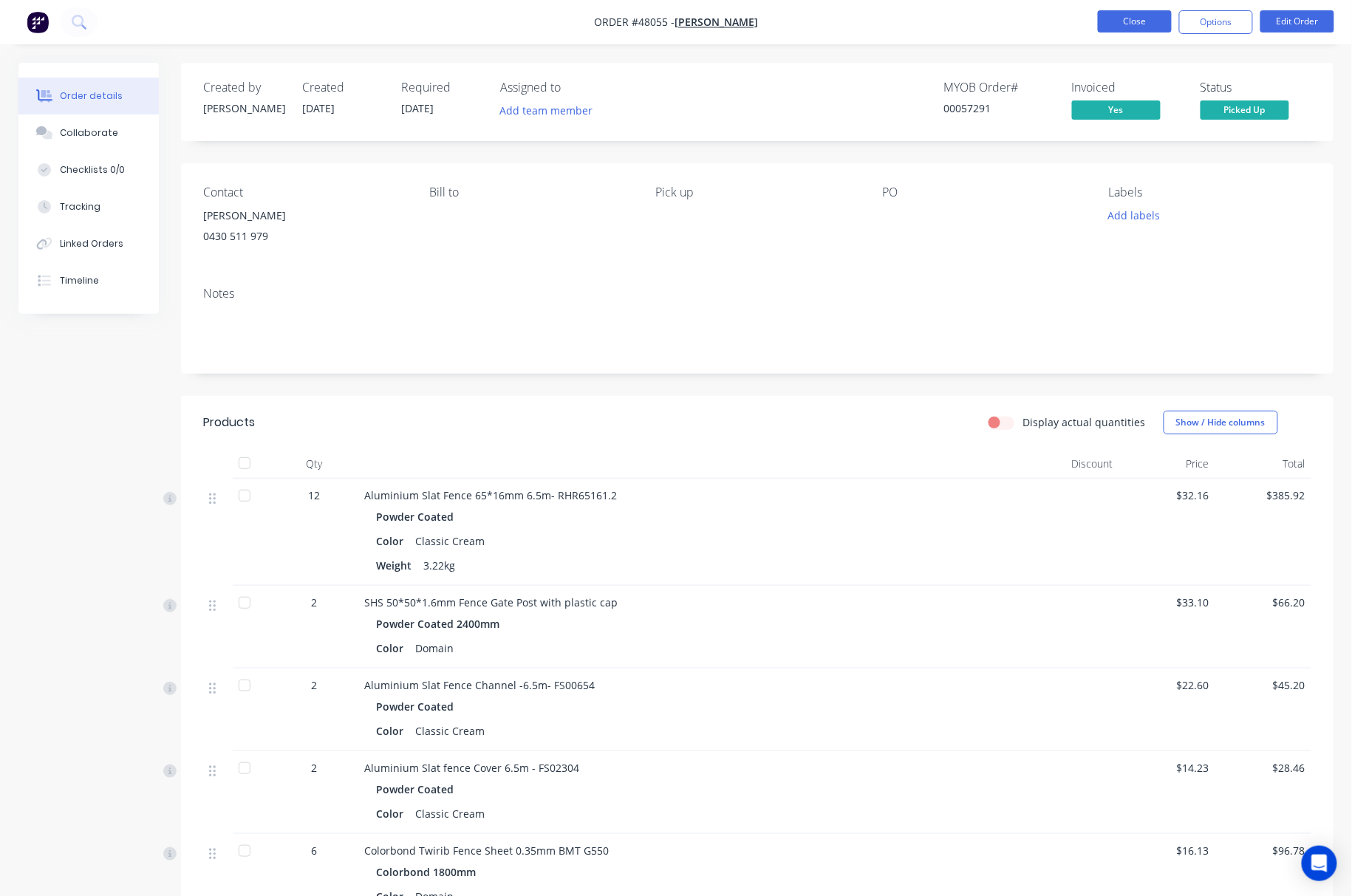
click at [1139, 21] on button "Close" at bounding box center [1135, 21] width 74 height 22
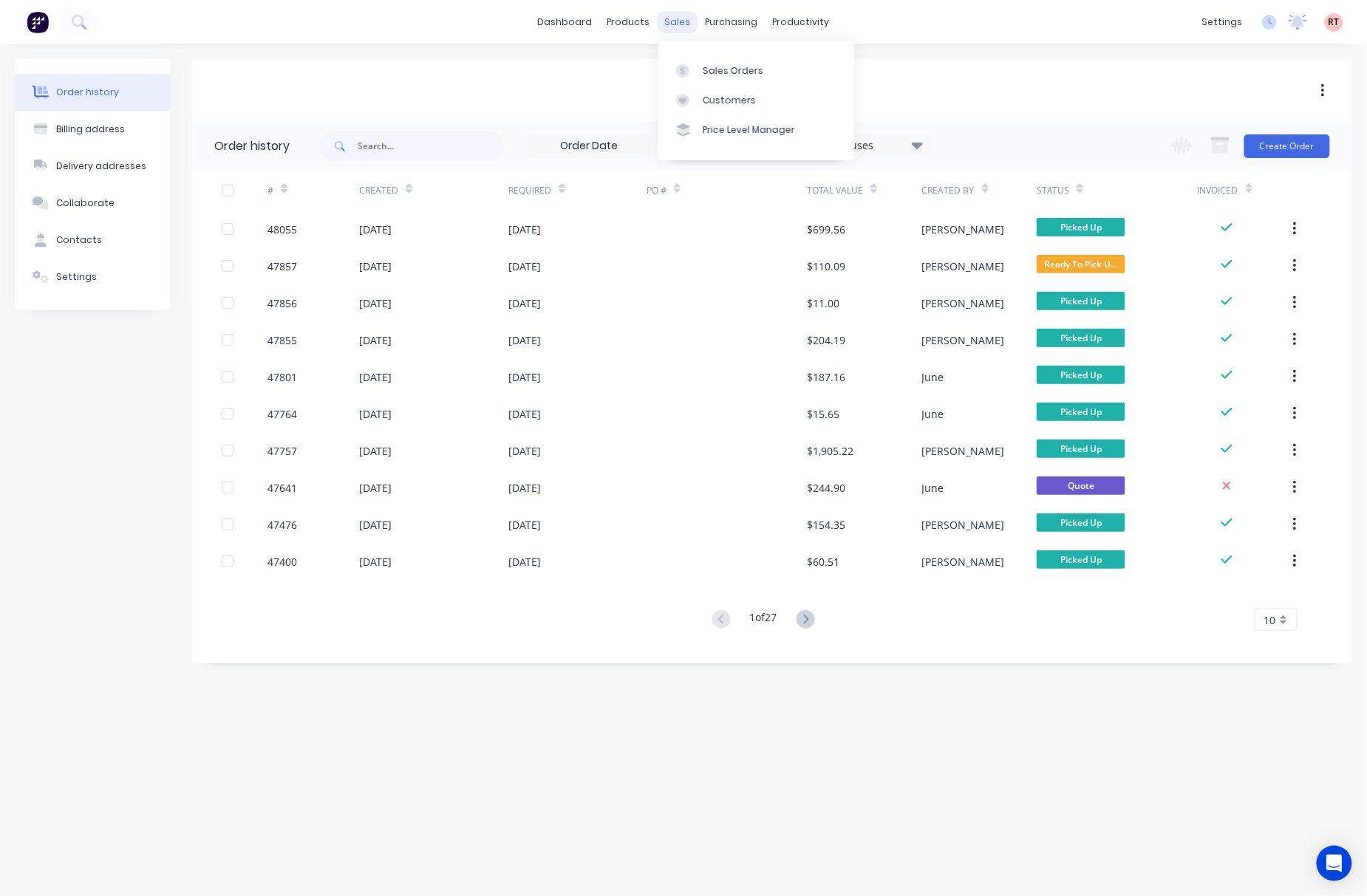
click at [675, 25] on div "sales" at bounding box center [677, 21] width 41 height 22
click at [721, 59] on link "Sales Orders" at bounding box center [756, 70] width 196 height 30
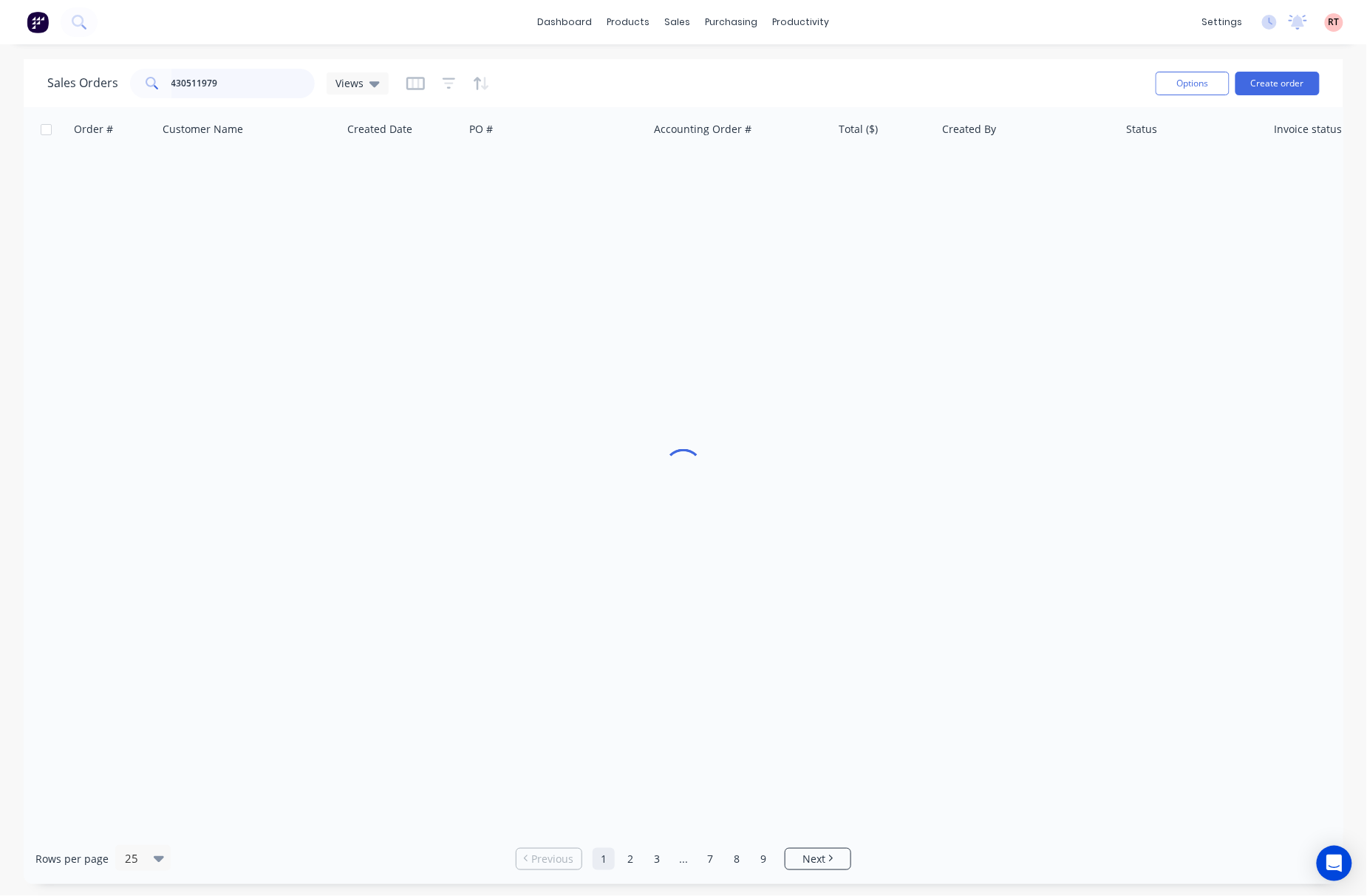
drag, startPoint x: 263, startPoint y: 83, endPoint x: 148, endPoint y: 80, distance: 115.0
click at [143, 80] on div "430511979" at bounding box center [222, 83] width 185 height 30
type input "48069"
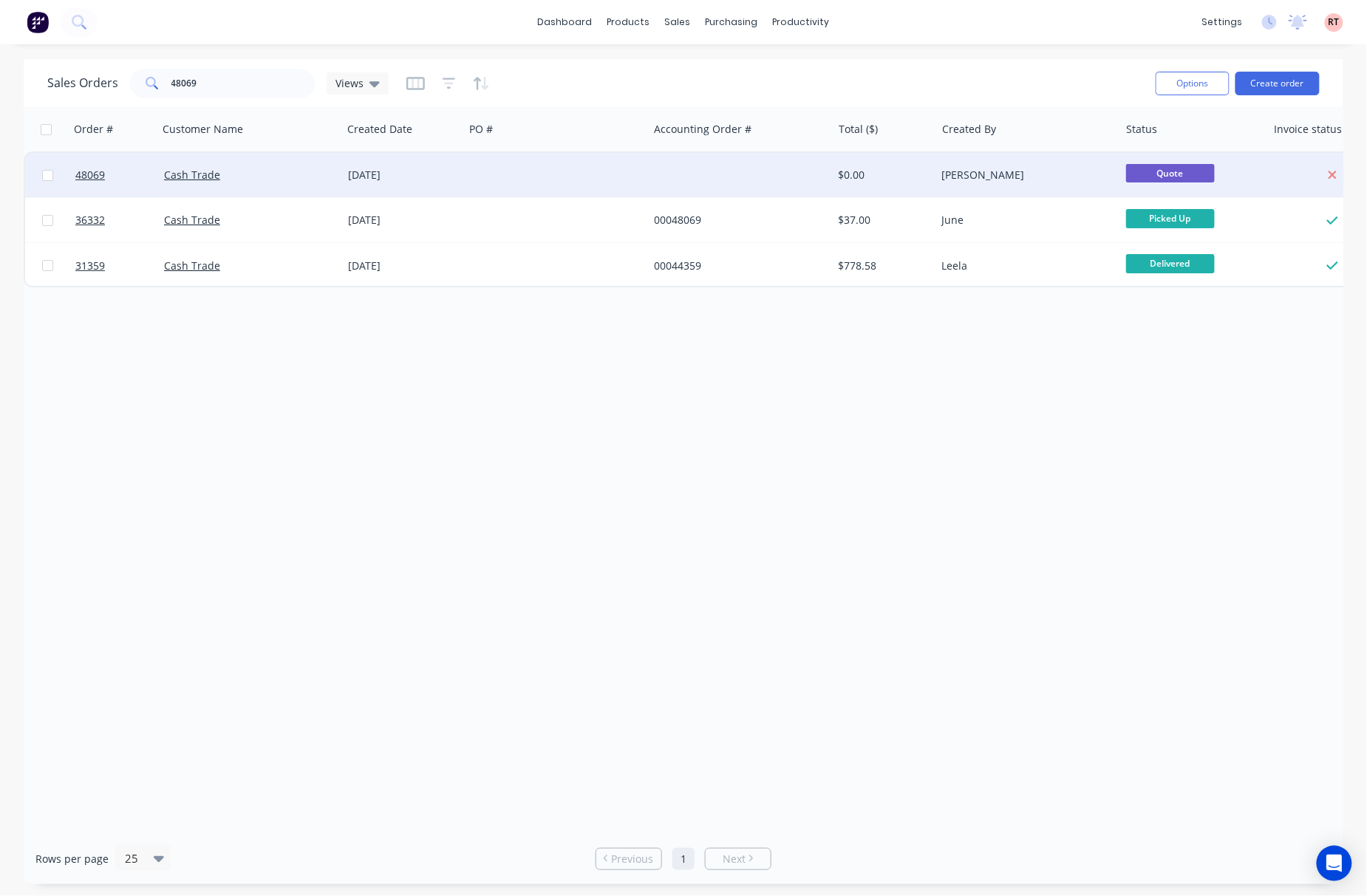
click at [547, 175] on div at bounding box center [556, 175] width 184 height 44
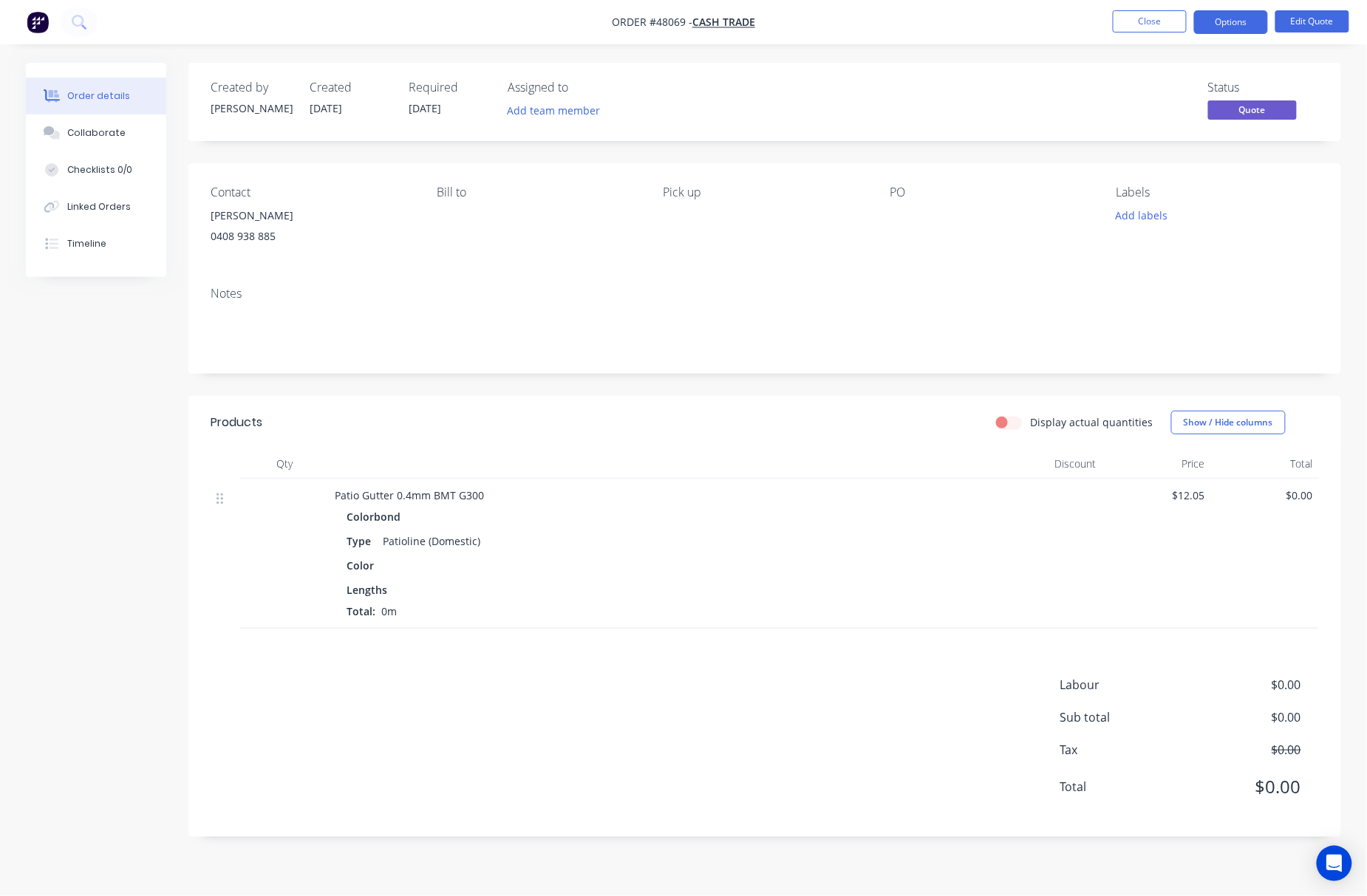
click at [455, 561] on div "Color" at bounding box center [661, 566] width 629 height 21
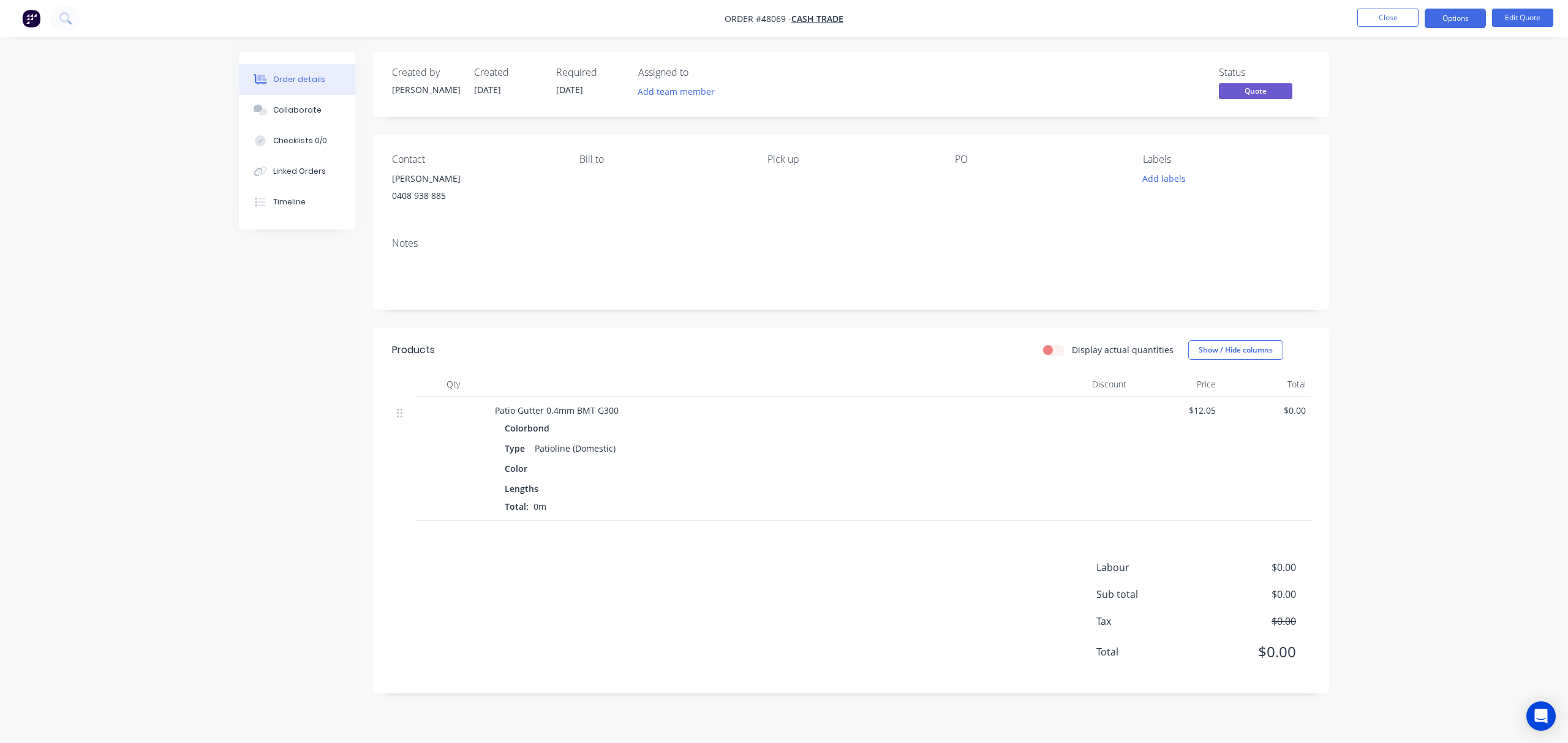
click at [1046, 428] on div "$12.05" at bounding box center [1176, 459] width 90 height 124
click at [1046, 398] on div "$12.05" at bounding box center [1176, 459] width 90 height 124
click at [596, 427] on div "Colorbond" at bounding box center [765, 428] width 522 height 18
click at [507, 405] on span "Patio Gutter 0.4mm BMT G300" at bounding box center [556, 410] width 124 height 11
click at [547, 407] on span "Patio Gutter 0.4mm BMT G300" at bounding box center [556, 410] width 124 height 11
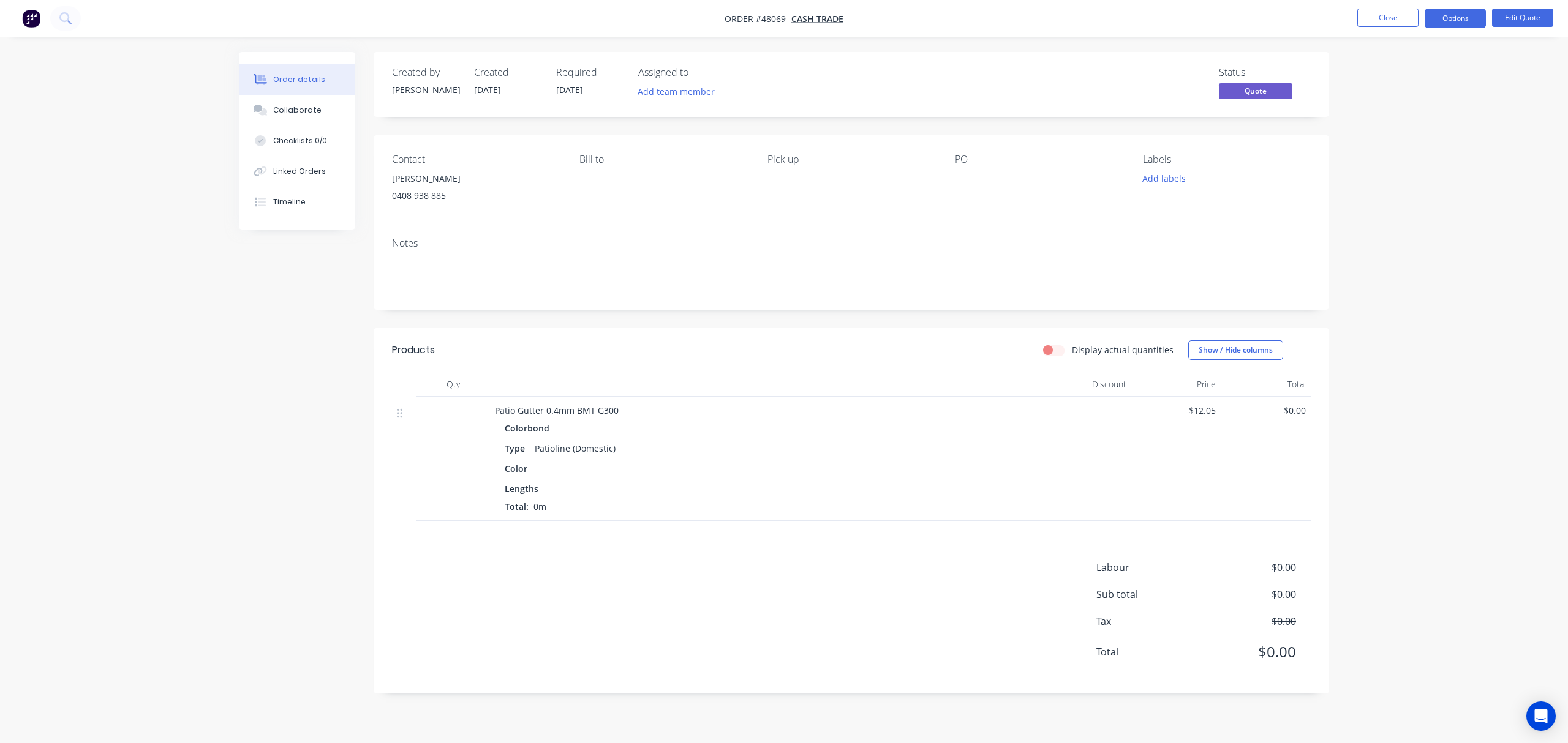
click at [544, 408] on span "Patio Gutter 0.4mm BMT G300" at bounding box center [556, 410] width 124 height 11
click at [1046, 10] on ul "Close Options Edit Quote" at bounding box center [1455, 18] width 226 height 20
click at [1046, 18] on button "Edit Quote" at bounding box center [1522, 18] width 61 height 18
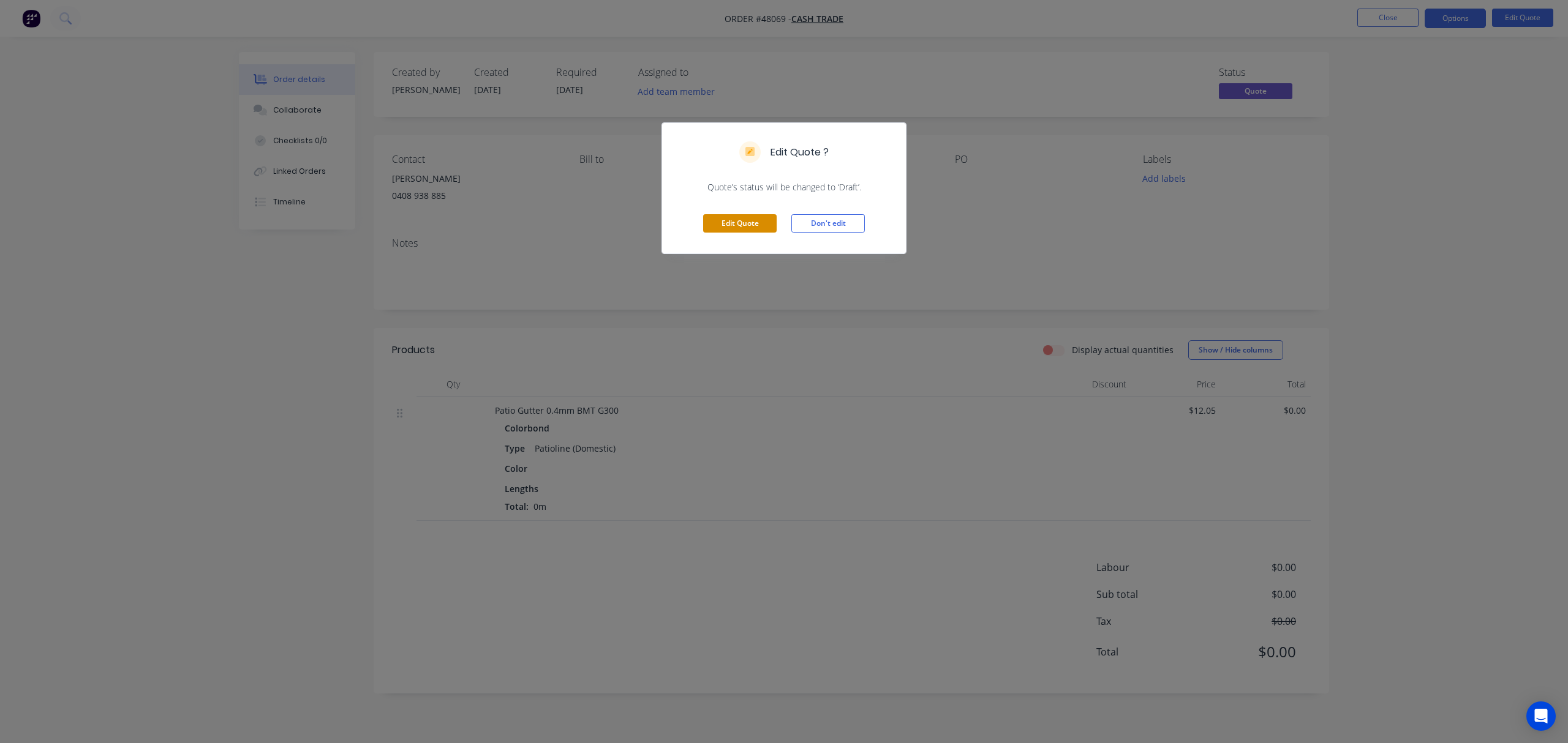
click at [757, 227] on button "Edit Quote" at bounding box center [740, 223] width 74 height 18
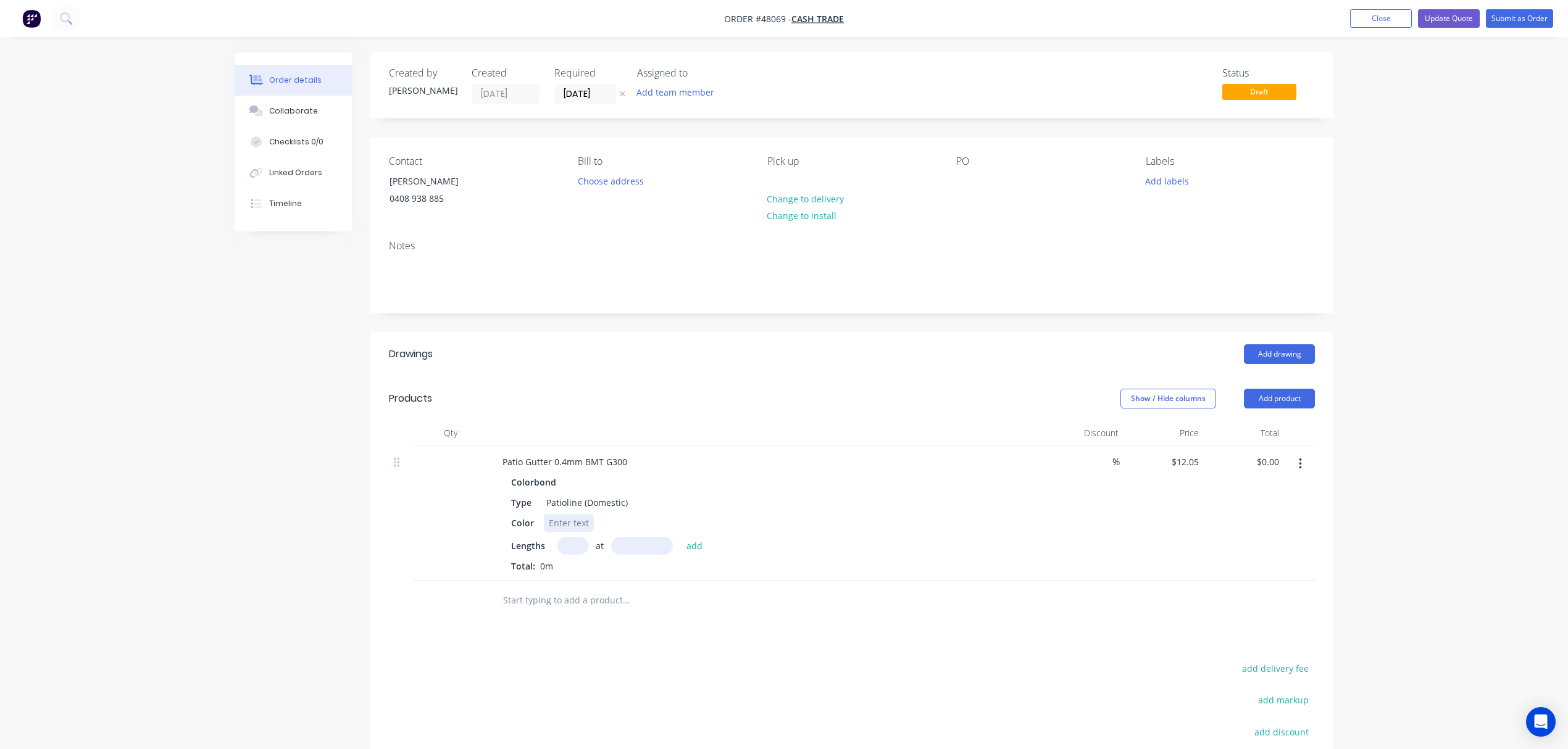
click at [583, 528] on div at bounding box center [569, 523] width 50 height 18
click at [569, 545] on input "text" at bounding box center [573, 546] width 31 height 18
type input "1"
click at [645, 550] on input "text" at bounding box center [642, 546] width 62 height 18
type input "1500"
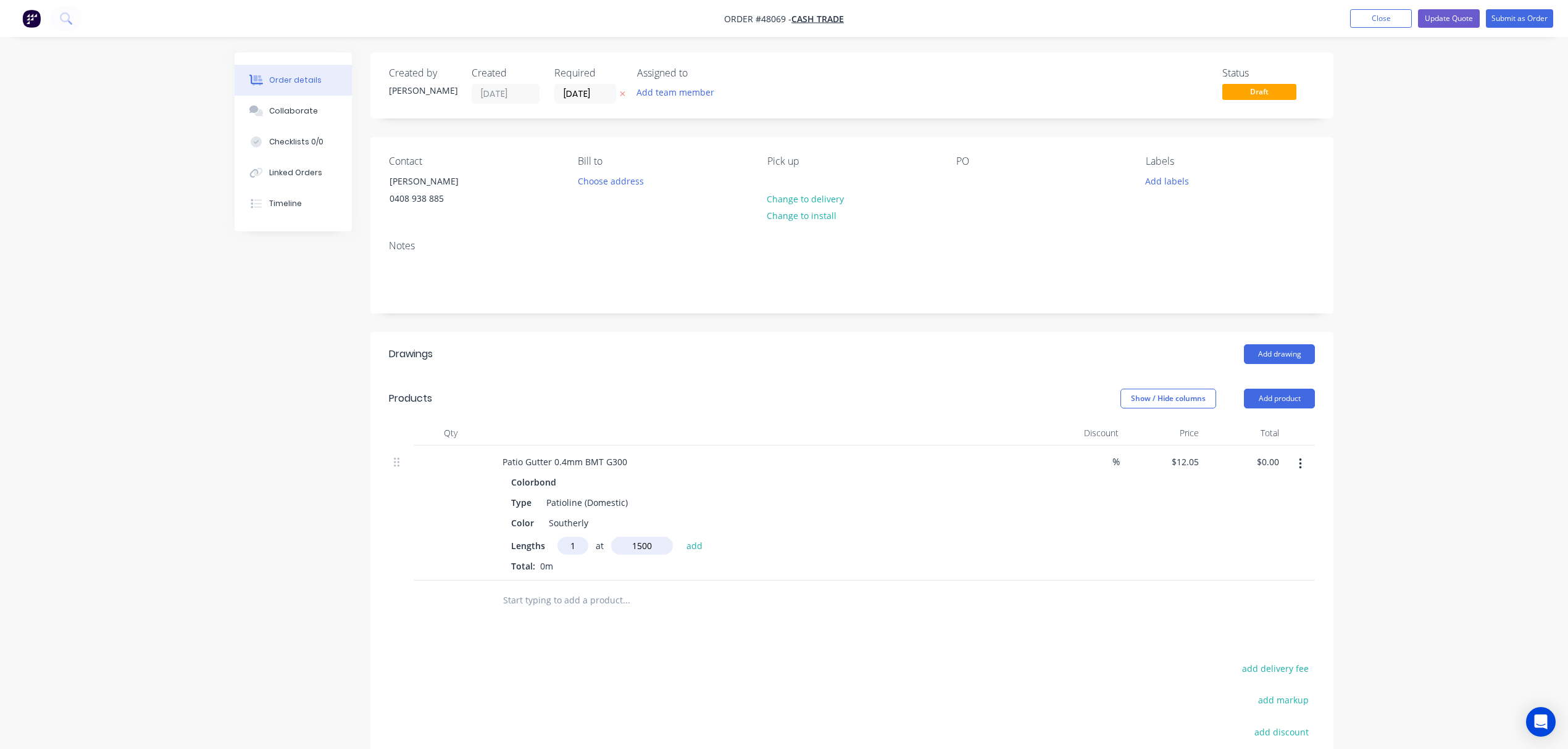
click at [680, 537] on button "add" at bounding box center [695, 545] width 29 height 17
type input "$18.08"
click at [796, 533] on div "Colorbond Type Patioline (Domestic) Color Southerly Lengths at add 1 at 1500mm …" at bounding box center [765, 533] width 546 height 119
click at [781, 506] on div "Type Patioline (Domestic)" at bounding box center [763, 503] width 514 height 18
click at [816, 515] on div "Color Southerly" at bounding box center [763, 523] width 514 height 18
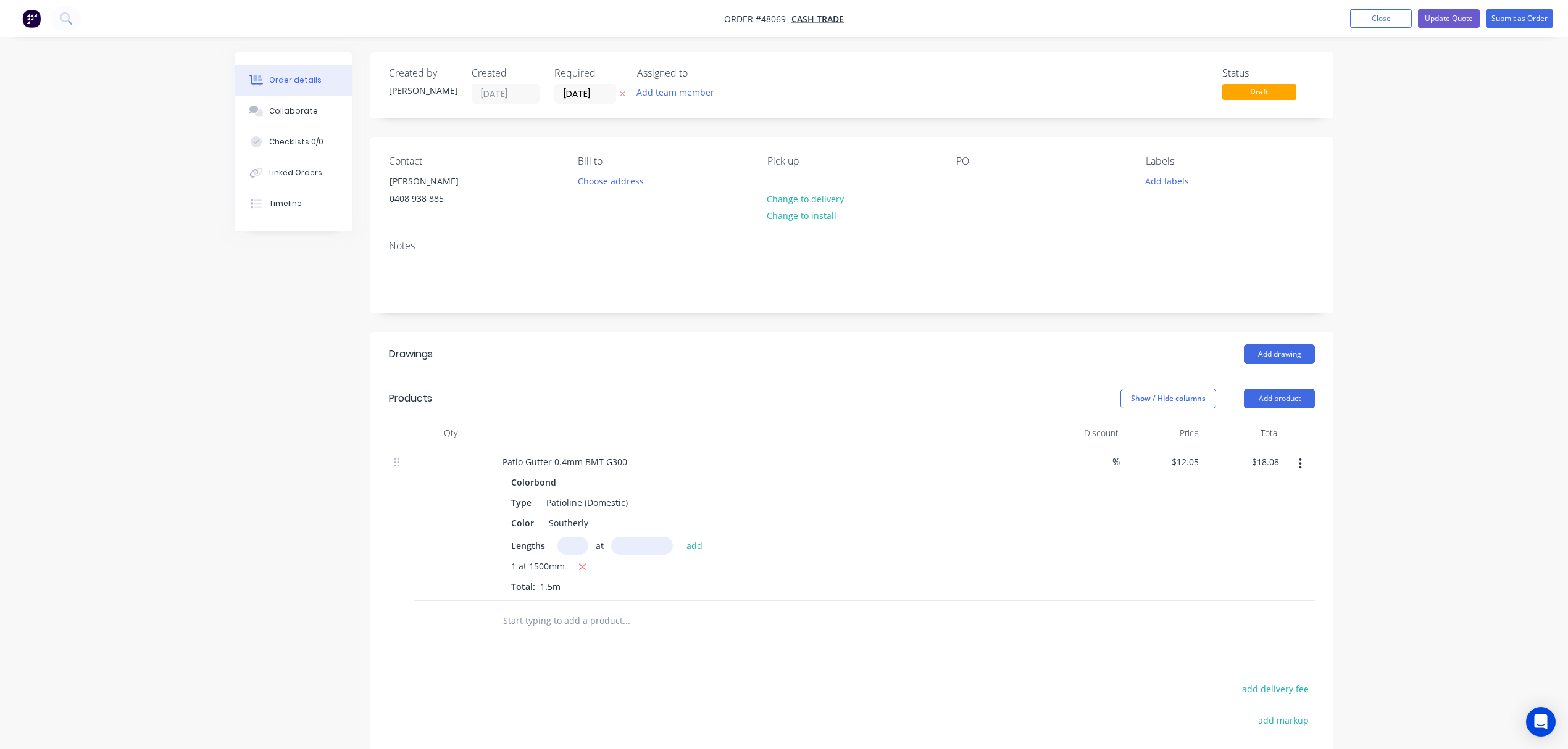
click at [762, 563] on div "1 at 1500mm" at bounding box center [765, 567] width 509 height 15
click at [604, 95] on input "[DATE]" at bounding box center [585, 93] width 61 height 19
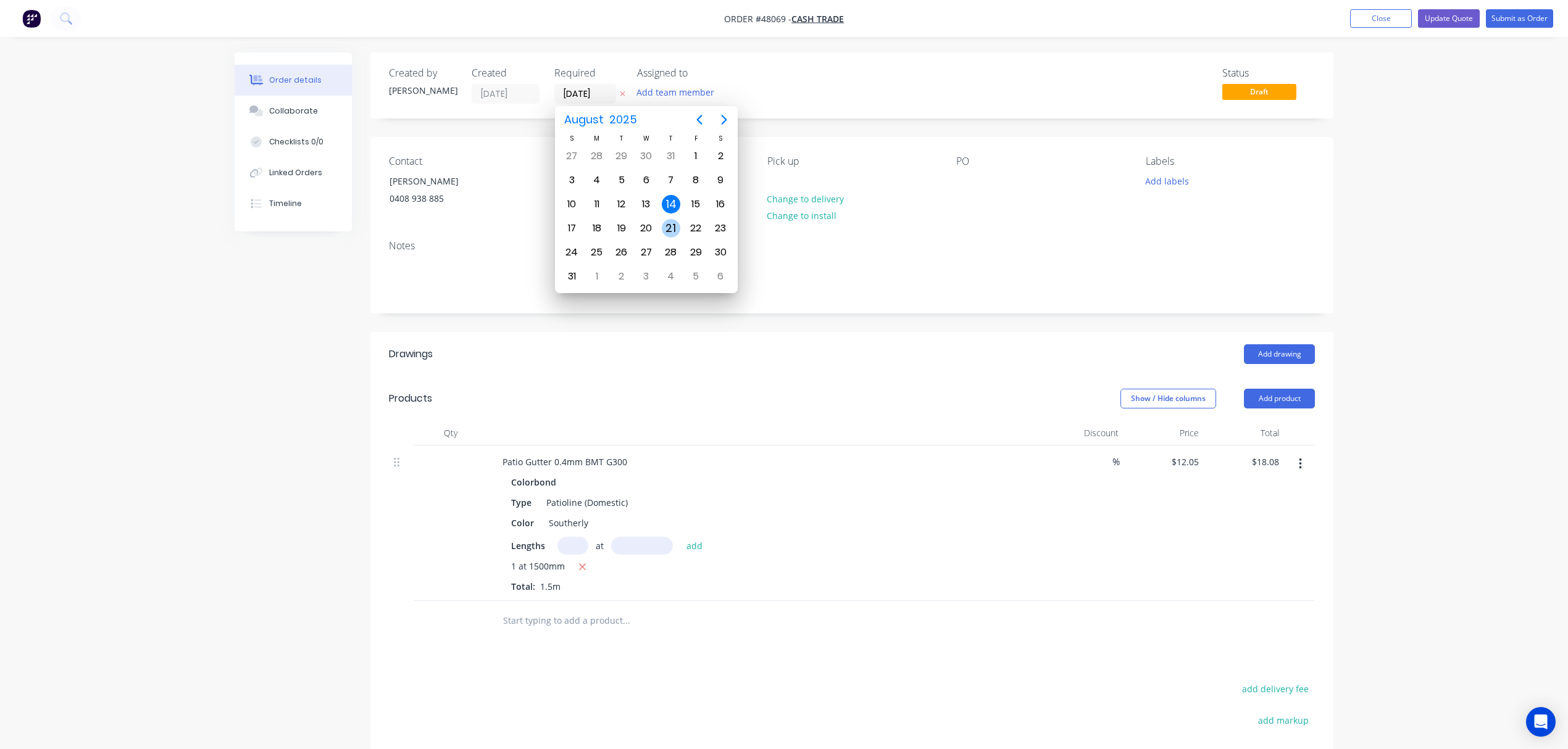
click at [668, 226] on div "21" at bounding box center [671, 228] width 19 height 19
type input "[DATE]"
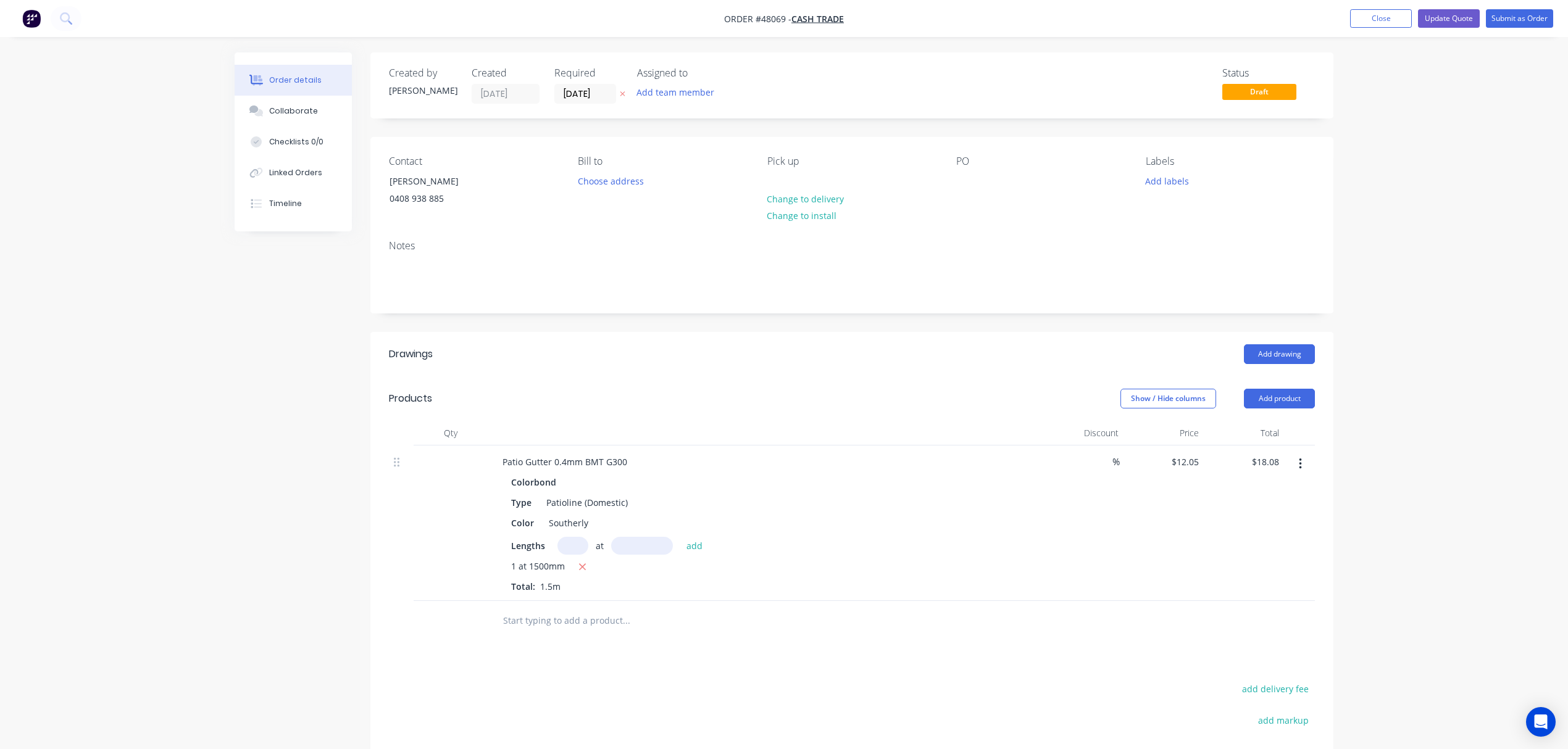
click at [1054, 195] on div "Order details Collaborate Checklists 0/0 Linked Orders Timeline Order details C…" at bounding box center [784, 464] width 1568 height 928
click at [1054, 13] on button "Submit as Order" at bounding box center [1519, 18] width 67 height 19
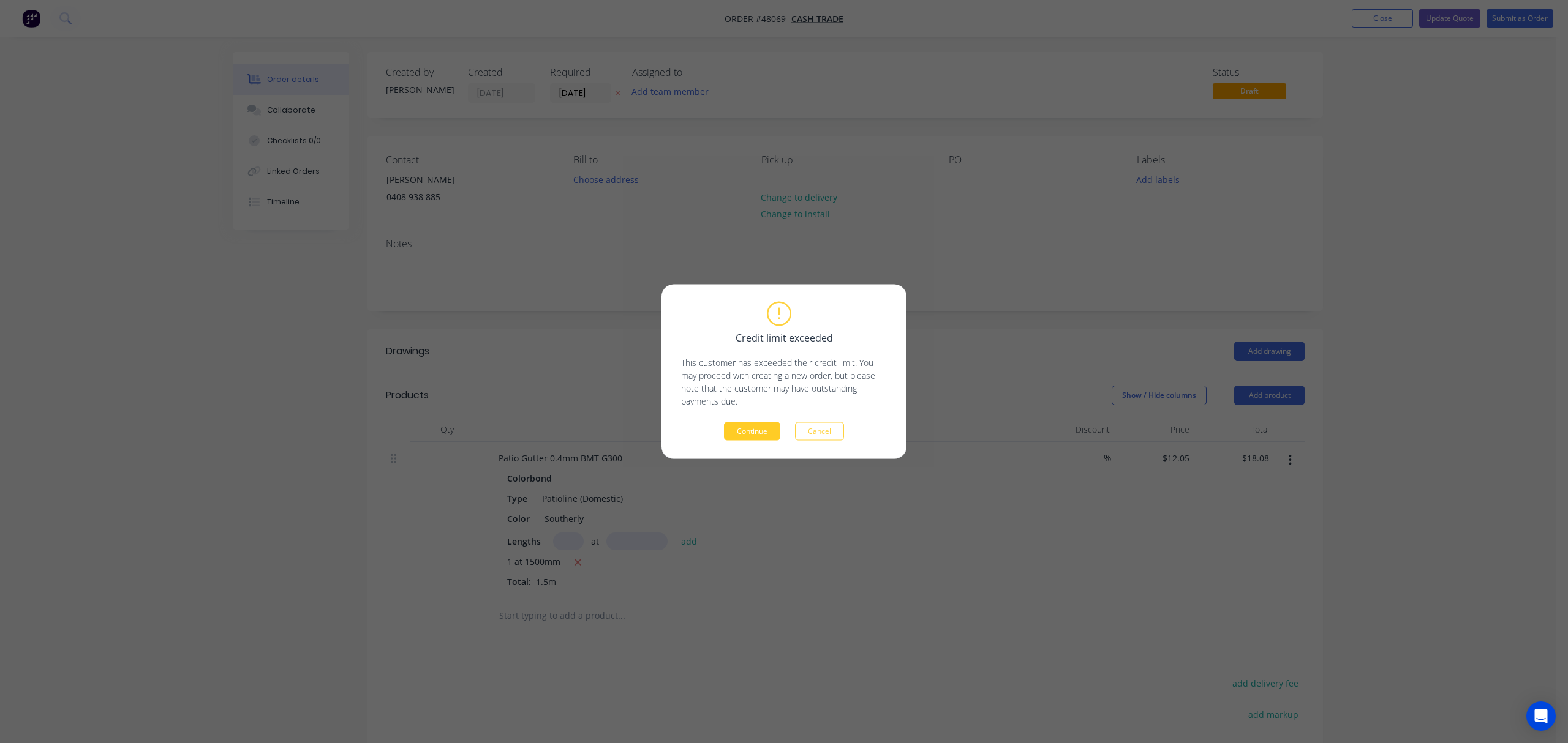
click at [772, 431] on button "Continue" at bounding box center [752, 431] width 56 height 18
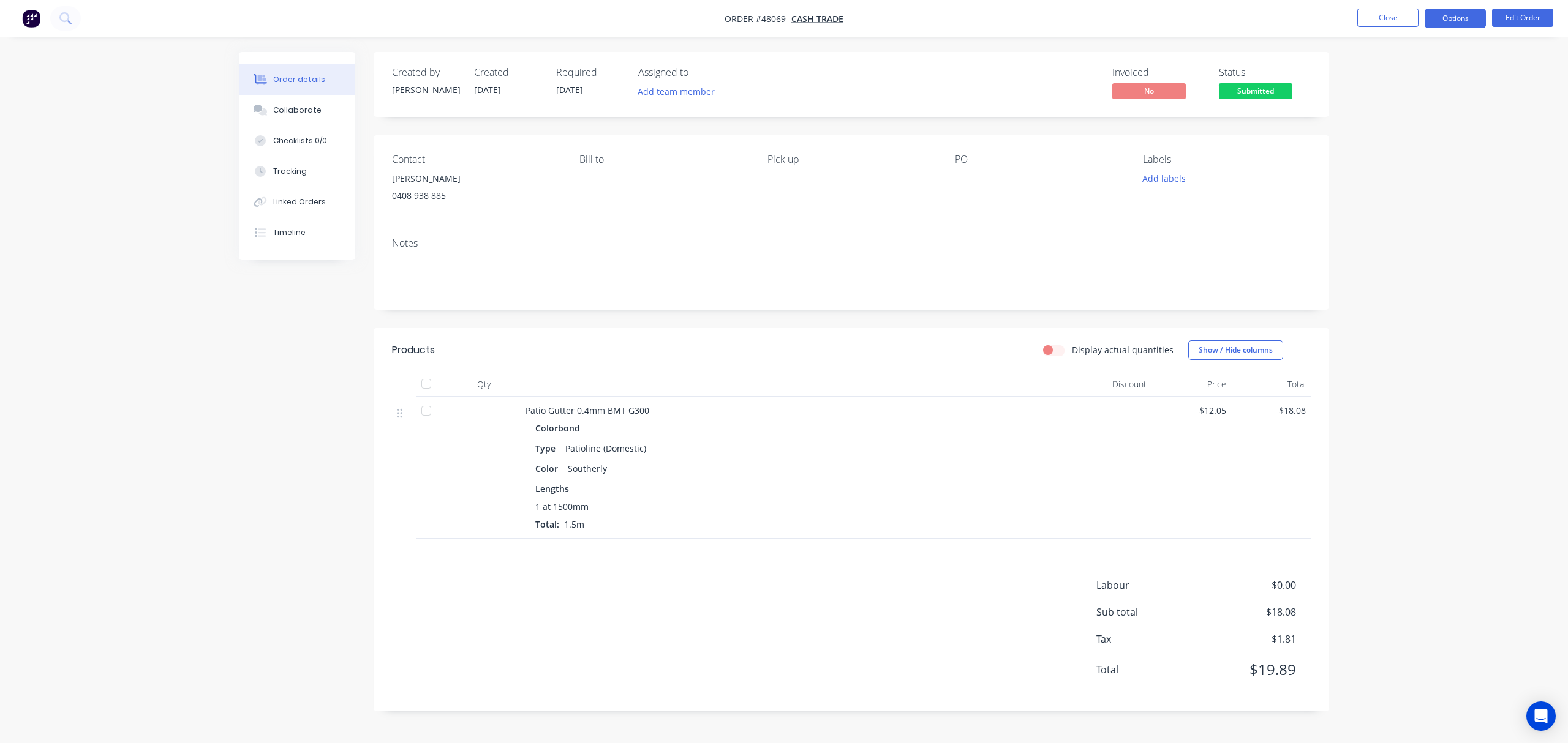
drag, startPoint x: 1470, startPoint y: 1, endPoint x: 1465, endPoint y: 12, distance: 12.1
click at [1046, 8] on nav "Order #48069 - Cash Trade Close Options Edit Order" at bounding box center [784, 18] width 1568 height 37
drag, startPoint x: 1465, startPoint y: 12, endPoint x: 1461, endPoint y: 33, distance: 21.4
click at [1046, 13] on button "Options" at bounding box center [1455, 18] width 61 height 20
click at [1046, 72] on div "Invoice" at bounding box center [1418, 74] width 113 height 18
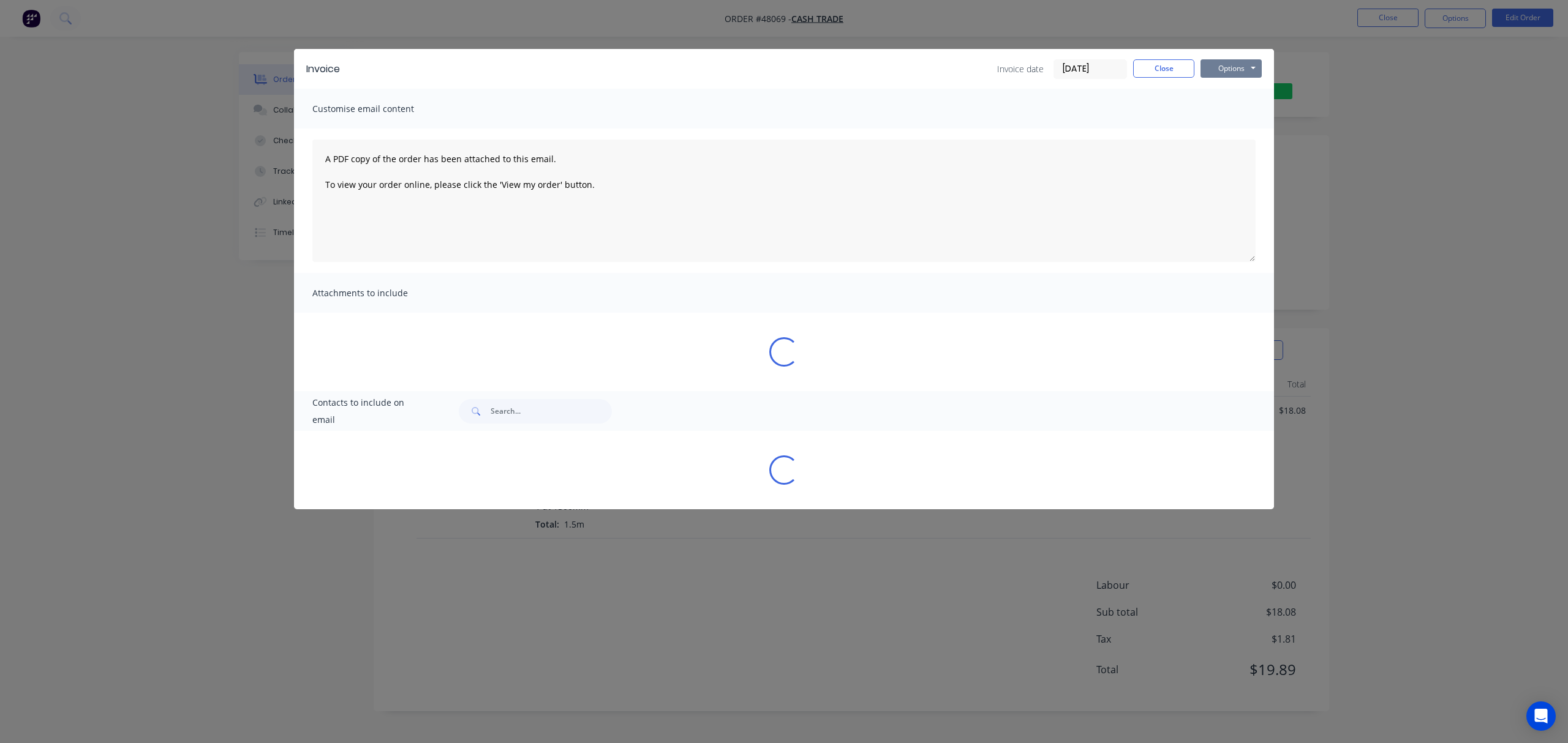
click at [1046, 64] on button "Options" at bounding box center [1231, 68] width 61 height 18
click at [1046, 106] on button "Print" at bounding box center [1240, 110] width 79 height 20
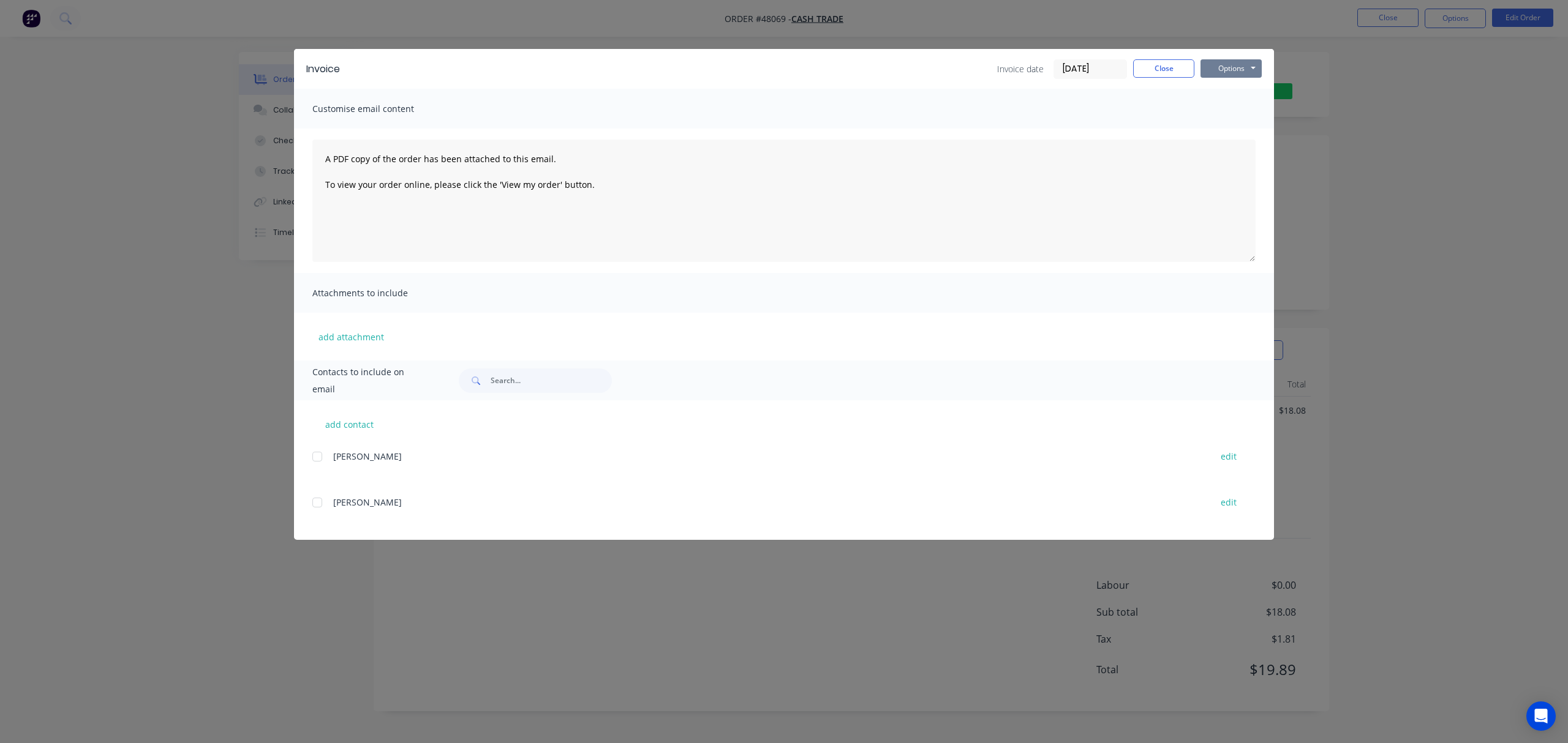
click at [1046, 64] on button "Options" at bounding box center [1231, 68] width 61 height 18
click at [1046, 111] on button "Print" at bounding box center [1240, 110] width 79 height 20
click at [1046, 118] on div "Invoice Invoice date [DATE] Close Options Preview Print Email Customise email c…" at bounding box center [784, 371] width 1568 height 743
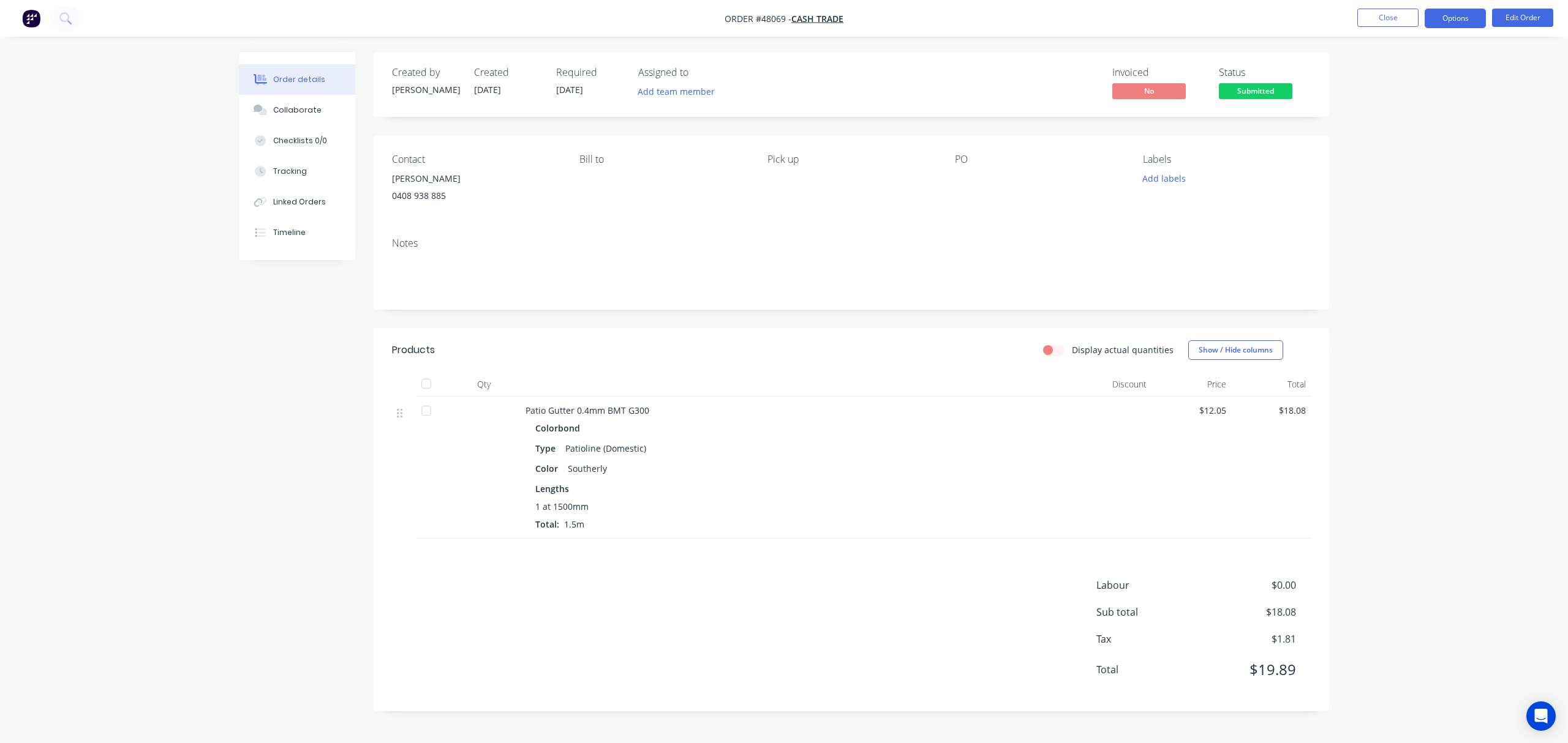
click at [1046, 17] on button "Options" at bounding box center [1455, 18] width 61 height 20
click at [1046, 71] on div "Invoice" at bounding box center [1418, 74] width 113 height 18
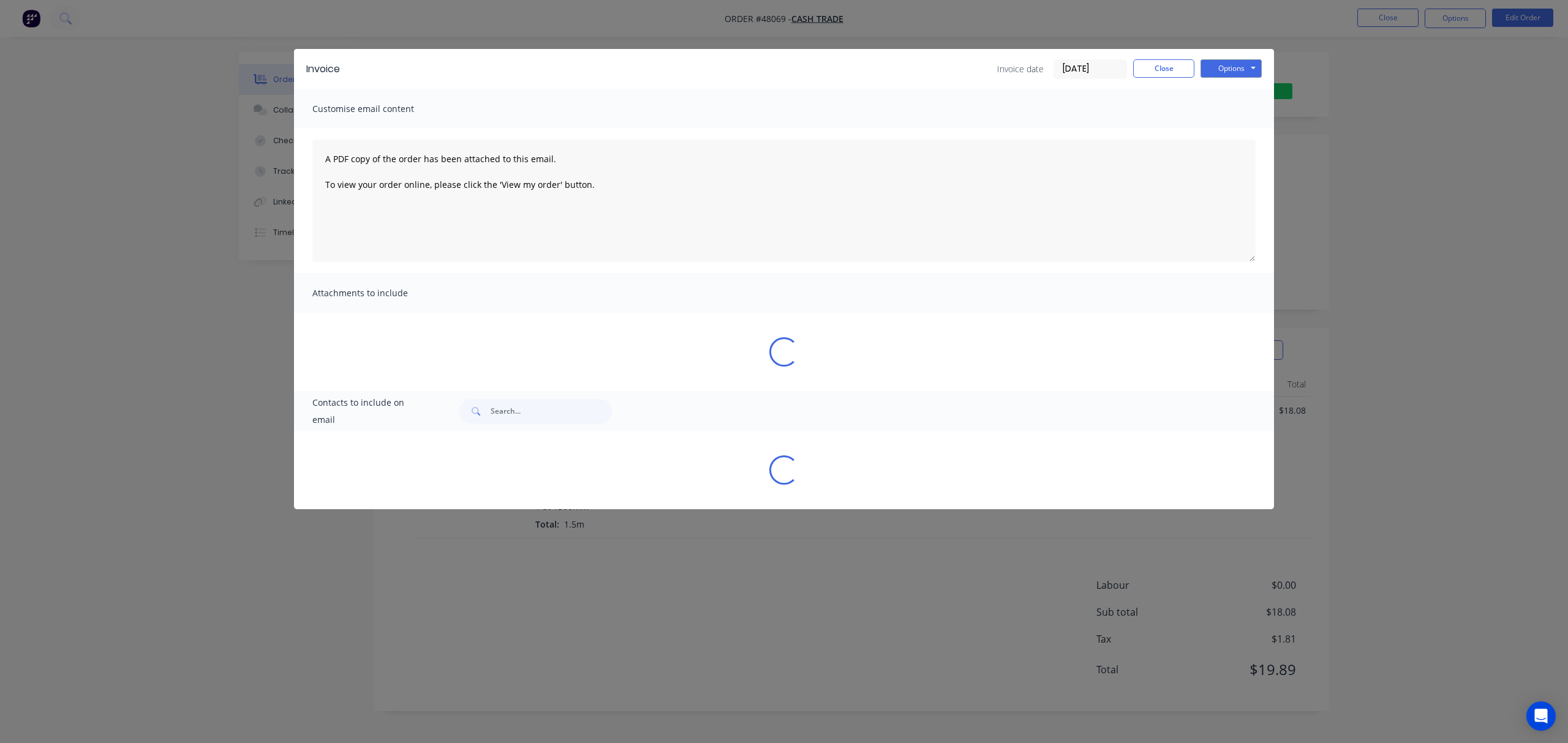
click at [1046, 397] on div "Invoice Invoice date [DATE] Close Options Preview Print Email Customise email c…" at bounding box center [784, 371] width 1568 height 743
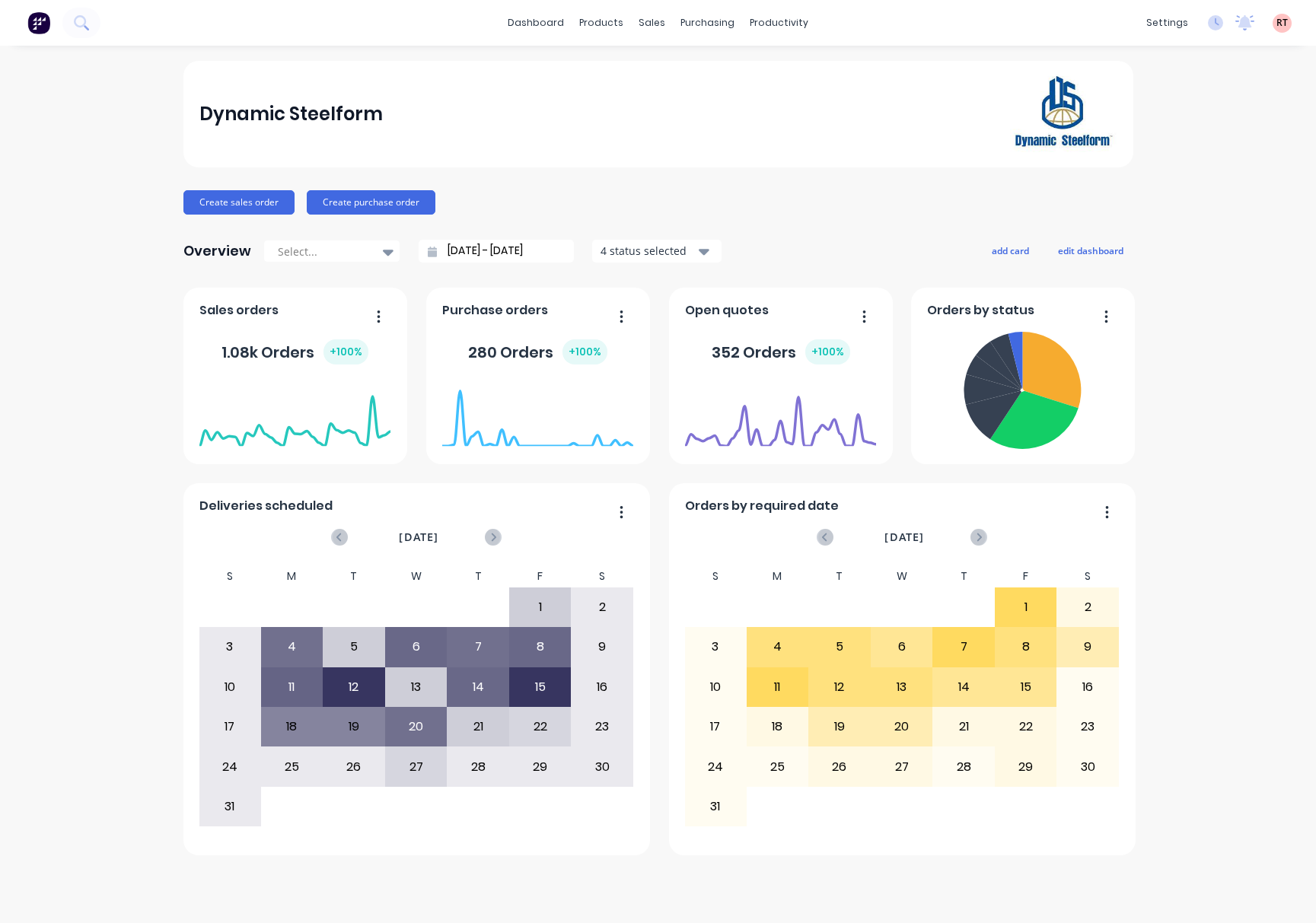
click at [653, 24] on div "sales" at bounding box center [651, 22] width 42 height 23
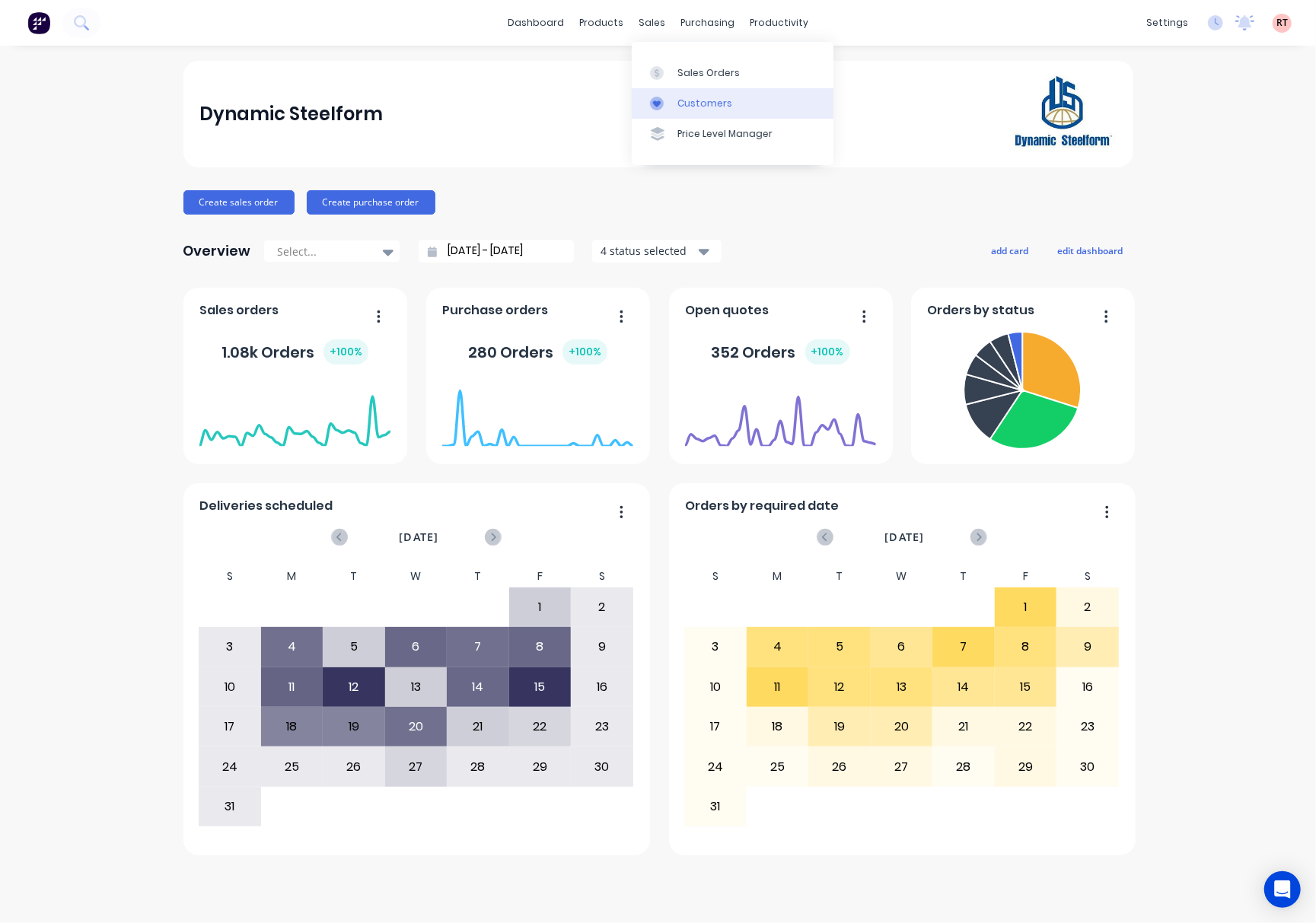
click at [755, 105] on link "Customers" at bounding box center [732, 103] width 202 height 31
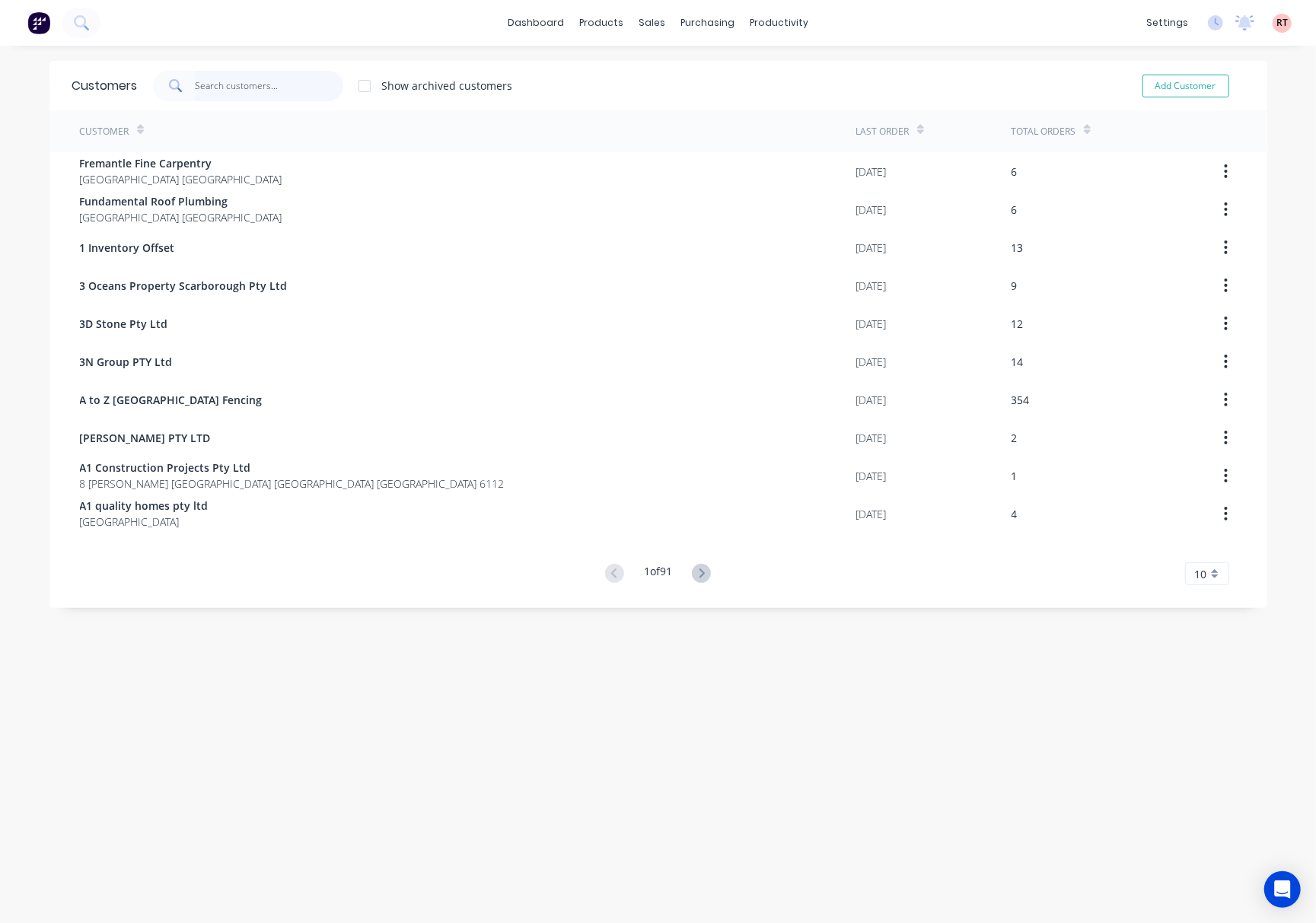
click at [276, 98] on input "text" at bounding box center [269, 86] width 148 height 31
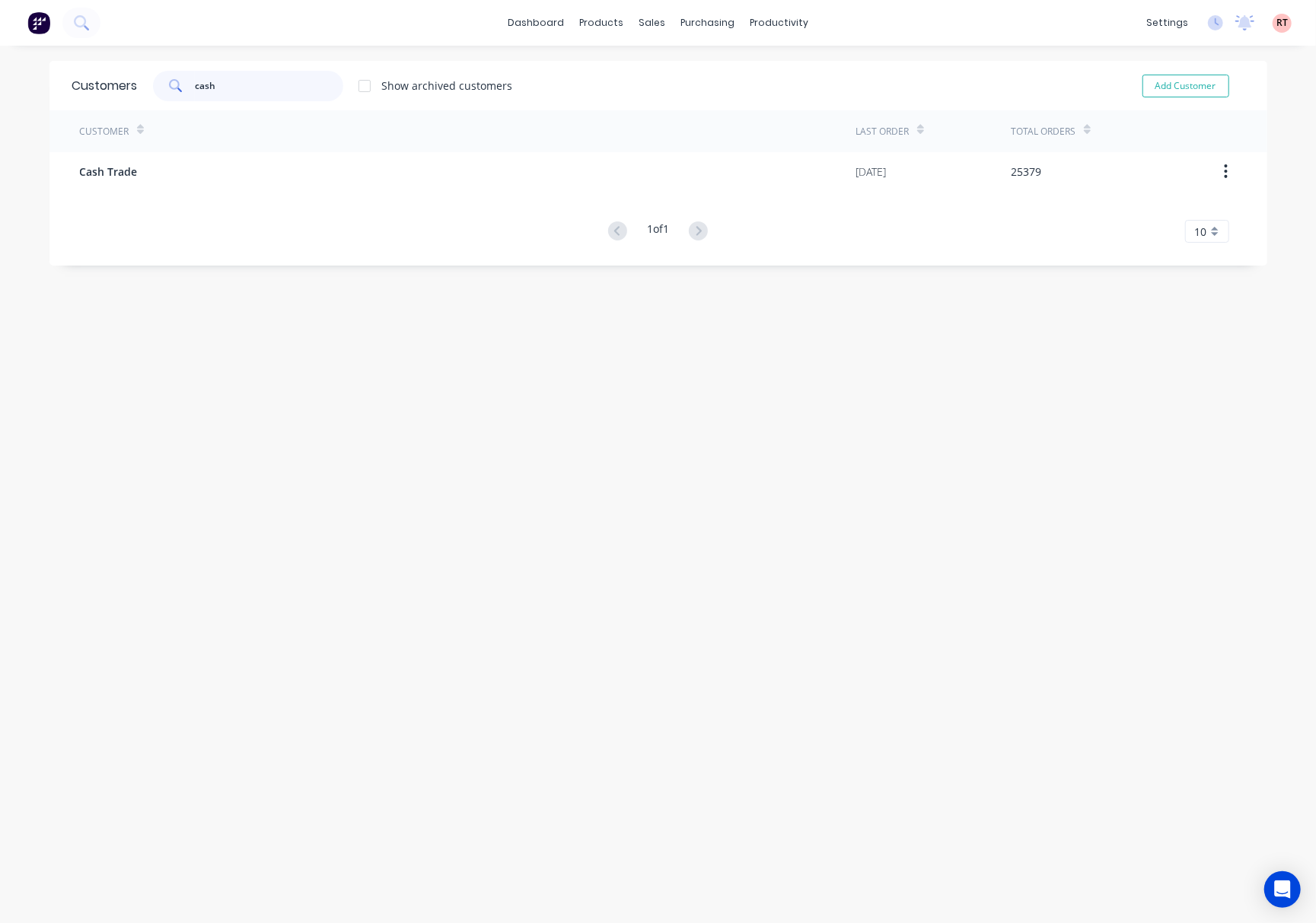
type input "cash"
click at [310, 201] on div "Customer Last Order Total Orders Cash Trade [DATE] 25379 1 of 1 10 5 10 15 20 2…" at bounding box center [658, 176] width 1218 height 132
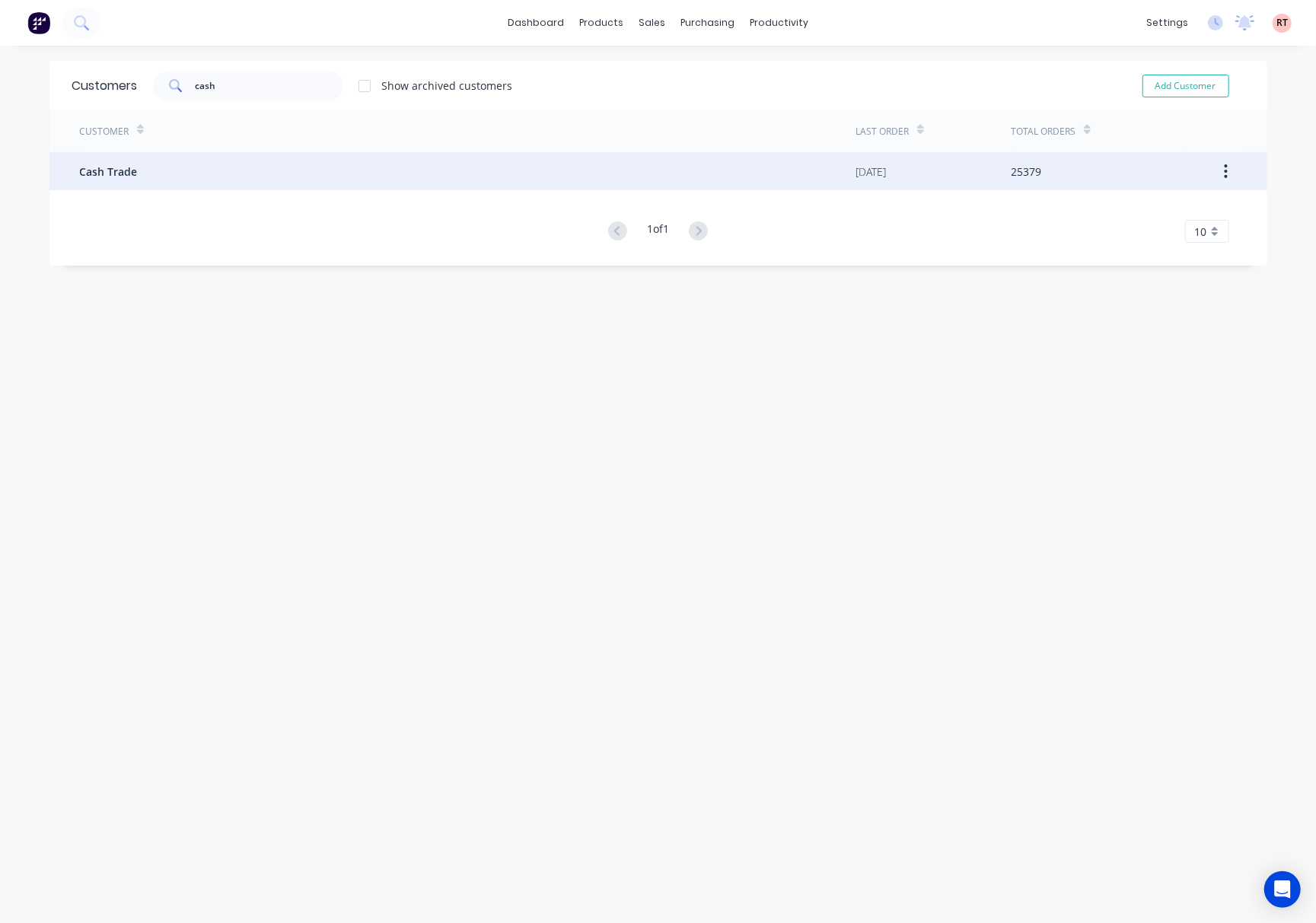
click at [317, 183] on div "Cash Trade" at bounding box center [468, 171] width 777 height 38
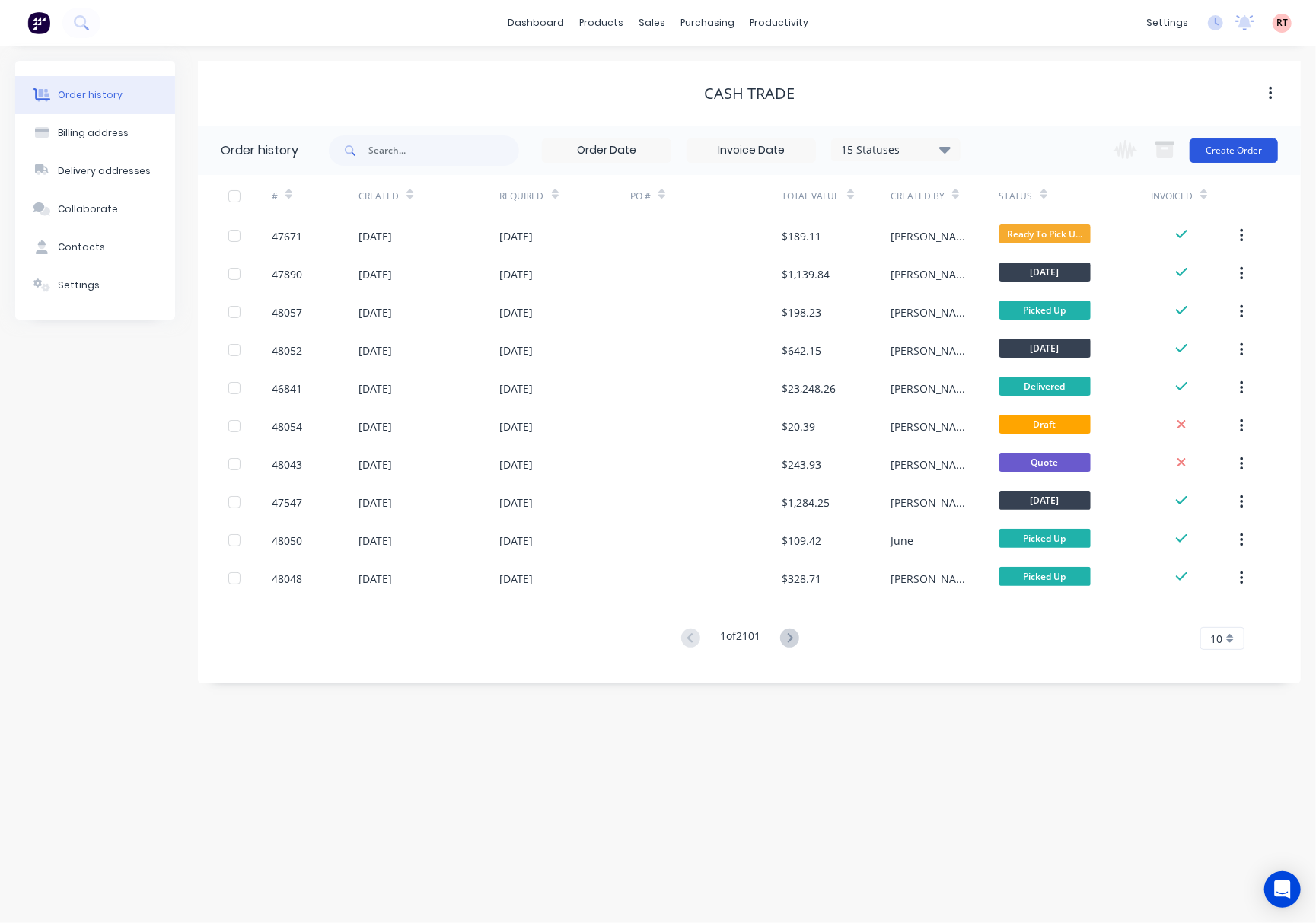
click at [1242, 149] on button "Create Order" at bounding box center [1233, 150] width 88 height 24
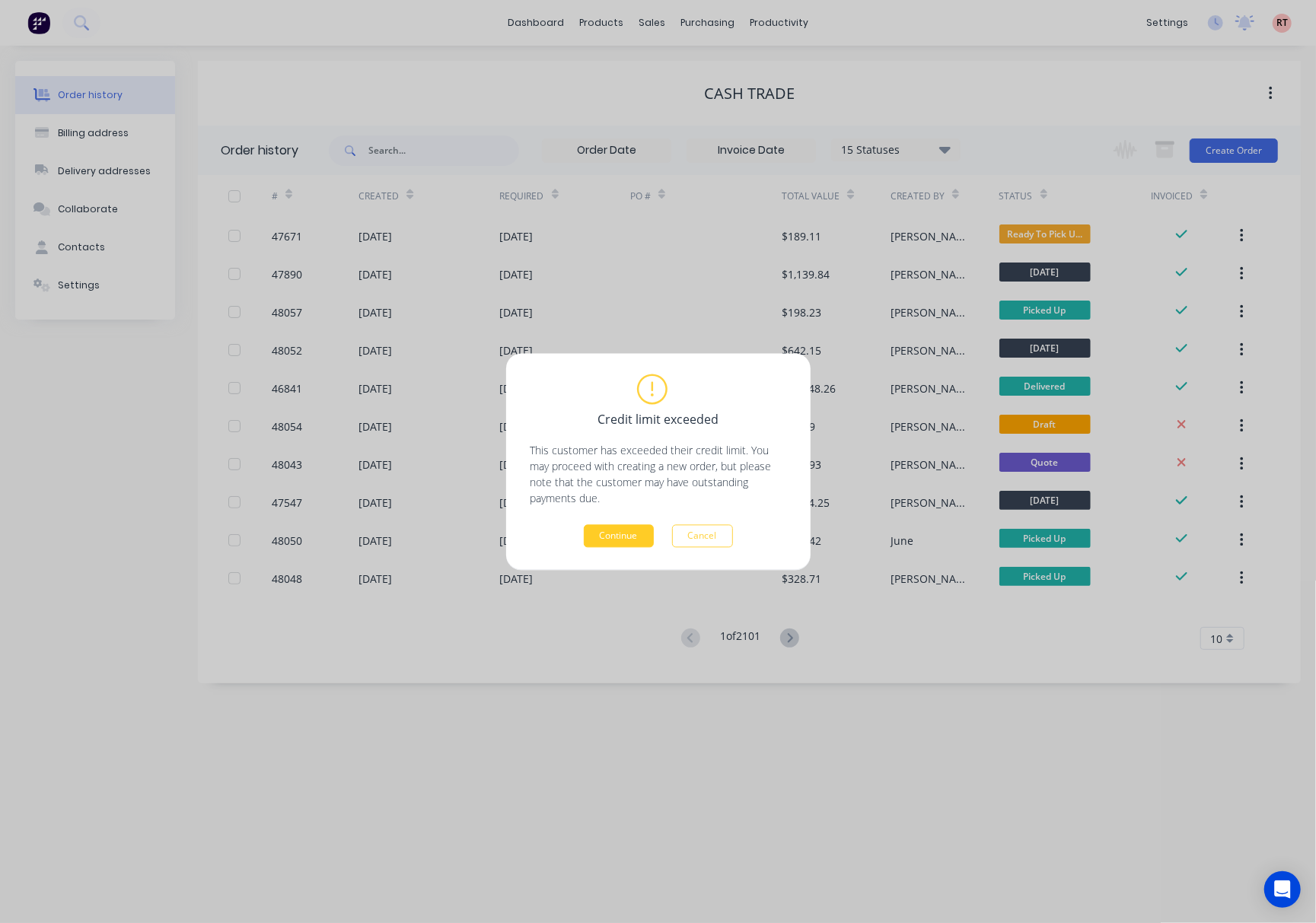
click at [619, 542] on button "Continue" at bounding box center [618, 536] width 70 height 23
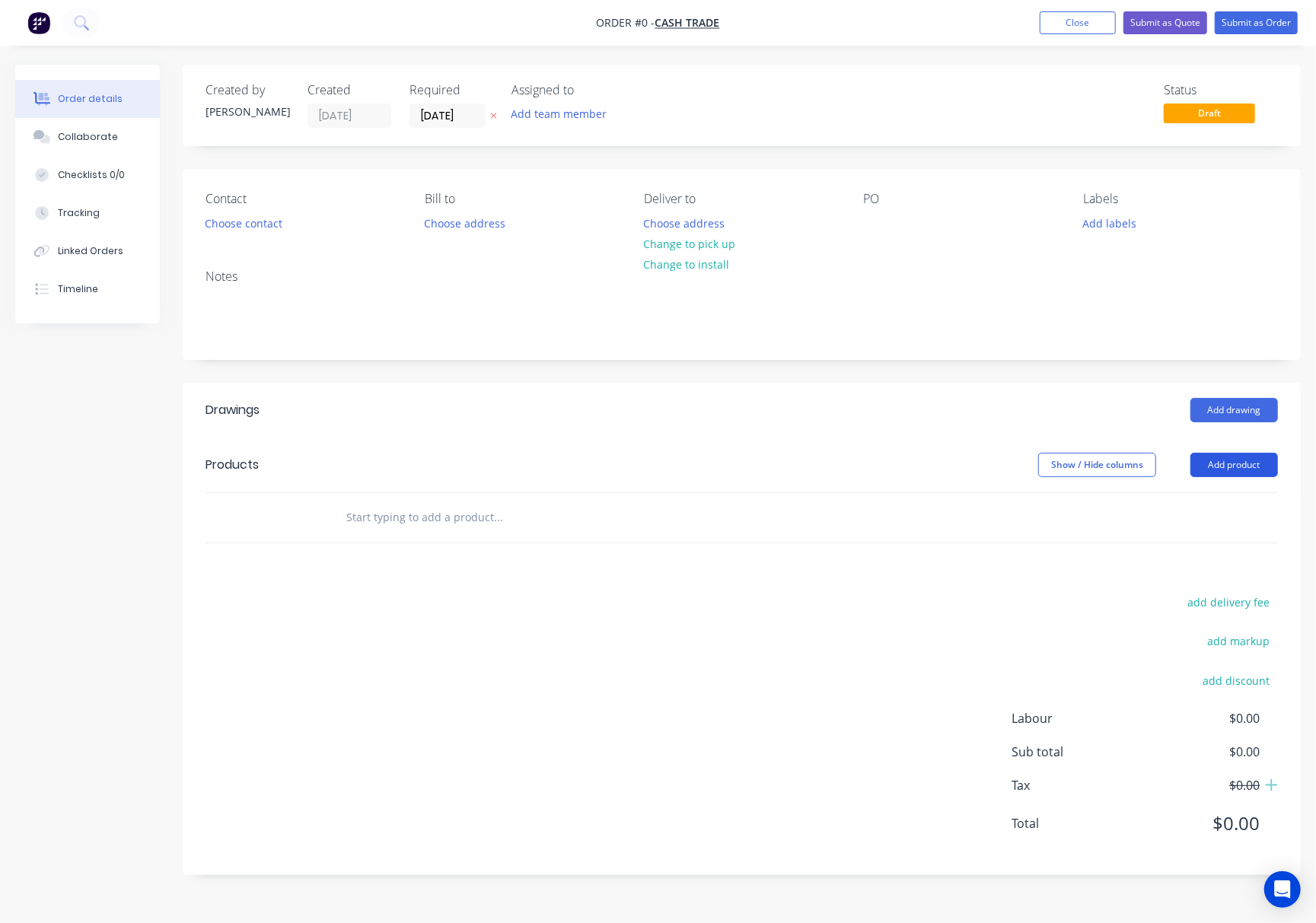
click at [1231, 460] on button "Add product" at bounding box center [1233, 465] width 87 height 24
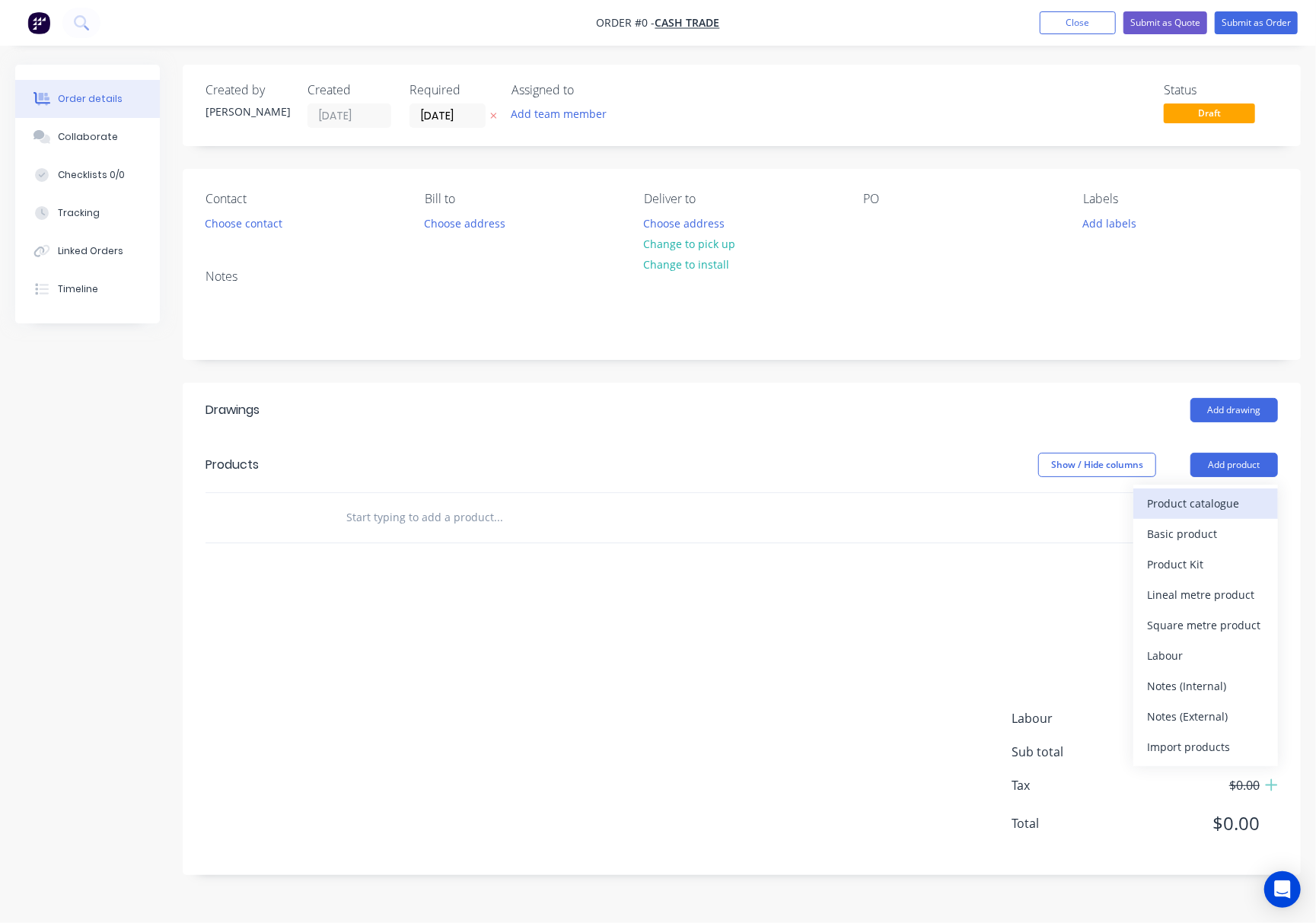
click at [1199, 500] on div "Product catalogue" at bounding box center [1205, 503] width 117 height 22
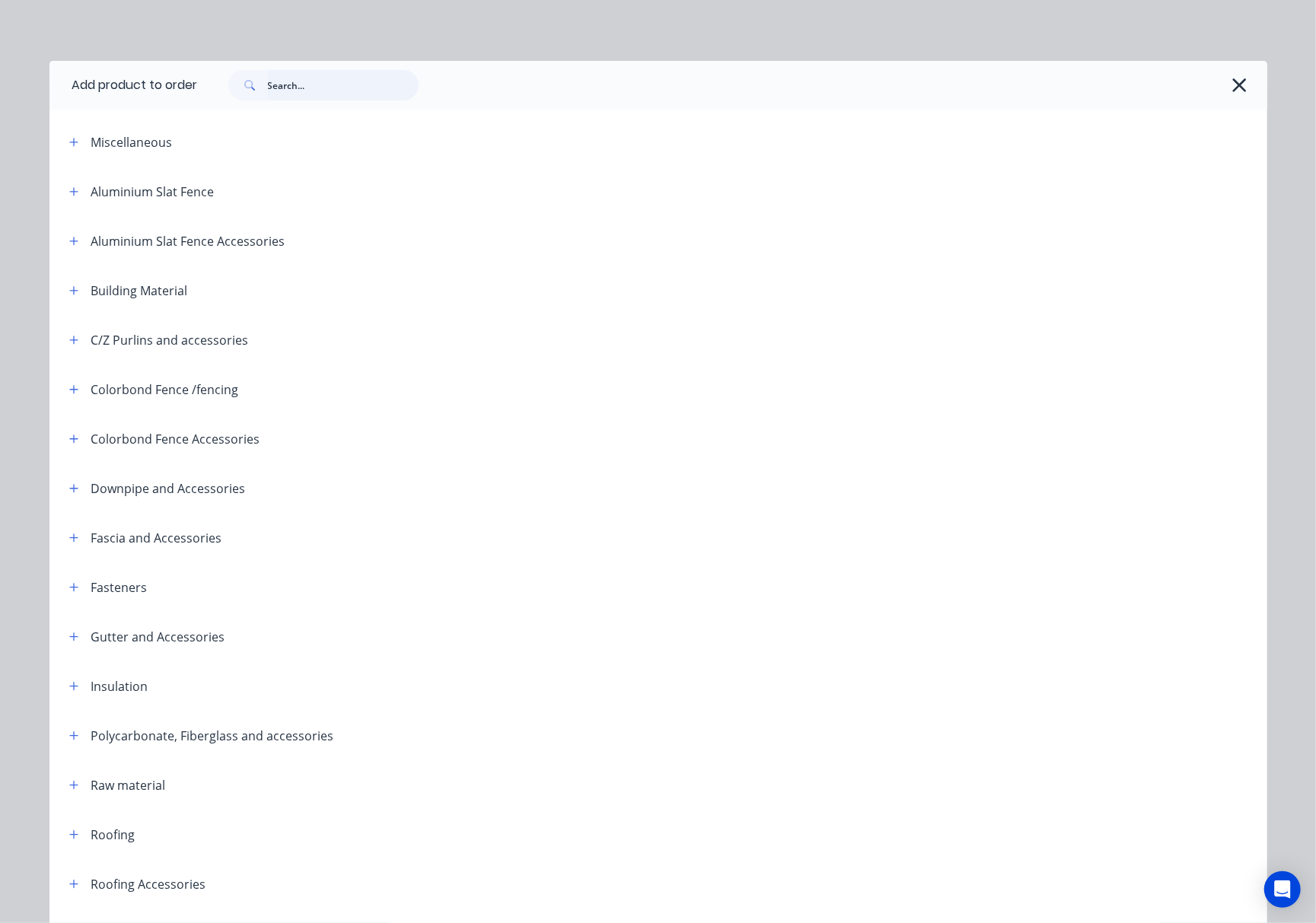
click at [364, 95] on input "text" at bounding box center [343, 85] width 150 height 31
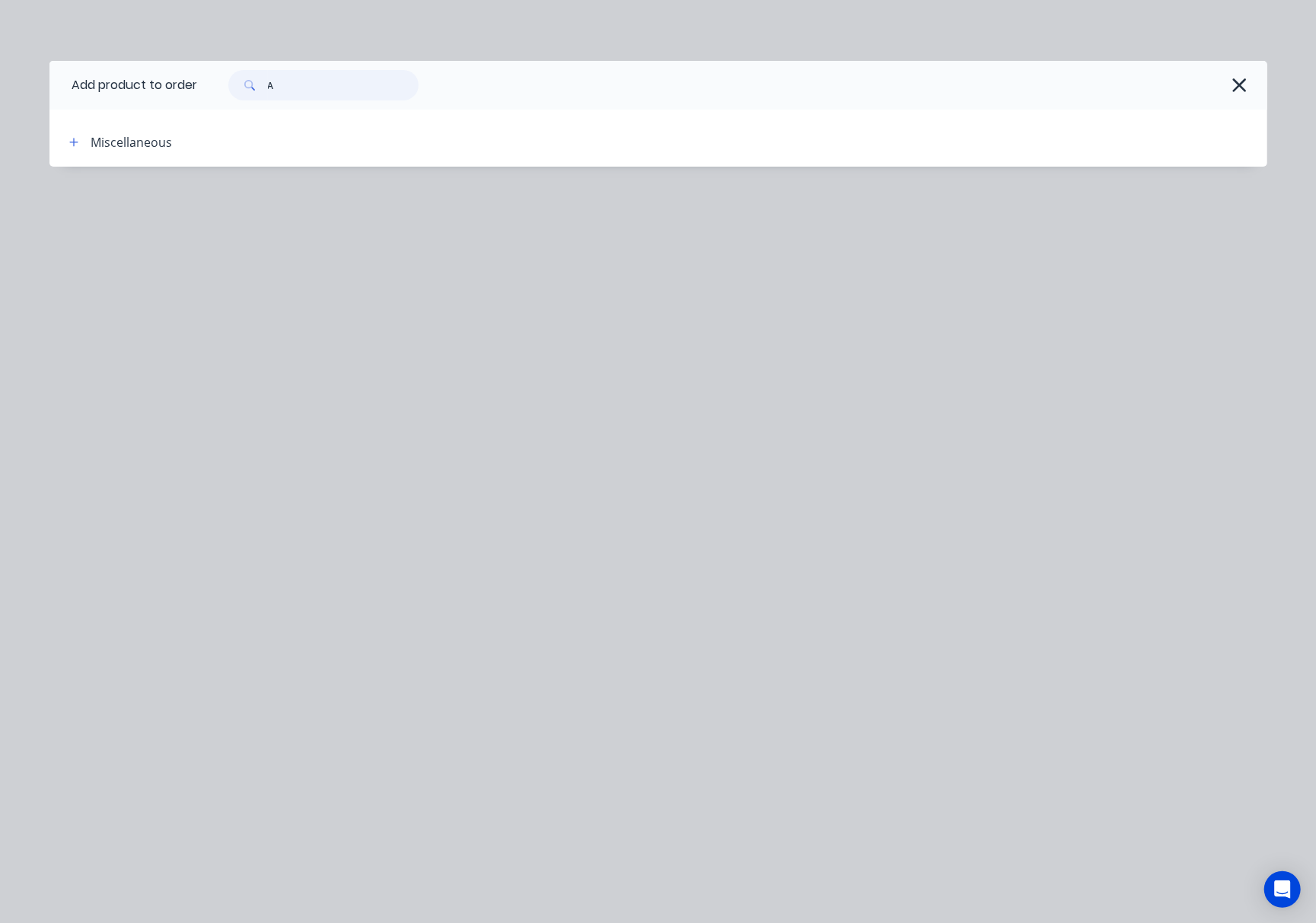
type input "A"
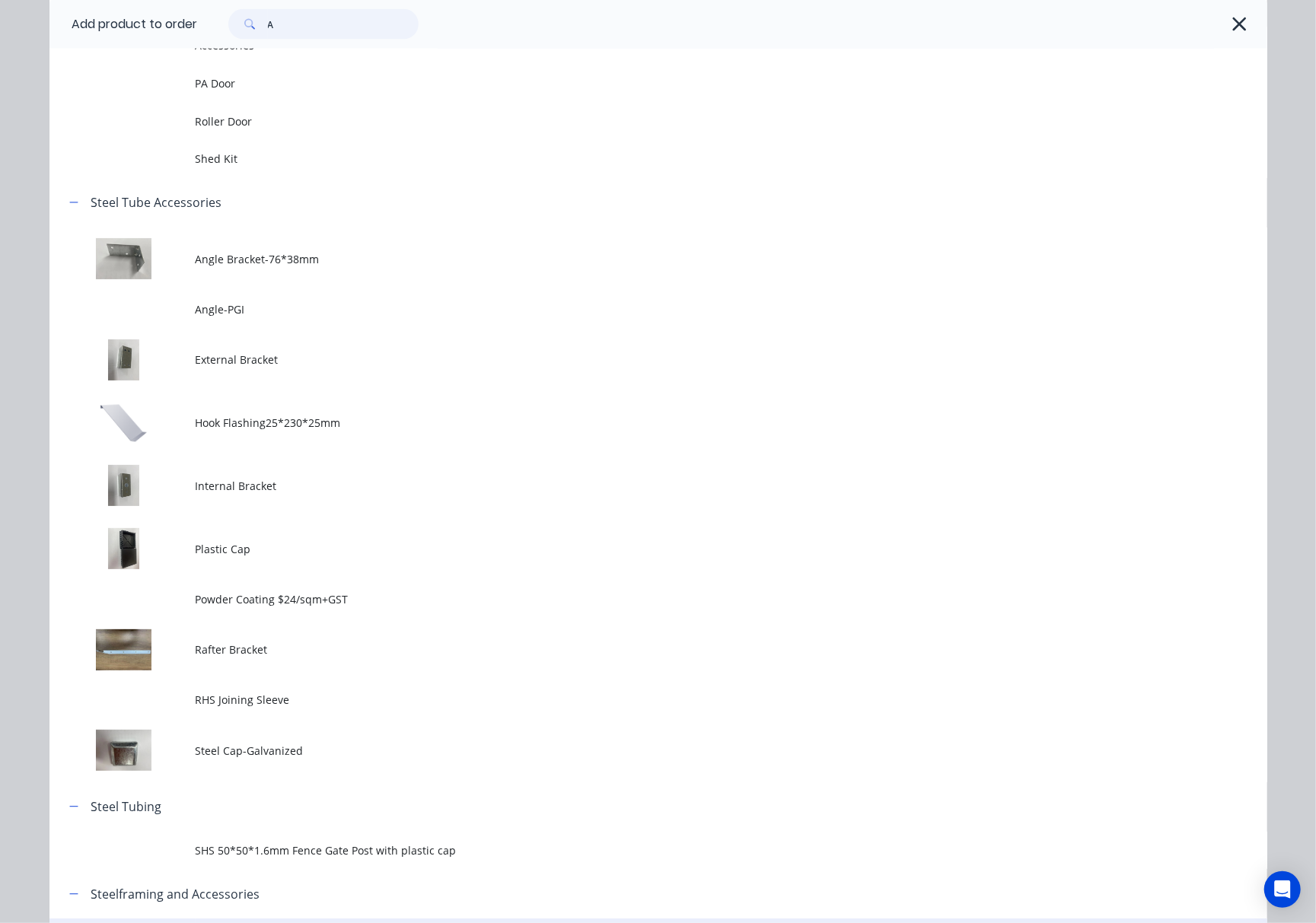
scroll to position [9741, 0]
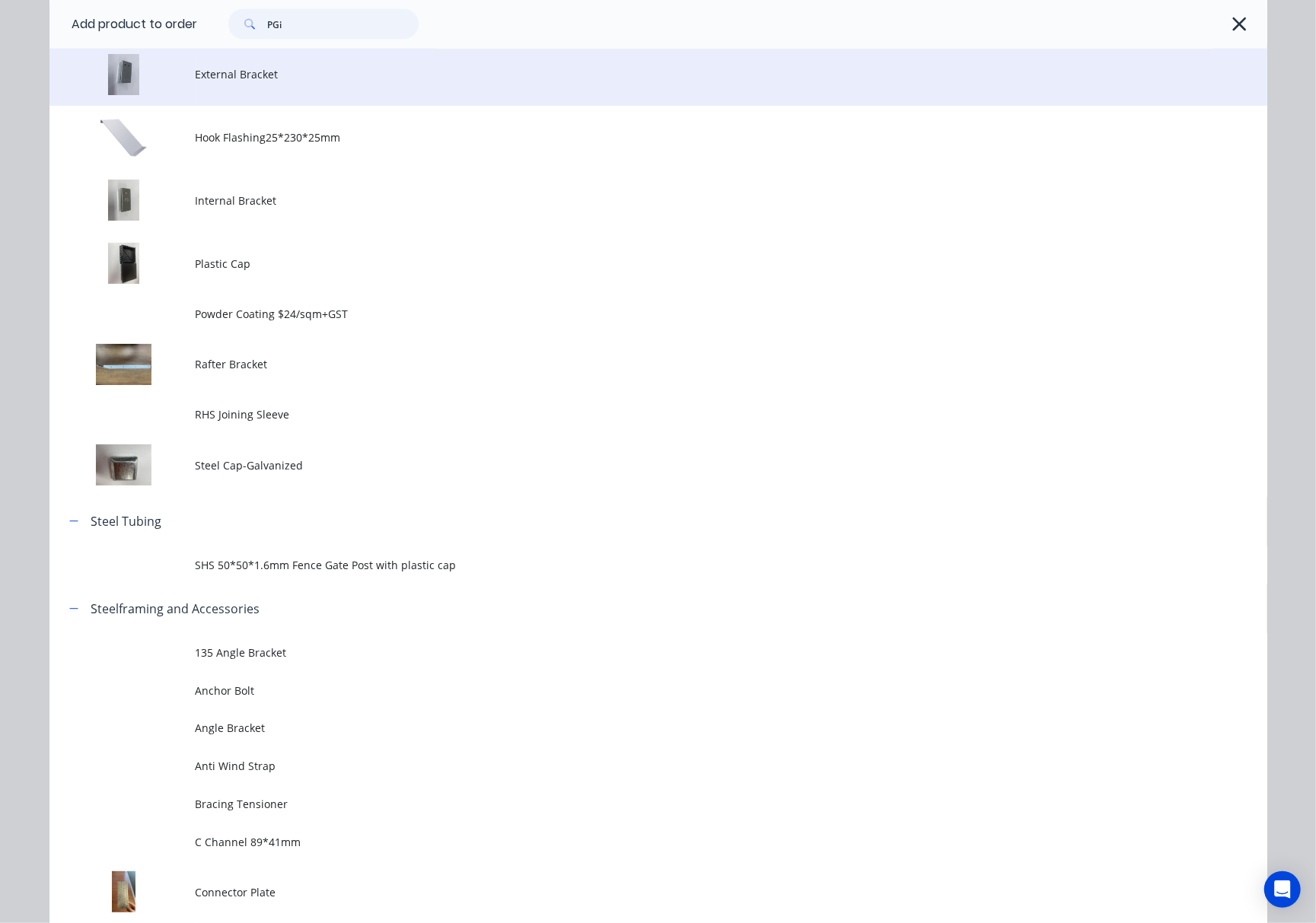
type input "PGi"
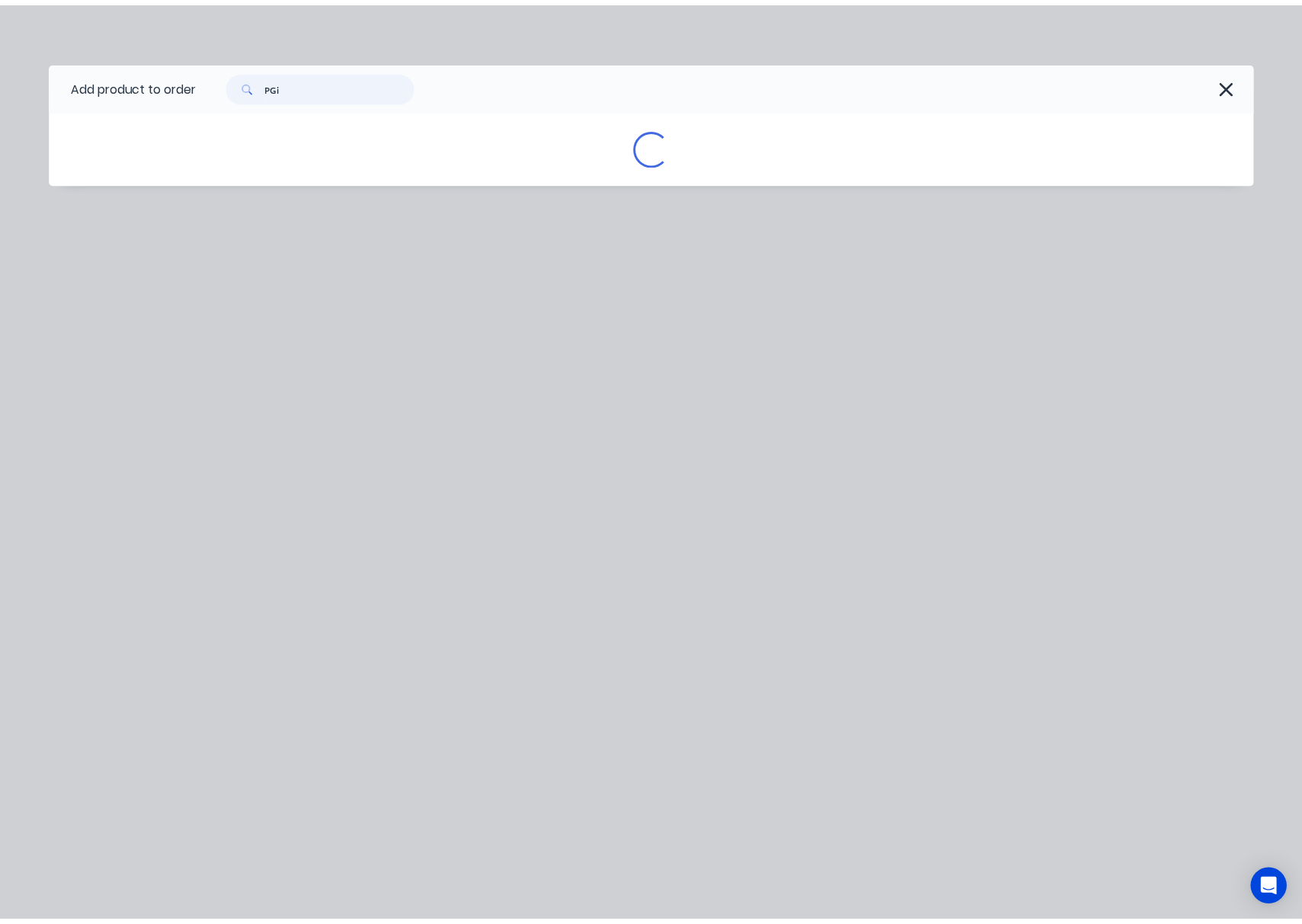
scroll to position [0, 0]
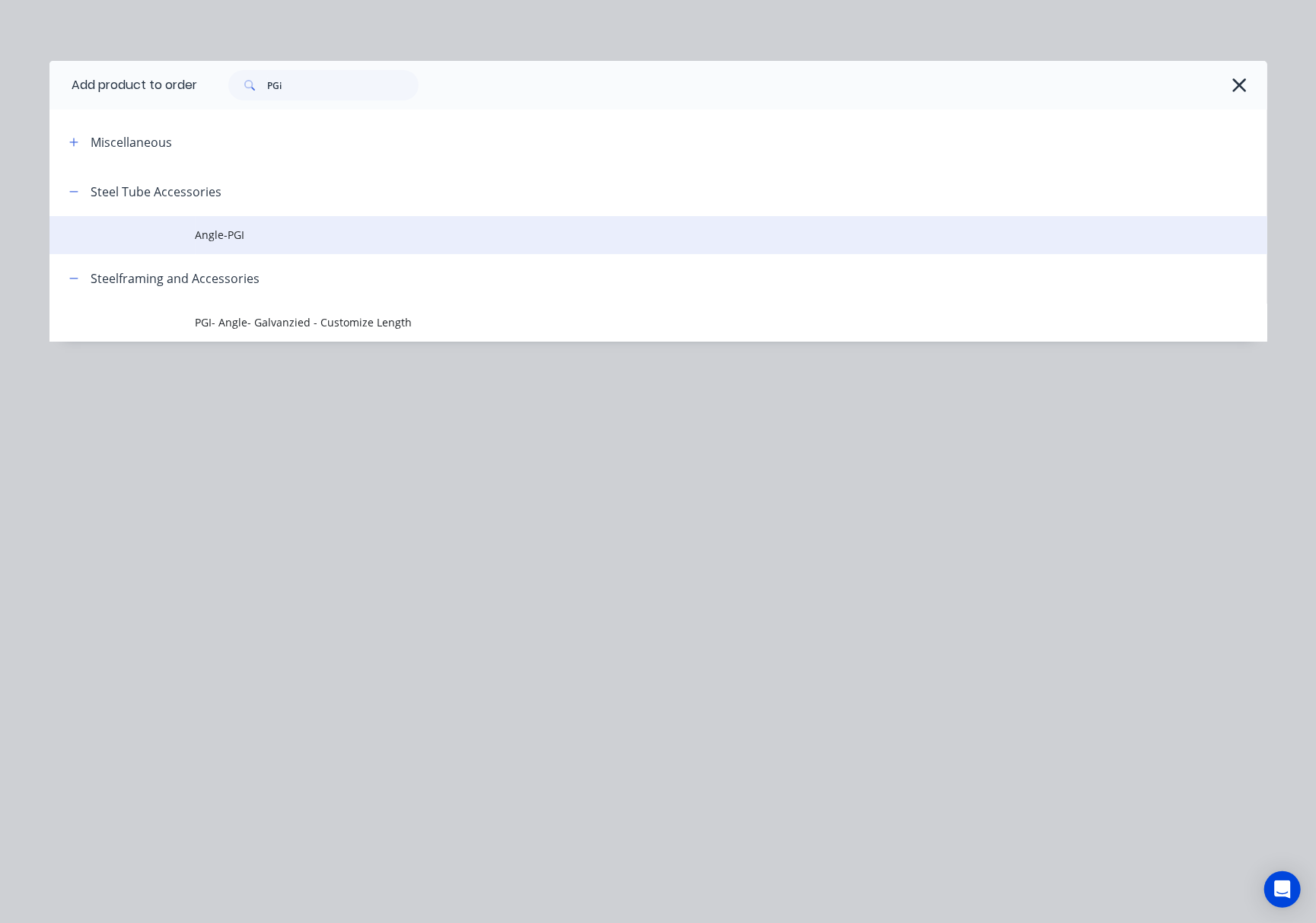
click at [430, 238] on span "Angle-PGI" at bounding box center [624, 235] width 857 height 16
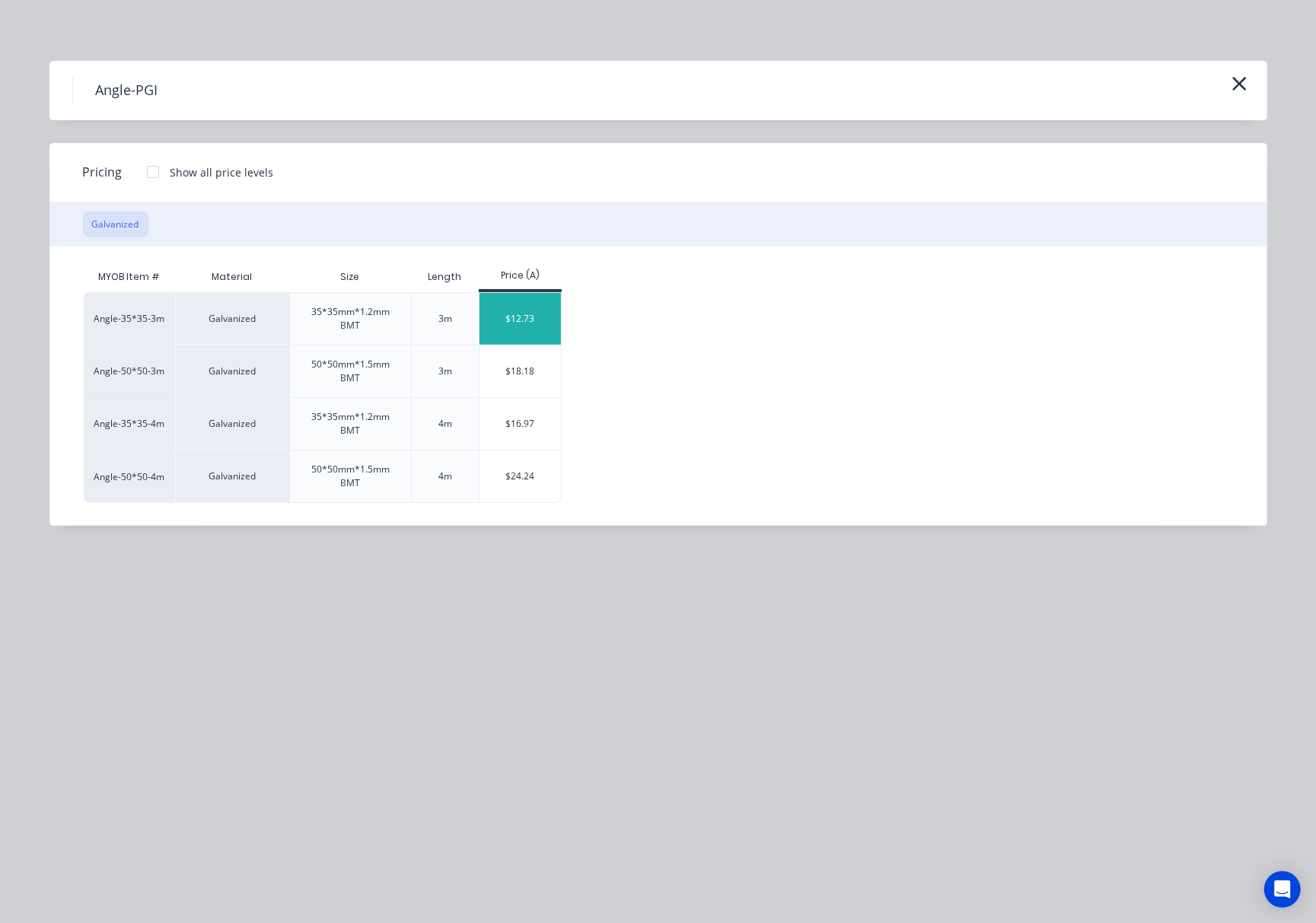
click at [528, 313] on div "$12.73" at bounding box center [520, 319] width 81 height 52
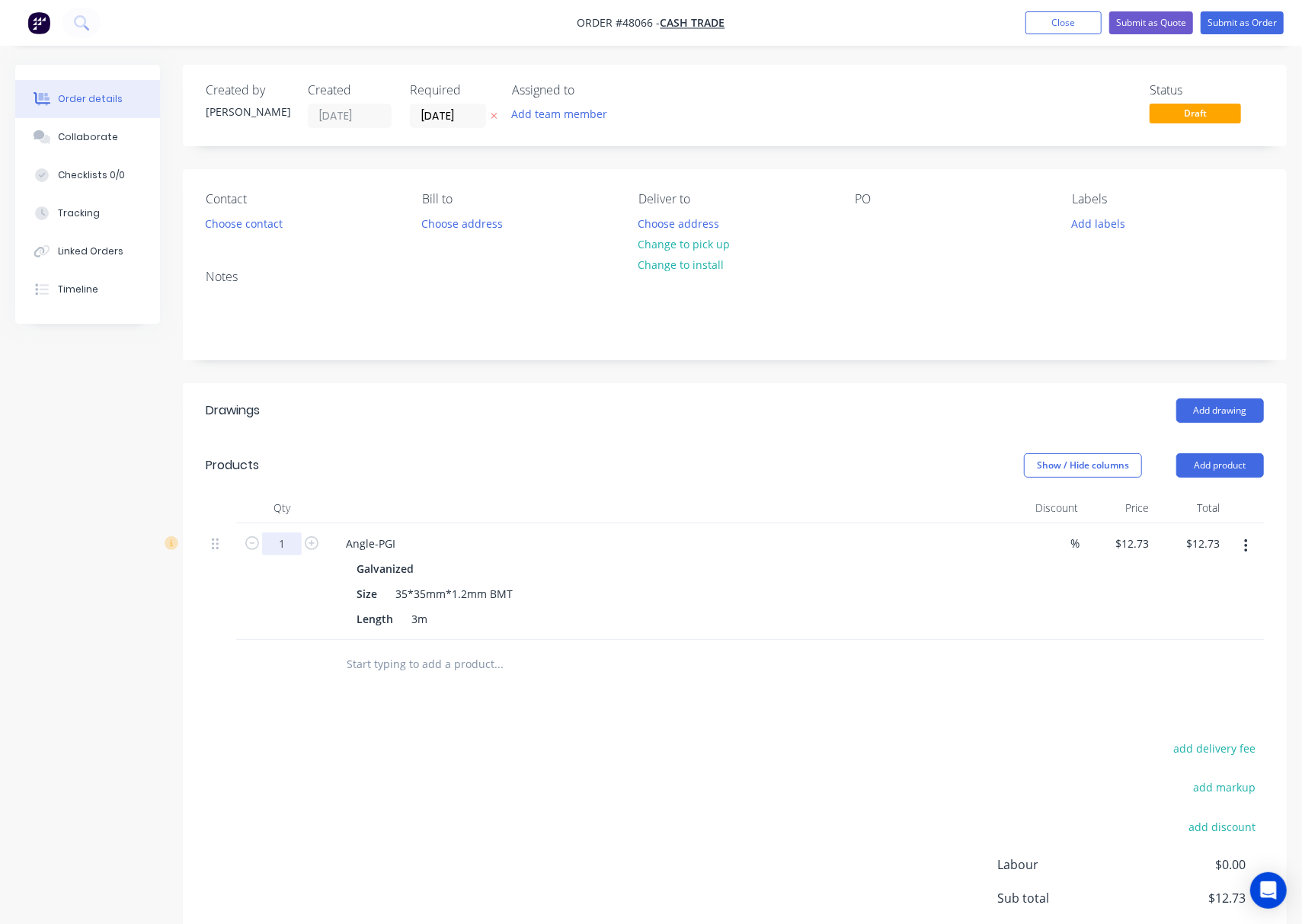
click at [265, 536] on input "1" at bounding box center [282, 543] width 39 height 23
type input "2"
type input "$25.46"
drag, startPoint x: 823, startPoint y: 784, endPoint x: 833, endPoint y: 778, distance: 11.7
click at [833, 780] on div "add delivery fee add markup add discount Labour $0.00 Sub total $12.73 Tax $1.2…" at bounding box center [735, 868] width 1058 height 260
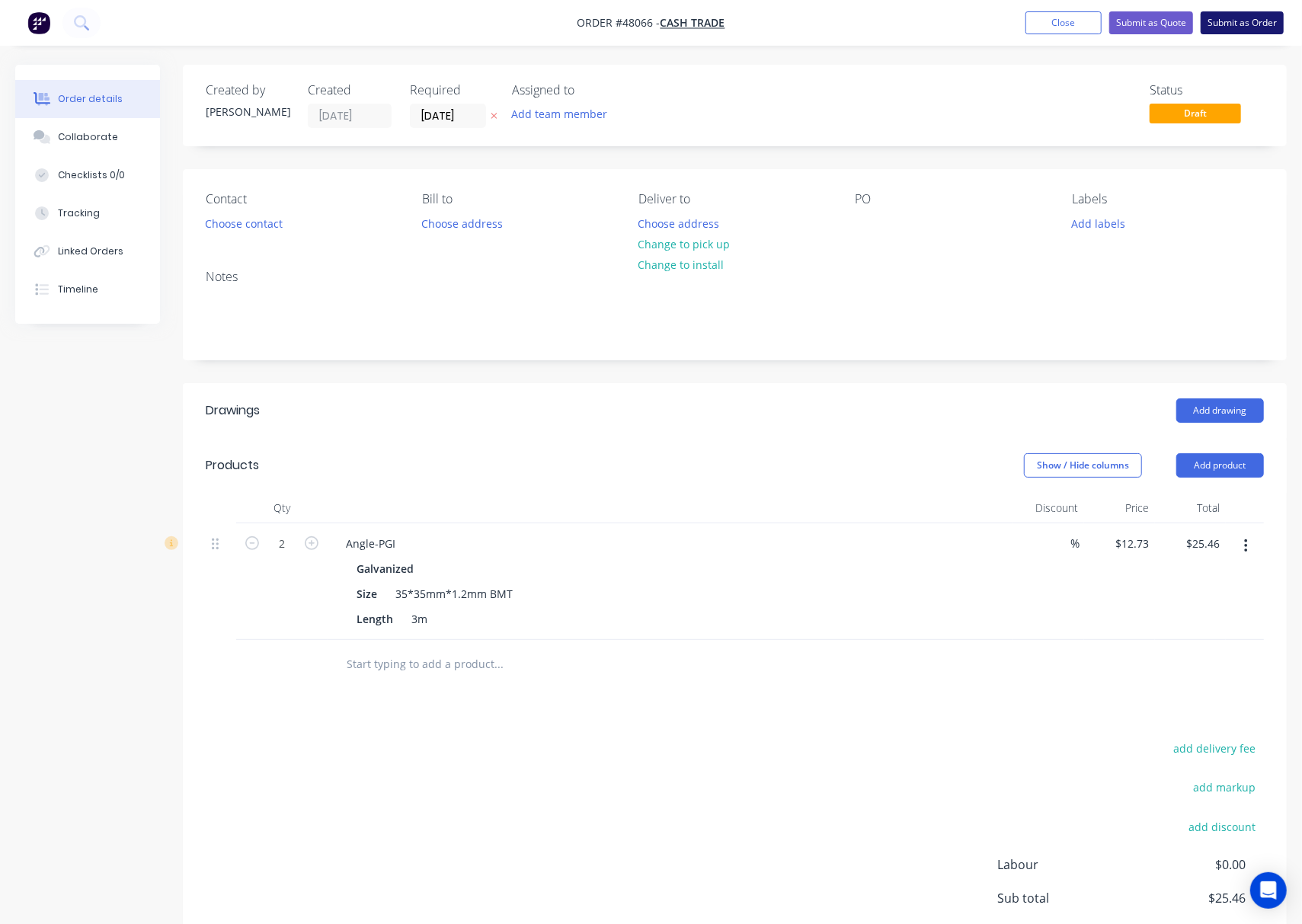
click at [1259, 31] on button "Submit as Order" at bounding box center [1242, 22] width 83 height 23
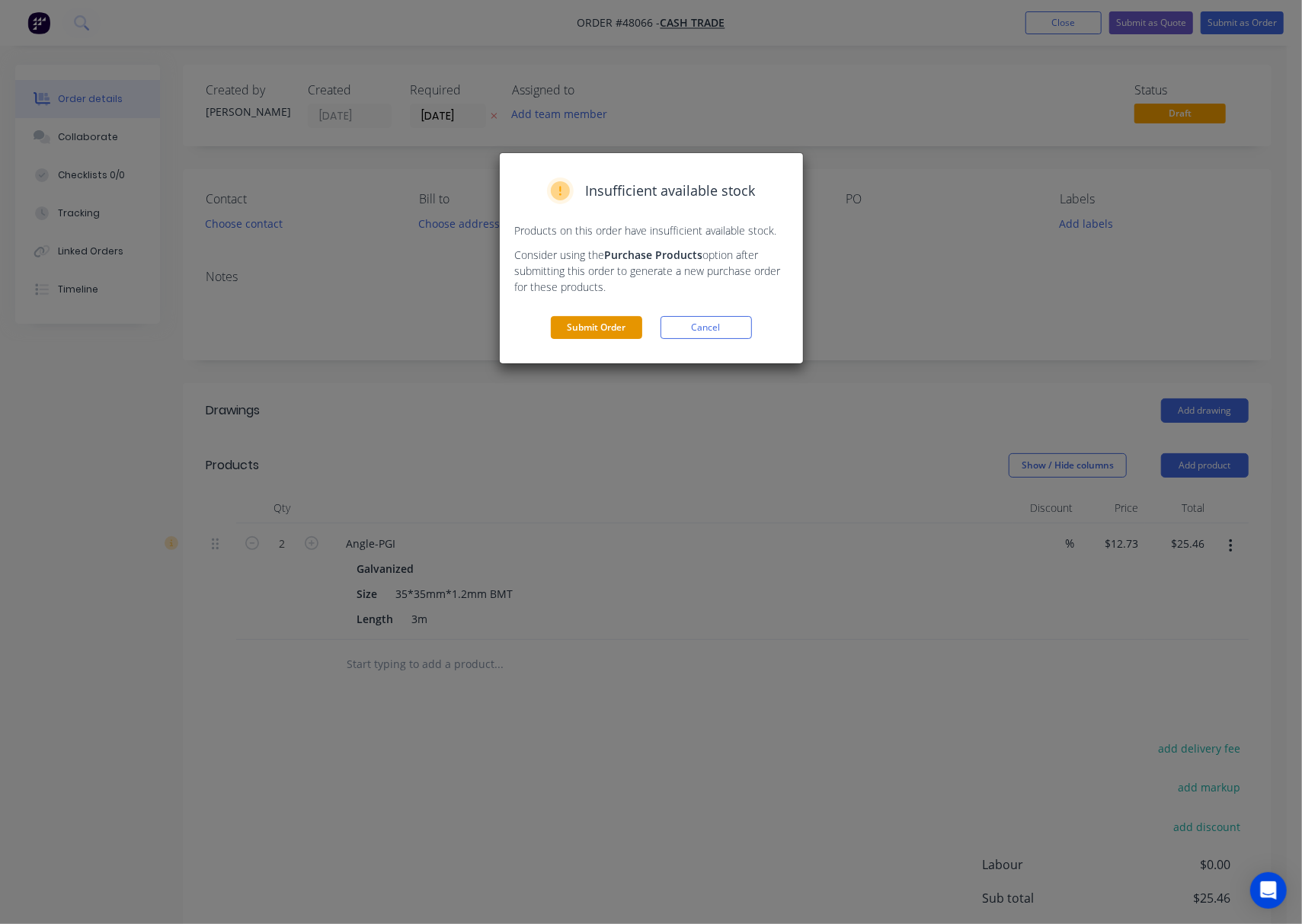
click at [572, 338] on button "Submit Order" at bounding box center [597, 327] width 91 height 23
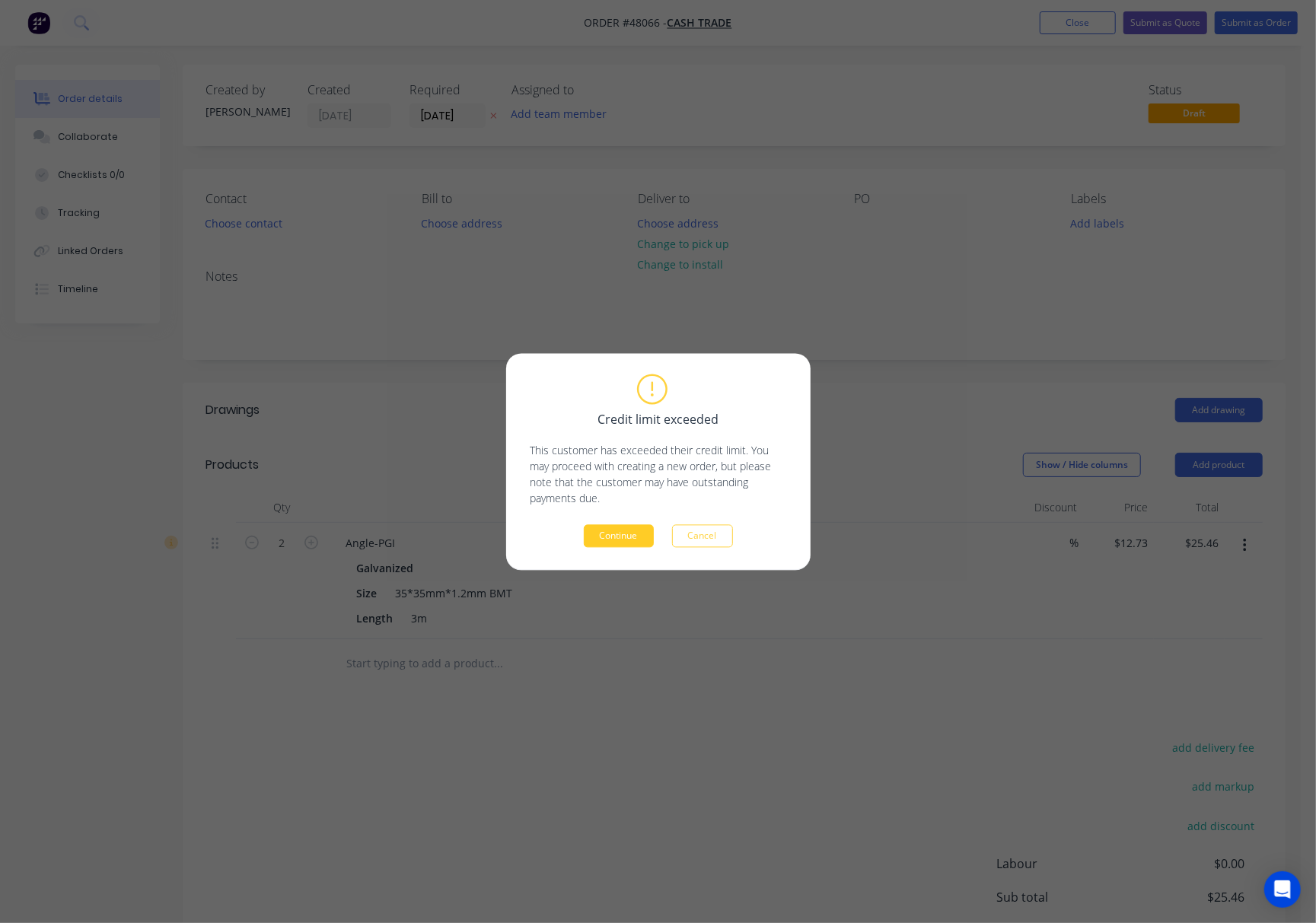
click at [617, 533] on button "Continue" at bounding box center [618, 536] width 70 height 23
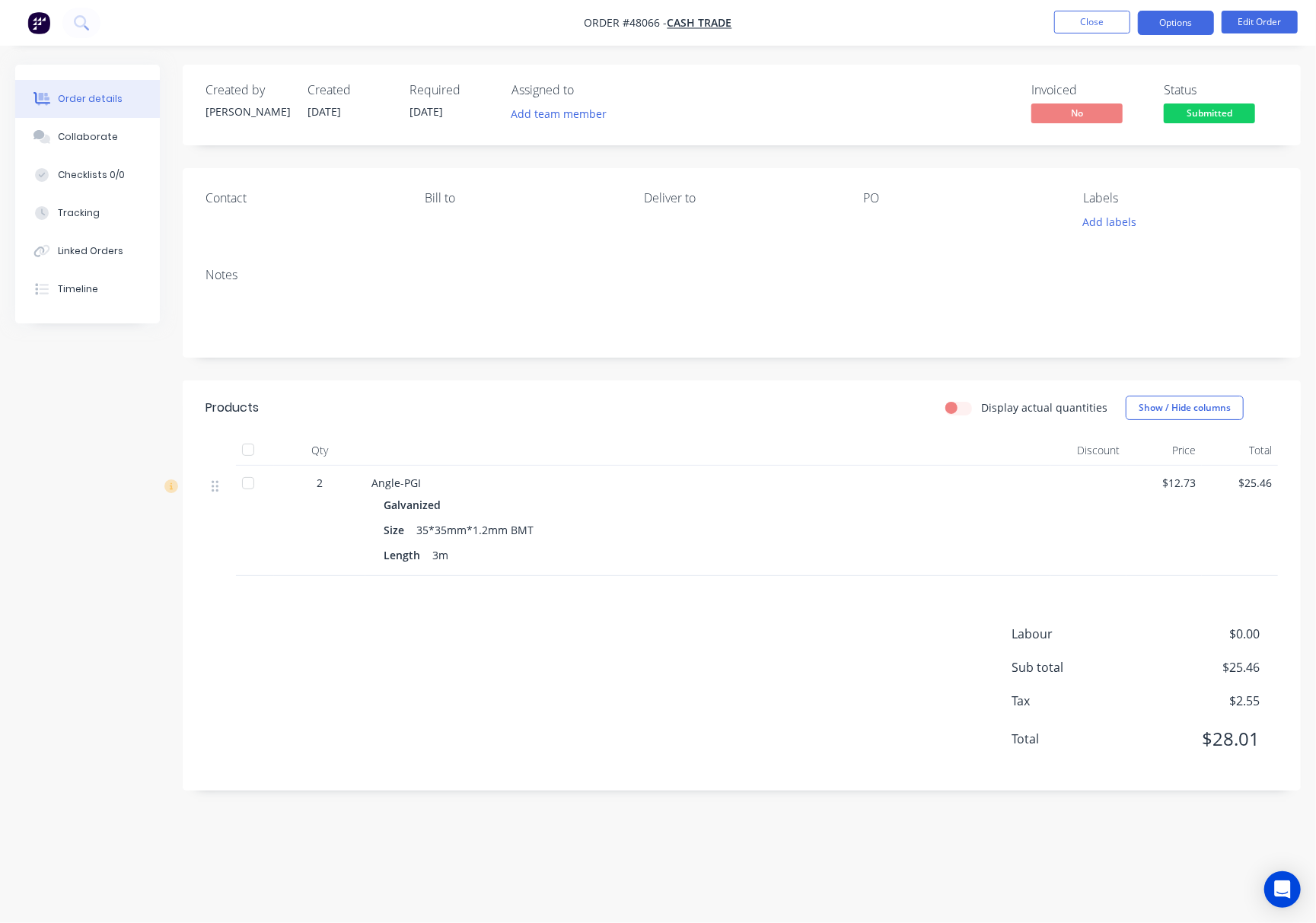
click at [1190, 28] on button "Options" at bounding box center [1176, 23] width 76 height 24
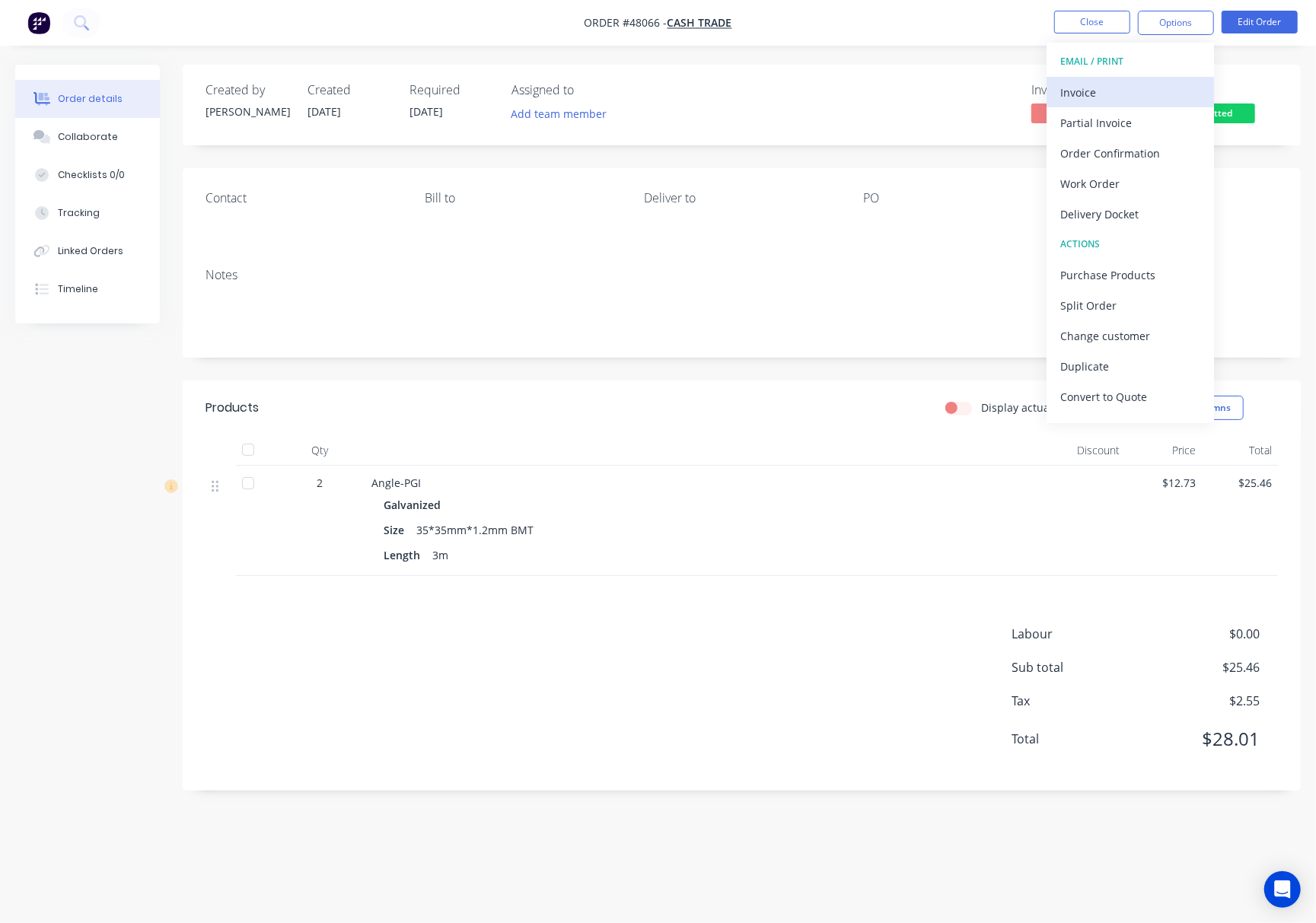
click at [1161, 92] on div "Invoice" at bounding box center [1130, 92] width 140 height 22
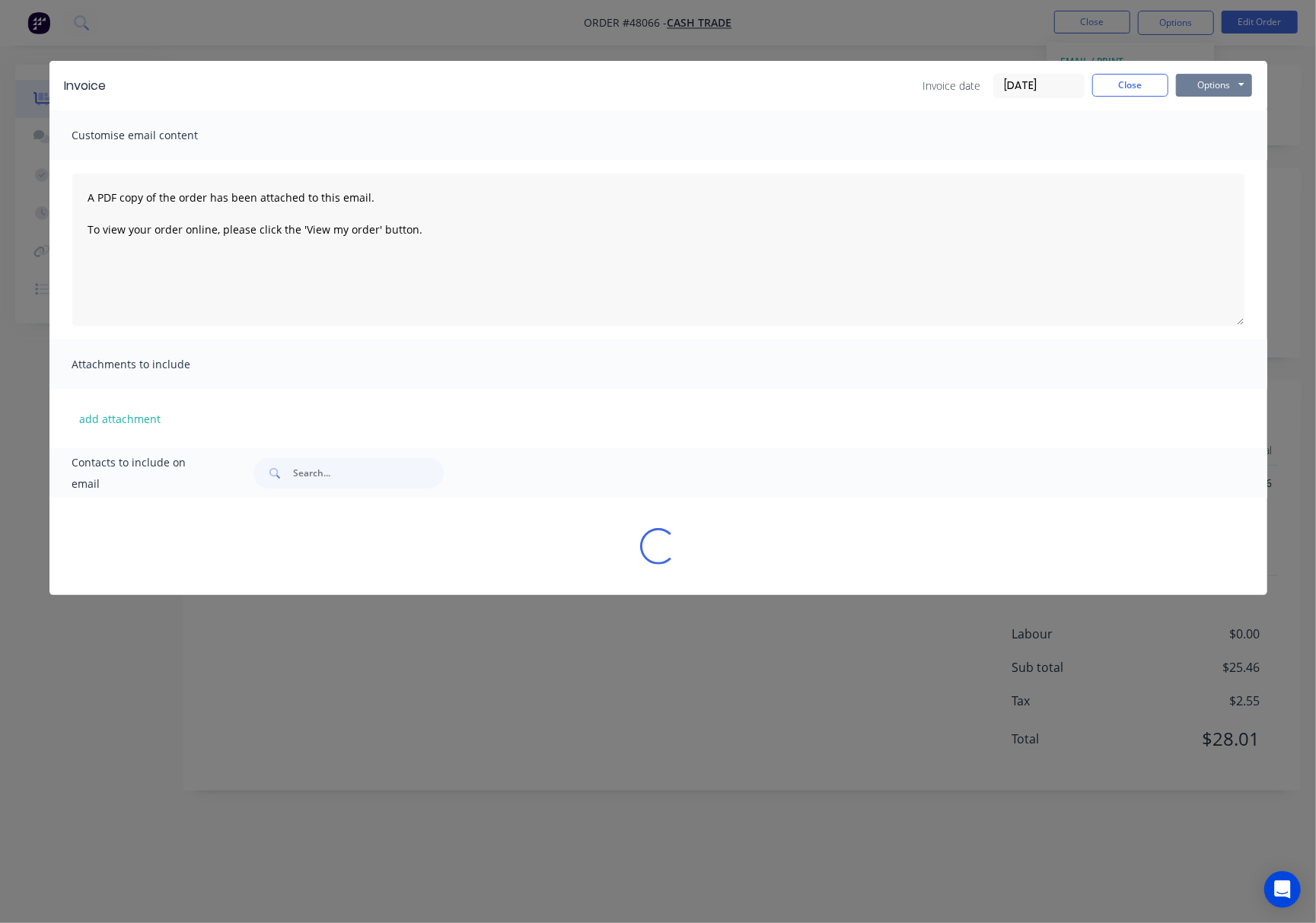
click at [1211, 85] on button "Options" at bounding box center [1214, 85] width 76 height 23
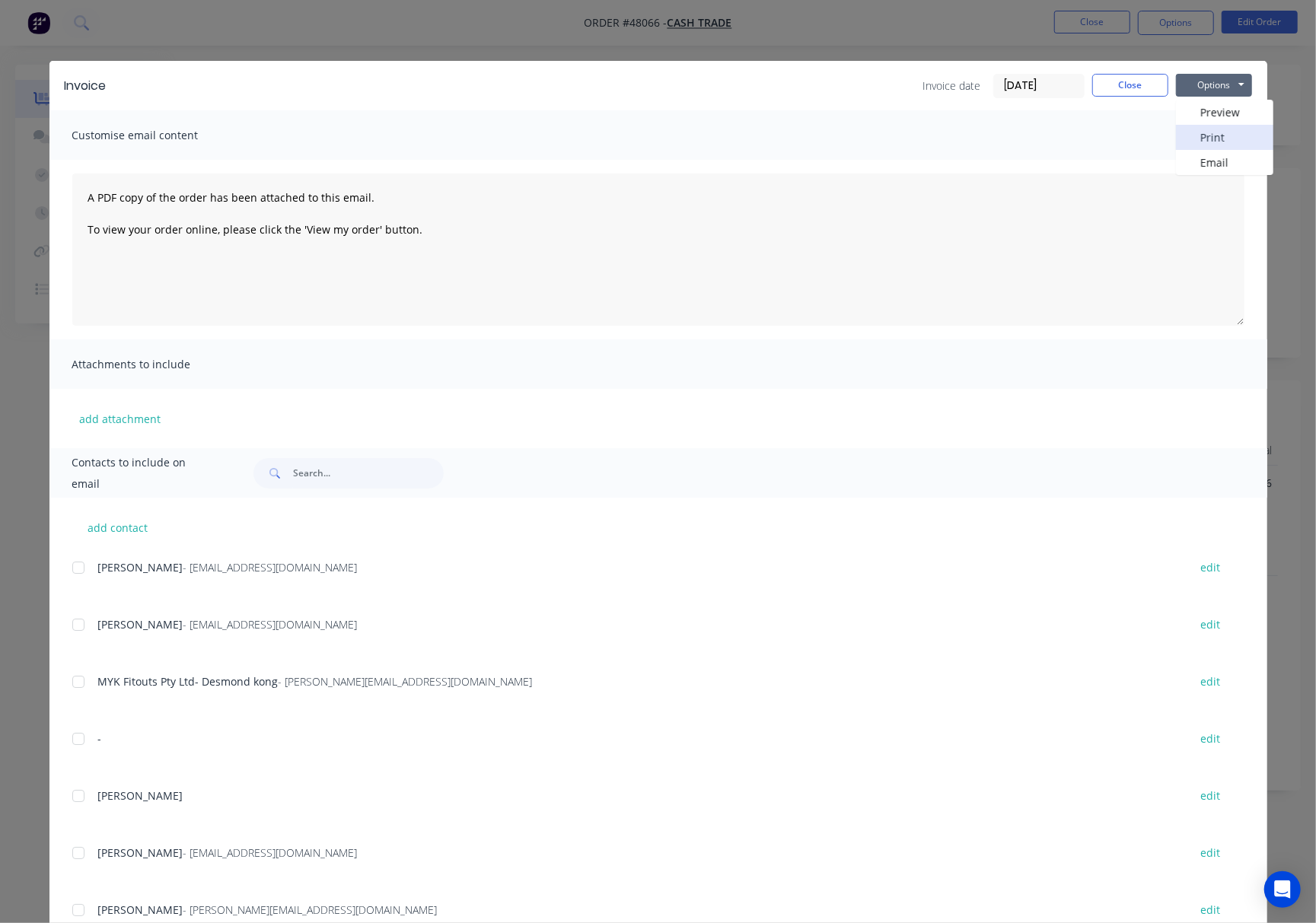
click at [1221, 140] on button "Print" at bounding box center [1225, 137] width 98 height 25
click at [1027, 36] on div "Invoice Invoice date [DATE] Close Options Preview Print Email Customise email c…" at bounding box center [658, 462] width 1316 height 923
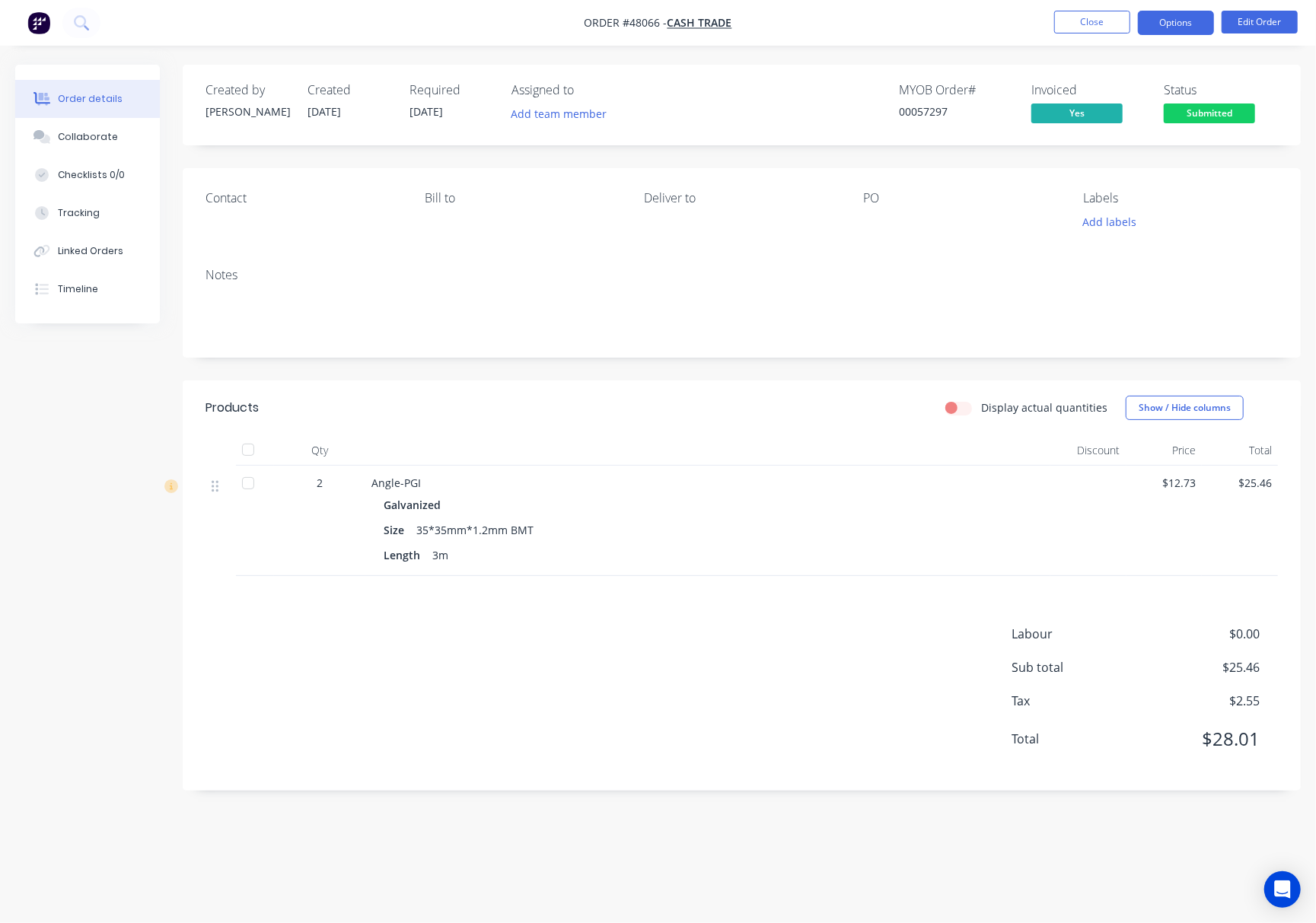
click at [1184, 29] on button "Options" at bounding box center [1176, 23] width 76 height 24
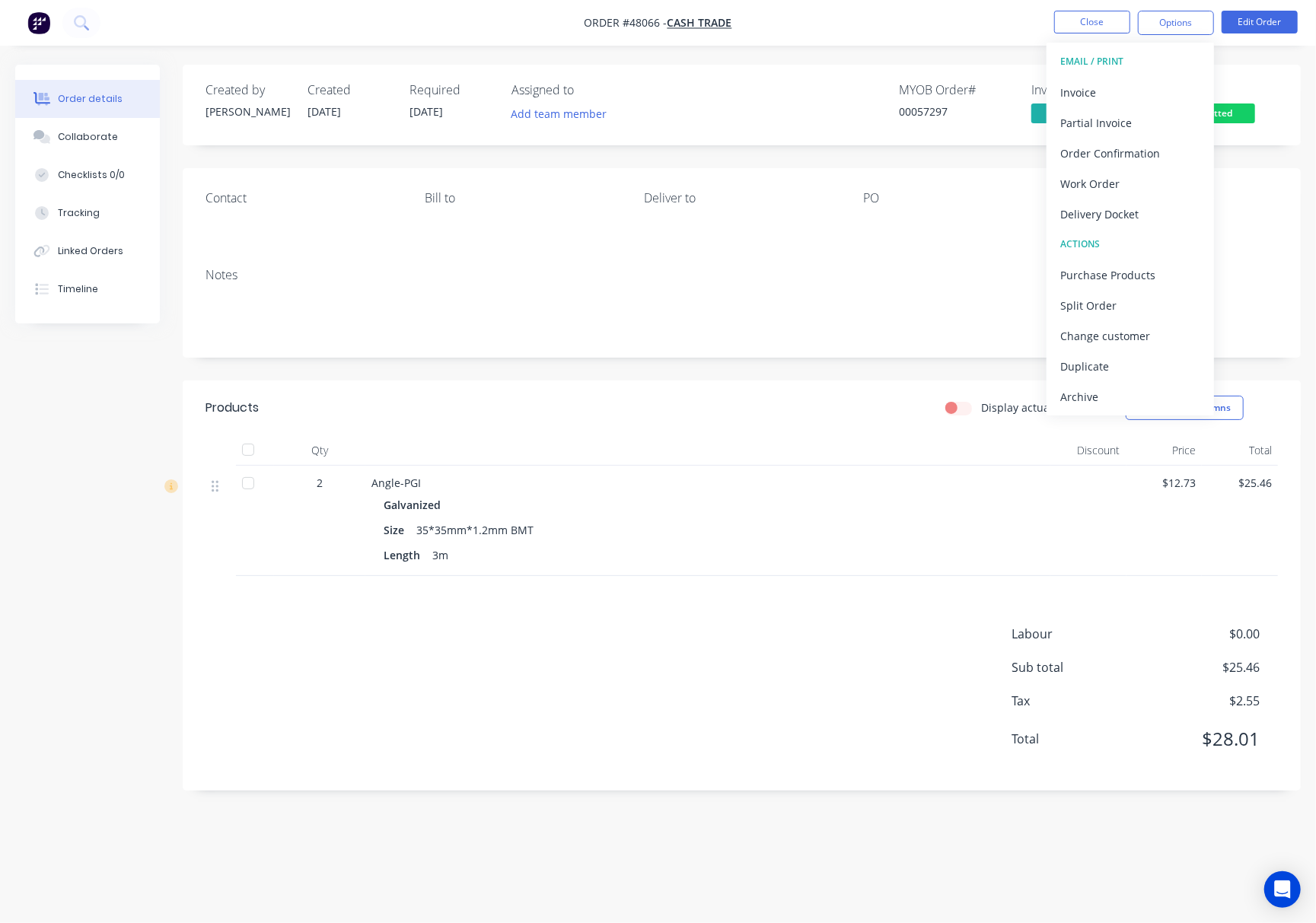
click at [1133, 210] on div "Delivery Docket" at bounding box center [1130, 214] width 140 height 22
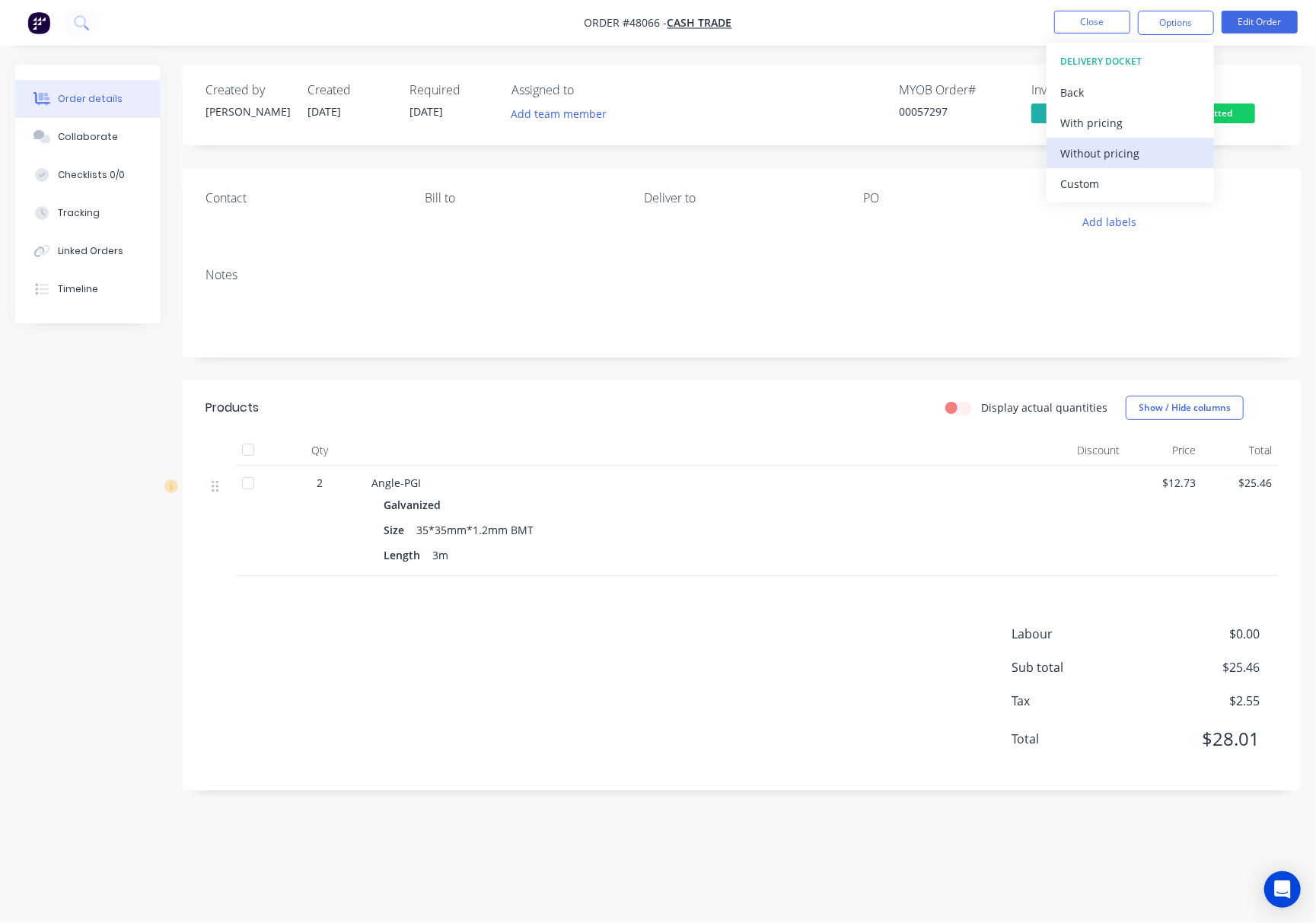
click at [1152, 156] on div "Without pricing" at bounding box center [1130, 154] width 140 height 22
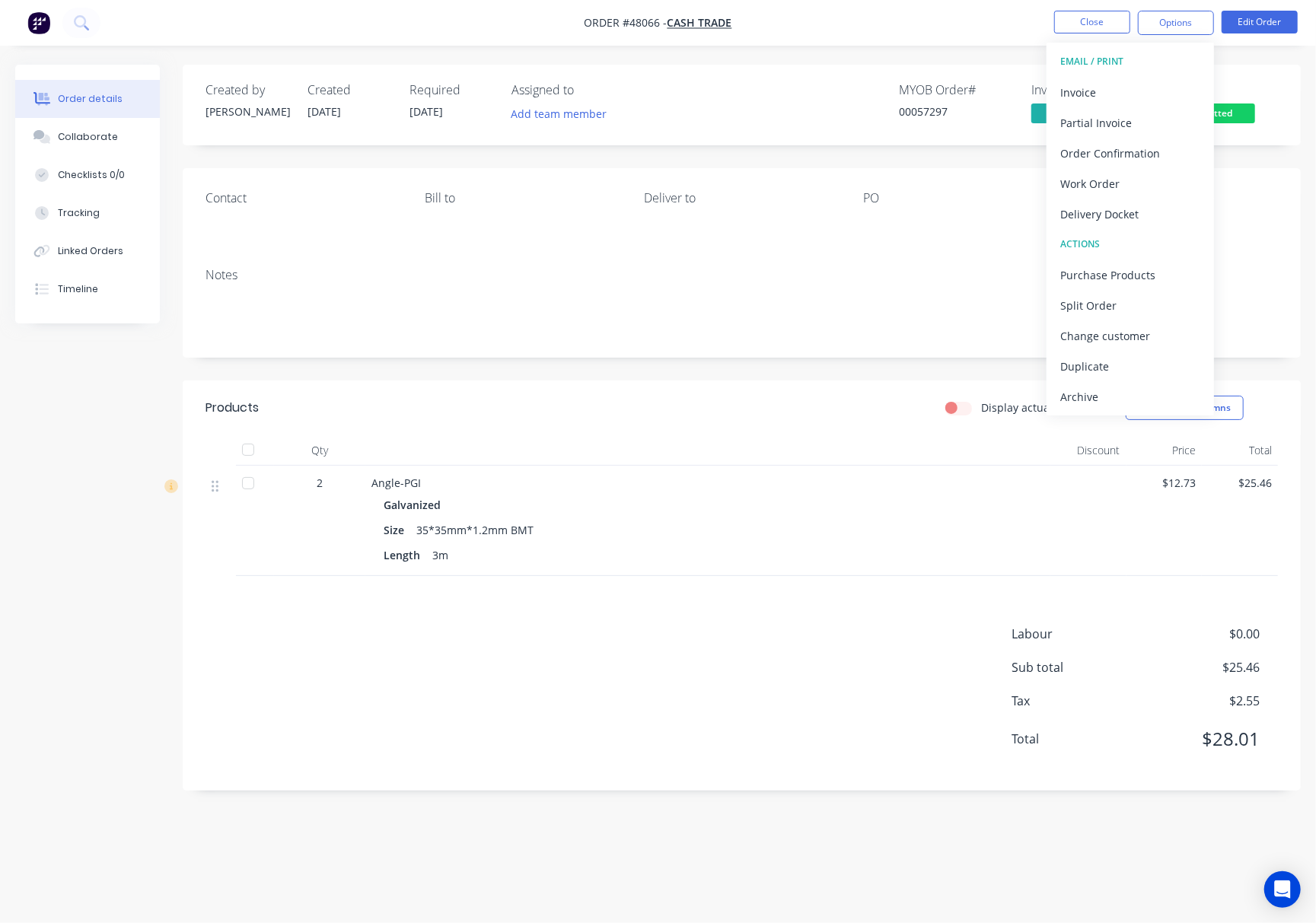
click at [935, 242] on div "Contact [PERSON_NAME] to Deliver to PO Labels Add labels" at bounding box center [741, 212] width 1118 height 87
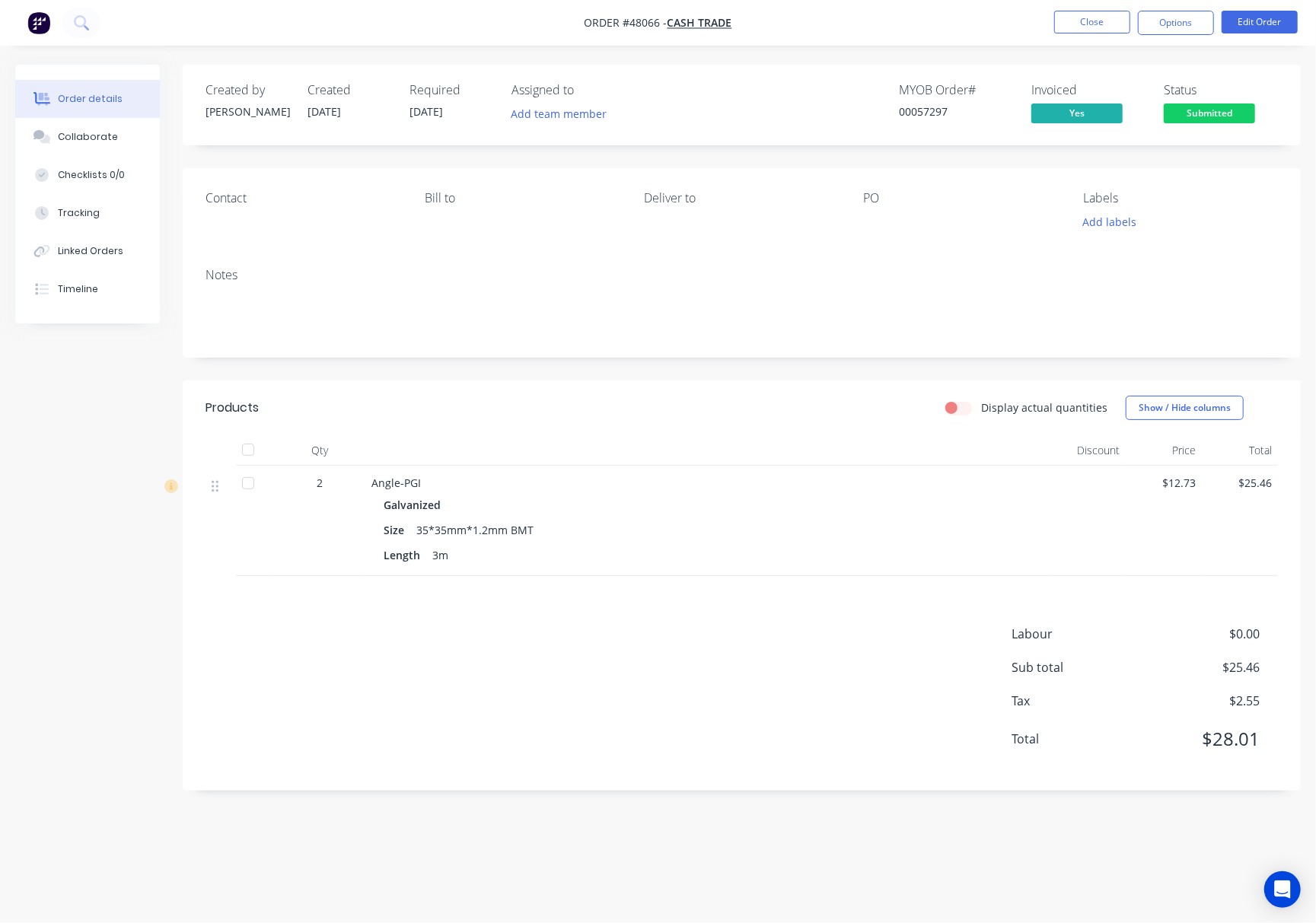
click at [1243, 114] on span "Submitted" at bounding box center [1209, 113] width 91 height 19
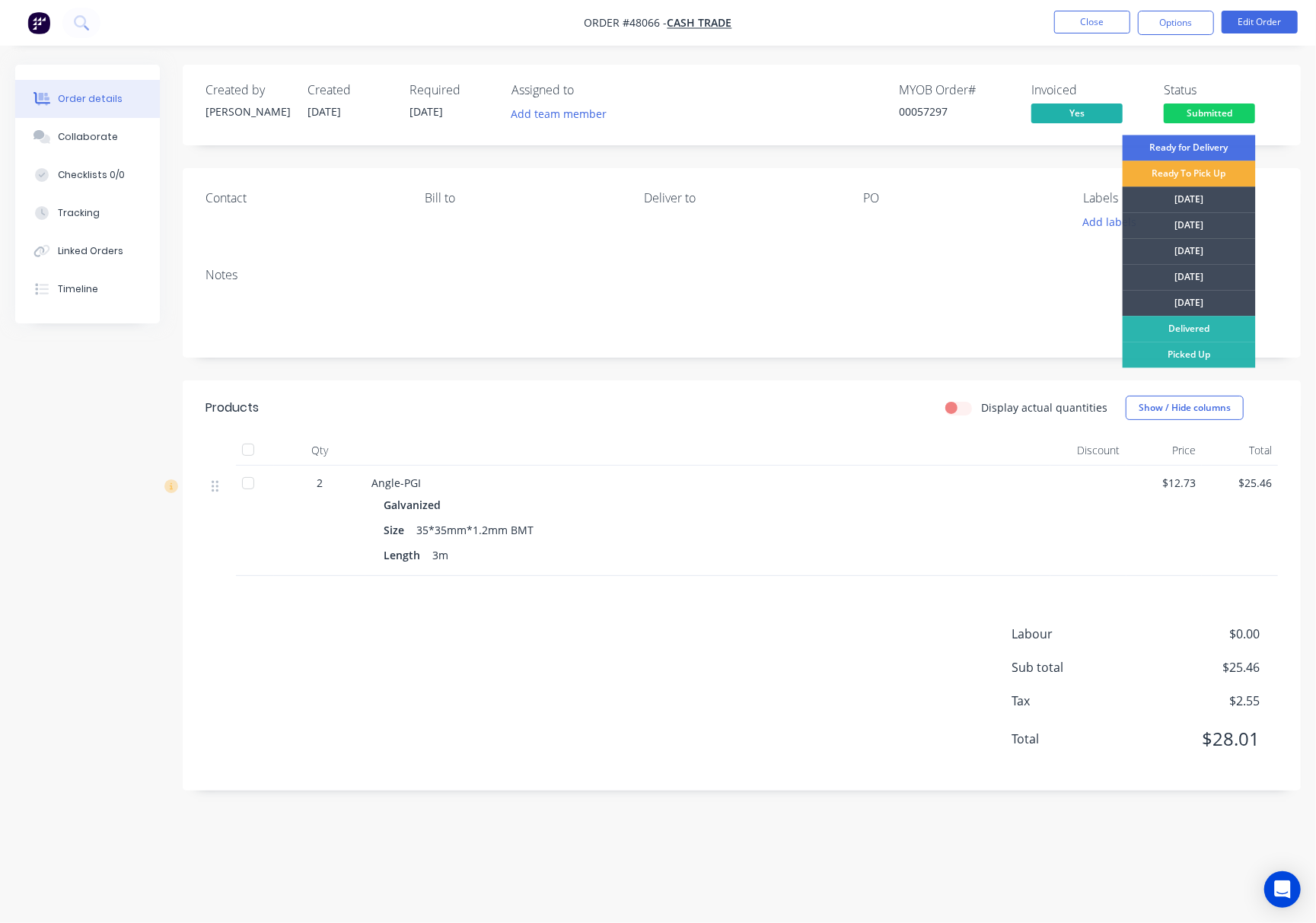
click at [1224, 357] on div "Picked Up" at bounding box center [1188, 354] width 133 height 26
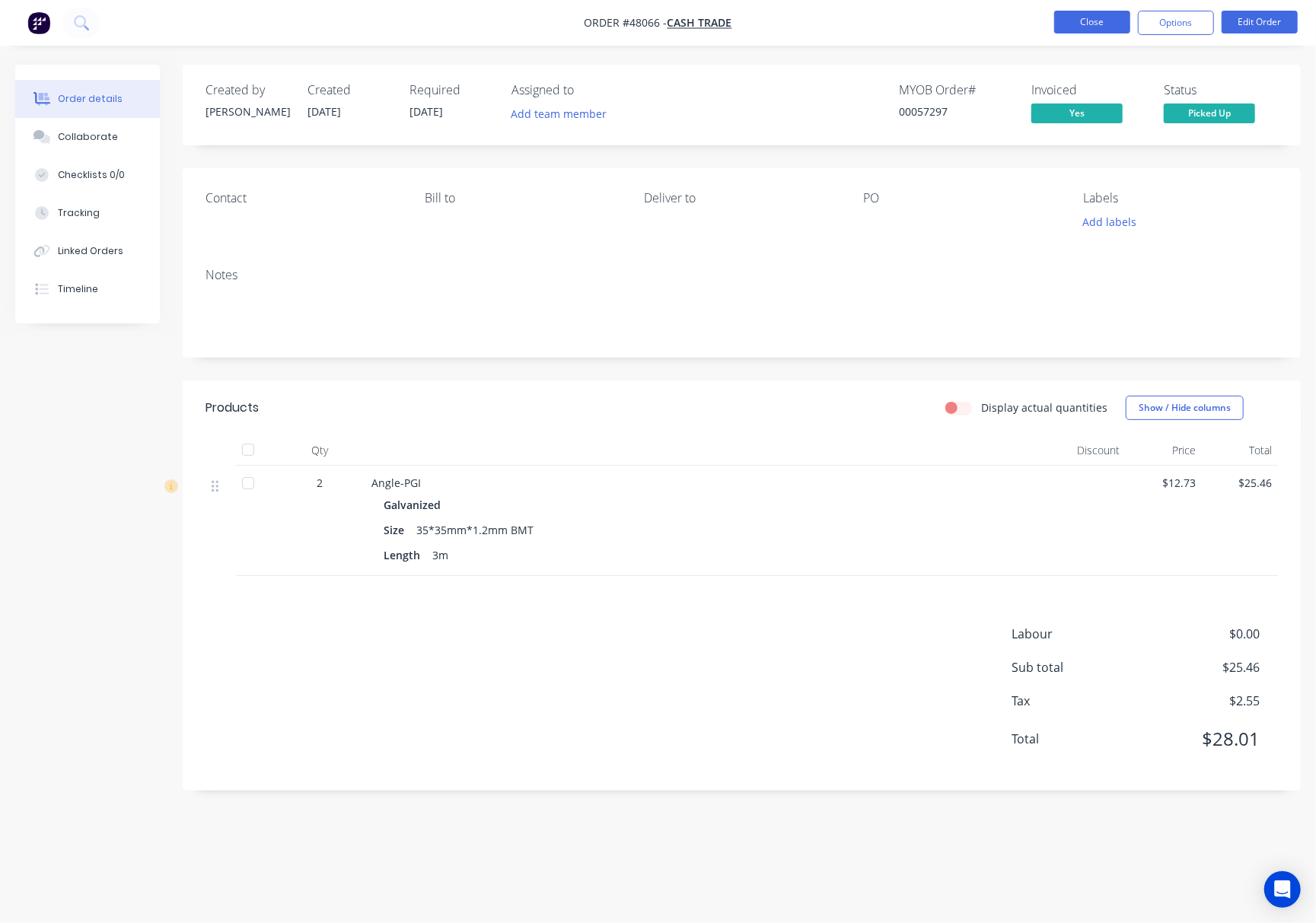
click at [1090, 25] on button "Close" at bounding box center [1092, 22] width 76 height 23
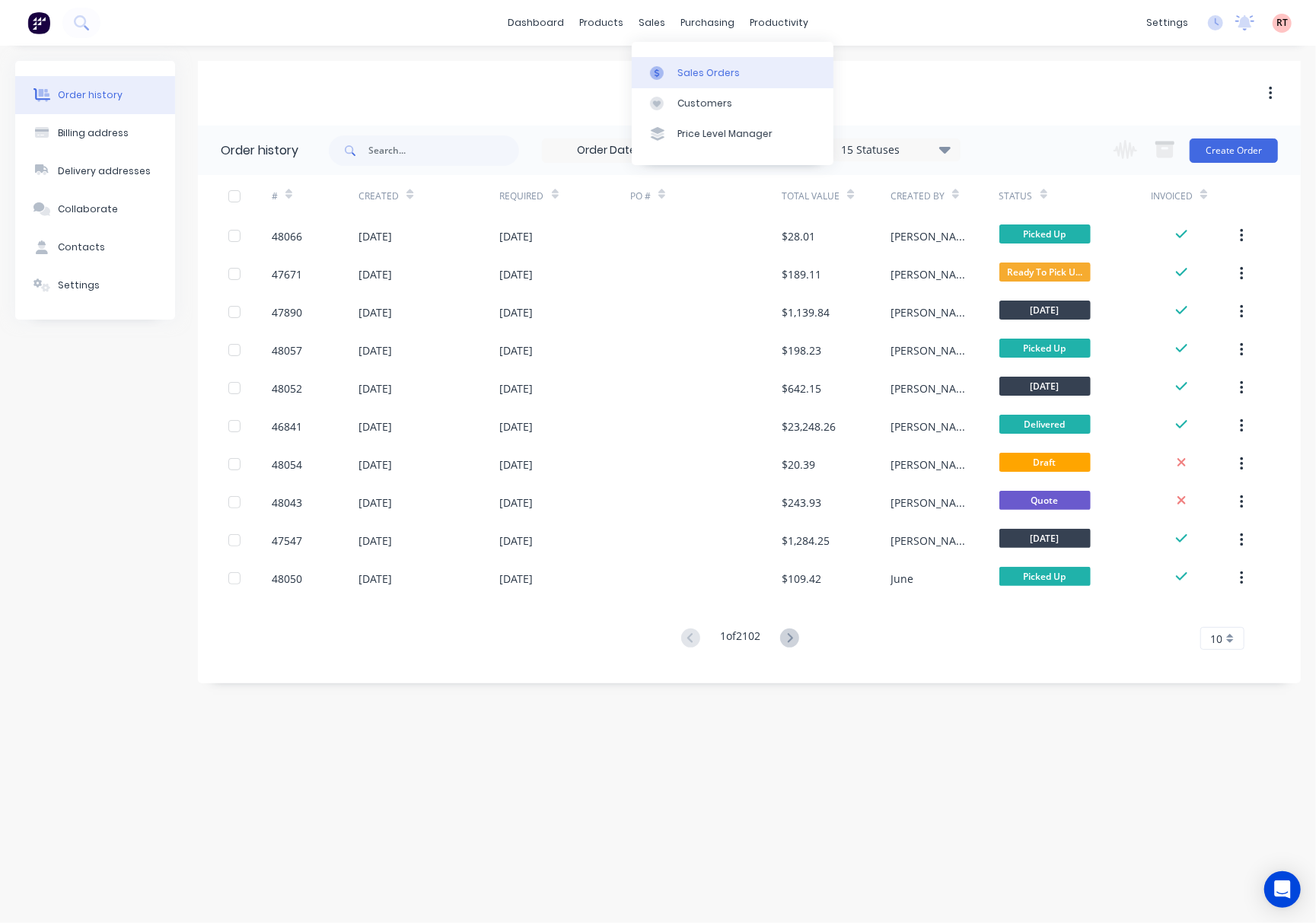
click at [714, 70] on div "Sales Orders" at bounding box center [708, 72] width 62 height 13
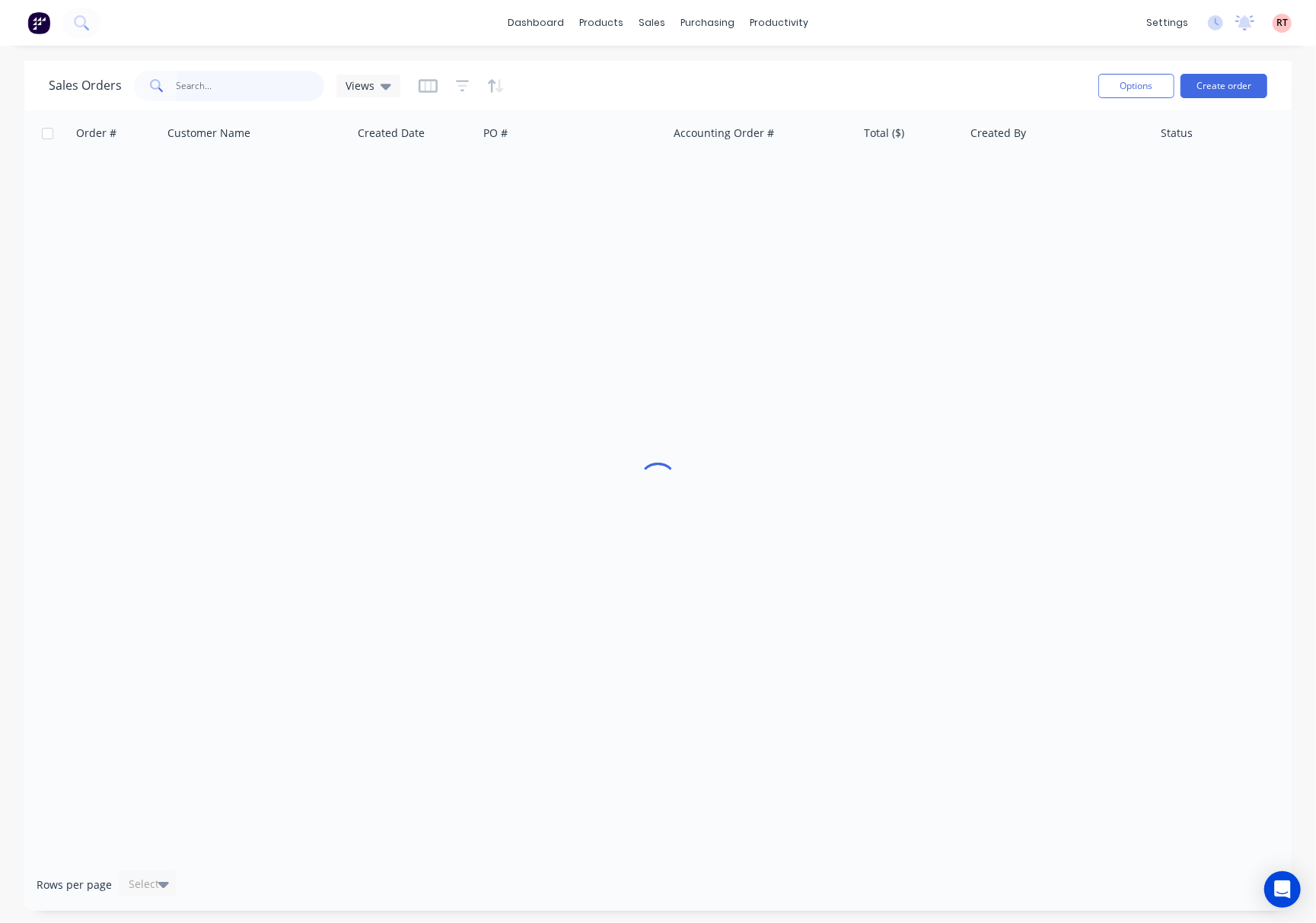
click at [237, 92] on input "text" at bounding box center [250, 86] width 148 height 31
type input "47705"
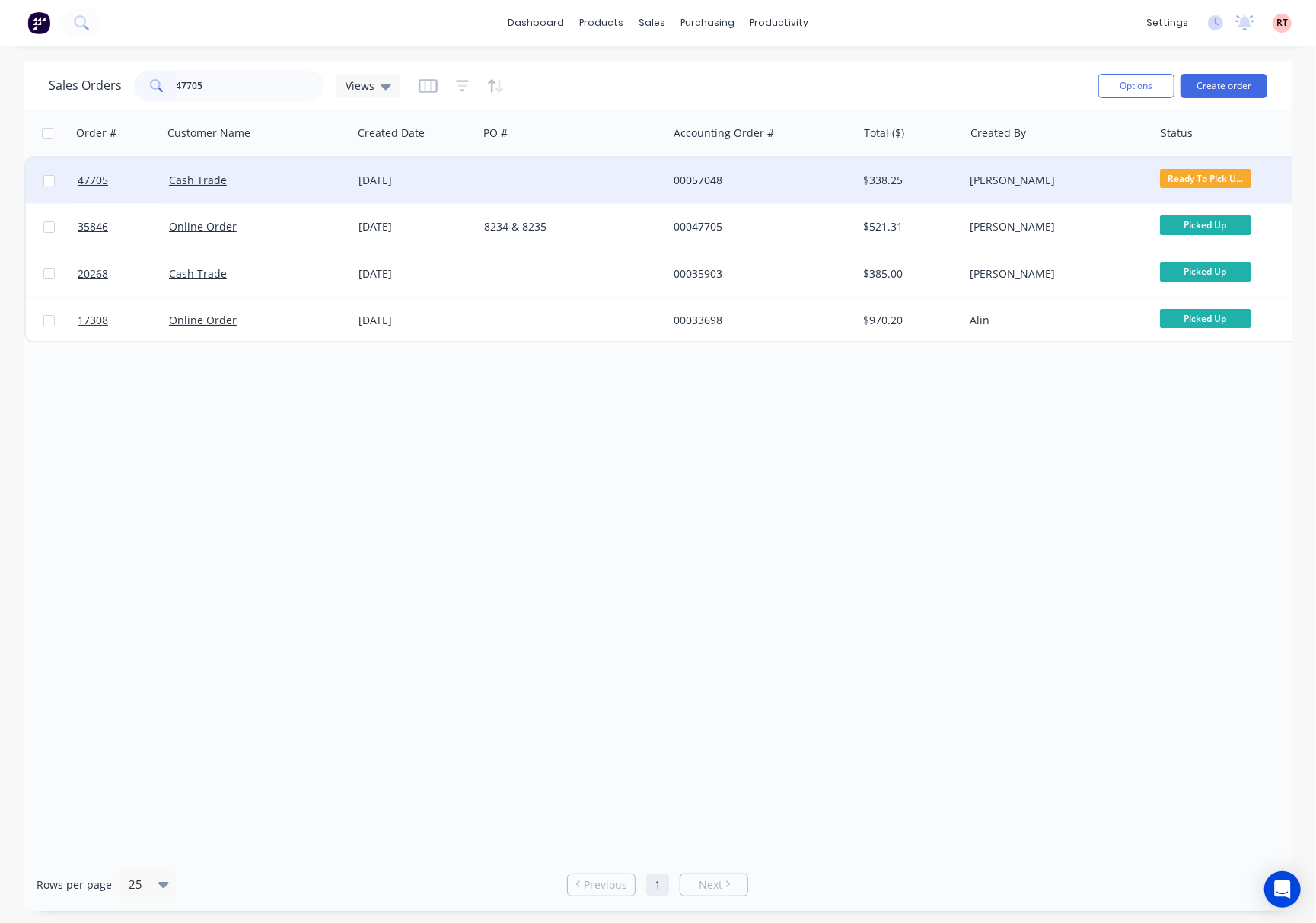
click at [634, 178] on div at bounding box center [573, 180] width 190 height 46
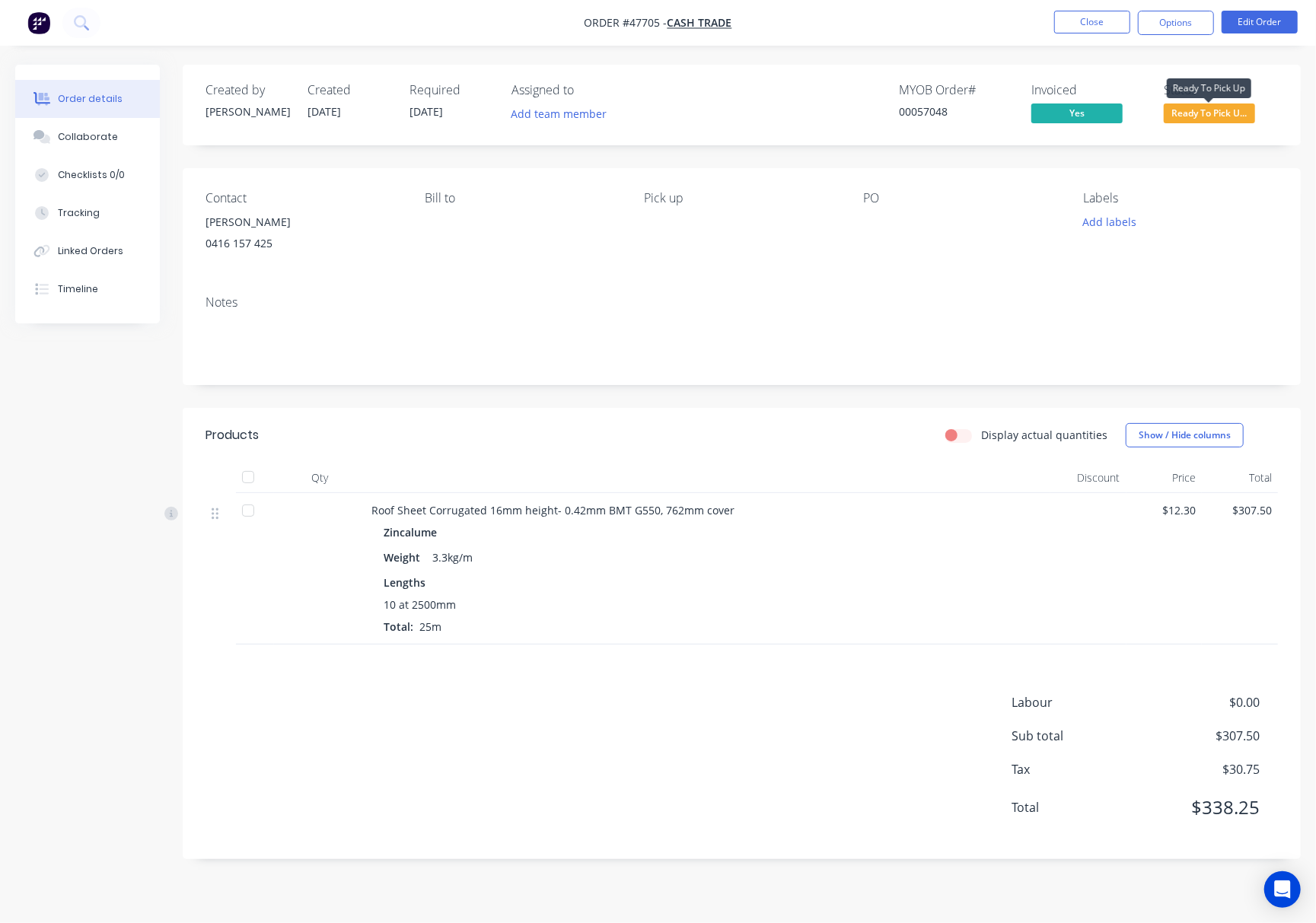
click at [1230, 113] on span "Ready To Pick U..." at bounding box center [1209, 113] width 91 height 19
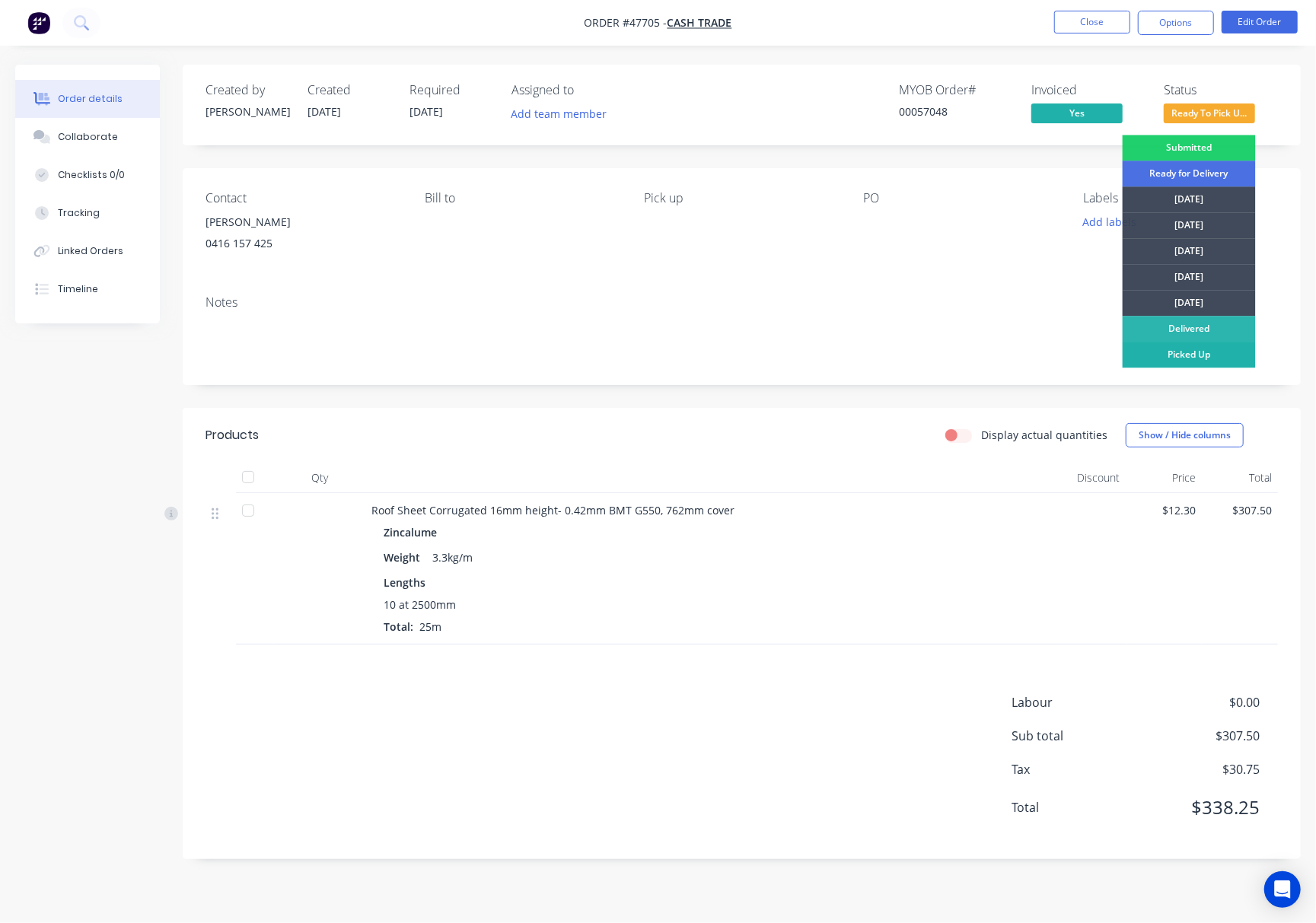
click at [1211, 351] on div "Picked Up" at bounding box center [1188, 354] width 133 height 26
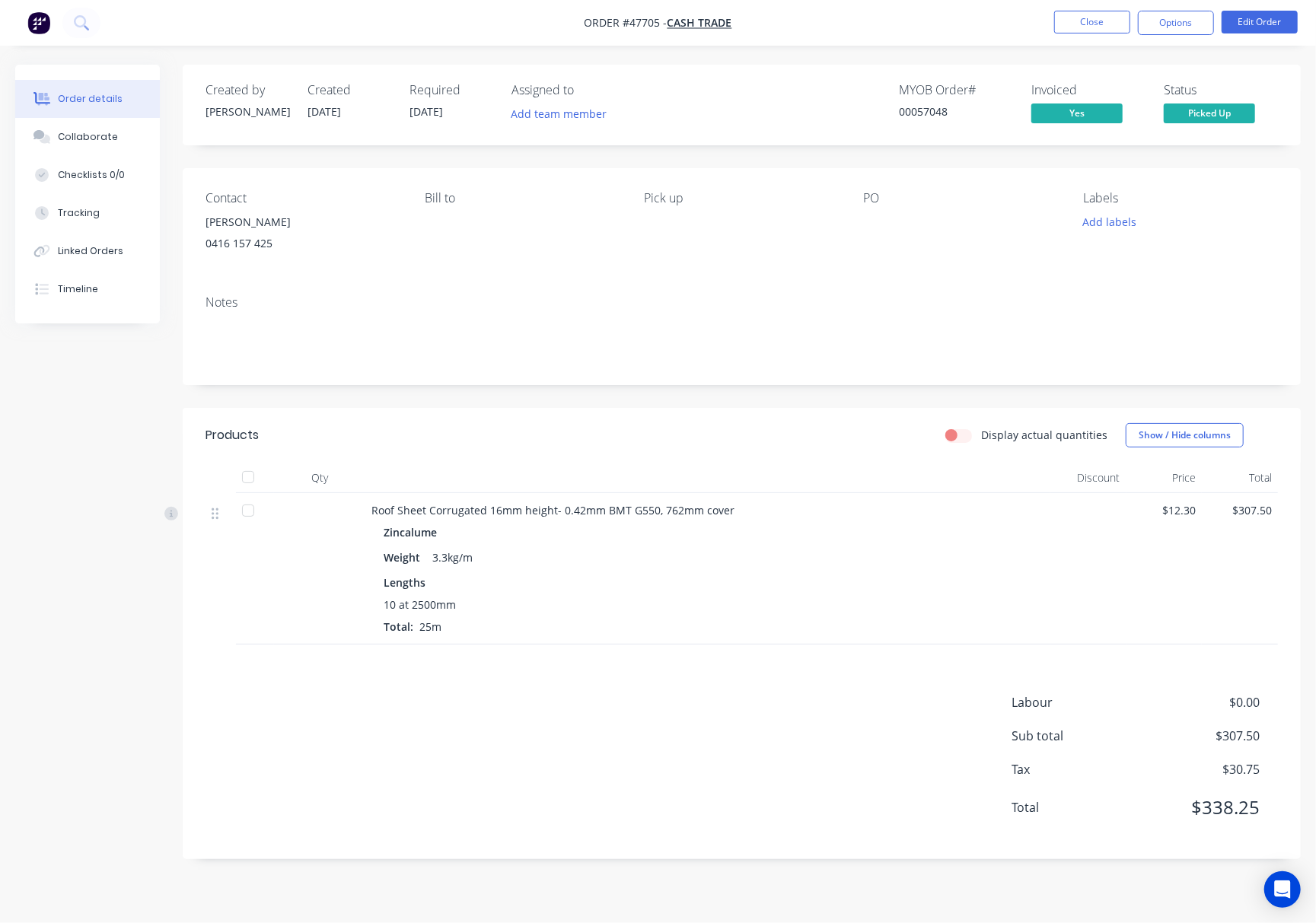
drag, startPoint x: 741, startPoint y: 109, endPoint x: 871, endPoint y: 80, distance: 133.2
click at [758, 106] on div "MYOB Order # 00057048 Invoiced Yes Status Picked Up" at bounding box center [971, 105] width 614 height 44
click at [1095, 28] on button "Close" at bounding box center [1092, 22] width 76 height 23
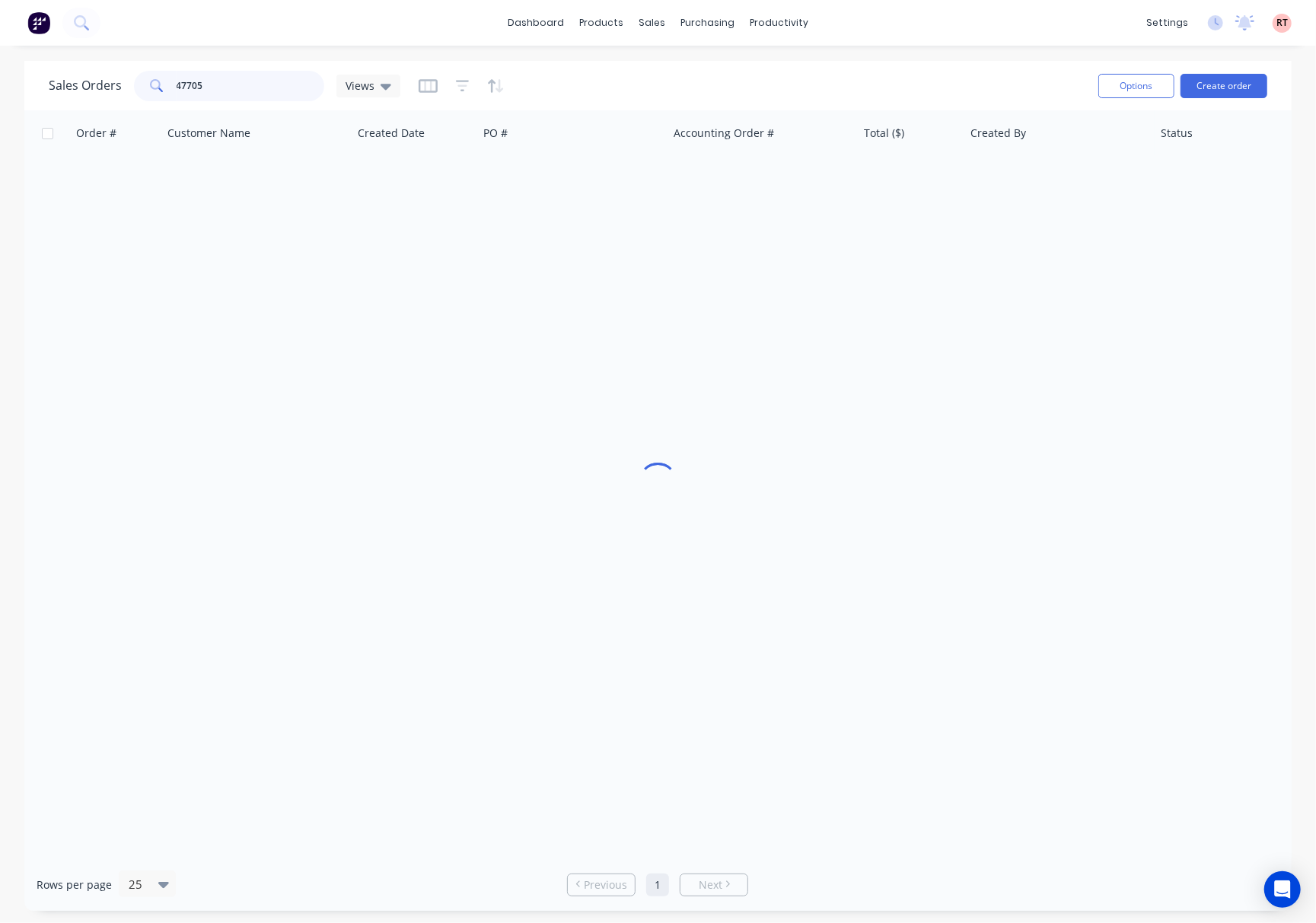
drag, startPoint x: 265, startPoint y: 83, endPoint x: 83, endPoint y: 91, distance: 182.2
click at [92, 91] on div "Sales Orders 47705 Views" at bounding box center [224, 86] width 351 height 31
type input "47993"
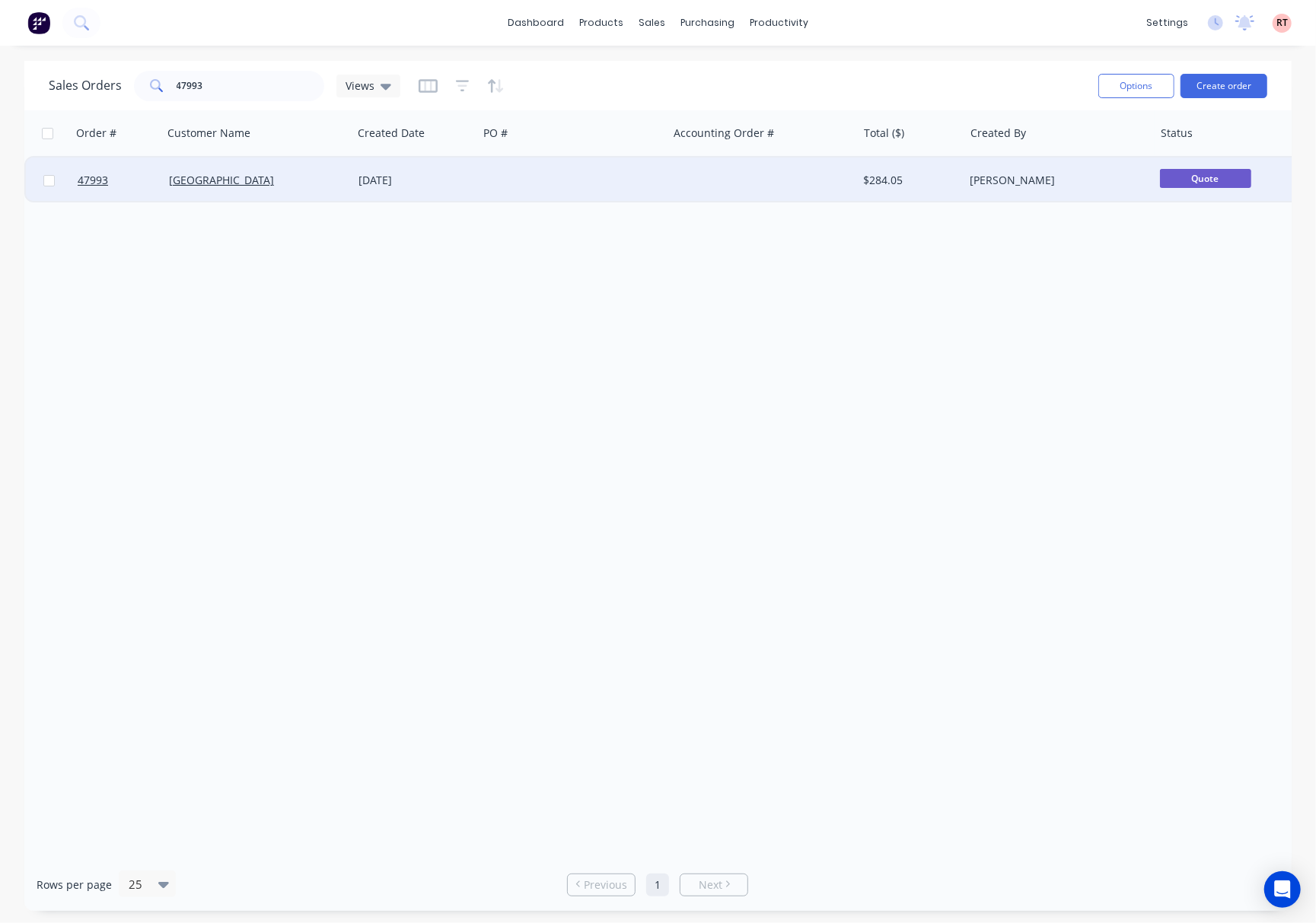
click at [312, 177] on div "[GEOGRAPHIC_DATA]" at bounding box center [254, 180] width 169 height 15
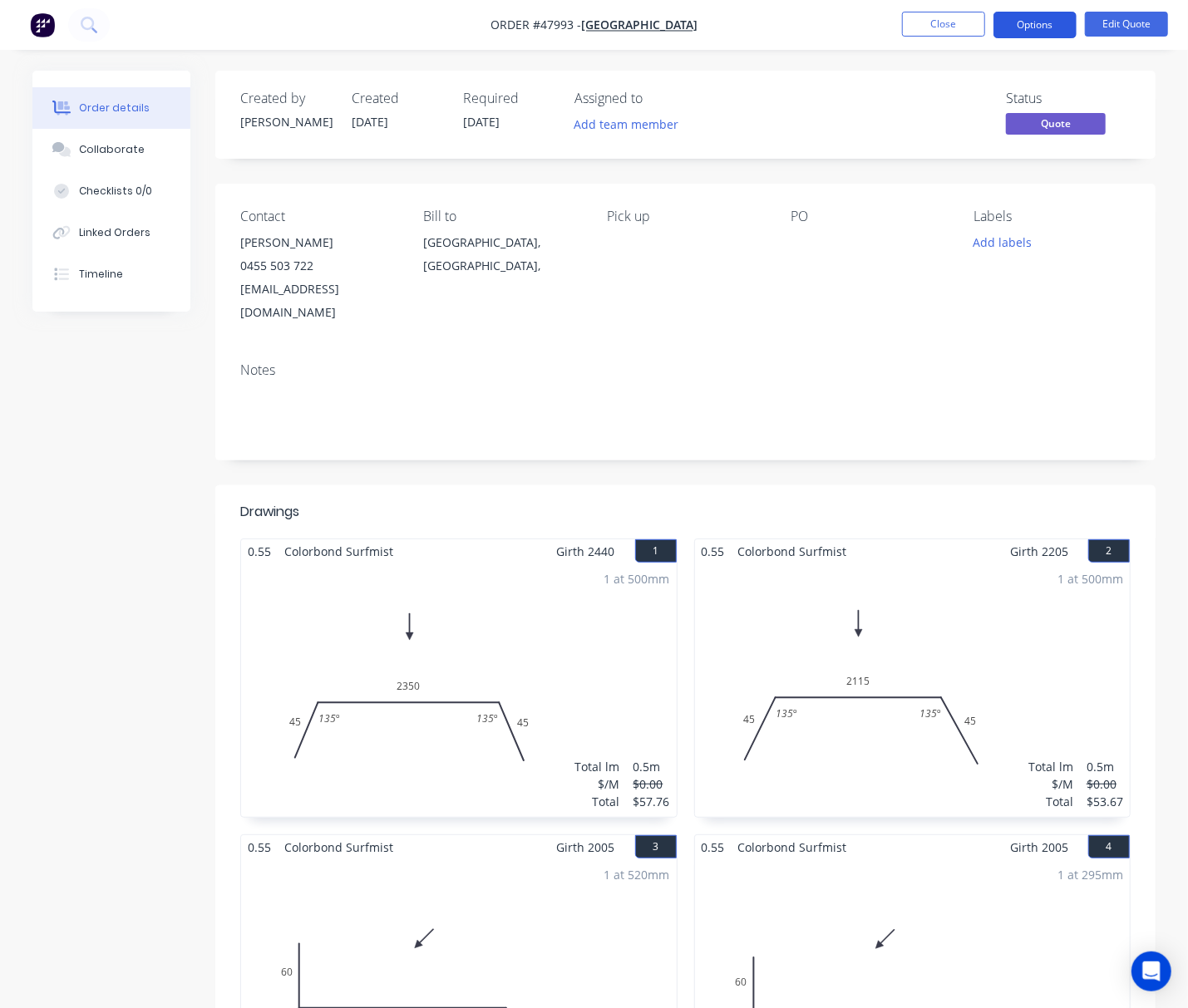
click at [1046, 22] on button "Options" at bounding box center [1035, 25] width 83 height 27
click at [816, 35] on nav "Order #47993 - Prime West Building Close Options Edit Quote" at bounding box center [594, 25] width 1188 height 50
click at [1035, 24] on button "Options" at bounding box center [1035, 25] width 83 height 27
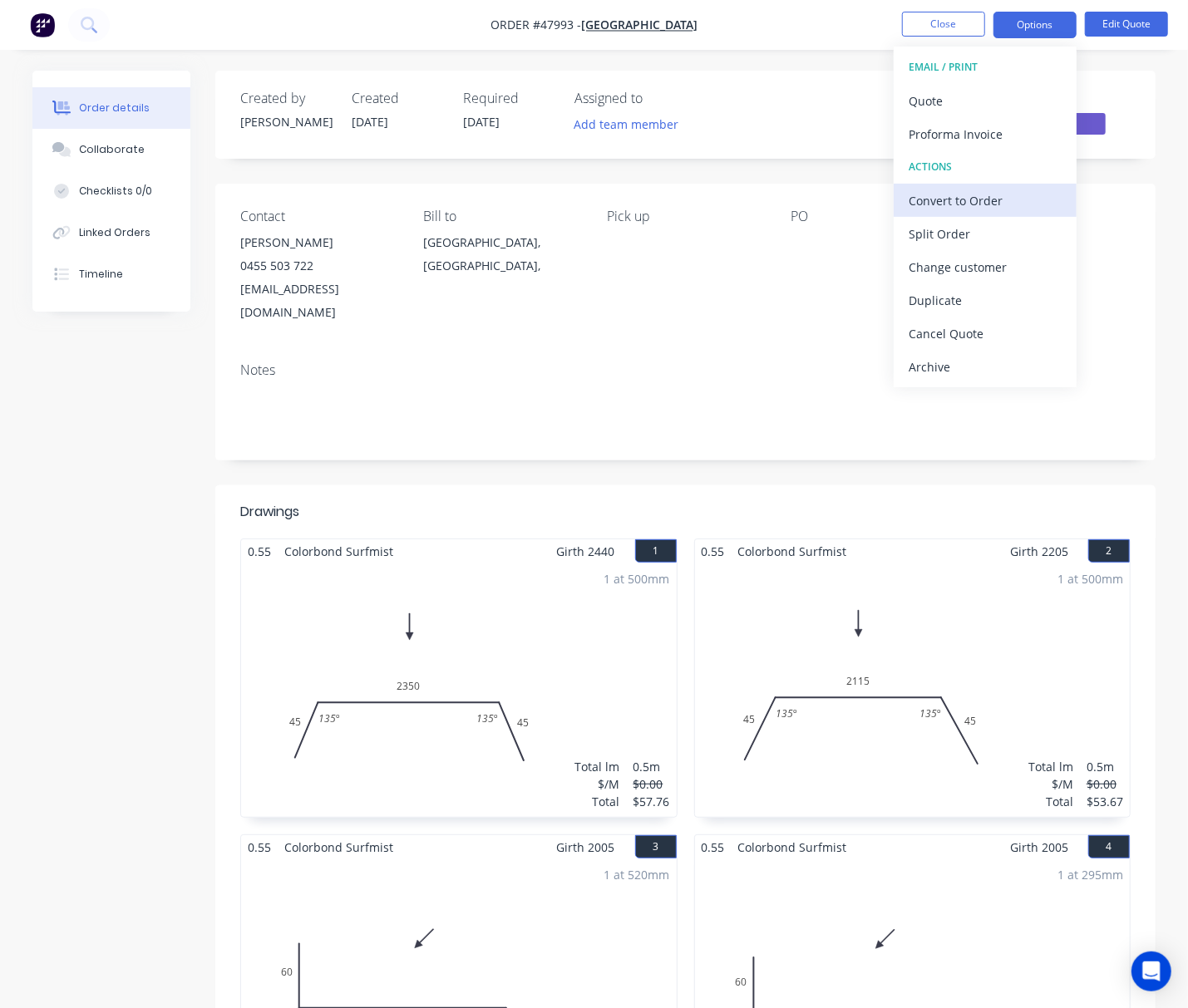
click at [998, 191] on div "Convert to Order" at bounding box center [985, 200] width 153 height 24
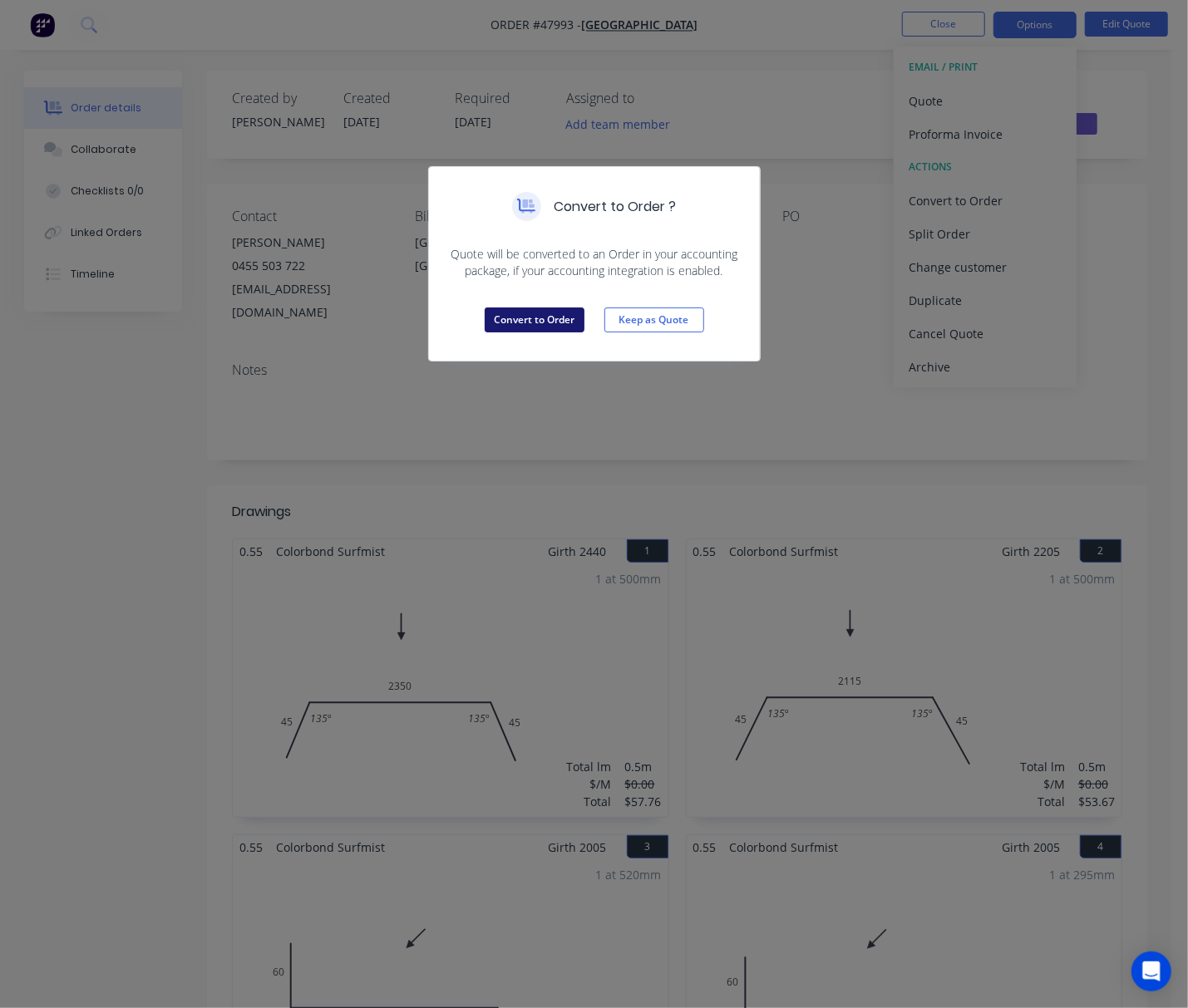
click at [532, 328] on button "Convert to Order" at bounding box center [534, 320] width 100 height 25
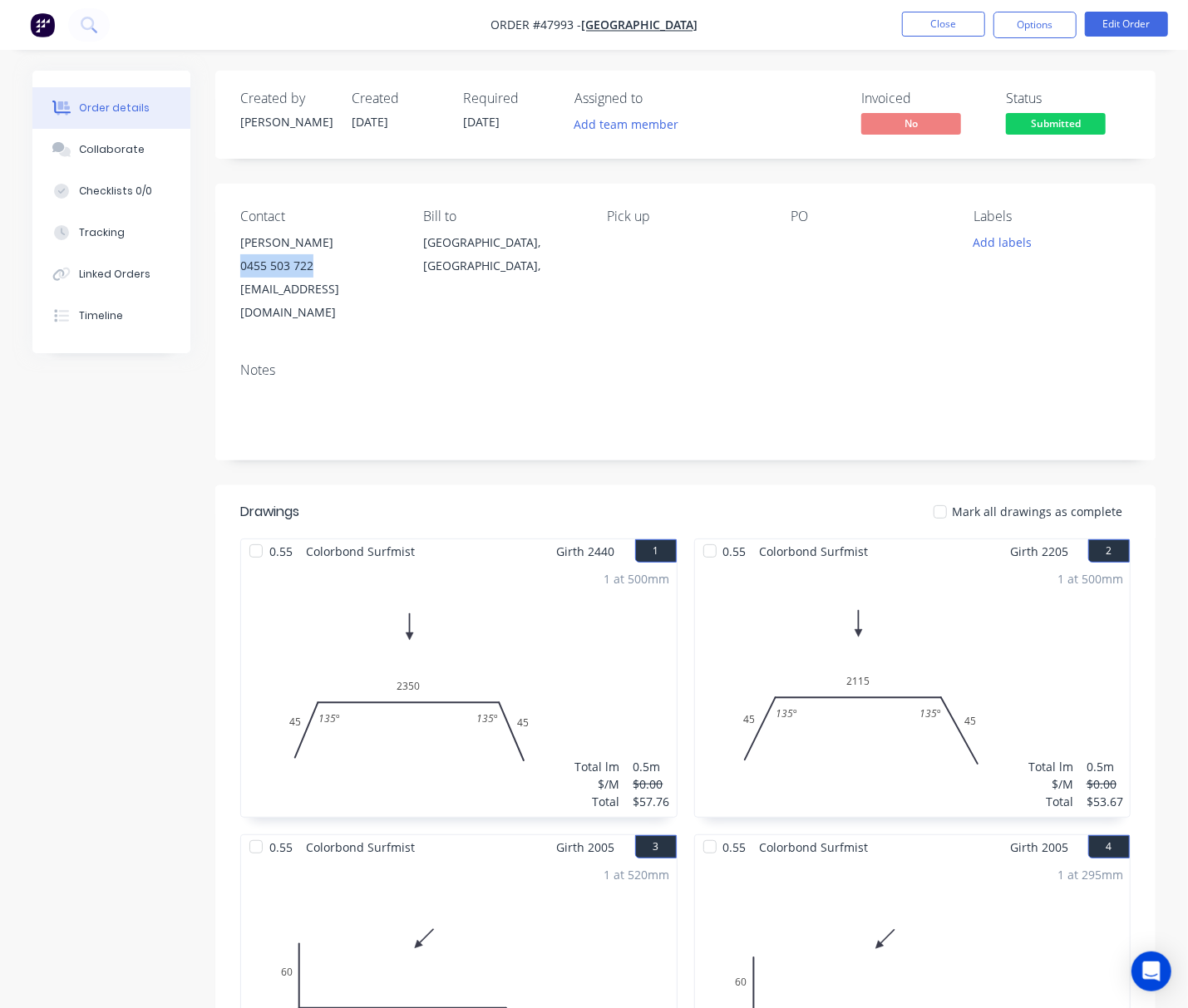
drag, startPoint x: 237, startPoint y: 262, endPoint x: 326, endPoint y: 259, distance: 89.1
click at [326, 259] on div "Contact [PERSON_NAME] [PHONE_NUMBER] [EMAIL_ADDRESS][DOMAIN_NAME] Bill to [GEOG…" at bounding box center [685, 267] width 940 height 165
copy div "0455 503 722"
click at [94, 483] on div "Created by [PERSON_NAME] Created [DATE] Required [DATE] Assigned to Add team me…" at bounding box center [594, 878] width 1123 height 1615
click at [116, 321] on div "Timeline" at bounding box center [101, 315] width 44 height 15
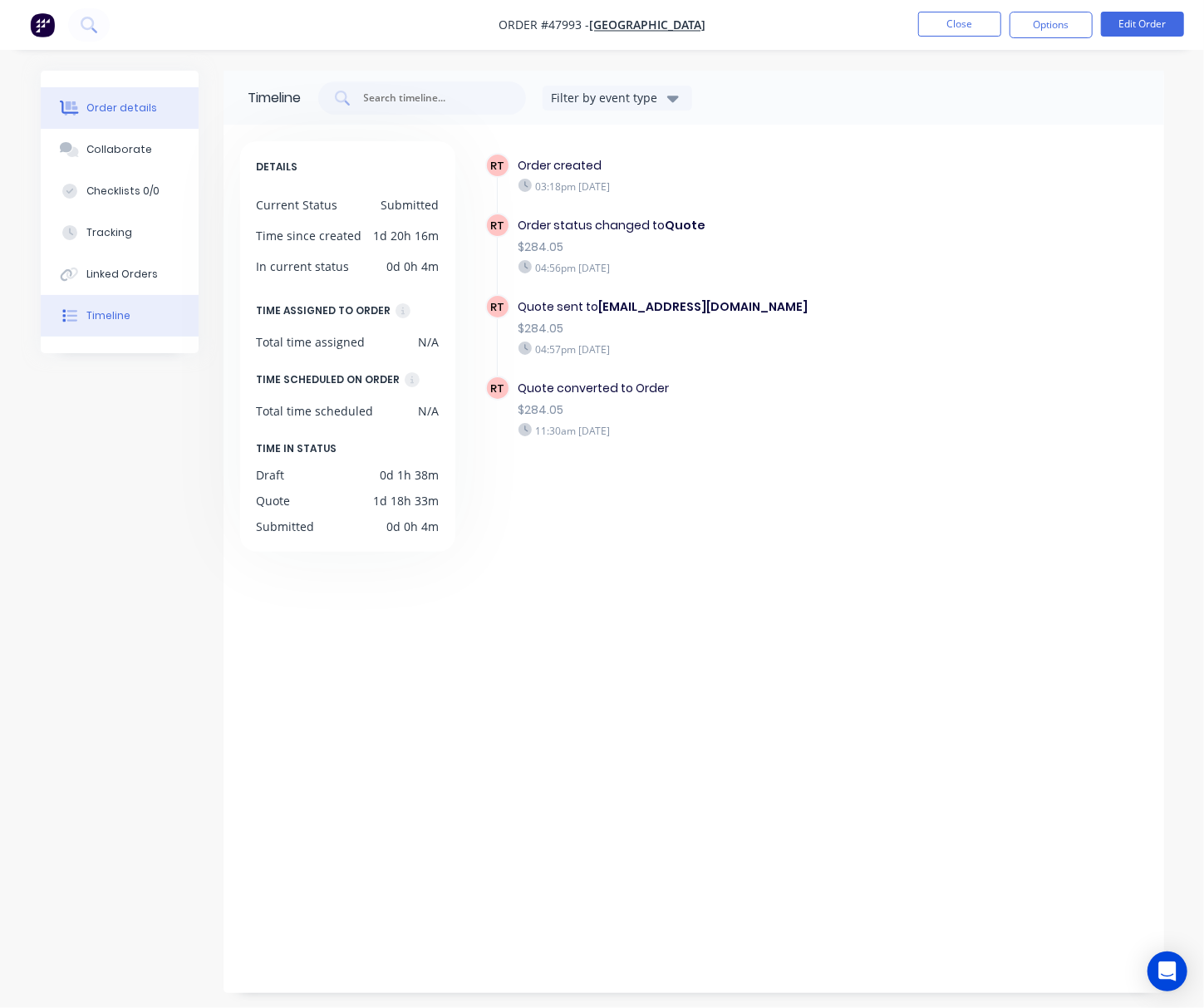
click at [140, 108] on div "Order details" at bounding box center [121, 108] width 71 height 15
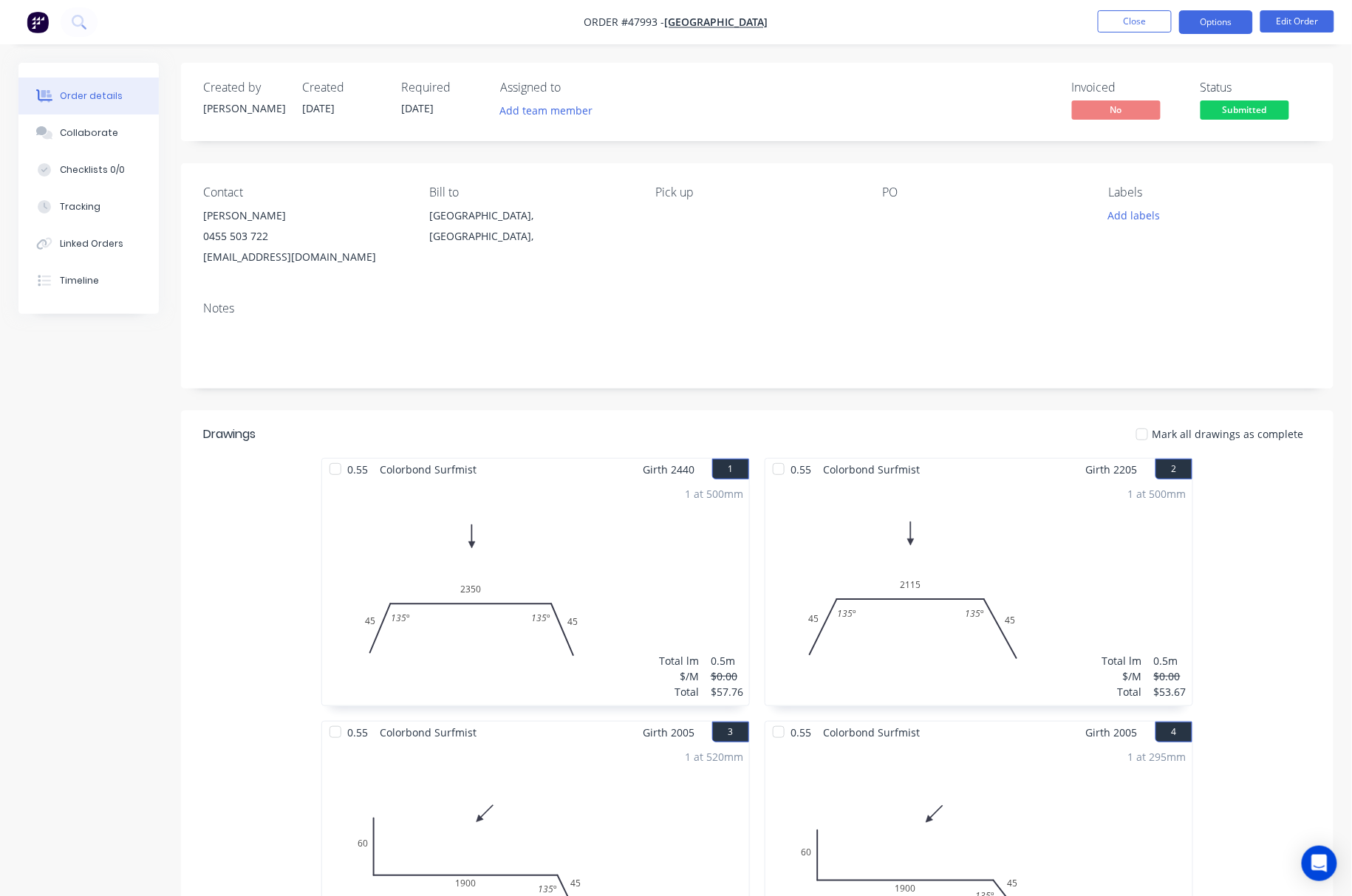
click at [1221, 27] on button "Options" at bounding box center [1216, 22] width 74 height 24
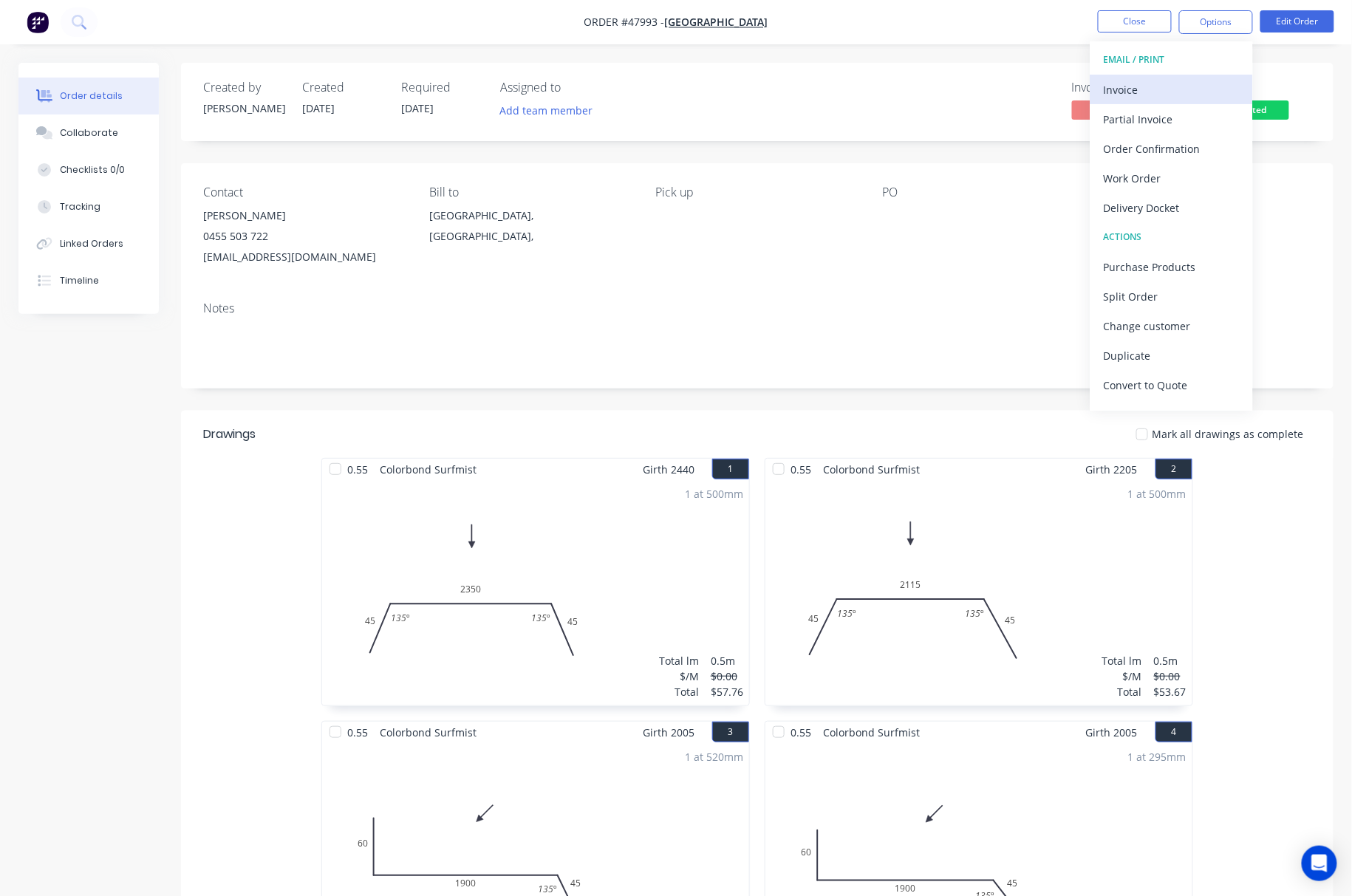
click at [1154, 86] on div "Invoice" at bounding box center [1172, 89] width 136 height 21
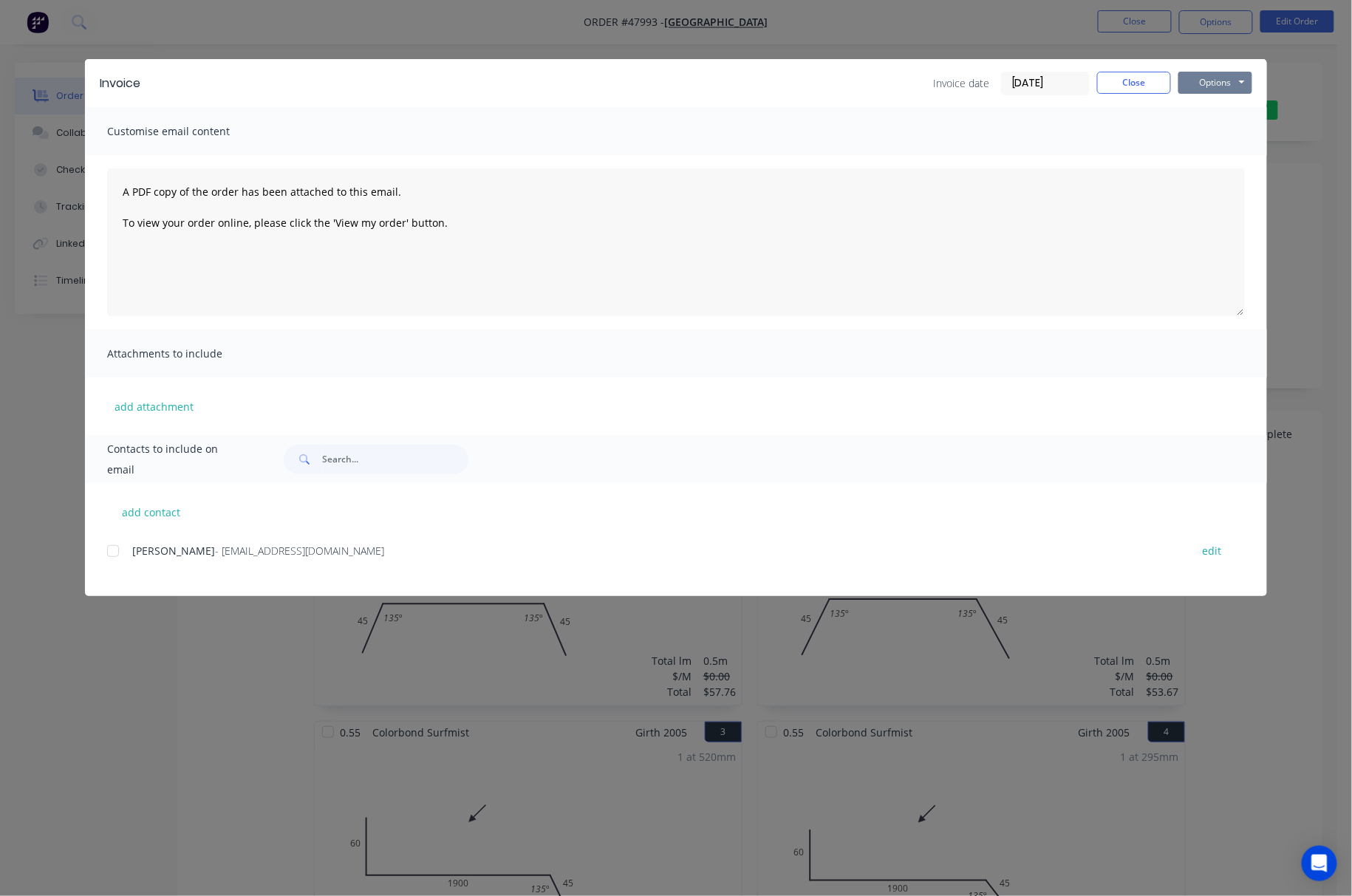
click at [1217, 81] on button "Options" at bounding box center [1215, 83] width 74 height 22
click at [1227, 125] on button "Print" at bounding box center [1226, 133] width 95 height 24
click at [970, 28] on div "Invoice Invoice date [DATE] Close Options Preview Print Email Customise email c…" at bounding box center [676, 448] width 1352 height 896
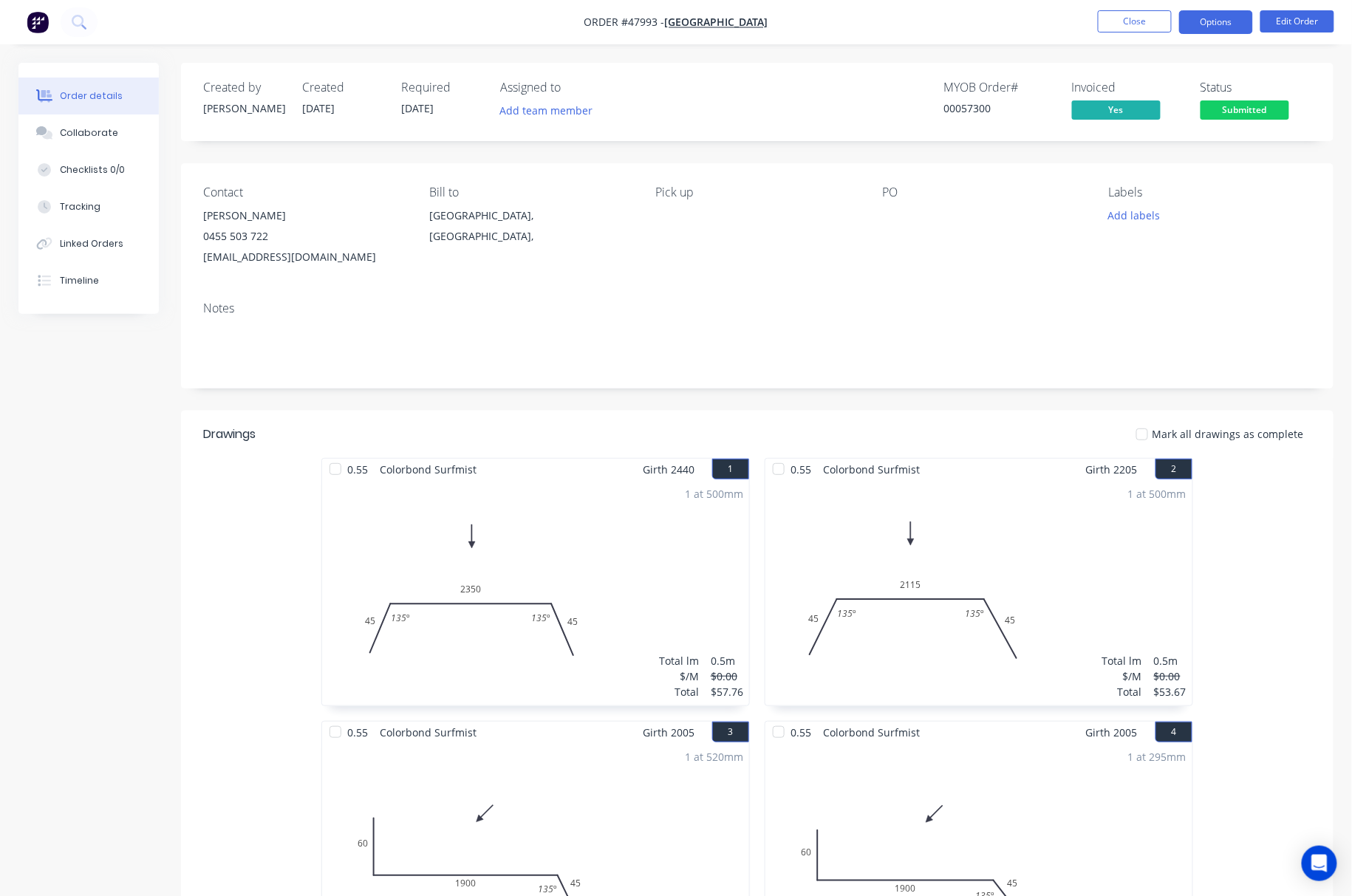
click at [1197, 24] on button "Options" at bounding box center [1216, 22] width 74 height 24
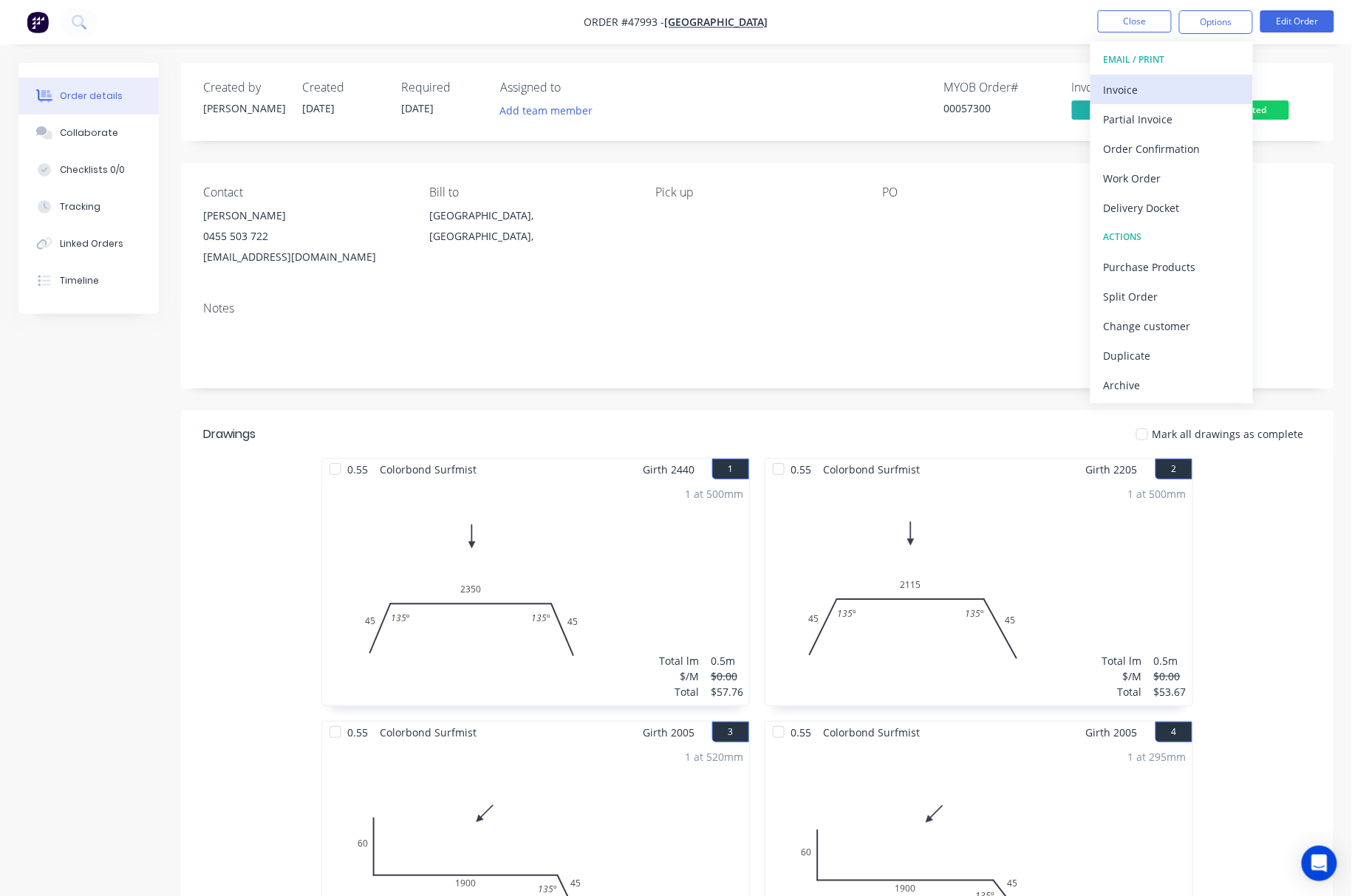
click at [1216, 83] on div "Invoice" at bounding box center [1172, 89] width 136 height 21
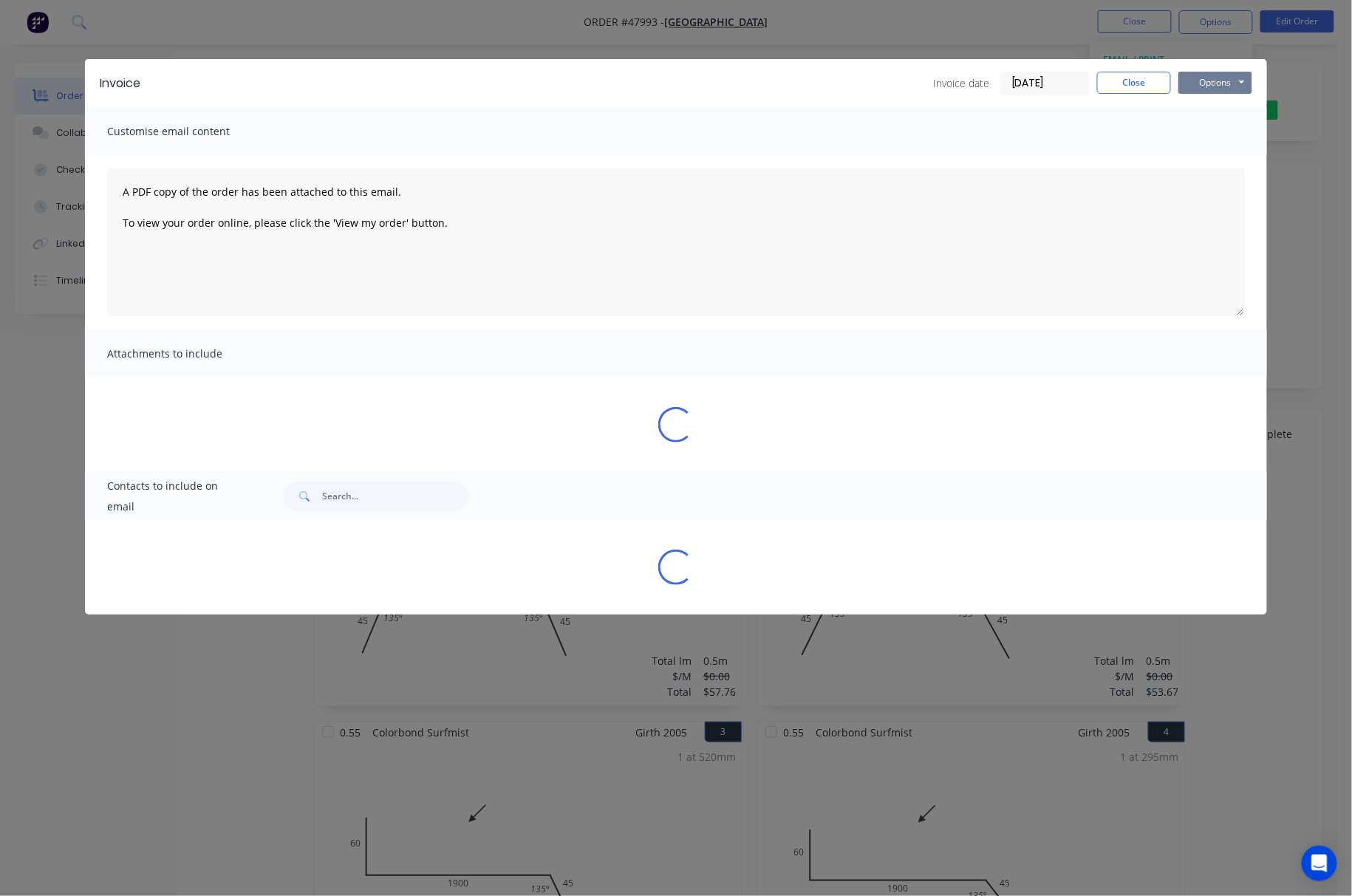
click at [1222, 76] on button "Options" at bounding box center [1215, 83] width 74 height 22
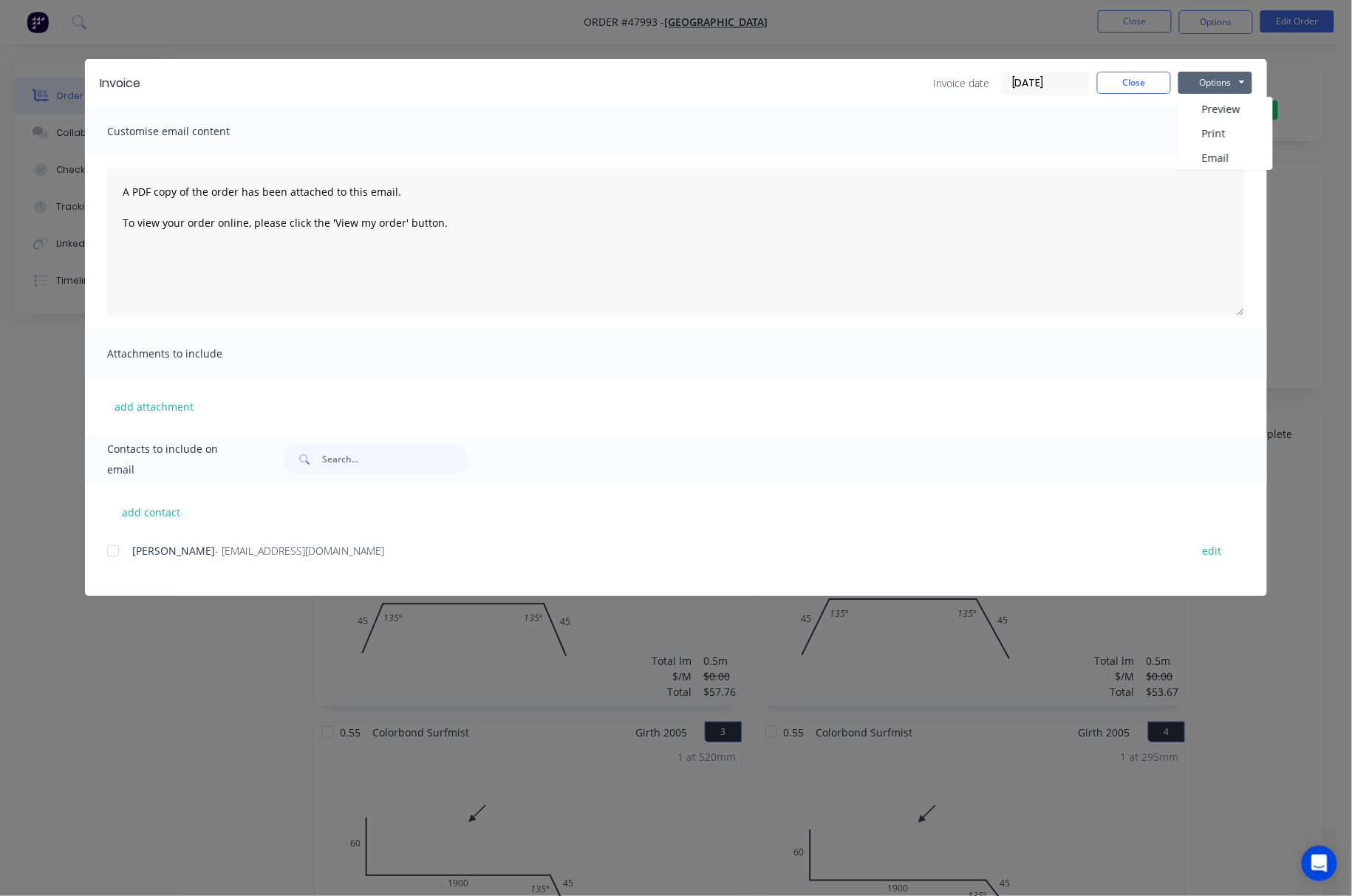
click at [113, 550] on div at bounding box center [113, 551] width 30 height 30
click at [1233, 77] on button "Options" at bounding box center [1215, 83] width 74 height 22
click at [1261, 154] on button "Email" at bounding box center [1226, 157] width 95 height 24
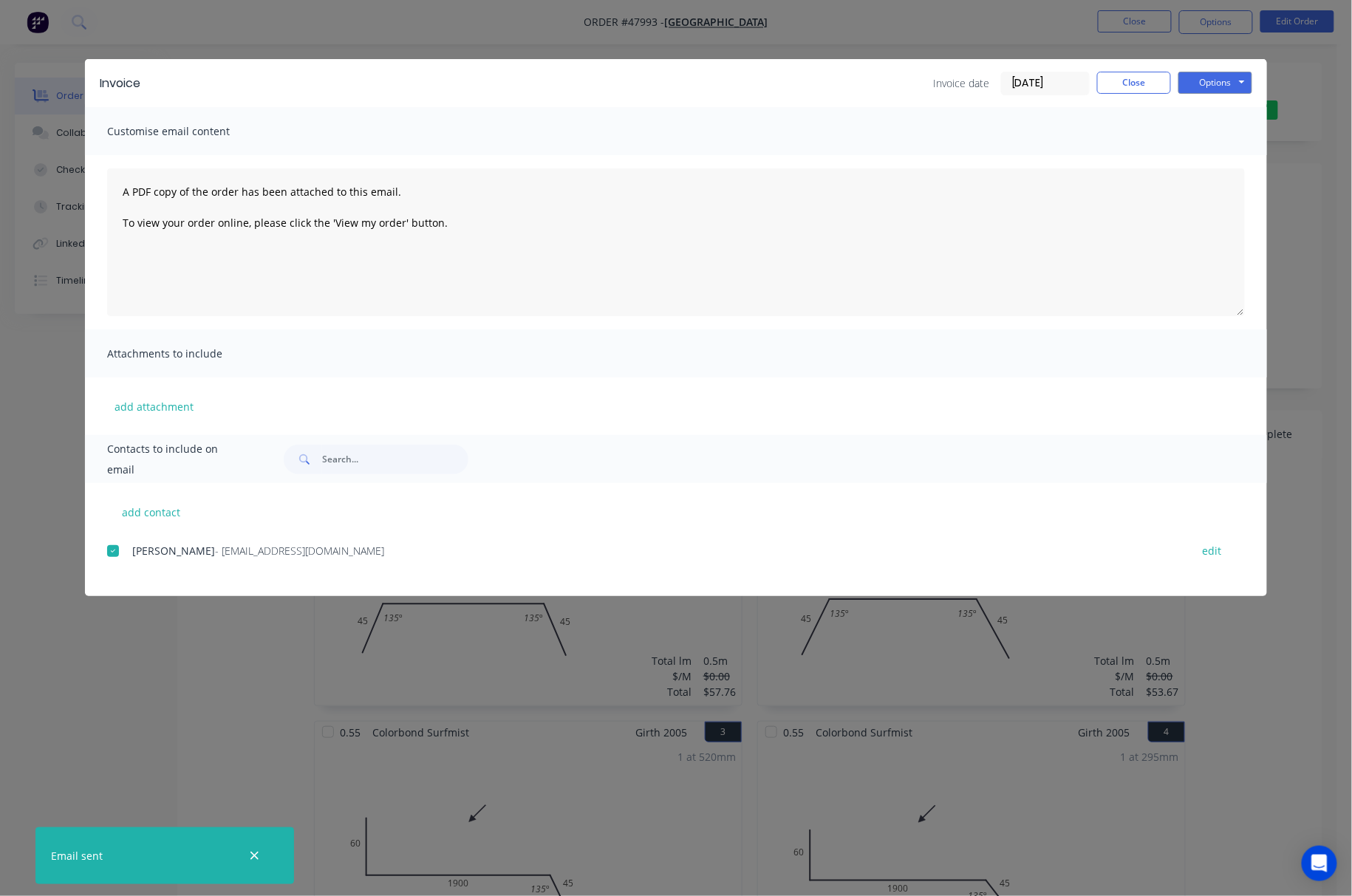
click at [494, 38] on div "Invoice Invoice date [DATE] Close Options Preview Print Email Customise email c…" at bounding box center [676, 448] width 1352 height 896
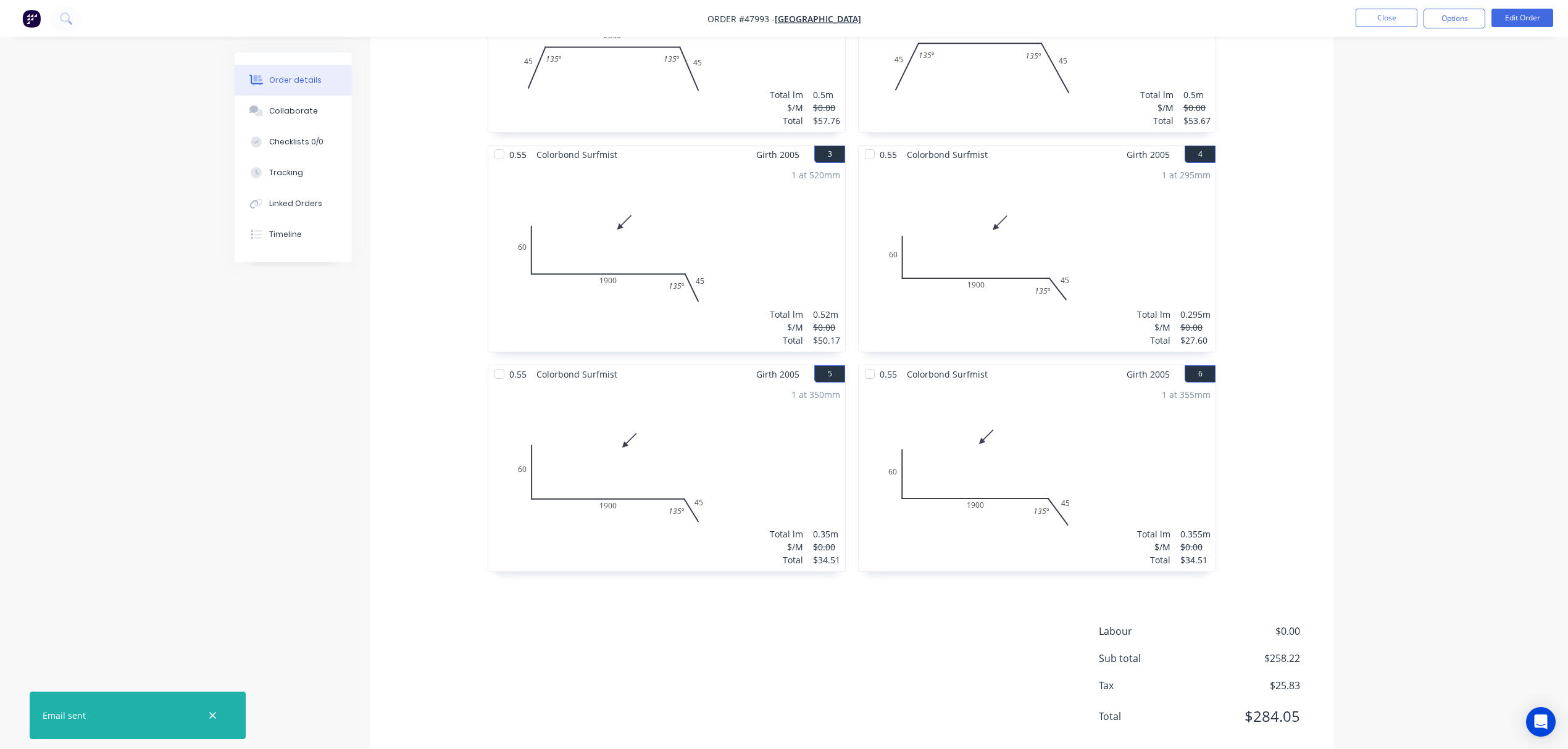
scroll to position [486, 0]
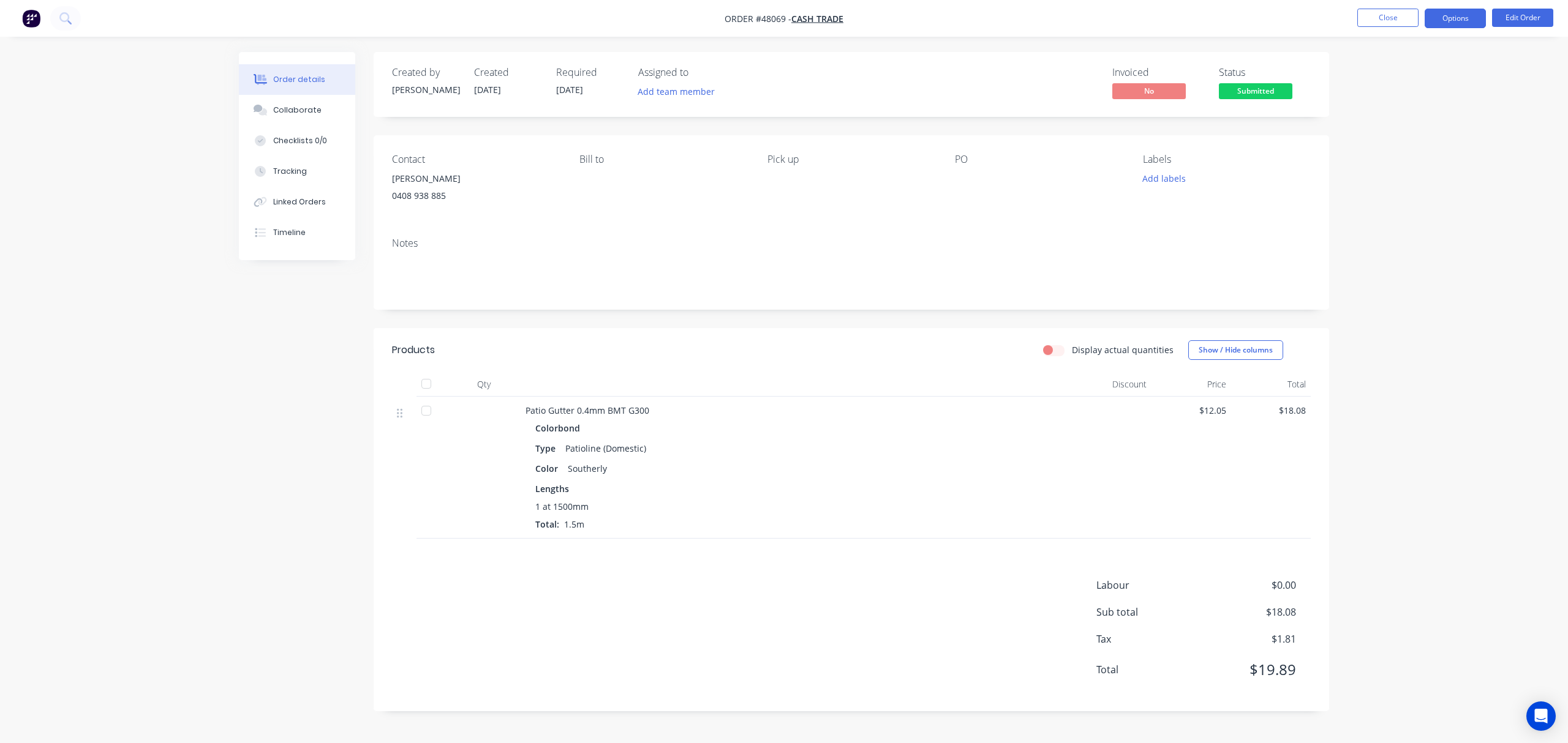
click at [1451, 23] on button "Options" at bounding box center [1455, 18] width 61 height 20
click at [1422, 69] on div "Invoice" at bounding box center [1418, 74] width 113 height 18
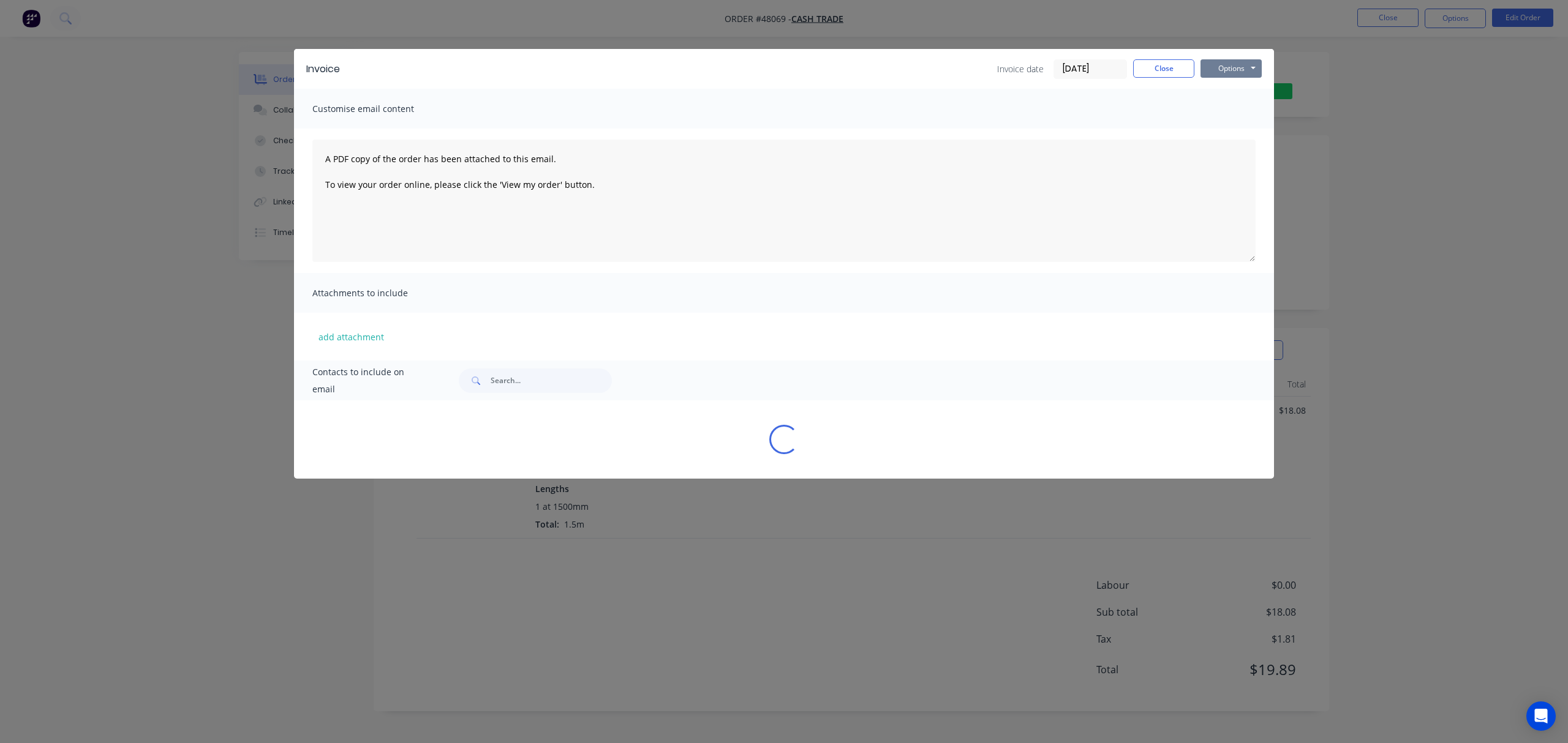
click at [1238, 69] on button "Options" at bounding box center [1231, 68] width 61 height 18
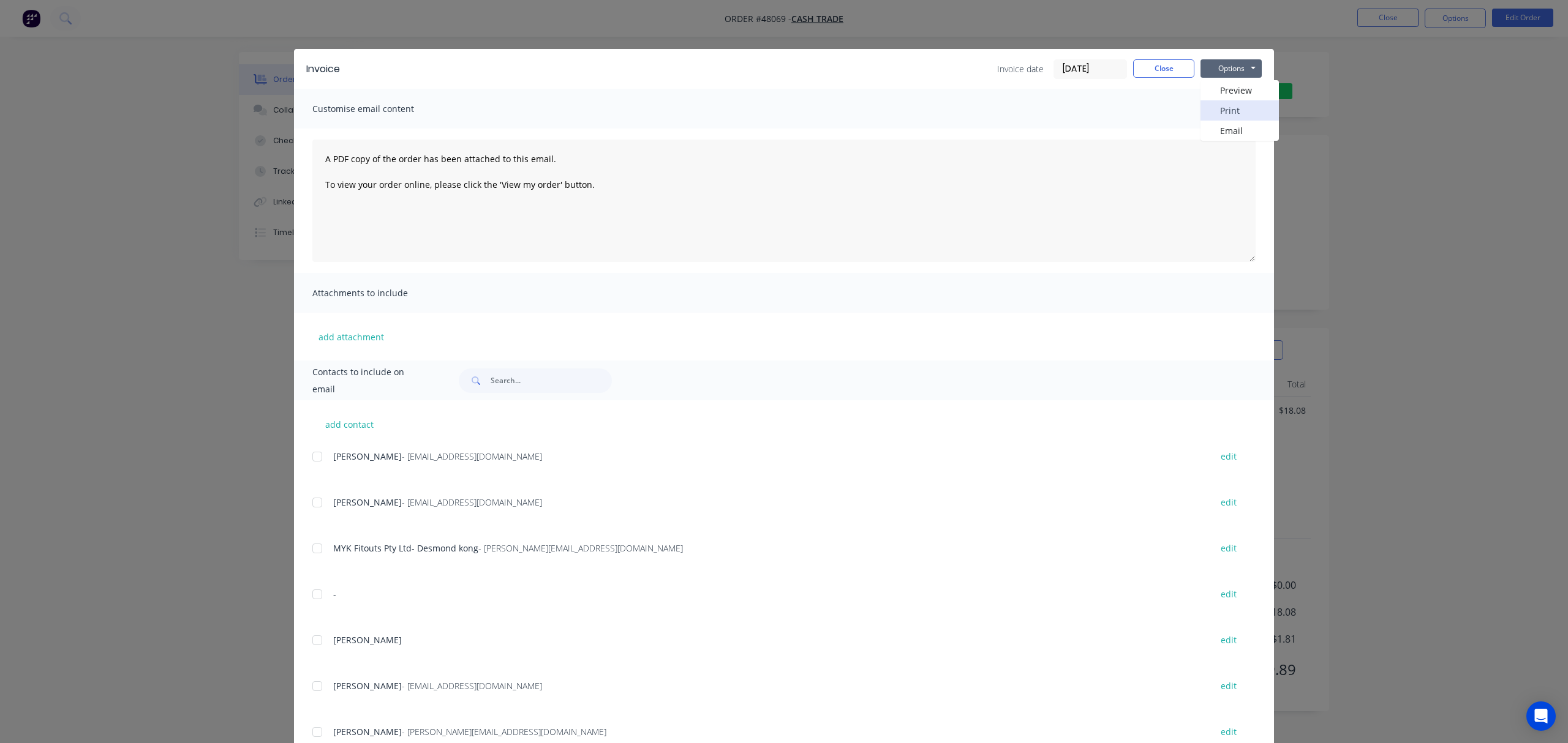
click at [1242, 108] on button "Print" at bounding box center [1240, 110] width 79 height 20
click at [1432, 145] on div "Invoice Invoice date [DATE] Close Options Preview Print Email Customise email c…" at bounding box center [784, 371] width 1568 height 743
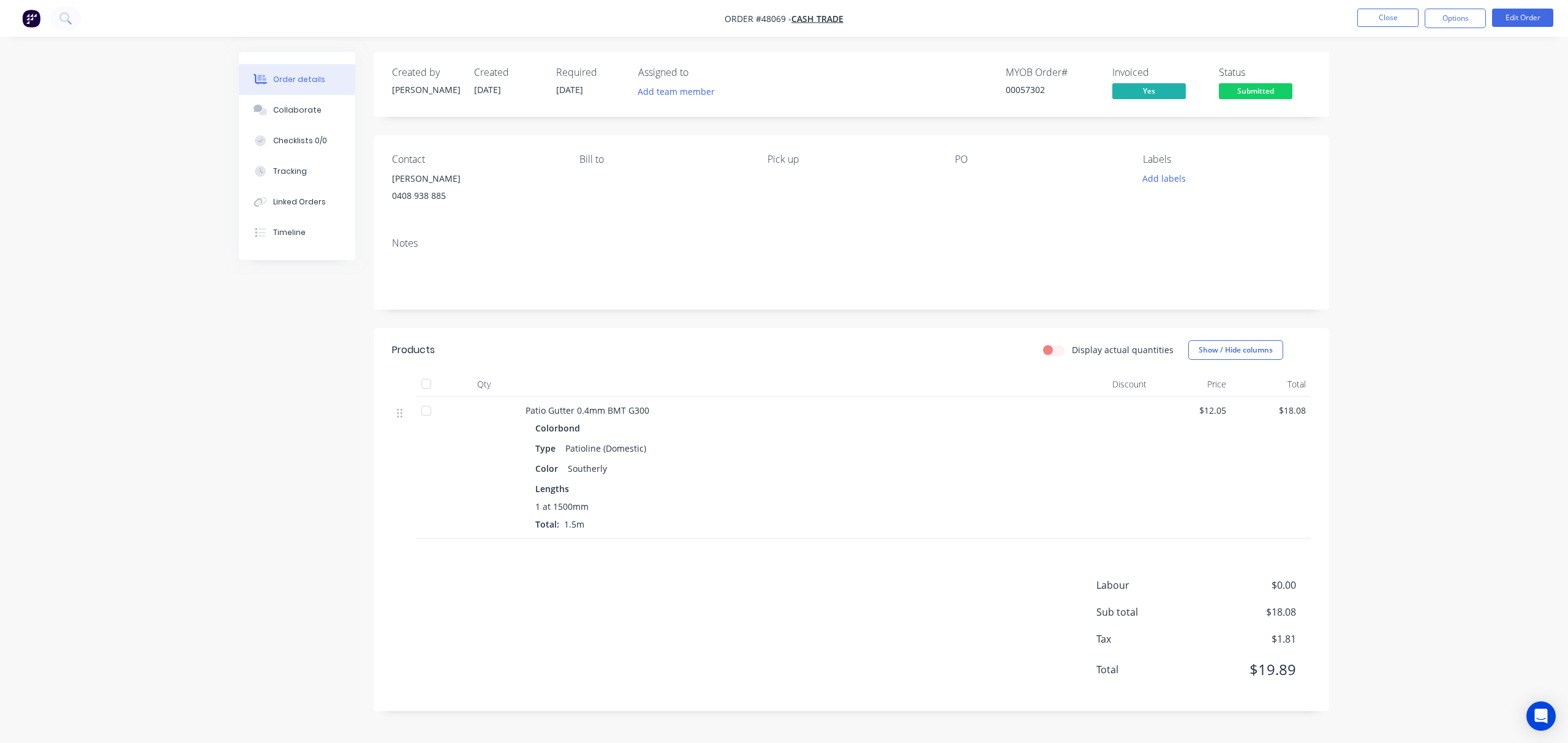
click at [1263, 89] on span "Submitted" at bounding box center [1256, 91] width 74 height 15
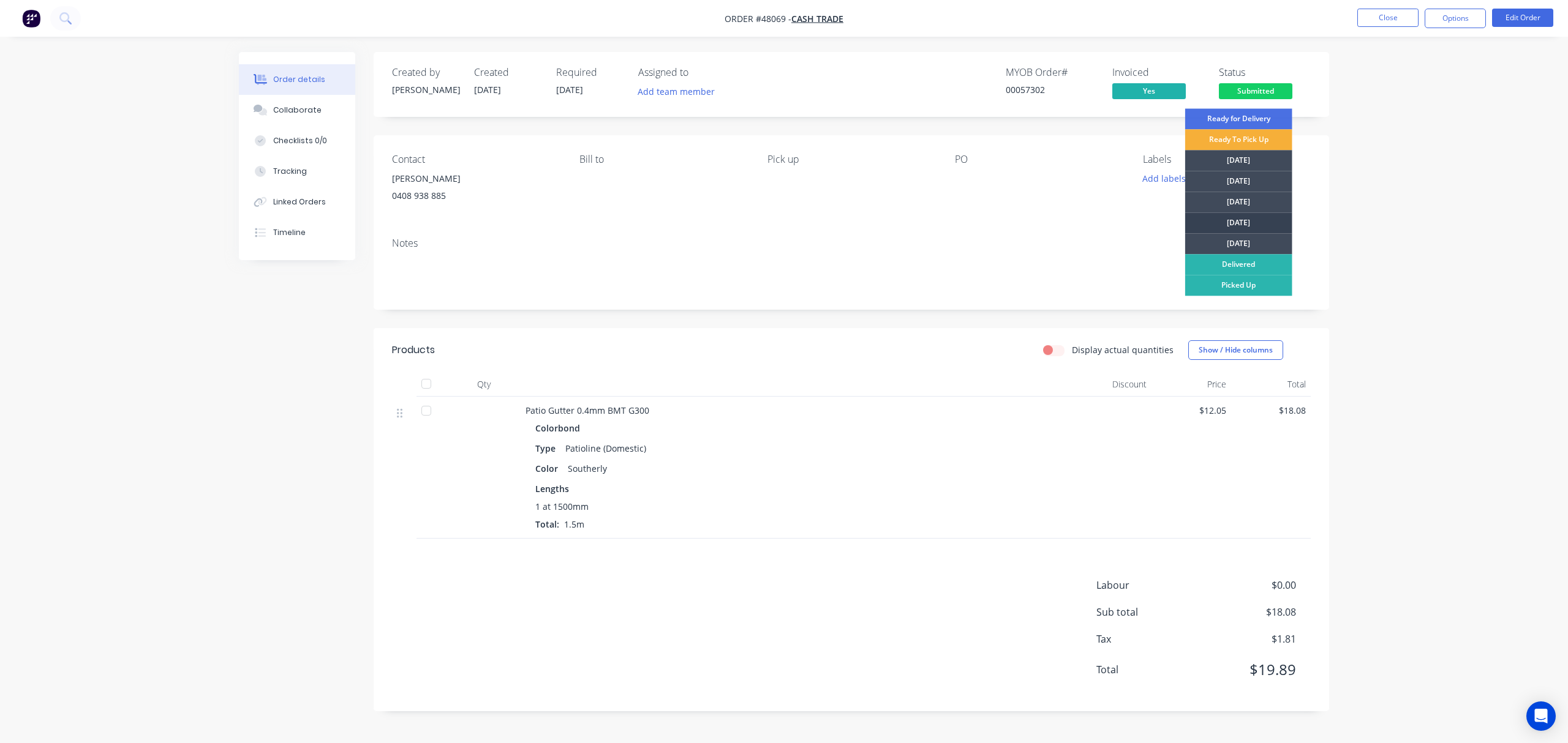
click at [1228, 216] on div "[DATE]" at bounding box center [1238, 222] width 107 height 21
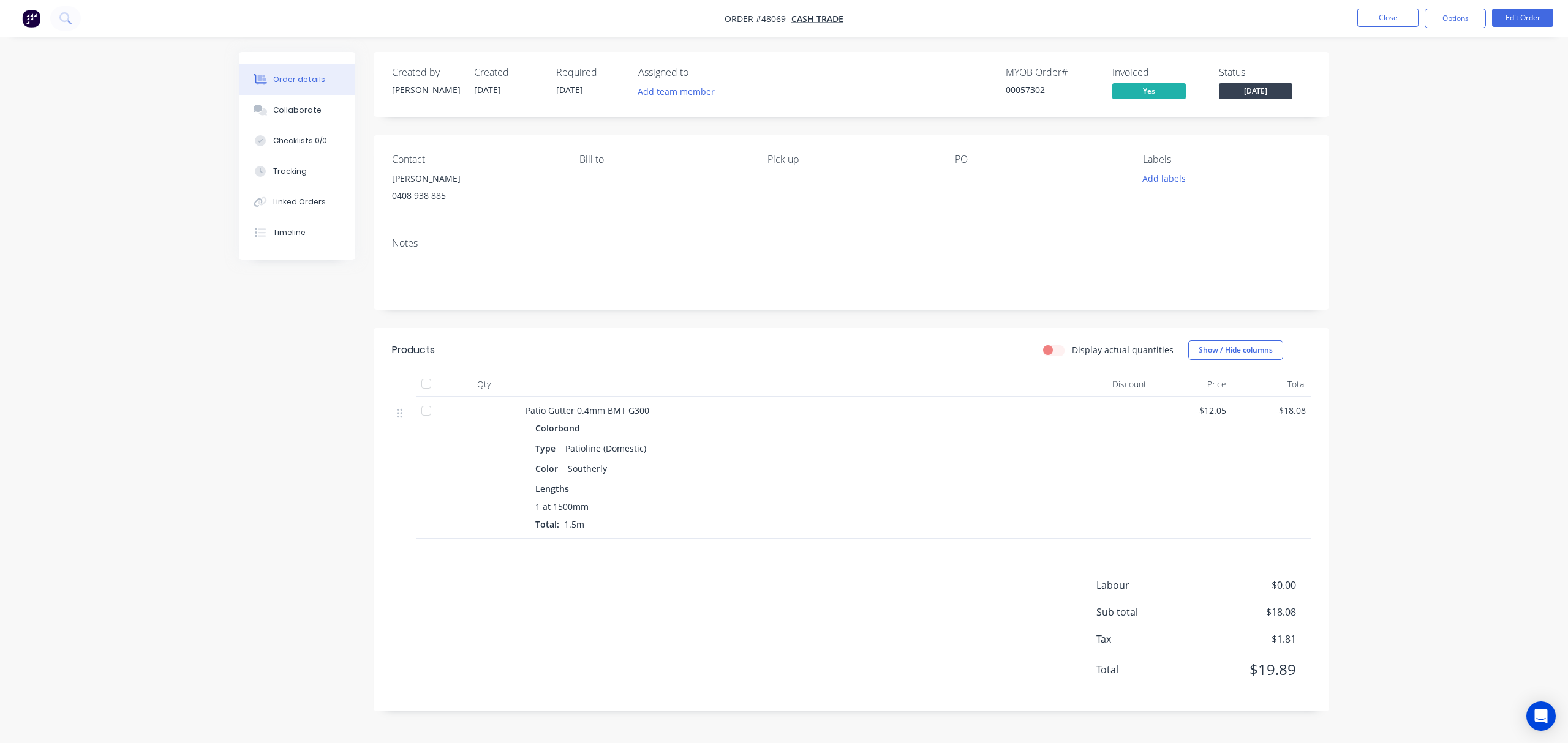
click at [1361, 122] on div "Order details Collaborate Checklists 0/0 Tracking Linked Orders Timeline Order …" at bounding box center [784, 371] width 1568 height 743
click at [319, 175] on button "Tracking" at bounding box center [297, 171] width 117 height 30
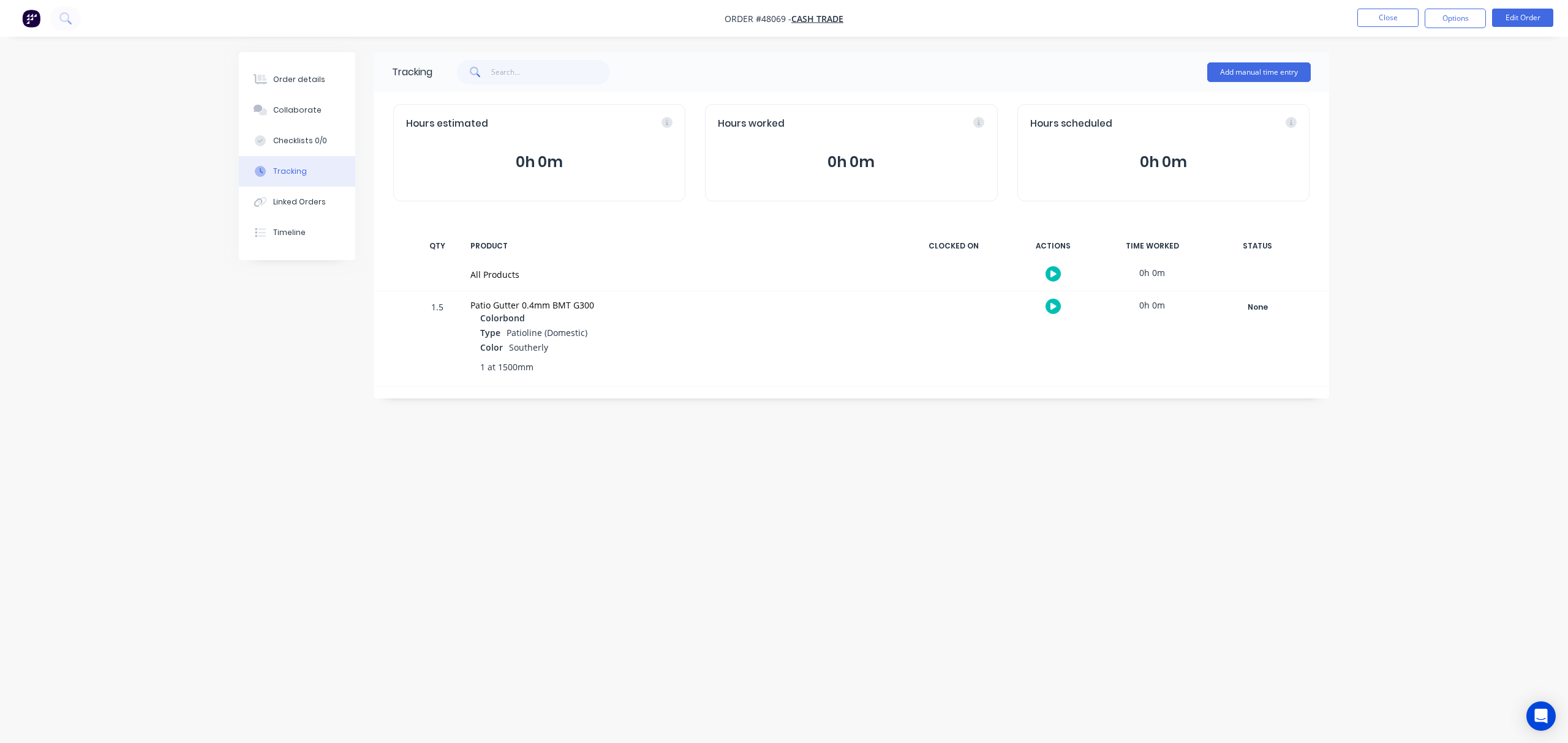
click at [1256, 464] on div "Tracking Add manual time entry Hours estimated 0h 0m Hours worked 0h 0m Hours s…" at bounding box center [784, 348] width 1090 height 592
click at [267, 75] on div at bounding box center [260, 79] width 18 height 11
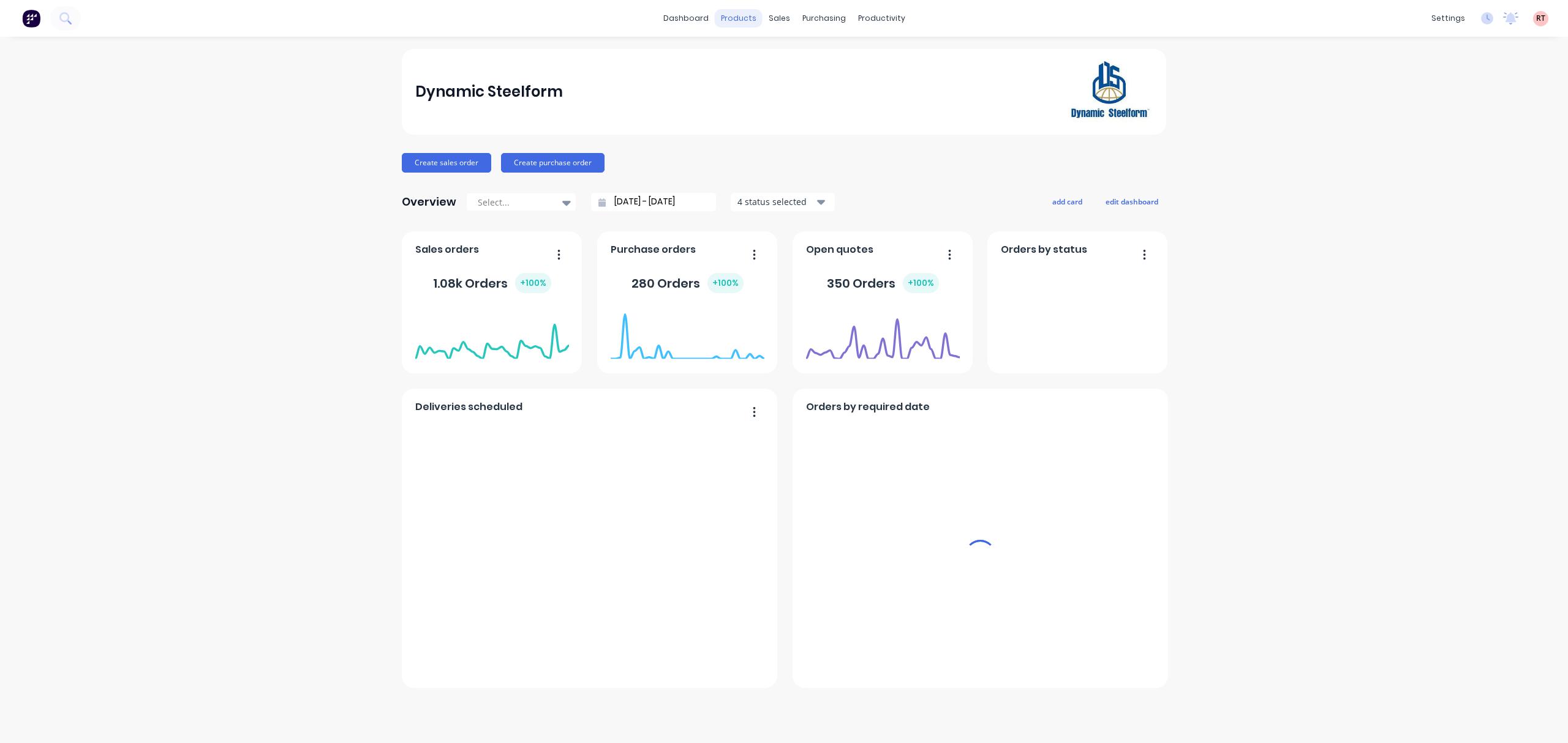
click at [771, 20] on div "sales" at bounding box center [779, 18] width 34 height 18
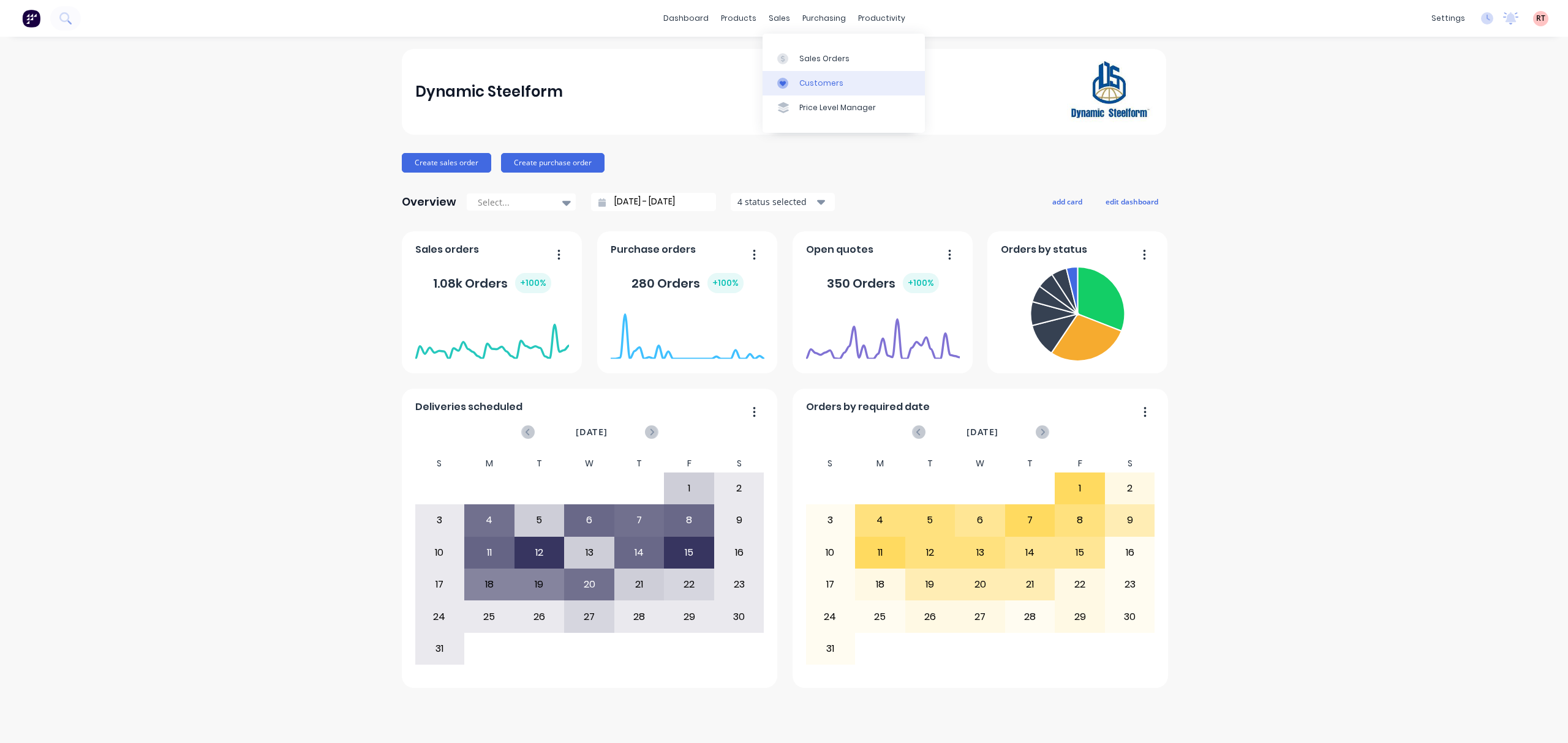
click at [832, 81] on div "Customers" at bounding box center [821, 83] width 44 height 11
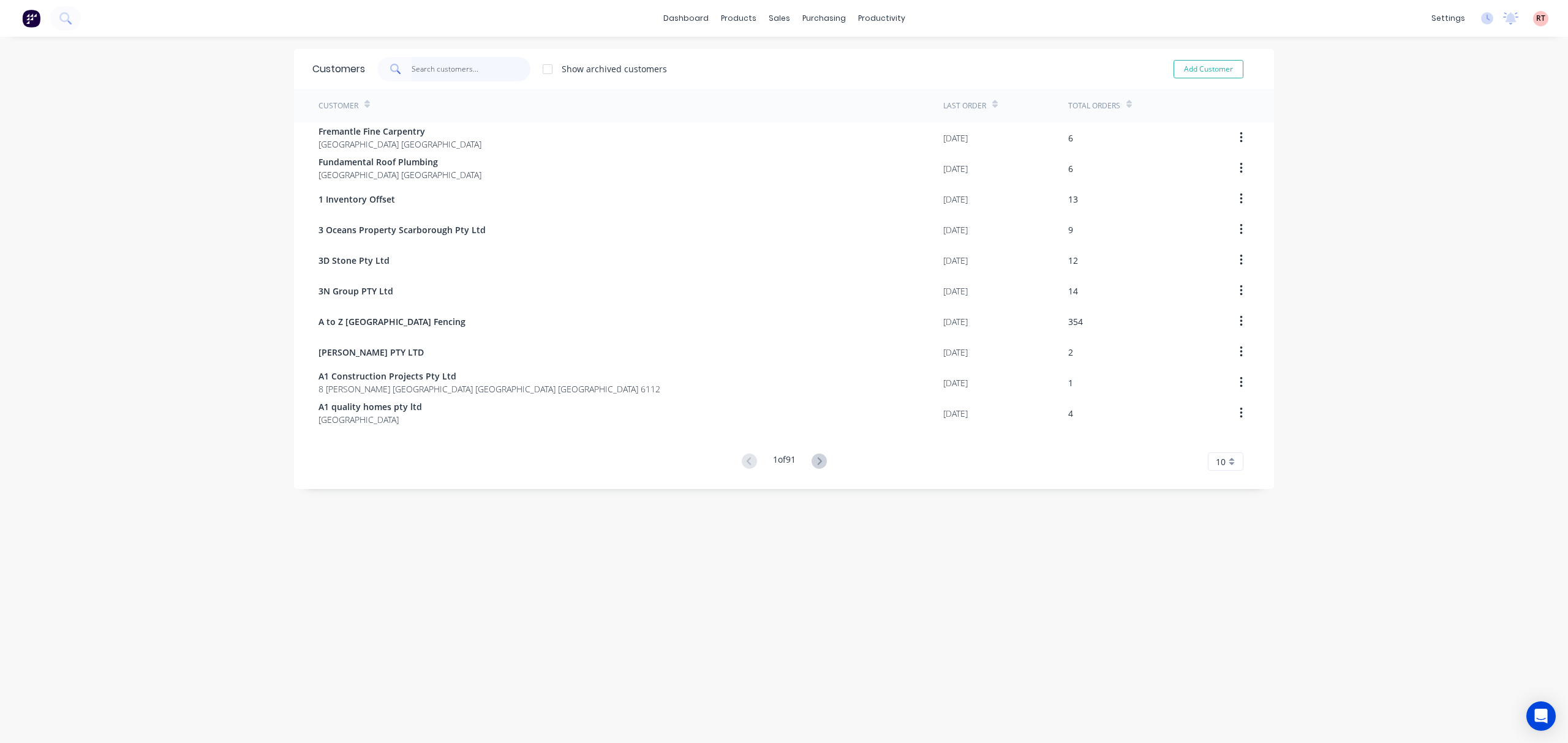
click at [491, 73] on input "text" at bounding box center [471, 69] width 119 height 25
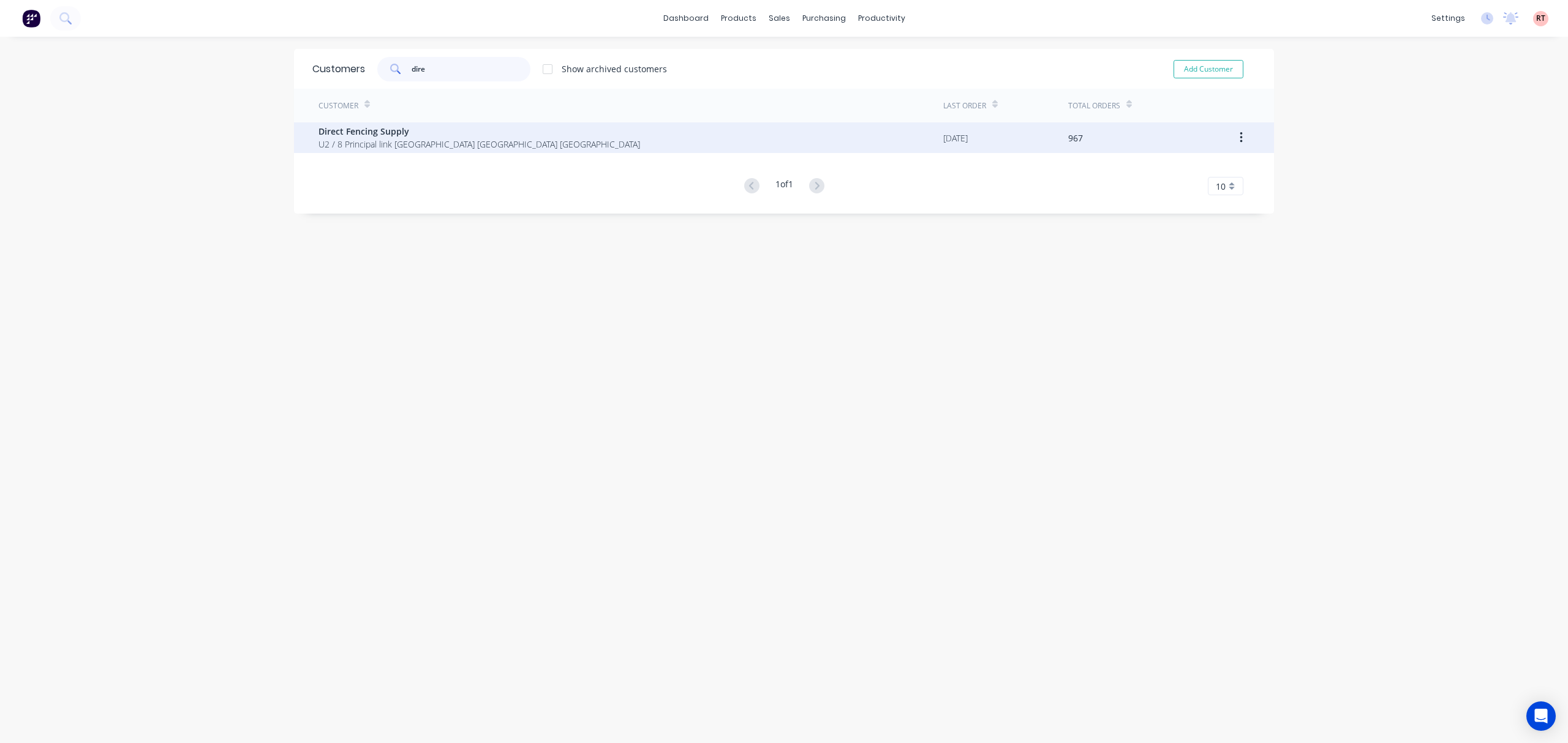
type input "dire"
click at [533, 136] on div "Direct Fencing Supply U2 / 8 Principal link [GEOGRAPHIC_DATA] [GEOGRAPHIC_DATA]…" at bounding box center [631, 137] width 625 height 30
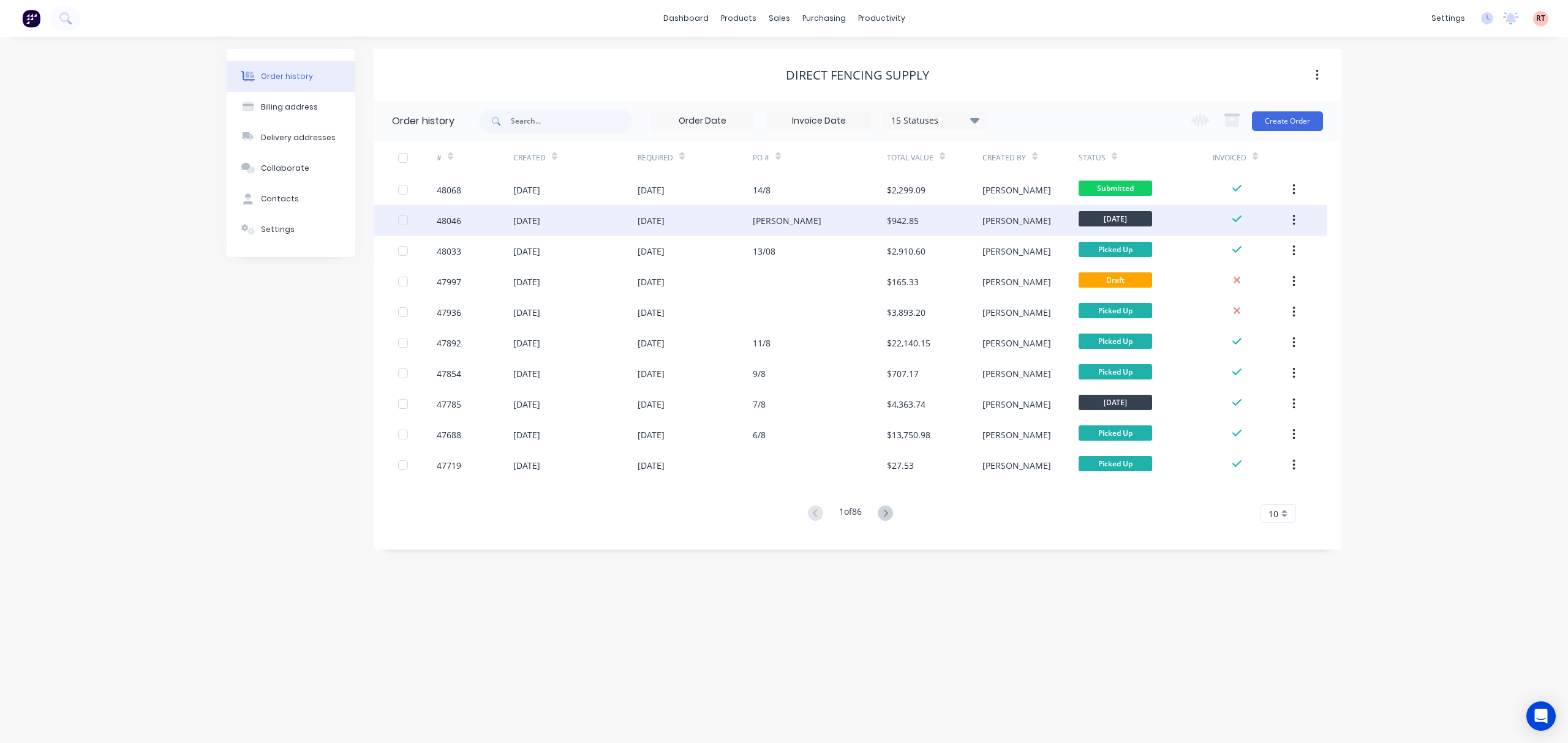
click at [833, 228] on div "[PERSON_NAME]" at bounding box center [820, 220] width 134 height 30
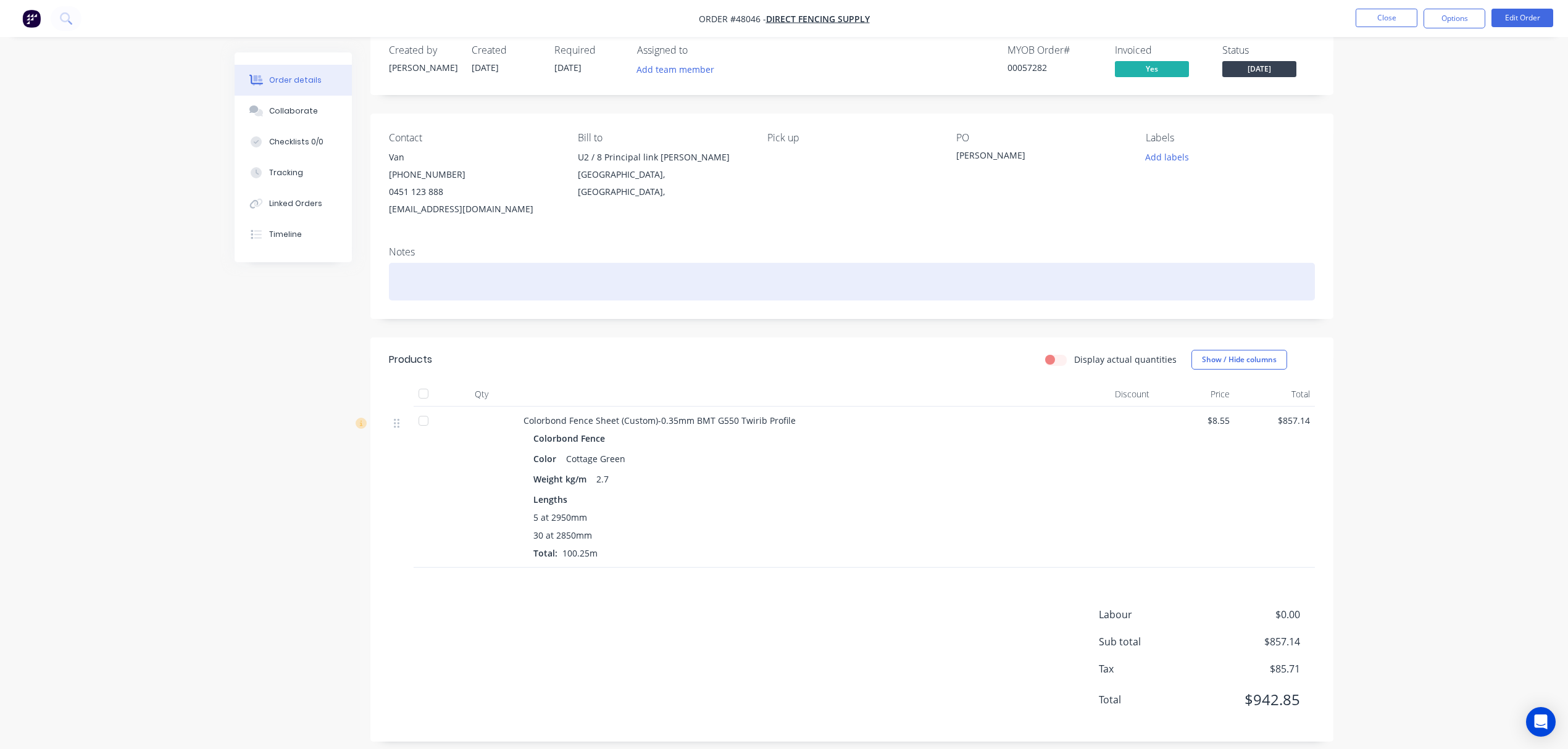
scroll to position [34, 0]
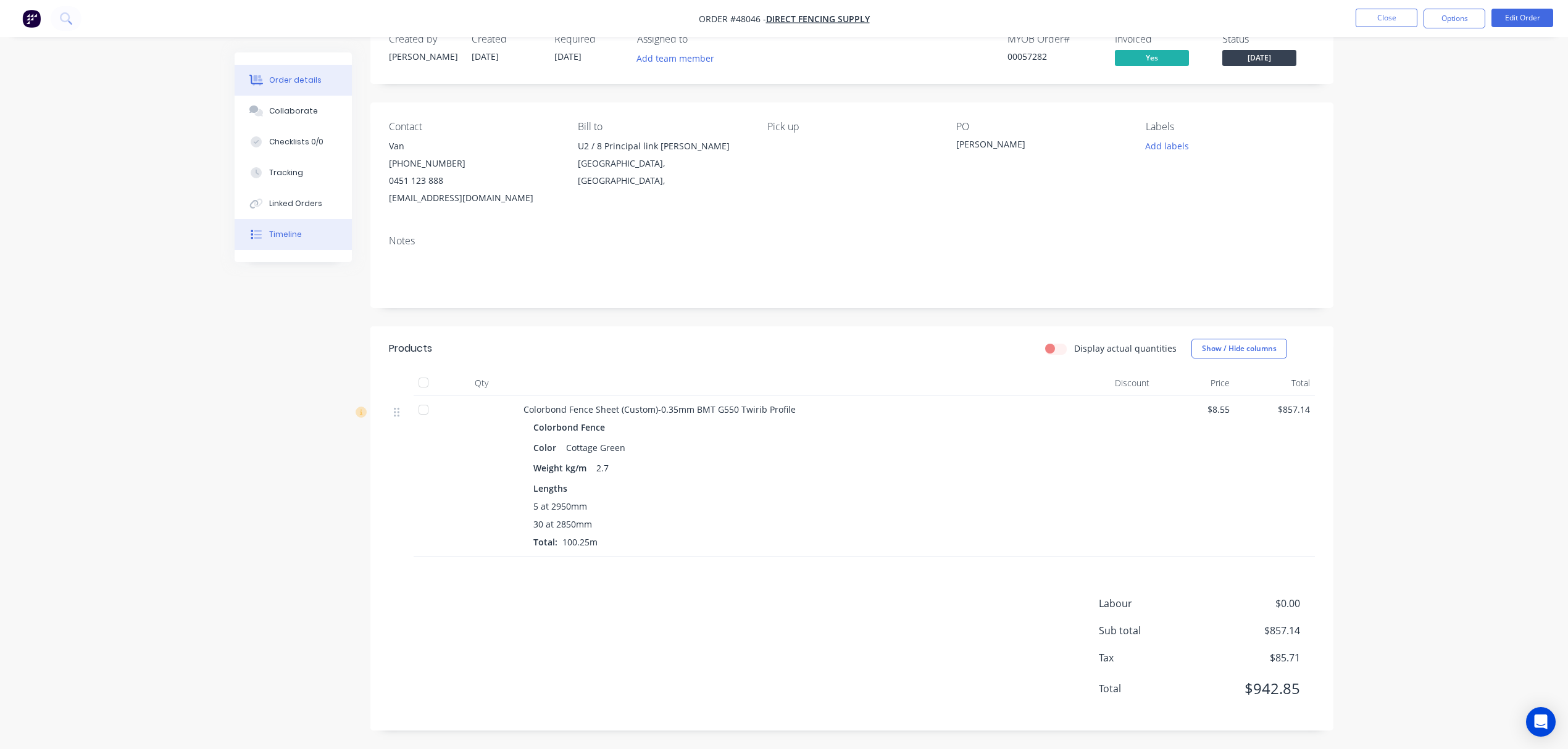
click at [310, 230] on button "Timeline" at bounding box center [293, 234] width 118 height 31
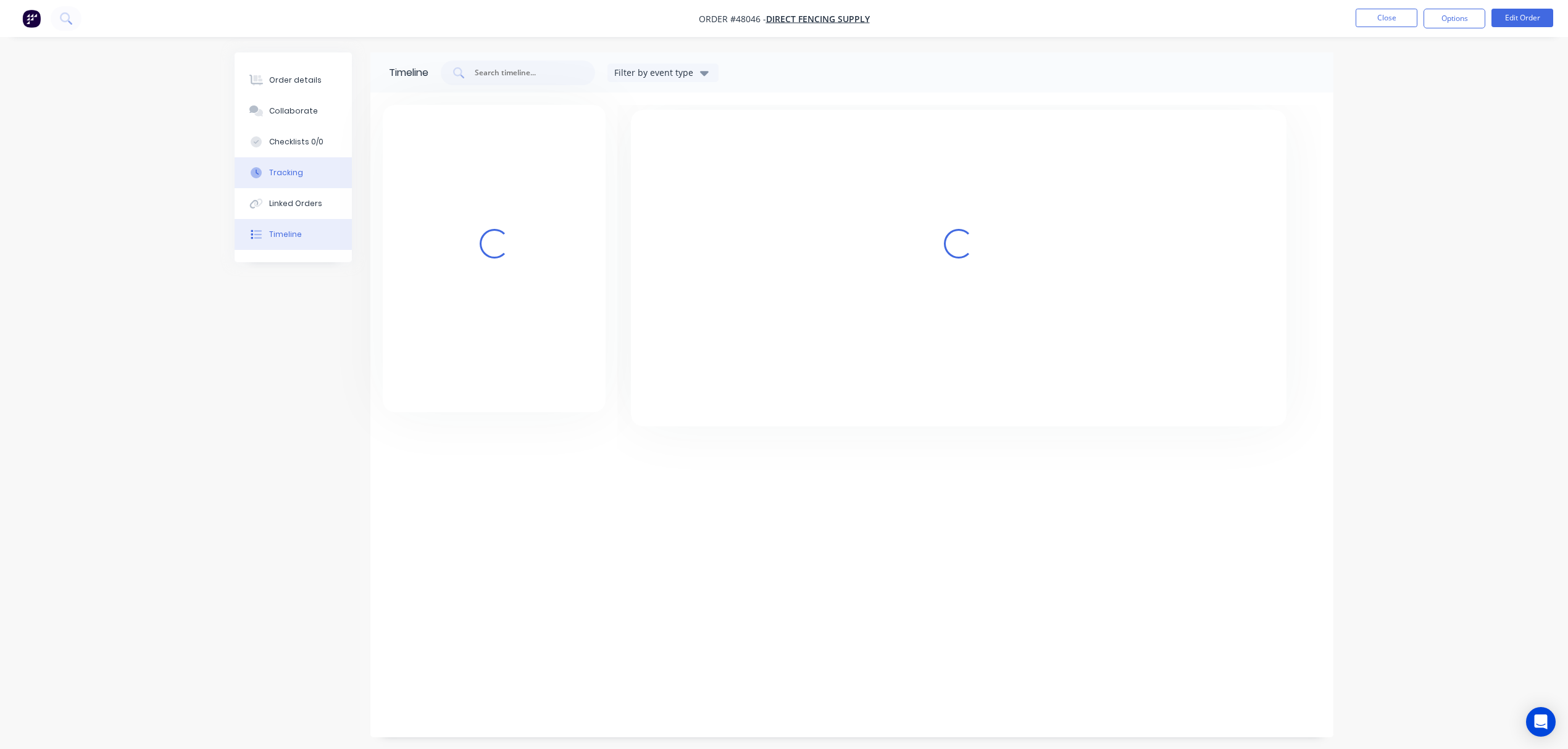
click at [312, 179] on button "Tracking" at bounding box center [293, 172] width 118 height 31
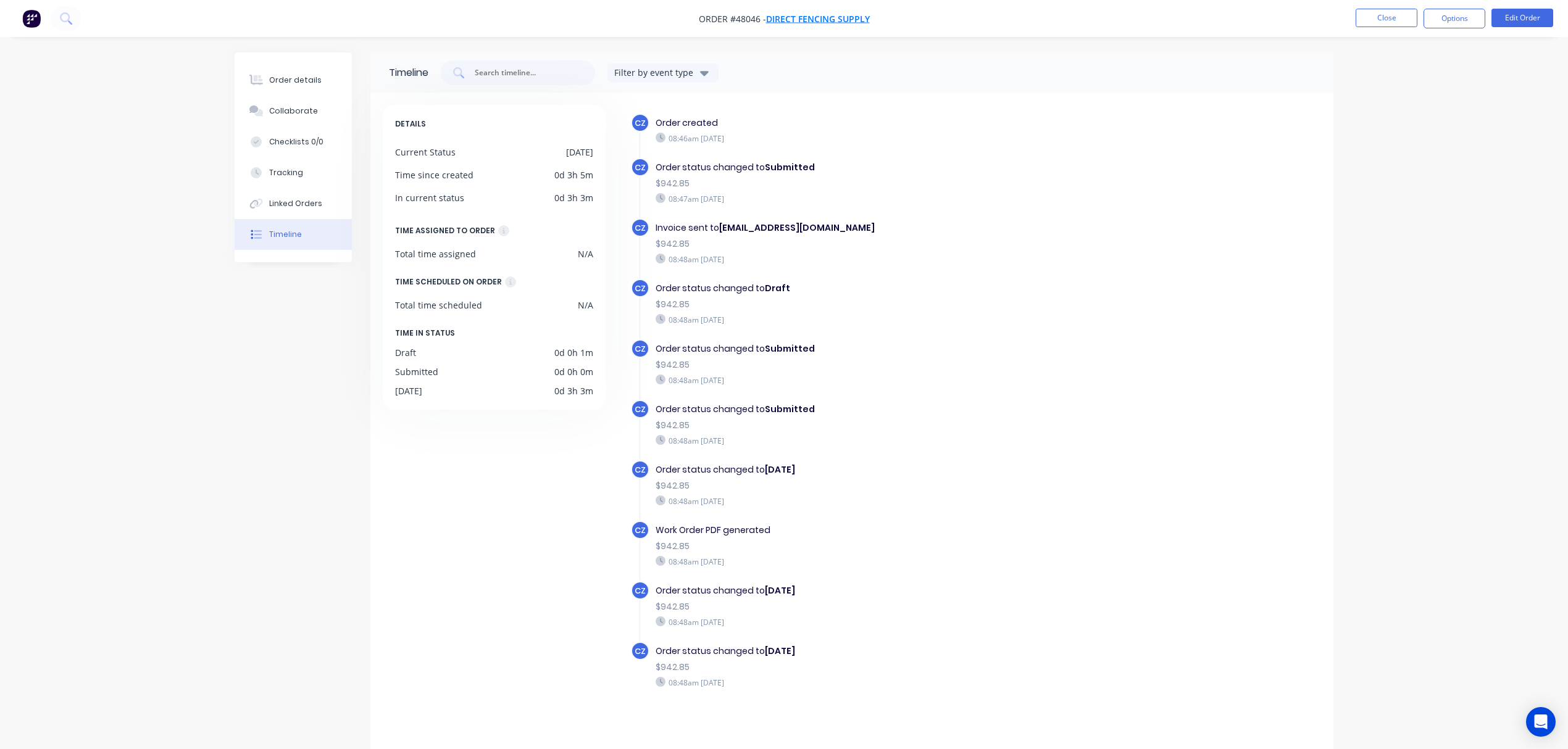
click at [823, 20] on span "Direct Fencing Supply" at bounding box center [818, 19] width 104 height 11
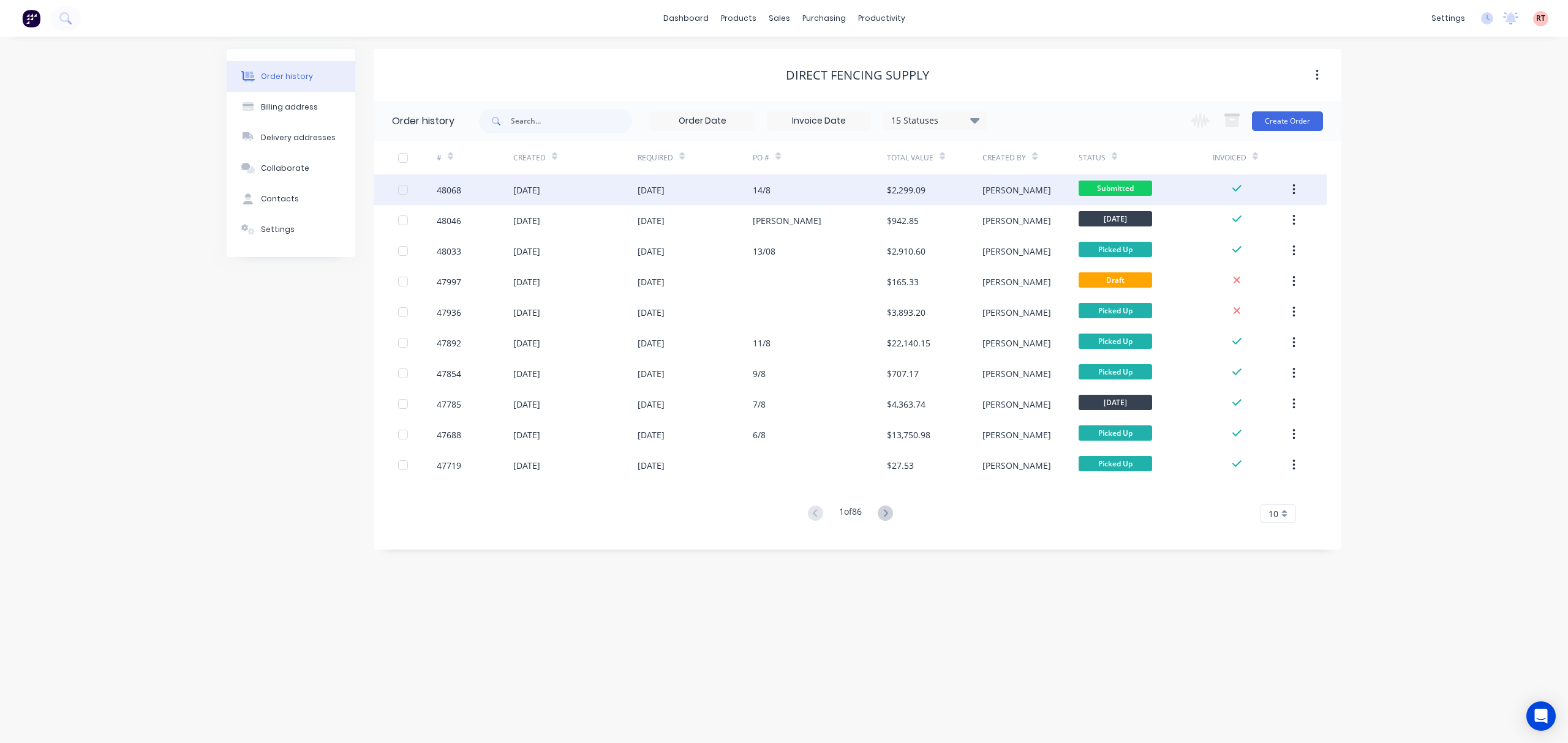
click at [829, 187] on div "14/8" at bounding box center [820, 189] width 134 height 30
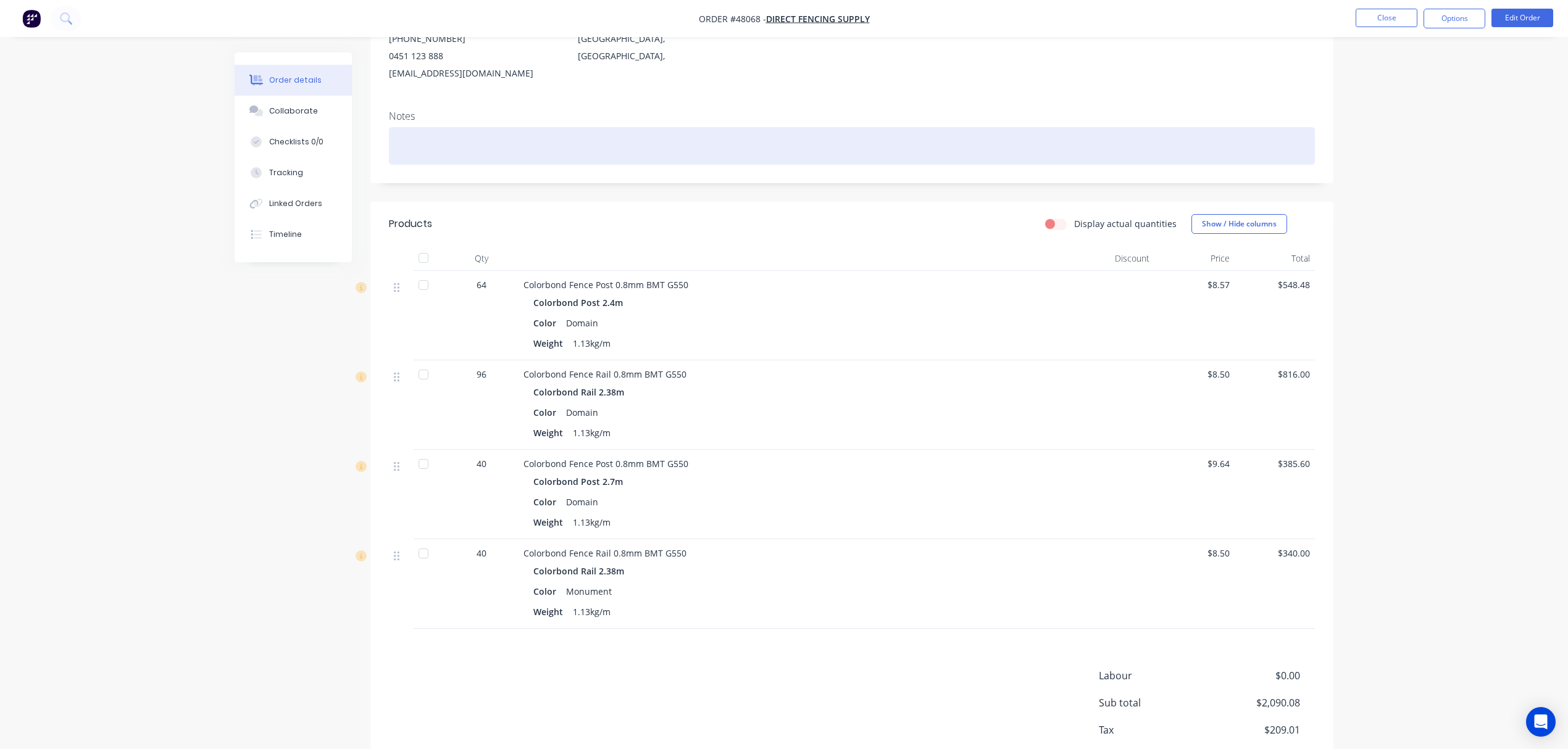
scroll to position [232, 0]
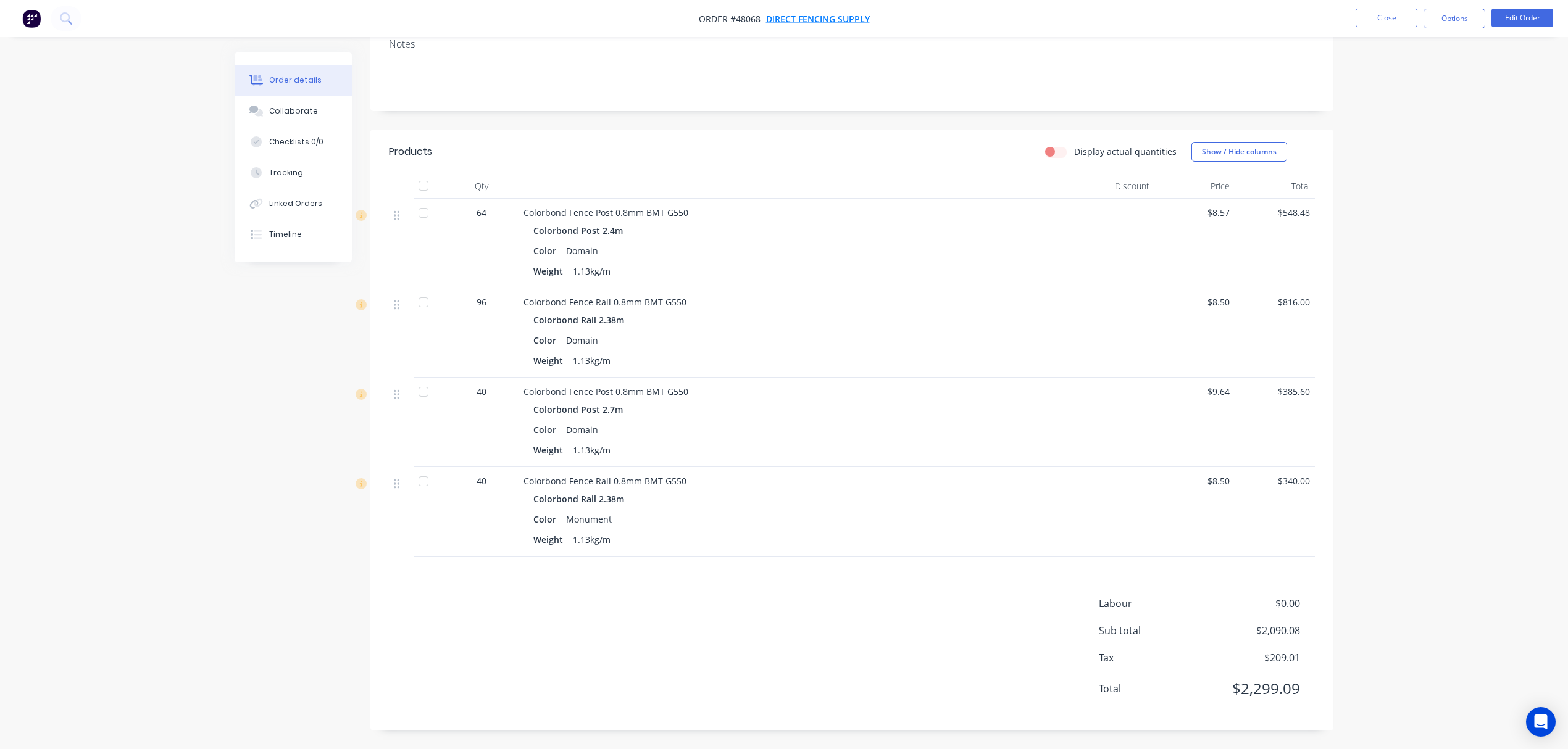
click at [826, 17] on span "Direct Fencing Supply" at bounding box center [818, 19] width 104 height 11
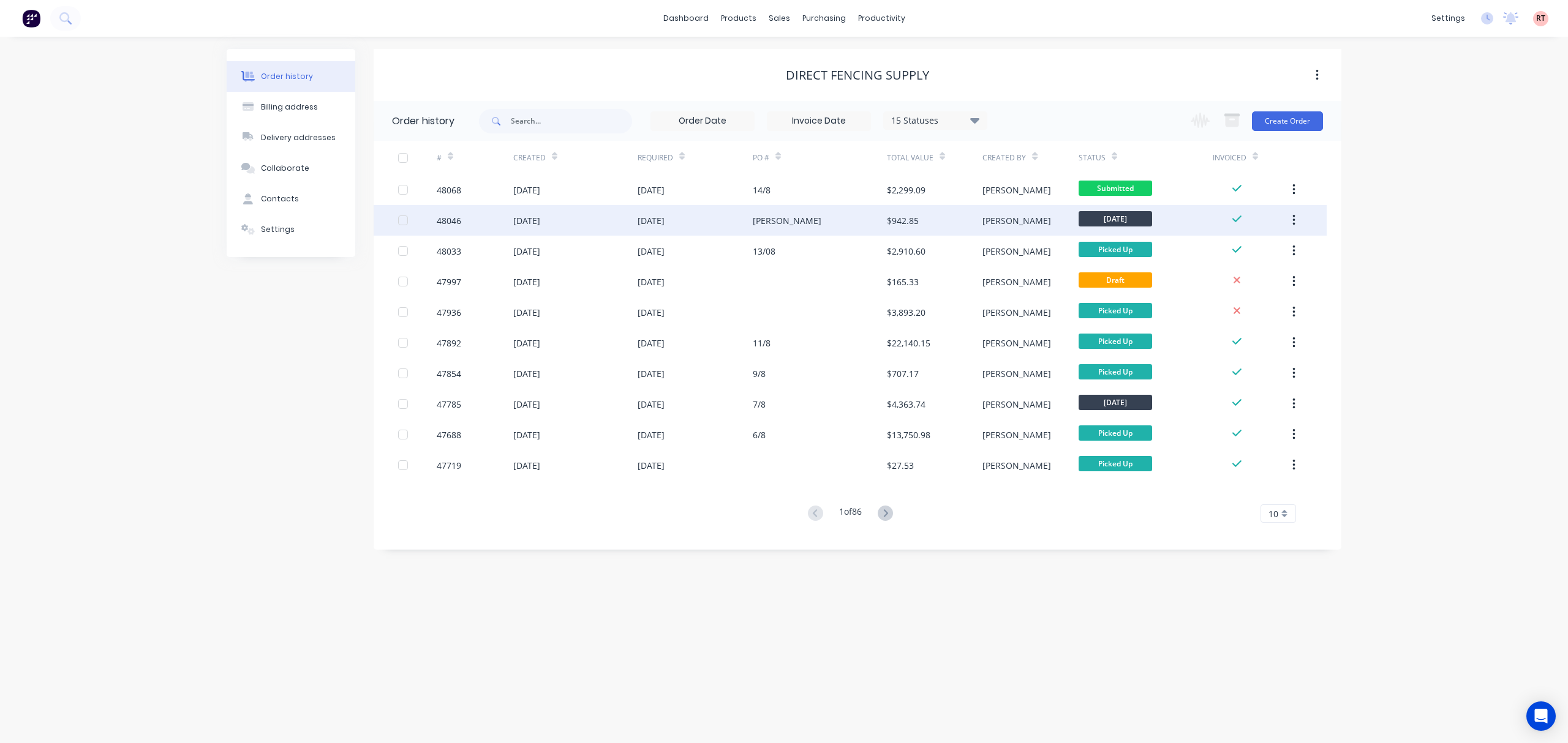
click at [951, 225] on div "$942.85" at bounding box center [934, 220] width 96 height 30
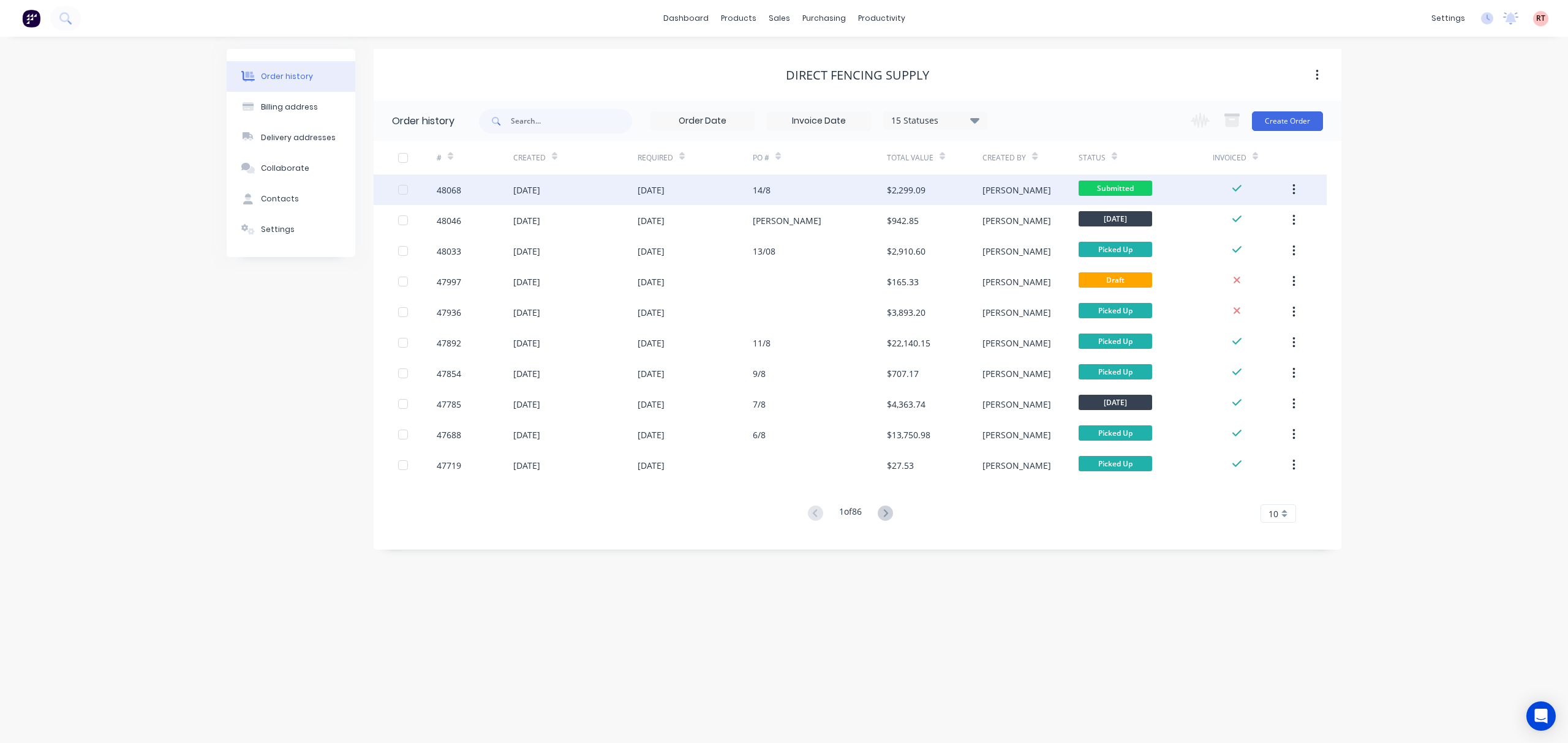
click at [809, 196] on div "14/8" at bounding box center [820, 189] width 134 height 30
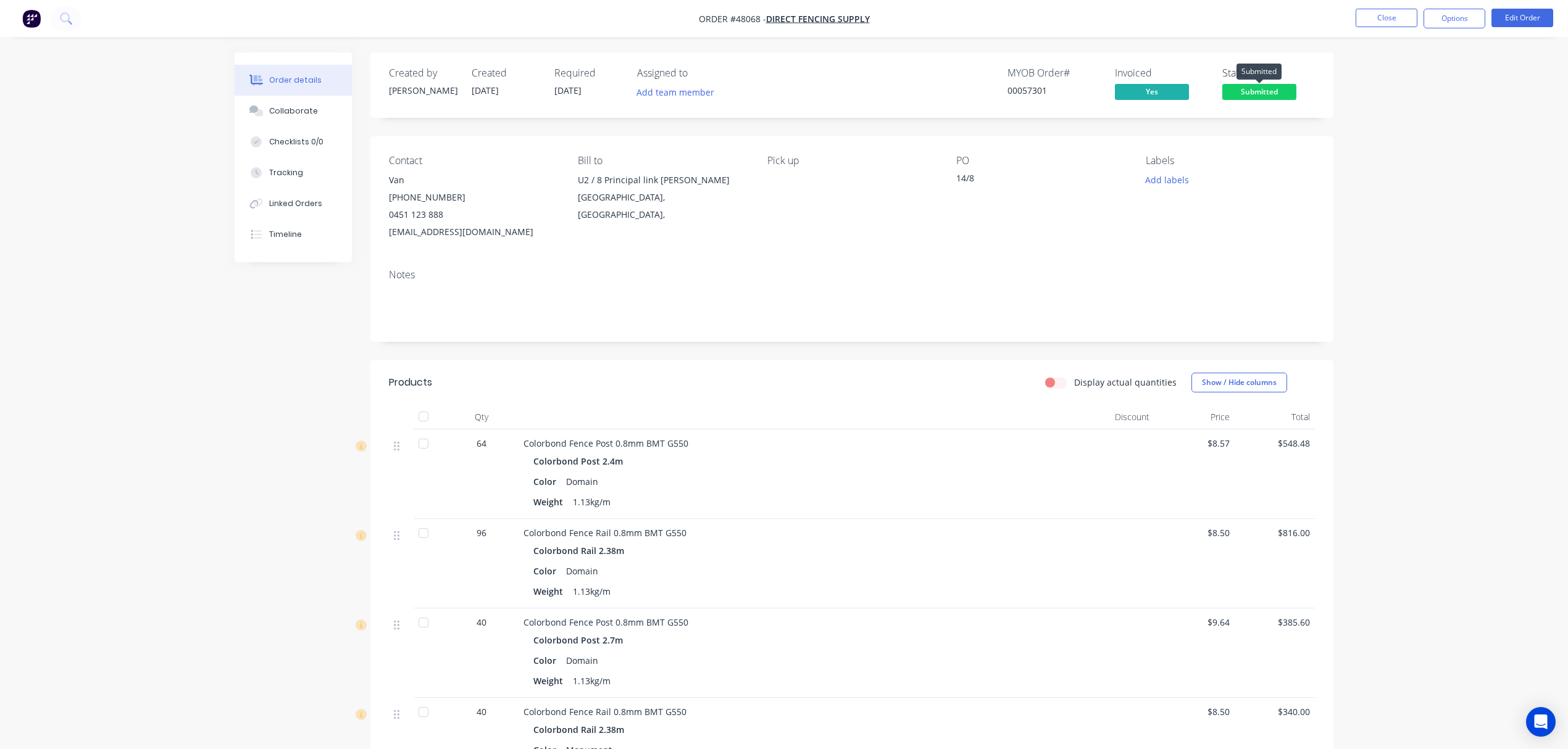
click at [1263, 84] on span "Submitted" at bounding box center [1259, 91] width 74 height 15
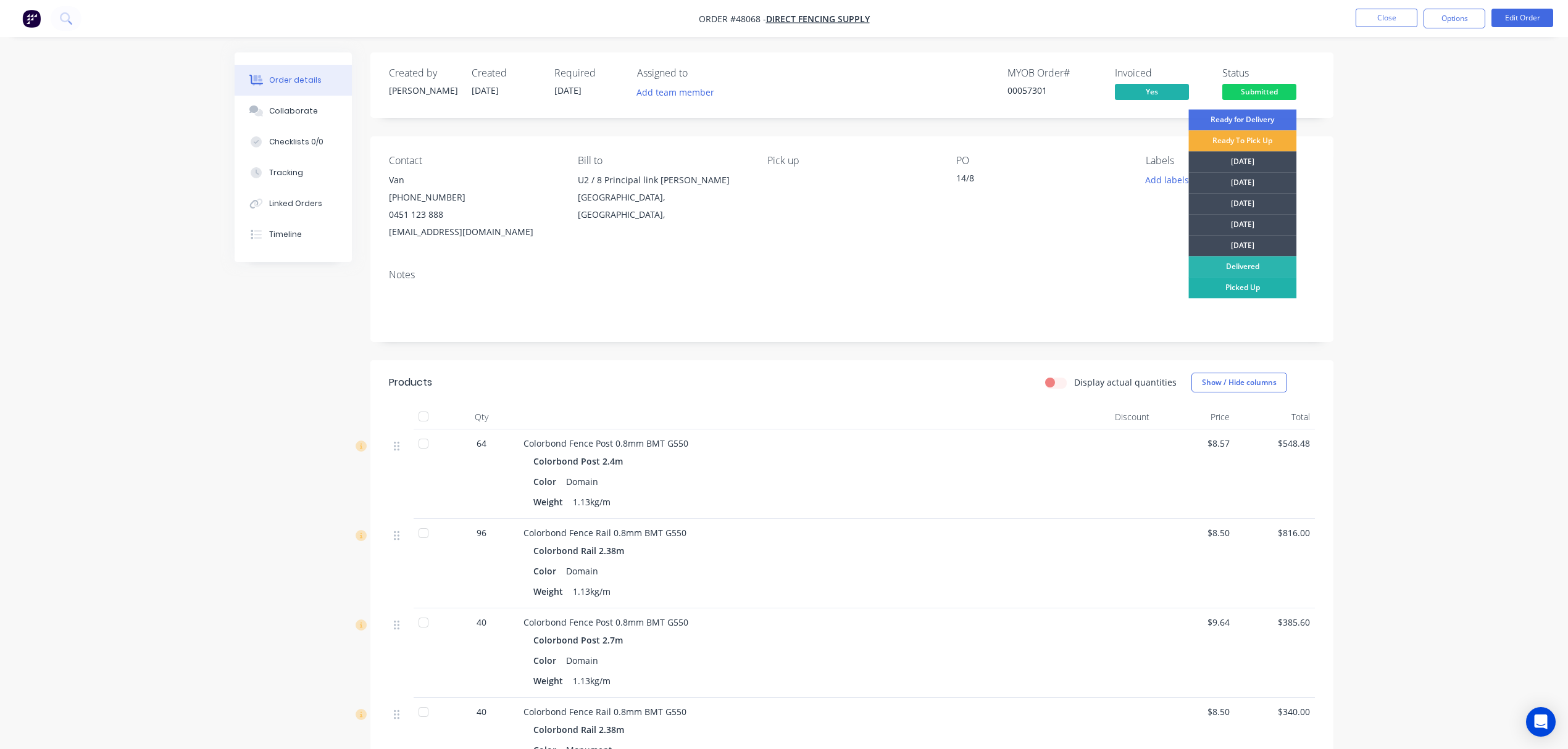
click at [1268, 282] on div "Picked Up" at bounding box center [1242, 287] width 108 height 21
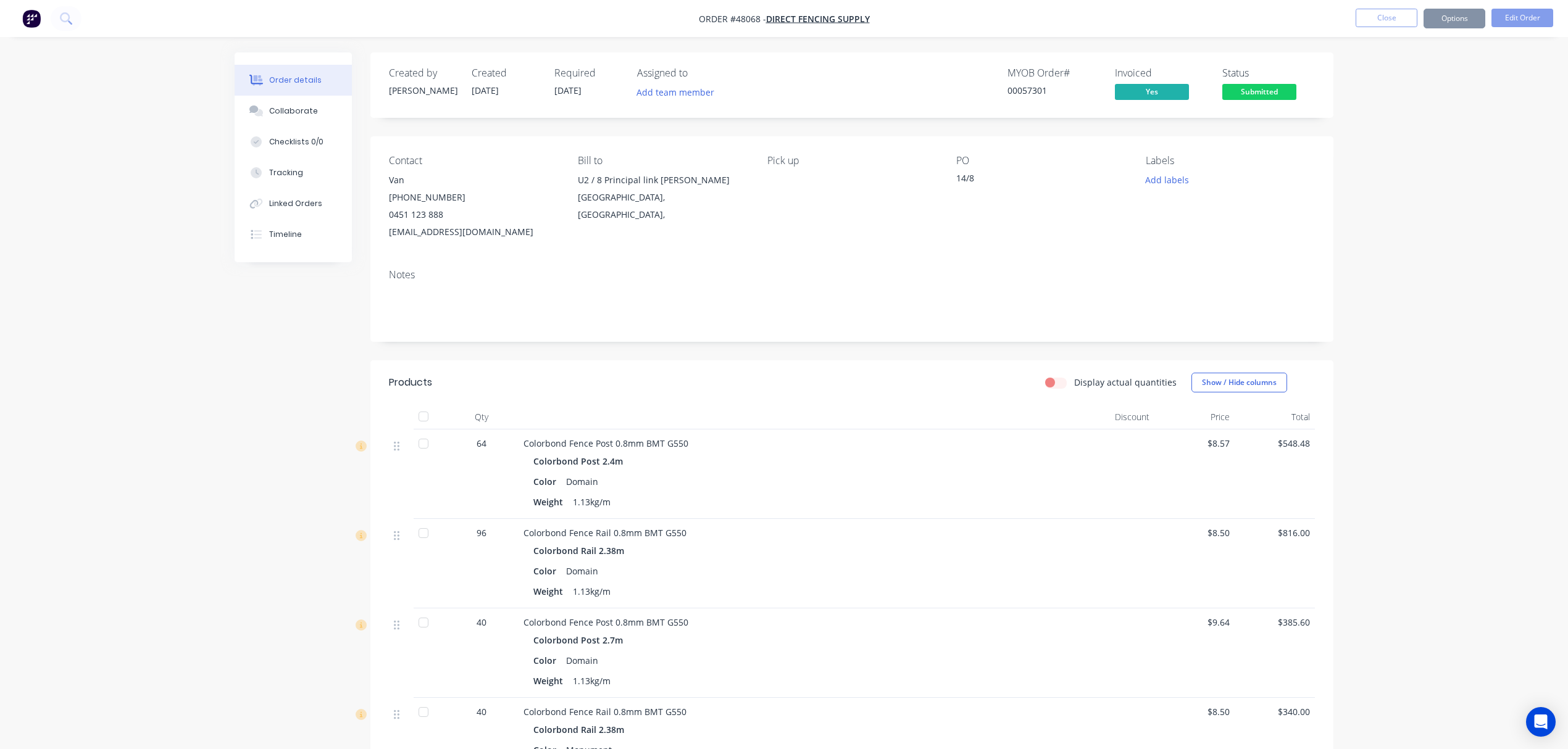
click at [1393, 266] on div "Order details Collaborate Checklists 0/0 Tracking Linked Orders Timeline Order …" at bounding box center [784, 490] width 1568 height 980
click at [1373, 20] on button "Close" at bounding box center [1387, 18] width 62 height 19
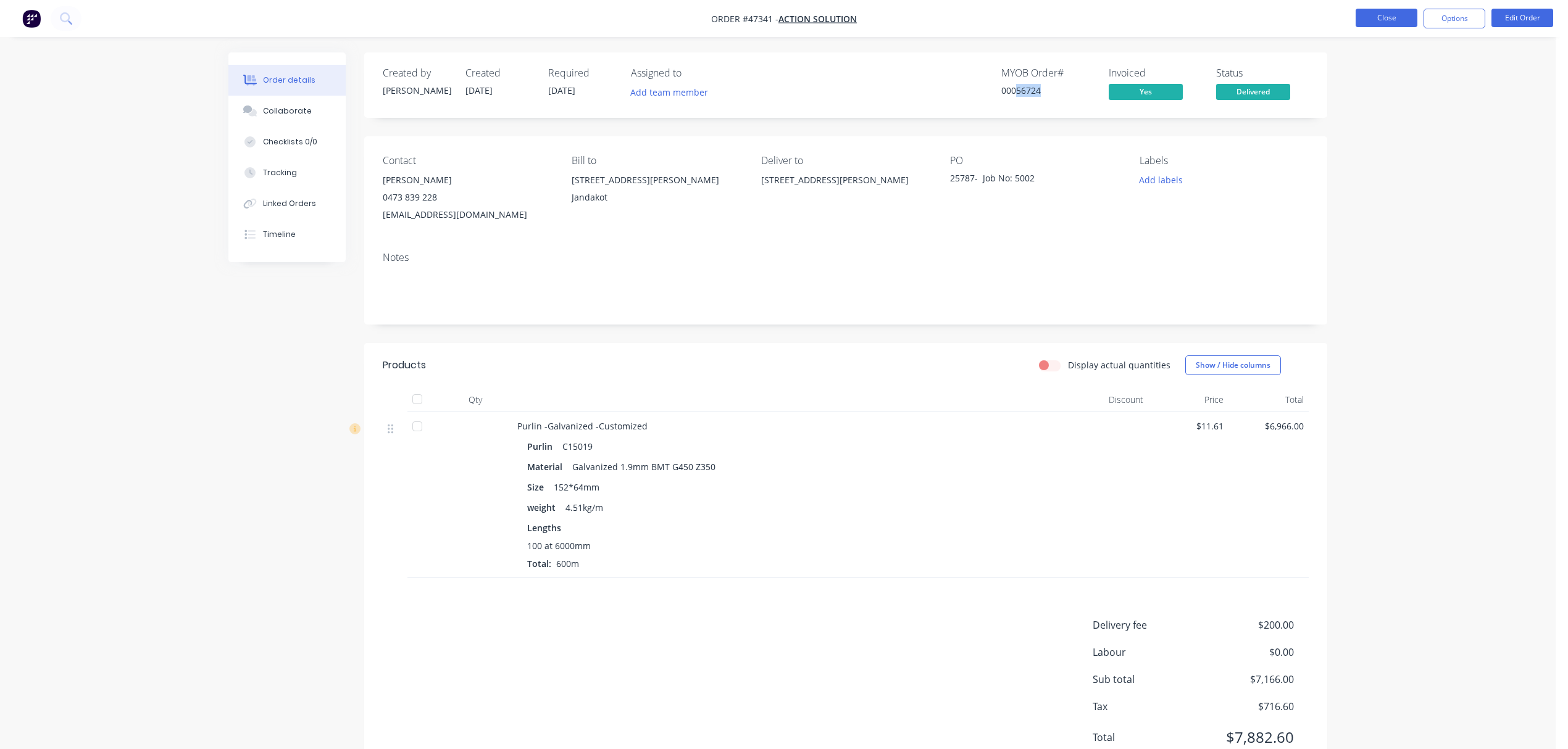
click at [1377, 23] on button "Close" at bounding box center [1387, 18] width 62 height 19
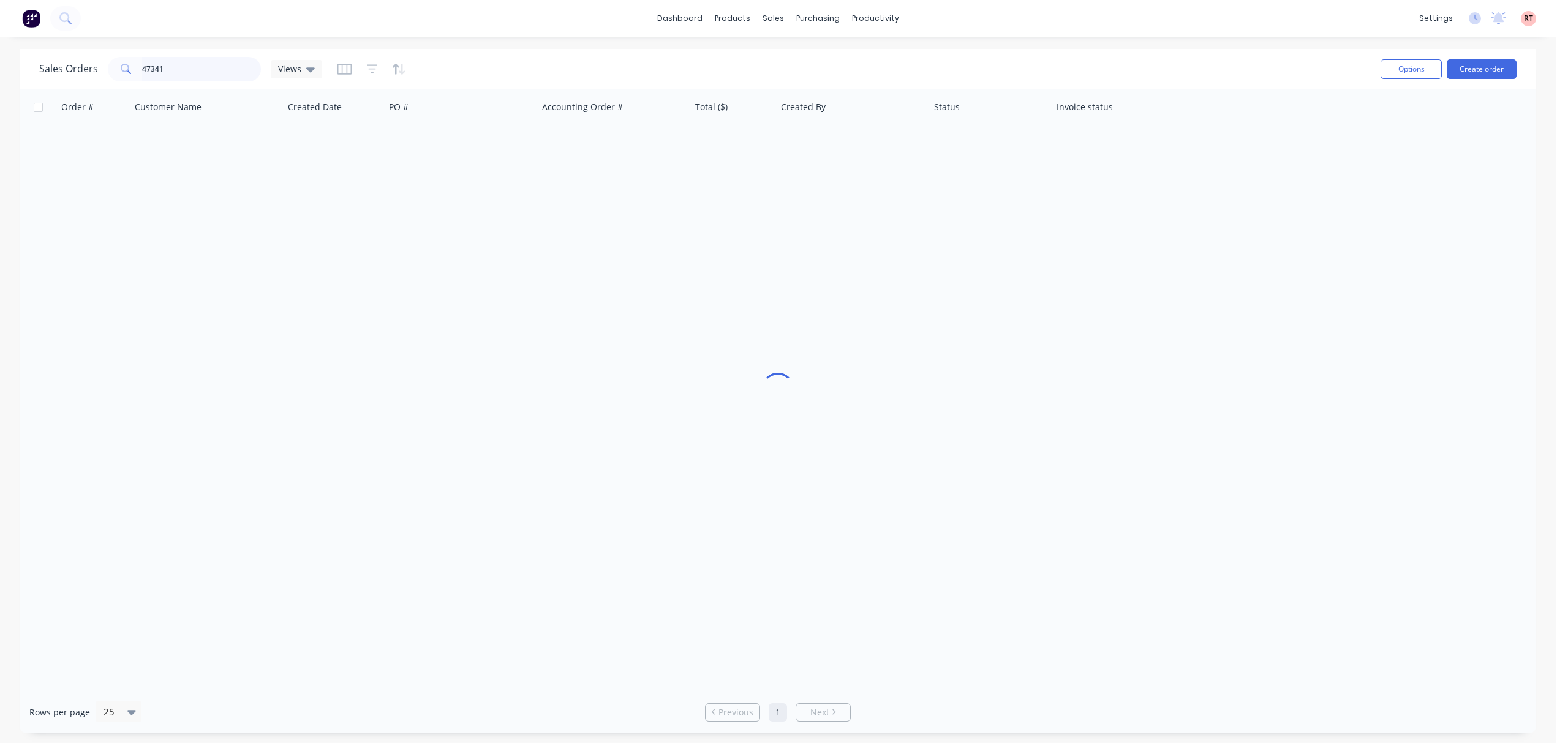
drag, startPoint x: 221, startPoint y: 65, endPoint x: 114, endPoint y: 82, distance: 108.3
click at [114, 82] on div "Sales Orders 47341 Views" at bounding box center [705, 68] width 1332 height 30
type input "1"
type input "47398"
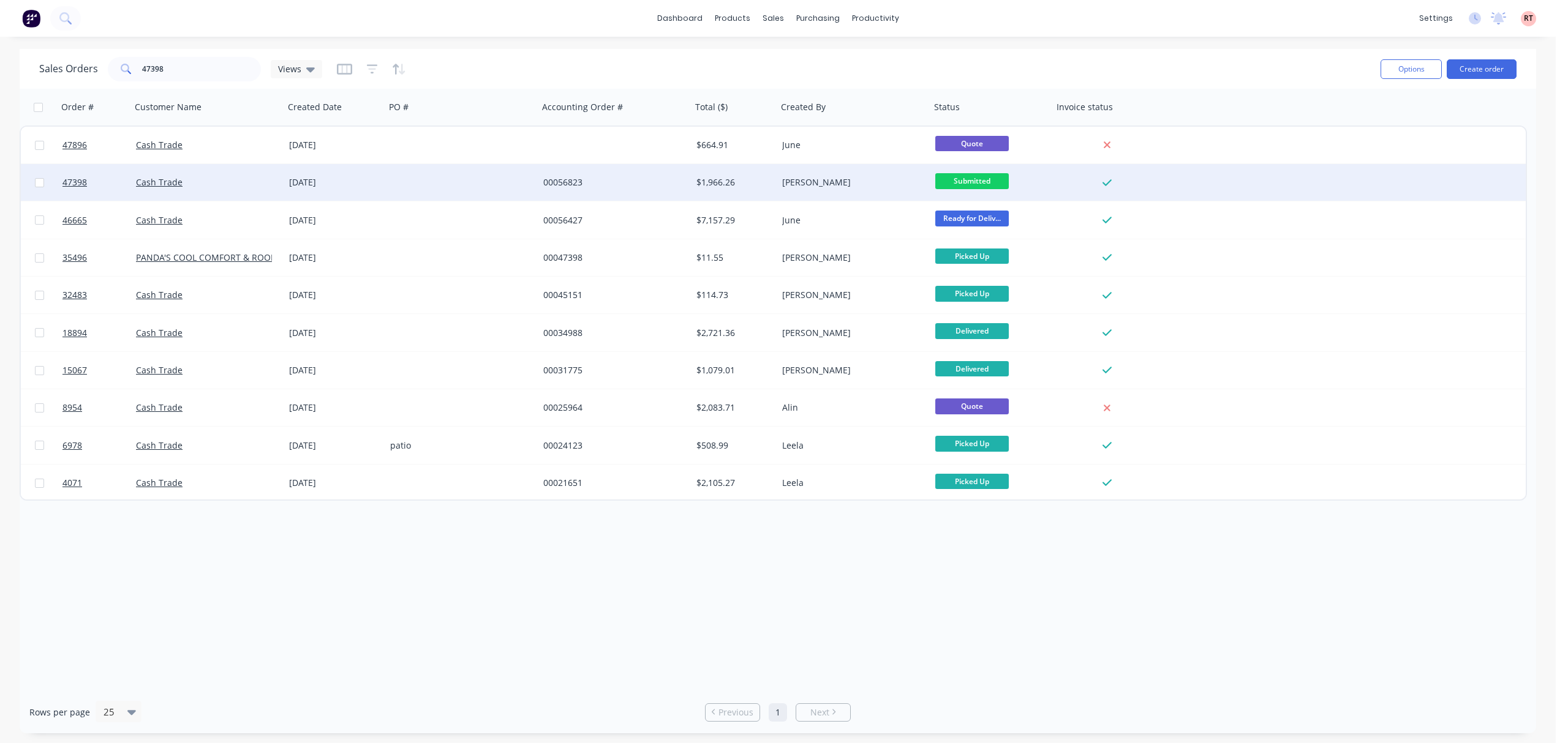
click at [395, 182] on div at bounding box center [462, 182] width 153 height 37
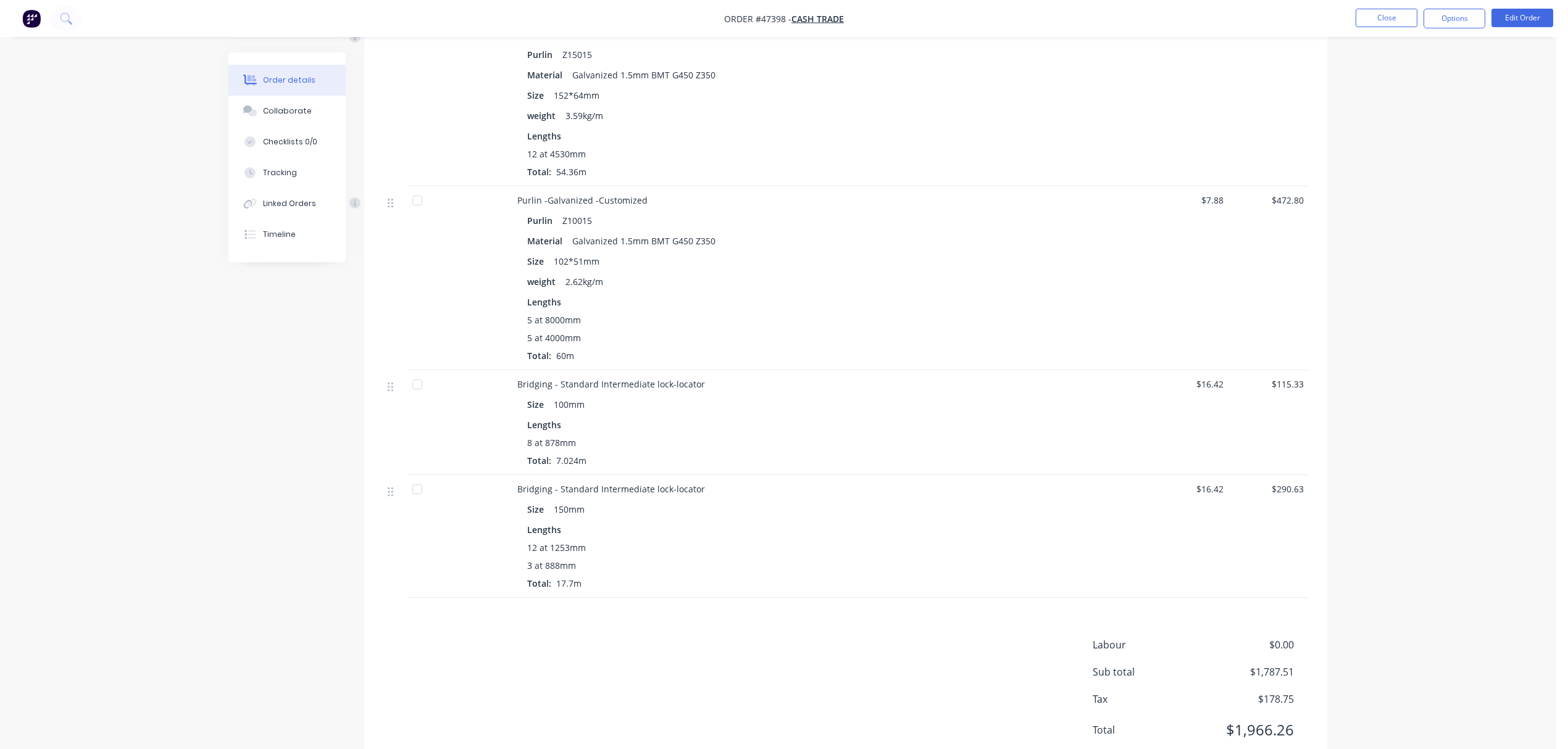
scroll to position [442, 0]
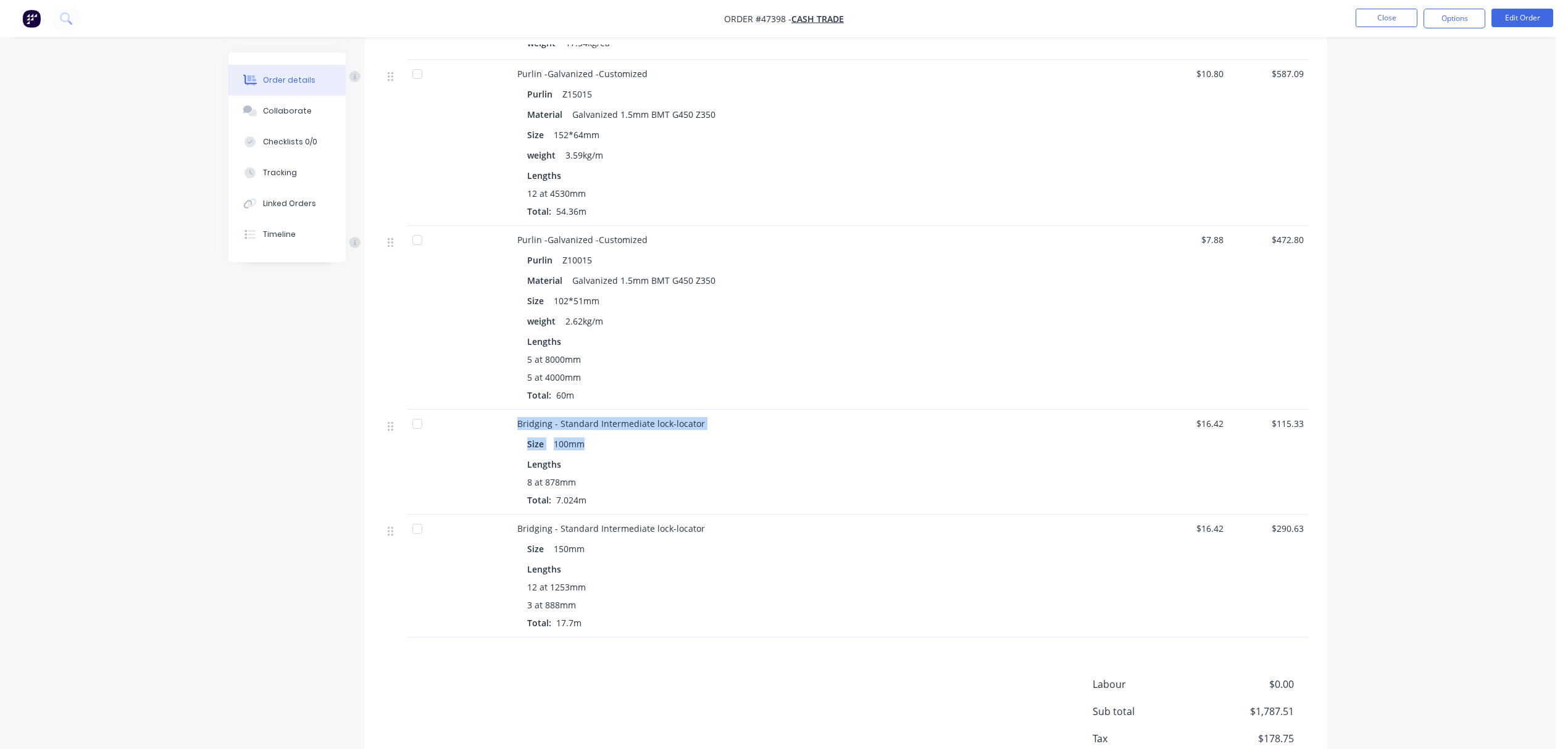
drag, startPoint x: 514, startPoint y: 422, endPoint x: 727, endPoint y: 441, distance: 213.8
click at [727, 441] on div "Bridging - Standard Intermediate lock-locator Size 100mm Lengths 8 at 878mm Tot…" at bounding box center [790, 462] width 556 height 105
click at [863, 443] on div "Size 100mm" at bounding box center [790, 444] width 526 height 18
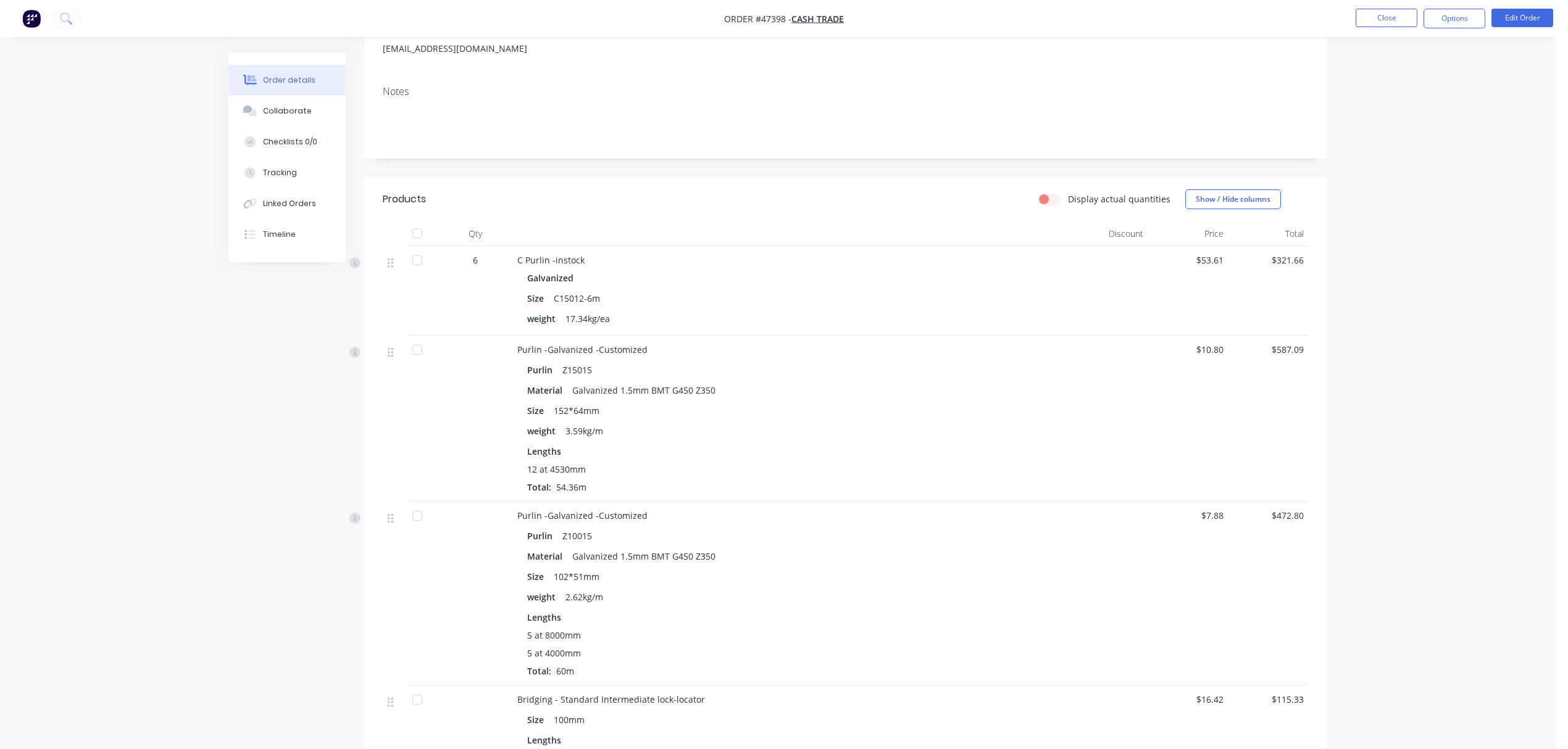
scroll to position [0, 0]
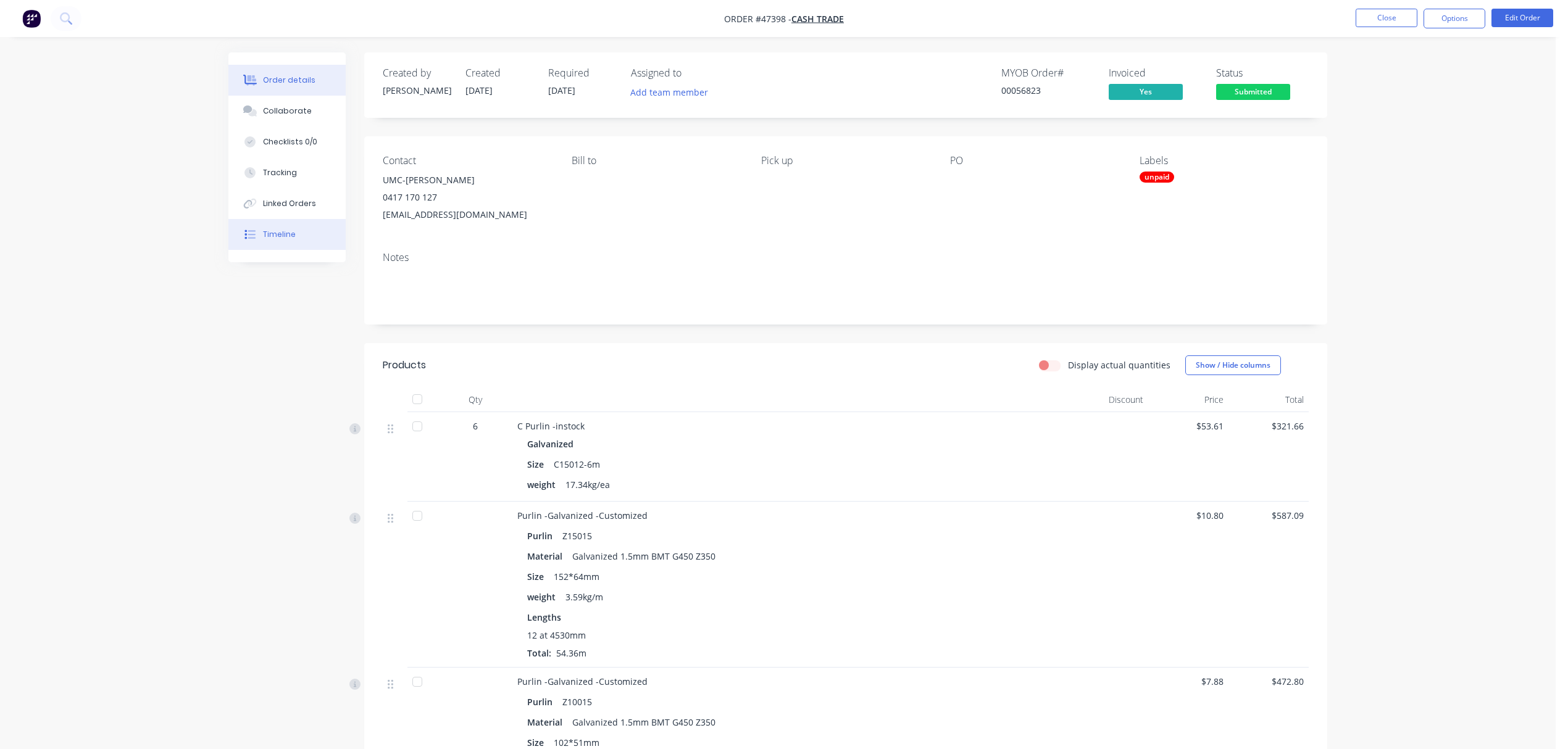
click at [312, 241] on button "Timeline" at bounding box center [288, 234] width 118 height 31
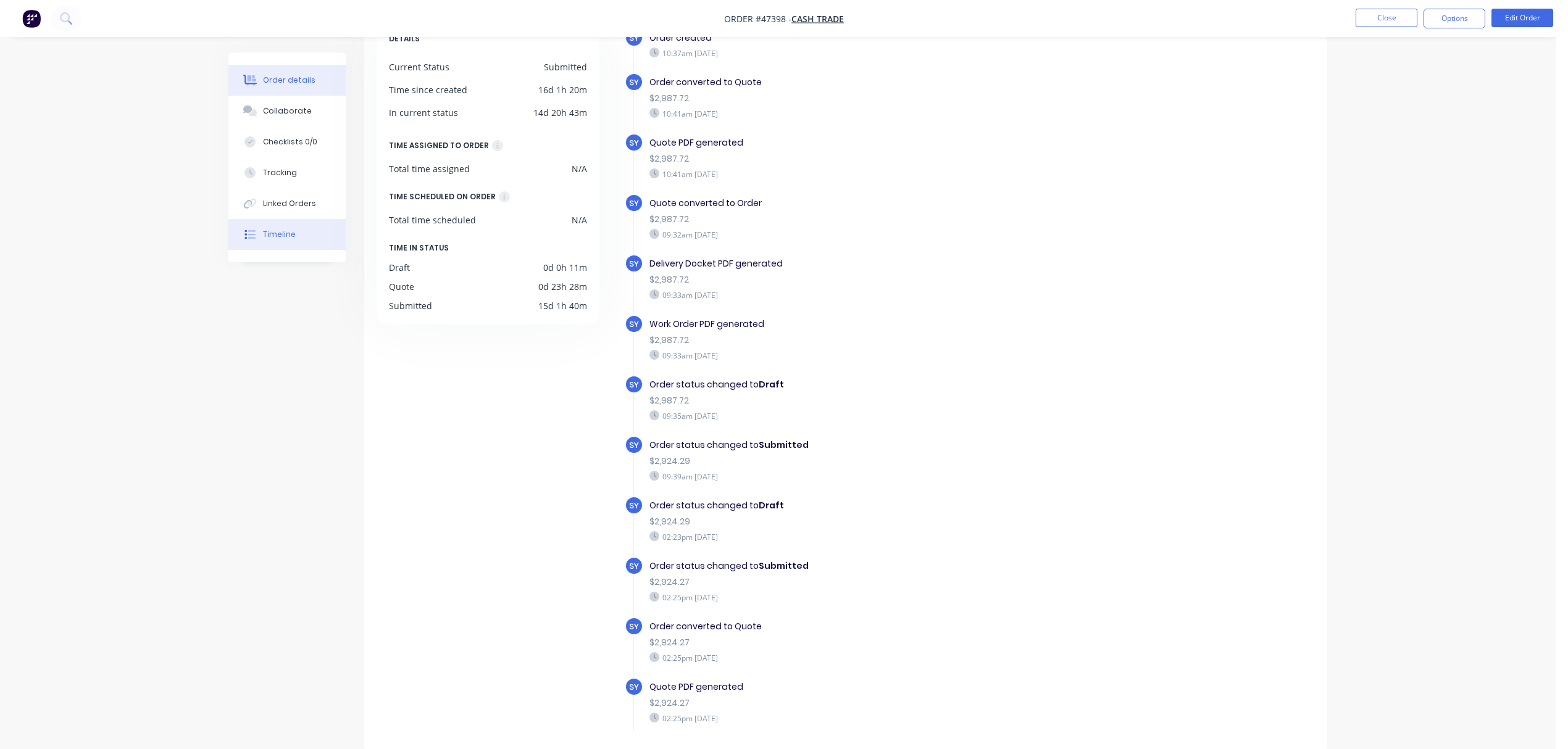
click at [261, 84] on button "Order details" at bounding box center [288, 80] width 118 height 31
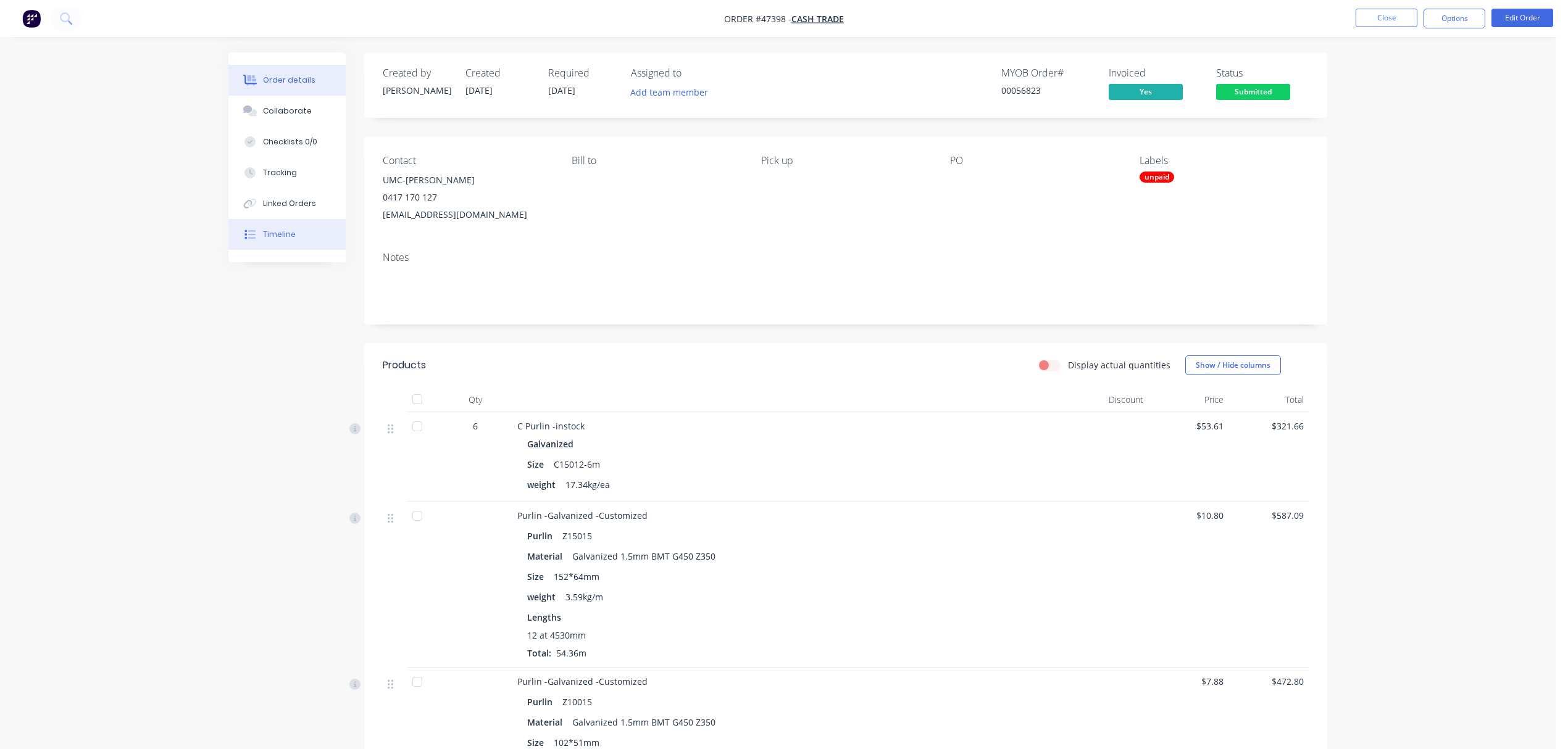
click at [300, 236] on button "Timeline" at bounding box center [288, 234] width 118 height 31
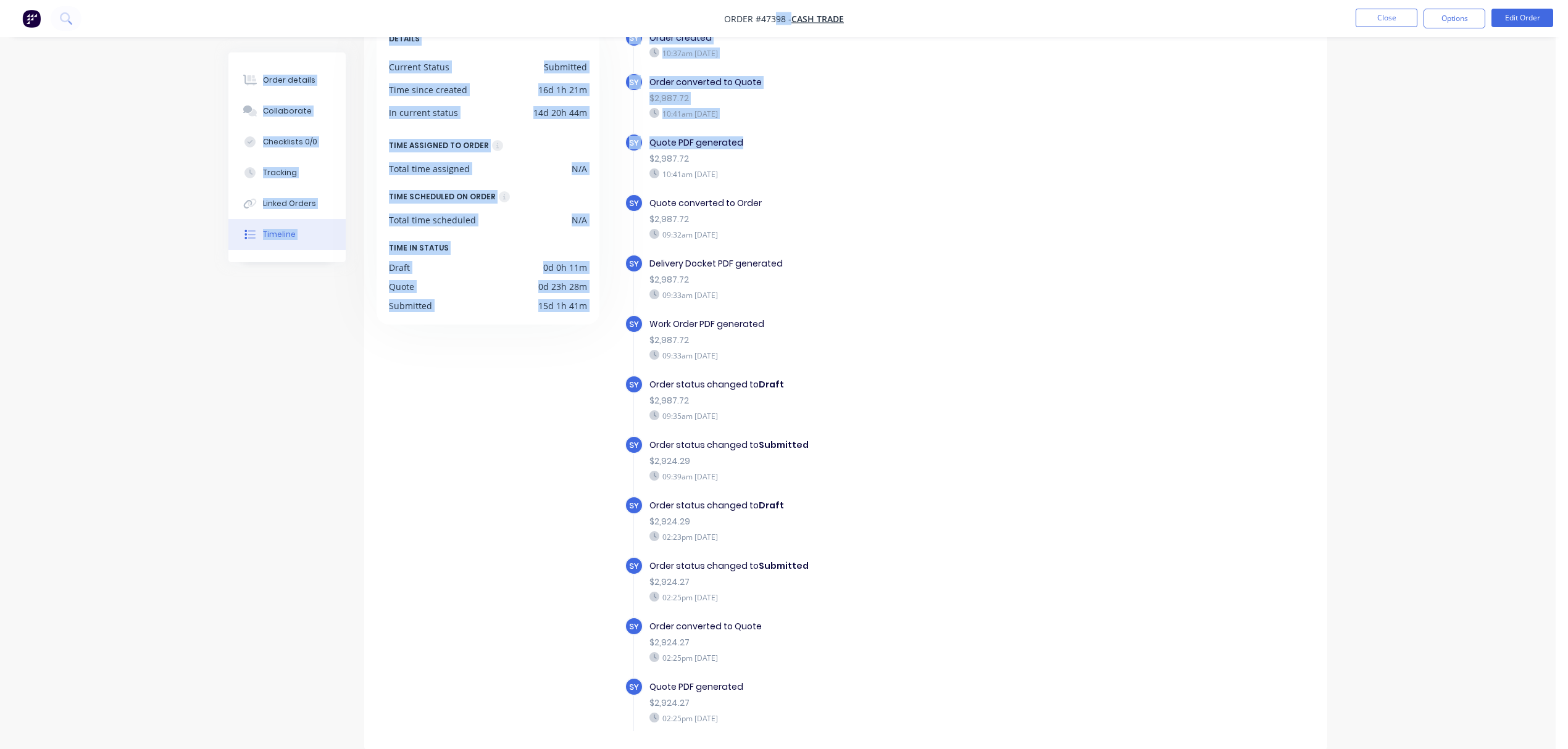
click at [939, 139] on div "Order #47398 - Cash Trade Close Options Edit Order Order details Collaborate Ch…" at bounding box center [778, 332] width 1556 height 835
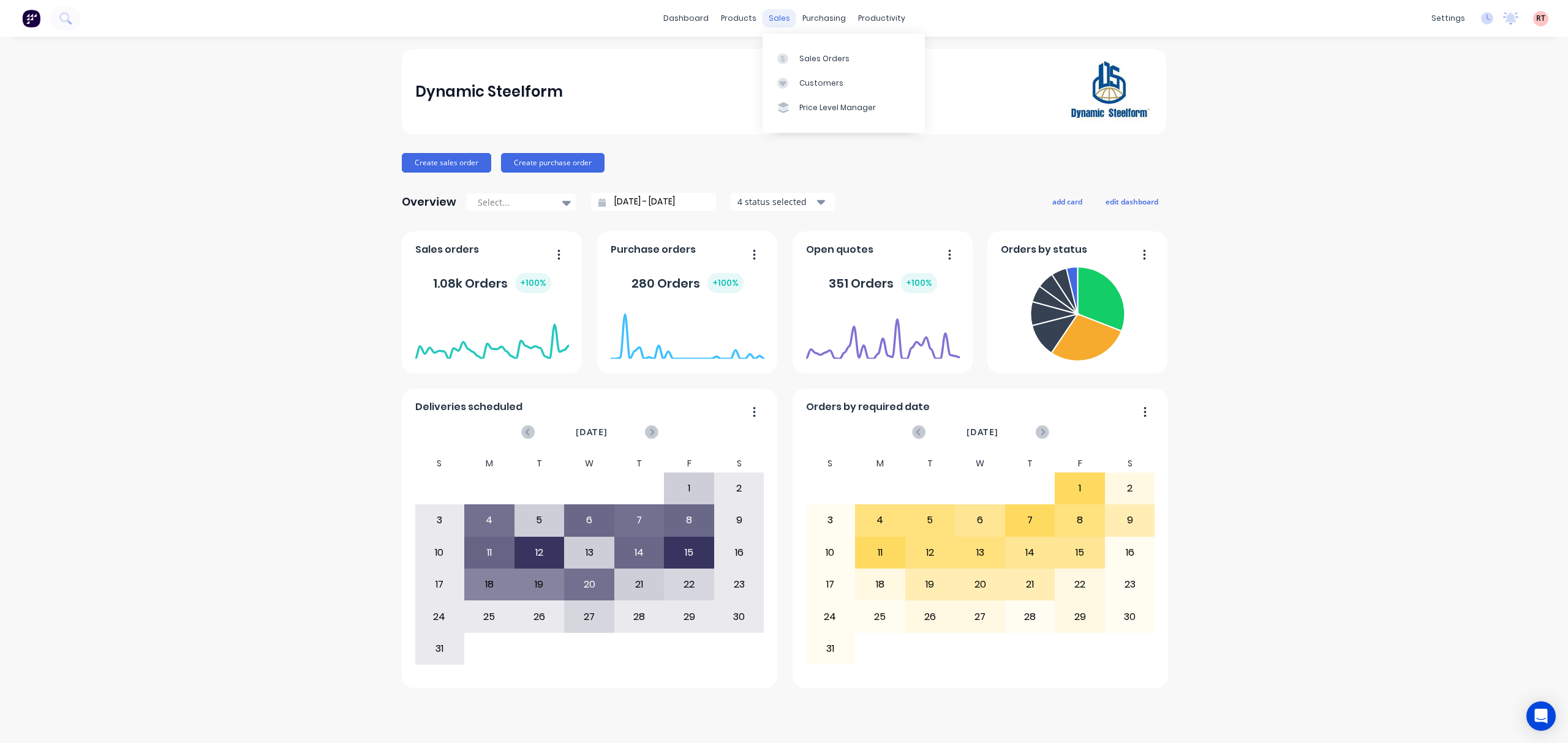
click at [772, 22] on div "sales" at bounding box center [779, 18] width 34 height 18
click at [816, 73] on link "Customers" at bounding box center [844, 83] width 162 height 25
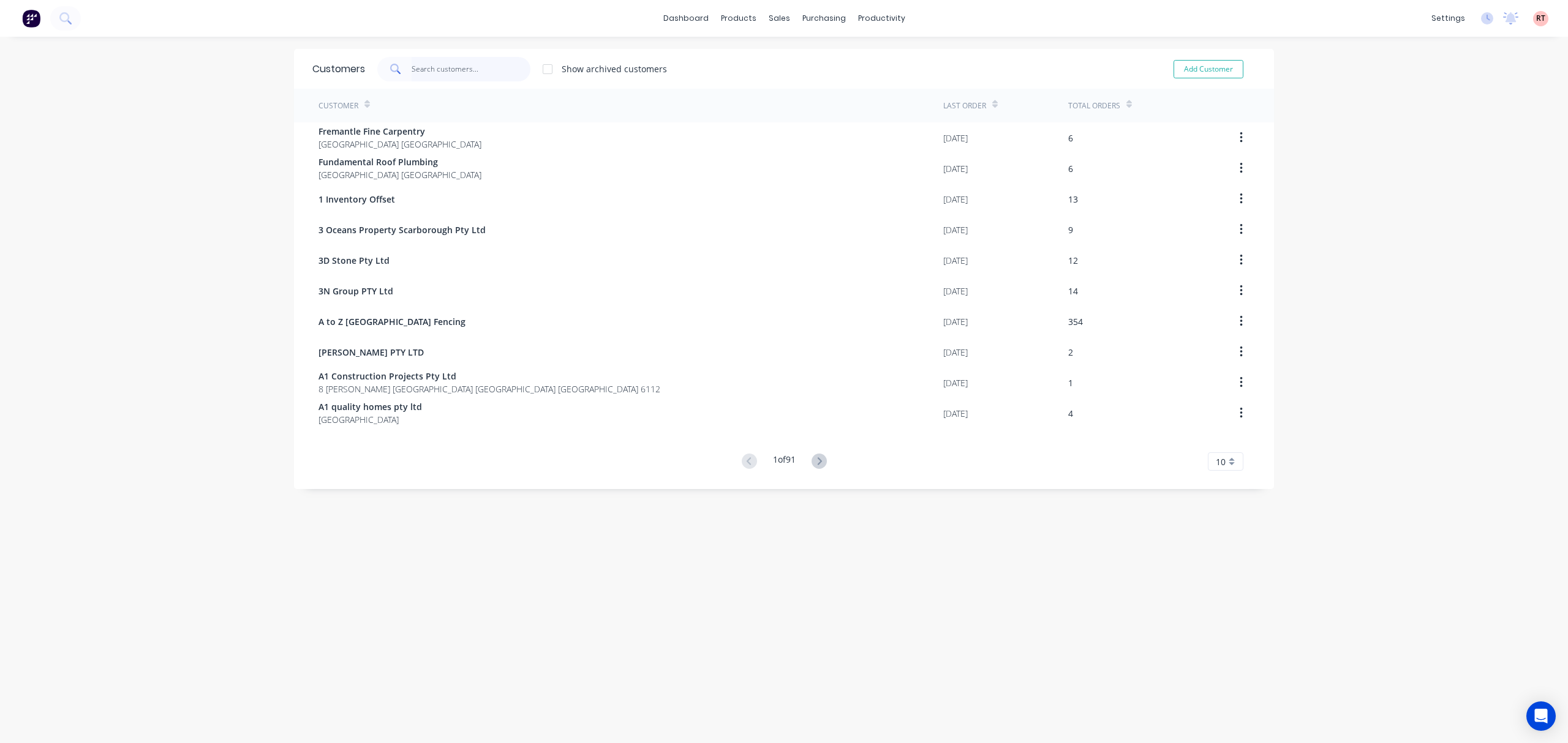
drag, startPoint x: 439, startPoint y: 69, endPoint x: 435, endPoint y: 81, distance: 12.6
click at [436, 79] on input "text" at bounding box center [471, 69] width 119 height 25
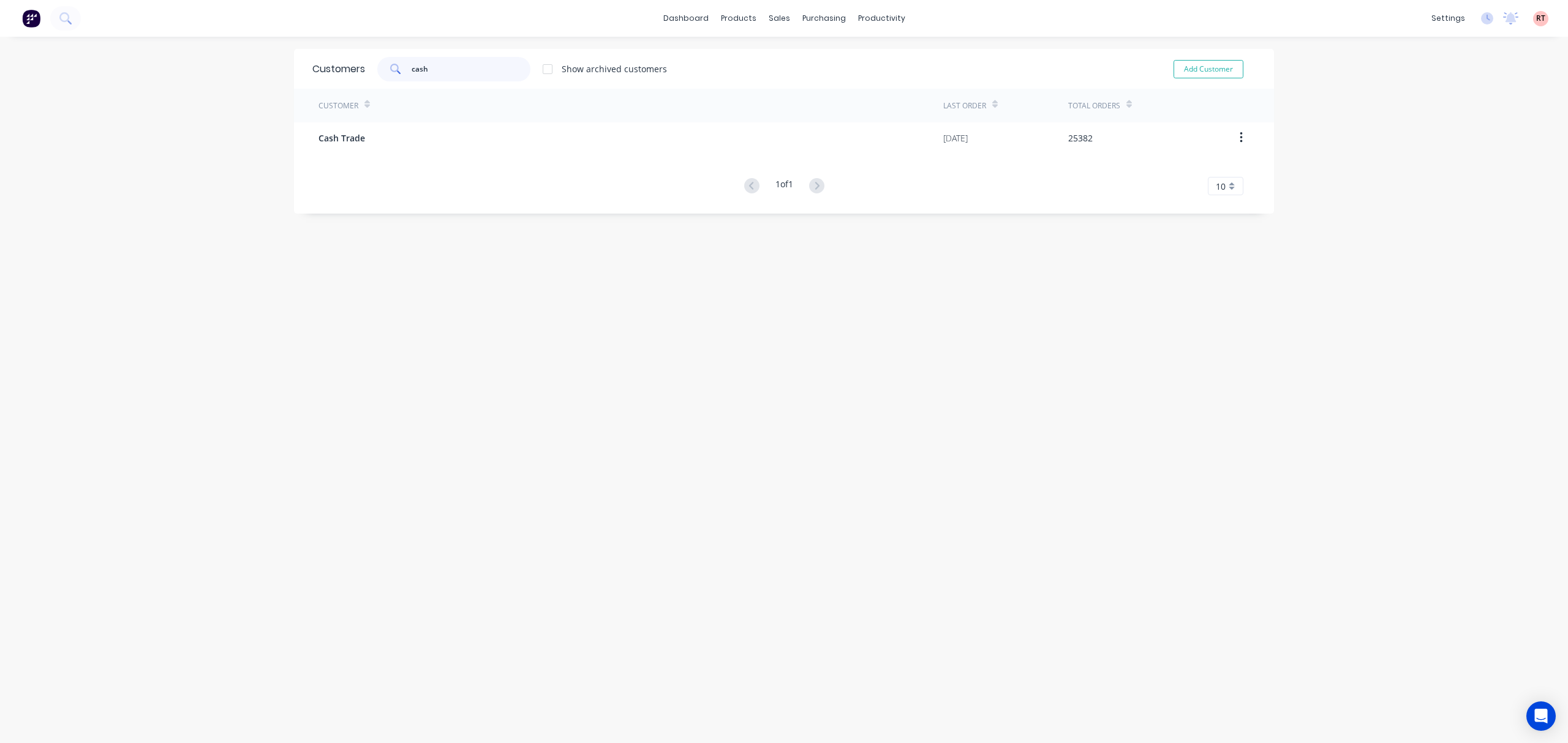
type input "cash"
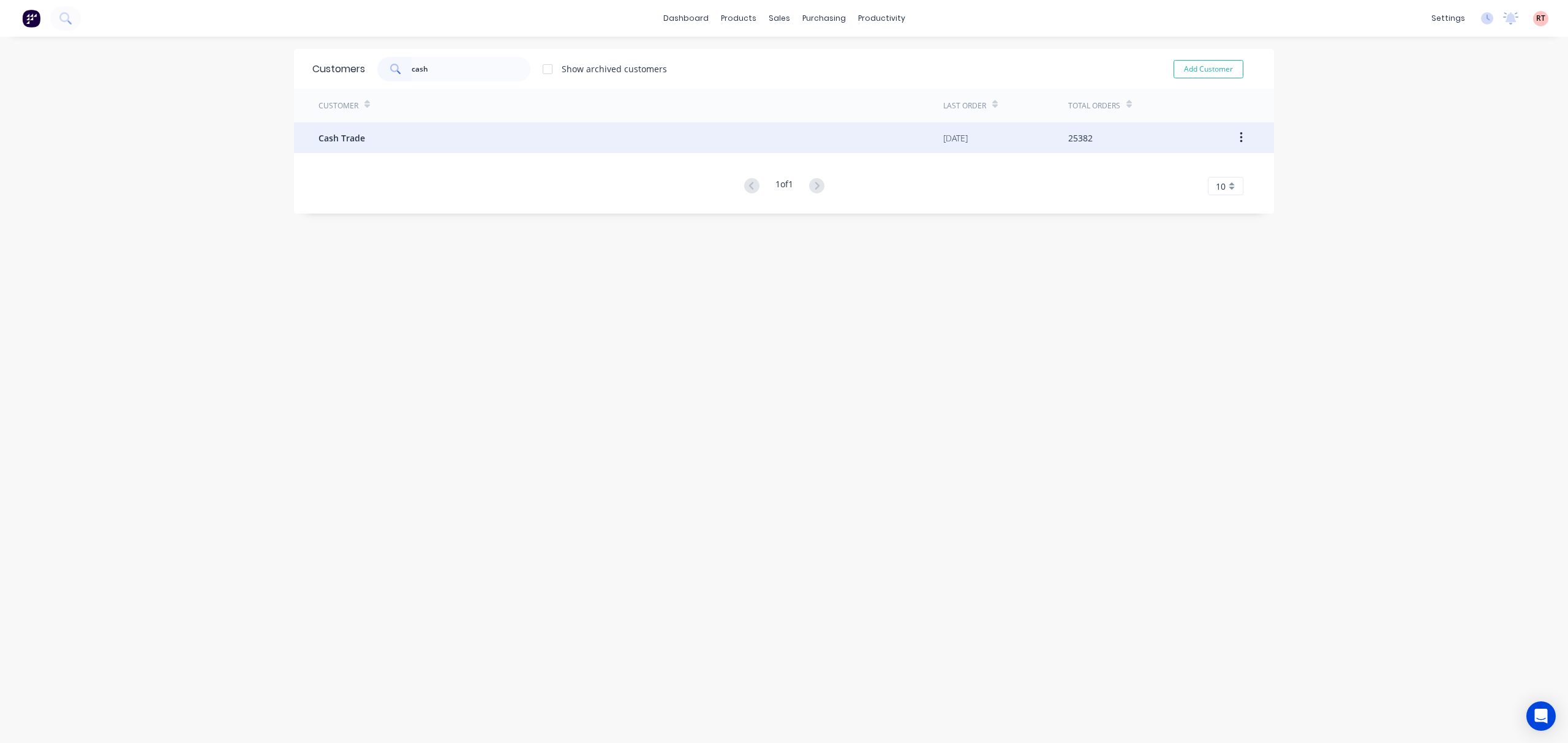
click at [458, 132] on div "Cash Trade" at bounding box center [631, 137] width 625 height 30
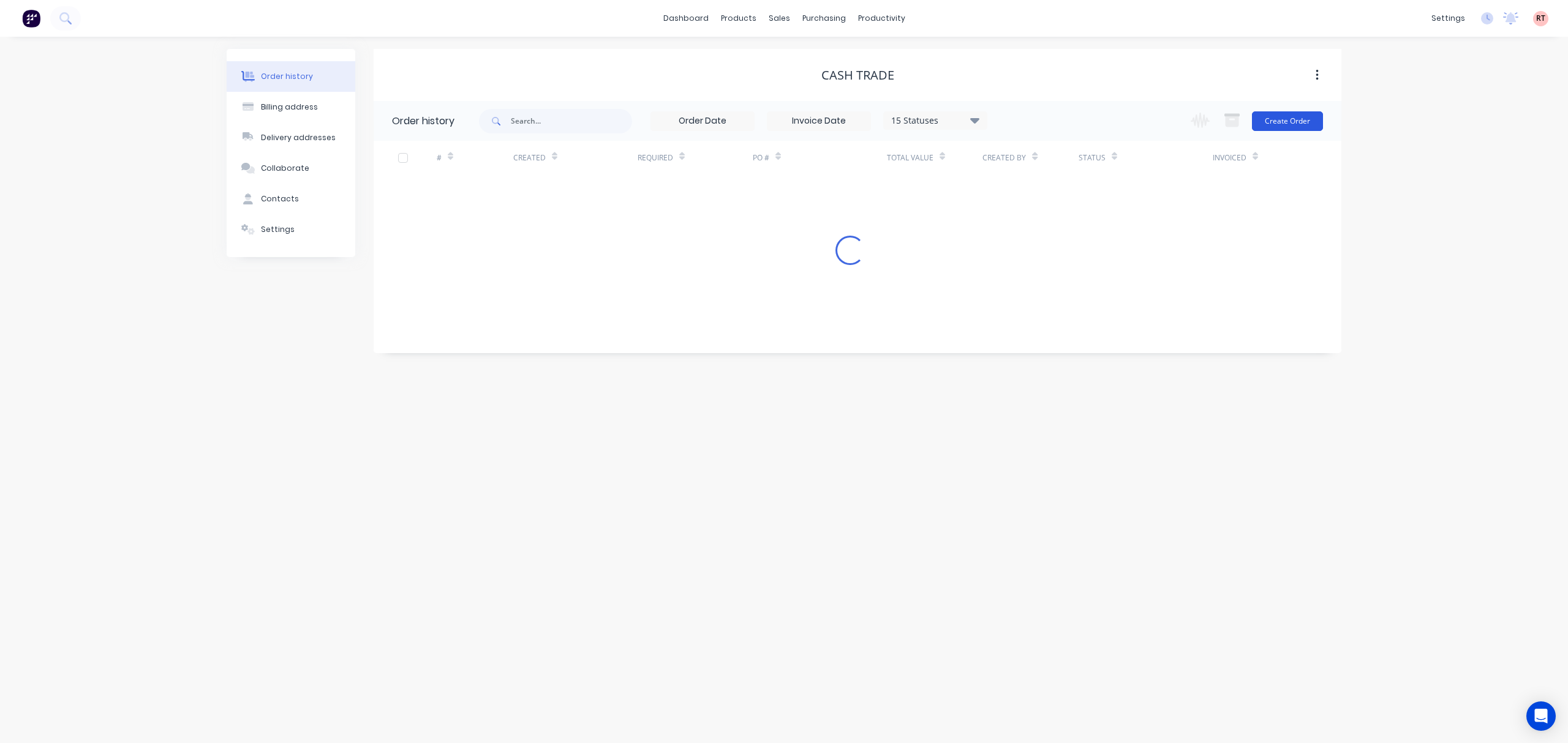
click at [1282, 117] on button "Create Order" at bounding box center [1287, 121] width 71 height 20
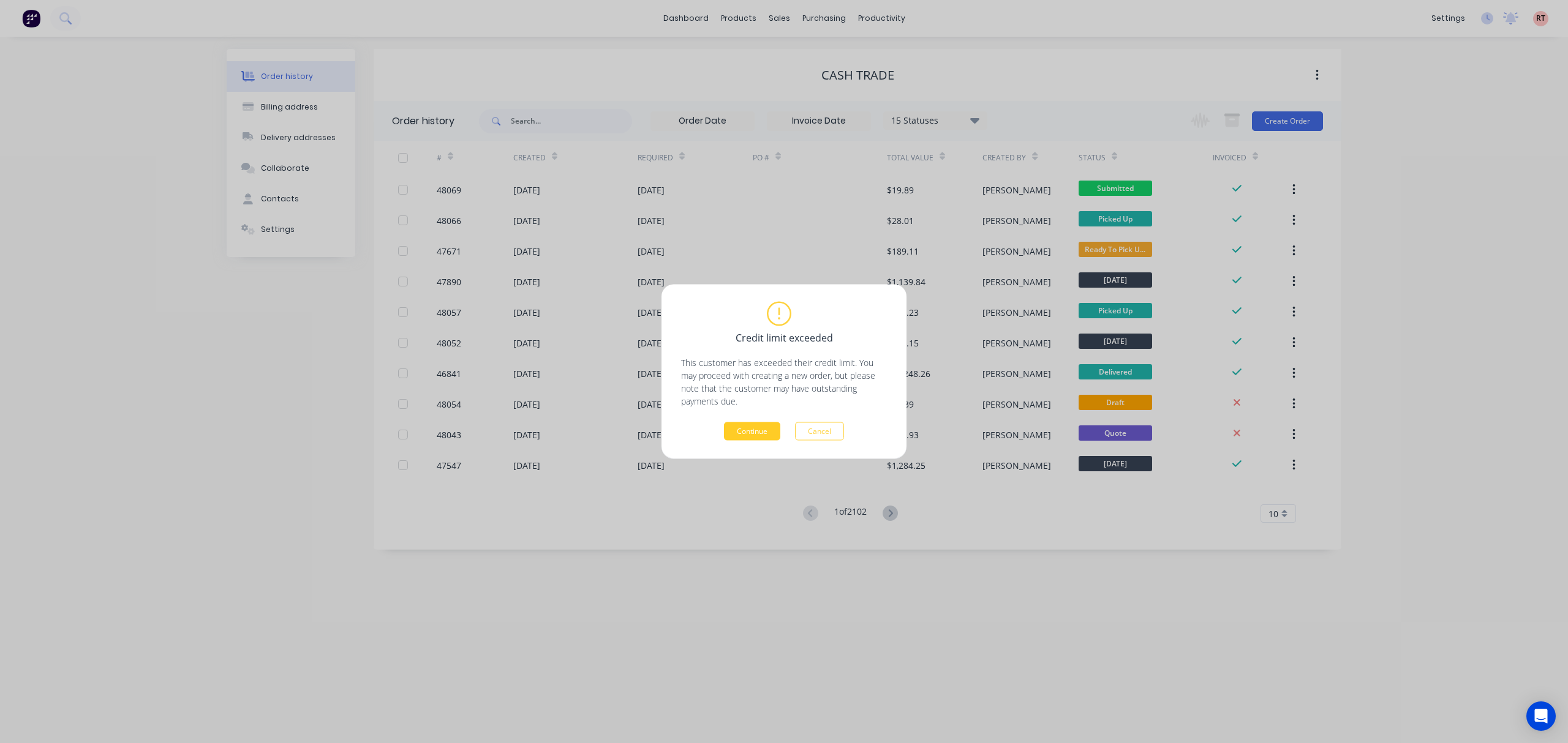
click at [753, 434] on button "Continue" at bounding box center [752, 431] width 56 height 18
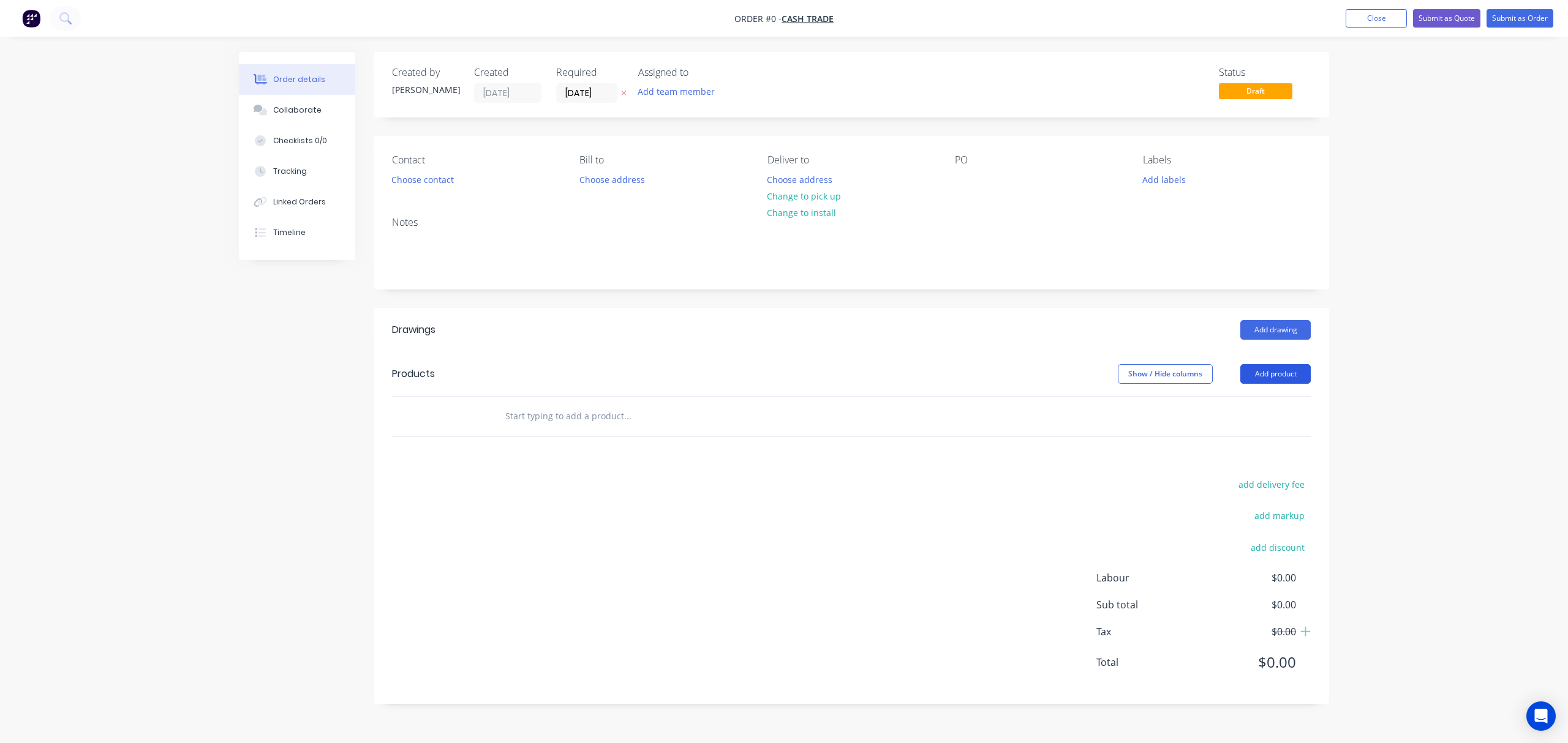
click at [1264, 373] on button "Add product" at bounding box center [1275, 374] width 70 height 20
click at [1252, 402] on div "Product catalogue" at bounding box center [1252, 405] width 94 height 18
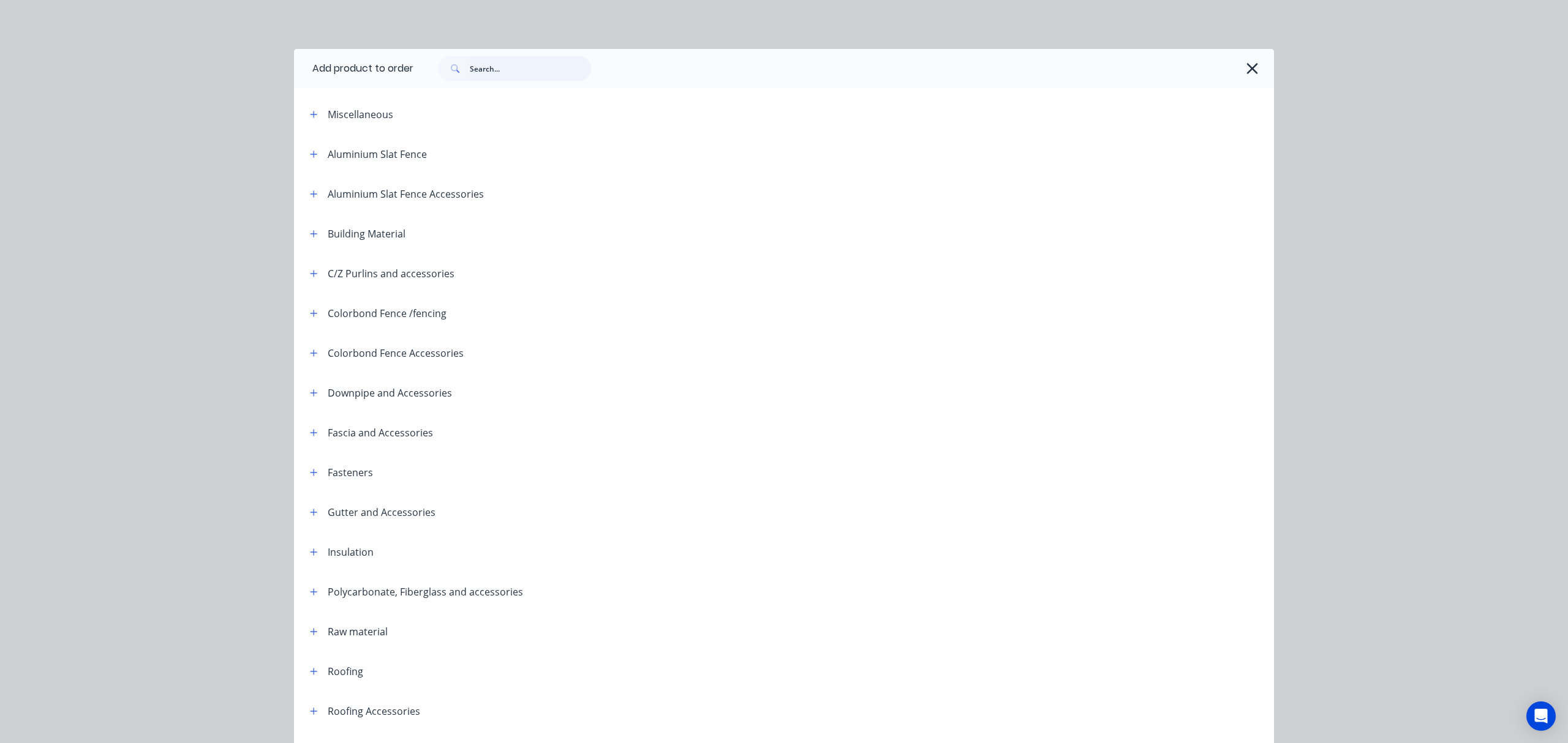
click at [510, 63] on input "text" at bounding box center [530, 68] width 121 height 25
type input "roof"
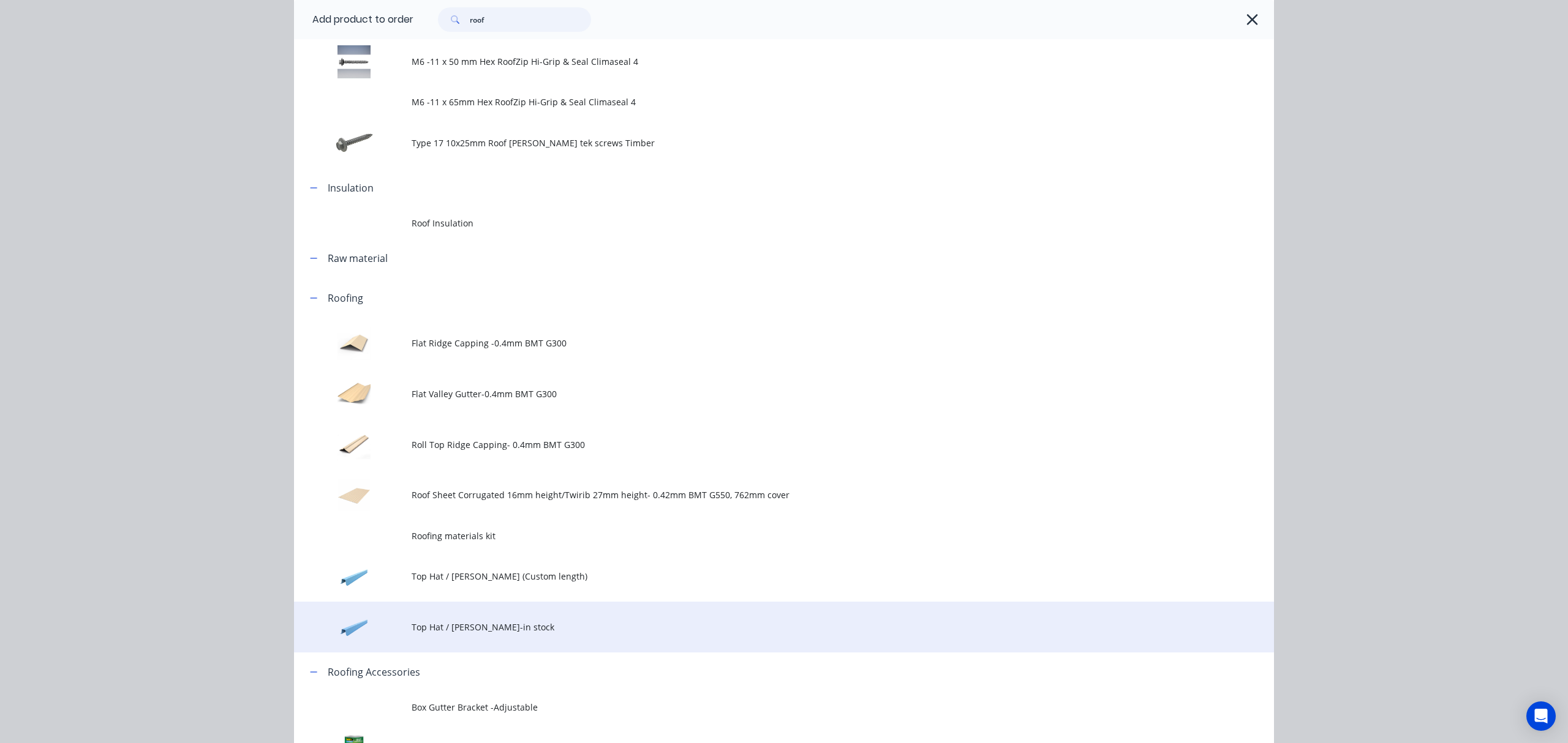
scroll to position [652, 0]
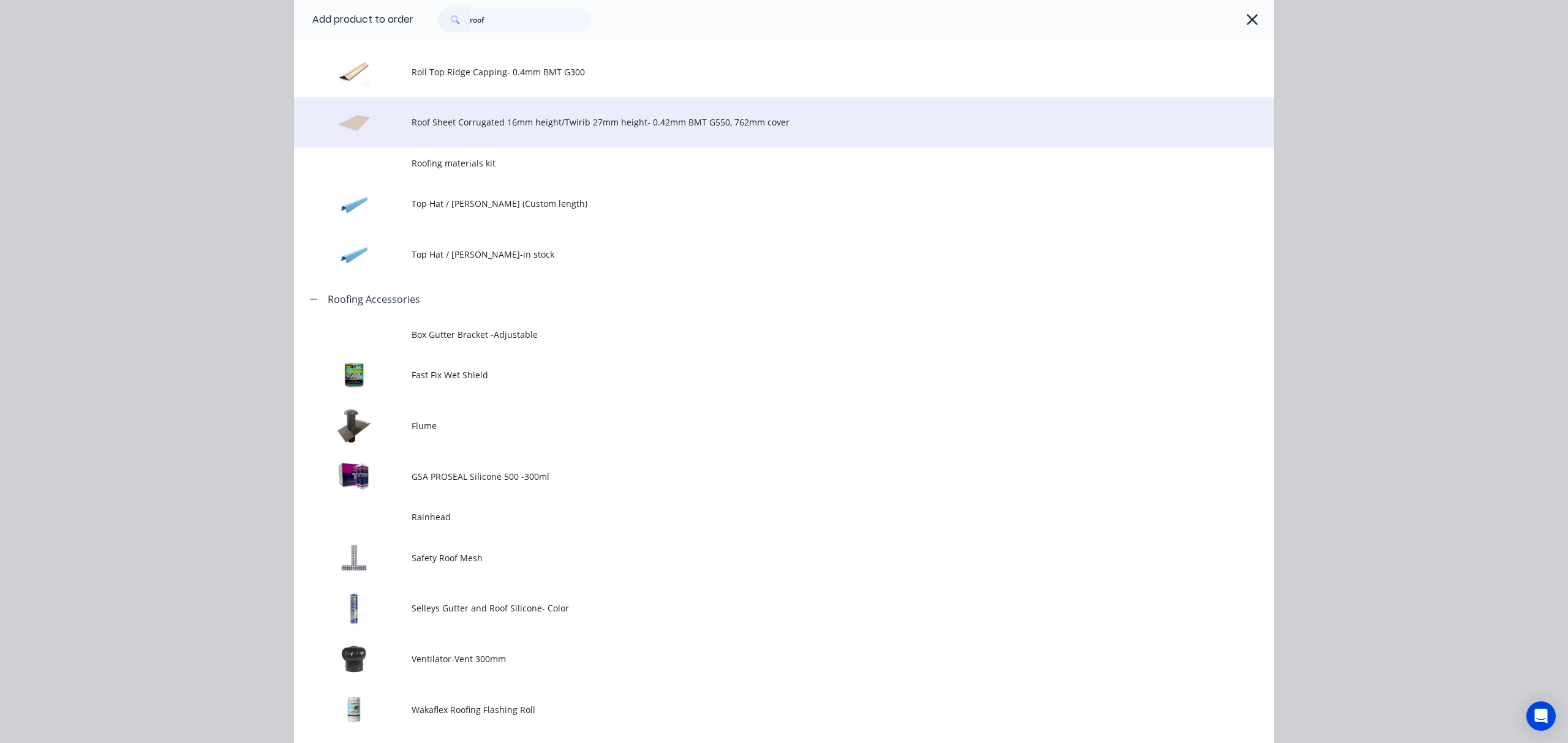
click at [622, 114] on td "Roof Sheet Corrugated 16mm height/Twirib 27mm height- 0.42mm BMT G550, 762mm co…" at bounding box center [842, 123] width 863 height 51
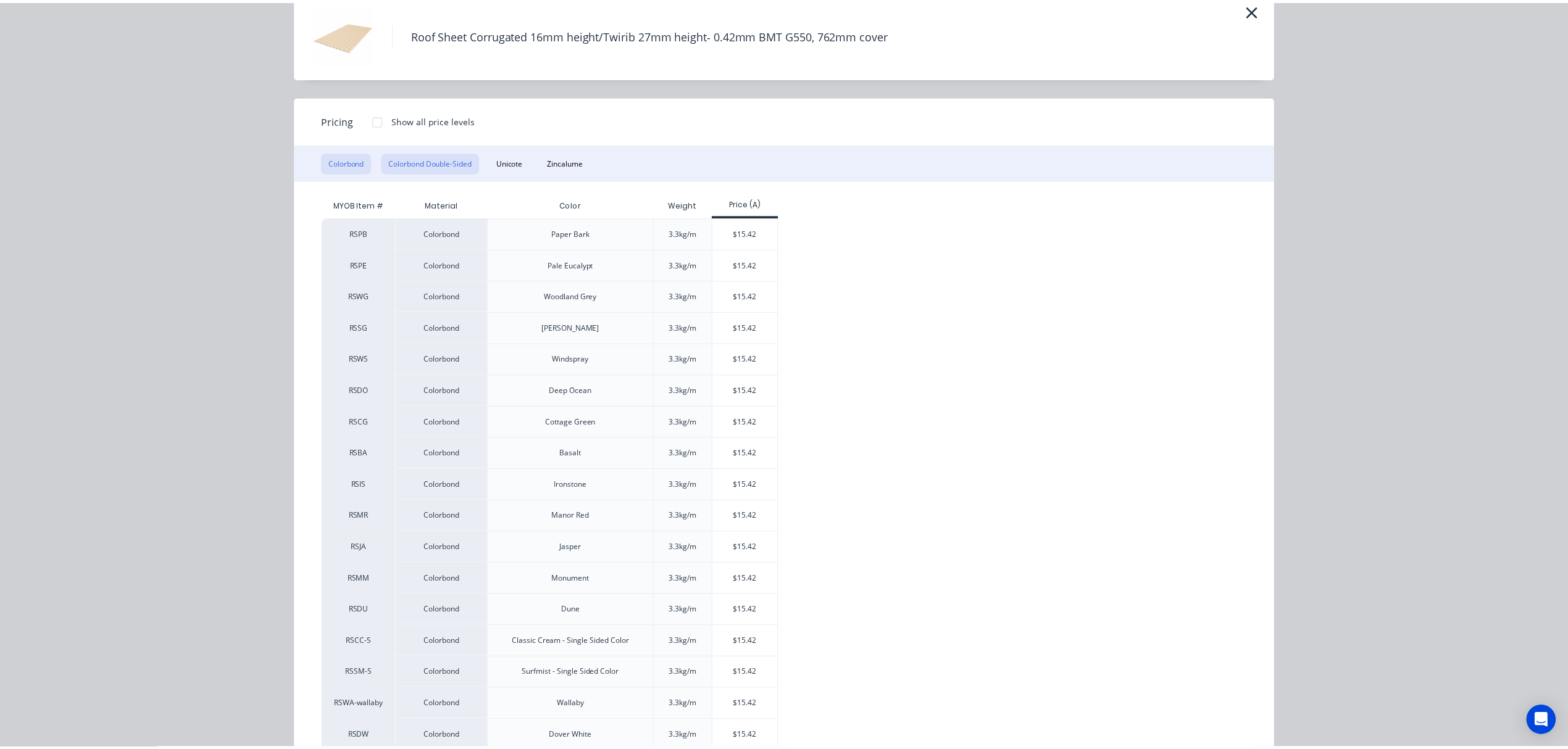
scroll to position [0, 0]
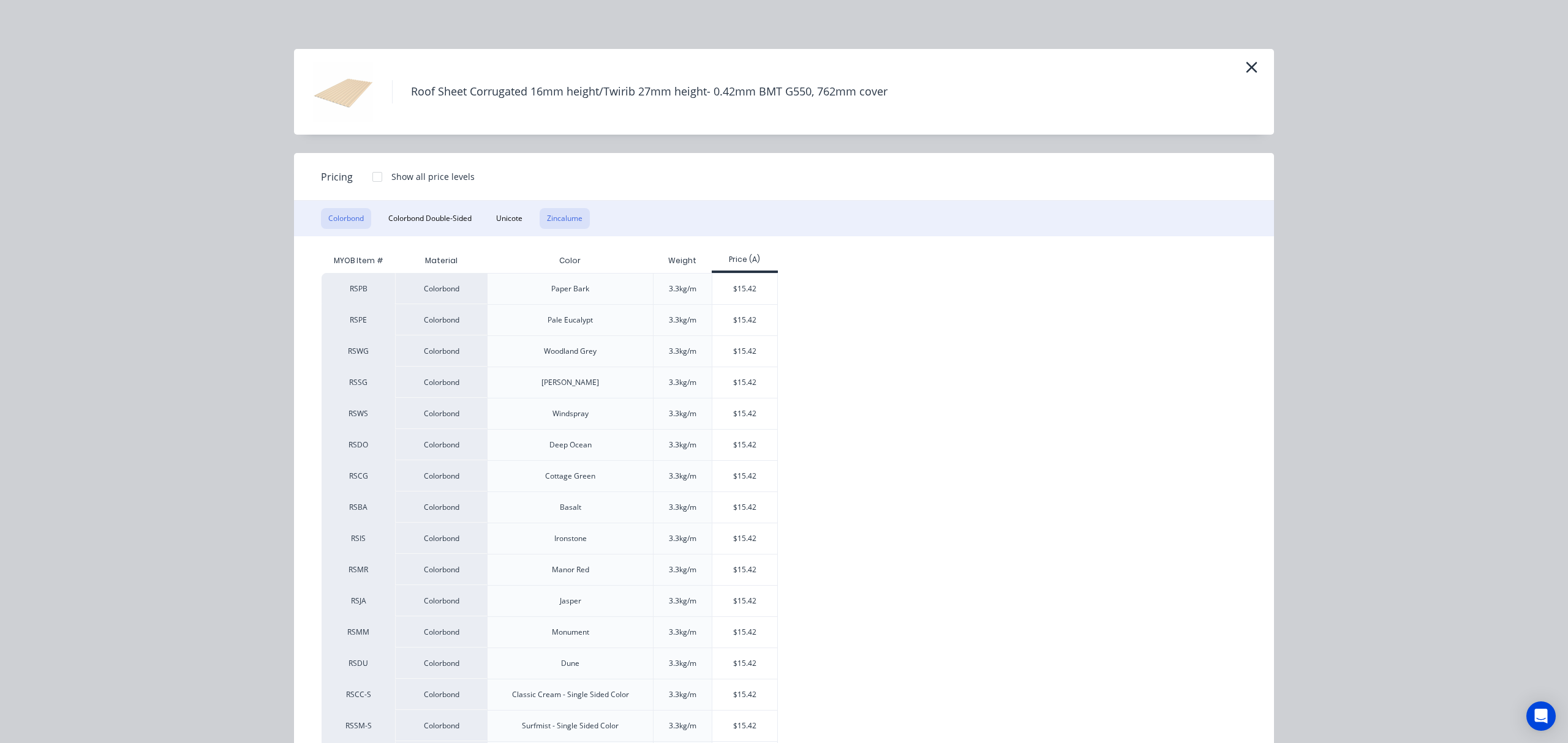
click at [557, 221] on button "Zincalume" at bounding box center [564, 219] width 50 height 21
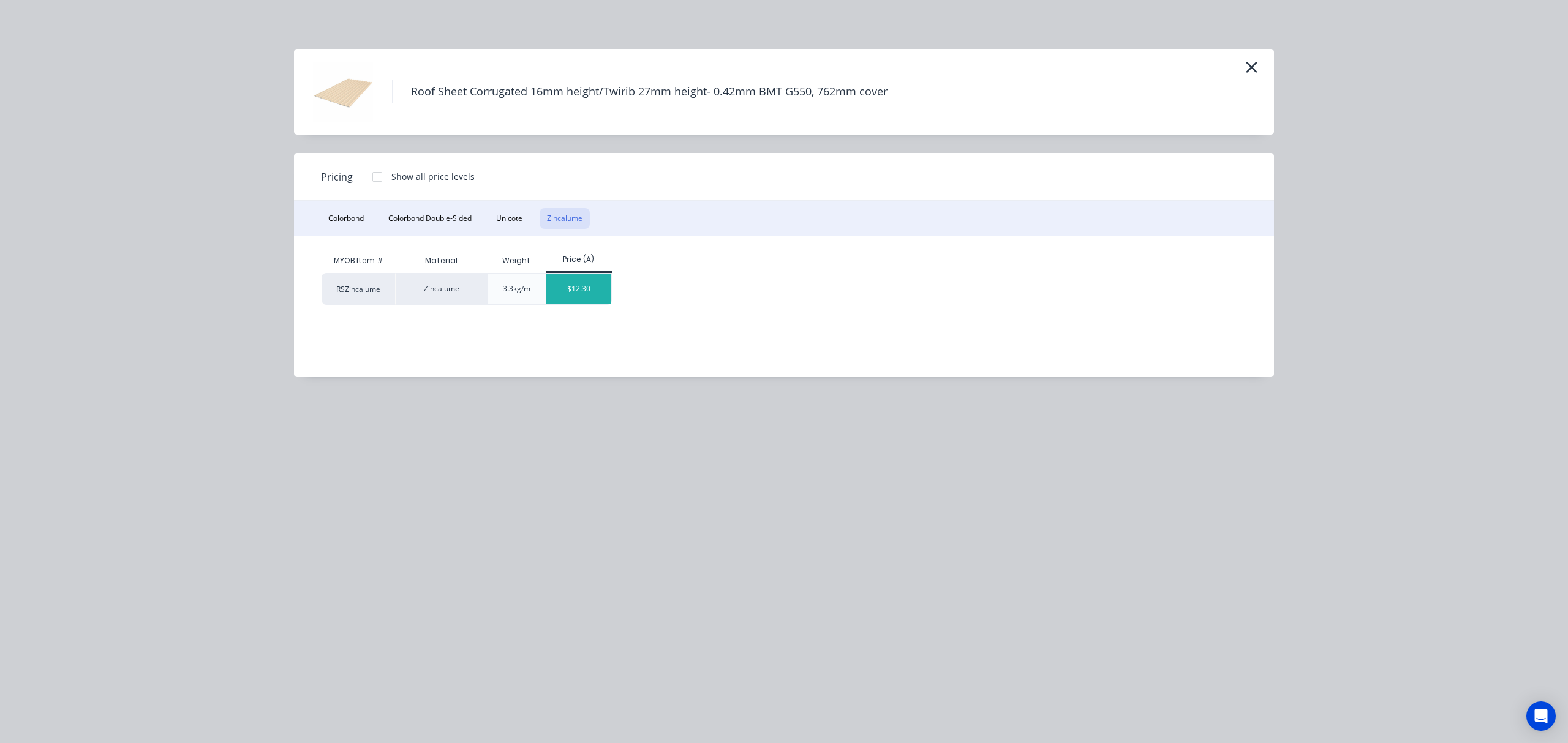
click at [591, 289] on div "$12.30" at bounding box center [579, 289] width 65 height 30
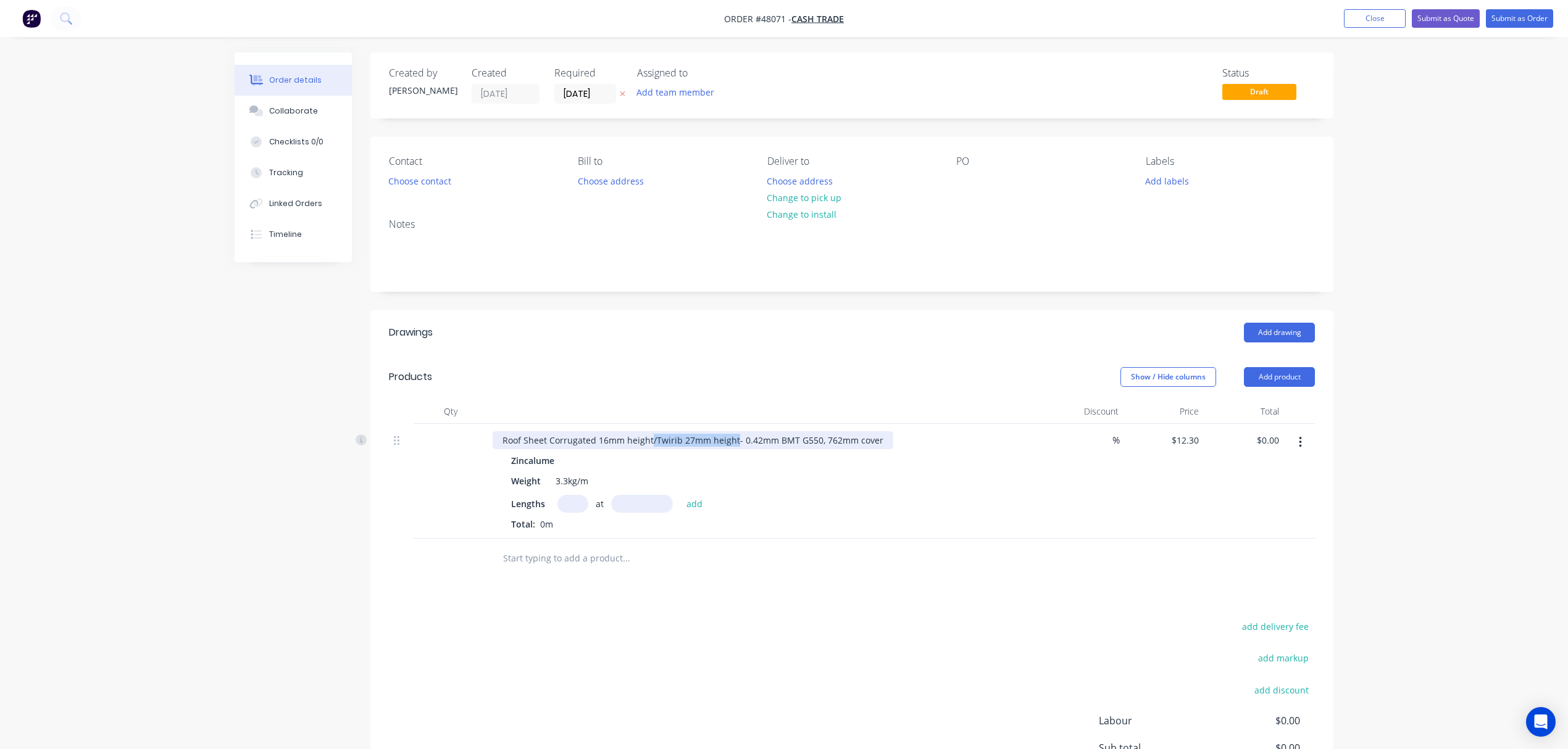
drag, startPoint x: 650, startPoint y: 441, endPoint x: 732, endPoint y: 446, distance: 82.2
click at [732, 446] on div "Roof Sheet Corrugated 16mm height/Twirib 27mm height- 0.42mm BMT G550, 762mm co…" at bounding box center [693, 440] width 401 height 18
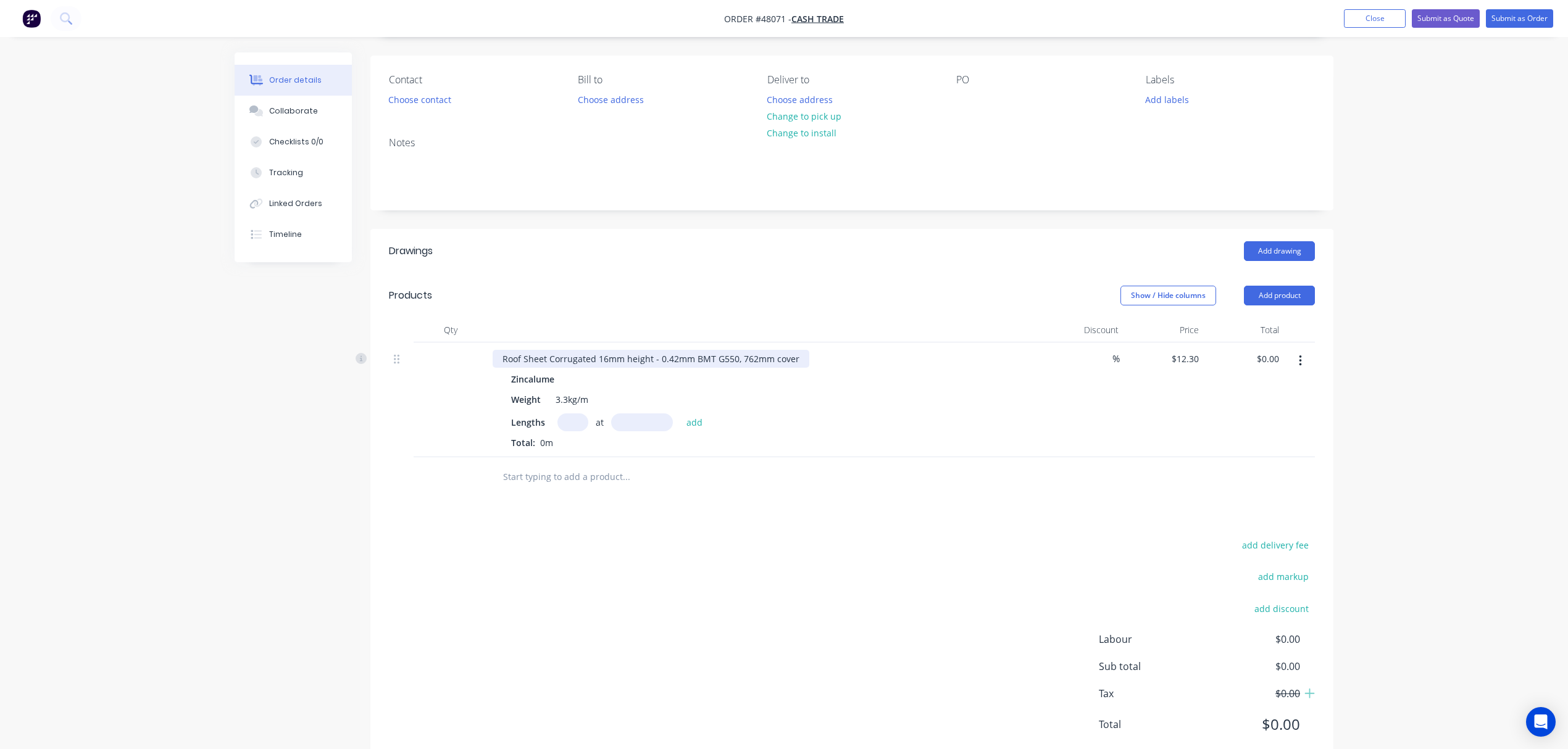
scroll to position [82, 0]
click at [578, 428] on input "text" at bounding box center [573, 421] width 31 height 18
type input "8"
click at [638, 422] on input "text" at bounding box center [642, 421] width 62 height 18
type input "3500"
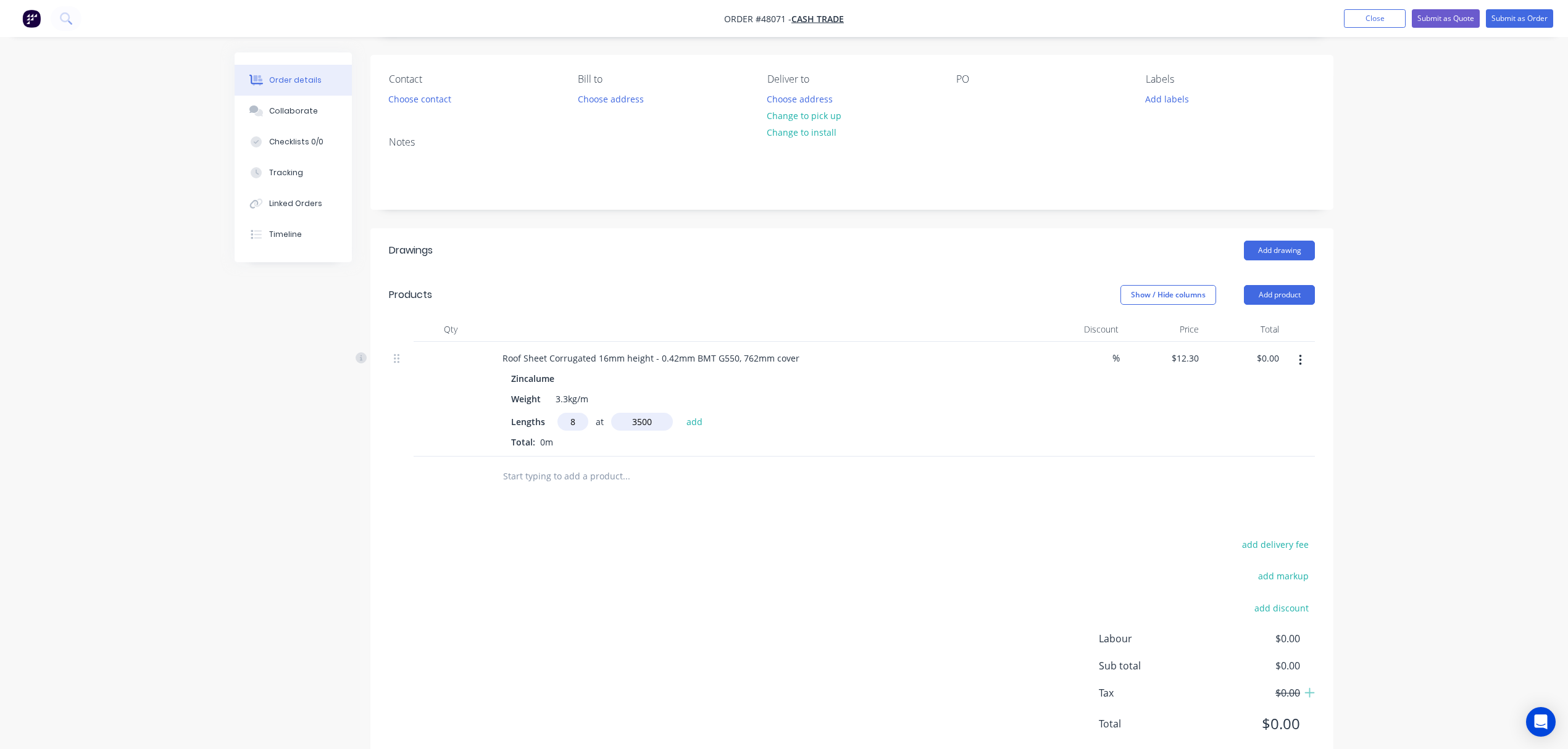
click at [680, 412] on button "add" at bounding box center [695, 421] width 29 height 17
type input "$344.40"
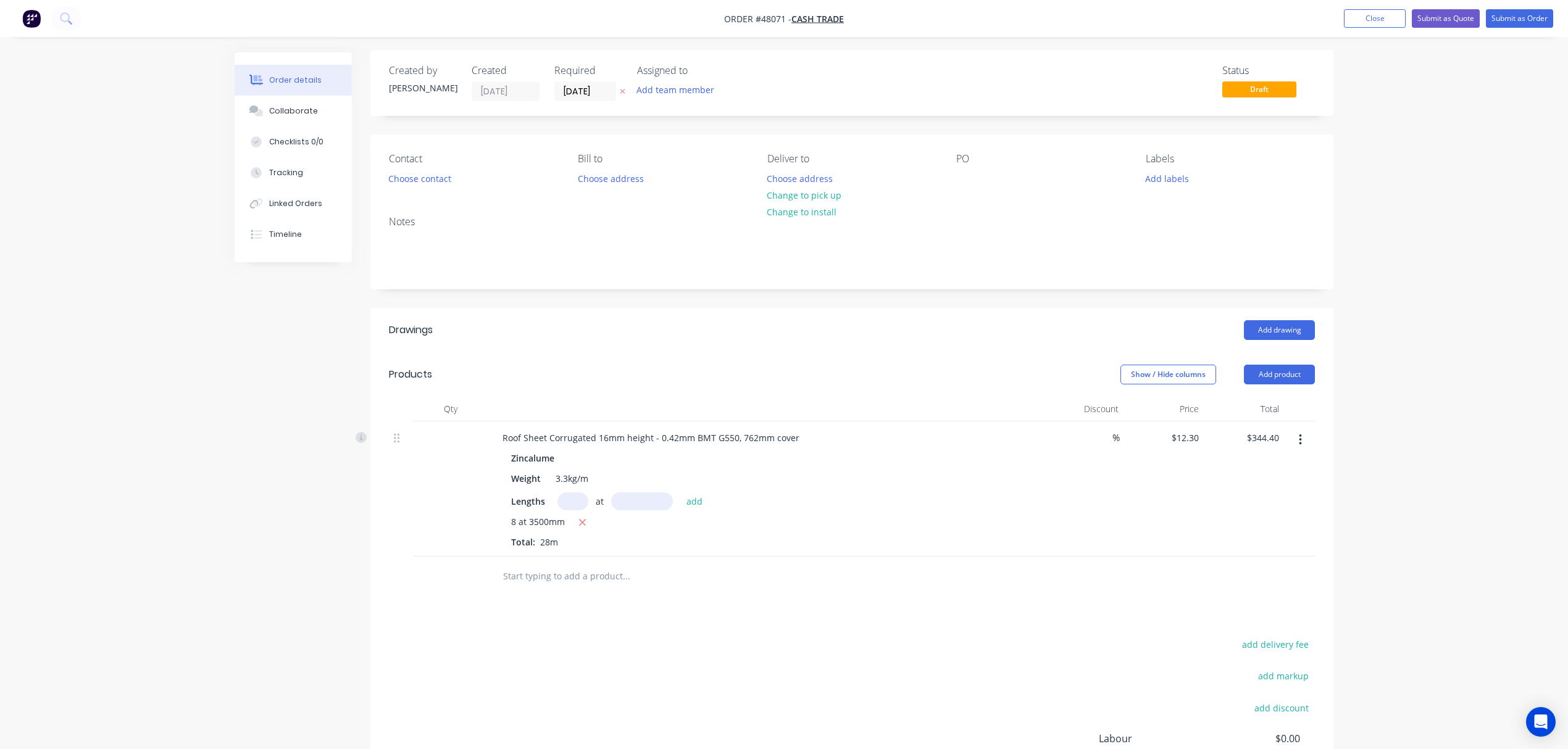
scroll to position [0, 0]
click at [1282, 369] on button "Add product" at bounding box center [1279, 377] width 71 height 20
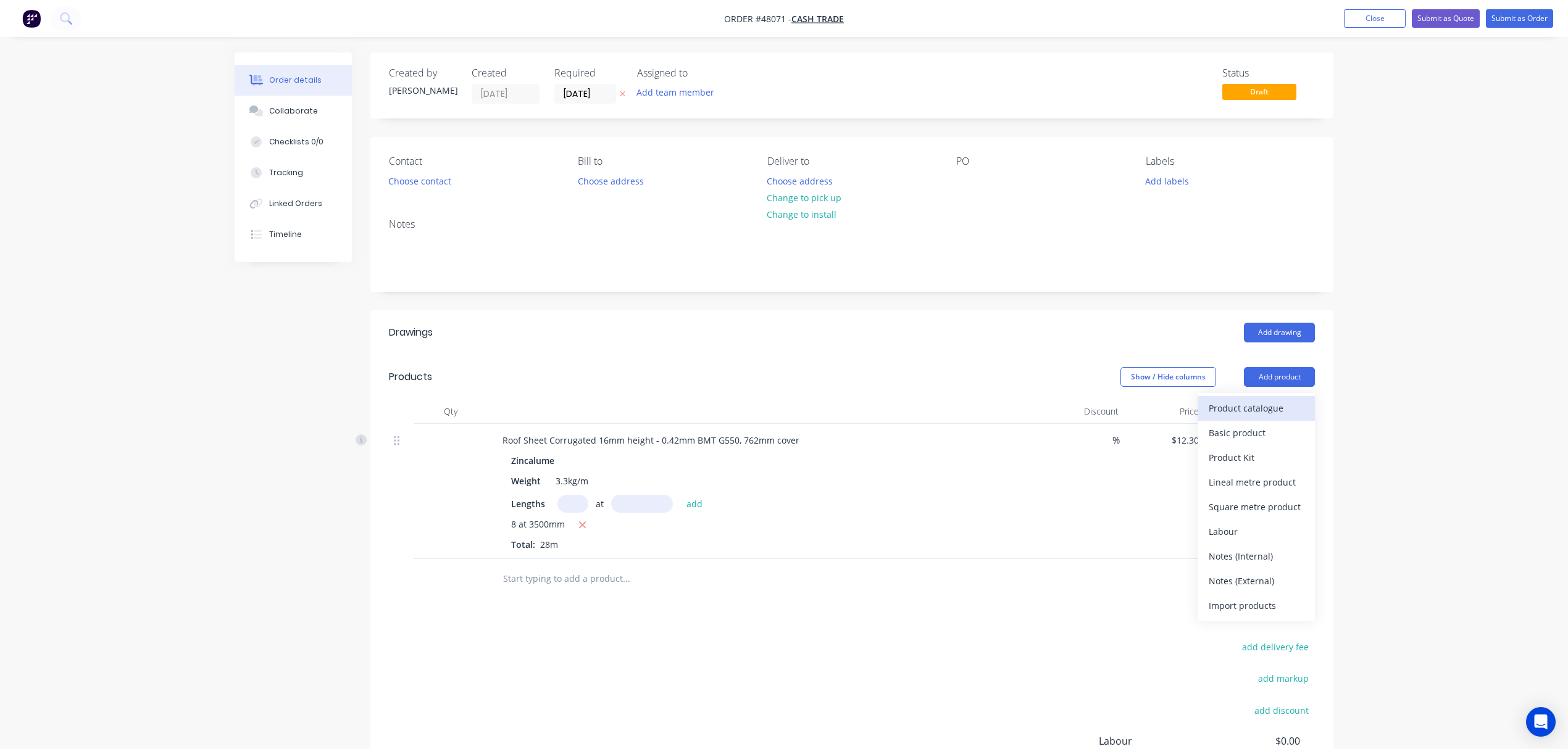
click at [1267, 411] on div "Product catalogue" at bounding box center [1256, 408] width 95 height 18
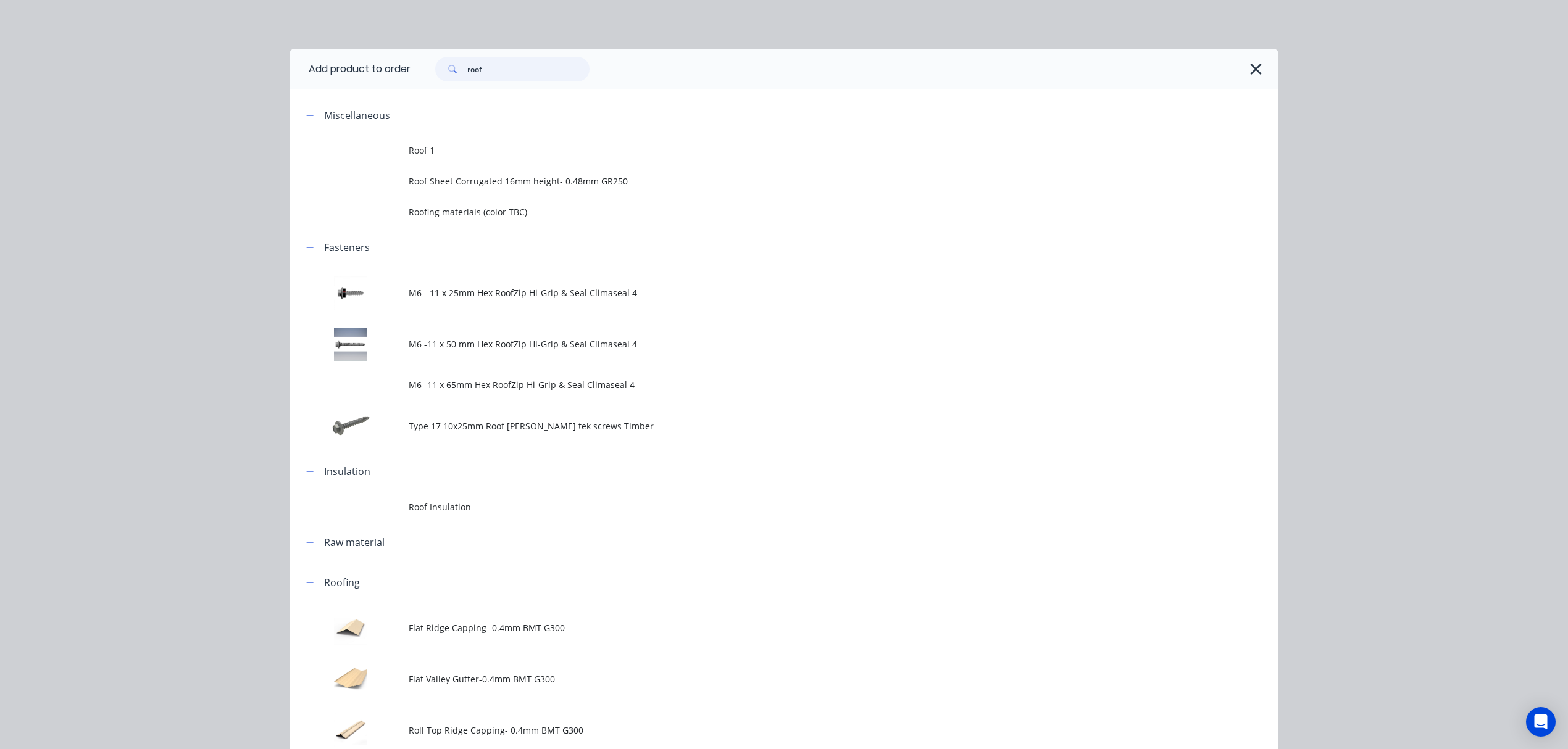
click at [467, 70] on input "roof" at bounding box center [528, 69] width 122 height 25
drag, startPoint x: 495, startPoint y: 64, endPoint x: 374, endPoint y: 77, distance: 121.7
click at [384, 77] on header "Add product to order roof" at bounding box center [784, 69] width 988 height 40
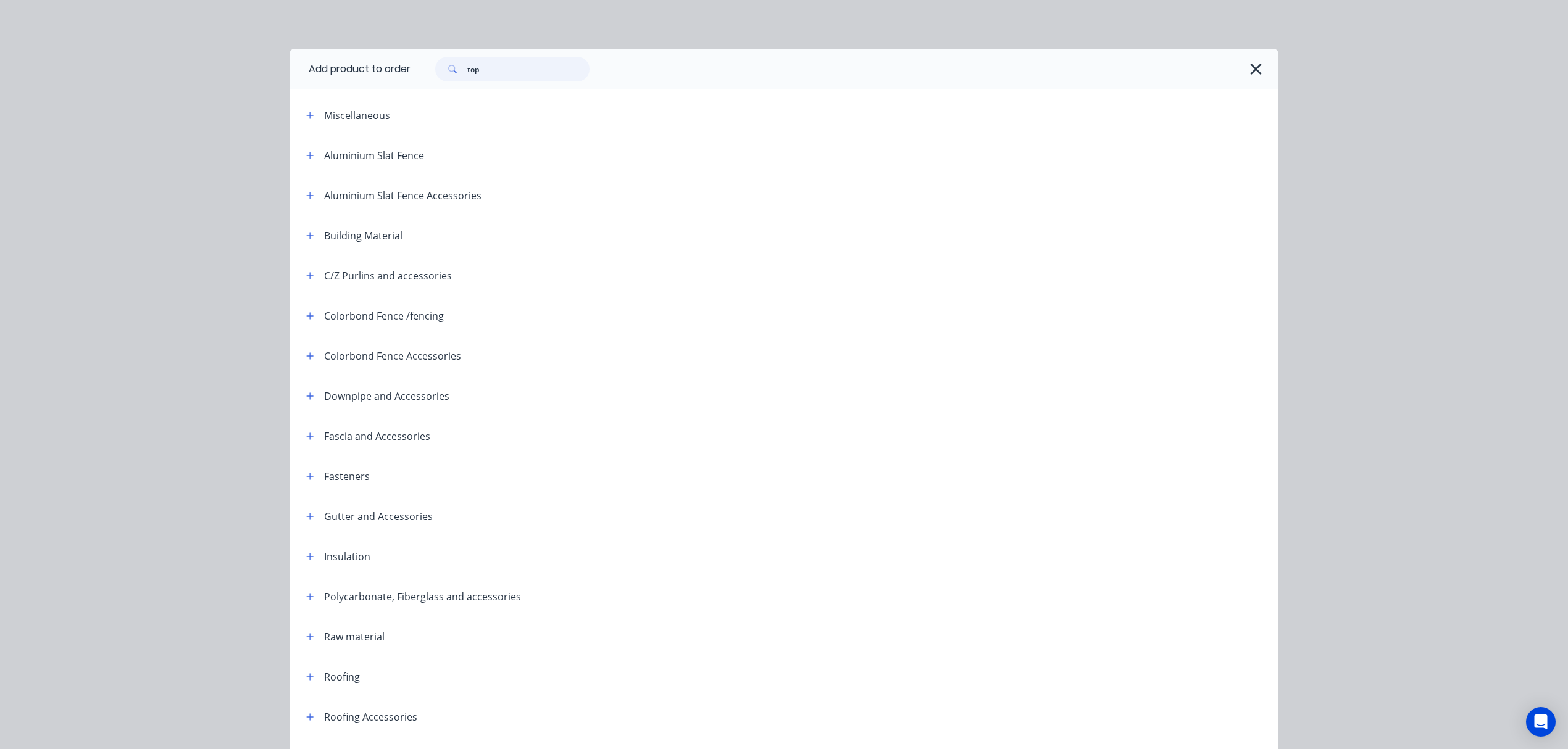
type input "top"
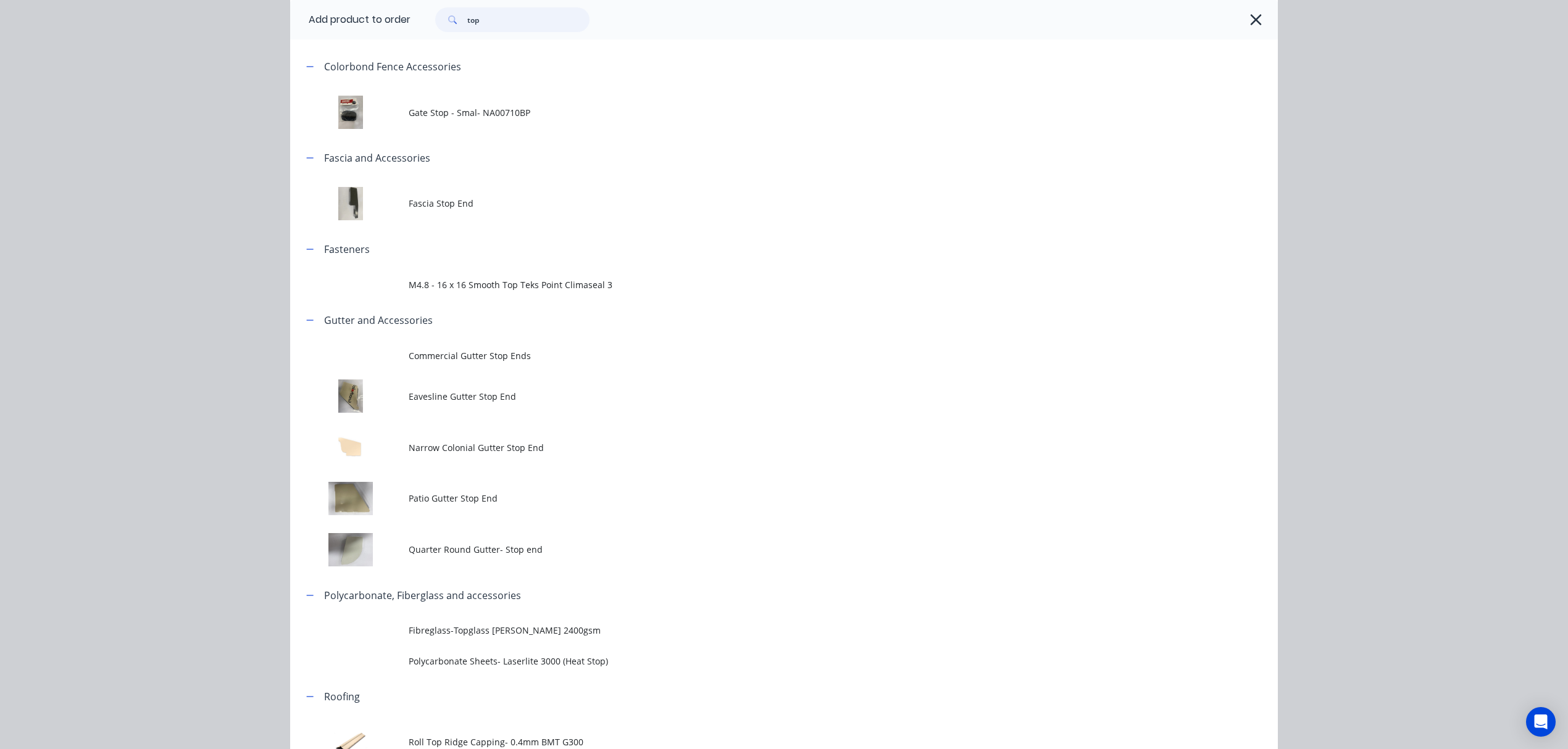
scroll to position [334, 0]
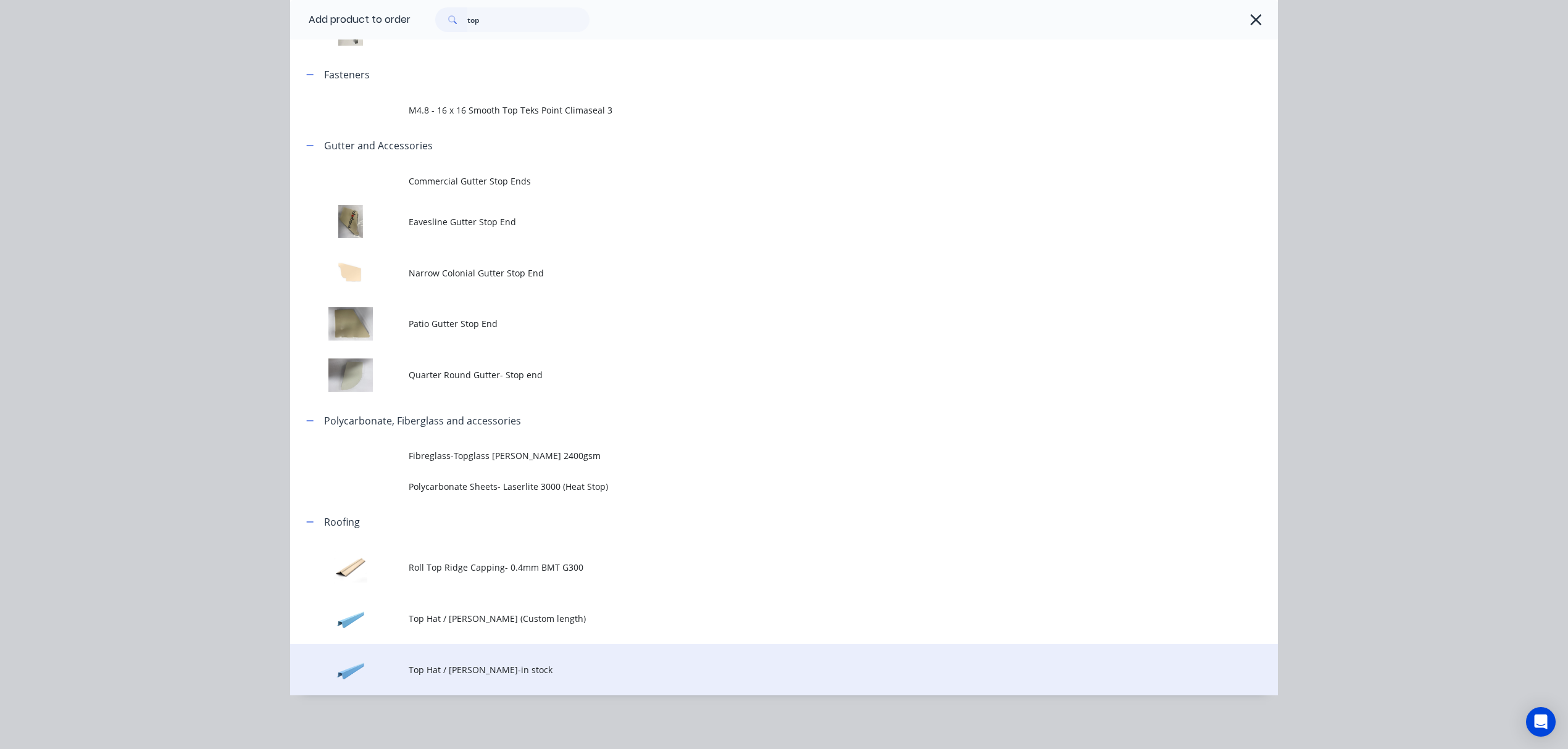
click at [596, 658] on td "Top Hat / [PERSON_NAME]-in stock" at bounding box center [843, 670] width 870 height 51
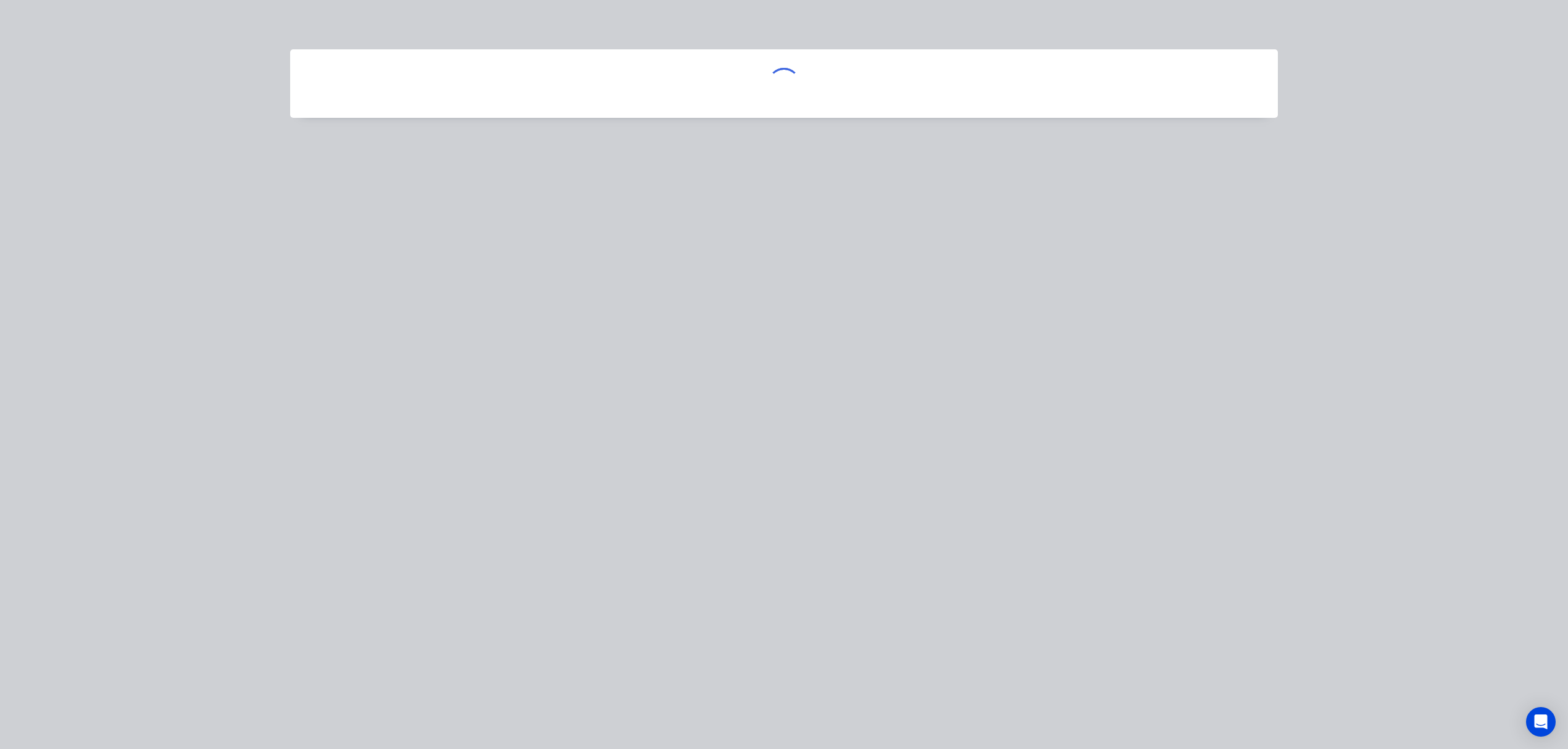
scroll to position [0, 0]
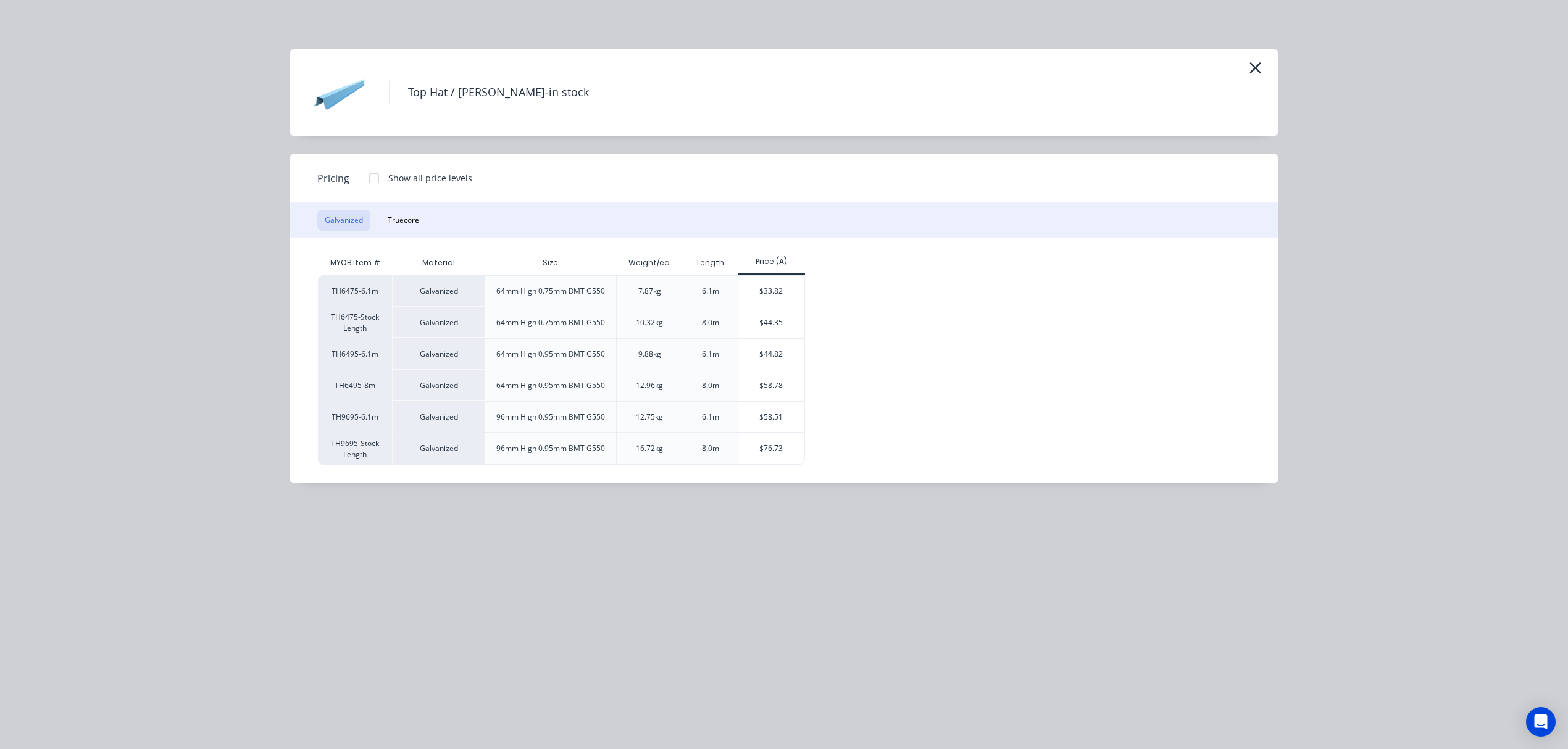
click at [368, 210] on div "Galvanized Truecore" at bounding box center [784, 220] width 988 height 36
click at [400, 223] on button "Truecore" at bounding box center [403, 220] width 46 height 21
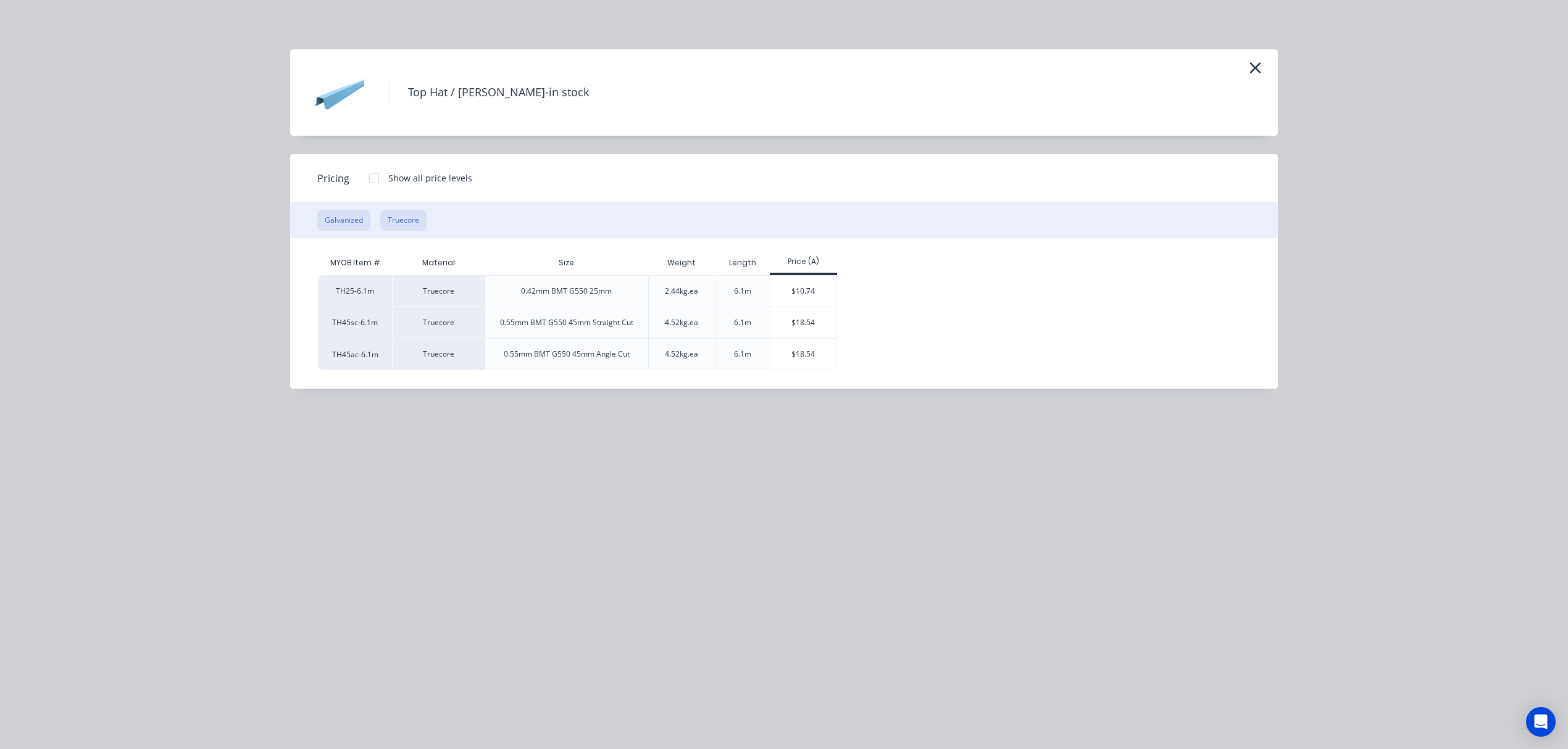
click at [360, 221] on button "Galvanized" at bounding box center [344, 220] width 53 height 21
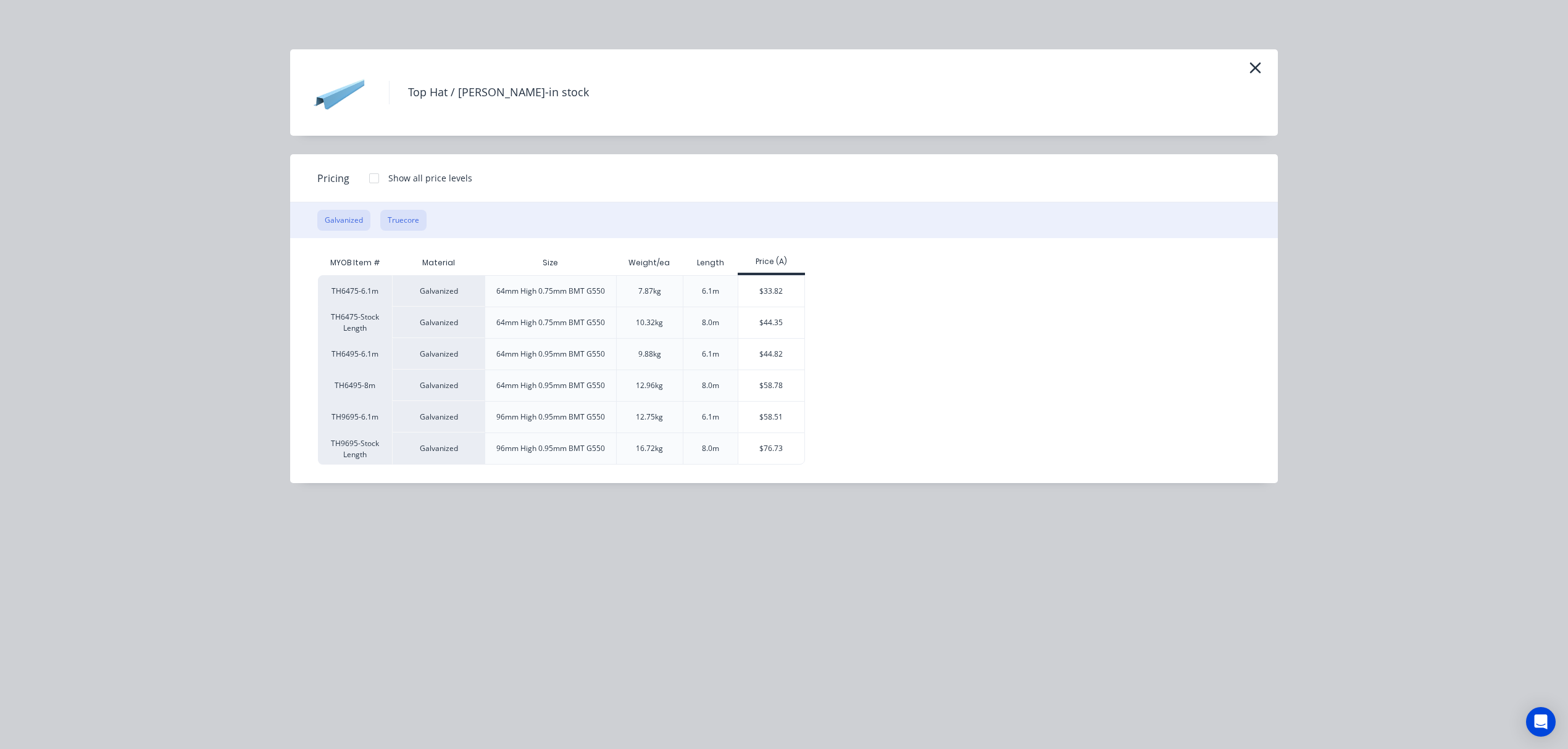
click at [405, 221] on button "Truecore" at bounding box center [403, 220] width 46 height 21
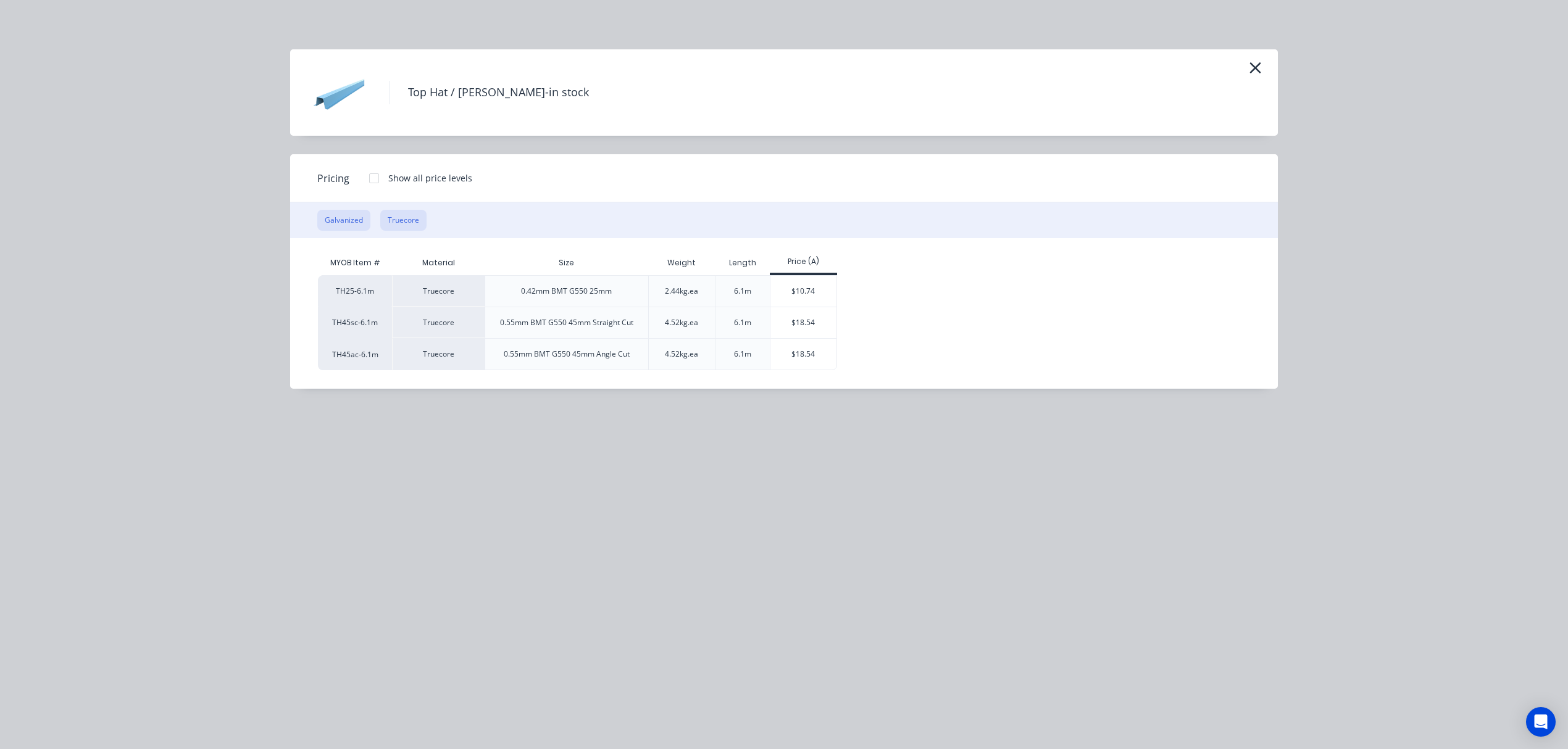
click at [346, 218] on button "Galvanized" at bounding box center [344, 220] width 53 height 21
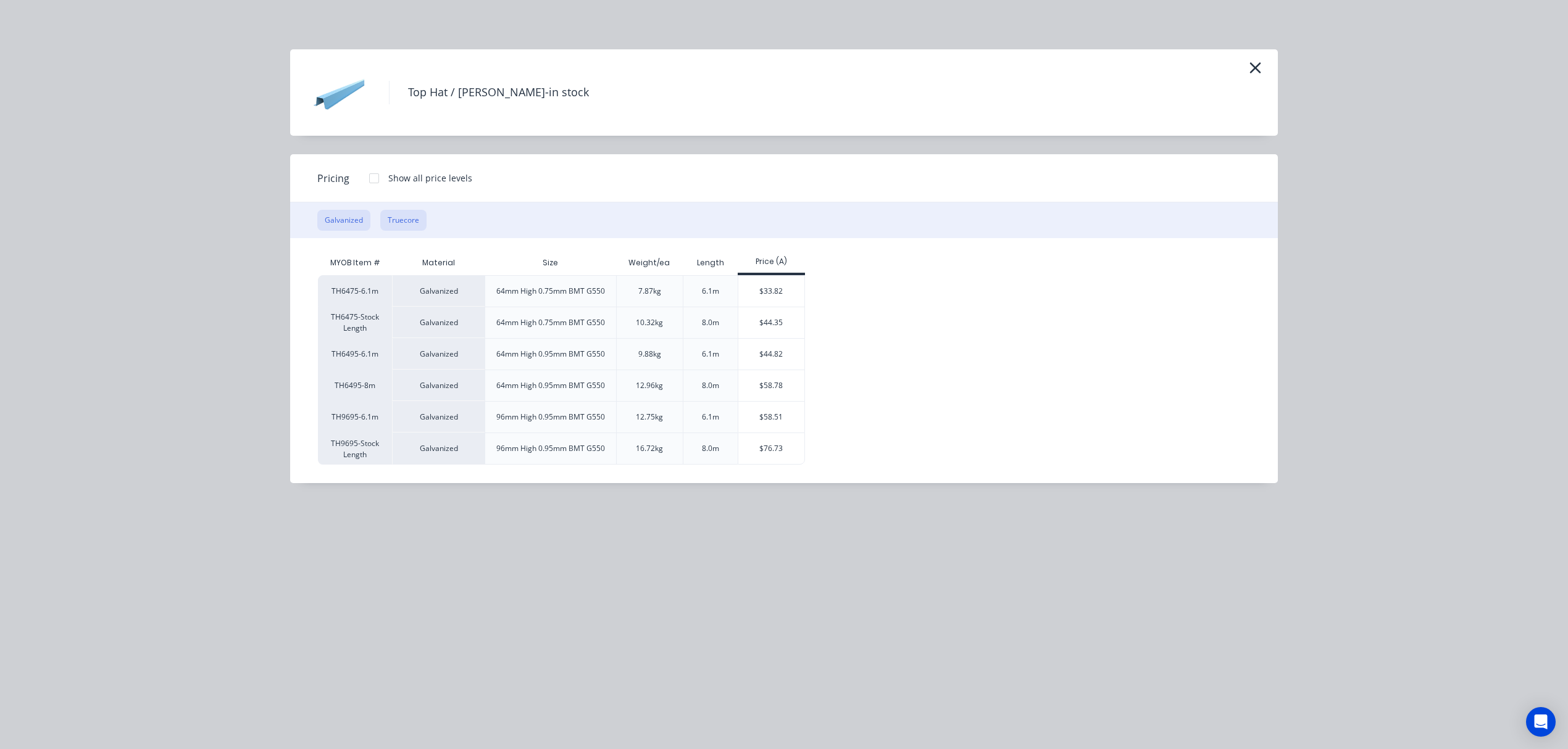
click at [410, 223] on button "Truecore" at bounding box center [403, 220] width 46 height 21
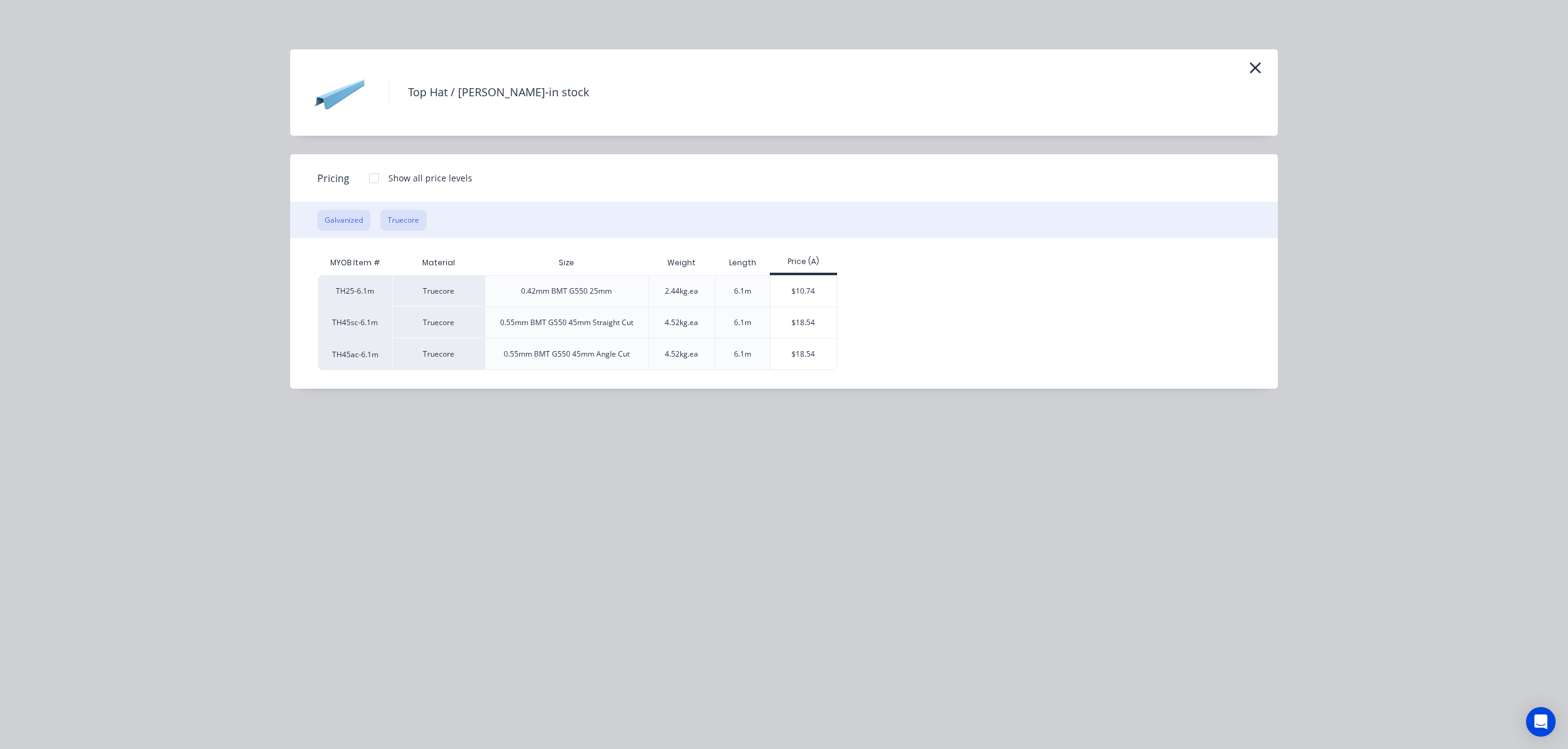
click at [347, 221] on button "Galvanized" at bounding box center [344, 220] width 53 height 21
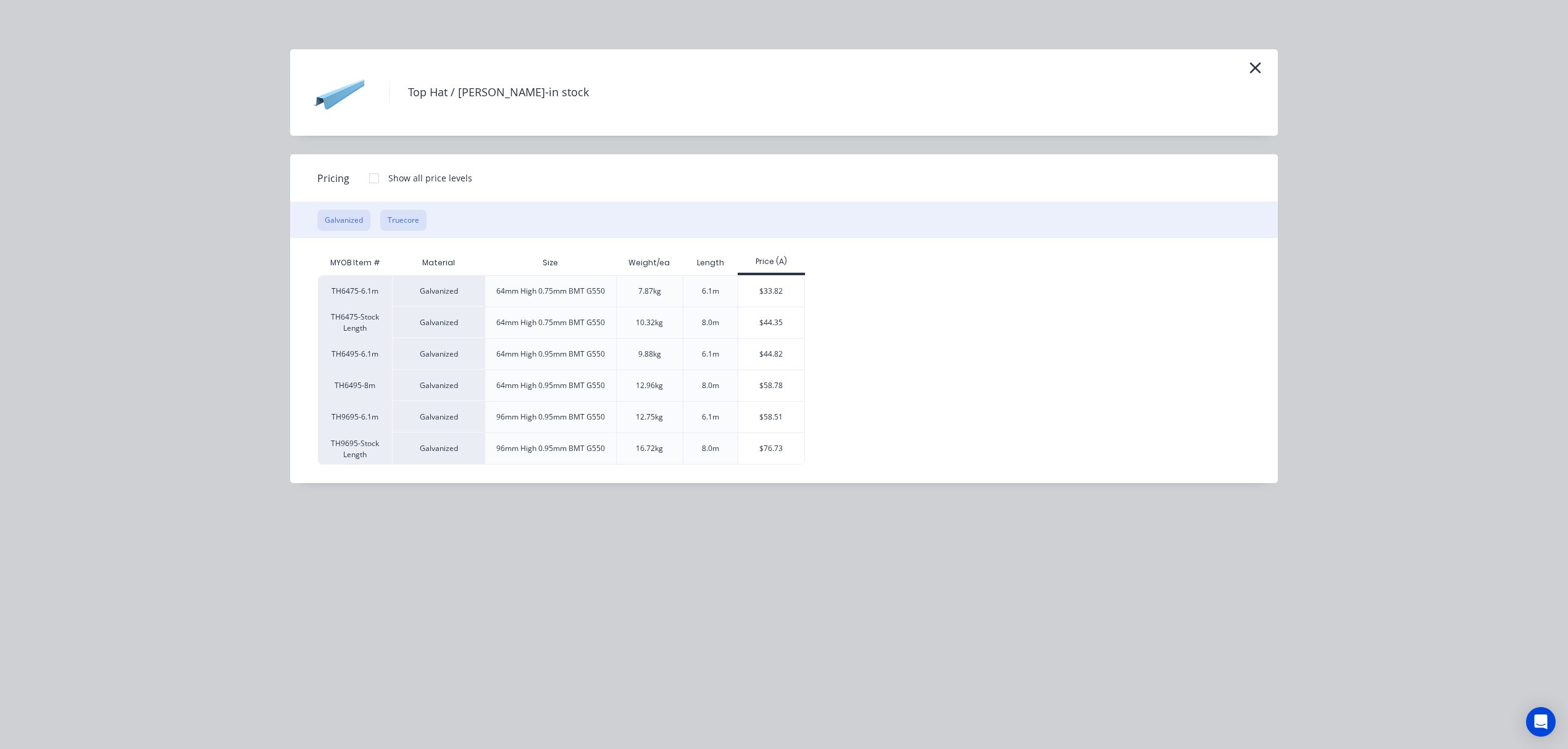
click at [408, 218] on button "Truecore" at bounding box center [403, 220] width 46 height 21
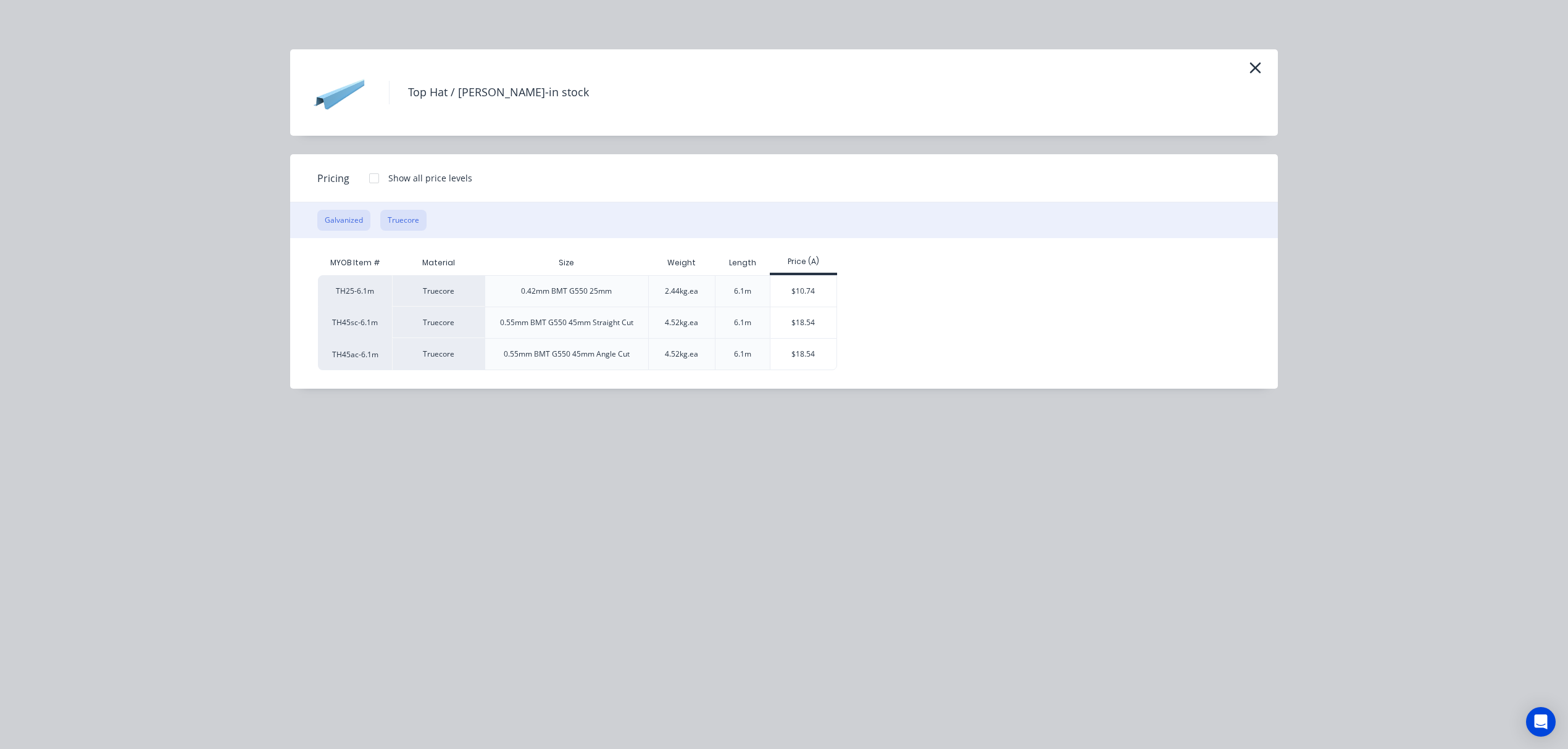
click at [348, 221] on button "Galvanized" at bounding box center [344, 220] width 53 height 21
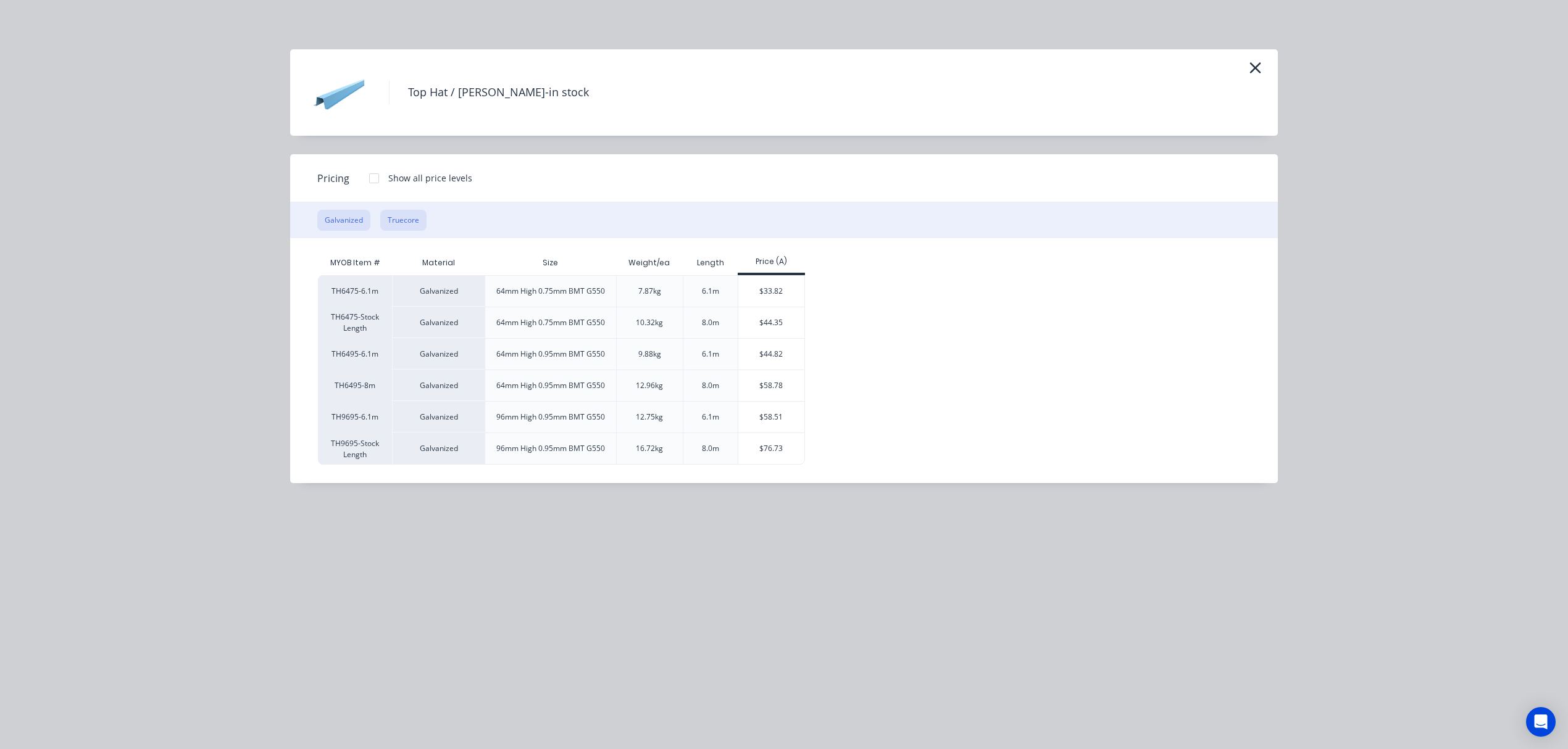
click at [405, 222] on button "Truecore" at bounding box center [403, 220] width 46 height 21
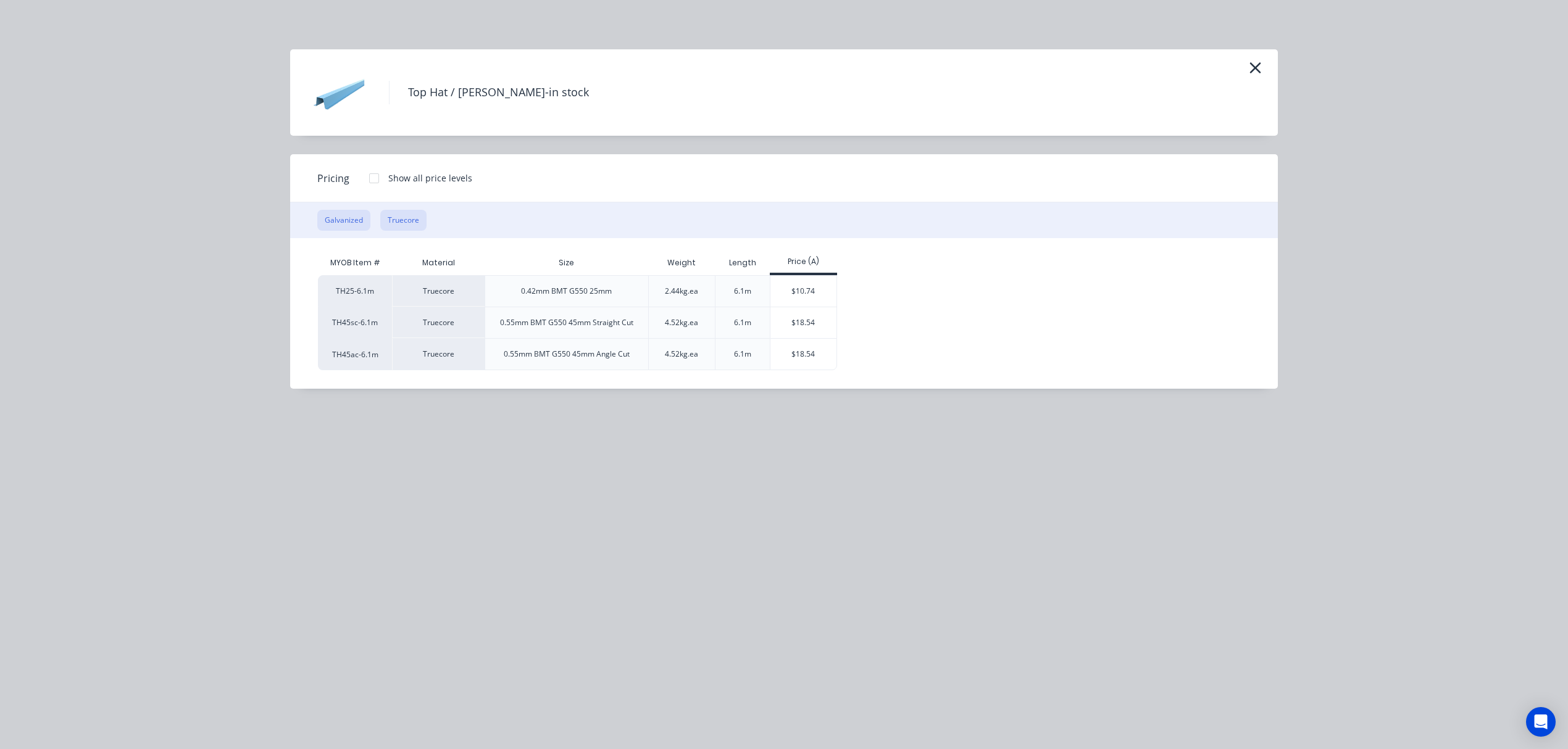
click at [347, 223] on button "Galvanized" at bounding box center [344, 220] width 53 height 21
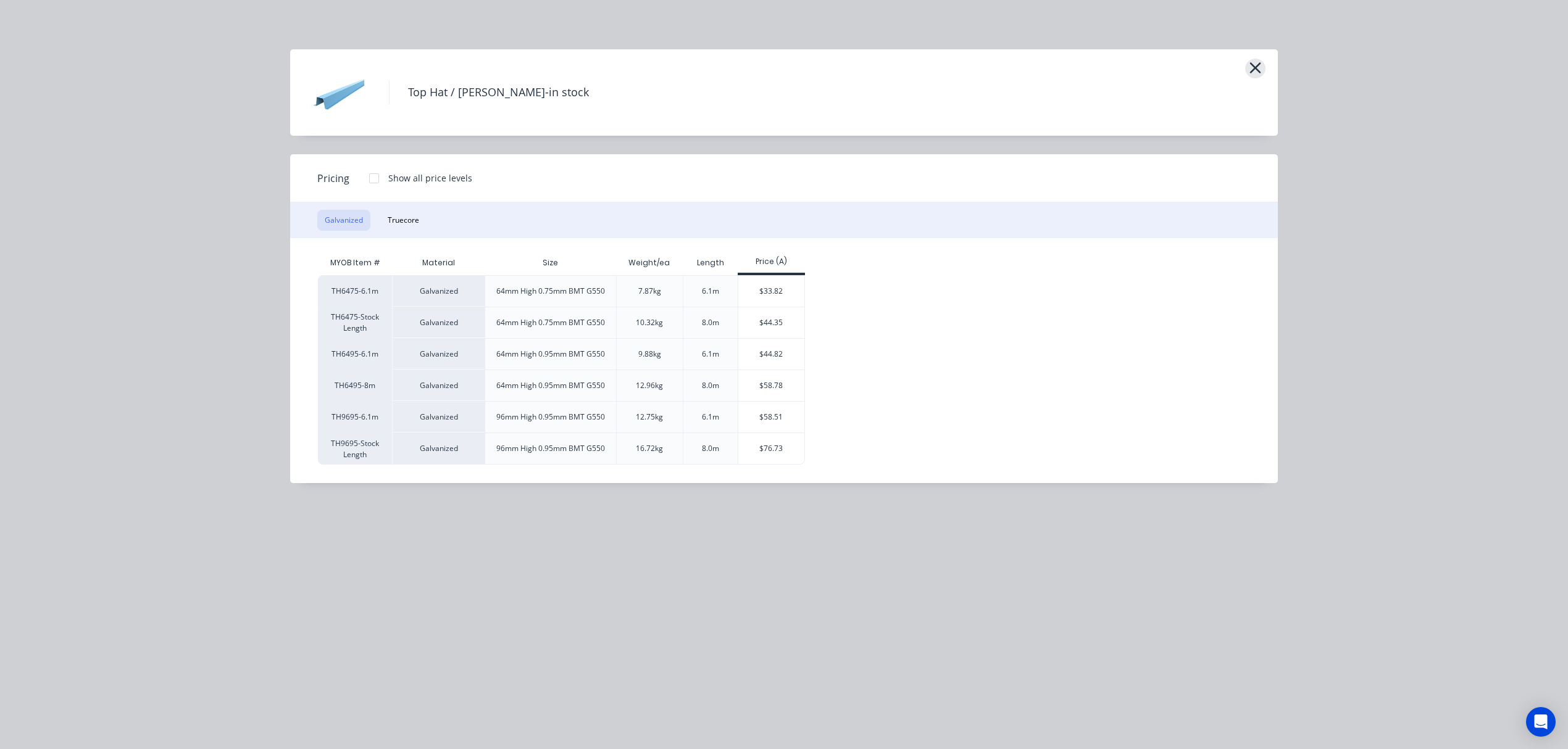
click at [1257, 70] on icon "button" at bounding box center [1256, 68] width 13 height 17
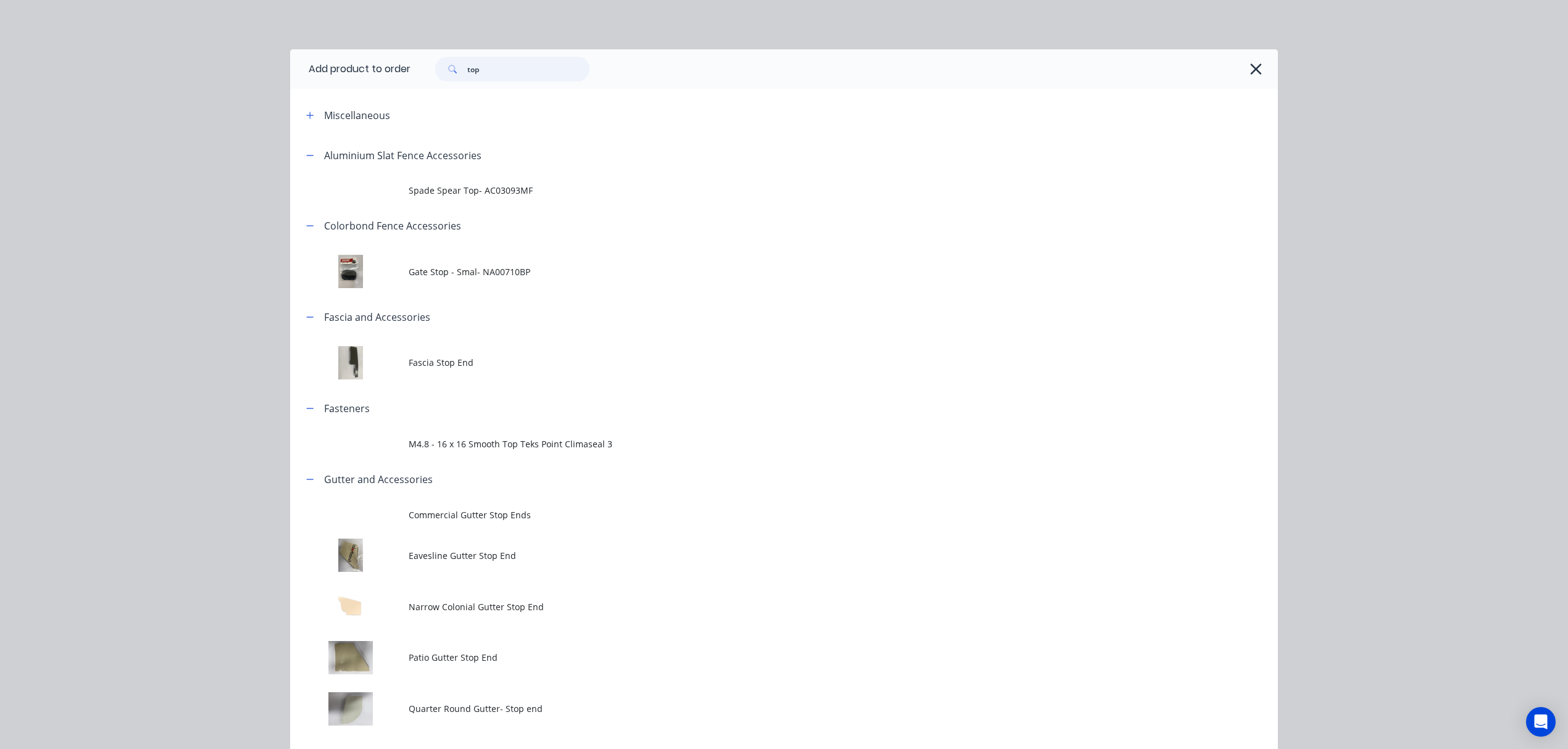
drag, startPoint x: 486, startPoint y: 65, endPoint x: 367, endPoint y: 66, distance: 119.0
click at [376, 67] on header "Add product to order top" at bounding box center [784, 69] width 988 height 40
type input "poly"
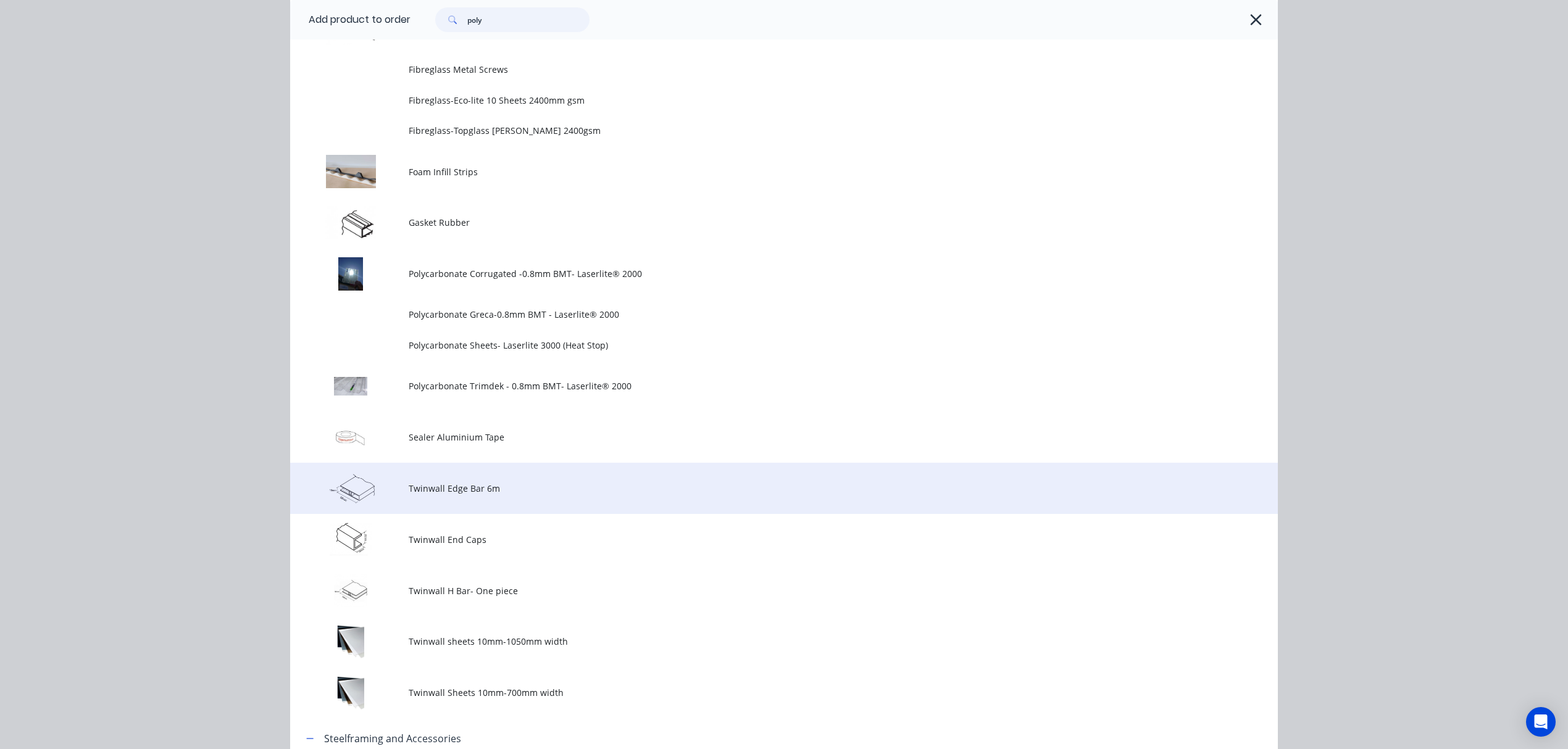
scroll to position [388, 0]
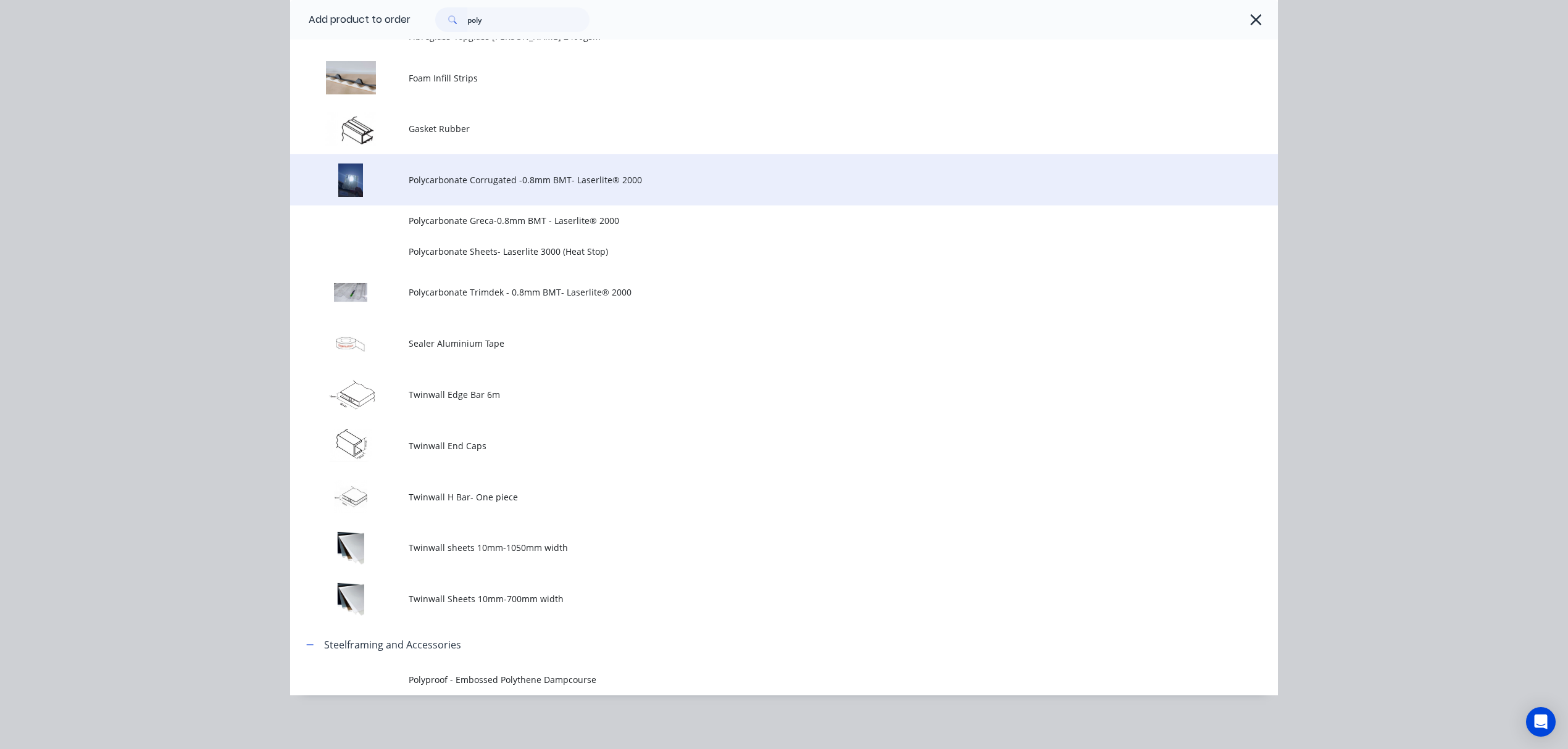
click at [673, 180] on span "Polycarbonate Corrugated -0.8mm BMT- Laserlite® 2000" at bounding box center [757, 180] width 695 height 13
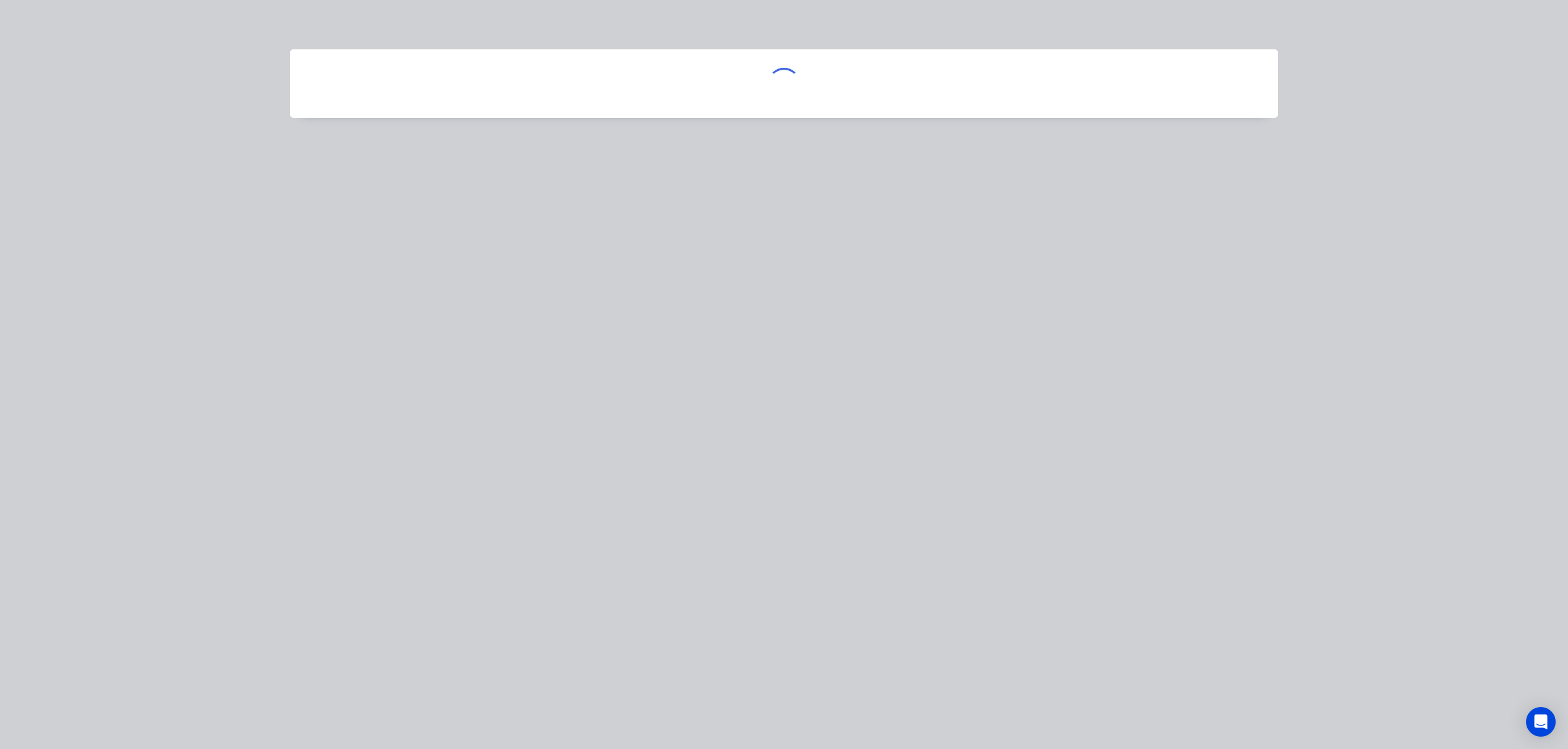
scroll to position [0, 0]
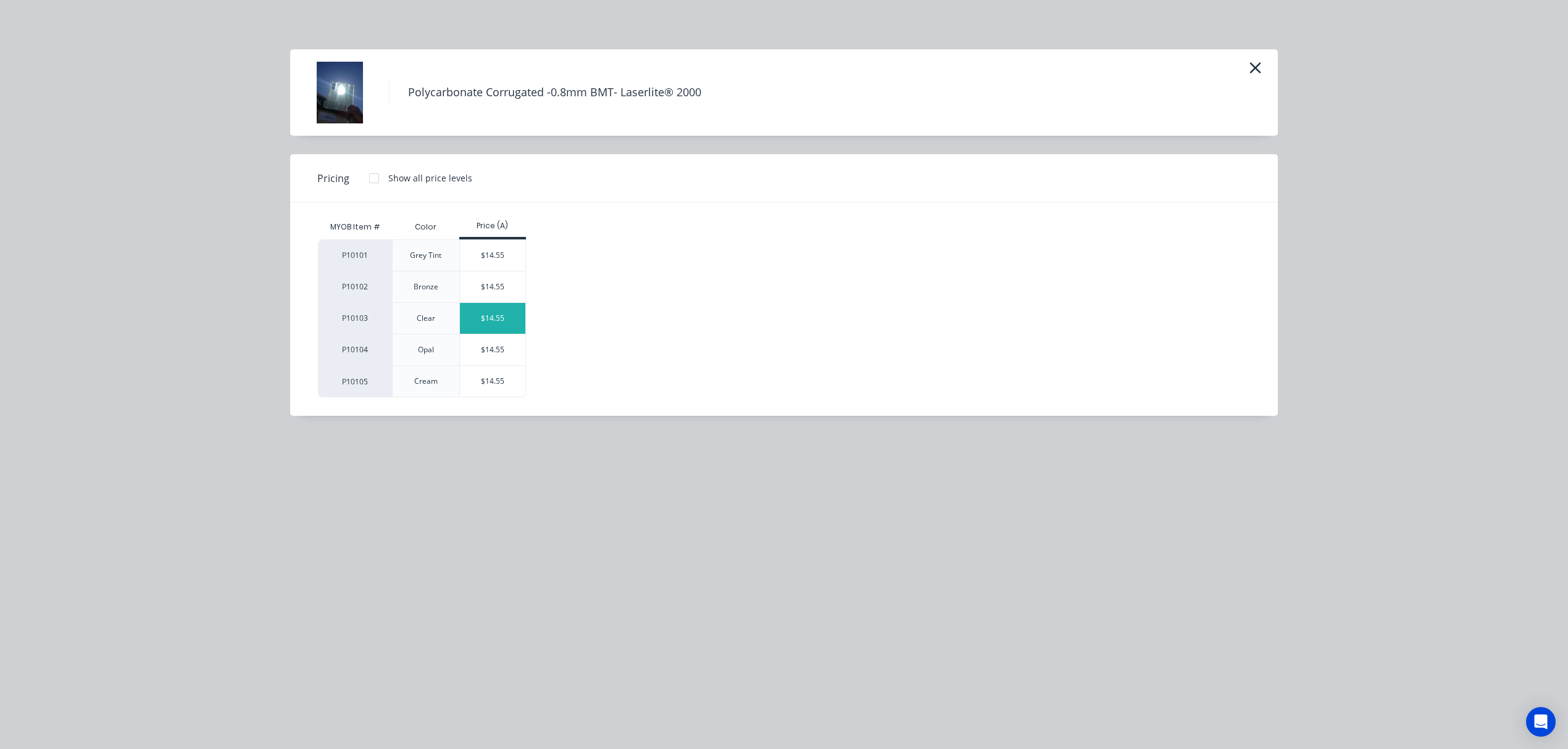
click at [495, 312] on div "$14.55" at bounding box center [493, 318] width 66 height 31
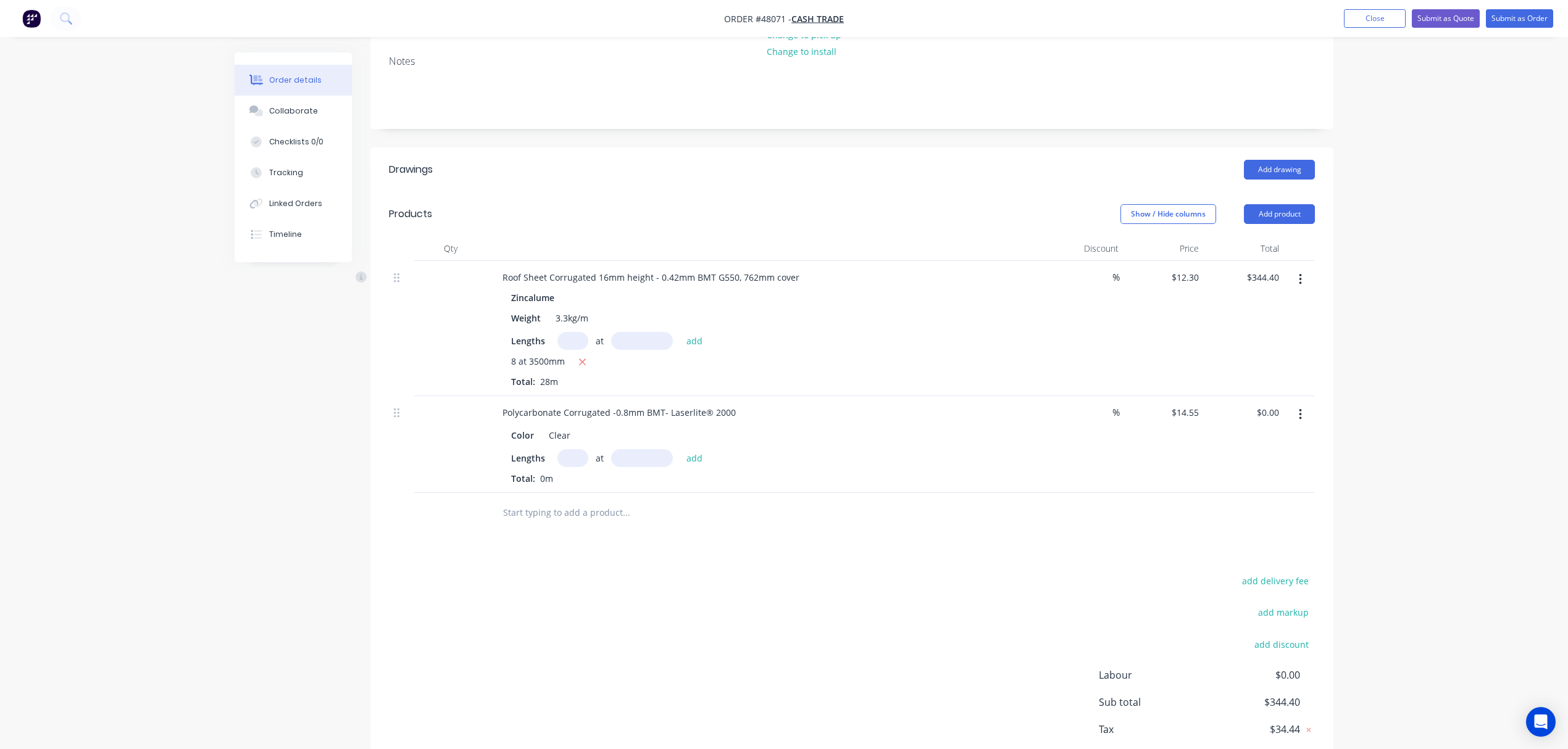
scroll to position [164, 0]
click at [631, 457] on input "text" at bounding box center [642, 457] width 62 height 18
click at [566, 455] on input "text" at bounding box center [573, 457] width 31 height 18
type input "1"
click at [658, 453] on input "text" at bounding box center [642, 457] width 62 height 18
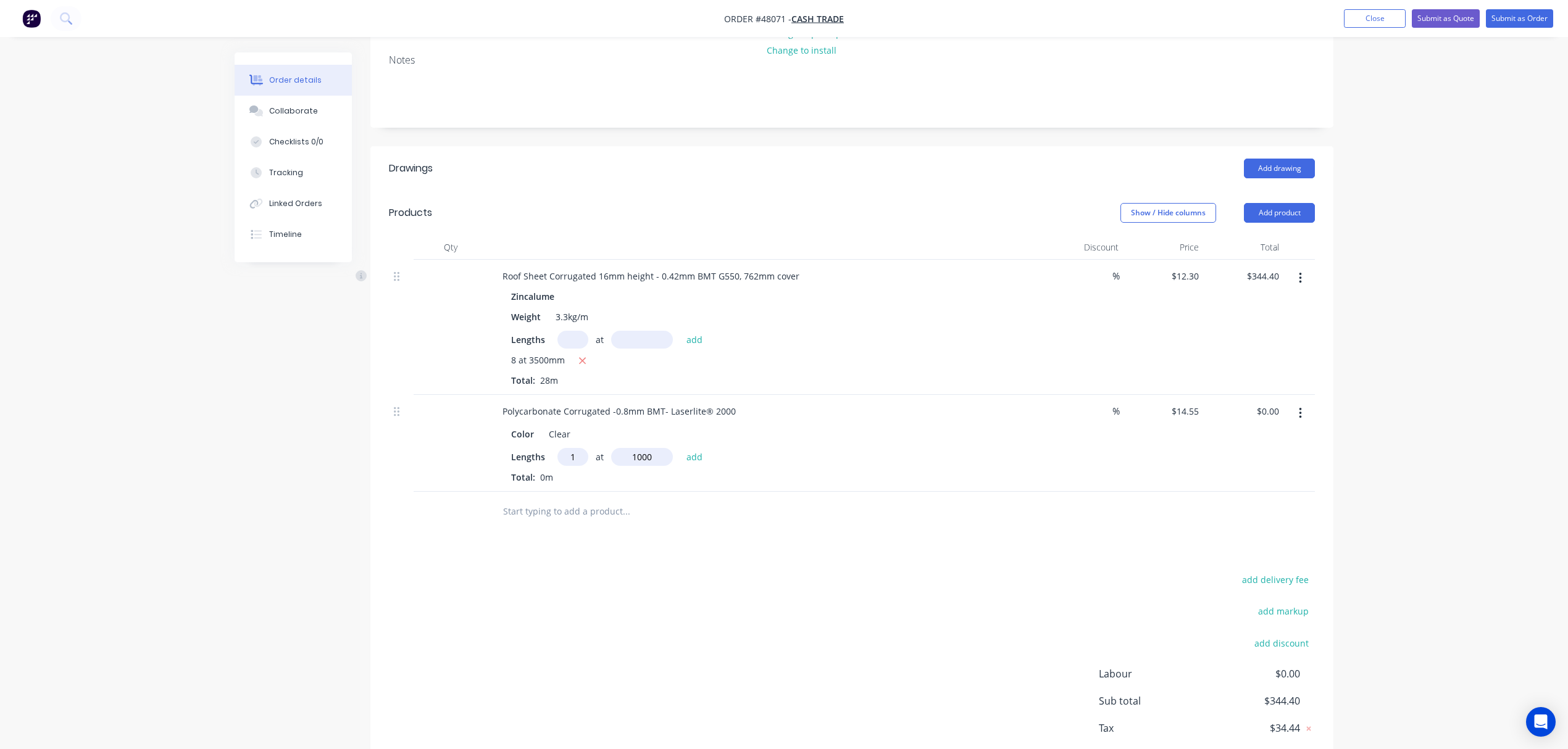
type input "1000"
click at [680, 448] on button "add" at bounding box center [695, 457] width 29 height 17
type input "$14.55"
click at [1272, 206] on button "Add product" at bounding box center [1279, 213] width 71 height 20
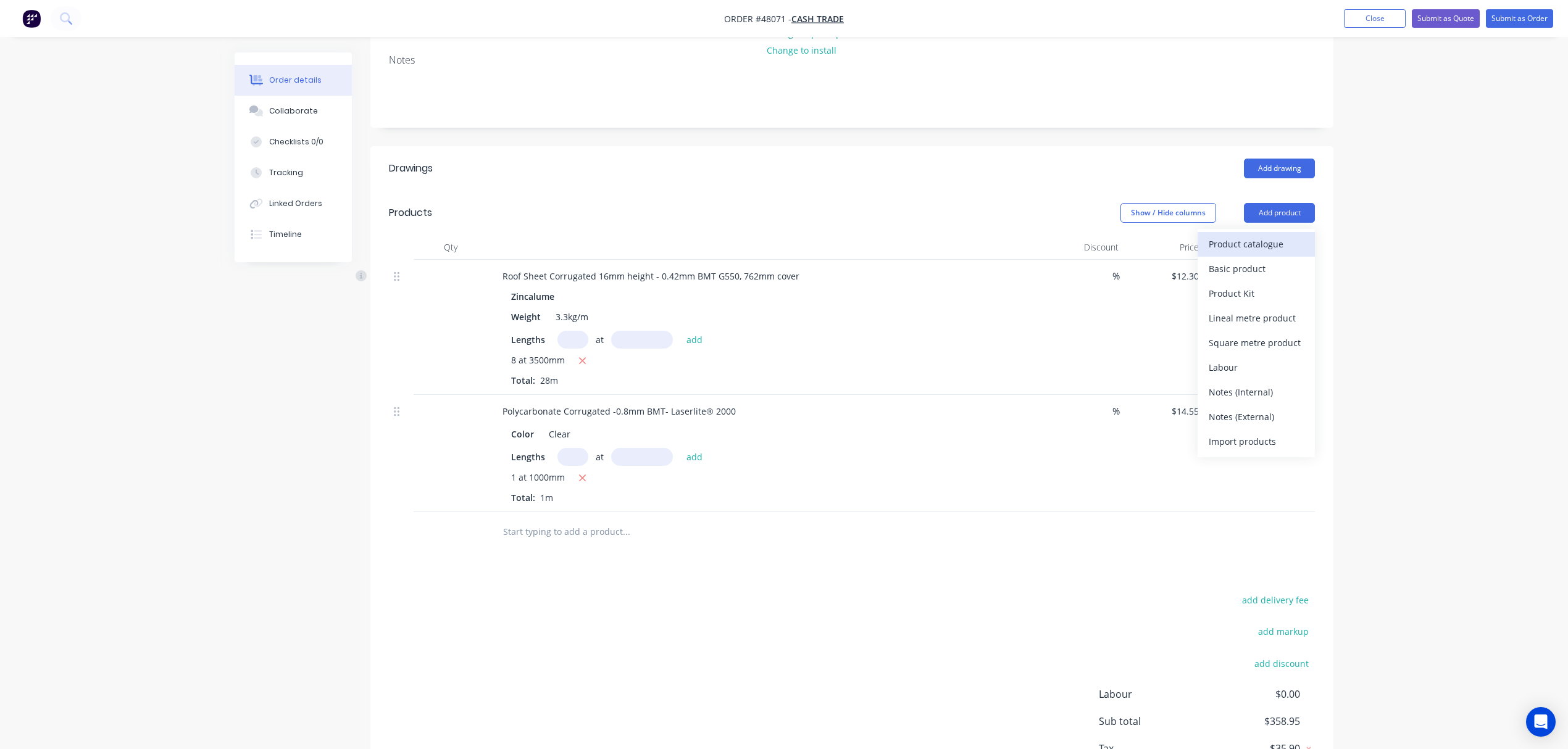
click at [1259, 243] on div "Product catalogue" at bounding box center [1256, 244] width 95 height 18
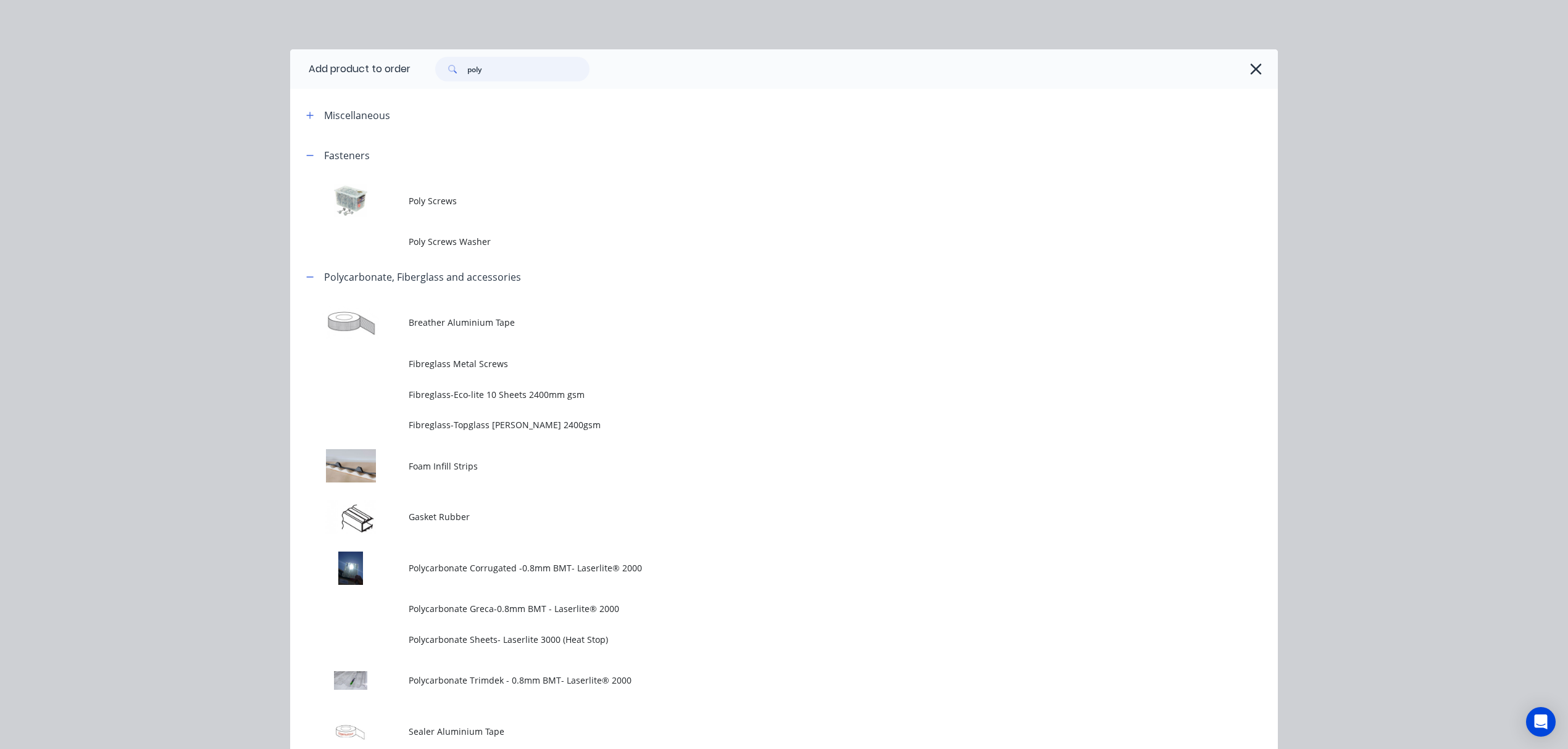
drag, startPoint x: 503, startPoint y: 72, endPoint x: 419, endPoint y: 74, distance: 84.0
click at [423, 74] on div "poly" at bounding box center [506, 69] width 167 height 25
click at [638, 27] on div "Add product to order poly Miscellaneous Fasteners Poly Screws Poly Screws Washe…" at bounding box center [784, 374] width 1568 height 749
click at [1253, 70] on icon "button" at bounding box center [1256, 69] width 13 height 17
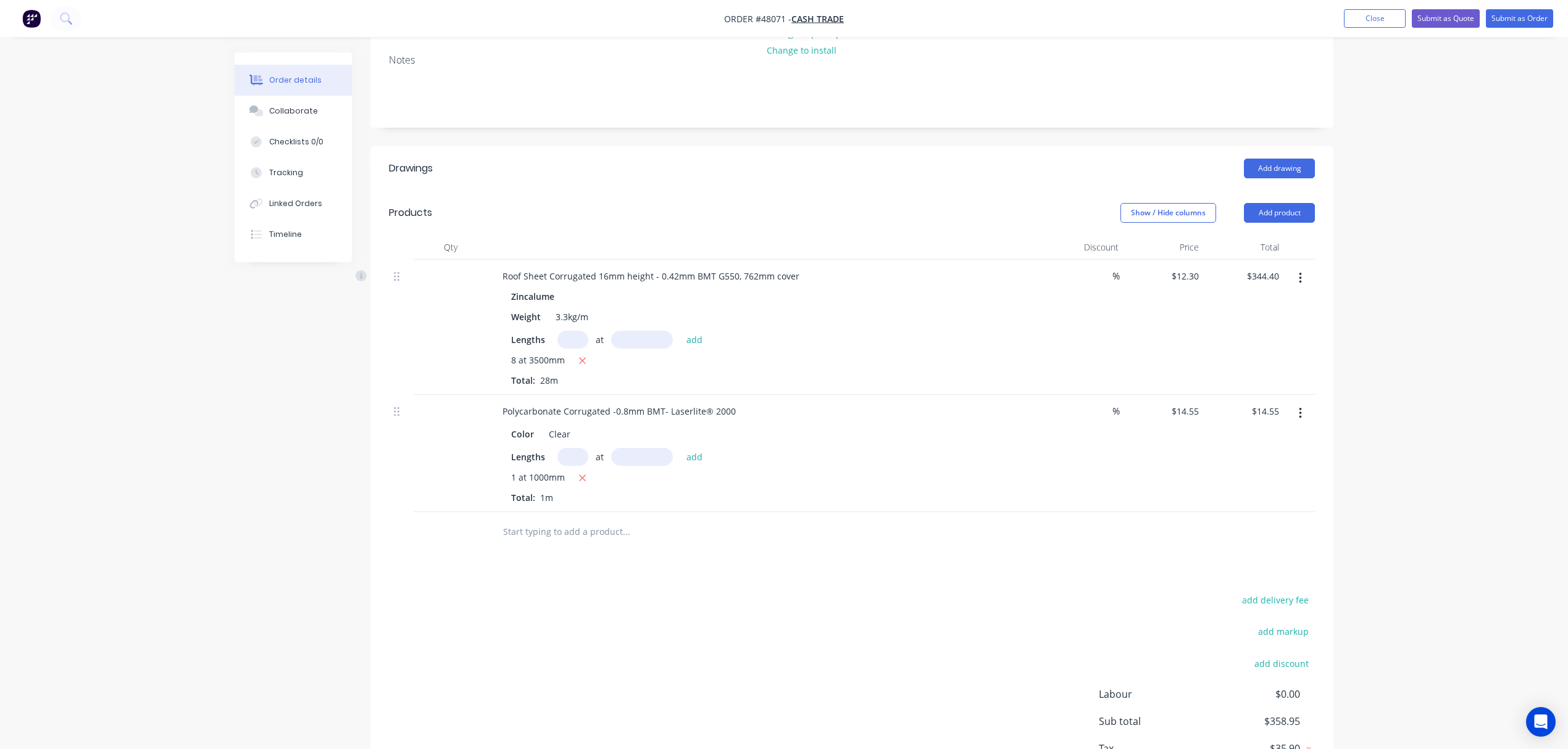
click at [572, 455] on input "text" at bounding box center [573, 457] width 31 height 18
type input "2"
click at [628, 458] on input "text" at bounding box center [642, 457] width 62 height 18
type input "3500"
click at [680, 448] on button "add" at bounding box center [695, 457] width 29 height 17
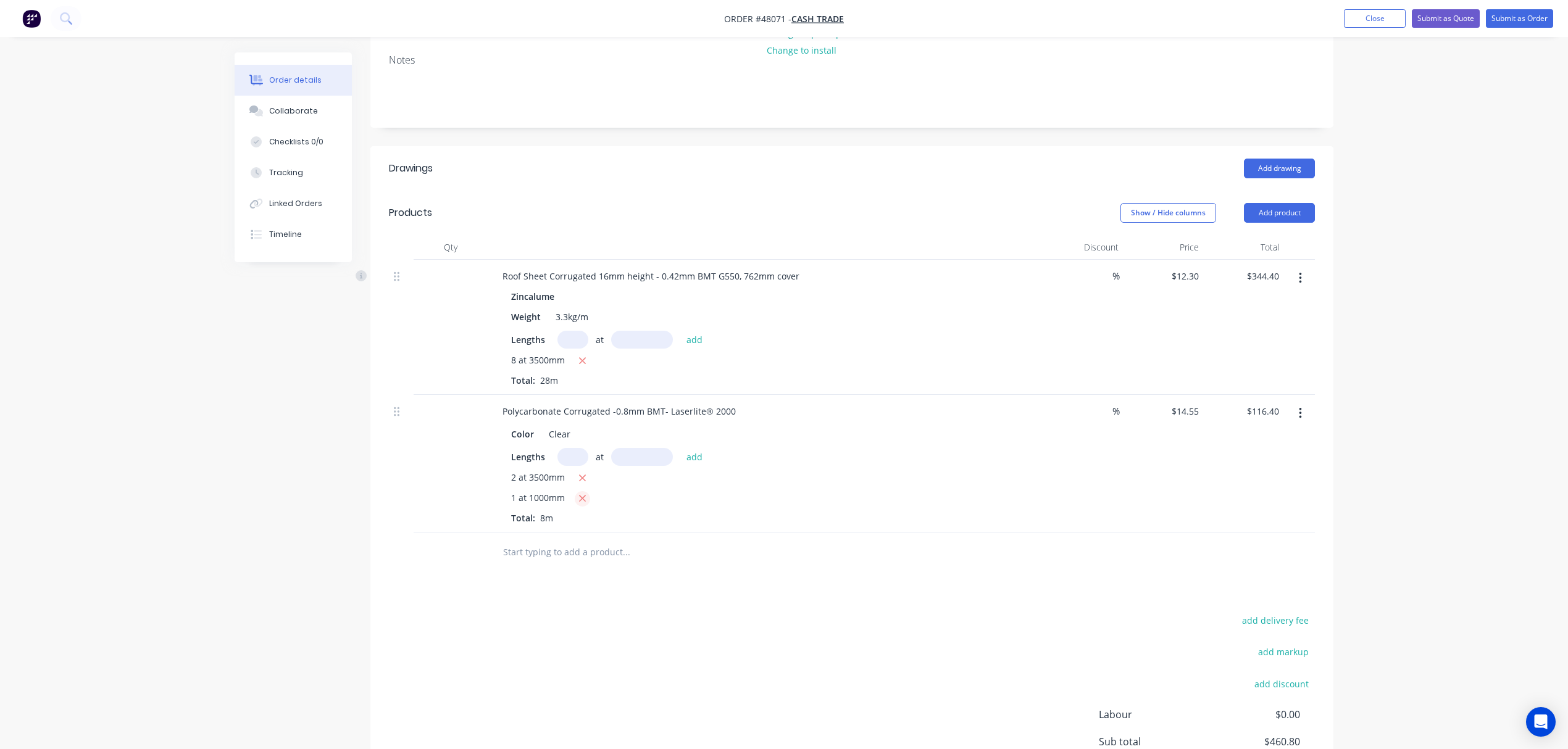
click at [580, 497] on icon "button" at bounding box center [582, 498] width 8 height 11
type input "$101.85"
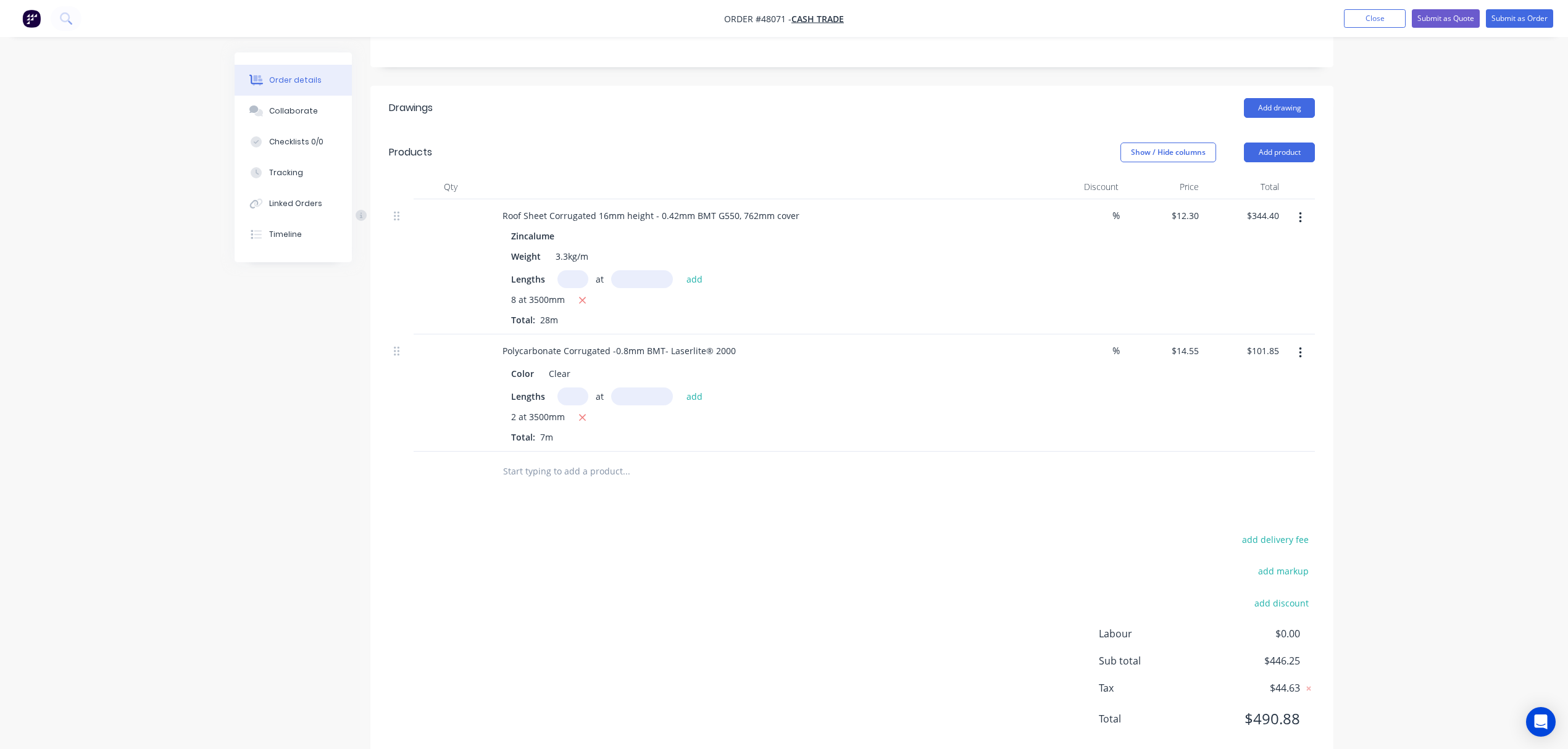
scroll to position [255, 0]
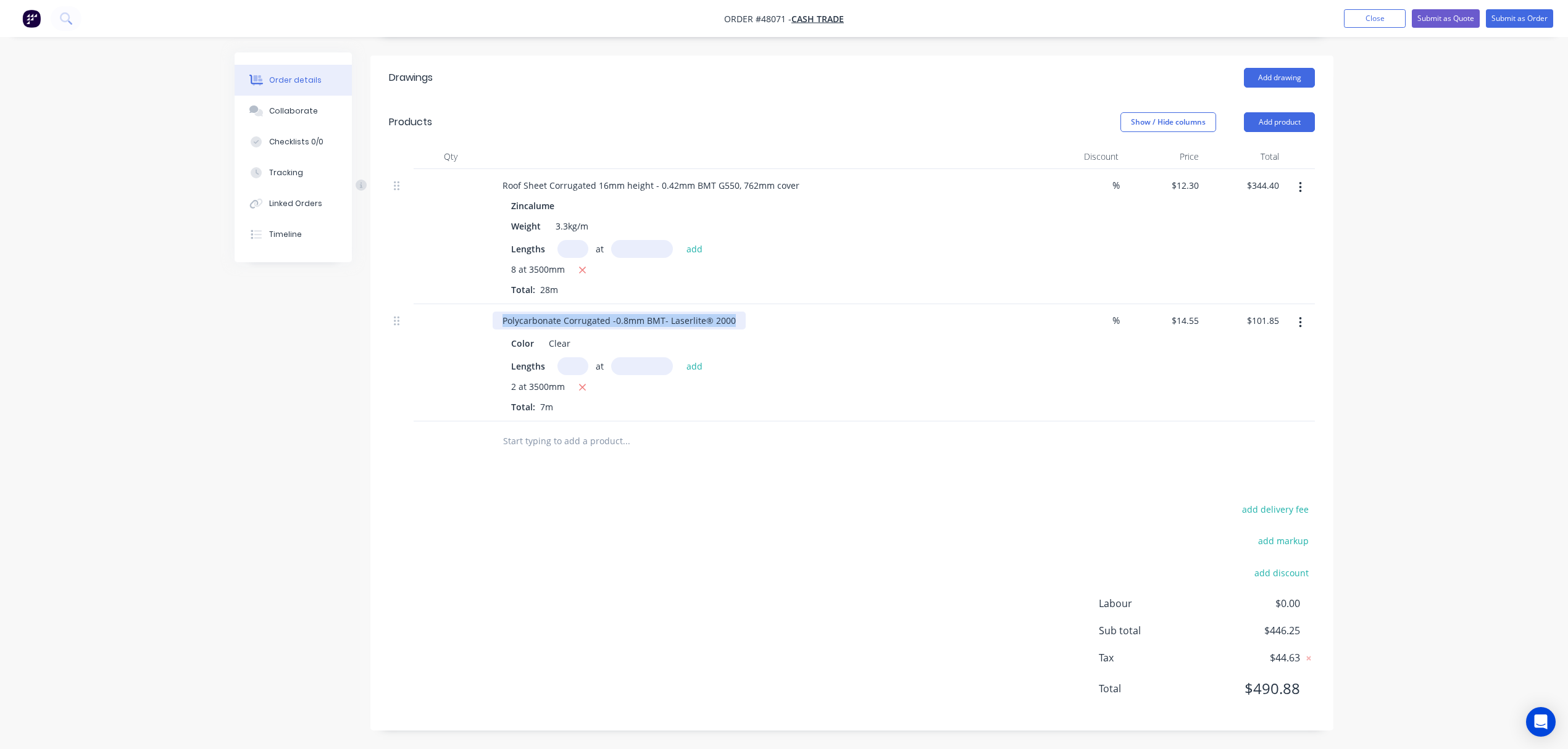
drag, startPoint x: 500, startPoint y: 319, endPoint x: 777, endPoint y: 308, distance: 277.2
click at [777, 308] on div "Polycarbonate Corrugated -0.8mm BMT- Laserlite® 2000 Color Clear Lengths at add…" at bounding box center [765, 363] width 556 height 117
click at [778, 361] on div "Lengths at add" at bounding box center [765, 366] width 509 height 18
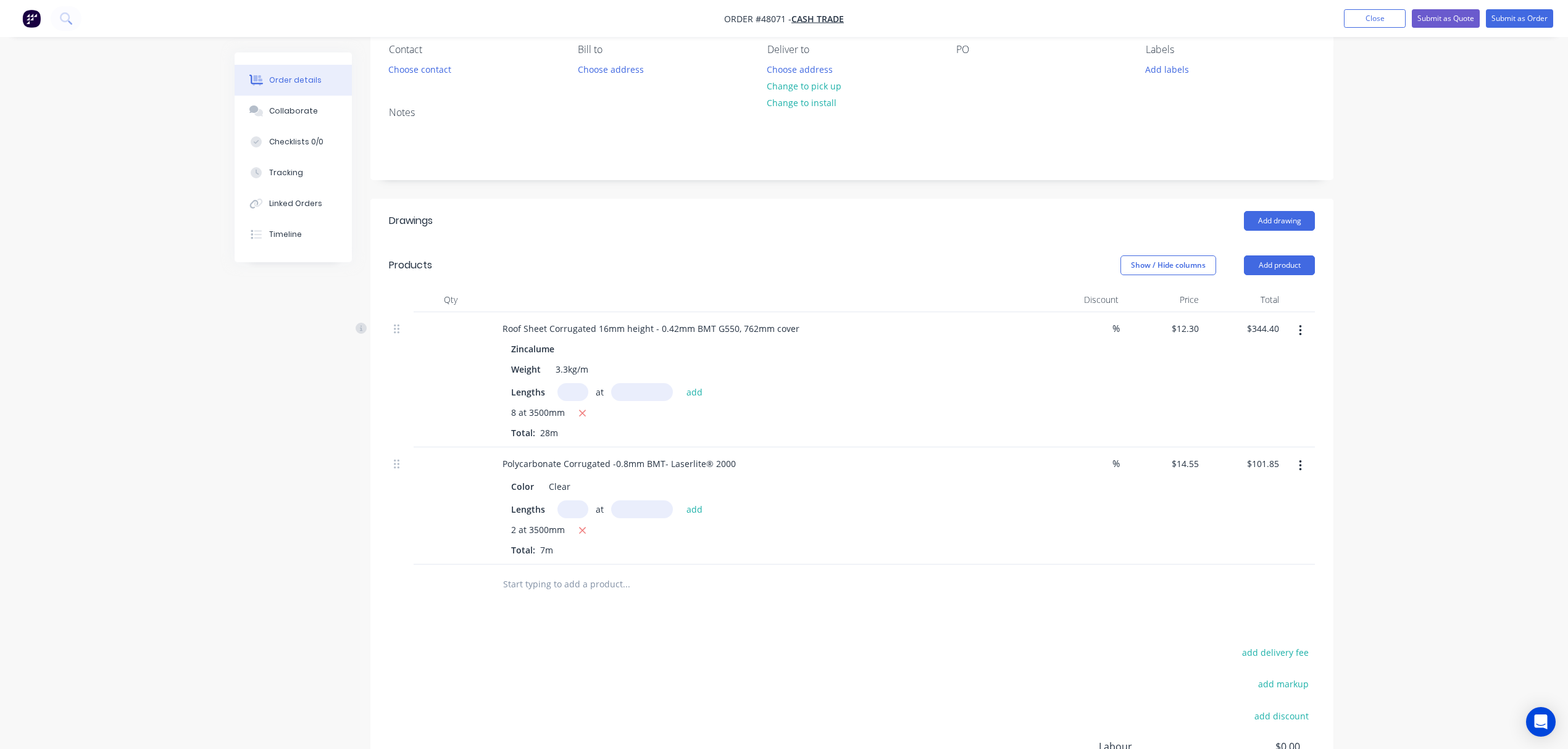
scroll to position [0, 0]
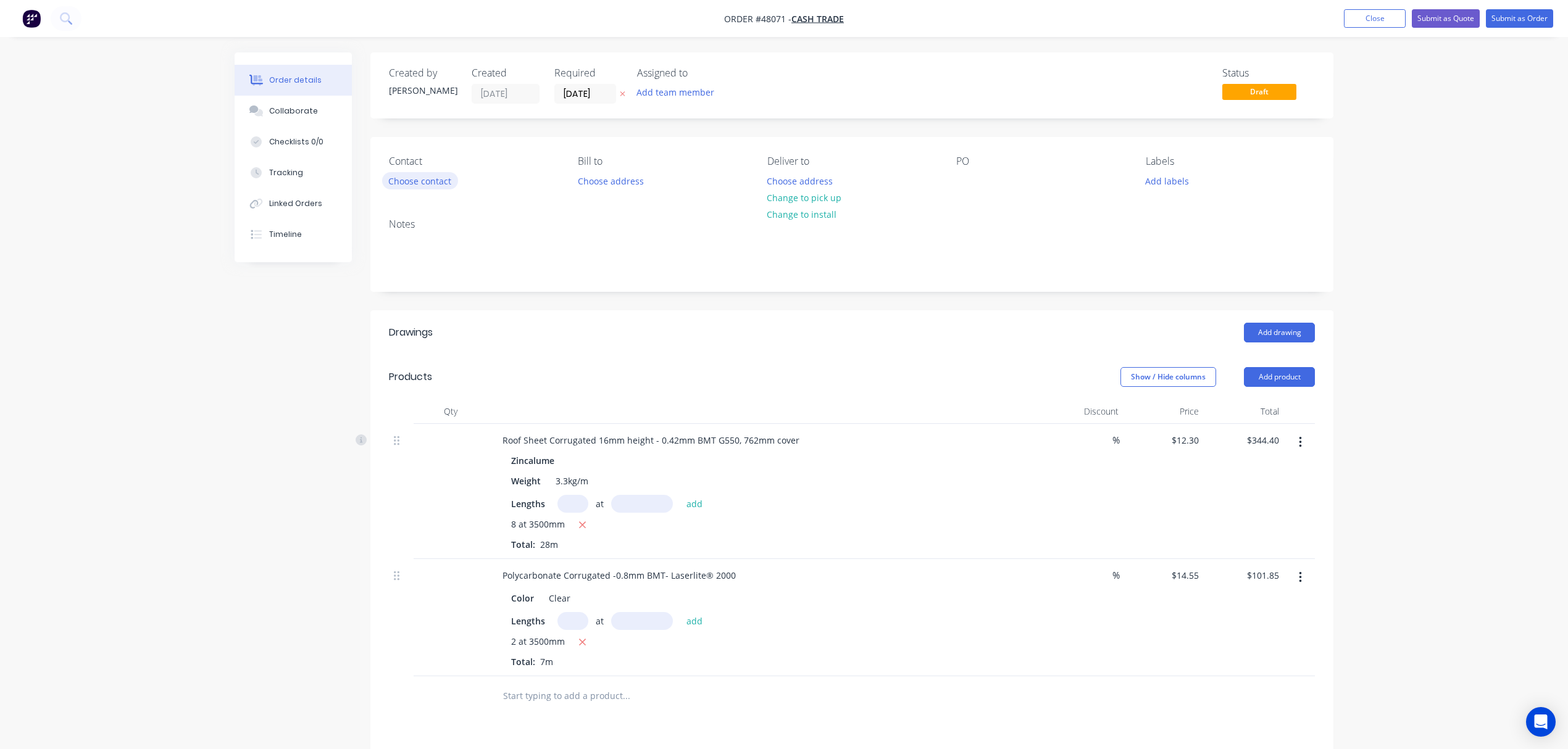
click at [440, 176] on button "Choose contact" at bounding box center [420, 181] width 76 height 17
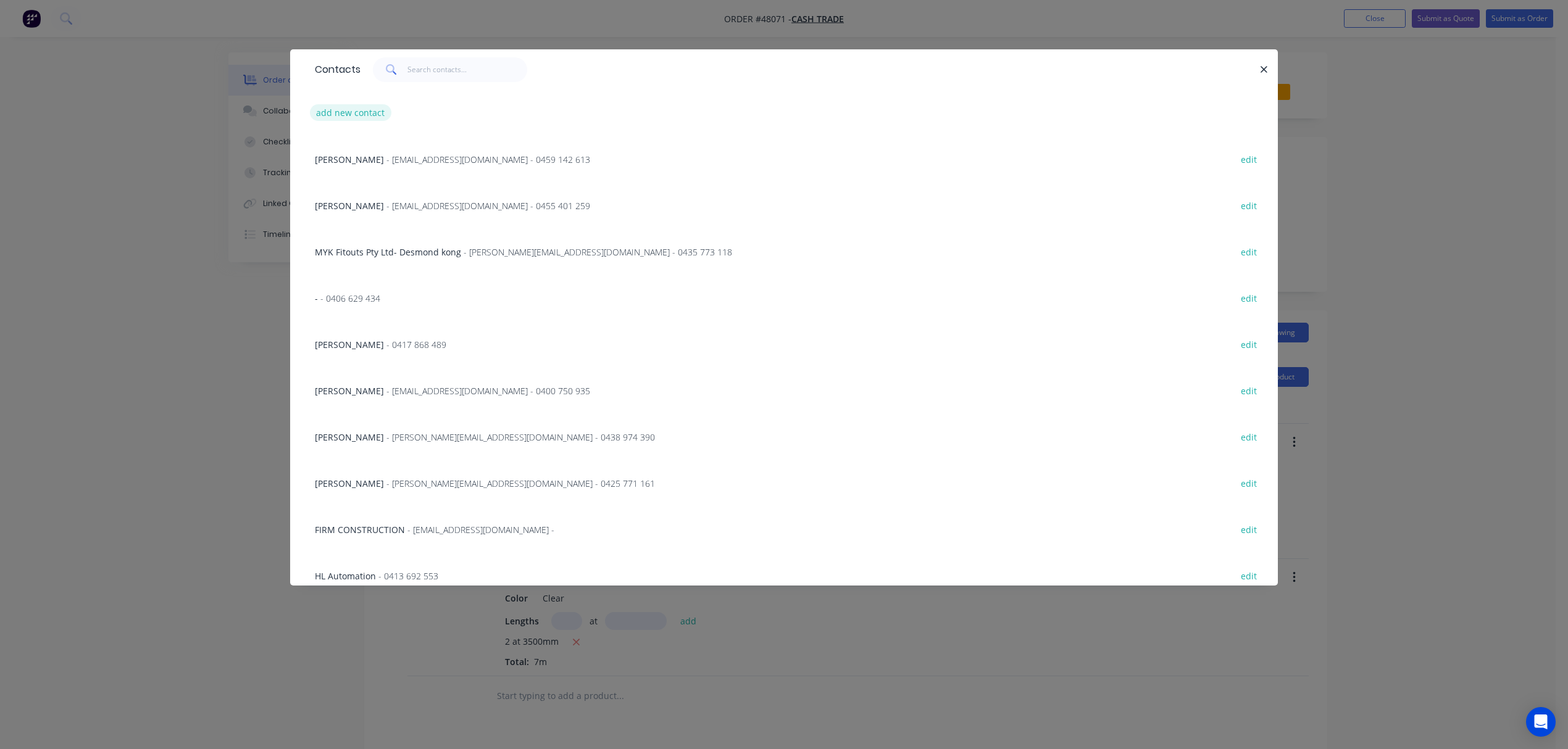
click at [347, 110] on button "add new contact" at bounding box center [351, 112] width 82 height 17
select select "AU"
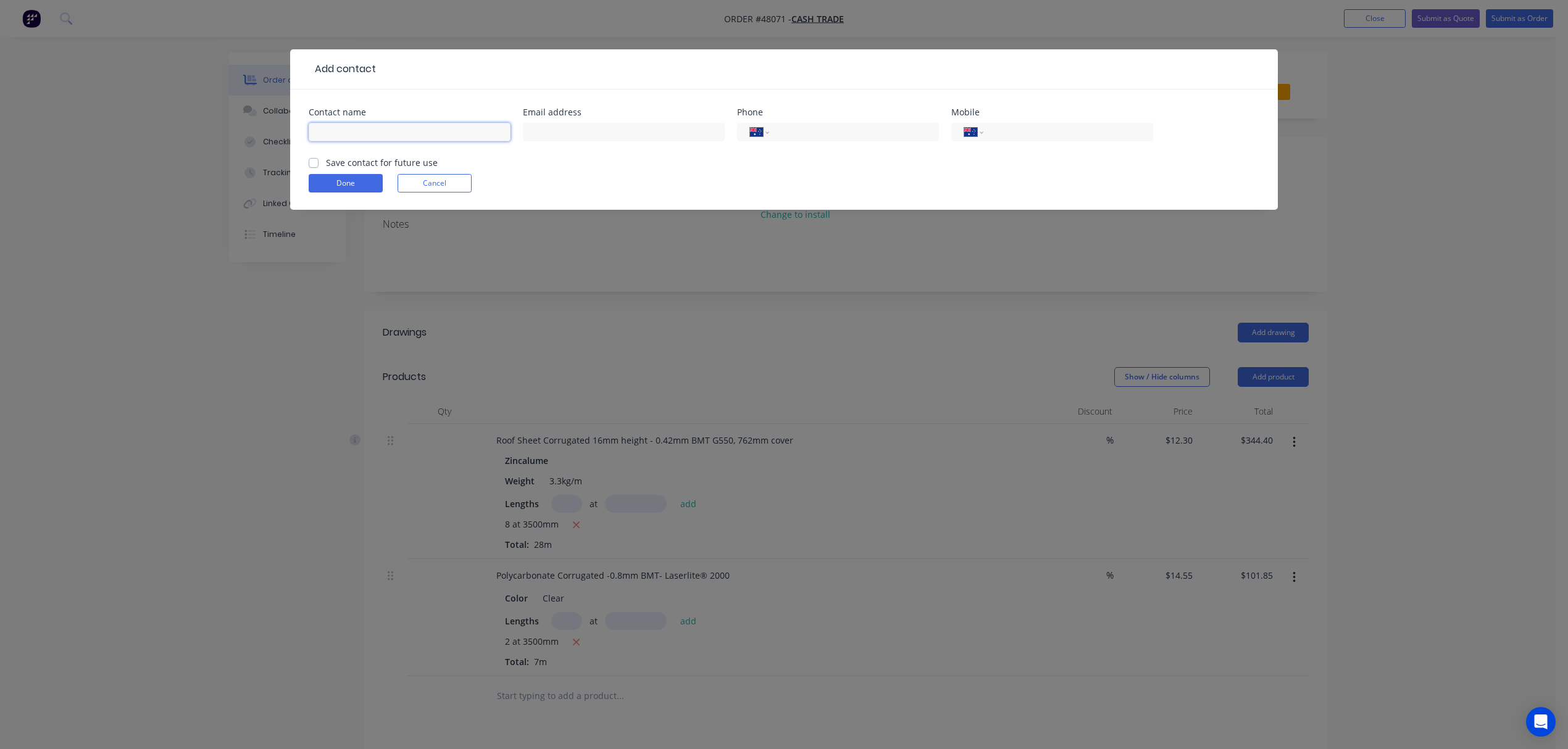
click at [406, 134] on input "text" at bounding box center [410, 132] width 202 height 19
type input "t"
type input "R"
click at [434, 127] on input "Troy" at bounding box center [410, 132] width 202 height 19
type input "Troy Swadling"
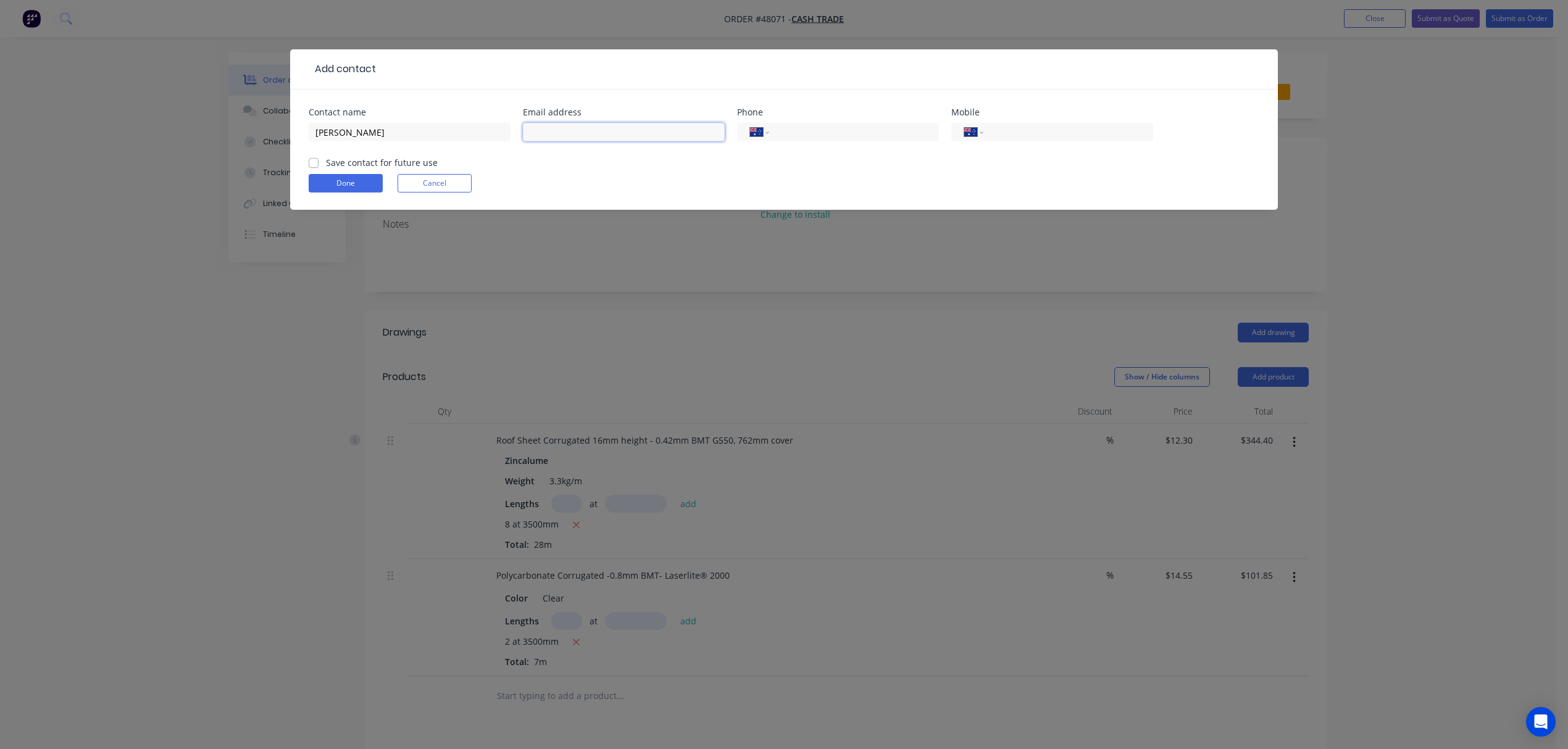
drag, startPoint x: 573, startPoint y: 133, endPoint x: 581, endPoint y: 132, distance: 8.1
click at [573, 133] on input "text" at bounding box center [624, 132] width 202 height 19
type input "troyswadling@gmail.com"
click at [1049, 119] on div "International Afghanistan Åland Islands Albania Algeria American Samoa Andorra …" at bounding box center [1052, 137] width 202 height 36
click at [1050, 132] on input "tel" at bounding box center [1066, 132] width 148 height 14
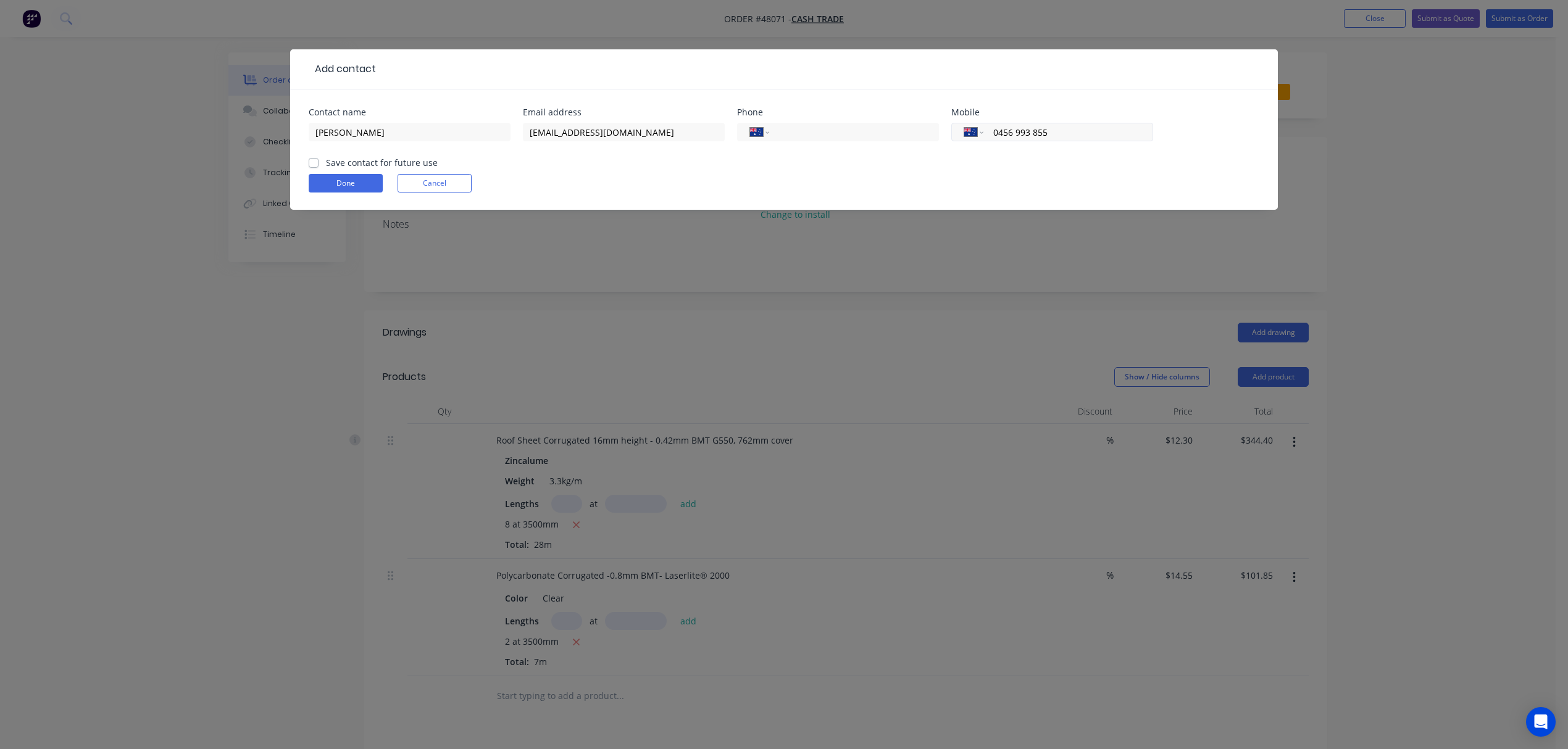
click at [1035, 138] on input "0456 993 855" at bounding box center [1066, 132] width 148 height 14
type input "0456 993 655"
click at [977, 169] on form "Contact name Troy Swadling Email address troyswadling@gmail.com Phone Internati…" at bounding box center [784, 158] width 951 height 102
click at [344, 186] on button "Done" at bounding box center [346, 183] width 74 height 19
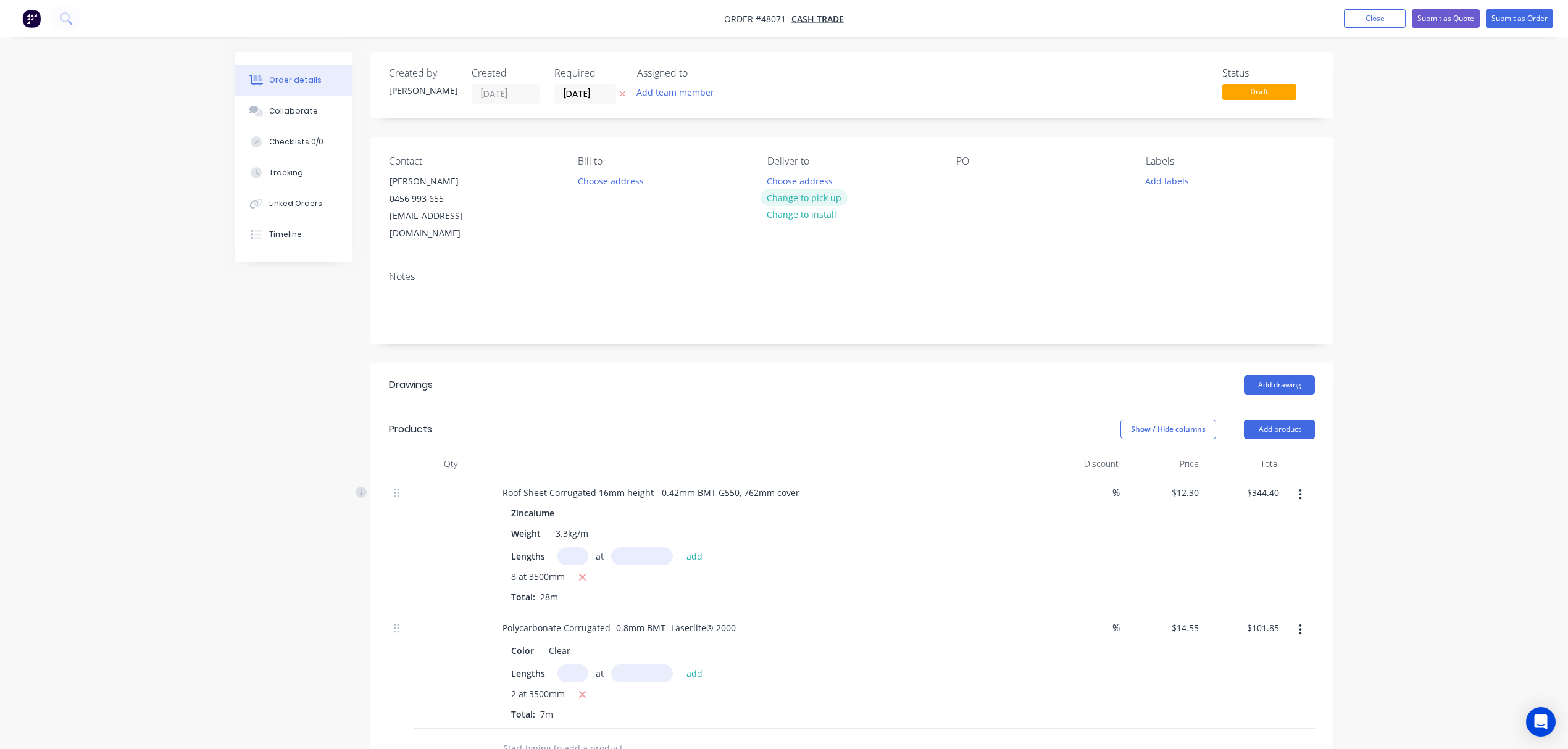
click at [823, 200] on button "Change to pick up" at bounding box center [804, 198] width 88 height 17
click at [589, 87] on input "[DATE]" at bounding box center [585, 93] width 61 height 19
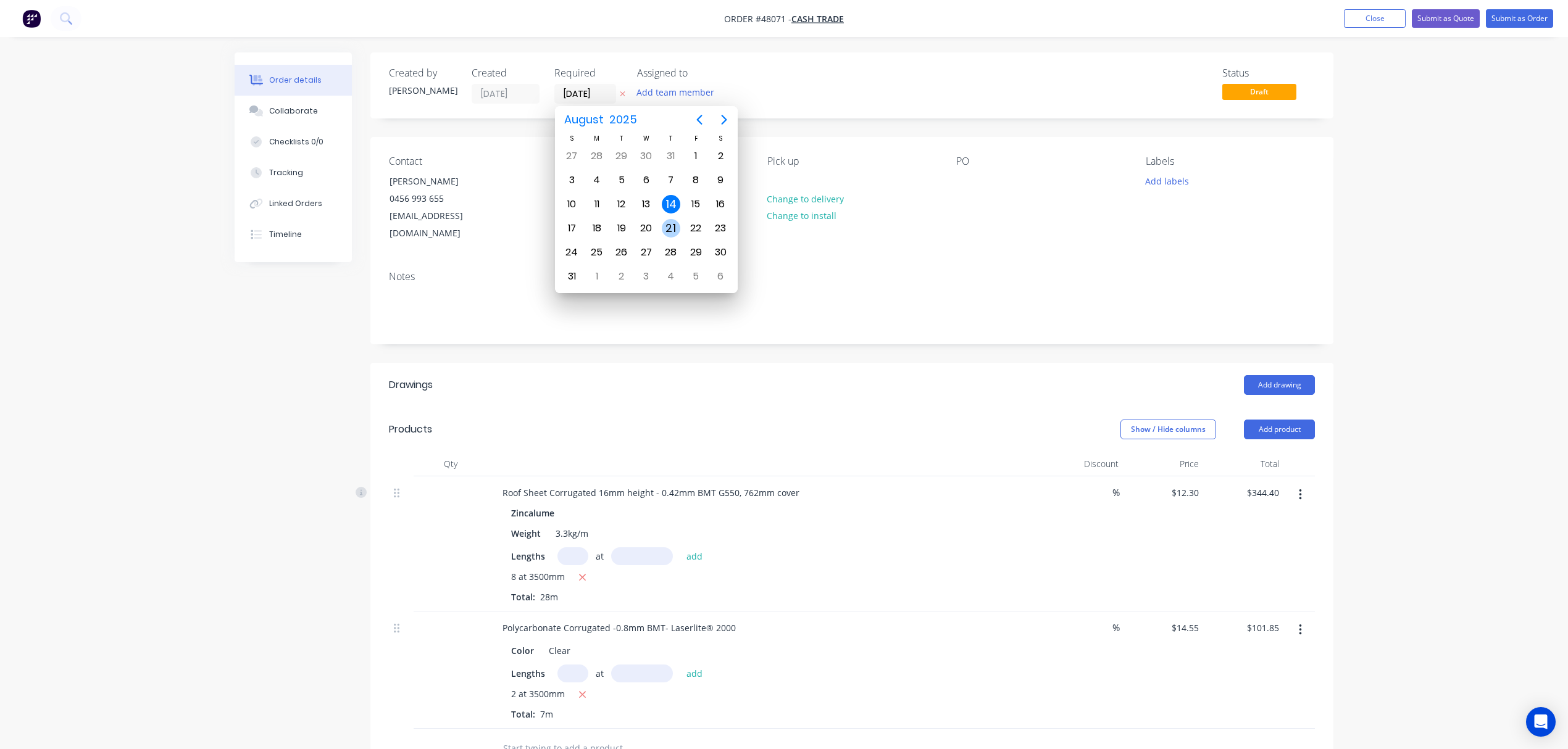
click at [677, 228] on div "21" at bounding box center [671, 228] width 19 height 19
type input "21/08/25"
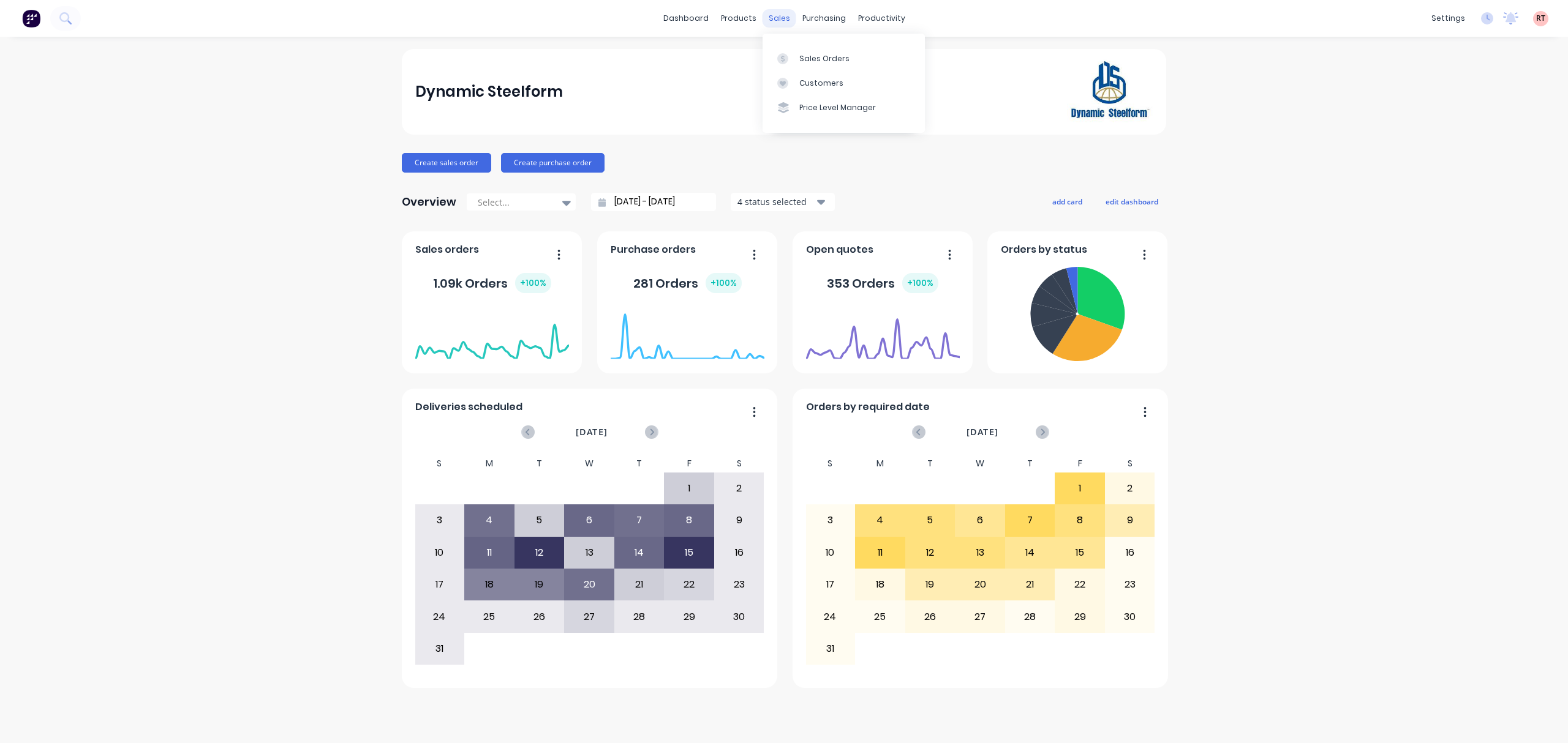
drag, startPoint x: 0, startPoint y: 0, endPoint x: 777, endPoint y: 20, distance: 777.3
click at [776, 17] on div "sales" at bounding box center [779, 18] width 34 height 18
click at [844, 83] on link "Customers" at bounding box center [844, 83] width 162 height 25
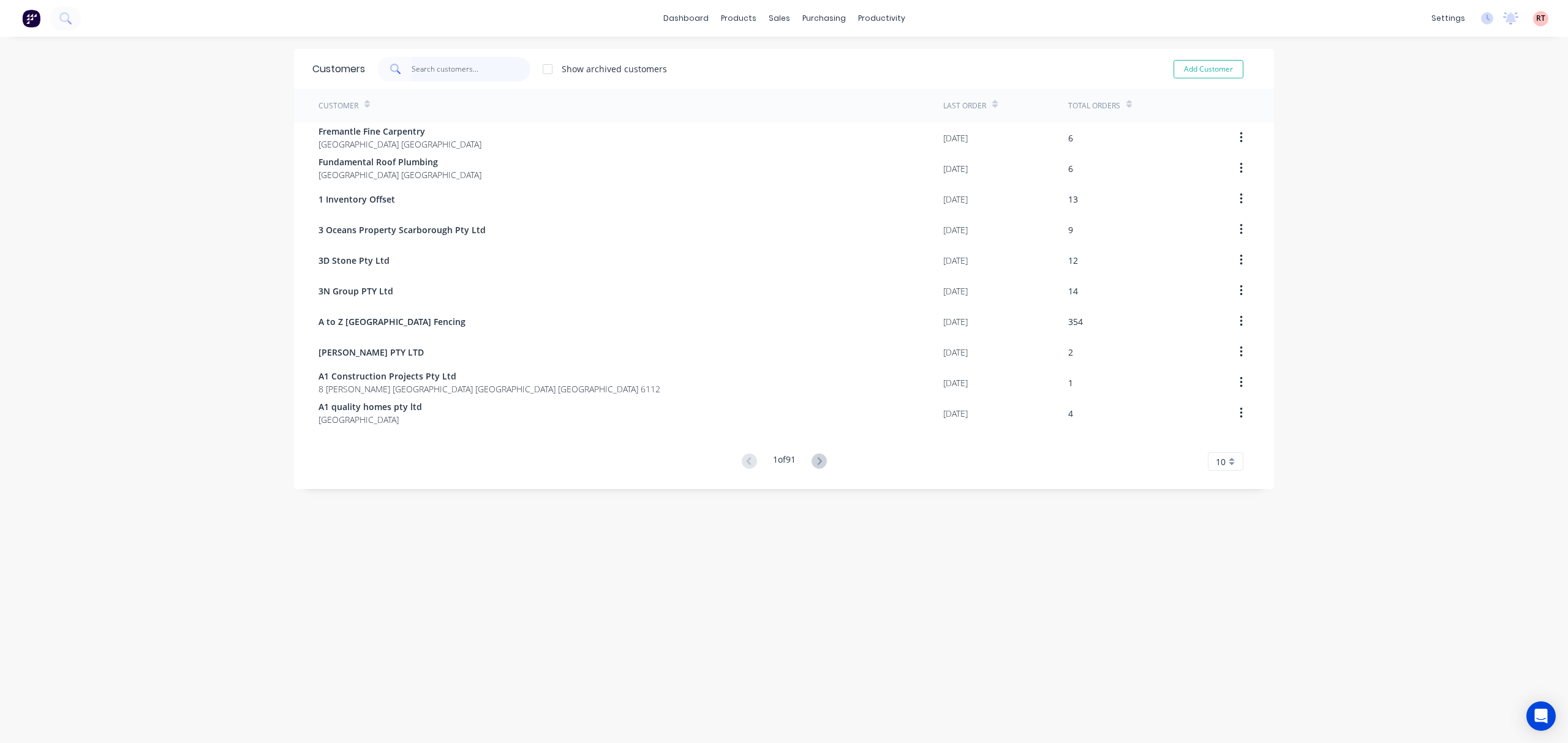
click at [454, 69] on input "text" at bounding box center [471, 69] width 119 height 25
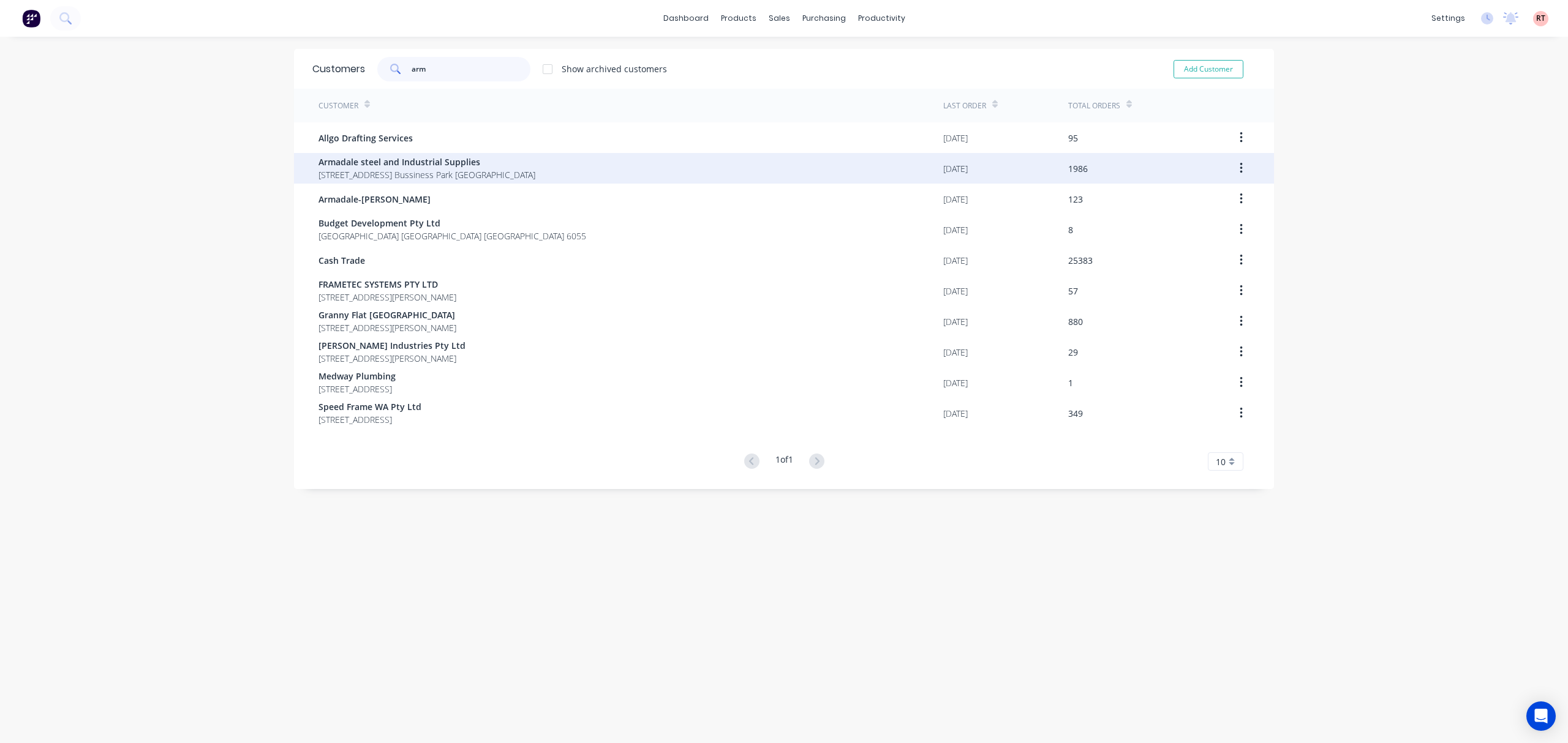
type input "arm"
click at [558, 175] on div "Armadale steel and Industrial Supplies 4 Bessemer Road Forrestdale Bussiness Pa…" at bounding box center [631, 168] width 625 height 30
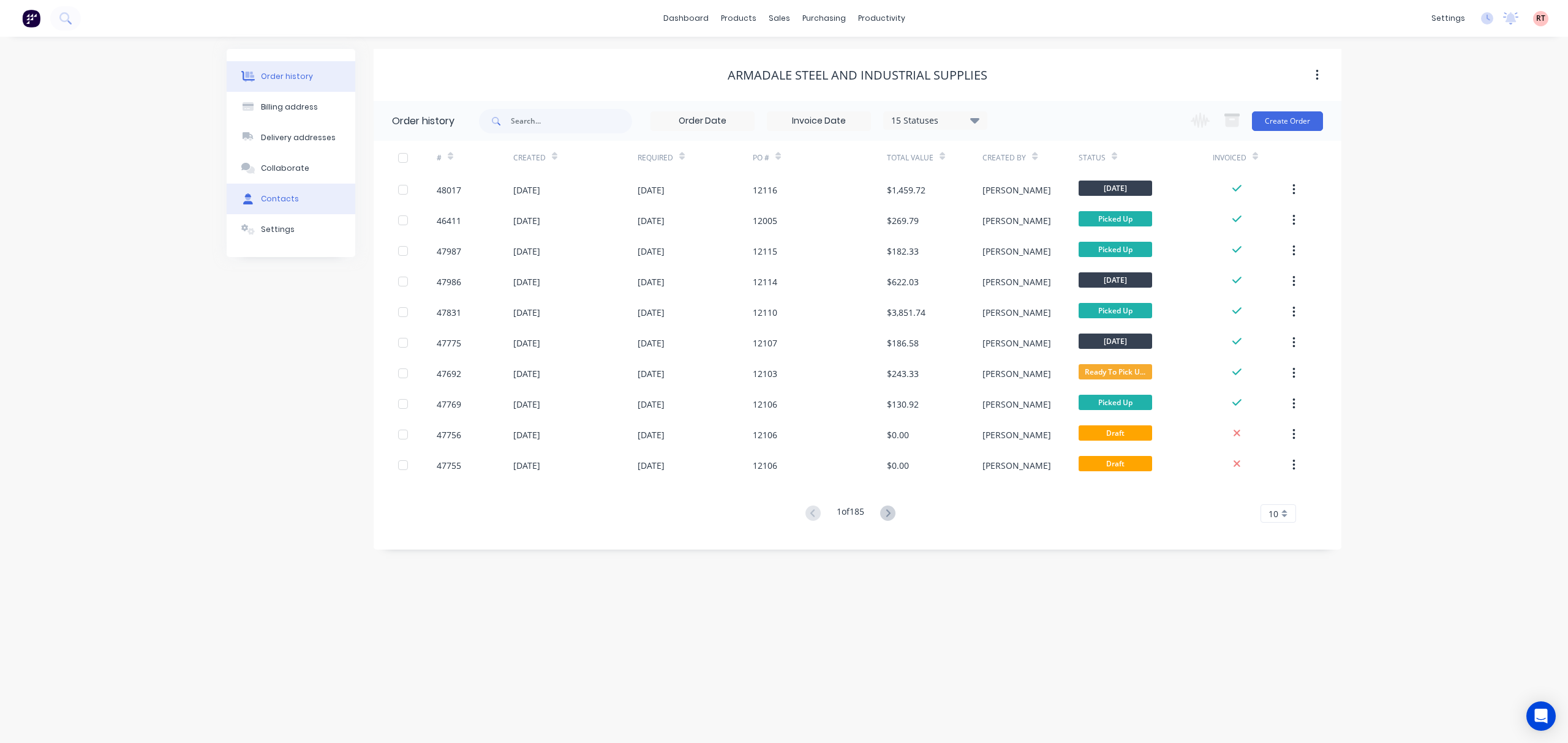
drag, startPoint x: 294, startPoint y: 199, endPoint x: 309, endPoint y: 198, distance: 15.0
click at [294, 198] on div "Contacts" at bounding box center [280, 198] width 38 height 11
select select "AU"
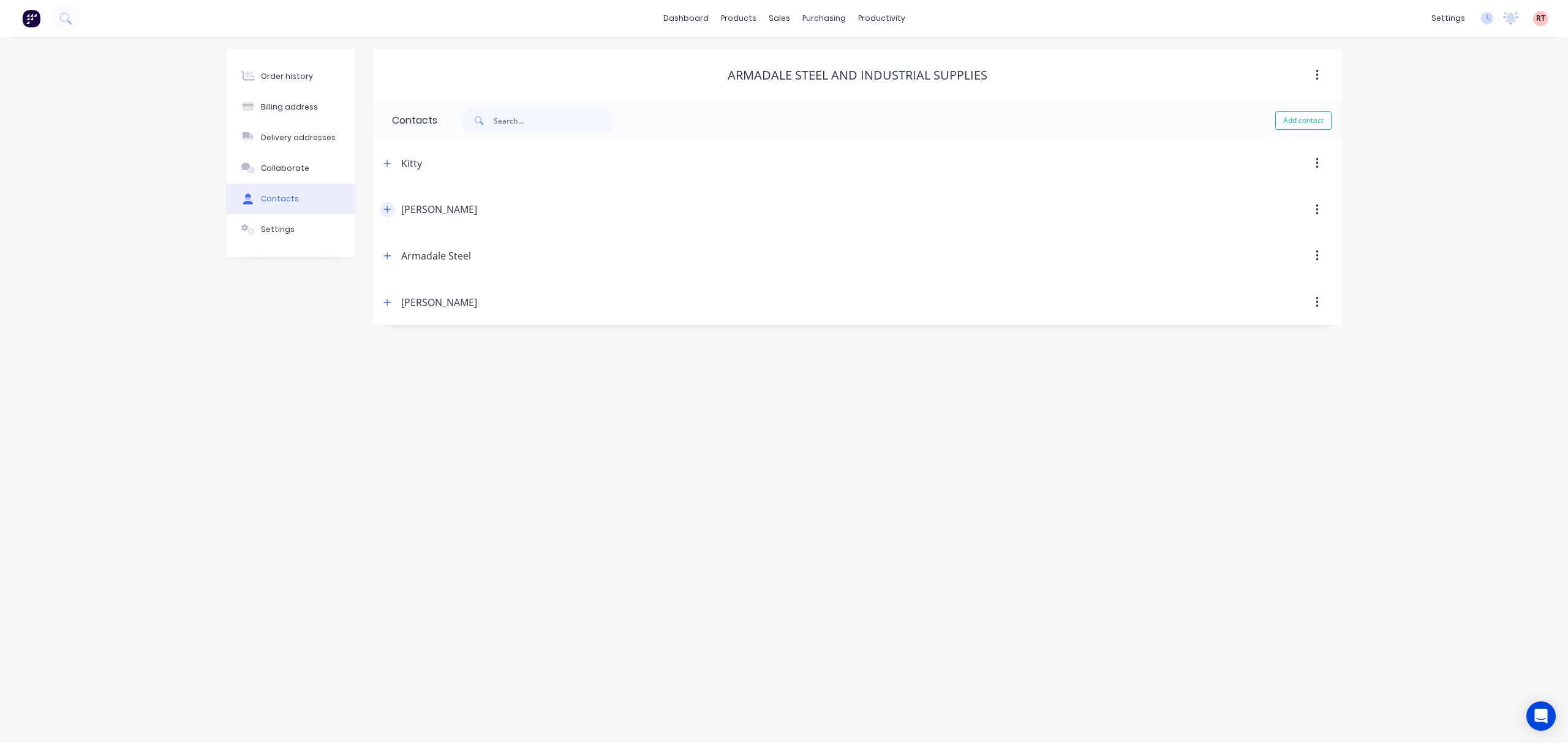
click at [385, 209] on icon "button" at bounding box center [387, 210] width 8 height 9
click at [787, 53] on icon at bounding box center [782, 58] width 11 height 11
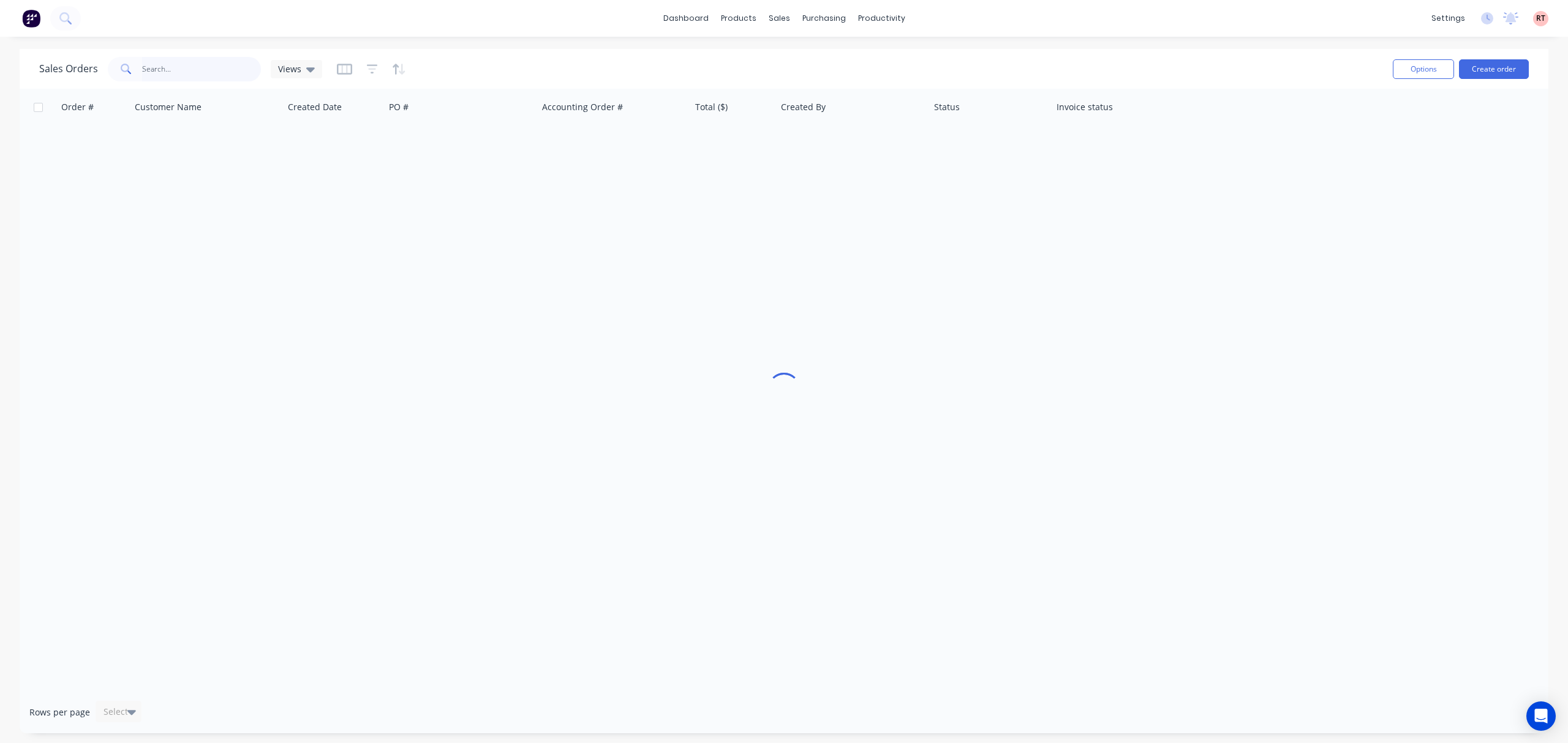
click at [207, 72] on input "text" at bounding box center [202, 69] width 119 height 25
type input "12103"
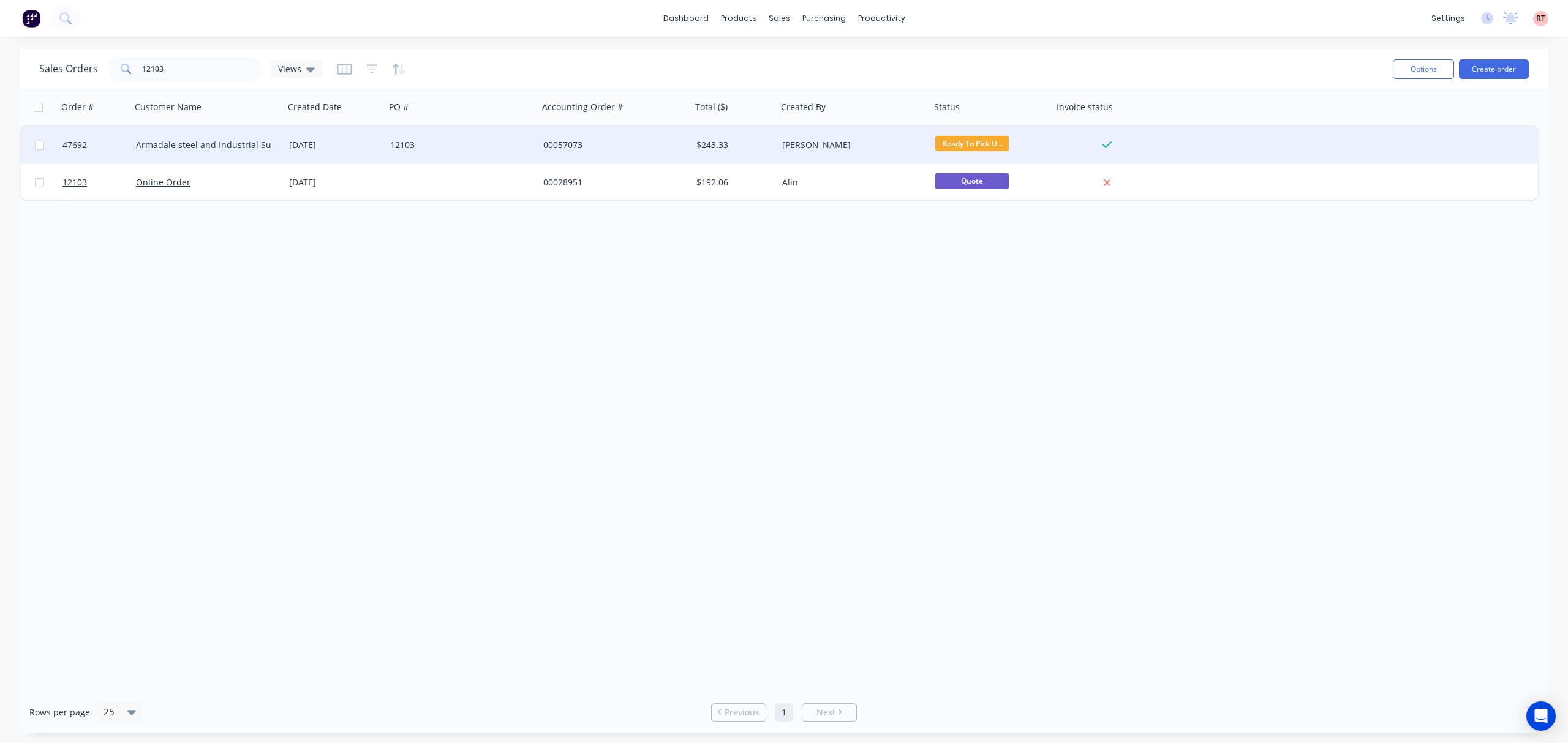
click at [645, 144] on div "00057073" at bounding box center [611, 144] width 136 height 12
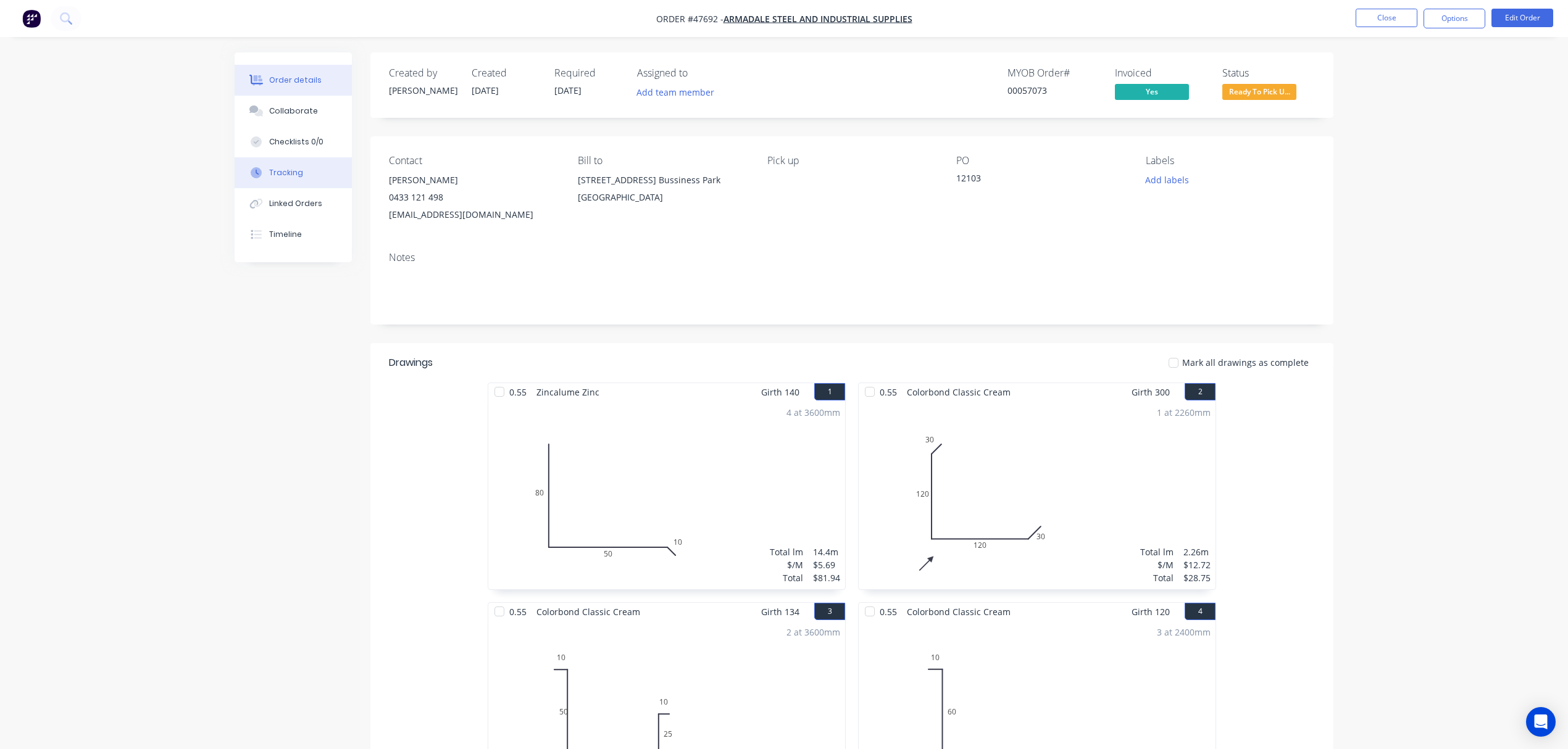
click at [304, 178] on button "Tracking" at bounding box center [293, 172] width 118 height 31
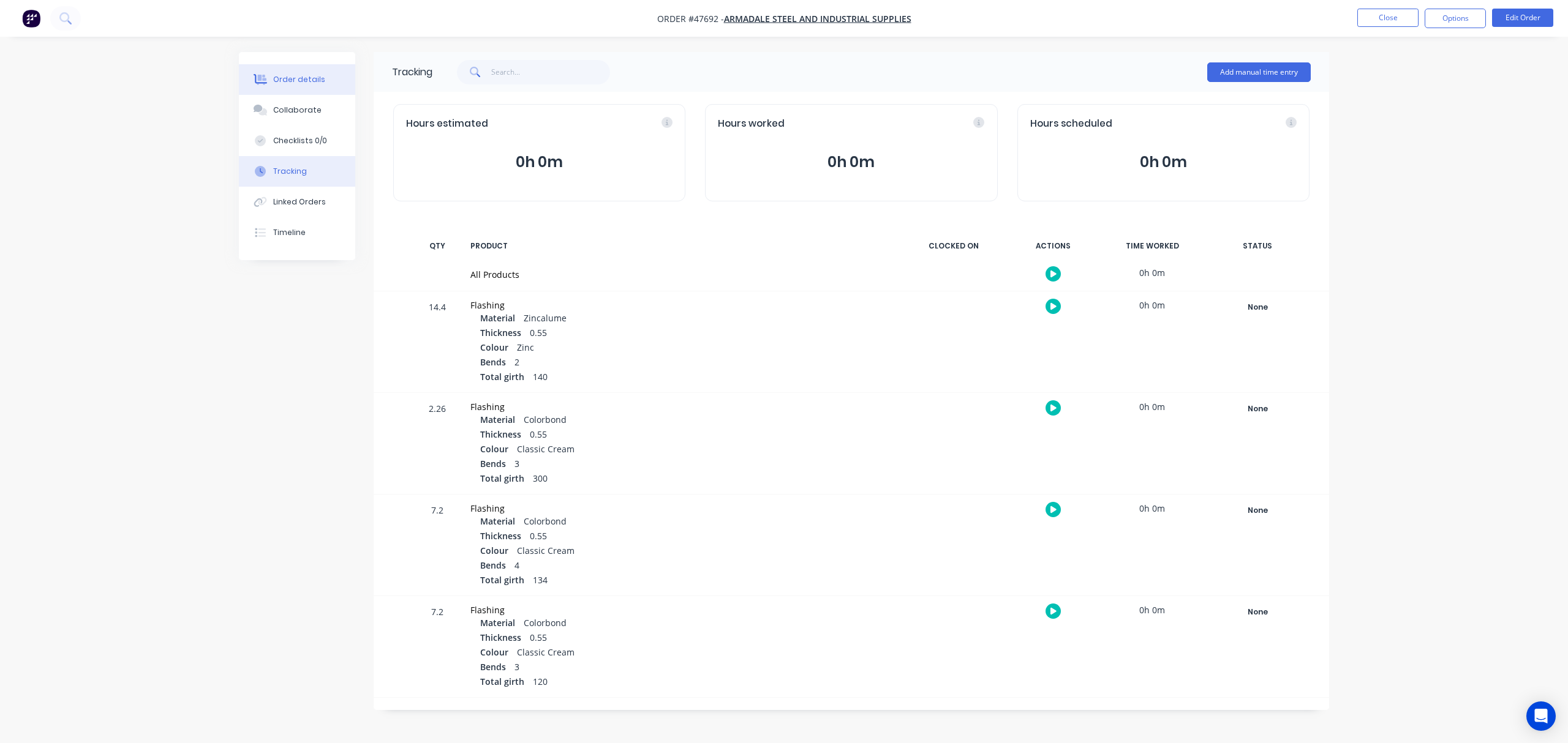
click at [301, 82] on div "Order details" at bounding box center [299, 79] width 52 height 11
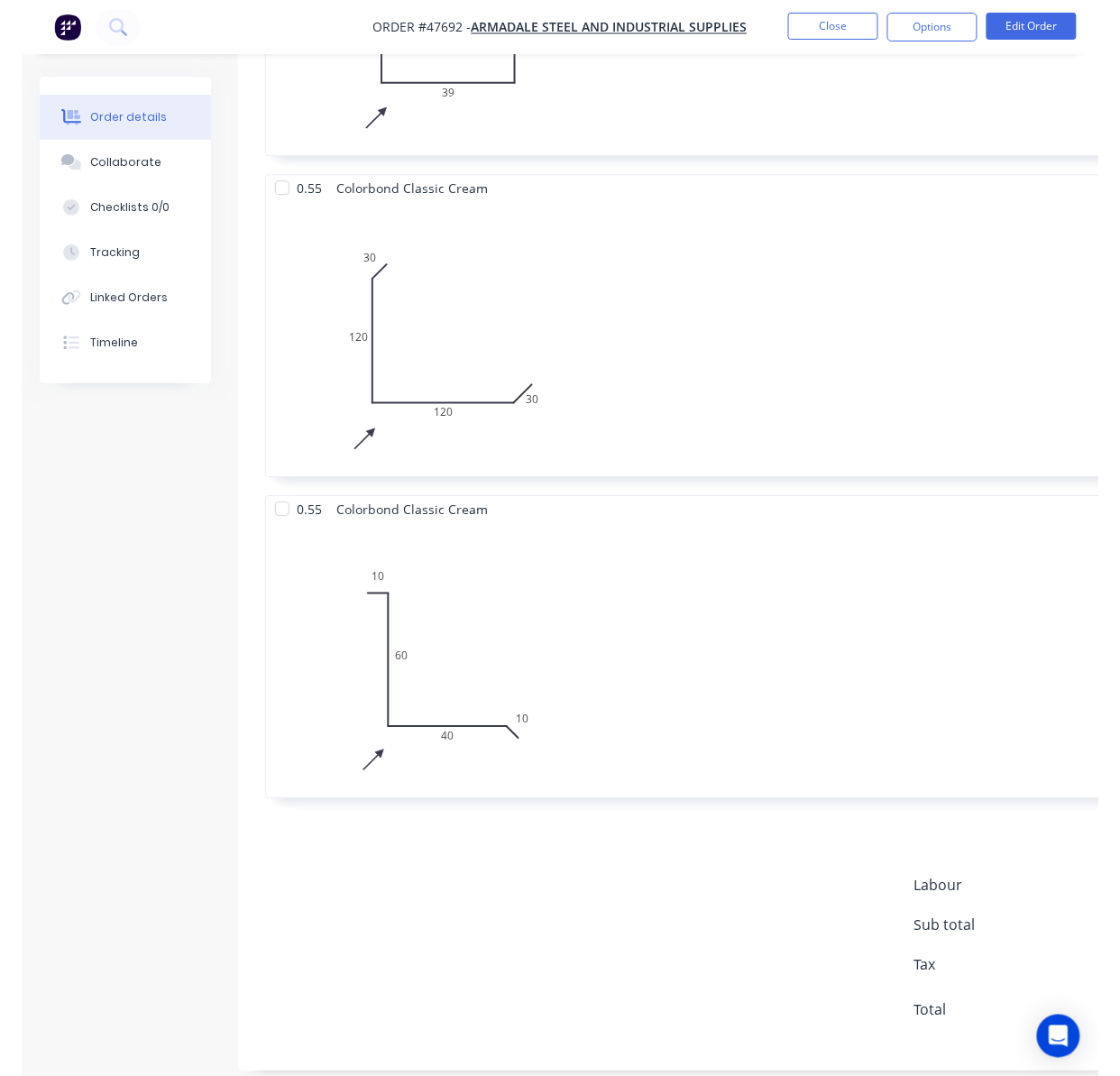
scroll to position [483, 0]
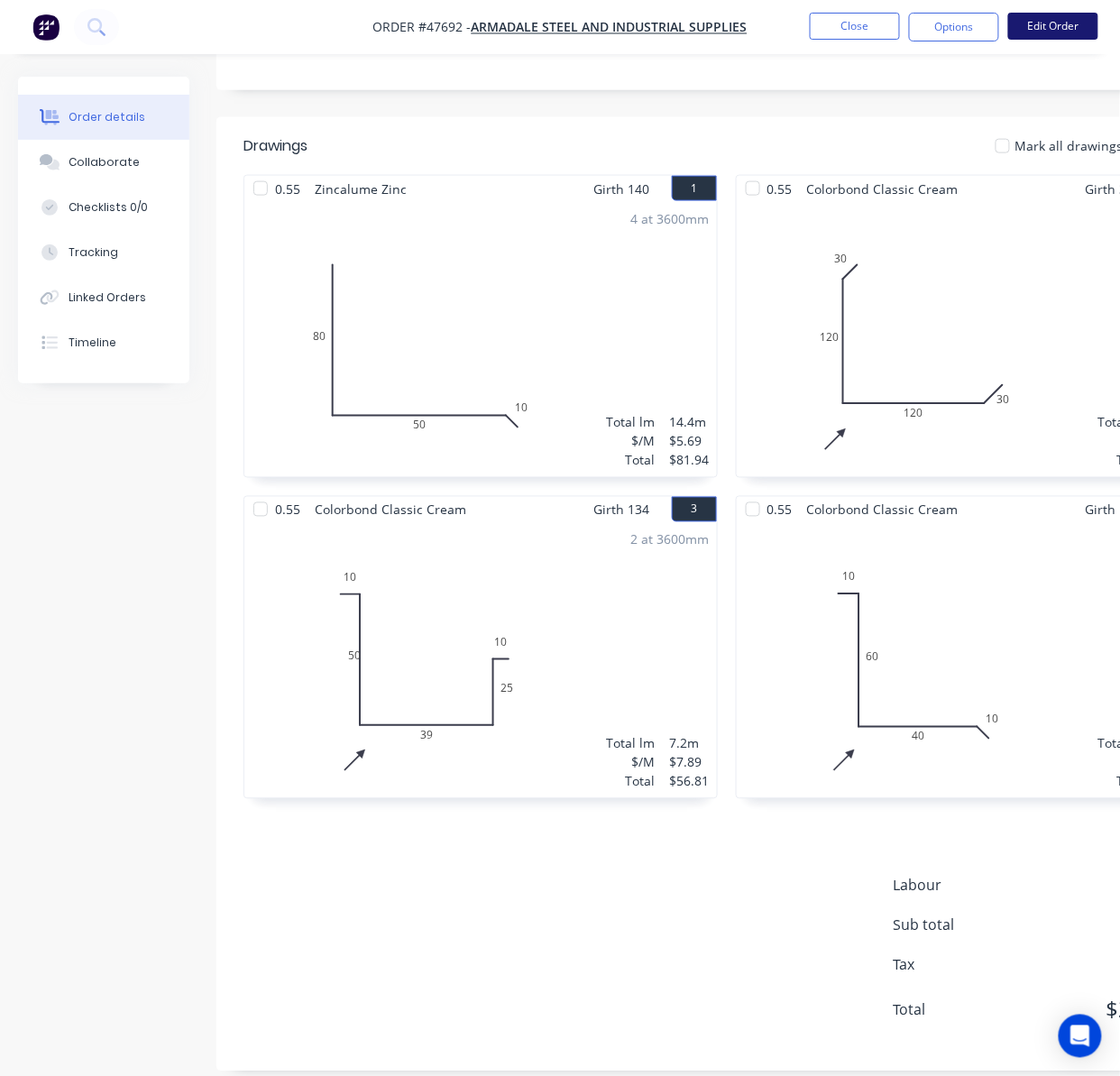
click at [1058, 34] on button "Edit Order" at bounding box center [1053, 26] width 91 height 27
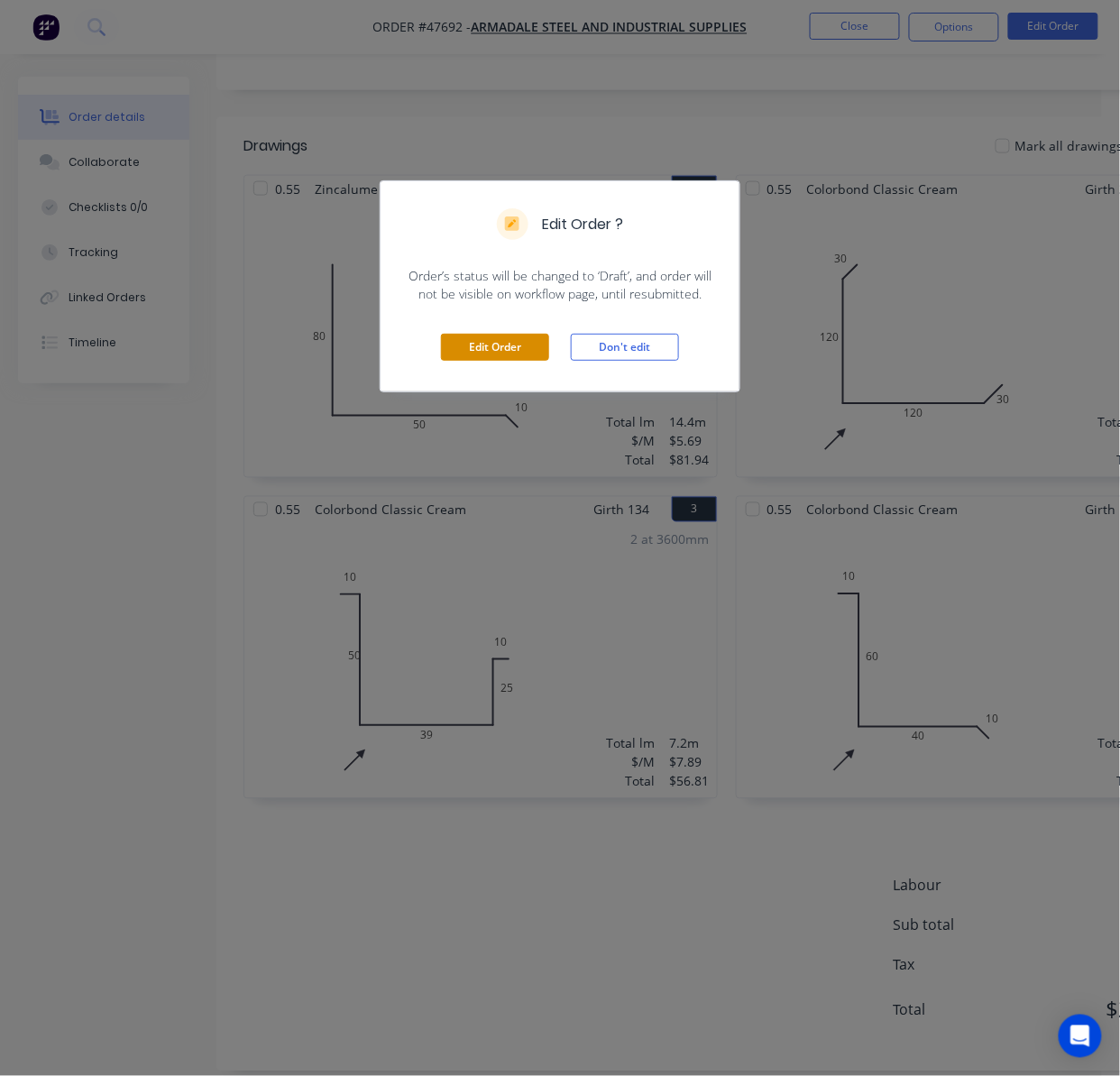
click at [484, 348] on button "Edit Order" at bounding box center [496, 347] width 108 height 27
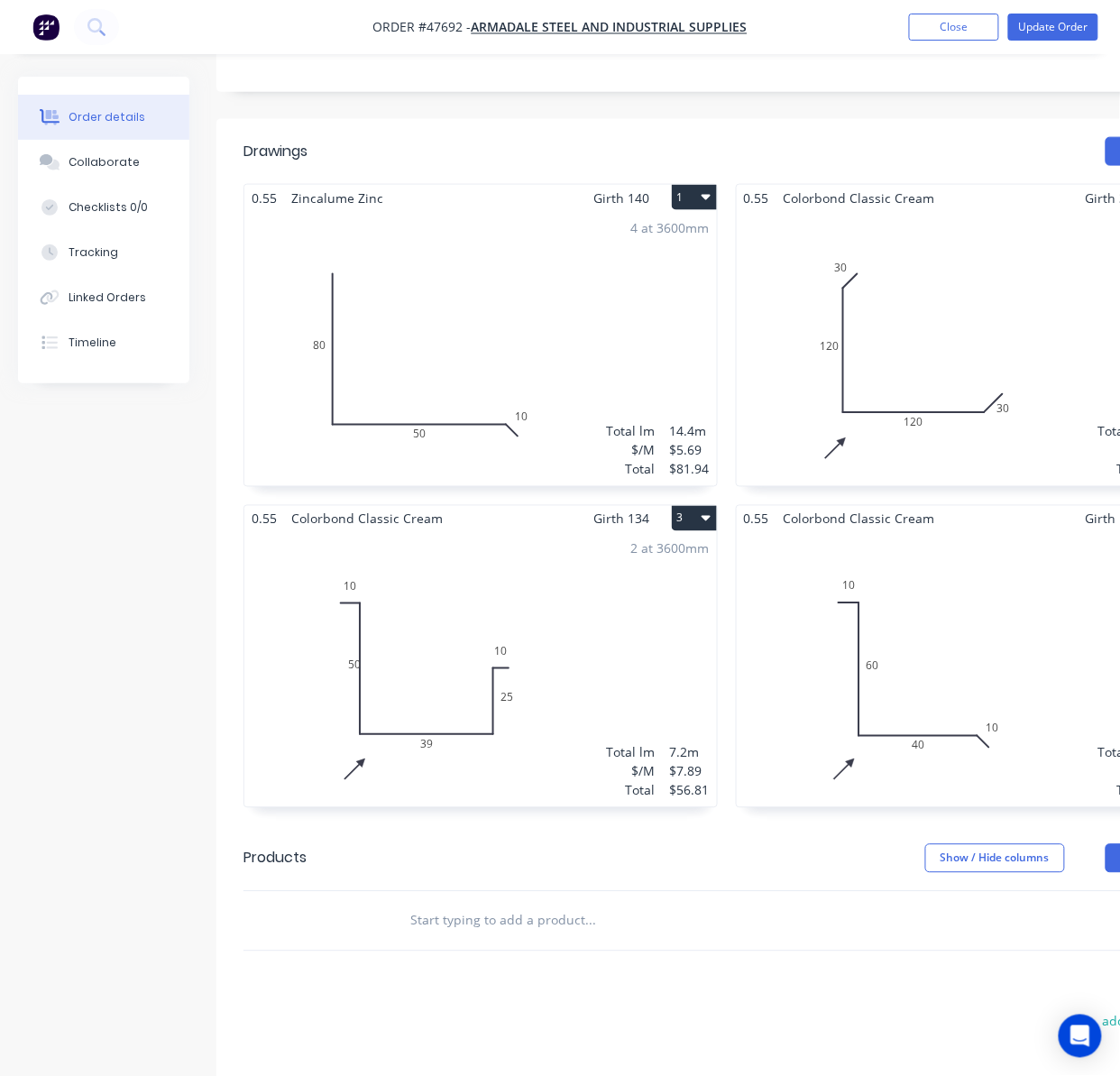
scroll to position [483, 133]
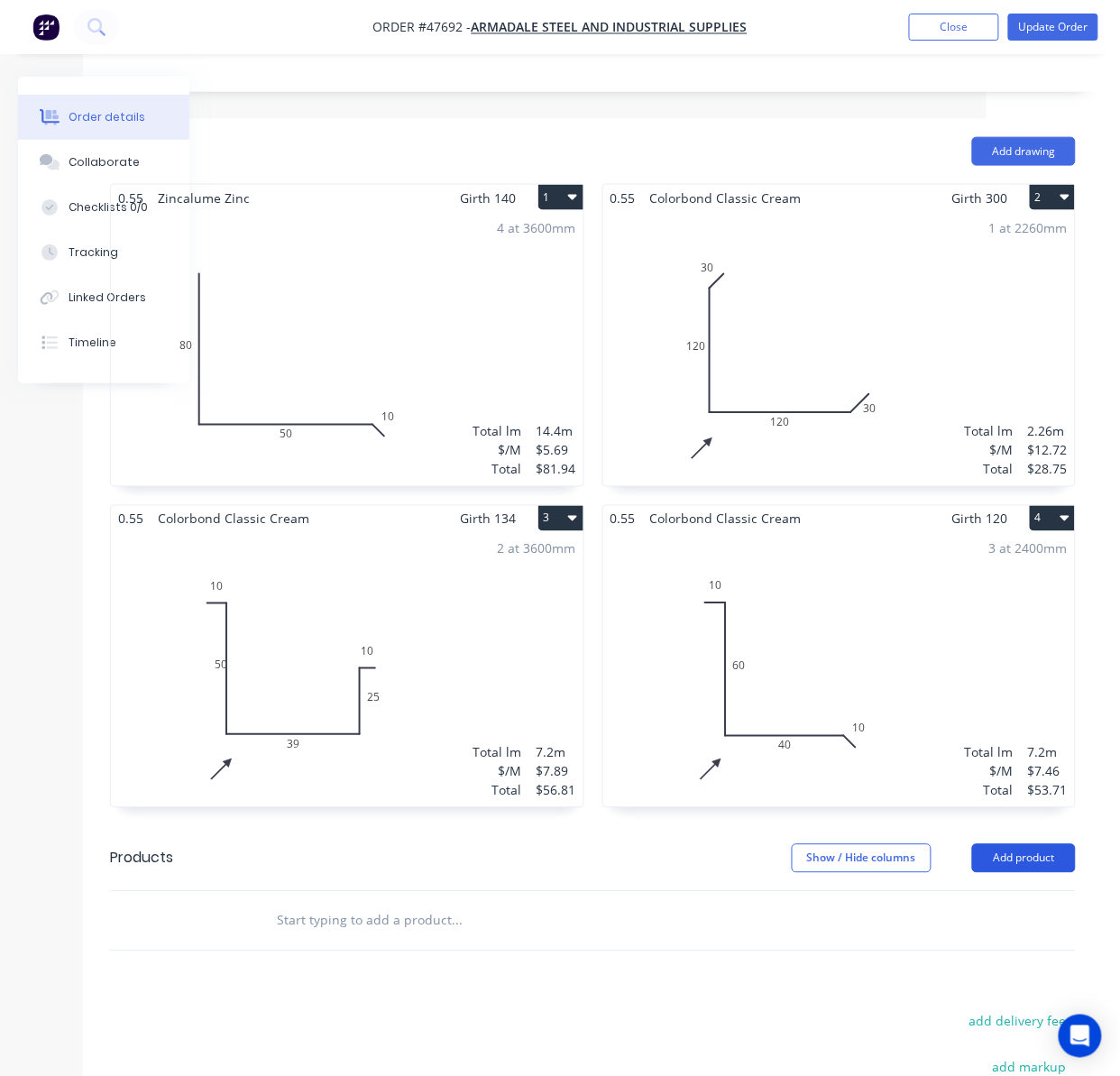
click at [1015, 852] on button "Add product" at bounding box center [1024, 858] width 104 height 29
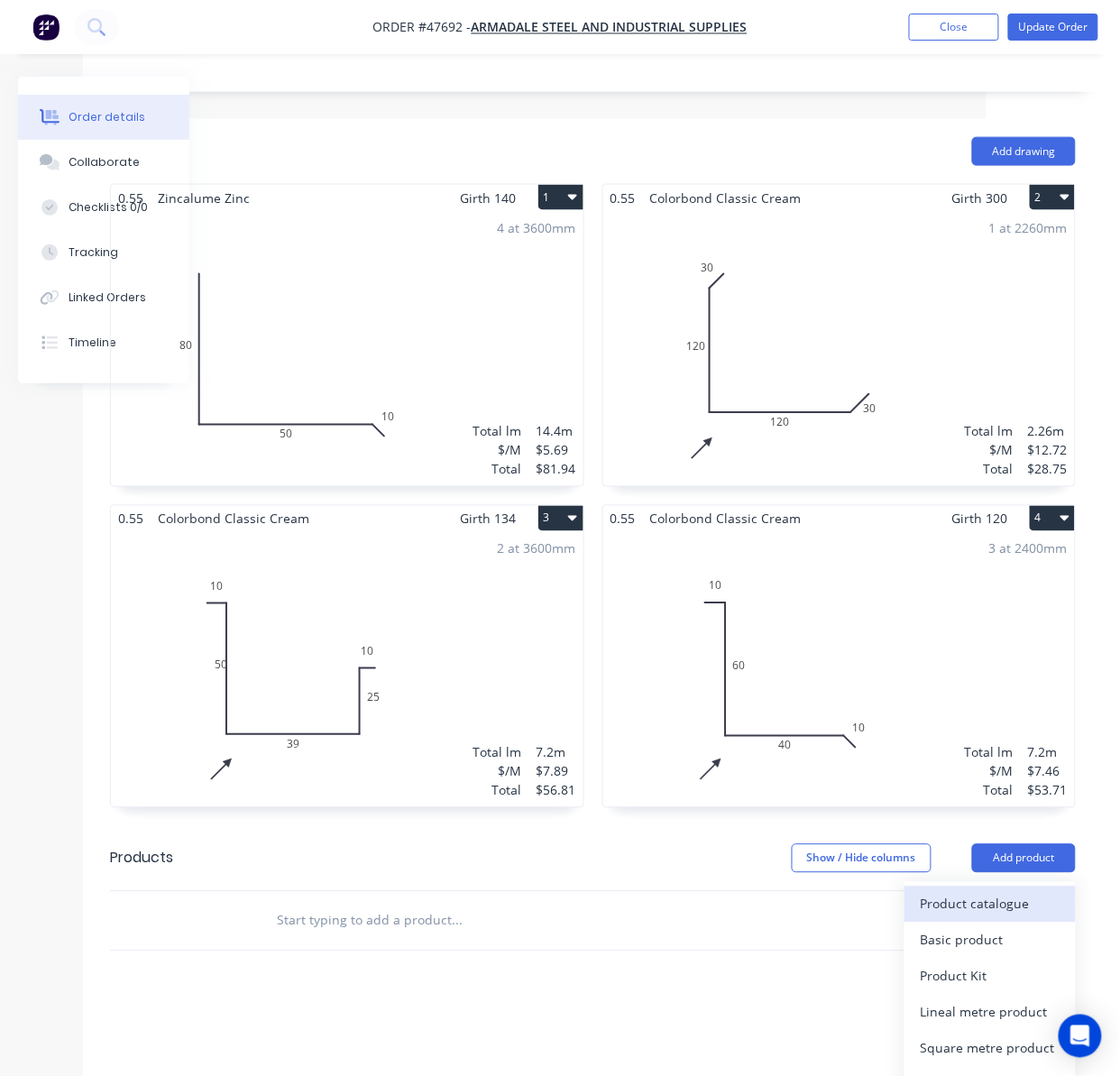
click at [978, 891] on div "Product catalogue" at bounding box center [990, 904] width 139 height 26
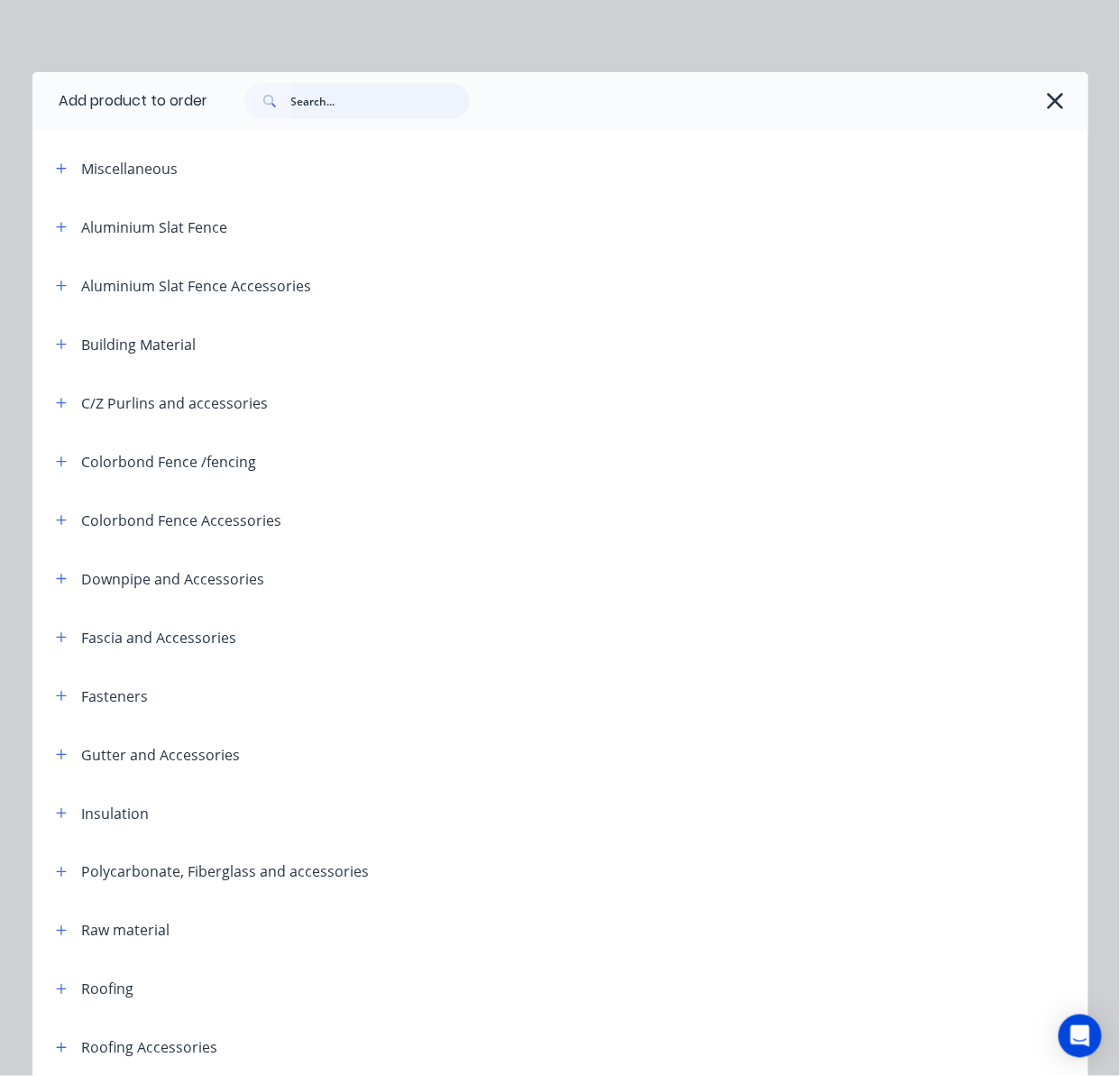
click at [301, 109] on input "text" at bounding box center [380, 101] width 178 height 36
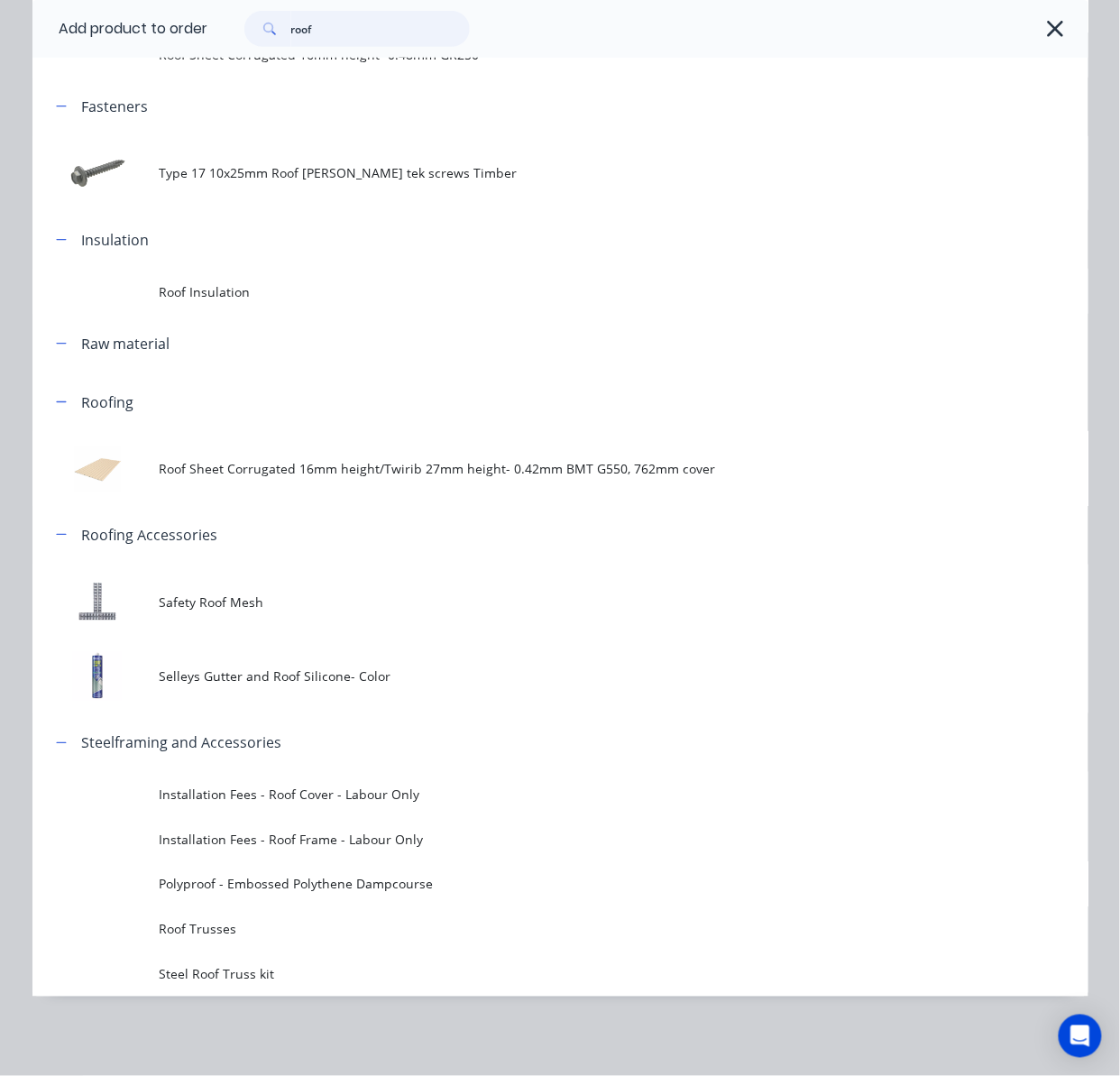
scroll to position [603, 133]
type input "roof"
click at [348, 422] on header "Roofing" at bounding box center [561, 401] width 1057 height 59
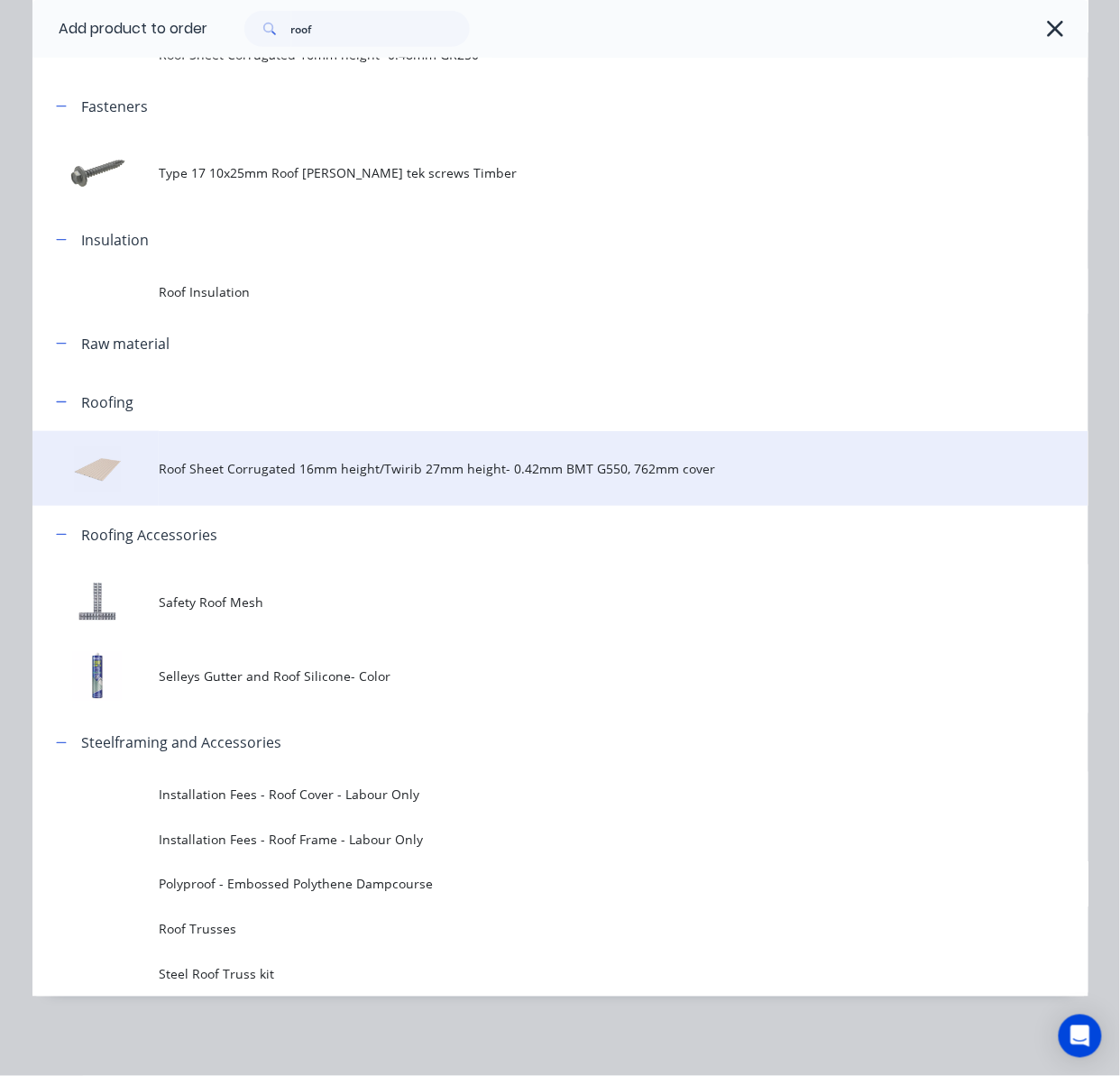
click at [352, 462] on span "Roof Sheet Corrugated 16mm height/Twirib 27mm height- 0.42mm BMT G550, 762mm co…" at bounding box center [530, 468] width 743 height 19
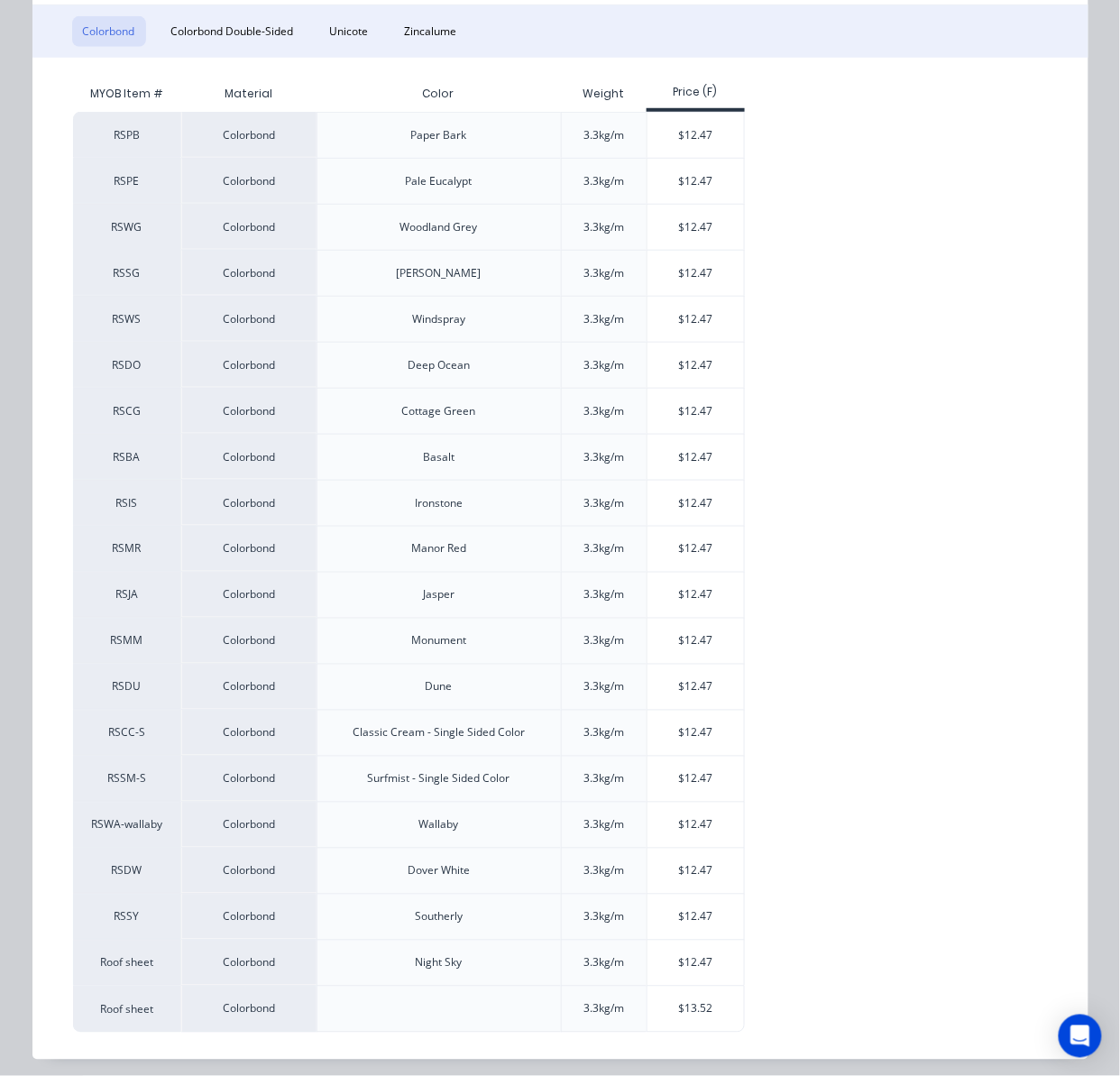
scroll to position [305, 0]
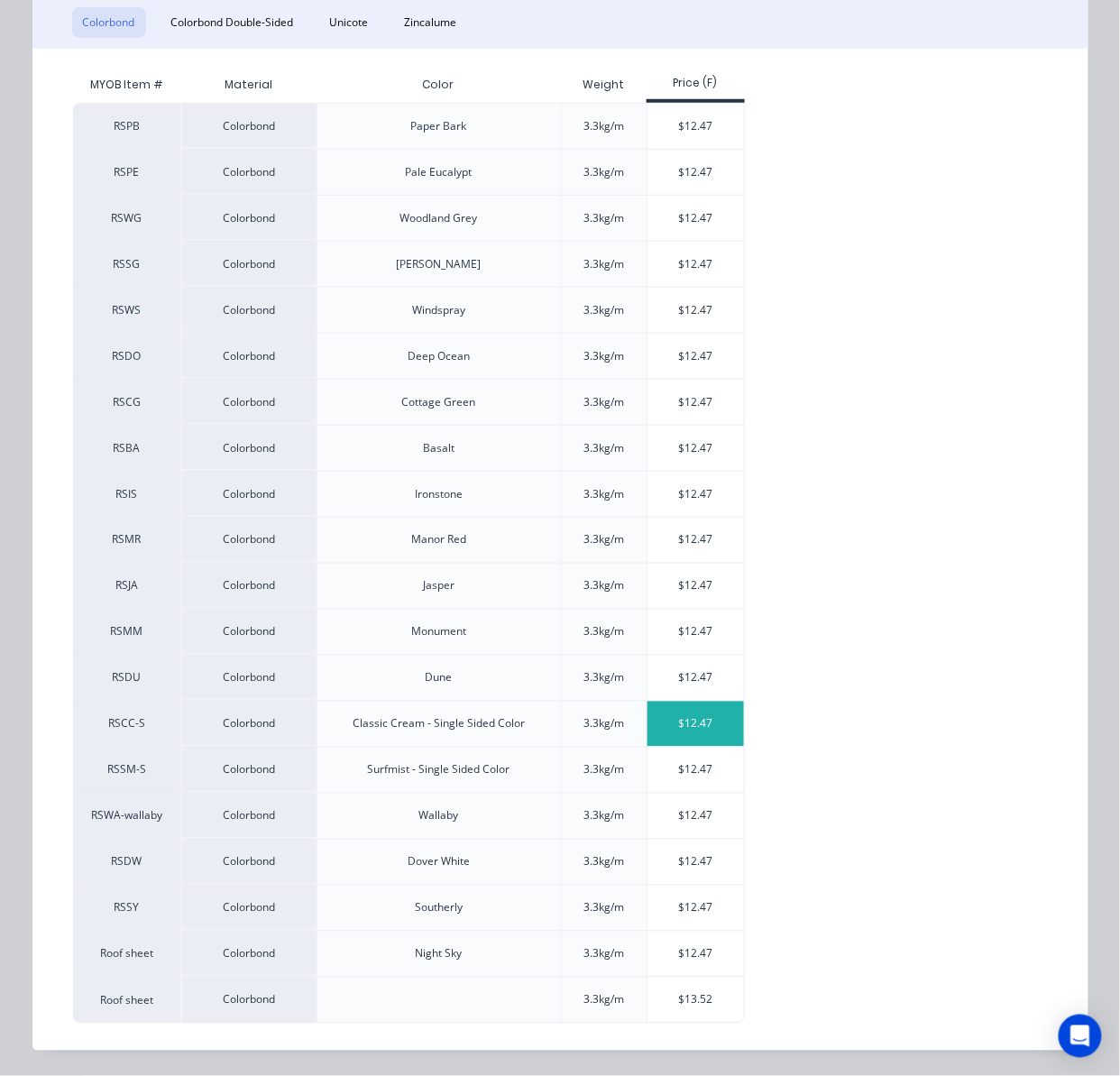
click at [693, 715] on div "$12.47" at bounding box center [695, 724] width 96 height 45
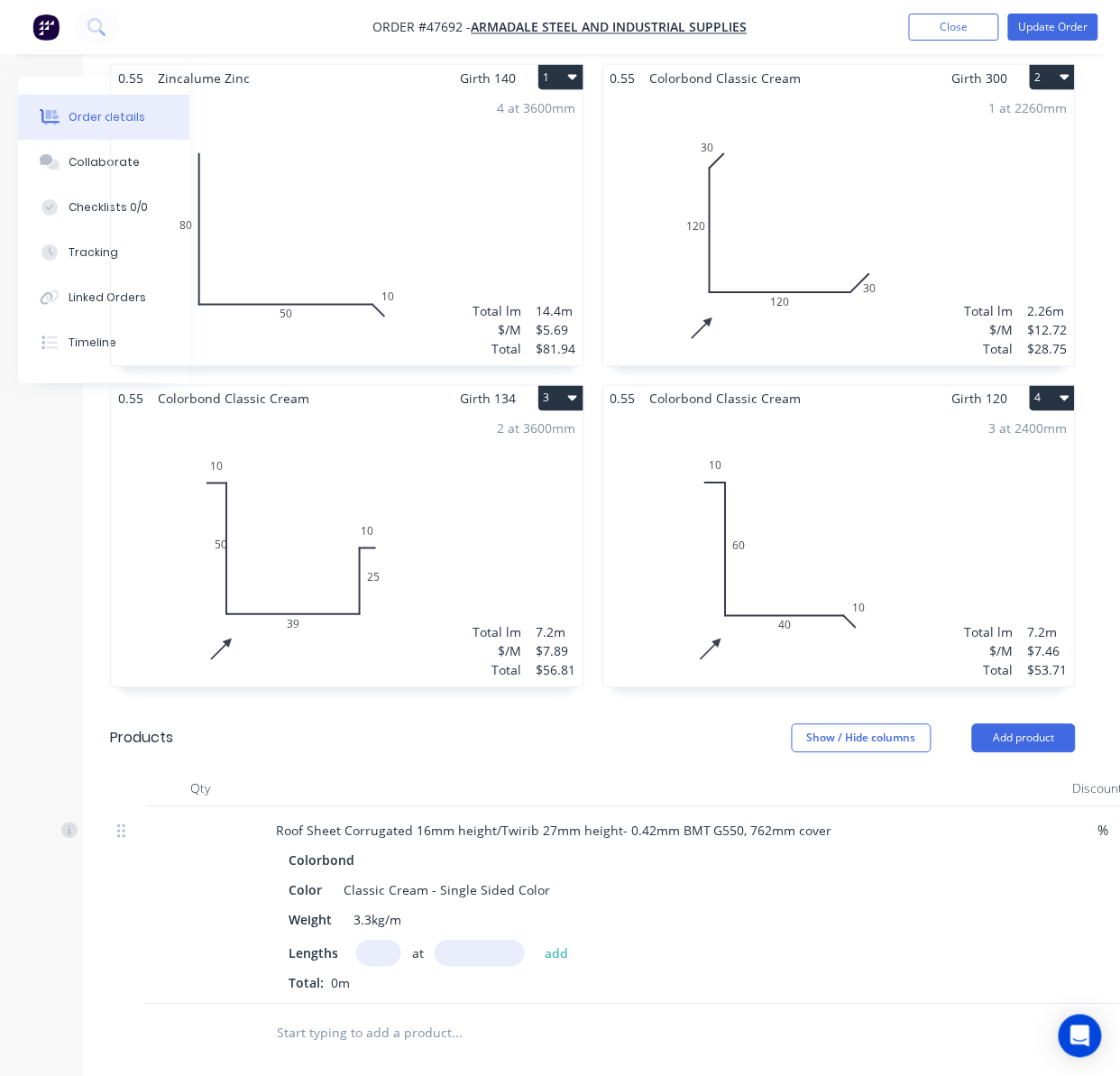
scroll to position [723, 133]
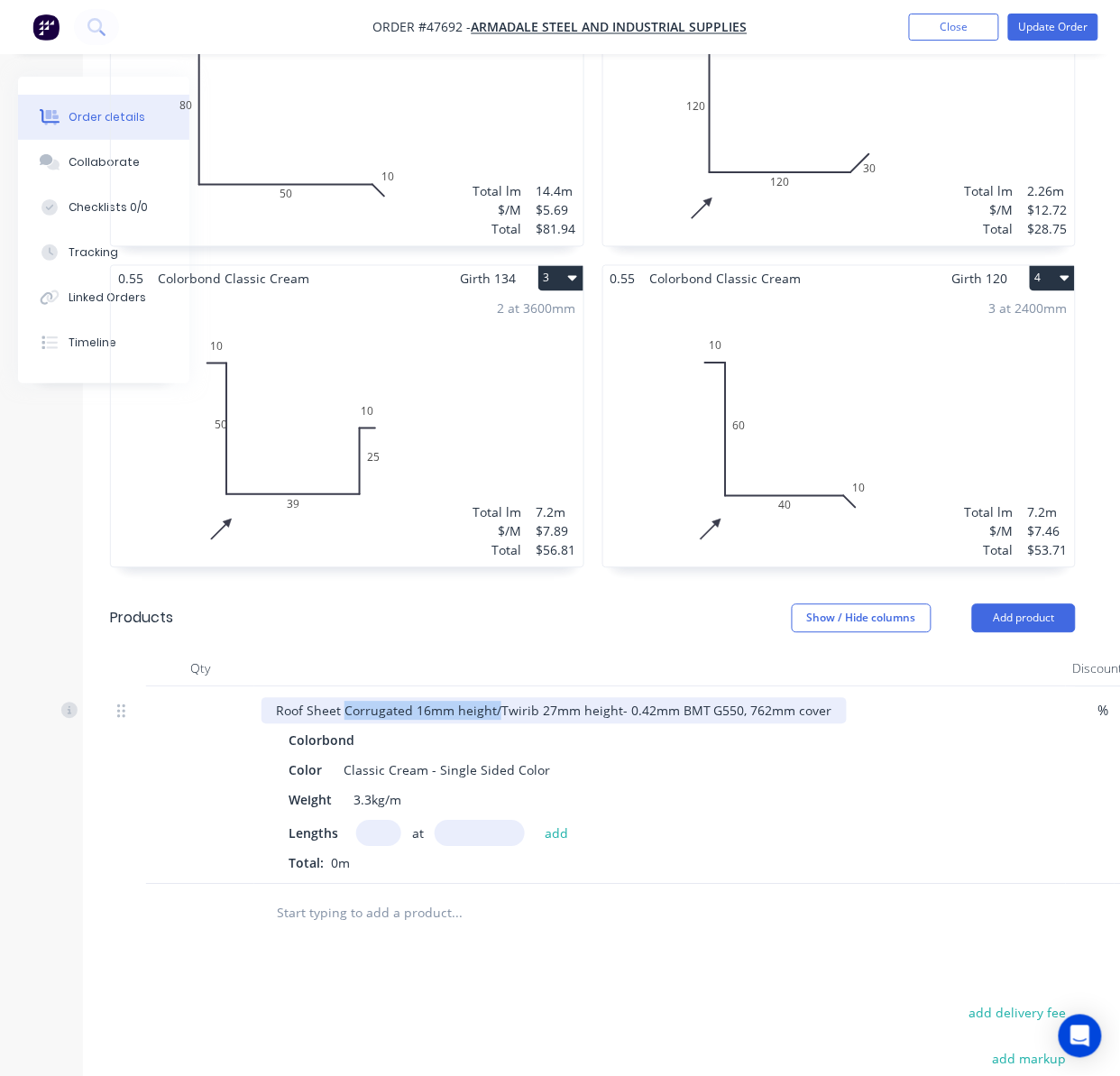
drag, startPoint x: 495, startPoint y: 689, endPoint x: 346, endPoint y: 690, distance: 149.0
click at [346, 698] on div "Roof Sheet Corrugated 16mm height/Twirib 27mm height- 0.42mm BMT G550, 762mm co…" at bounding box center [553, 711] width 585 height 26
click at [371, 820] on input "text" at bounding box center [379, 833] width 45 height 26
type input "19"
click at [506, 820] on input "text" at bounding box center [480, 833] width 91 height 26
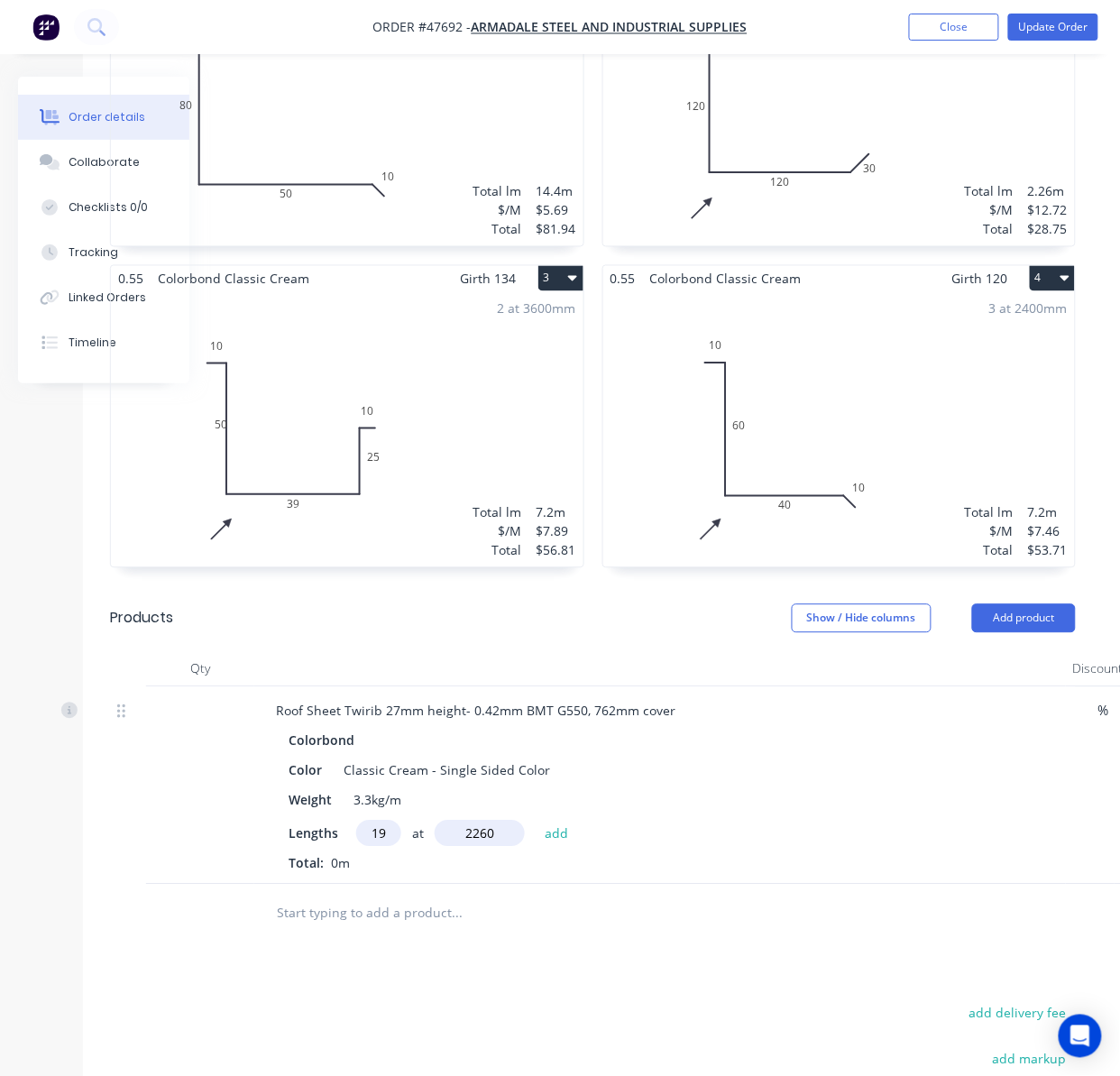
type input "2260"
click at [536, 820] on button "add" at bounding box center [556, 832] width 42 height 24
type input "$535.46"
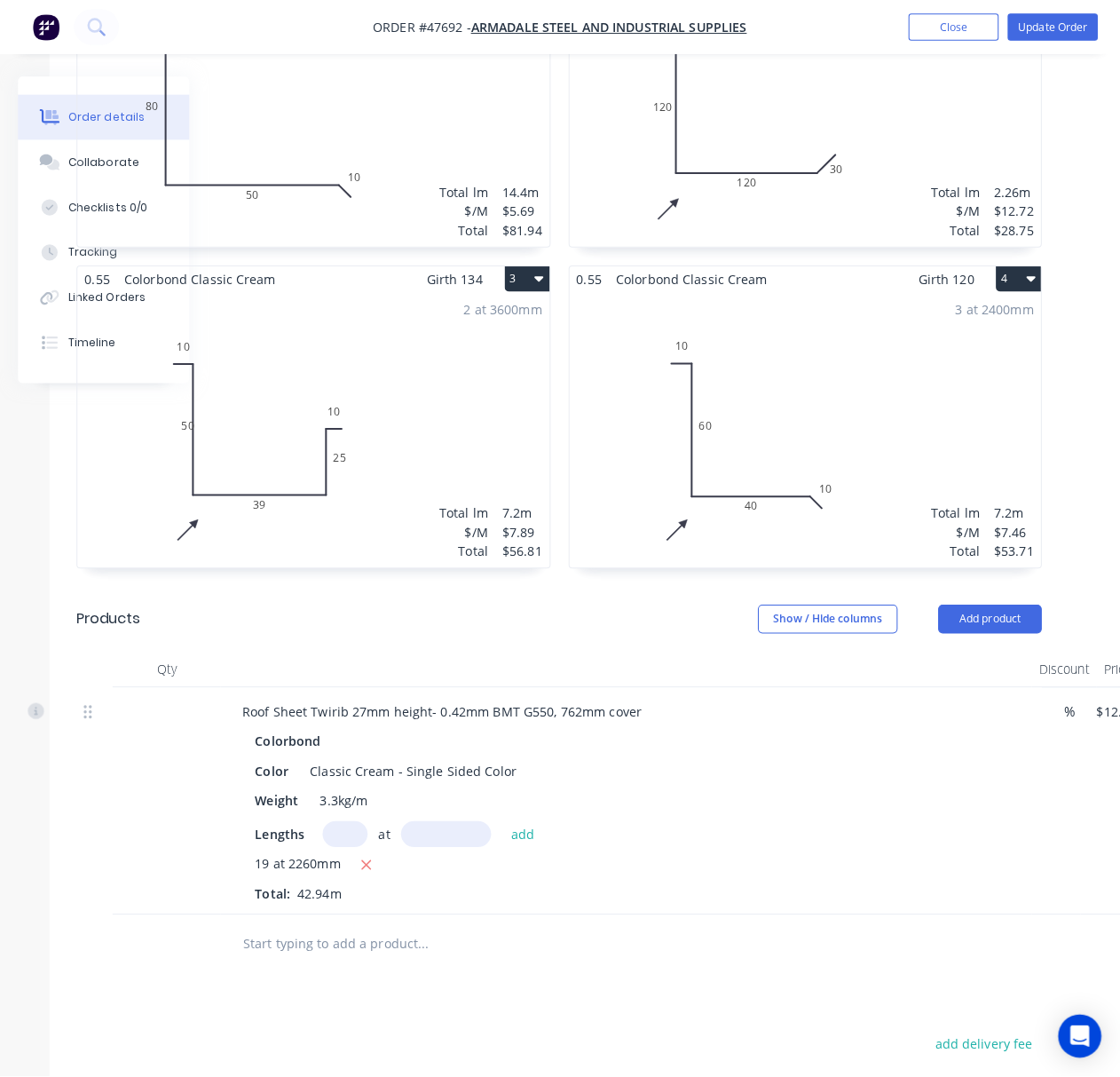
scroll to position [712, 0]
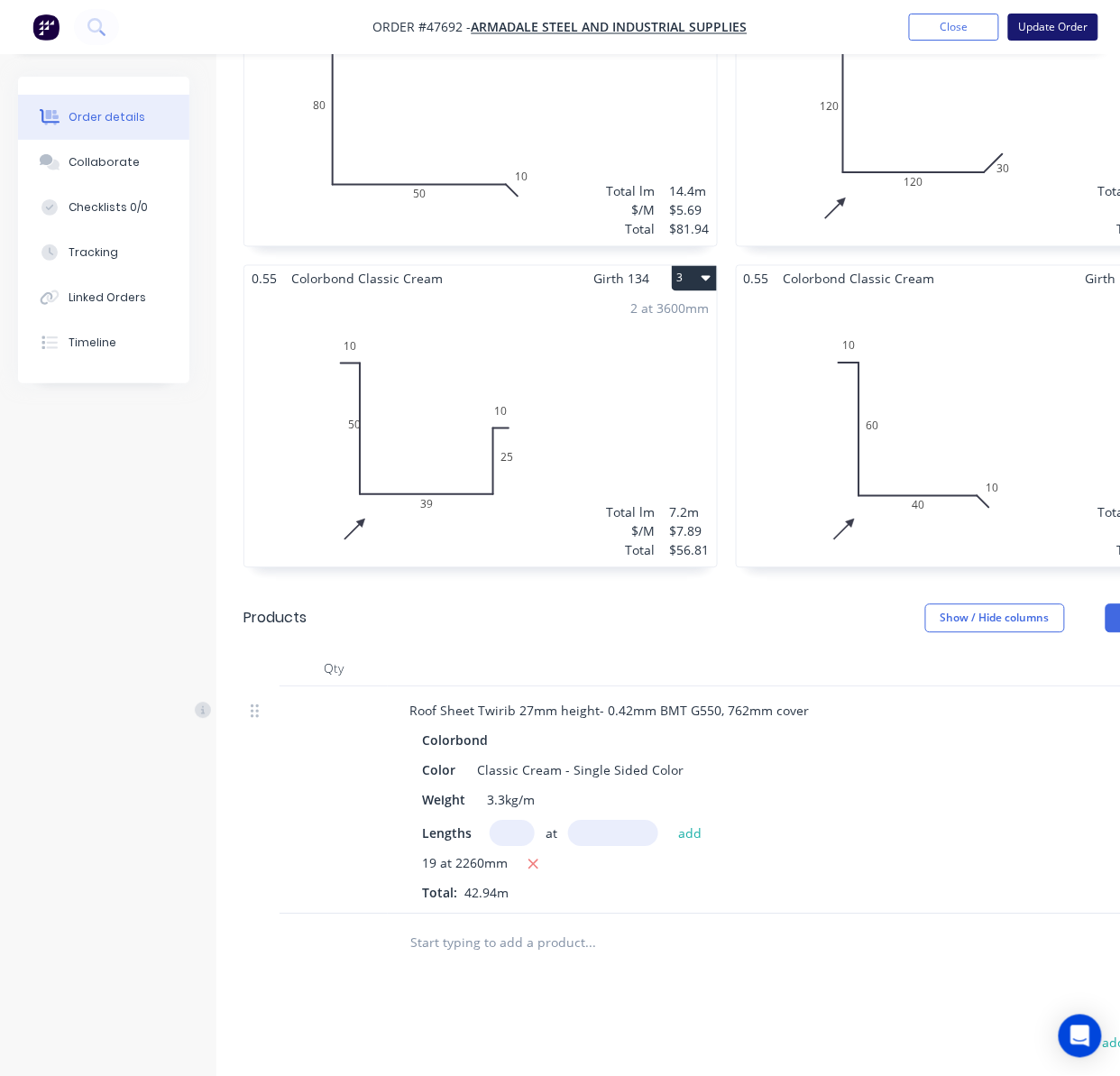
click at [1077, 23] on button "Update Order" at bounding box center [1053, 26] width 91 height 27
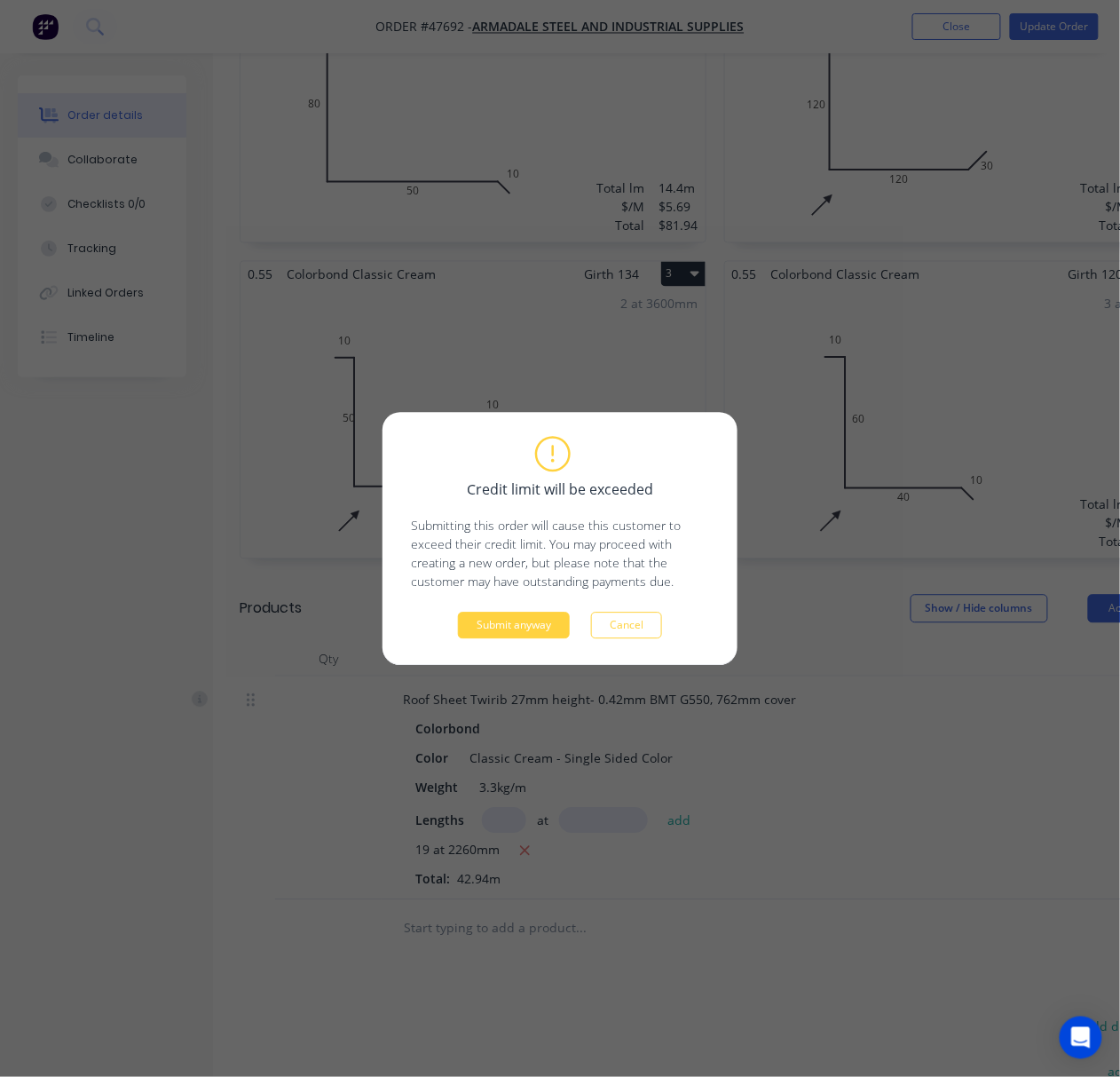
click at [537, 641] on div "Credit limit will be exceeded Submitting this order will cause this customer to…" at bounding box center [560, 538] width 356 height 253
click at [554, 615] on button "Submit anyway" at bounding box center [515, 625] width 112 height 27
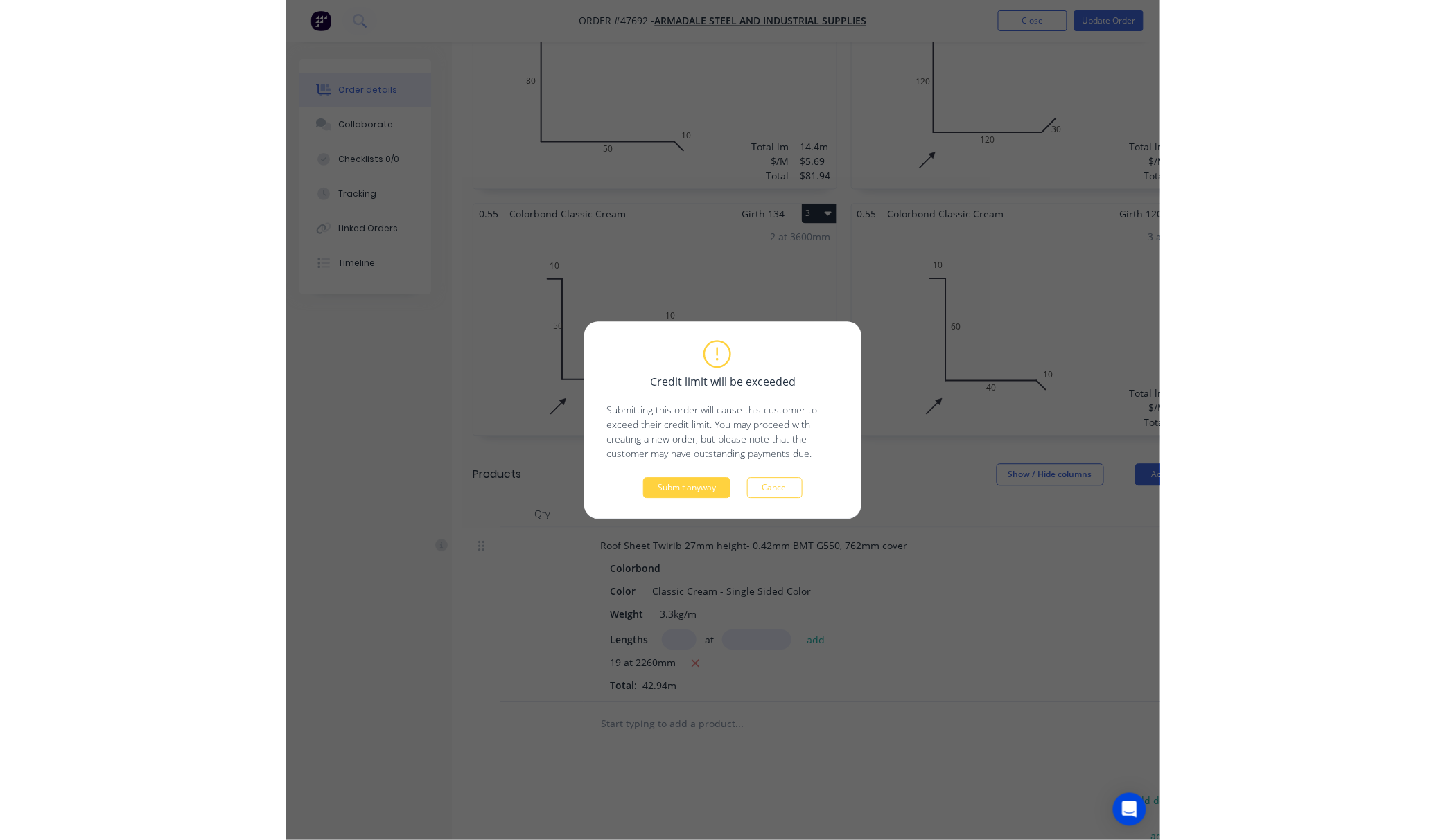
scroll to position [0, 0]
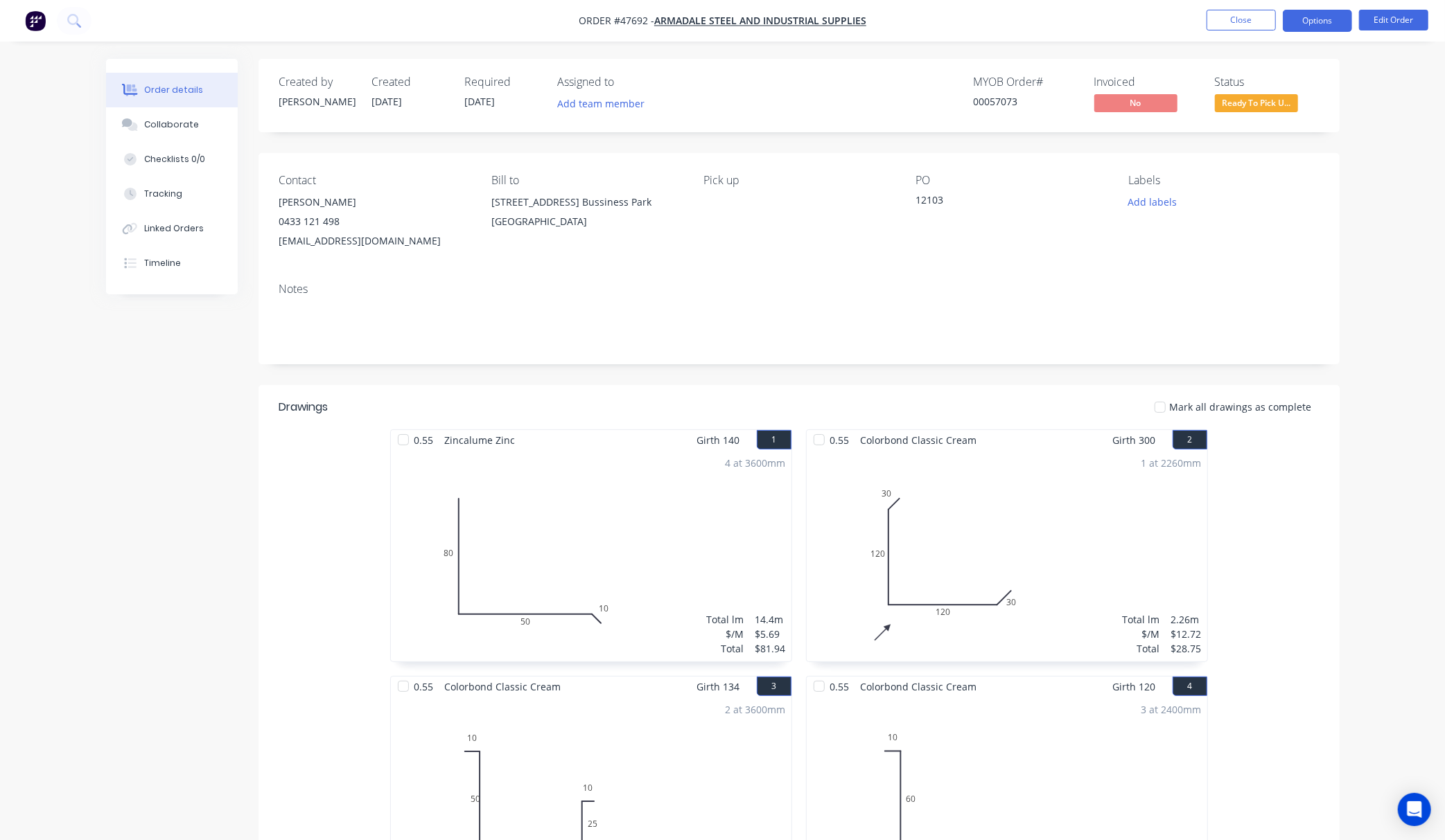
click at [1327, 21] on button "Options" at bounding box center [1317, 21] width 70 height 22
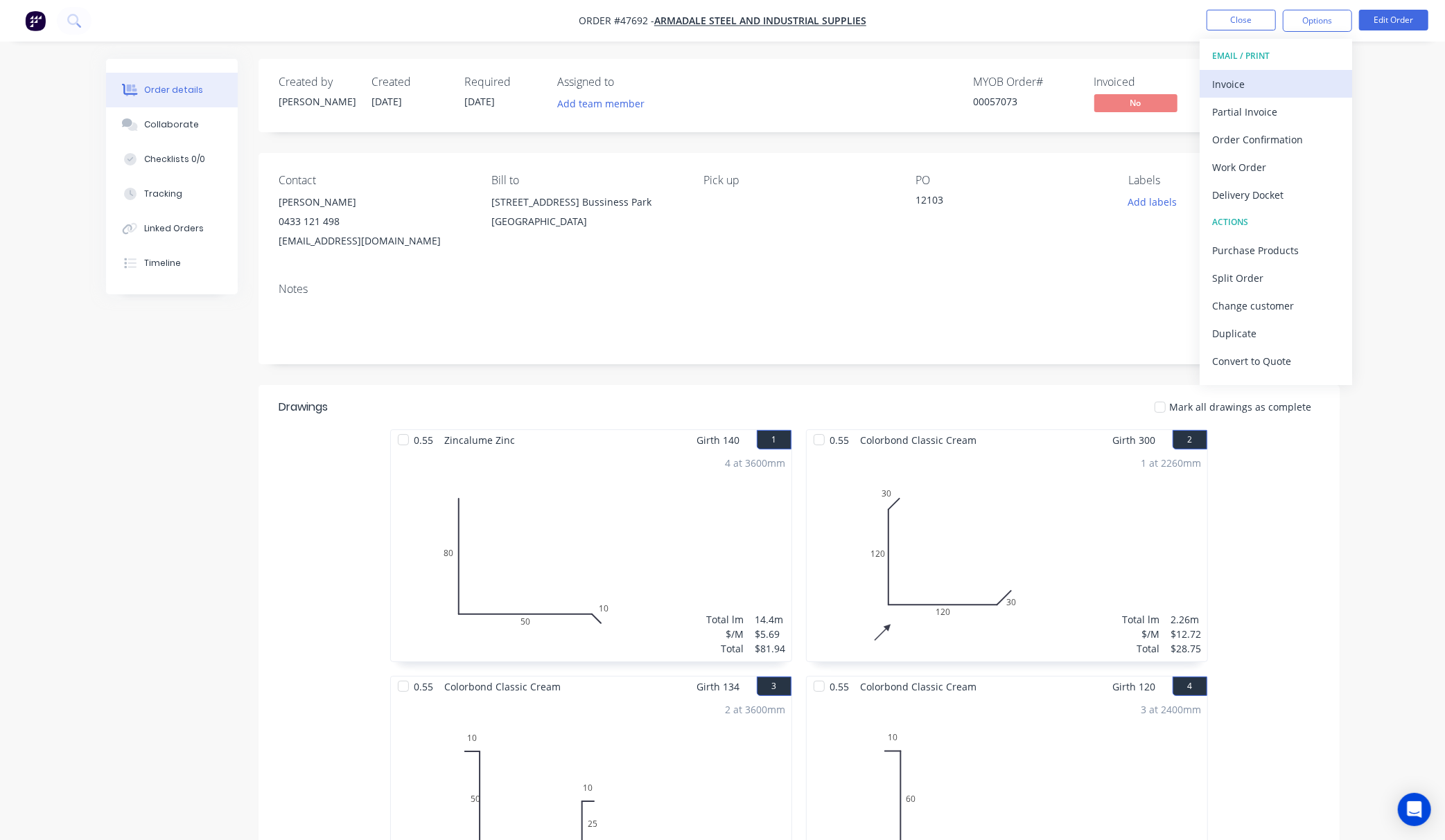
click at [1282, 83] on div "Invoice" at bounding box center [1276, 84] width 128 height 20
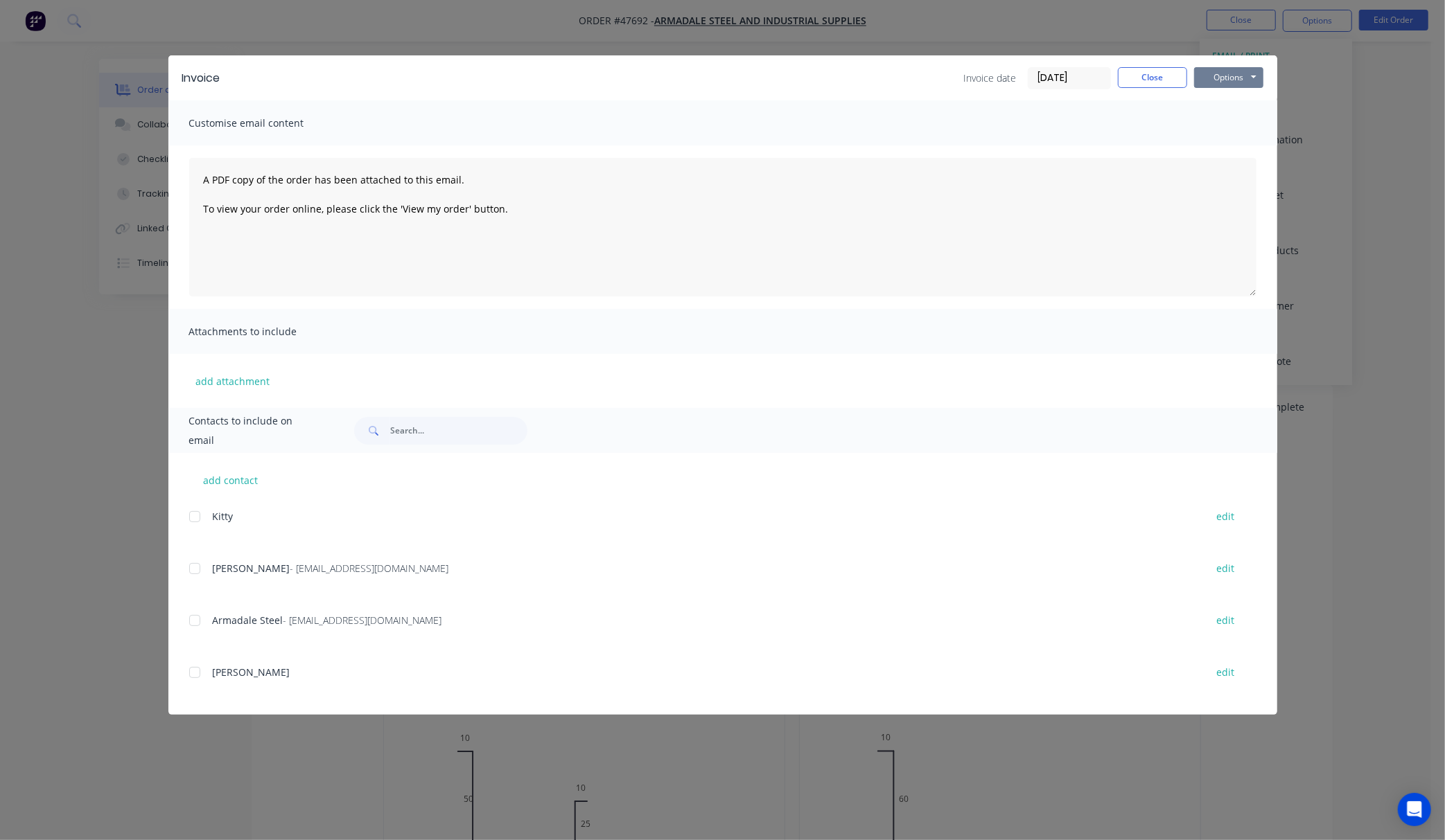
click at [1235, 76] on button "Options" at bounding box center [1228, 77] width 70 height 21
click at [204, 565] on div at bounding box center [194, 568] width 28 height 28
click at [1223, 73] on button "Options" at bounding box center [1228, 77] width 70 height 21
click at [1251, 144] on button "Email" at bounding box center [1238, 148] width 89 height 23
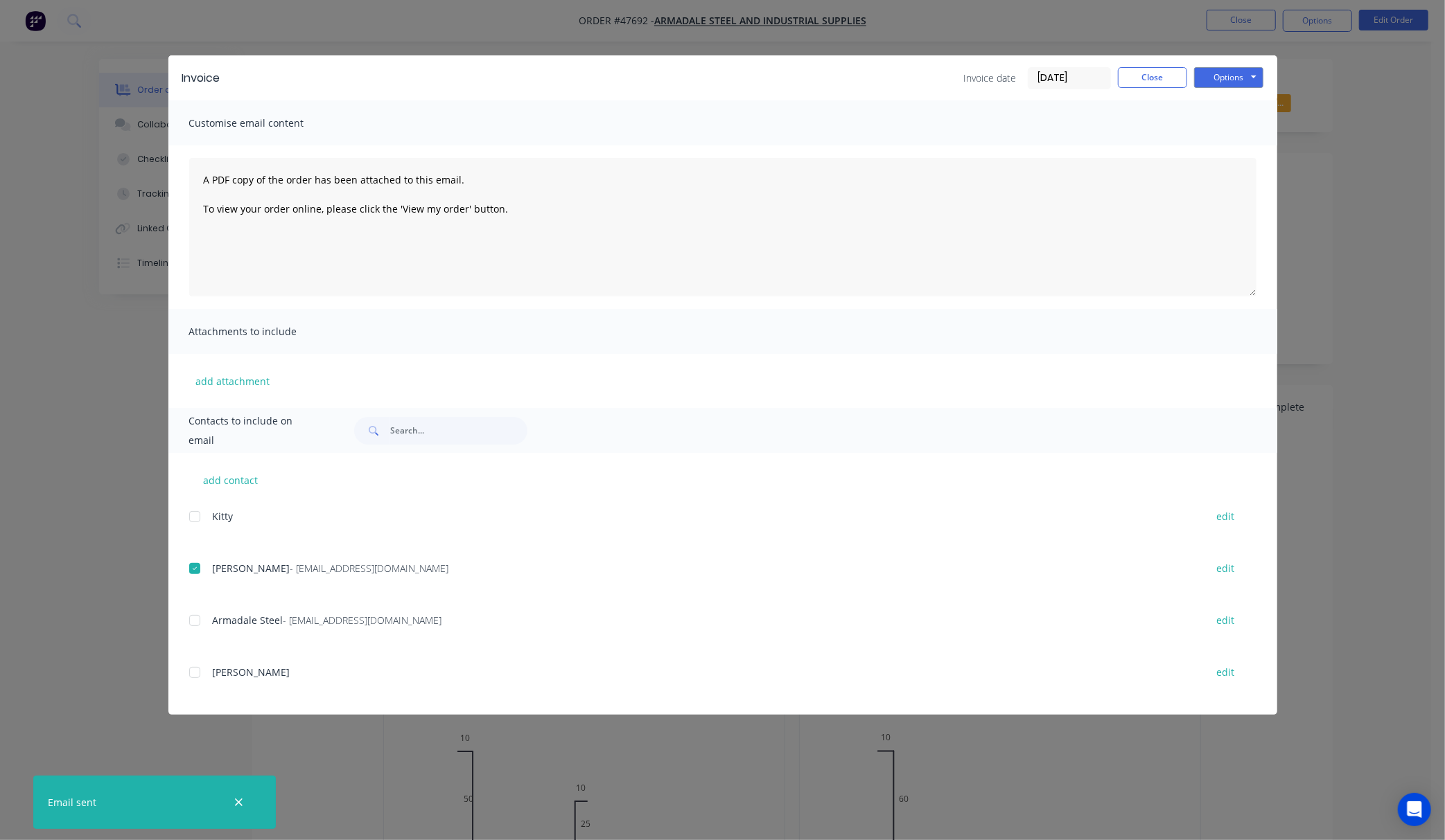
click at [1382, 145] on div "Invoice Invoice date 14/08/25 Close Options Preview Print Email Customise email…" at bounding box center [722, 420] width 1445 height 840
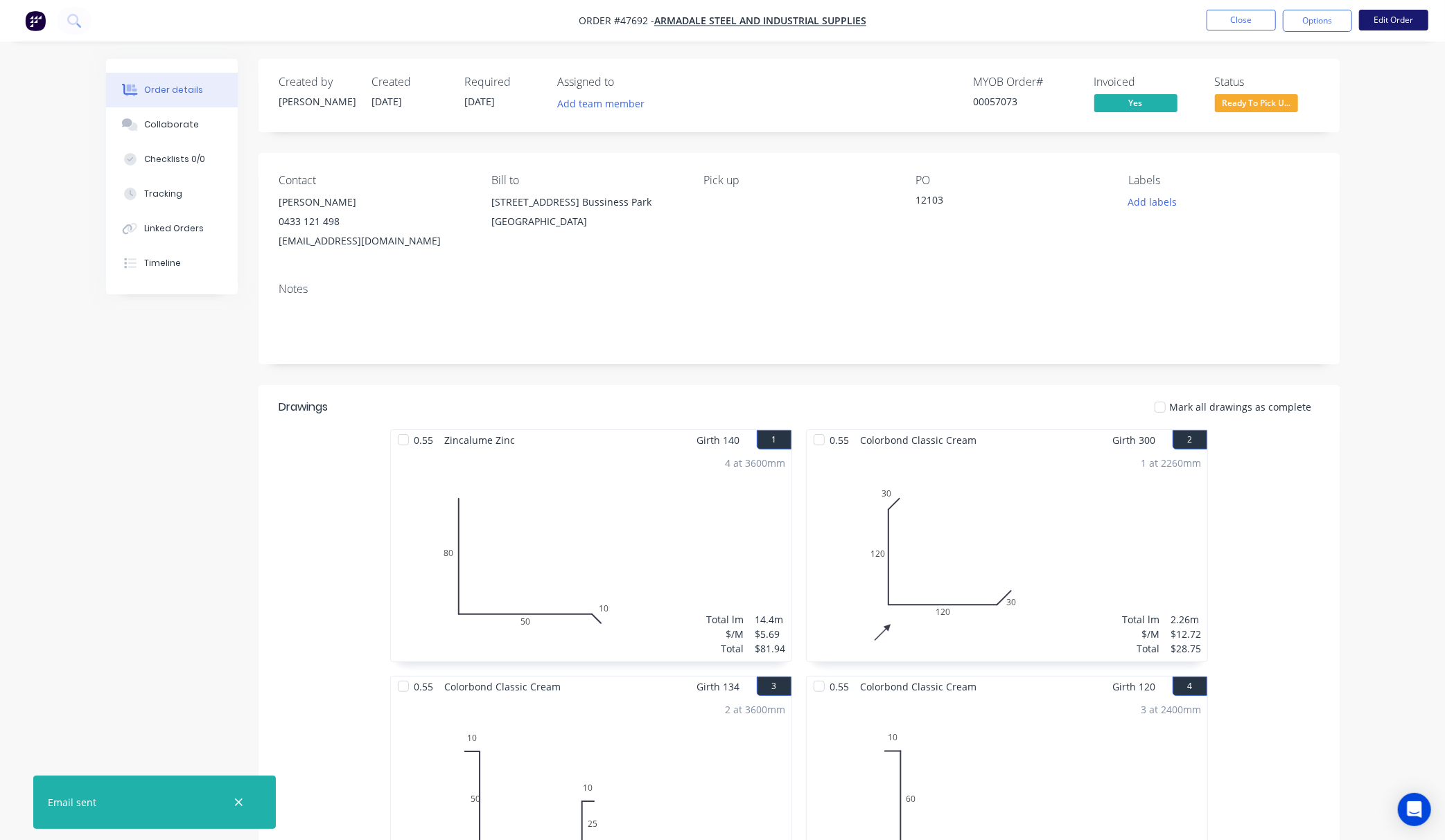
click at [1409, 11] on button "Edit Order" at bounding box center [1393, 20] width 70 height 21
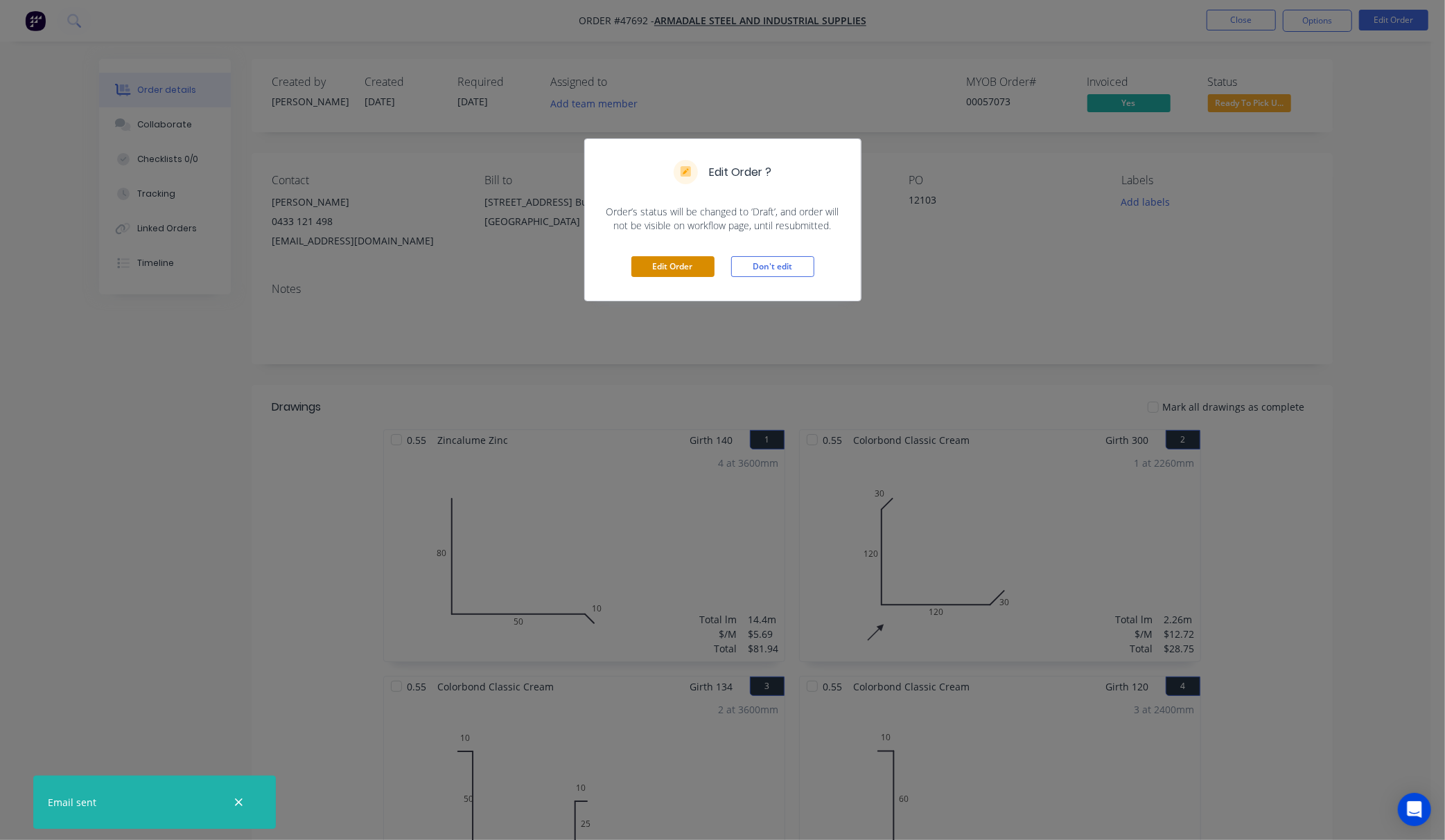
click at [672, 275] on button "Edit Order" at bounding box center [673, 267] width 83 height 21
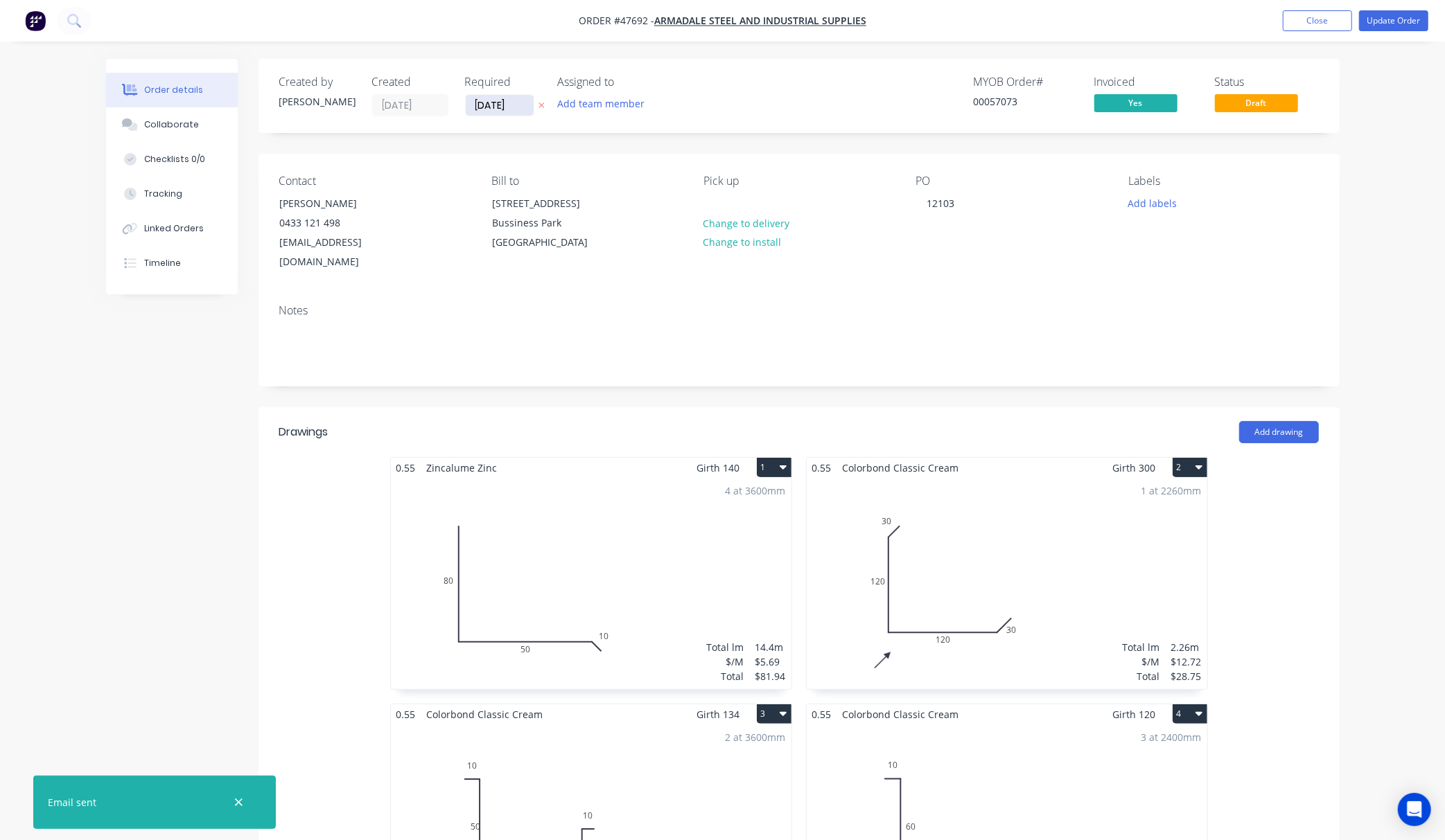
click at [508, 109] on input "[DATE]" at bounding box center [499, 105] width 68 height 21
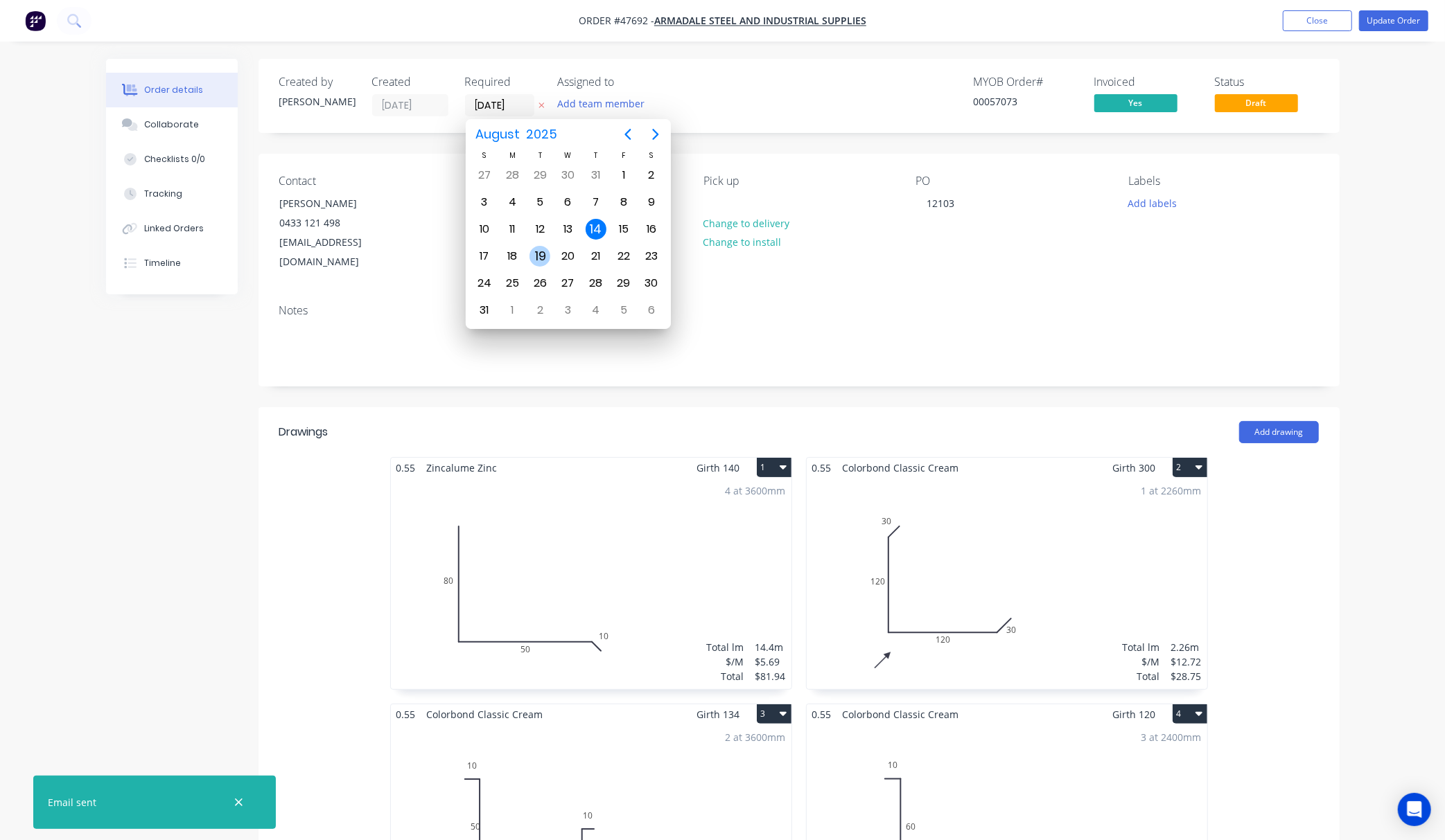
click at [536, 248] on div "19" at bounding box center [539, 256] width 21 height 21
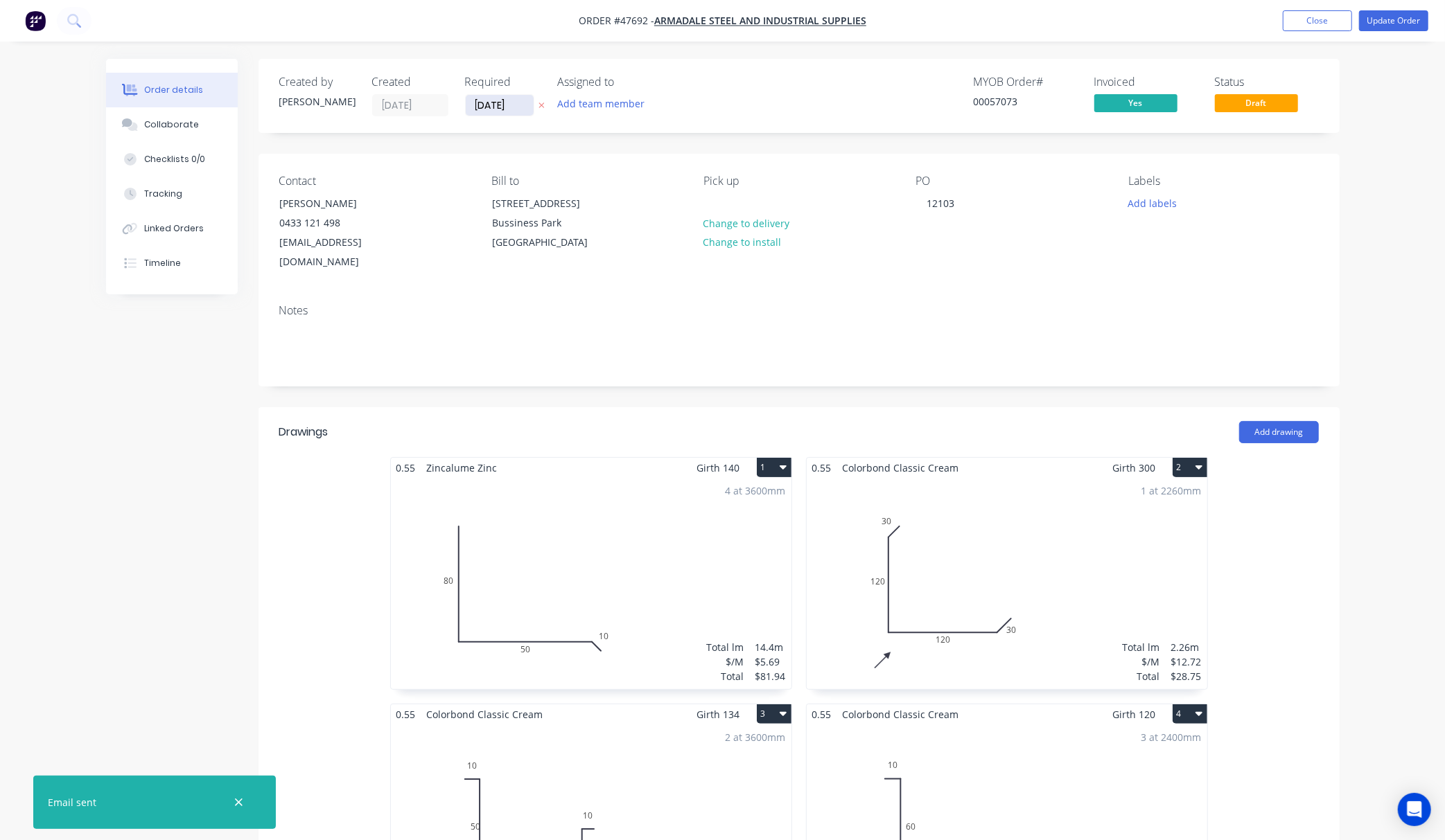
click at [504, 109] on input "19/08/25" at bounding box center [499, 105] width 68 height 21
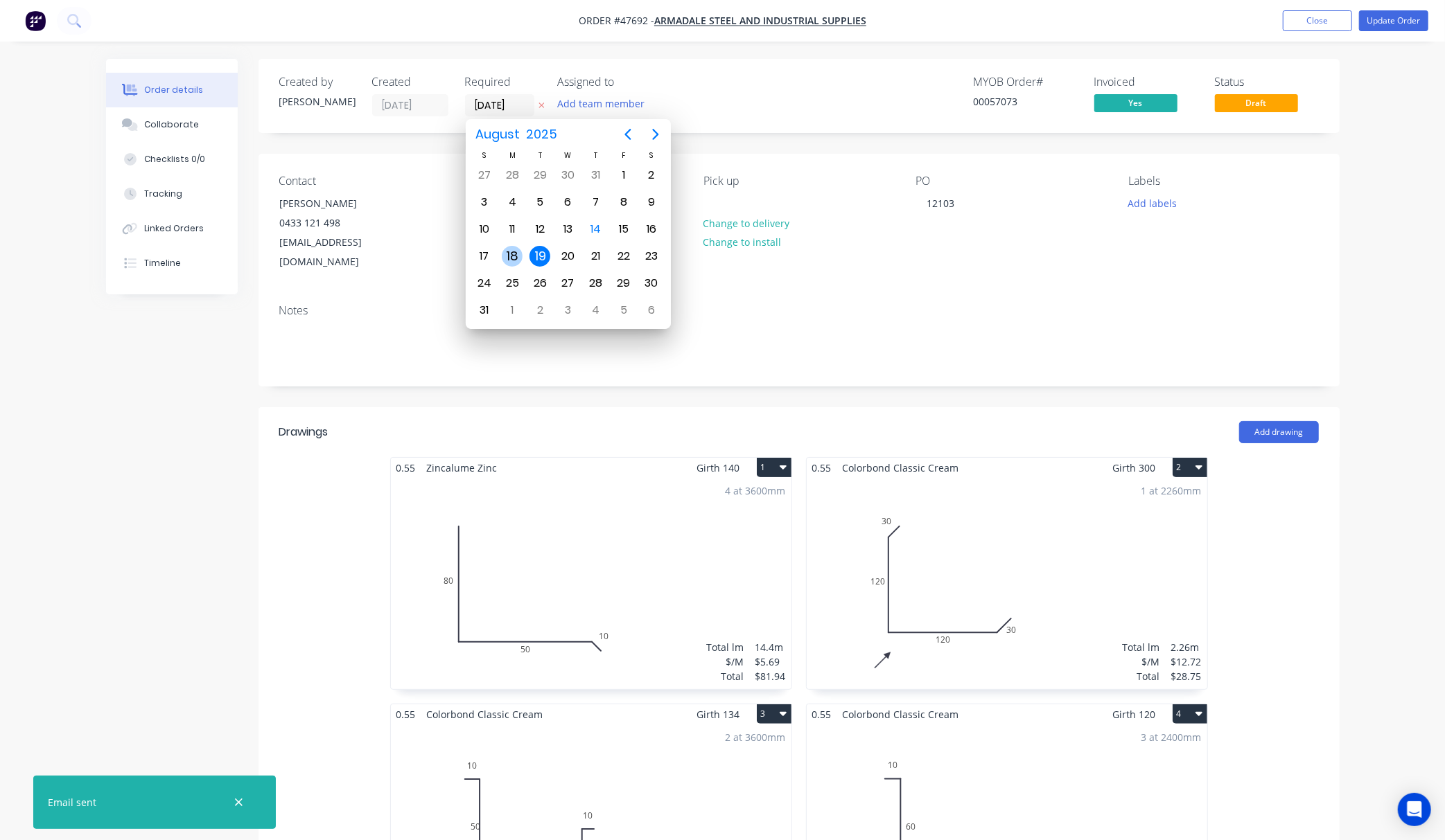
click at [517, 258] on div "18" at bounding box center [512, 256] width 21 height 21
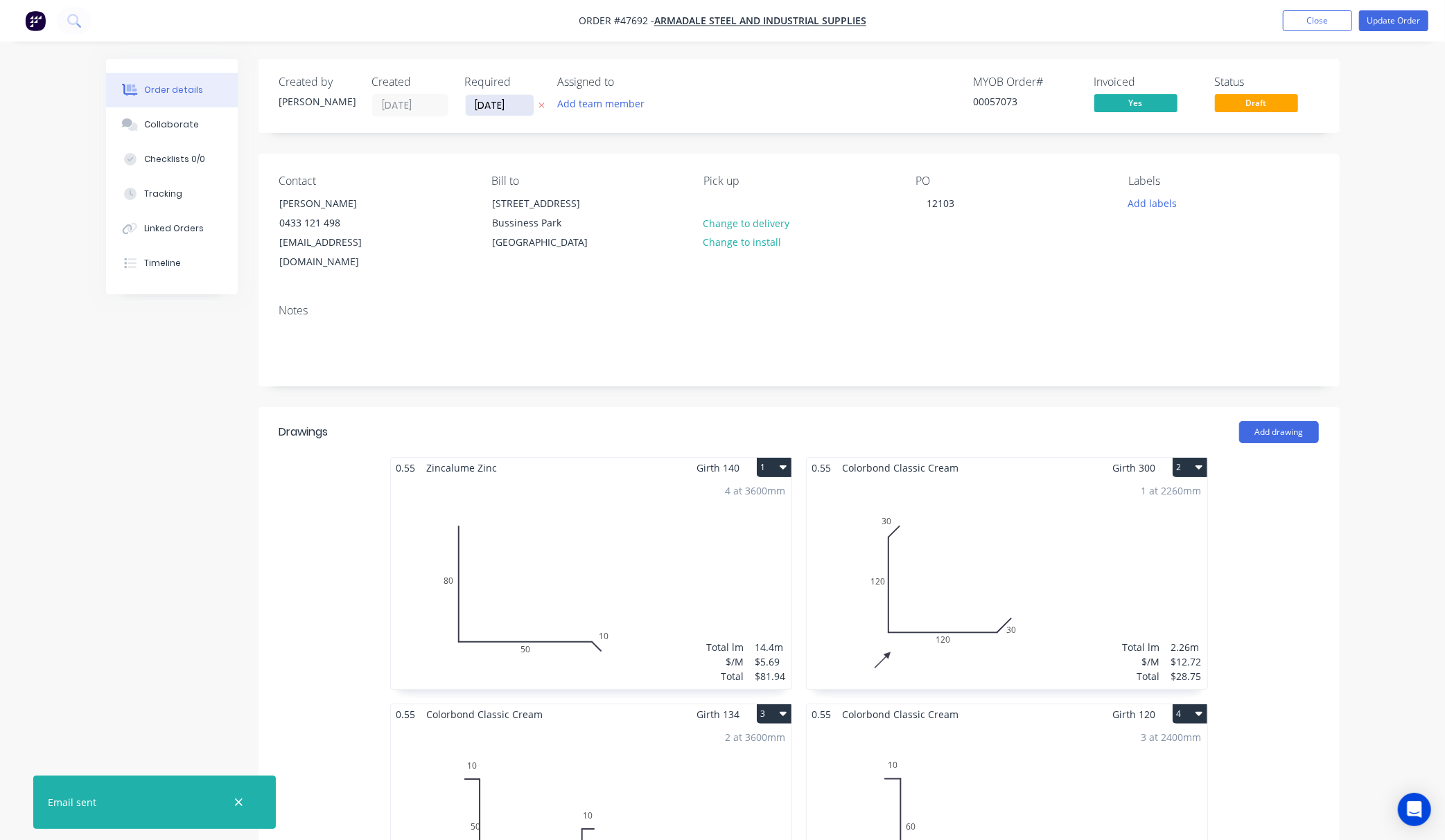
click at [493, 111] on input "18/08/25" at bounding box center [499, 105] width 68 height 21
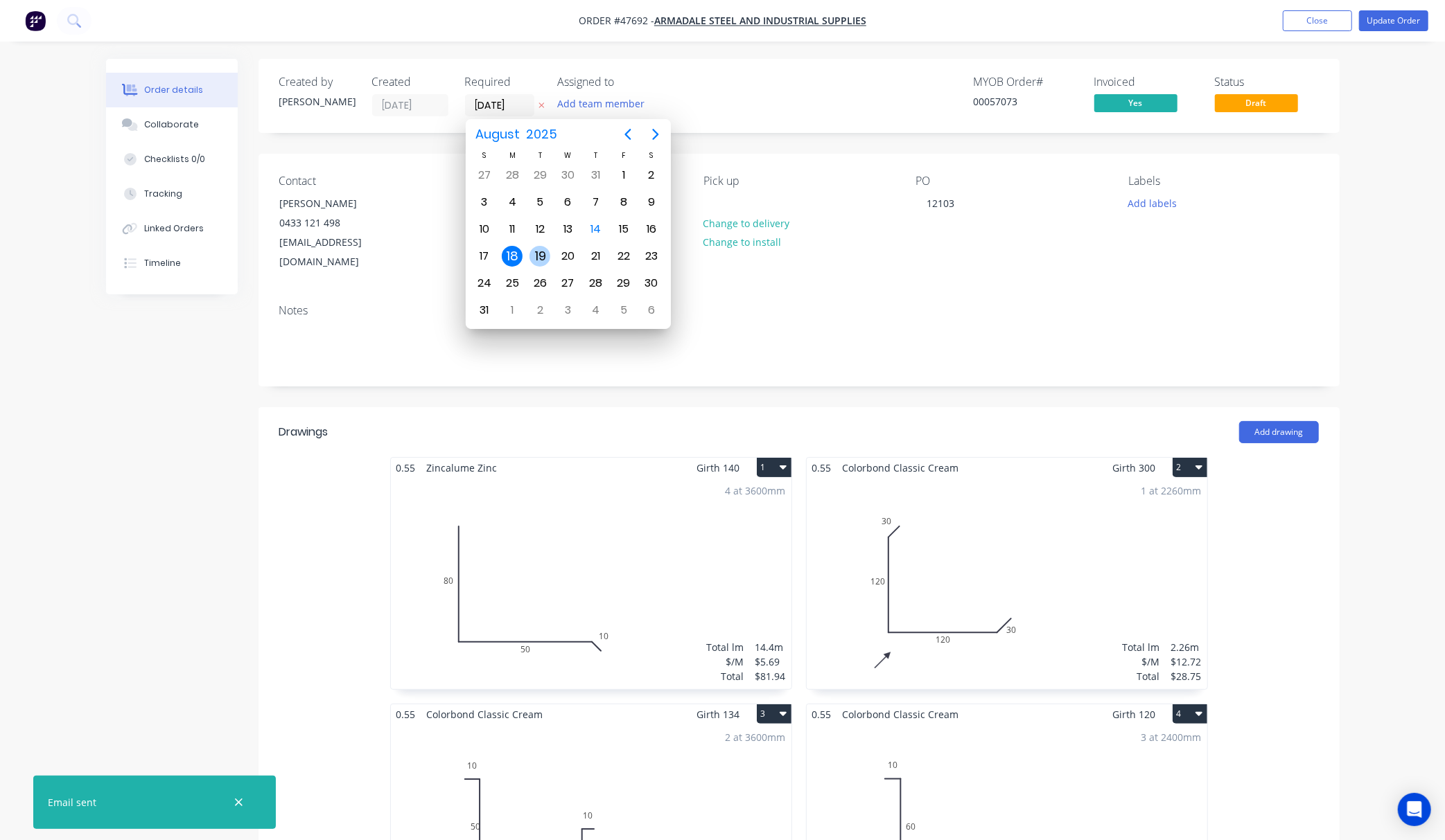
click at [534, 257] on div "19" at bounding box center [539, 256] width 21 height 21
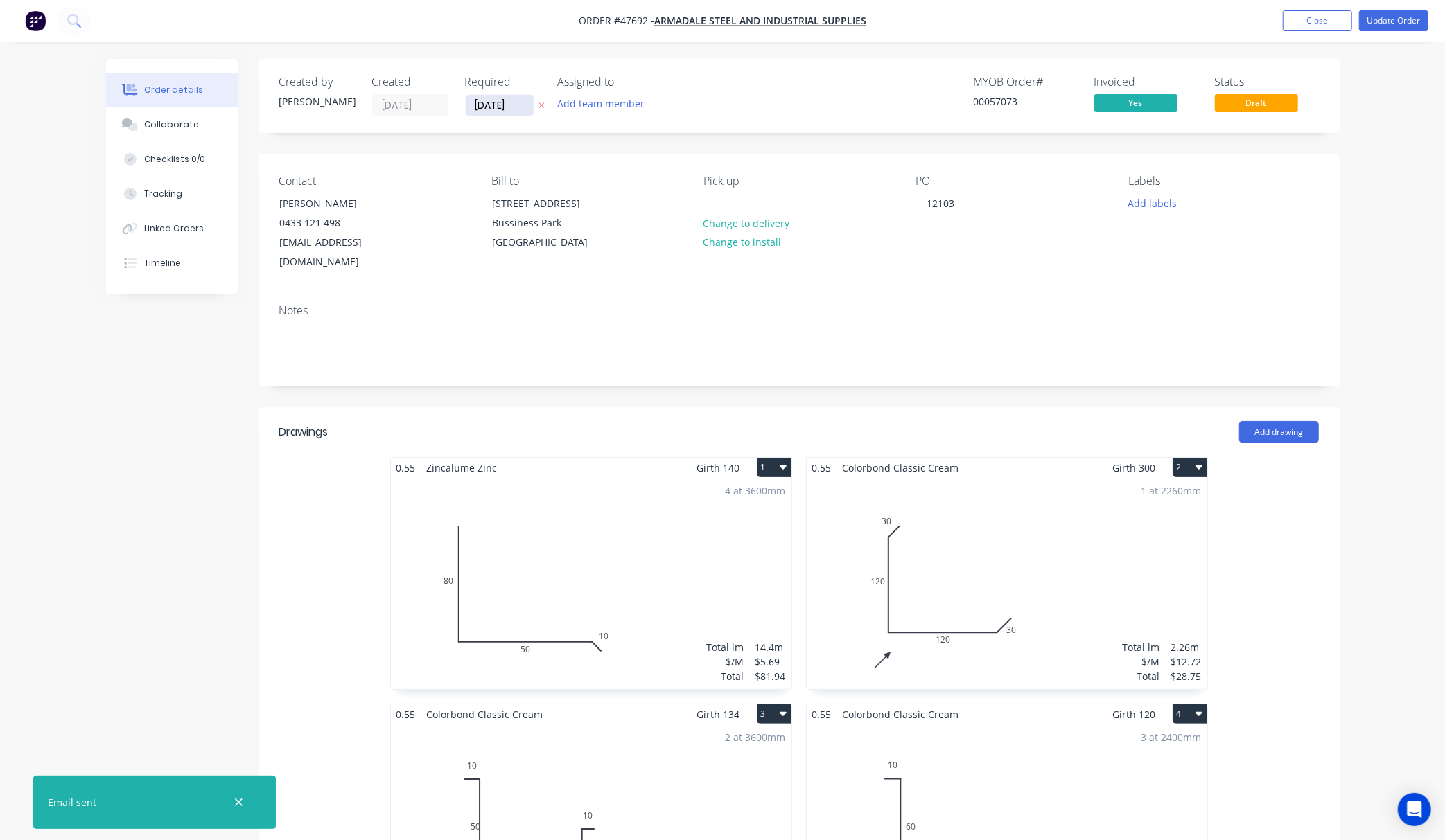
click at [491, 107] on input "19/08/25" at bounding box center [499, 105] width 68 height 21
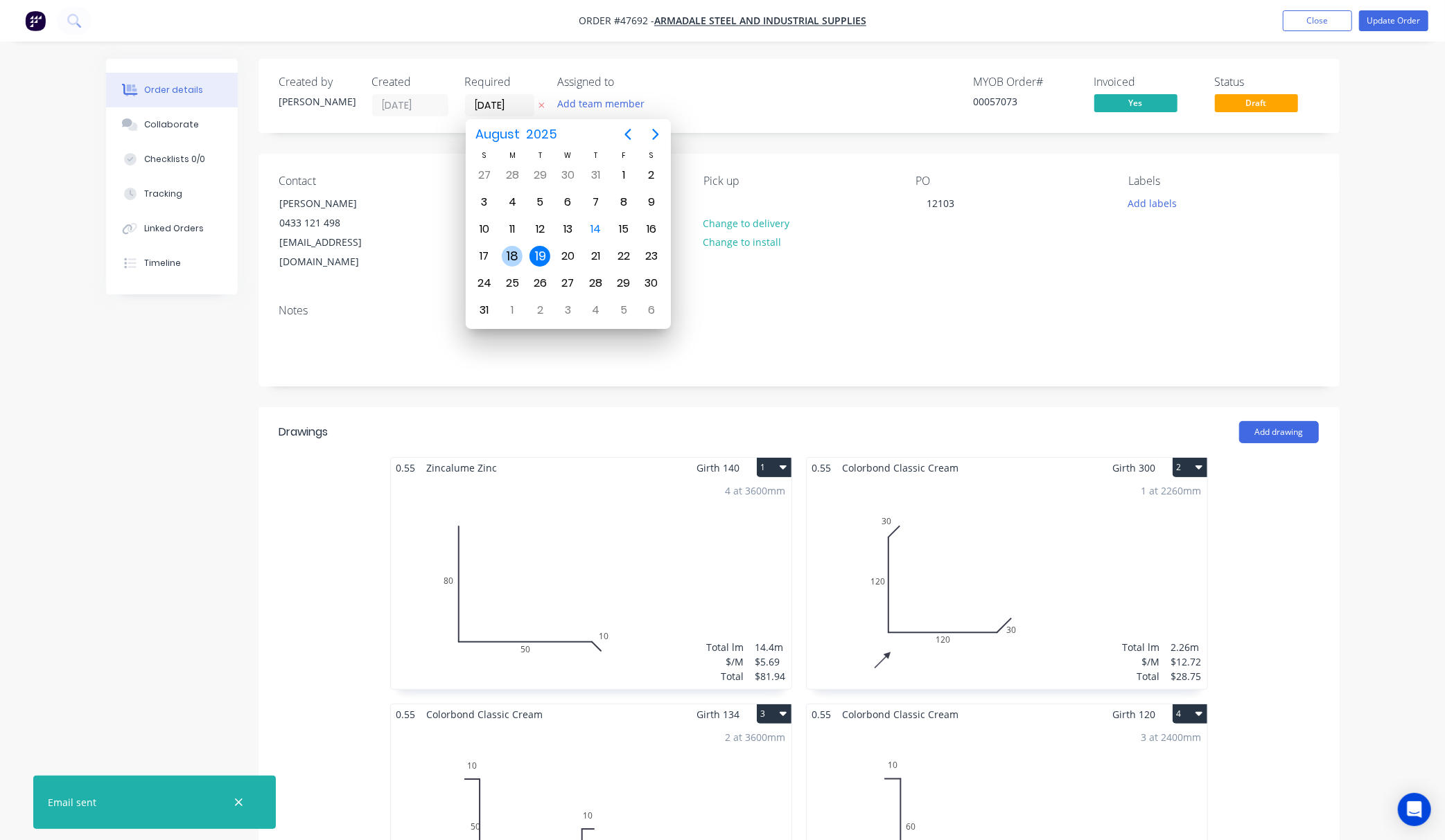
click at [517, 256] on div "18" at bounding box center [512, 256] width 21 height 21
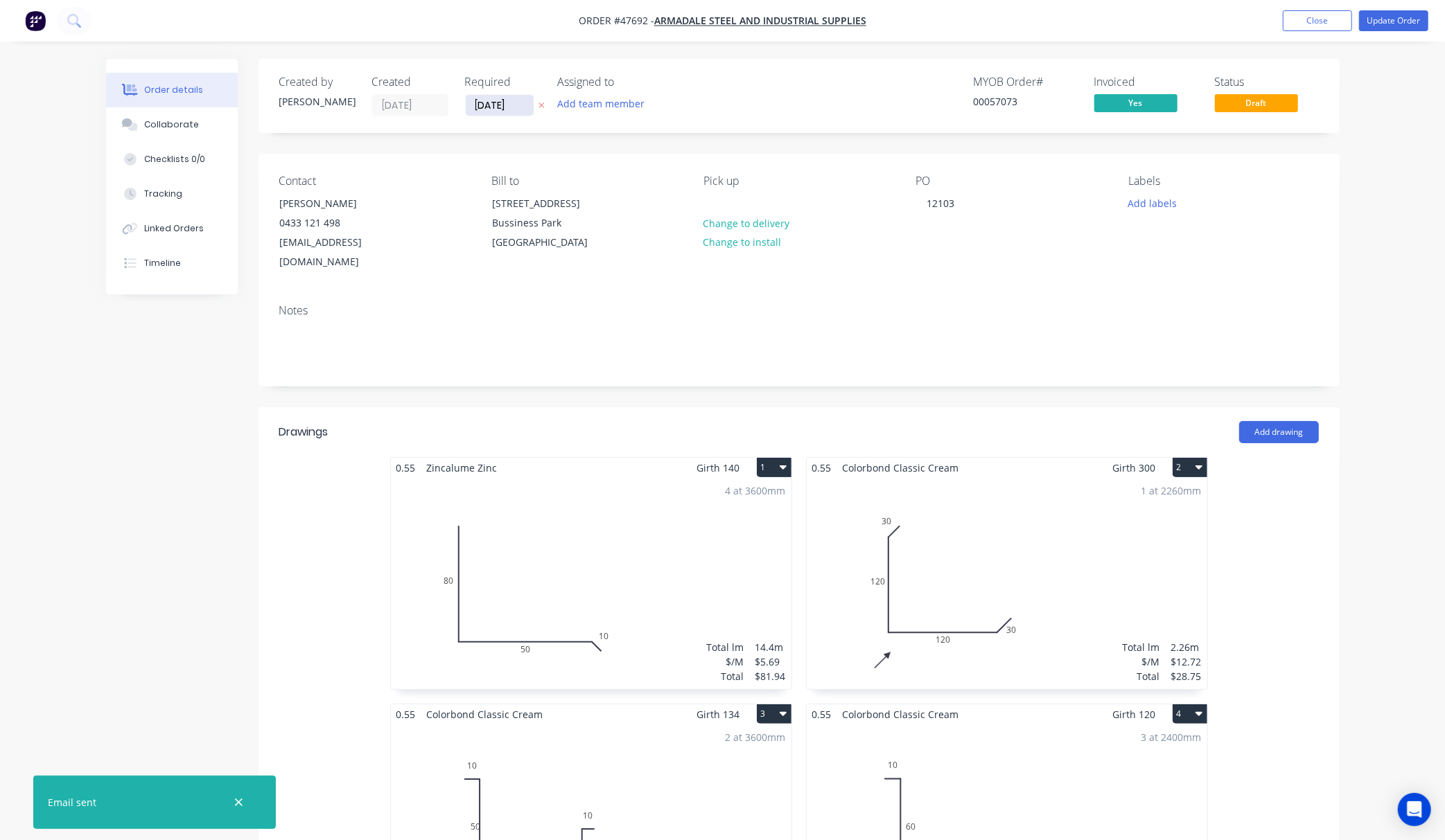
click at [517, 106] on input "18/08/25" at bounding box center [499, 105] width 68 height 21
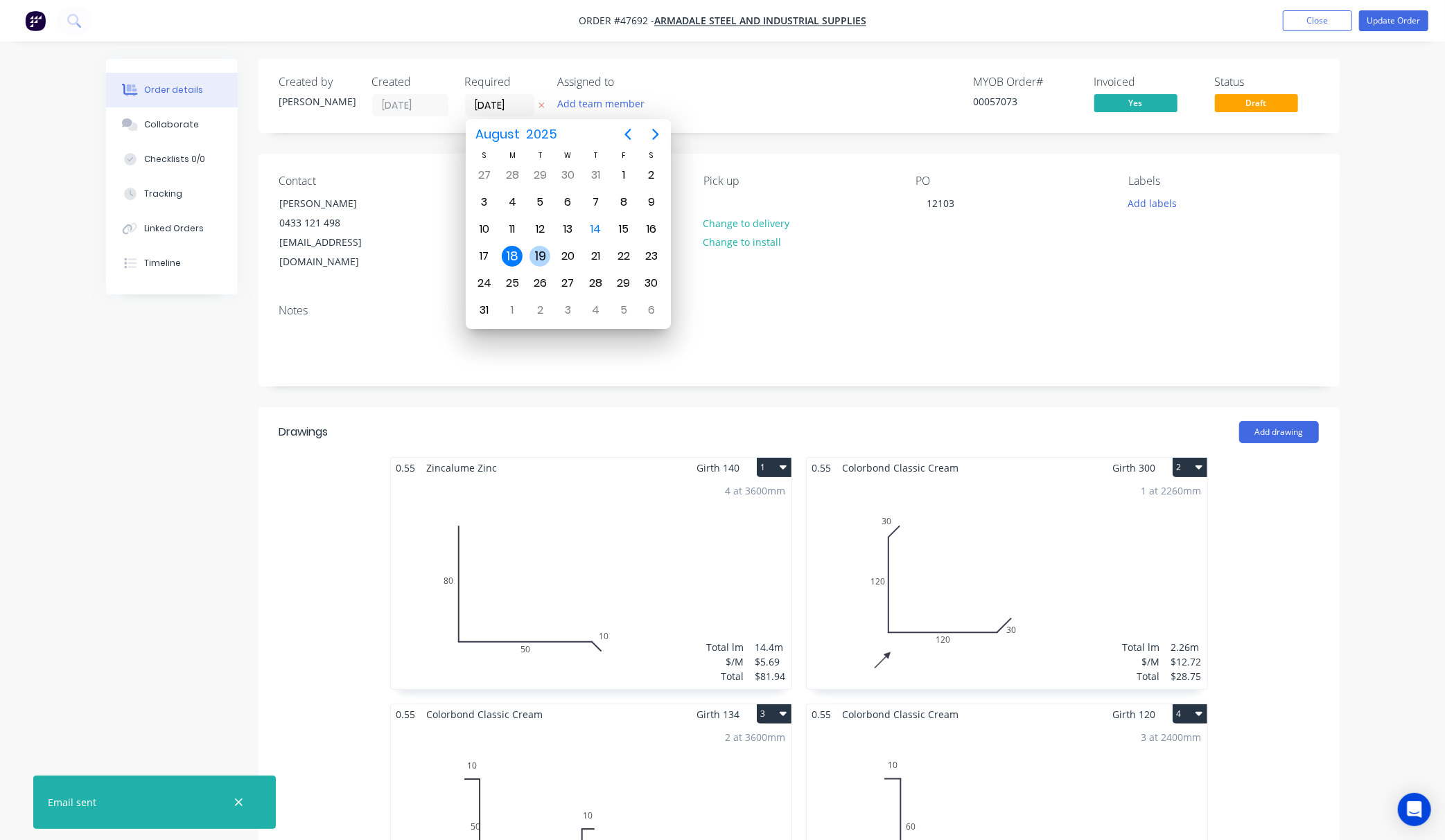
click at [536, 244] on div "19" at bounding box center [539, 256] width 28 height 27
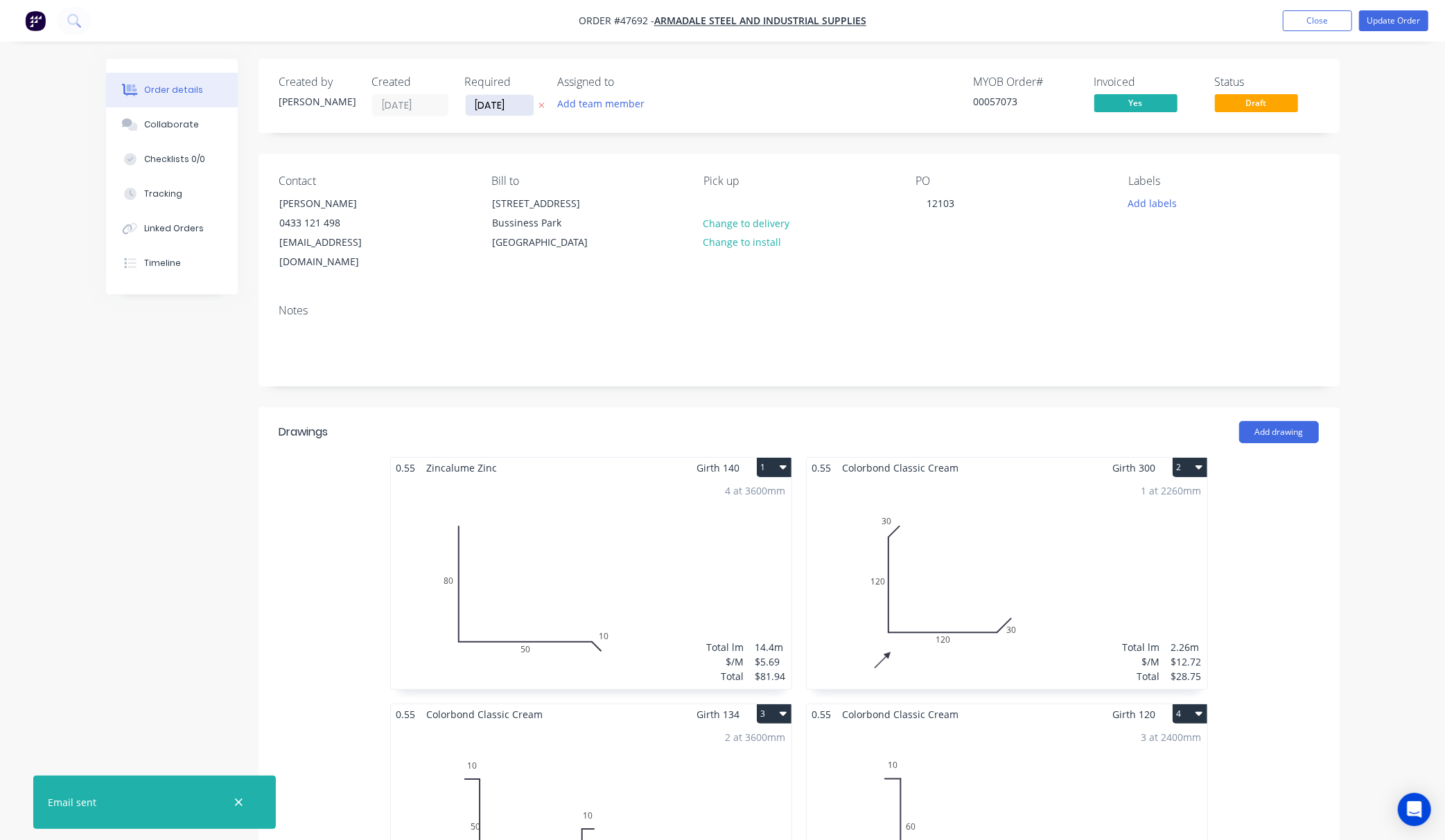
click at [508, 101] on input "19/08/25" at bounding box center [499, 105] width 68 height 21
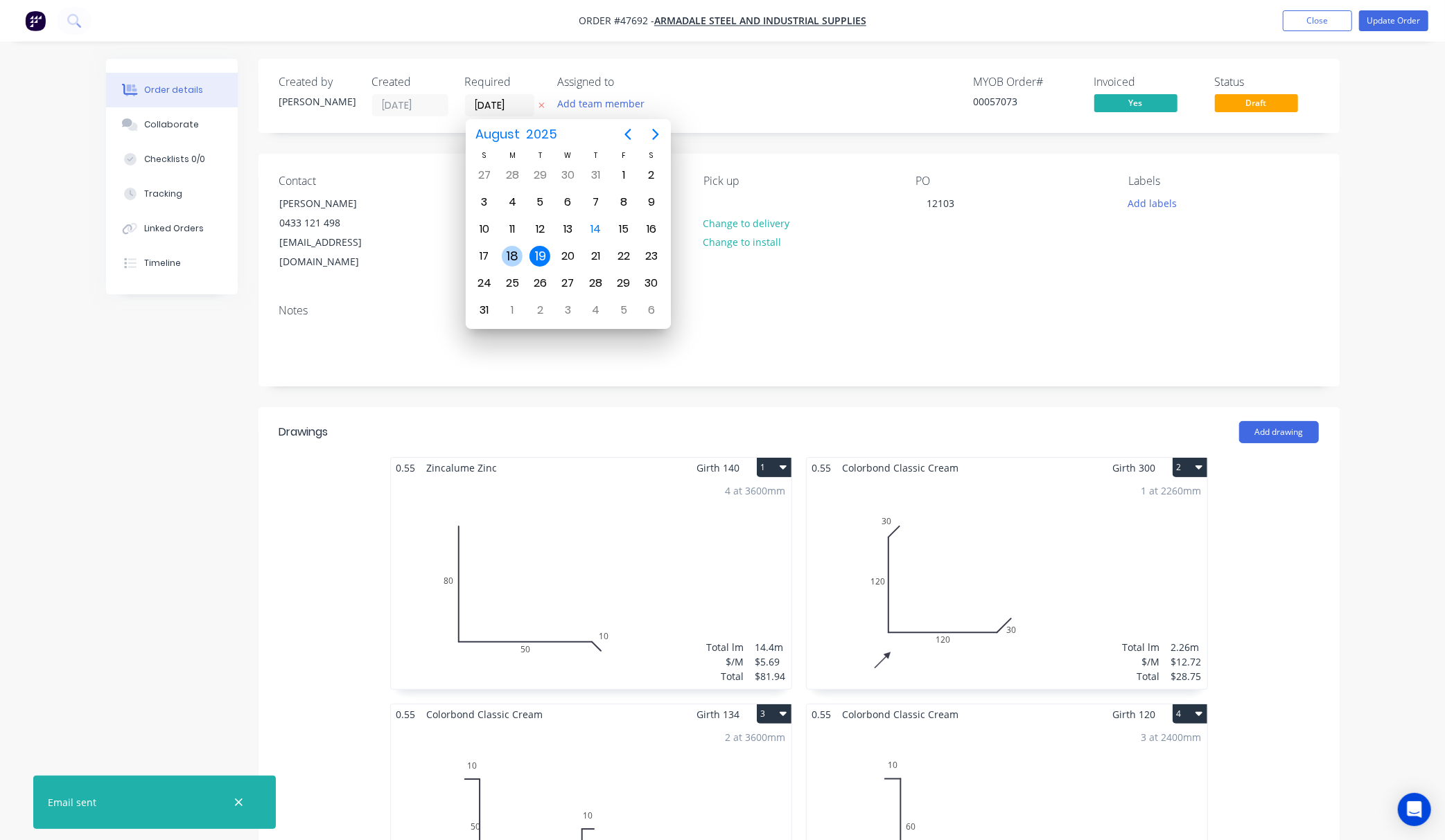
click at [508, 255] on div "18" at bounding box center [512, 256] width 21 height 21
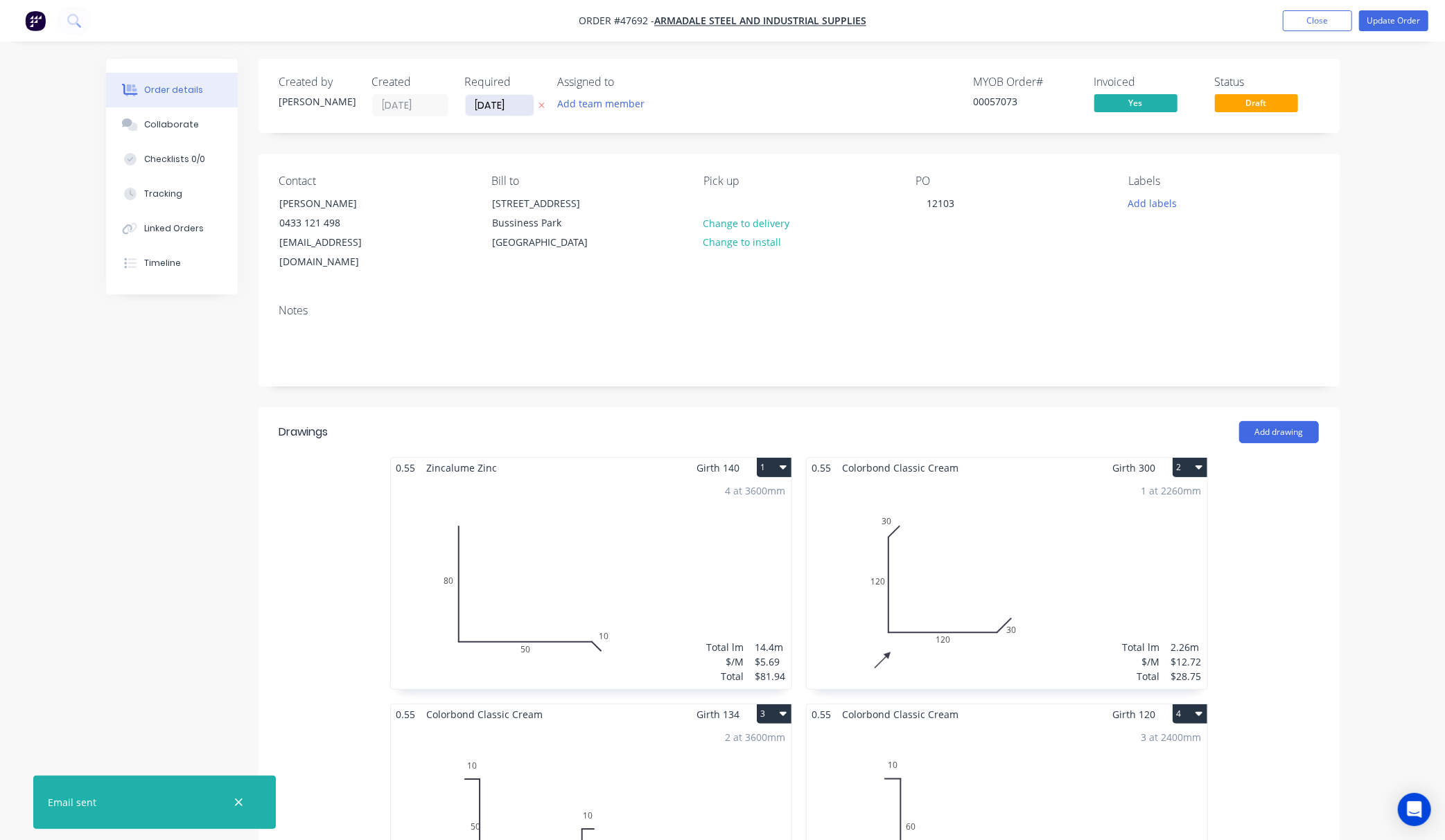
click at [501, 111] on input "18/08/25" at bounding box center [499, 105] width 68 height 21
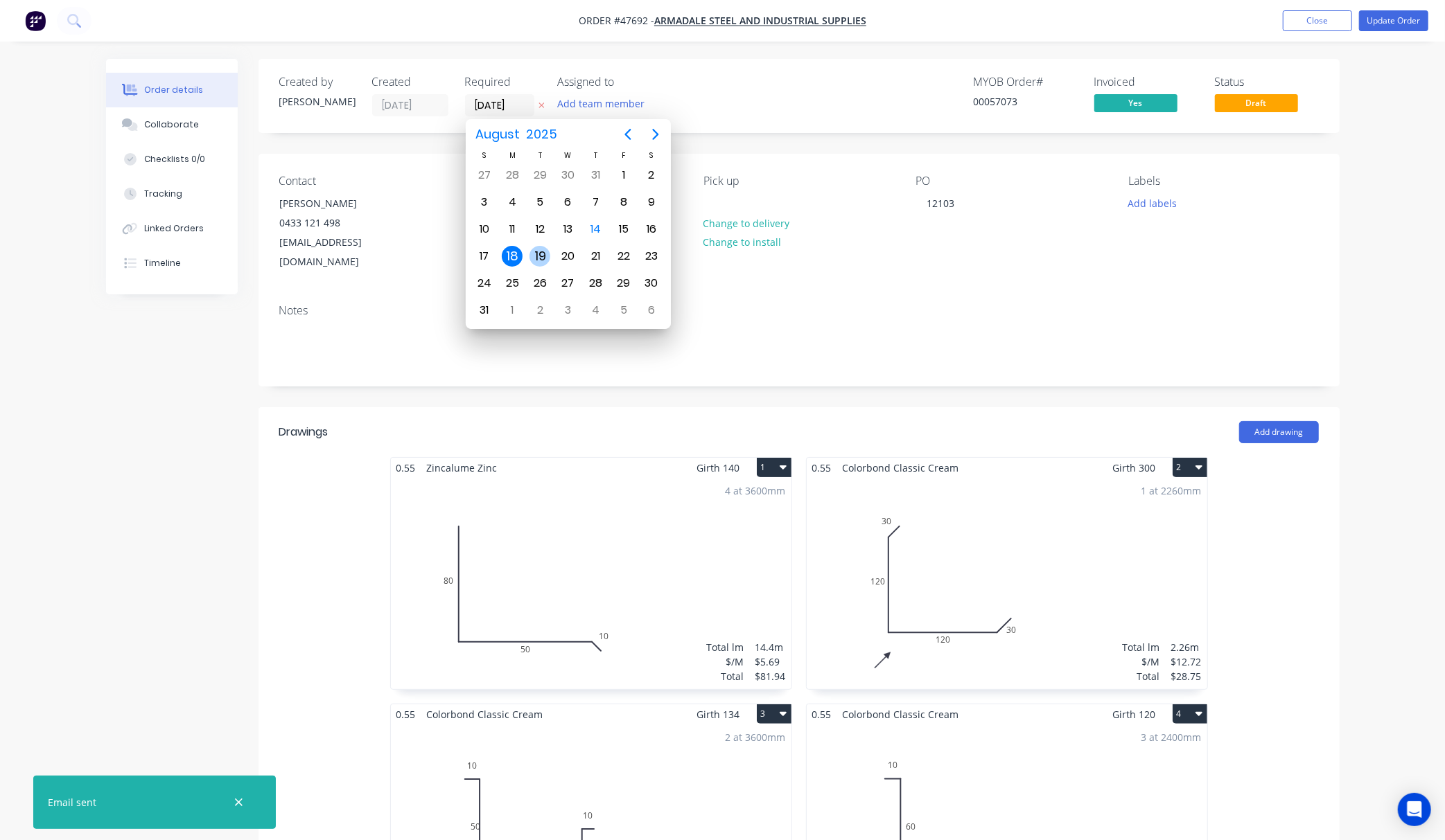
click at [536, 251] on div "19" at bounding box center [539, 256] width 21 height 21
type input "19/08/25"
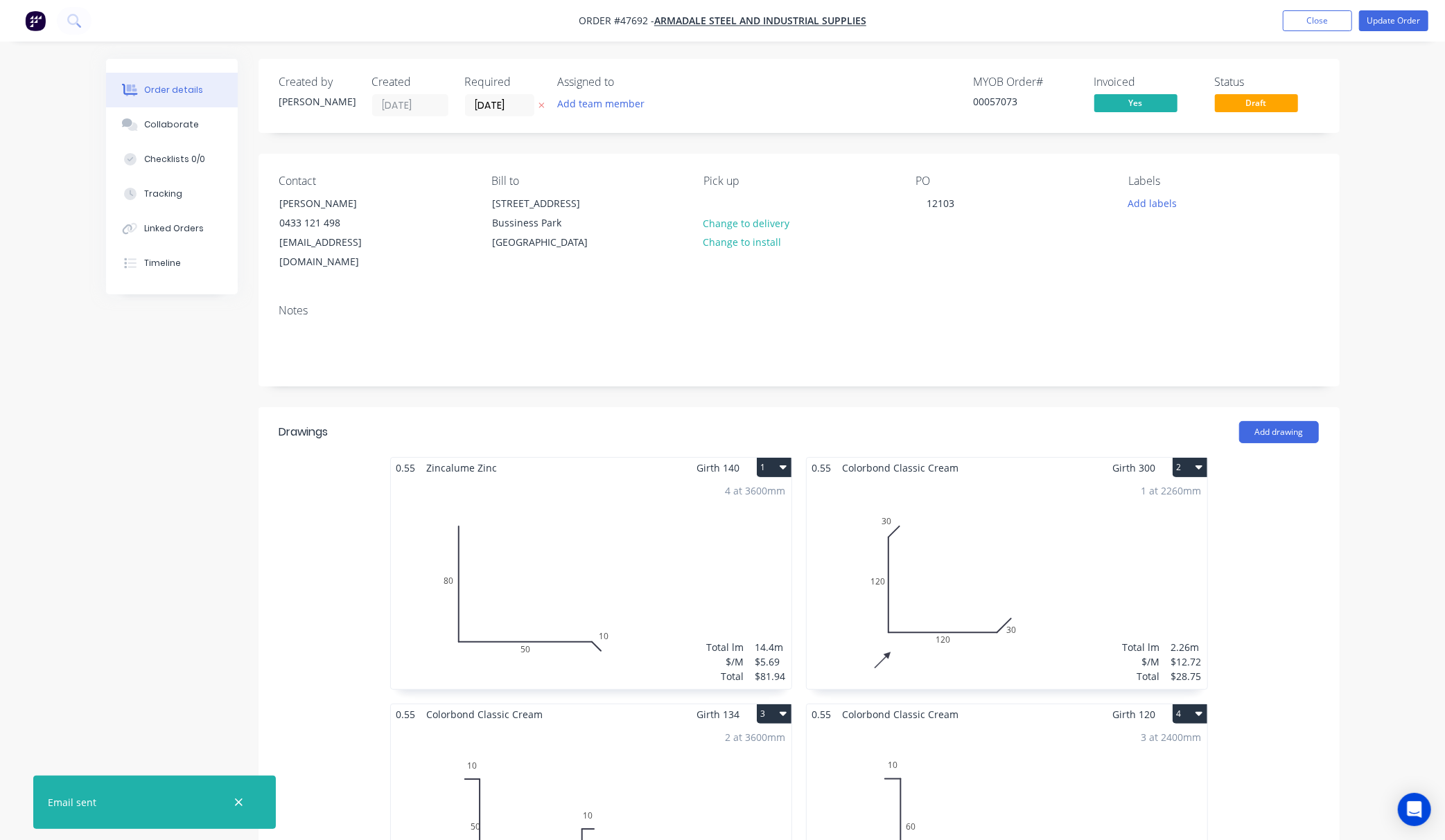
click at [852, 92] on div "MYOB Order # 00057073 Invoiced Yes Status Draft" at bounding box center [1008, 95] width 622 height 41
click at [1400, 22] on button "Update Order" at bounding box center [1393, 20] width 70 height 21
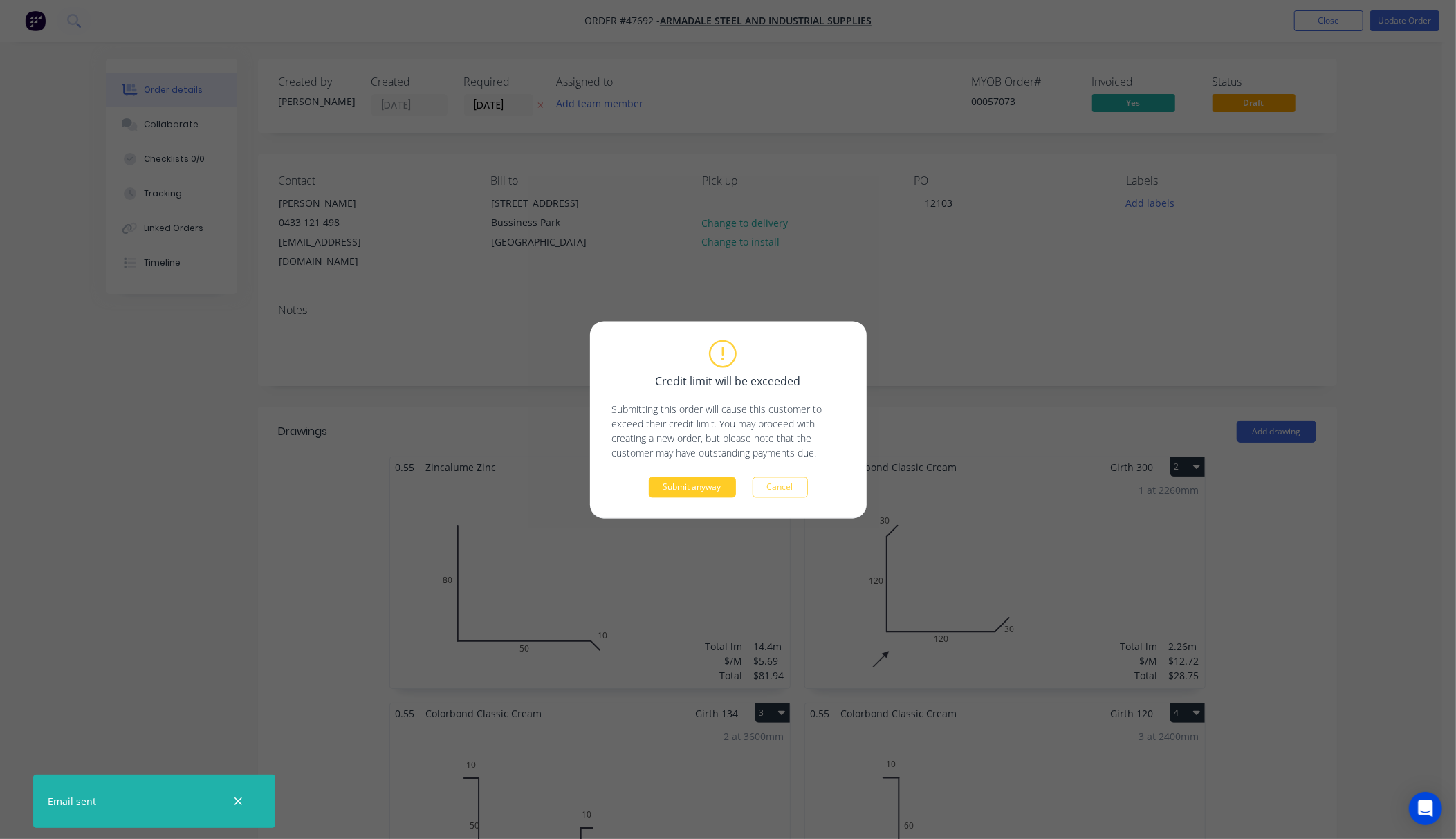
click at [698, 487] on button "Submit anyway" at bounding box center [692, 487] width 87 height 21
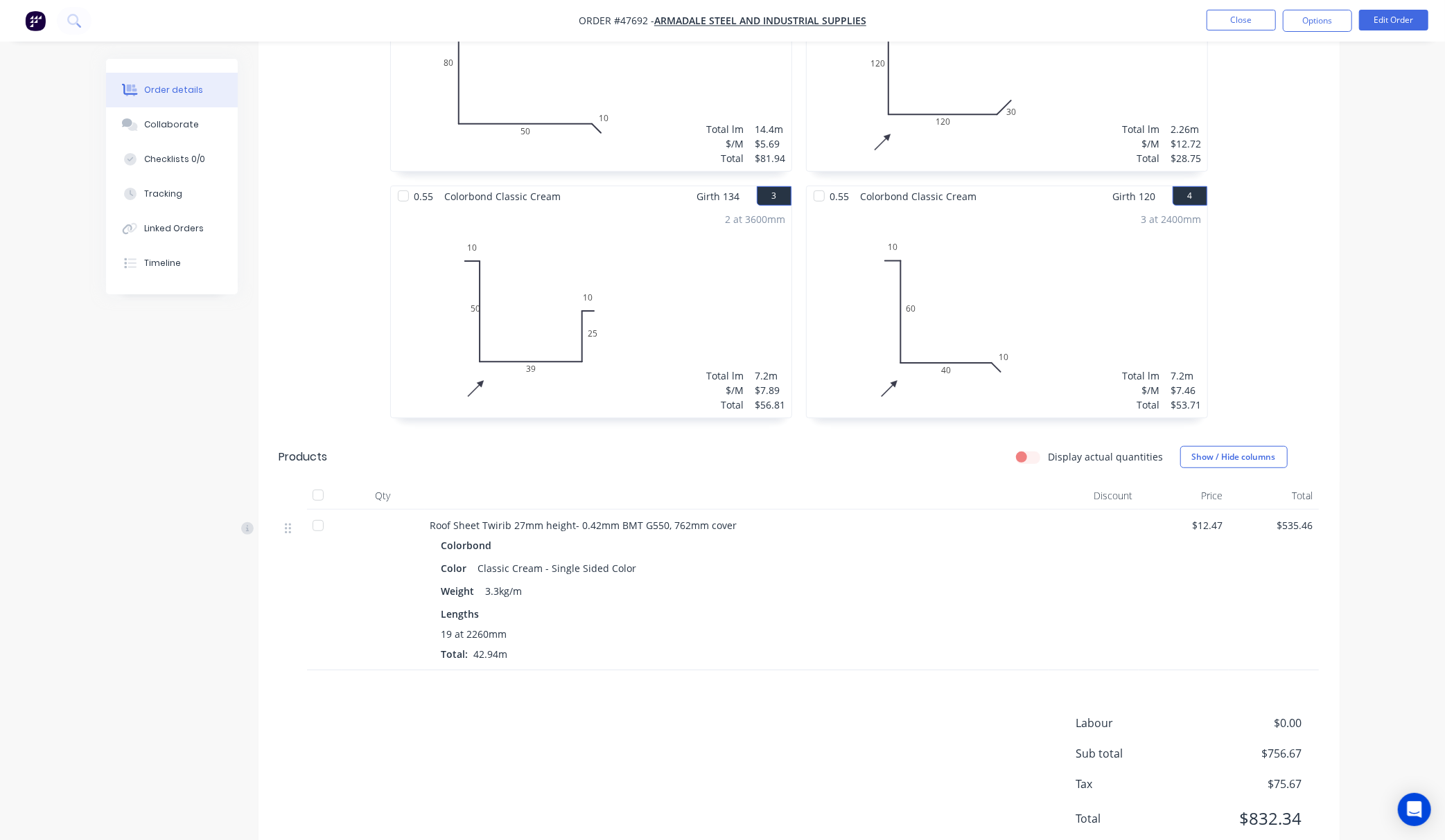
scroll to position [446, 0]
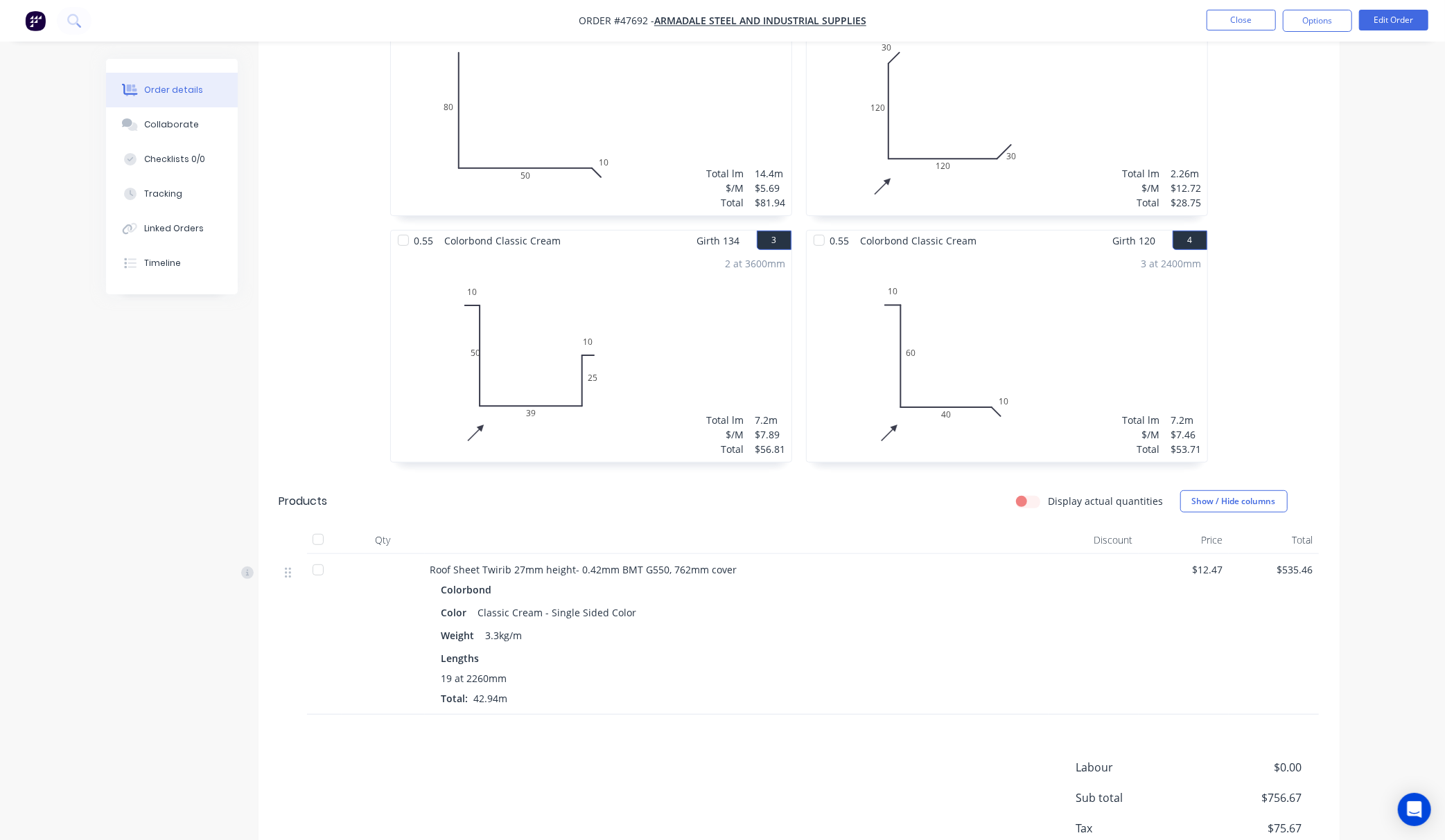
click at [1324, 6] on nav "Order #47692 - Armadale steel and Industrial Supplies Close Options Edit Order" at bounding box center [722, 21] width 1445 height 42
click at [1324, 19] on button "Options" at bounding box center [1317, 21] width 70 height 22
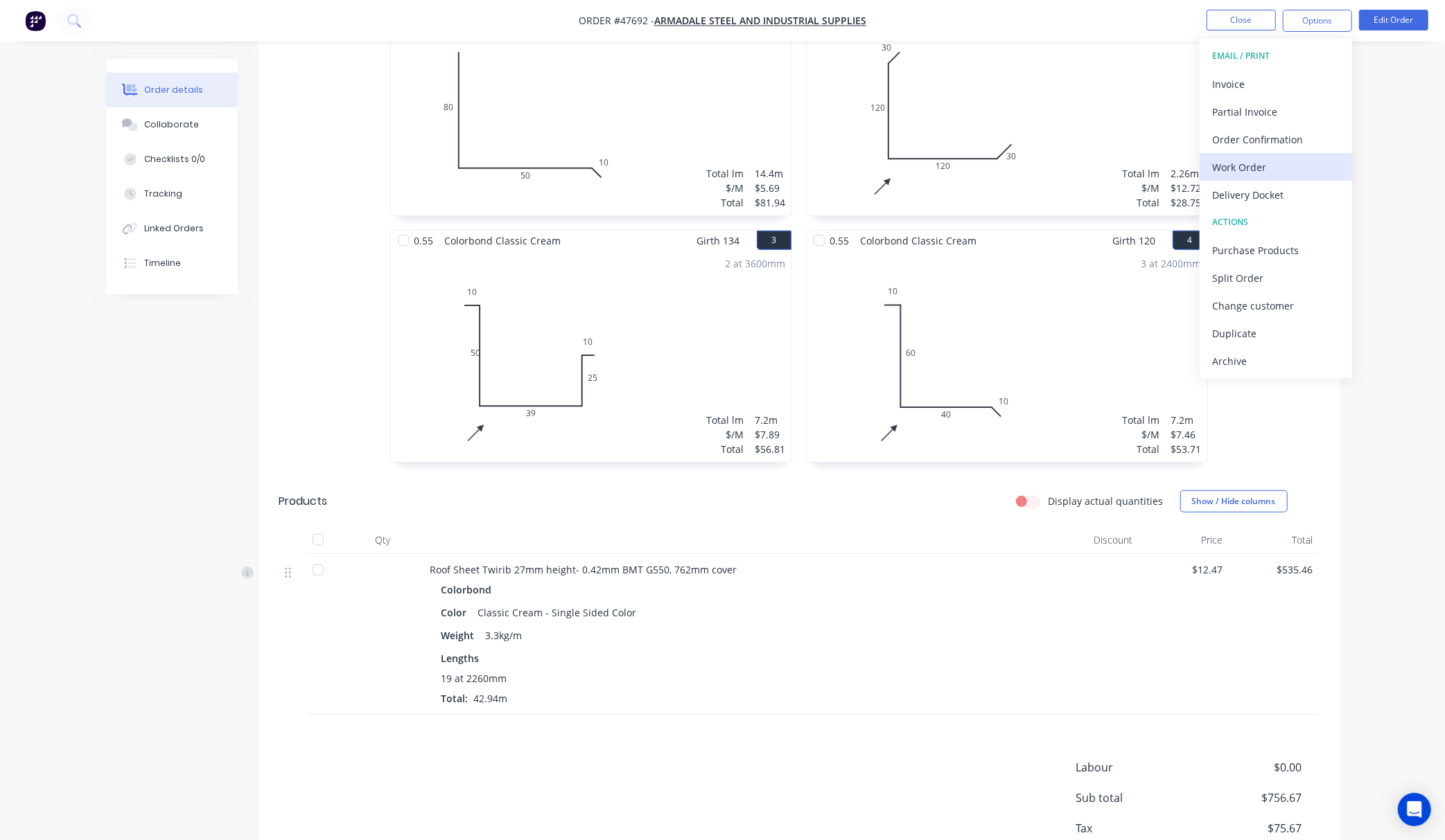
click at [1317, 173] on div "Work Order" at bounding box center [1276, 167] width 128 height 20
click at [1322, 177] on button "Custom" at bounding box center [1276, 167] width 153 height 28
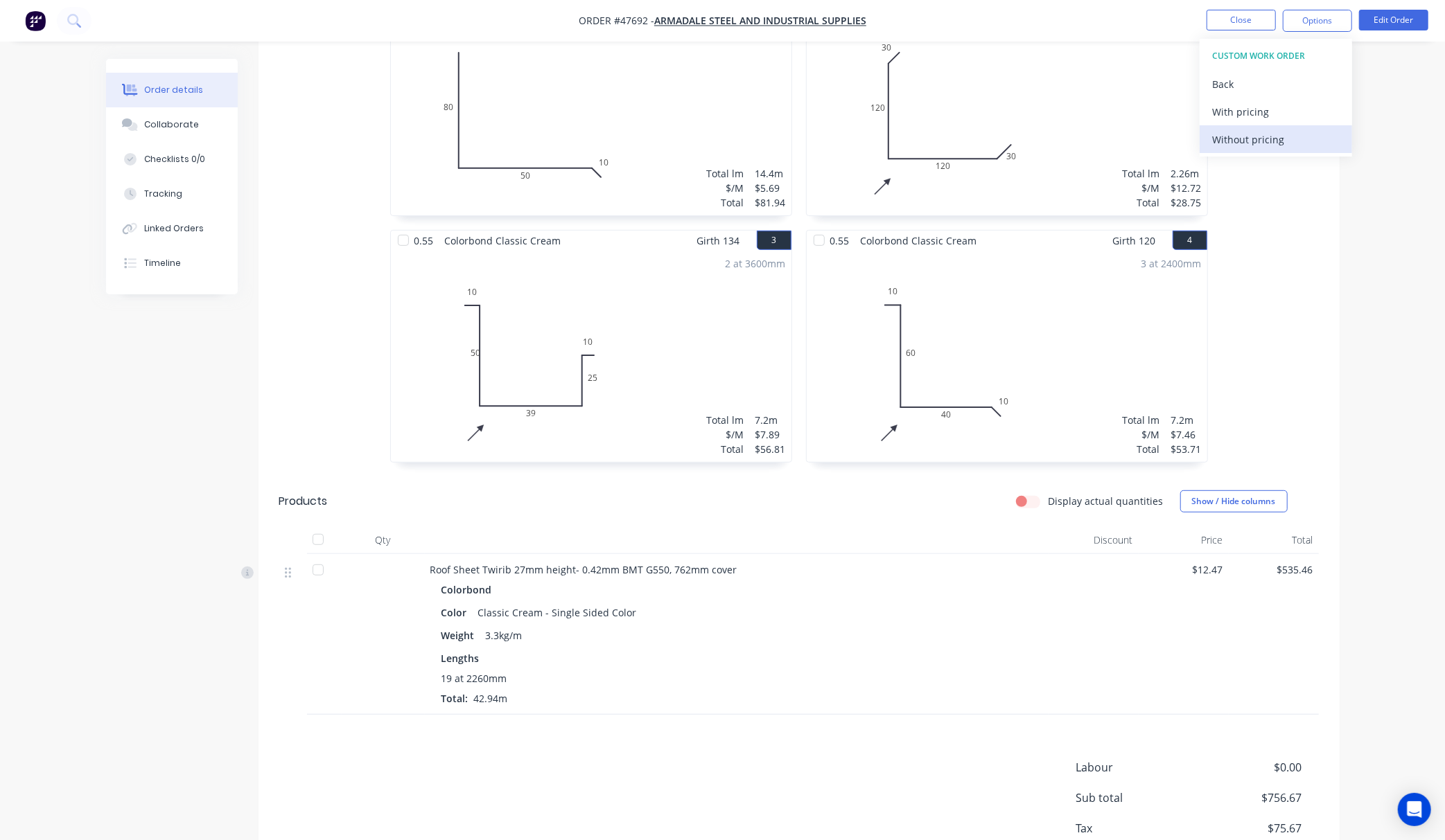
click at [1326, 138] on div "Without pricing" at bounding box center [1276, 140] width 128 height 20
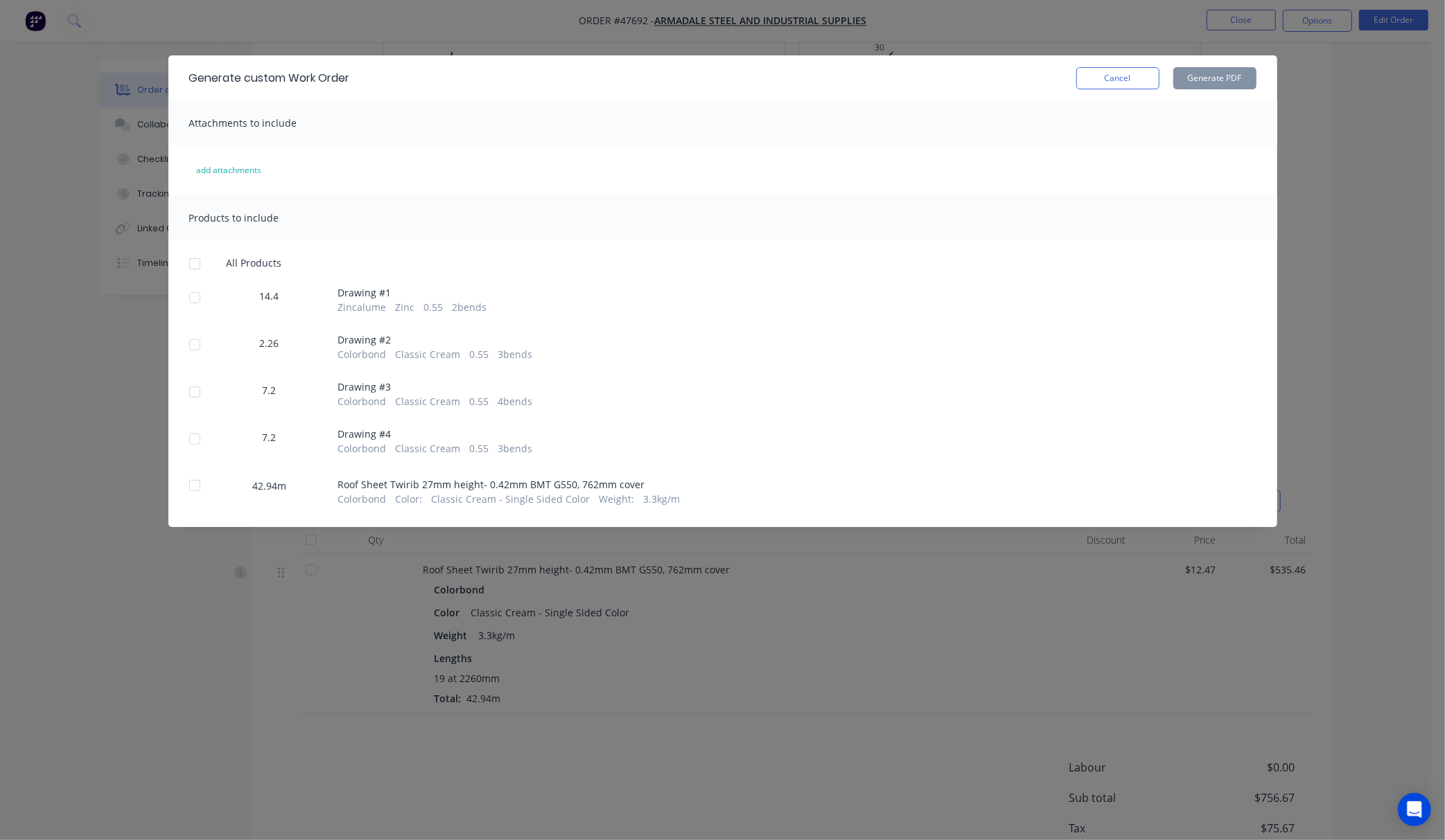
click at [196, 489] on div at bounding box center [194, 485] width 28 height 28
click at [1228, 82] on button "Generate PDF" at bounding box center [1215, 78] width 83 height 22
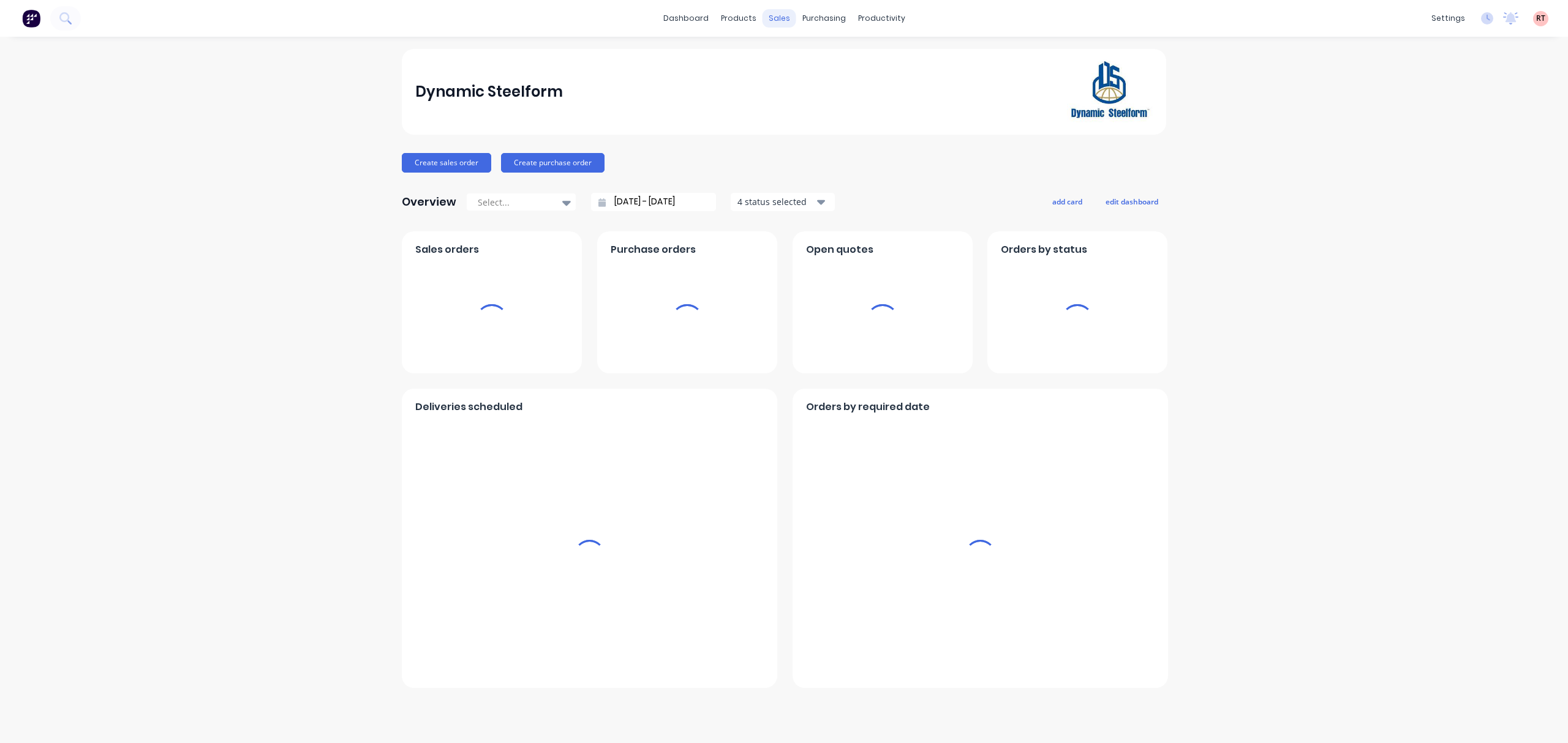
click at [780, 21] on div "sales" at bounding box center [779, 18] width 34 height 18
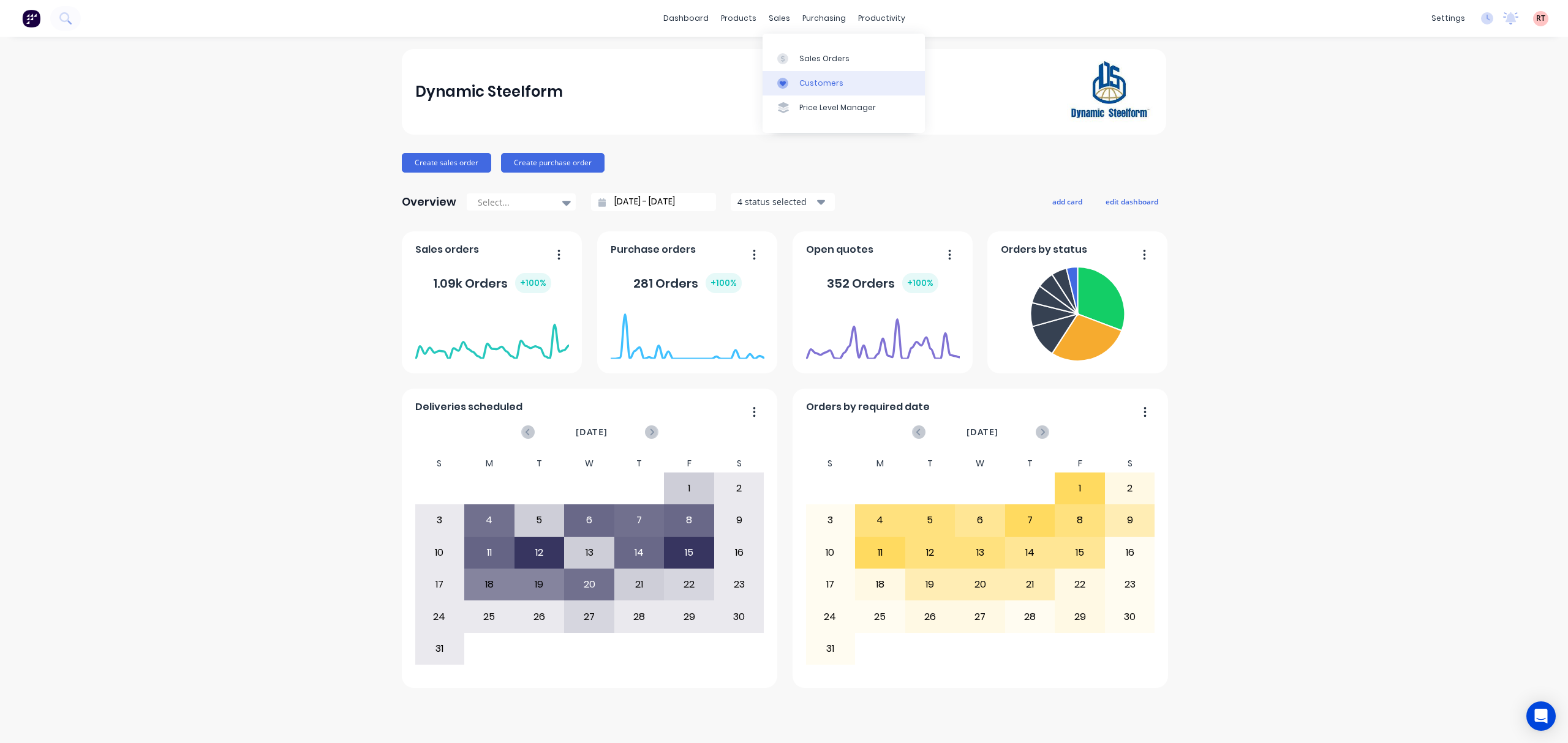
click at [821, 72] on link "Customers" at bounding box center [844, 83] width 162 height 25
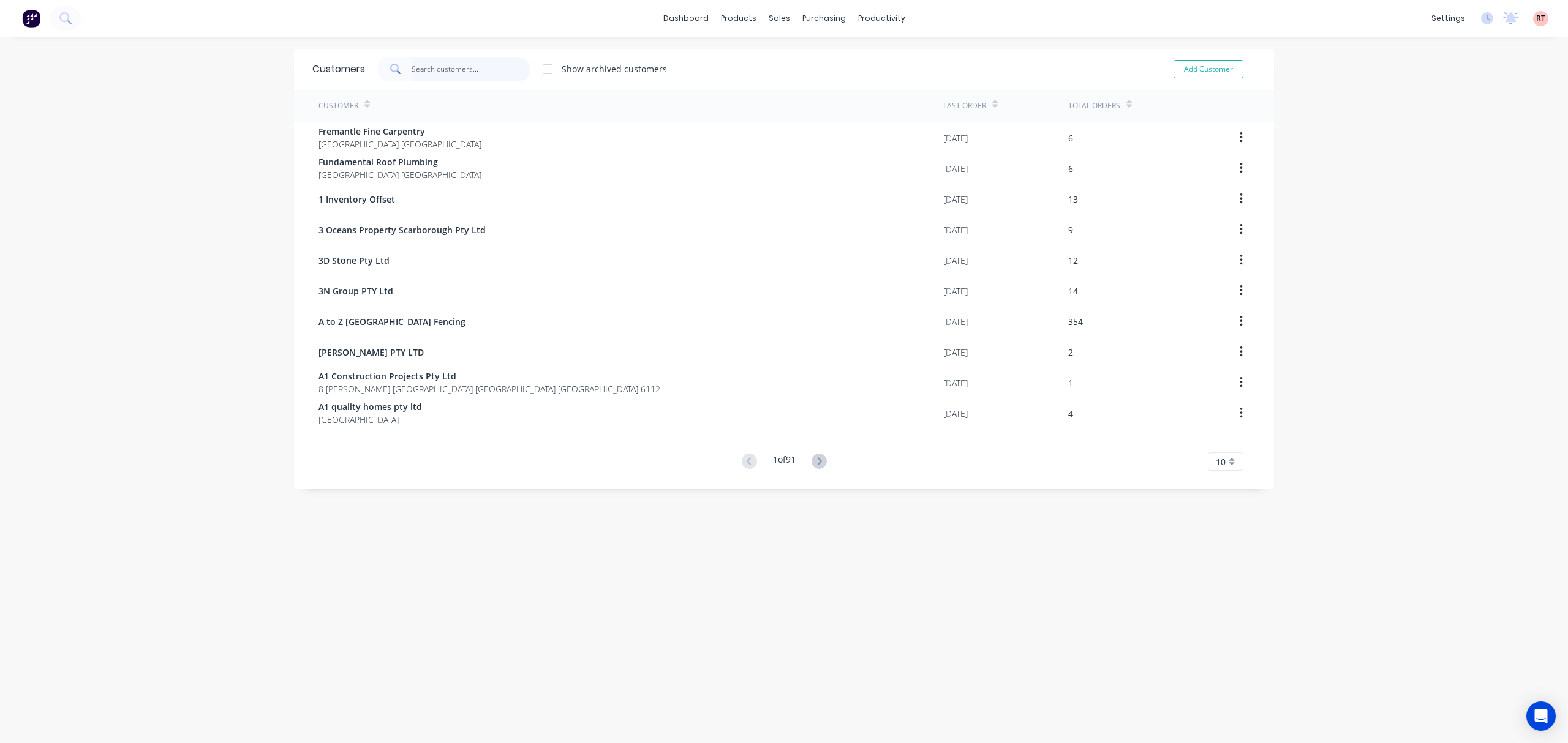
click at [499, 57] on input "text" at bounding box center [471, 69] width 119 height 25
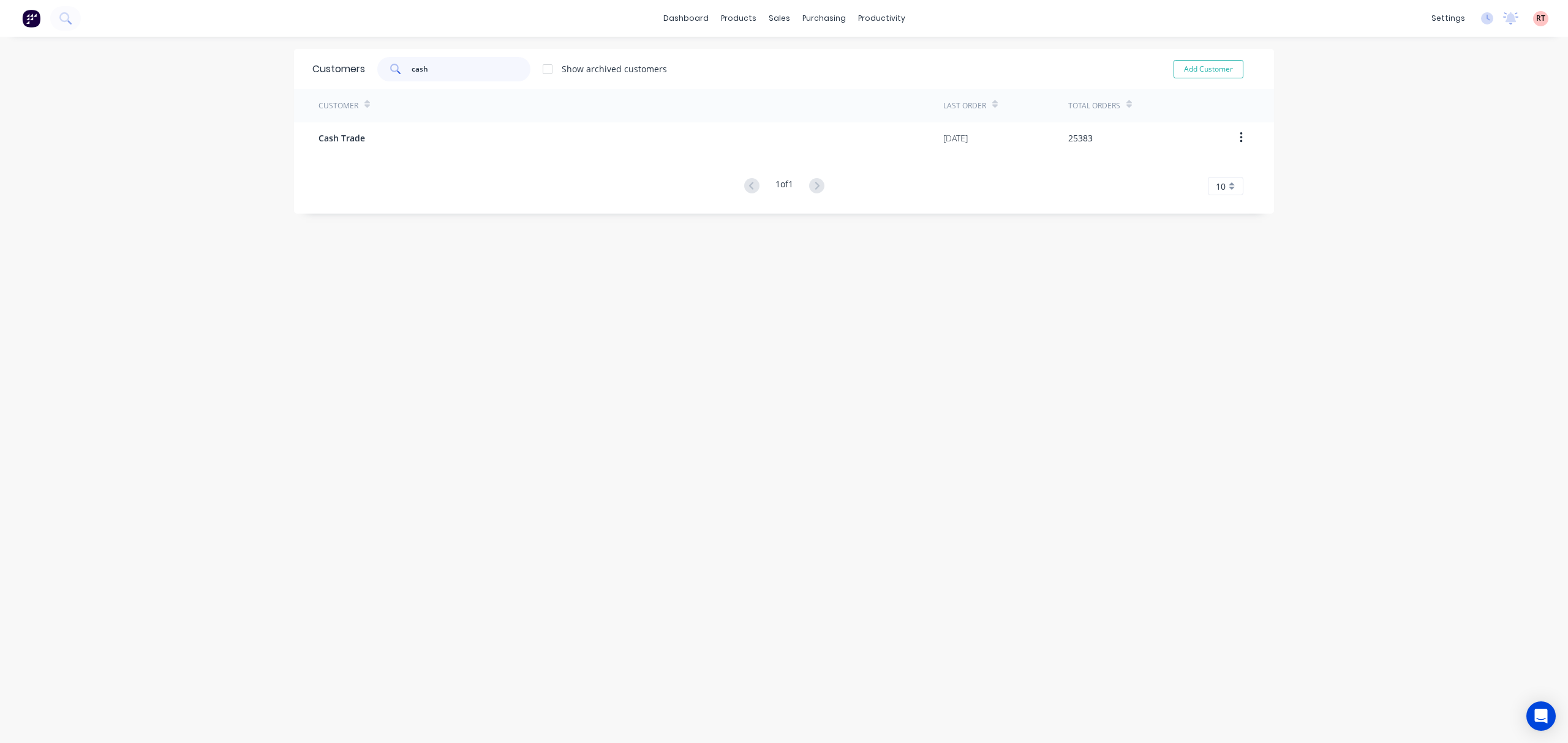
type input "cash"
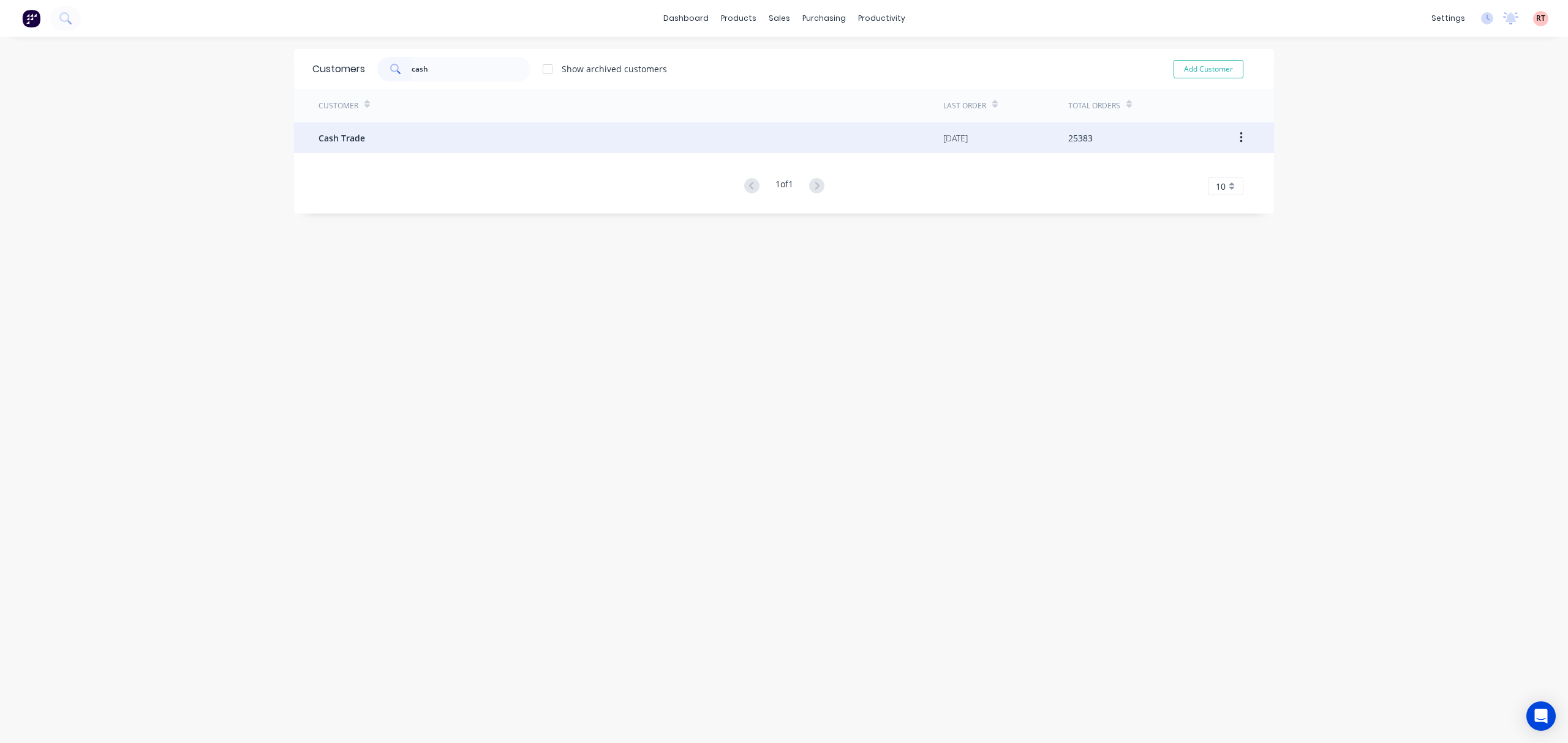
click at [565, 134] on div "Cash Trade" at bounding box center [631, 137] width 625 height 30
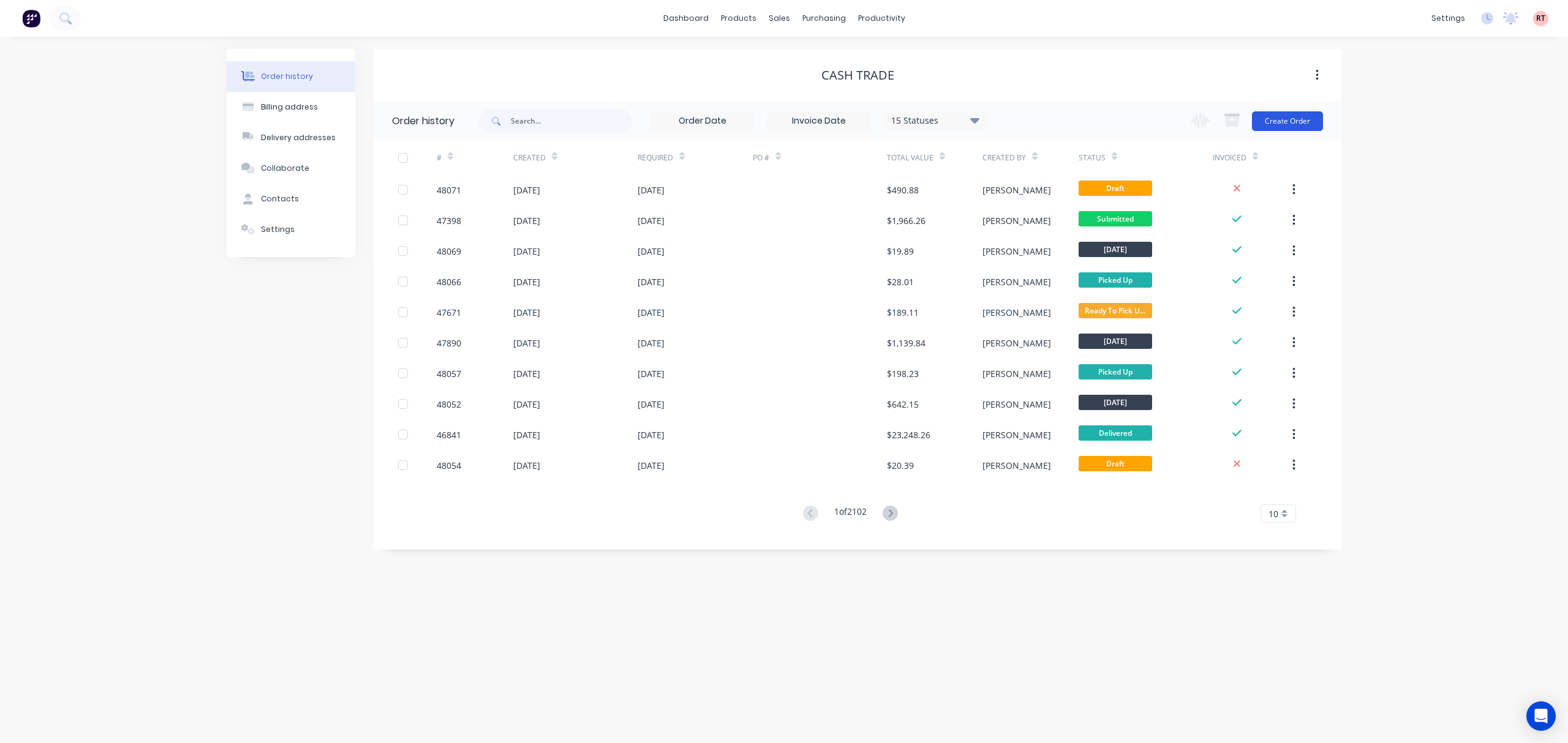
click at [1294, 120] on button "Create Order" at bounding box center [1287, 121] width 71 height 20
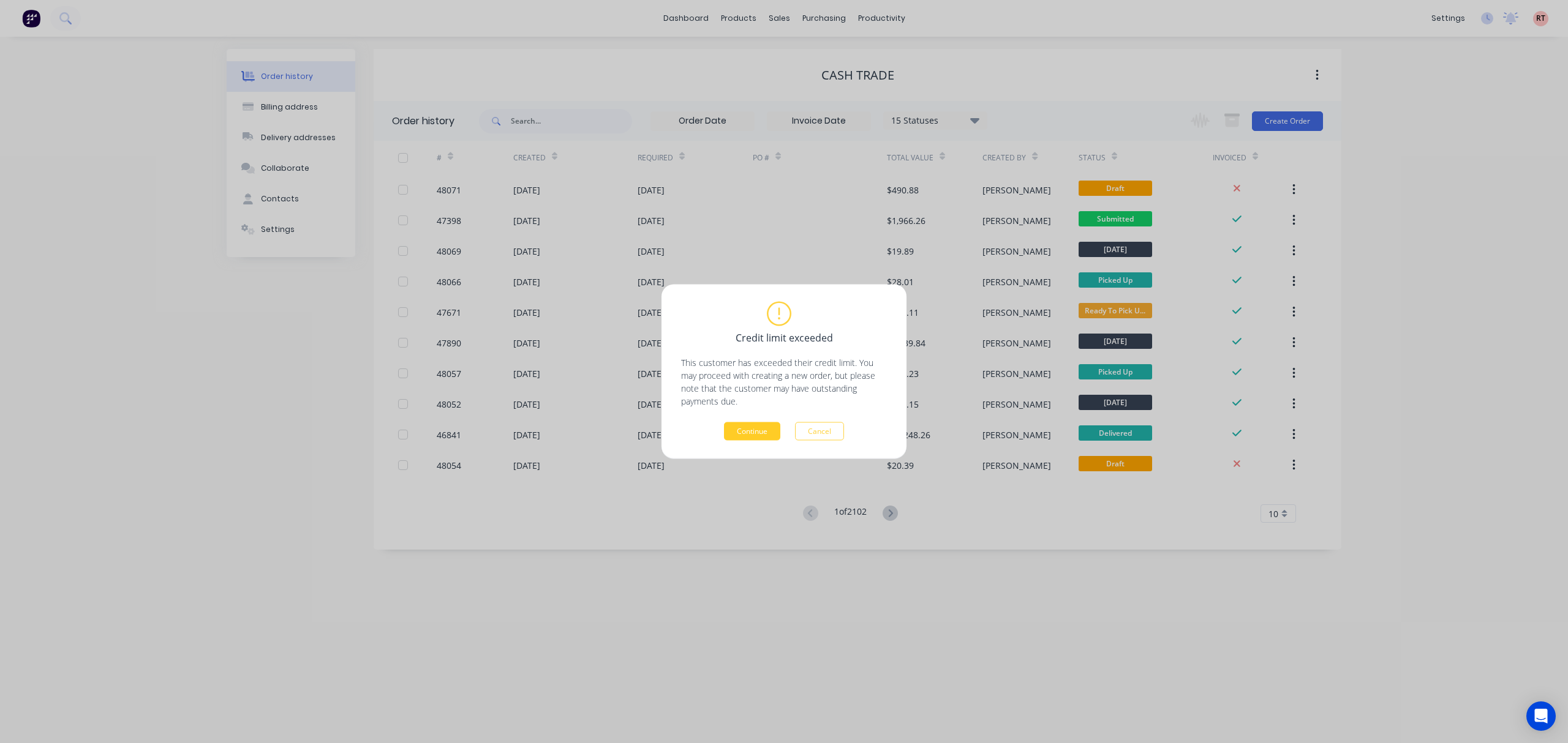
click at [745, 424] on button "Continue" at bounding box center [752, 431] width 56 height 18
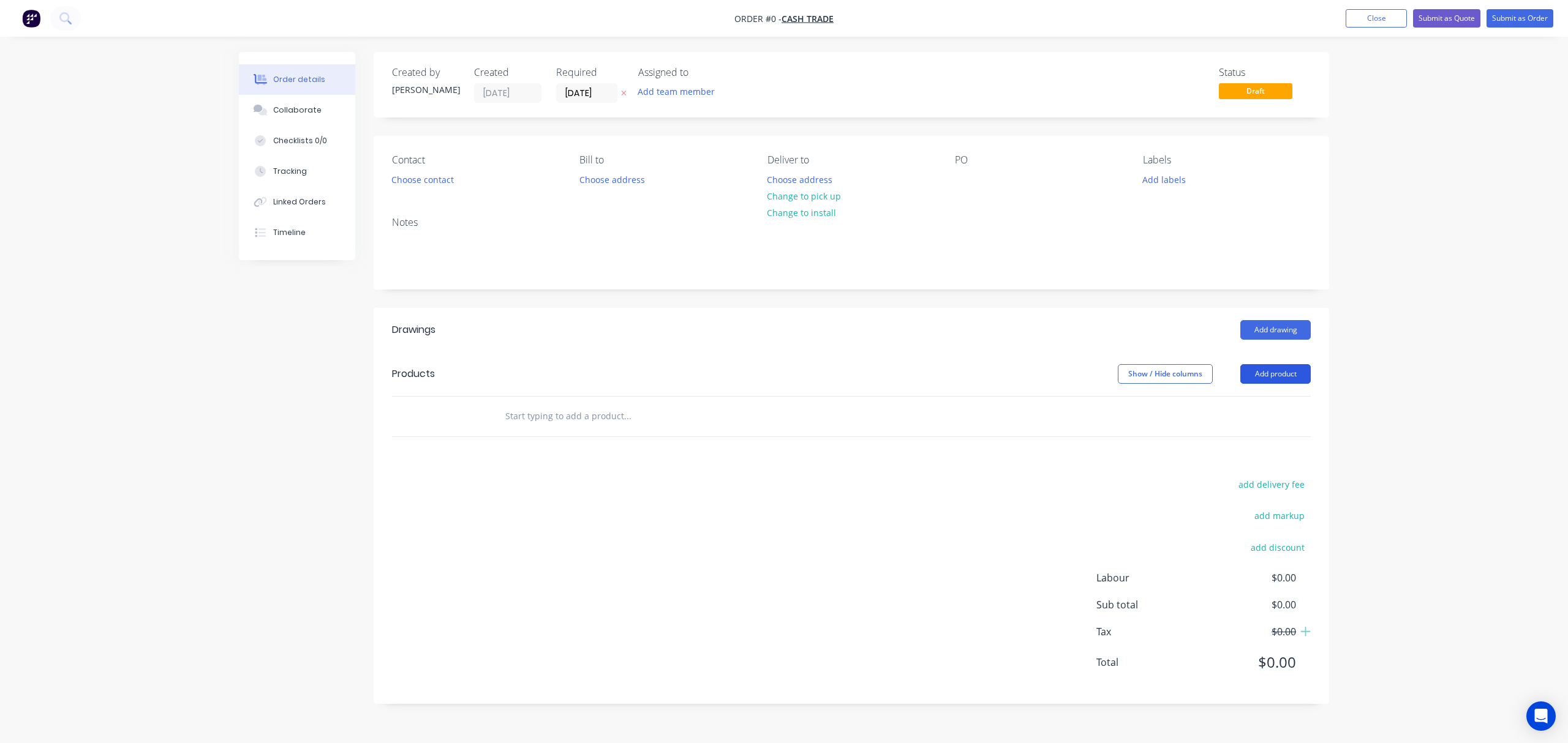
click at [1258, 371] on button "Add product" at bounding box center [1275, 374] width 70 height 20
click at [1264, 408] on div "Product catalogue" at bounding box center [1252, 405] width 94 height 18
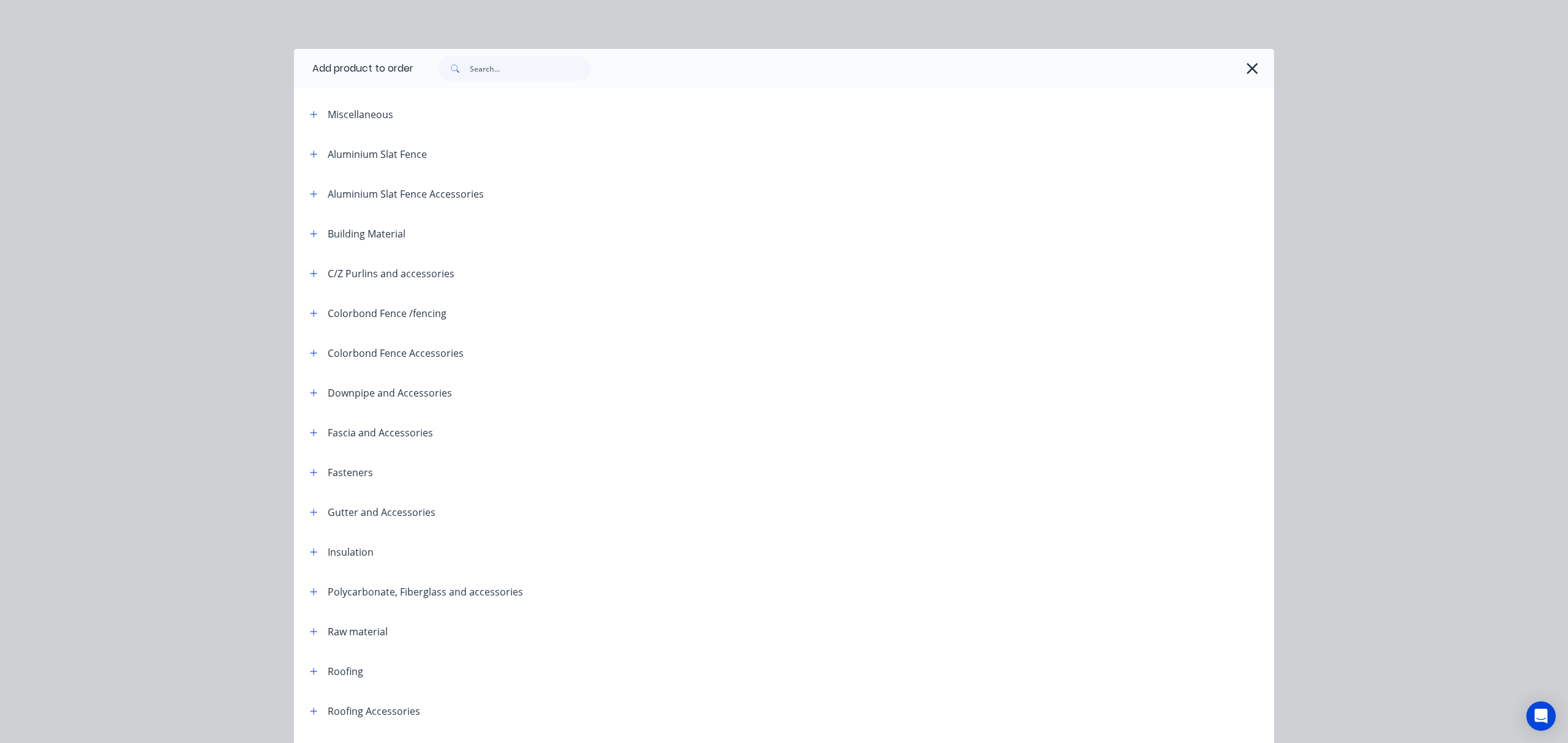
click at [627, 68] on div at bounding box center [837, 68] width 848 height 25
click at [534, 72] on input "text" at bounding box center [530, 68] width 121 height 25
type input "tube"
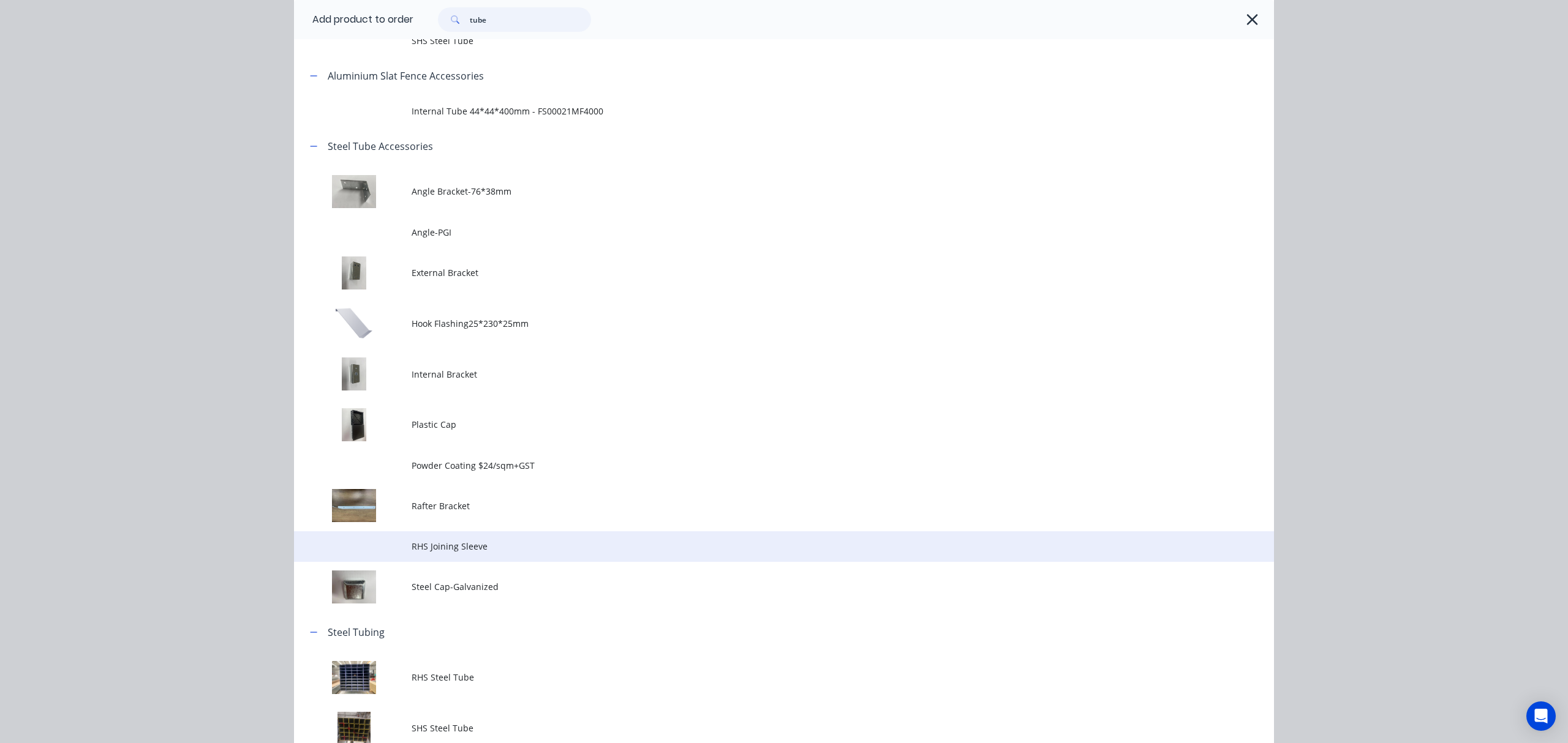
scroll to position [172, 0]
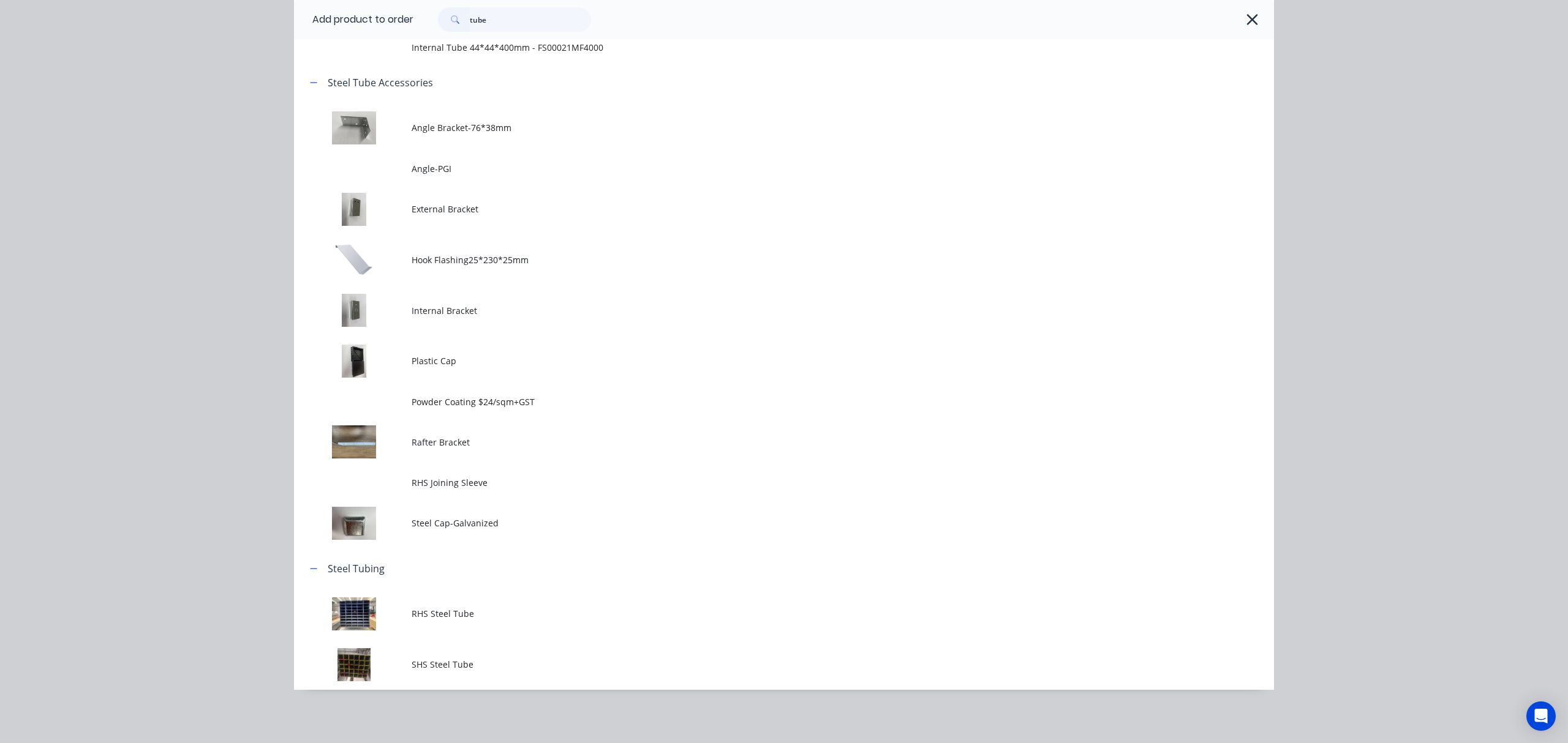
click at [537, 670] on span "SHS Steel Tube" at bounding box center [756, 664] width 690 height 13
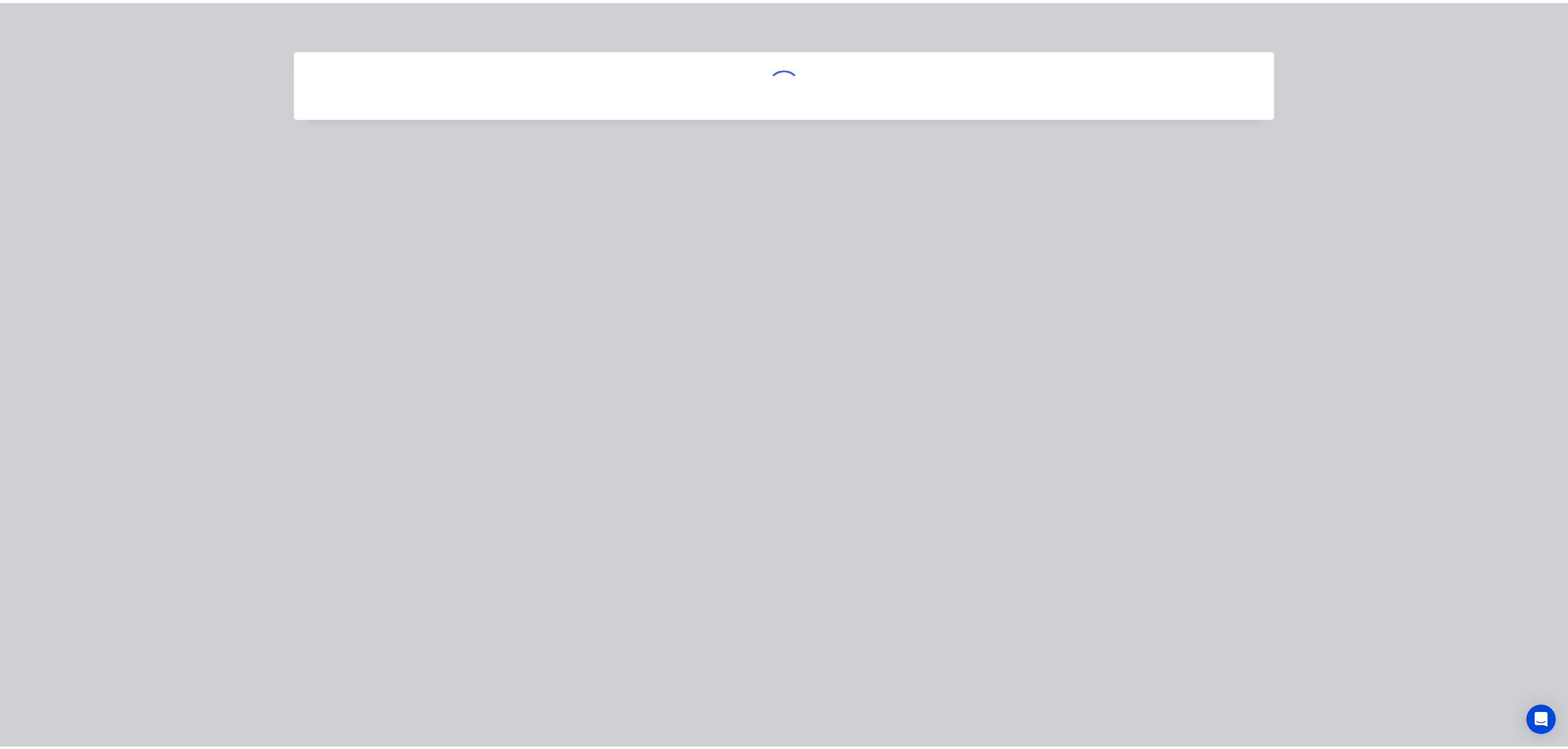
scroll to position [0, 0]
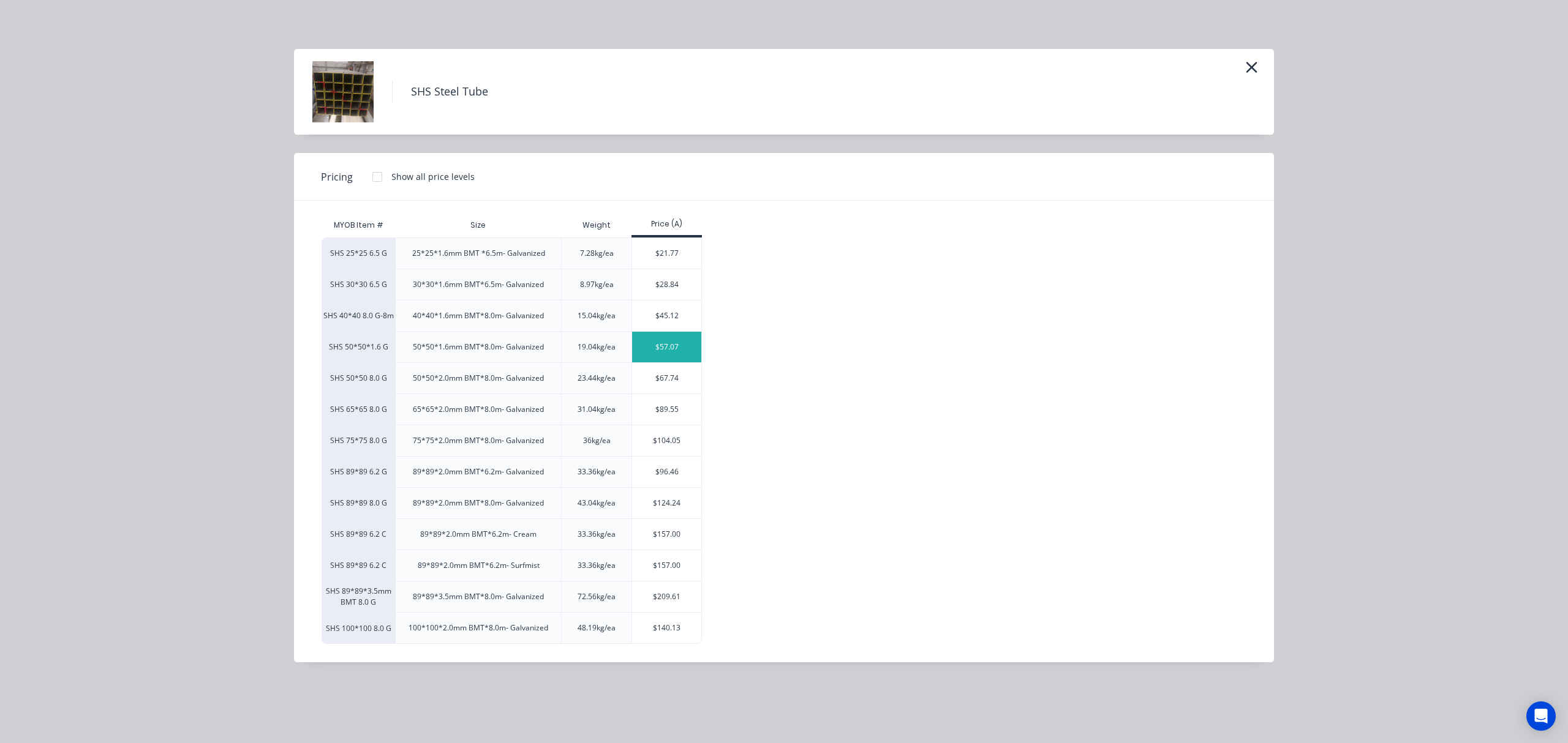
click at [676, 350] on div "$57.07" at bounding box center [666, 347] width 69 height 30
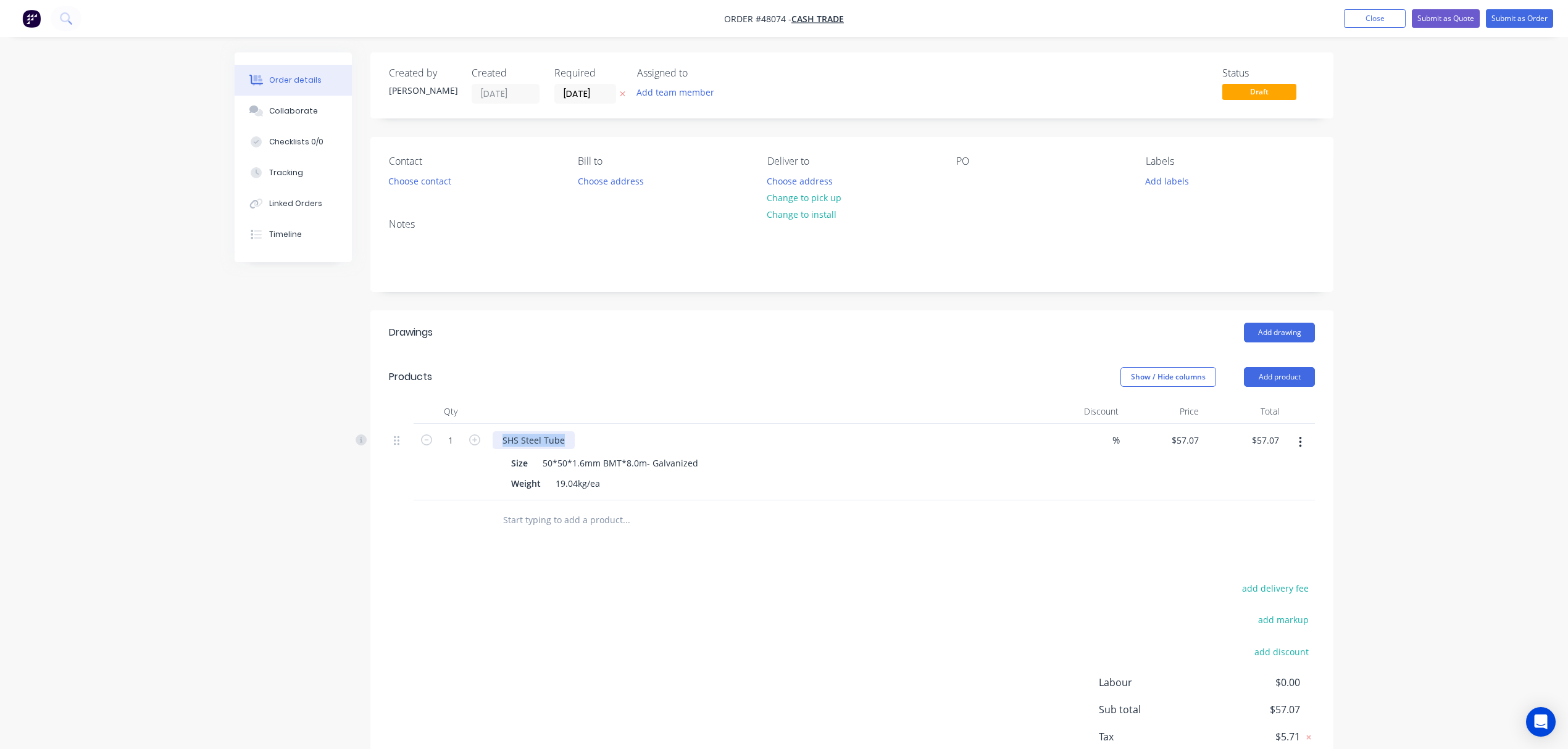
drag, startPoint x: 500, startPoint y: 438, endPoint x: 599, endPoint y: 426, distance: 99.7
click at [599, 426] on div "SHS Steel Tube Size 50*50*1.6mm BMT*8.0m- Galvanized Weight 19.04kg/ea" at bounding box center [765, 462] width 556 height 77
click at [658, 415] on div at bounding box center [765, 411] width 556 height 25
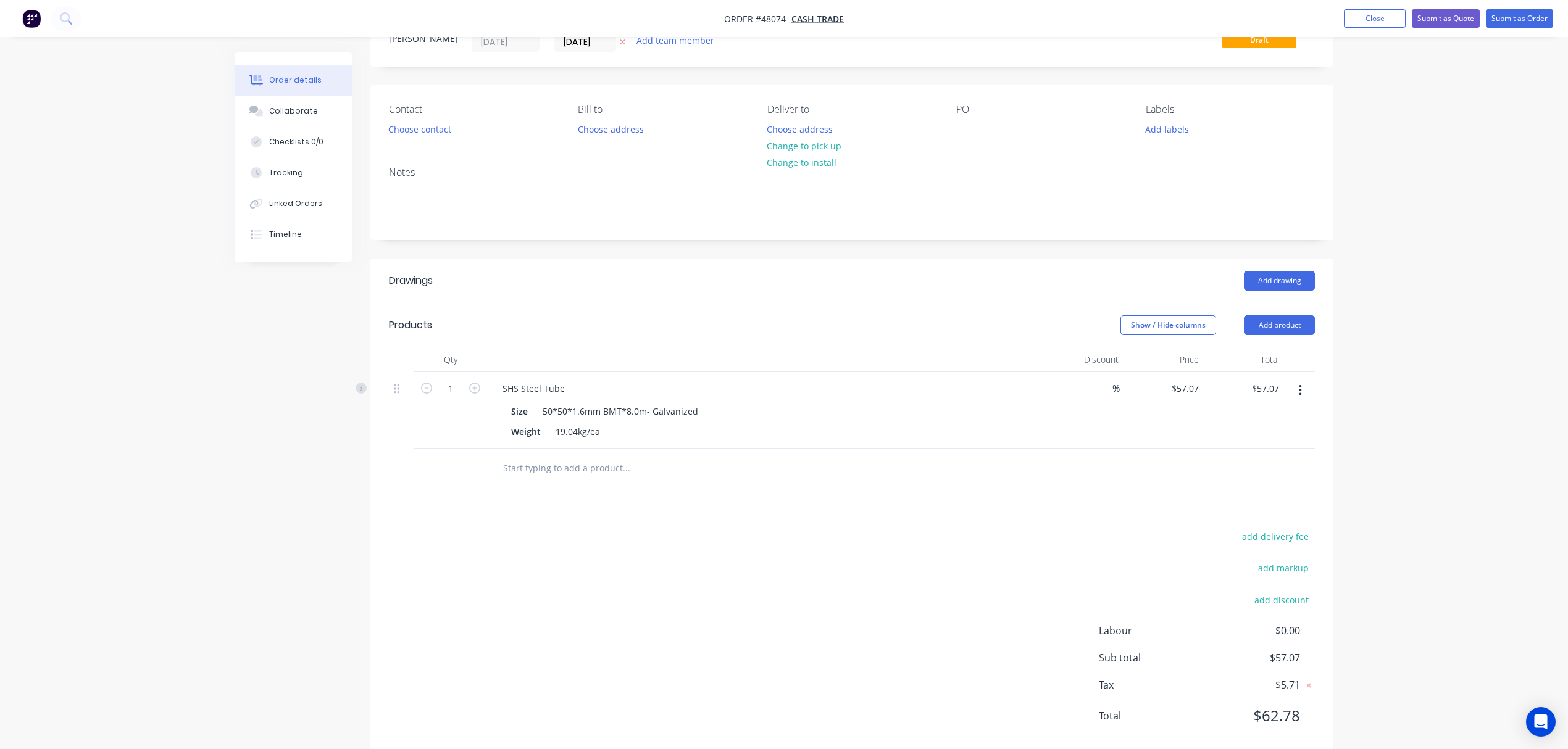
scroll to position [80, 0]
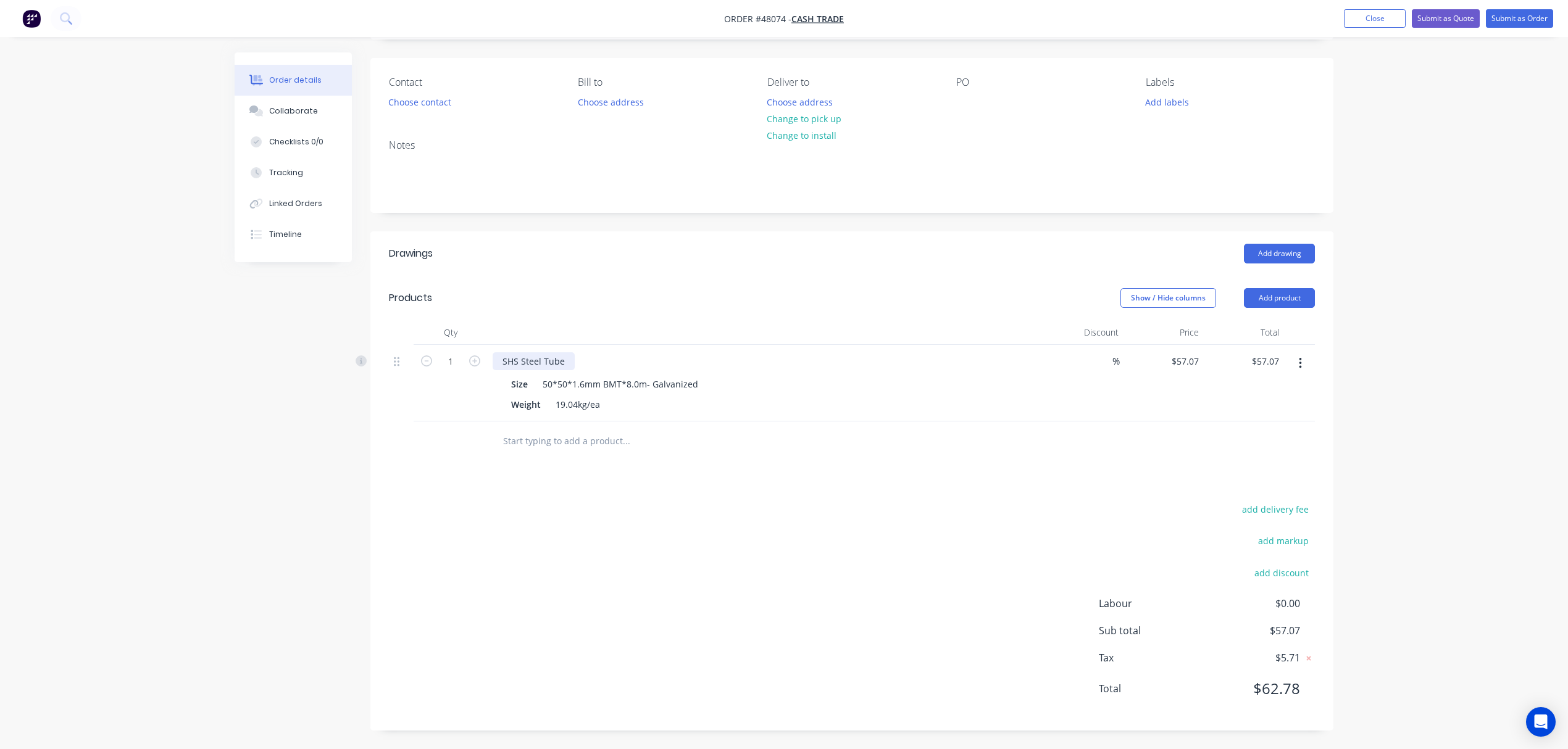
click at [569, 361] on div "SHS Steel Tube" at bounding box center [534, 361] width 82 height 18
drag, startPoint x: 1302, startPoint y: 289, endPoint x: 1265, endPoint y: 312, distance: 43.6
click at [1302, 290] on button "Add product" at bounding box center [1279, 298] width 71 height 20
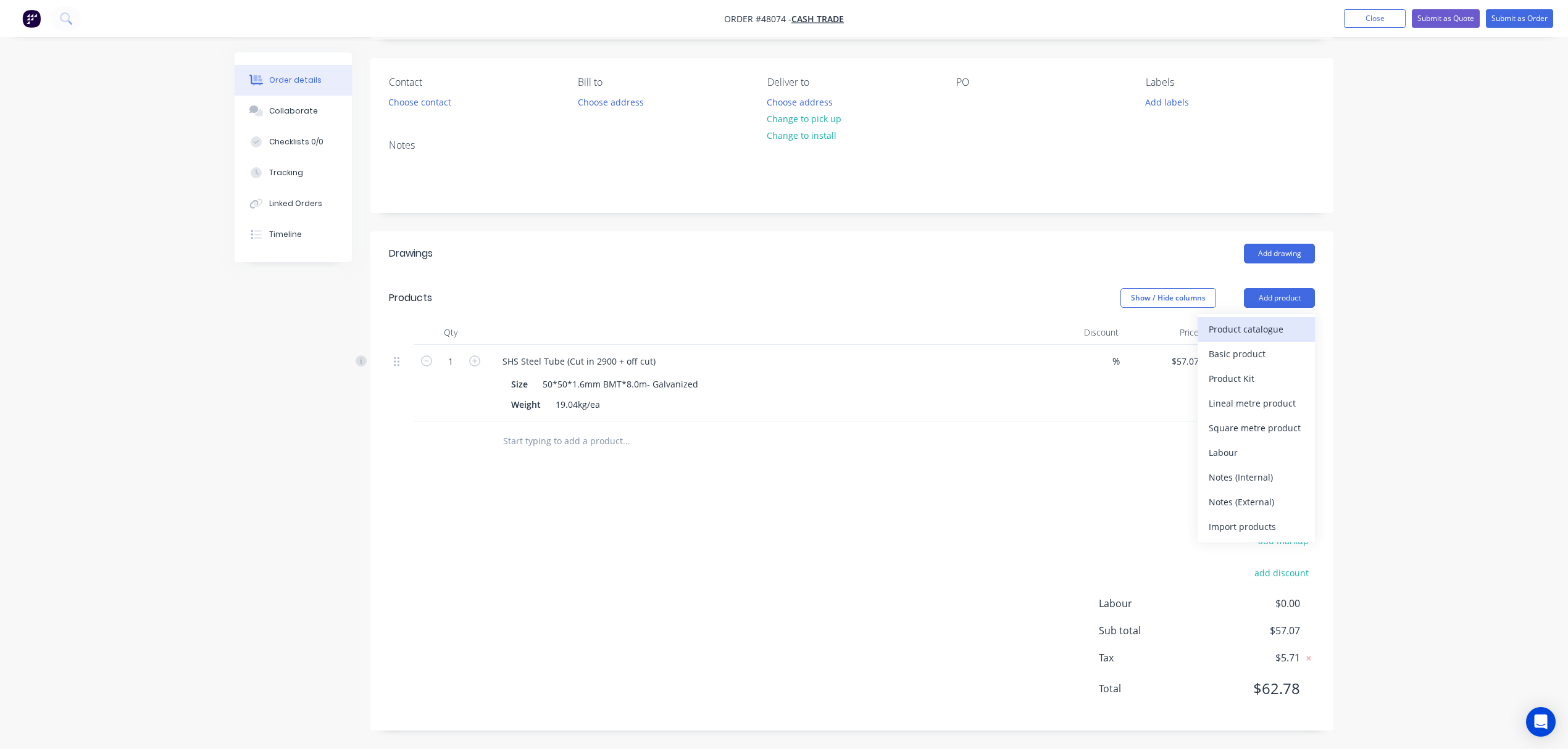
click at [1237, 327] on div "Product catalogue" at bounding box center [1256, 329] width 95 height 18
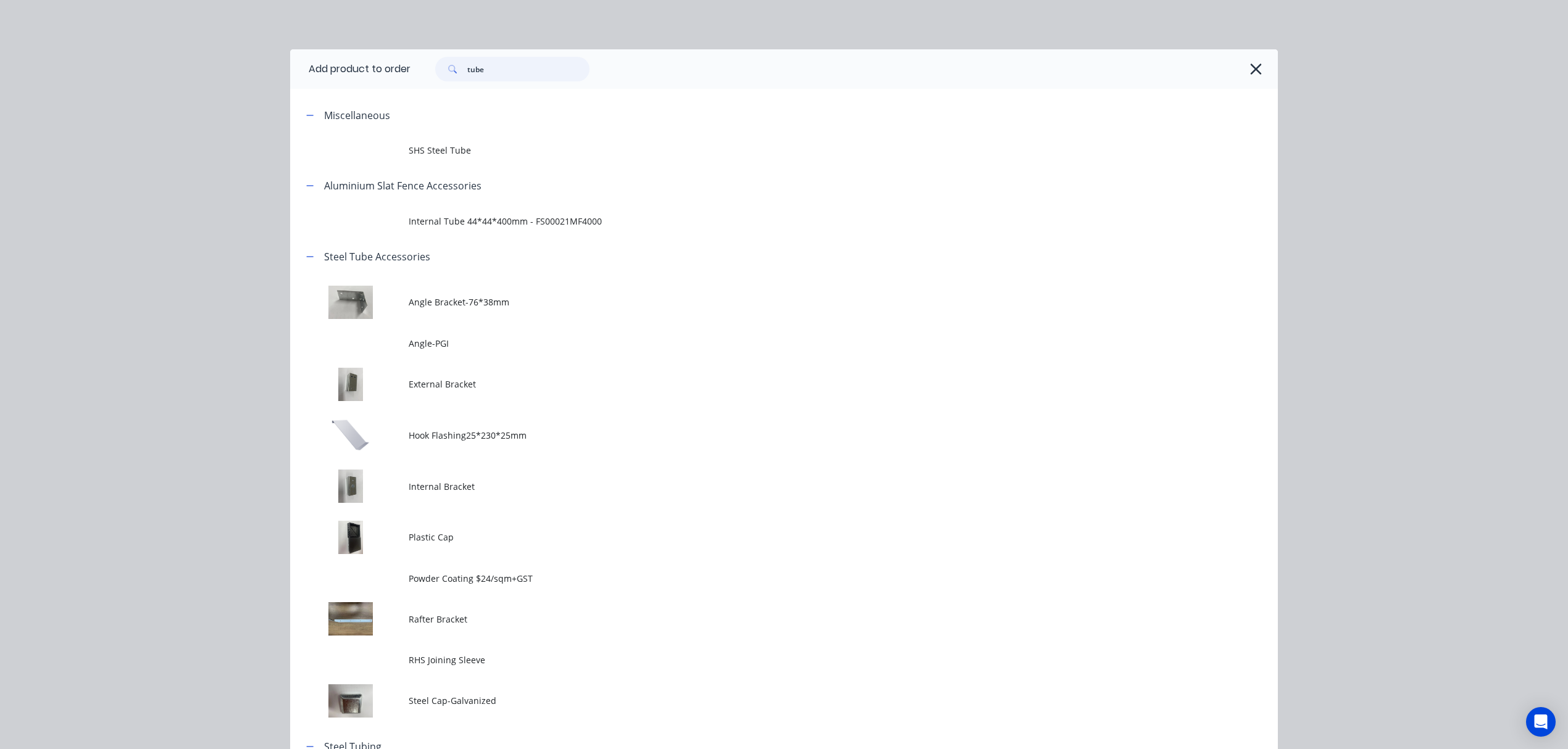
drag, startPoint x: 525, startPoint y: 58, endPoint x: 318, endPoint y: 82, distance: 208.4
click at [332, 82] on header "Add product to order tube" at bounding box center [784, 69] width 988 height 40
type input "cutting"
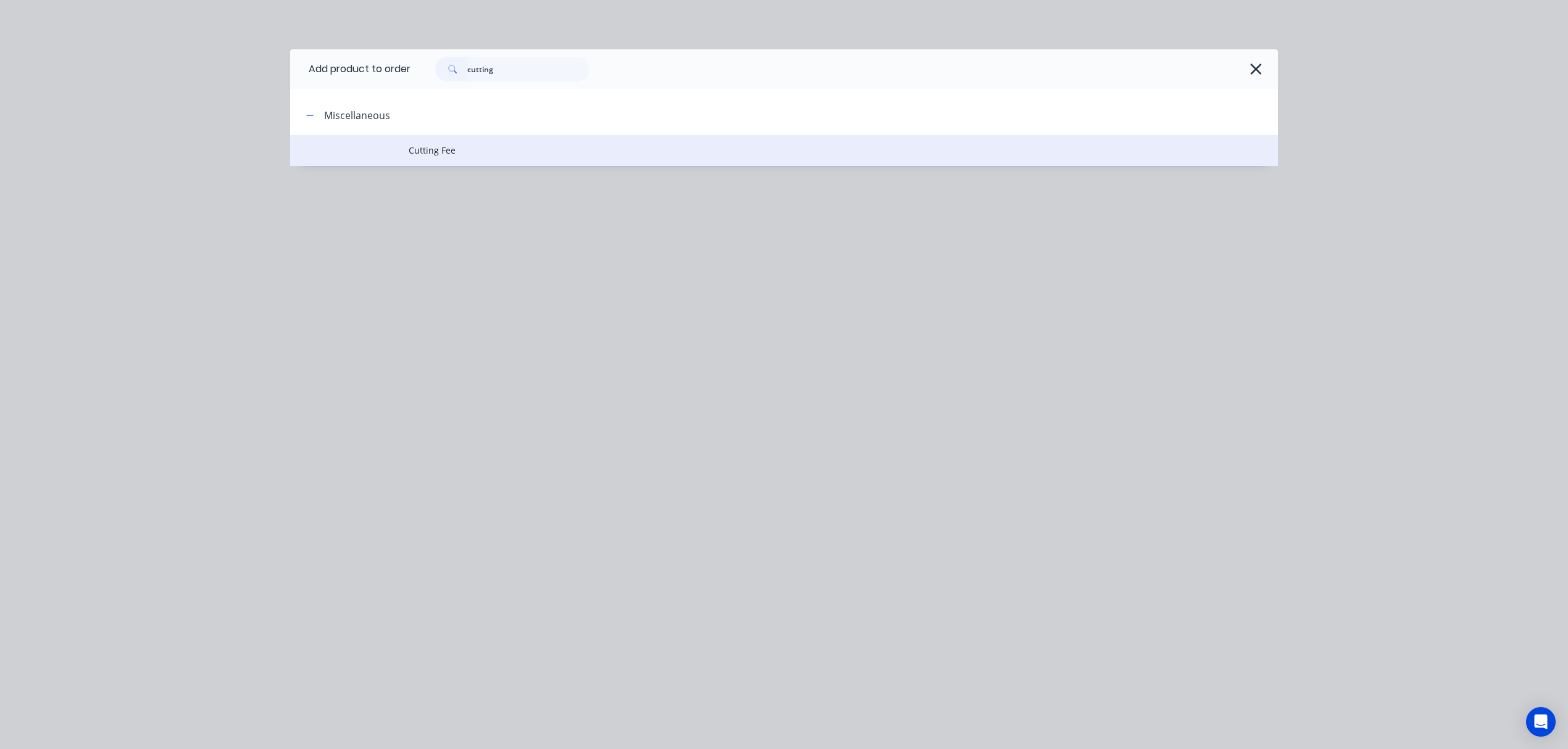
click at [530, 151] on span "Cutting Fee" at bounding box center [757, 150] width 695 height 13
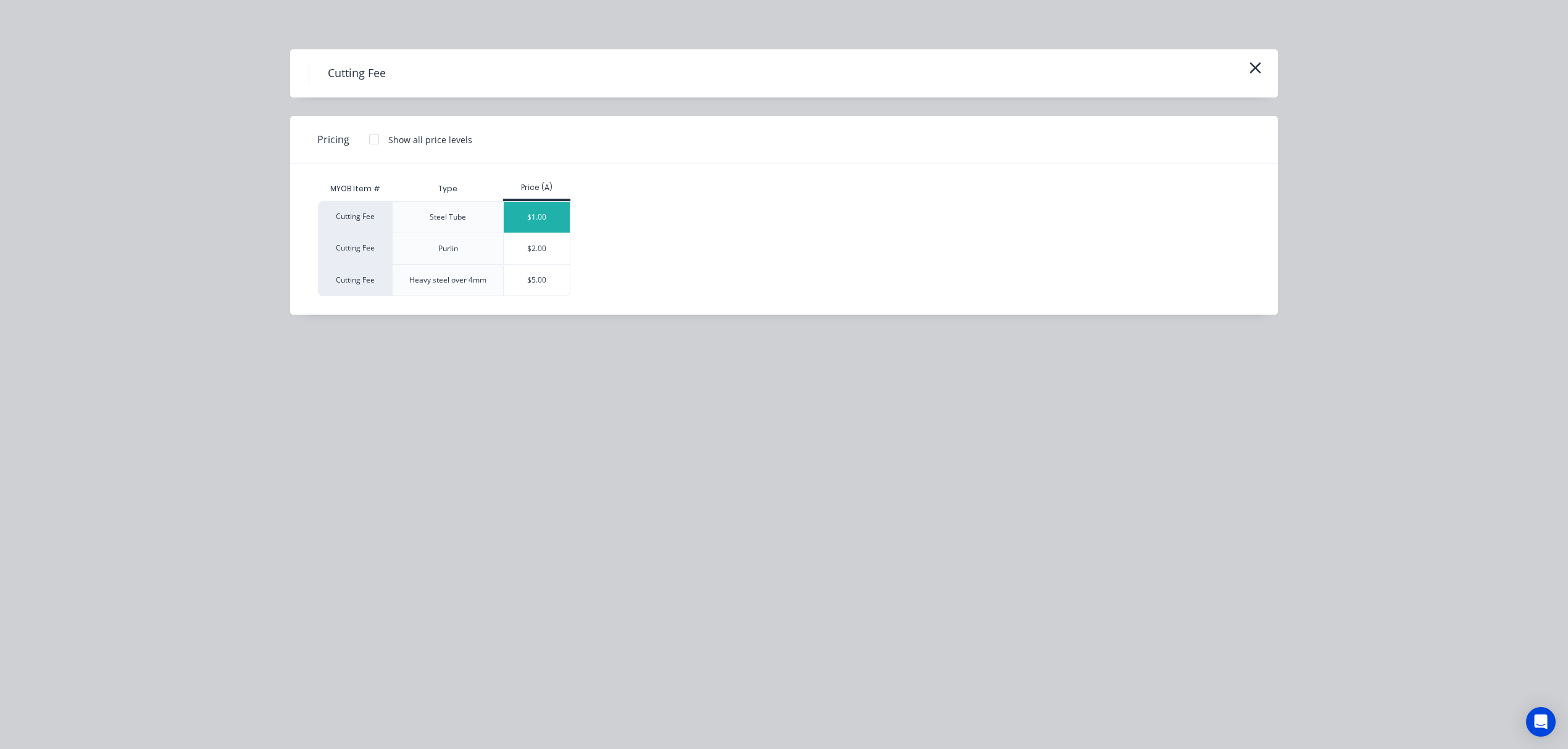
click at [527, 218] on div "$1.00" at bounding box center [536, 217] width 66 height 31
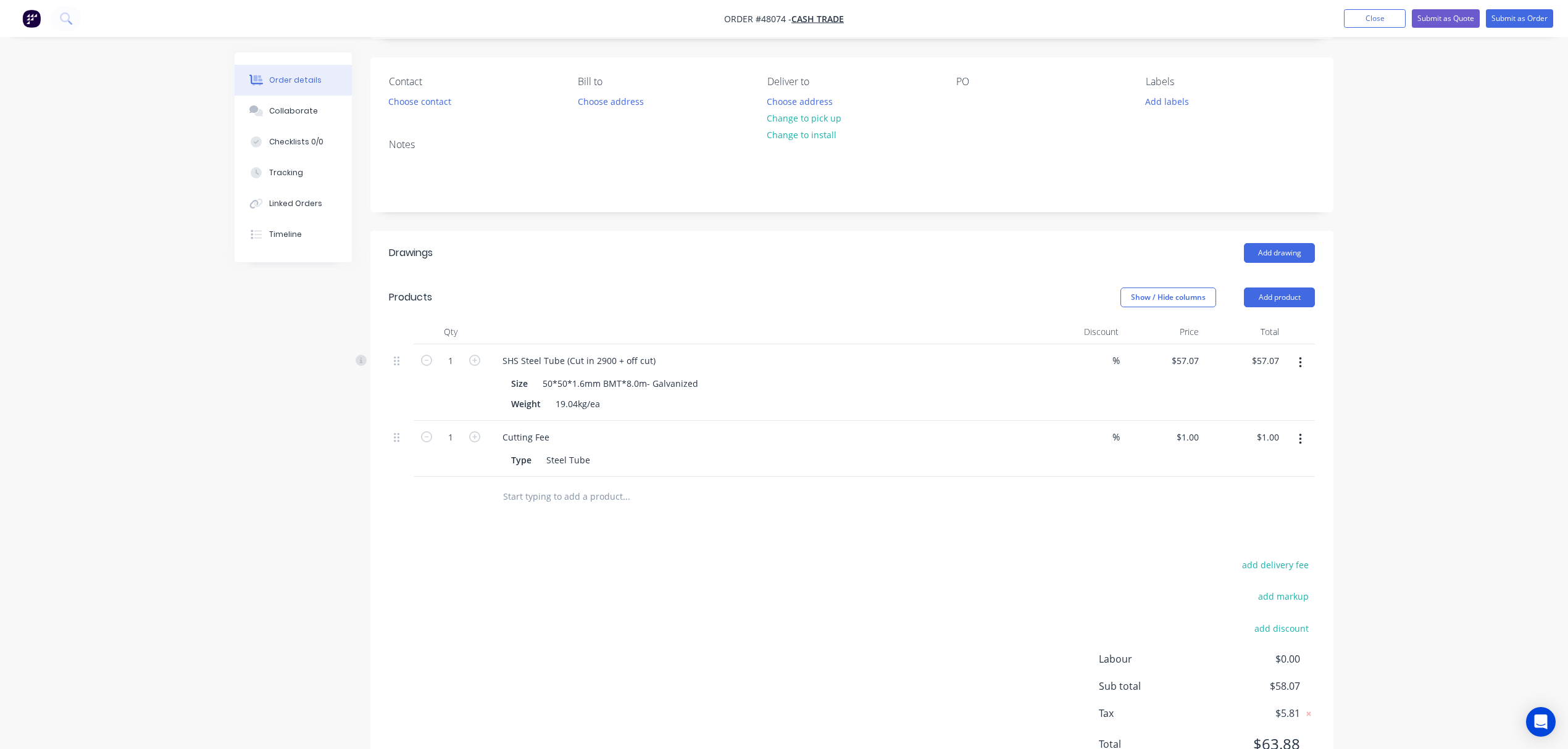
click at [744, 544] on div "Drawings Add drawing Products Show / Hide columns Add product Qty Discount Pric…" at bounding box center [852, 508] width 963 height 556
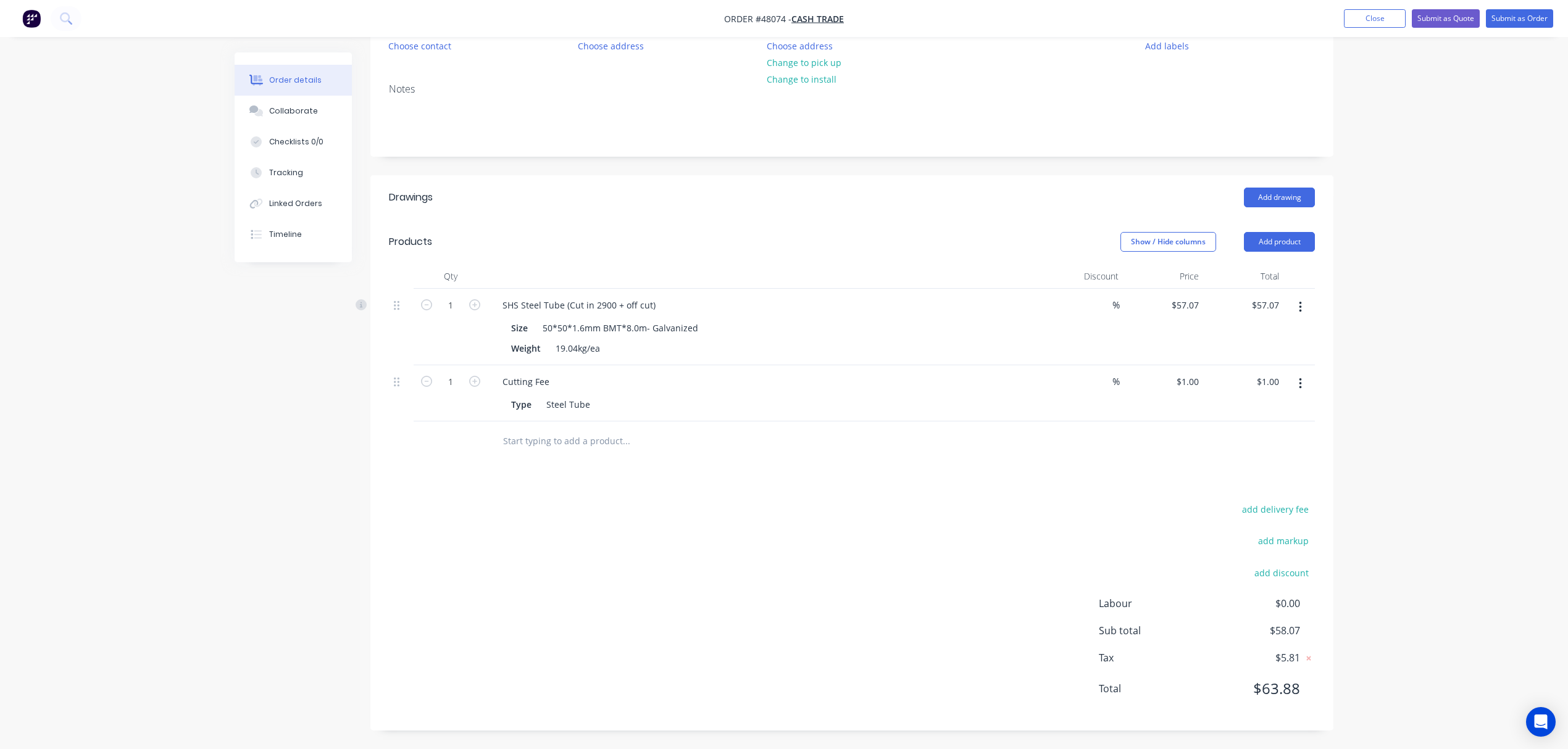
scroll to position [0, 0]
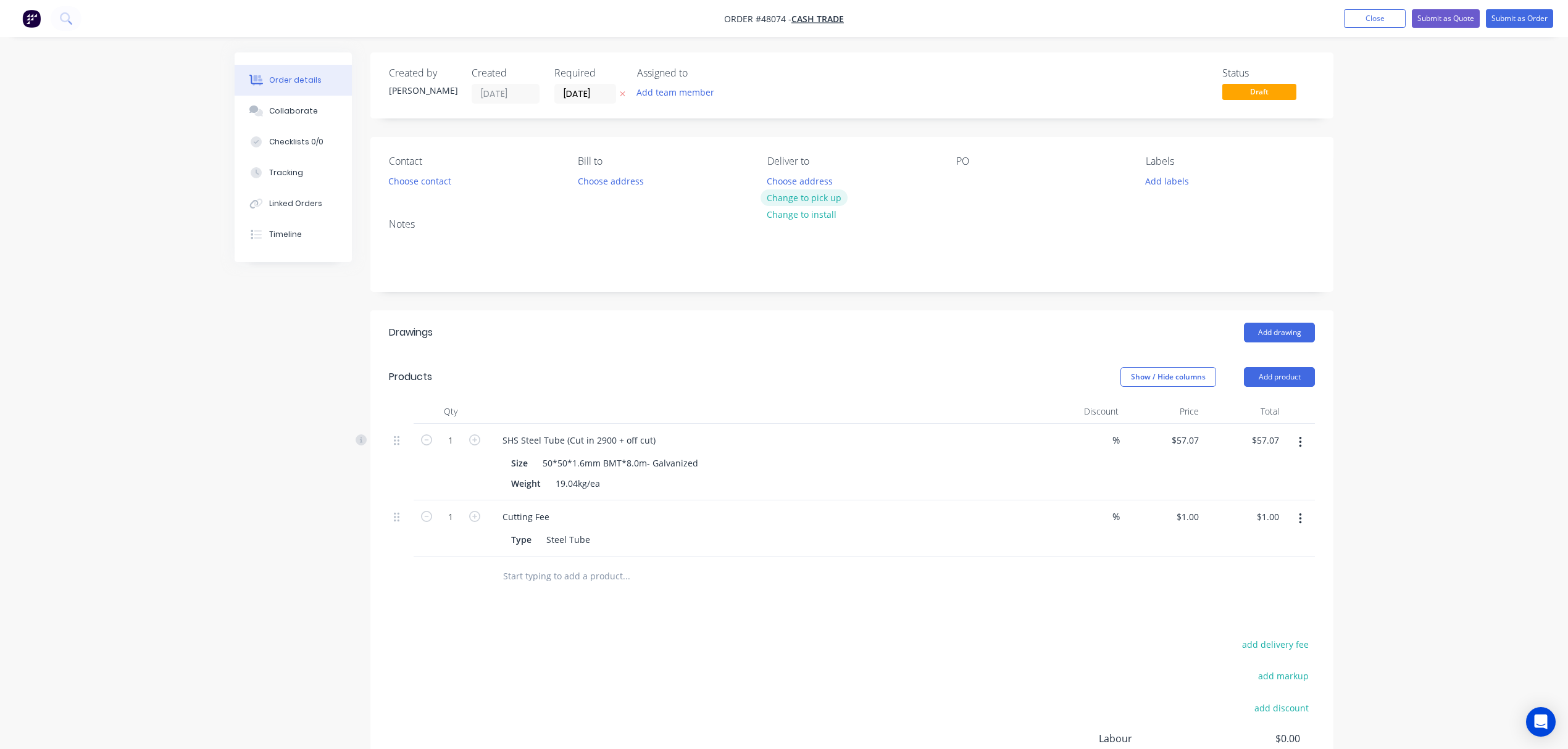
click at [819, 202] on button "Change to pick up" at bounding box center [804, 198] width 88 height 17
click at [426, 183] on button "Choose contact" at bounding box center [420, 181] width 76 height 17
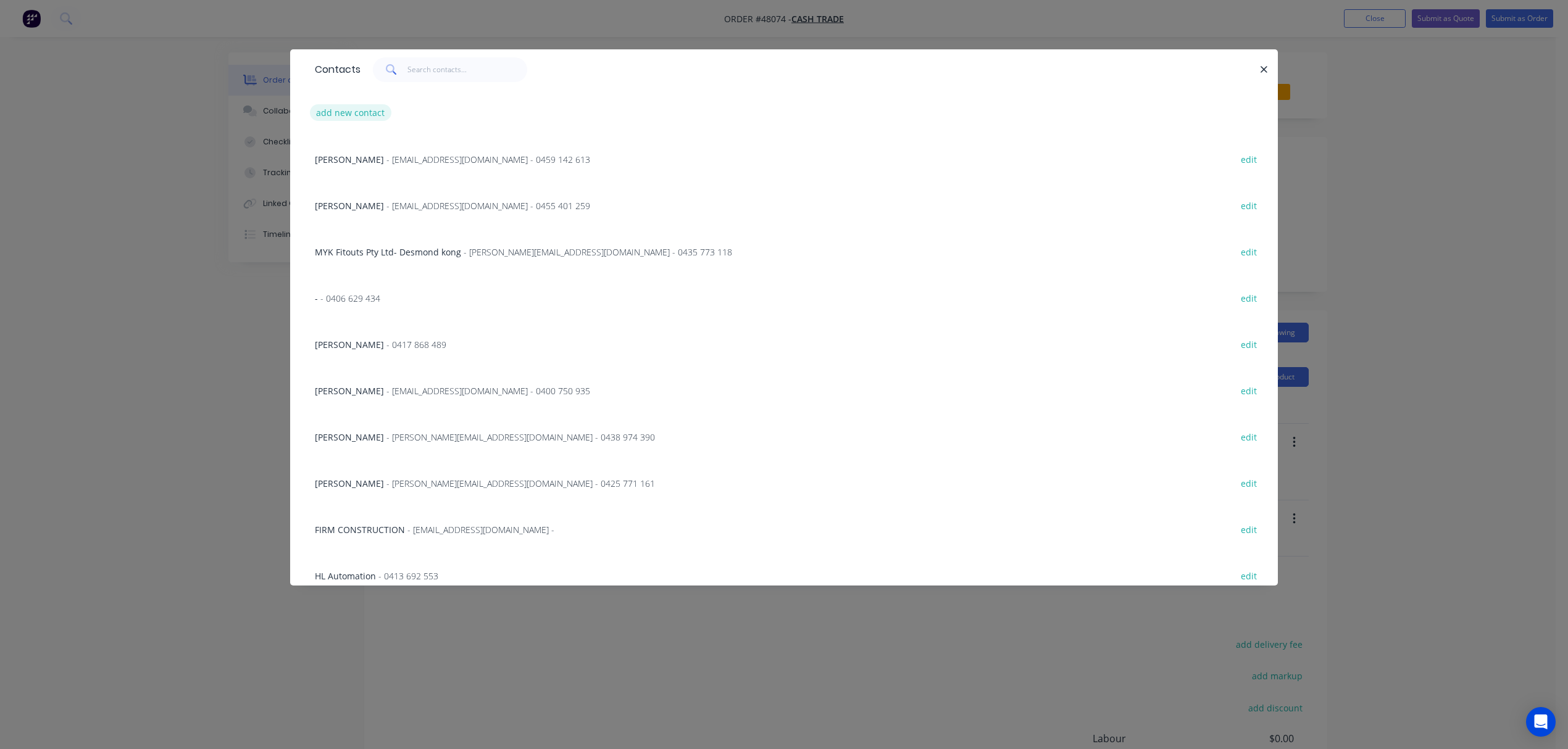
click at [357, 112] on button "add new contact" at bounding box center [351, 112] width 82 height 17
select select "AU"
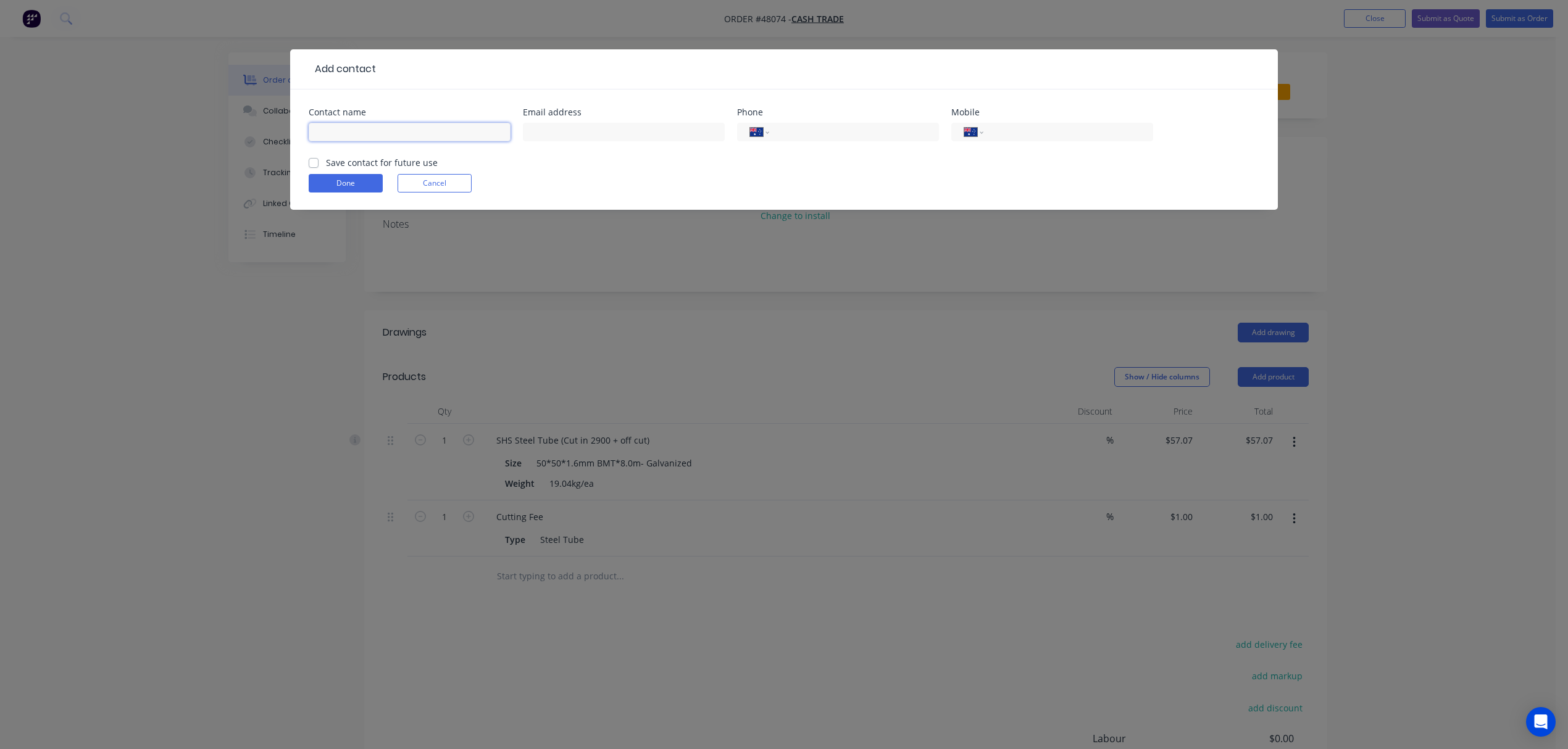
click at [364, 132] on input "text" at bounding box center [410, 132] width 202 height 19
drag, startPoint x: 416, startPoint y: 126, endPoint x: 426, endPoint y: 129, distance: 10.4
click at [417, 126] on input "[PERSON_NAME]" at bounding box center [410, 132] width 202 height 19
type input "[PERSON_NAME]"
click at [572, 166] on form "Contact name [PERSON_NAME] Email address Phone International [GEOGRAPHIC_DATA] …" at bounding box center [784, 158] width 951 height 102
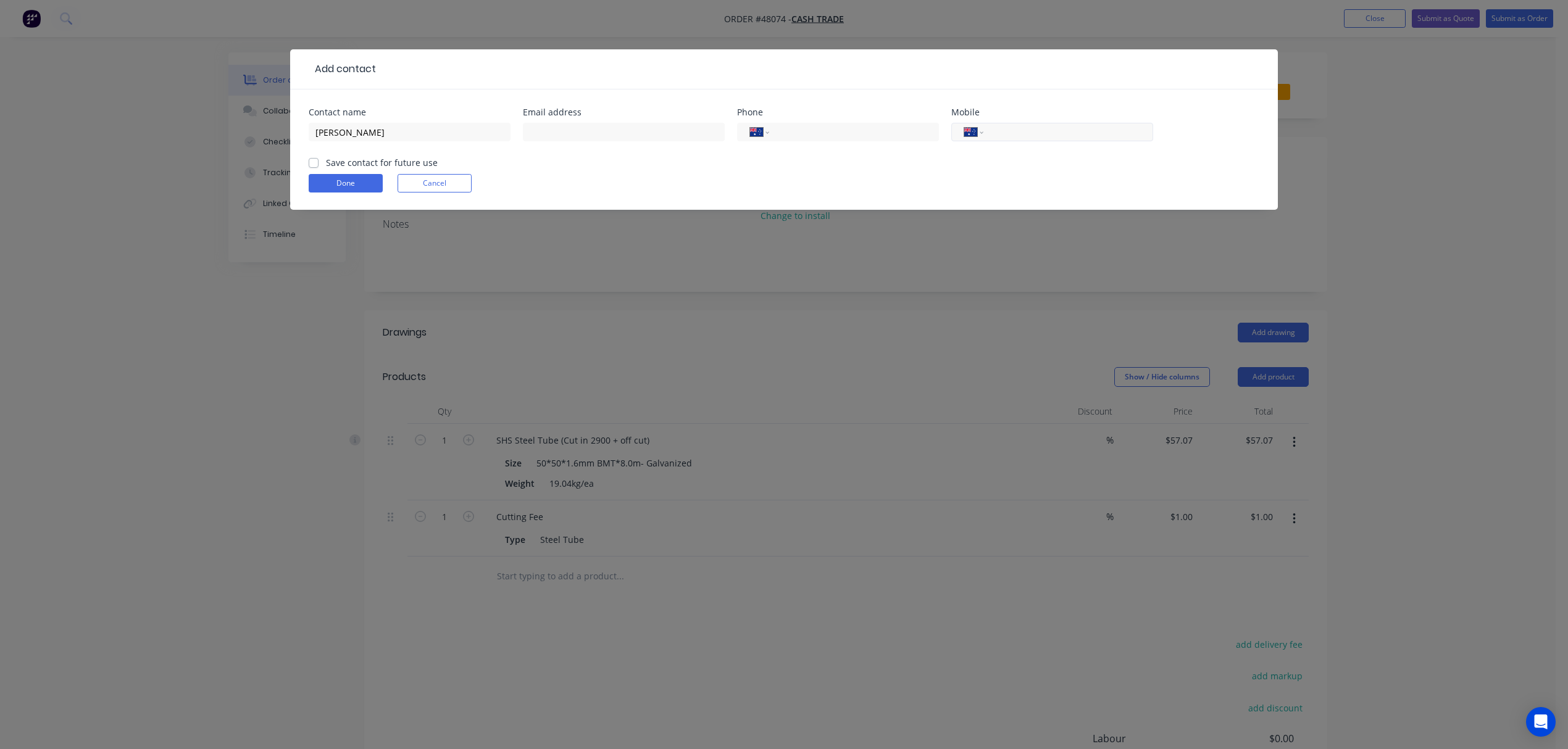
click at [1001, 134] on input "tel" at bounding box center [1066, 132] width 148 height 14
type input "0411 417 403"
click button "Done" at bounding box center [346, 183] width 74 height 19
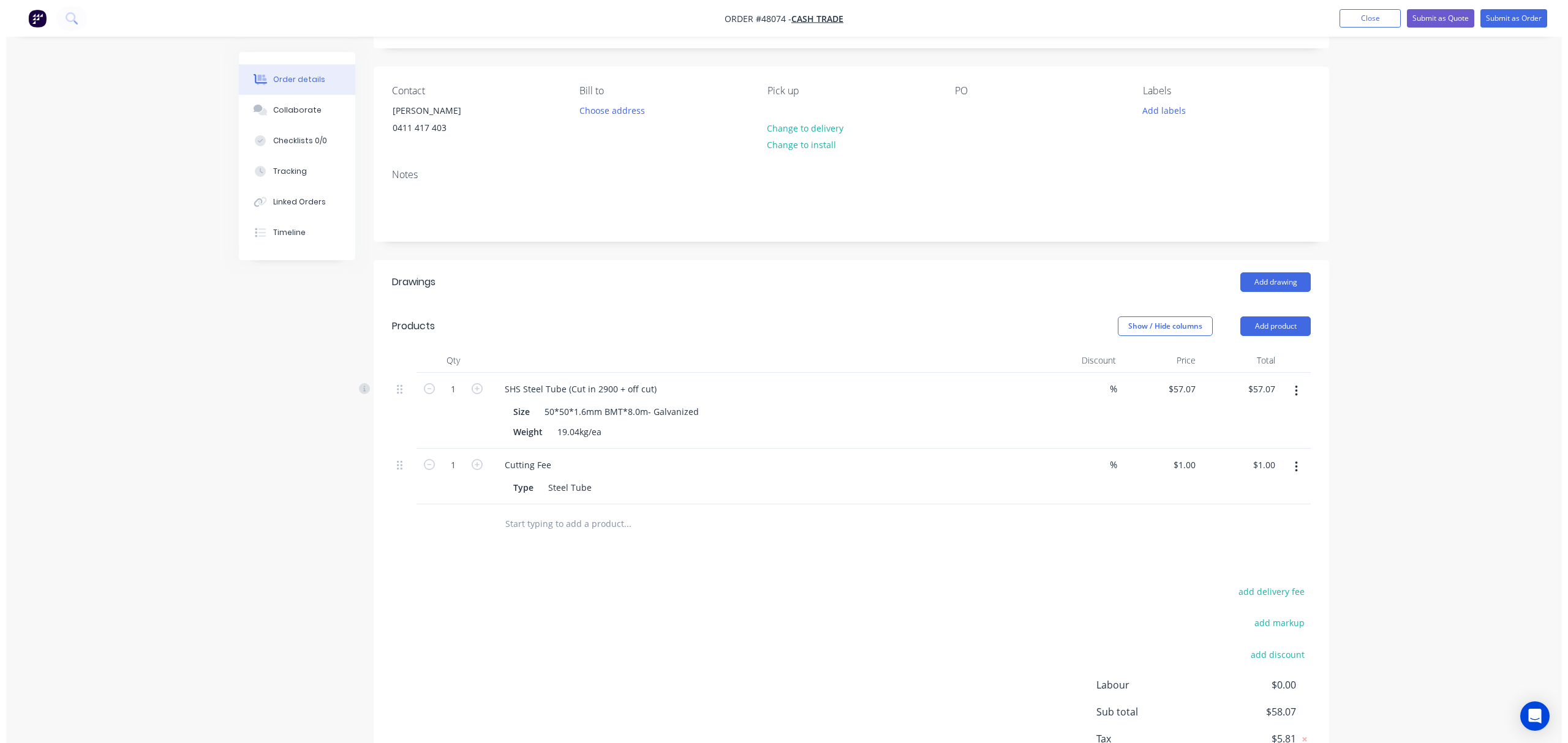
scroll to position [156, 0]
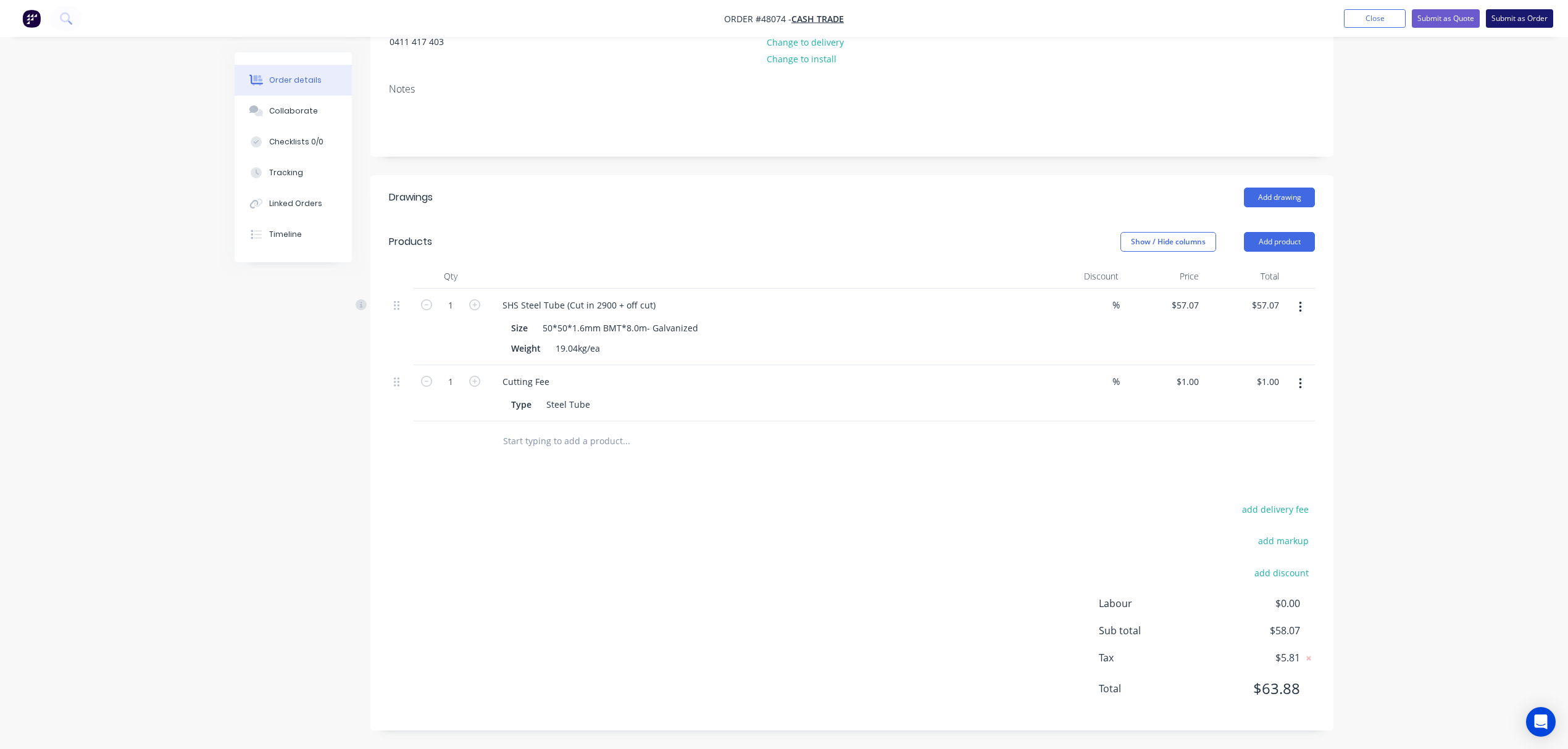
click at [1525, 20] on button "Submit as Order" at bounding box center [1519, 18] width 67 height 19
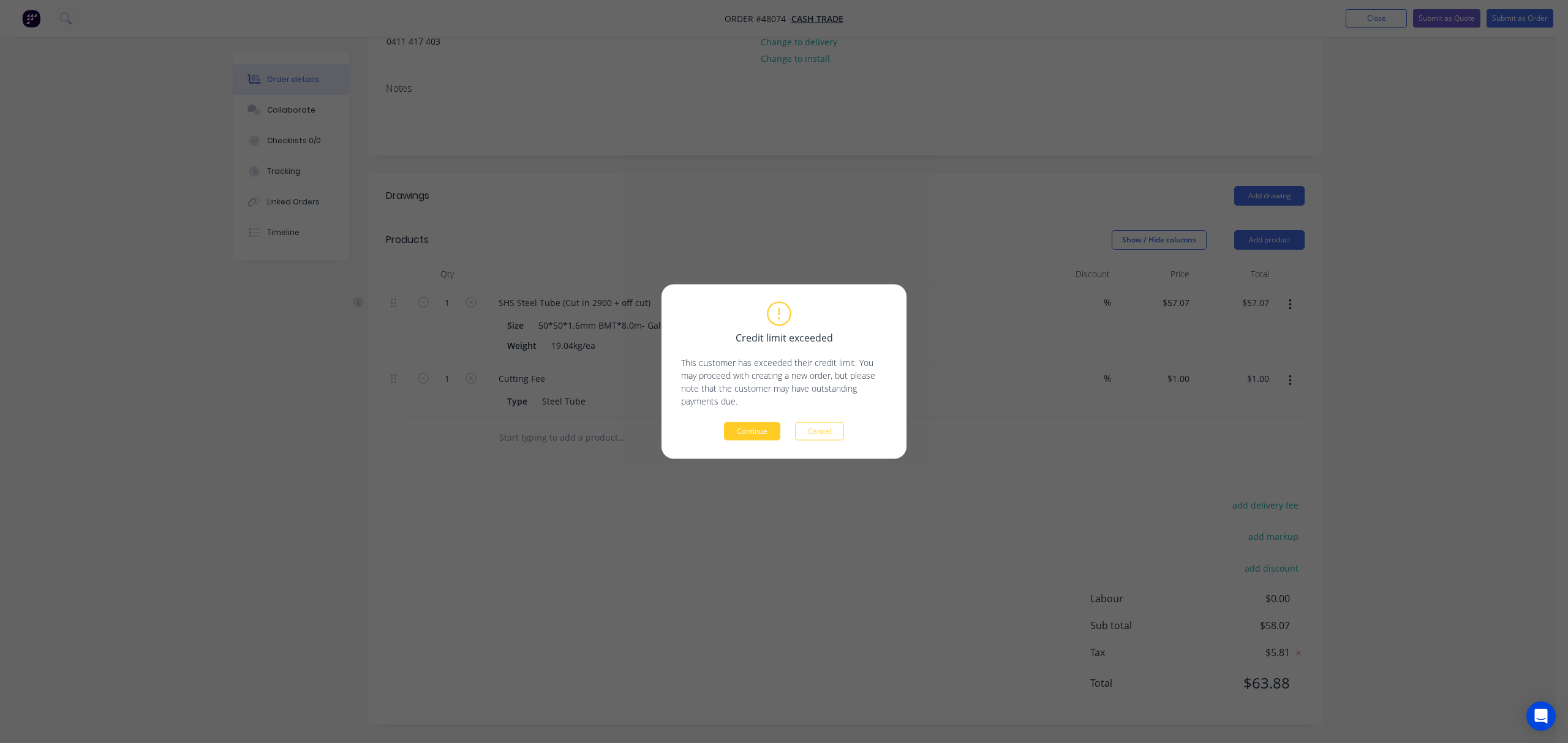
click at [745, 440] on button "Continue" at bounding box center [752, 431] width 56 height 18
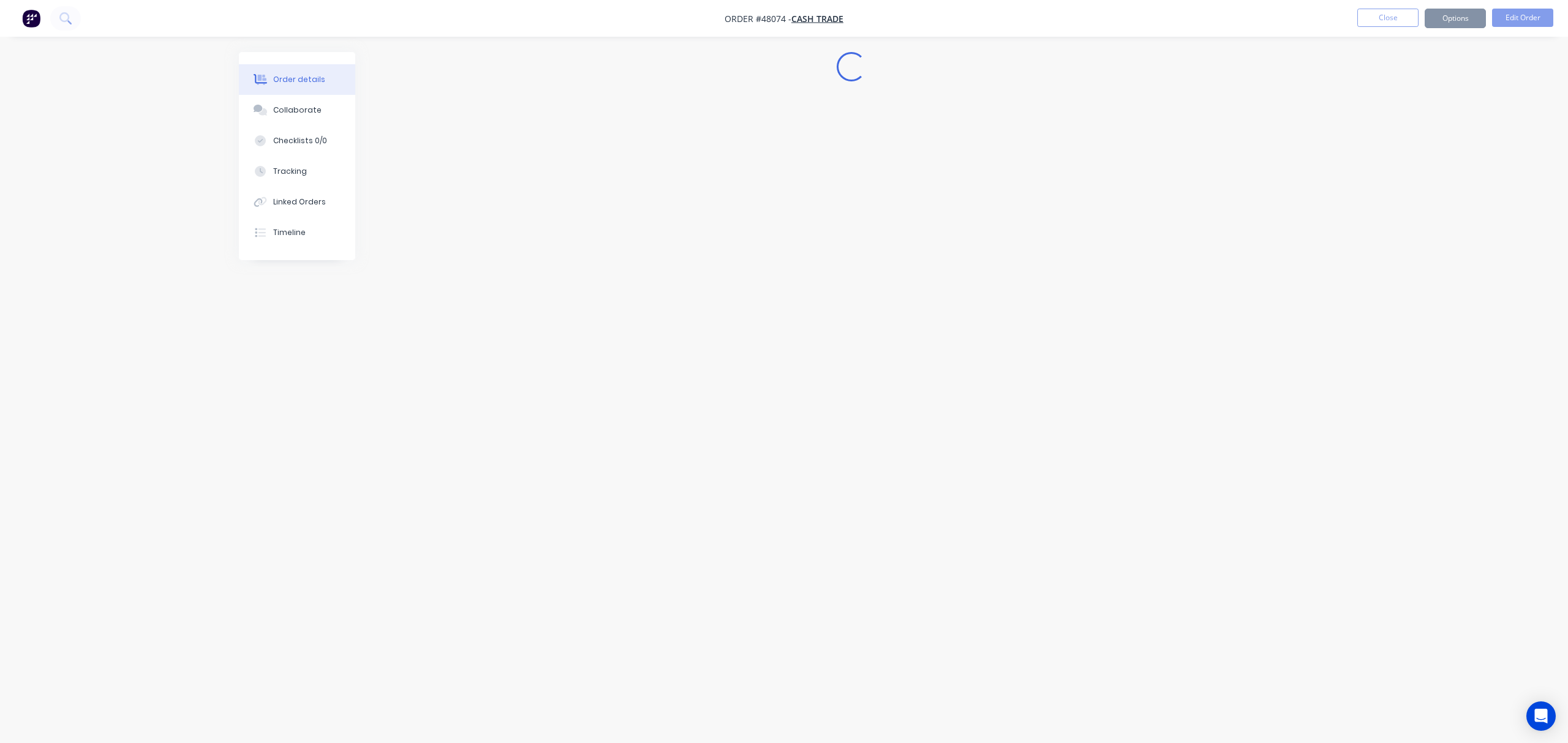
scroll to position [0, 0]
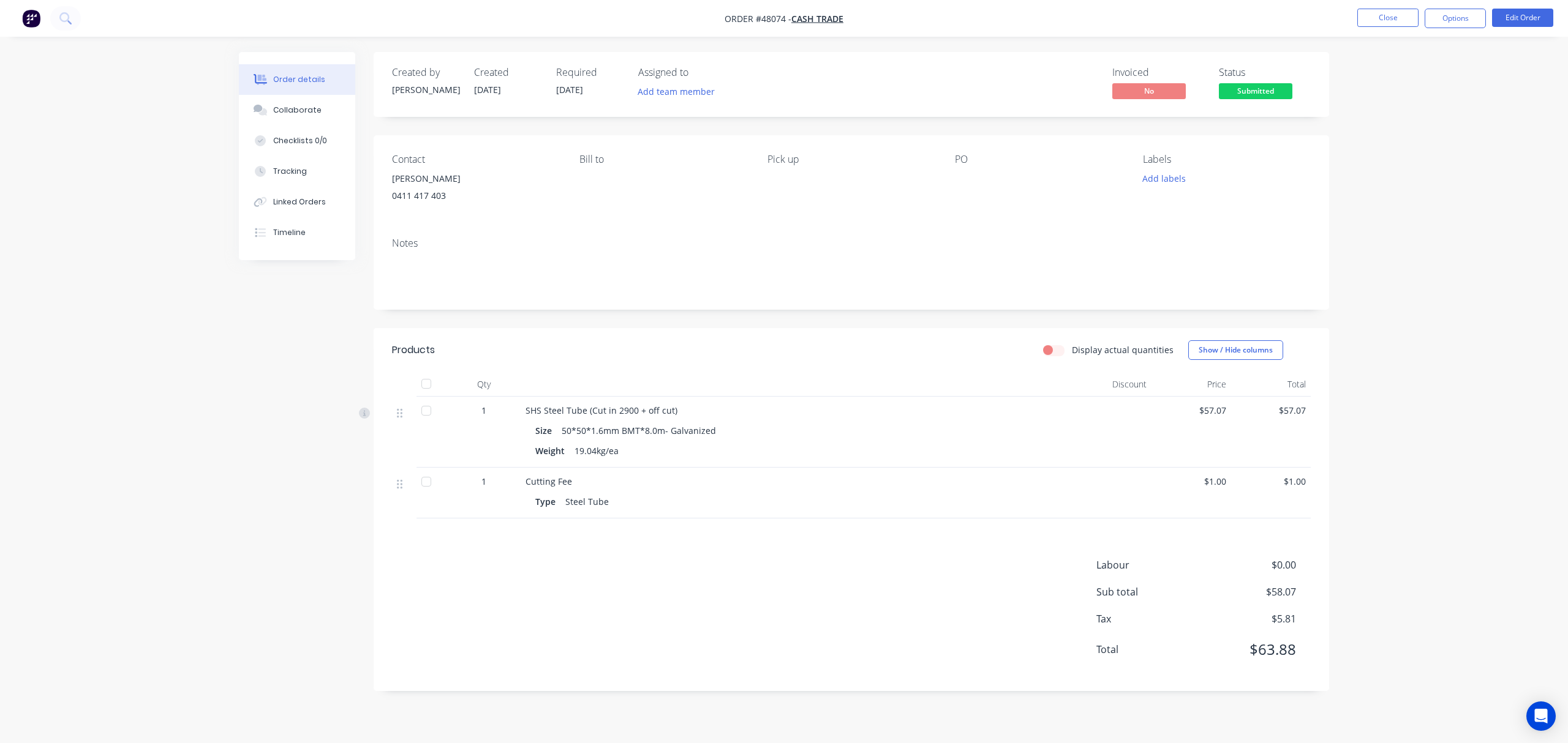
click at [1463, 32] on nav "Order #48074 - Cash Trade Close Options Edit Order" at bounding box center [784, 18] width 1568 height 37
click at [1443, 1] on nav "Order #48074 - Cash Trade Close Options Edit Order" at bounding box center [784, 18] width 1568 height 37
click at [1456, 8] on nav "Order #48074 - Cash Trade Close Options Edit Order" at bounding box center [784, 18] width 1568 height 37
click at [1451, 22] on button "Options" at bounding box center [1455, 18] width 61 height 20
click at [1422, 68] on div "Invoice" at bounding box center [1418, 74] width 113 height 18
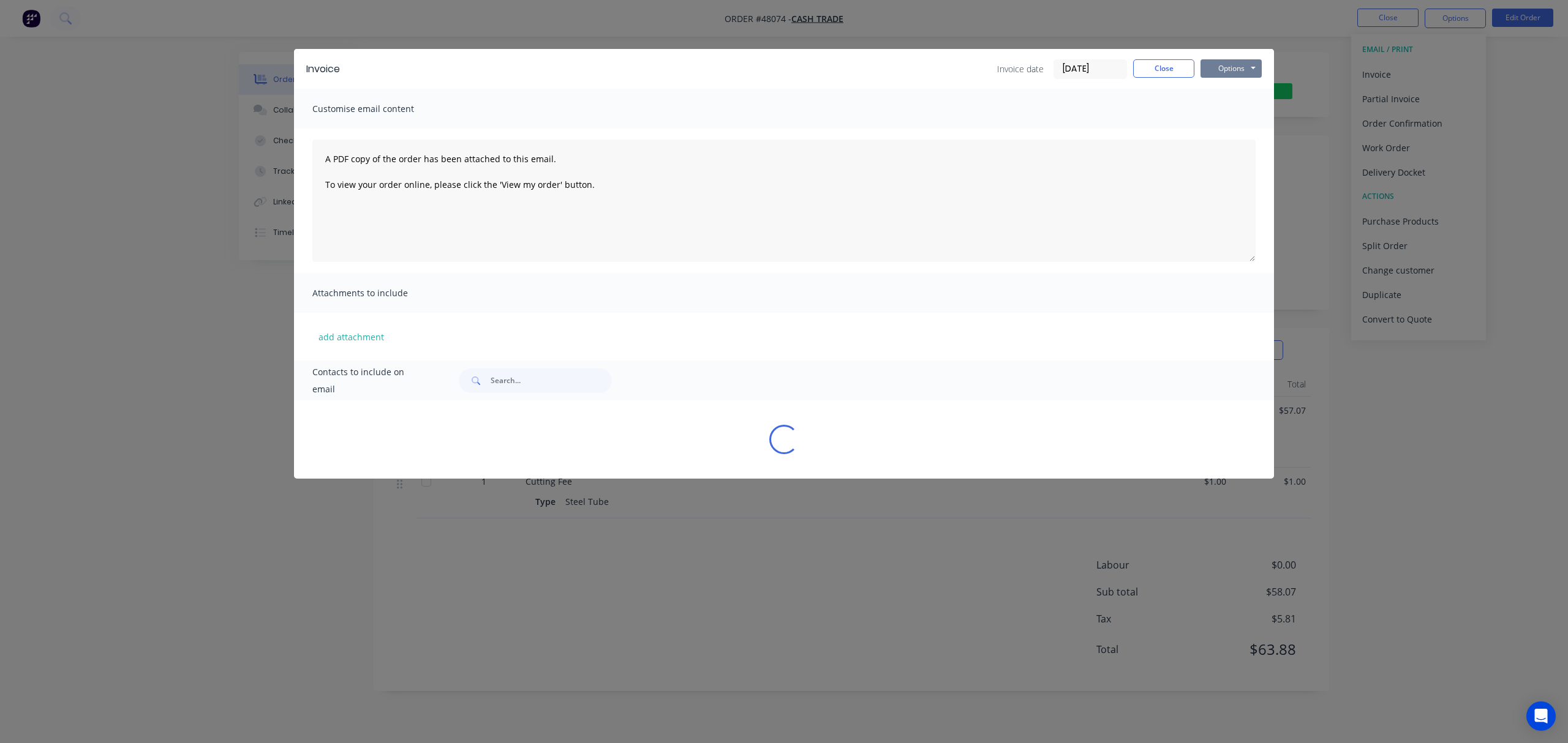
click at [1214, 62] on button "Options" at bounding box center [1231, 68] width 61 height 18
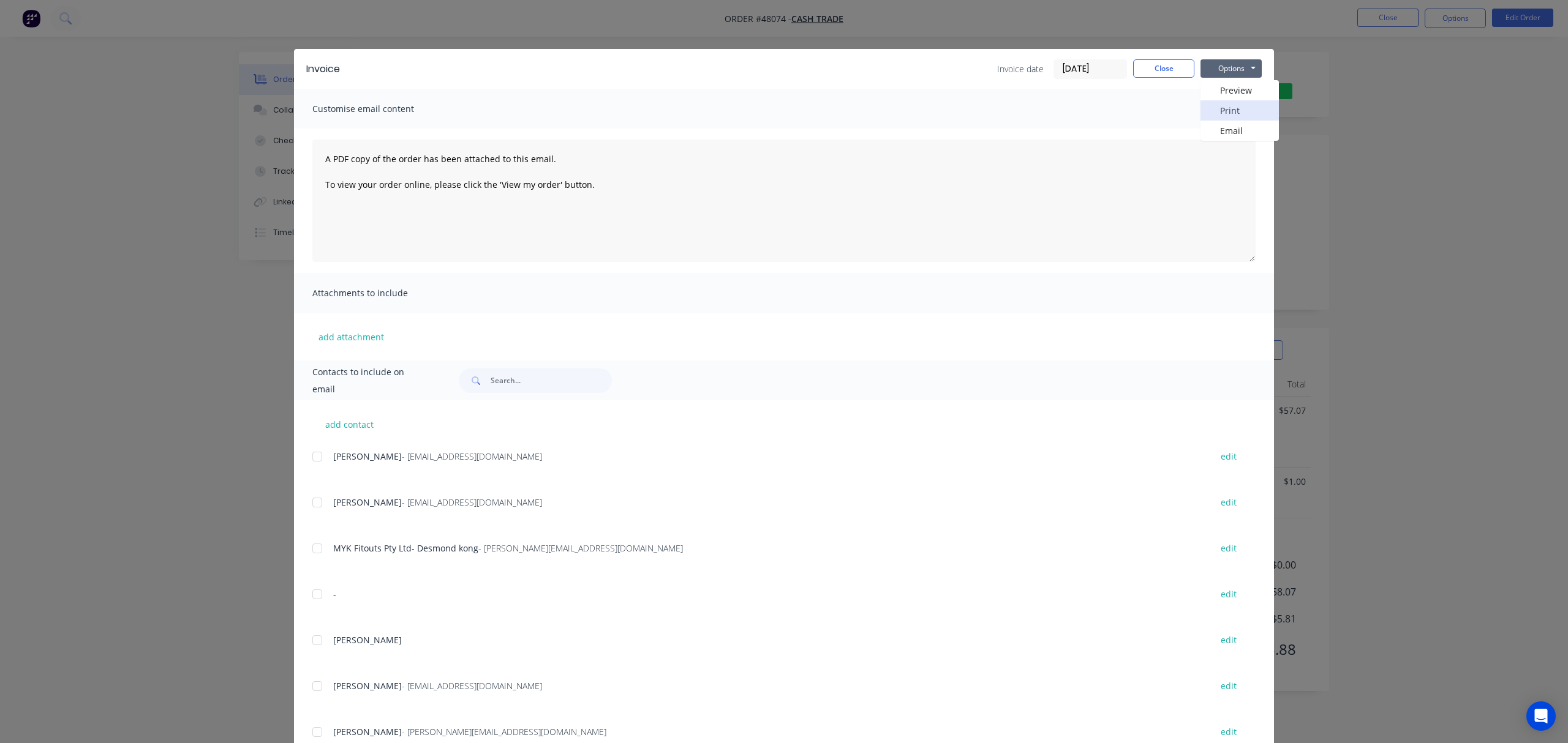
click at [1252, 108] on button "Print" at bounding box center [1240, 110] width 79 height 20
click at [1475, 253] on div "Invoice Invoice date [DATE] Close Options Preview Print Email Customise email c…" at bounding box center [784, 371] width 1568 height 743
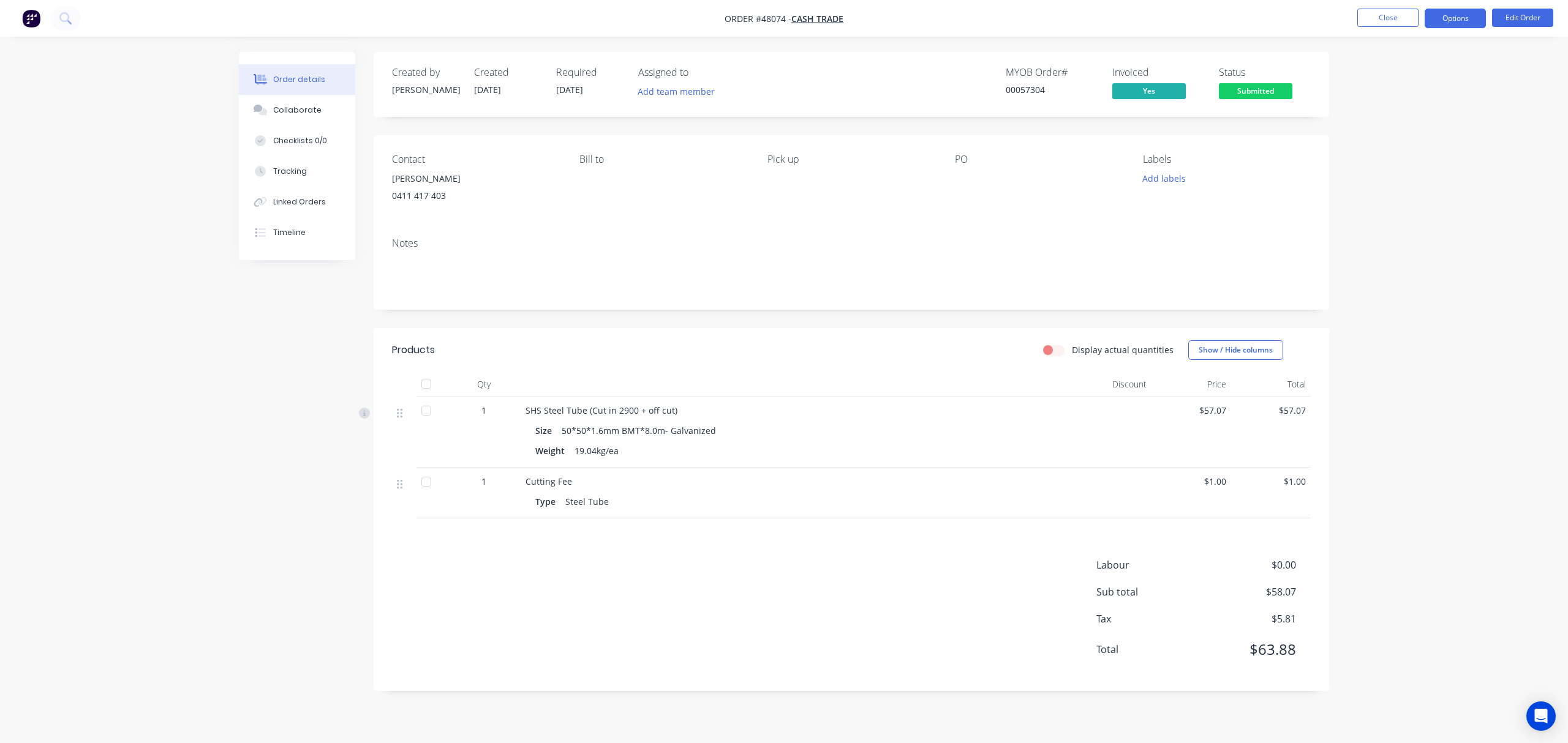
click at [1449, 20] on button "Options" at bounding box center [1455, 18] width 61 height 20
click at [1441, 170] on div "Delivery Docket" at bounding box center [1418, 172] width 113 height 18
click at [1443, 128] on div "Without pricing" at bounding box center [1418, 124] width 113 height 18
click at [1269, 99] on span "Submitted" at bounding box center [1256, 91] width 74 height 15
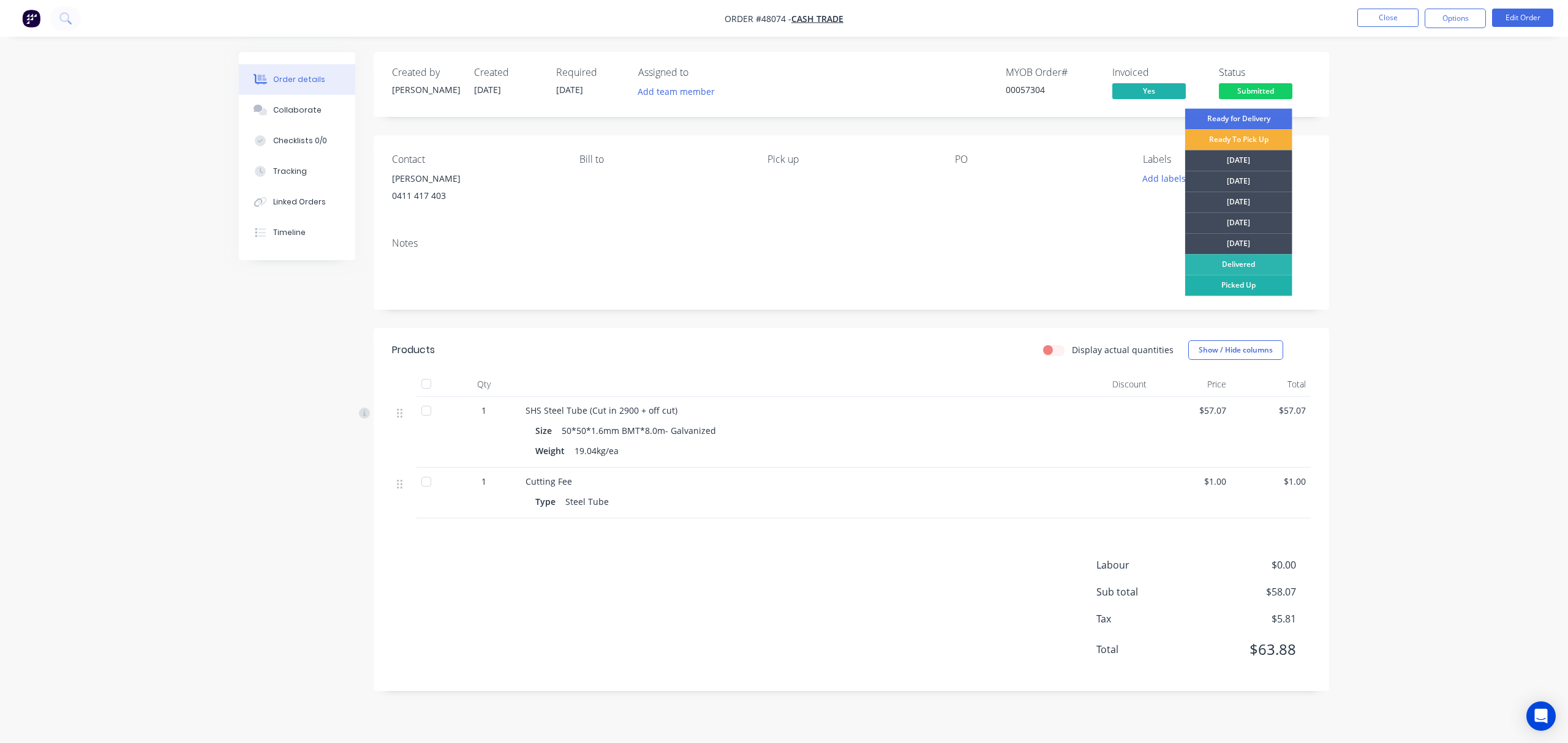
click at [1263, 279] on div "Picked Up" at bounding box center [1238, 285] width 107 height 21
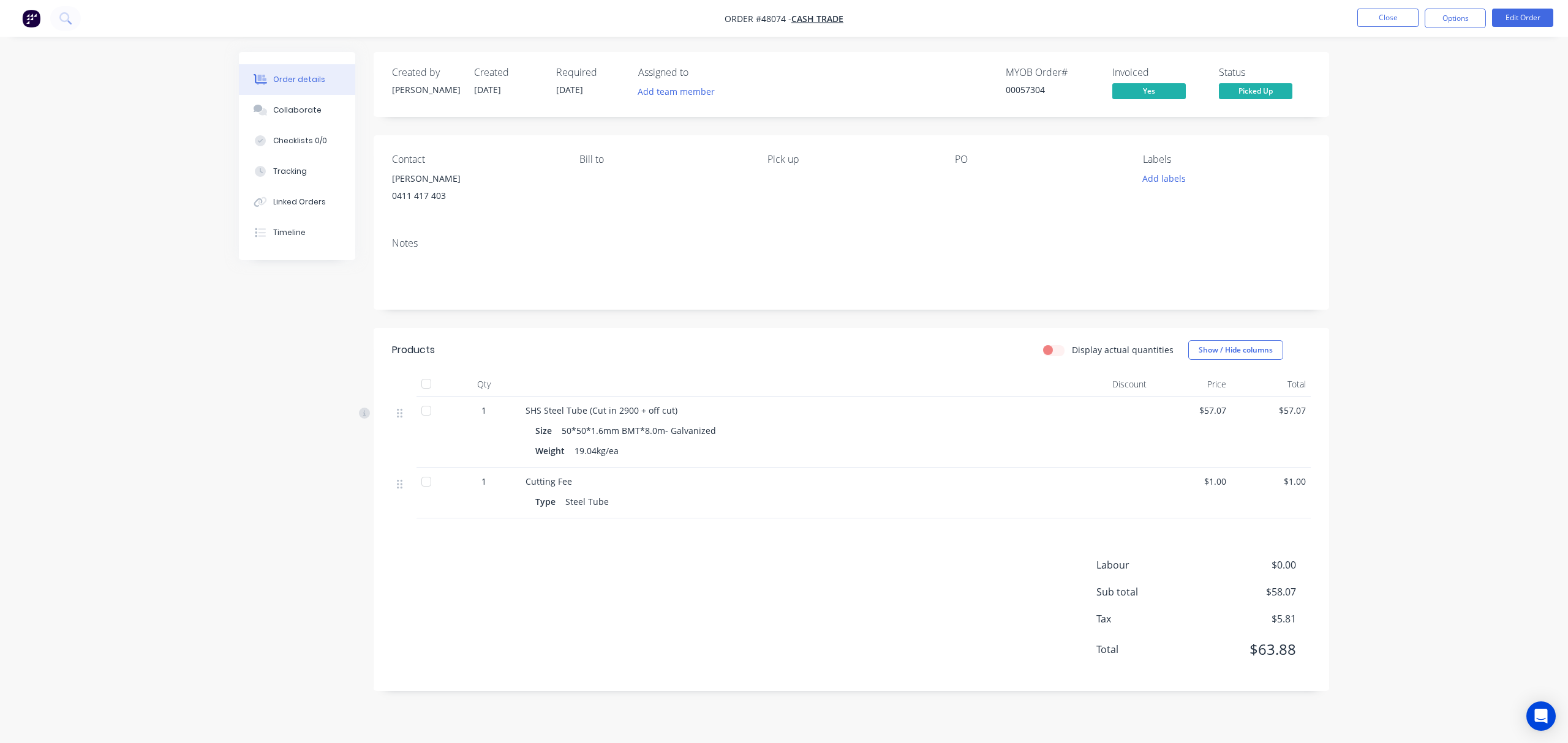
click at [1473, 278] on div "Order details Collaborate Checklists 0/0 Tracking Linked Orders Timeline Order …" at bounding box center [784, 371] width 1568 height 743
